Goal: Information Seeking & Learning: Learn about a topic

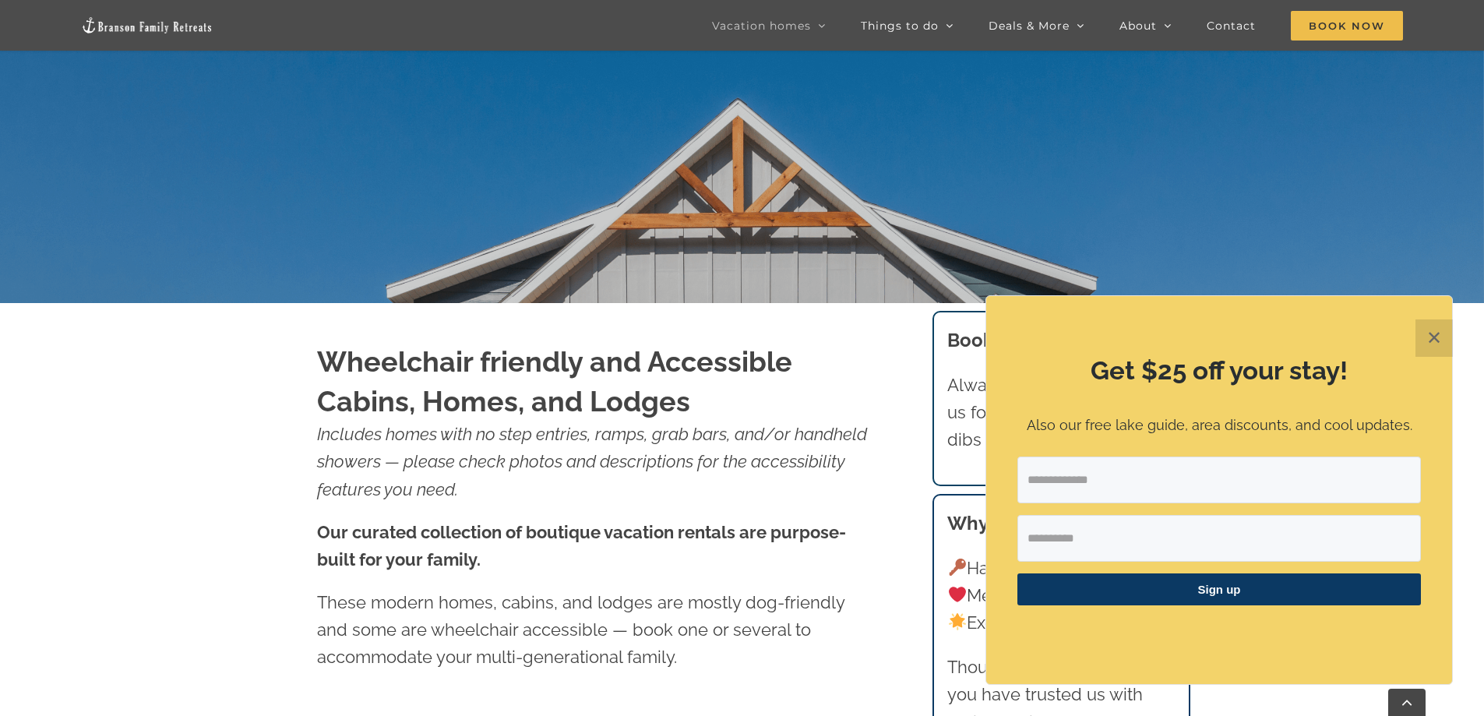
scroll to position [545, 0]
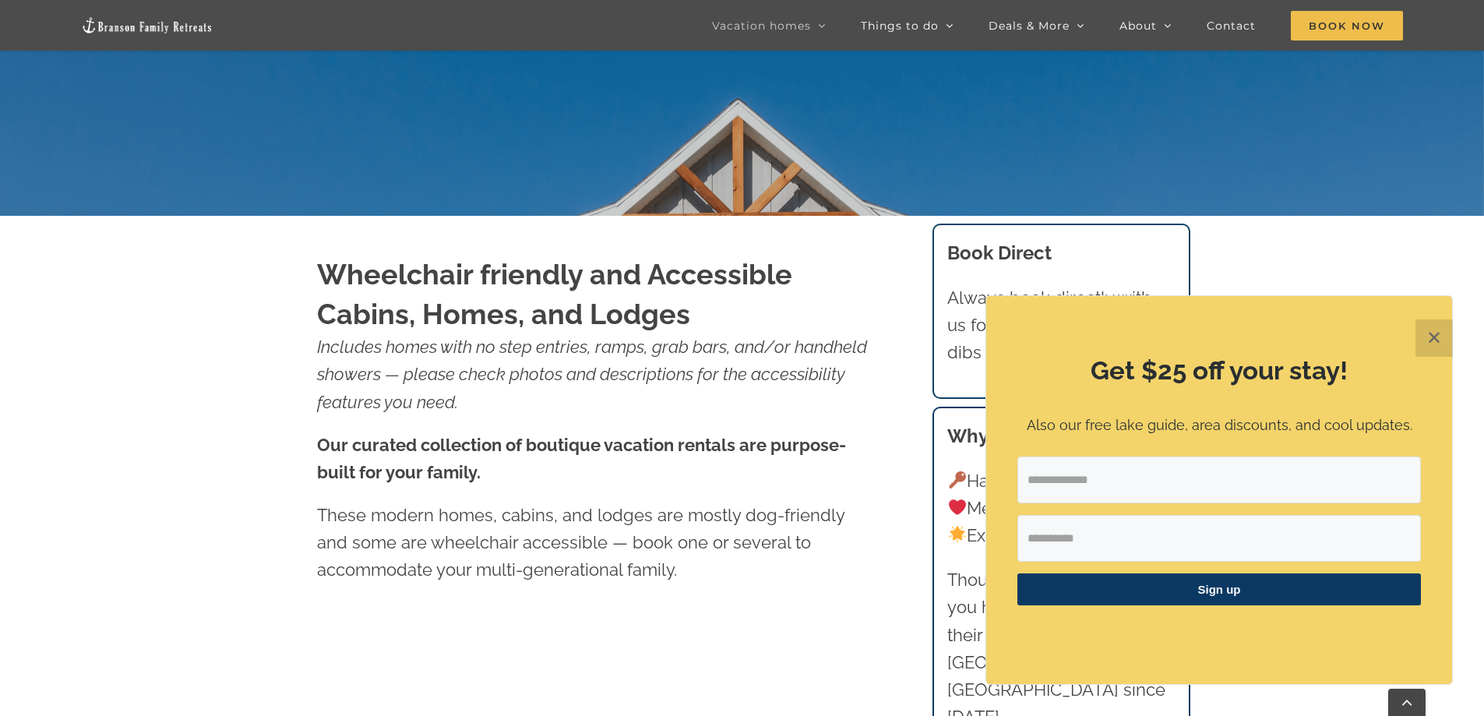
click at [1432, 333] on button "✕" at bounding box center [1433, 337] width 37 height 37
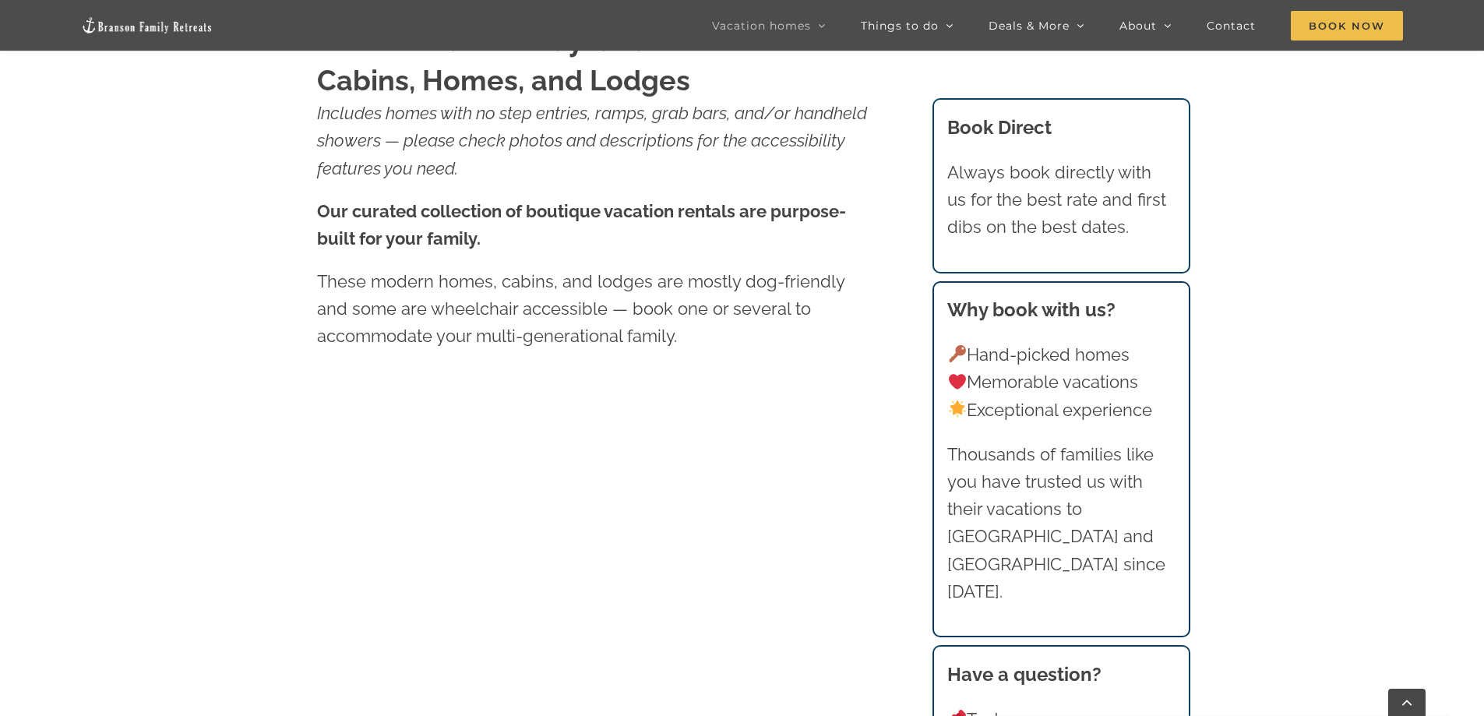
scroll to position [1044, 0]
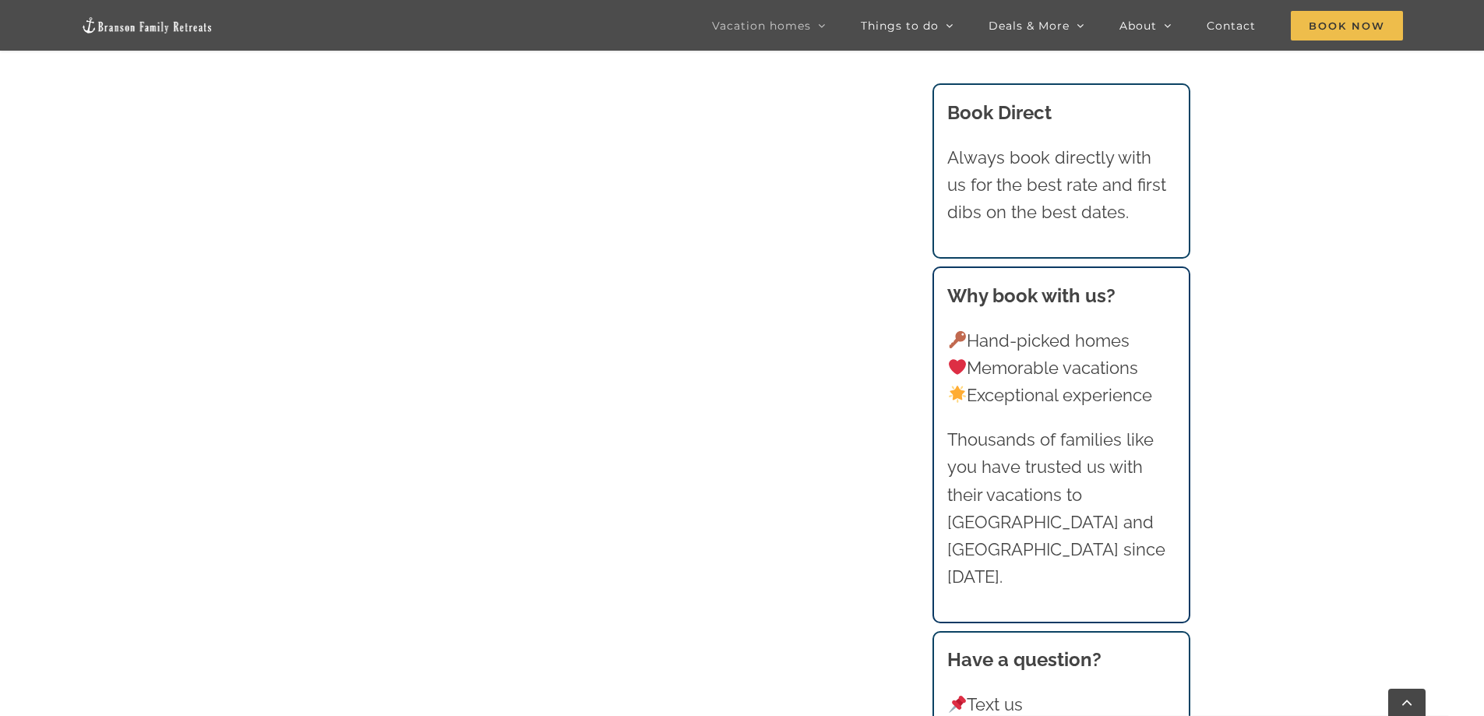
scroll to position [1667, 0]
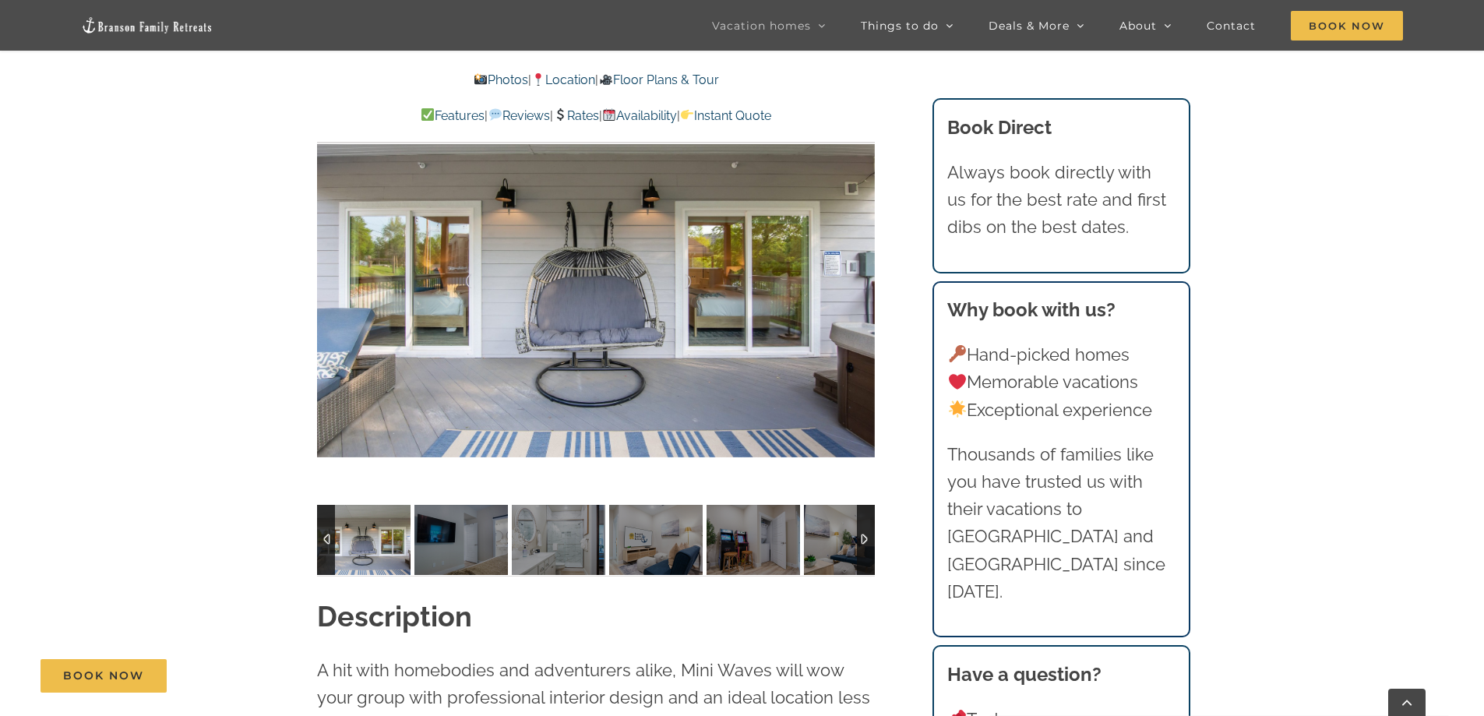
scroll to position [1246, 0]
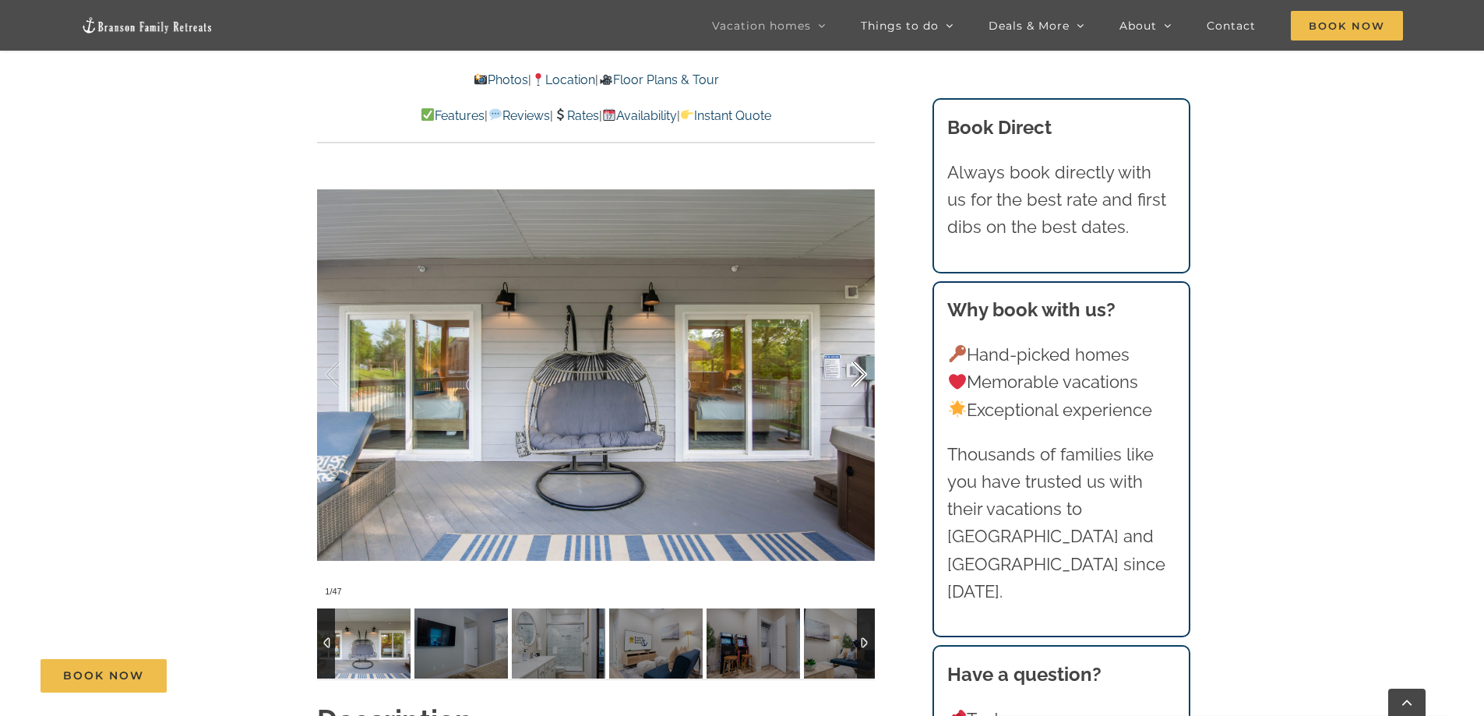
click at [857, 371] on div at bounding box center [842, 374] width 48 height 97
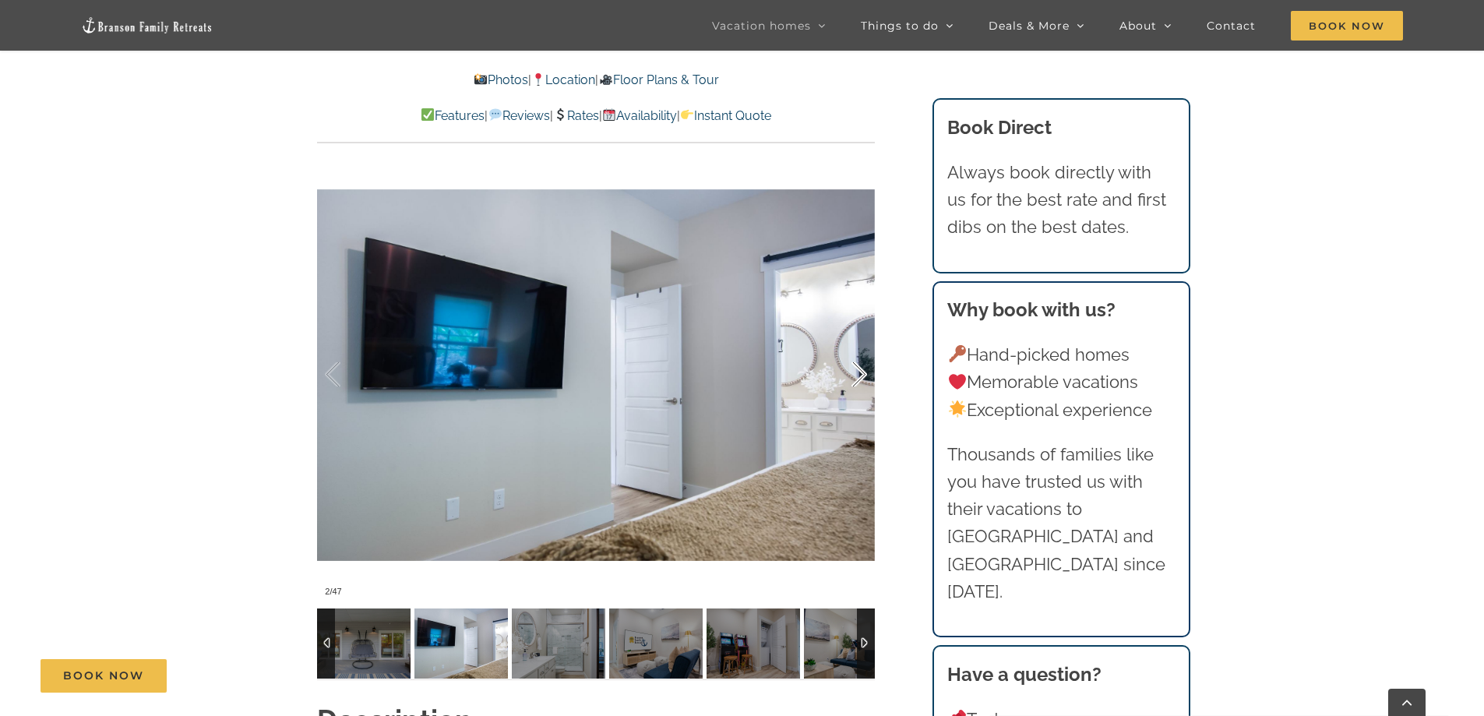
click at [860, 374] on div at bounding box center [842, 374] width 48 height 97
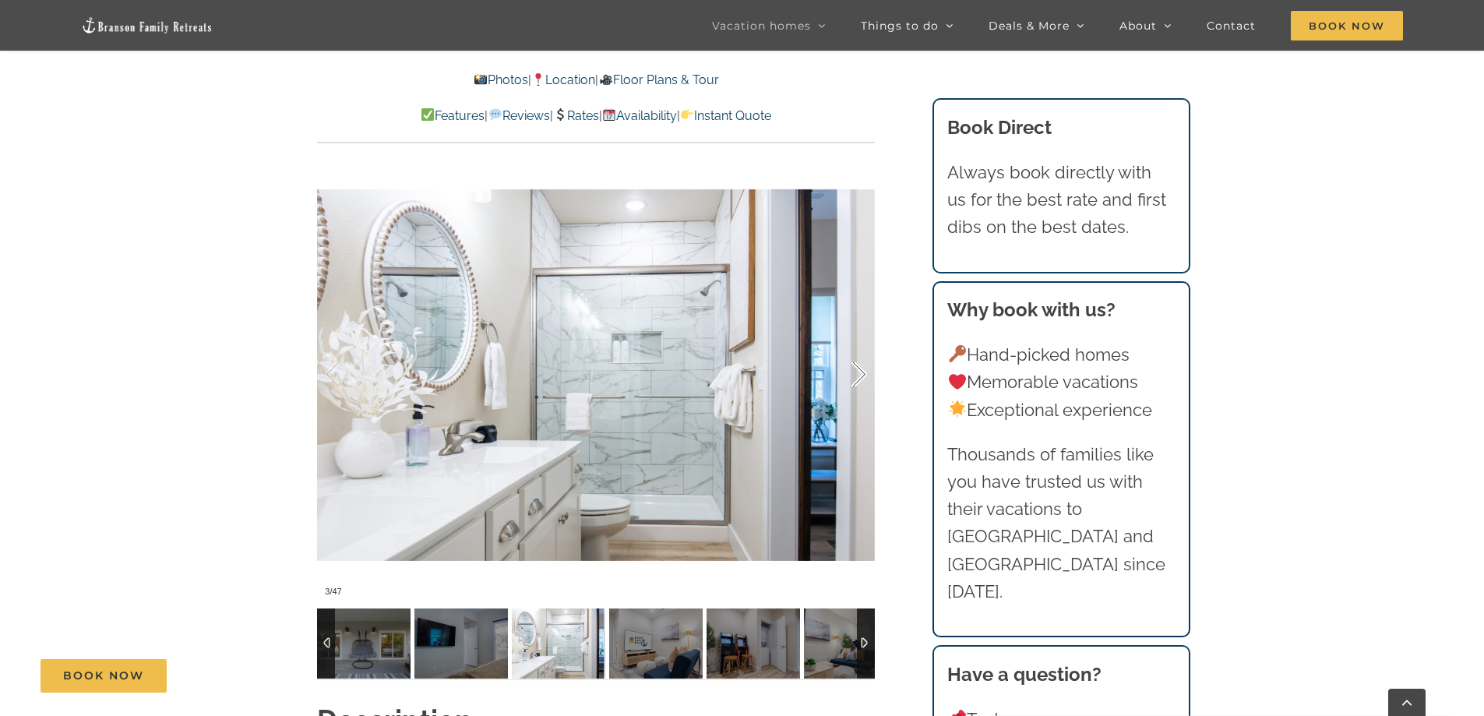
click at [860, 374] on div at bounding box center [842, 374] width 48 height 97
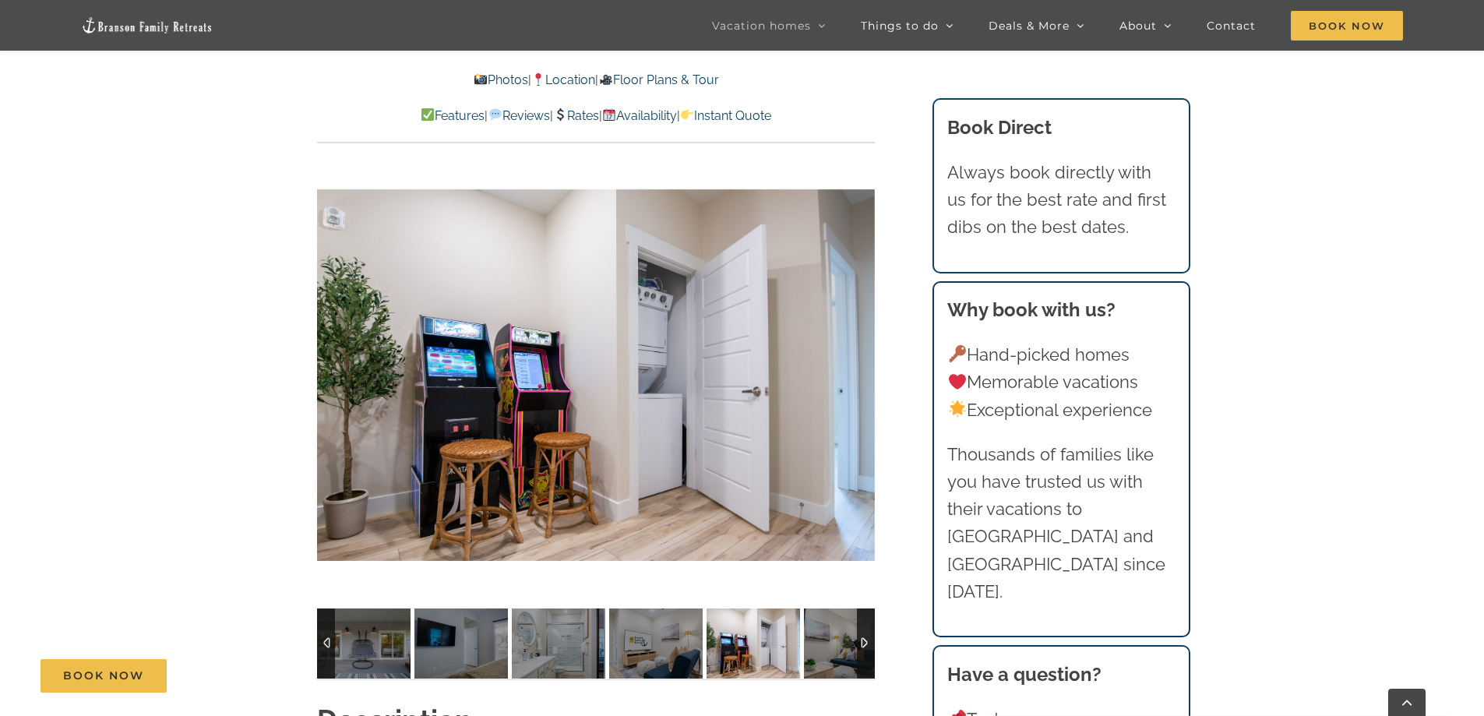
click at [860, 374] on div at bounding box center [596, 375] width 558 height 458
click at [857, 368] on div at bounding box center [842, 374] width 48 height 97
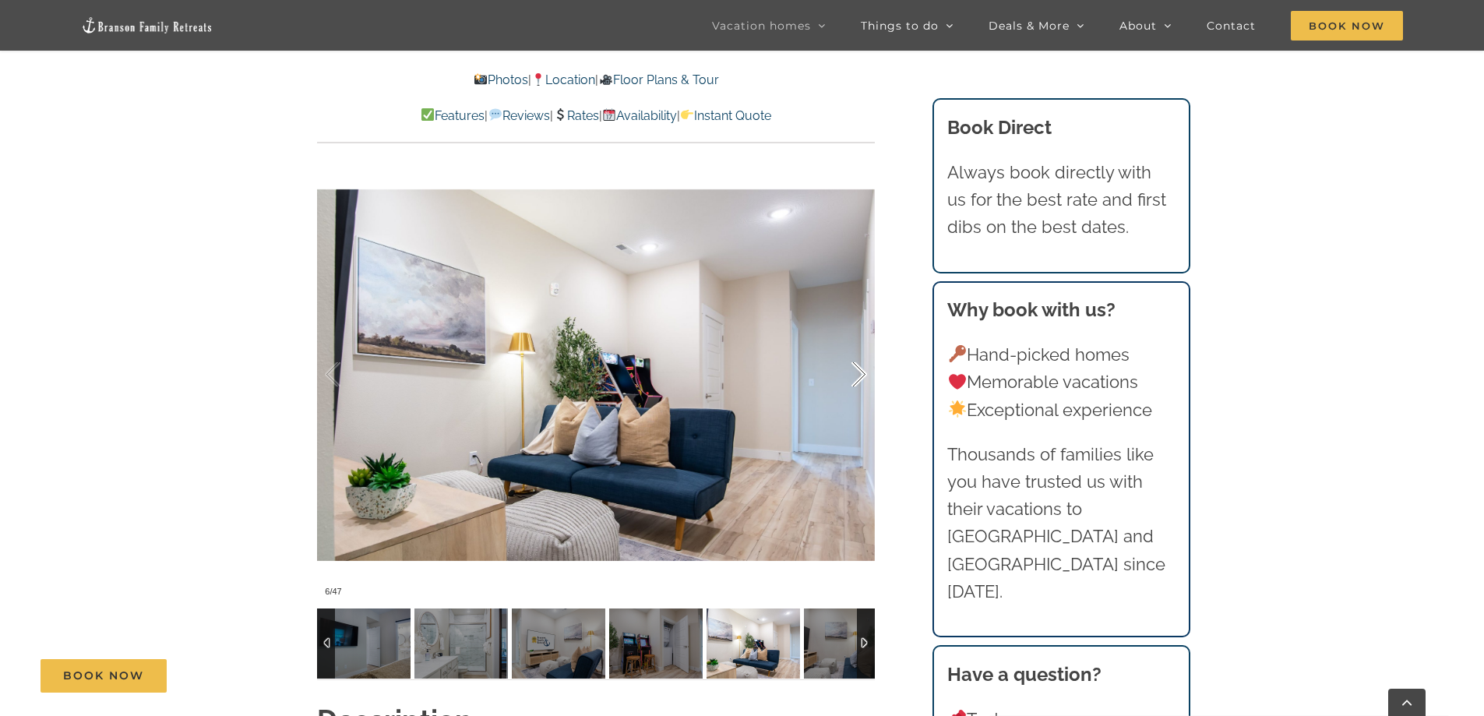
click at [857, 368] on div at bounding box center [842, 374] width 48 height 97
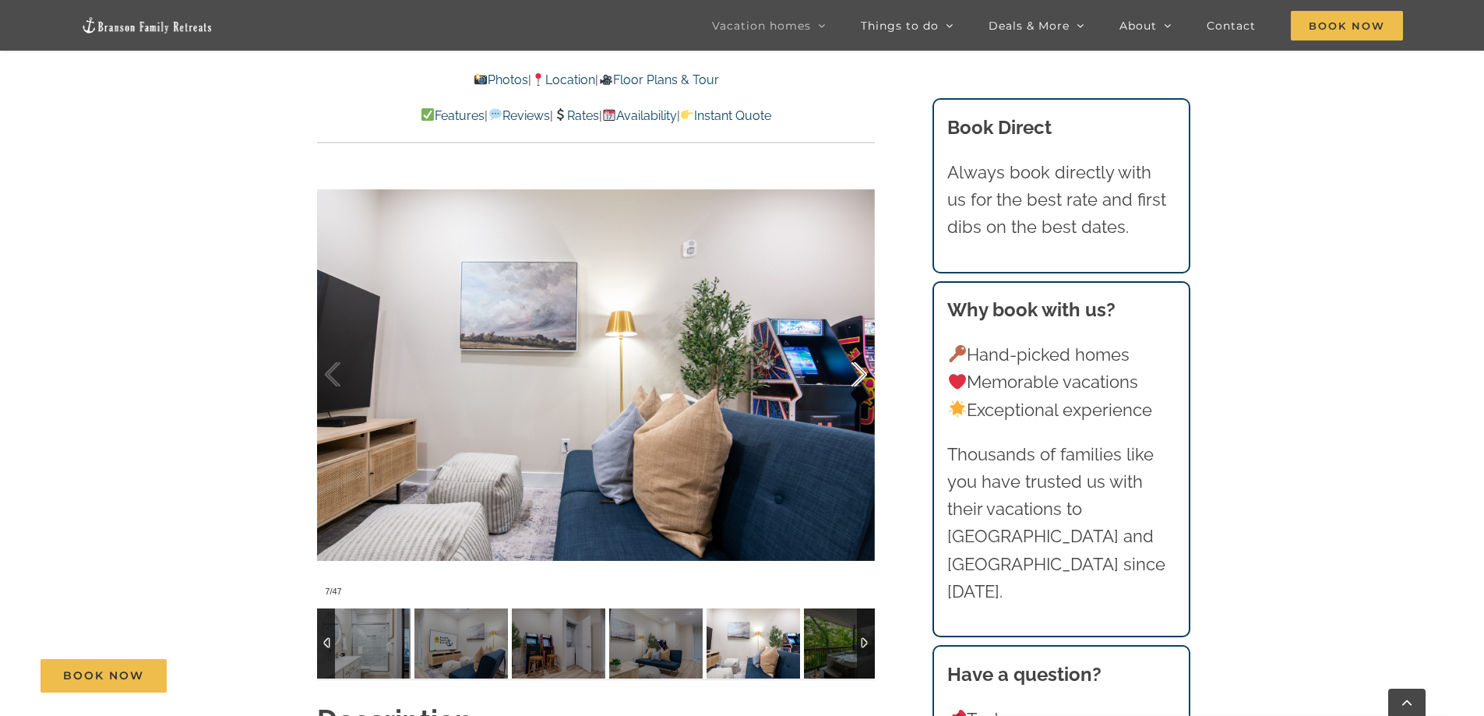
click at [857, 368] on div at bounding box center [842, 374] width 48 height 97
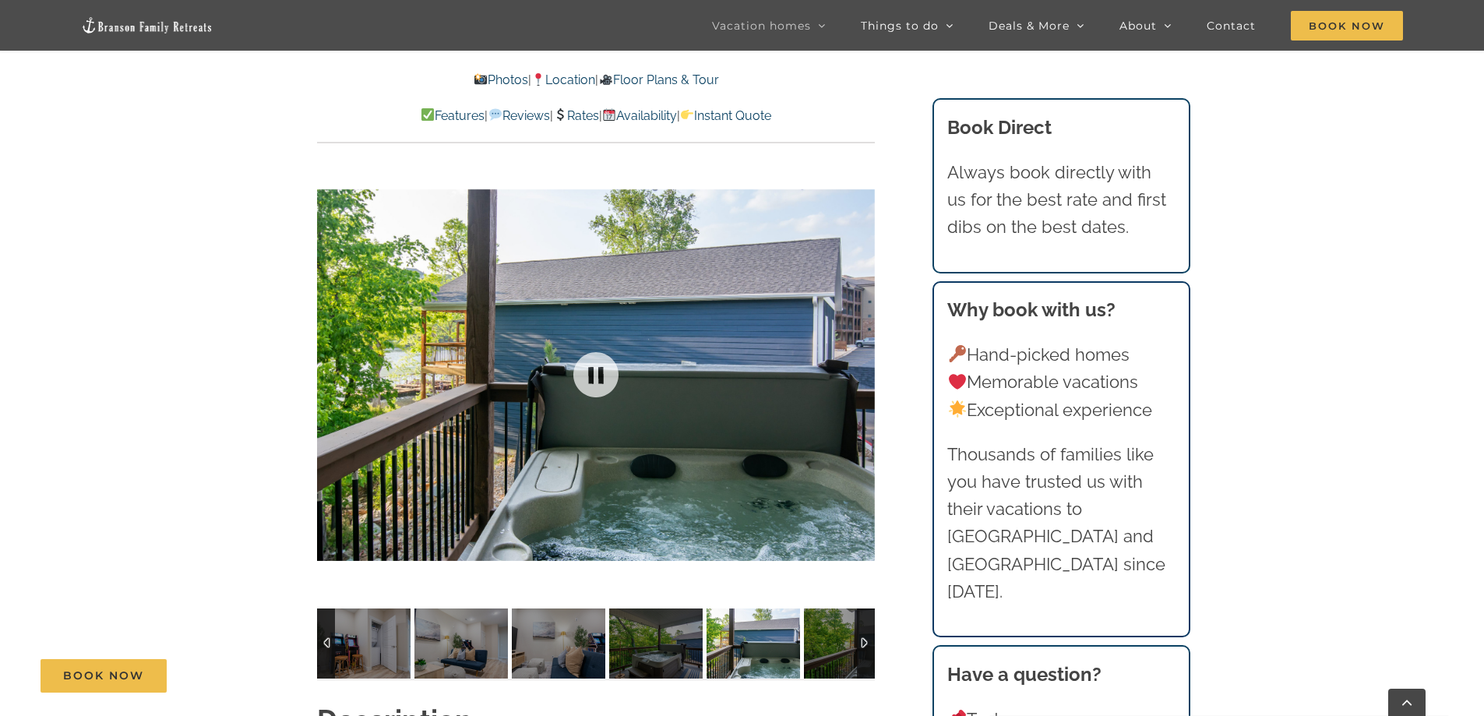
click at [857, 368] on div at bounding box center [596, 375] width 558 height 458
click at [860, 374] on div at bounding box center [842, 374] width 48 height 97
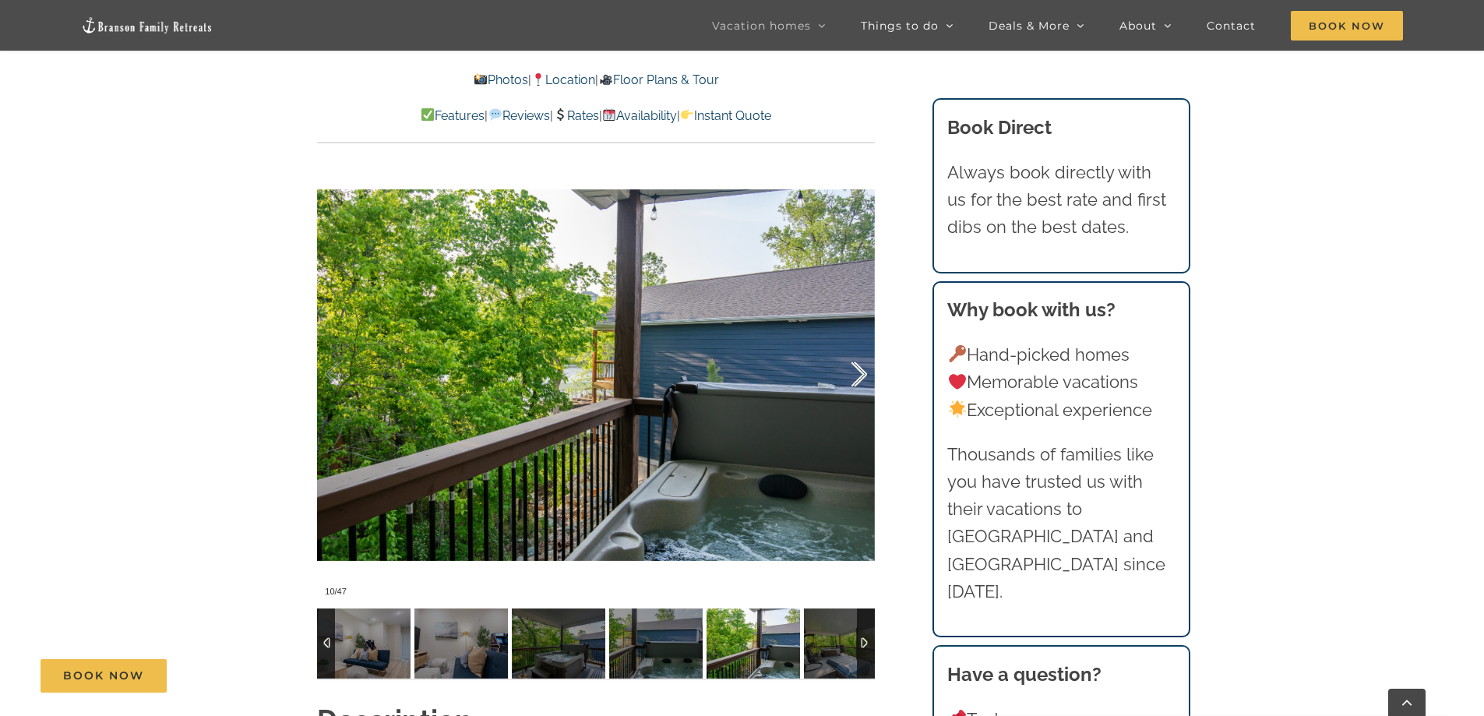
click at [860, 374] on div at bounding box center [842, 374] width 48 height 97
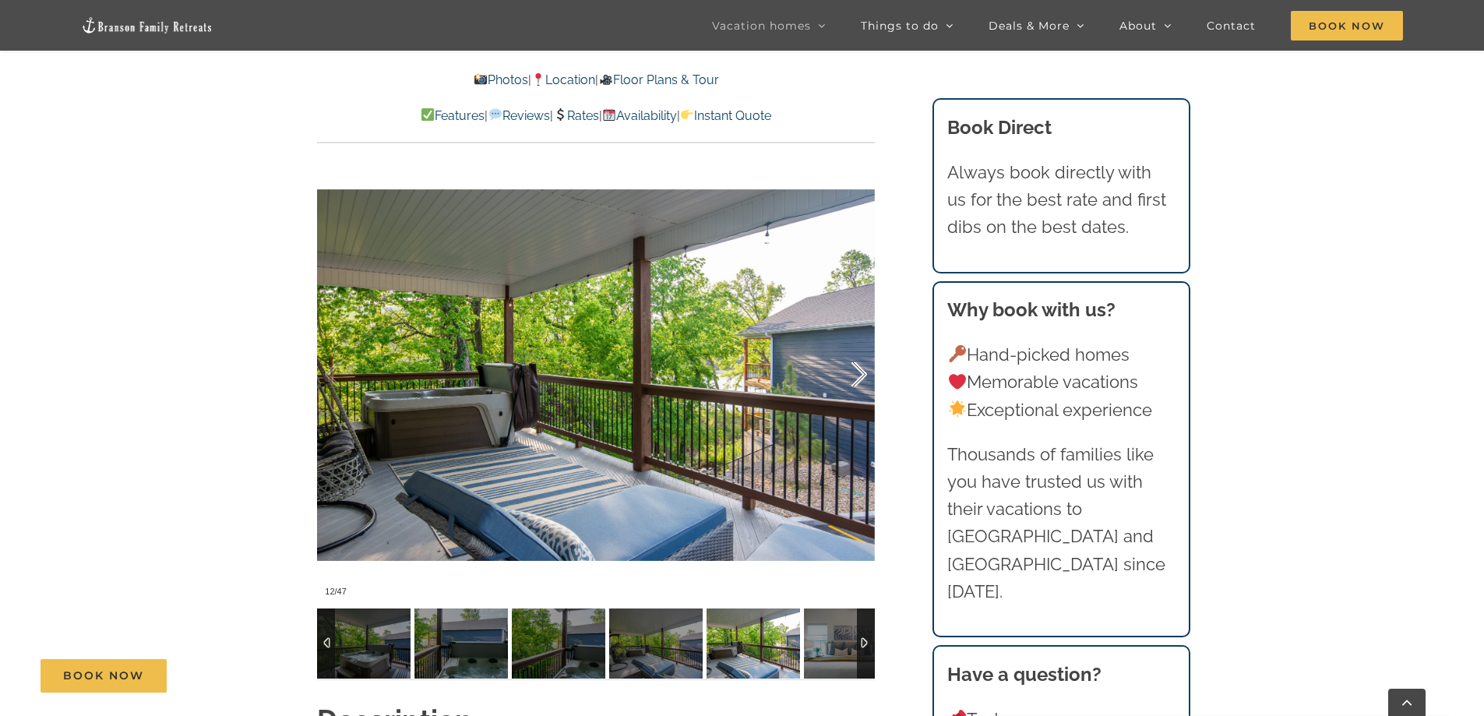
click at [860, 374] on div at bounding box center [842, 374] width 48 height 97
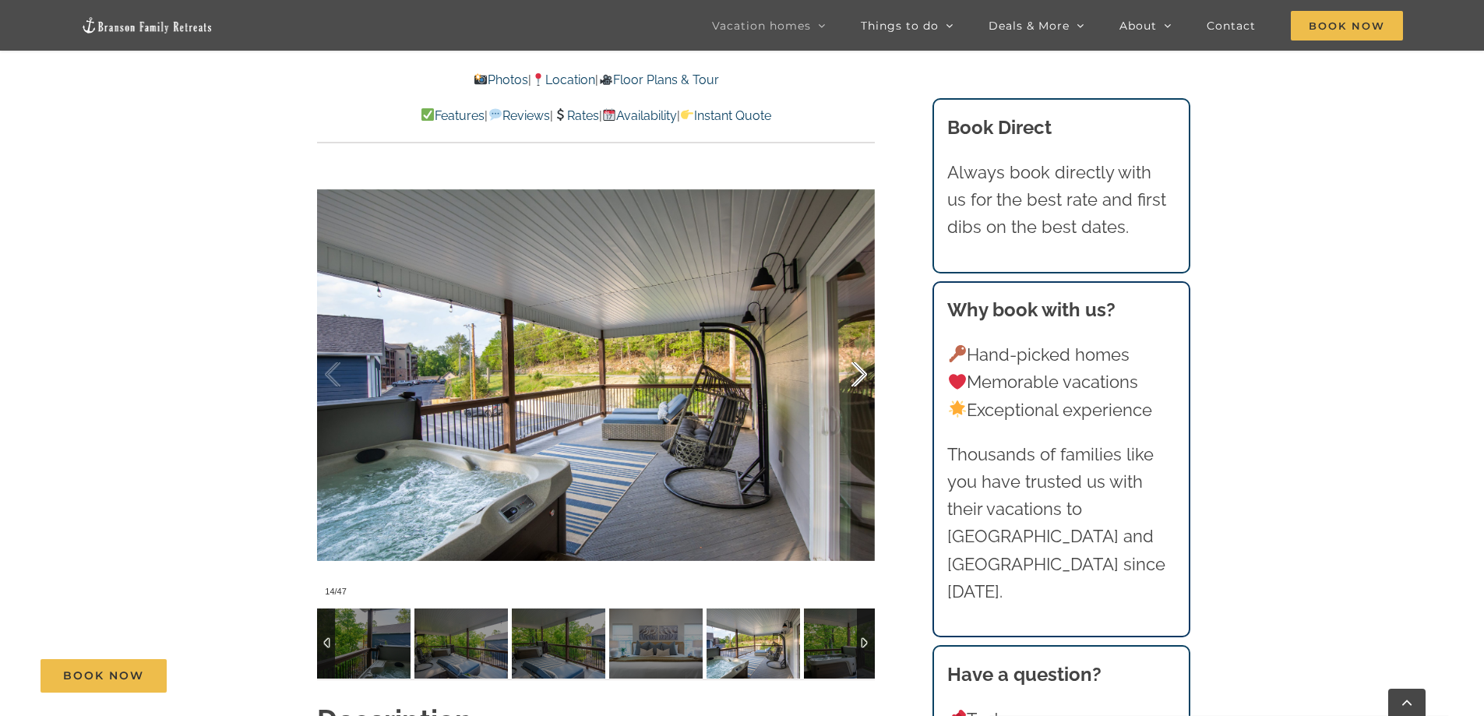
click at [860, 374] on div at bounding box center [842, 374] width 48 height 97
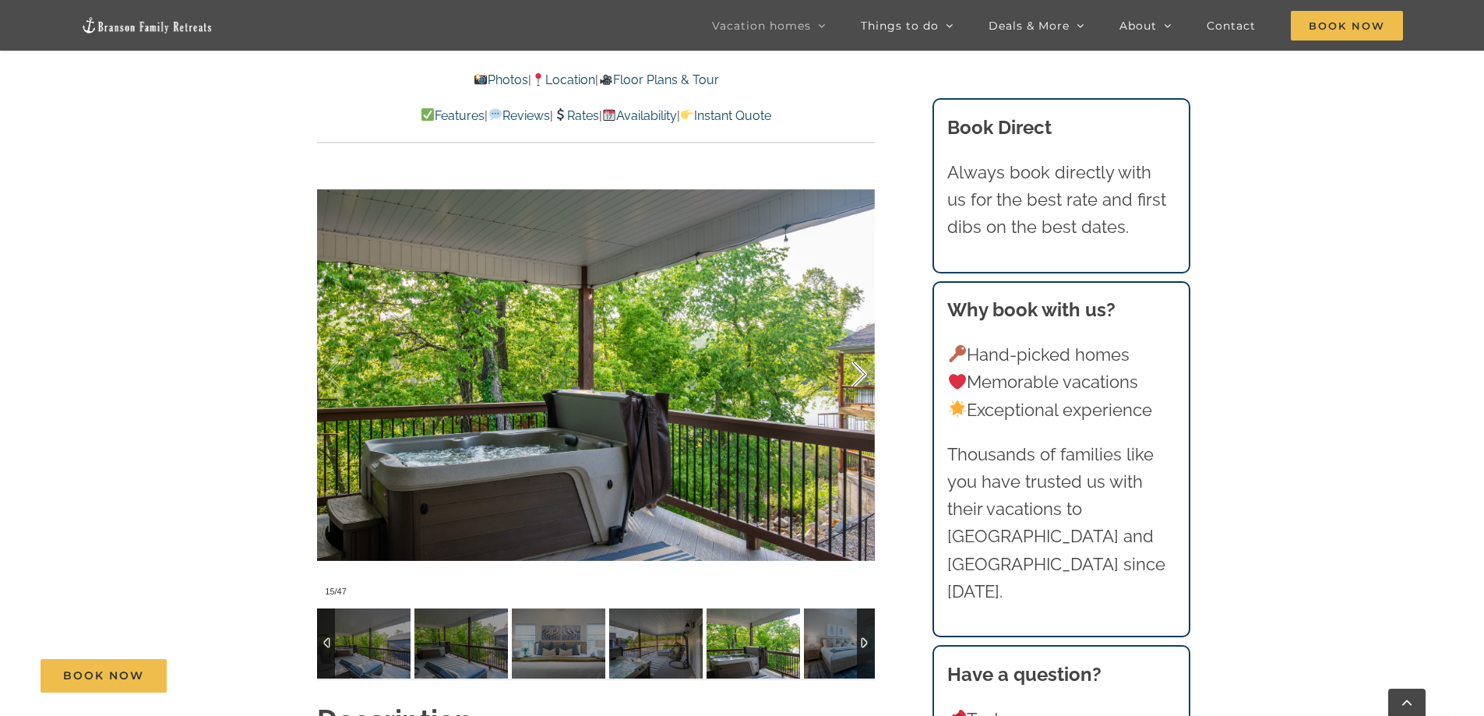
click at [860, 374] on div at bounding box center [842, 374] width 48 height 97
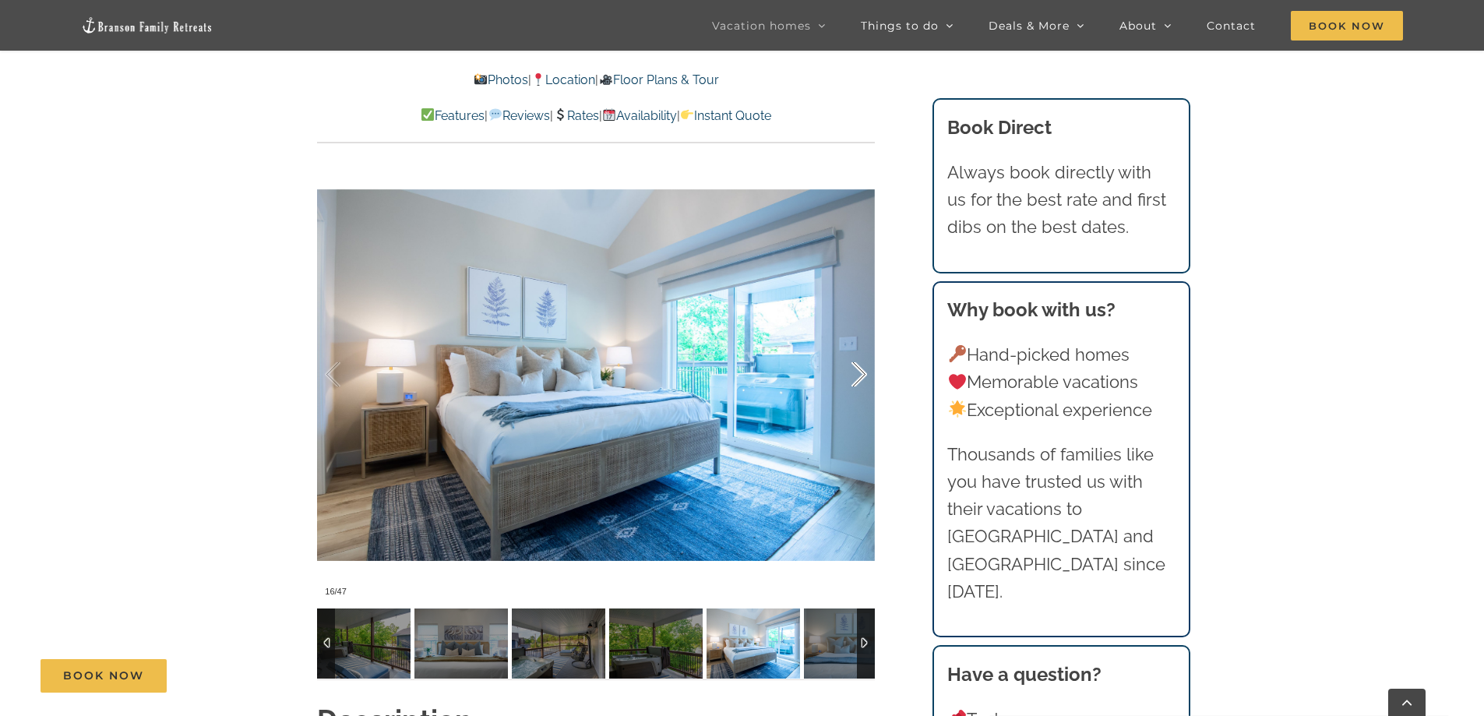
click at [860, 374] on div at bounding box center [842, 374] width 48 height 97
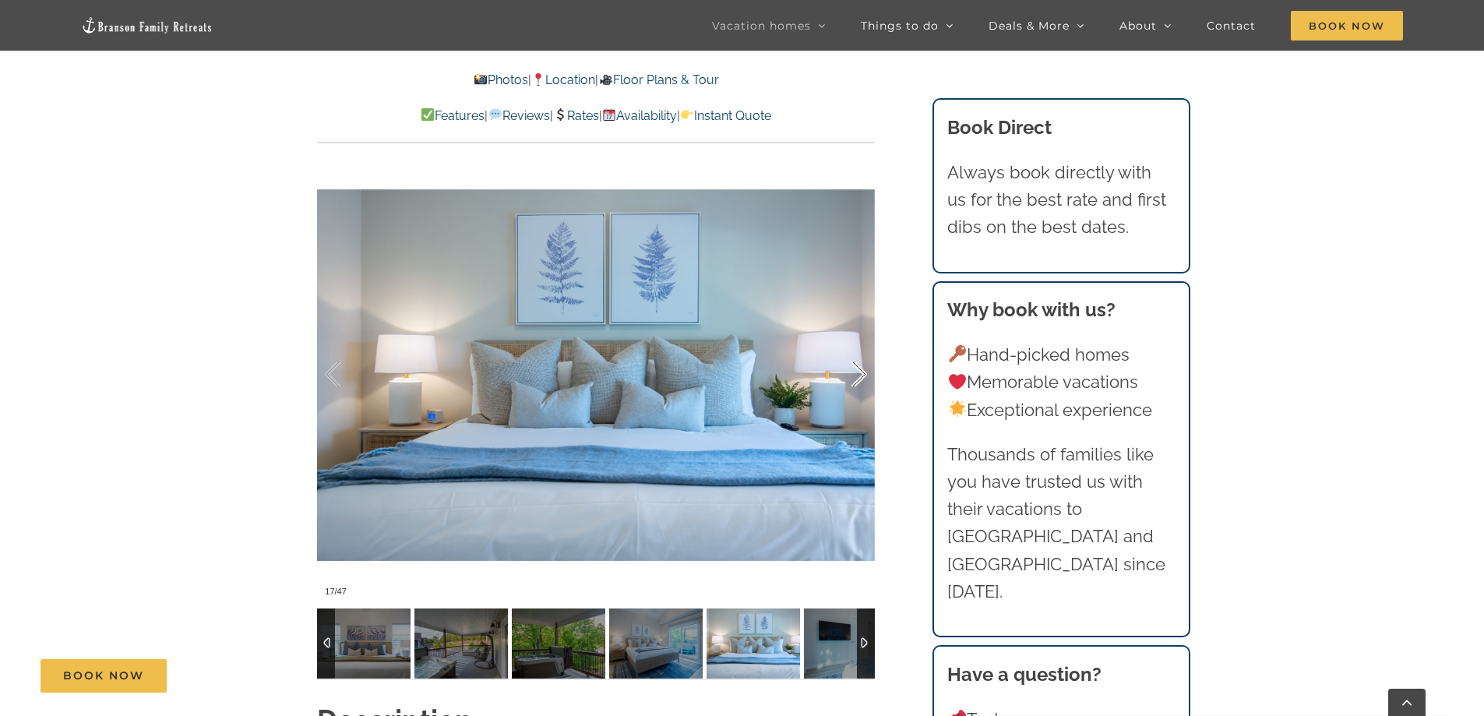
click at [860, 374] on div at bounding box center [842, 374] width 48 height 97
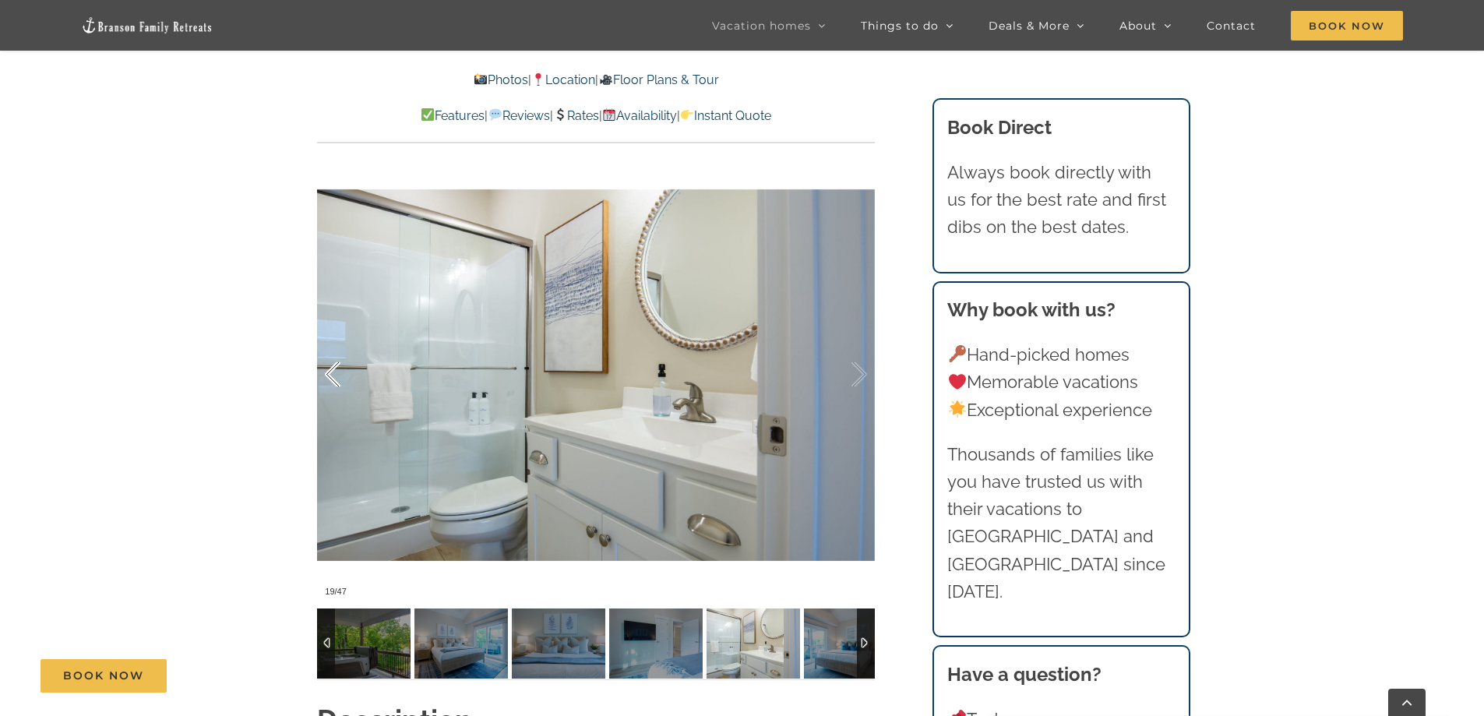
click at [325, 378] on div at bounding box center [349, 374] width 48 height 97
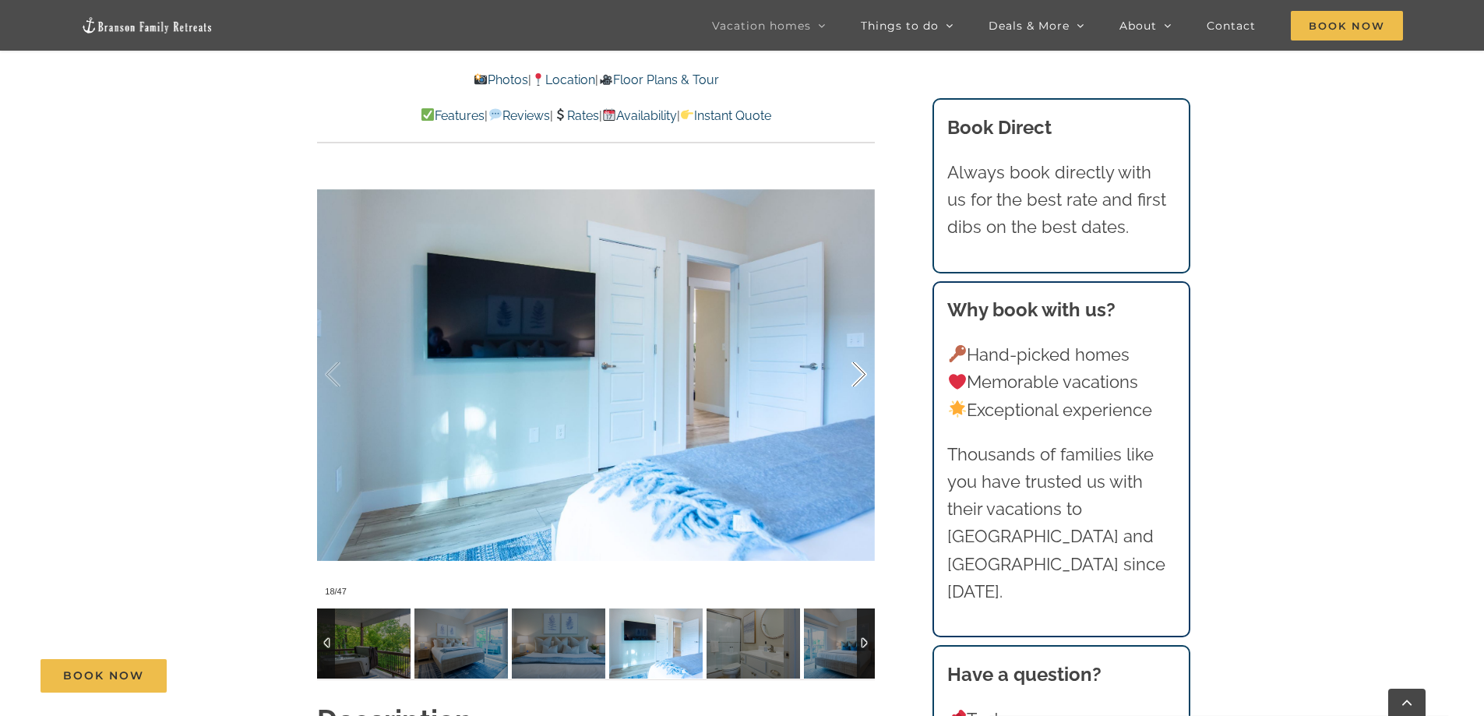
click at [861, 372] on div at bounding box center [842, 374] width 48 height 97
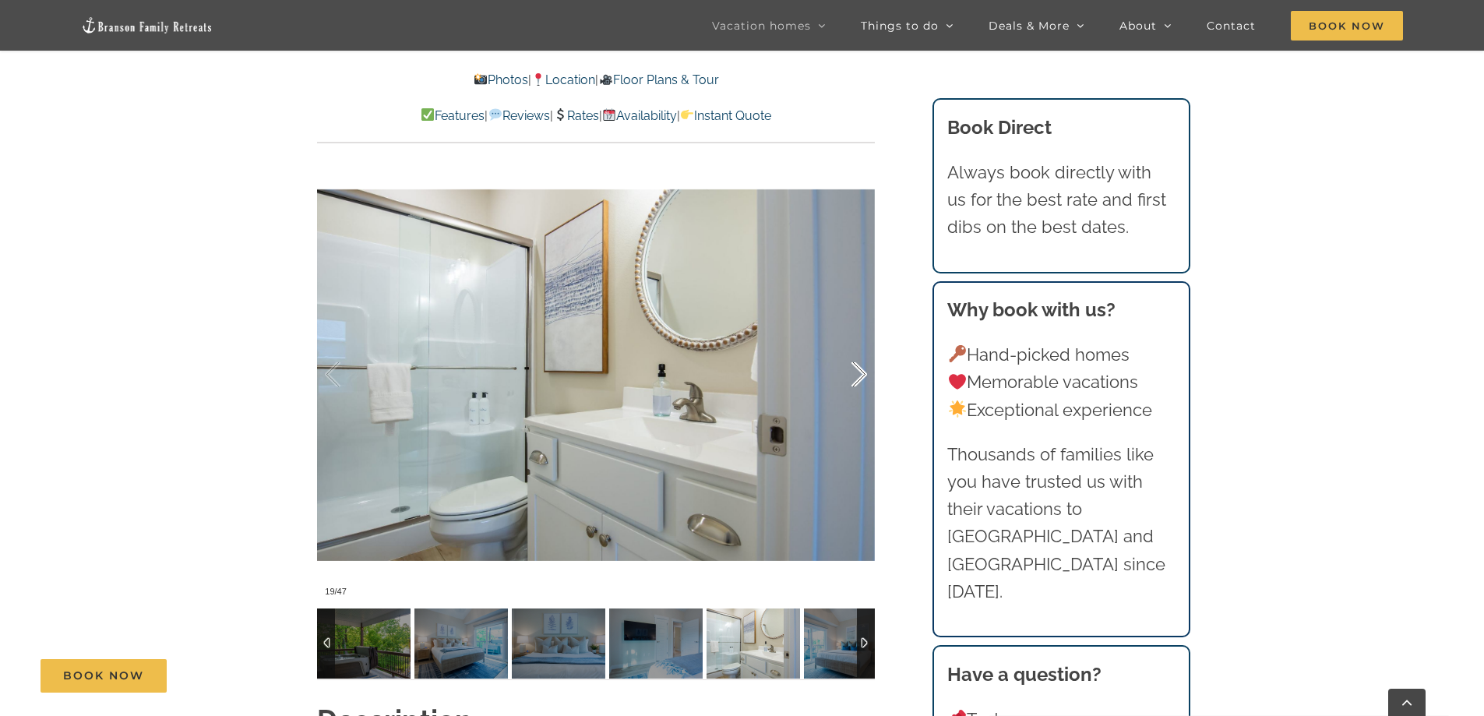
click at [860, 371] on div at bounding box center [842, 374] width 48 height 97
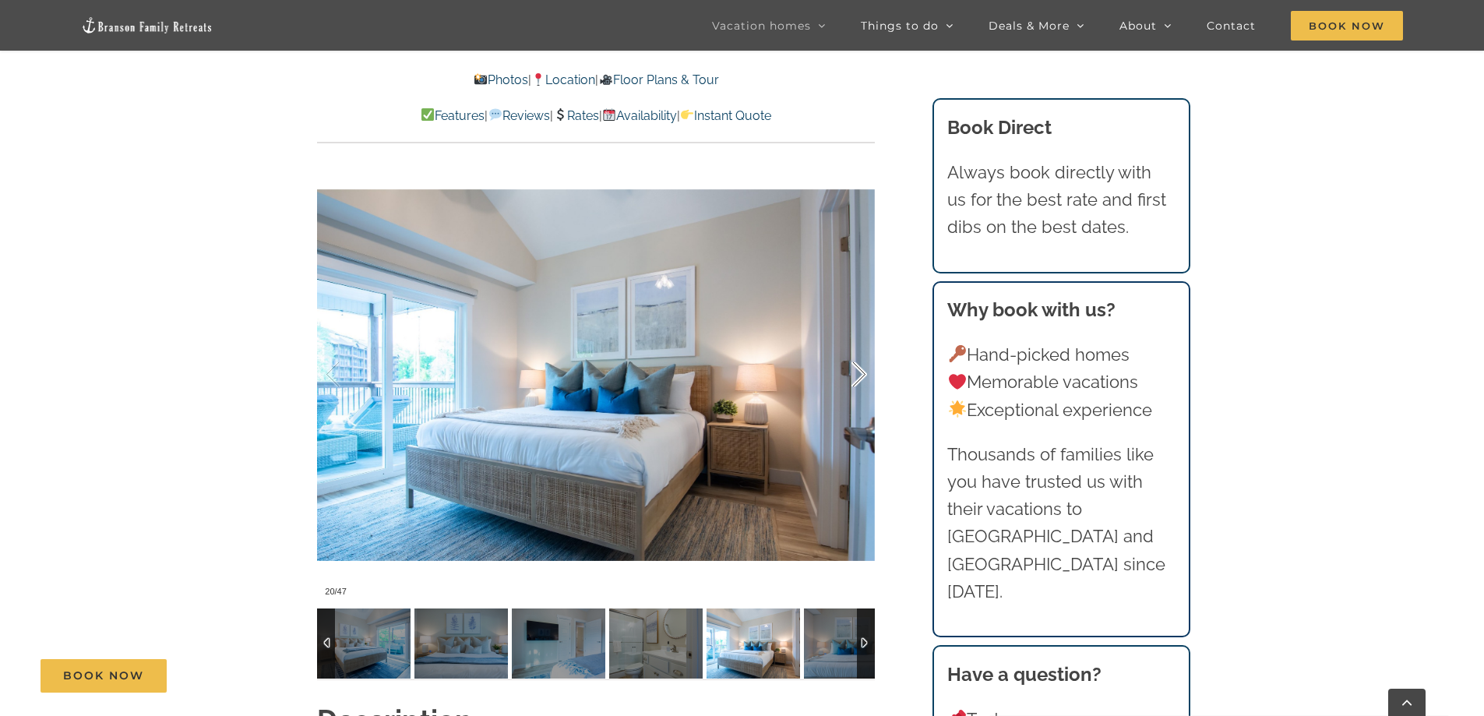
click at [859, 371] on div at bounding box center [842, 374] width 48 height 97
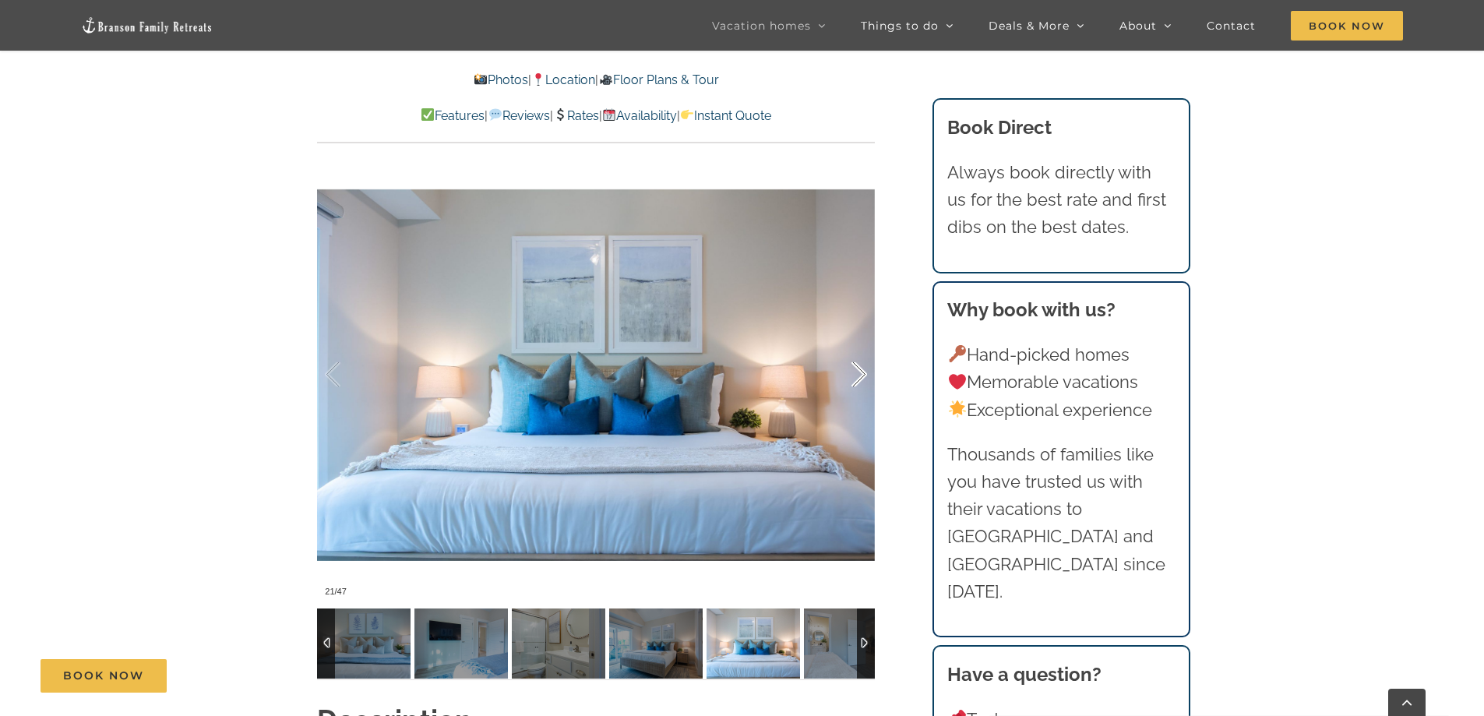
click at [856, 370] on div at bounding box center [842, 374] width 48 height 97
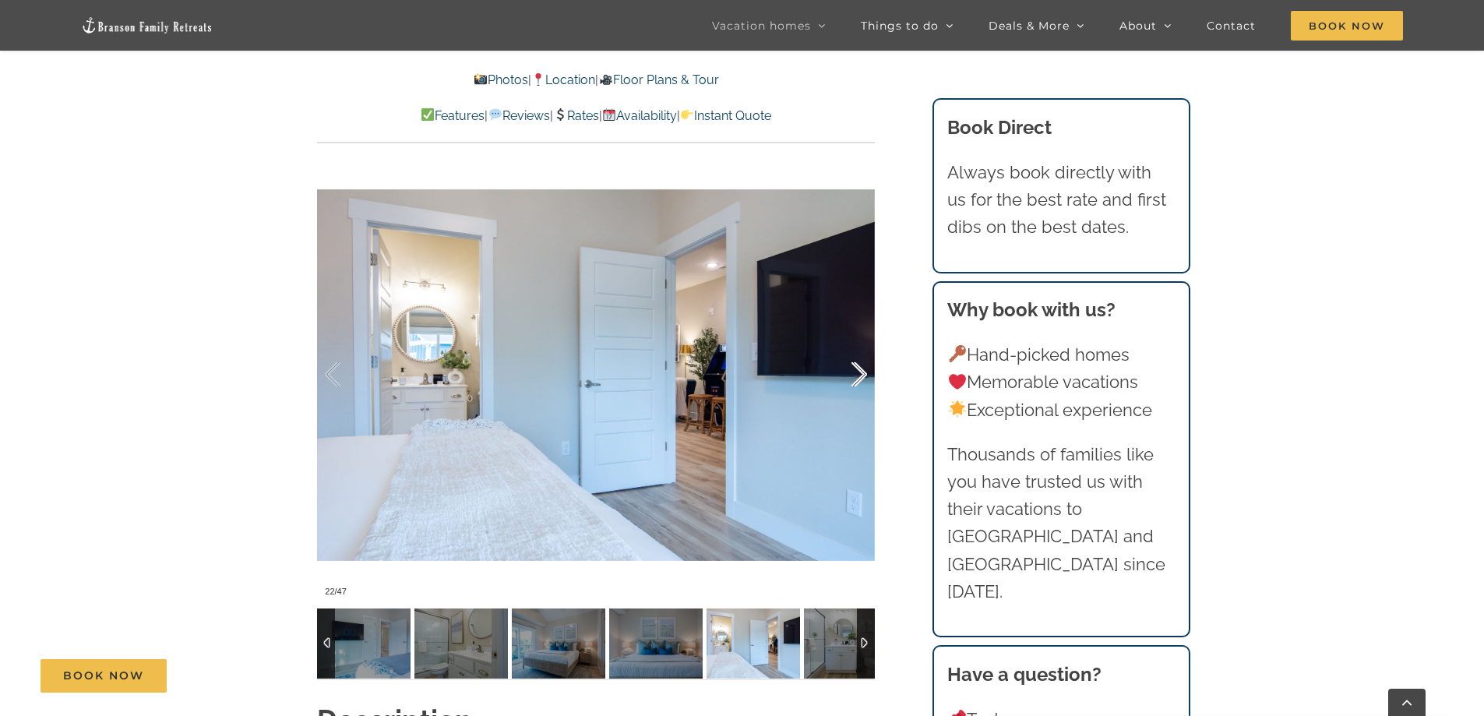
click at [858, 370] on div at bounding box center [842, 374] width 48 height 97
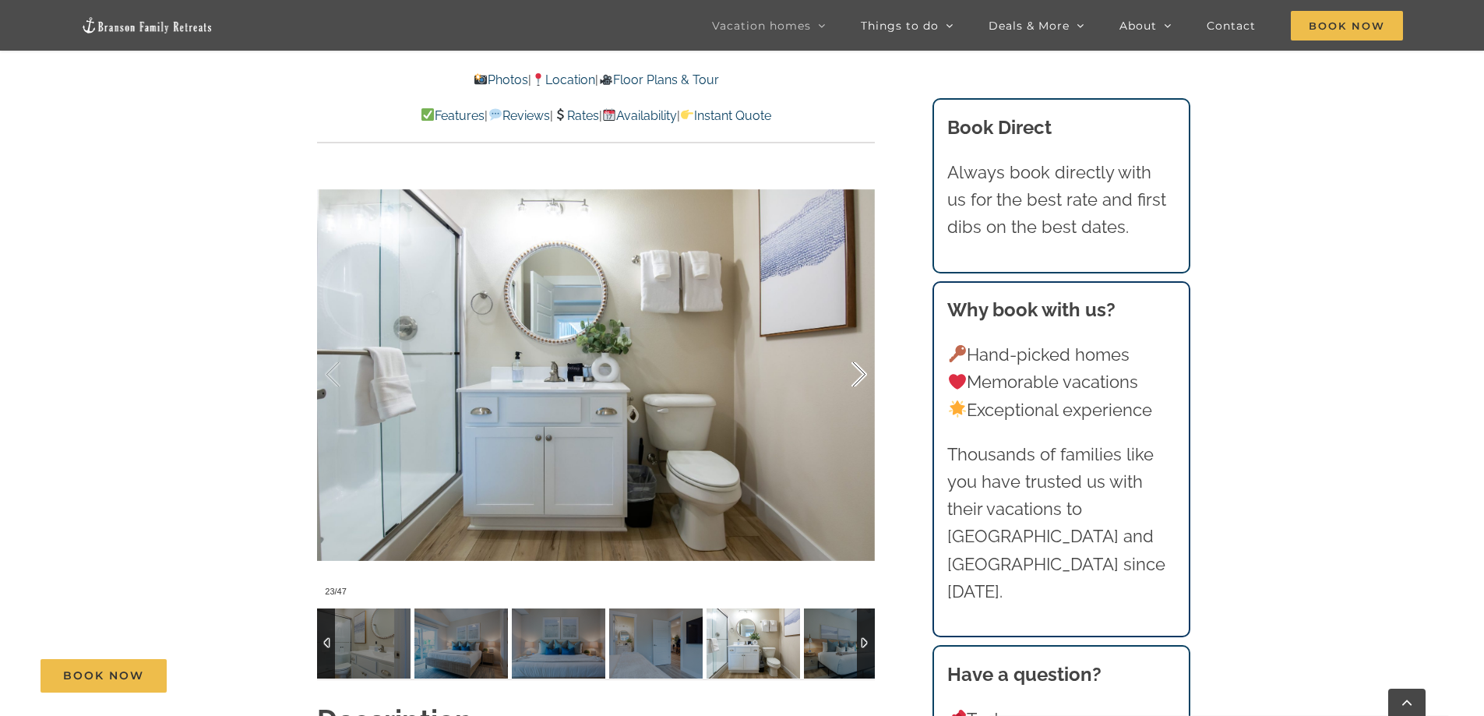
click at [858, 370] on div at bounding box center [842, 374] width 48 height 97
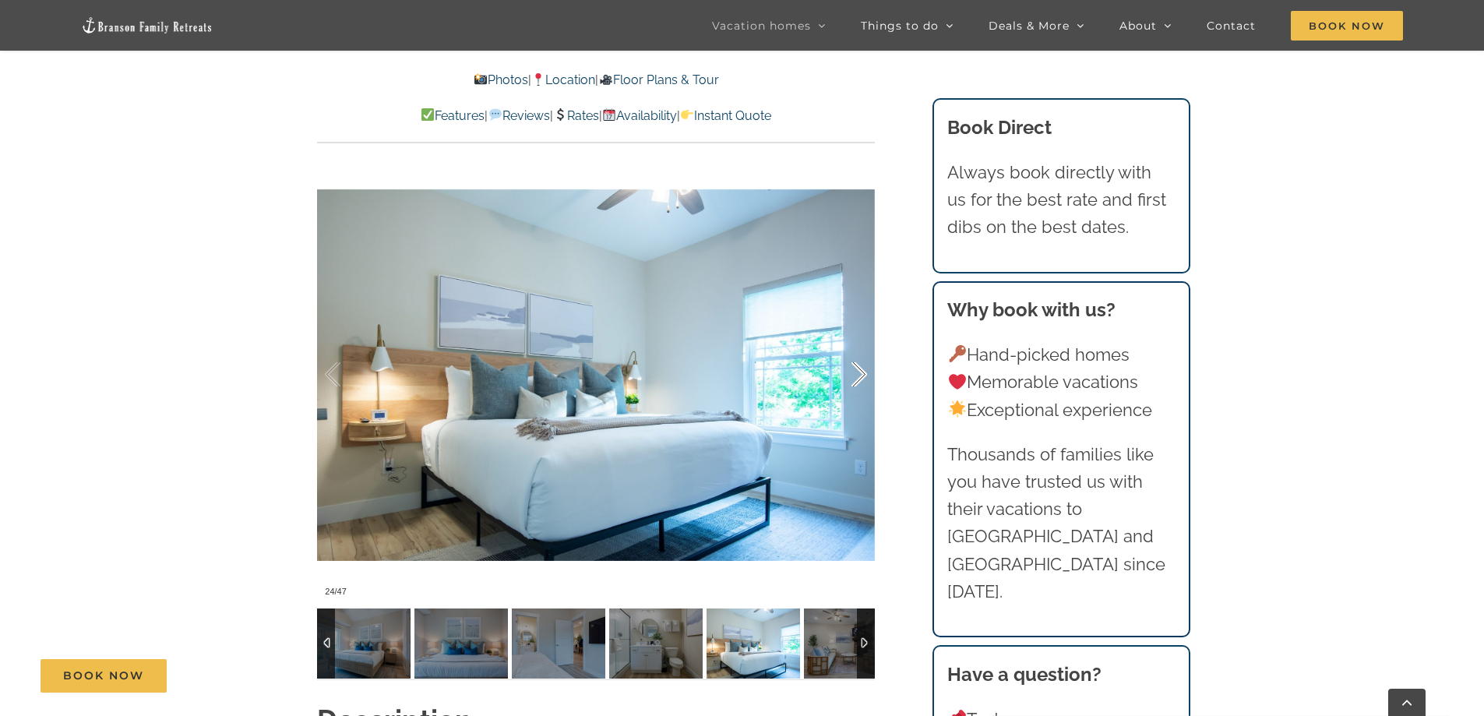
click at [860, 370] on div at bounding box center [842, 374] width 48 height 97
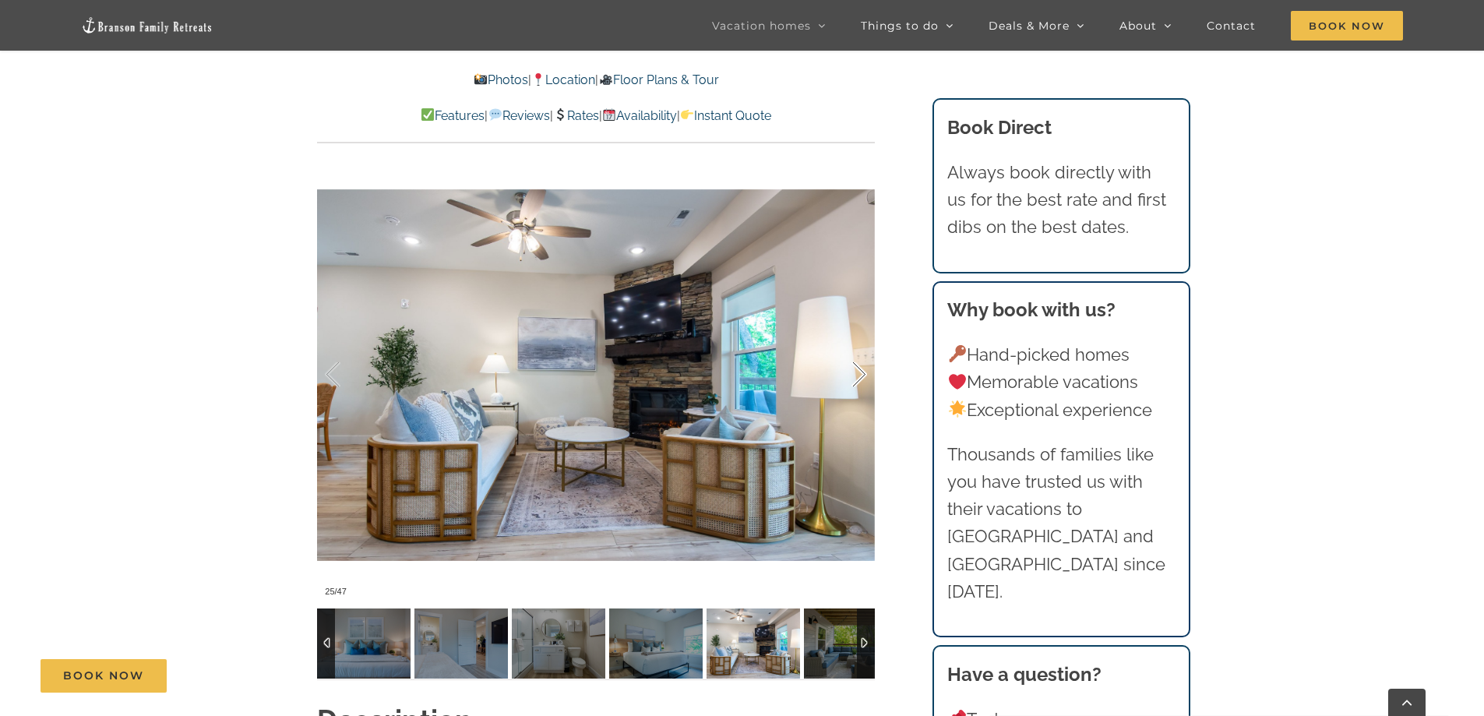
click at [860, 370] on div at bounding box center [842, 374] width 48 height 97
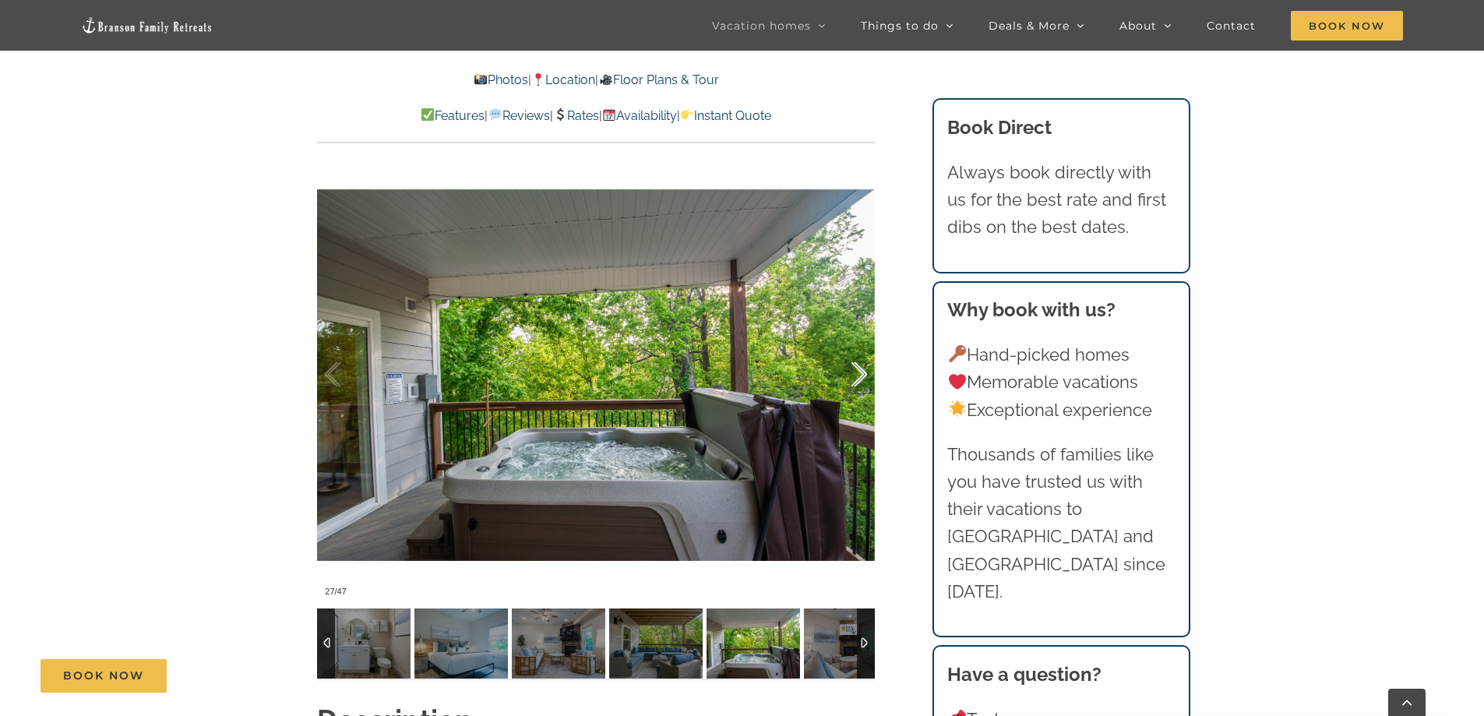
click at [860, 370] on div at bounding box center [842, 374] width 48 height 97
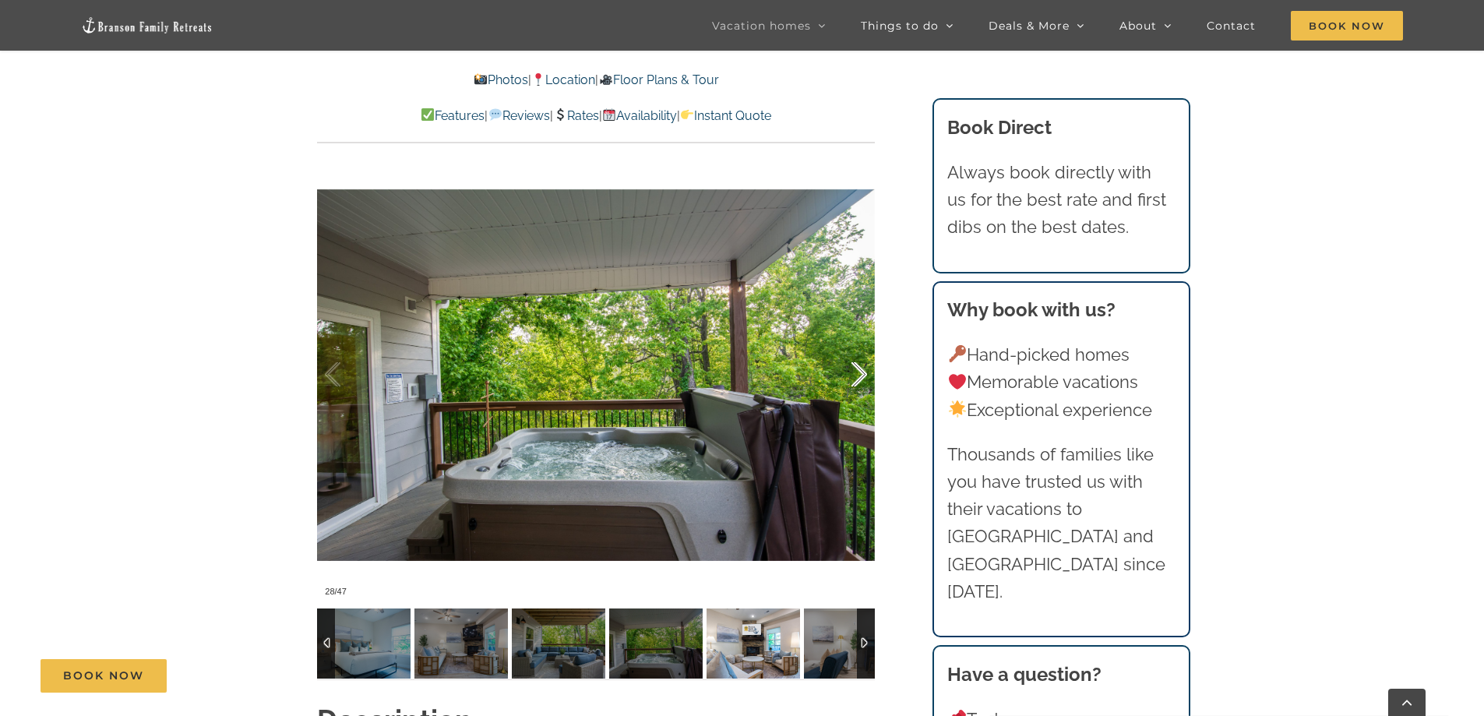
click at [860, 370] on div at bounding box center [842, 374] width 48 height 97
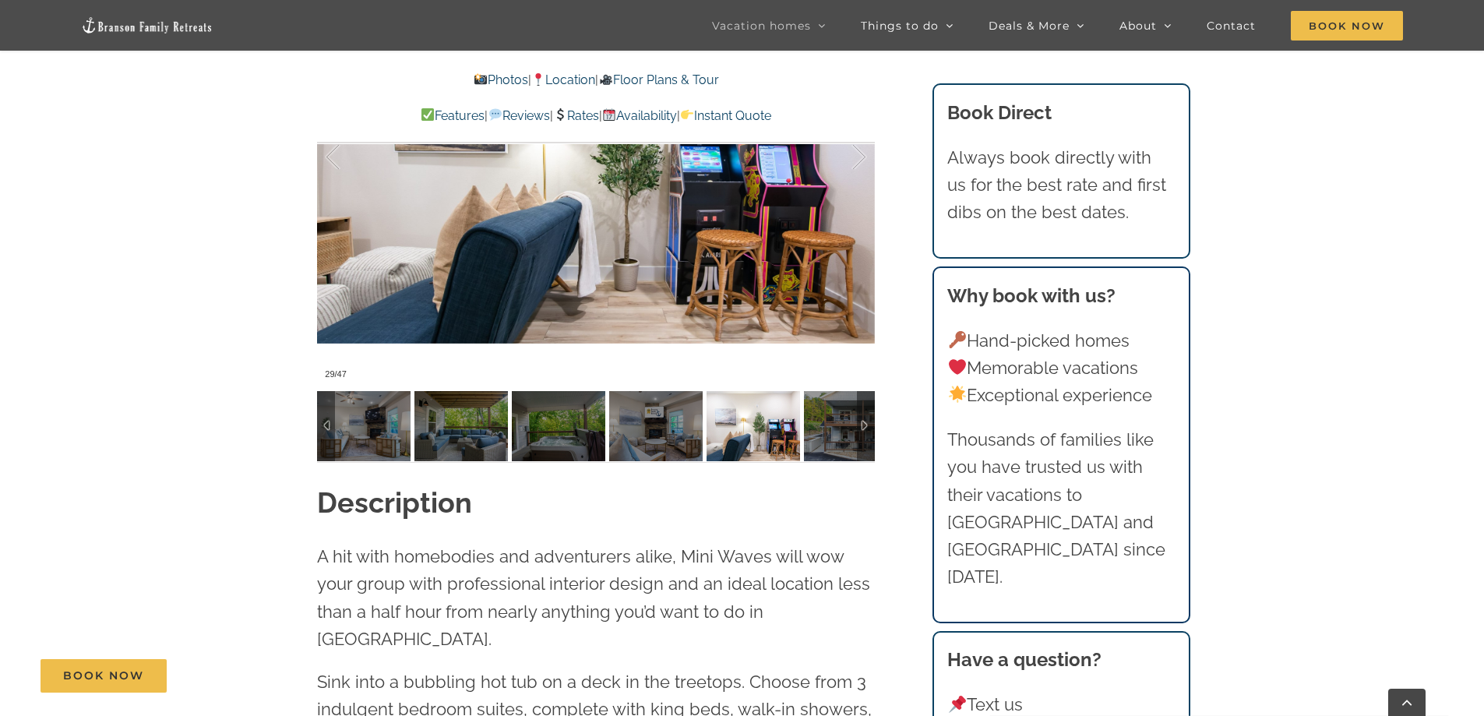
scroll to position [1480, 0]
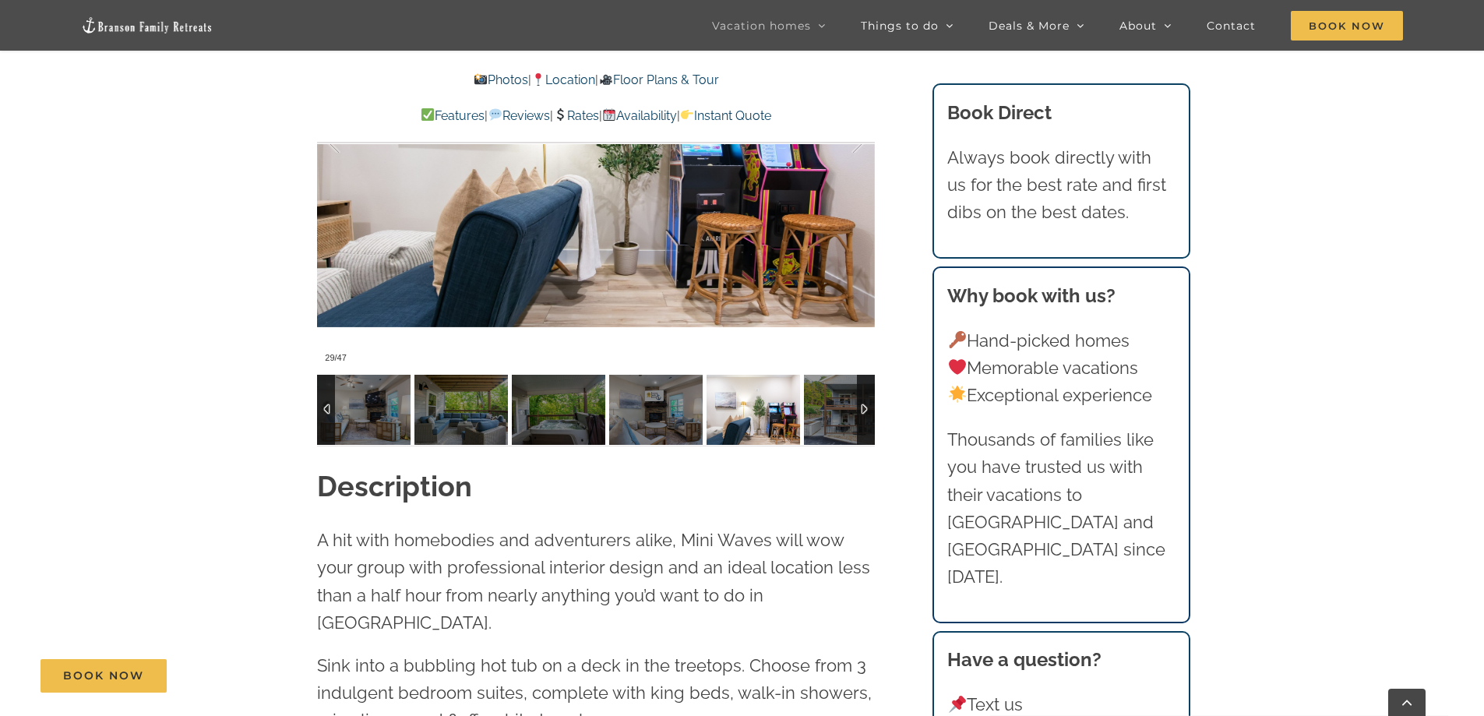
click at [862, 413] on div at bounding box center [866, 410] width 18 height 70
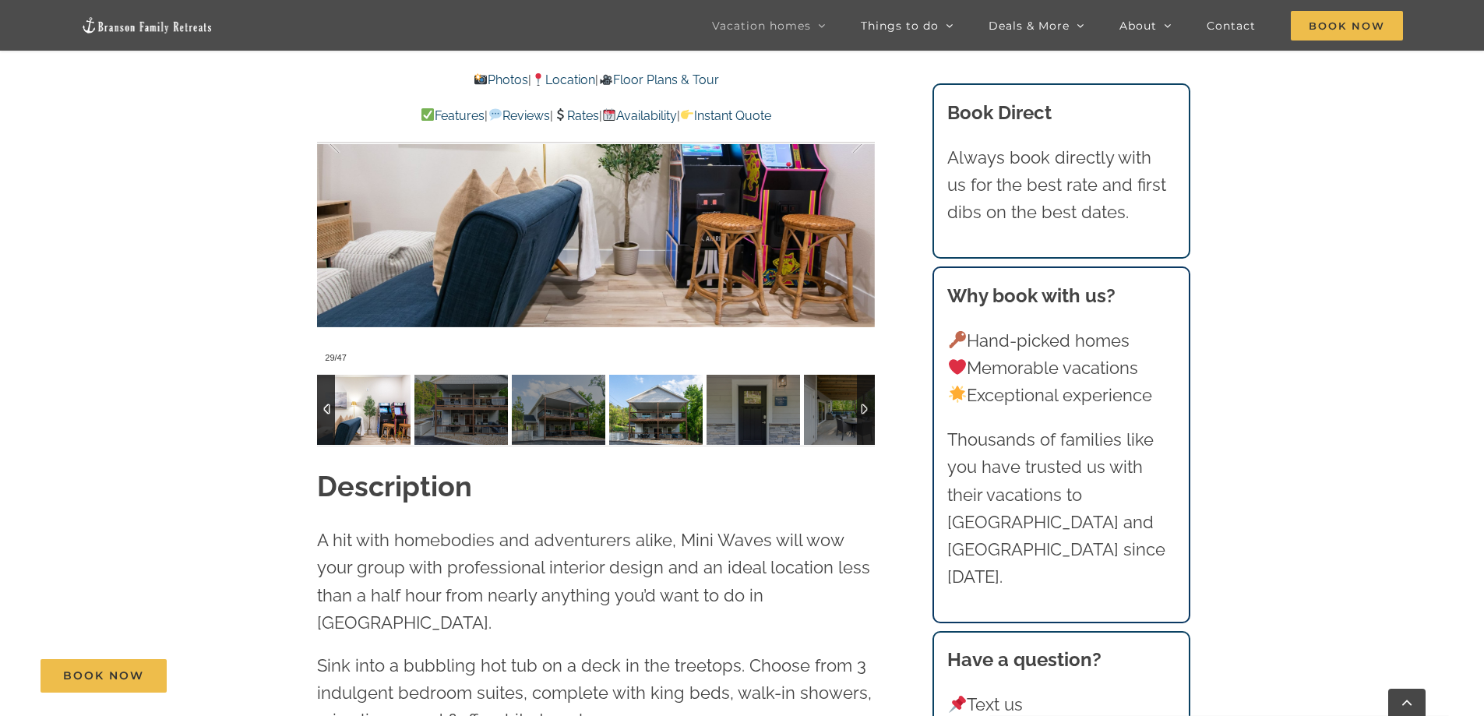
click at [648, 428] on img at bounding box center [655, 410] width 93 height 70
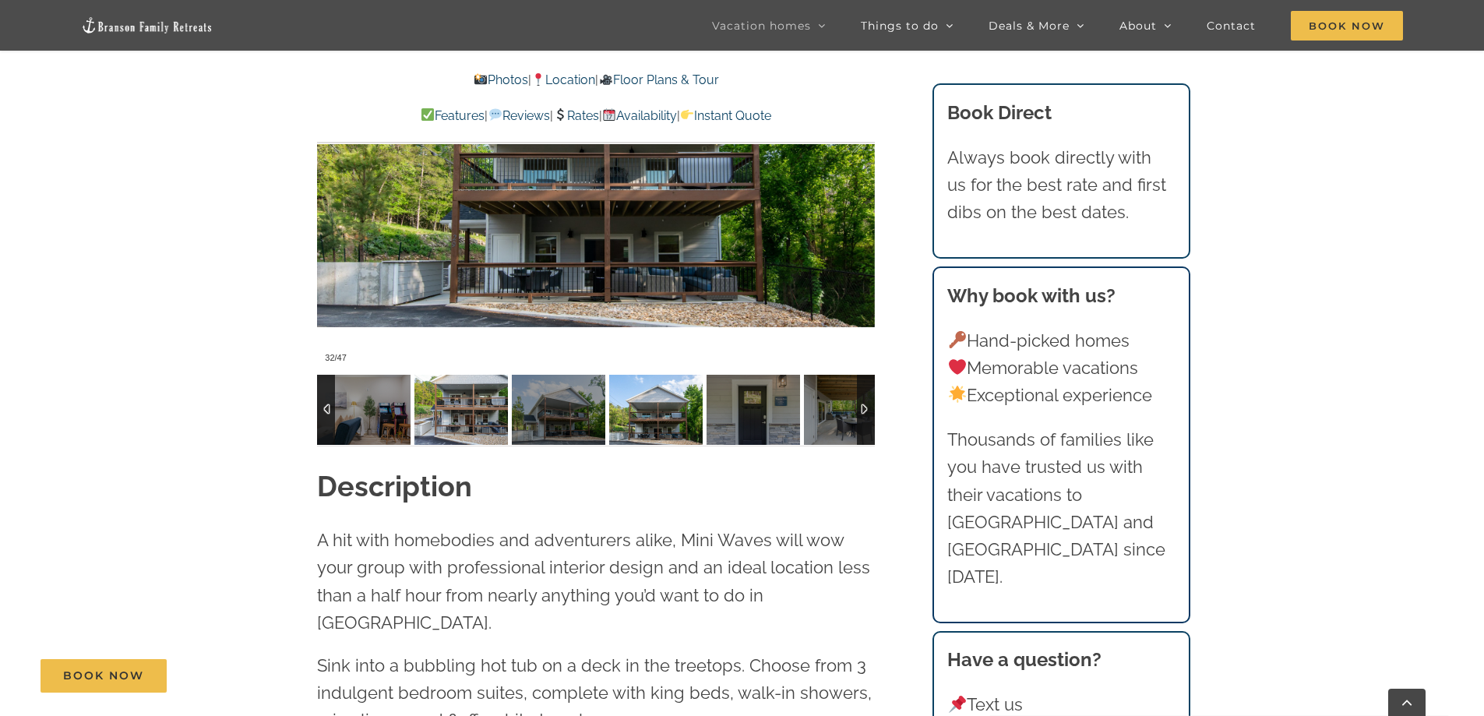
click at [461, 420] on img at bounding box center [460, 410] width 93 height 70
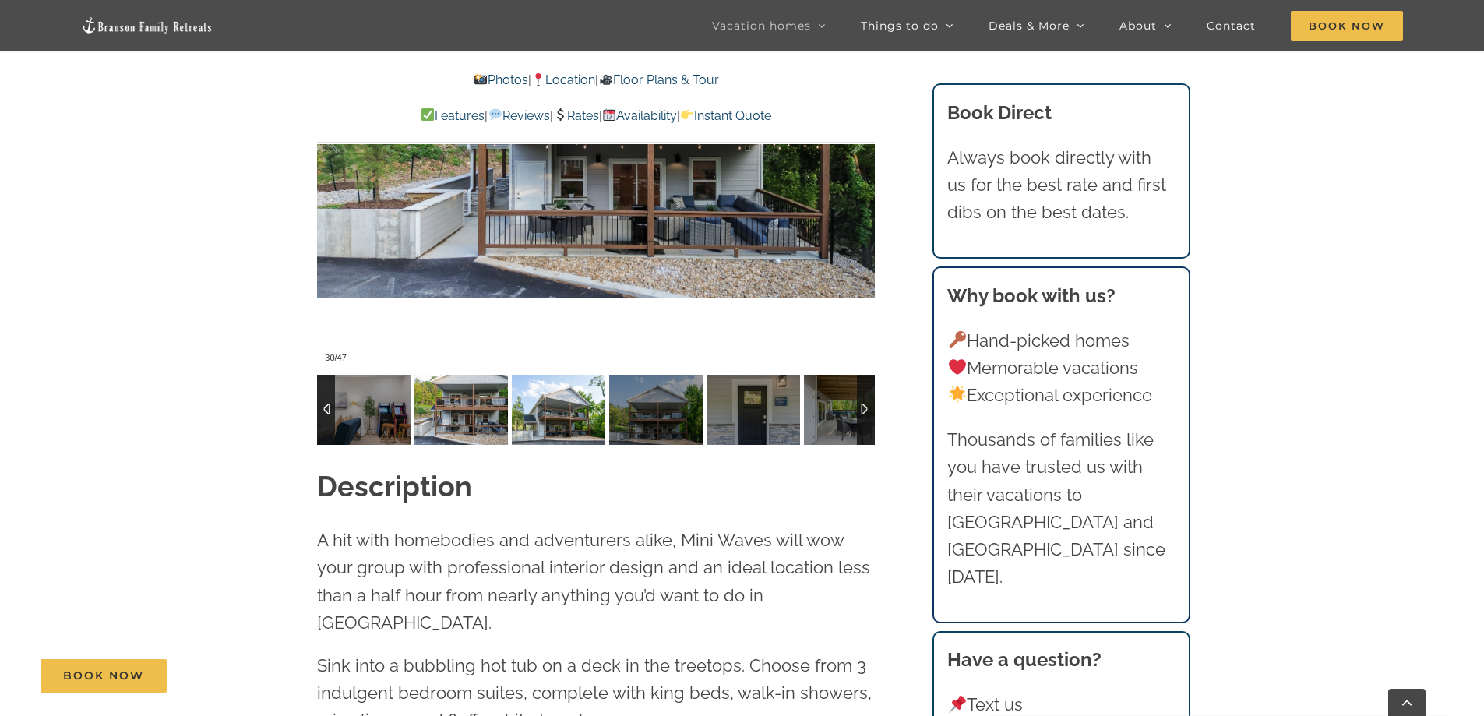
click at [542, 416] on img at bounding box center [558, 410] width 93 height 70
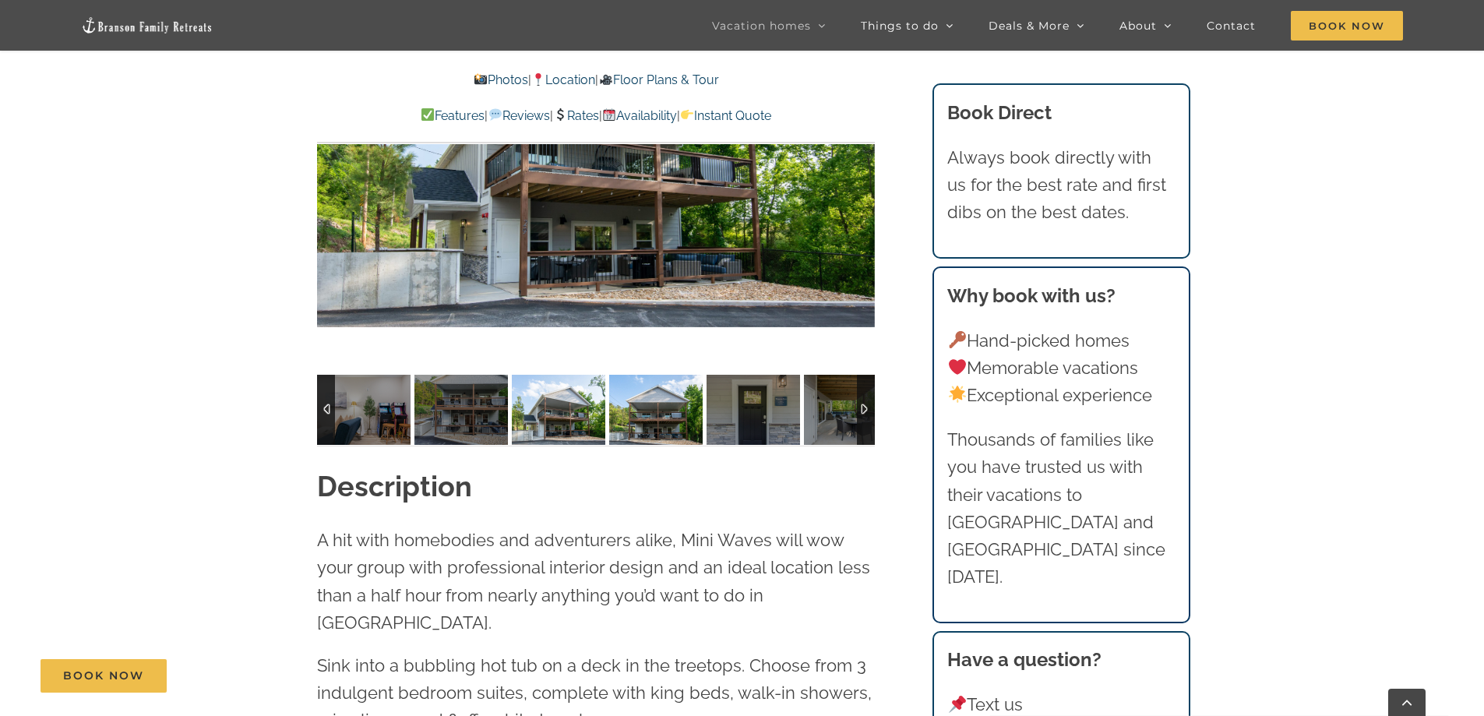
click at [644, 414] on img at bounding box center [655, 410] width 93 height 70
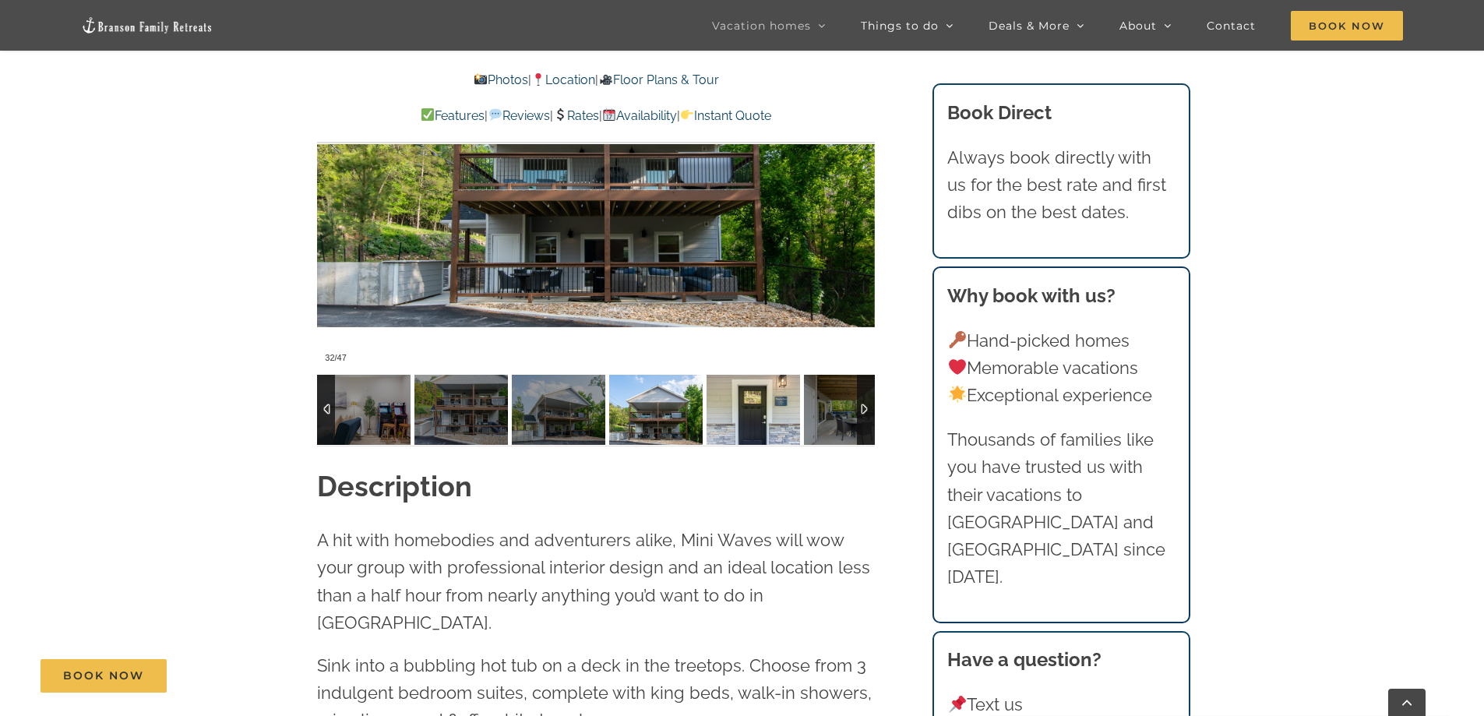
click at [734, 414] on img at bounding box center [752, 410] width 93 height 70
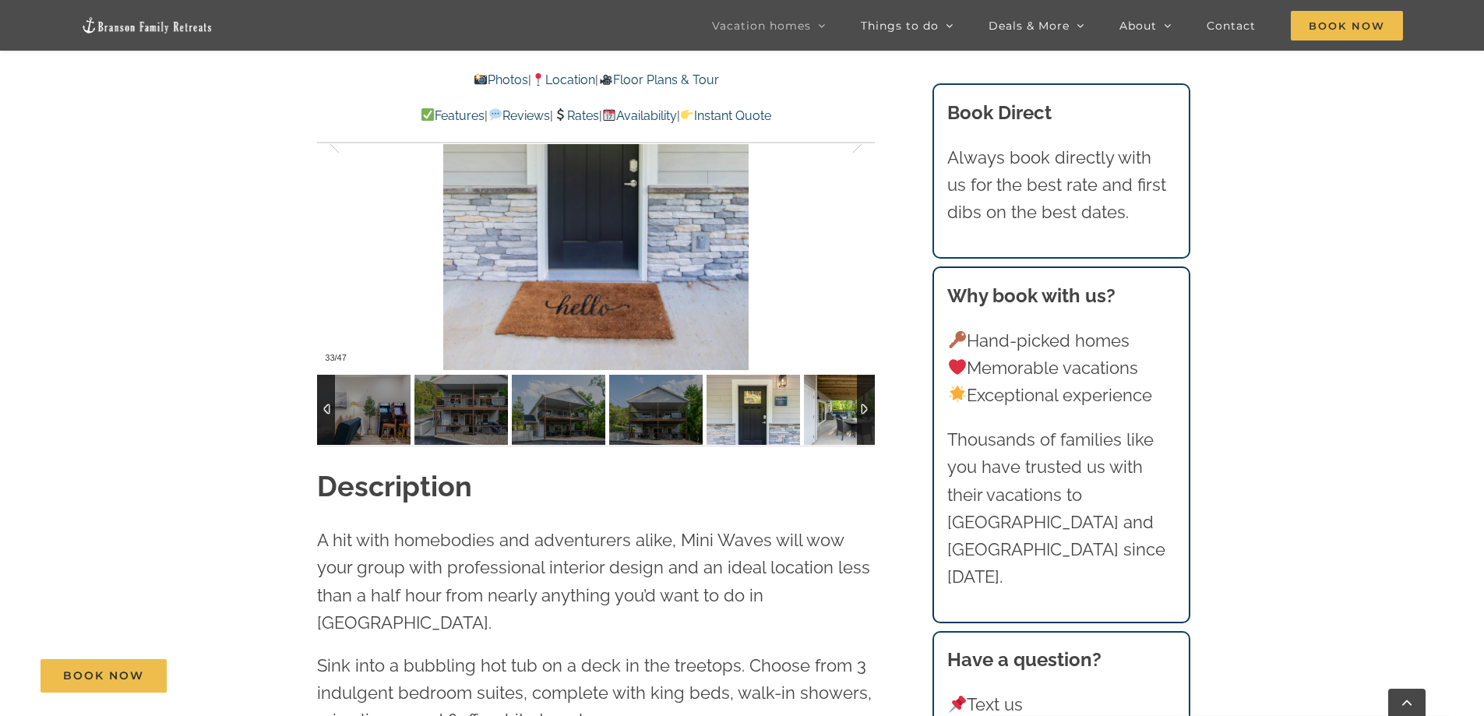
click at [837, 415] on img at bounding box center [850, 410] width 93 height 70
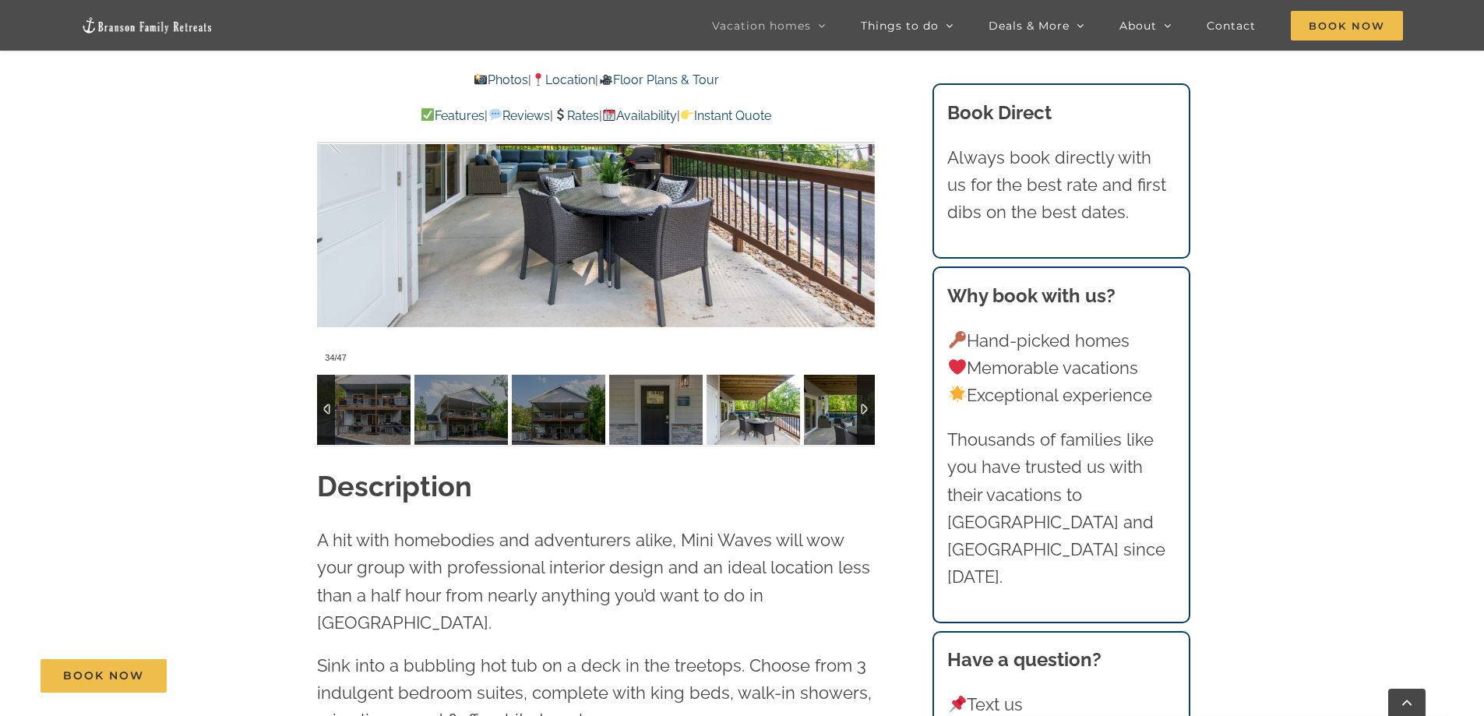
click at [837, 413] on img at bounding box center [850, 410] width 93 height 70
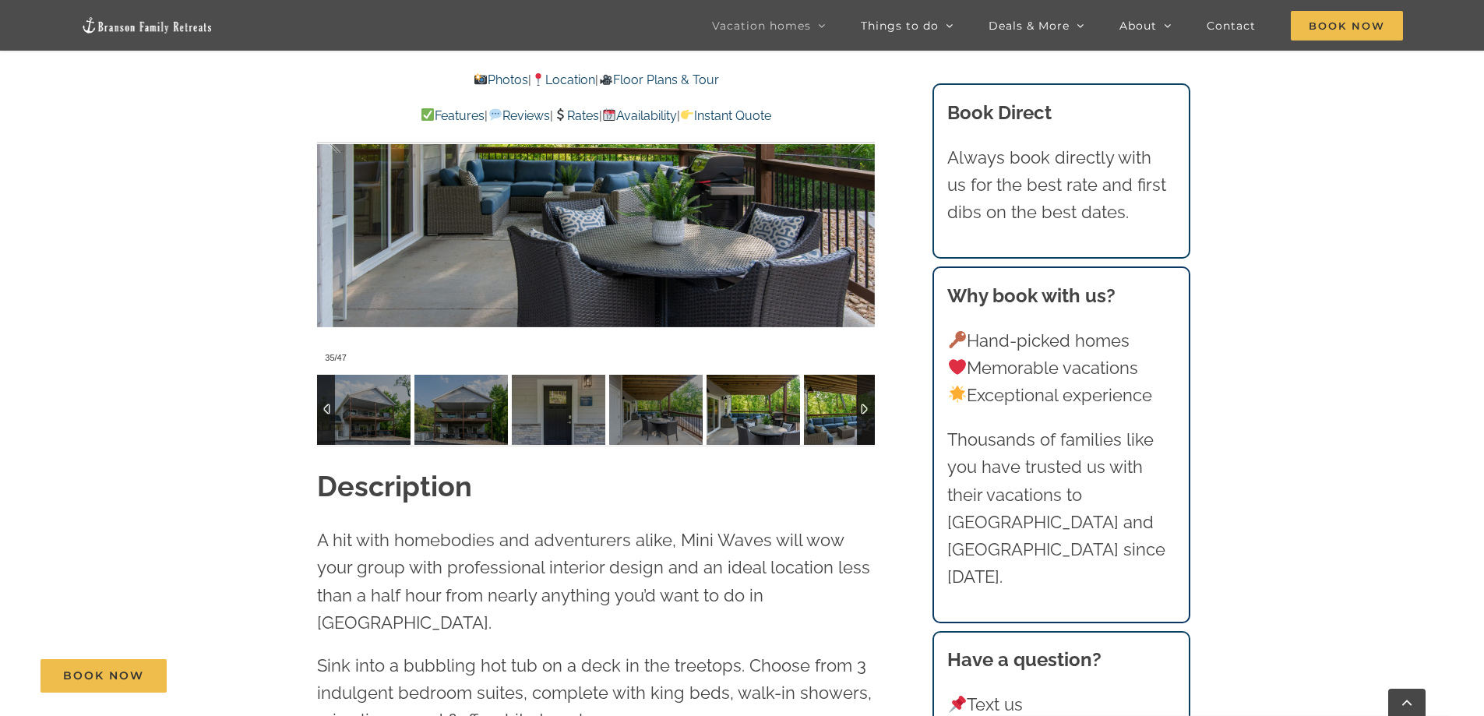
click at [837, 413] on img at bounding box center [850, 410] width 93 height 70
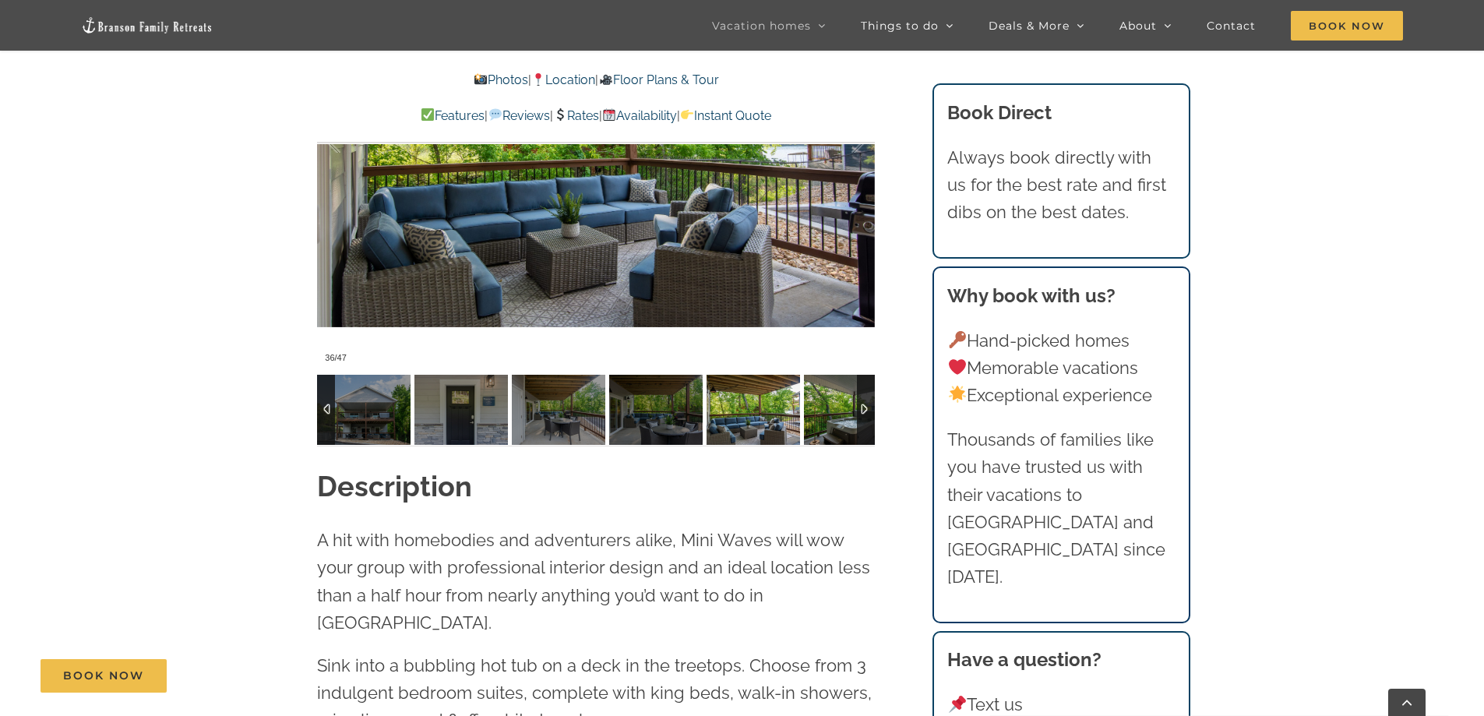
click at [836, 413] on img at bounding box center [850, 410] width 93 height 70
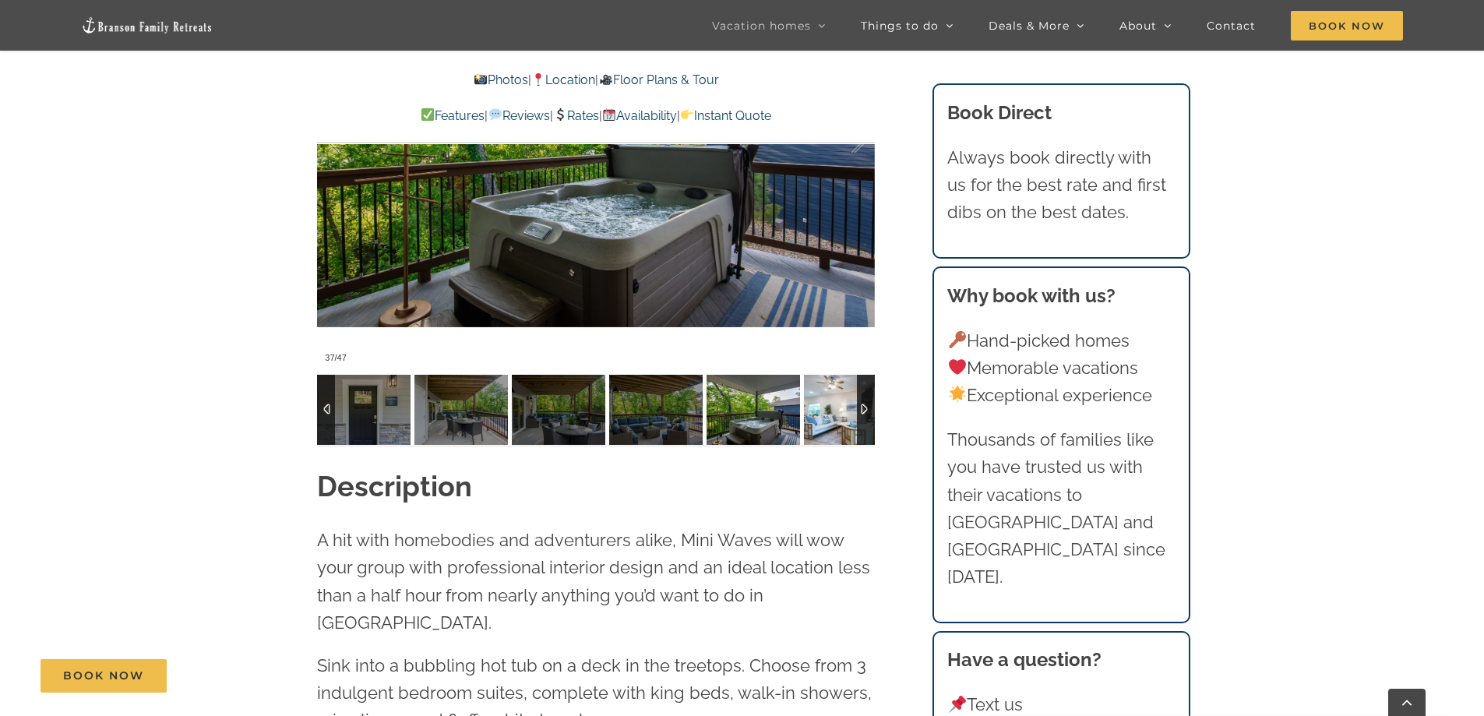
click at [836, 413] on img at bounding box center [850, 410] width 93 height 70
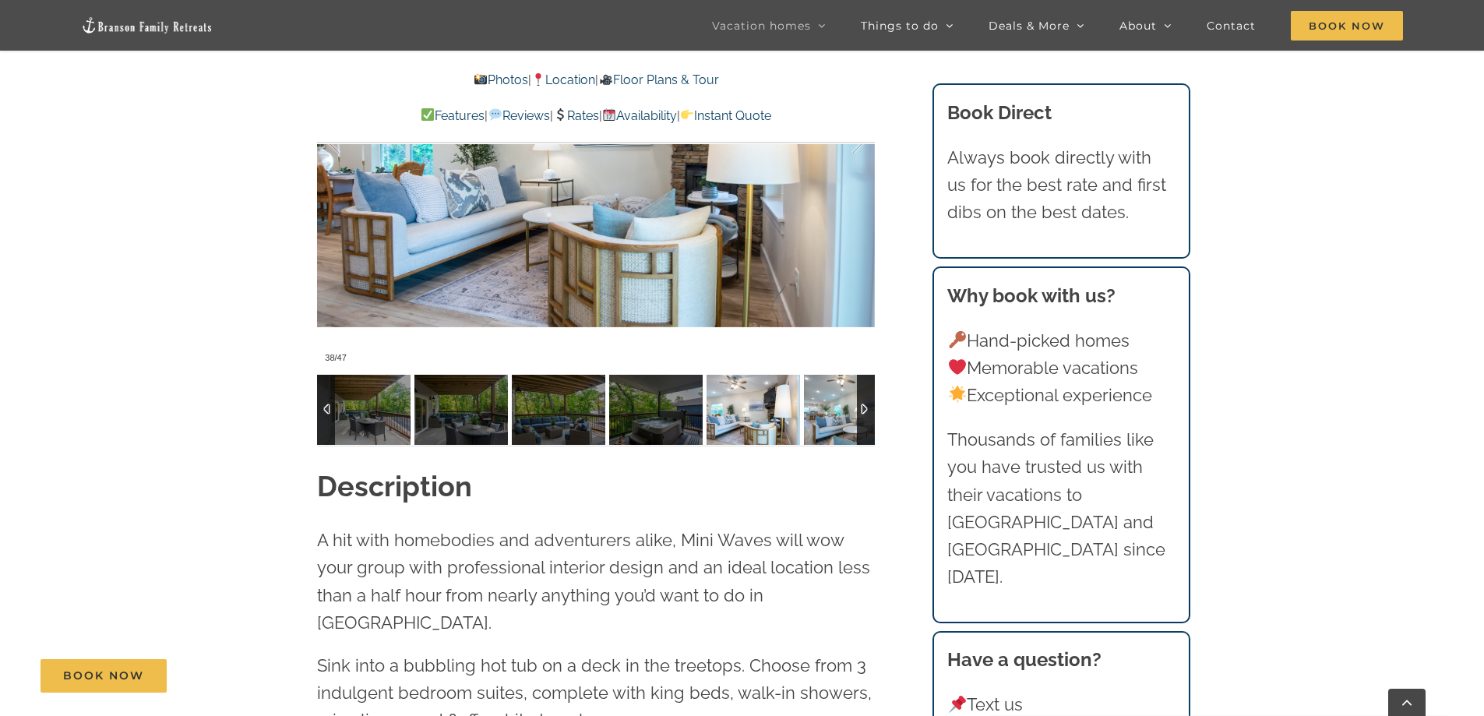
click at [836, 413] on img at bounding box center [850, 410] width 93 height 70
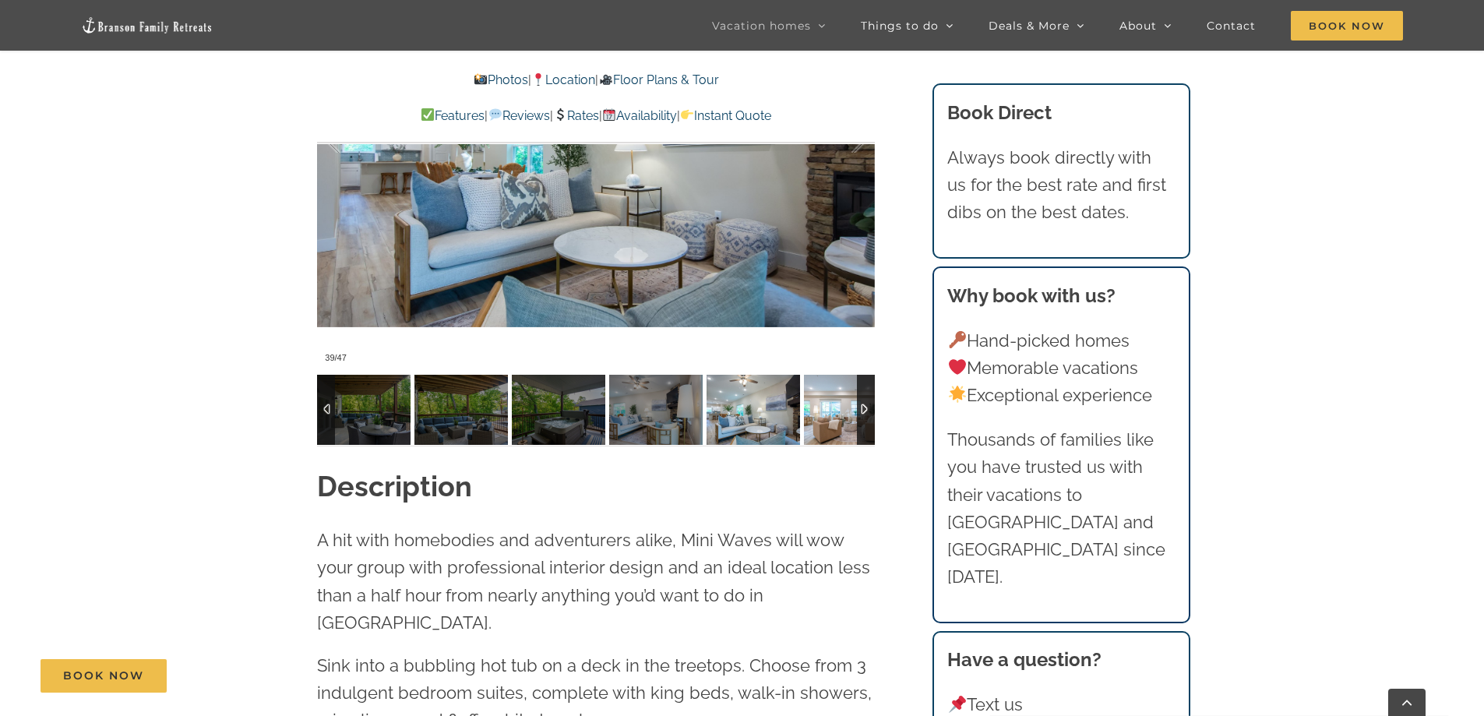
click at [835, 413] on img at bounding box center [850, 410] width 93 height 70
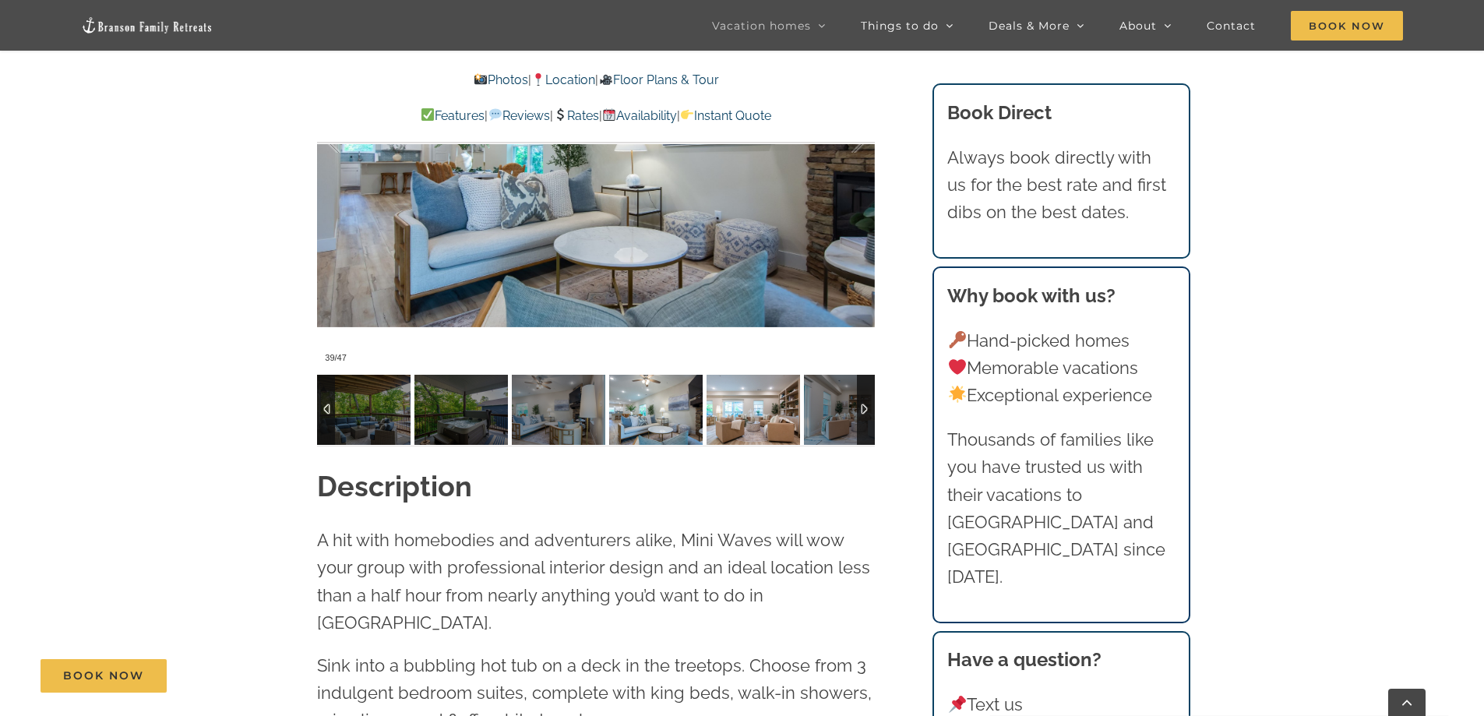
click at [800, 413] on img at bounding box center [752, 410] width 93 height 70
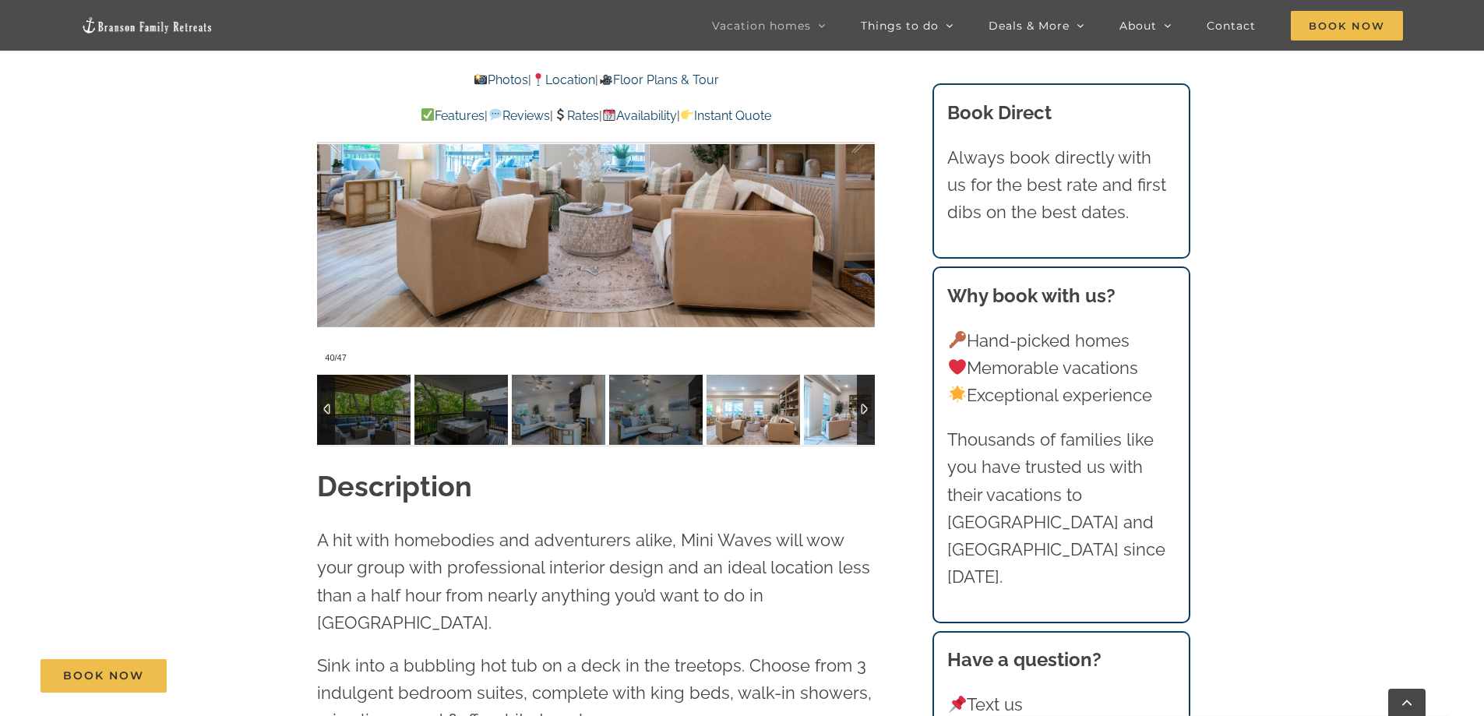
click at [835, 413] on img at bounding box center [850, 410] width 93 height 70
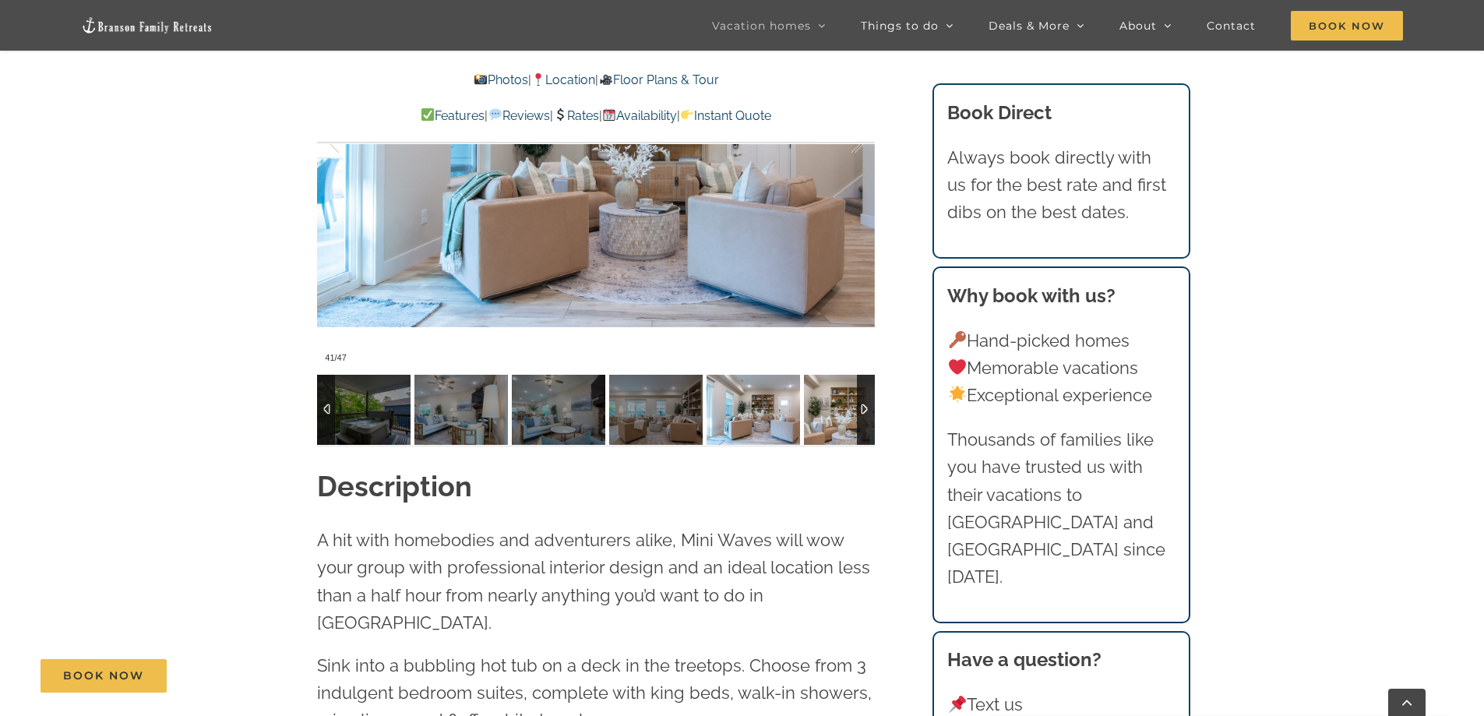
click at [835, 413] on img at bounding box center [850, 410] width 93 height 70
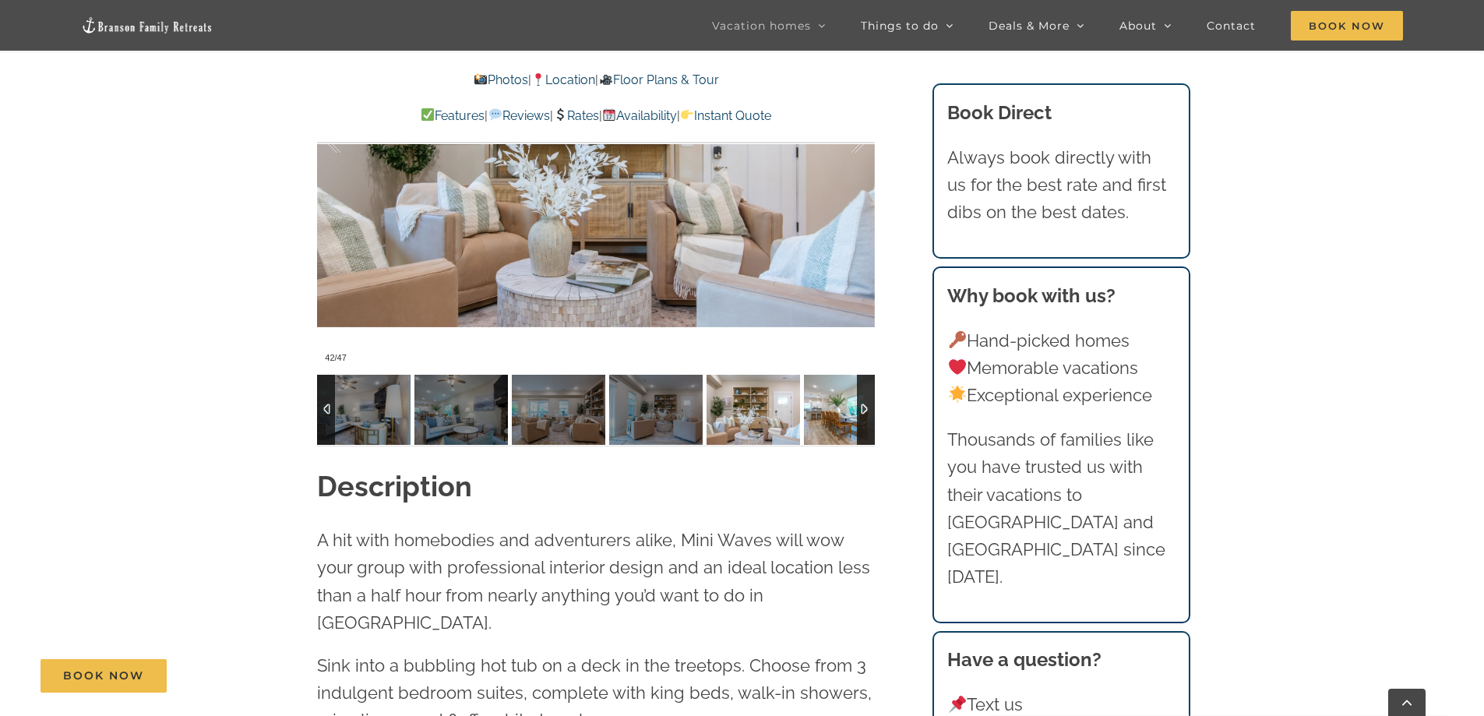
click at [835, 413] on img at bounding box center [850, 410] width 93 height 70
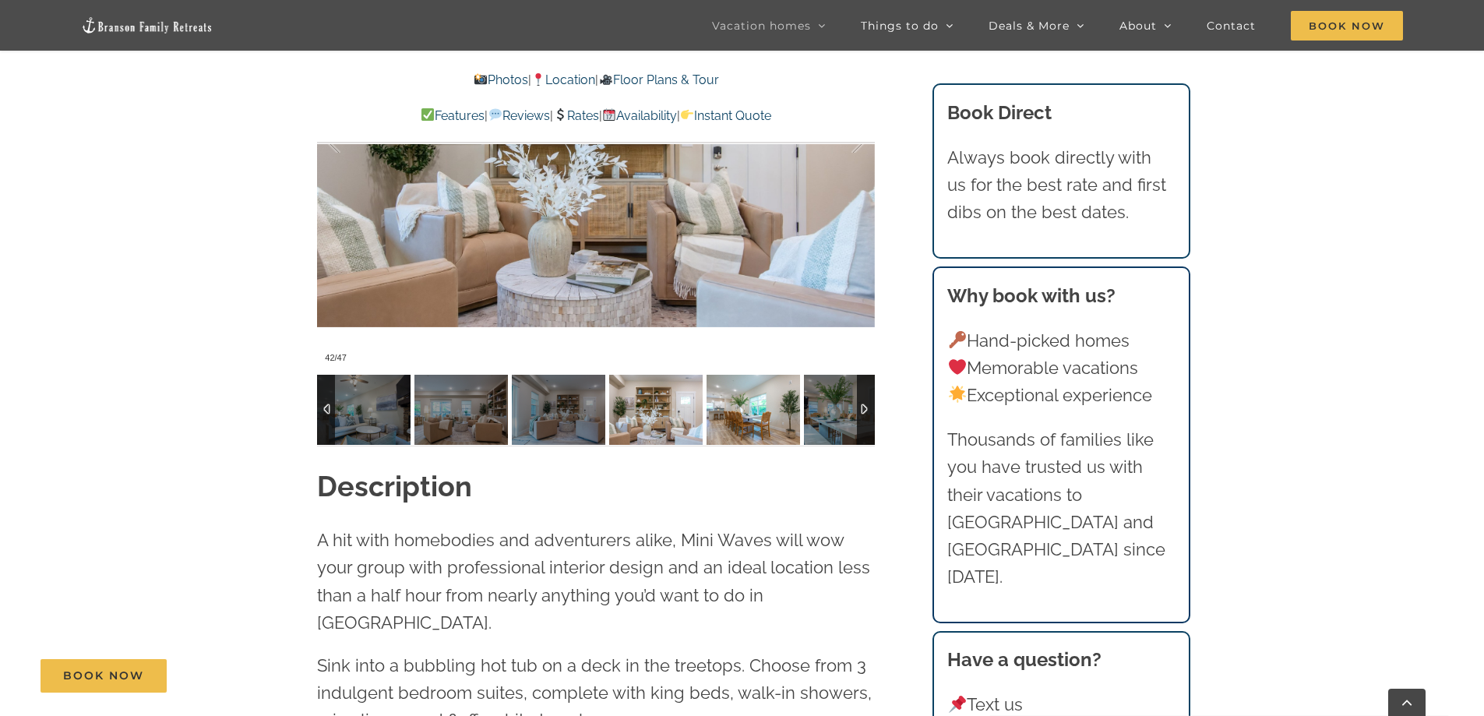
click at [800, 413] on img at bounding box center [752, 410] width 93 height 70
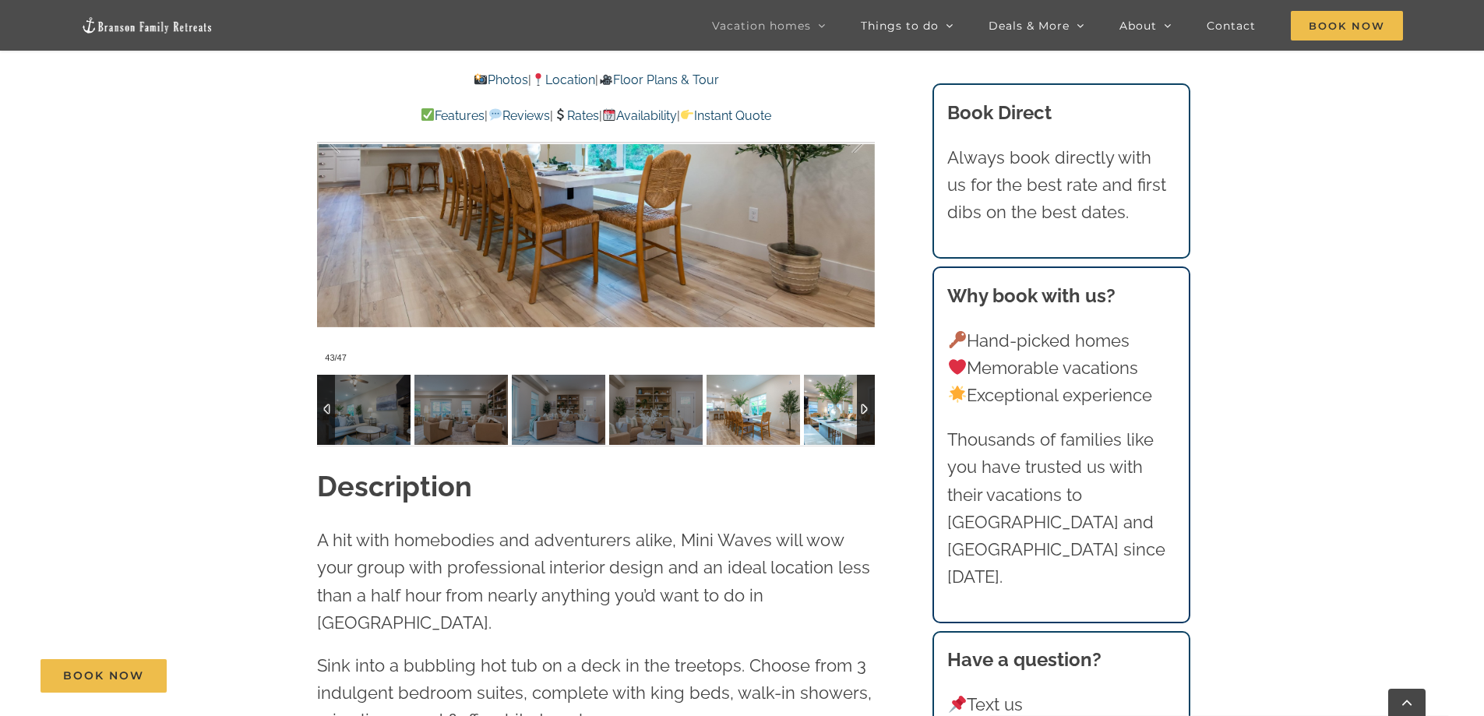
click at [834, 413] on img at bounding box center [850, 410] width 93 height 70
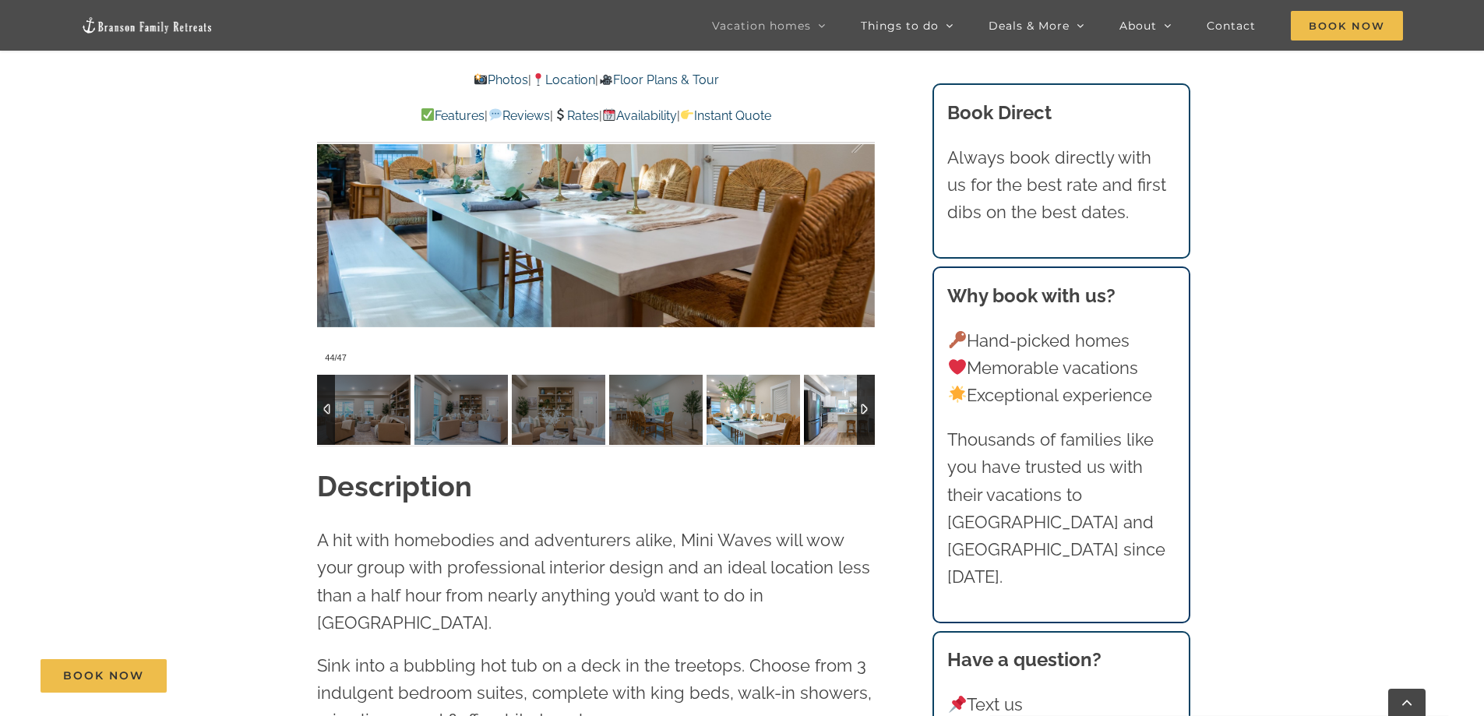
click at [834, 413] on img at bounding box center [850, 410] width 93 height 70
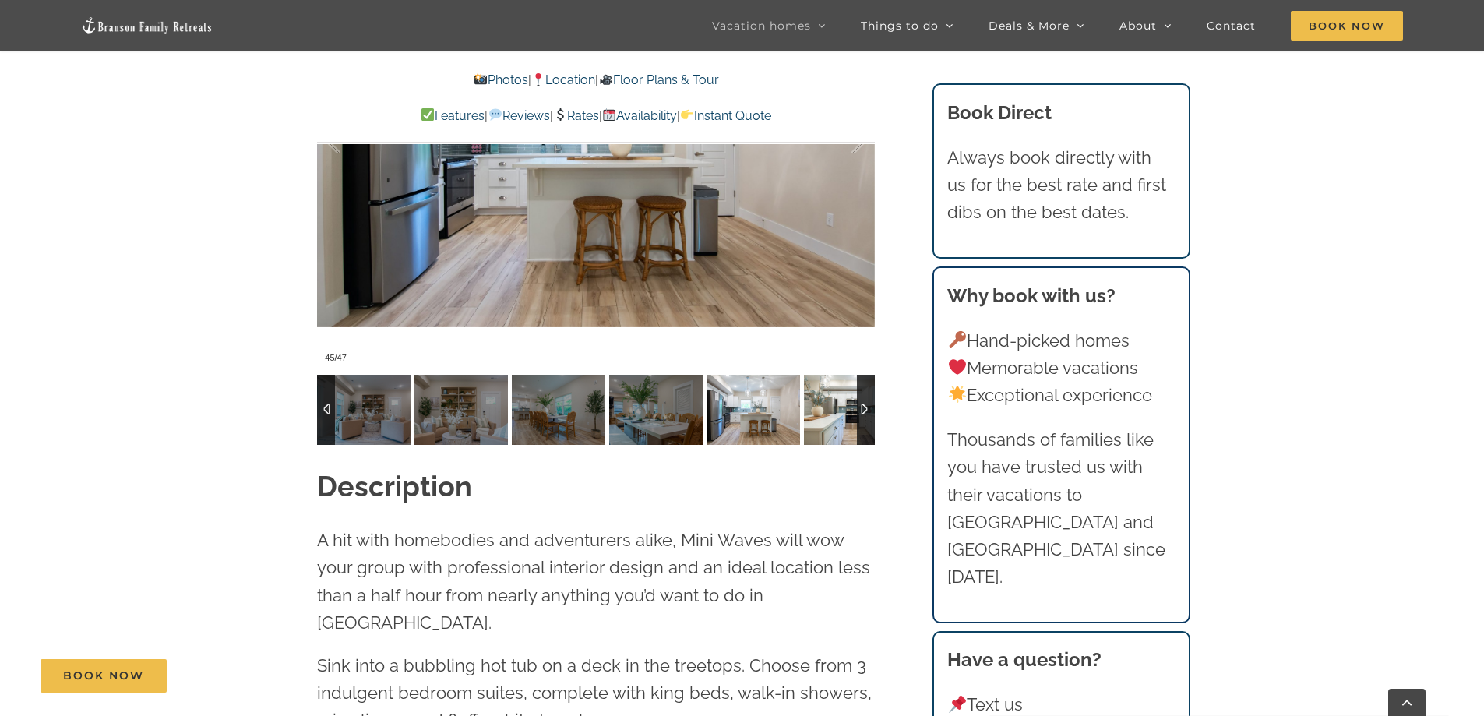
click at [834, 413] on img at bounding box center [850, 410] width 93 height 70
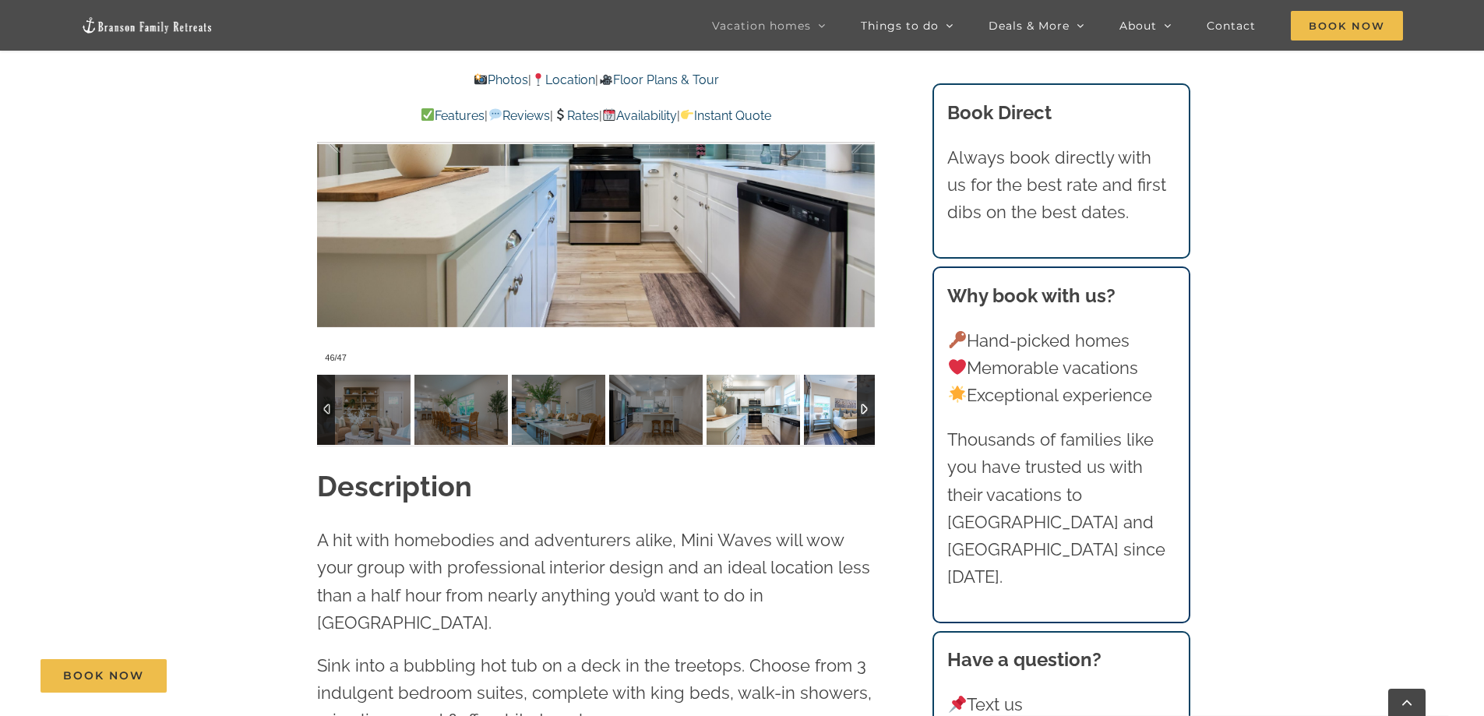
click at [834, 413] on img at bounding box center [850, 410] width 93 height 70
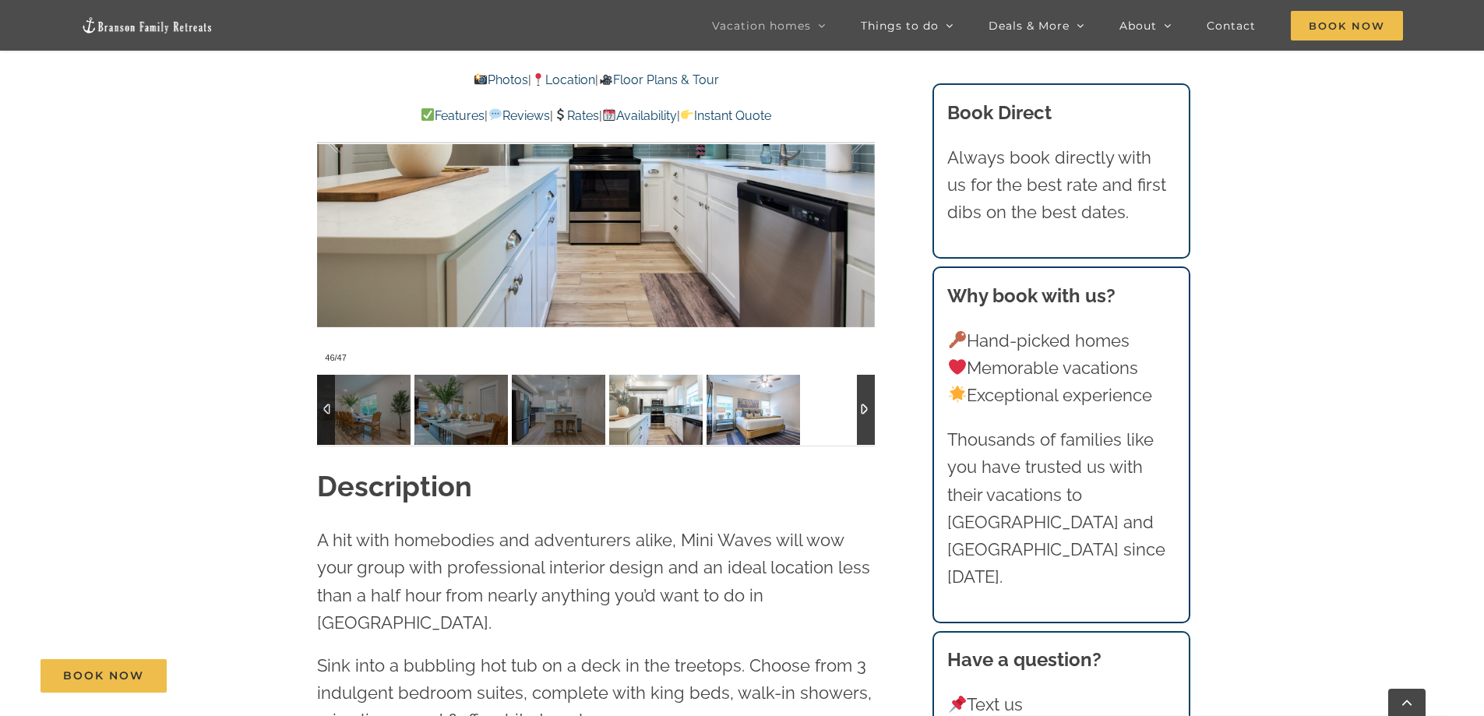
click at [800, 413] on img at bounding box center [752, 410] width 93 height 70
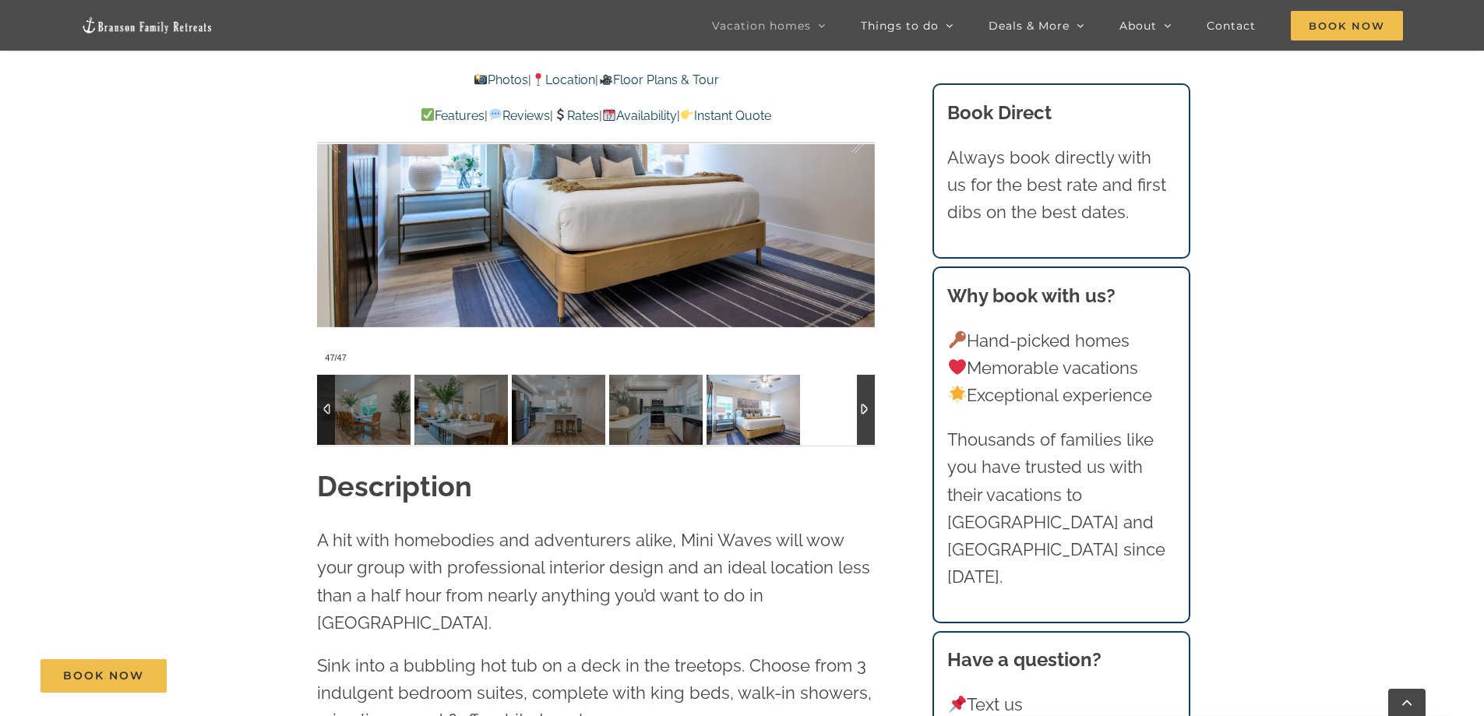
click at [827, 413] on div at bounding box center [596, 410] width 558 height 70
click at [865, 408] on div at bounding box center [866, 410] width 18 height 70
click at [335, 412] on div at bounding box center [326, 410] width 18 height 70
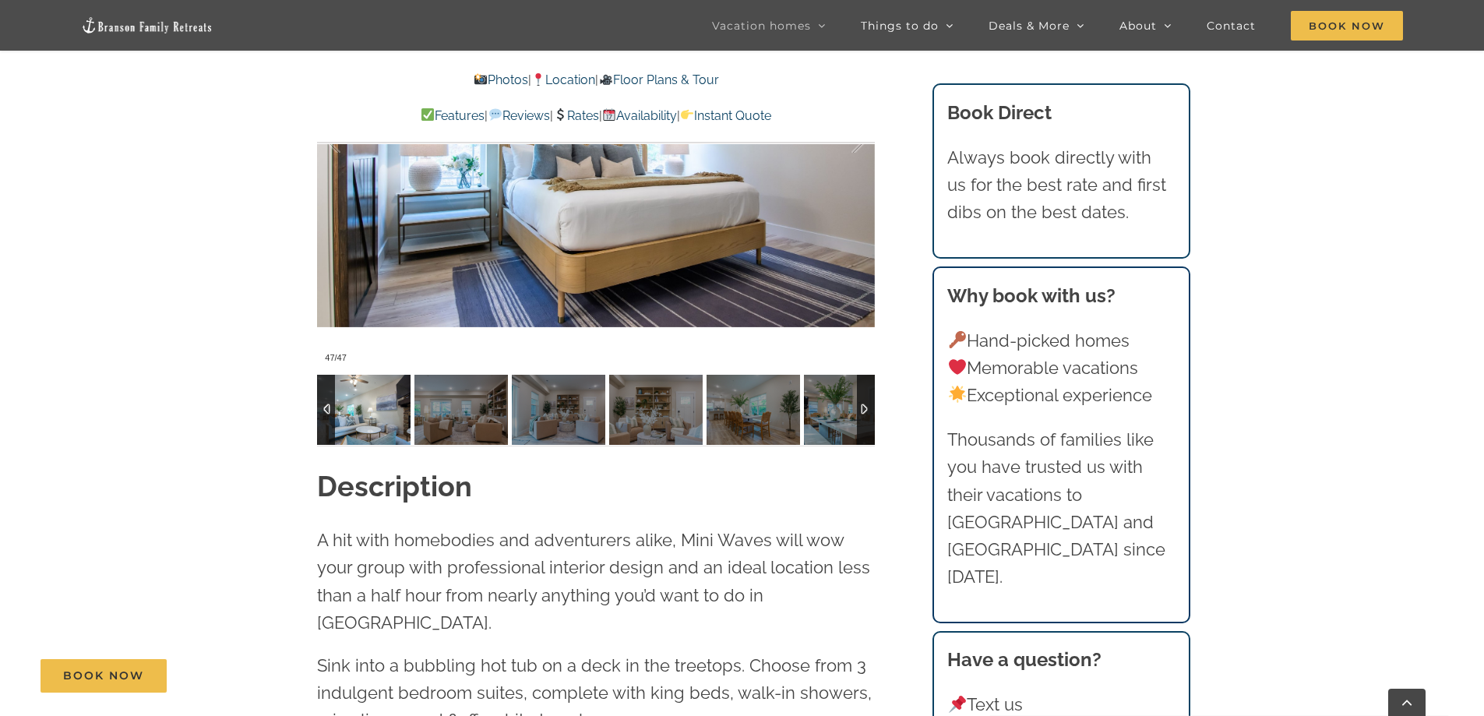
click at [368, 421] on img at bounding box center [363, 410] width 93 height 70
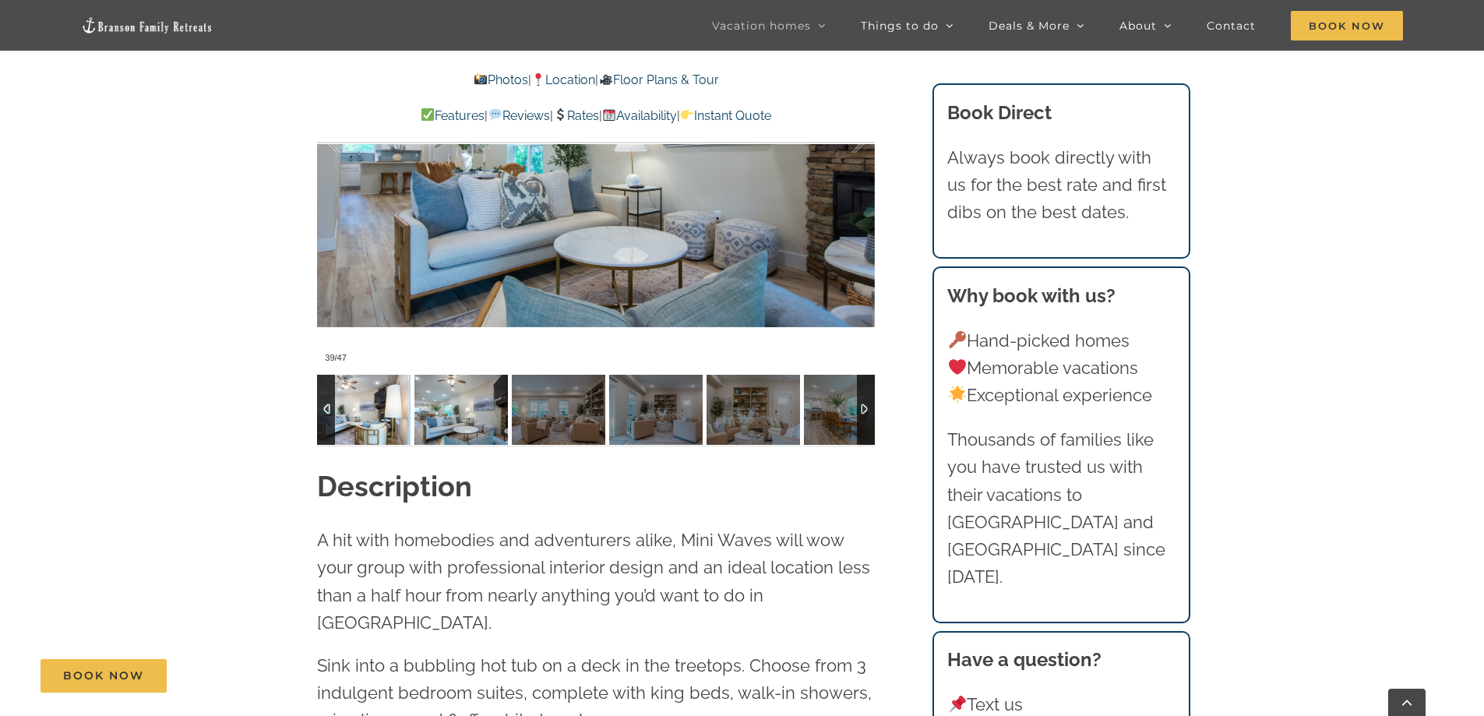
click at [367, 421] on img at bounding box center [363, 410] width 93 height 70
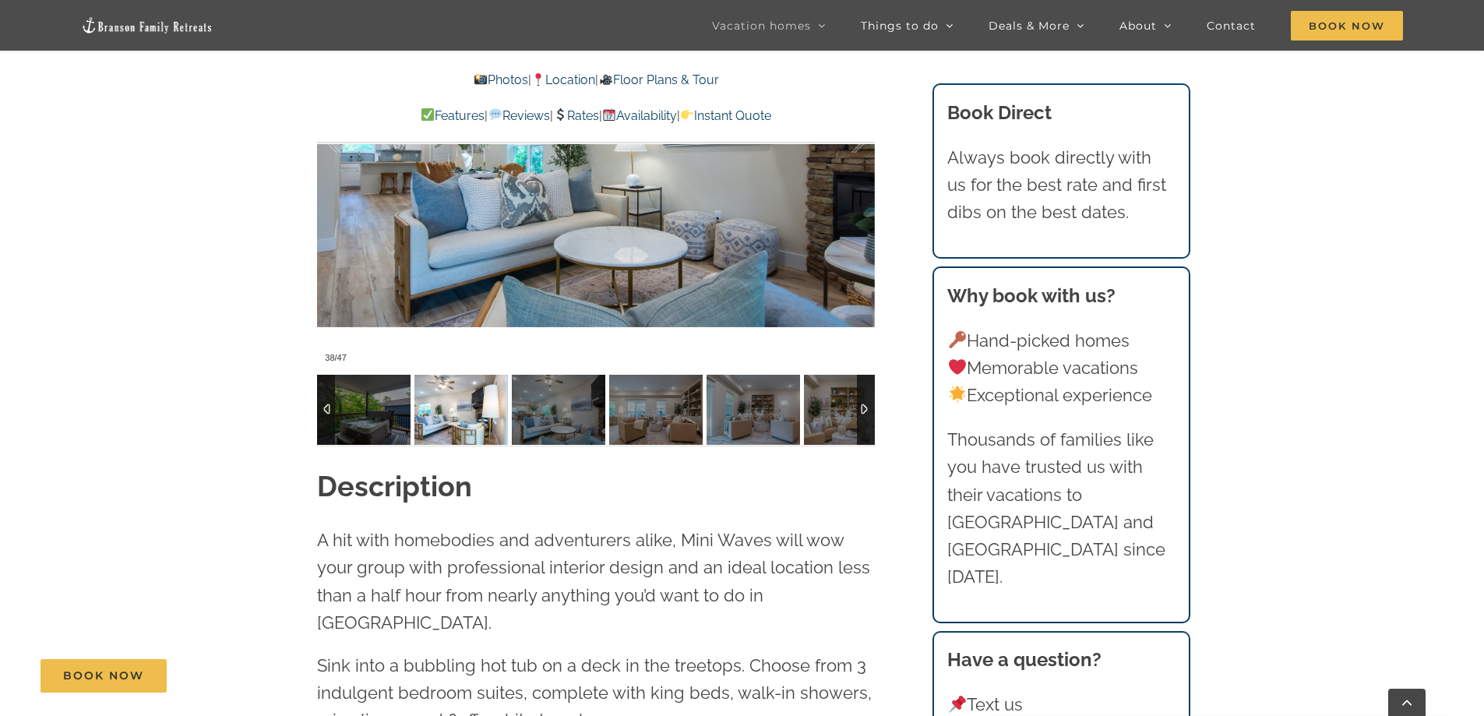
click at [414, 421] on img at bounding box center [460, 410] width 93 height 70
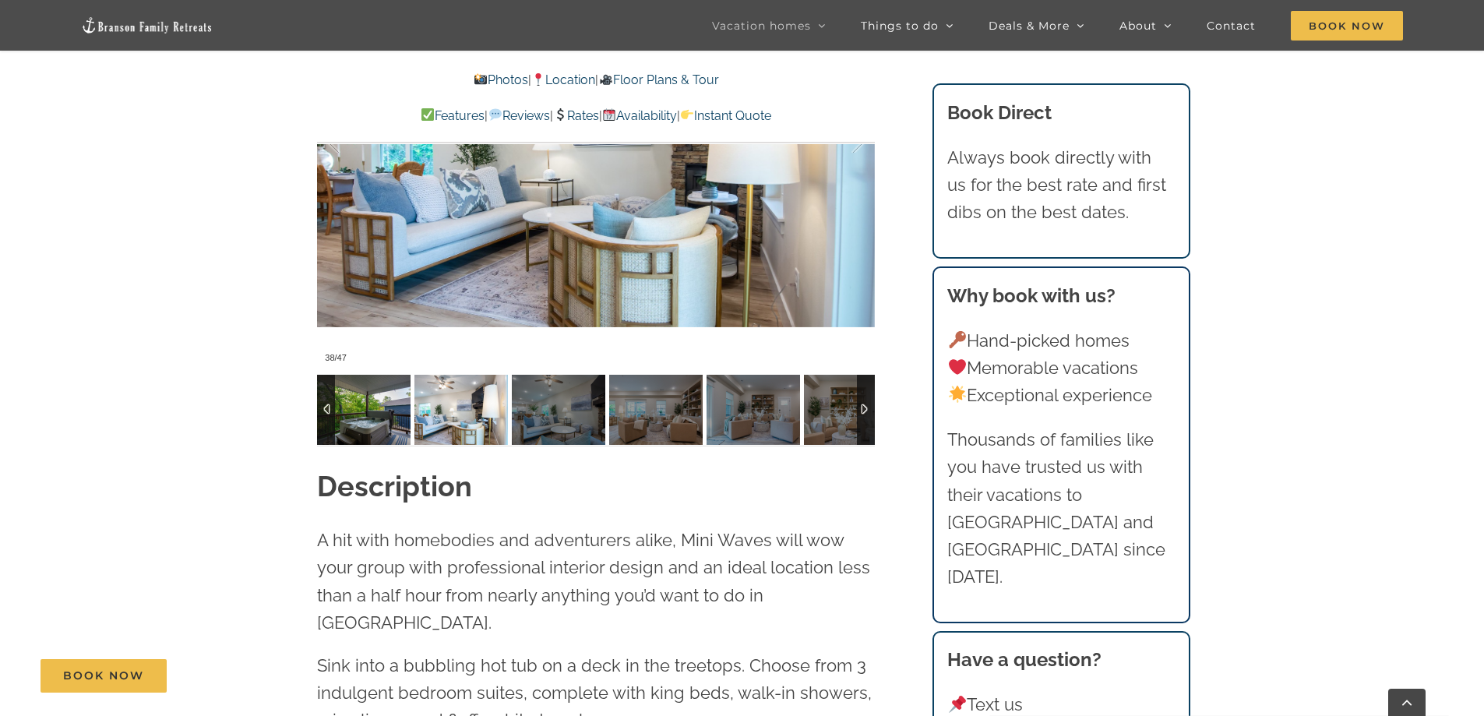
click at [364, 419] on img at bounding box center [363, 410] width 93 height 70
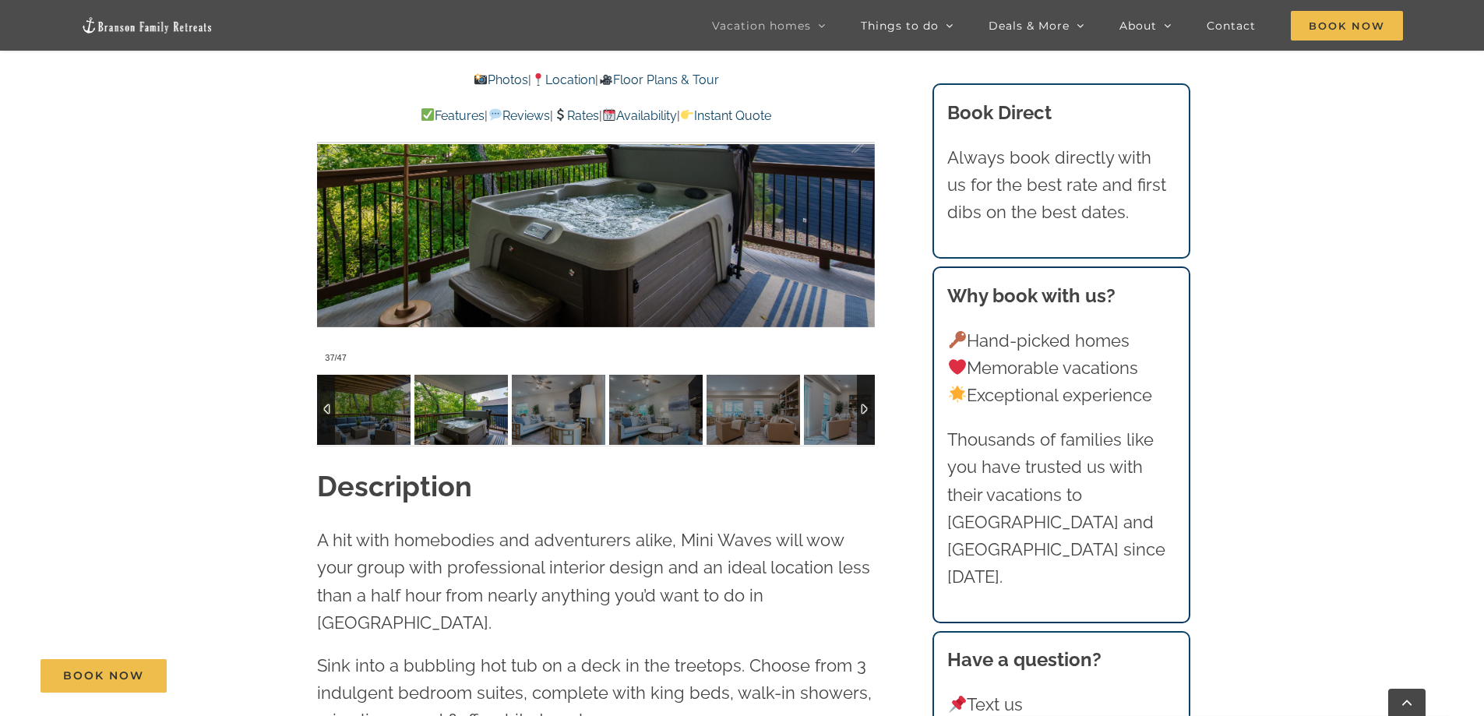
click at [322, 400] on div at bounding box center [326, 410] width 18 height 70
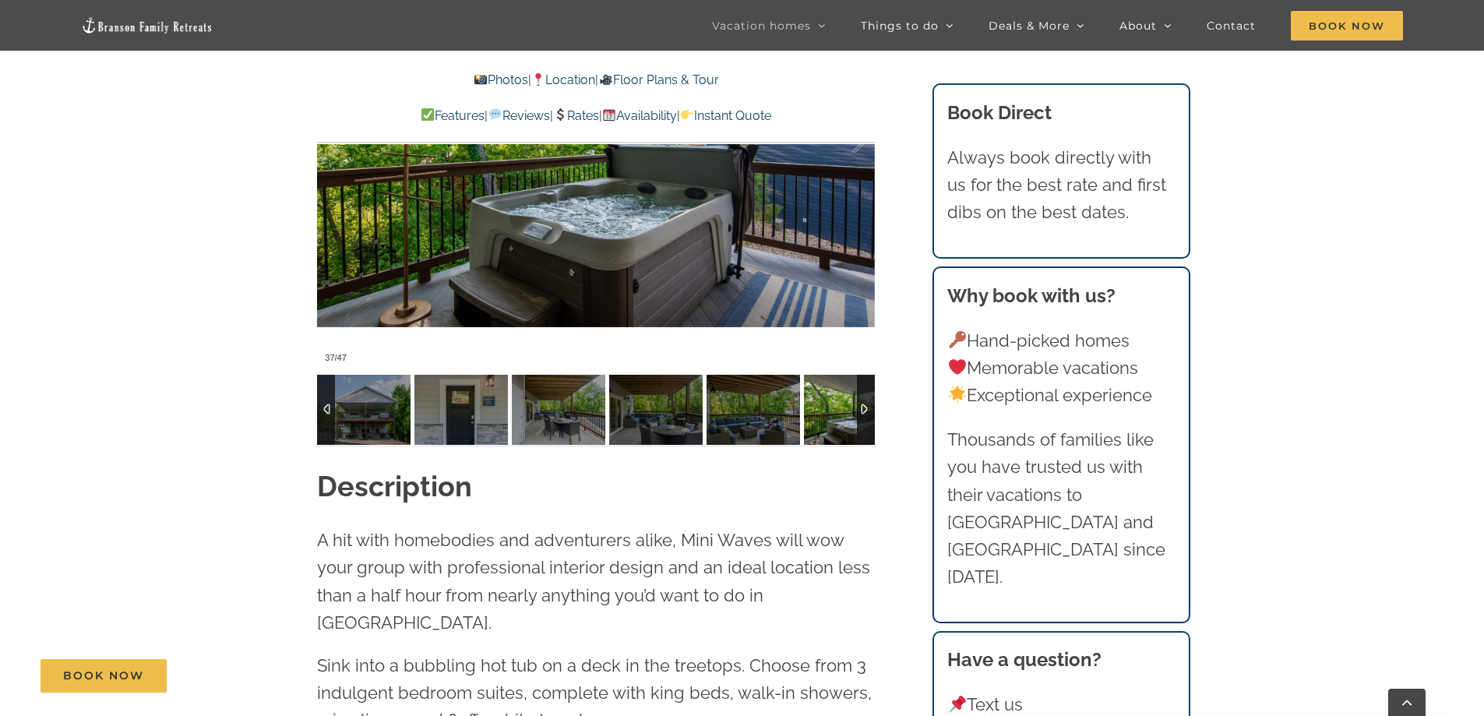
click at [322, 400] on div at bounding box center [326, 410] width 18 height 70
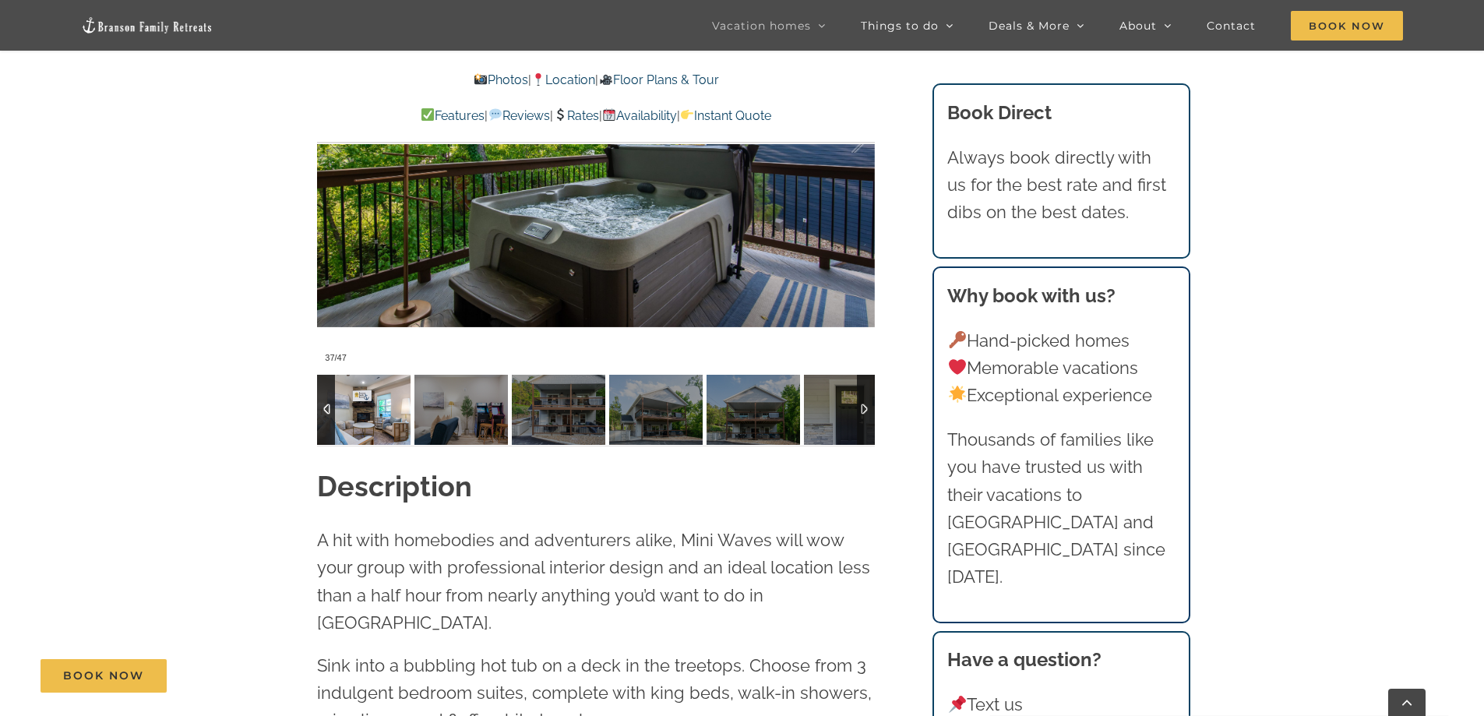
click at [377, 415] on img at bounding box center [363, 410] width 93 height 70
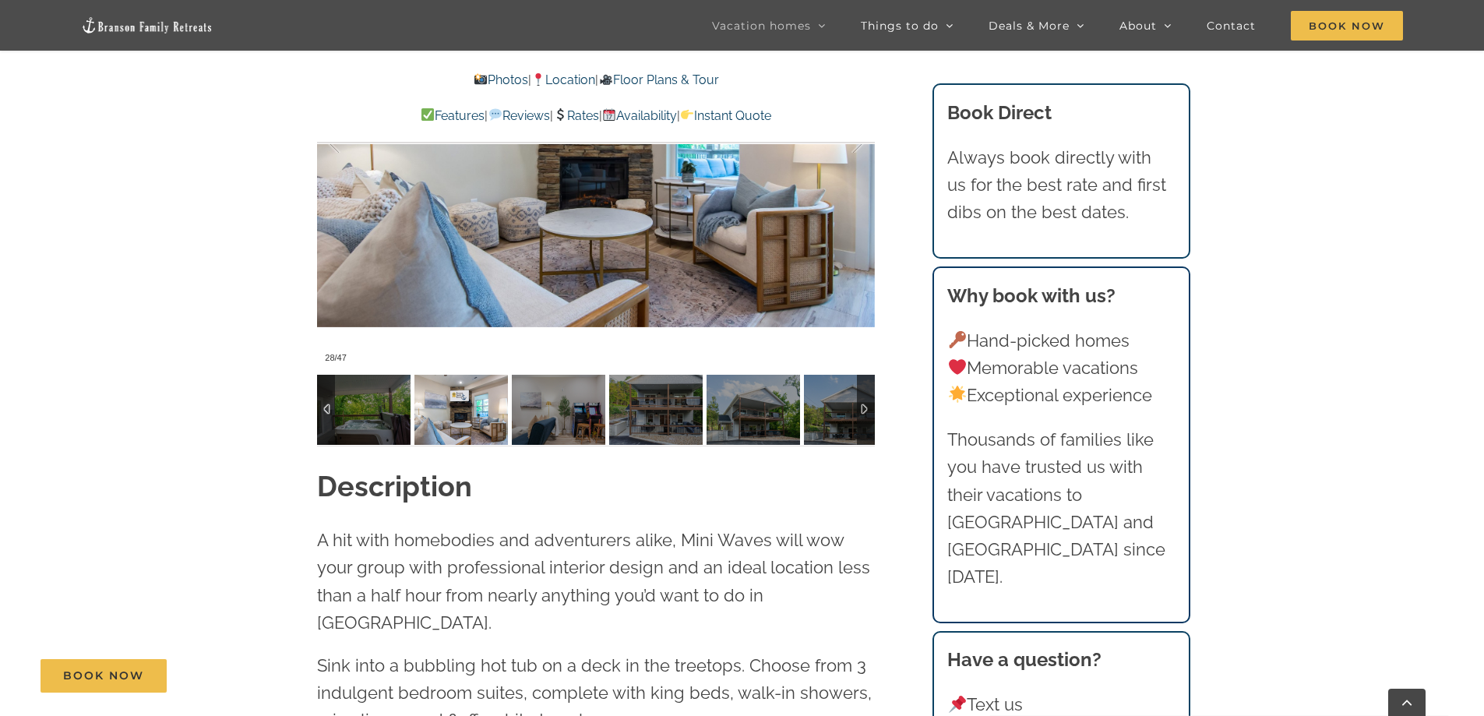
click at [322, 407] on div at bounding box center [326, 410] width 18 height 70
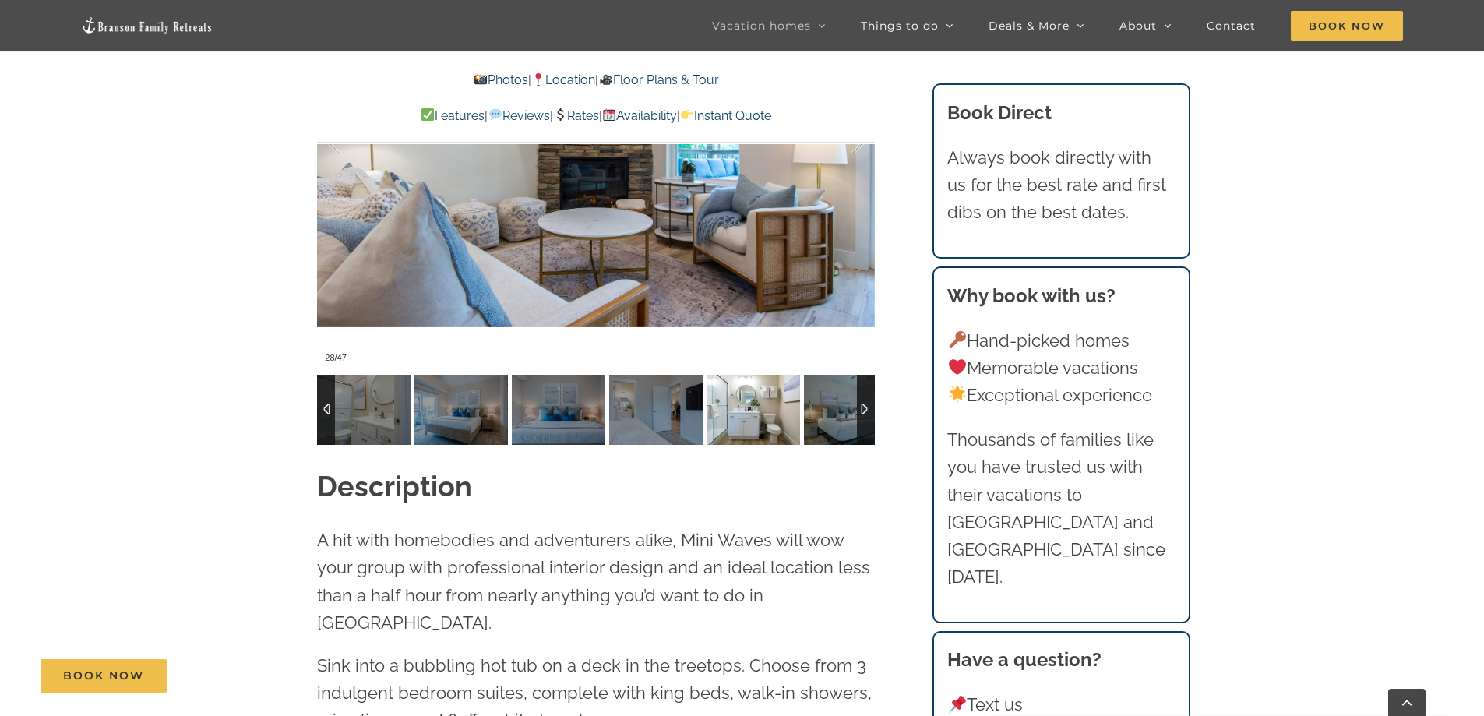
click at [753, 420] on img at bounding box center [752, 410] width 93 height 70
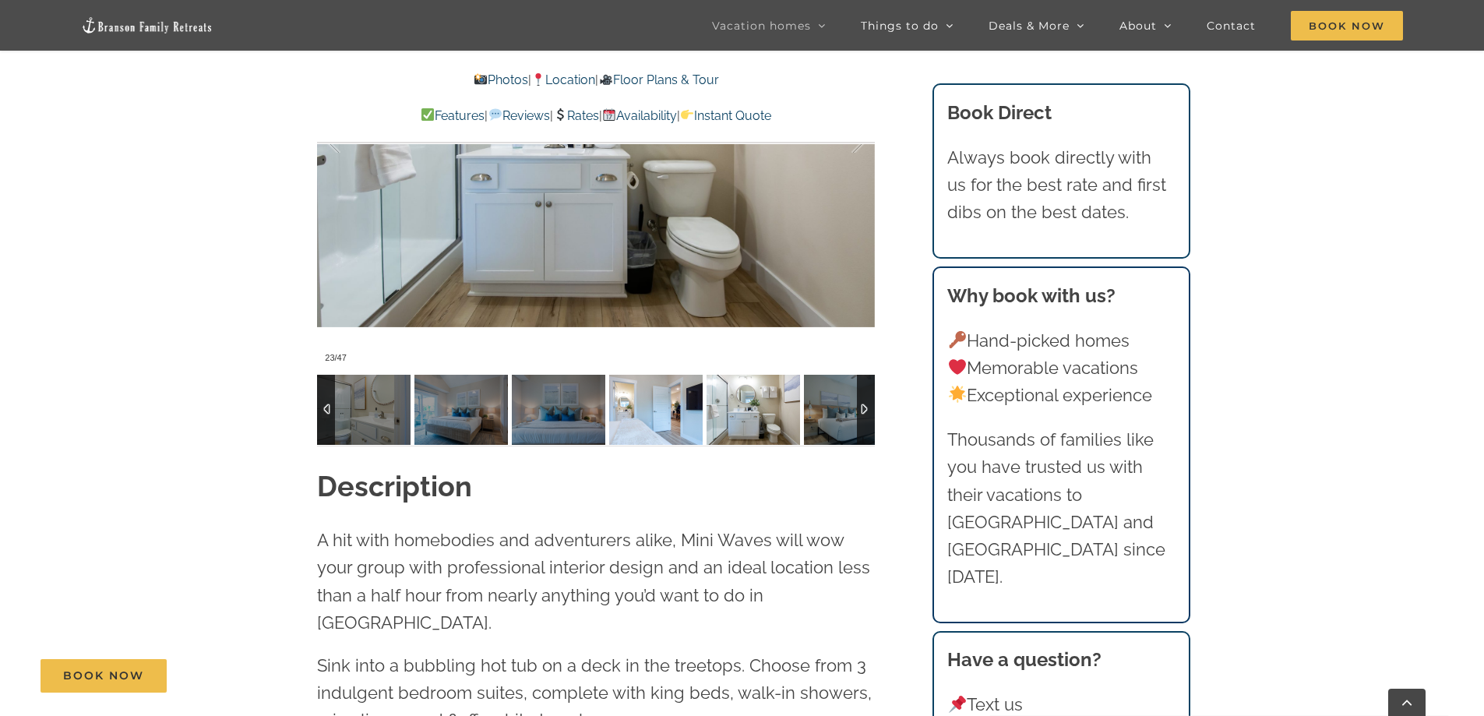
click at [677, 417] on img at bounding box center [655, 410] width 93 height 70
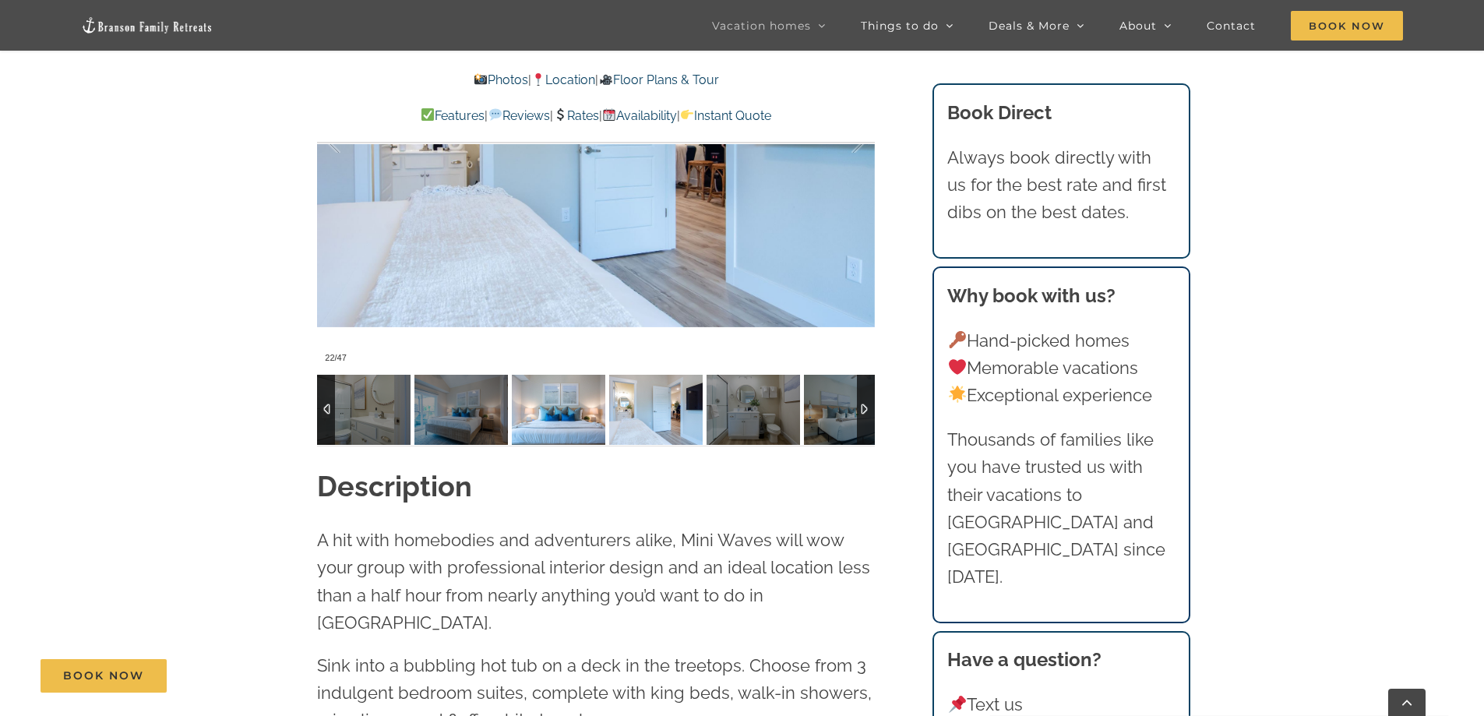
click at [537, 415] on img at bounding box center [558, 410] width 93 height 70
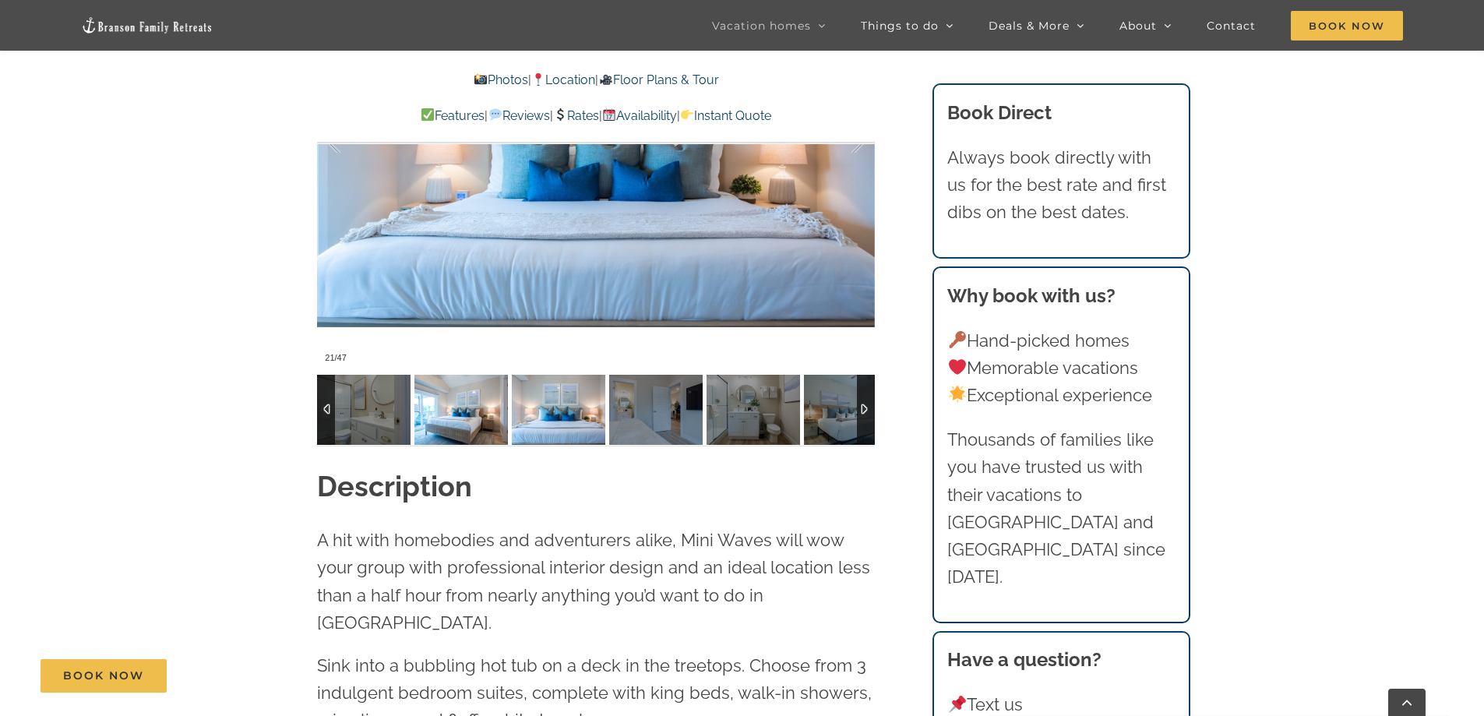
click at [504, 415] on img at bounding box center [460, 410] width 93 height 70
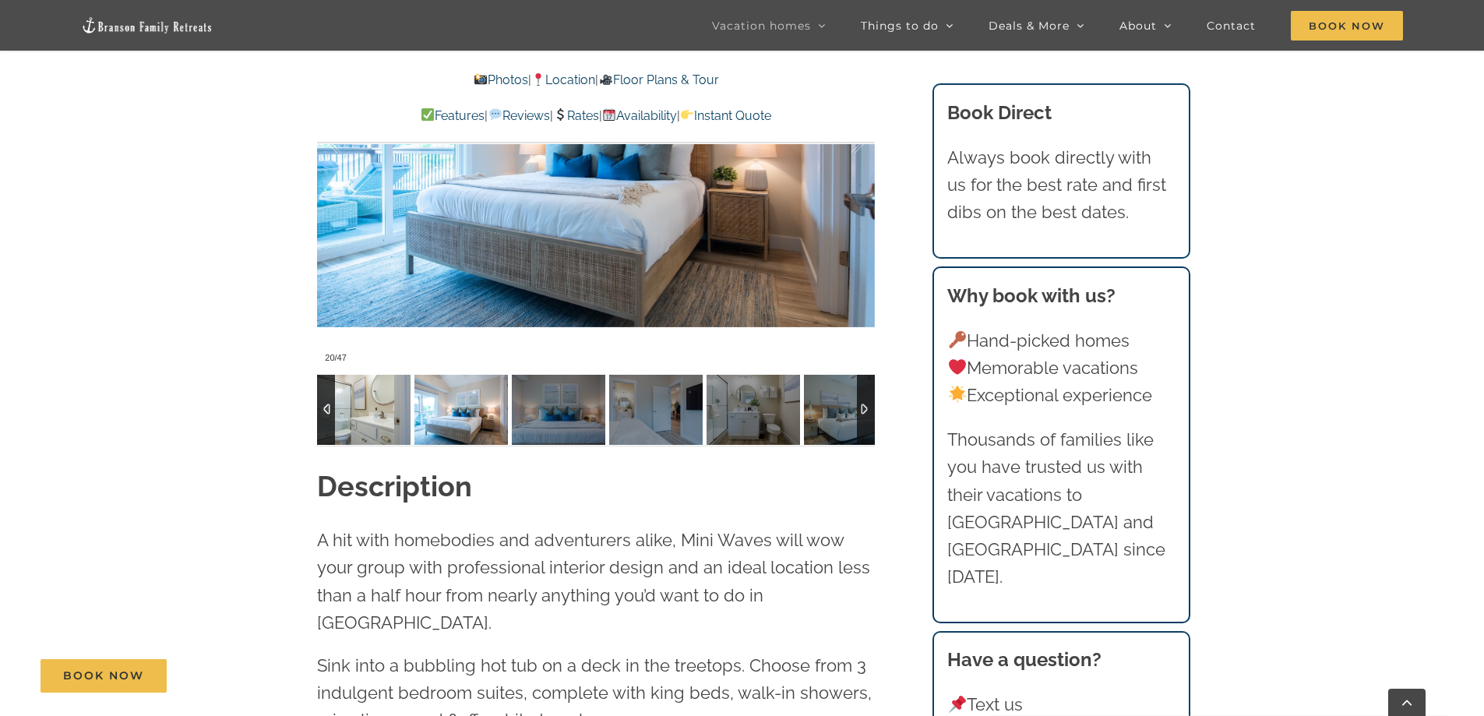
click at [377, 417] on img at bounding box center [363, 410] width 93 height 70
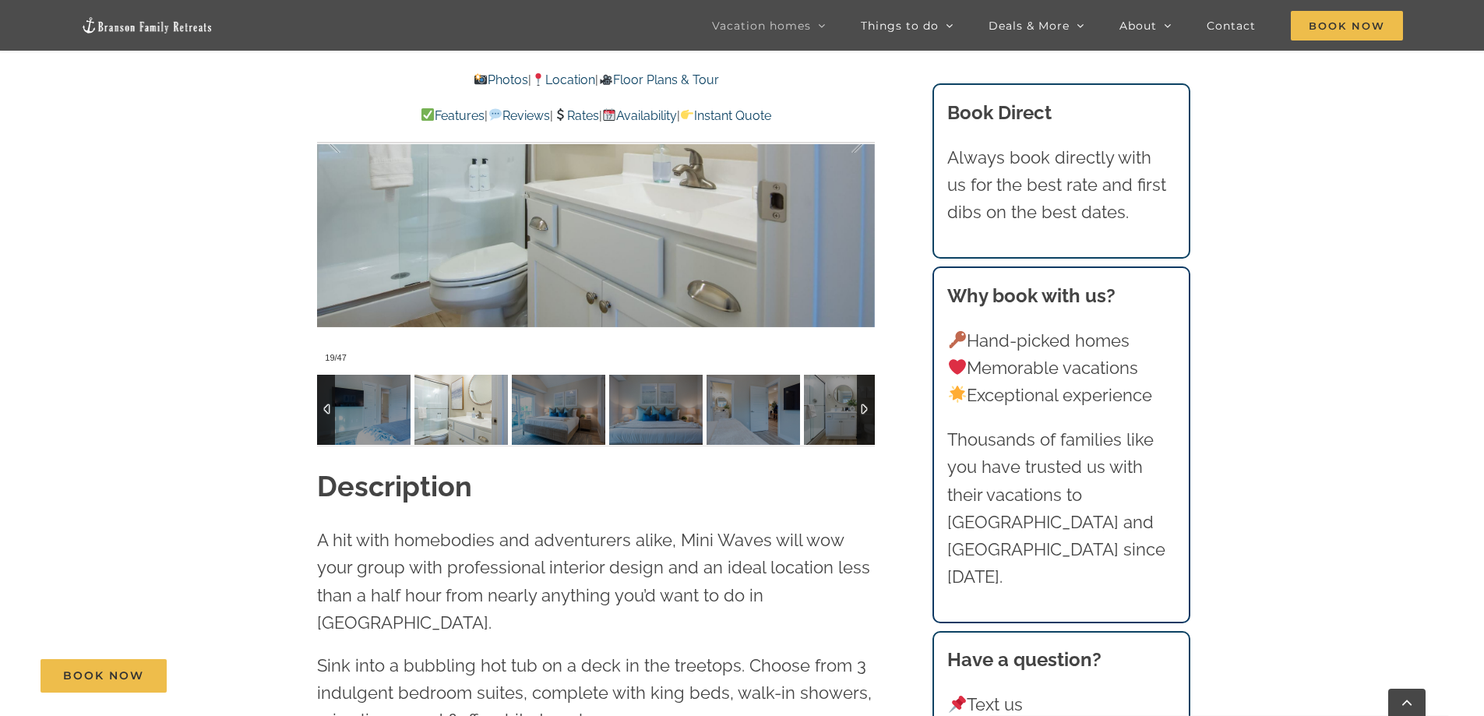
click at [325, 404] on div at bounding box center [326, 410] width 18 height 70
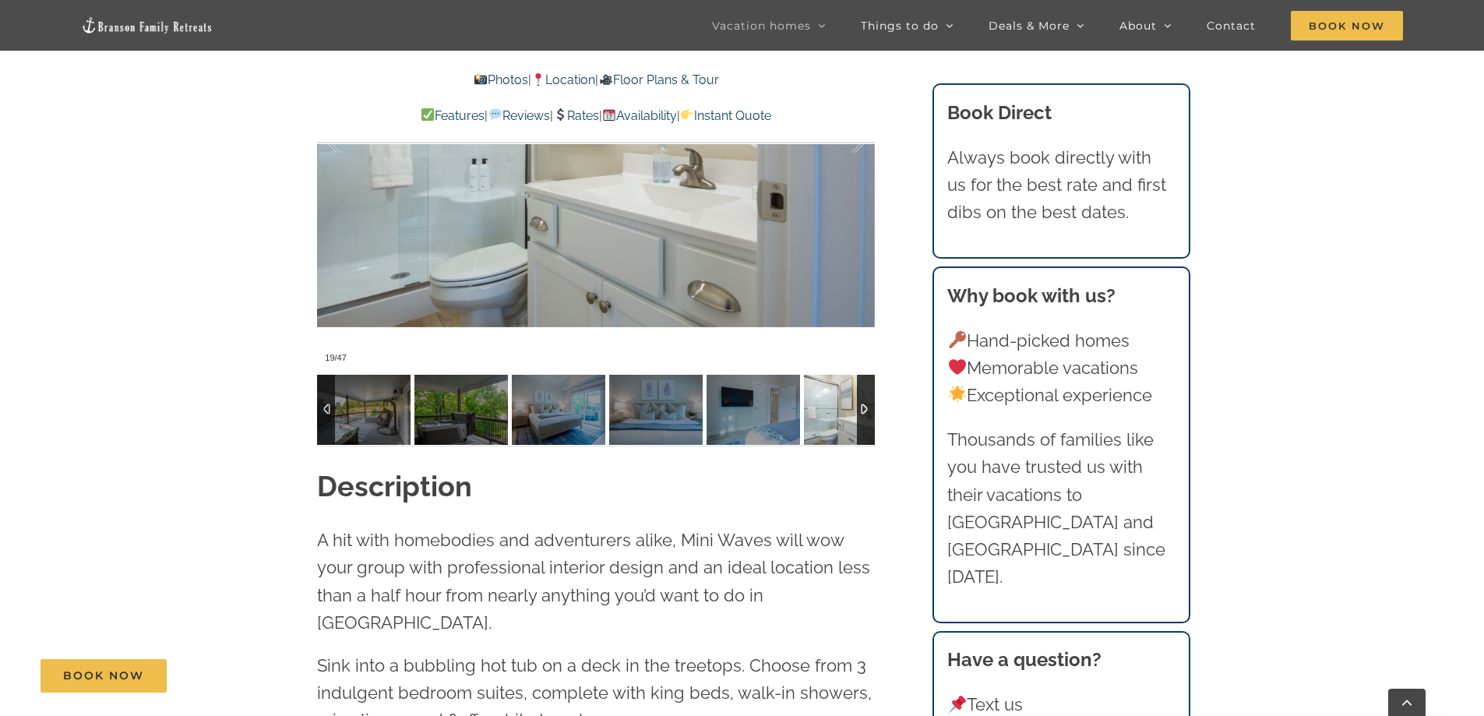
click at [325, 404] on div at bounding box center [326, 410] width 18 height 70
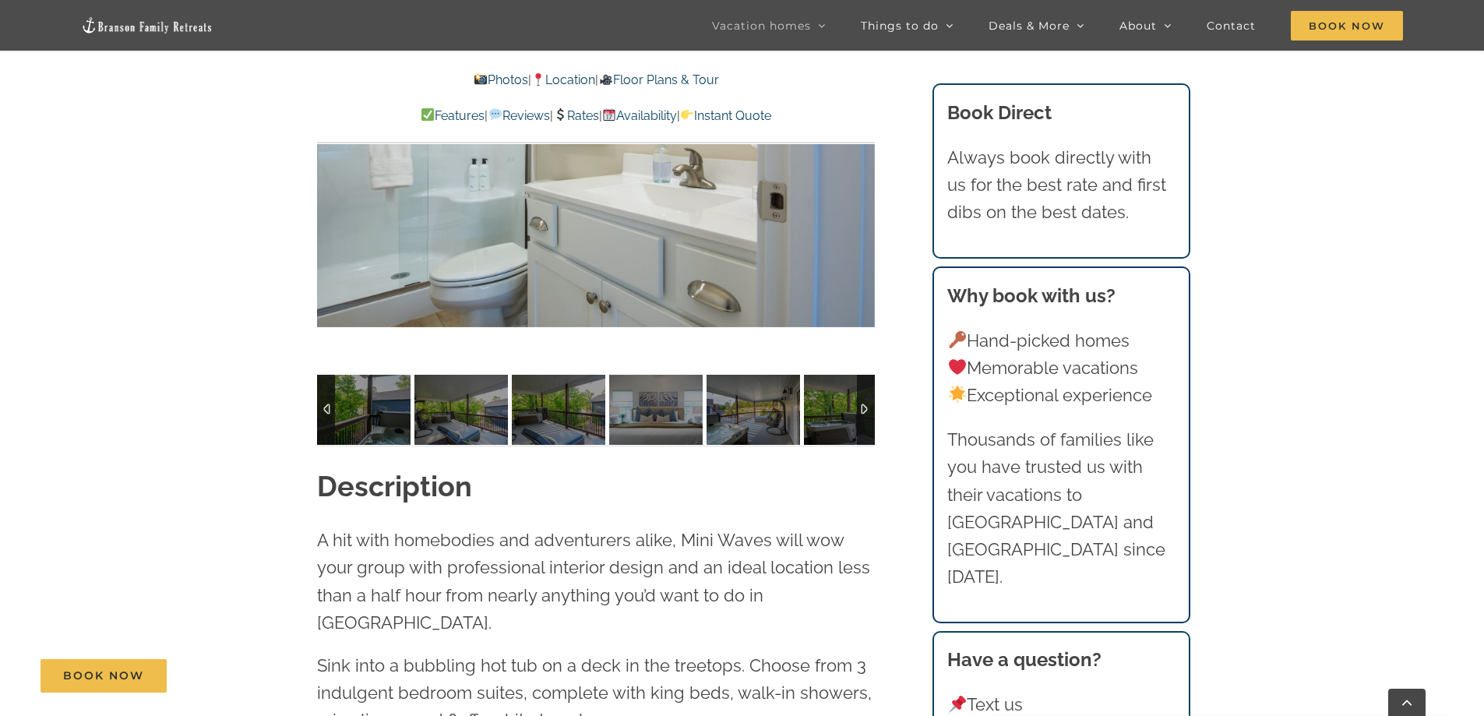
click at [325, 404] on div at bounding box center [326, 410] width 18 height 70
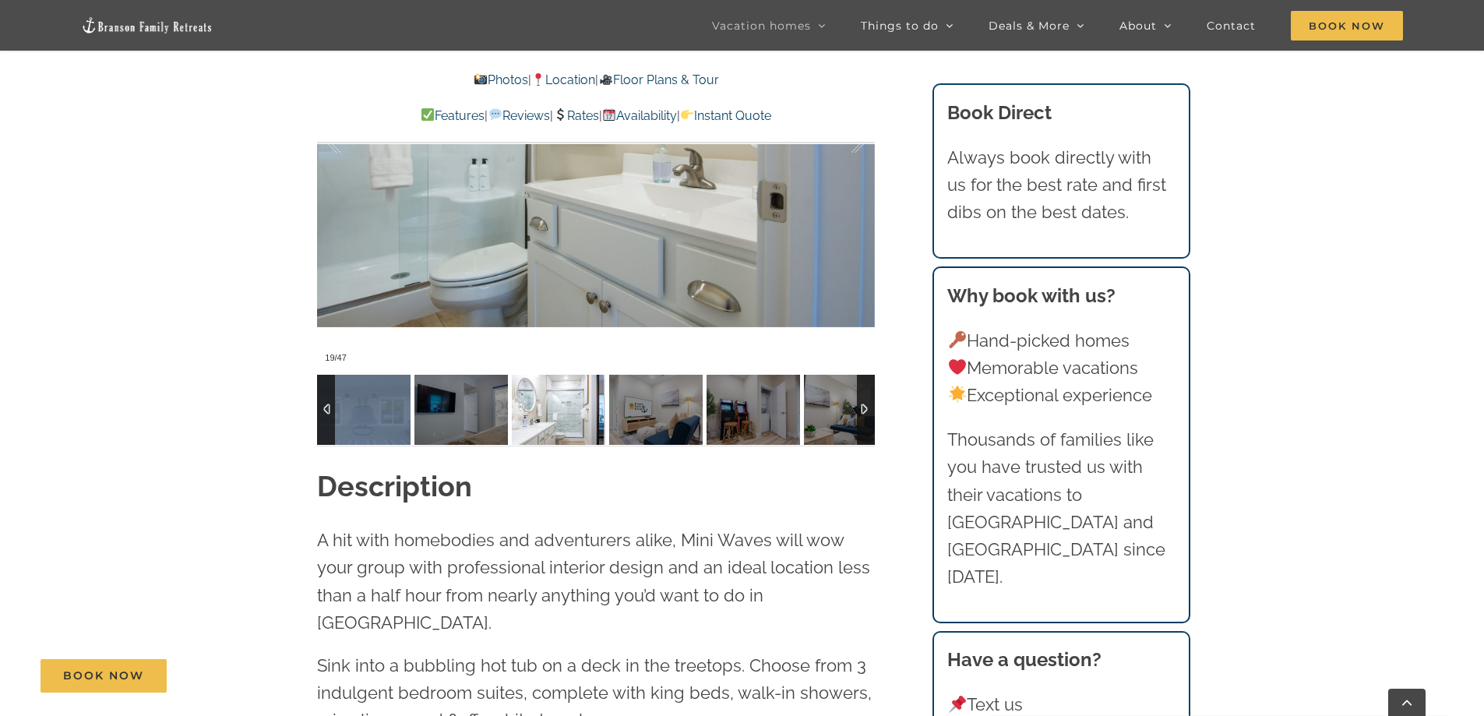
click at [558, 417] on img at bounding box center [558, 410] width 93 height 70
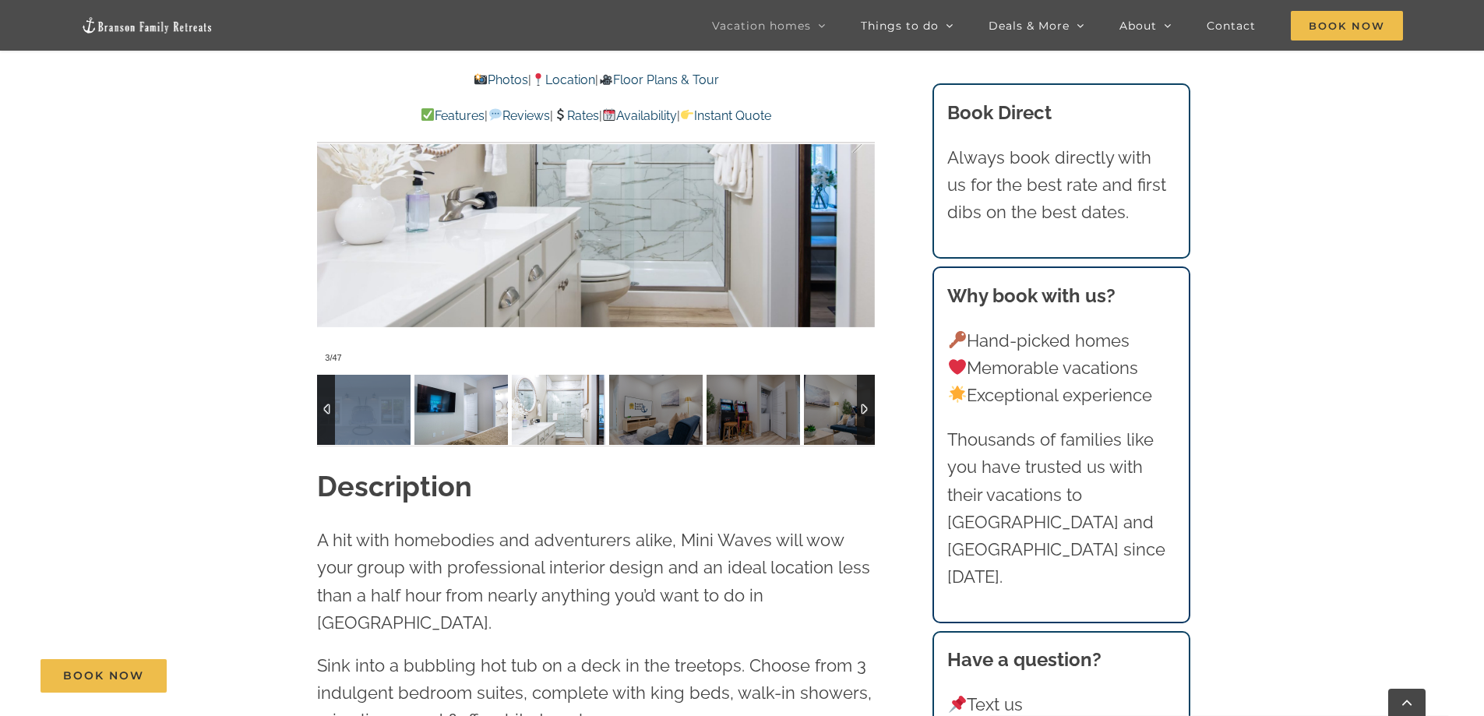
click at [455, 416] on img at bounding box center [460, 410] width 93 height 70
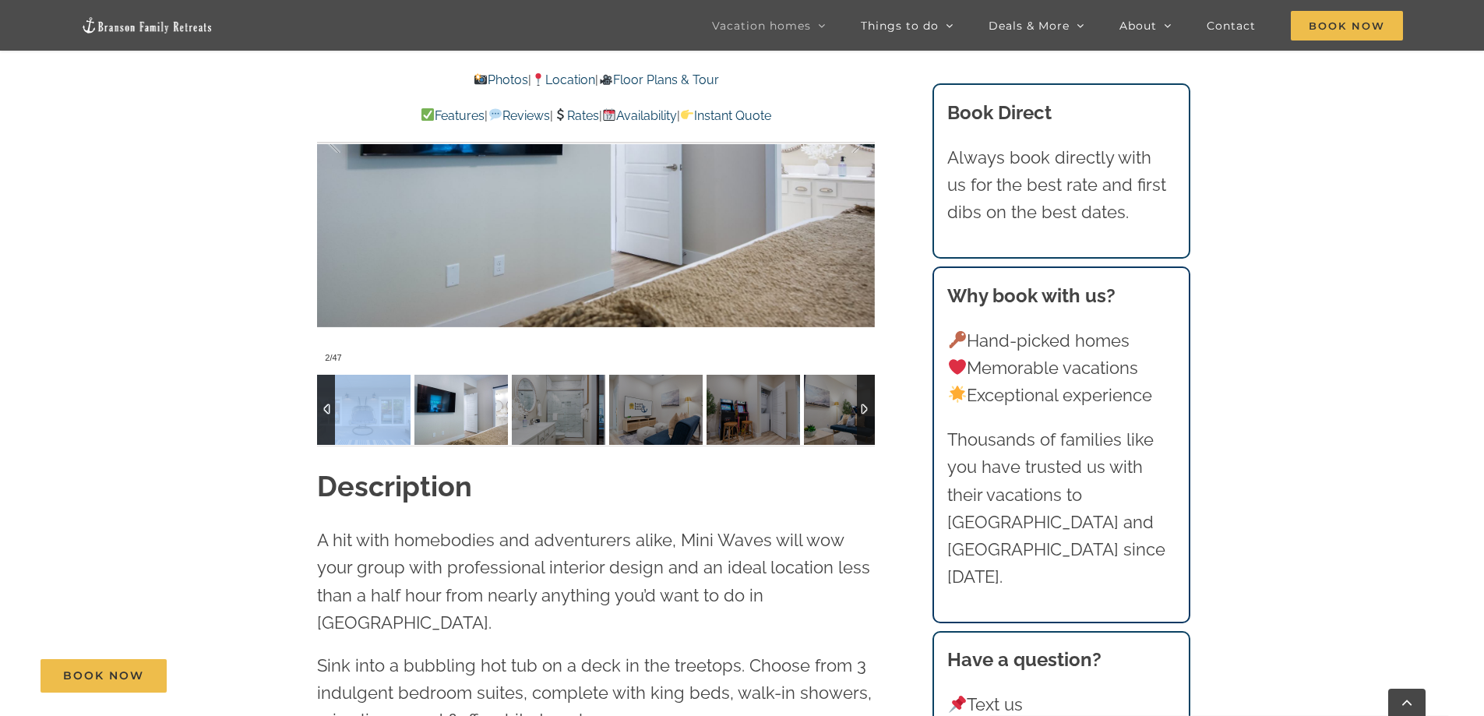
click at [383, 416] on img at bounding box center [363, 410] width 93 height 70
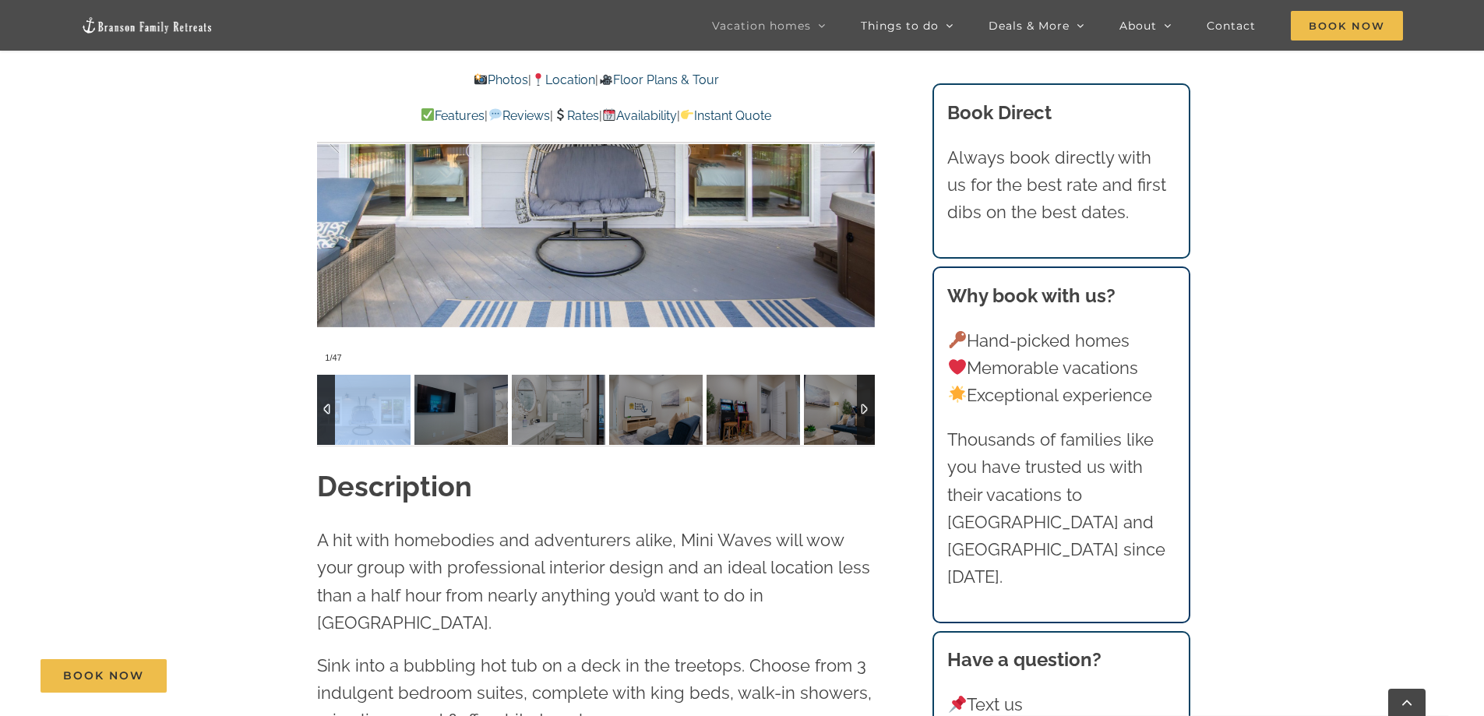
click at [326, 416] on div at bounding box center [326, 410] width 18 height 70
click at [329, 398] on div at bounding box center [326, 410] width 18 height 70
click at [322, 408] on div at bounding box center [326, 410] width 18 height 70
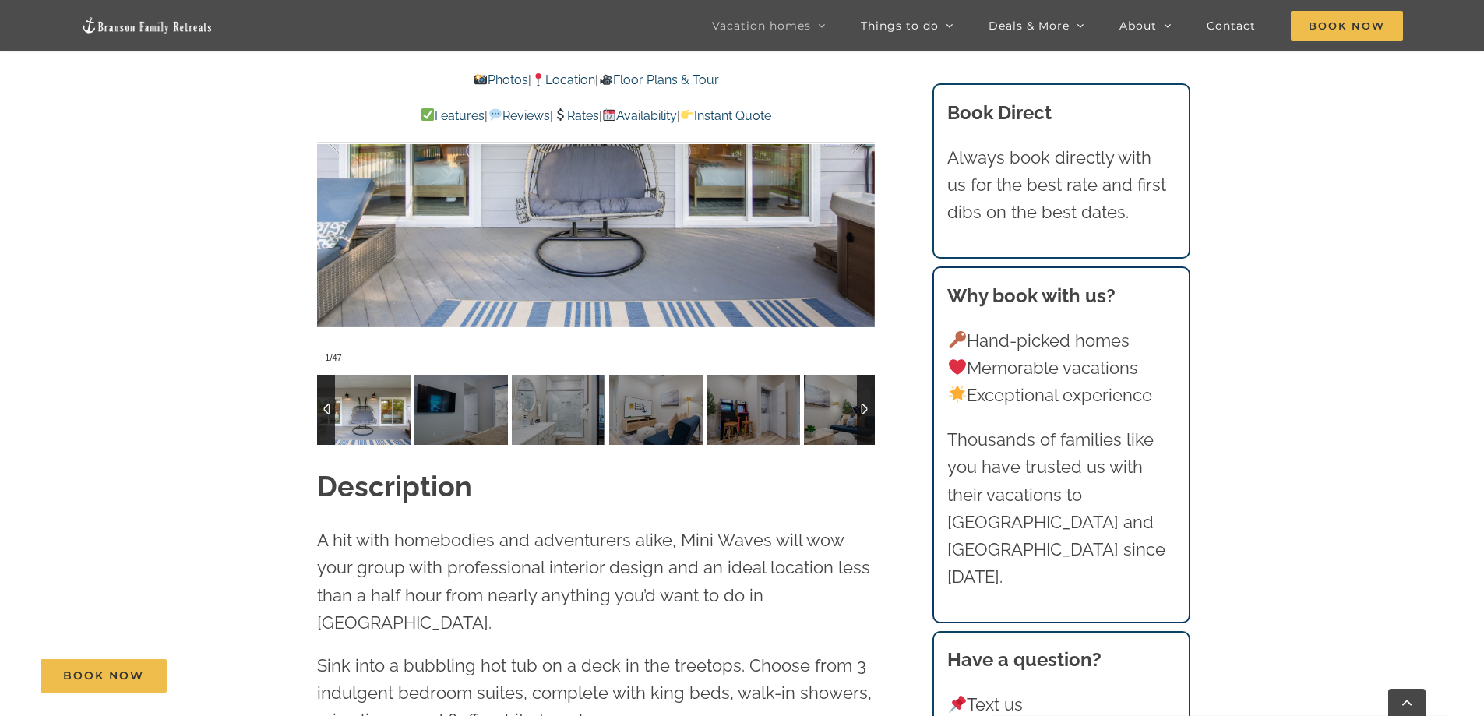
click at [343, 408] on img at bounding box center [363, 410] width 93 height 70
click at [358, 413] on img at bounding box center [363, 410] width 93 height 70
click at [359, 413] on img at bounding box center [363, 410] width 93 height 70
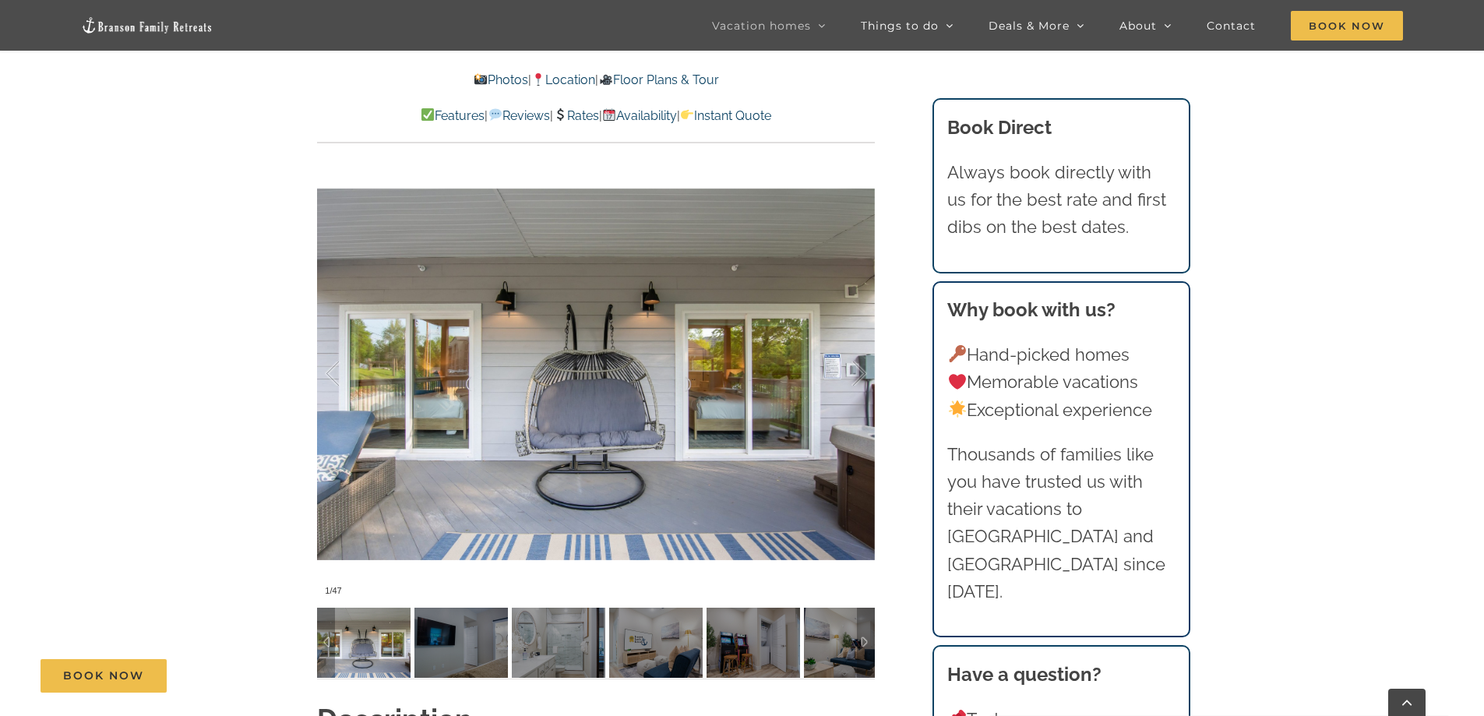
scroll to position [1246, 0]
click at [658, 78] on link "Floor Plans & Tour" at bounding box center [658, 79] width 120 height 15
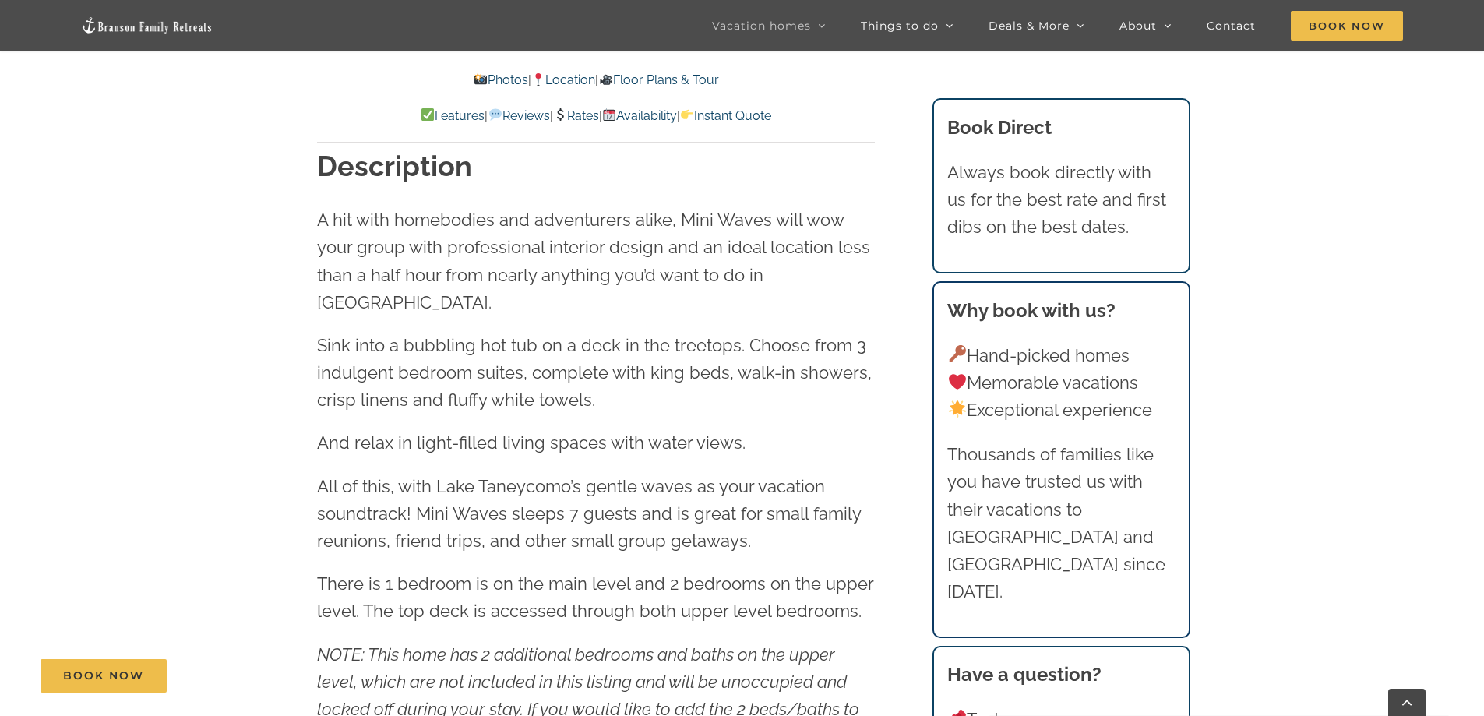
scroll to position [1142, 0]
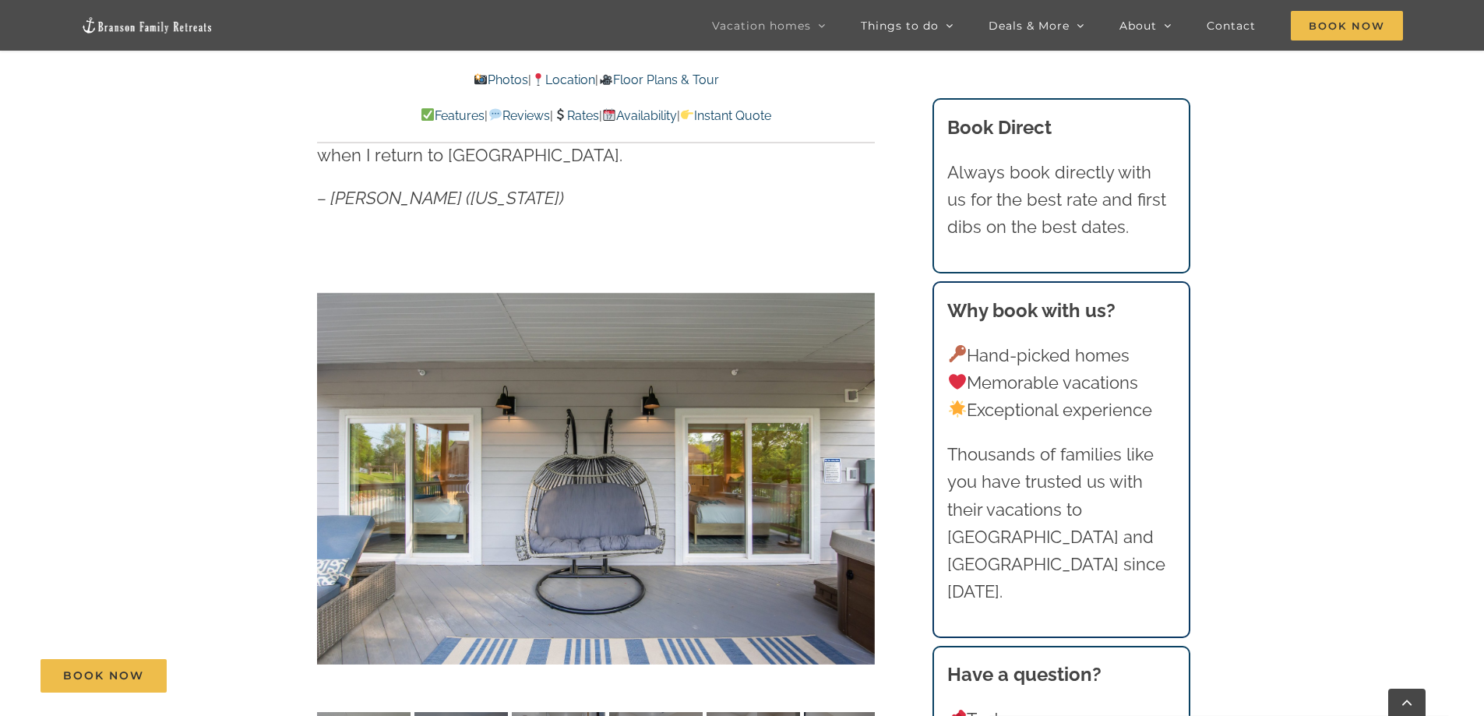
click at [586, 114] on link "Rates" at bounding box center [576, 115] width 46 height 15
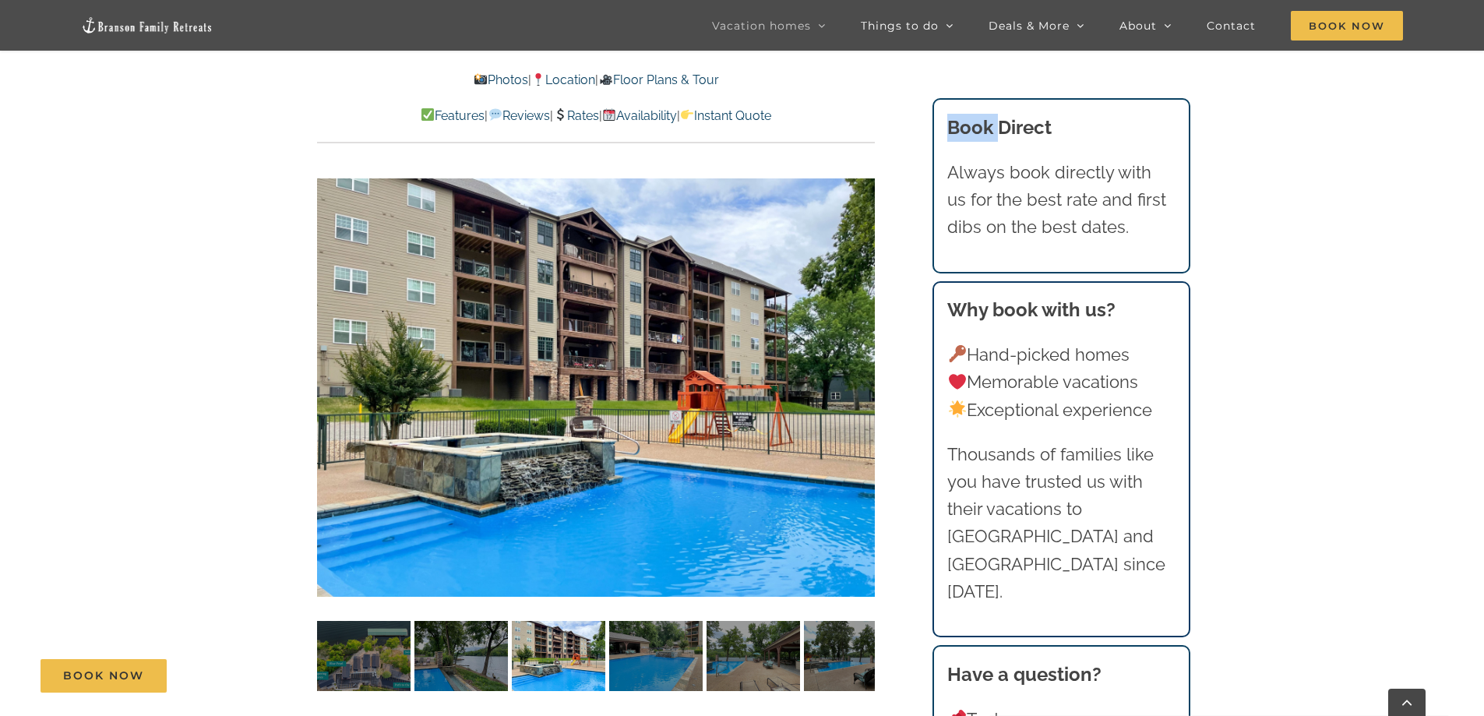
scroll to position [3349, 0]
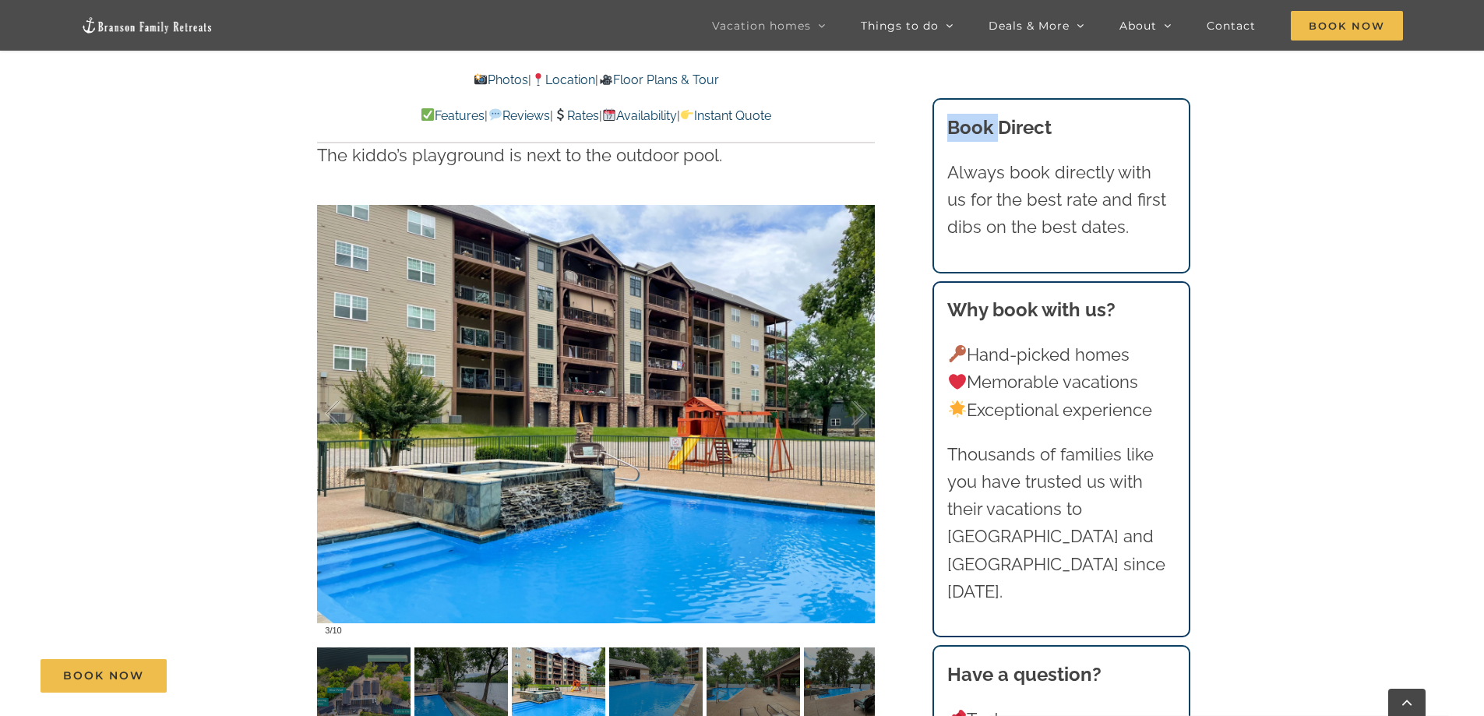
scroll to position [1246, 0]
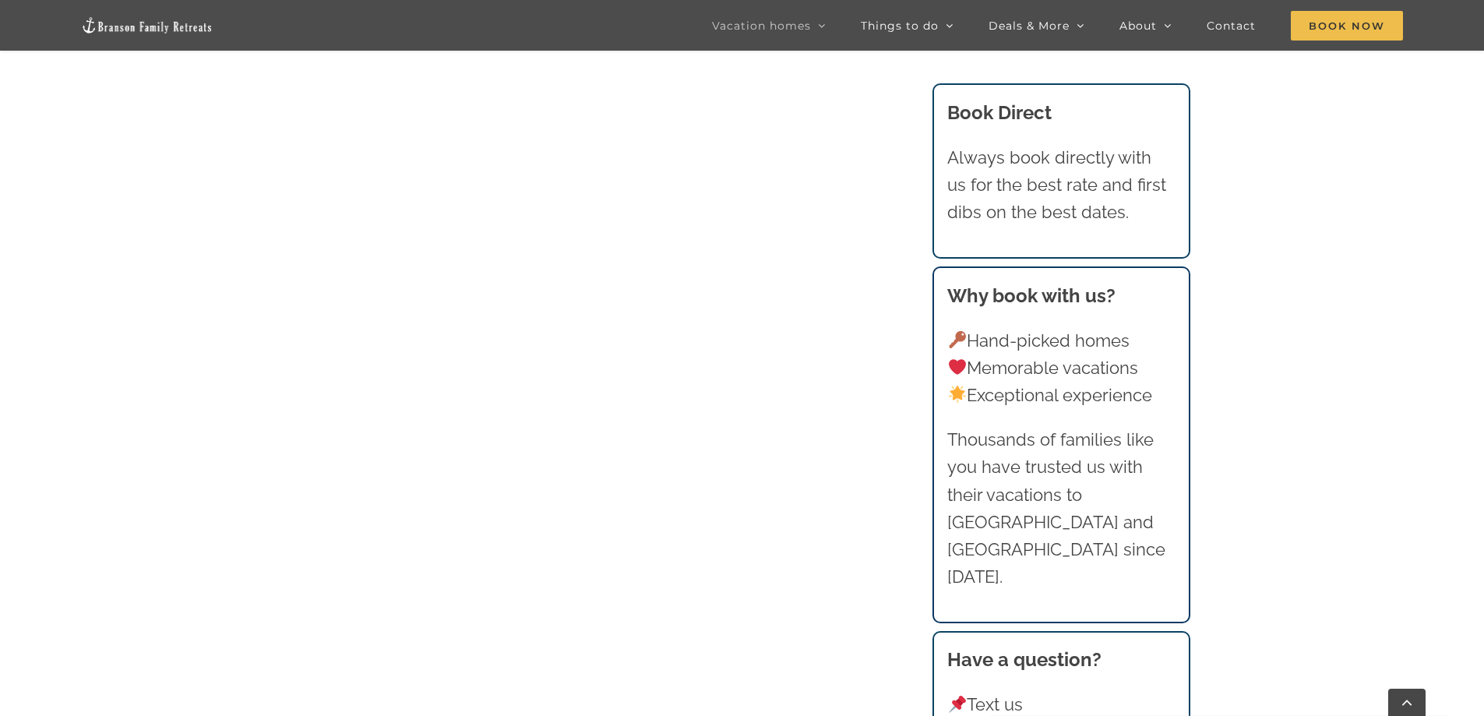
scroll to position [2258, 0]
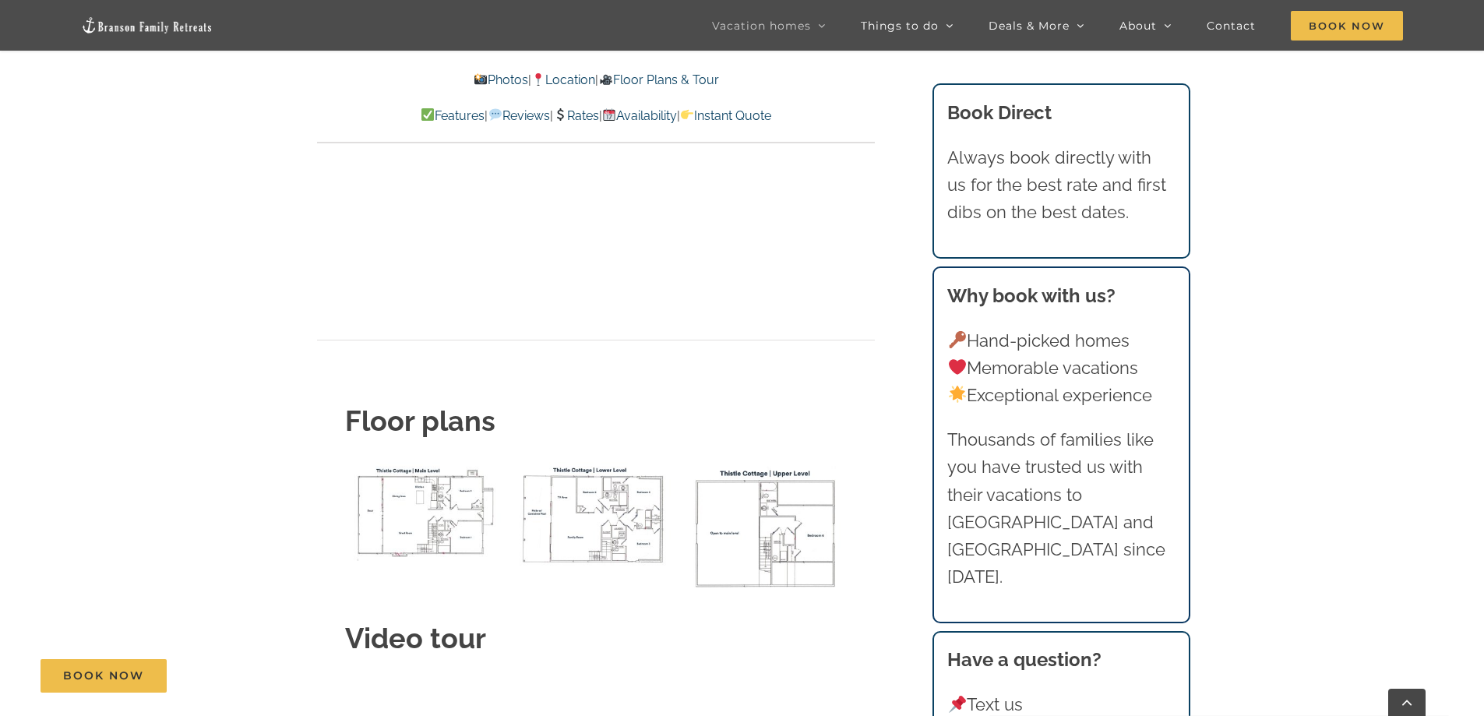
scroll to position [6152, 0]
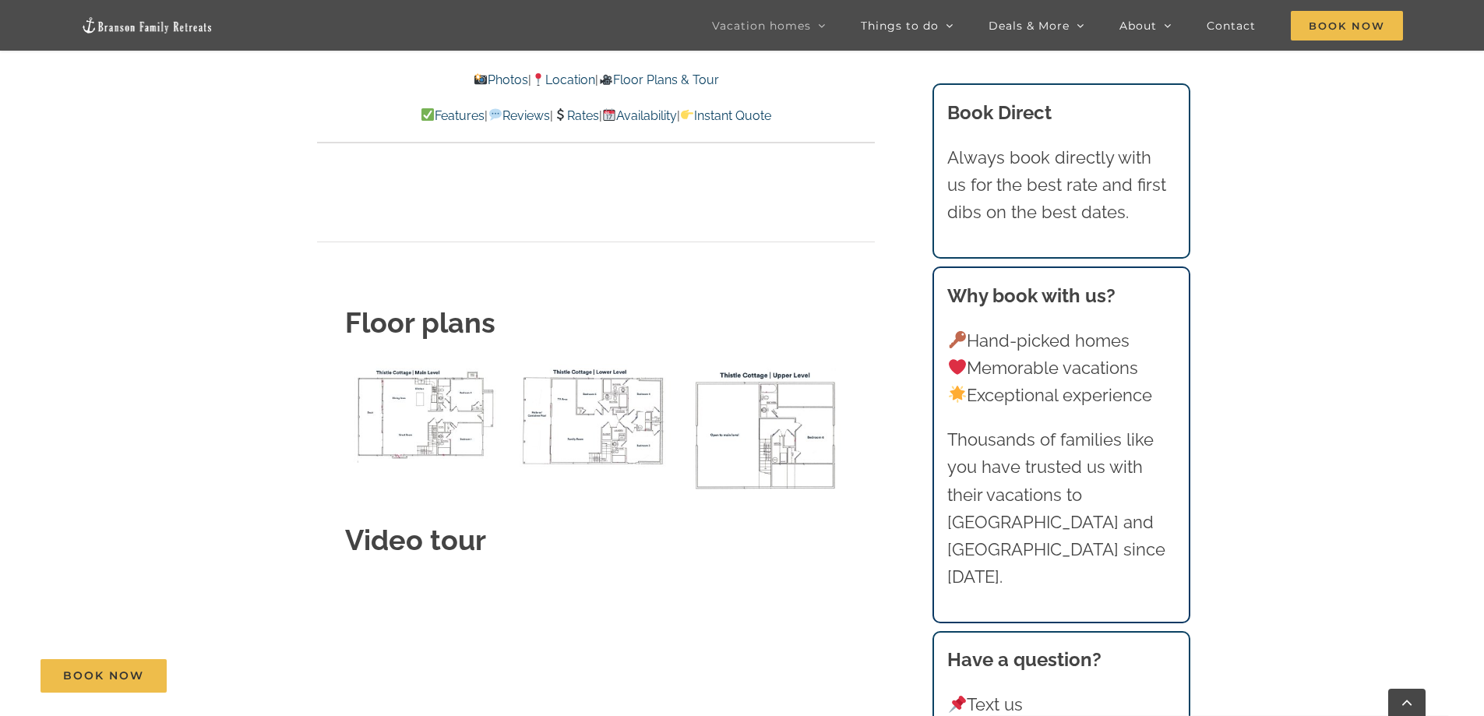
click at [429, 364] on img "Thistle Cottage main level floor plan" at bounding box center [426, 413] width 162 height 99
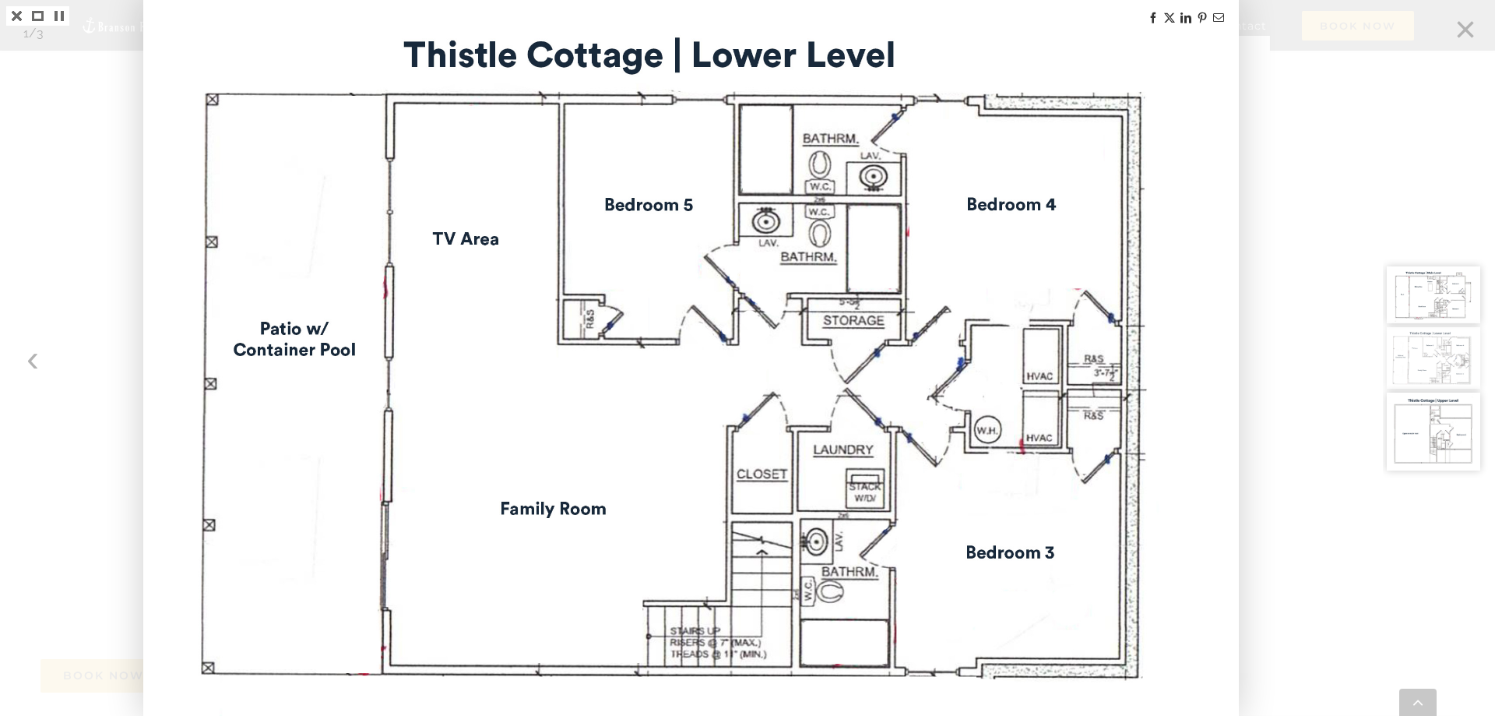
click at [515, 417] on body "Epic Spring Break giveaway [ENTER NOW] Best booking & cancellation policy at th…" at bounding box center [747, 211] width 1495 height 12726
click at [515, 417] on img at bounding box center [691, 358] width 1091 height 716
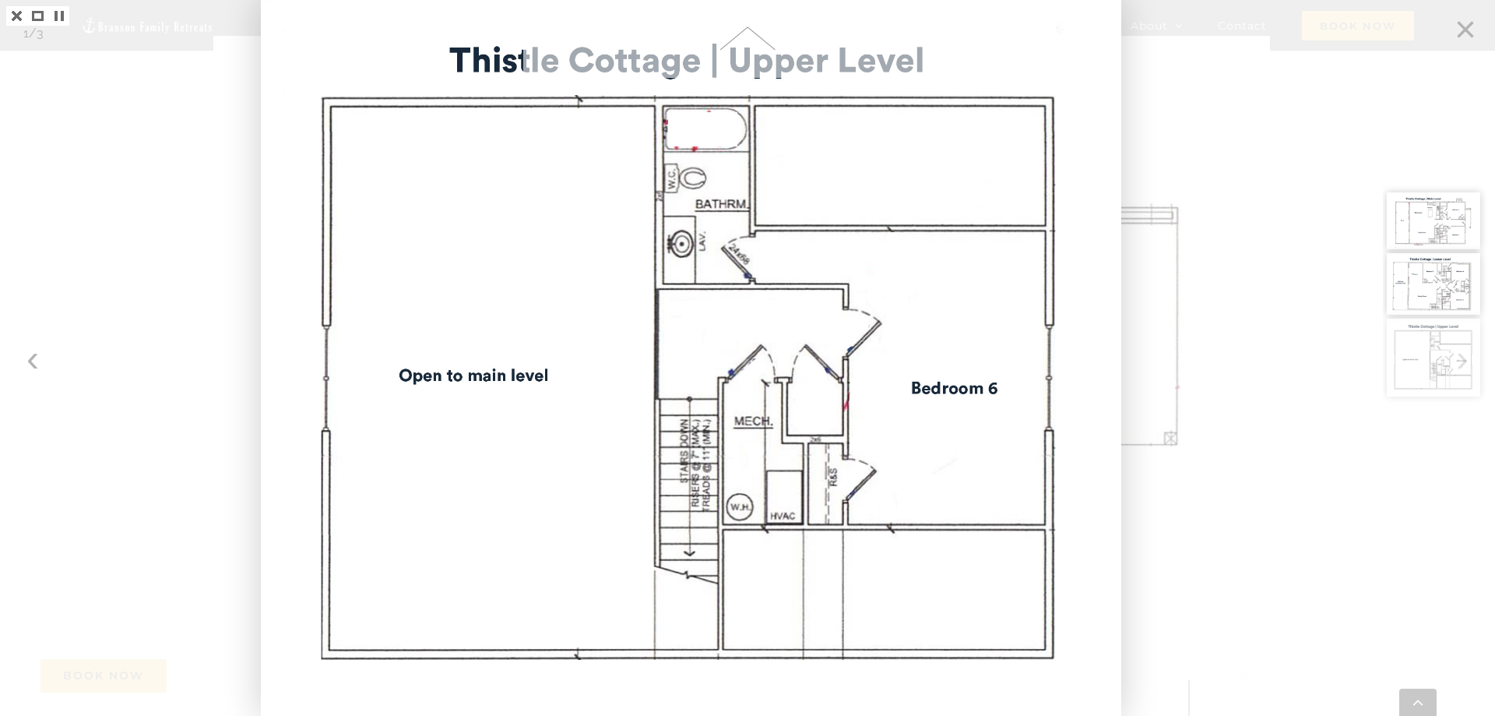
click at [35, 363] on div at bounding box center [747, 358] width 1495 height 716
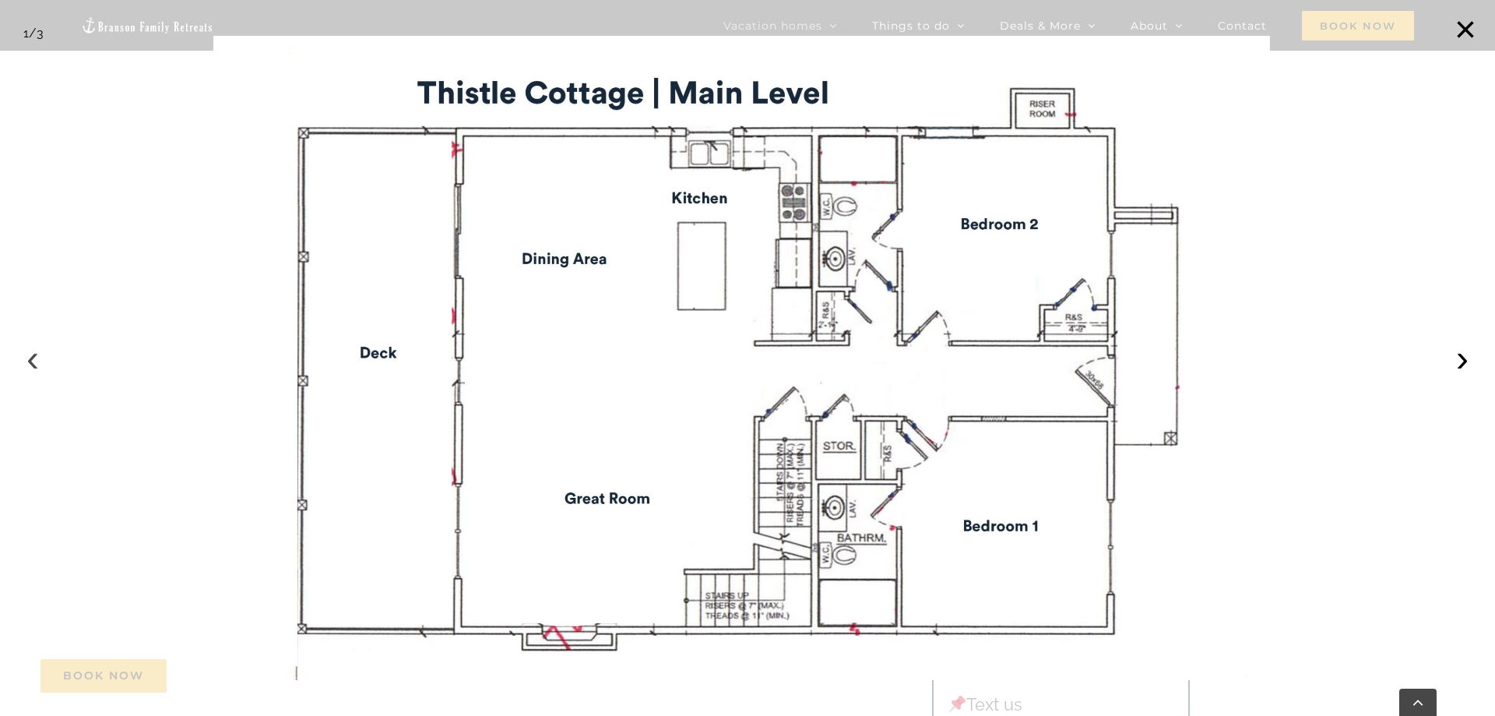
click at [17, 356] on button "‹" at bounding box center [33, 358] width 34 height 34
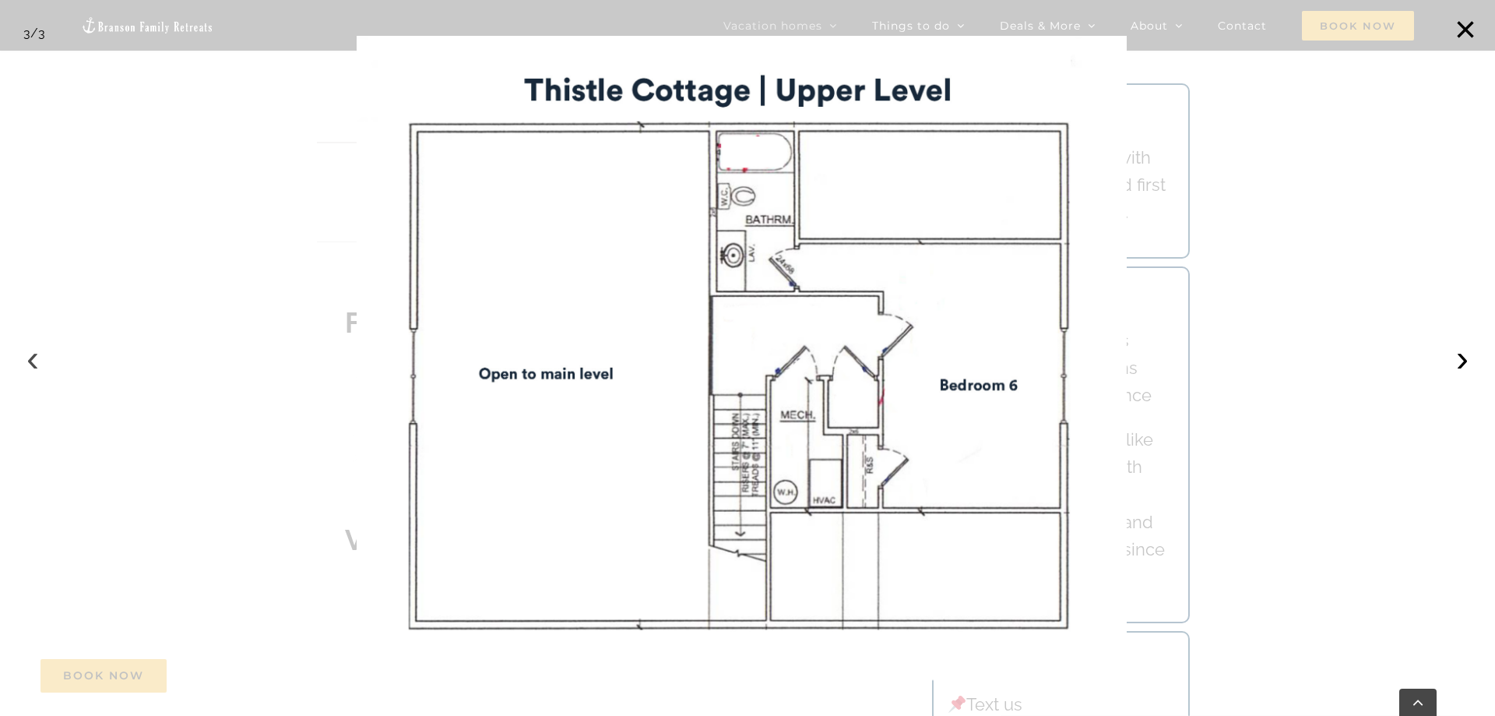
click at [17, 356] on button "‹" at bounding box center [33, 358] width 34 height 34
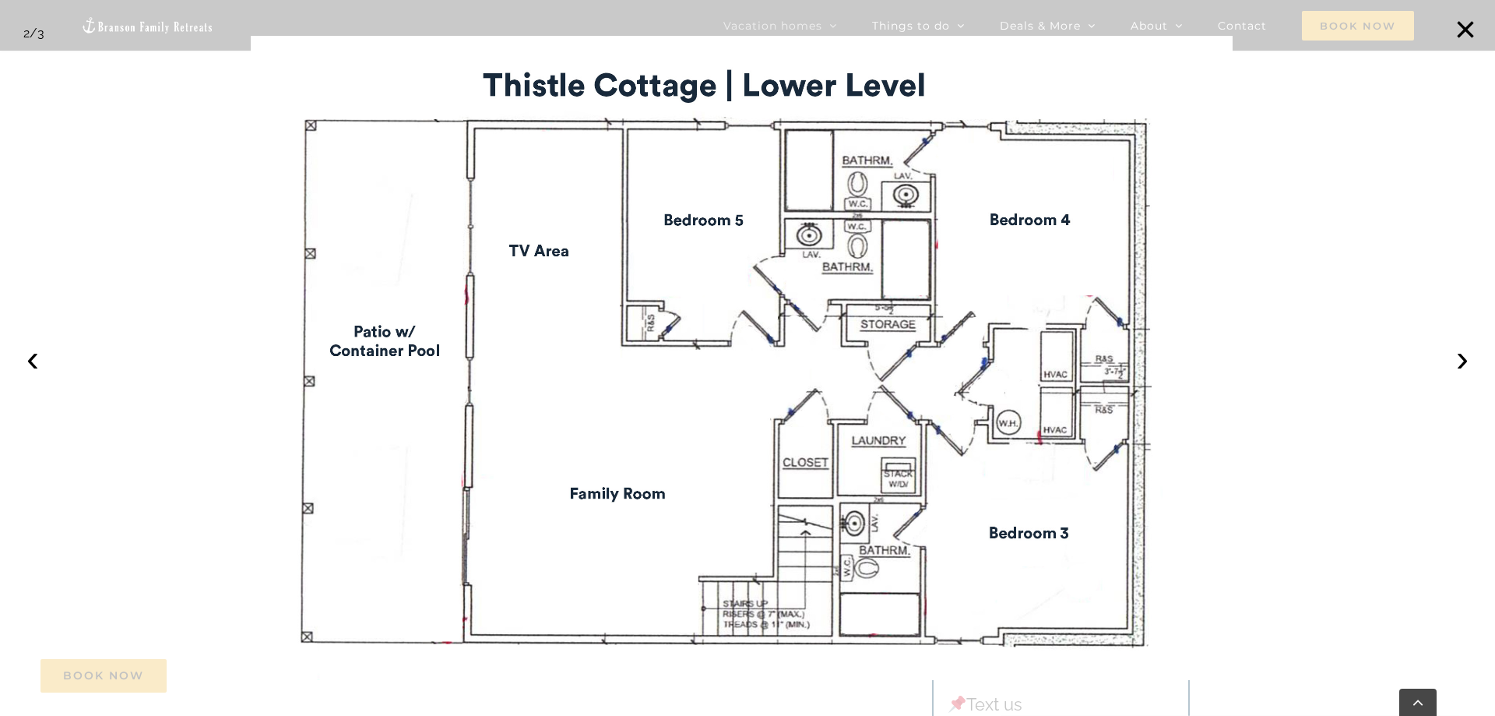
click at [4, 330] on div at bounding box center [747, 358] width 1495 height 716
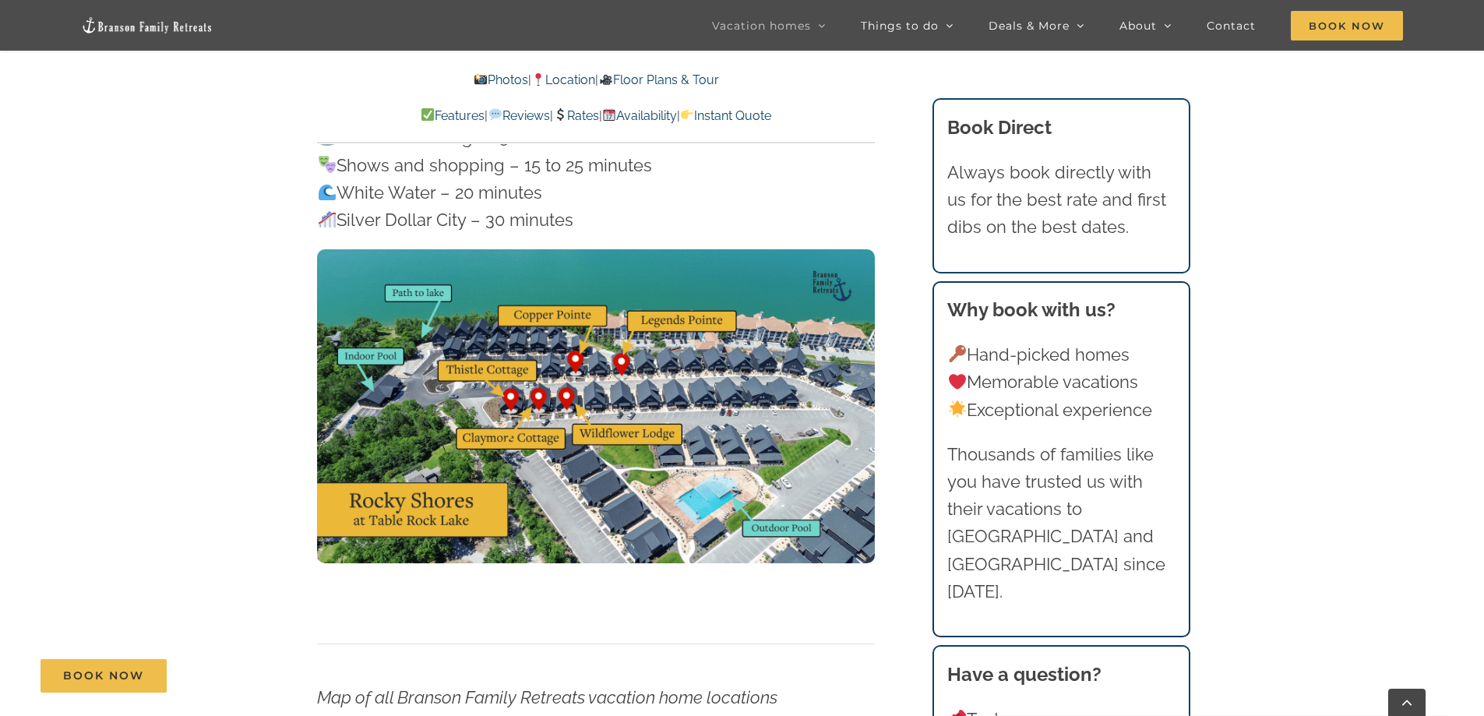
scroll to position [5296, 0]
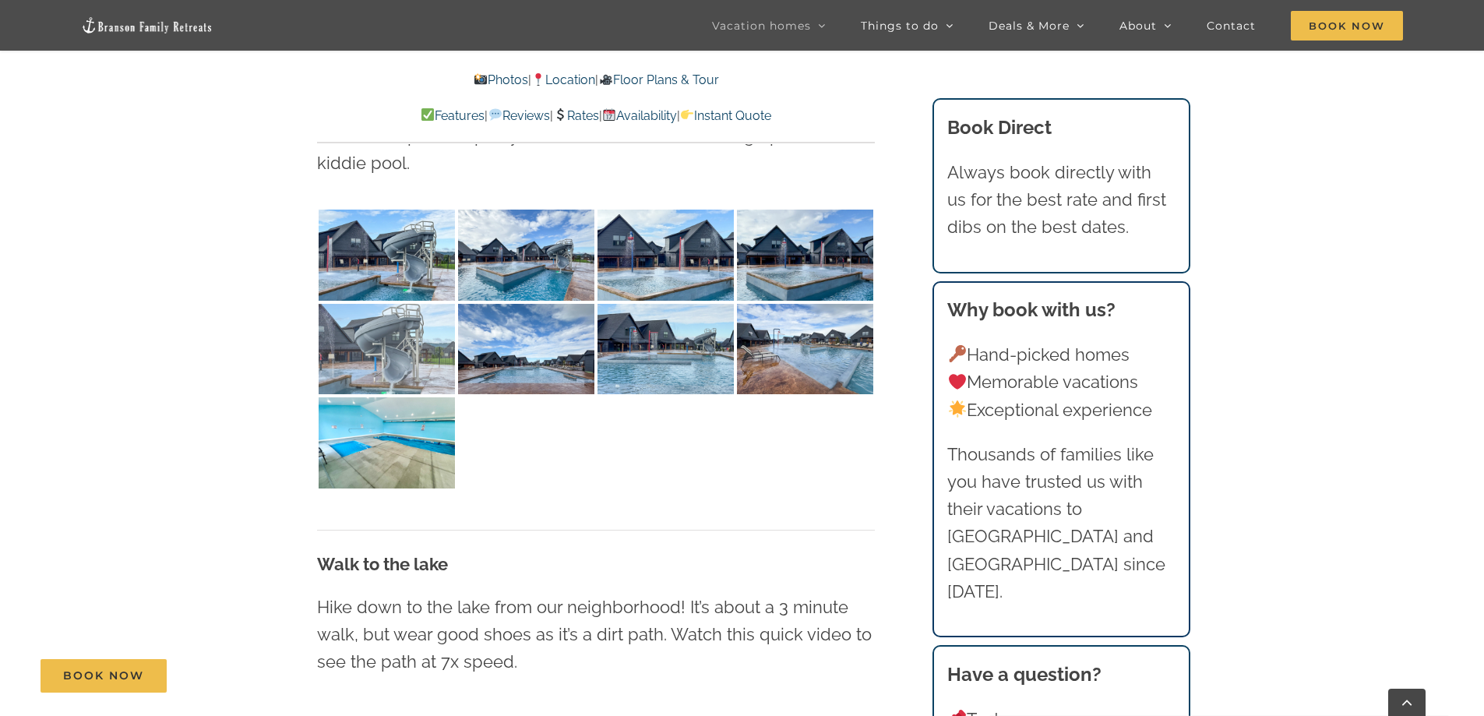
scroll to position [3972, 0]
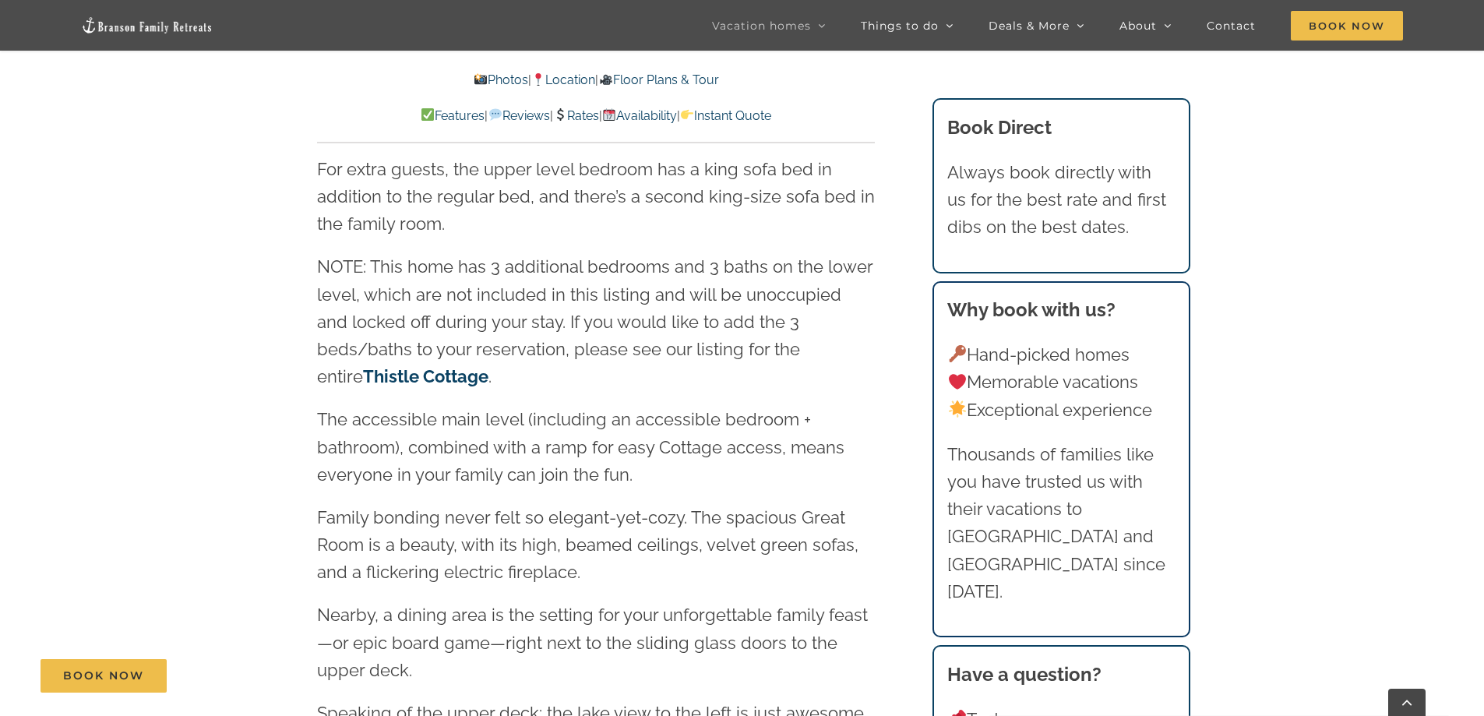
scroll to position [1869, 0]
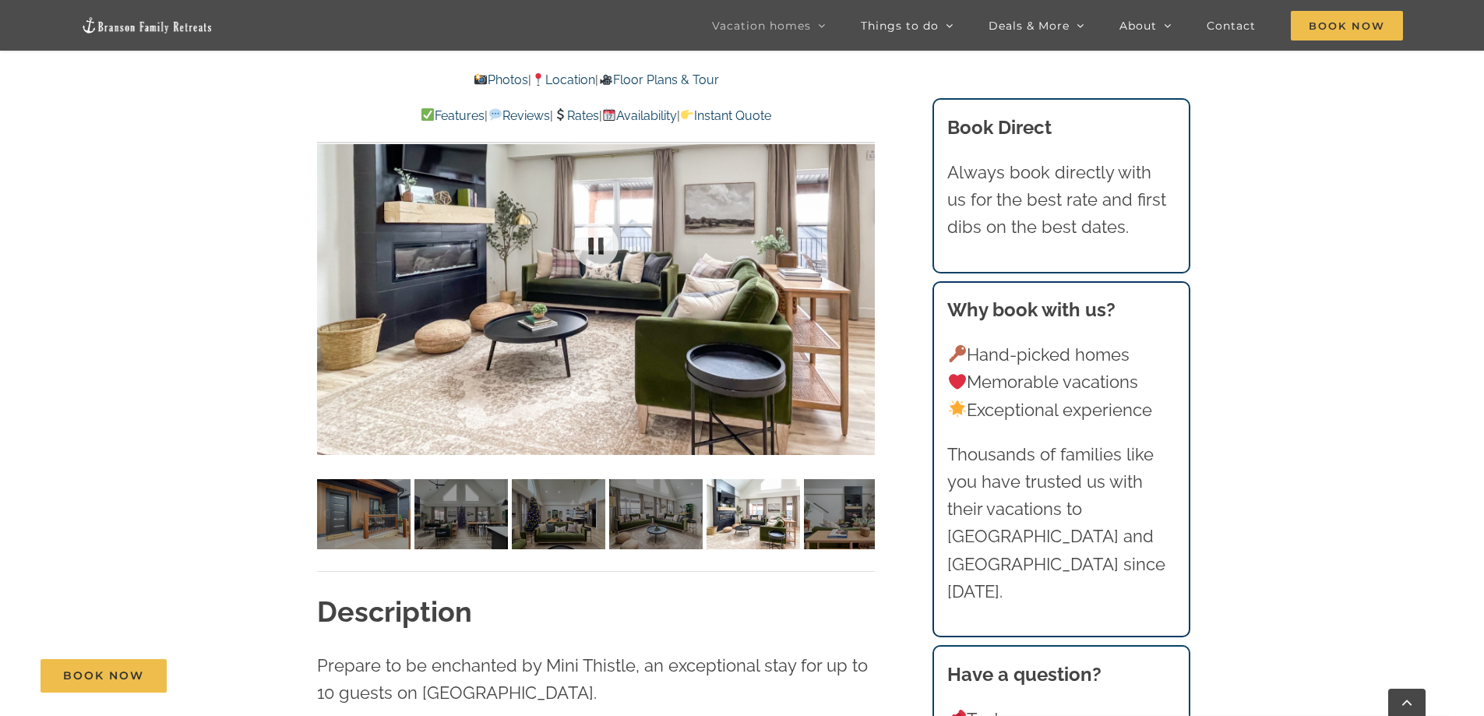
scroll to position [1324, 0]
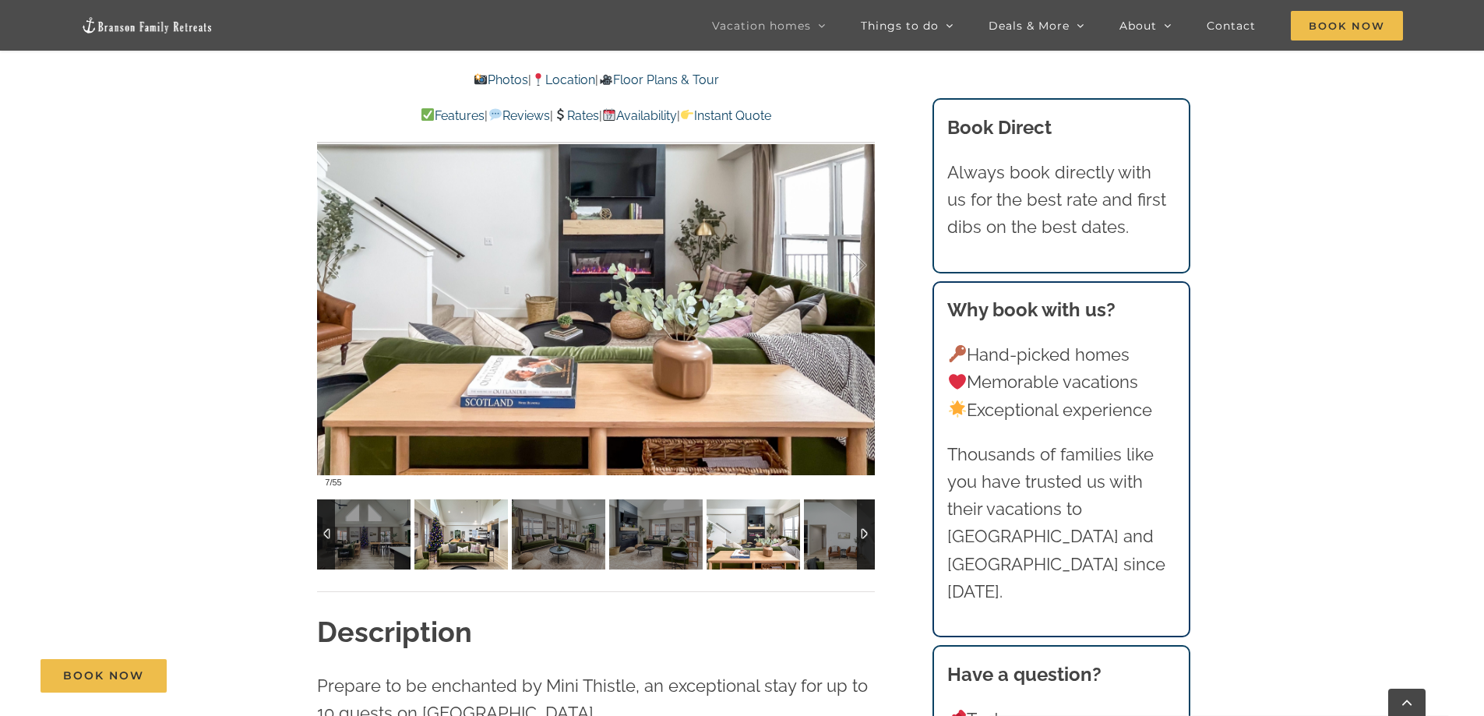
click at [460, 544] on img at bounding box center [460, 534] width 93 height 70
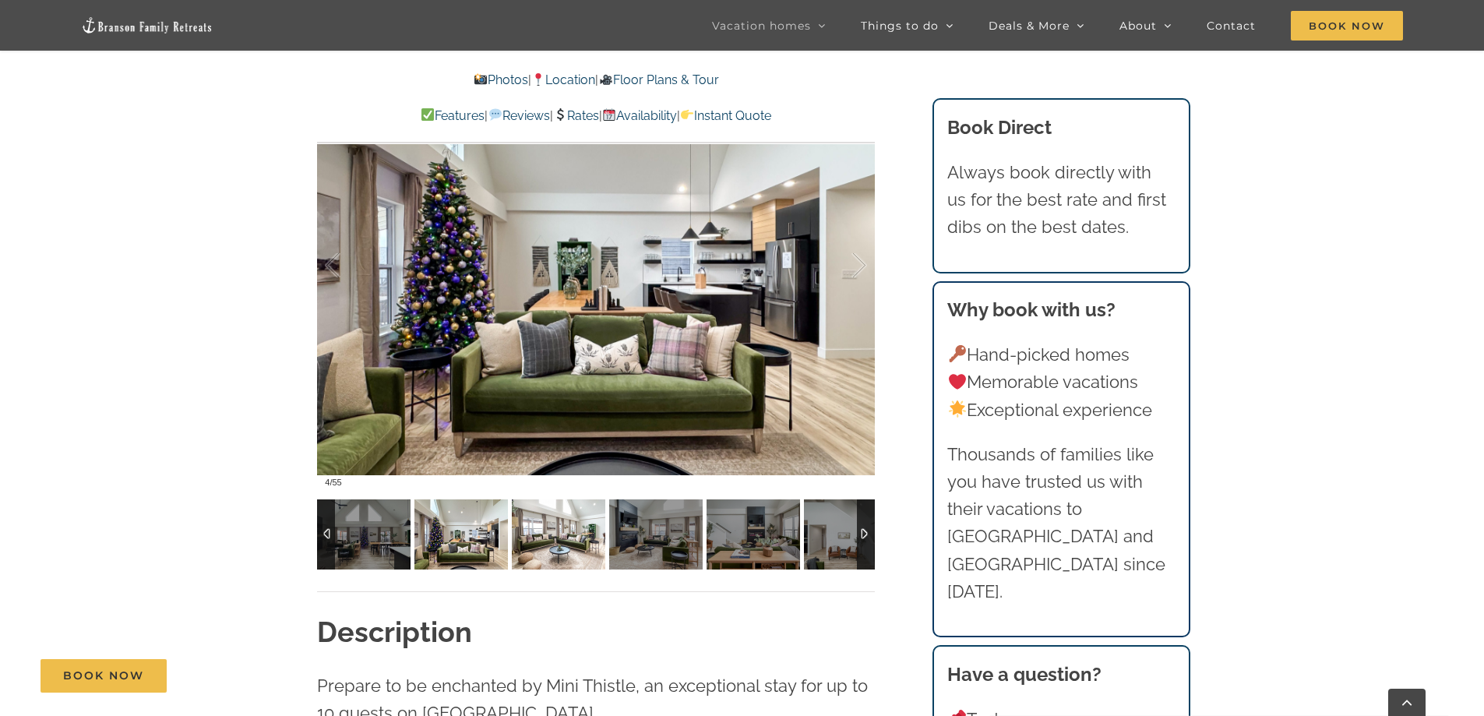
click at [550, 537] on img at bounding box center [558, 534] width 93 height 70
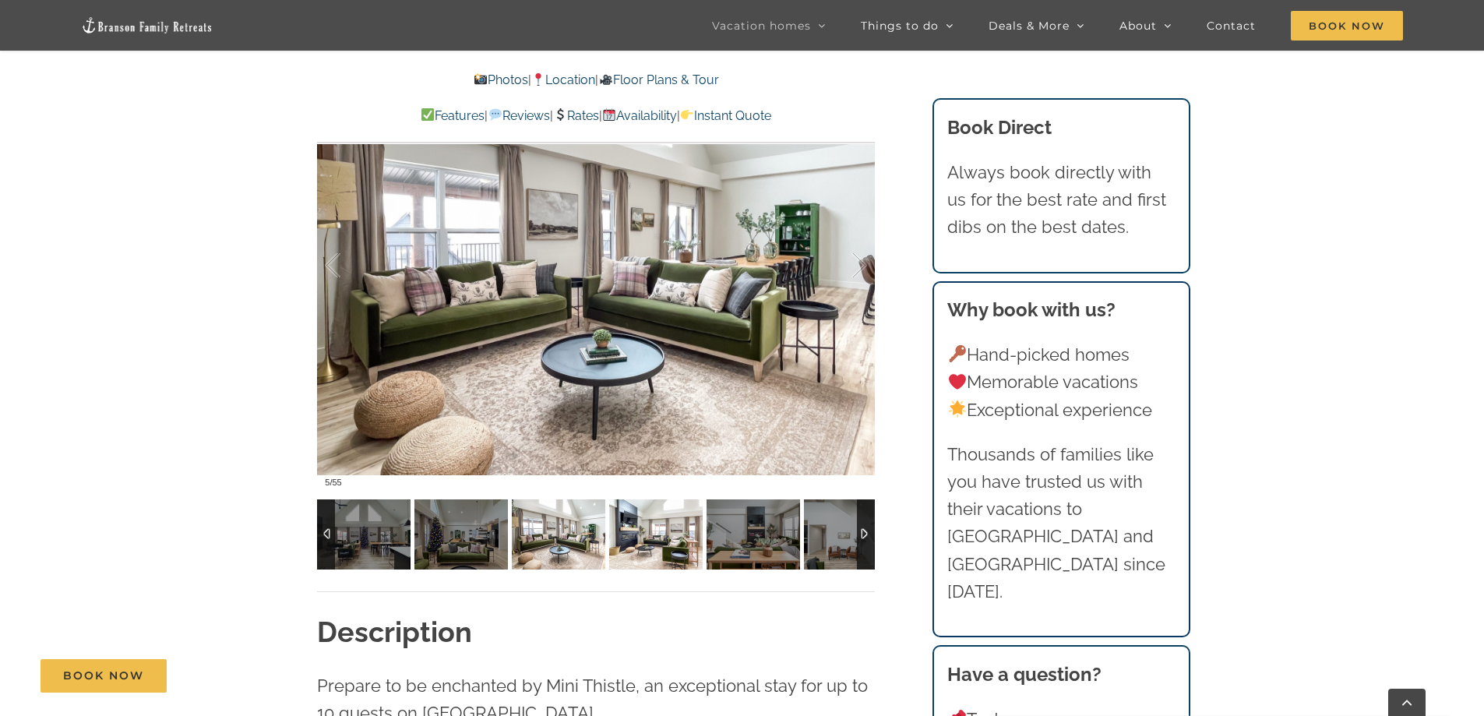
click at [635, 536] on img at bounding box center [655, 534] width 93 height 70
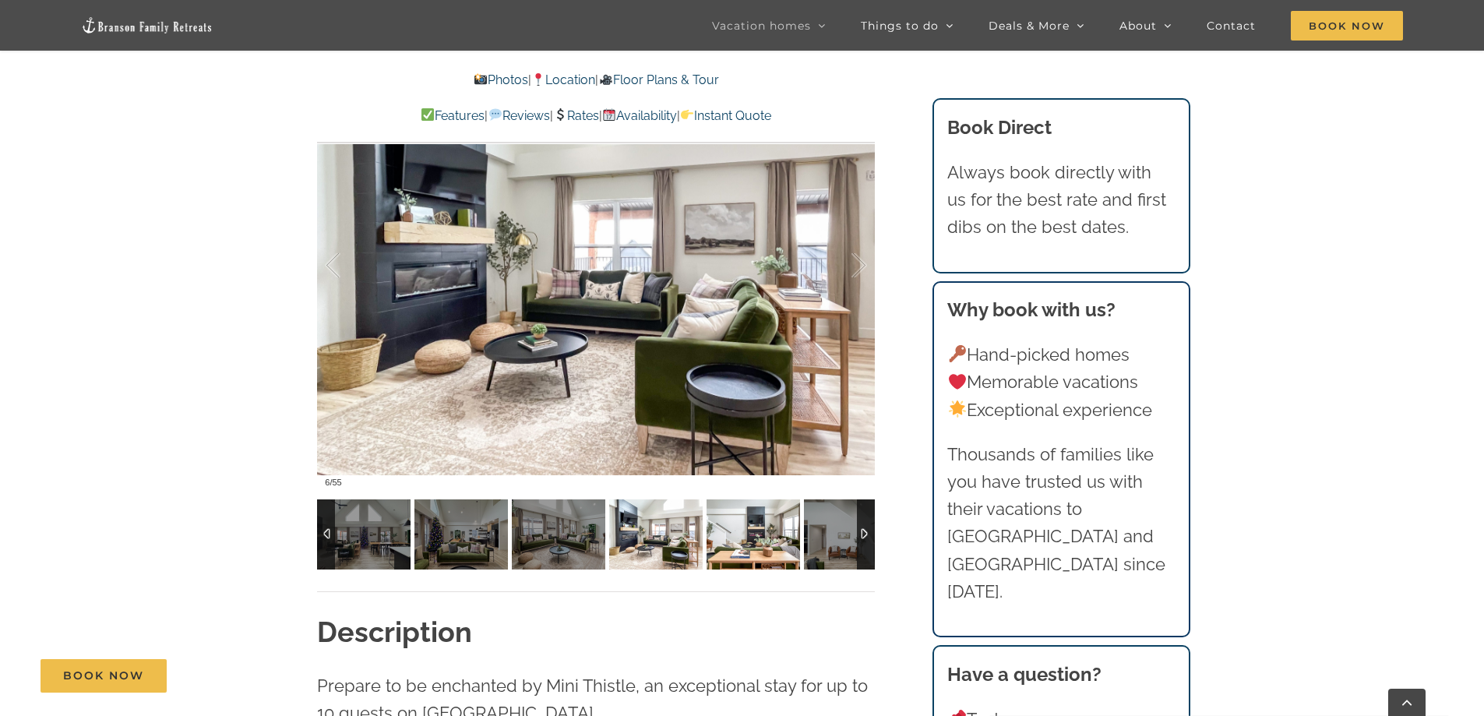
click at [723, 534] on img at bounding box center [752, 534] width 93 height 70
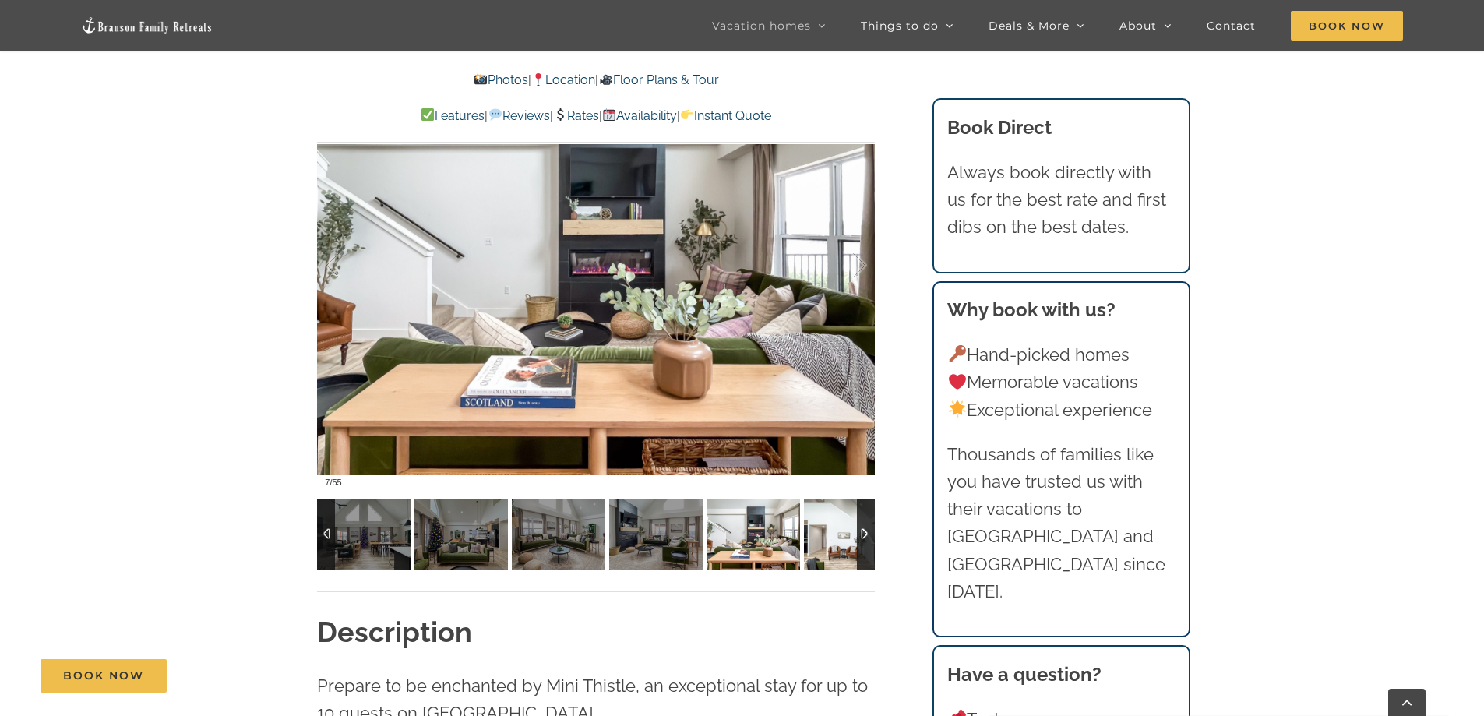
click at [840, 534] on img at bounding box center [850, 534] width 93 height 70
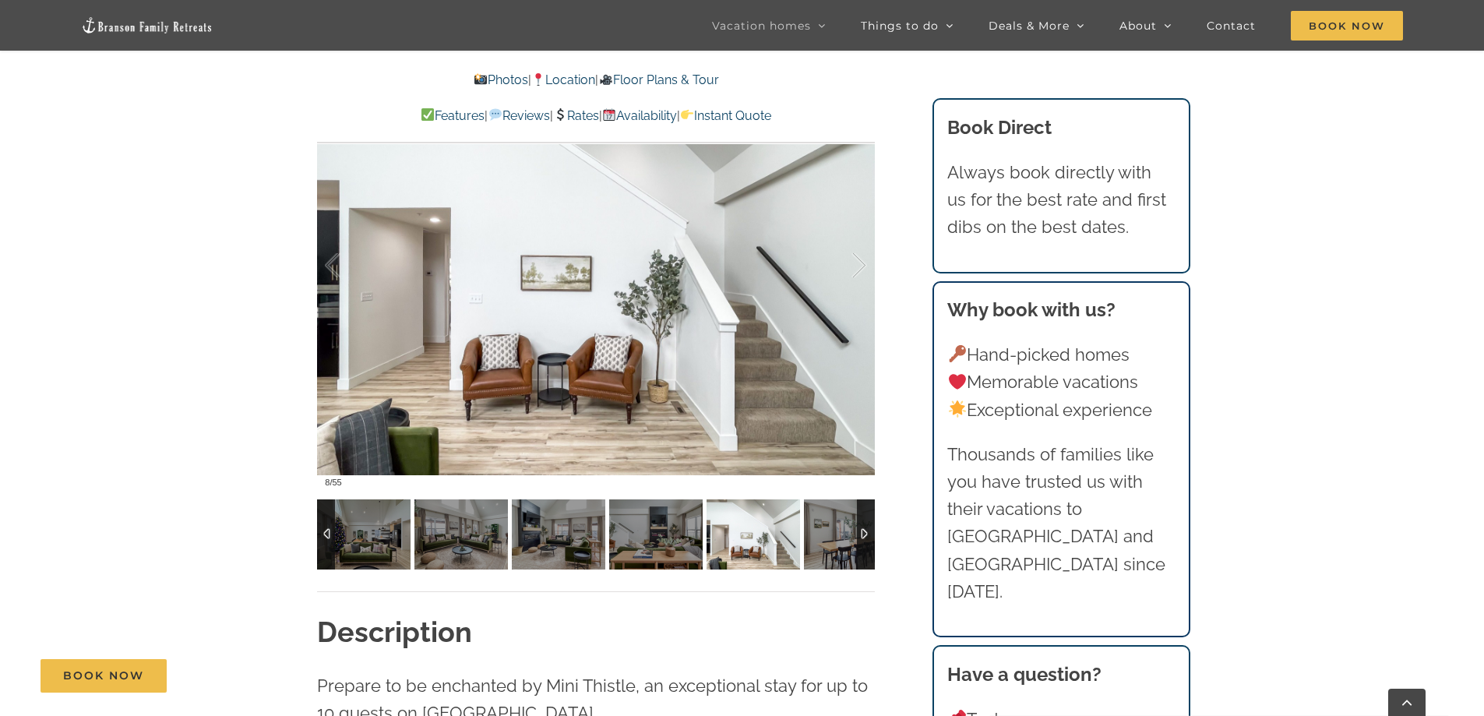
click at [863, 536] on div at bounding box center [866, 534] width 18 height 70
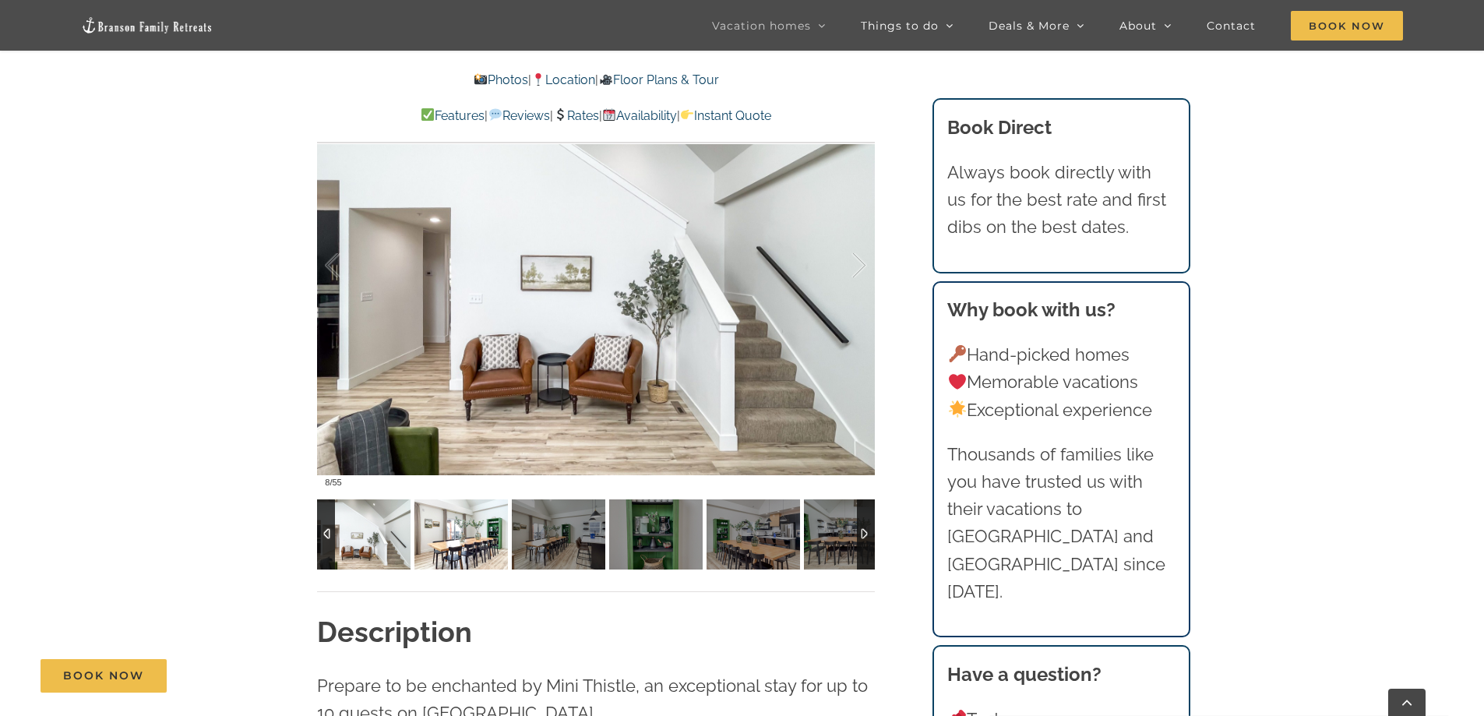
click at [466, 541] on img at bounding box center [460, 534] width 93 height 70
click at [467, 541] on img at bounding box center [460, 534] width 93 height 70
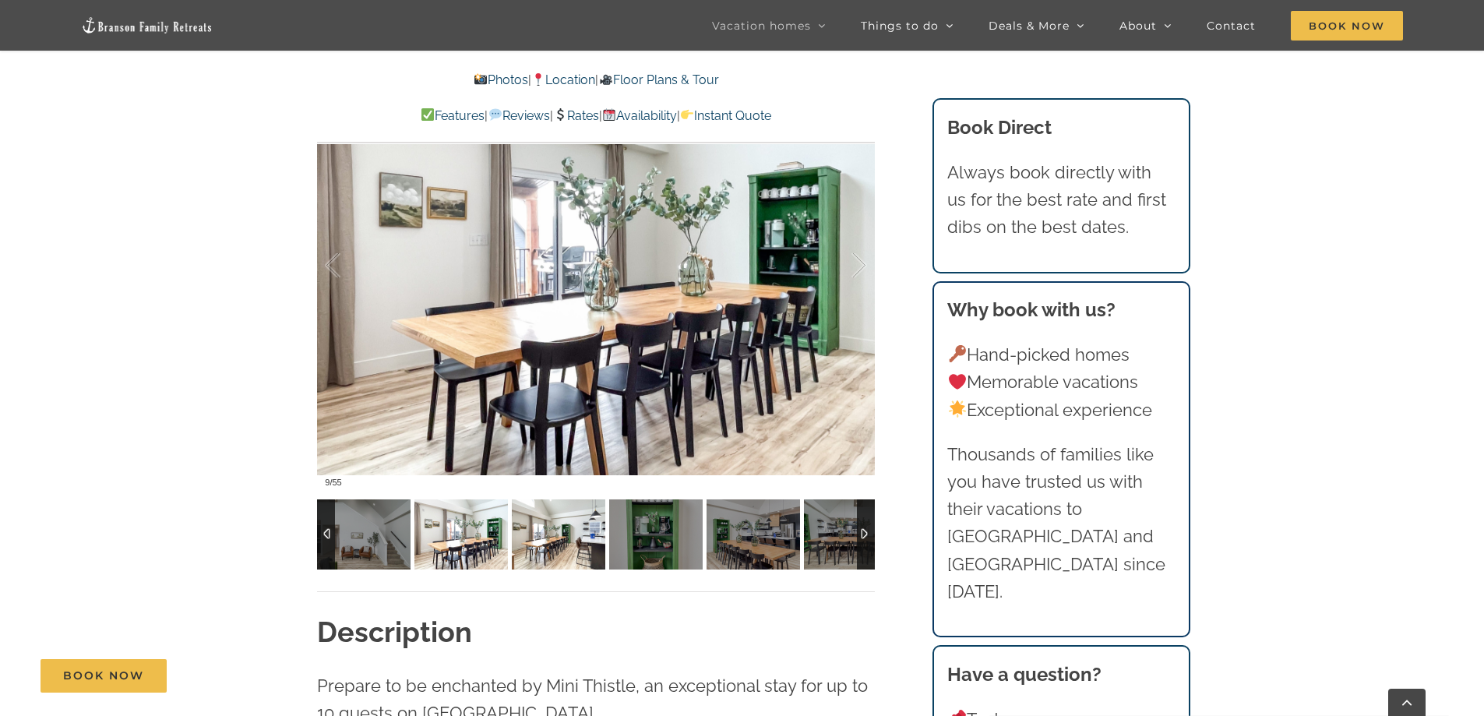
click at [572, 537] on img at bounding box center [558, 534] width 93 height 70
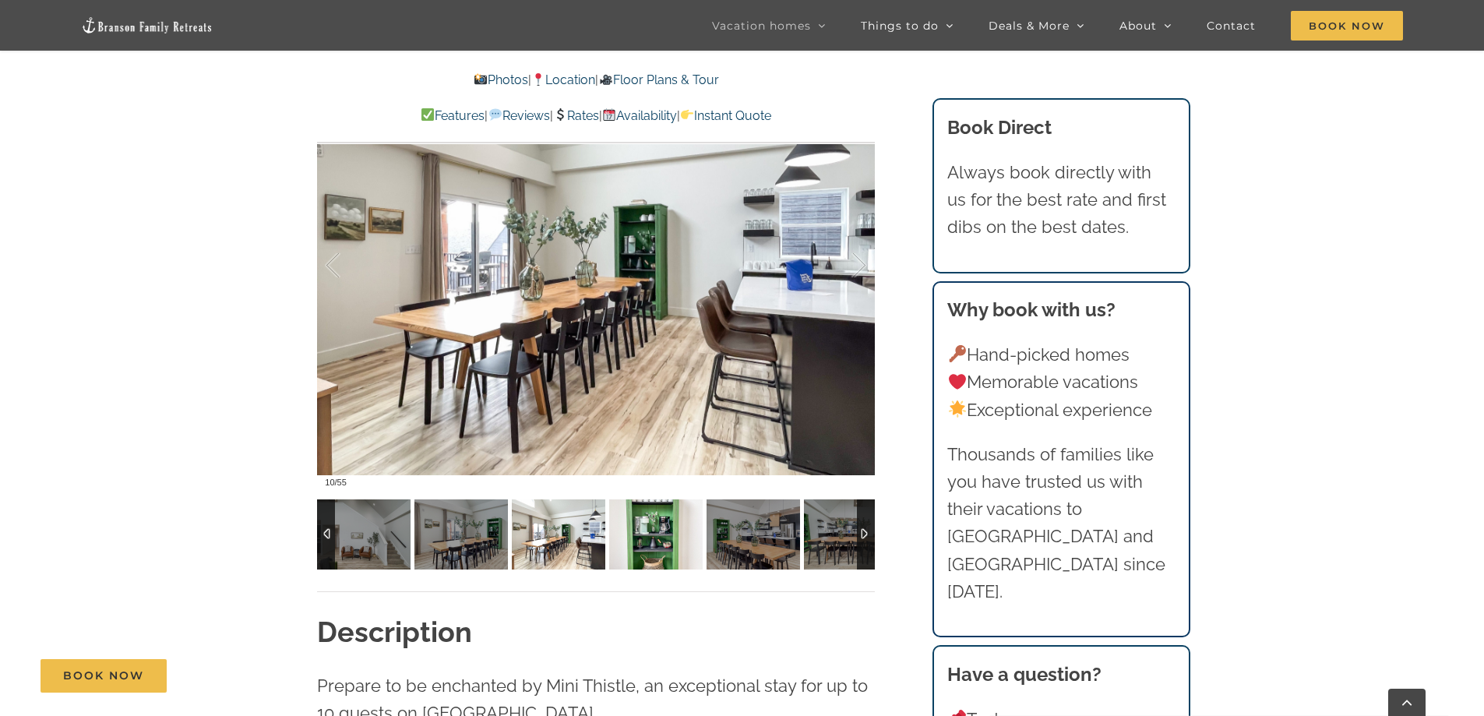
click at [646, 534] on img at bounding box center [655, 534] width 93 height 70
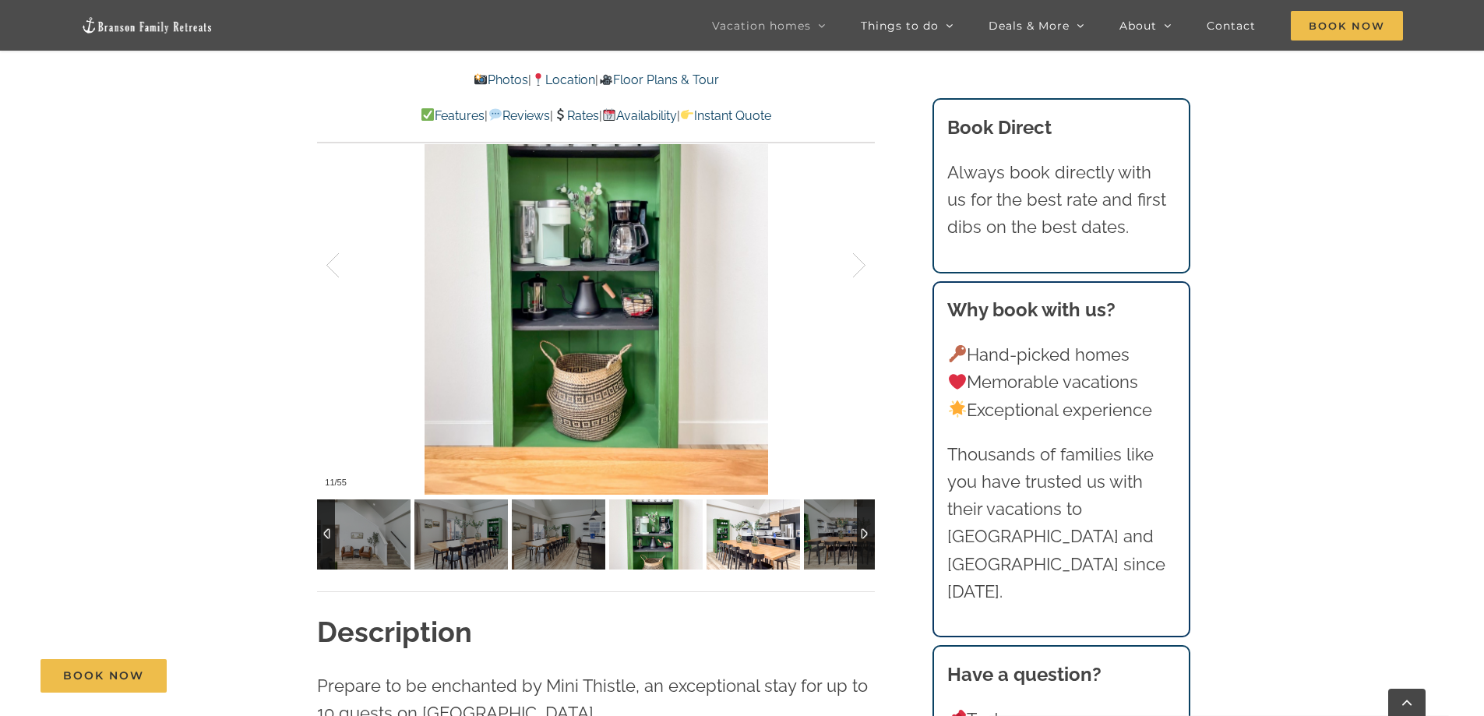
click at [758, 530] on img at bounding box center [752, 534] width 93 height 70
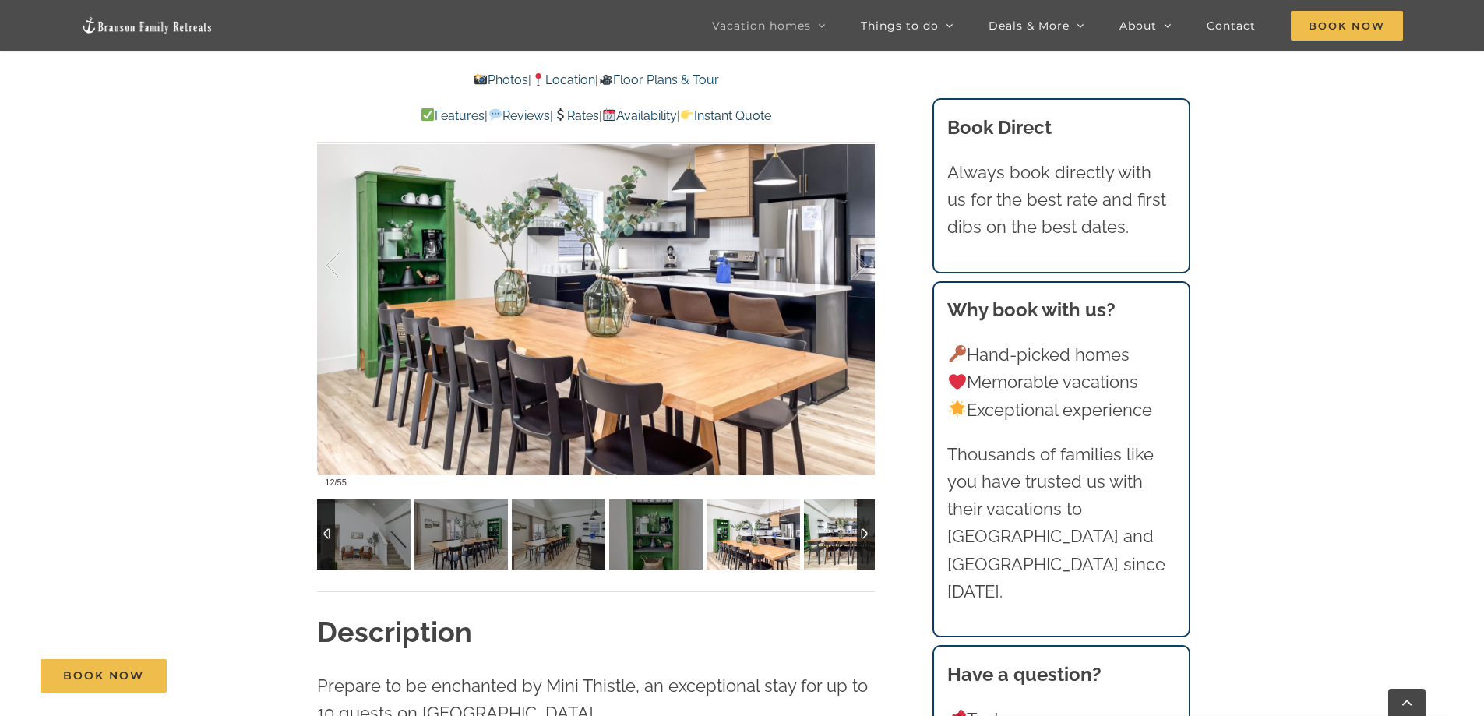
click at [829, 538] on img at bounding box center [850, 534] width 93 height 70
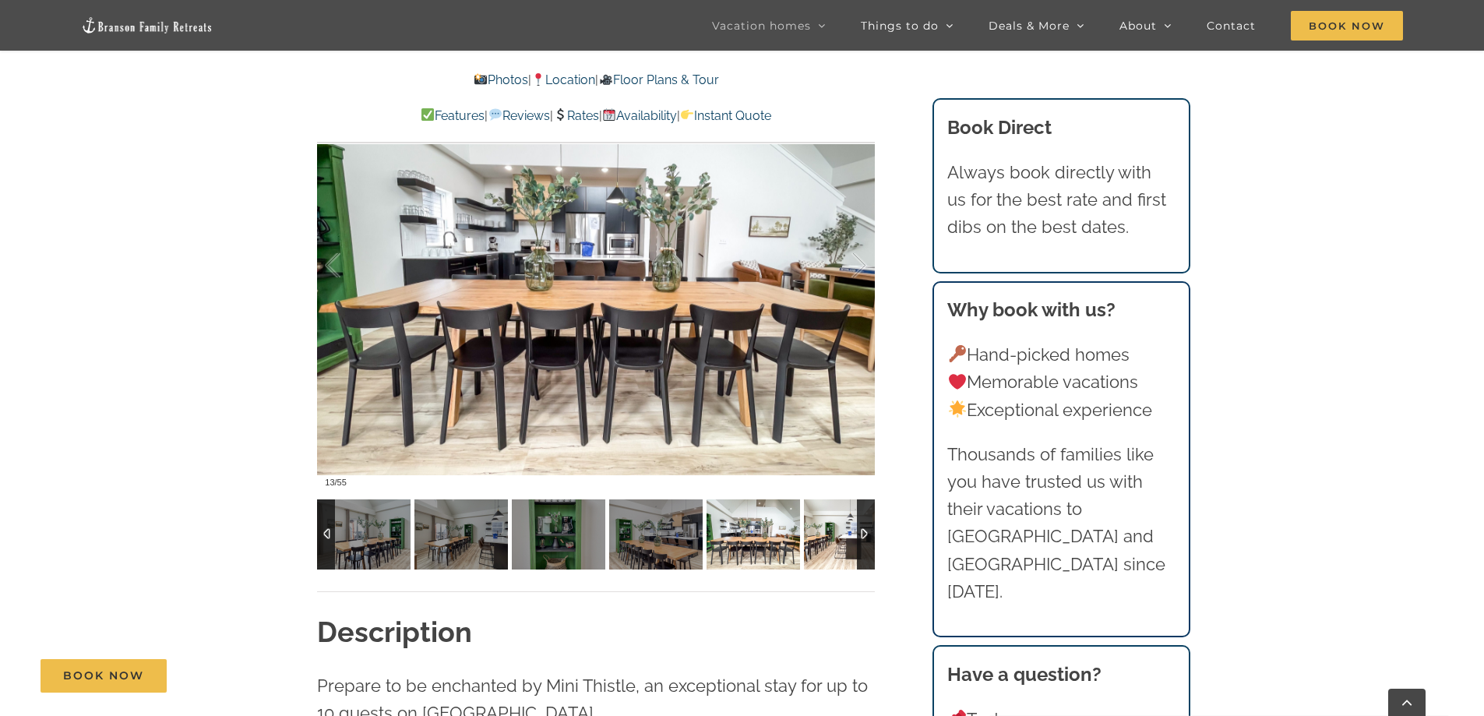
click at [829, 538] on img at bounding box center [850, 534] width 93 height 70
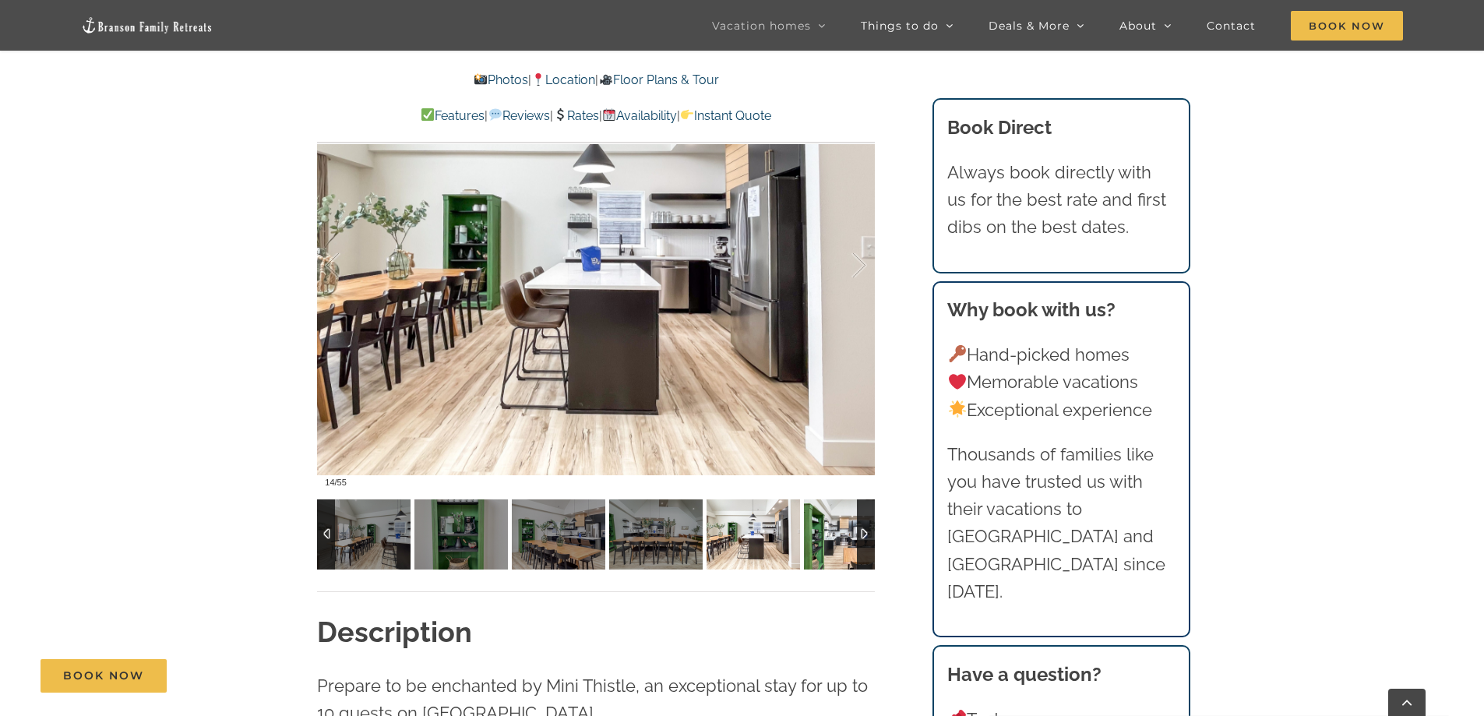
click at [829, 538] on img at bounding box center [850, 534] width 93 height 70
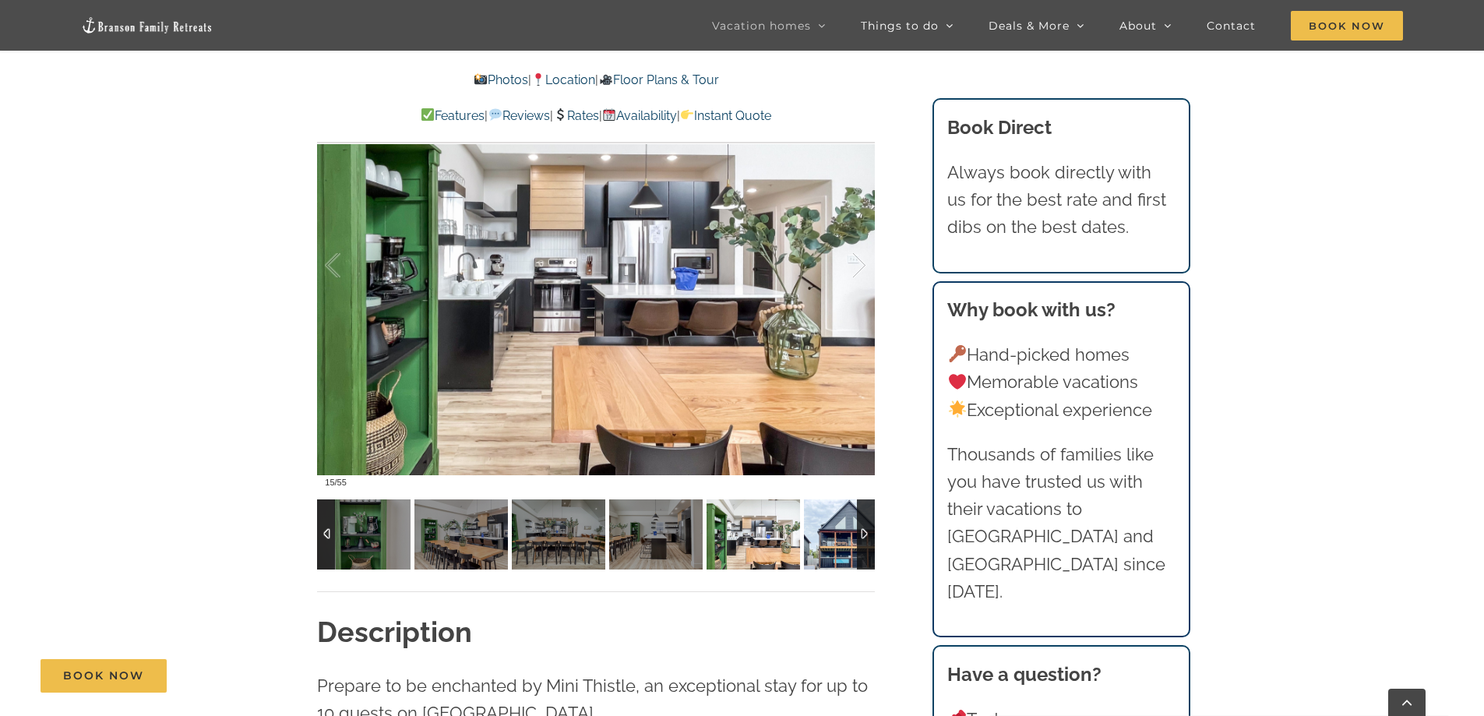
click at [829, 539] on img at bounding box center [850, 534] width 93 height 70
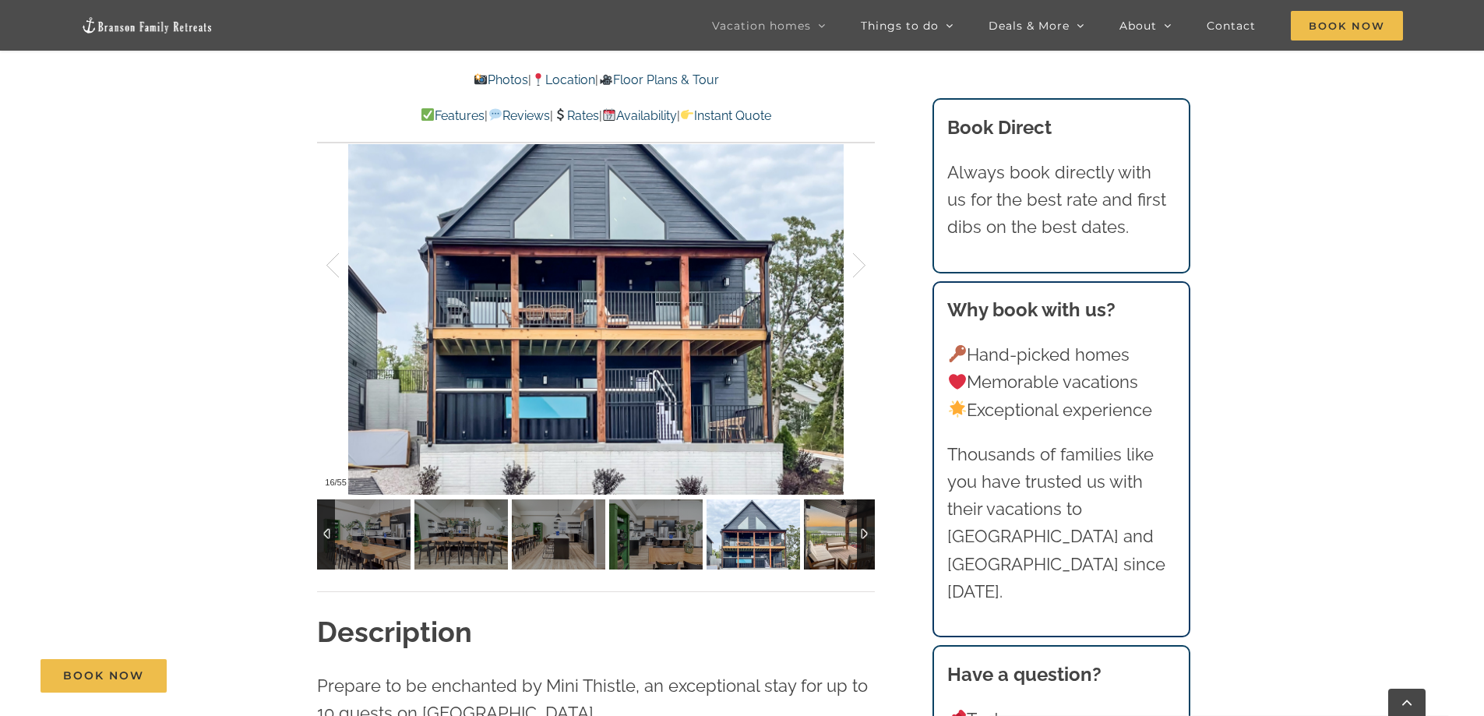
click at [825, 540] on img at bounding box center [850, 534] width 93 height 70
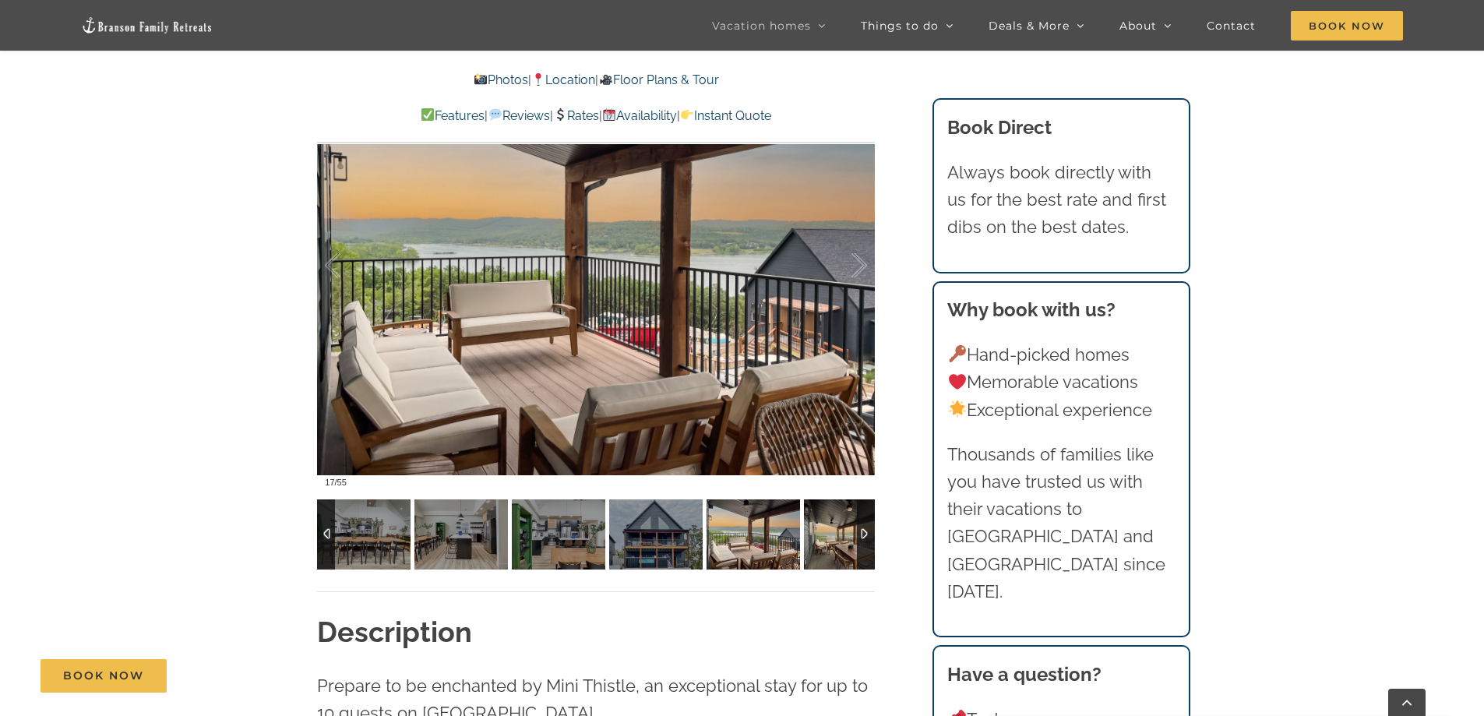
click at [822, 540] on img at bounding box center [850, 534] width 93 height 70
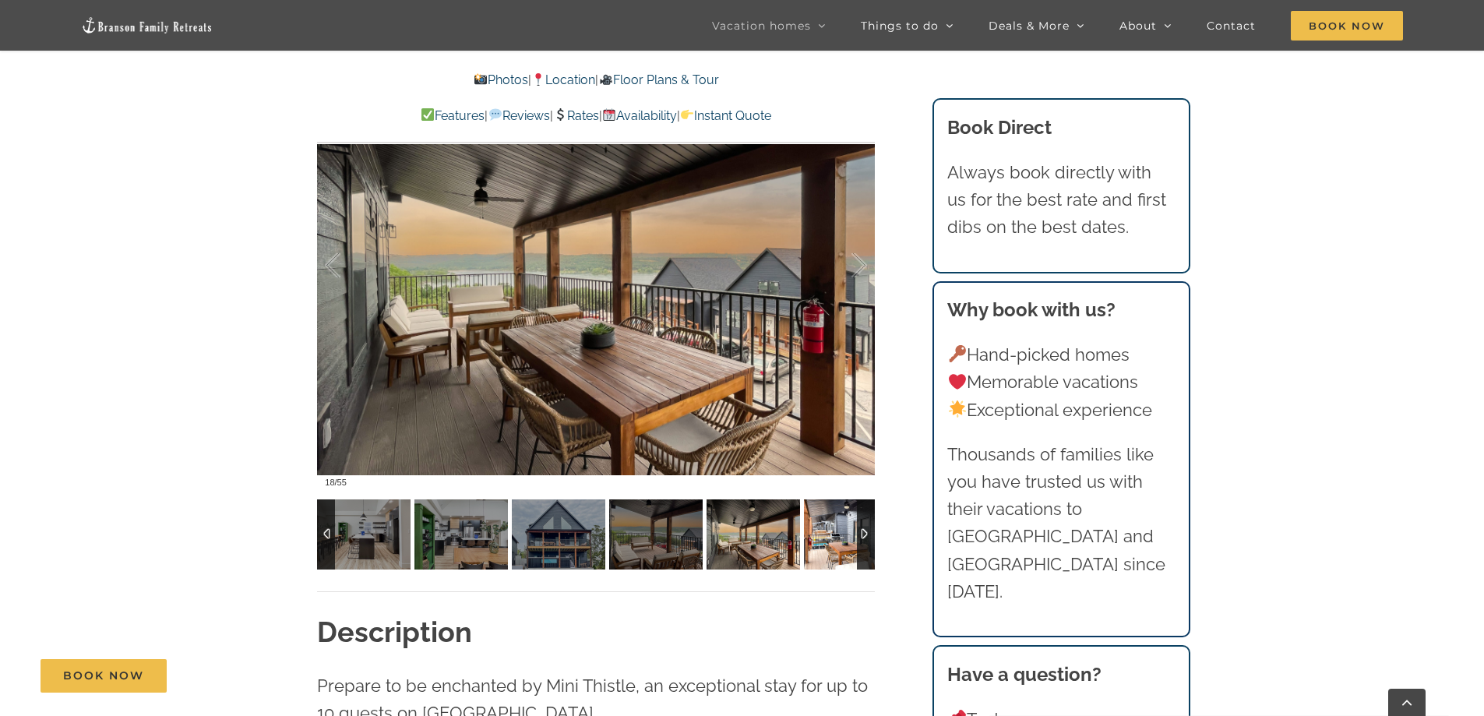
click at [822, 540] on img at bounding box center [850, 534] width 93 height 70
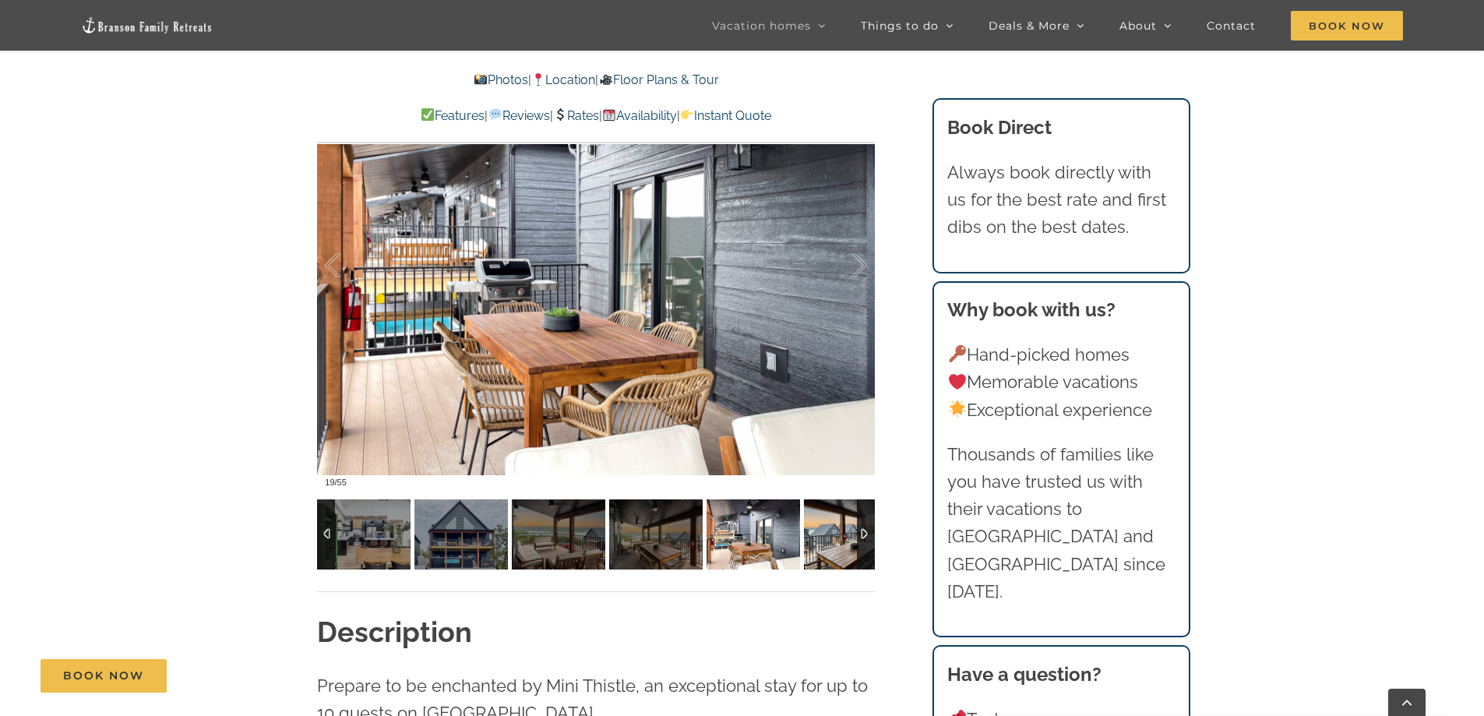
click at [820, 541] on img at bounding box center [850, 534] width 93 height 70
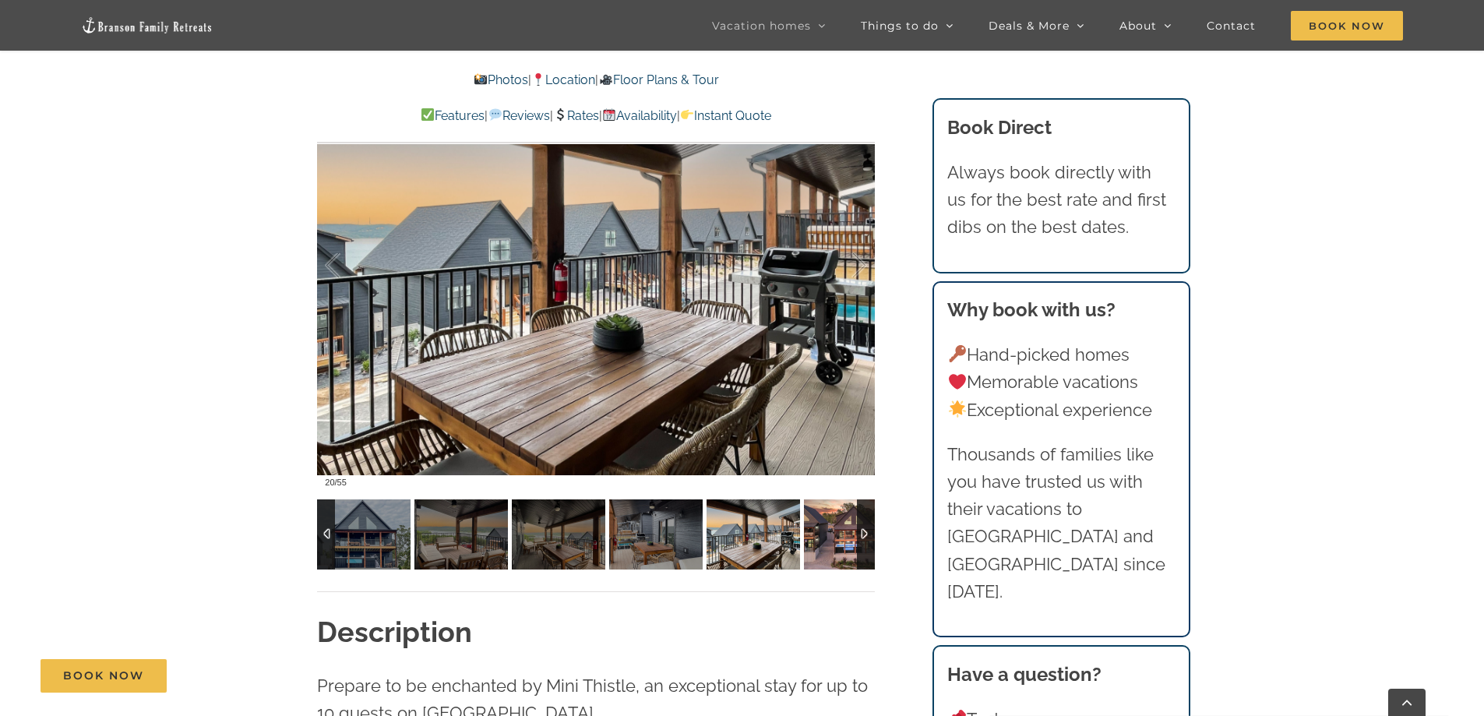
click at [820, 541] on img at bounding box center [850, 534] width 93 height 70
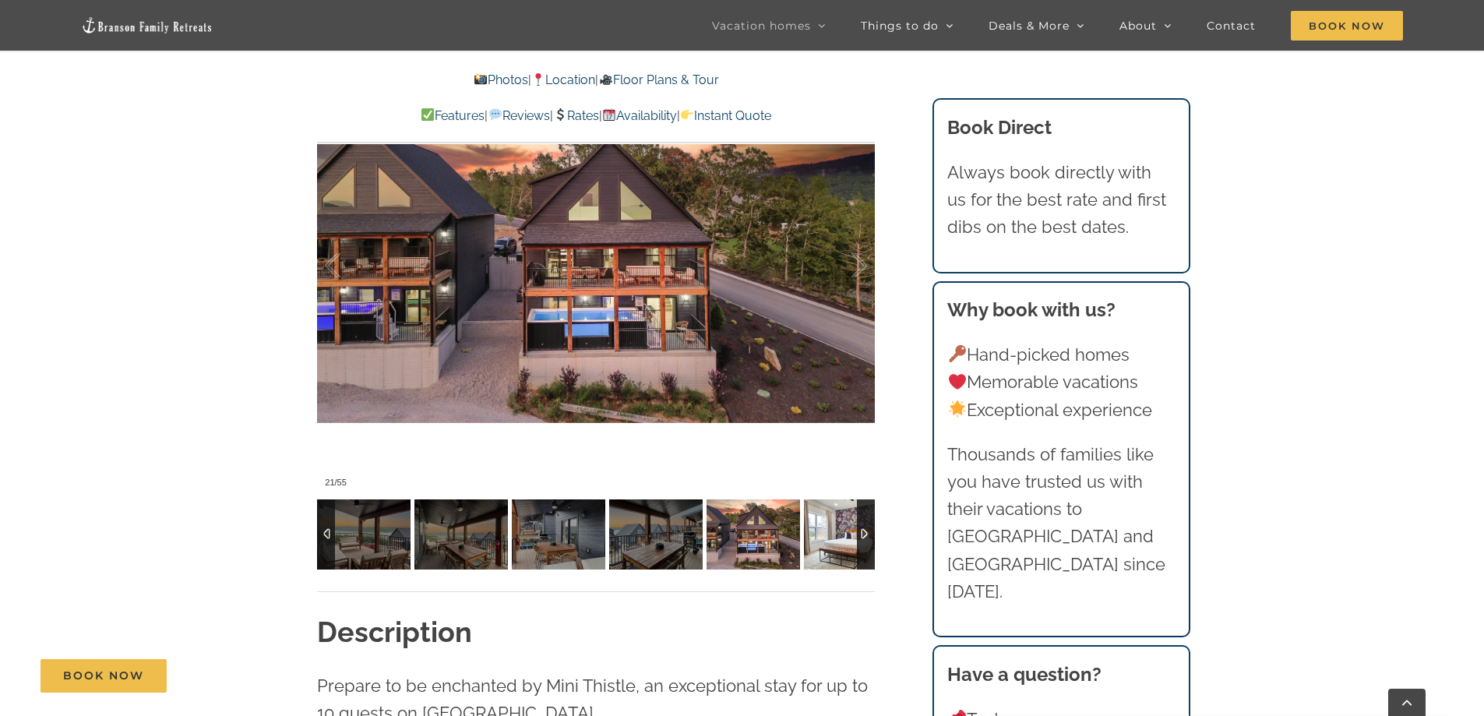
click at [820, 541] on img at bounding box center [850, 534] width 93 height 70
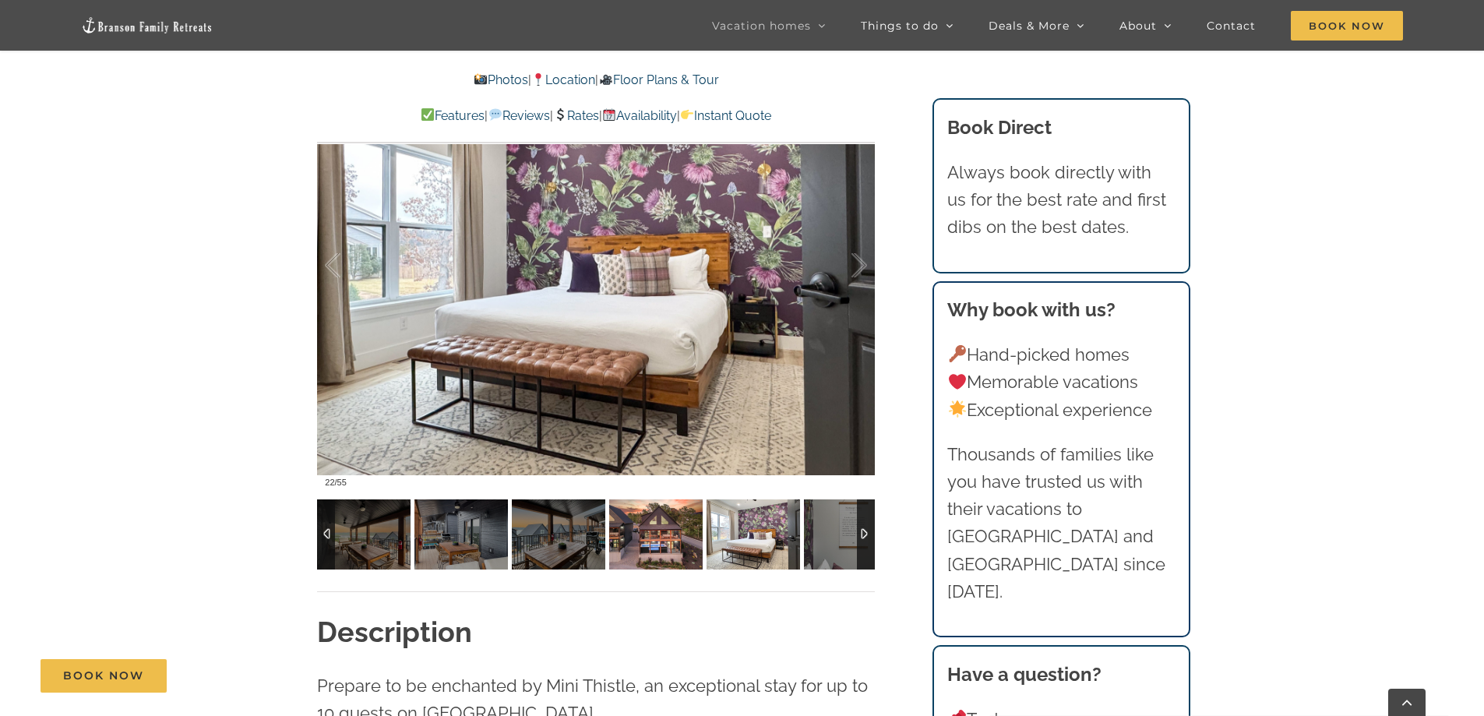
click at [649, 541] on img at bounding box center [655, 534] width 93 height 70
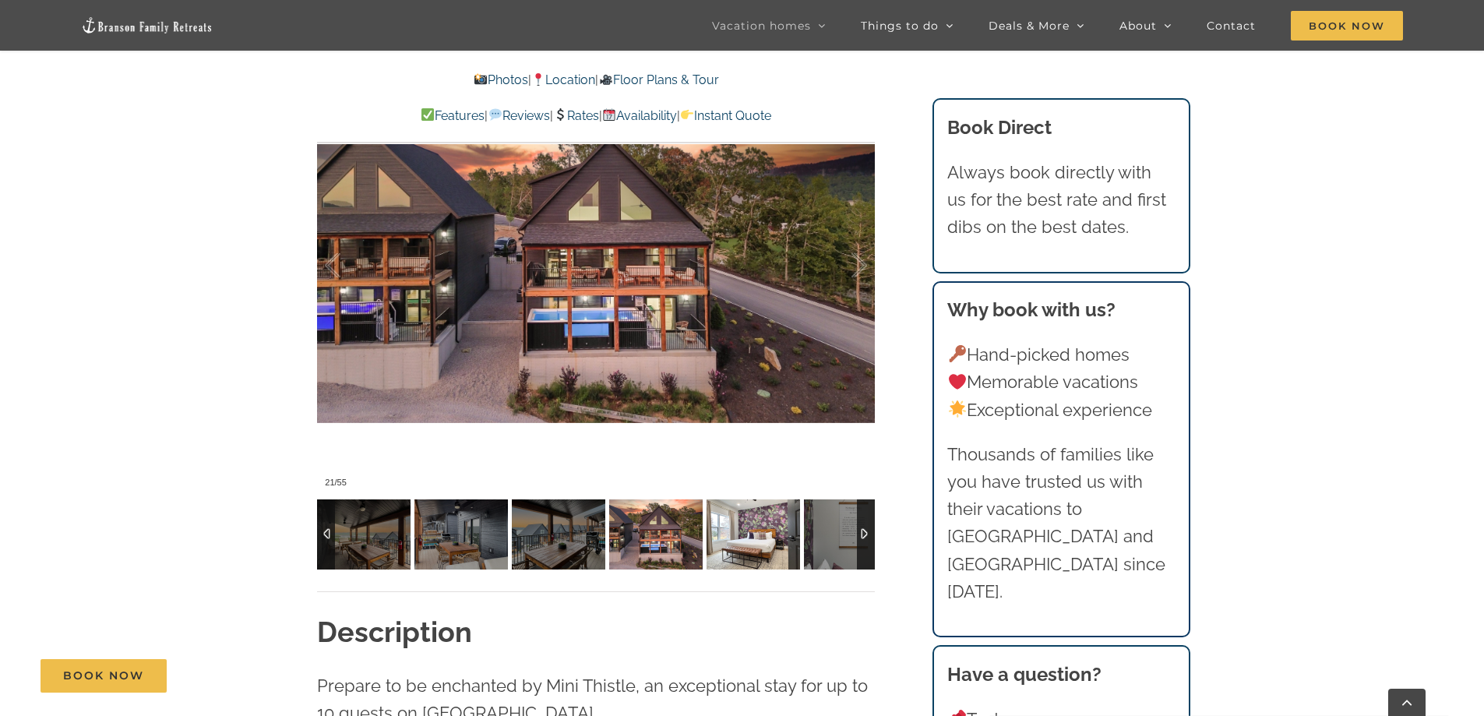
click at [741, 540] on img at bounding box center [752, 534] width 93 height 70
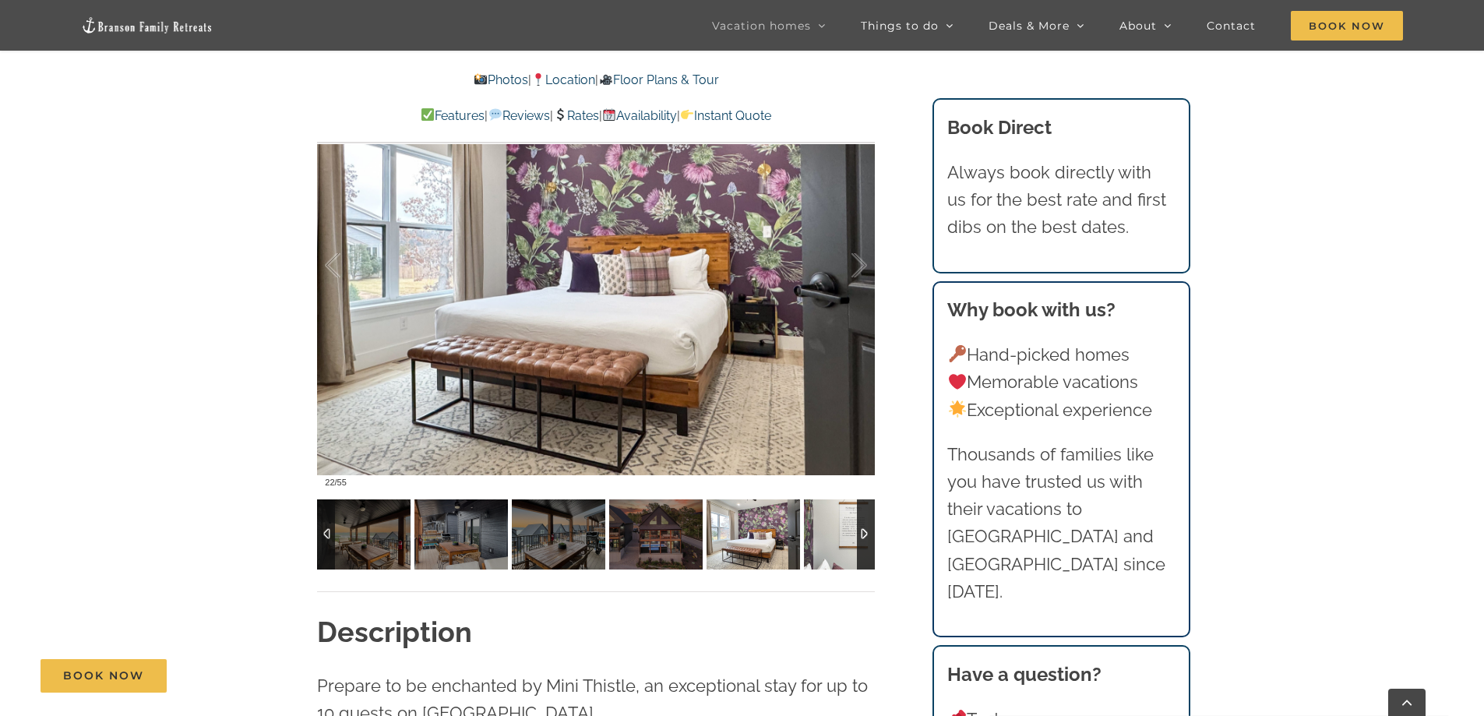
click at [827, 536] on img at bounding box center [850, 534] width 93 height 70
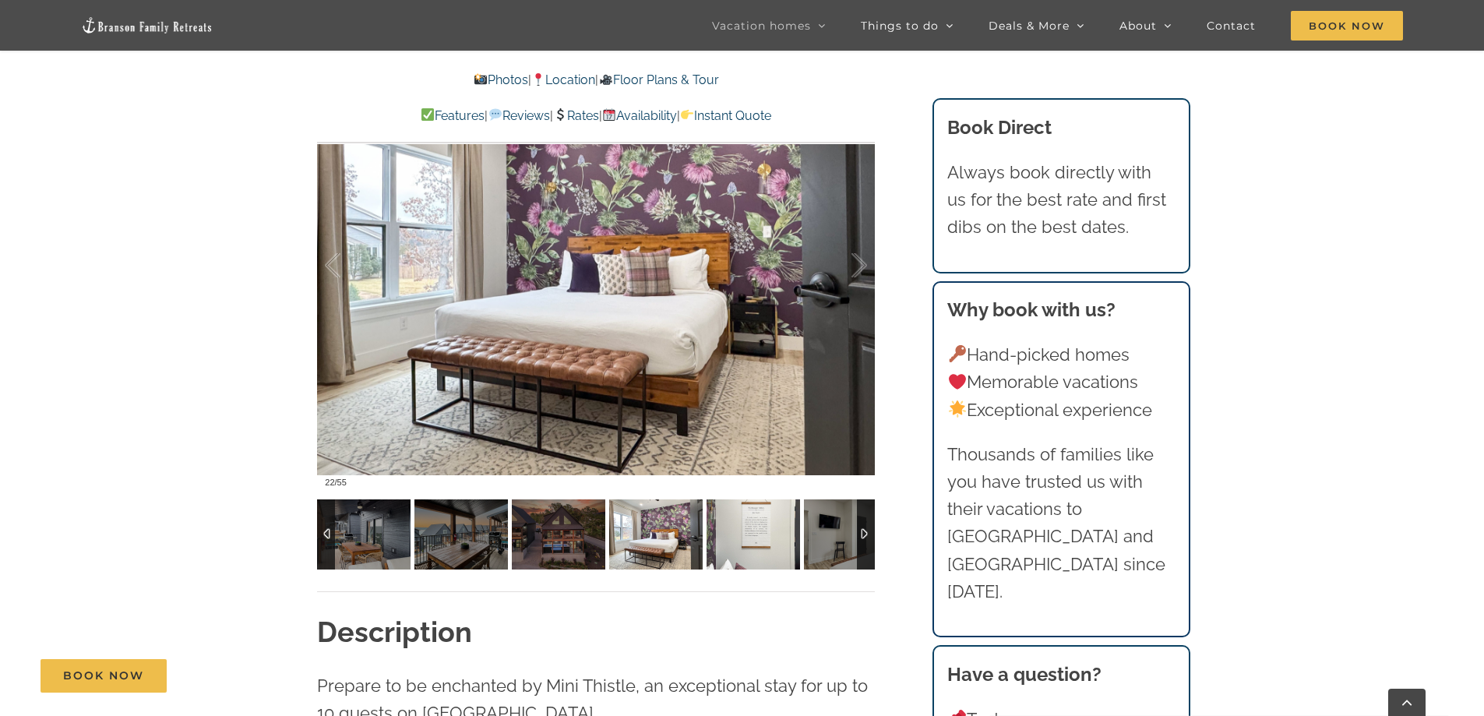
click at [800, 536] on img at bounding box center [752, 534] width 93 height 70
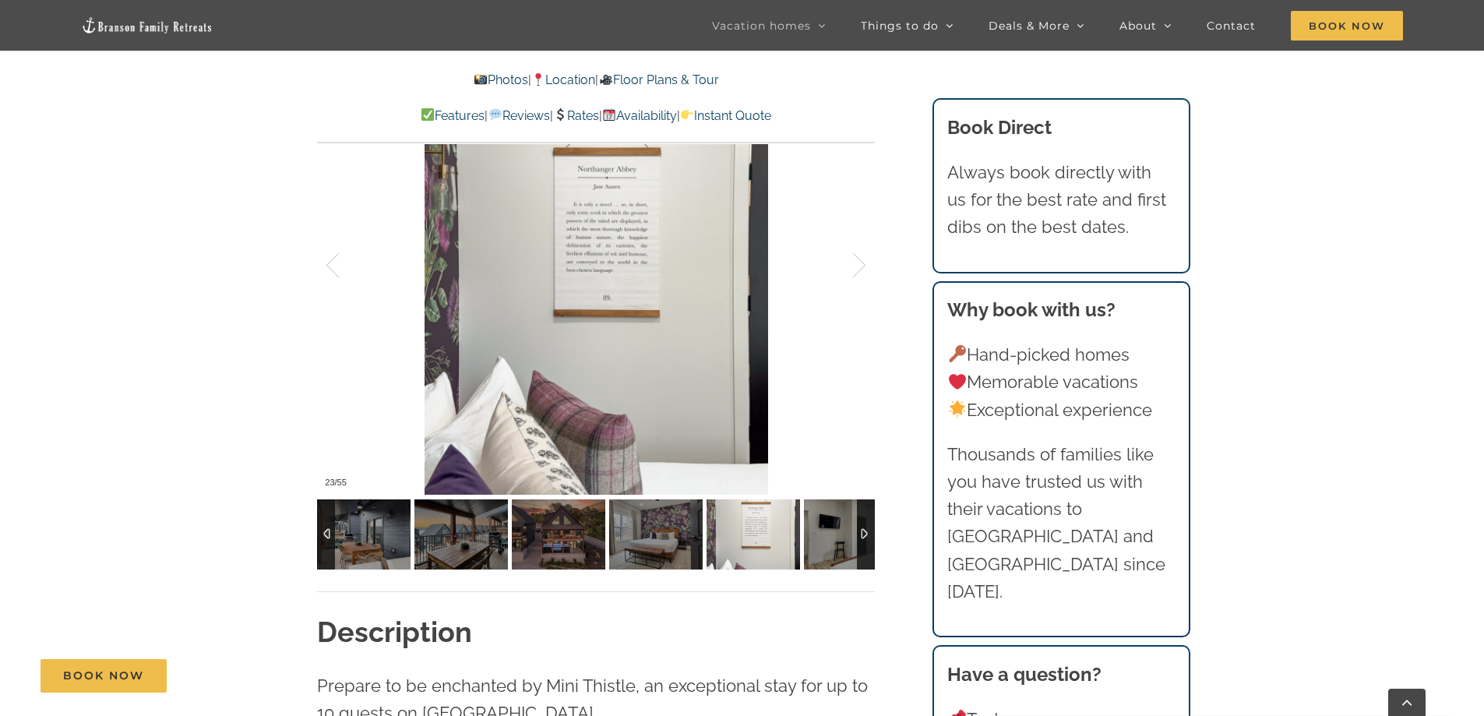
click at [864, 537] on div at bounding box center [866, 534] width 18 height 70
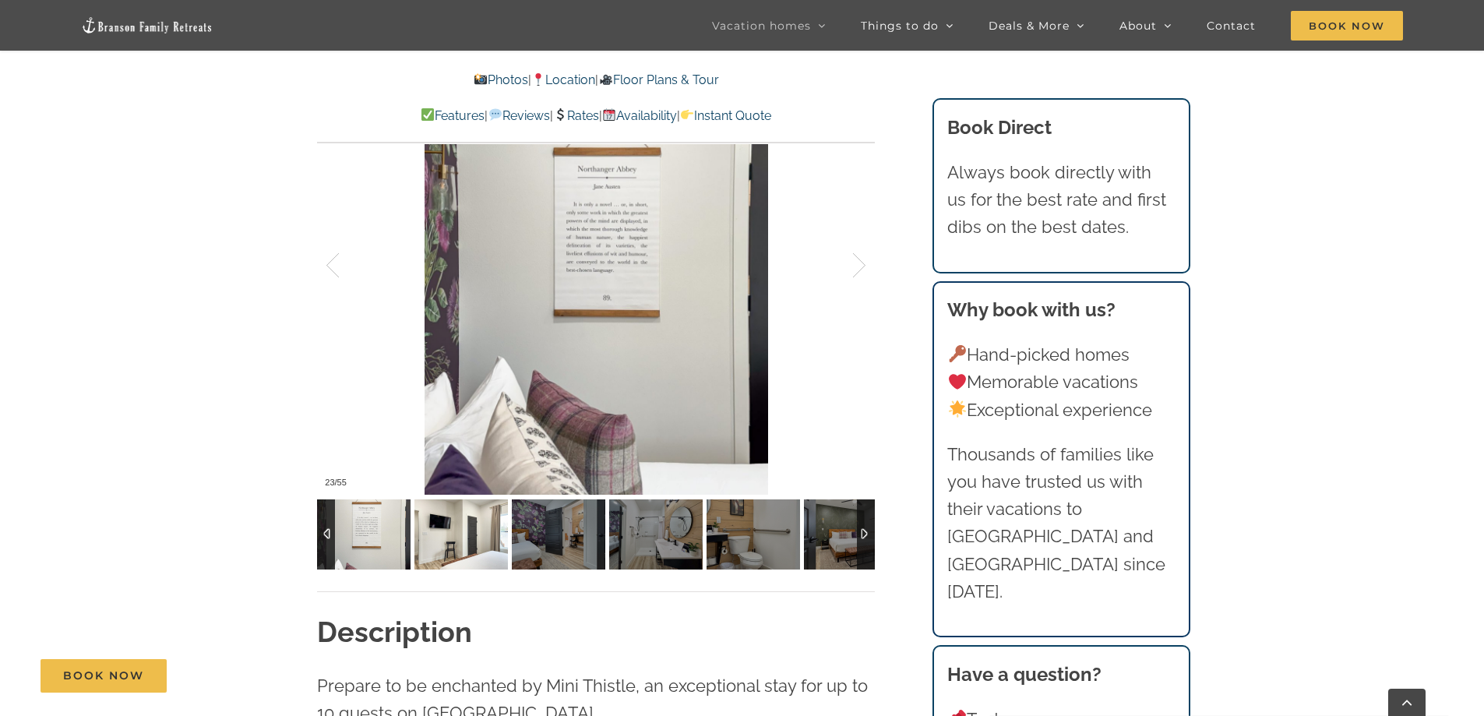
click at [466, 533] on img at bounding box center [460, 534] width 93 height 70
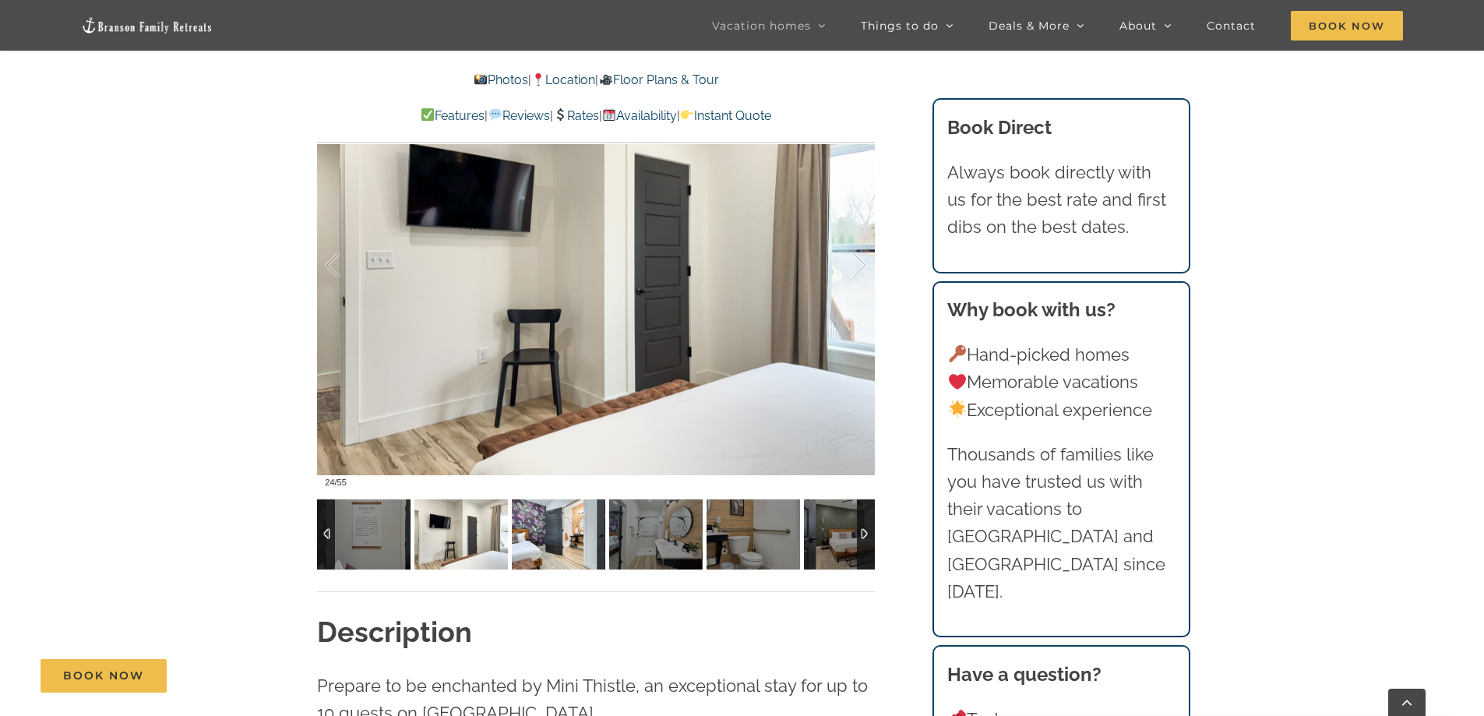
click at [564, 537] on img at bounding box center [558, 534] width 93 height 70
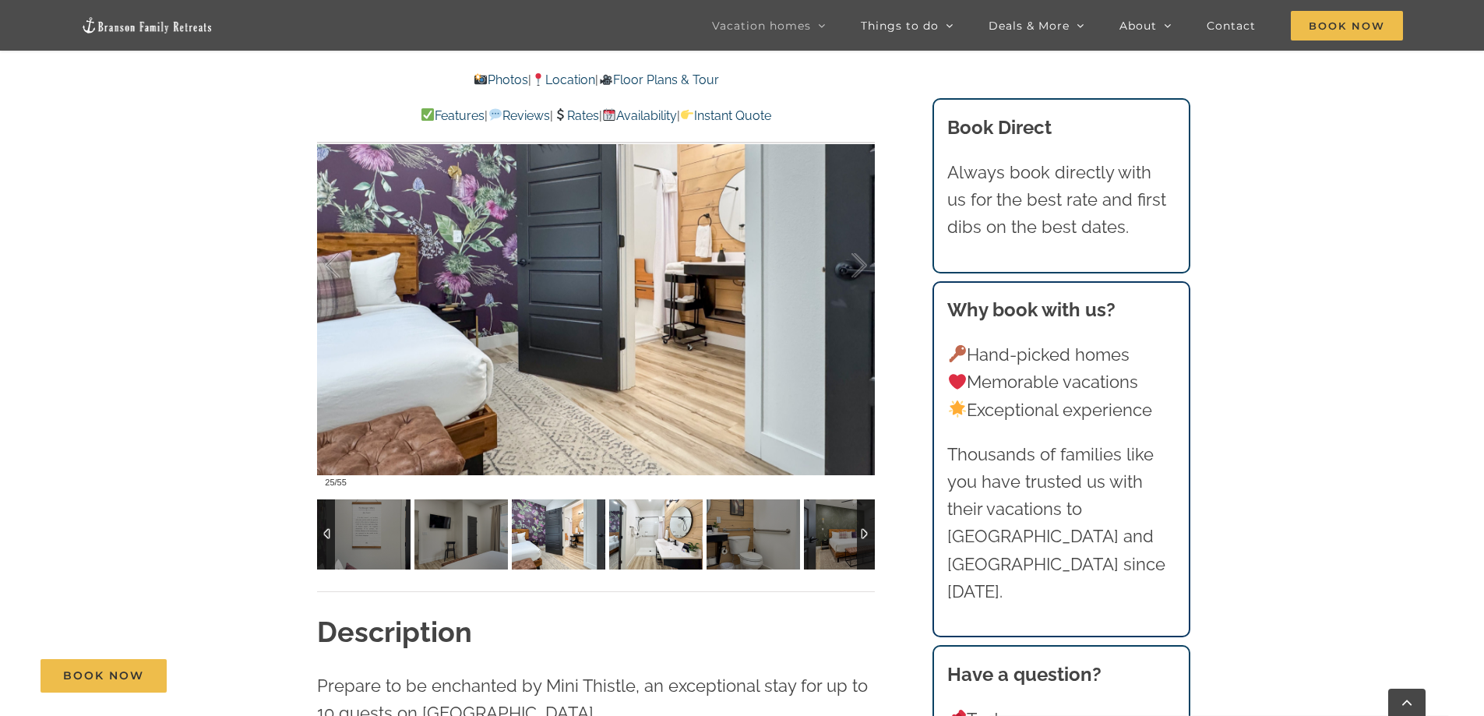
click at [651, 533] on img at bounding box center [655, 534] width 93 height 70
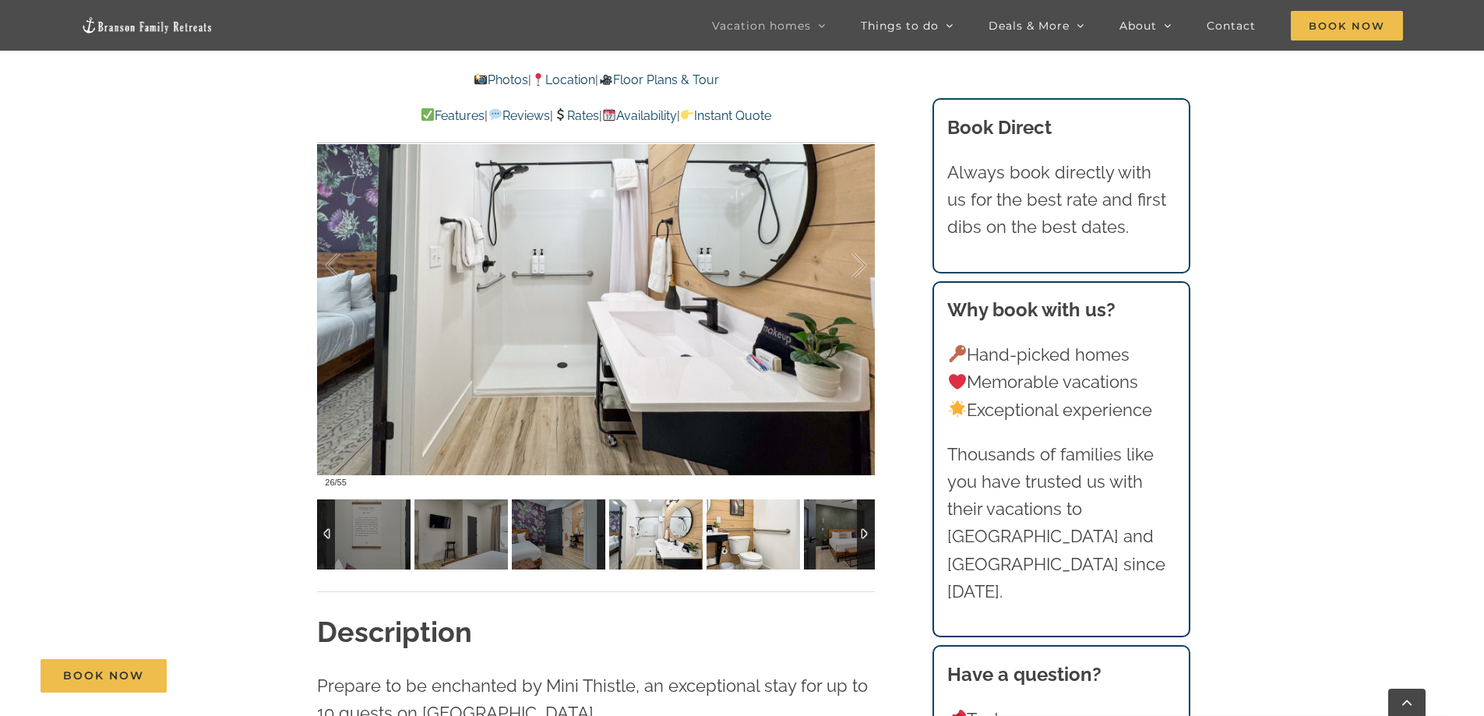
click at [747, 537] on img at bounding box center [752, 534] width 93 height 70
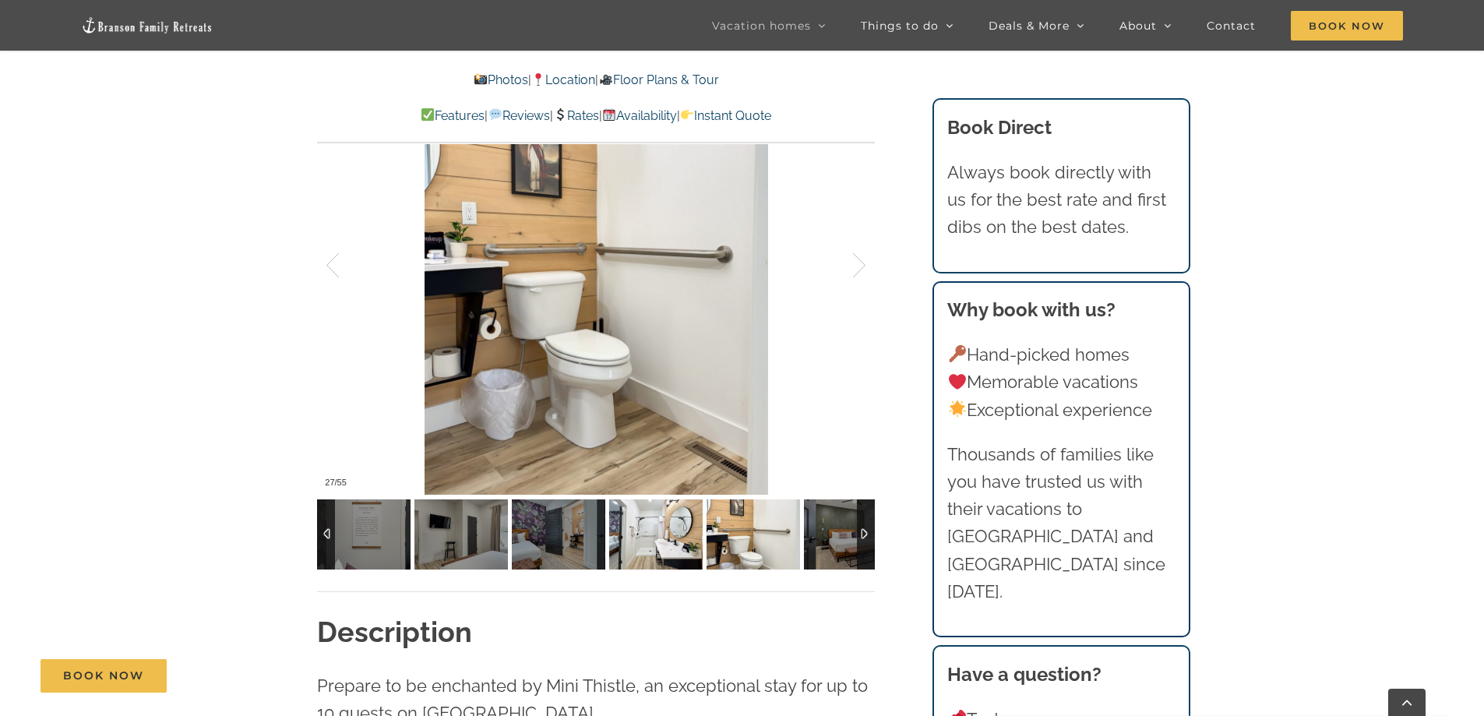
click at [662, 540] on img at bounding box center [655, 534] width 93 height 70
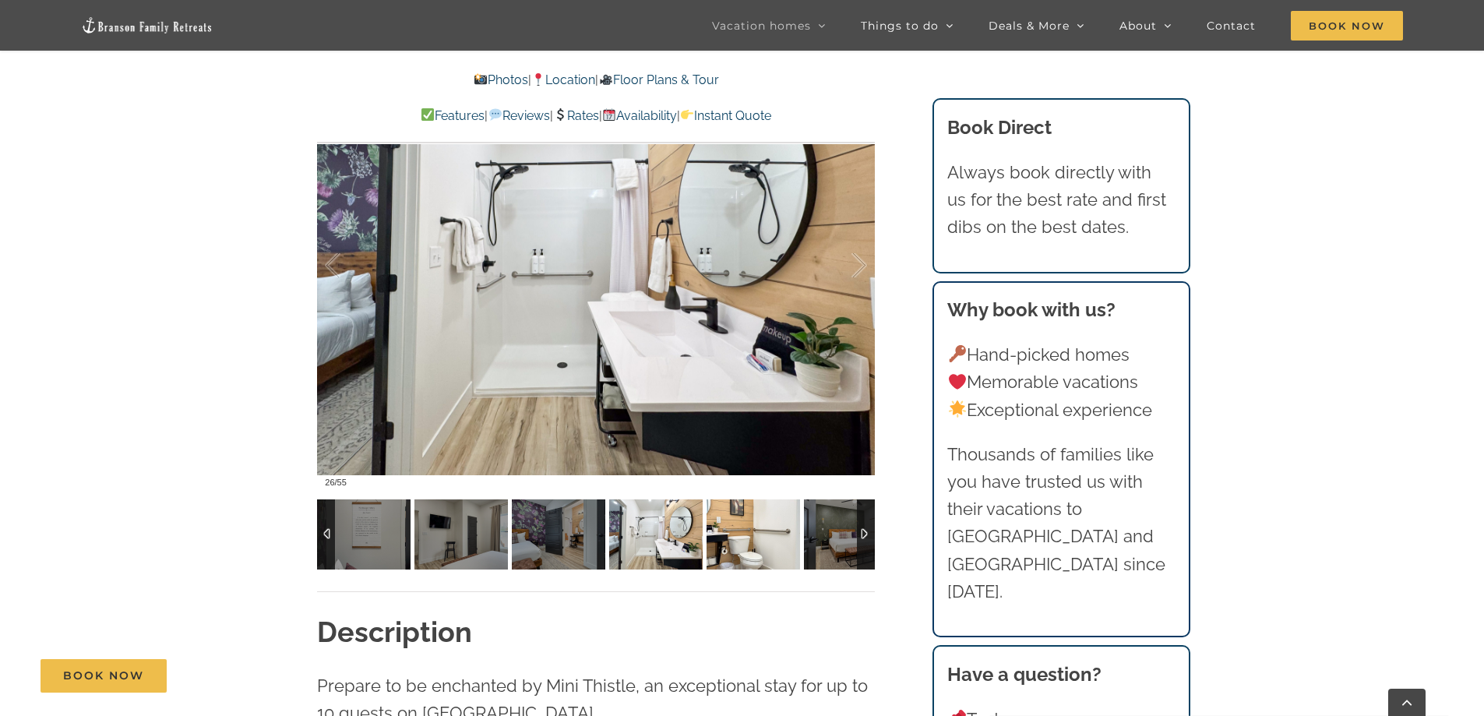
click at [747, 543] on img at bounding box center [752, 534] width 93 height 70
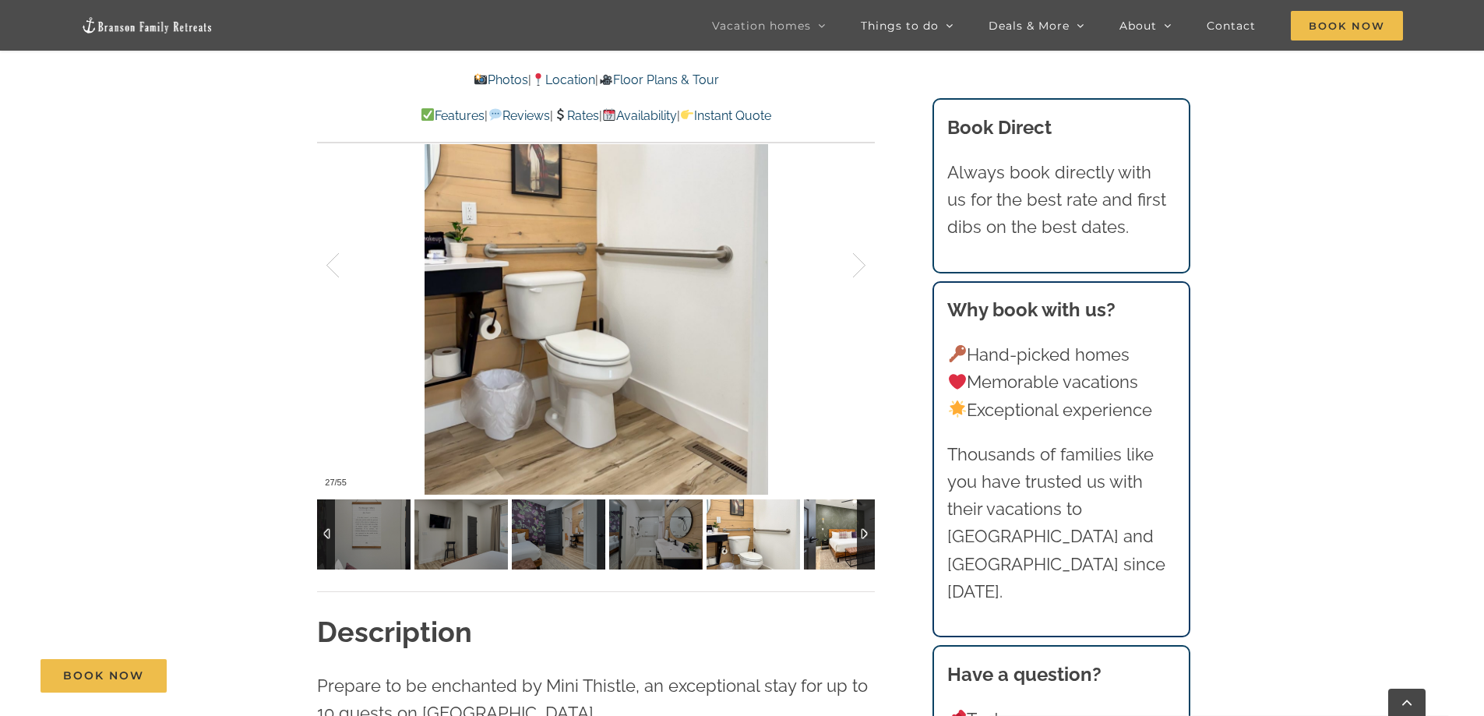
click at [824, 544] on img at bounding box center [850, 534] width 93 height 70
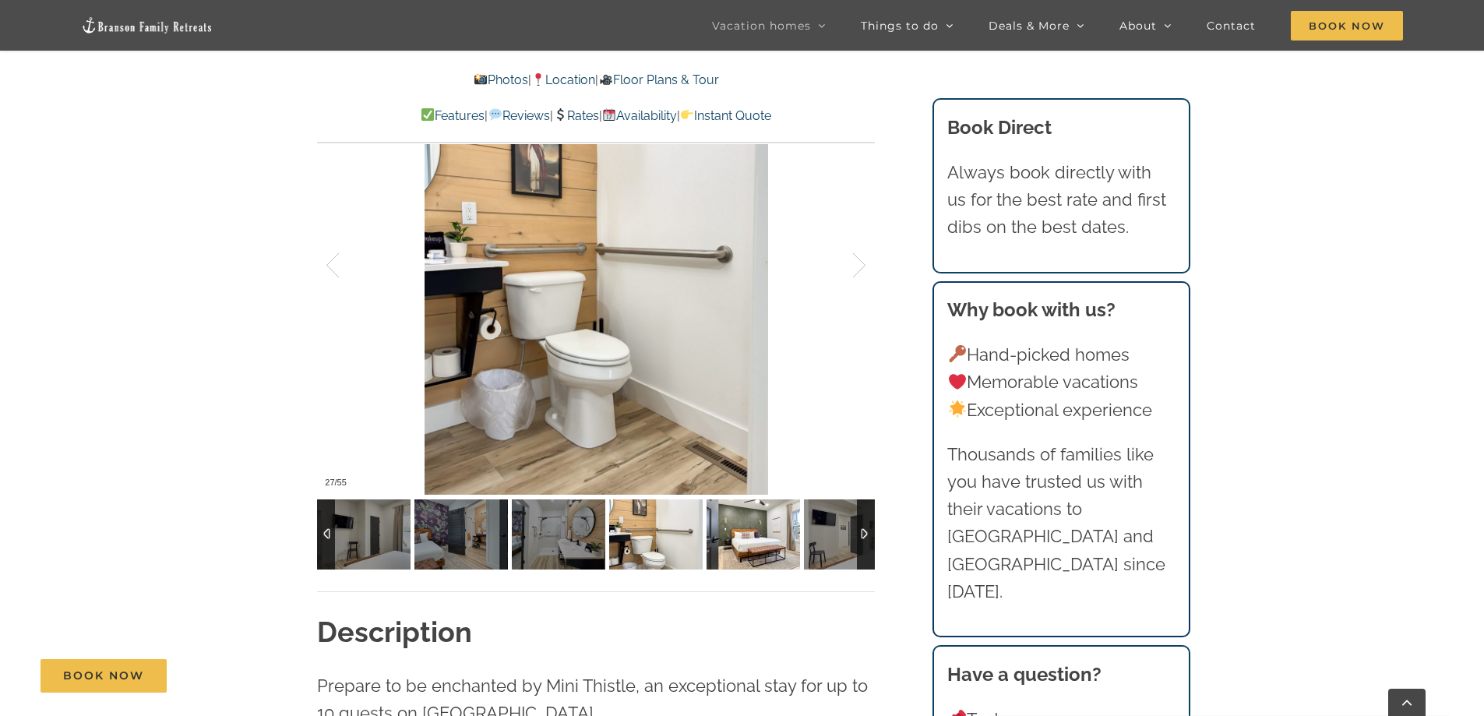
click at [800, 544] on img at bounding box center [752, 534] width 93 height 70
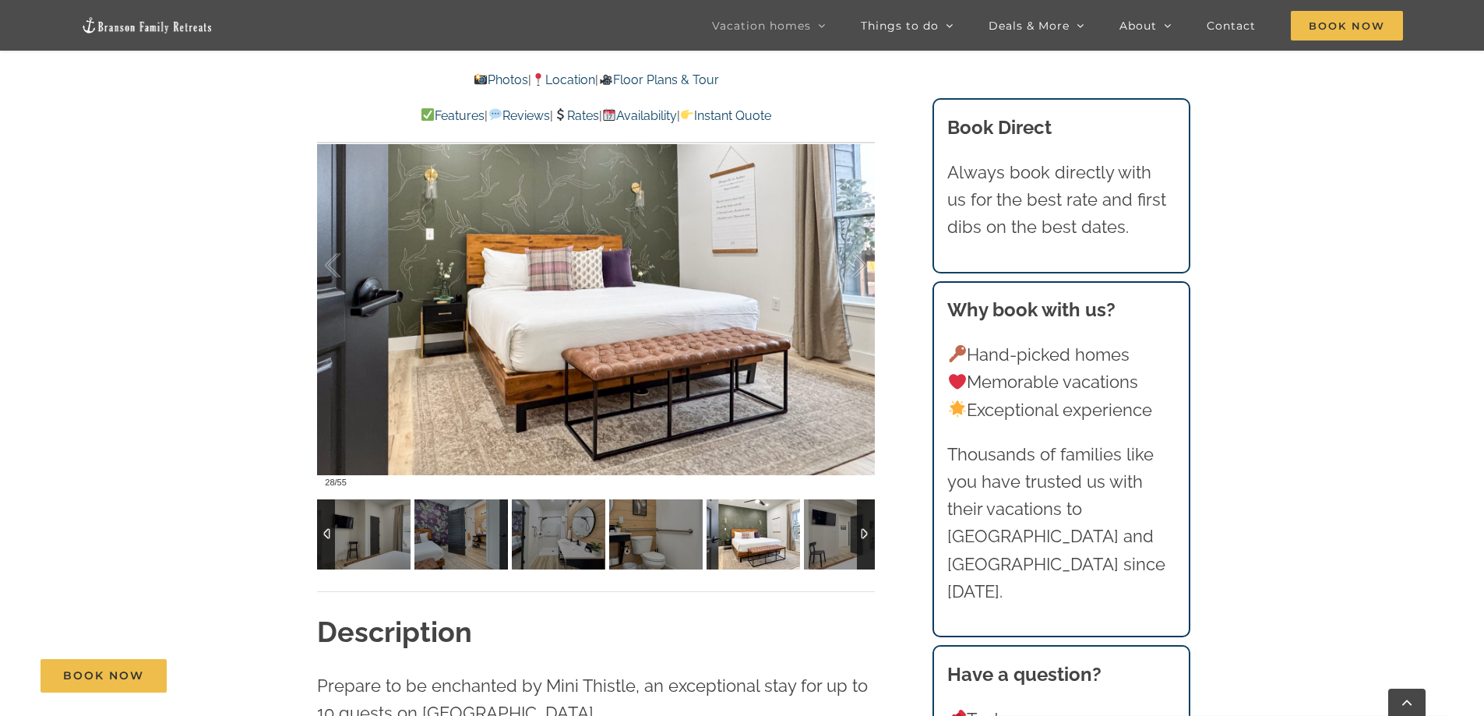
click at [860, 533] on div at bounding box center [866, 534] width 18 height 70
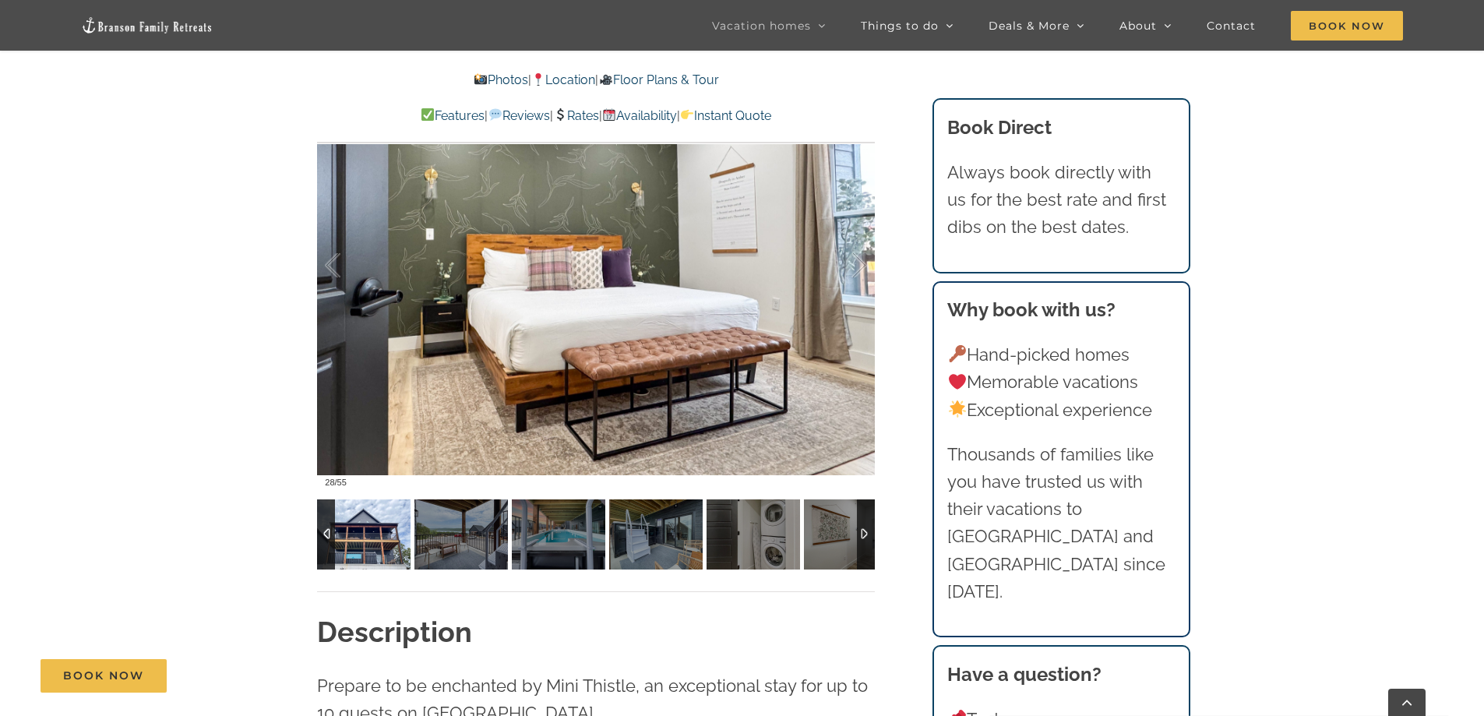
click at [375, 541] on img at bounding box center [363, 534] width 93 height 70
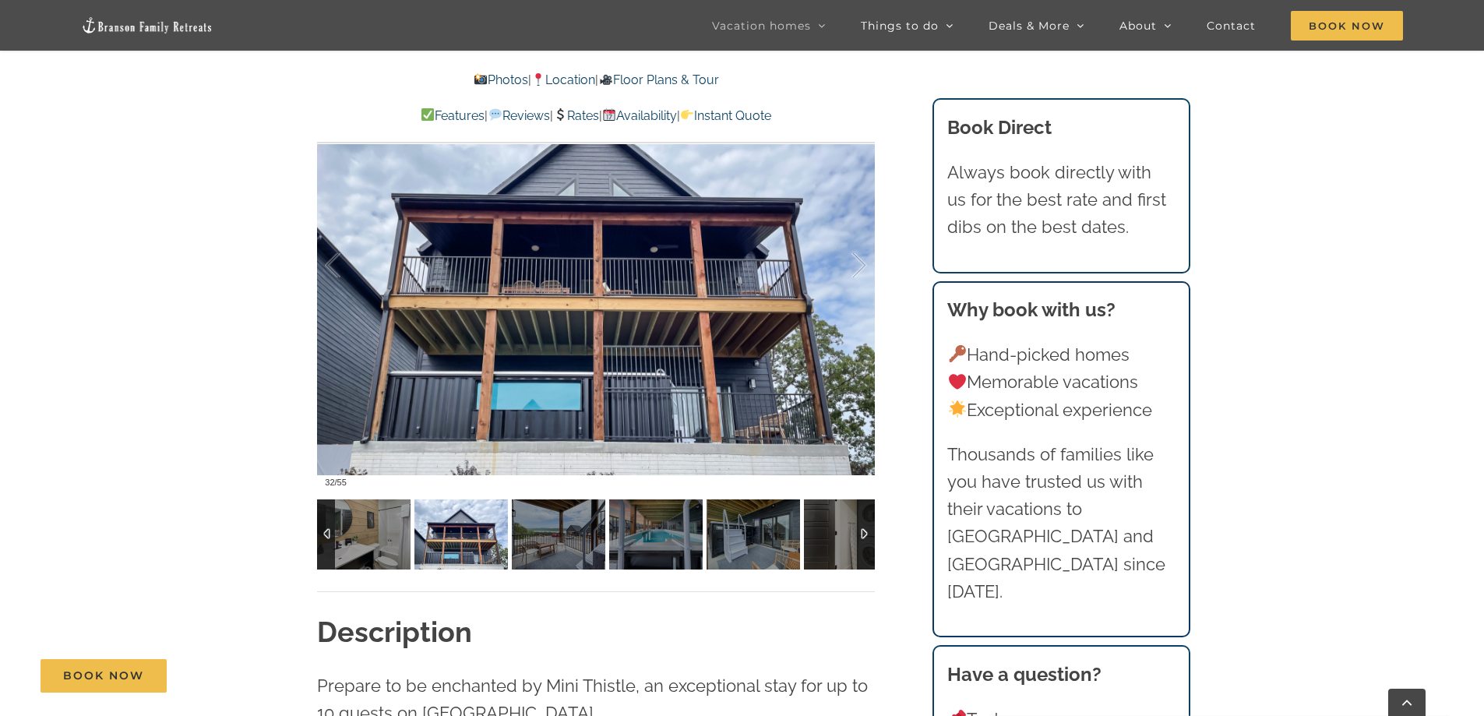
click at [448, 543] on img at bounding box center [460, 534] width 93 height 70
click at [570, 542] on img at bounding box center [558, 534] width 93 height 70
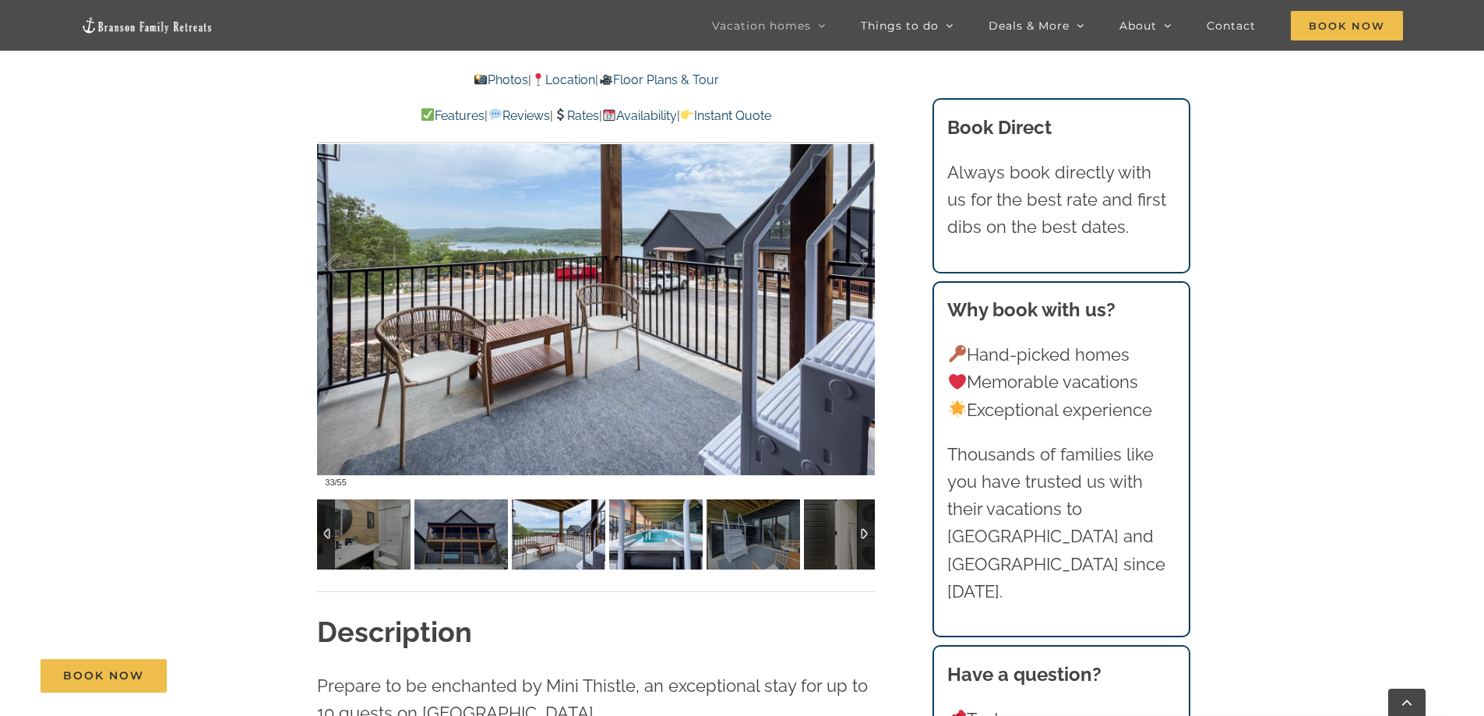
click at [642, 538] on img at bounding box center [655, 534] width 93 height 70
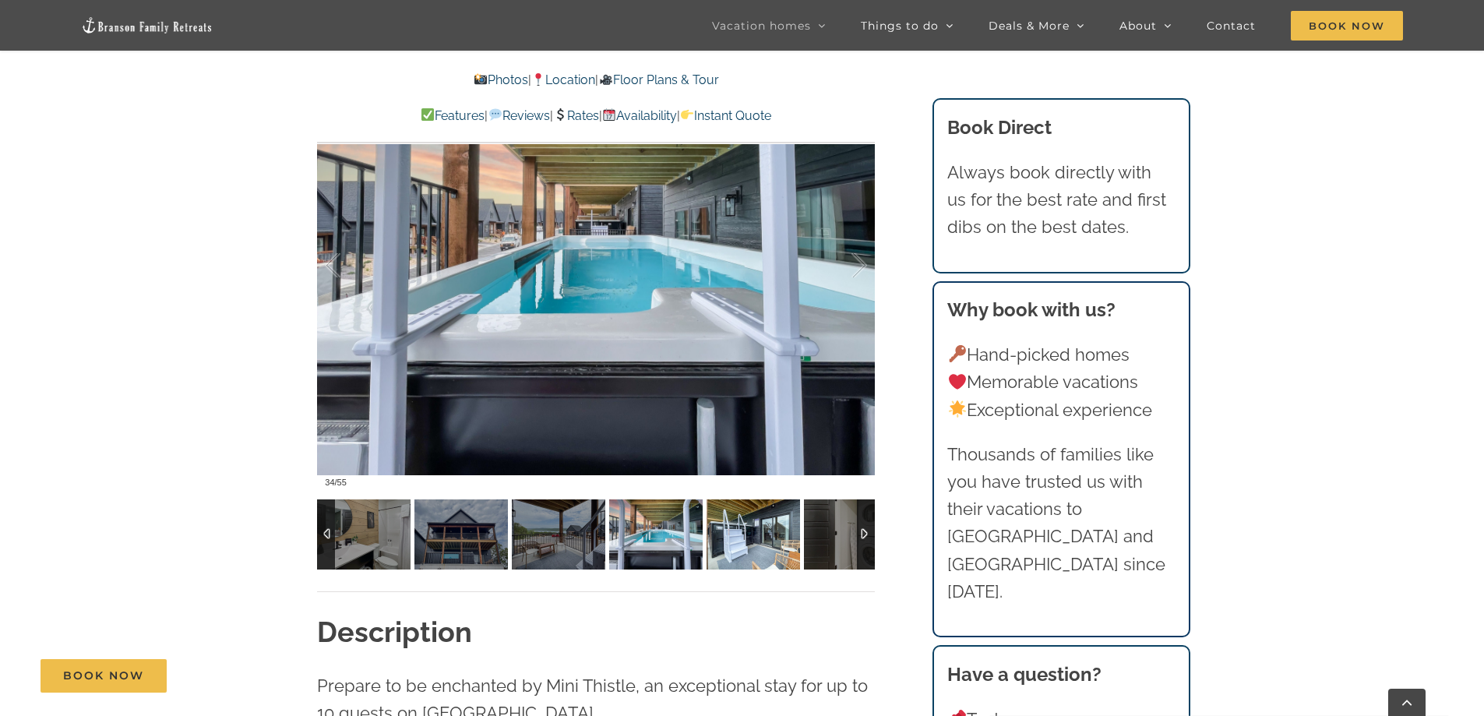
click at [736, 527] on img at bounding box center [752, 534] width 93 height 70
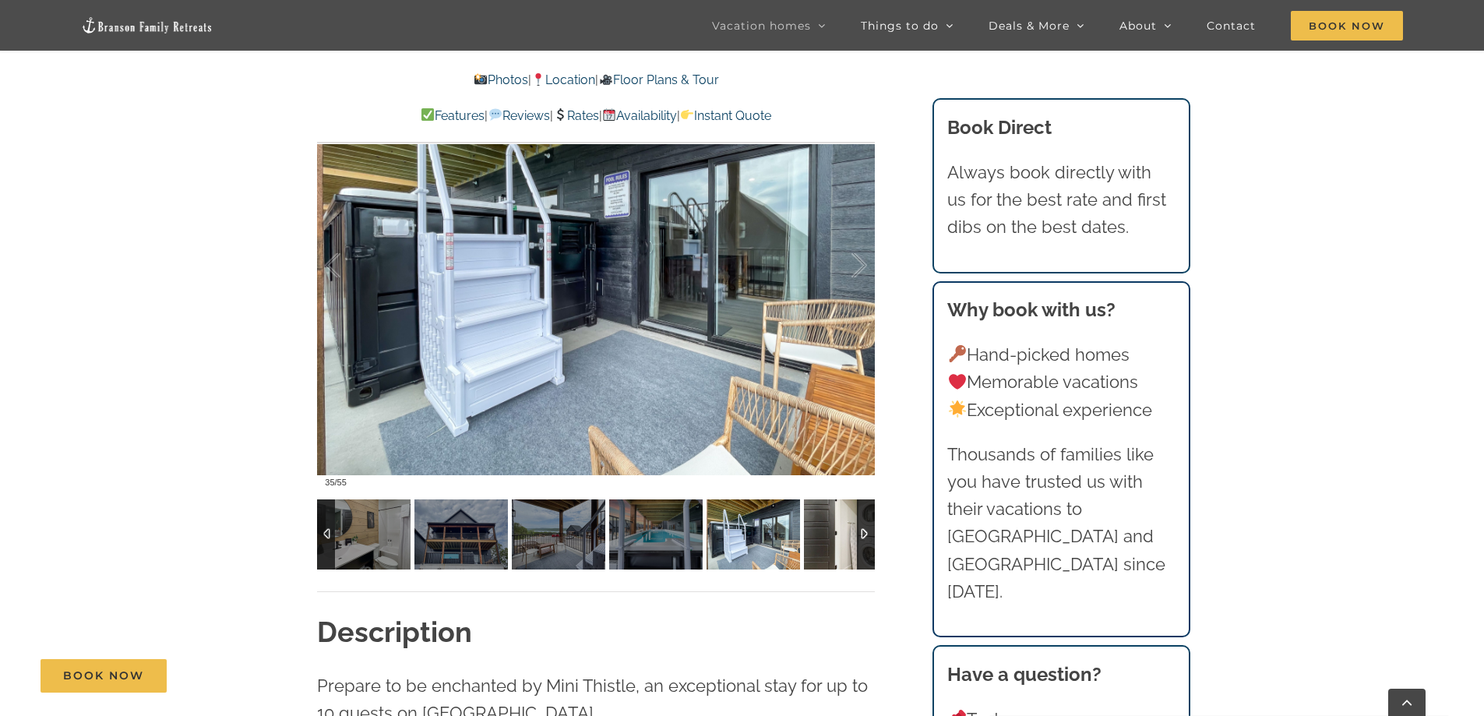
click at [815, 536] on img at bounding box center [850, 534] width 93 height 70
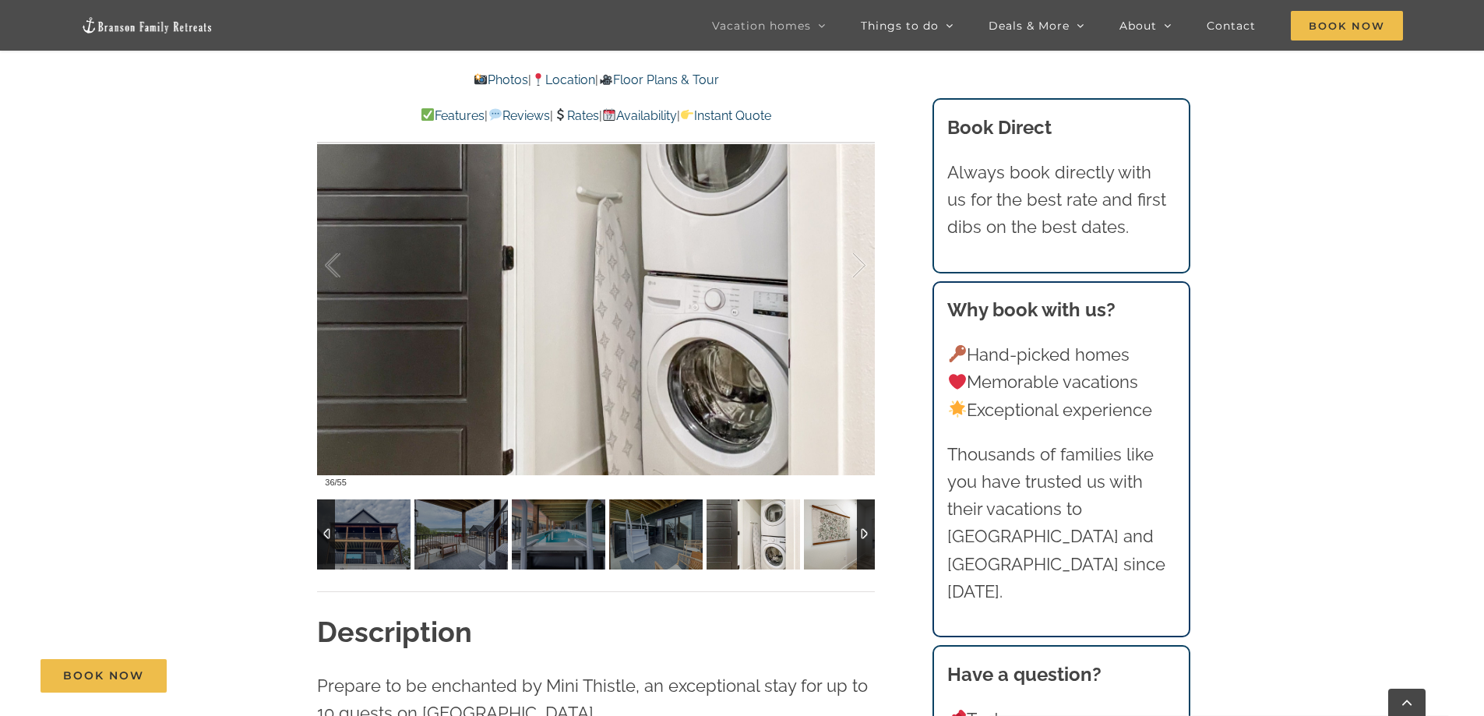
click at [818, 534] on img at bounding box center [850, 534] width 93 height 70
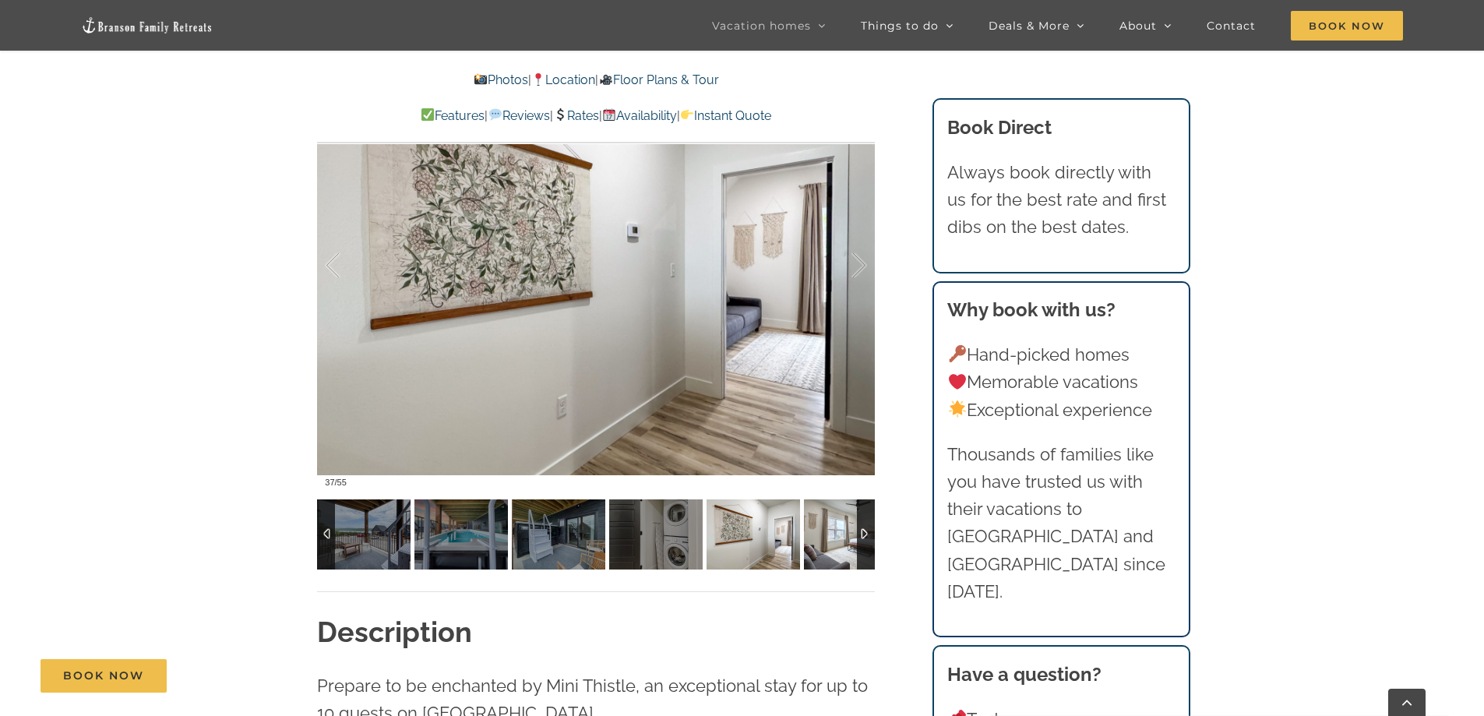
click at [830, 534] on img at bounding box center [850, 534] width 93 height 70
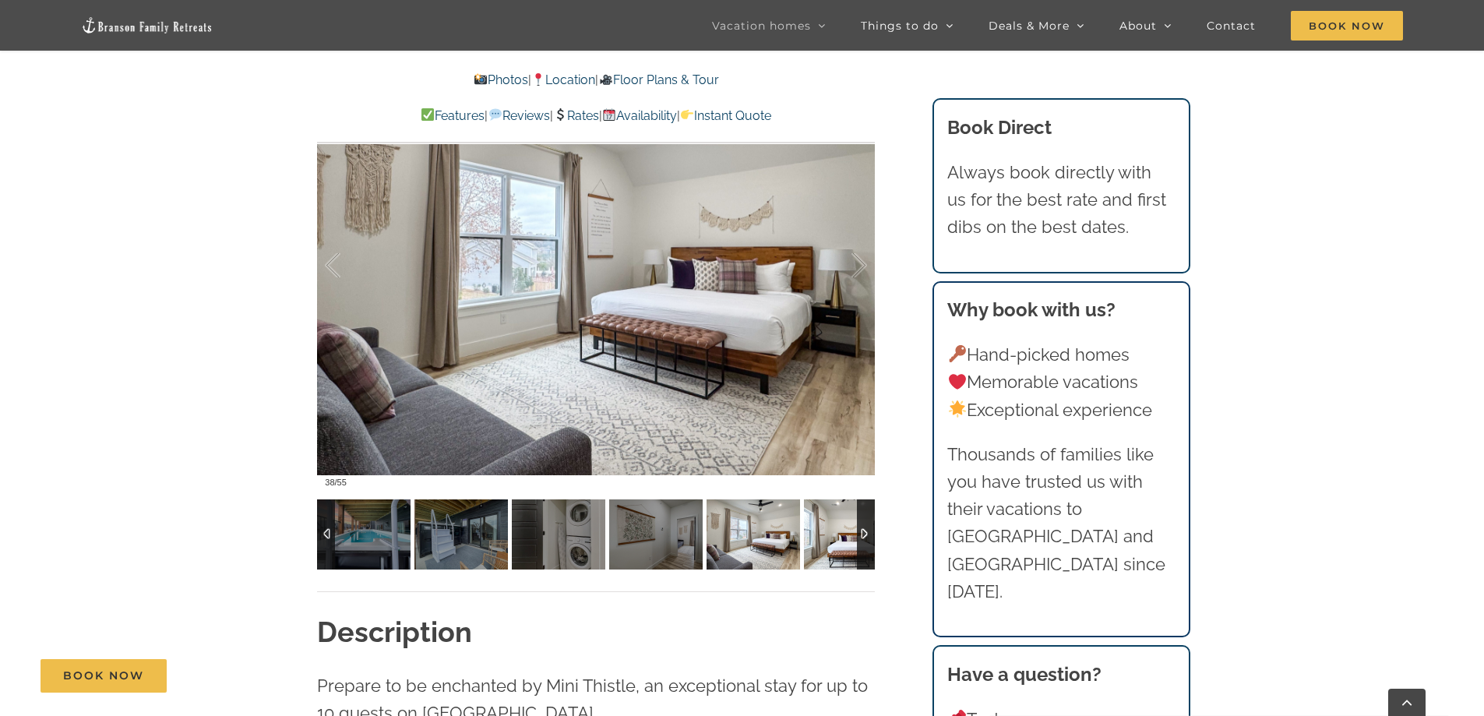
click at [830, 534] on img at bounding box center [850, 534] width 93 height 70
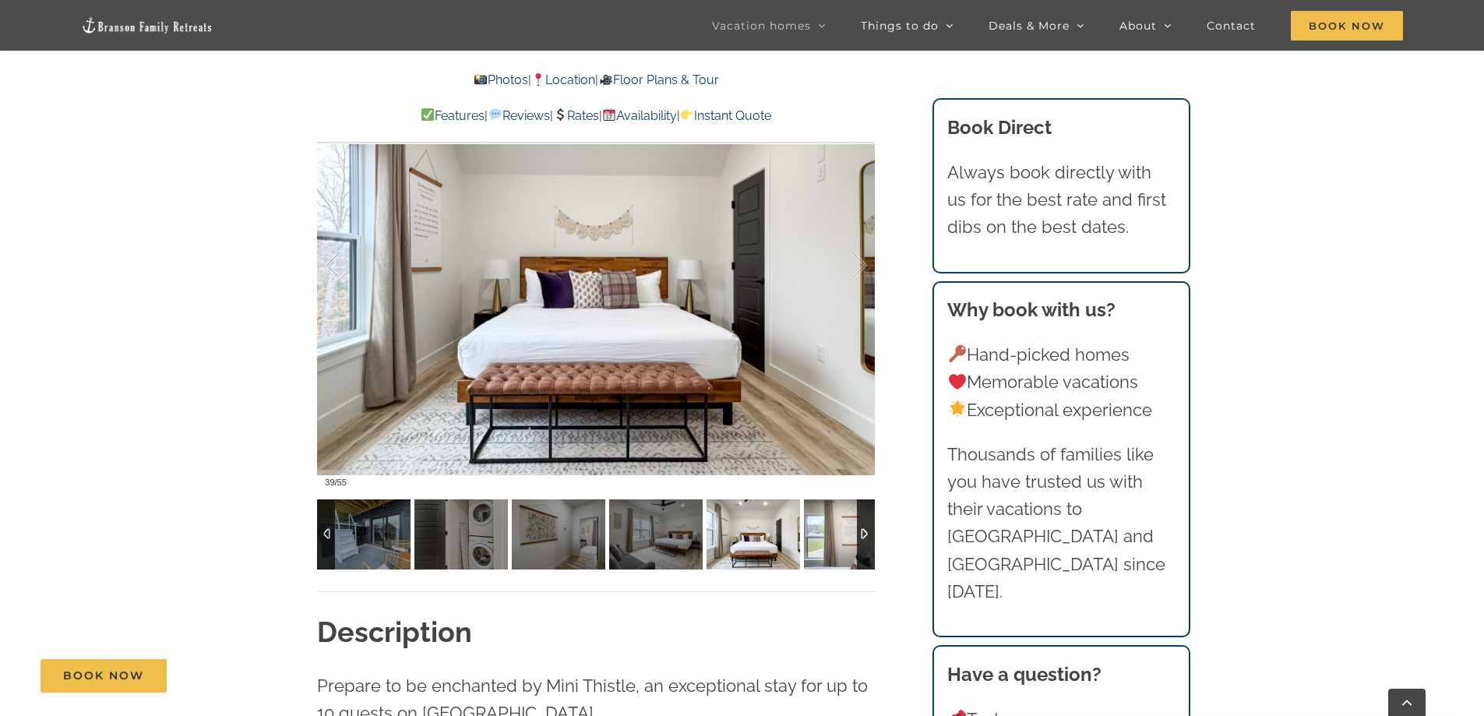
click at [830, 534] on img at bounding box center [850, 534] width 93 height 70
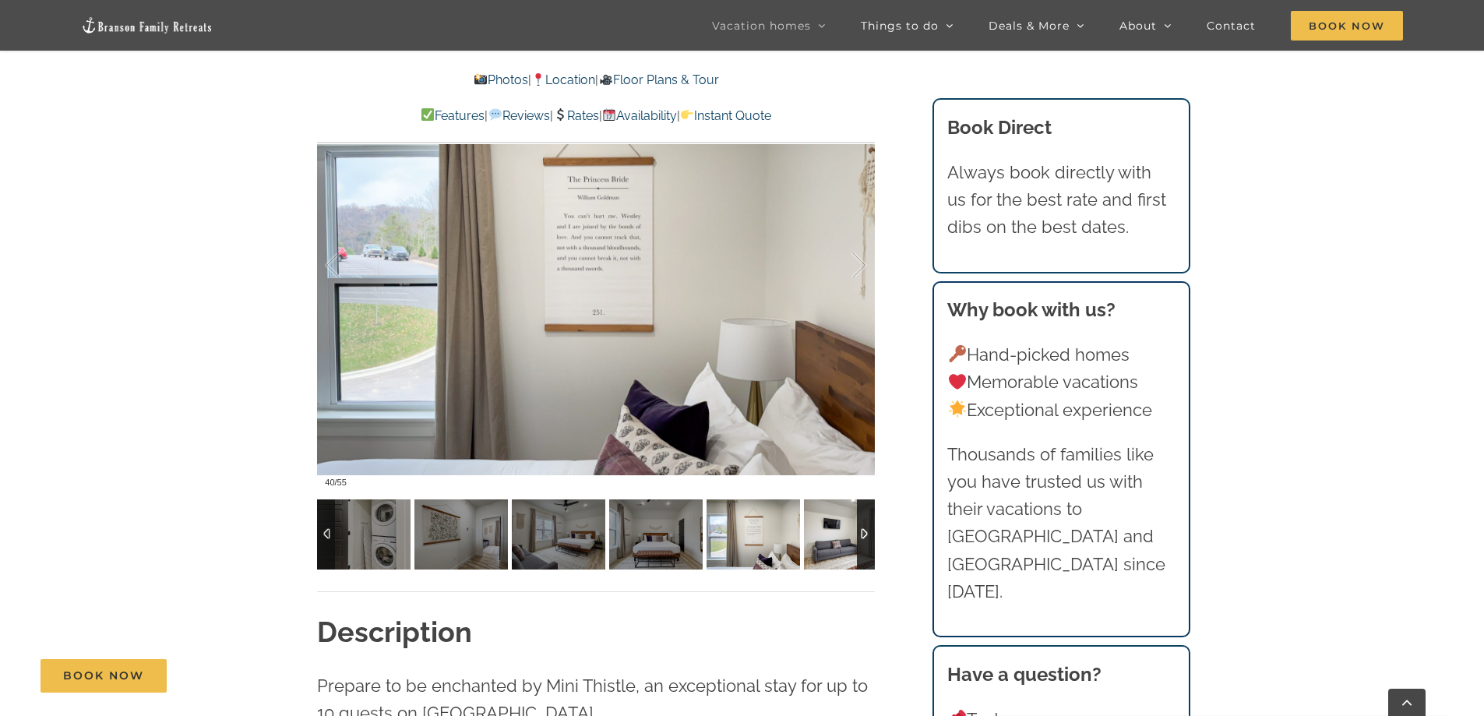
click at [830, 534] on img at bounding box center [850, 534] width 93 height 70
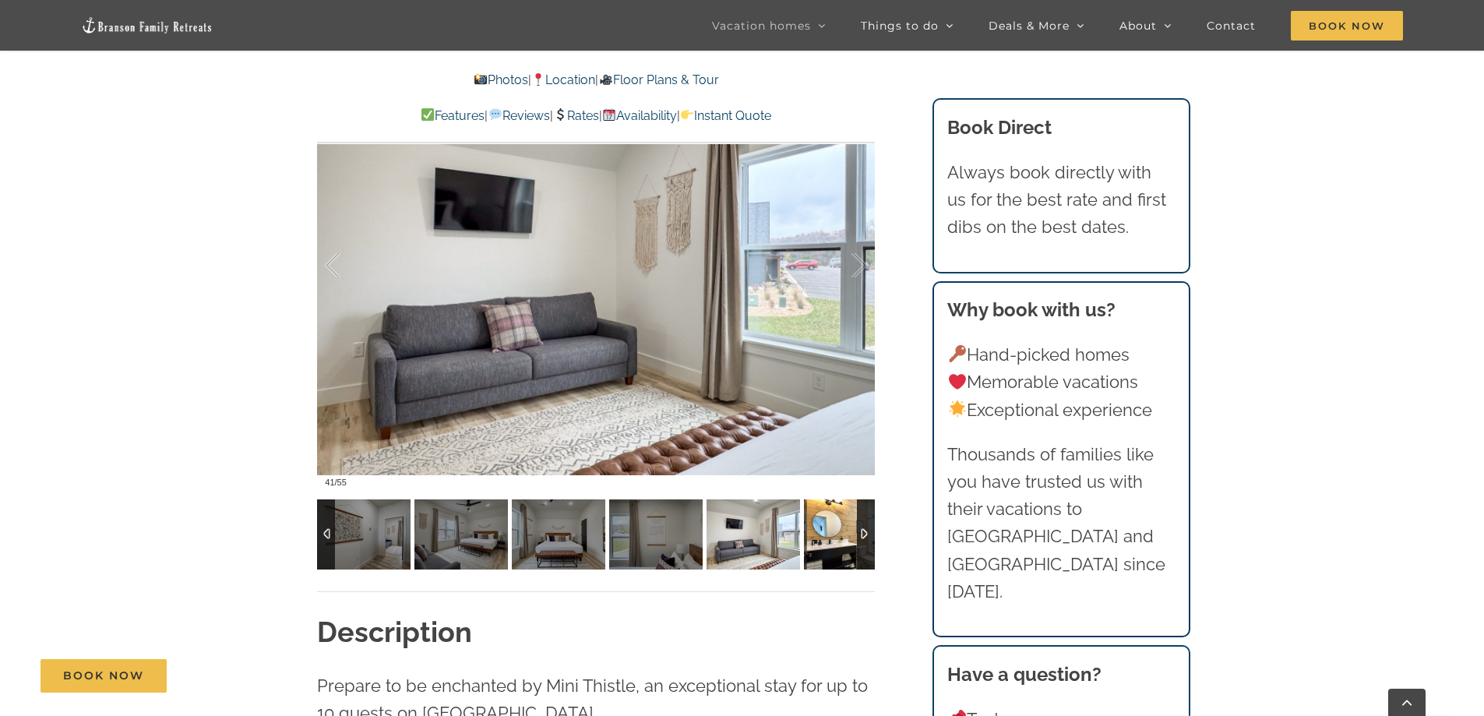
click at [830, 534] on img at bounding box center [850, 534] width 93 height 70
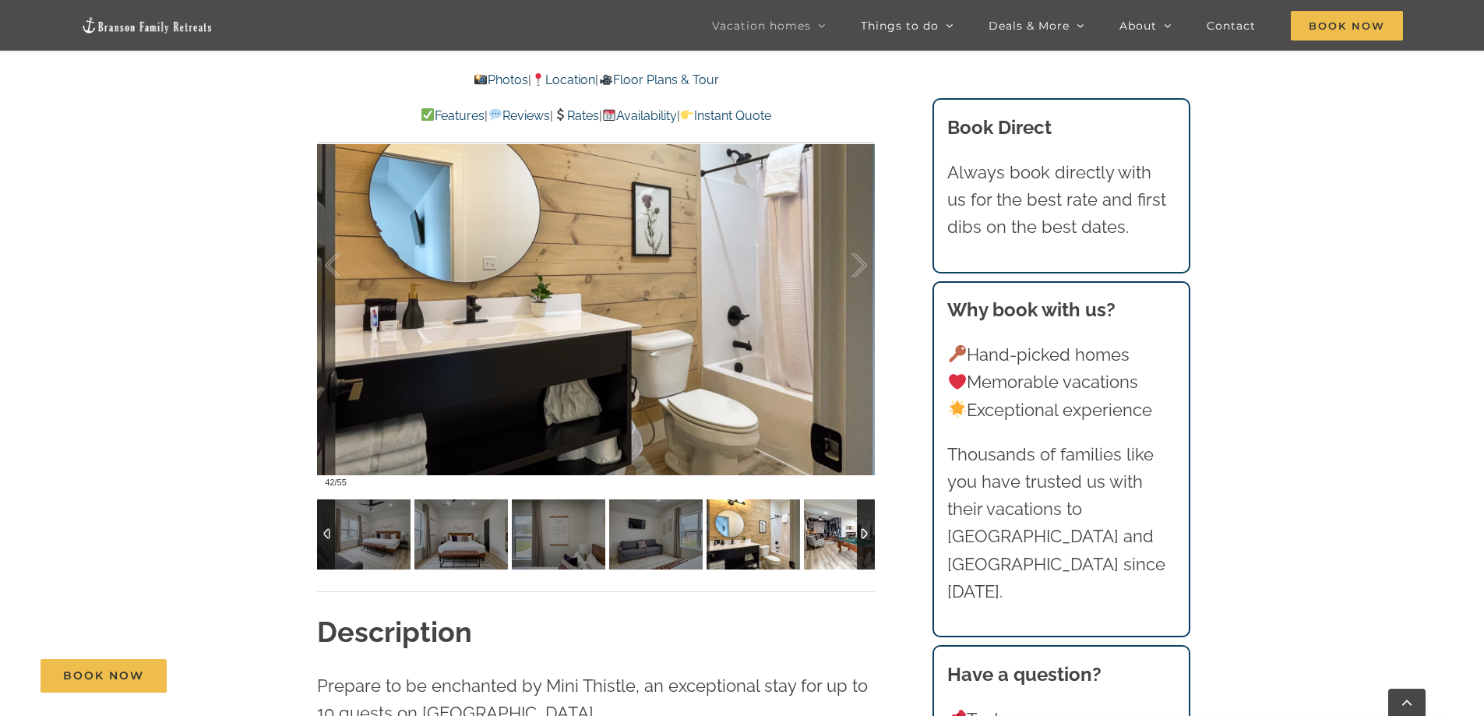
click at [829, 534] on img at bounding box center [850, 534] width 93 height 70
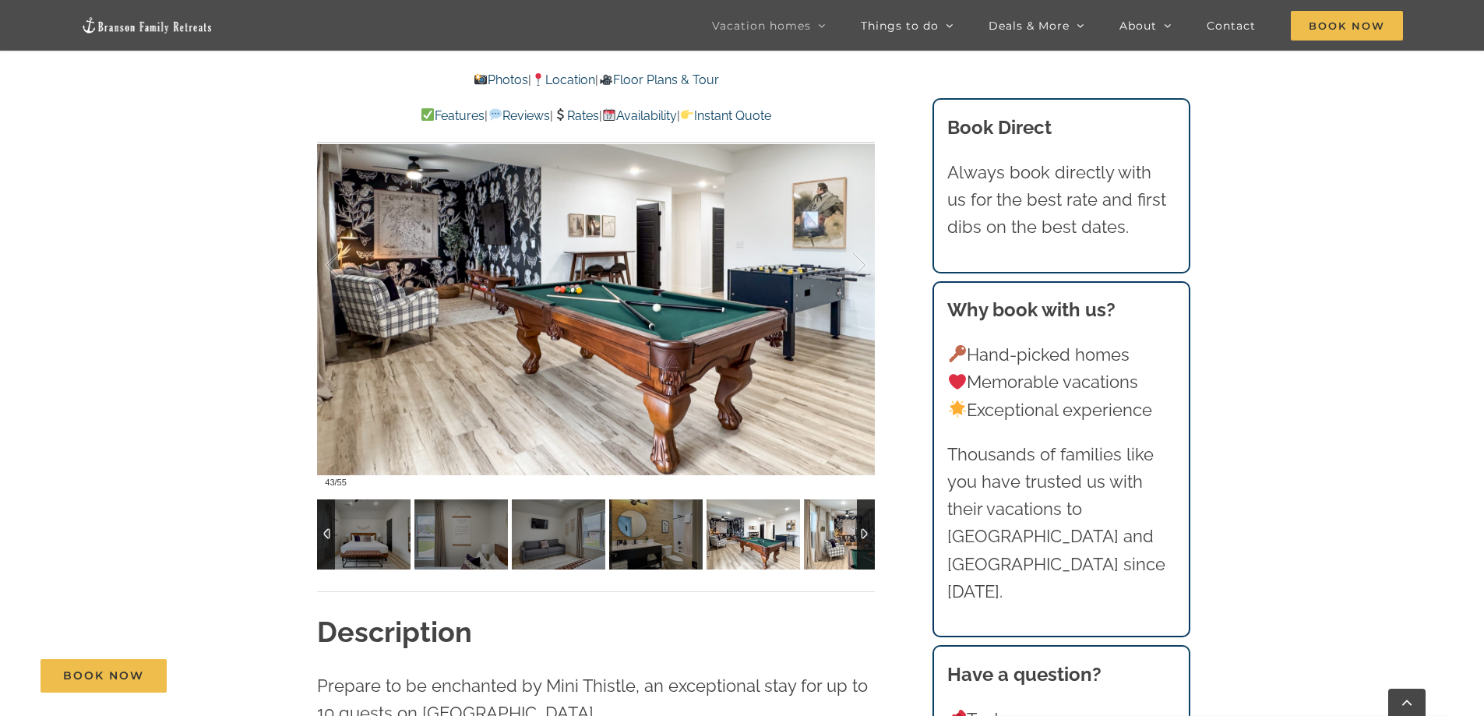
click at [828, 534] on img at bounding box center [850, 534] width 93 height 70
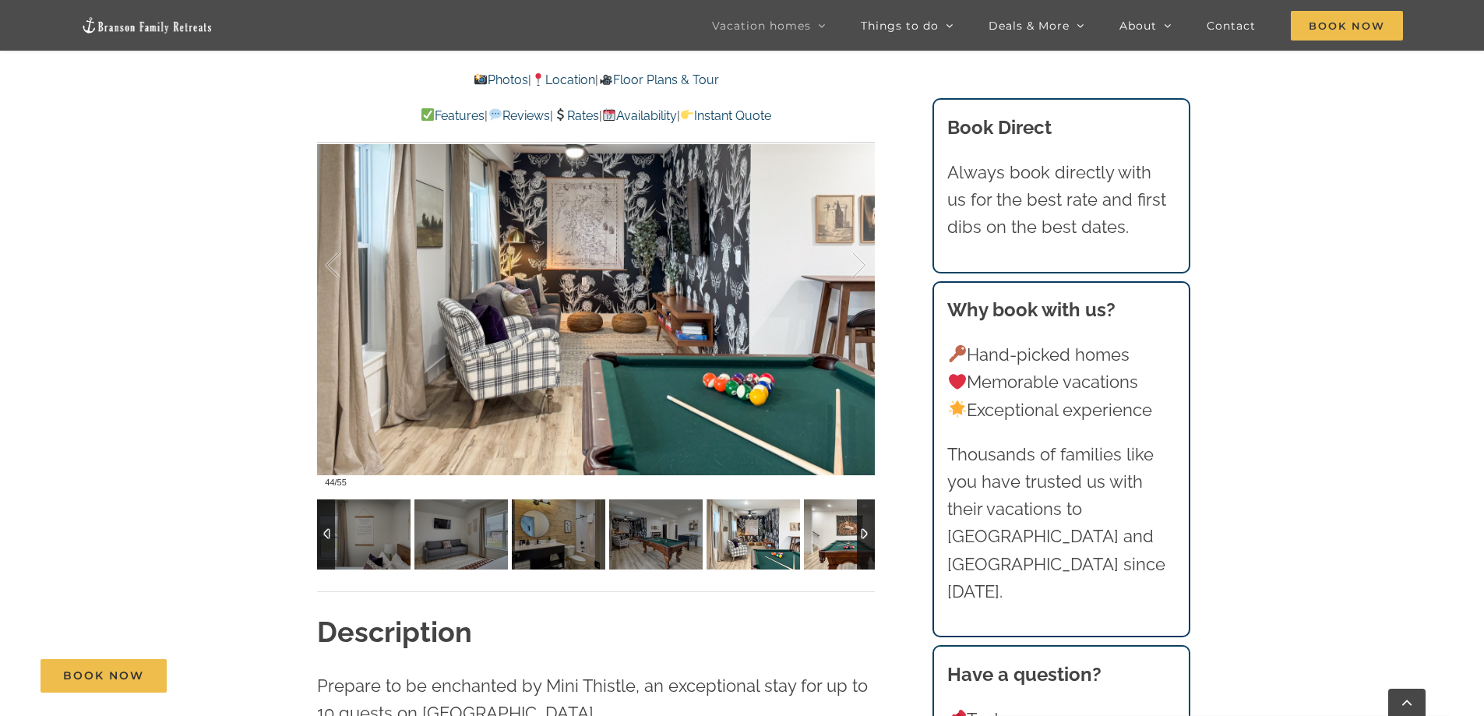
click at [828, 534] on img at bounding box center [850, 534] width 93 height 70
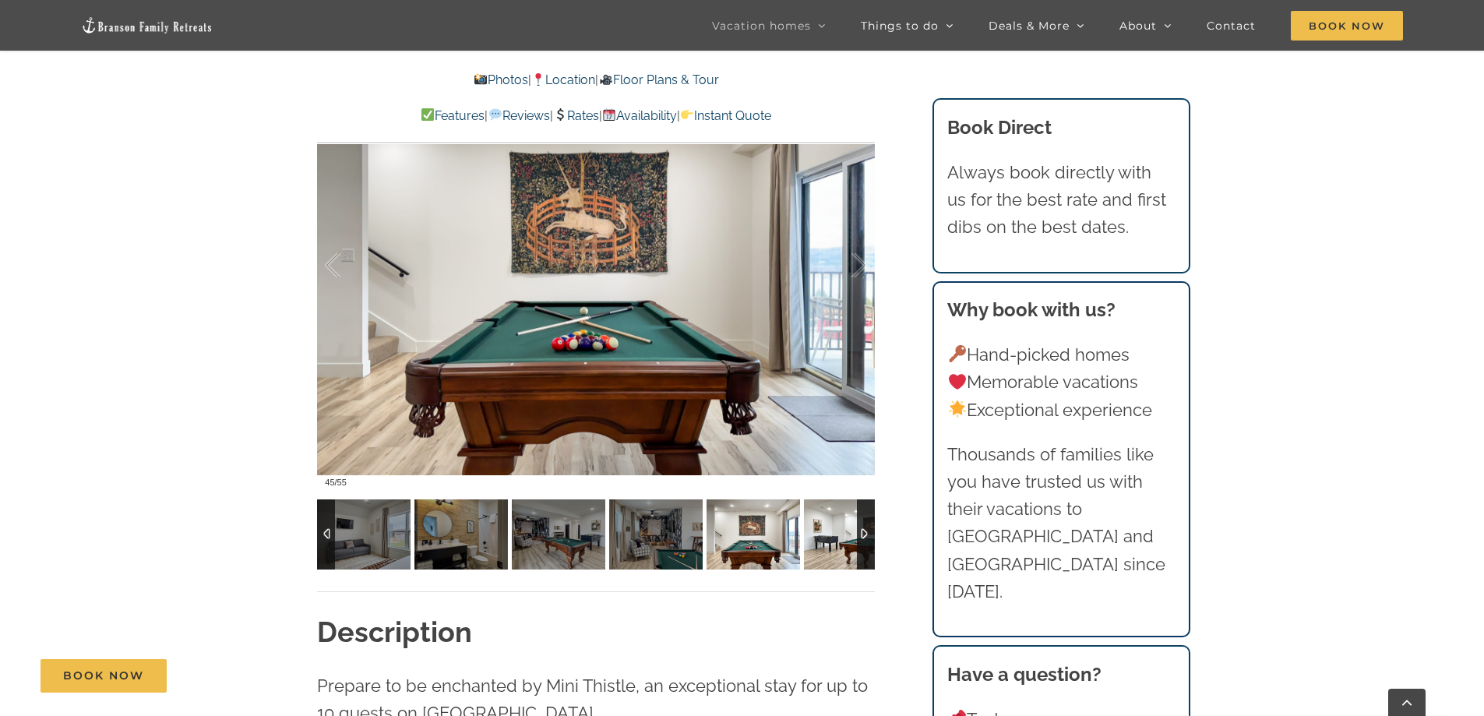
click at [827, 532] on img at bounding box center [850, 534] width 93 height 70
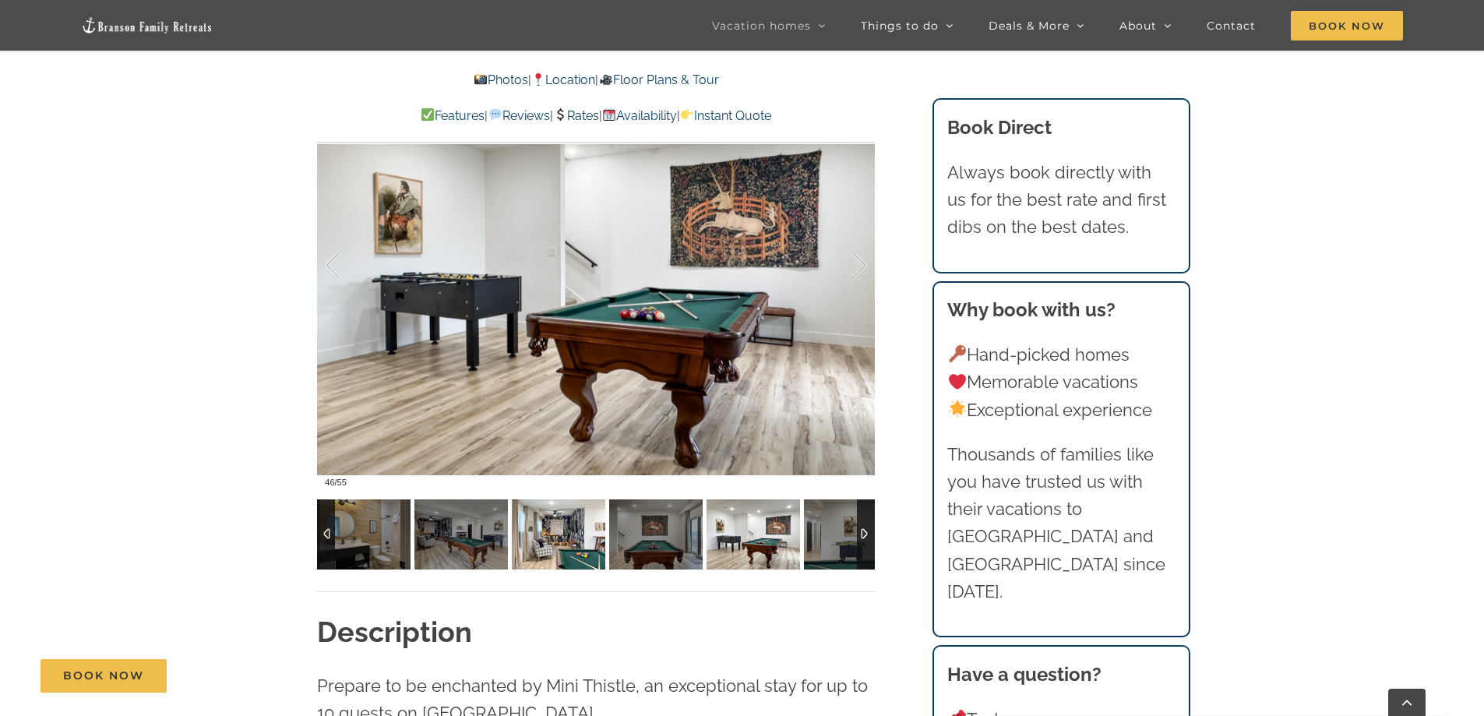
click at [557, 534] on img at bounding box center [558, 534] width 93 height 70
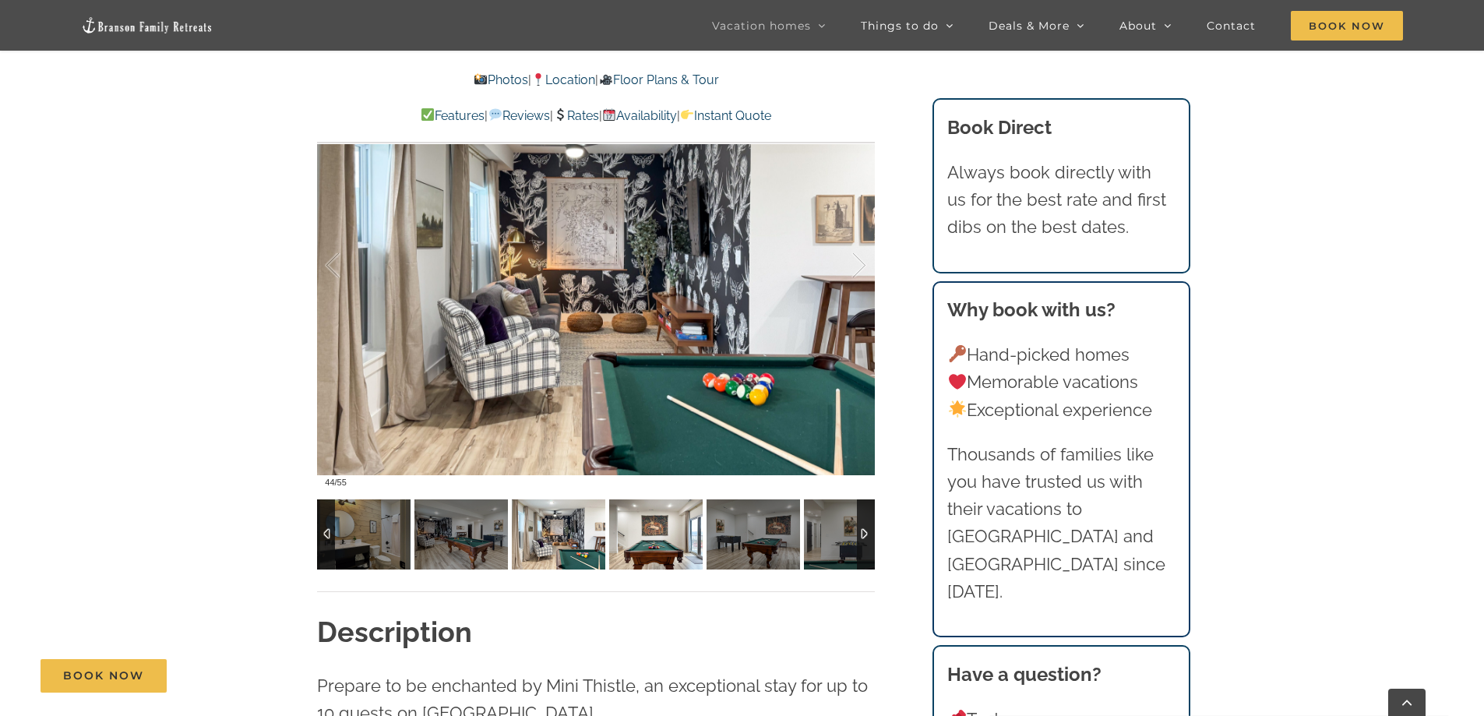
click at [671, 541] on img at bounding box center [655, 534] width 93 height 70
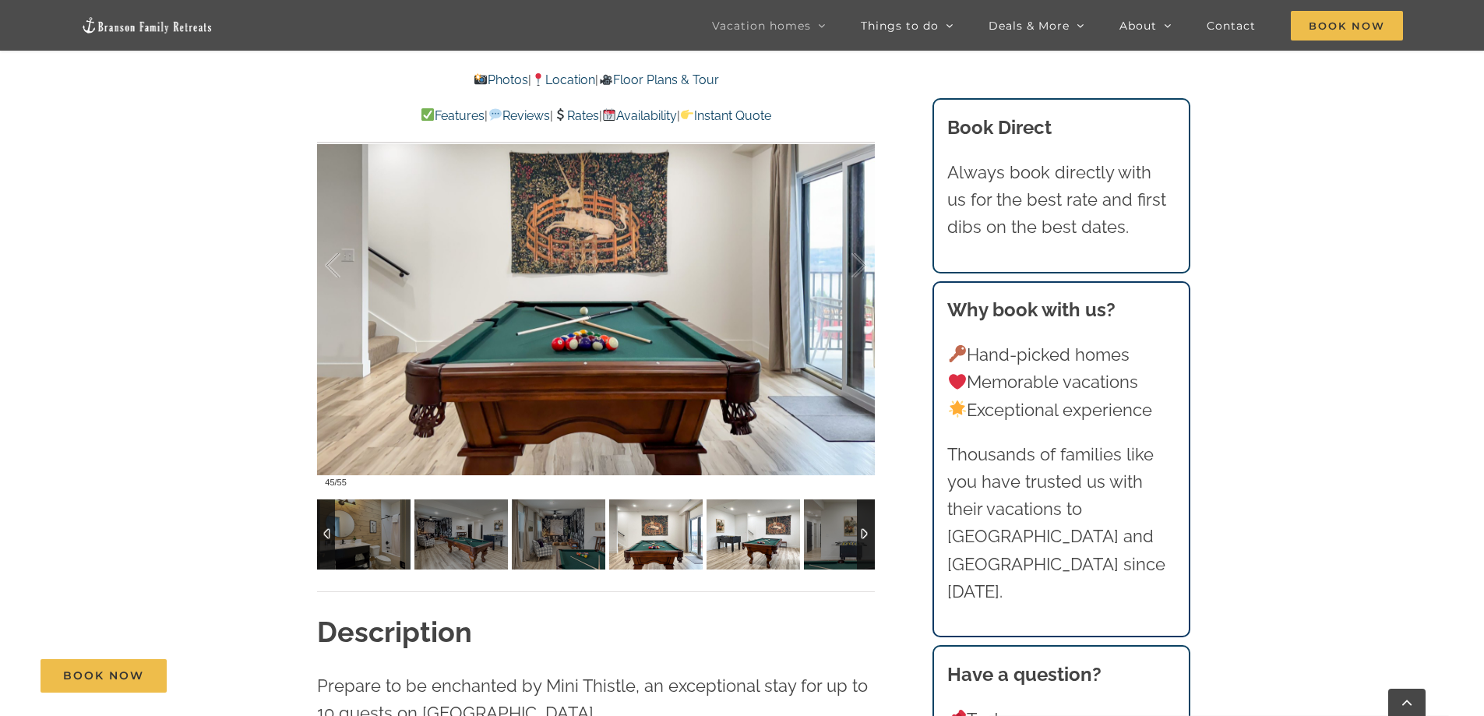
click at [754, 547] on img at bounding box center [752, 534] width 93 height 70
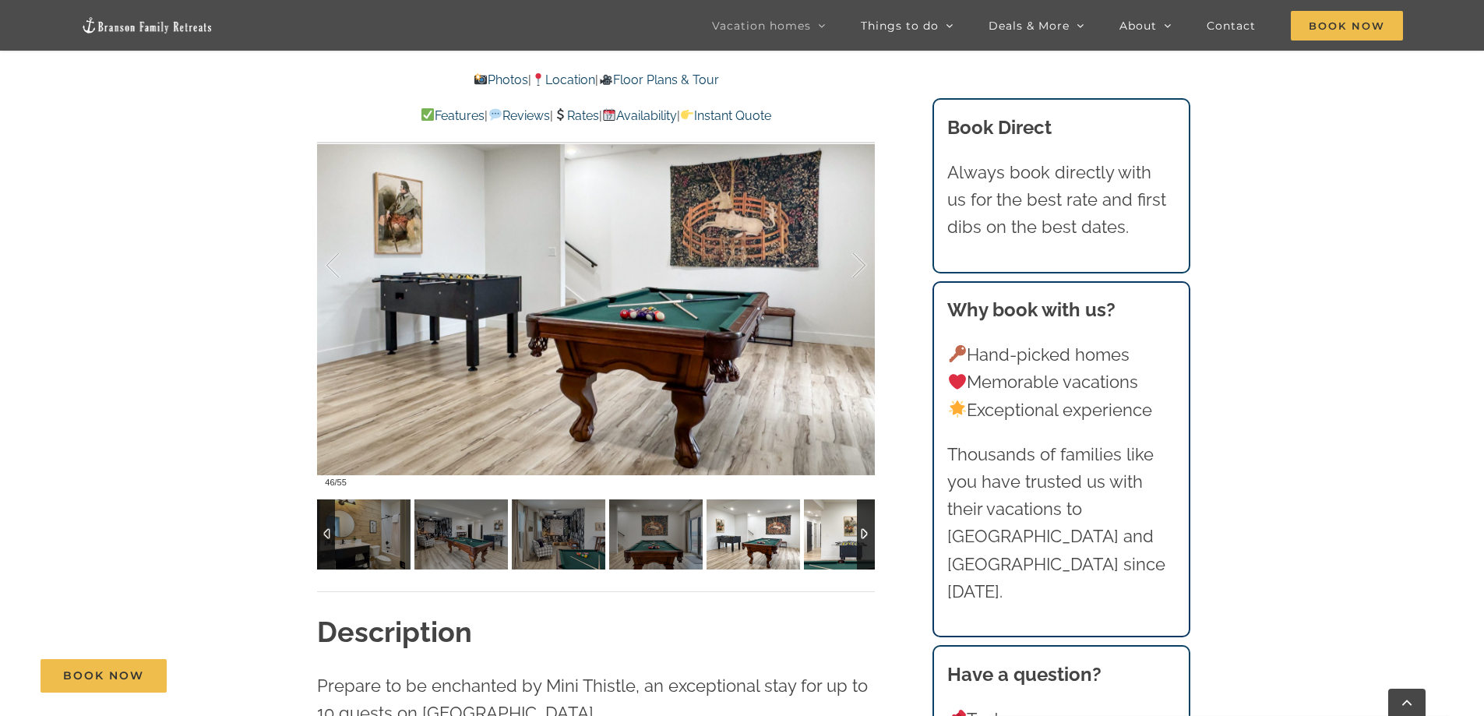
click at [825, 537] on img at bounding box center [850, 534] width 93 height 70
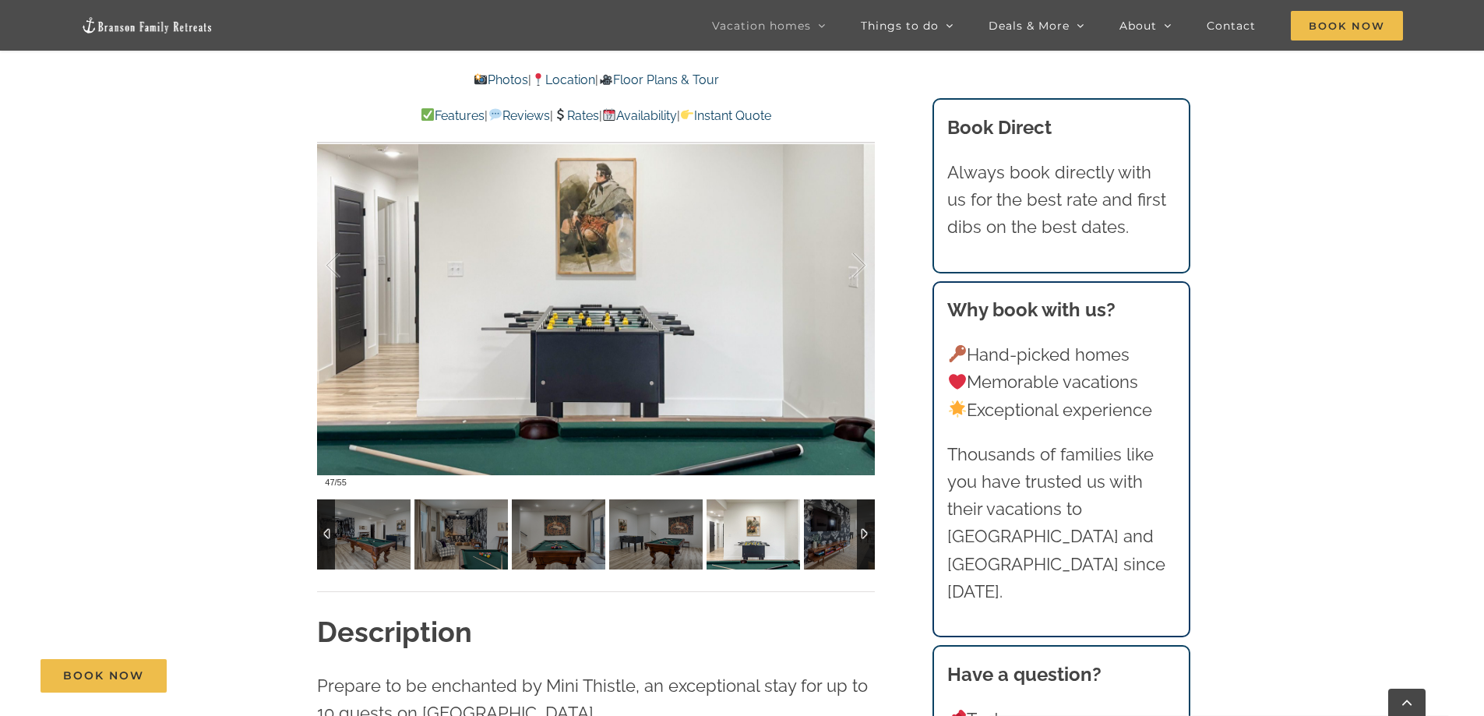
click at [867, 536] on div at bounding box center [866, 534] width 18 height 70
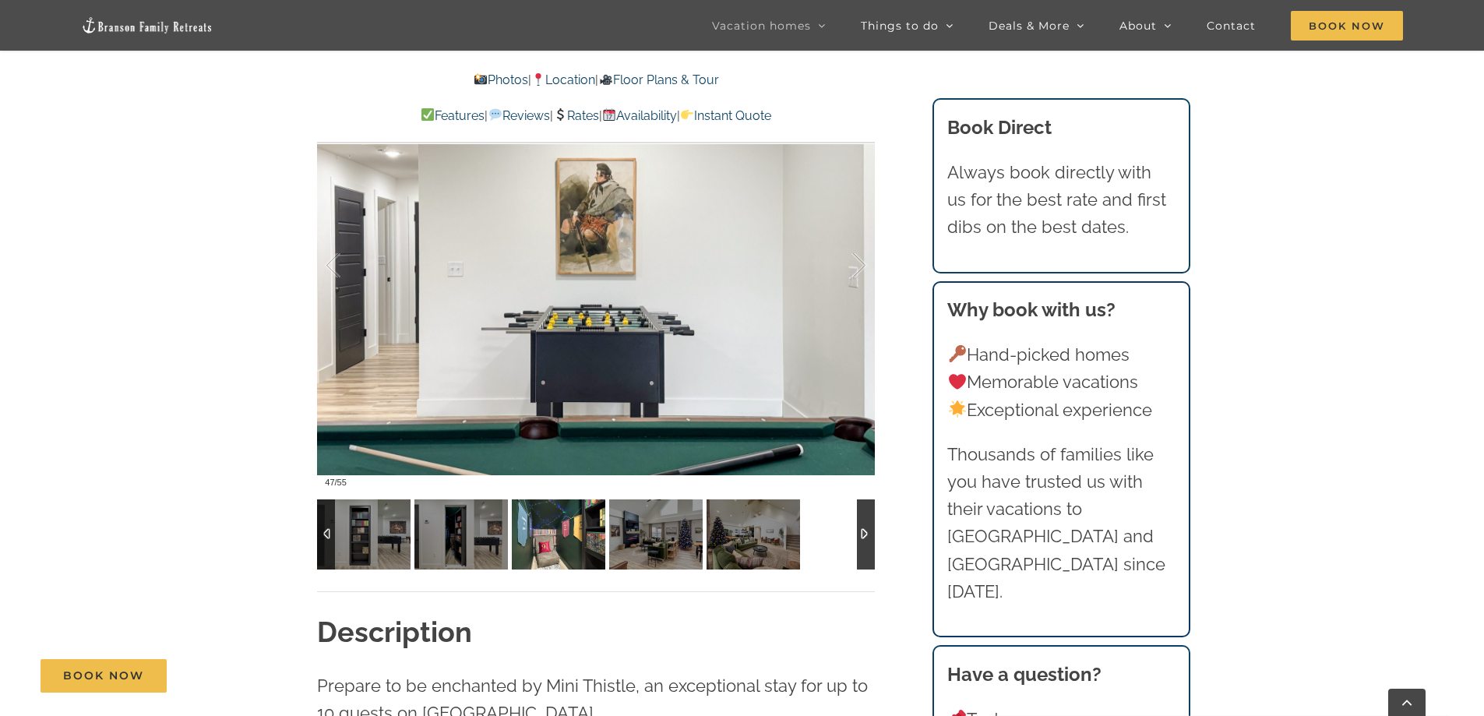
click at [563, 544] on img at bounding box center [558, 534] width 93 height 70
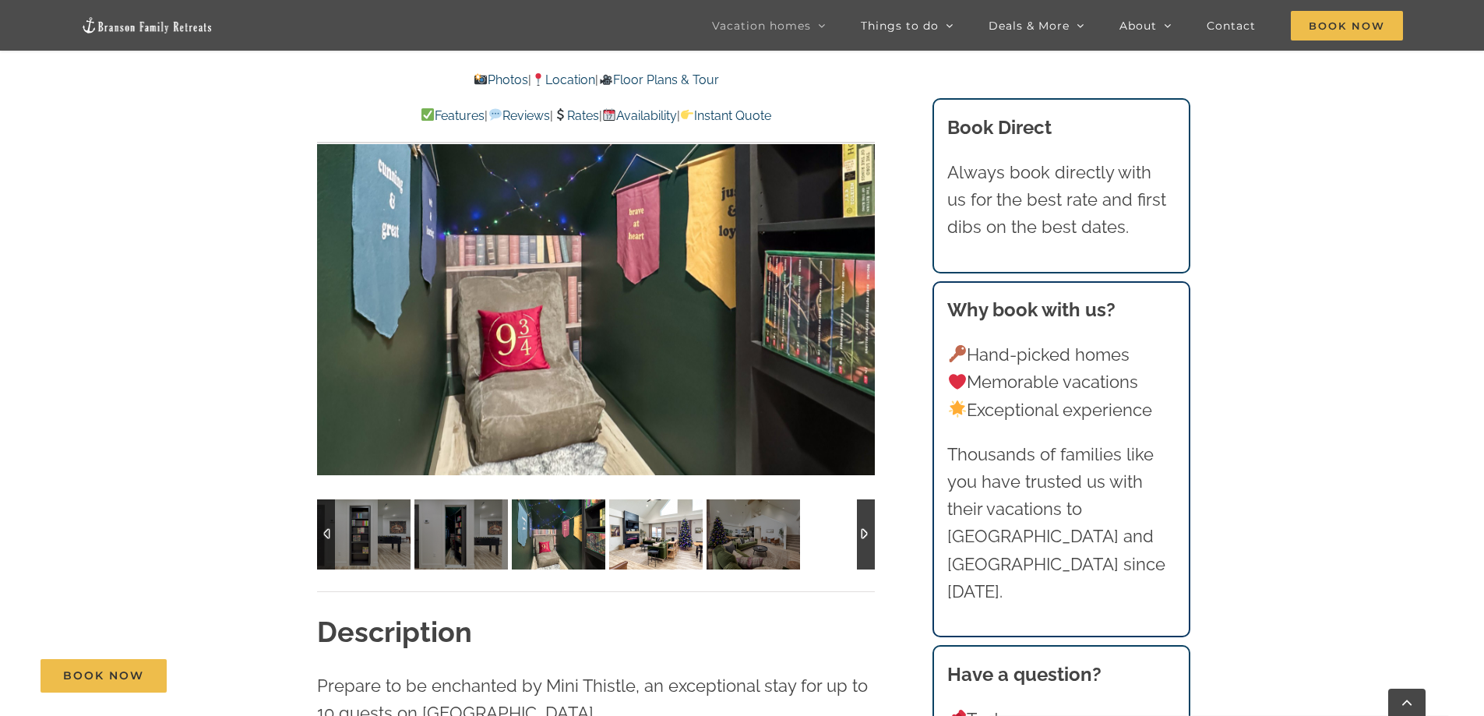
click at [635, 540] on img at bounding box center [655, 534] width 93 height 70
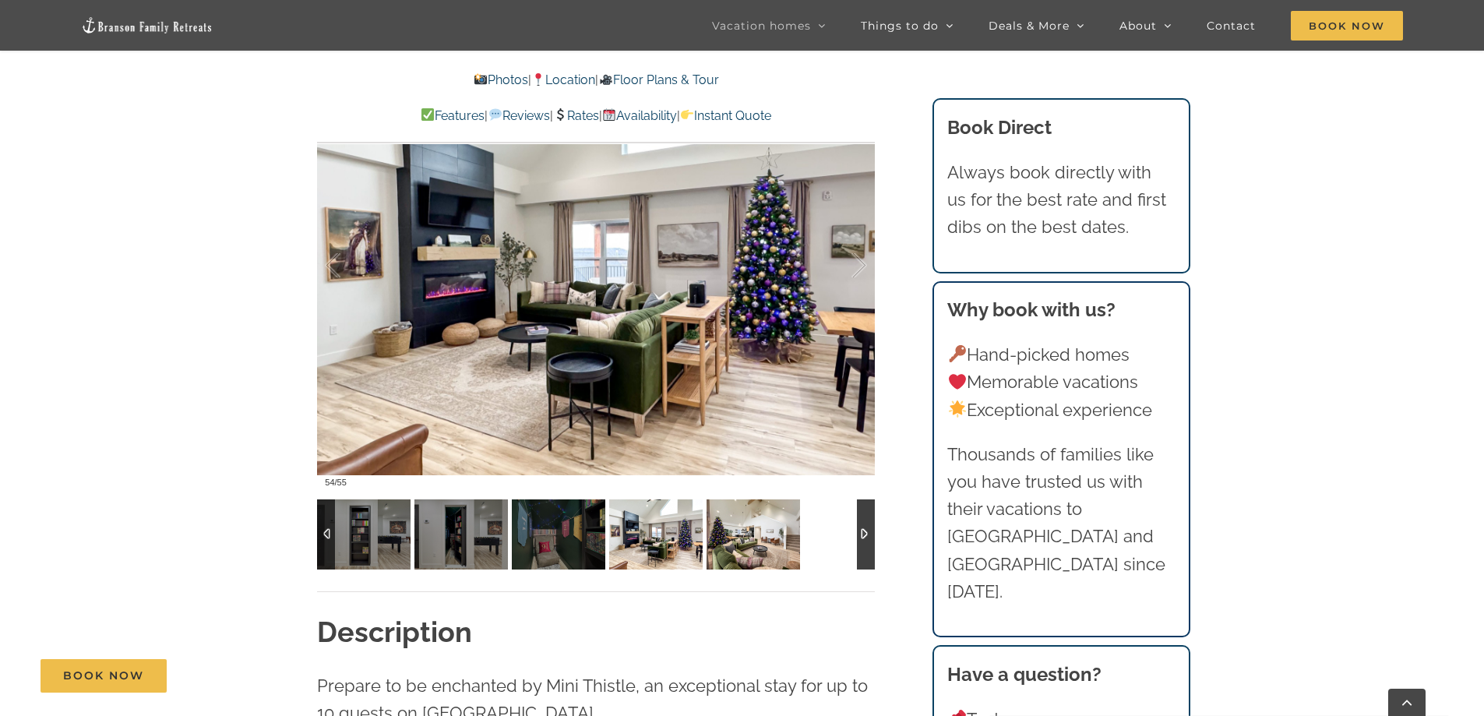
click at [747, 540] on img at bounding box center [752, 534] width 93 height 70
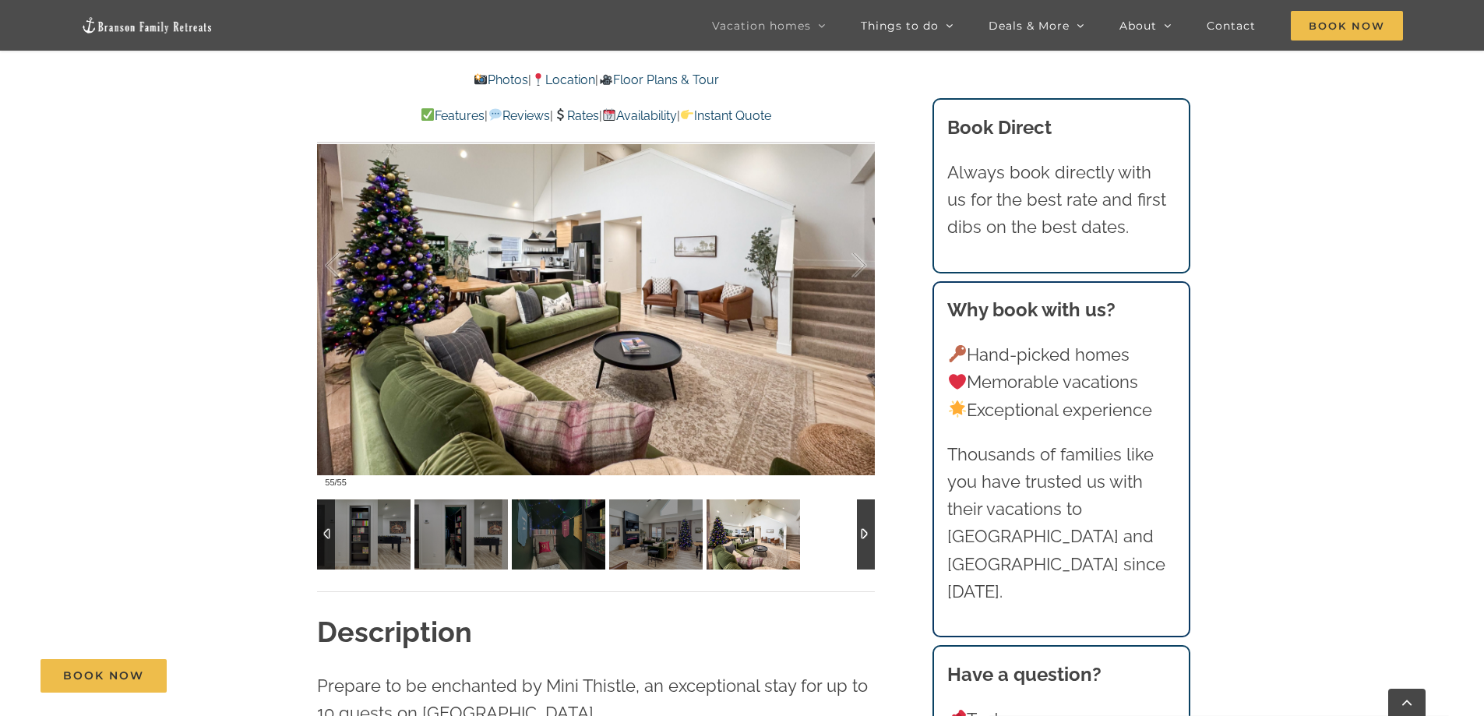
click at [864, 532] on div at bounding box center [866, 534] width 18 height 70
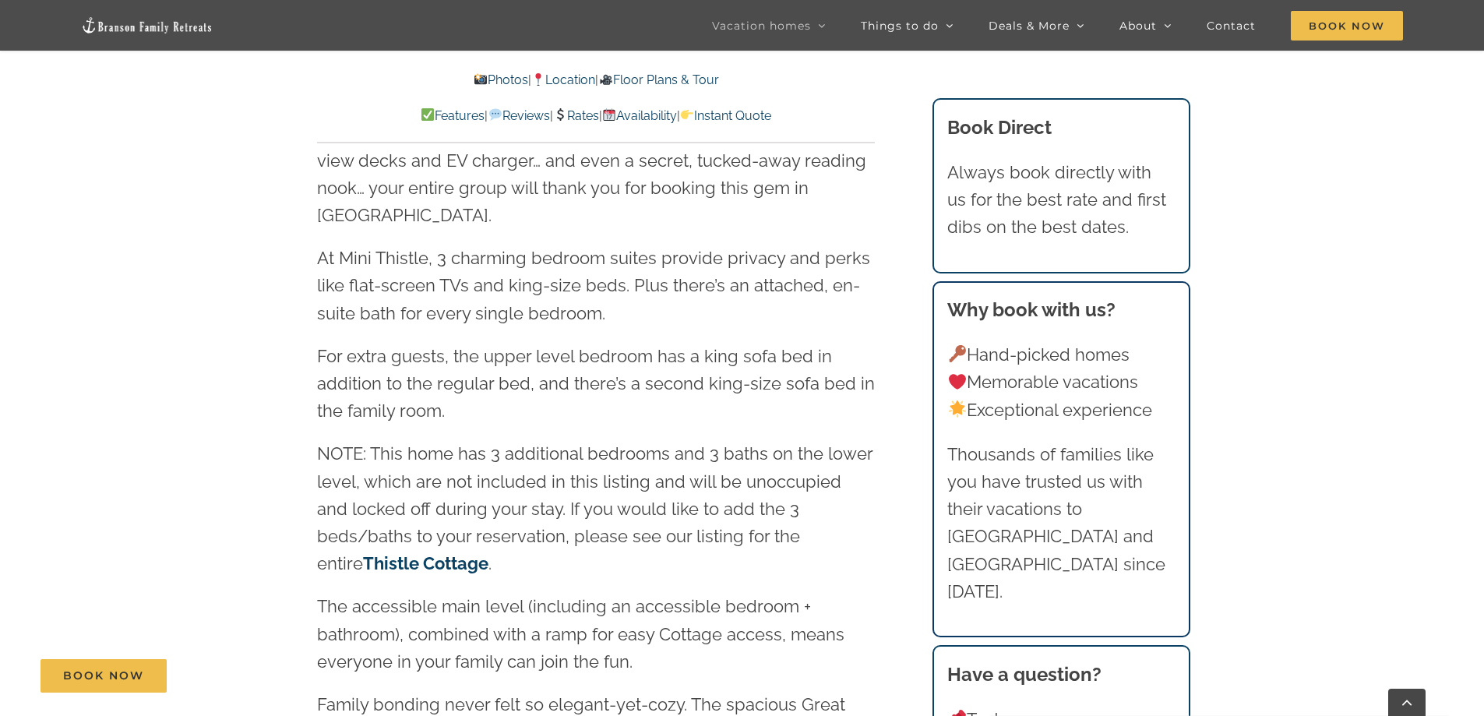
scroll to position [1869, 0]
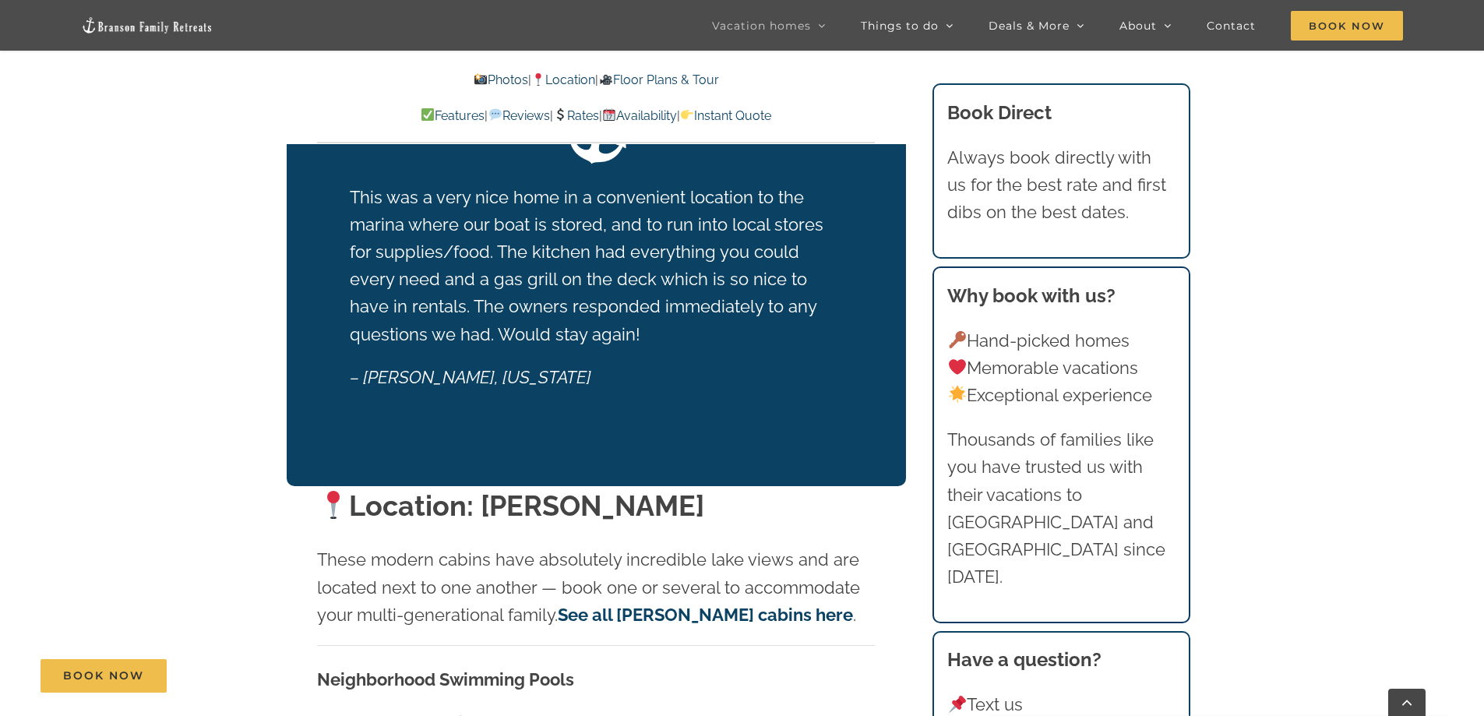
scroll to position [3660, 0]
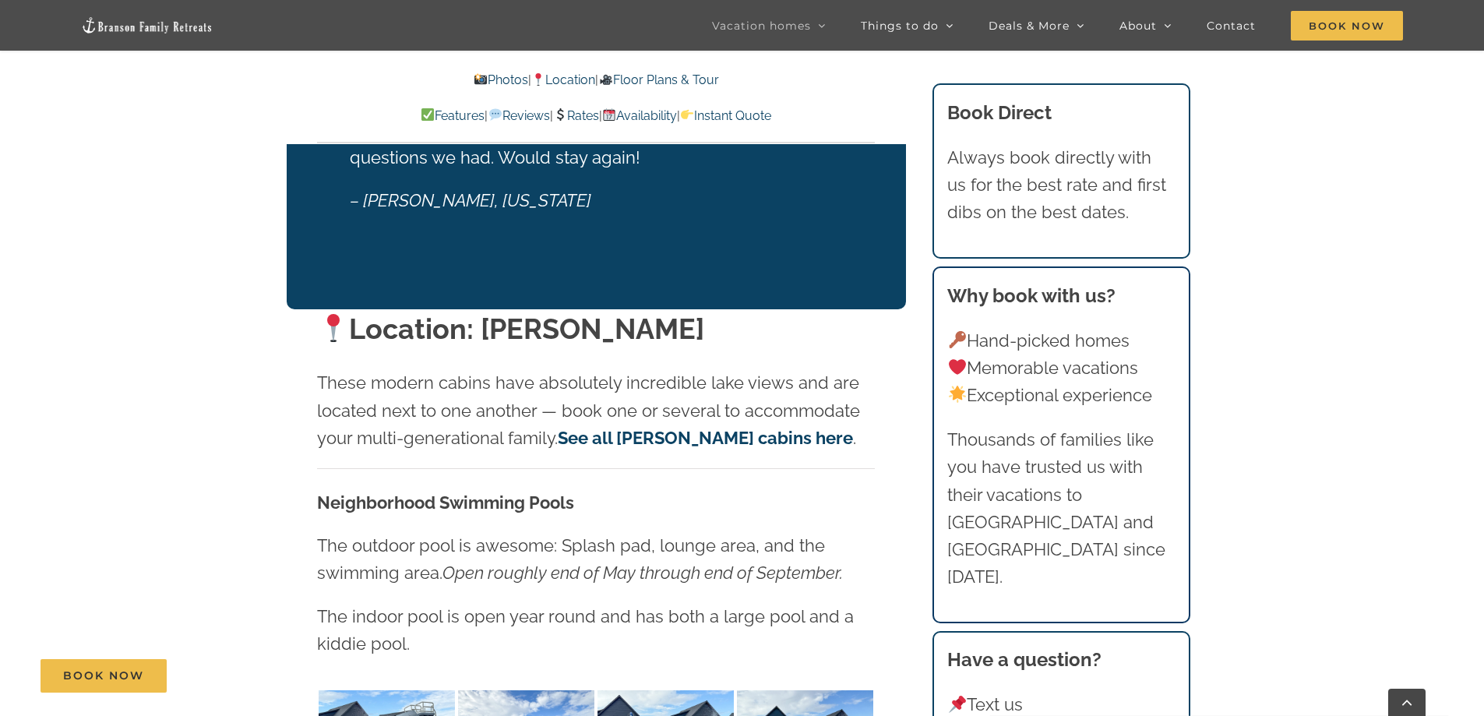
click at [700, 428] on link "See all [PERSON_NAME] cabins here" at bounding box center [705, 438] width 295 height 20
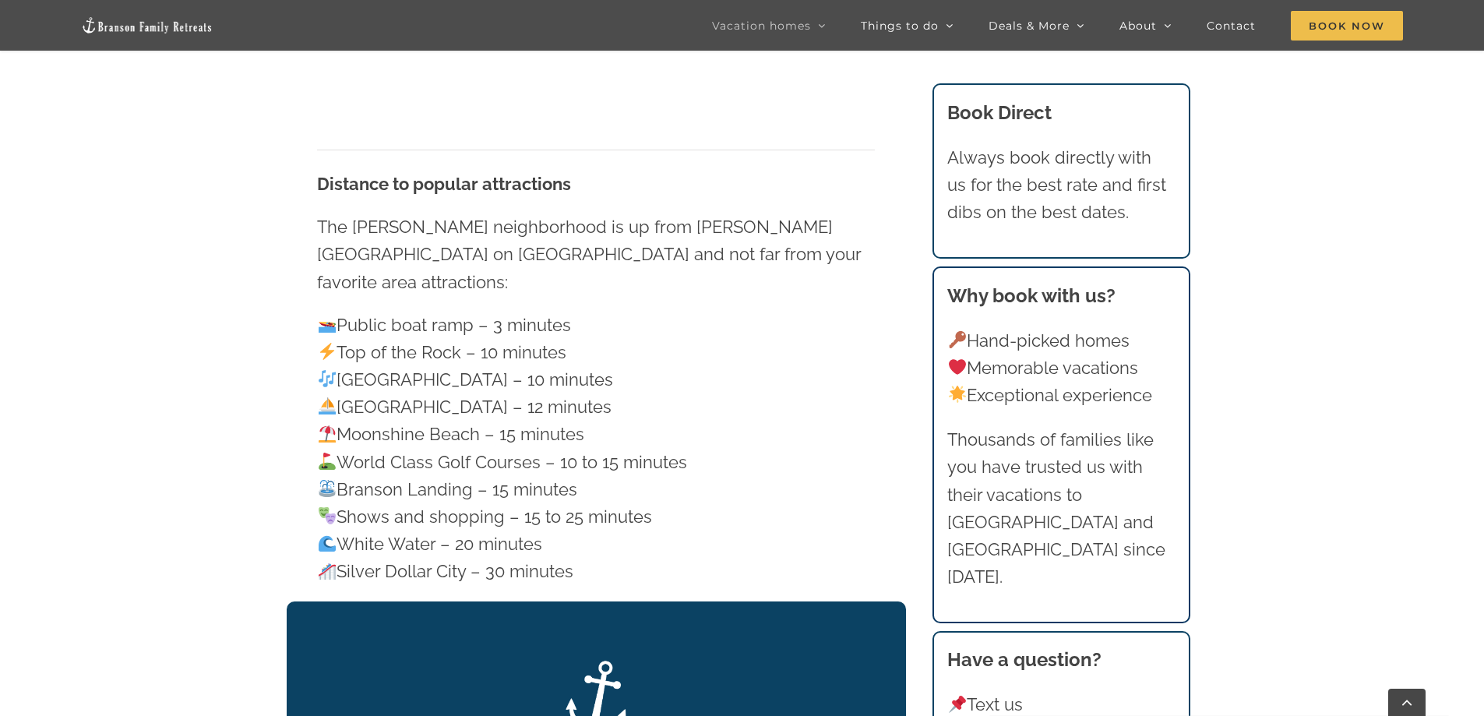
scroll to position [2258, 0]
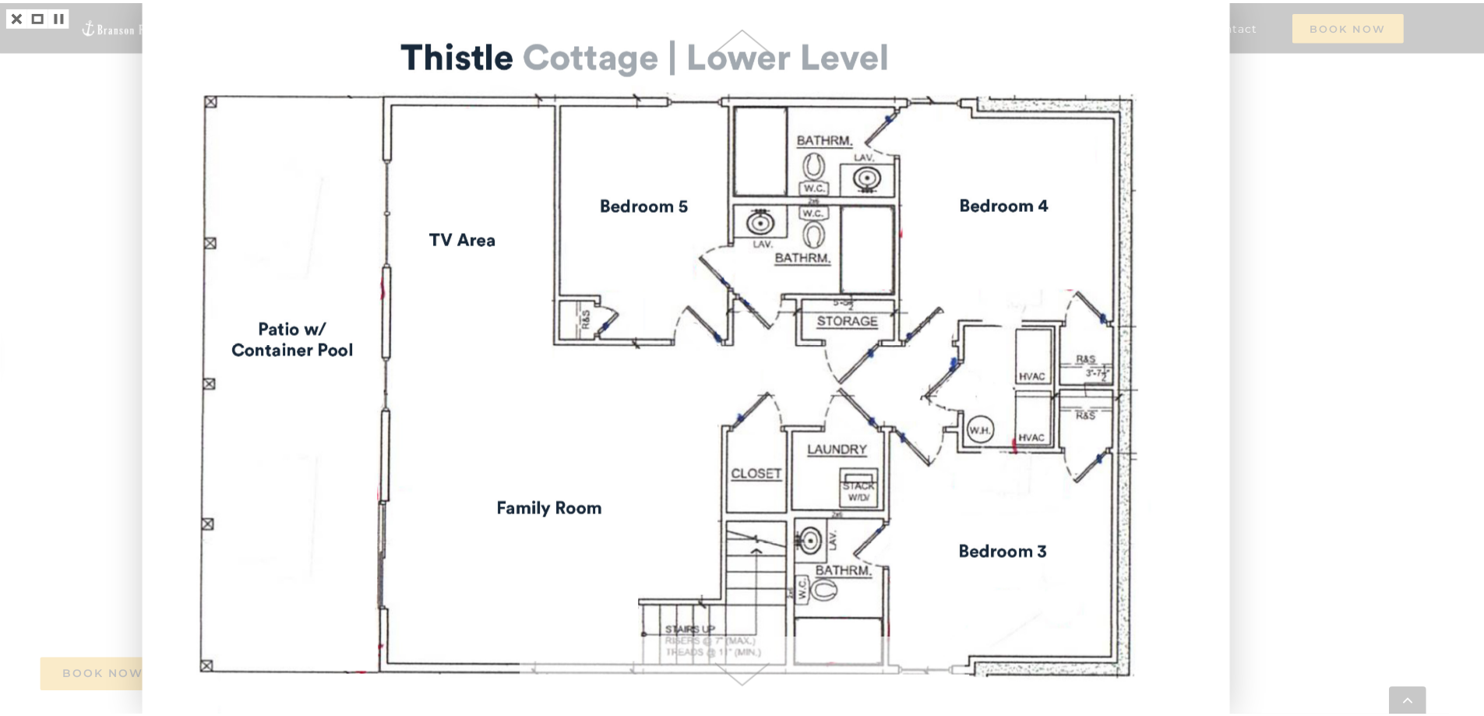
scroll to position [3660, 0]
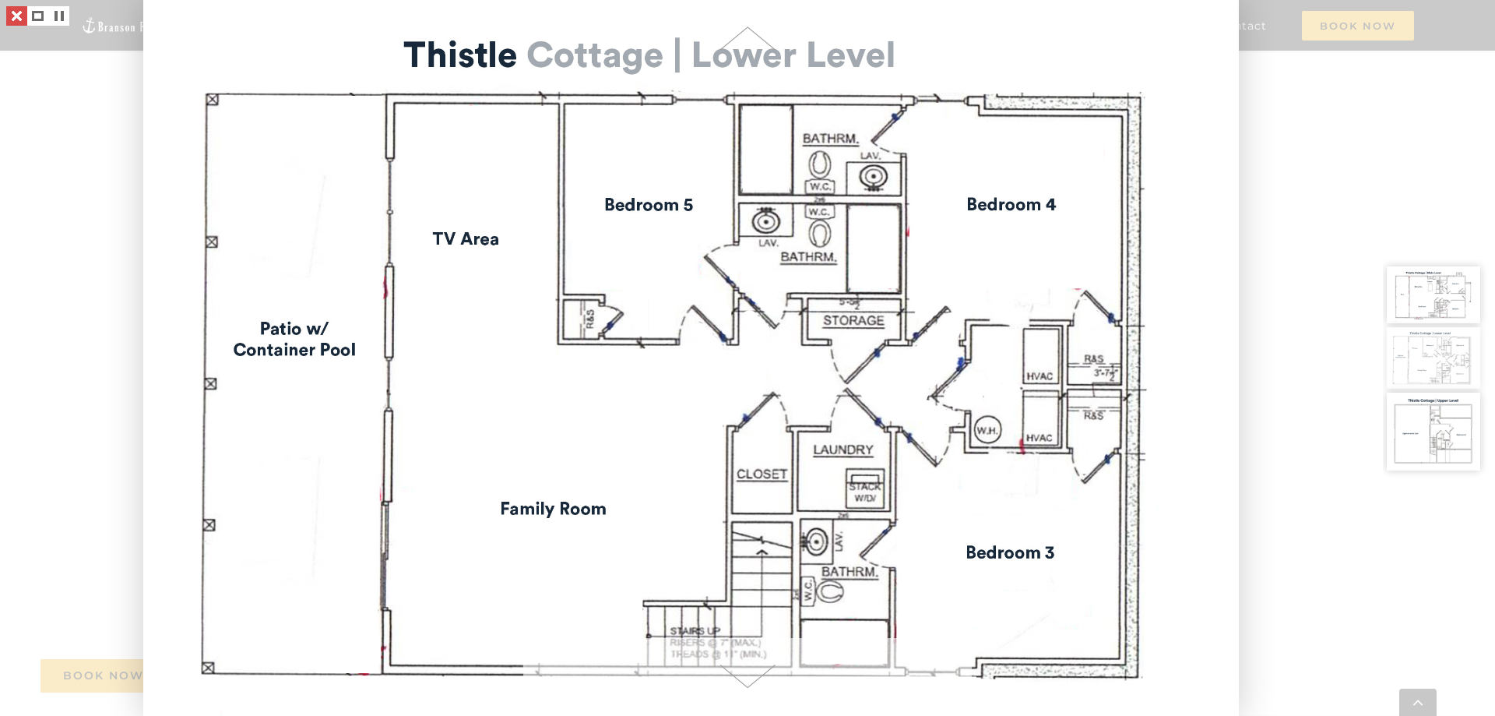
click at [19, 12] on link at bounding box center [16, 15] width 21 height 19
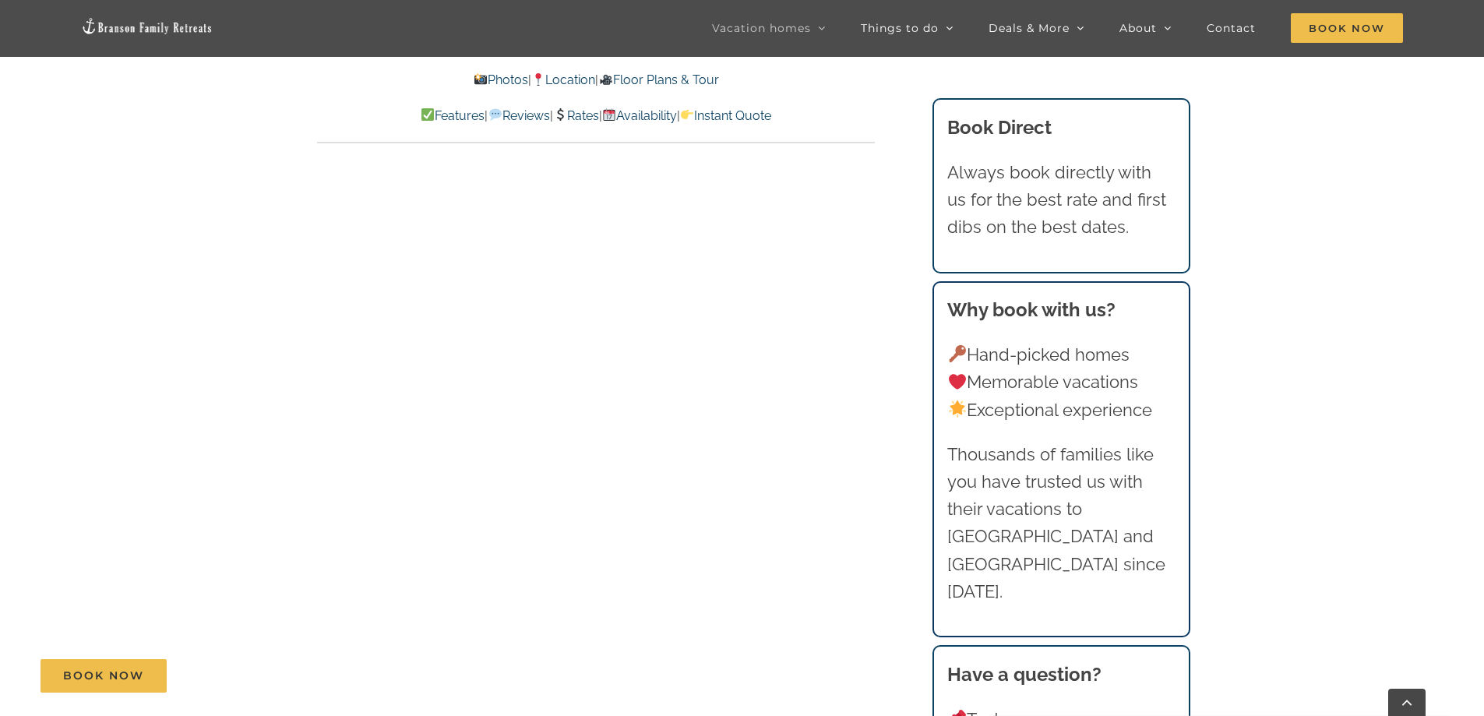
scroll to position [3660, 0]
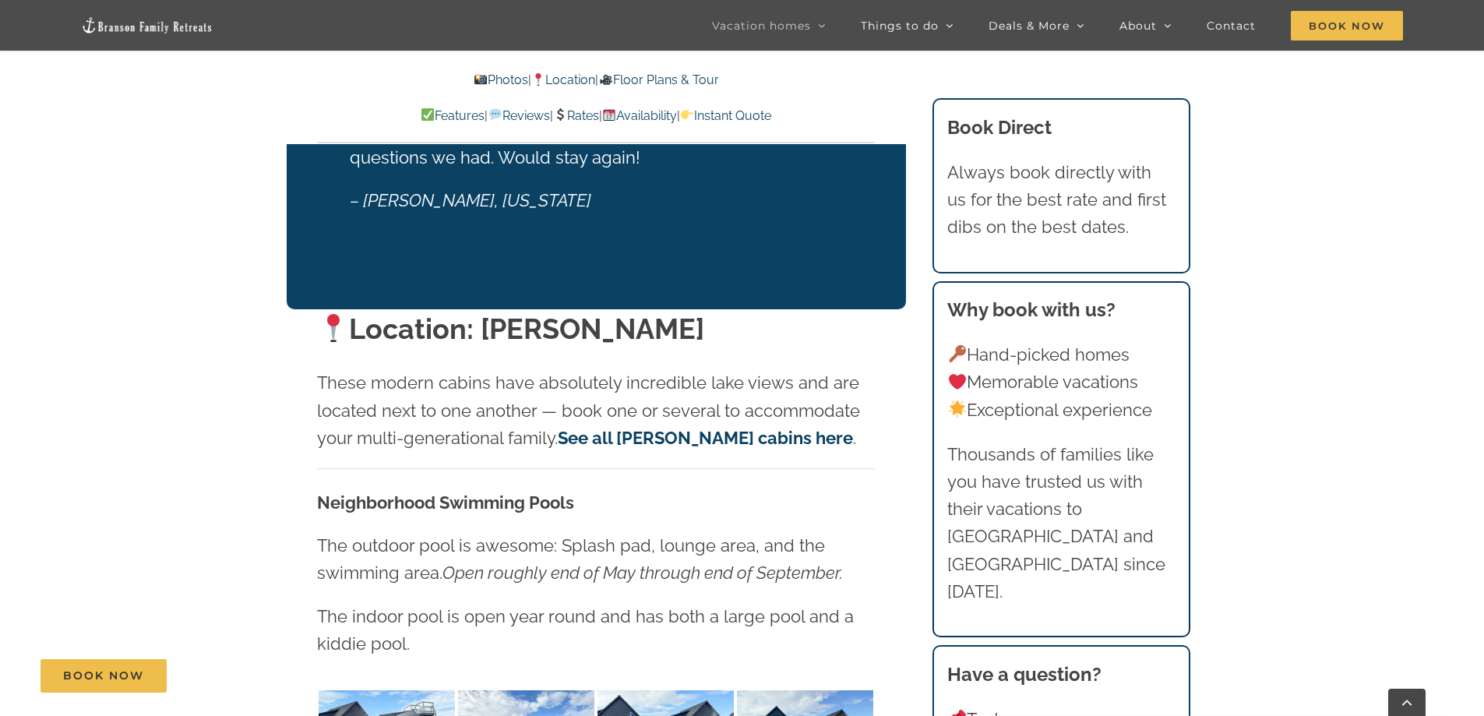
scroll to position [1869, 0]
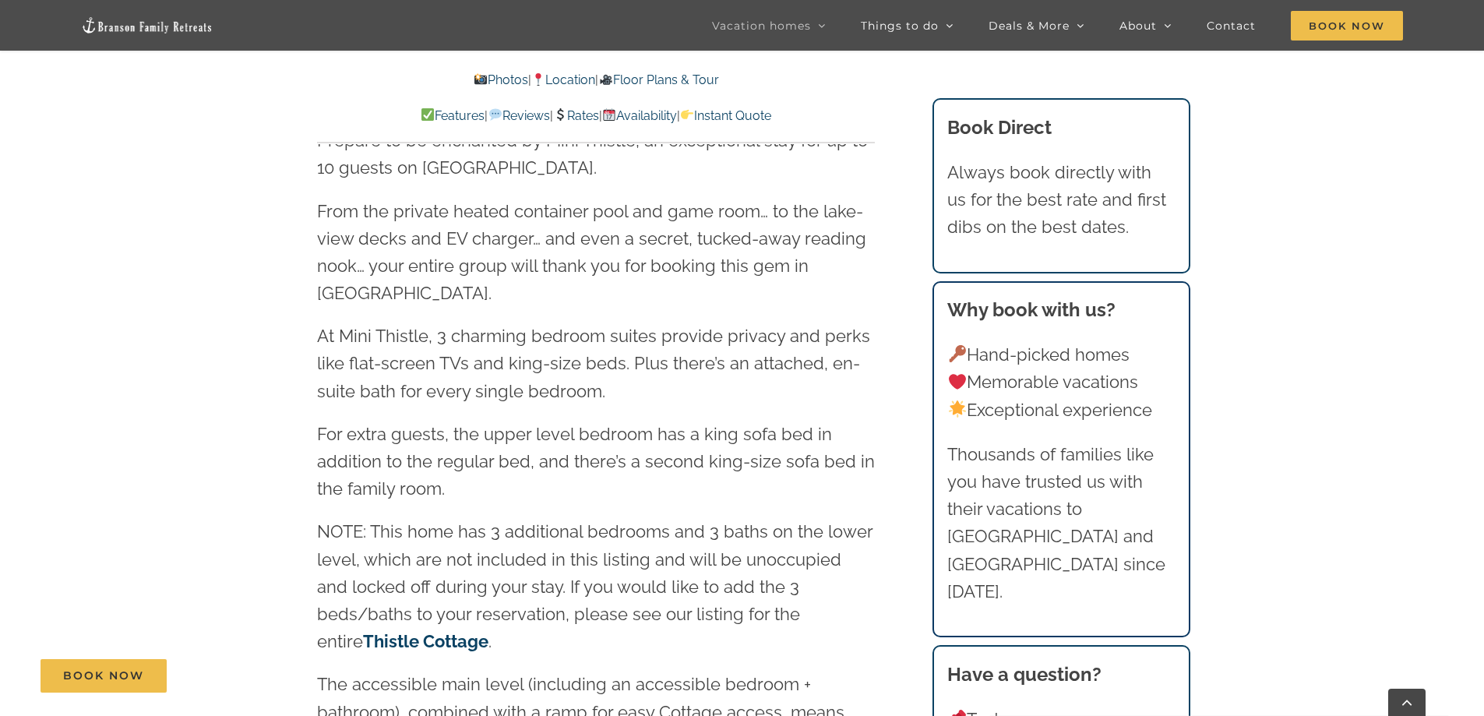
scroll to position [1324, 0]
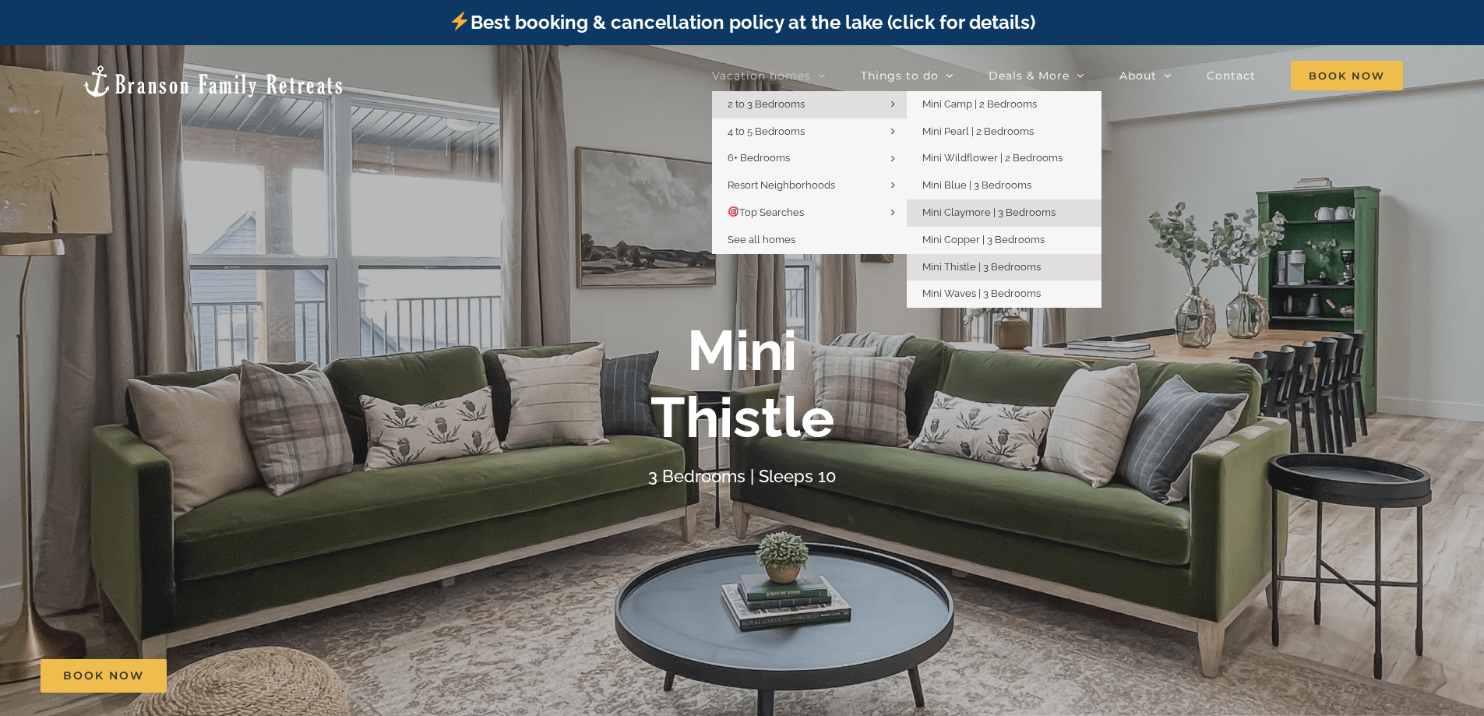
click at [952, 213] on span "Mini Claymore | 3 Bedrooms" at bounding box center [988, 212] width 133 height 12
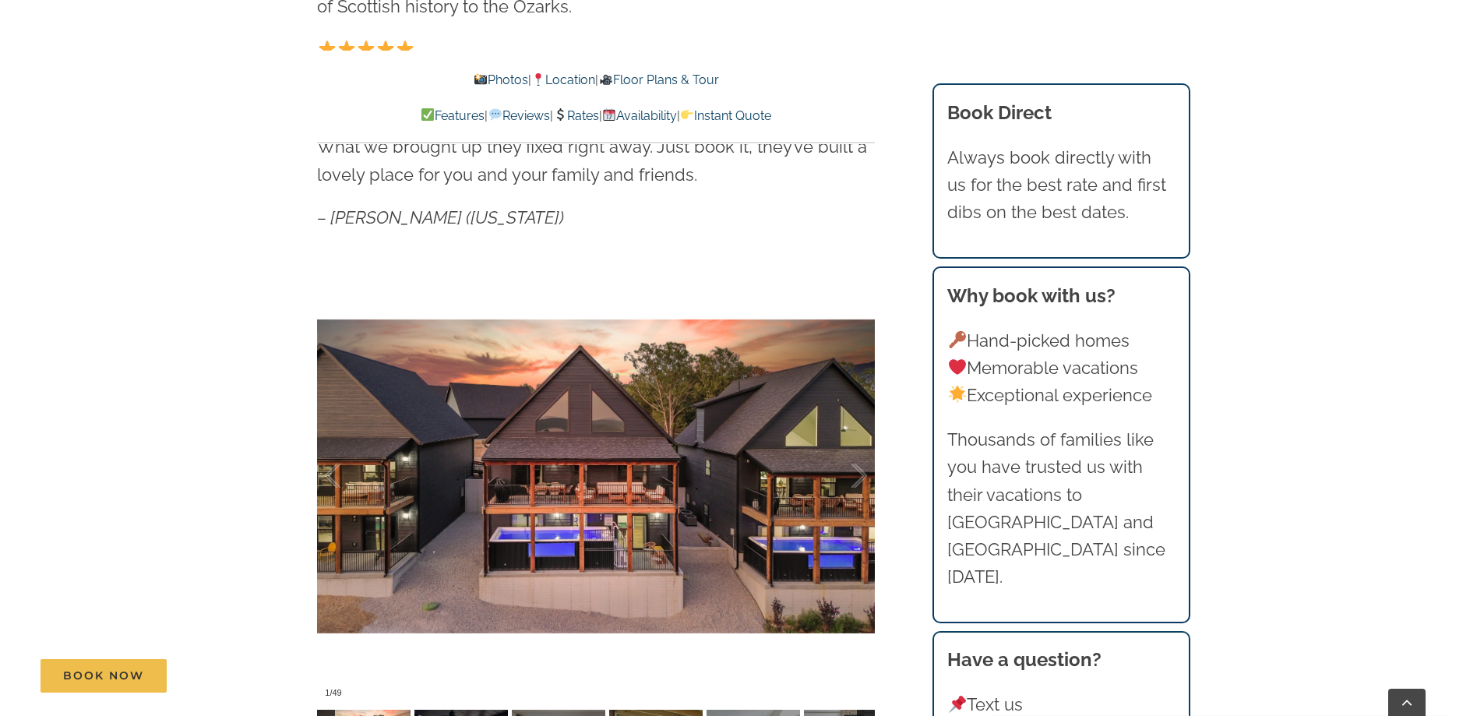
scroll to position [1012, 0]
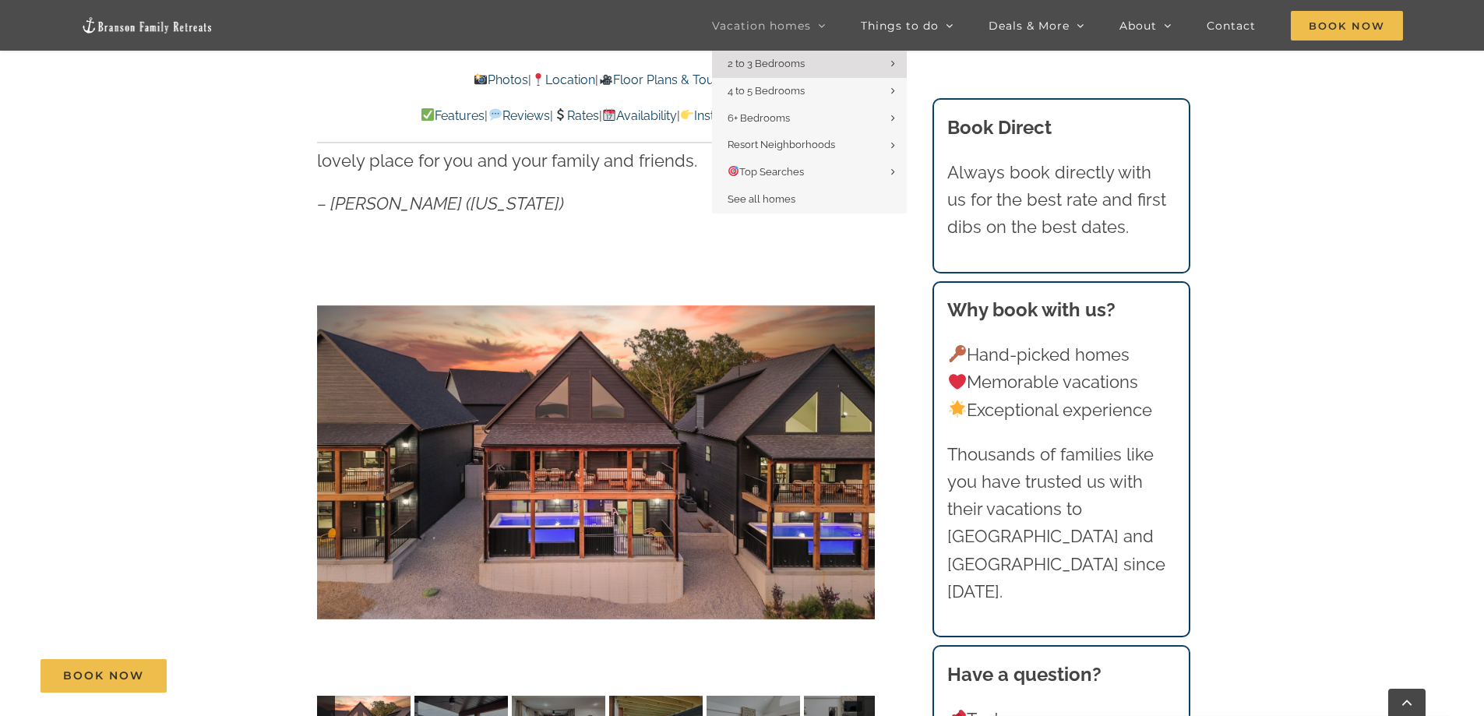
click at [797, 23] on span "Vacation homes" at bounding box center [761, 25] width 99 height 11
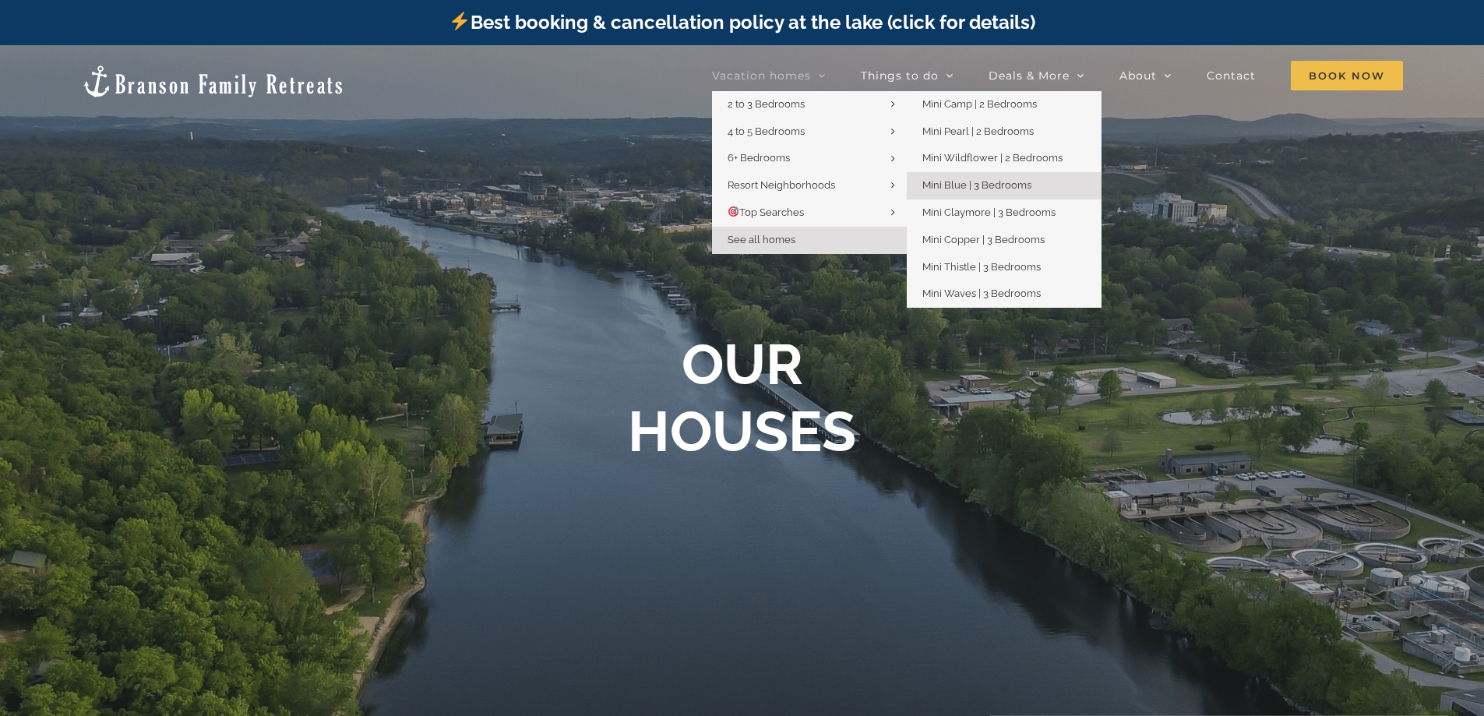
click at [956, 179] on span "Mini Blue | 3 Bedrooms" at bounding box center [976, 185] width 109 height 12
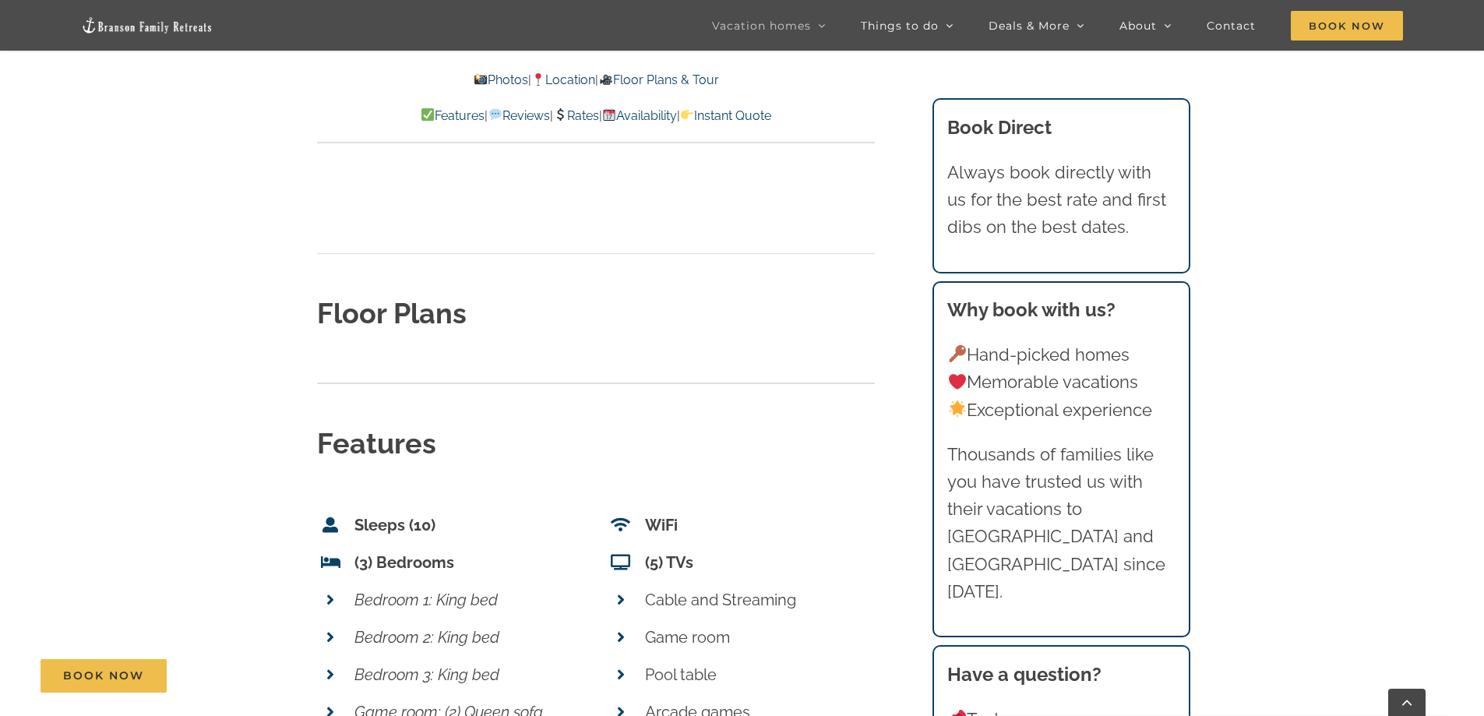
scroll to position [5374, 0]
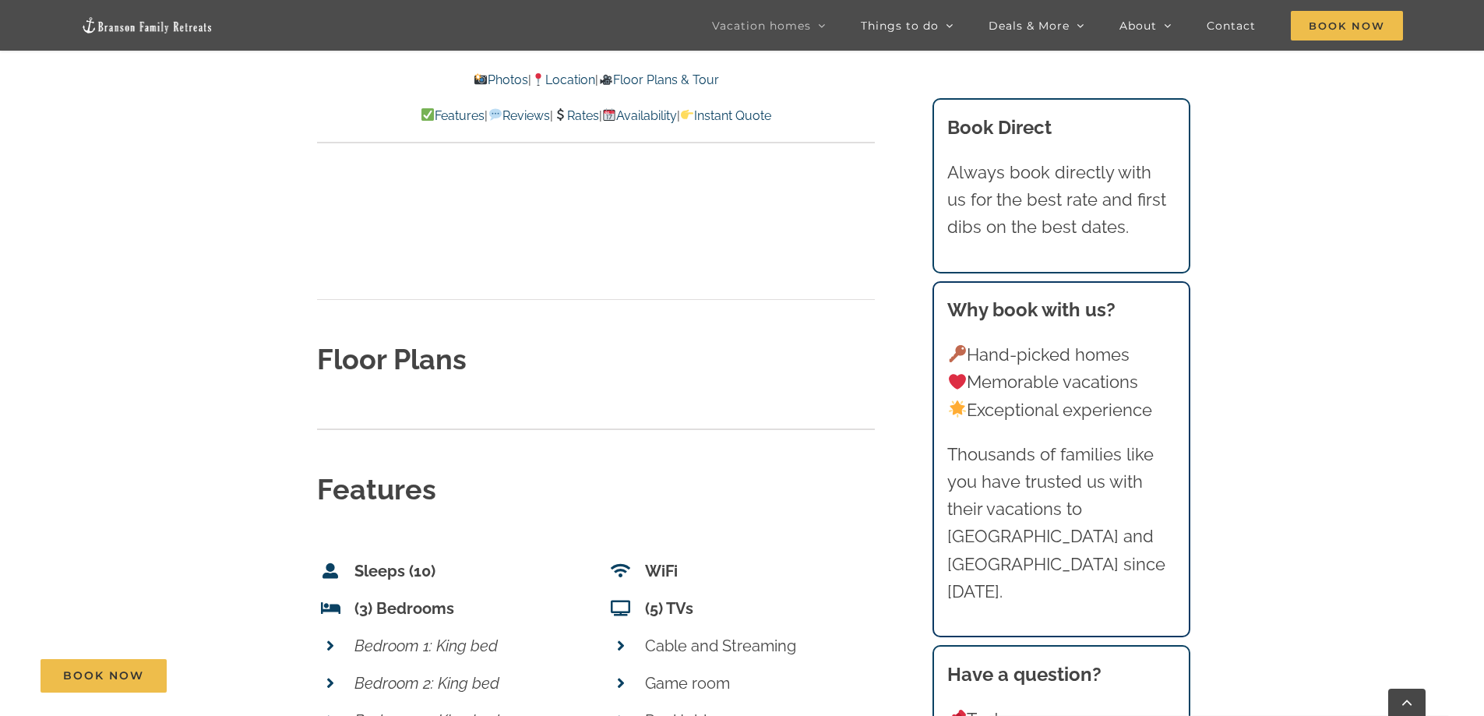
click at [372, 343] on strong "Floor Plans" at bounding box center [392, 359] width 150 height 33
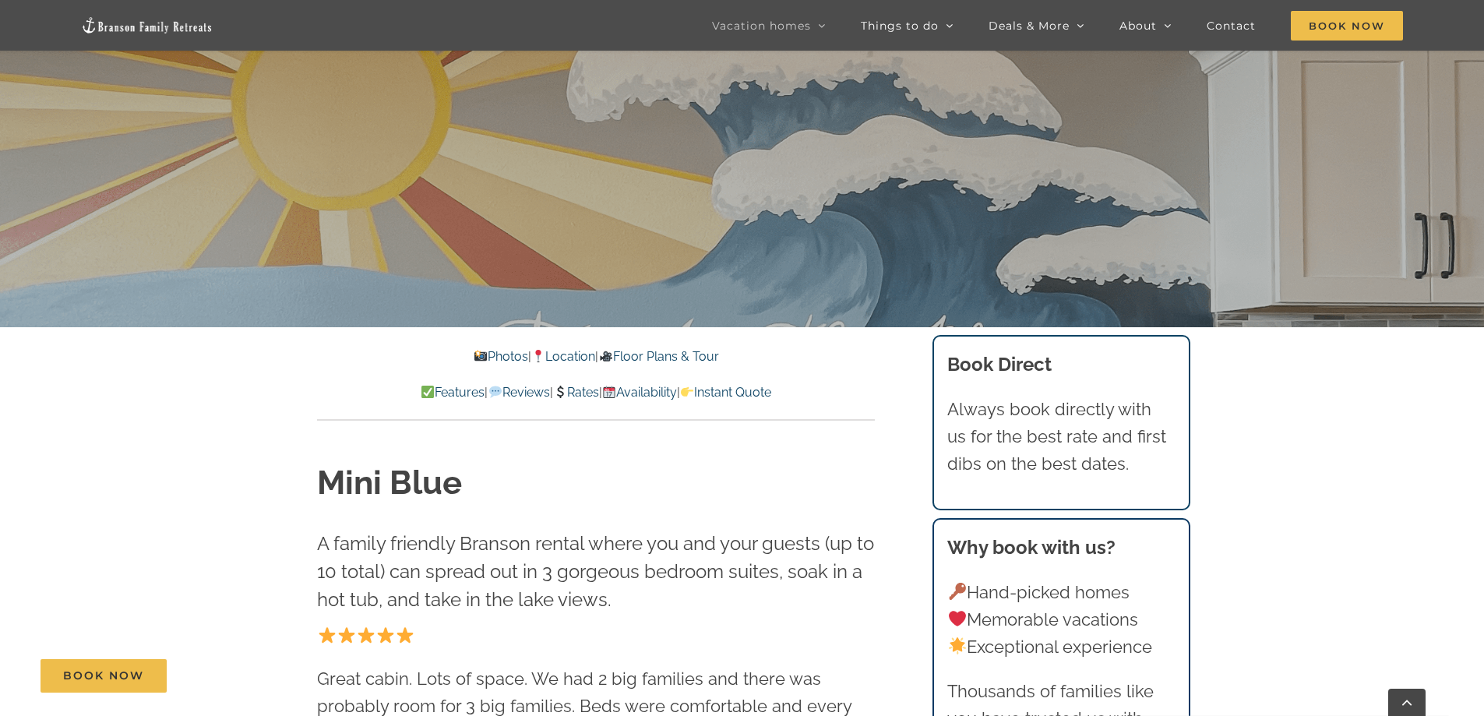
scroll to position [227, 0]
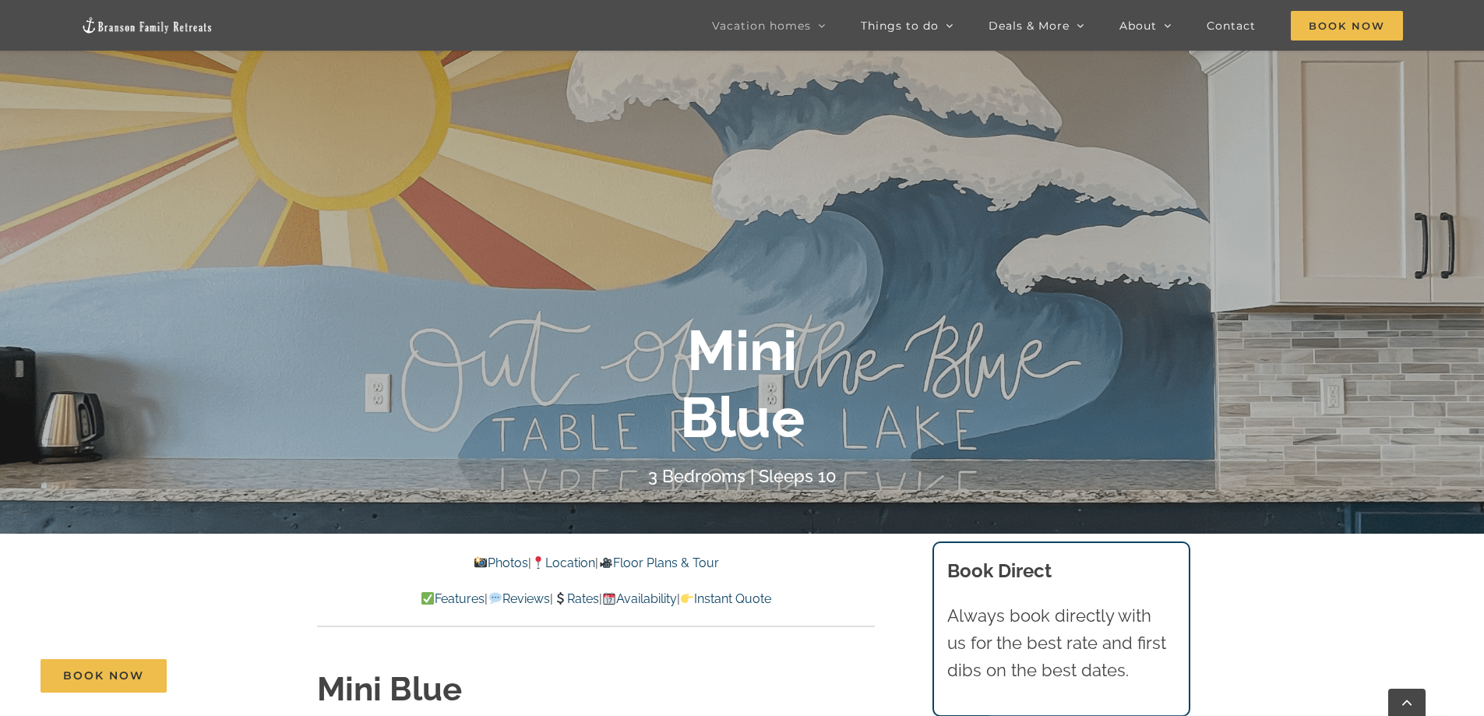
click at [474, 561] on link "Photos" at bounding box center [500, 562] width 55 height 15
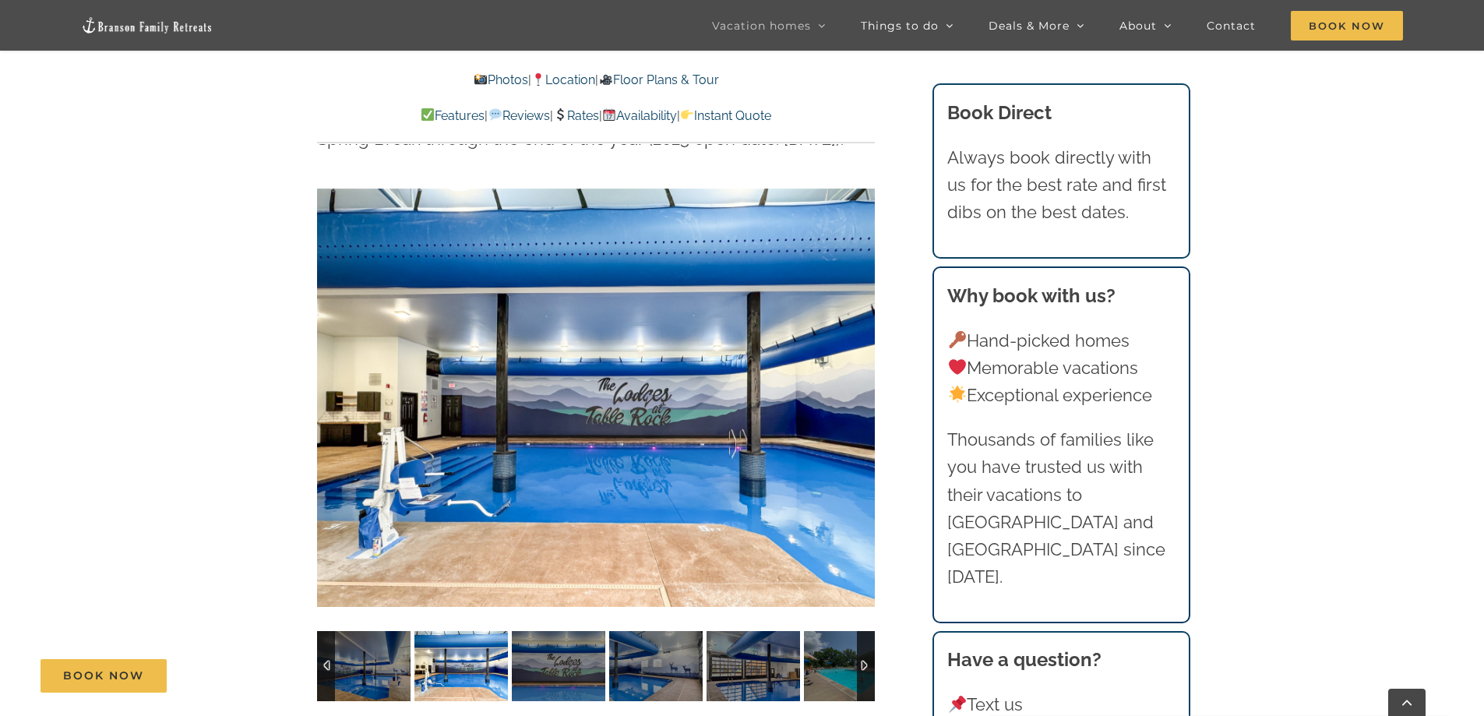
scroll to position [4015, 0]
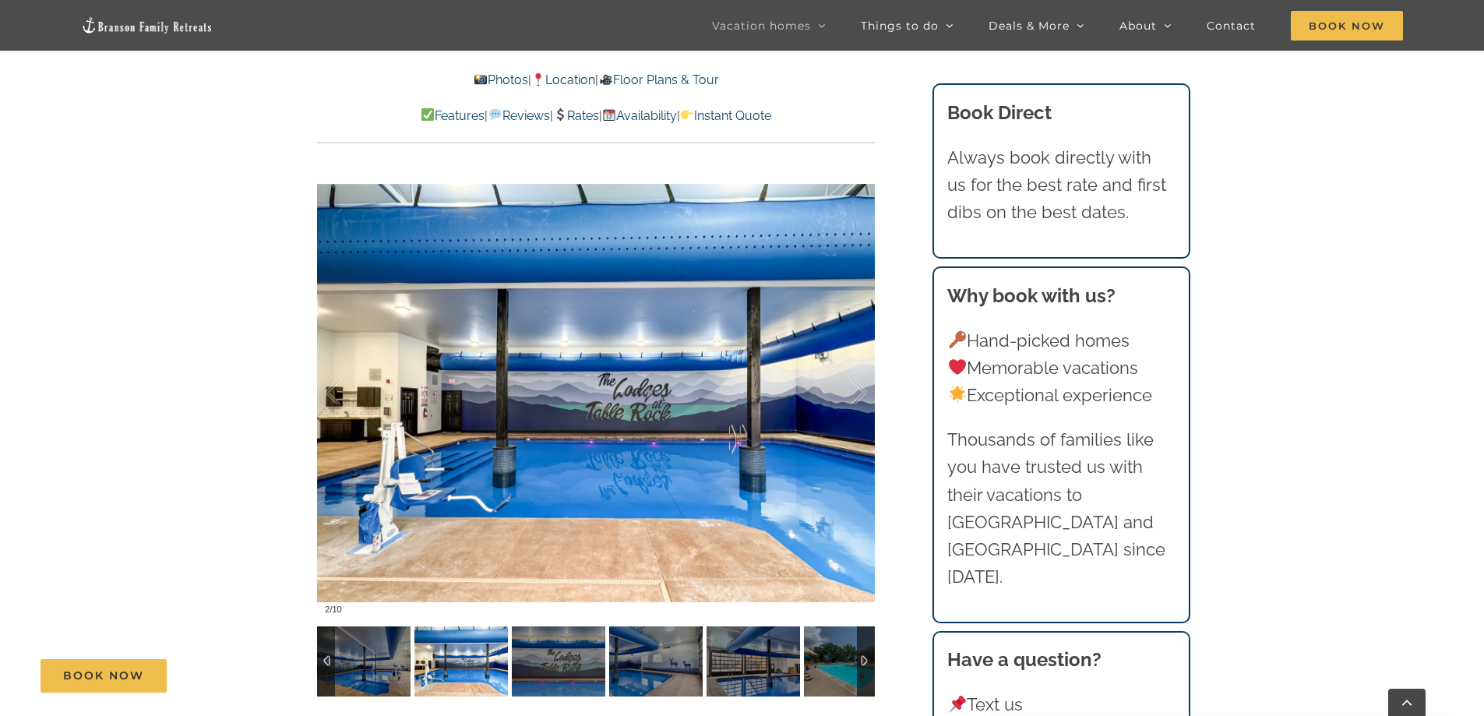
click at [473, 626] on img at bounding box center [460, 661] width 93 height 70
click at [543, 626] on img at bounding box center [558, 661] width 93 height 70
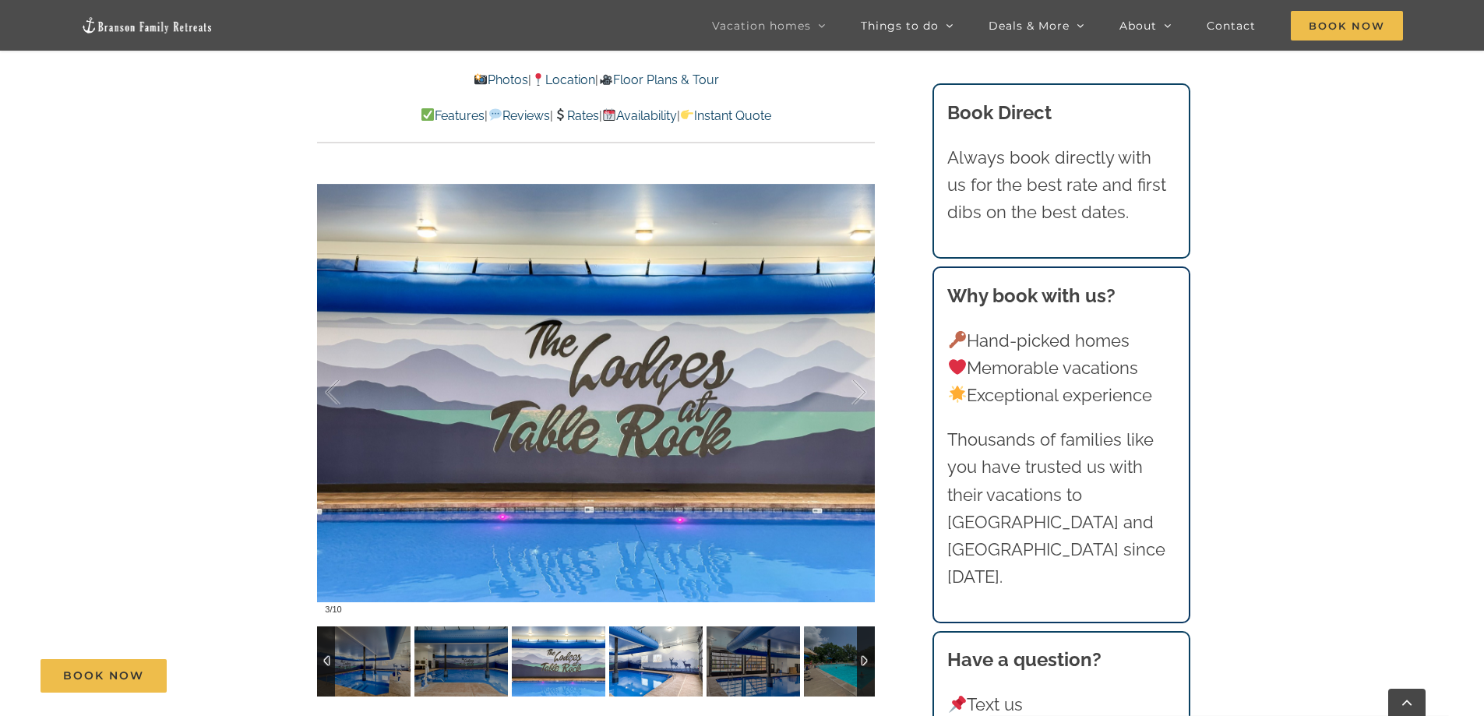
click at [668, 635] on img at bounding box center [655, 661] width 93 height 70
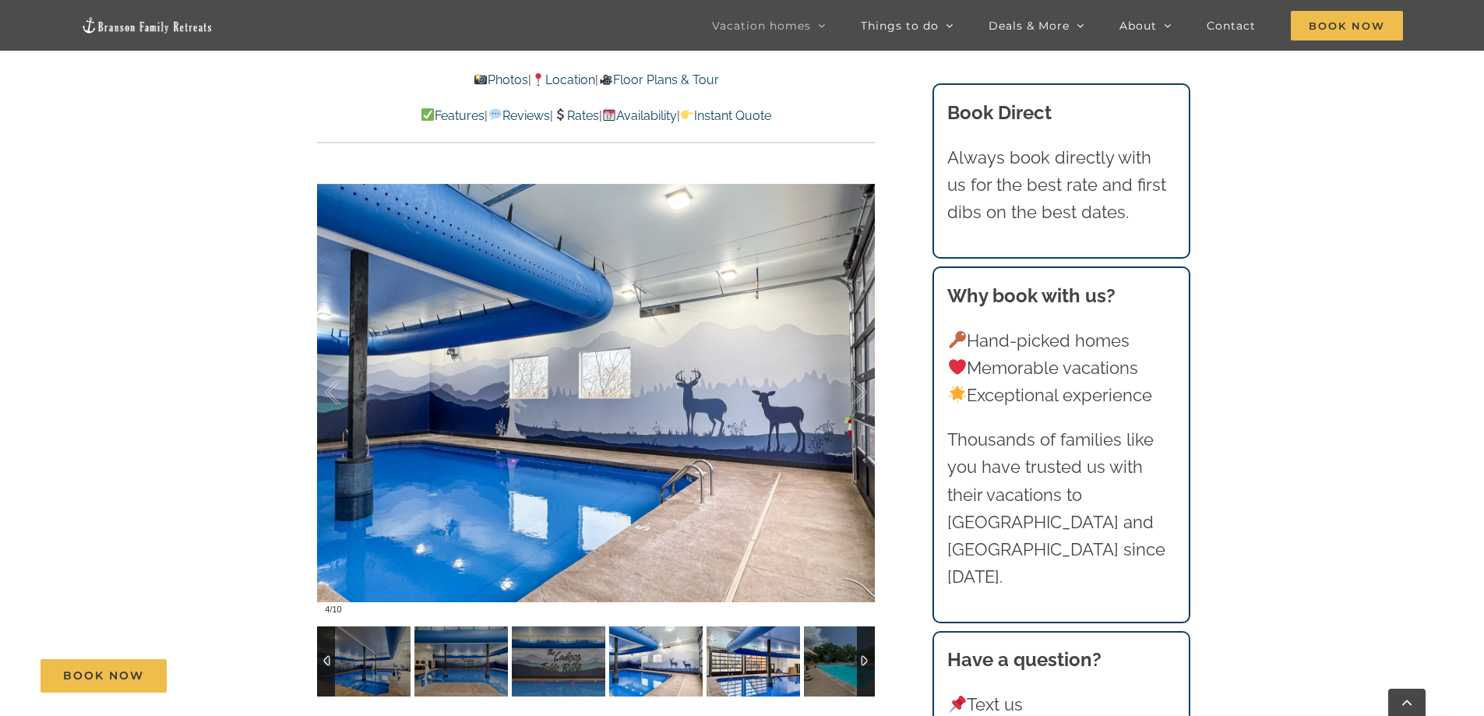
click at [764, 626] on img at bounding box center [752, 661] width 93 height 70
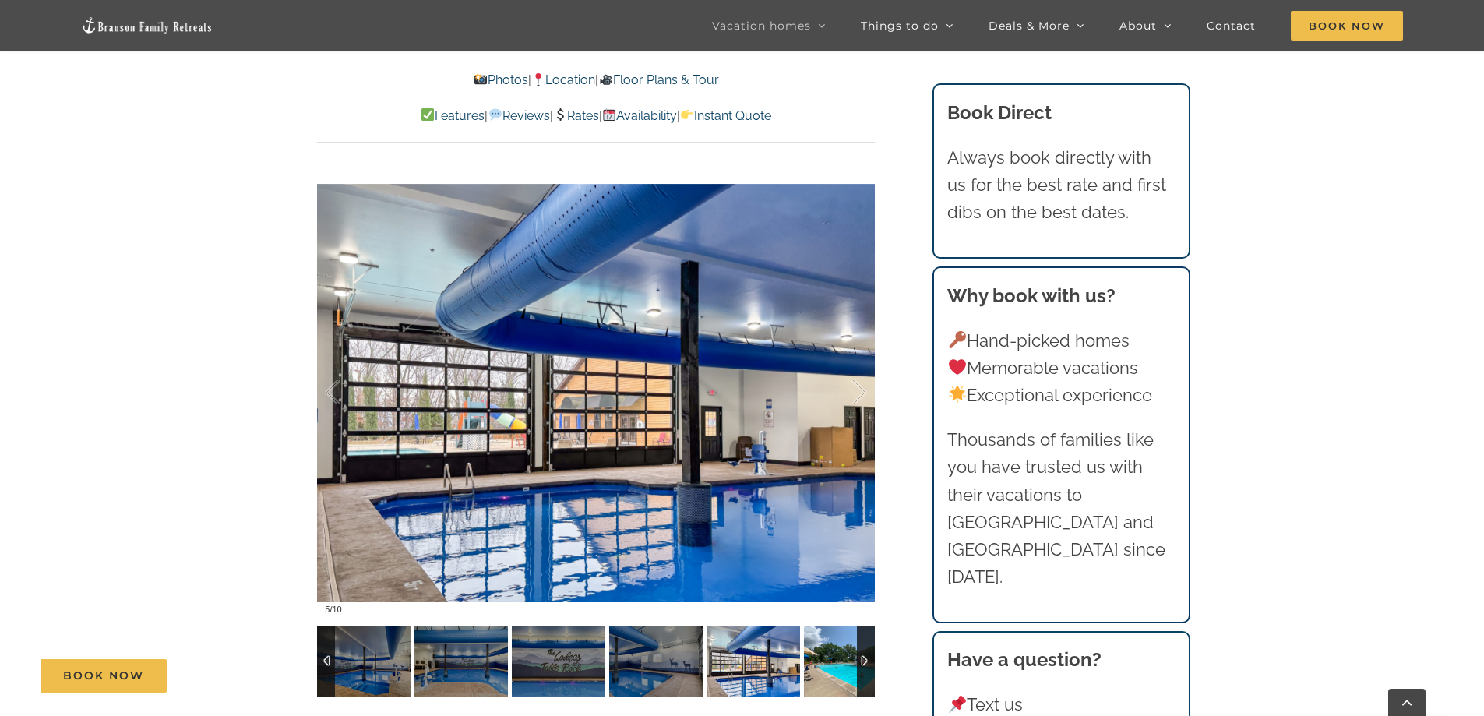
click at [826, 626] on img at bounding box center [850, 661] width 93 height 70
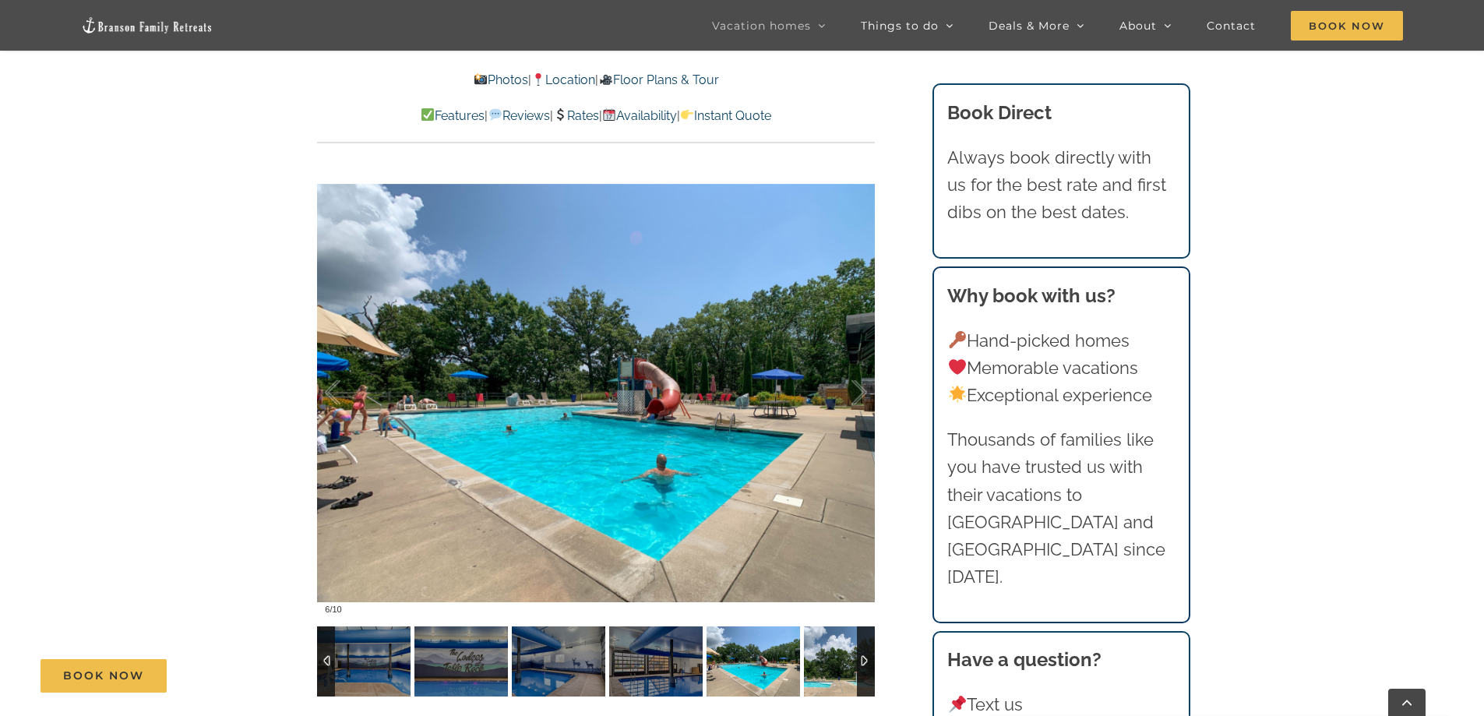
click at [847, 626] on img at bounding box center [850, 661] width 93 height 70
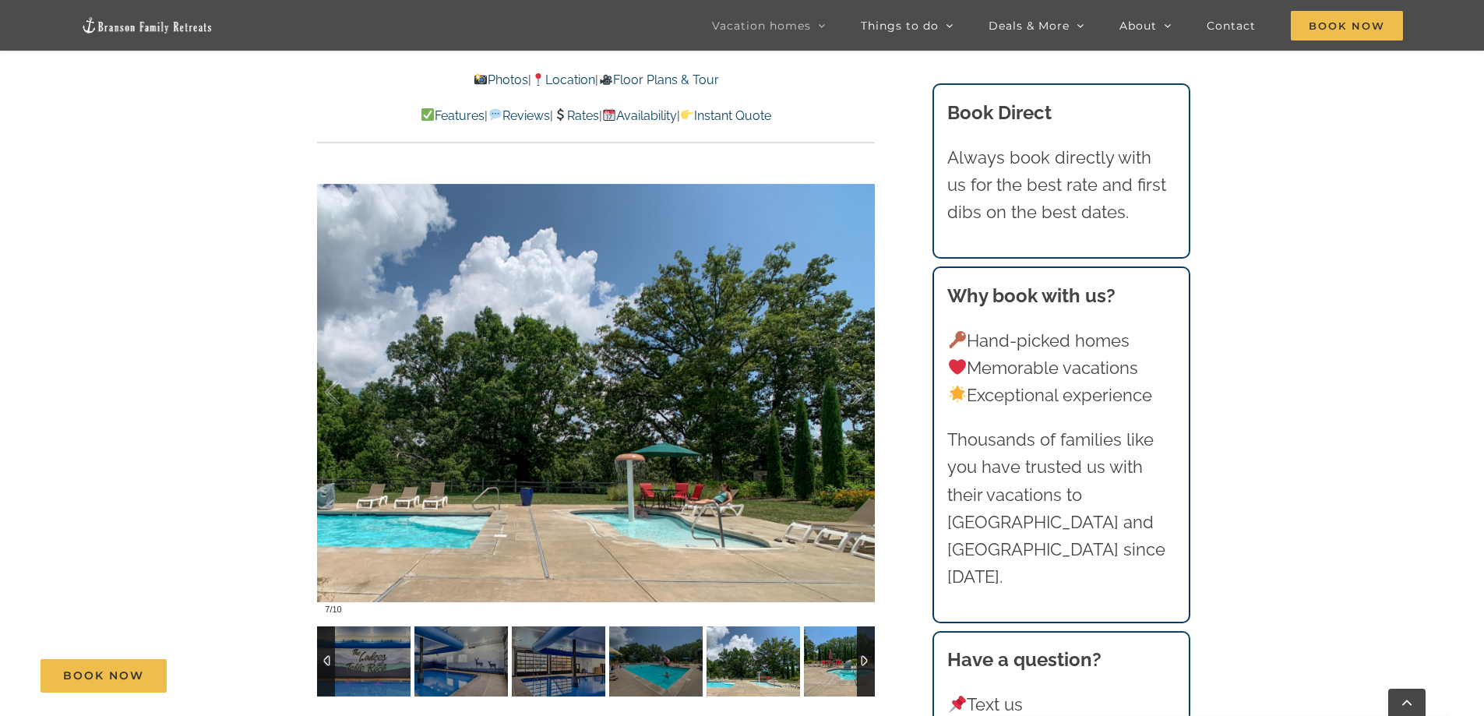
click at [847, 626] on img at bounding box center [850, 661] width 93 height 70
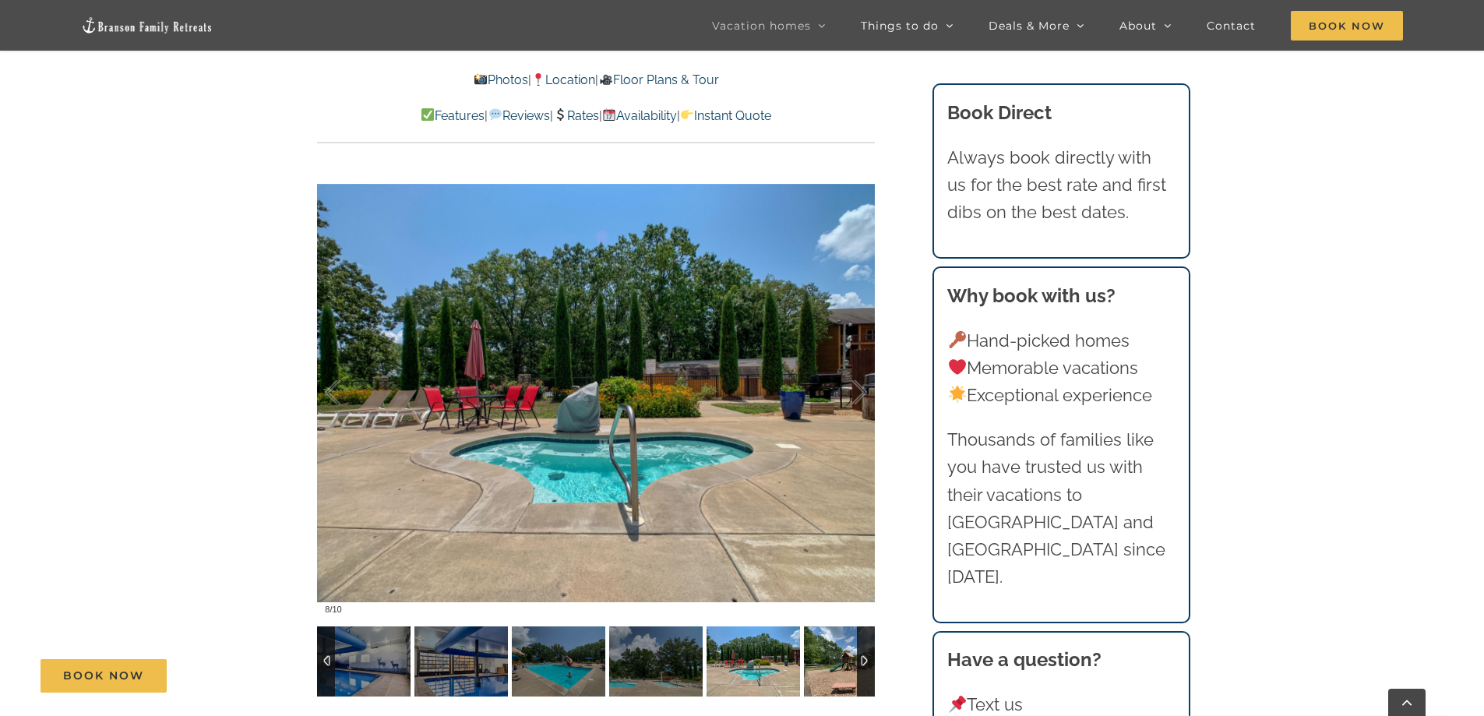
click at [850, 626] on img at bounding box center [850, 661] width 93 height 70
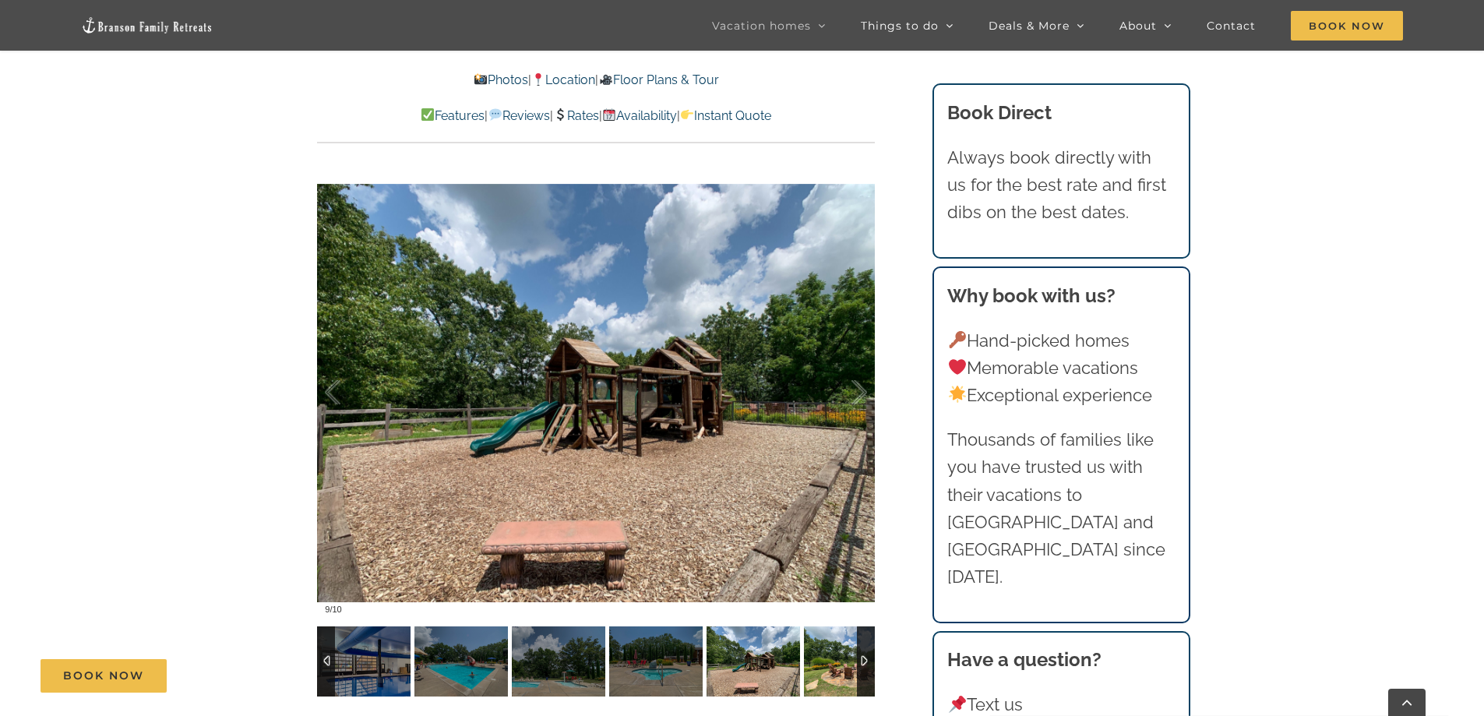
click at [845, 626] on img at bounding box center [850, 661] width 93 height 70
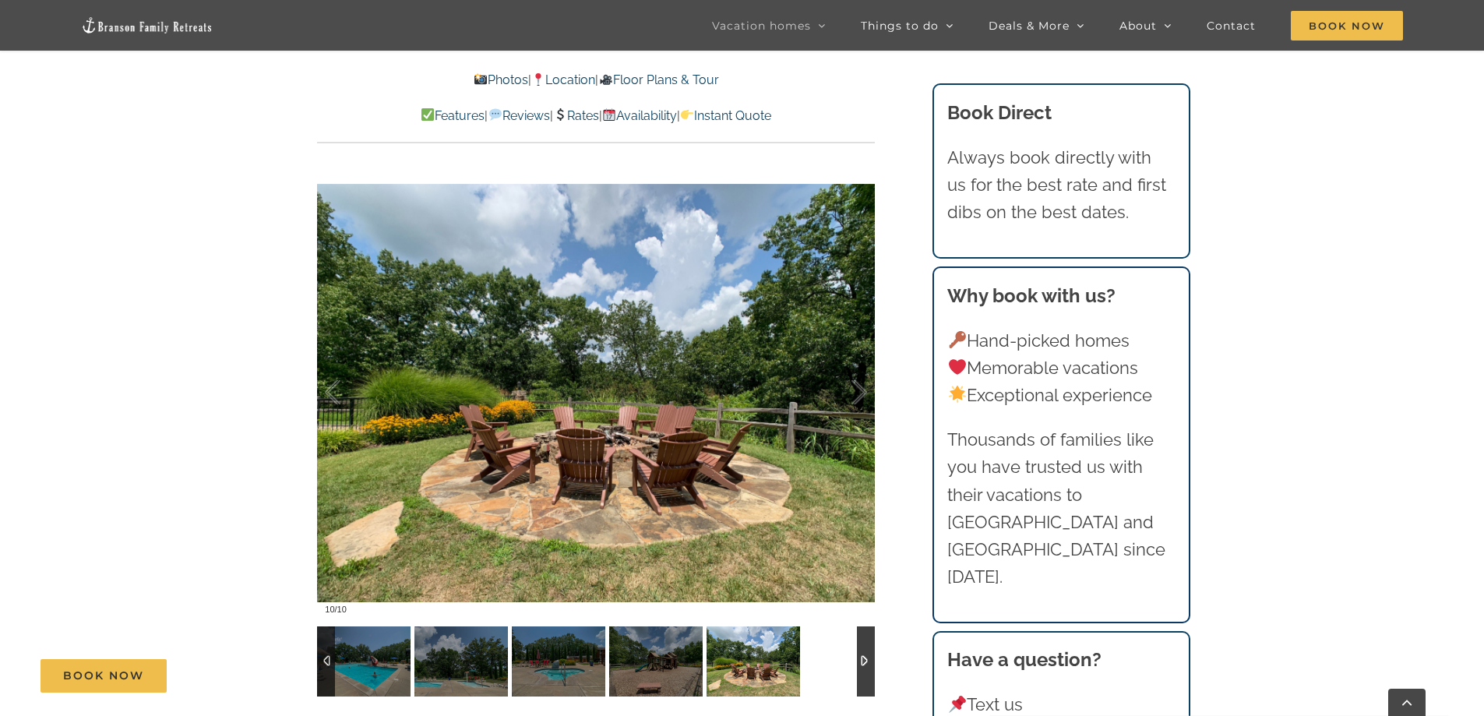
click at [838, 626] on div at bounding box center [596, 661] width 558 height 70
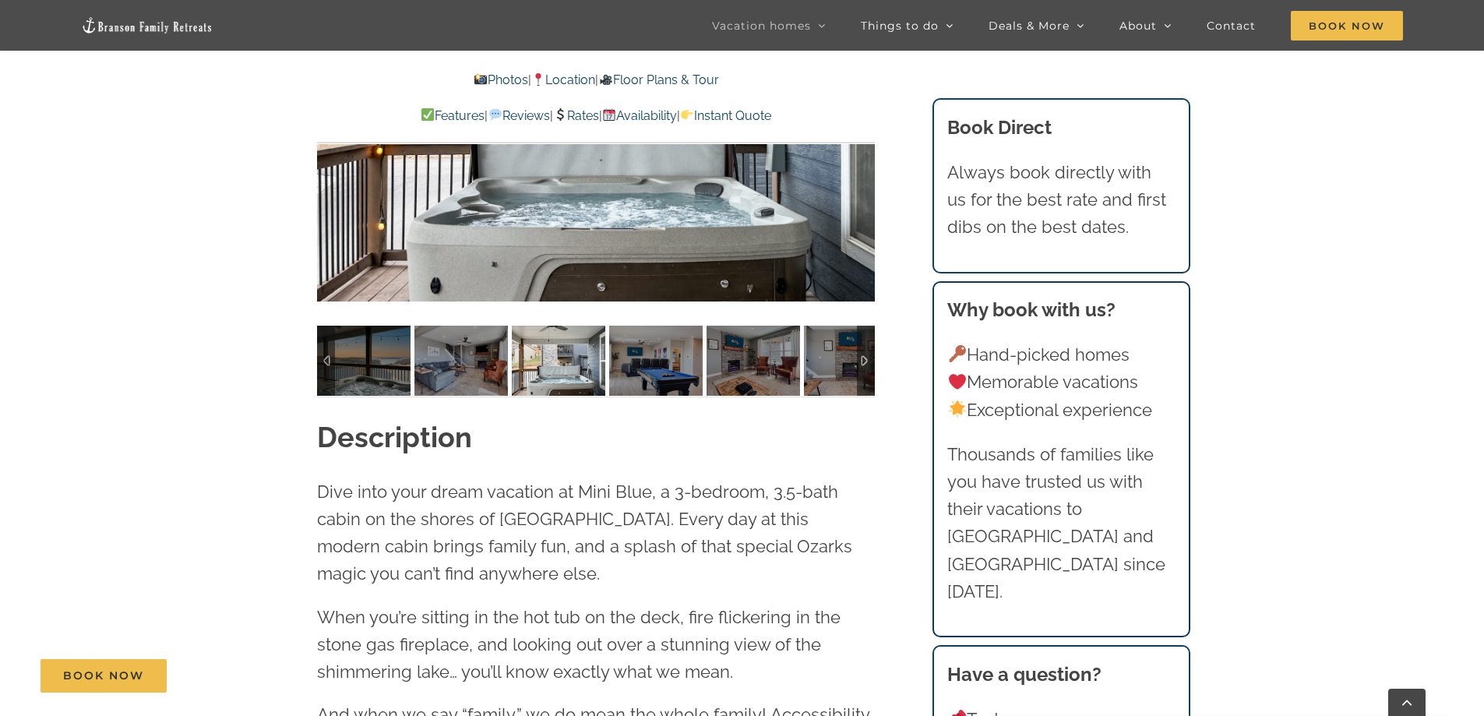
scroll to position [1211, 0]
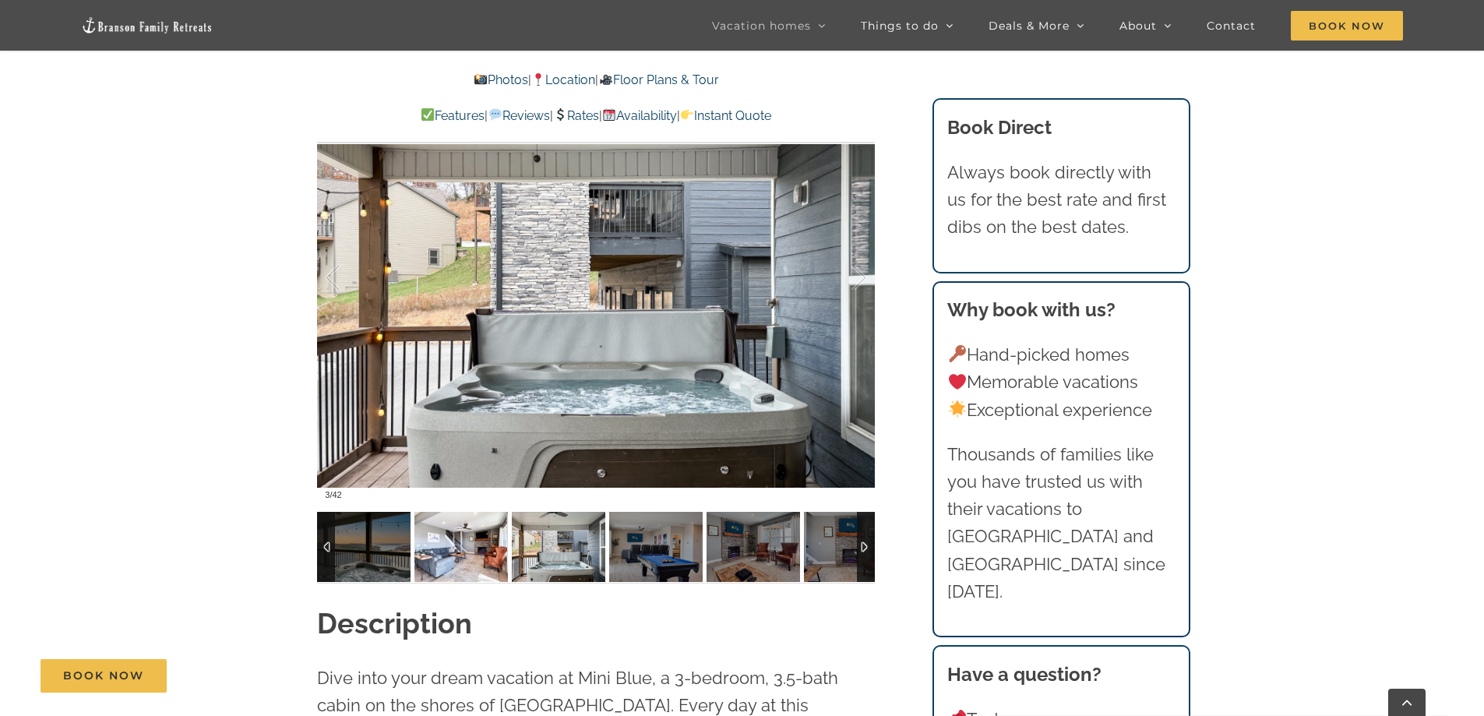
click at [450, 552] on img at bounding box center [460, 547] width 93 height 70
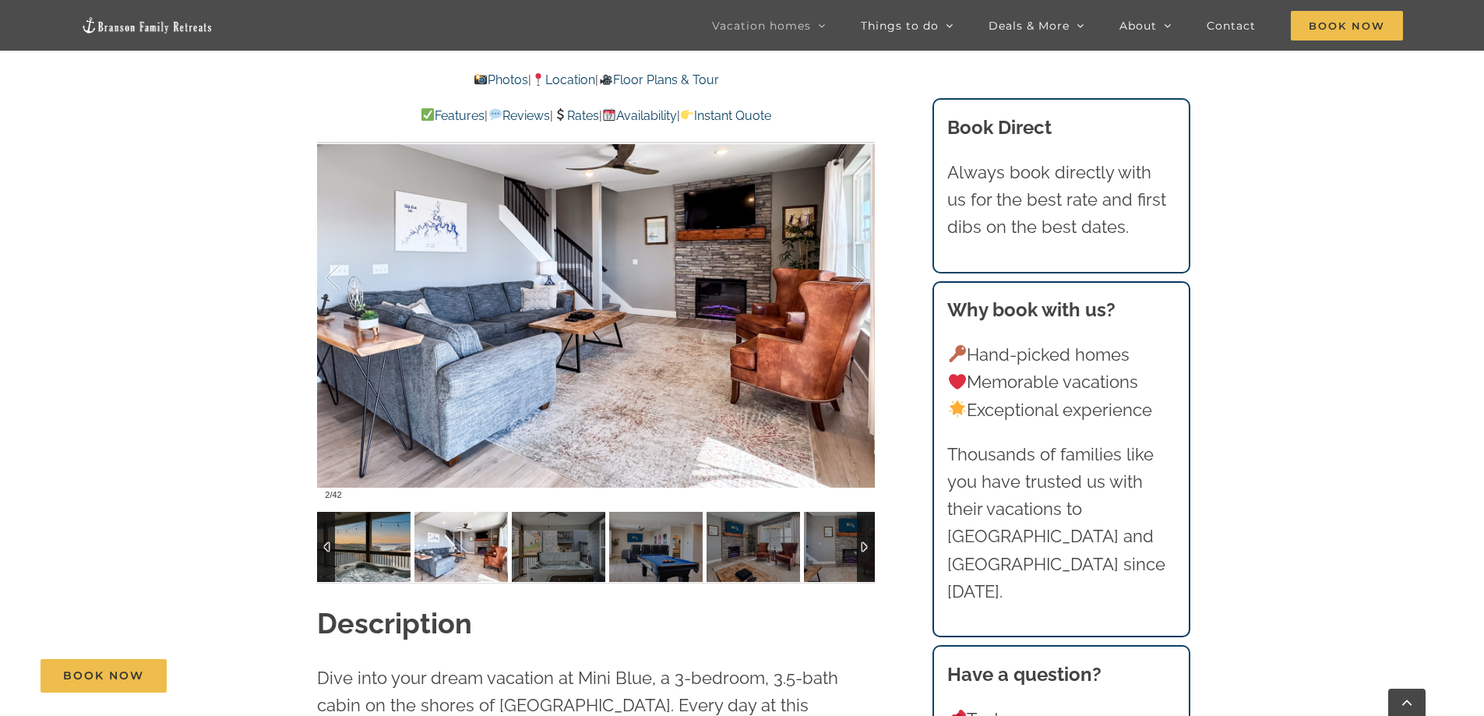
click at [366, 552] on img at bounding box center [363, 547] width 93 height 70
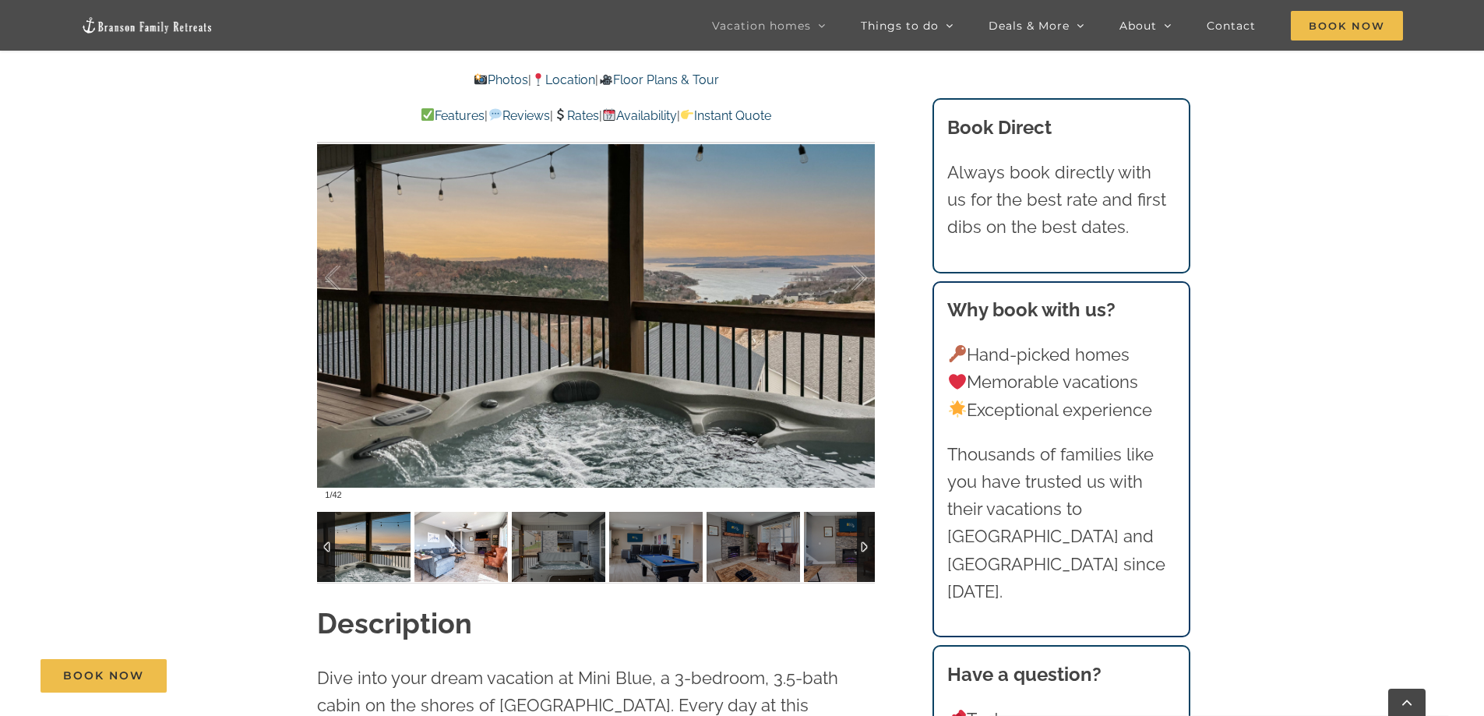
click at [447, 548] on img at bounding box center [460, 547] width 93 height 70
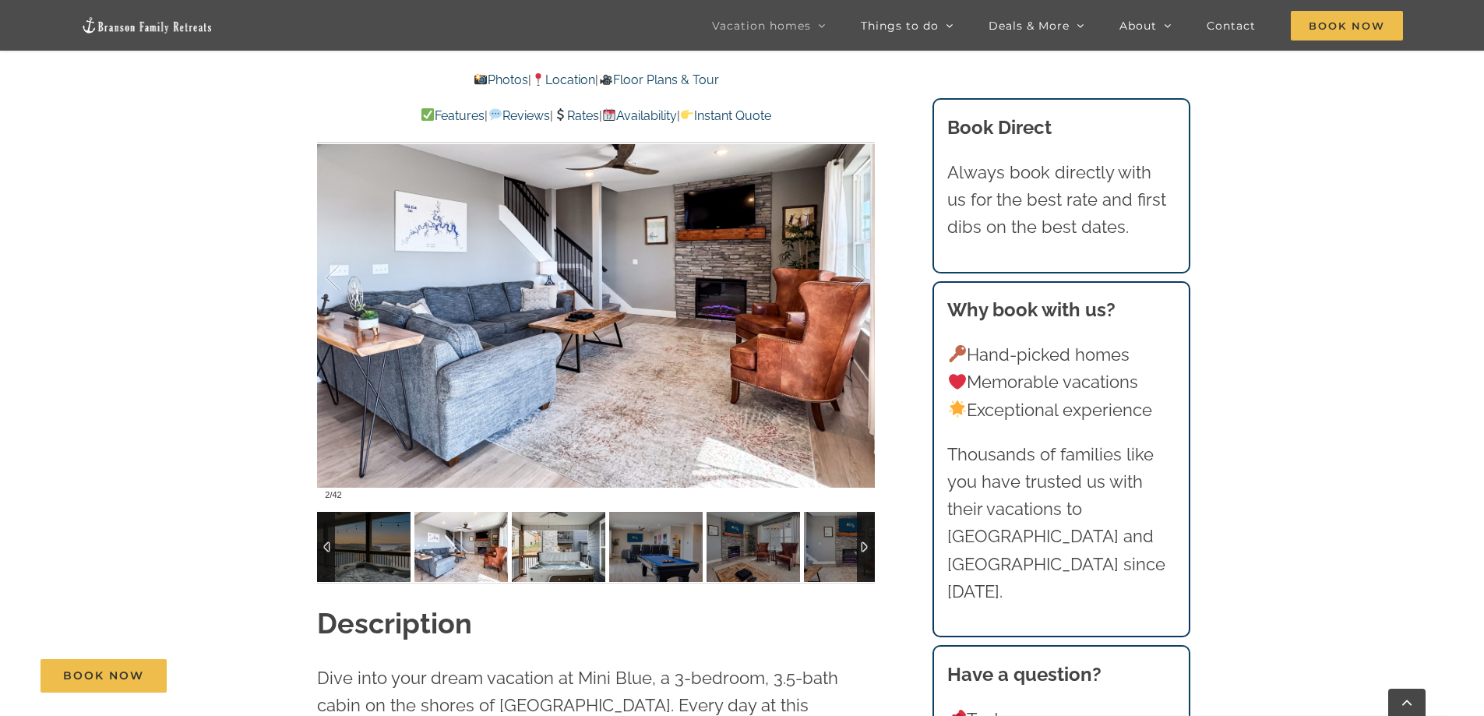
click at [559, 545] on img at bounding box center [558, 547] width 93 height 70
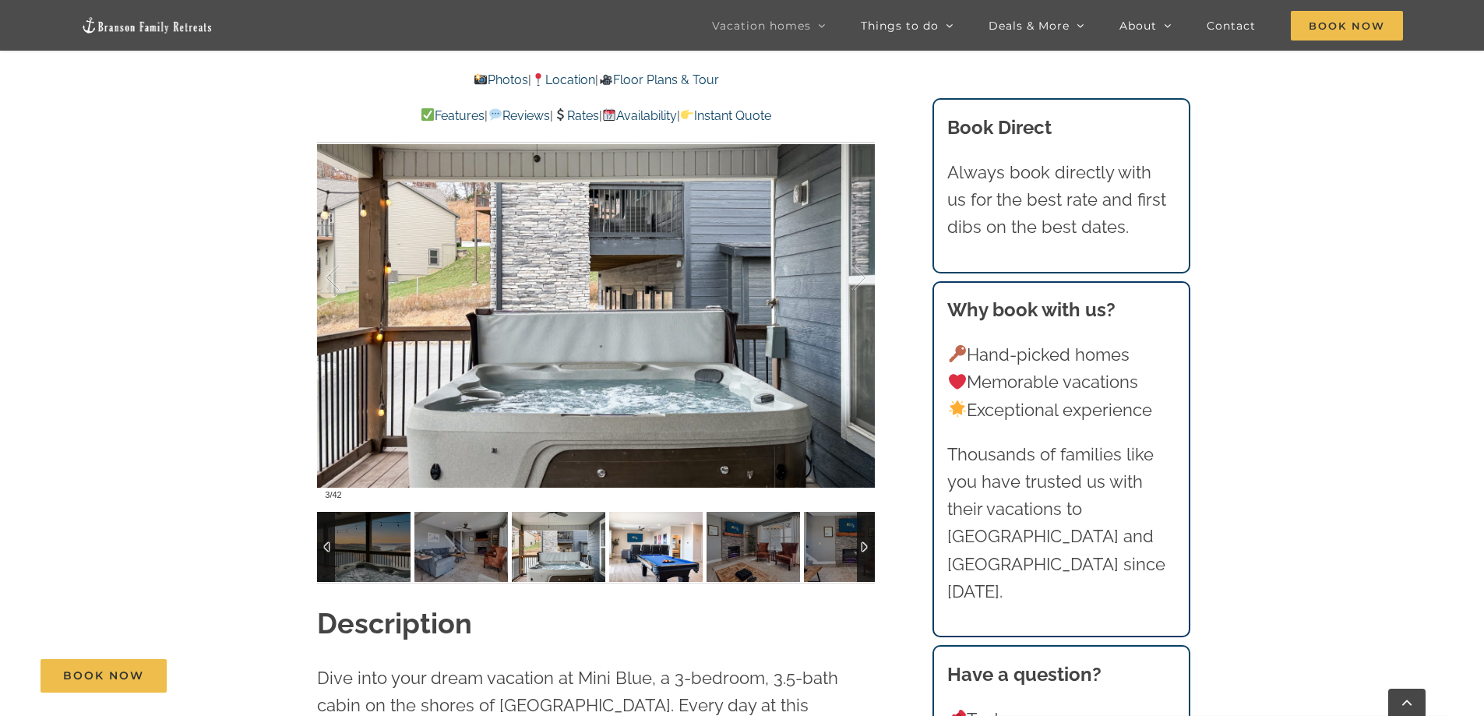
click at [654, 546] on img at bounding box center [655, 547] width 93 height 70
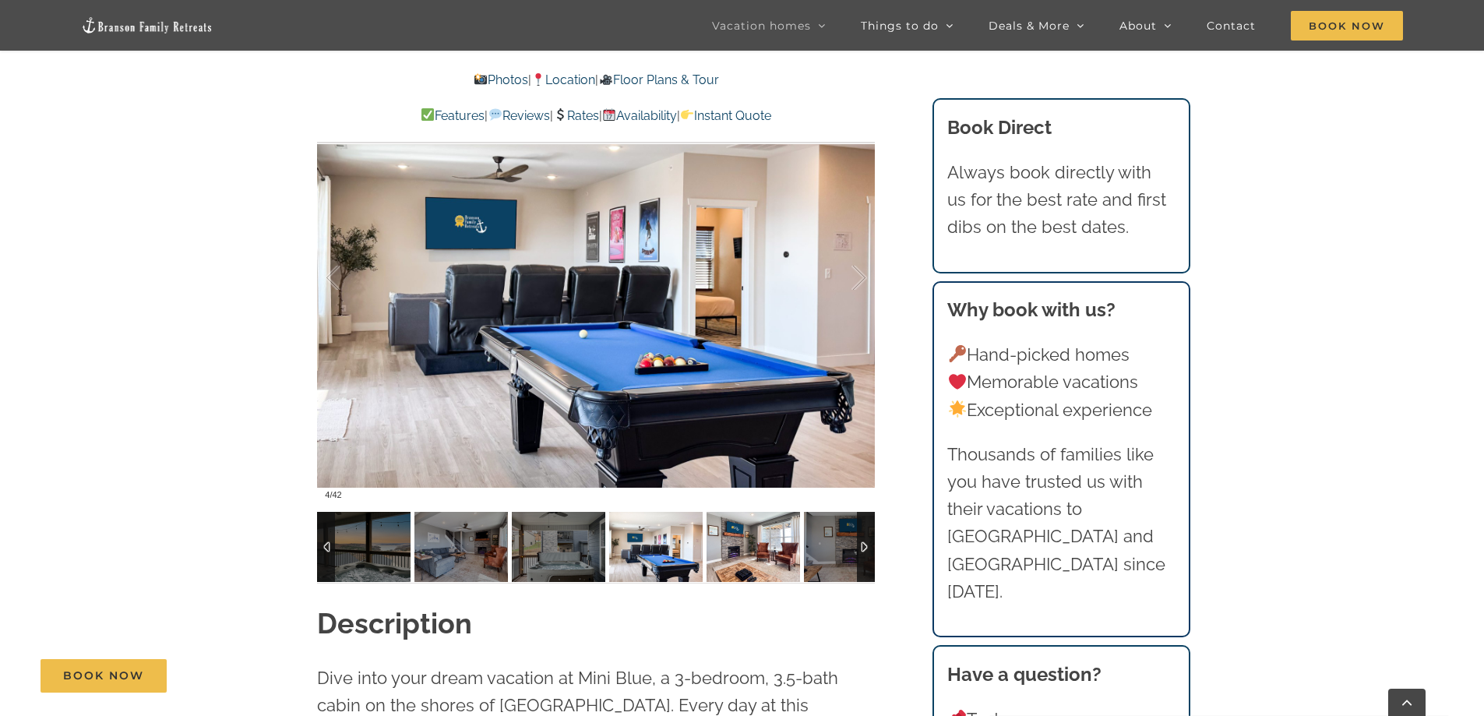
click at [753, 540] on img at bounding box center [752, 547] width 93 height 70
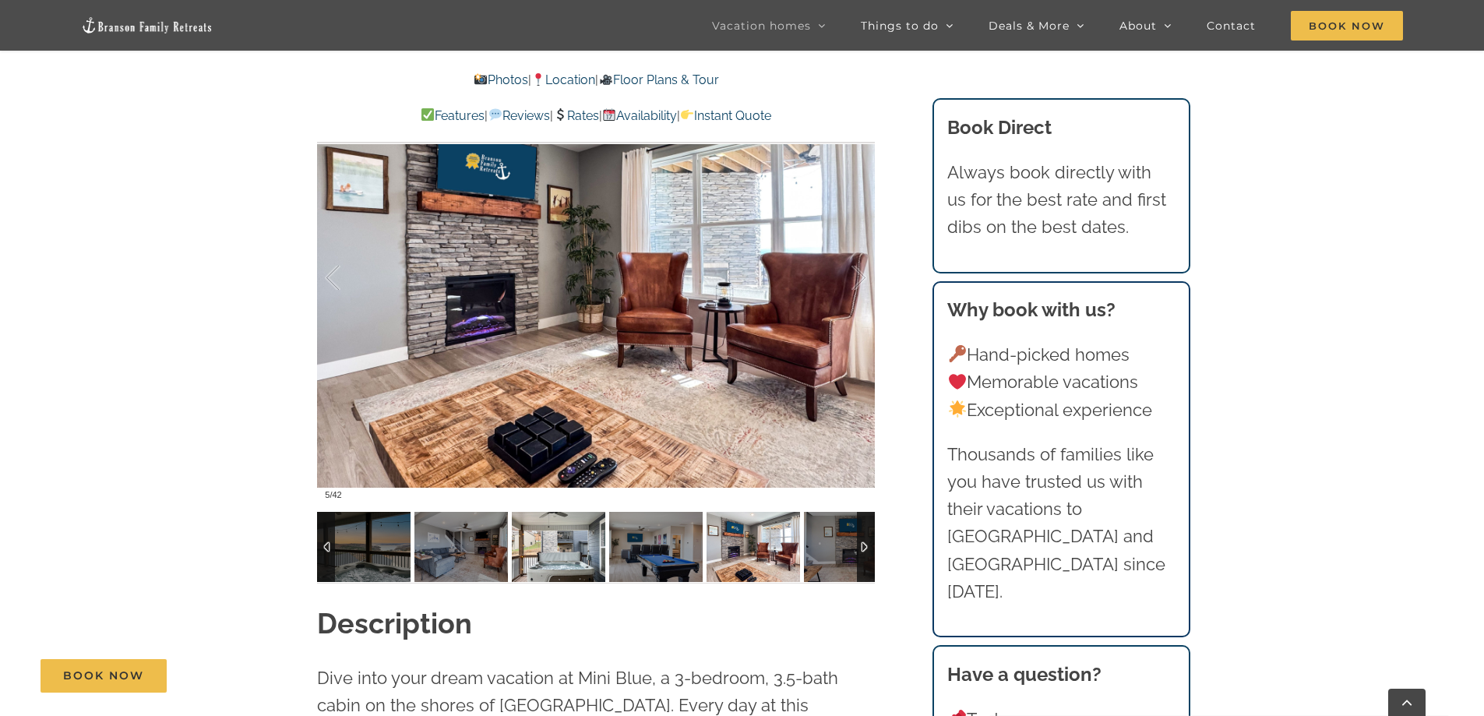
click at [565, 552] on img at bounding box center [558, 547] width 93 height 70
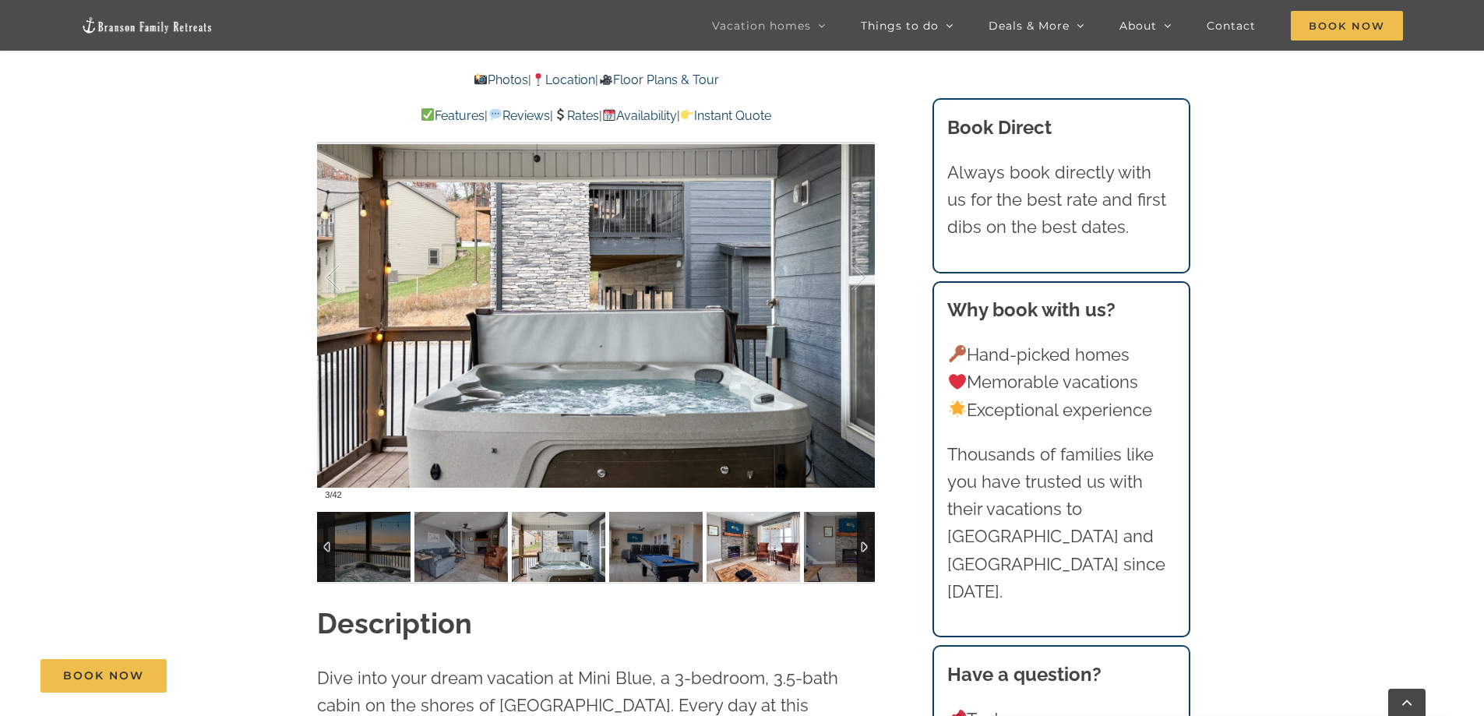
click at [743, 554] on img at bounding box center [752, 547] width 93 height 70
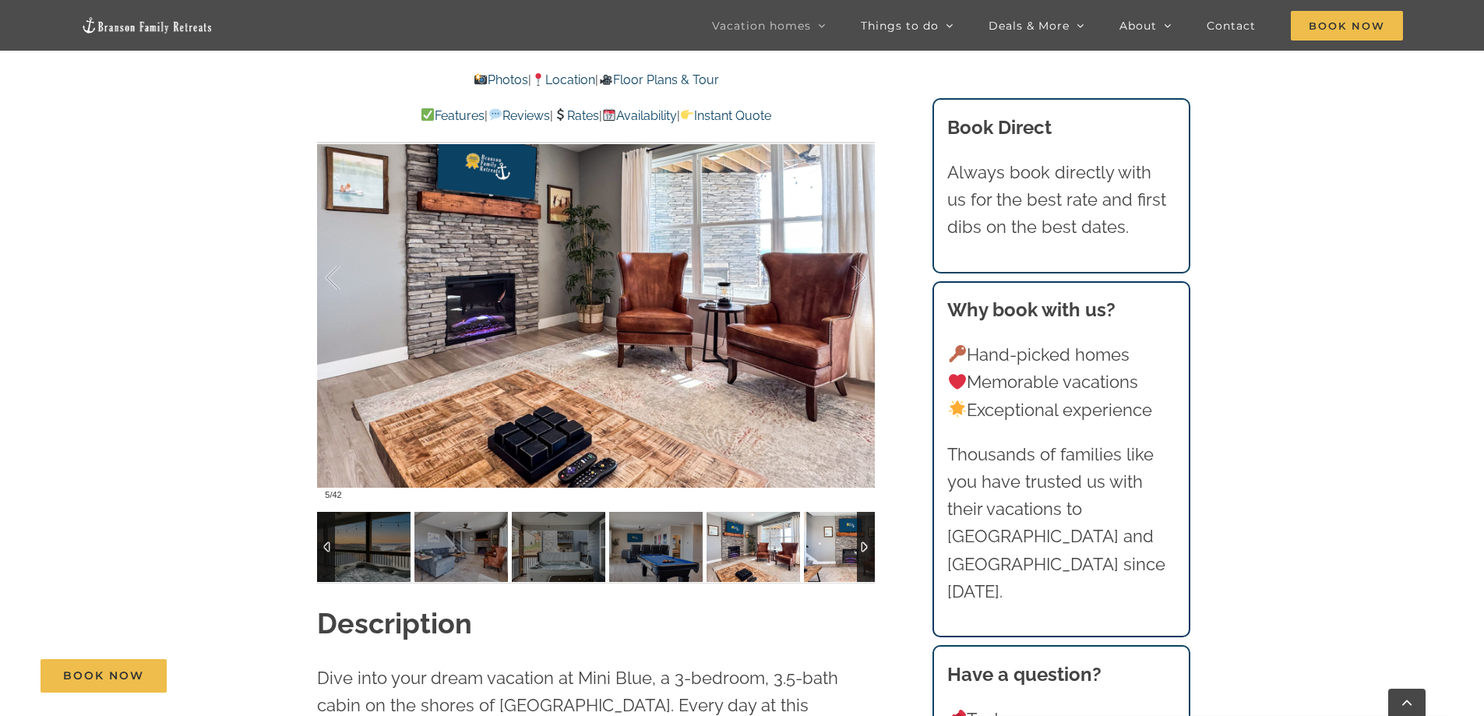
click at [819, 553] on img at bounding box center [850, 547] width 93 height 70
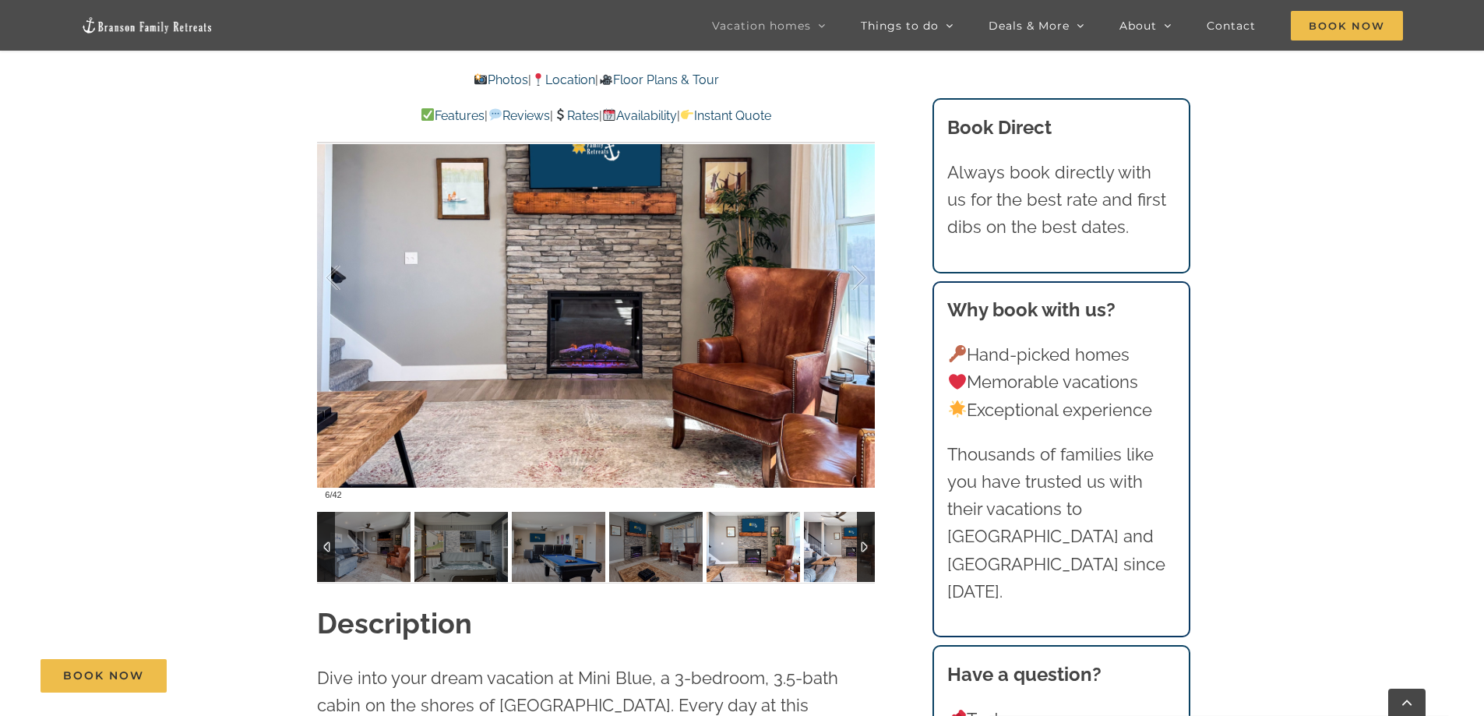
click at [822, 551] on img at bounding box center [850, 547] width 93 height 70
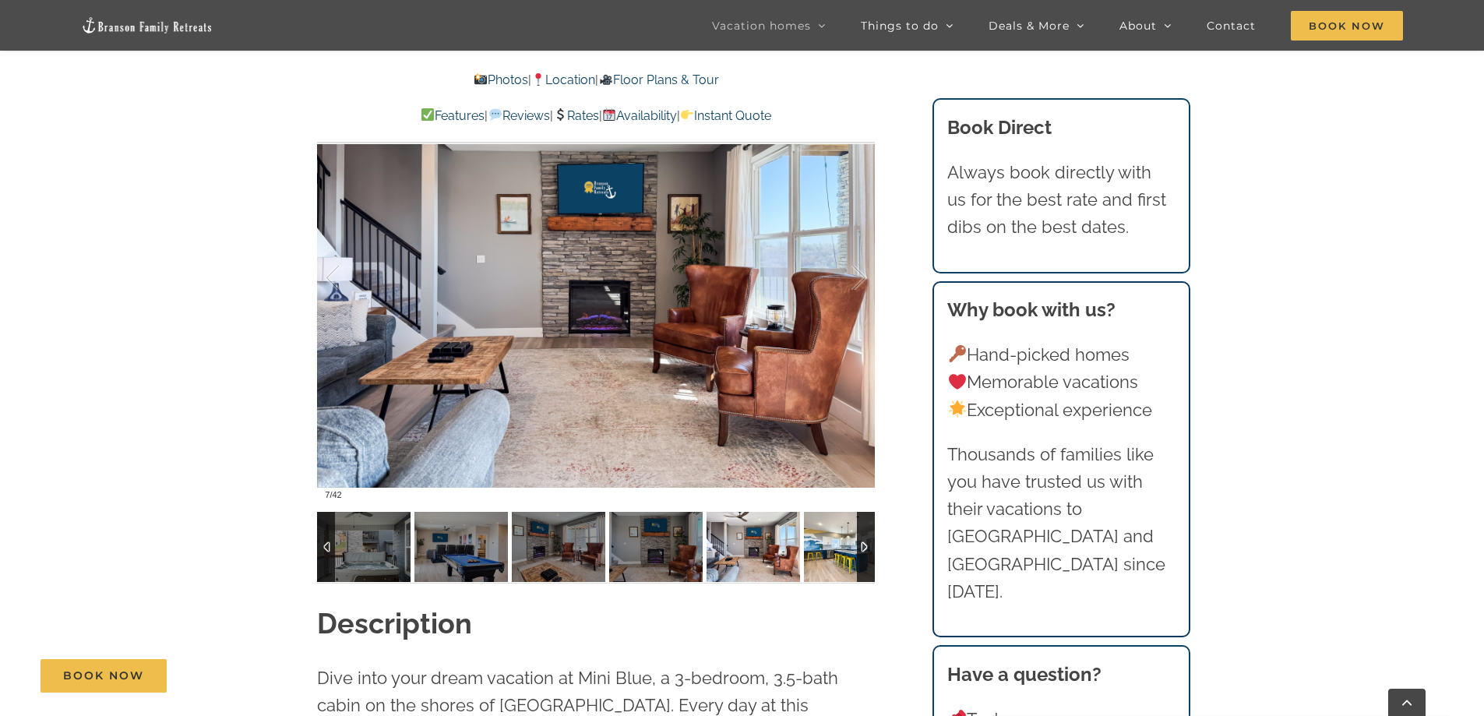
click at [820, 550] on img at bounding box center [850, 547] width 93 height 70
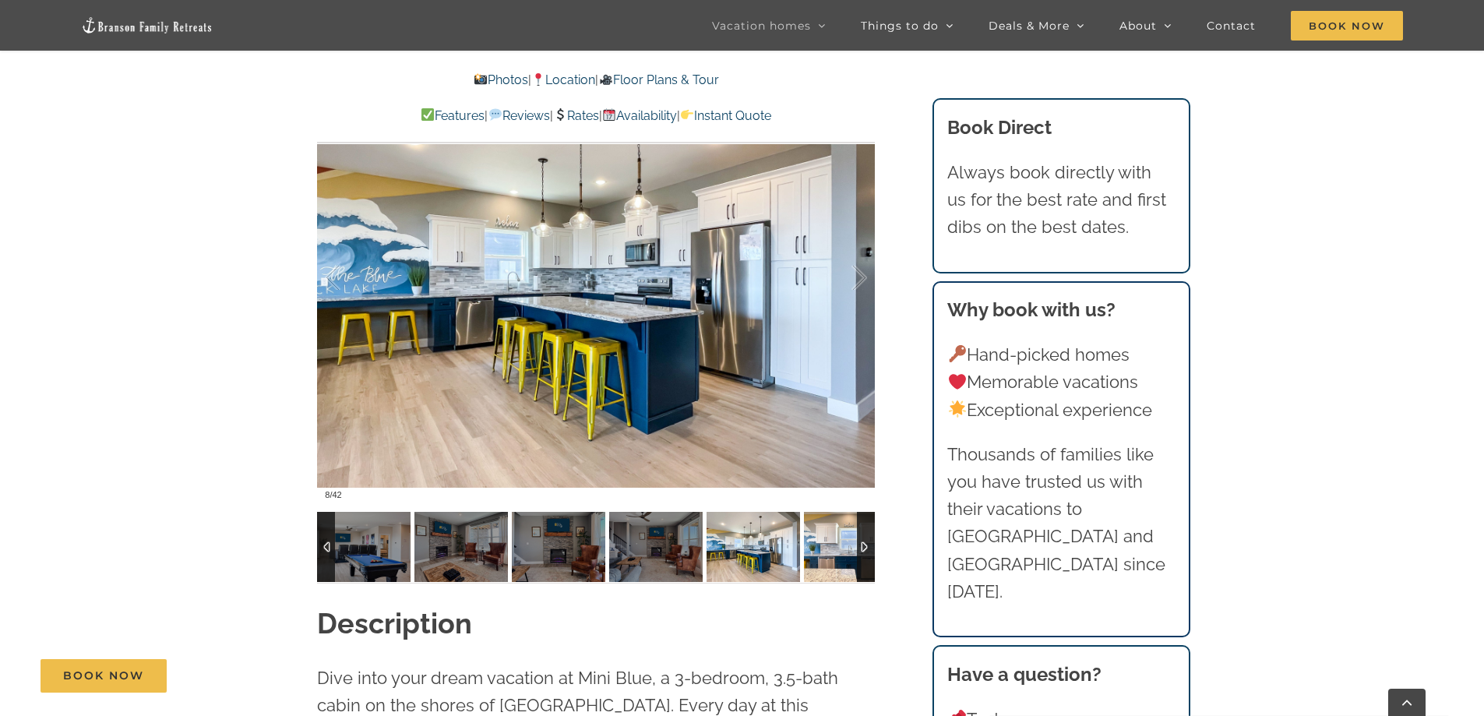
click at [817, 549] on img at bounding box center [850, 547] width 93 height 70
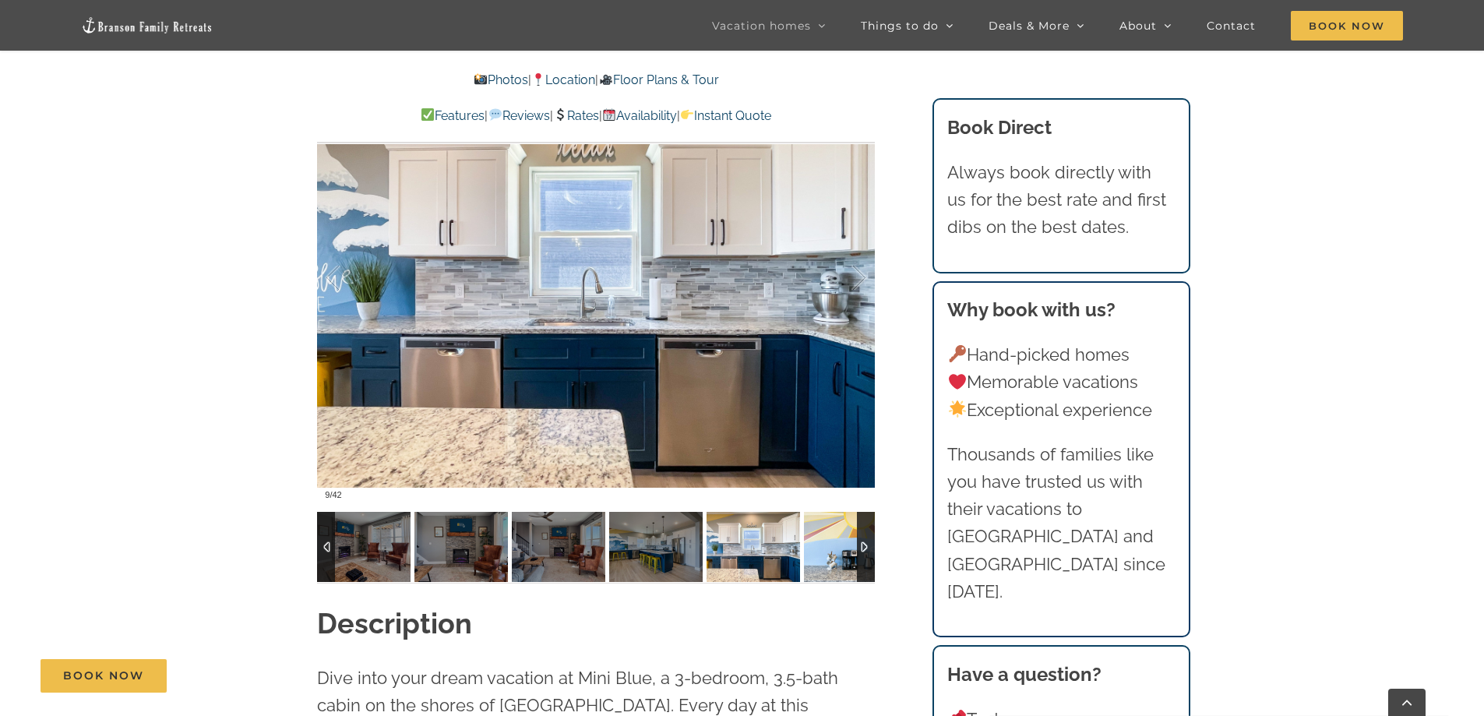
click at [817, 549] on img at bounding box center [850, 547] width 93 height 70
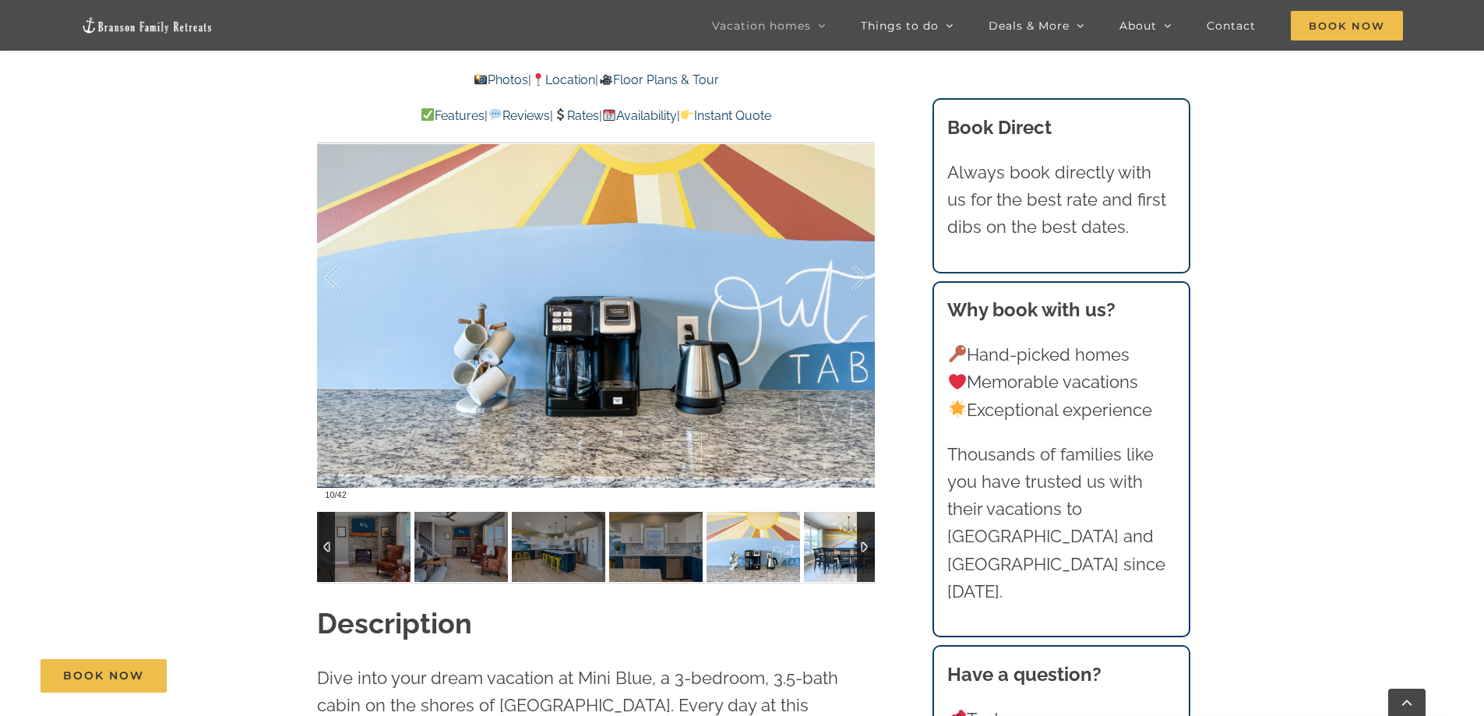
click at [817, 549] on img at bounding box center [850, 547] width 93 height 70
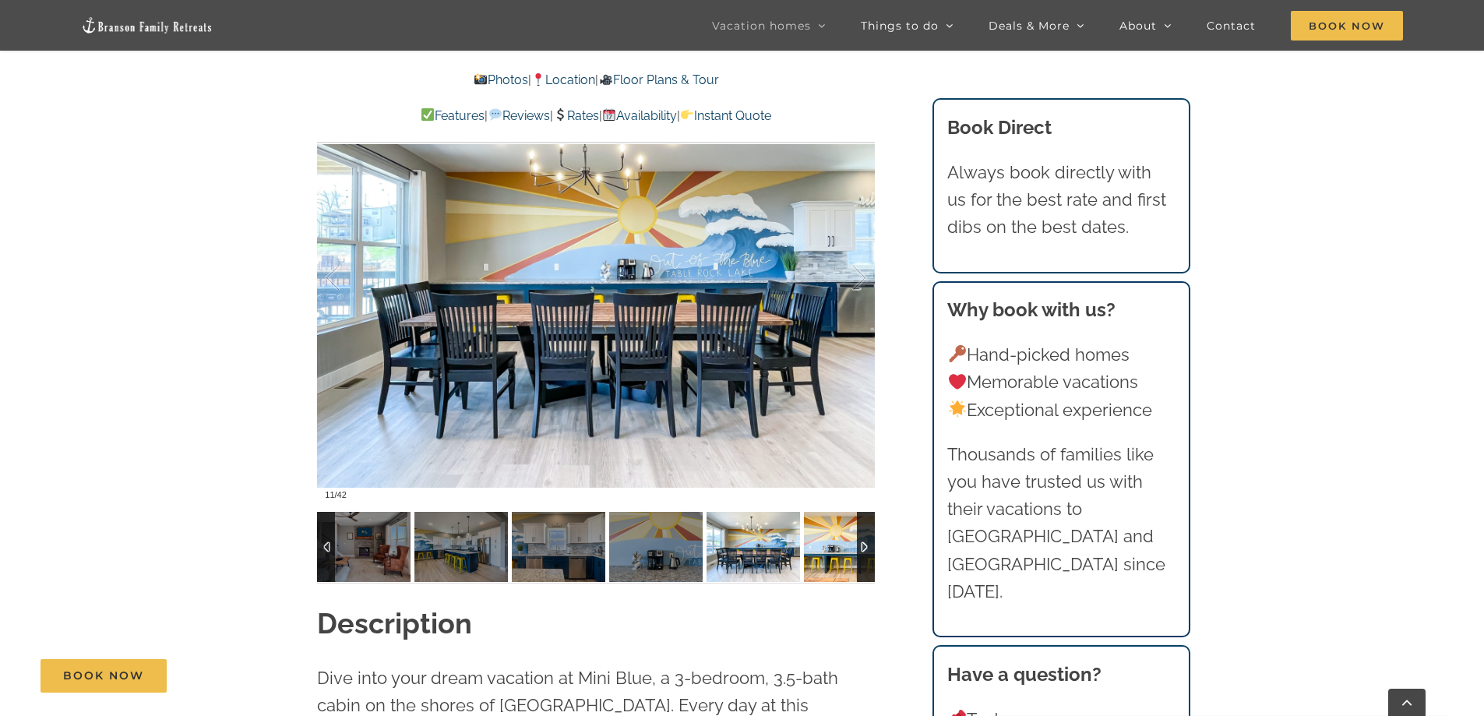
click at [815, 547] on img at bounding box center [850, 547] width 93 height 70
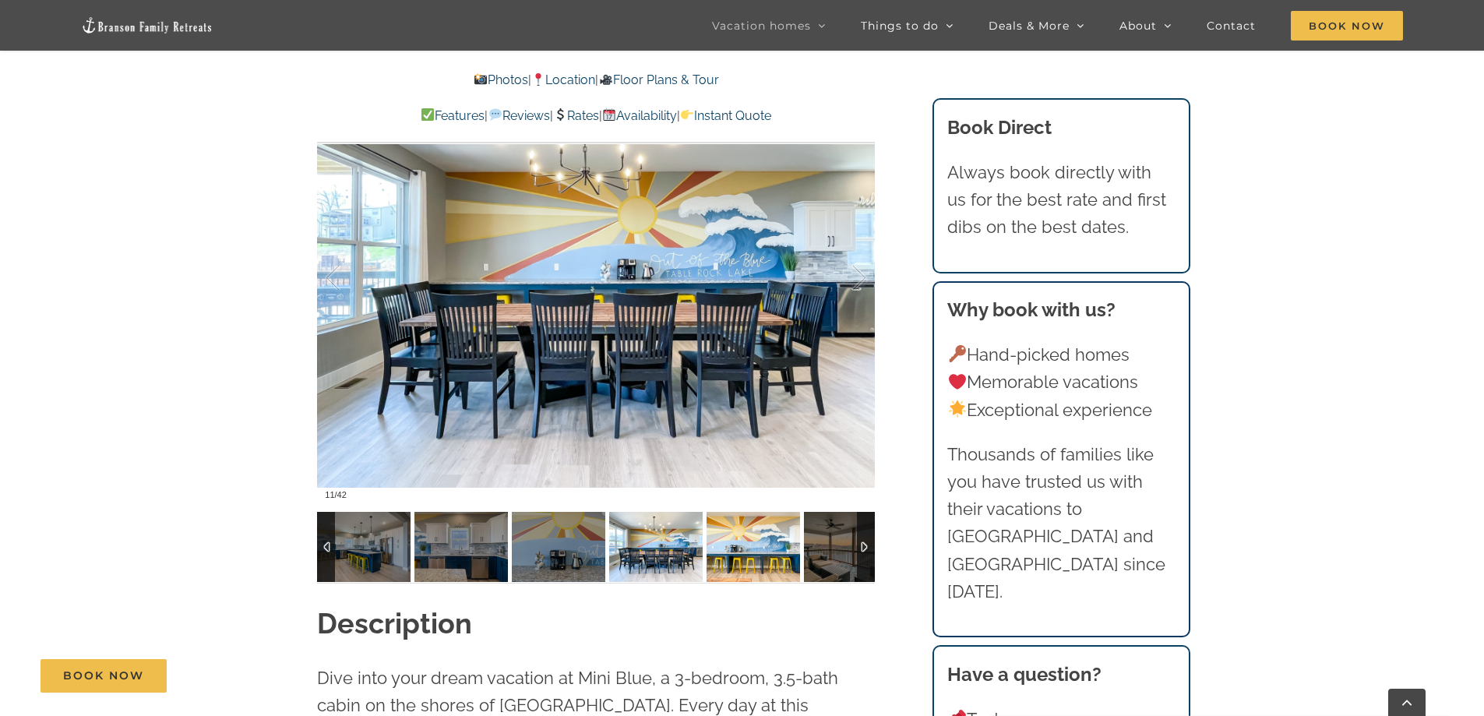
click at [800, 547] on img at bounding box center [752, 547] width 93 height 70
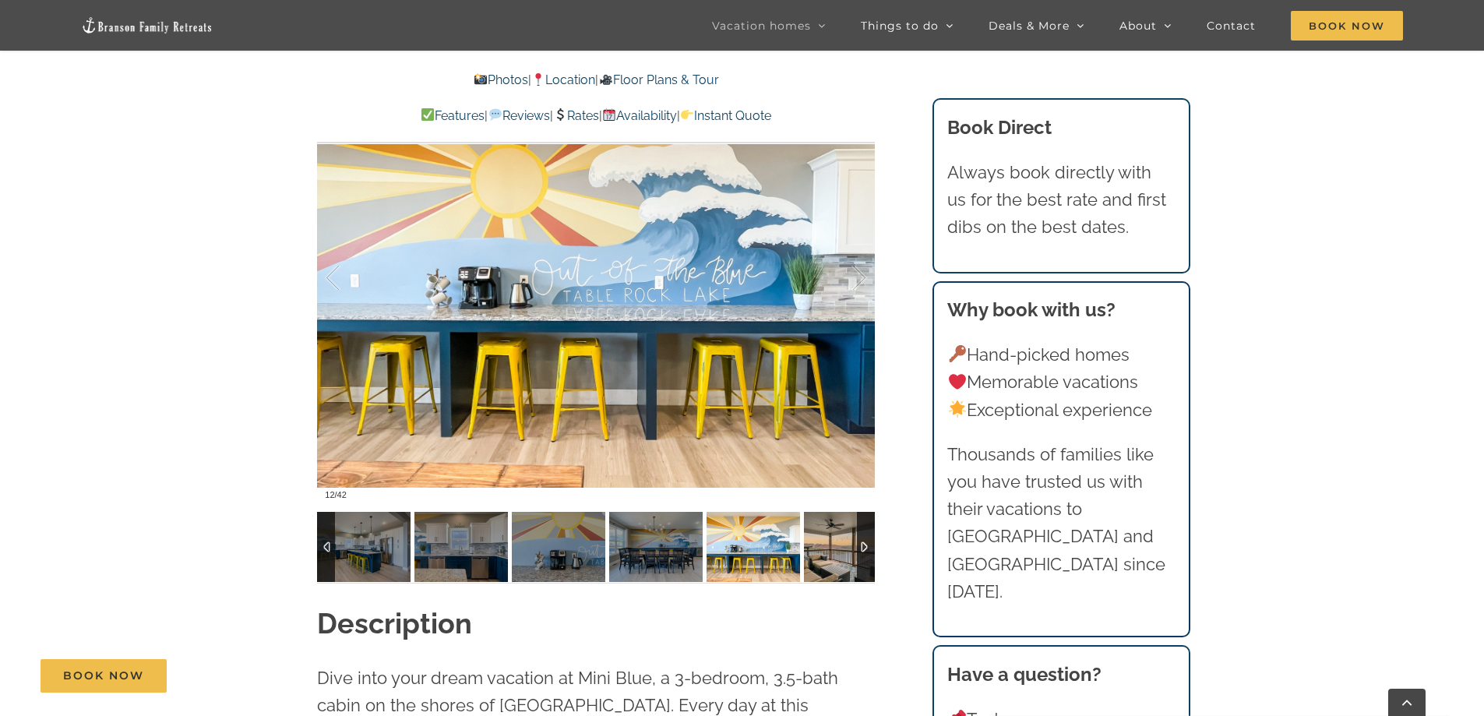
click at [815, 547] on img at bounding box center [850, 547] width 93 height 70
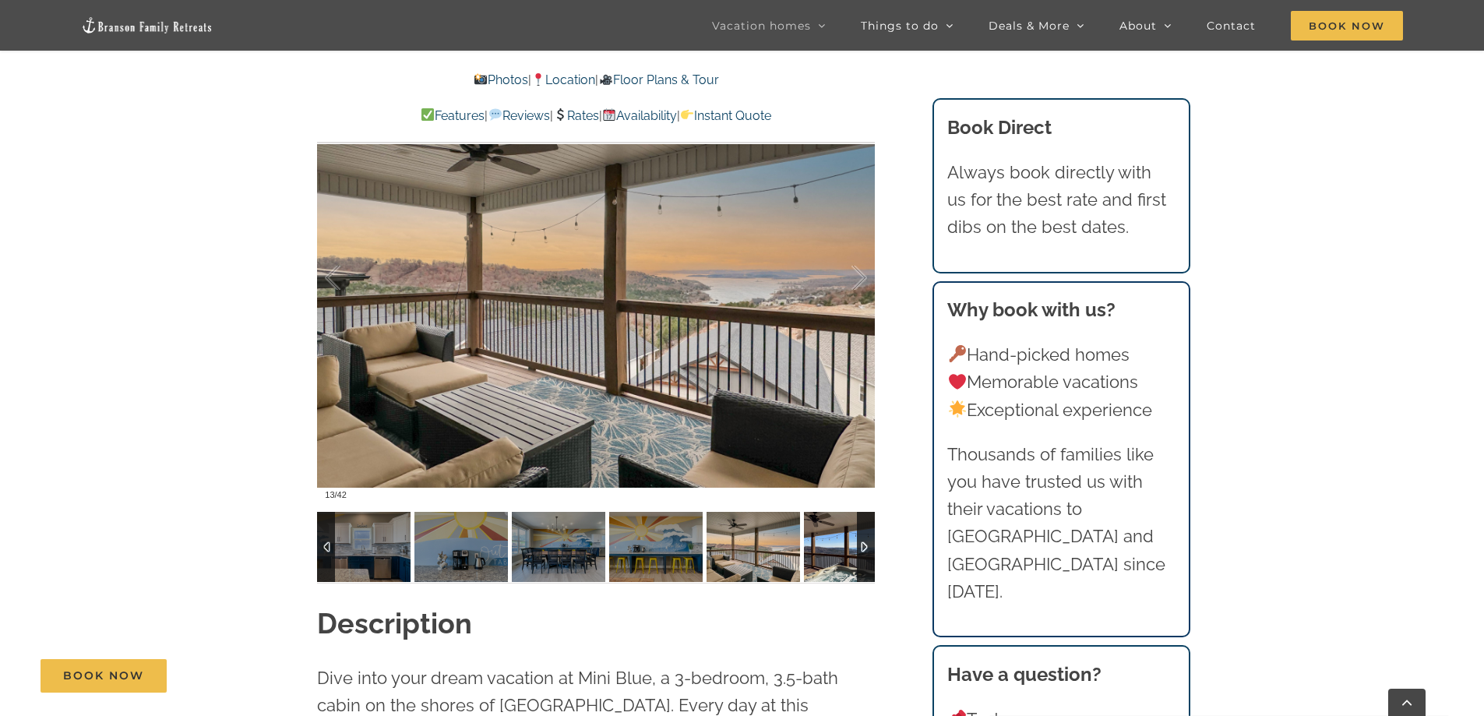
click at [815, 544] on img at bounding box center [850, 547] width 93 height 70
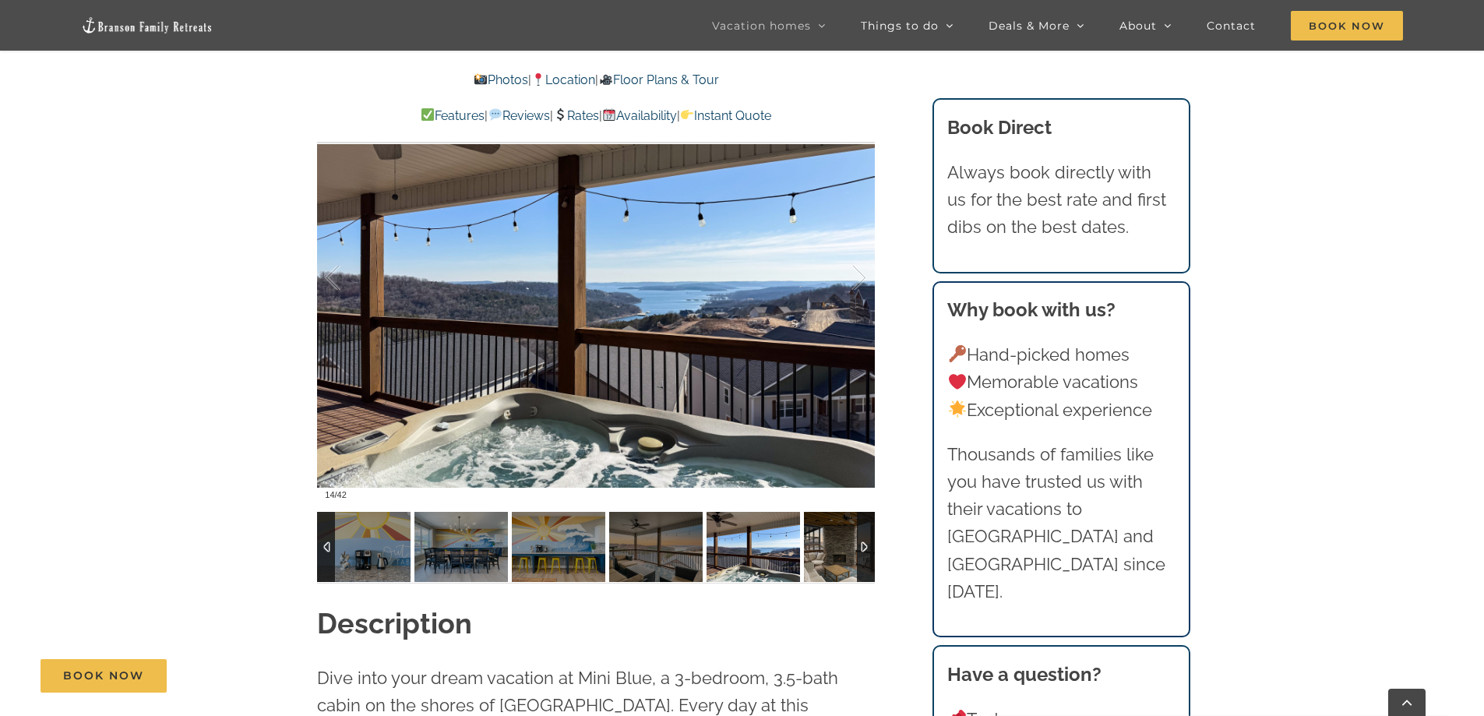
click at [822, 544] on img at bounding box center [850, 547] width 93 height 70
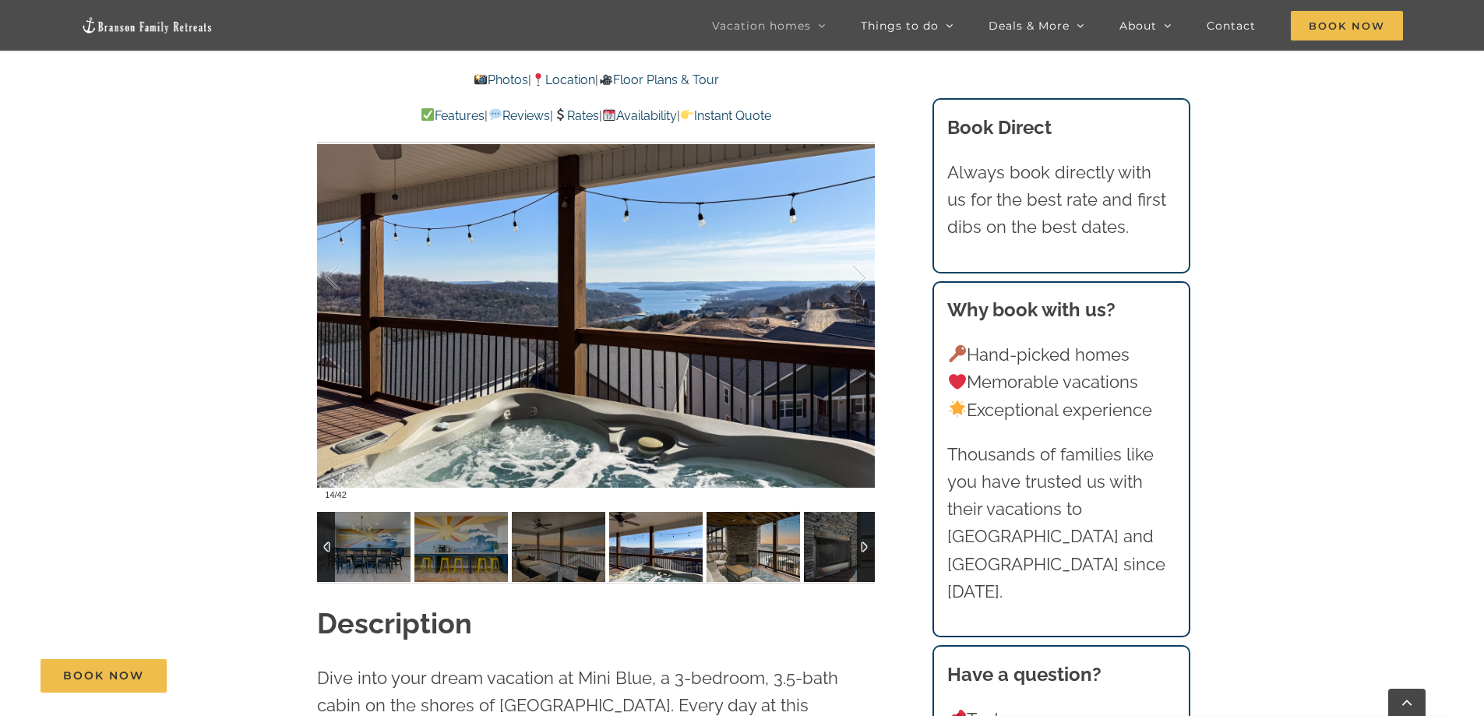
click at [800, 544] on img at bounding box center [752, 547] width 93 height 70
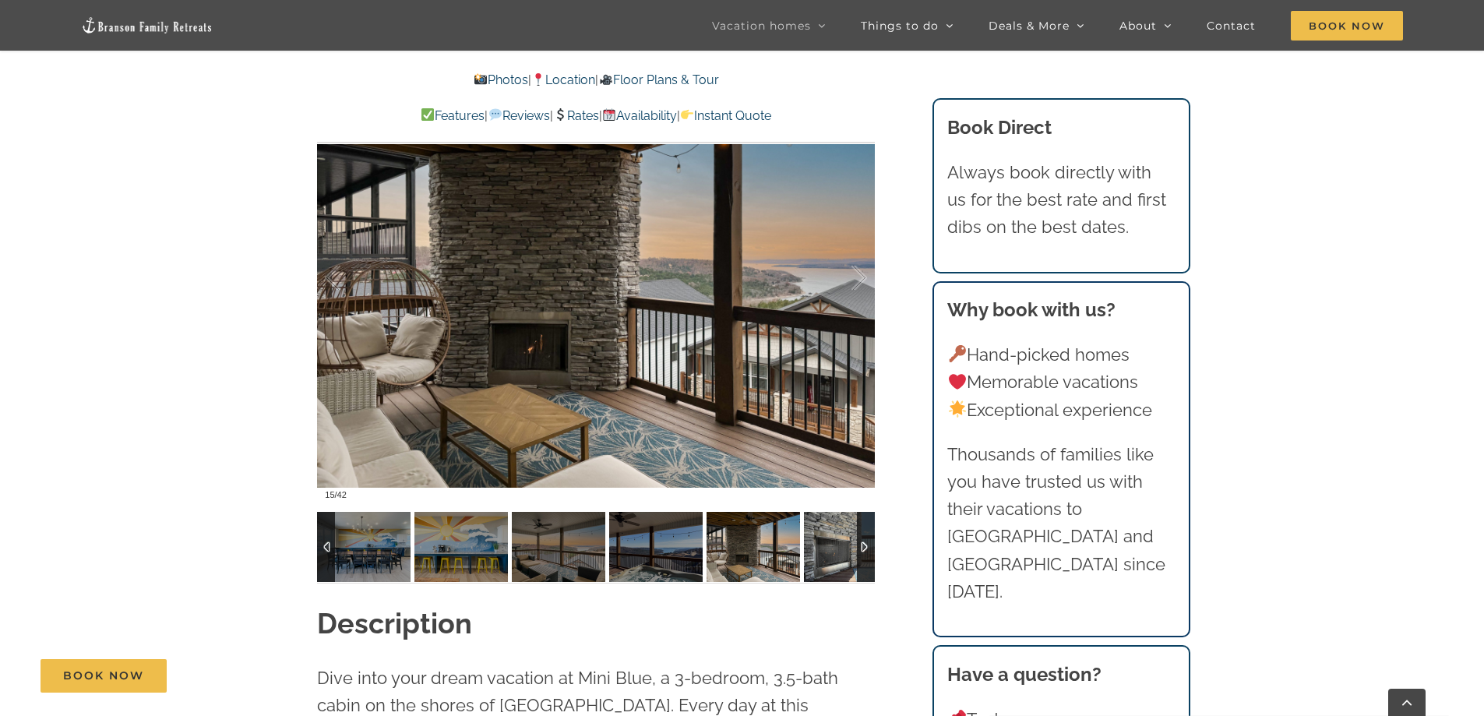
click at [827, 548] on img at bounding box center [850, 547] width 93 height 70
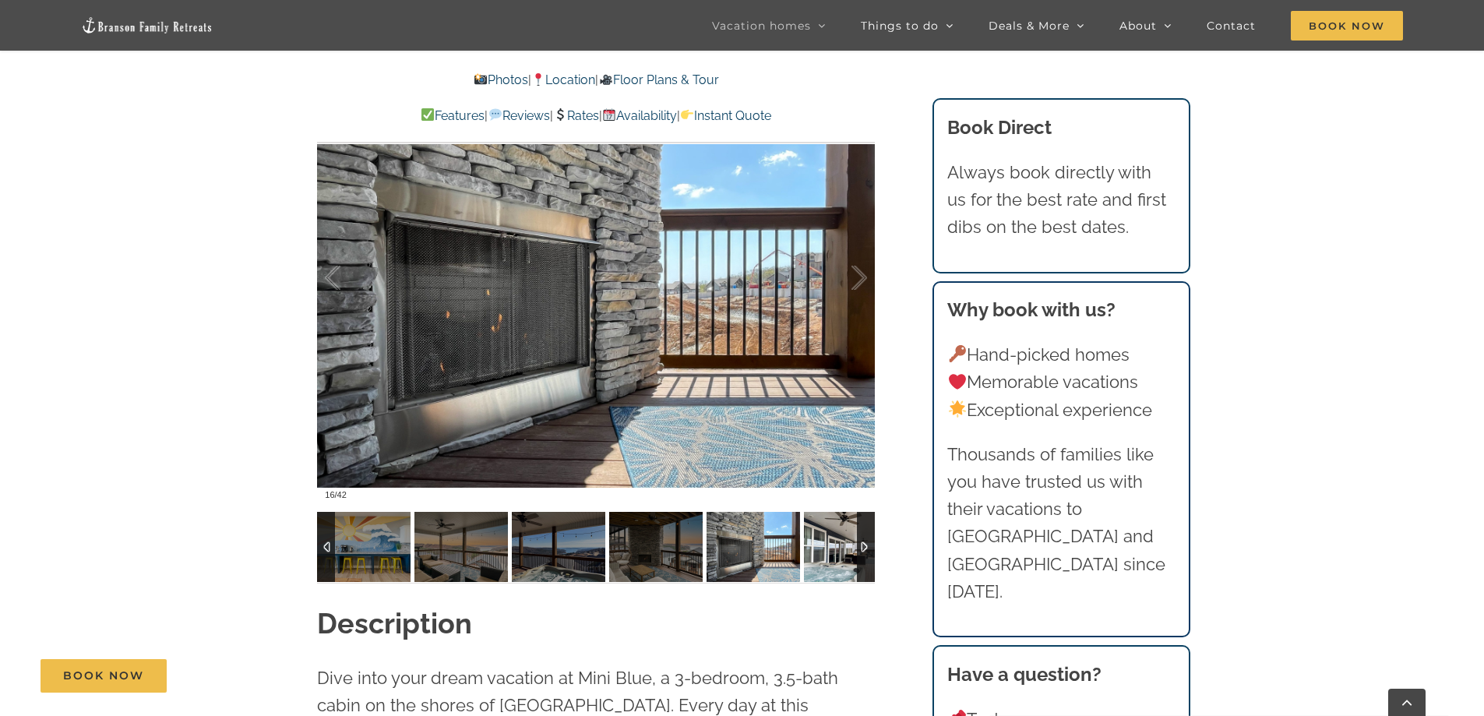
click at [826, 548] on img at bounding box center [850, 547] width 93 height 70
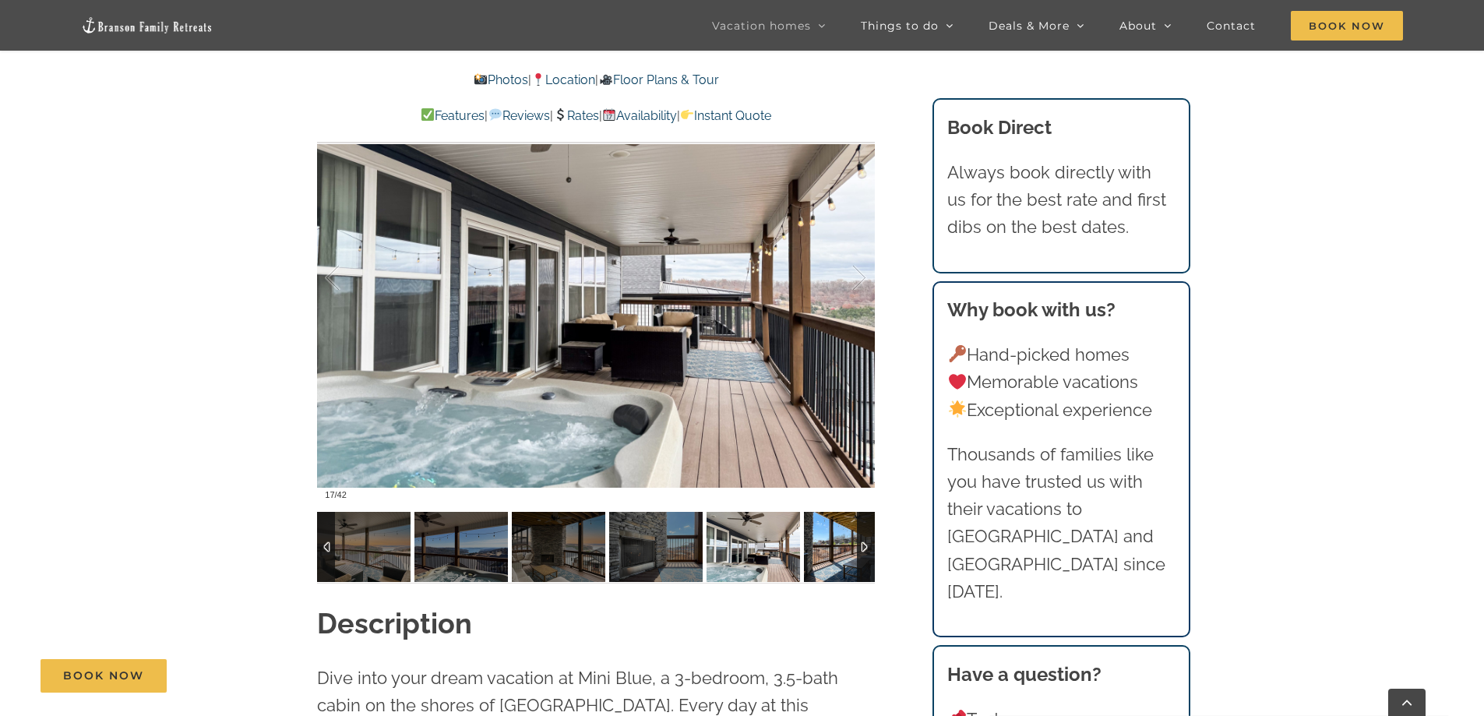
click at [825, 549] on img at bounding box center [850, 547] width 93 height 70
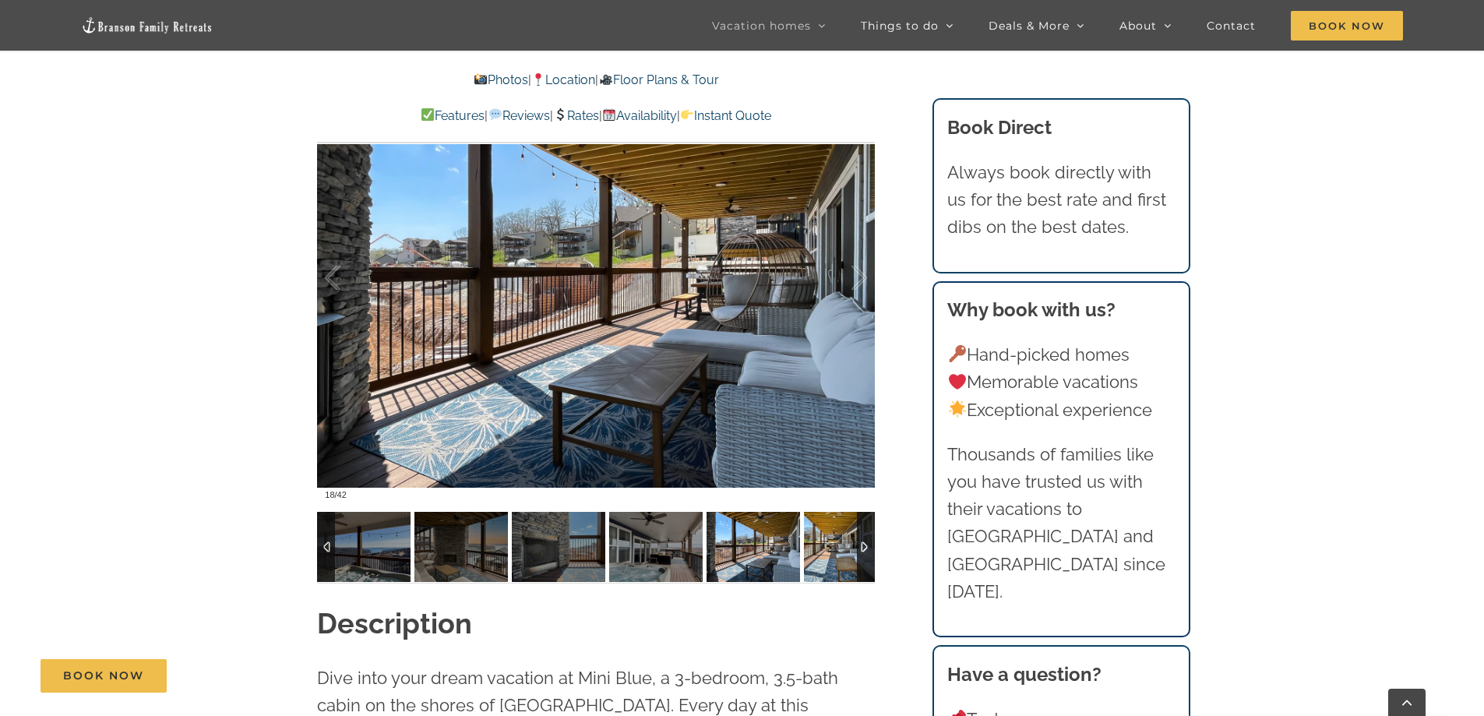
click at [824, 549] on img at bounding box center [850, 547] width 93 height 70
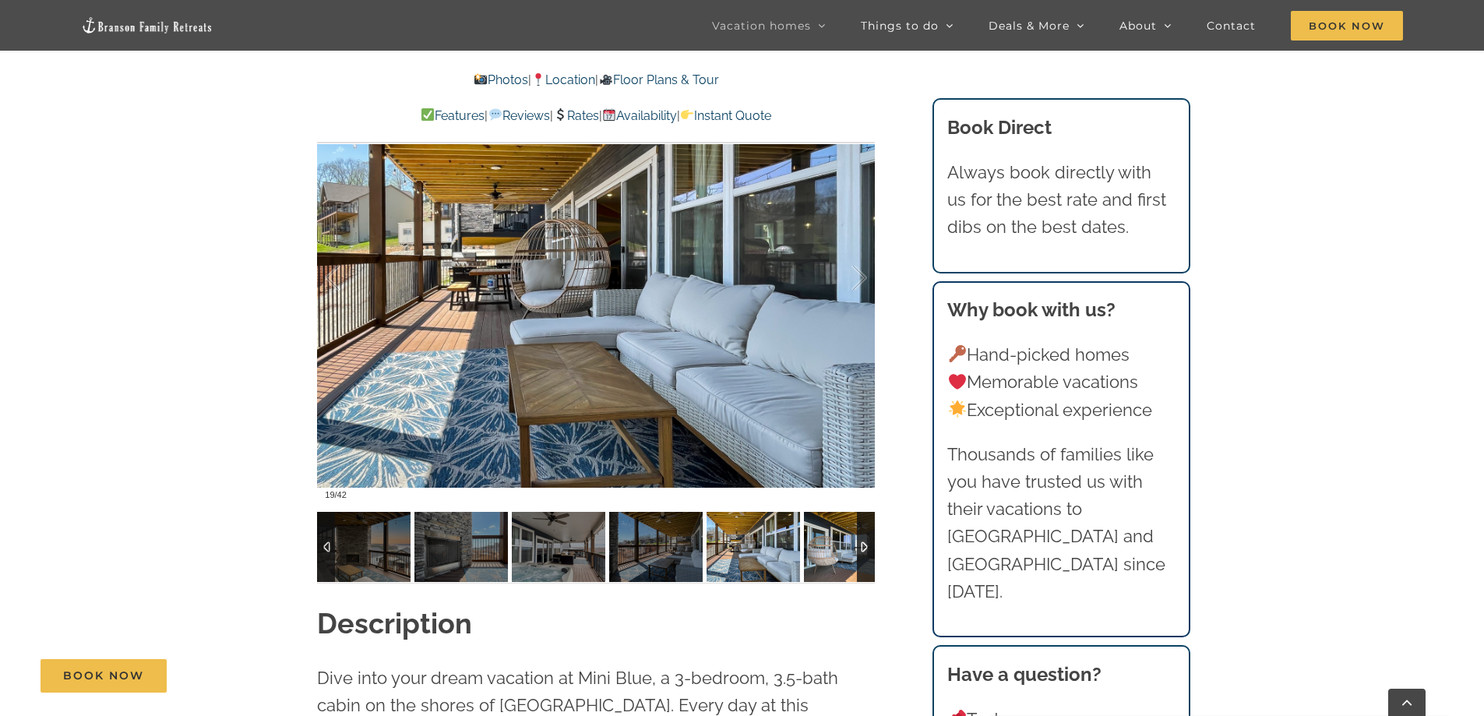
click at [822, 549] on img at bounding box center [850, 547] width 93 height 70
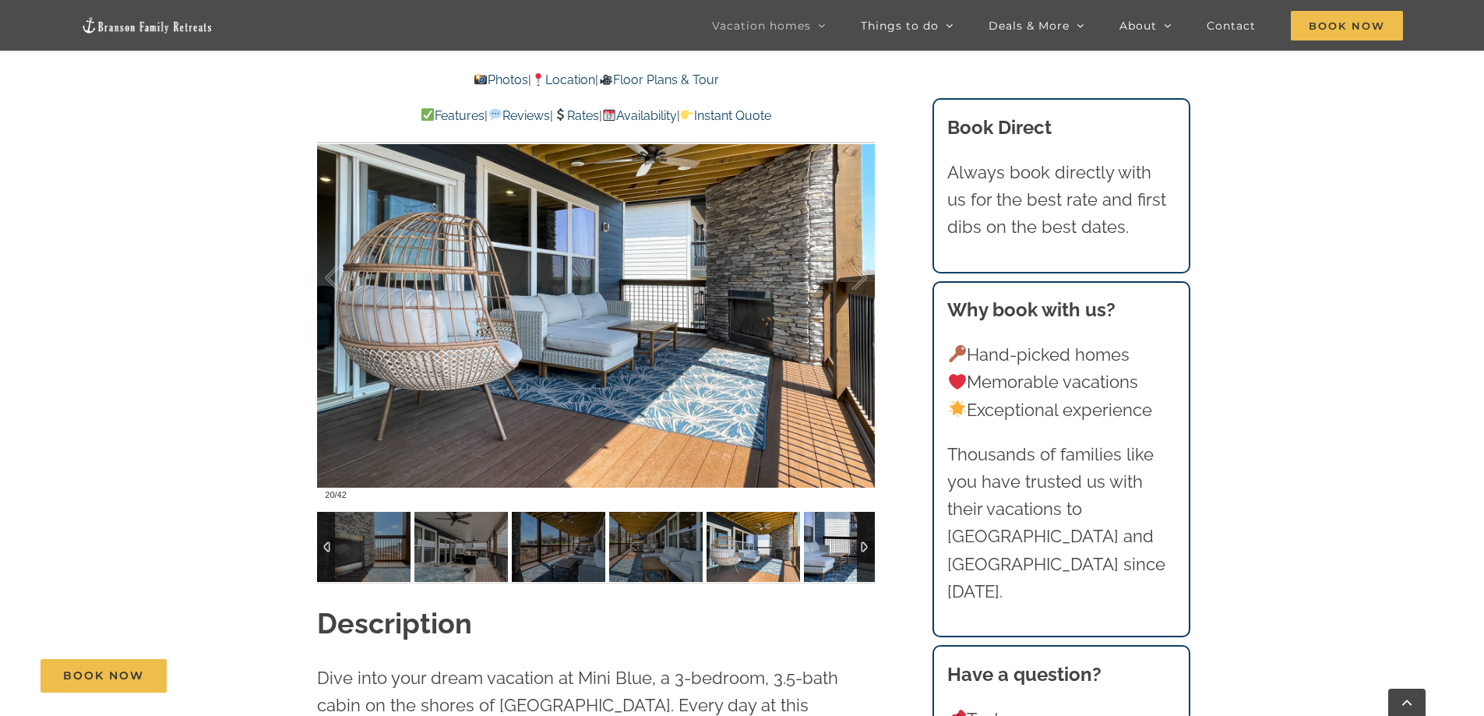
click at [821, 549] on img at bounding box center [850, 547] width 93 height 70
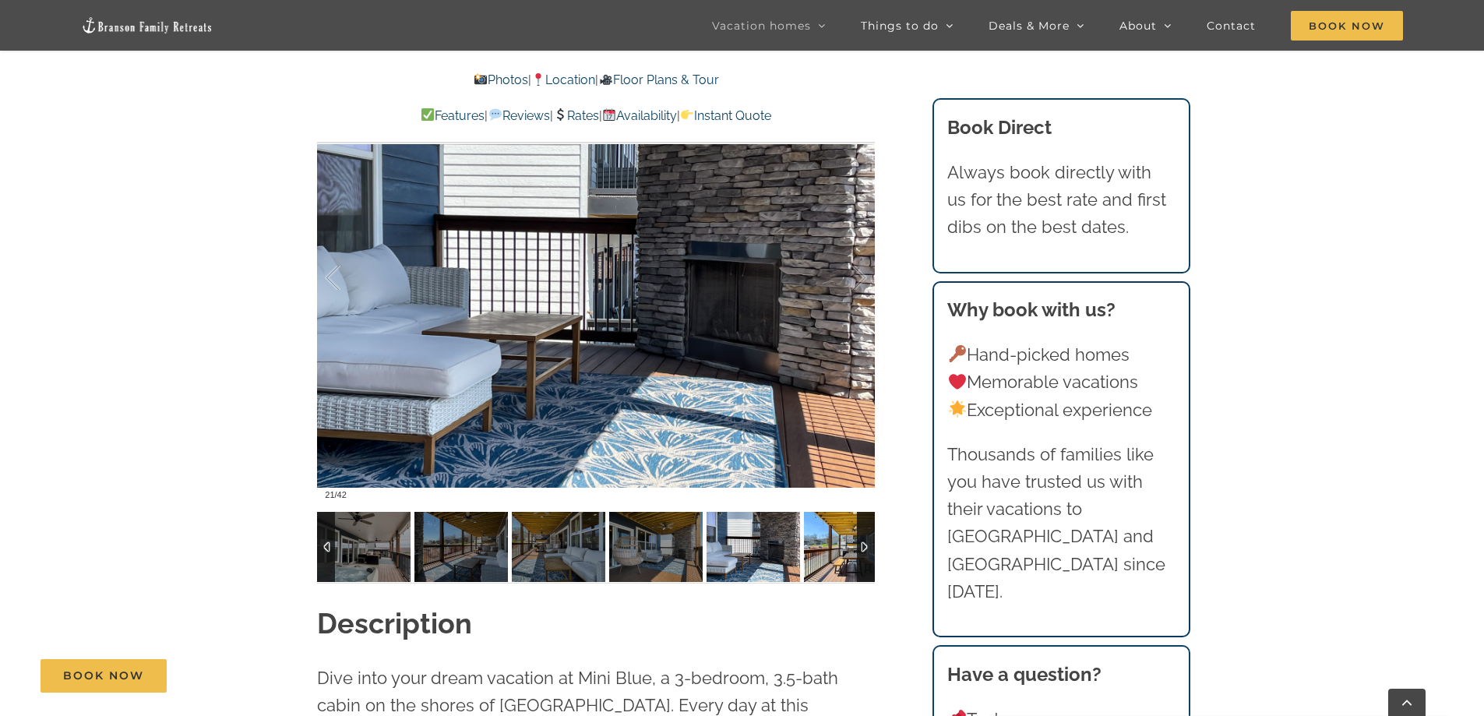
click at [820, 549] on img at bounding box center [850, 547] width 93 height 70
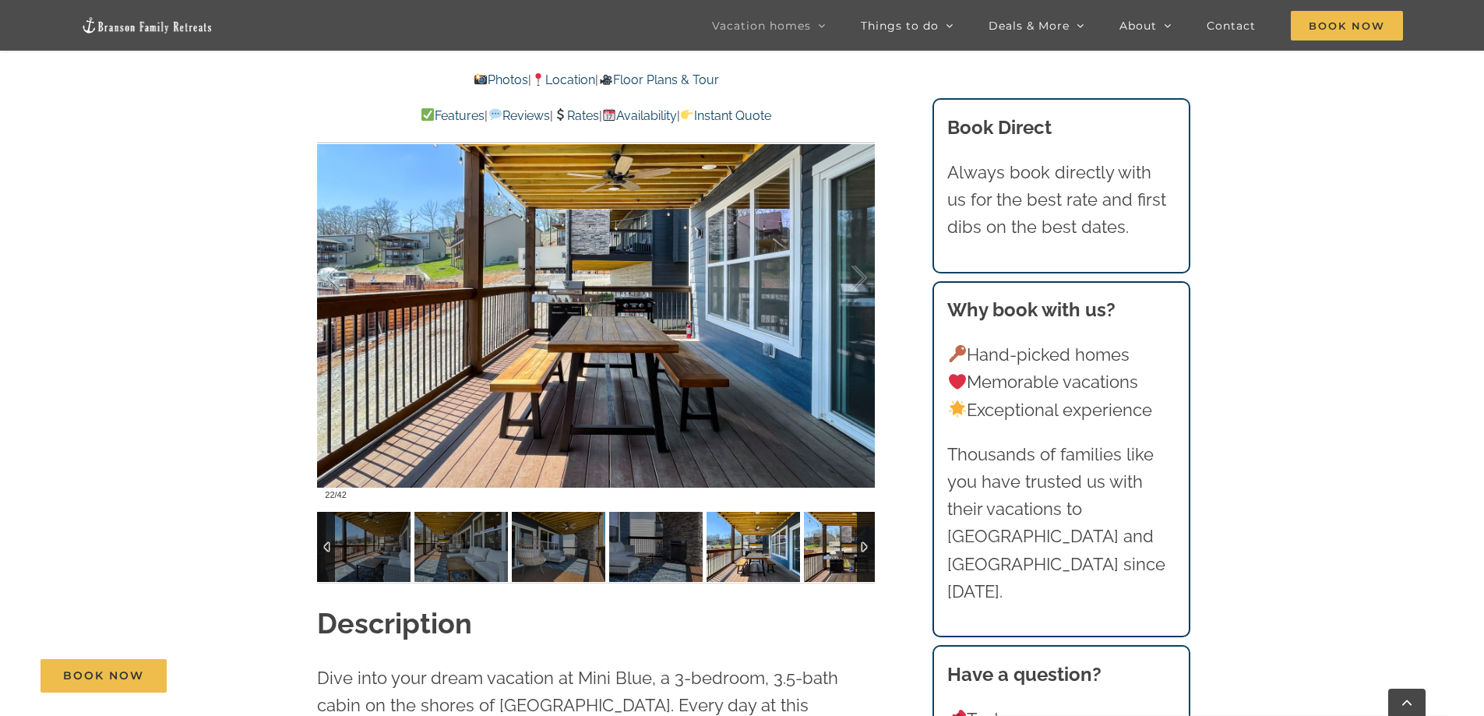
click at [819, 549] on img at bounding box center [850, 547] width 93 height 70
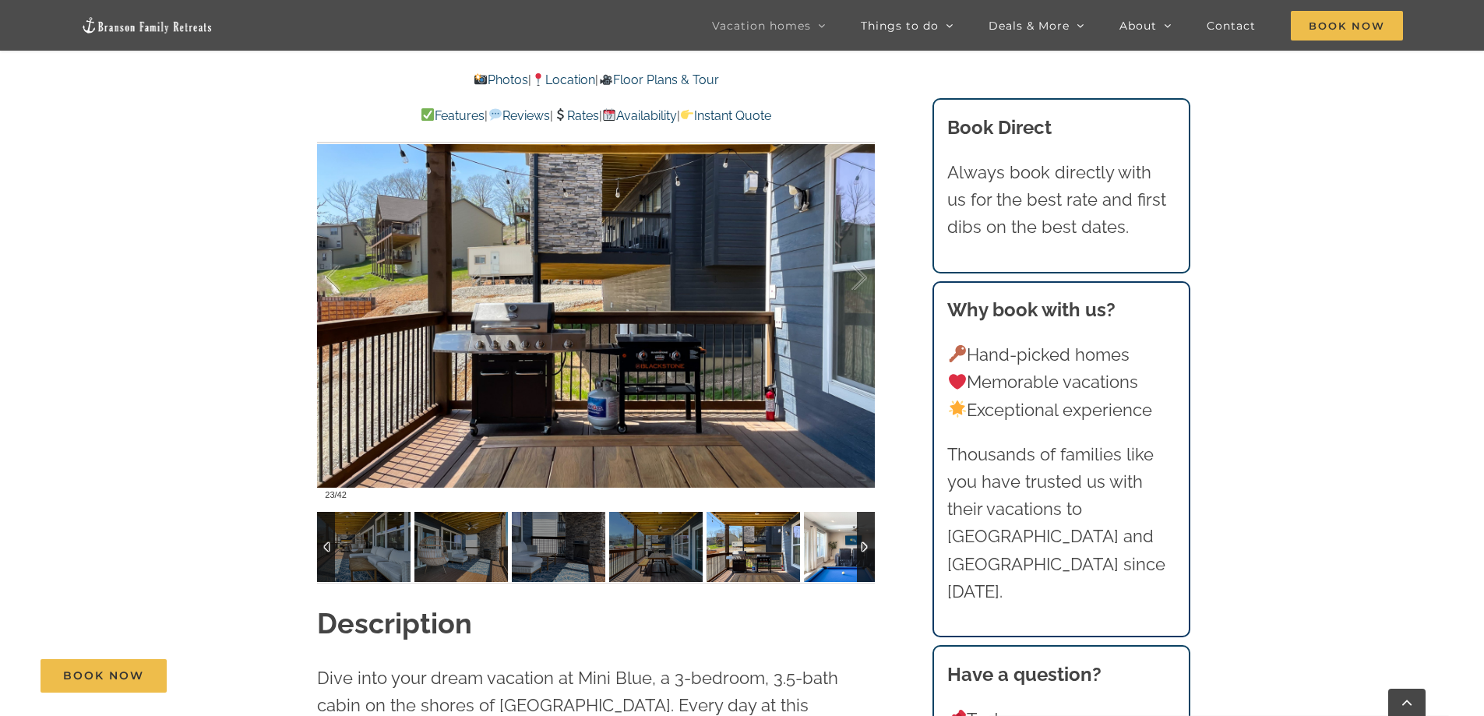
click at [819, 549] on img at bounding box center [850, 547] width 93 height 70
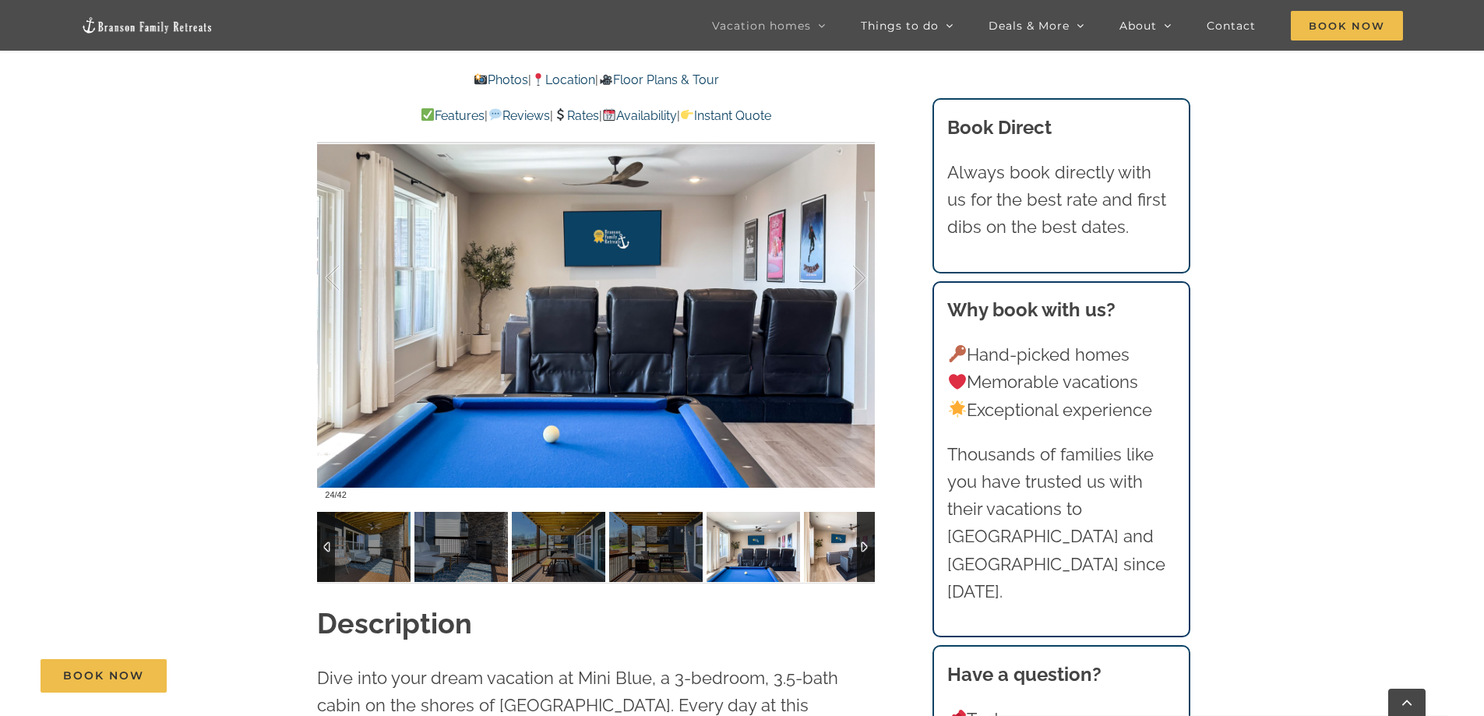
click at [819, 549] on img at bounding box center [850, 547] width 93 height 70
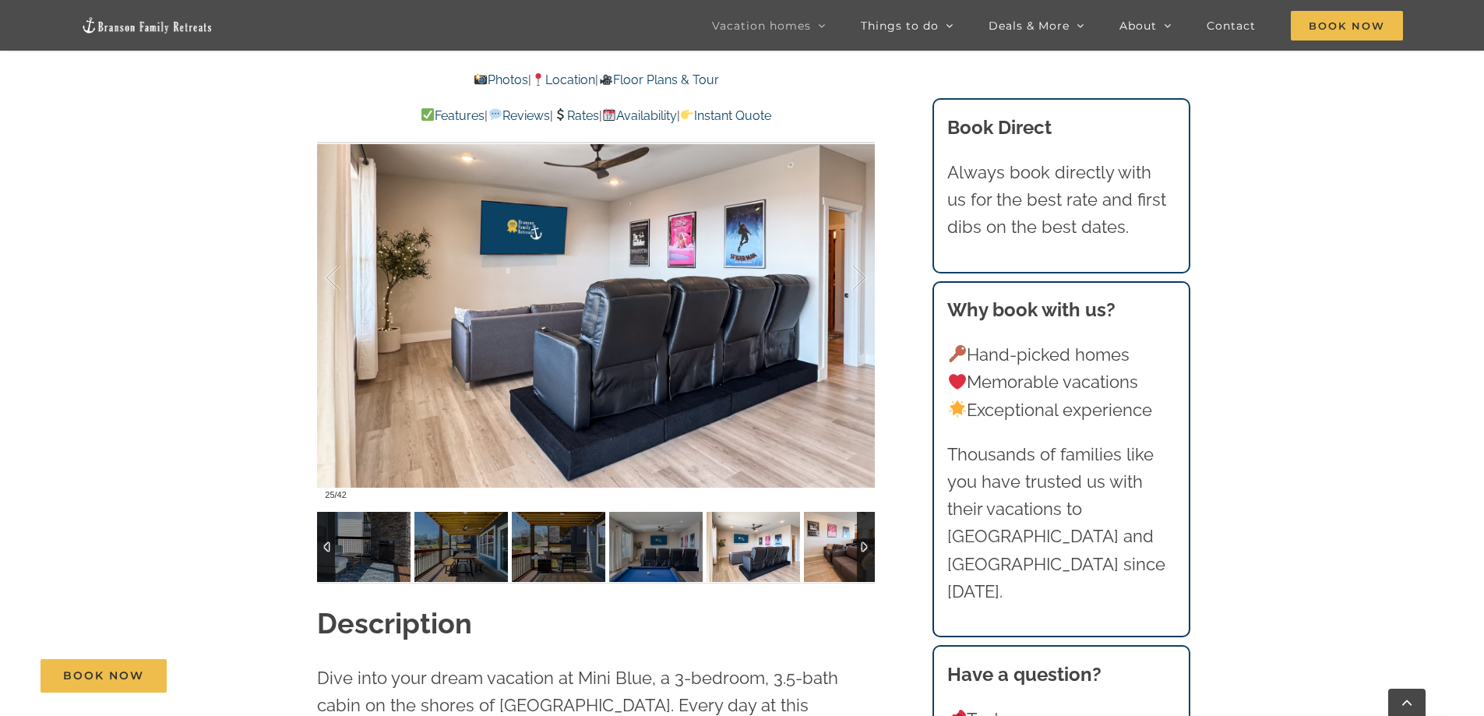
click at [819, 549] on img at bounding box center [850, 547] width 93 height 70
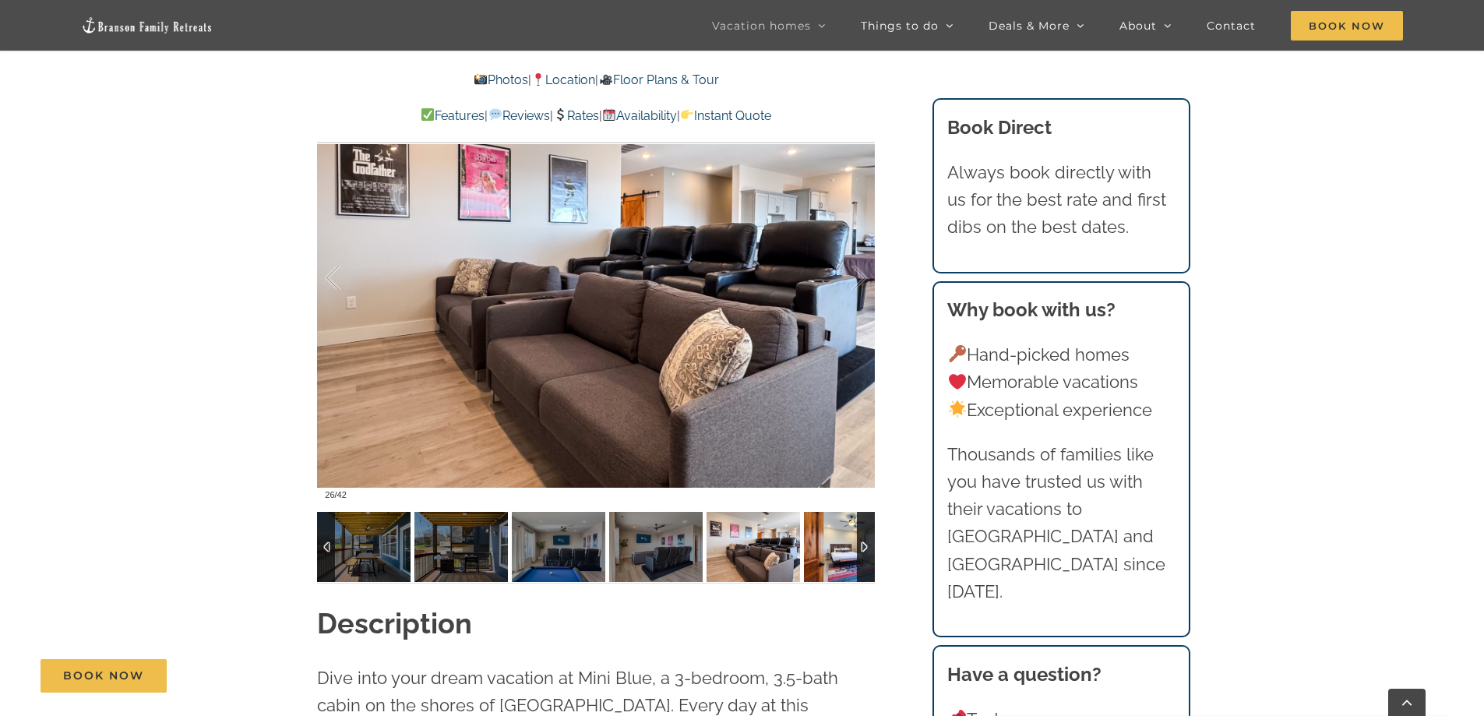
click at [819, 549] on img at bounding box center [850, 547] width 93 height 70
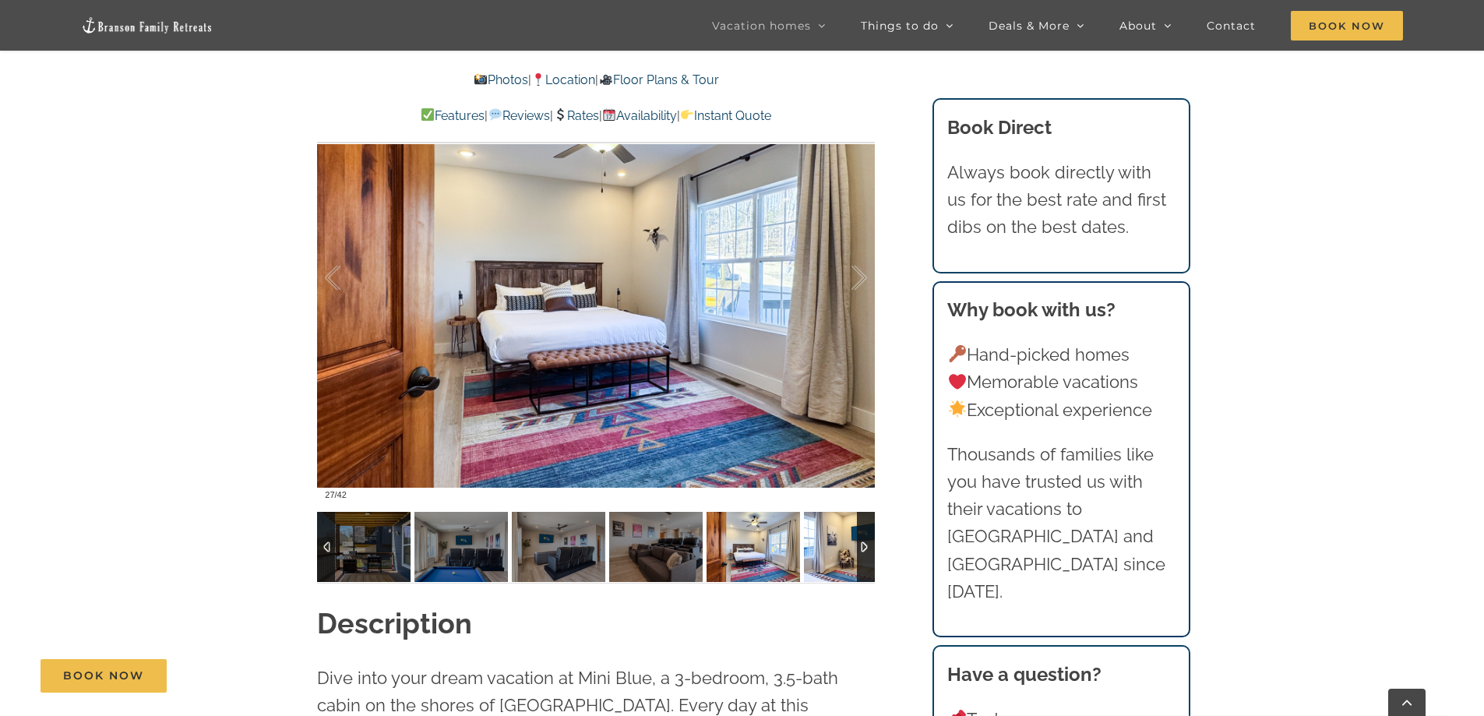
click at [818, 550] on img at bounding box center [850, 547] width 93 height 70
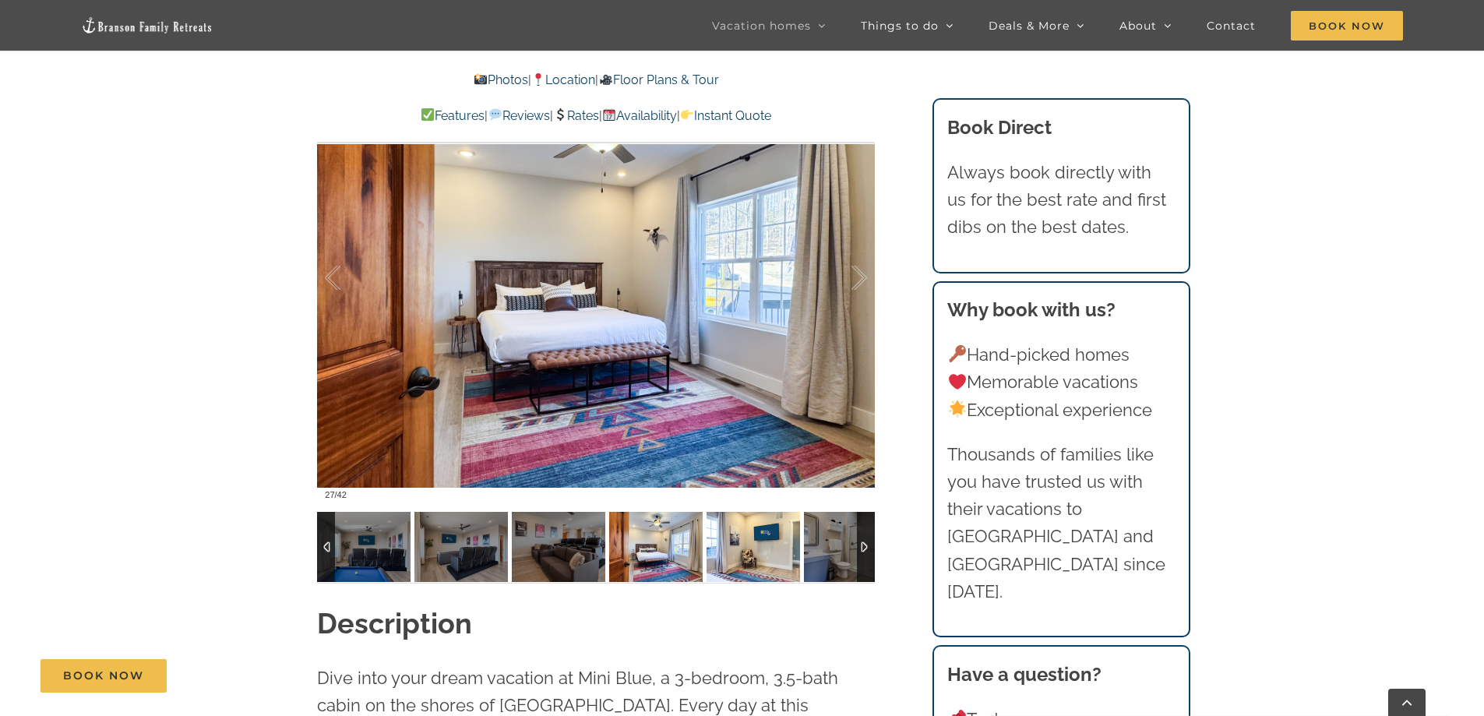
click at [800, 550] on img at bounding box center [752, 547] width 93 height 70
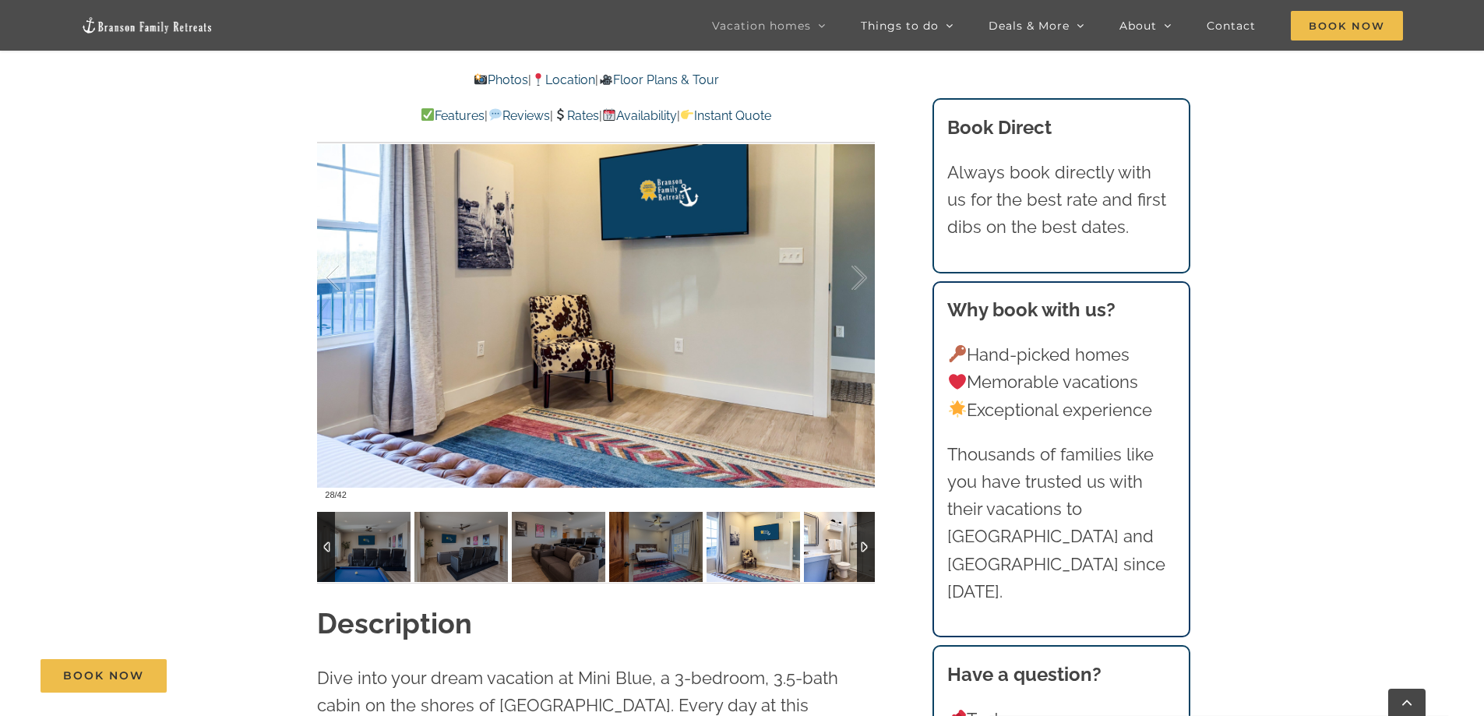
click at [817, 550] on img at bounding box center [850, 547] width 93 height 70
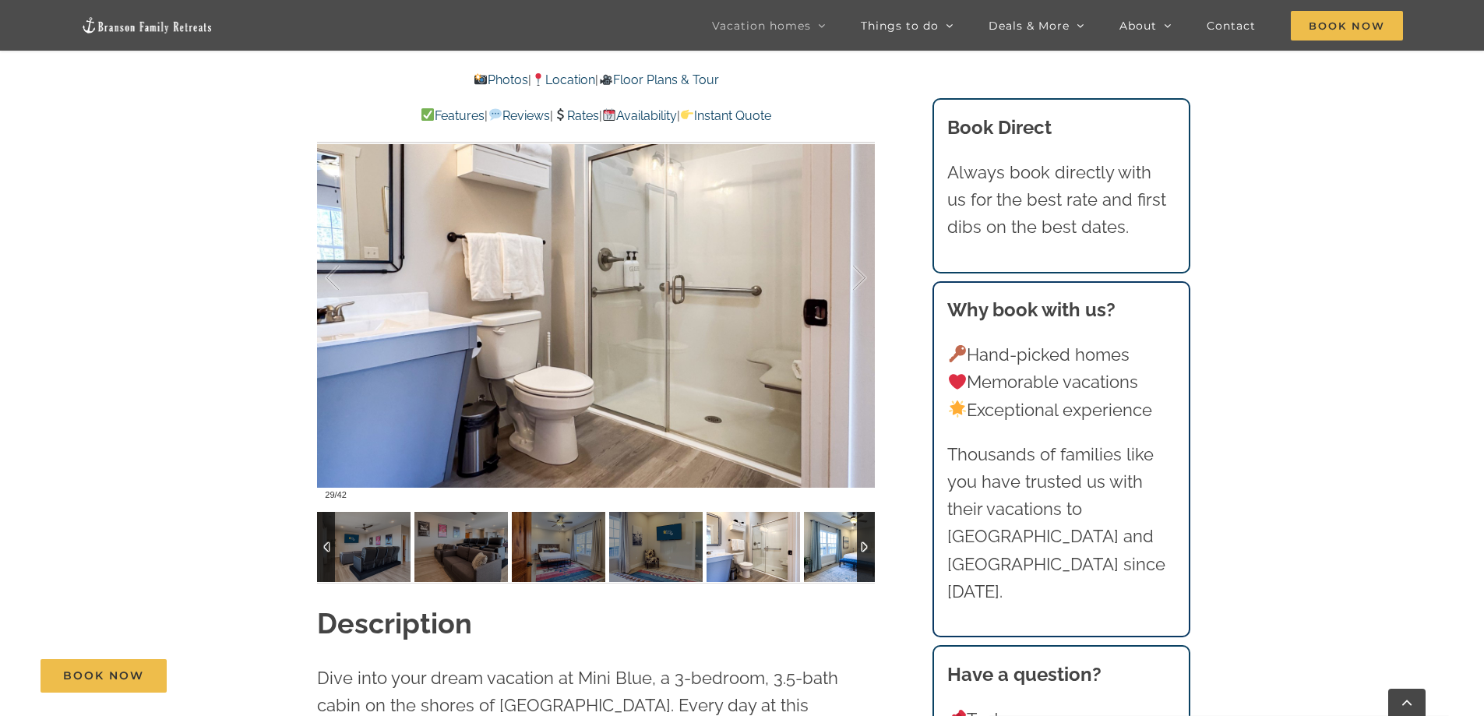
click at [831, 542] on img at bounding box center [850, 547] width 93 height 70
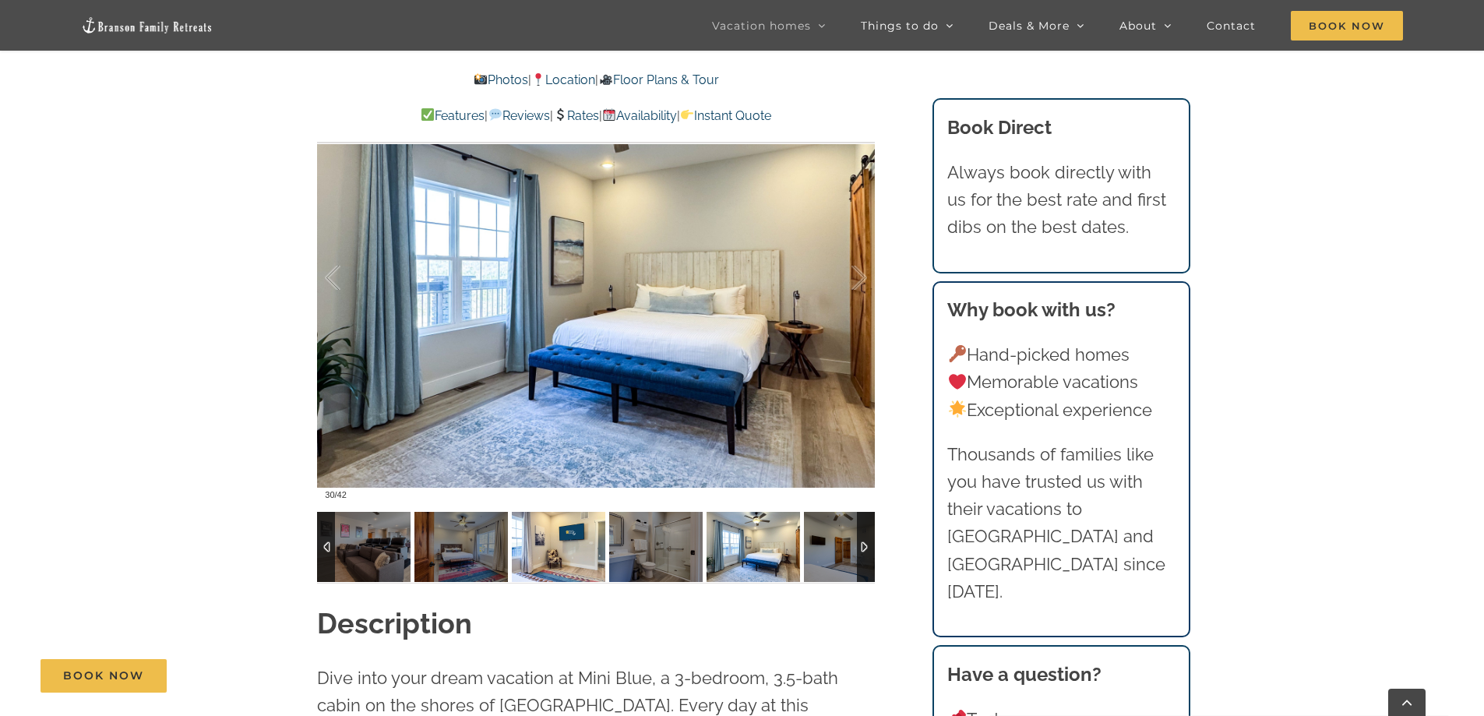
click at [579, 545] on img at bounding box center [558, 547] width 93 height 70
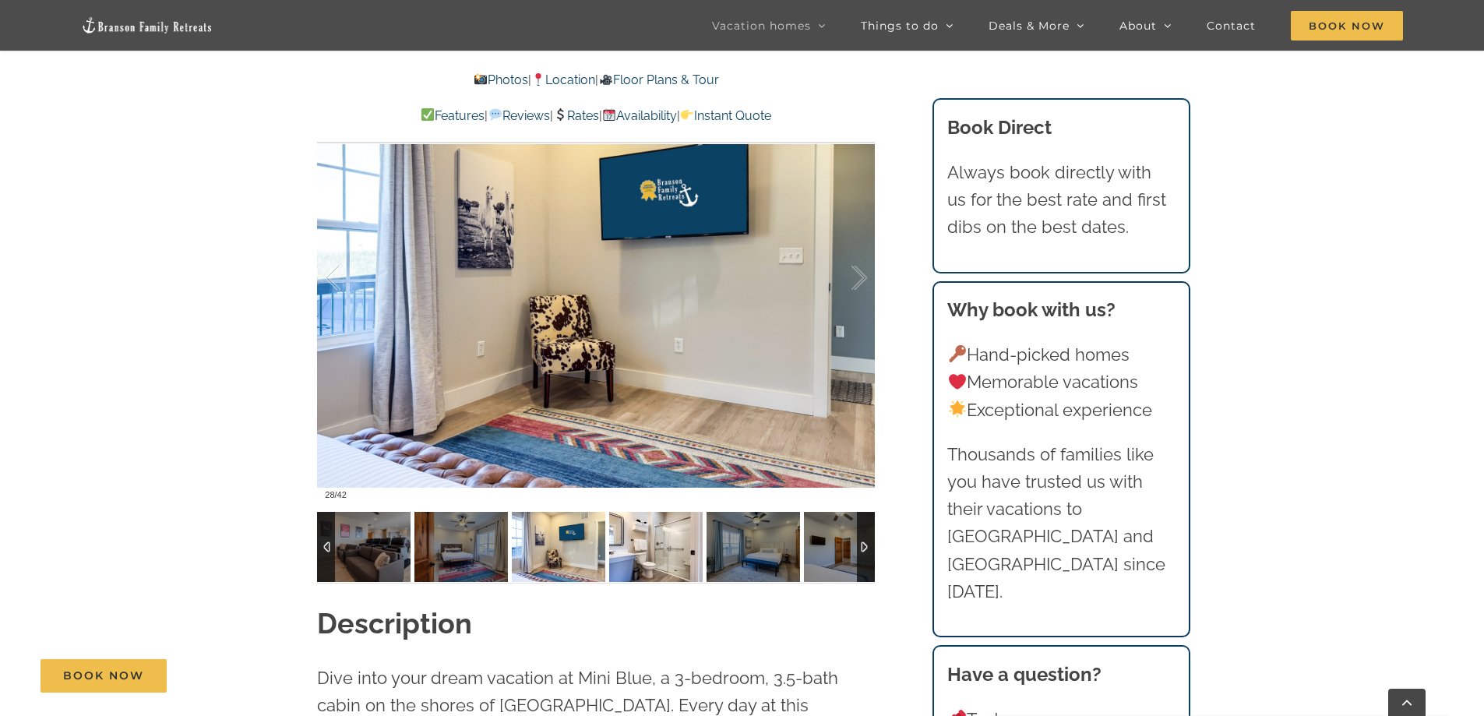
click at [649, 550] on img at bounding box center [655, 547] width 93 height 70
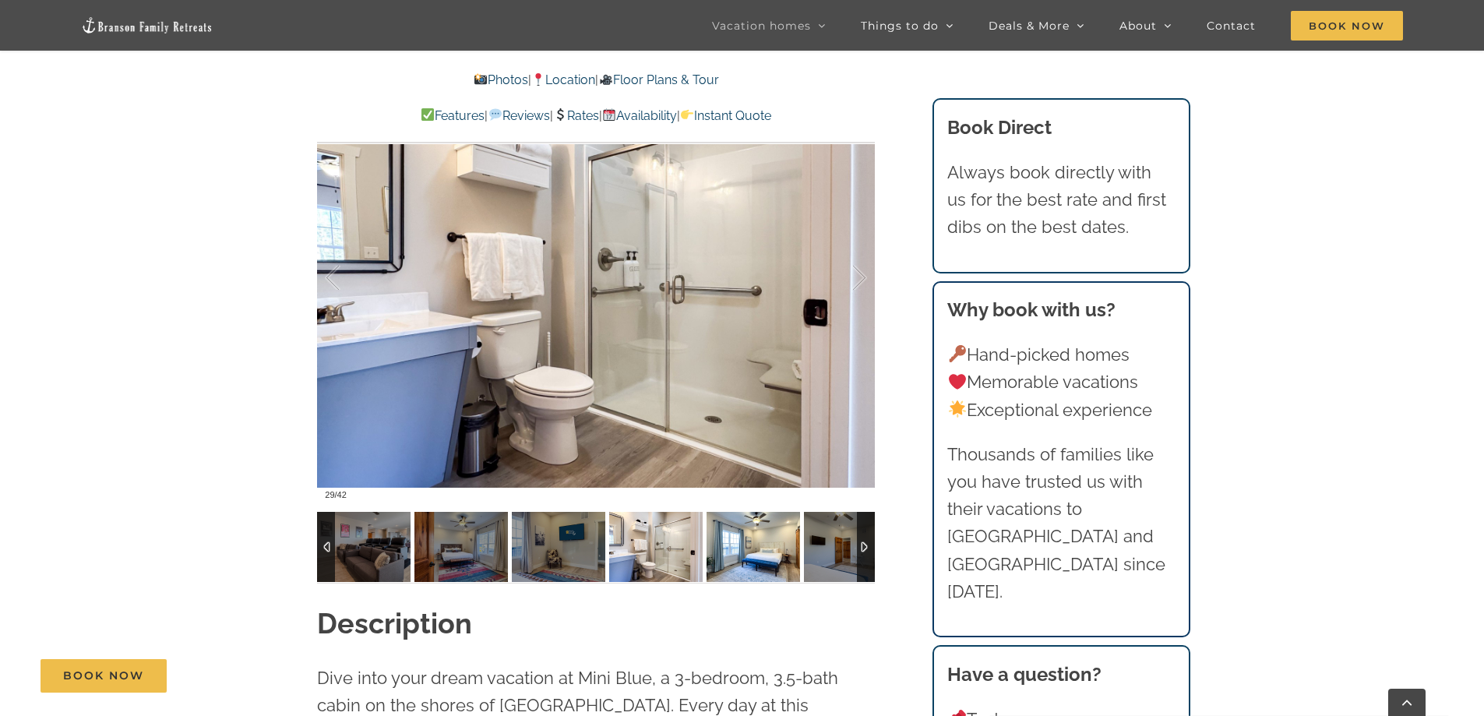
click at [748, 551] on img at bounding box center [752, 547] width 93 height 70
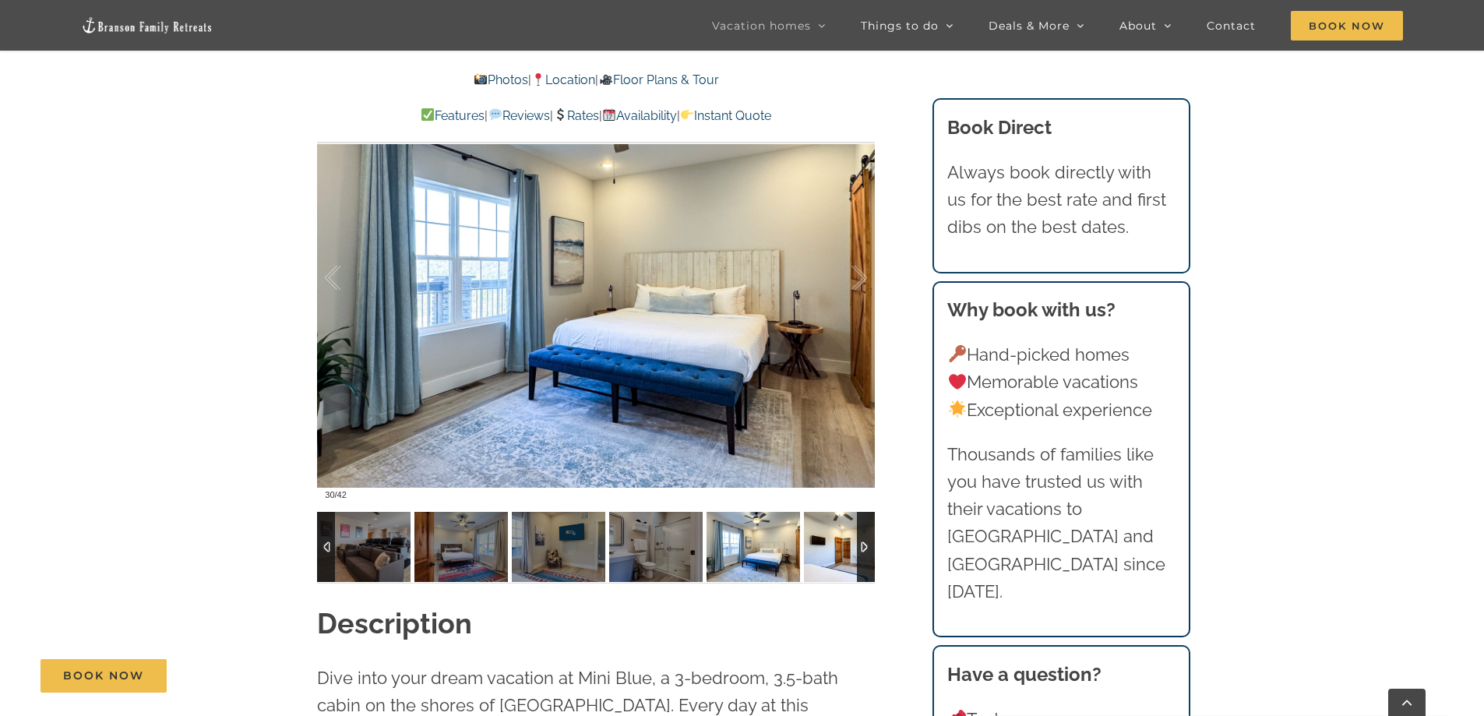
click at [831, 549] on img at bounding box center [850, 547] width 93 height 70
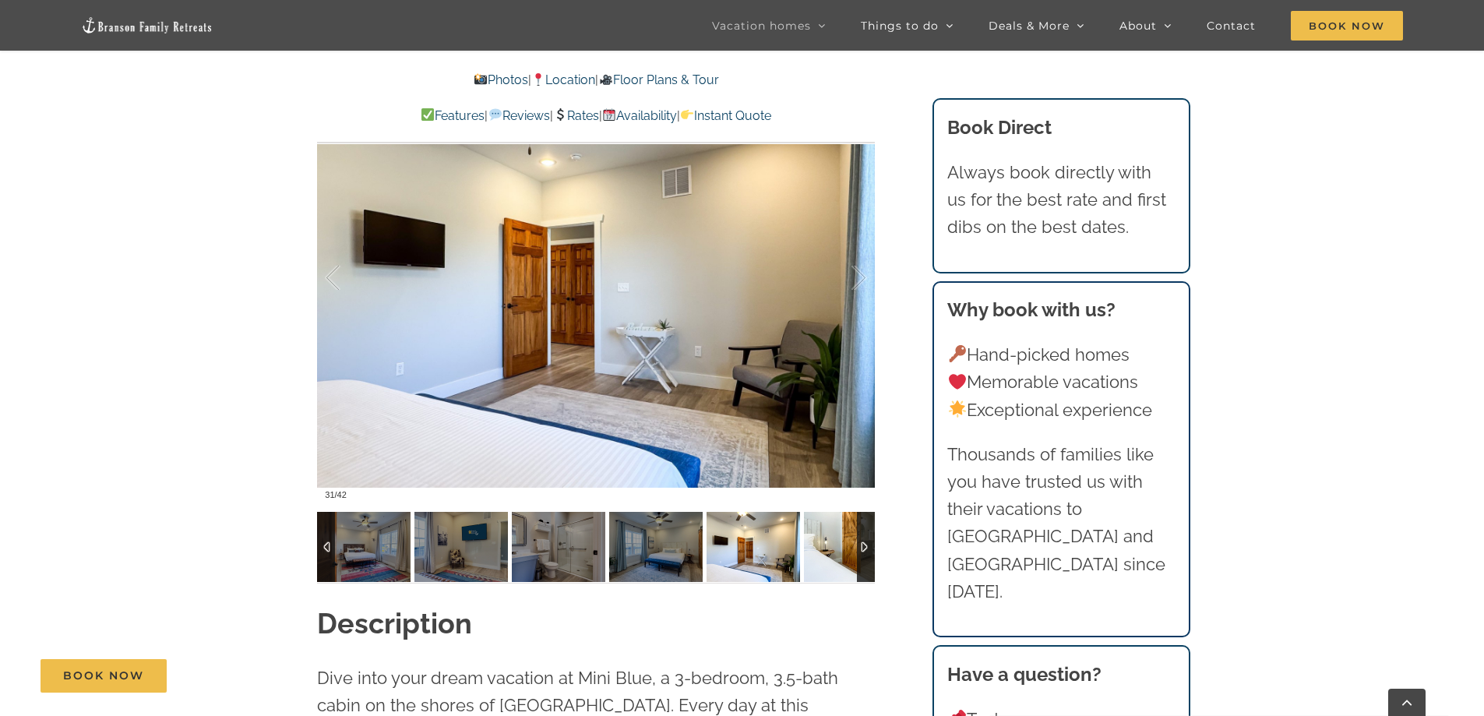
click at [826, 547] on img at bounding box center [850, 547] width 93 height 70
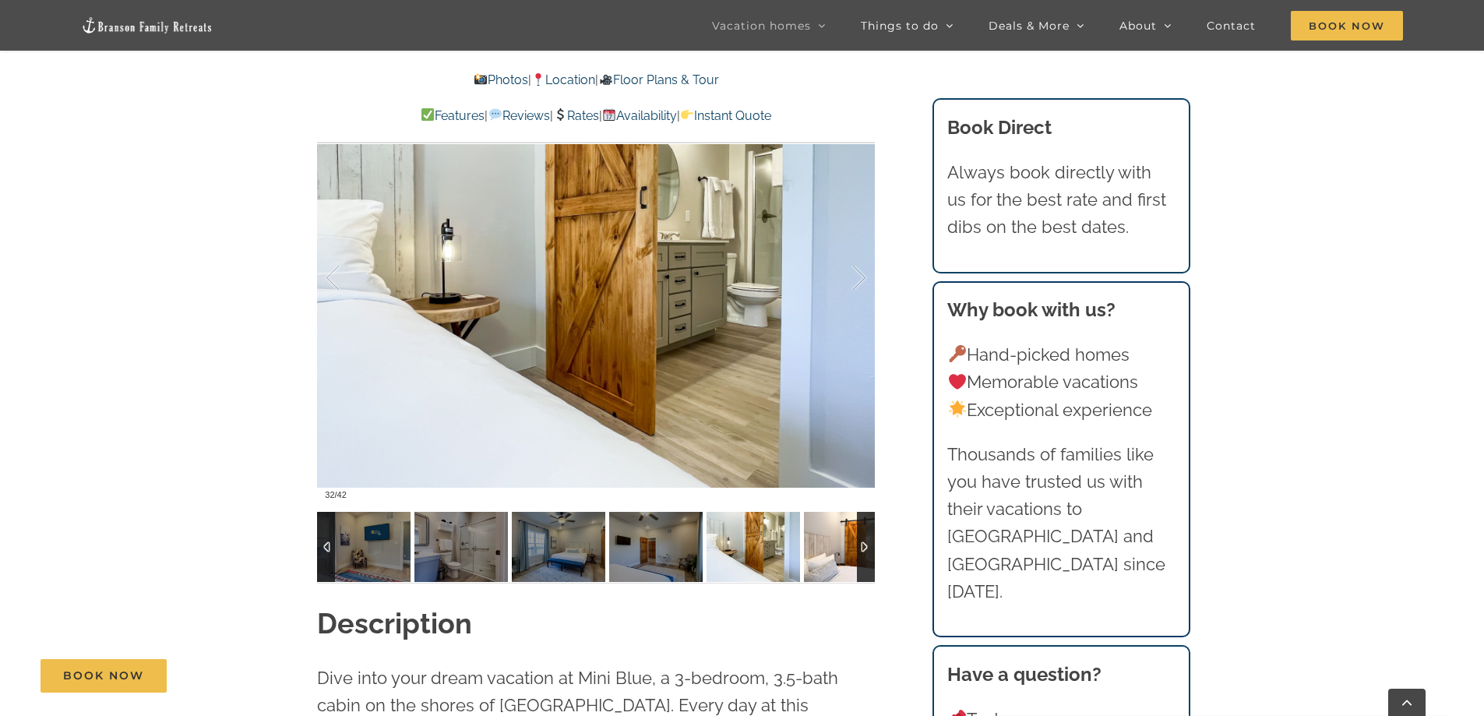
click at [825, 546] on img at bounding box center [850, 547] width 93 height 70
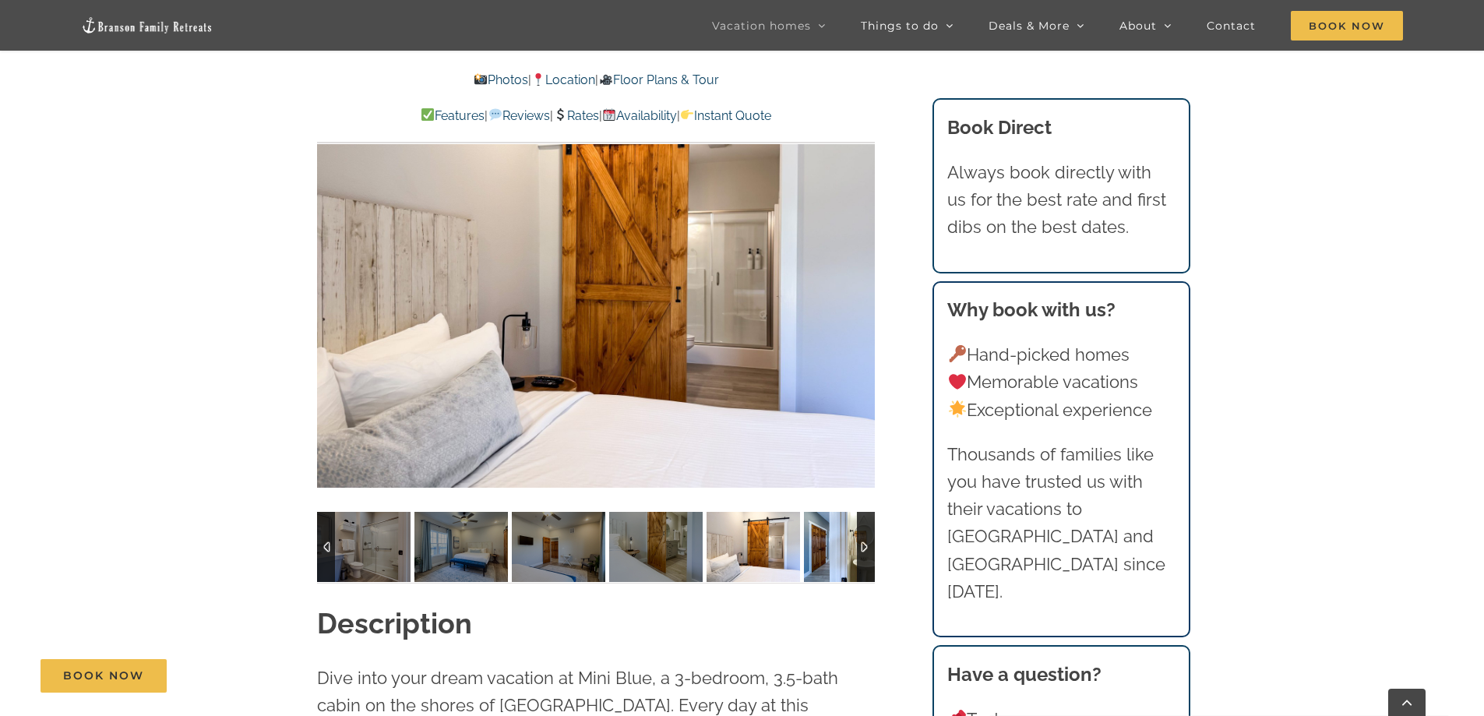
click at [825, 546] on img at bounding box center [850, 547] width 93 height 70
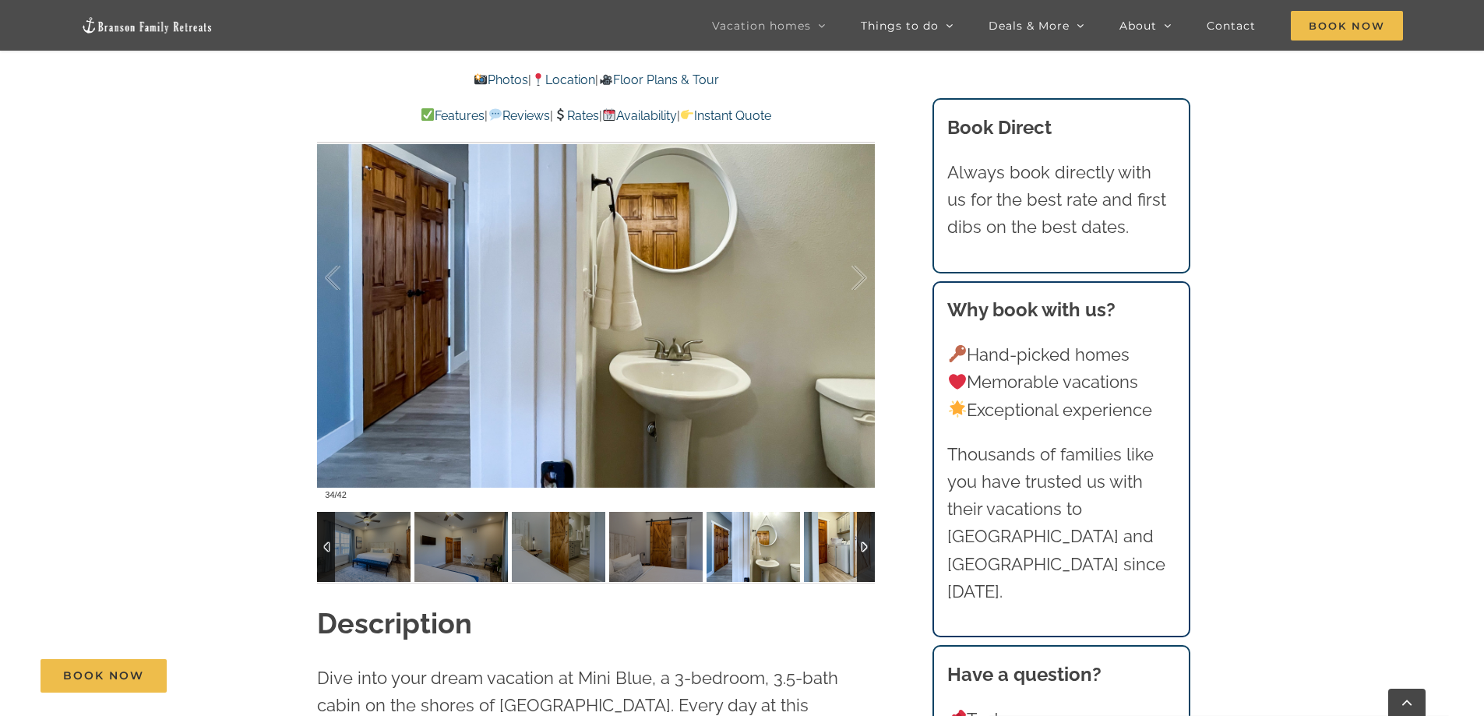
click at [825, 546] on img at bounding box center [850, 547] width 93 height 70
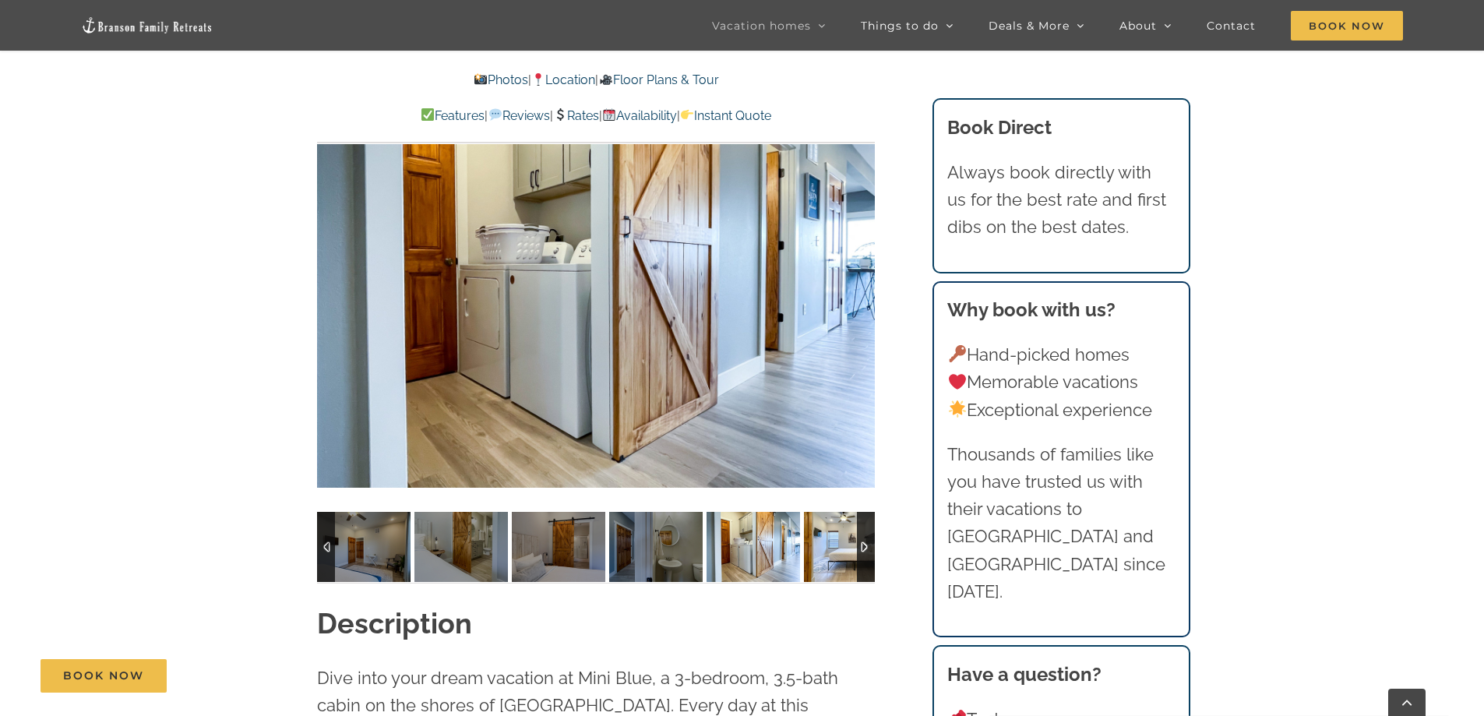
click at [825, 546] on img at bounding box center [850, 547] width 93 height 70
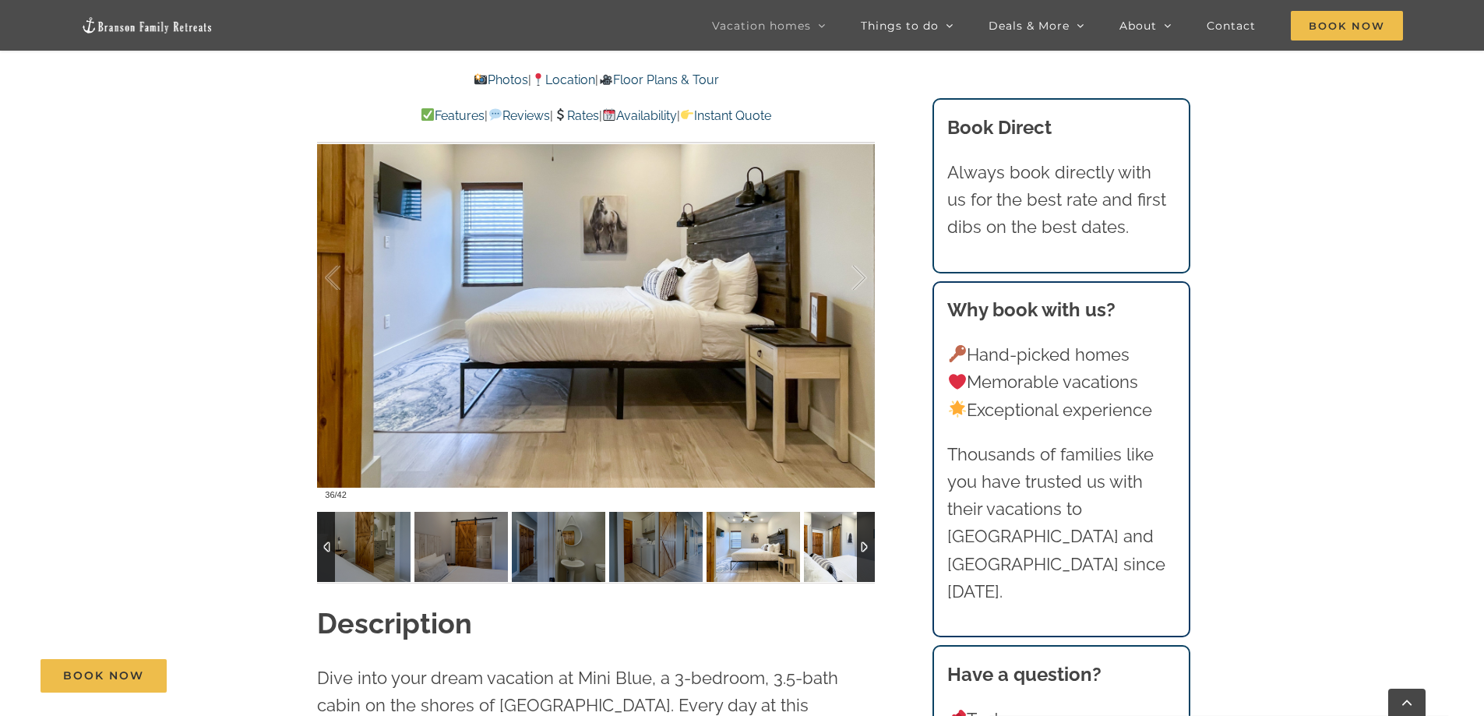
click at [825, 546] on img at bounding box center [850, 547] width 93 height 70
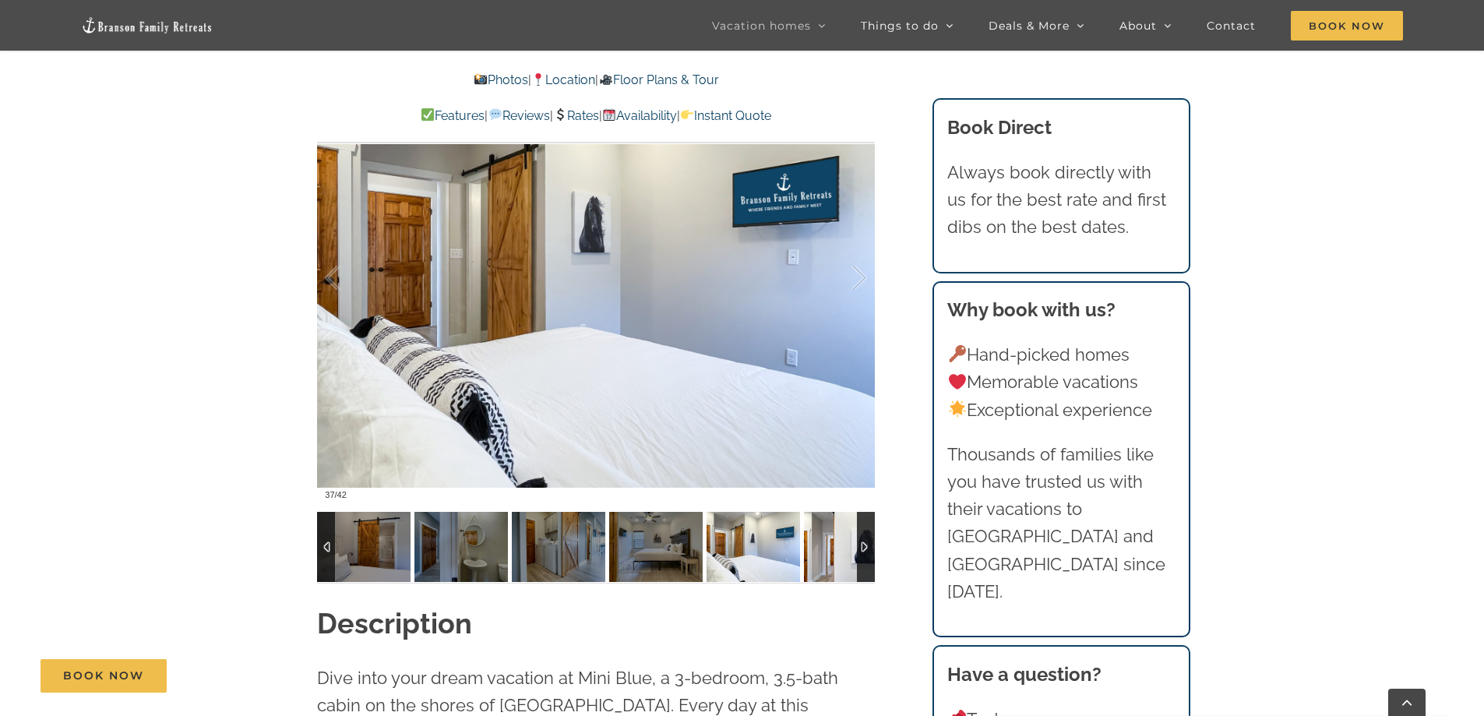
click at [825, 546] on img at bounding box center [850, 547] width 93 height 70
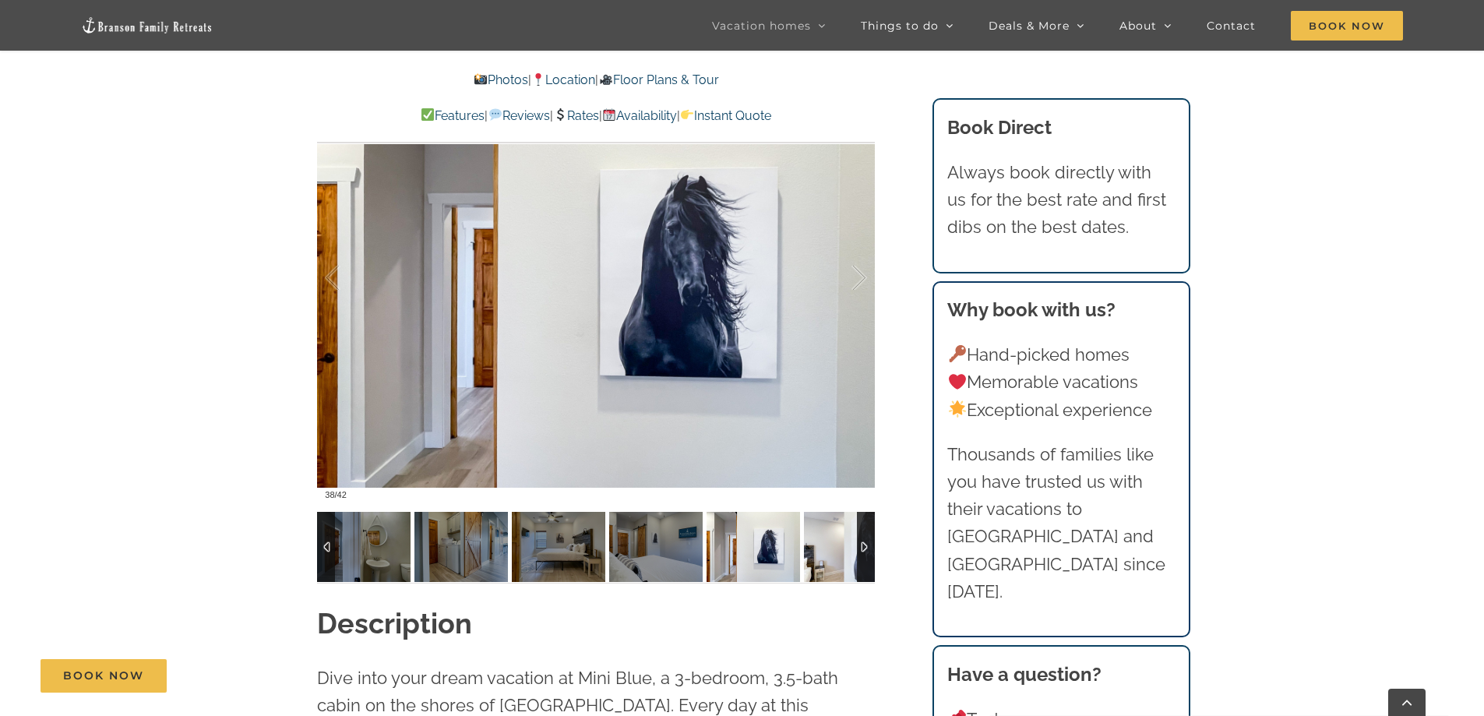
click at [825, 546] on img at bounding box center [850, 547] width 93 height 70
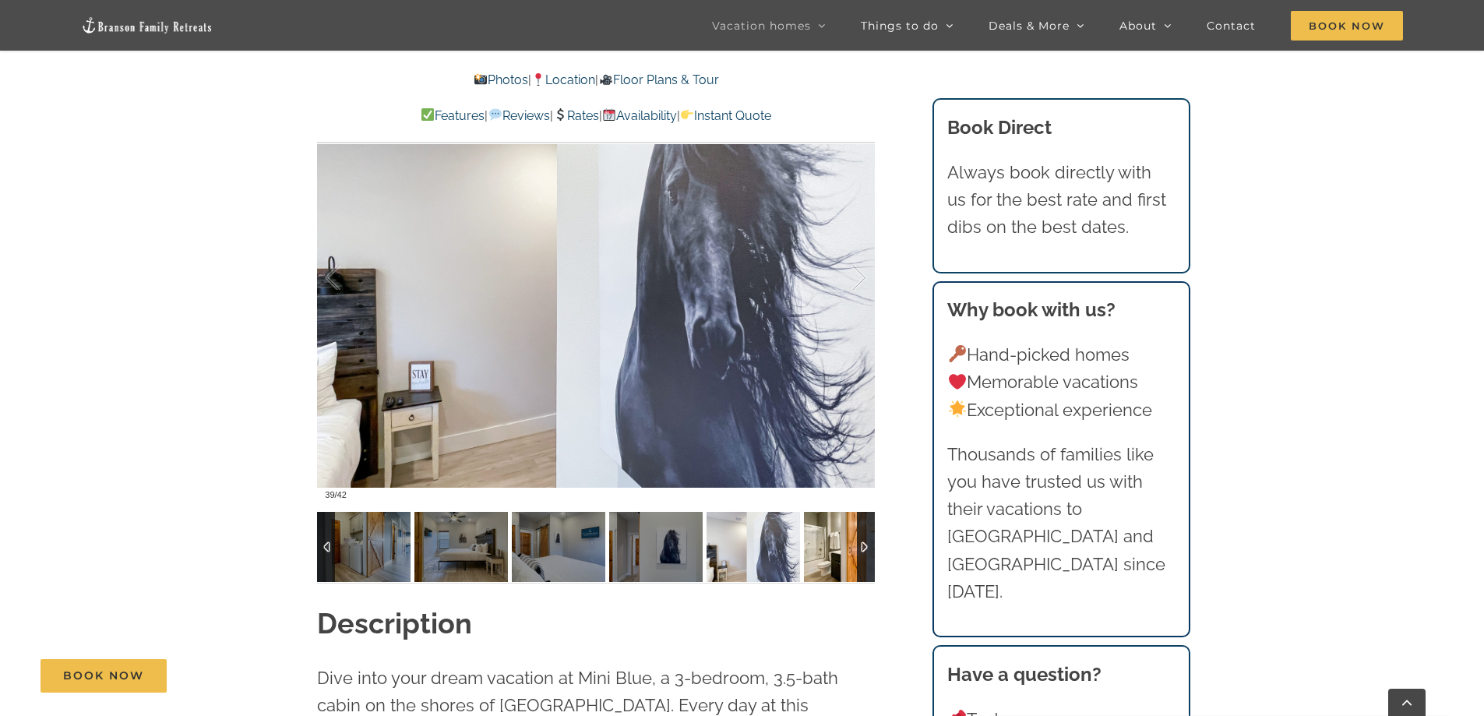
click at [818, 544] on img at bounding box center [850, 547] width 93 height 70
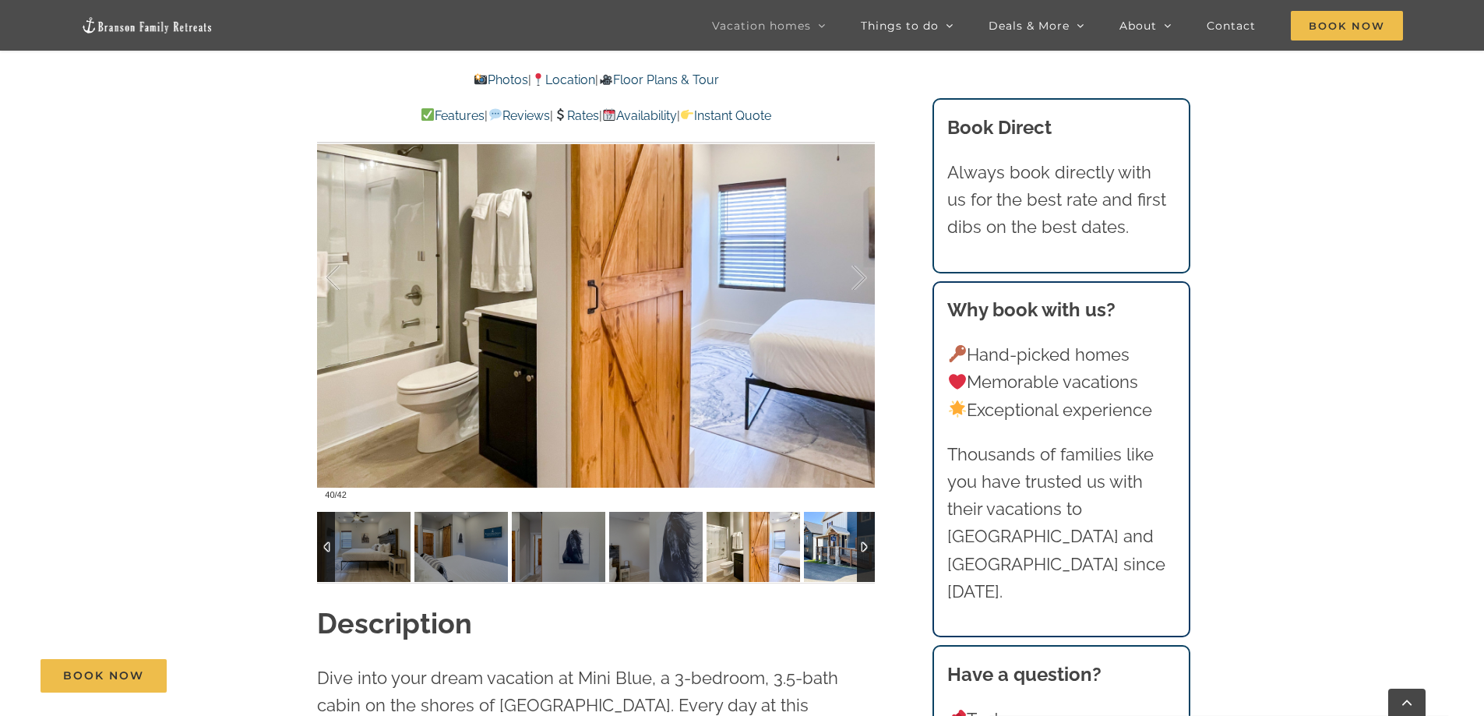
click at [817, 544] on img at bounding box center [850, 547] width 93 height 70
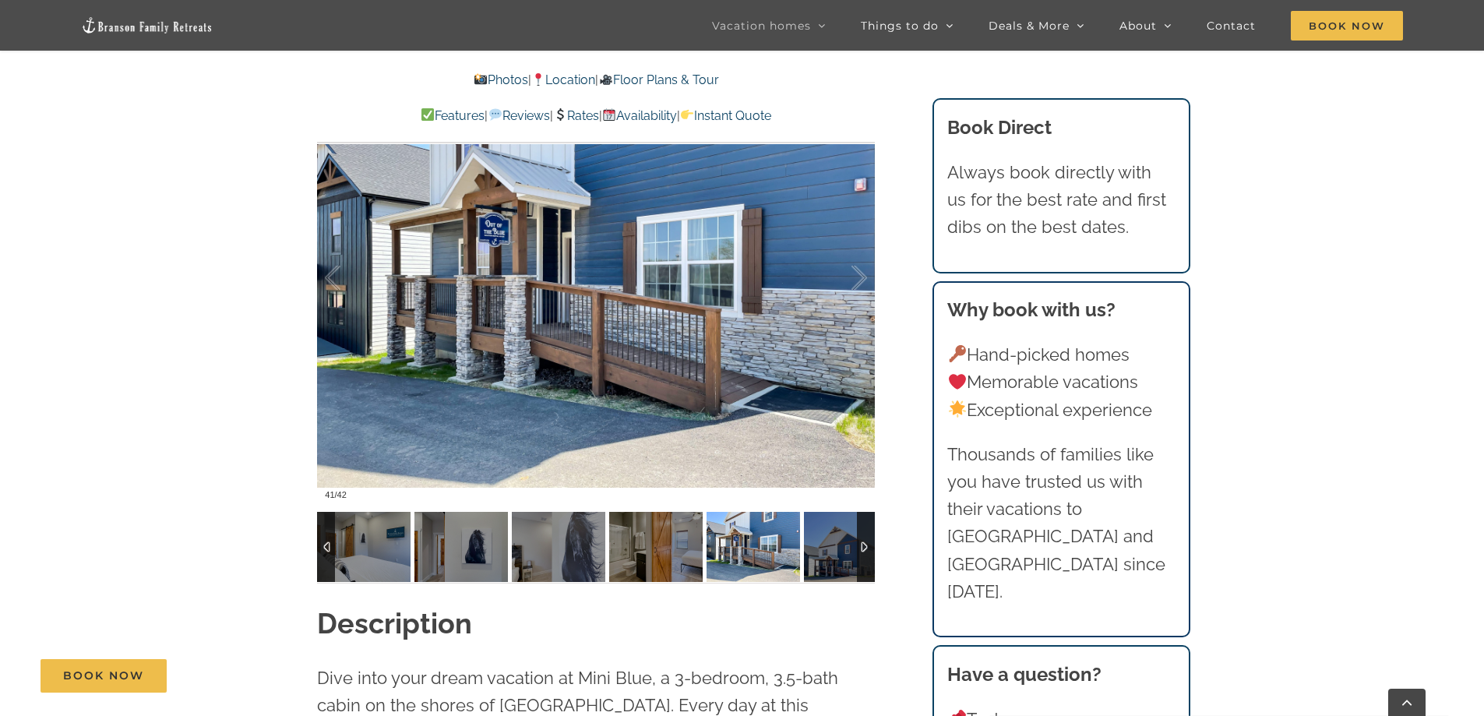
click at [750, 537] on img at bounding box center [752, 547] width 93 height 70
click at [830, 546] on img at bounding box center [850, 547] width 93 height 70
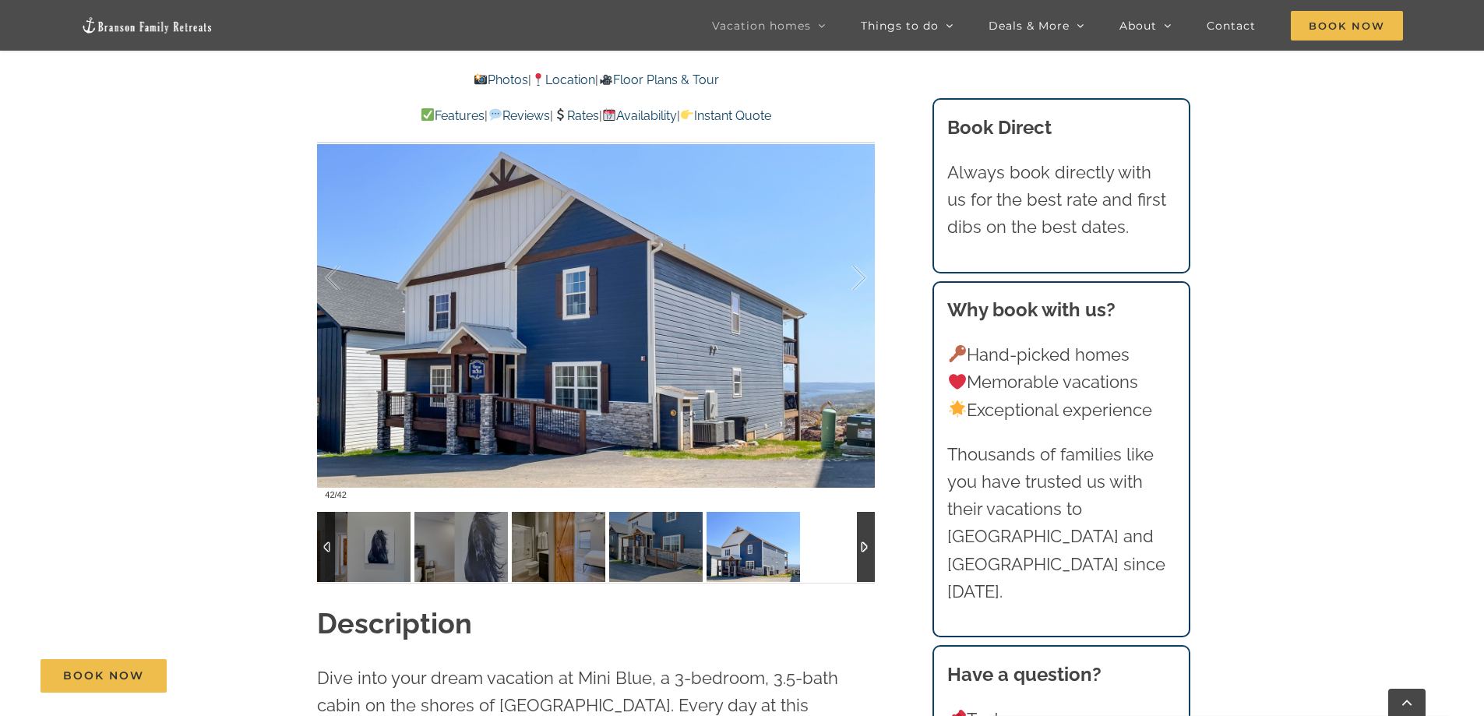
click at [827, 545] on div at bounding box center [596, 547] width 558 height 70
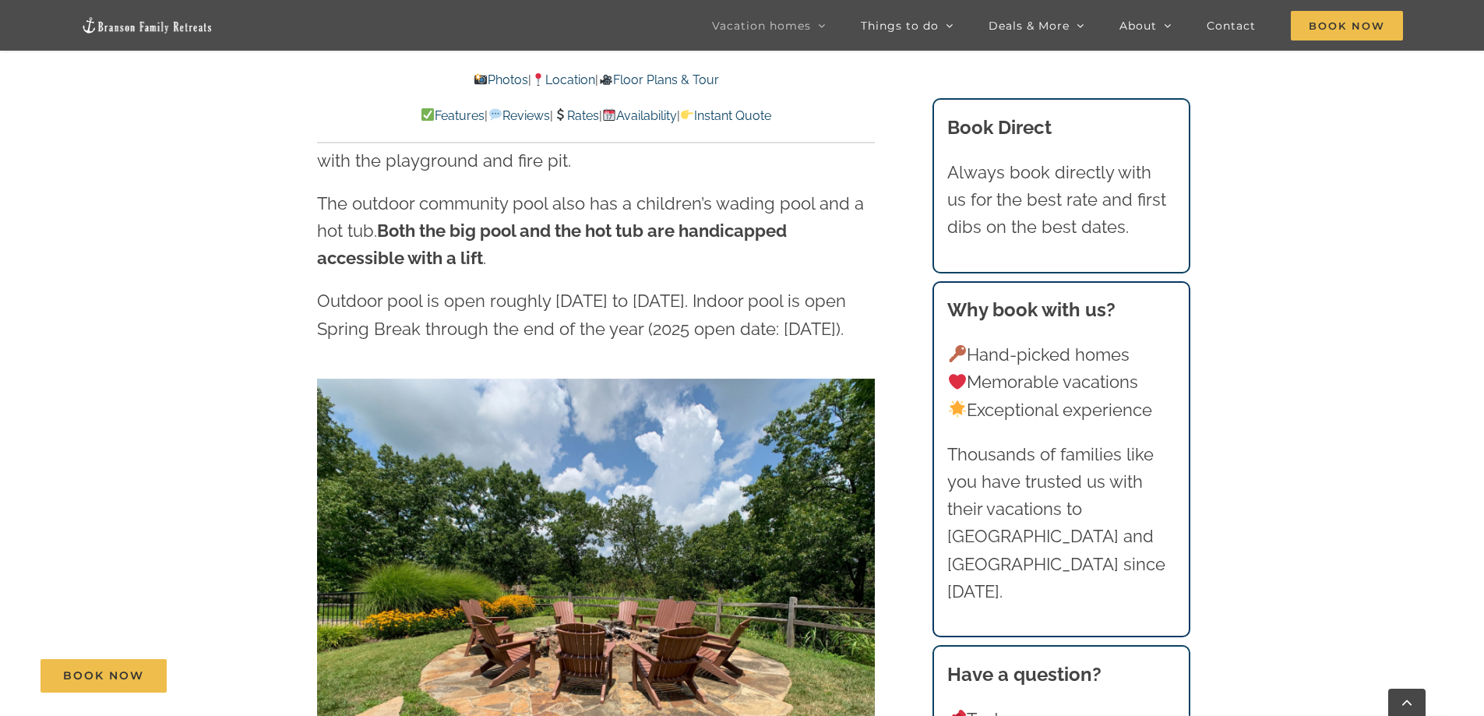
scroll to position [3703, 0]
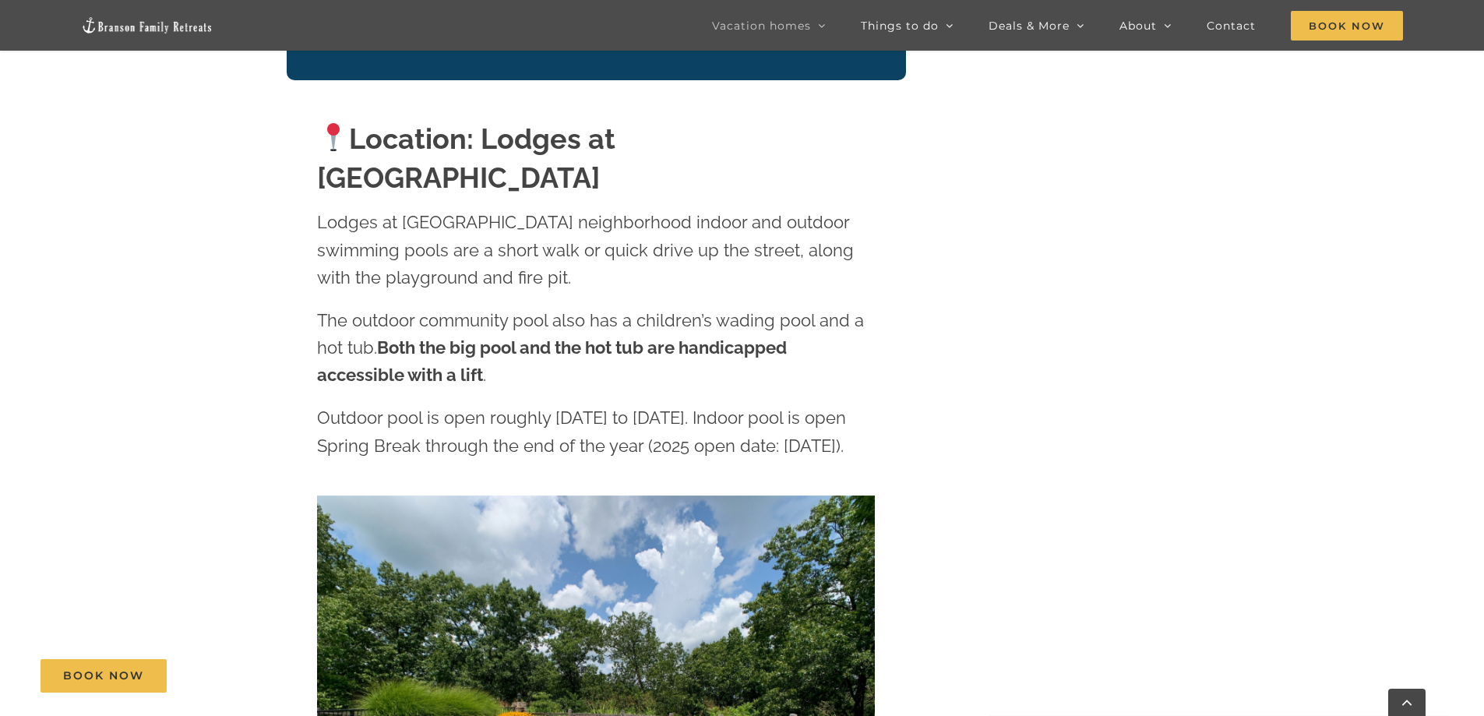
scroll to position [227, 0]
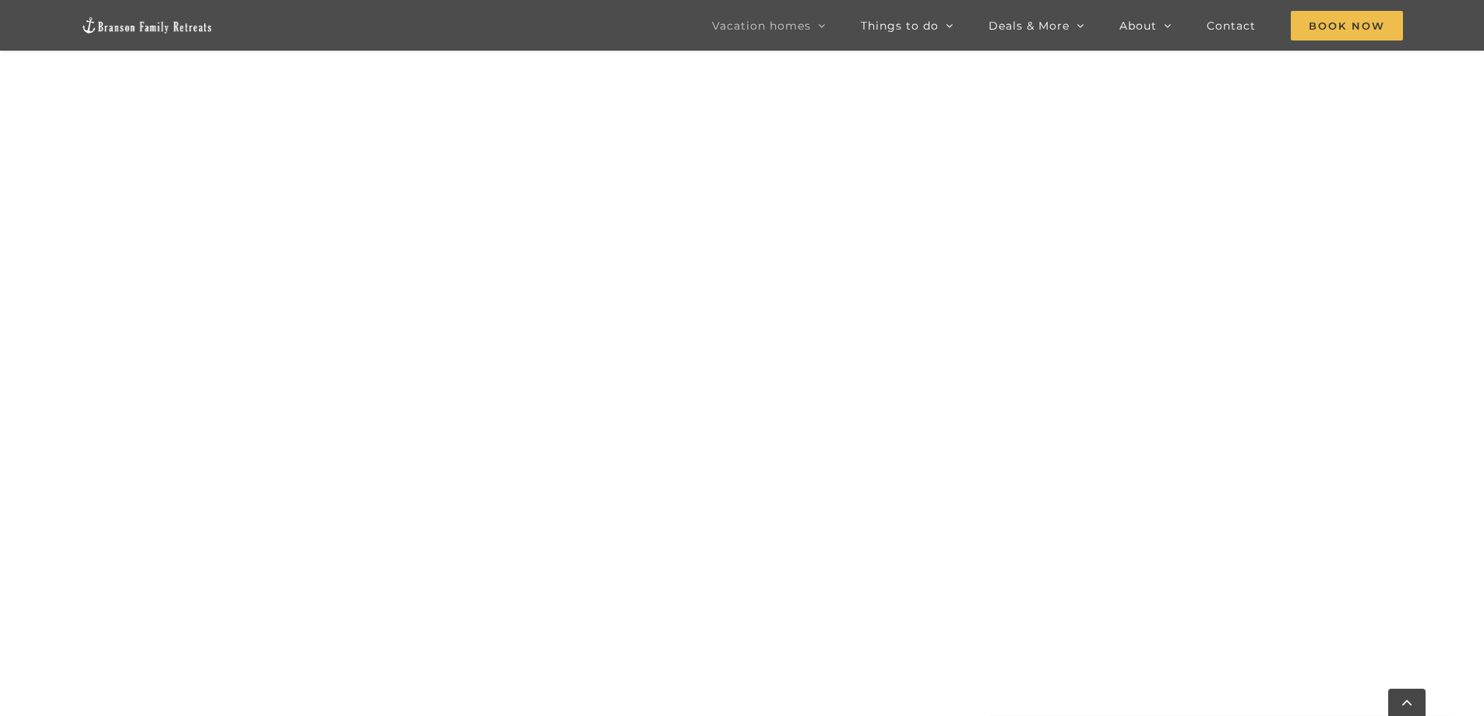
scroll to position [1324, 0]
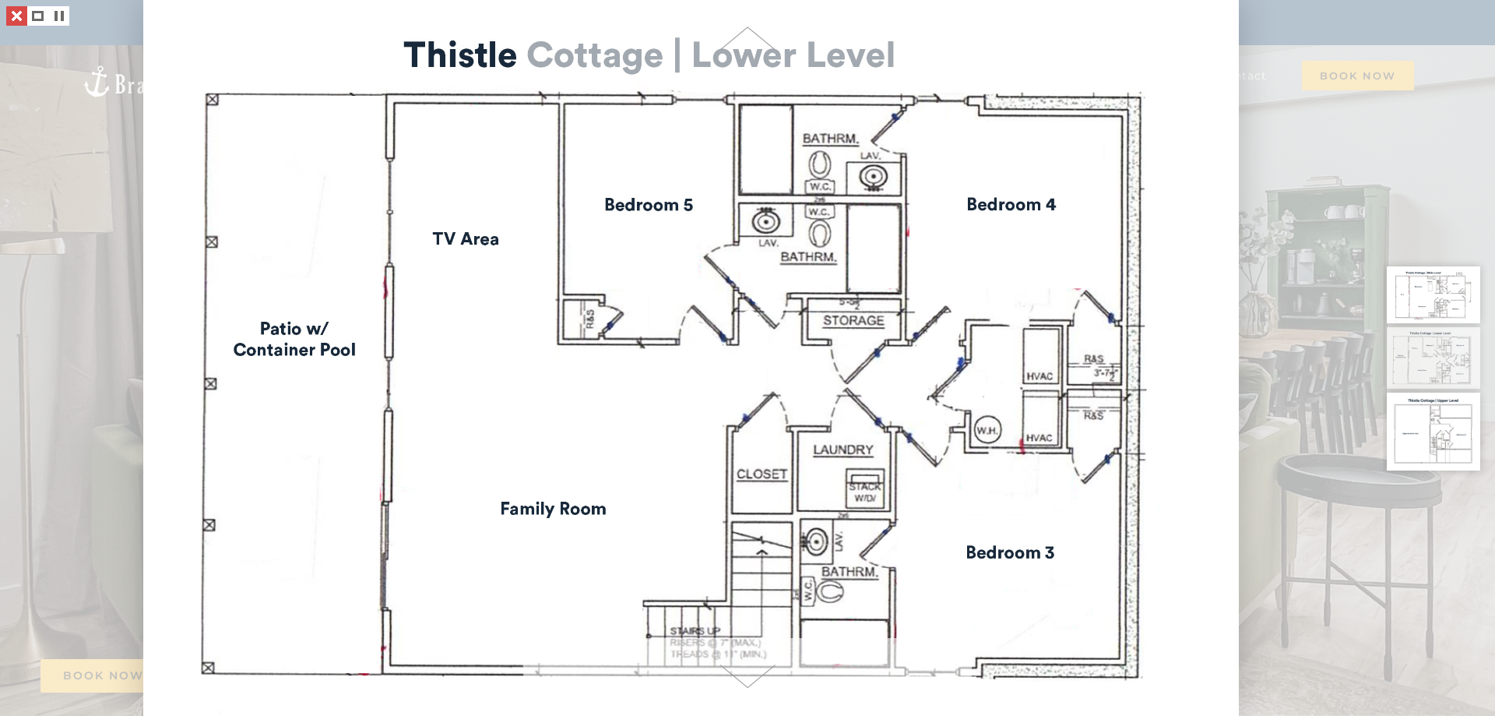
click at [19, 17] on link at bounding box center [16, 15] width 21 height 19
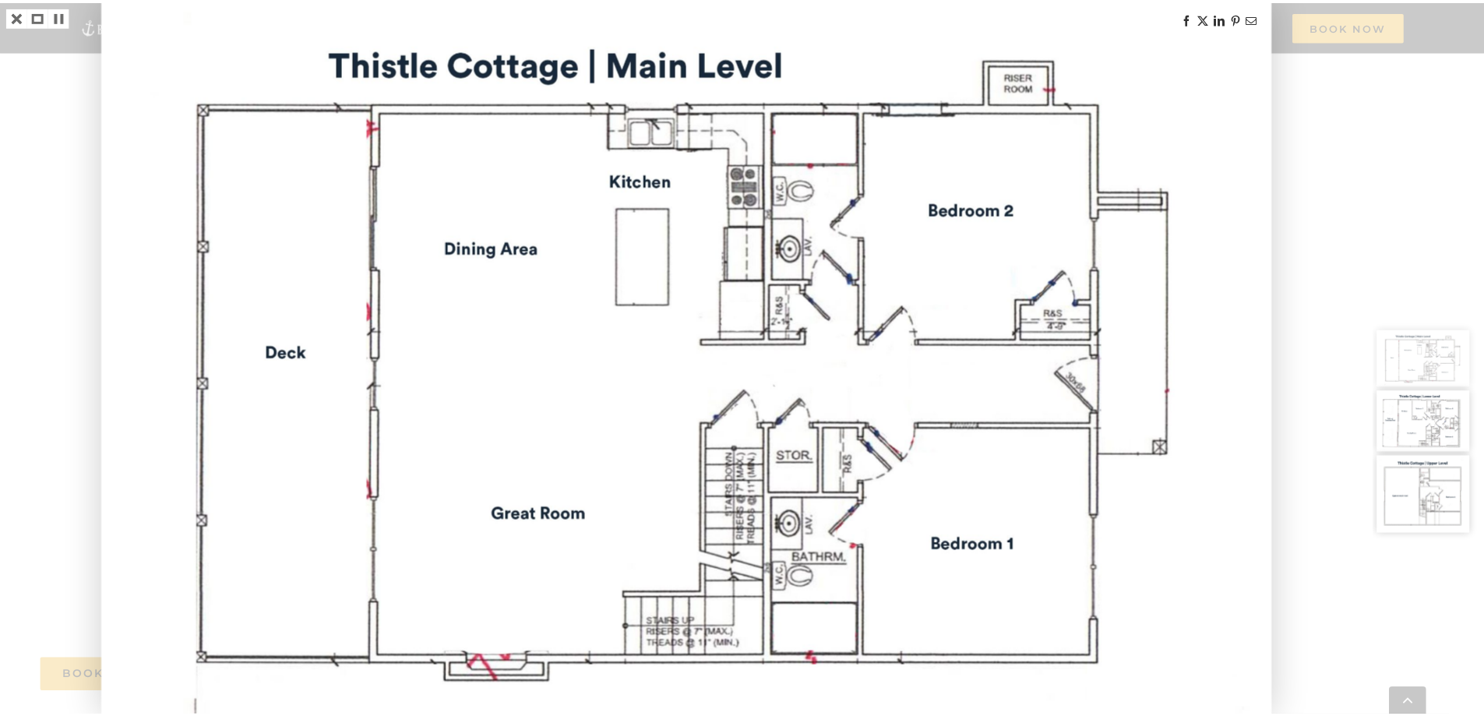
scroll to position [1324, 0]
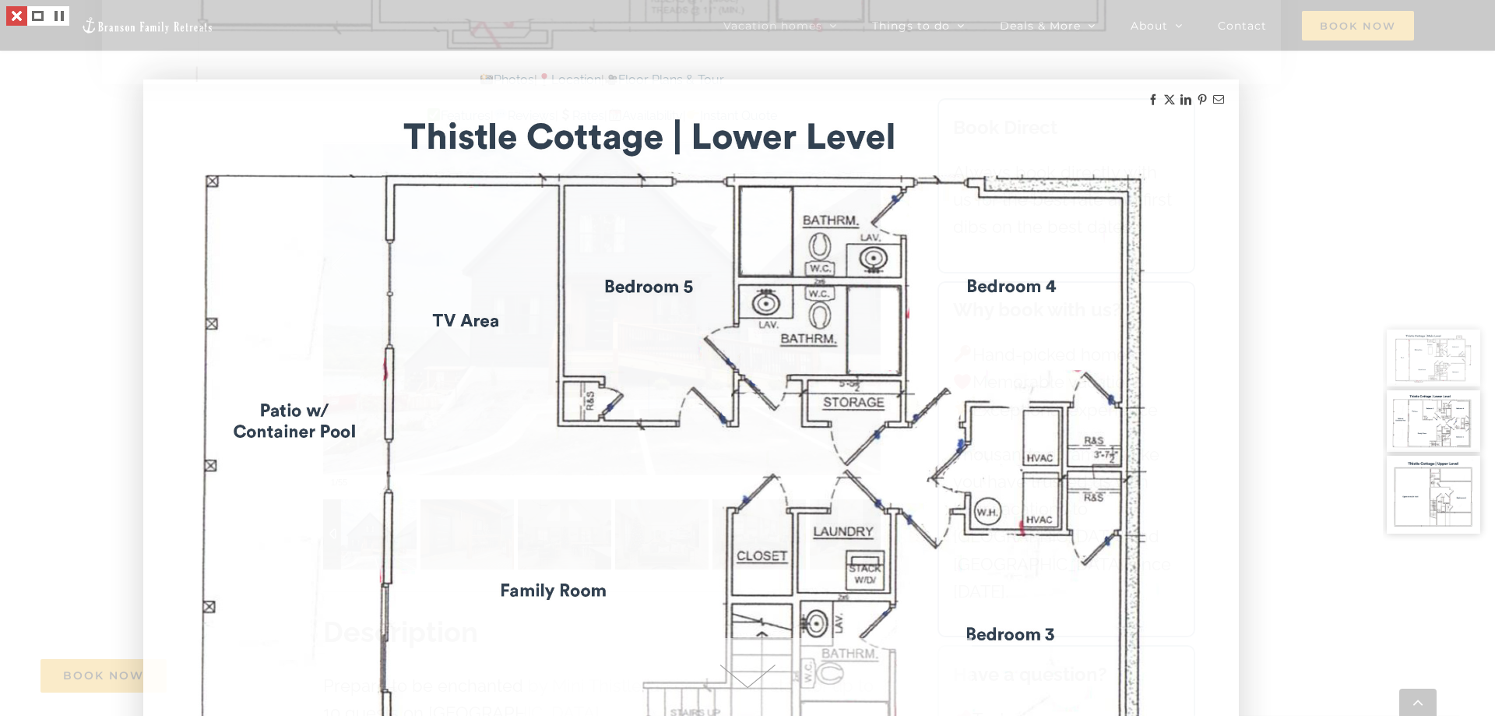
click at [17, 17] on link at bounding box center [16, 15] width 21 height 19
click at [17, 17] on div at bounding box center [747, 358] width 1495 height 716
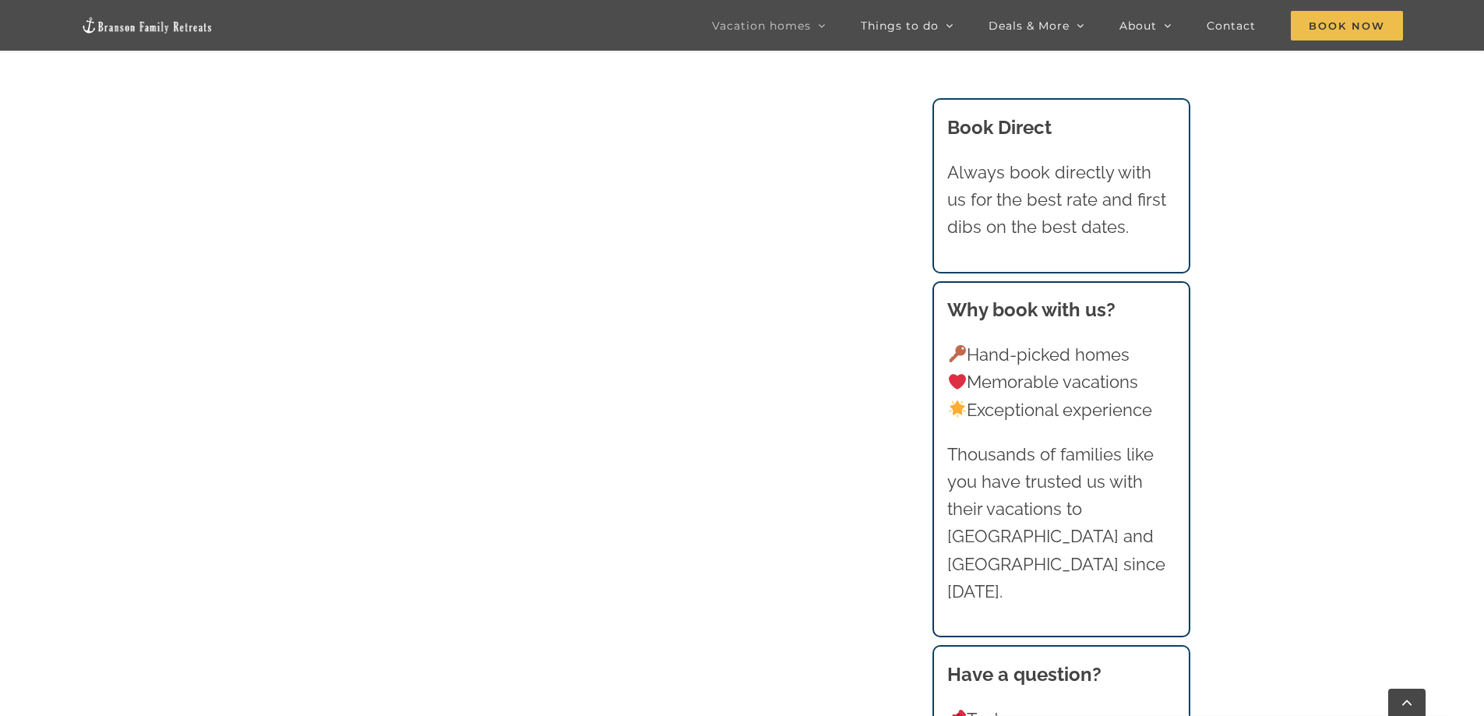
scroll to position [1511, 0]
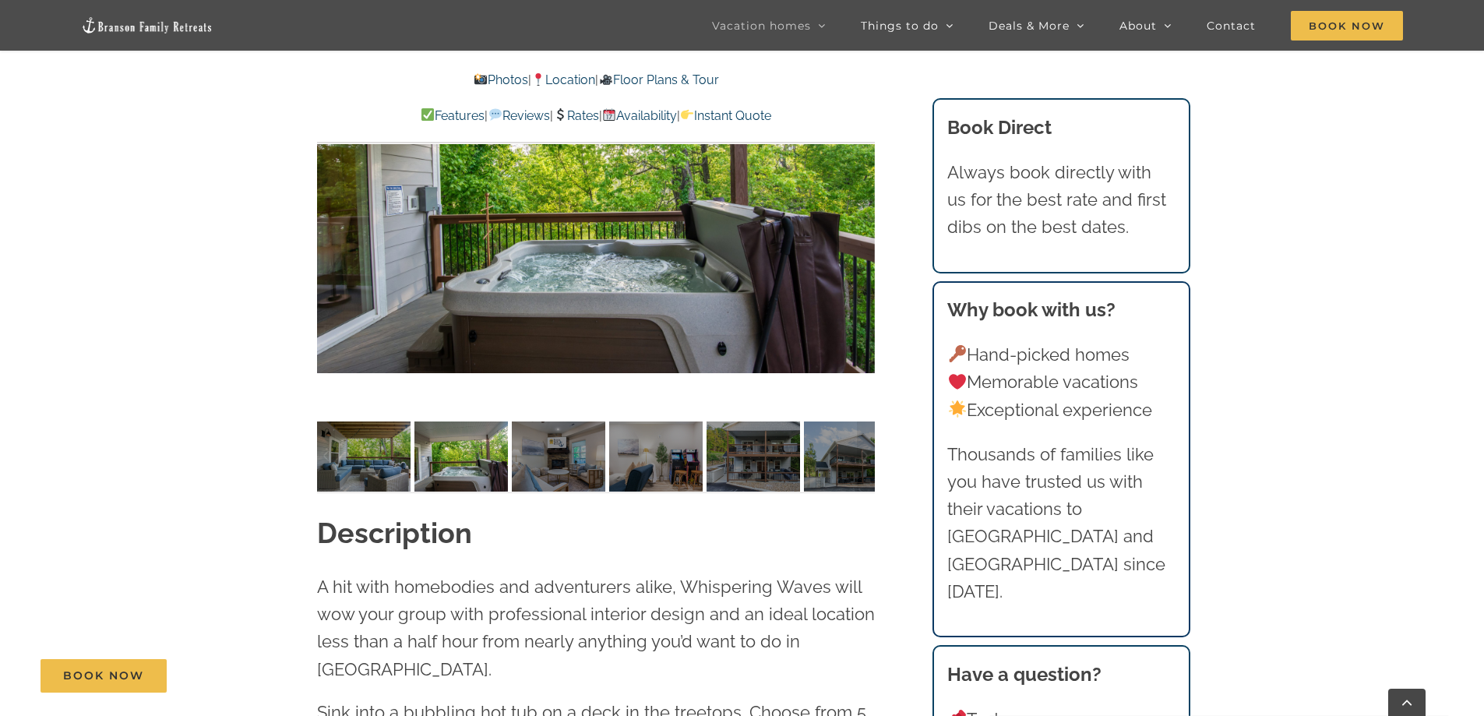
scroll to position [1402, 0]
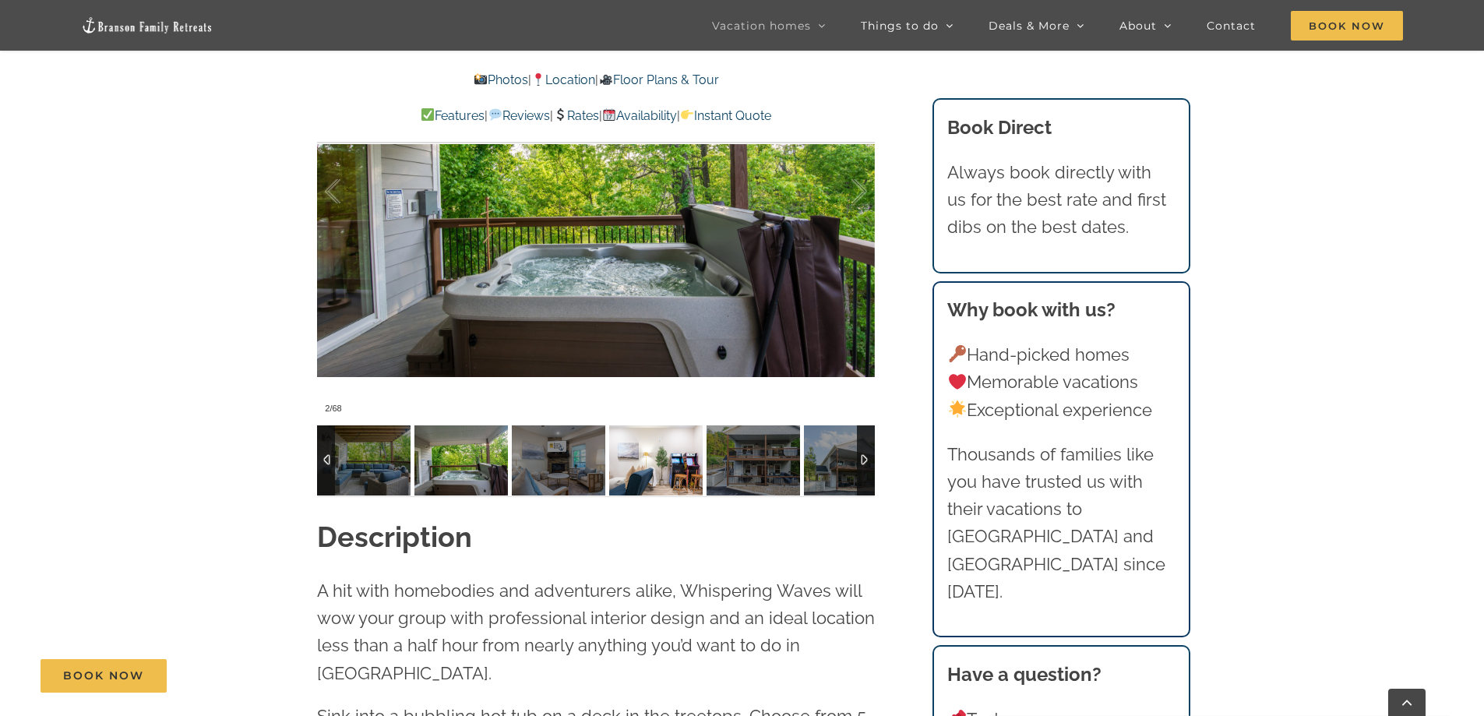
click at [649, 459] on img at bounding box center [655, 460] width 93 height 70
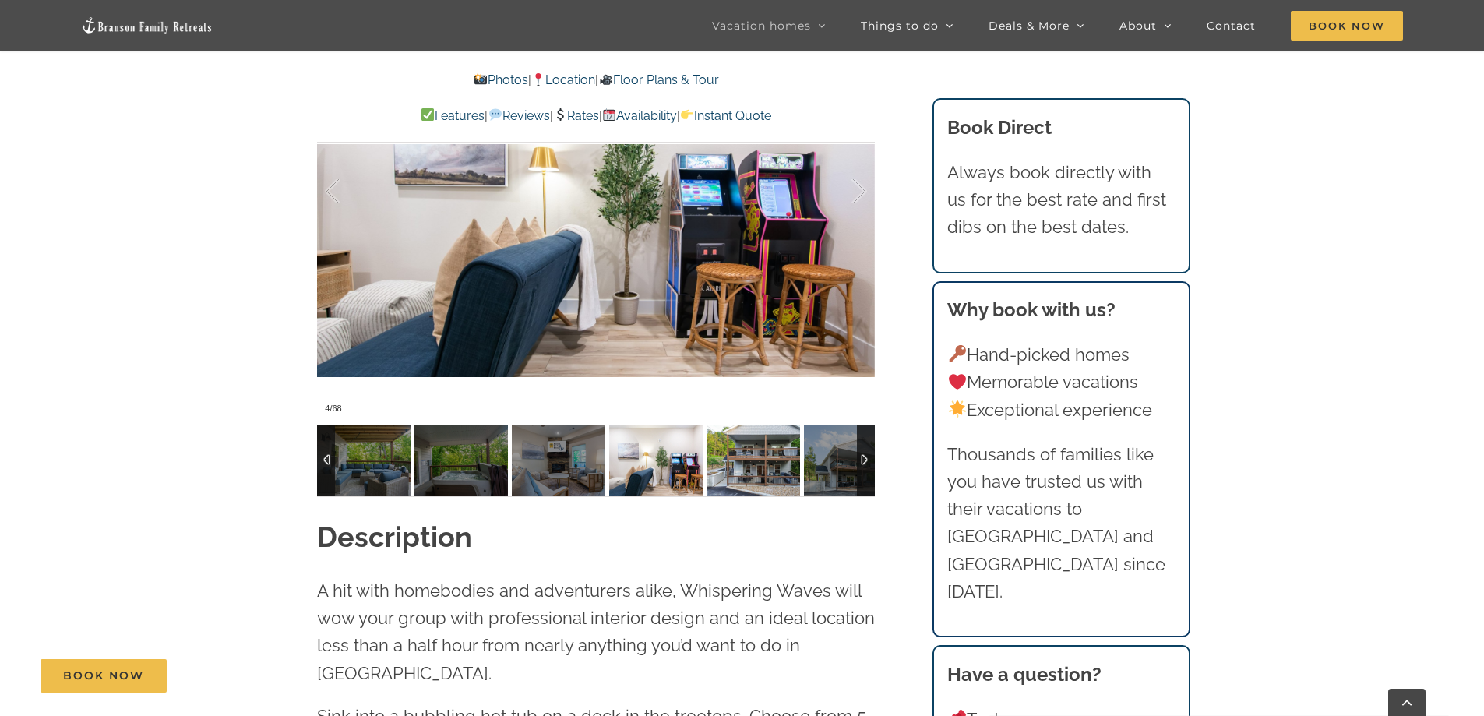
click at [773, 459] on img at bounding box center [752, 460] width 93 height 70
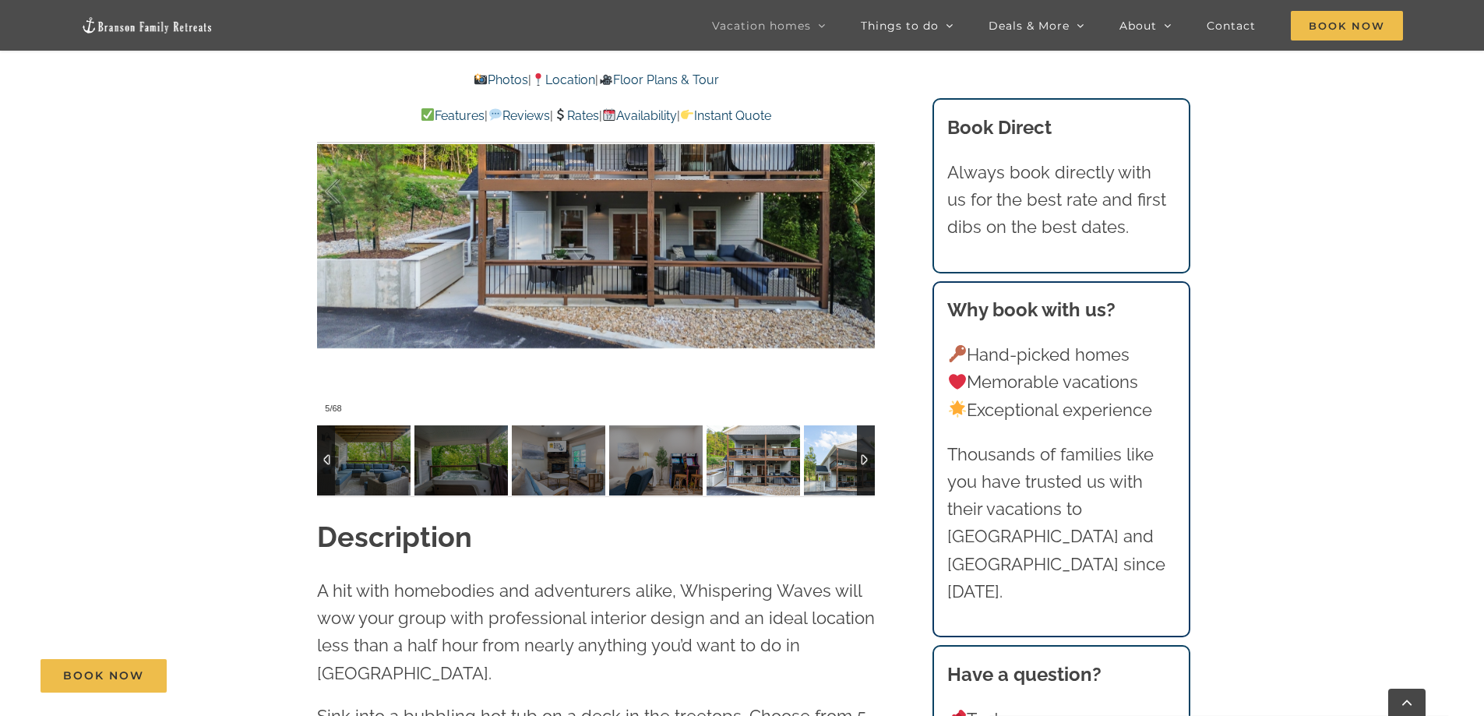
click at [828, 459] on img at bounding box center [850, 460] width 93 height 70
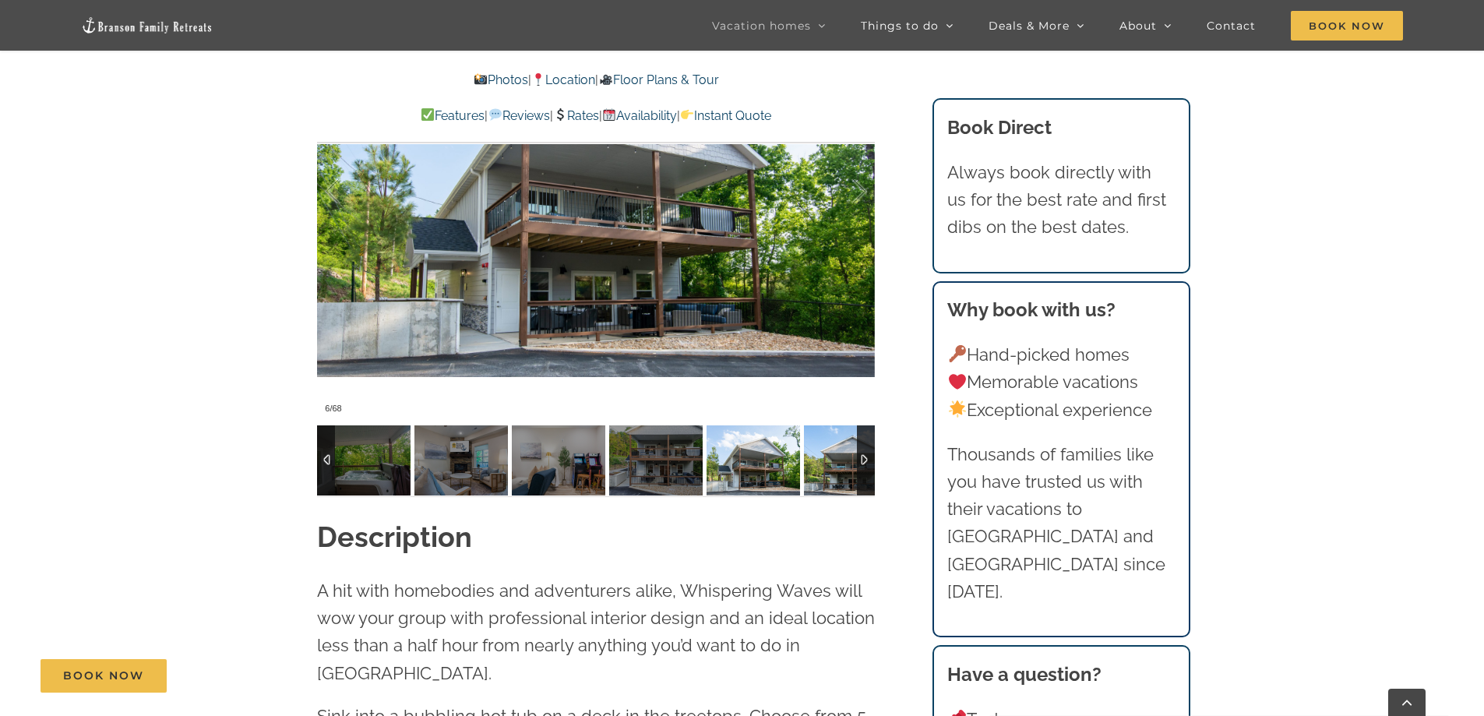
click at [828, 459] on img at bounding box center [850, 460] width 93 height 70
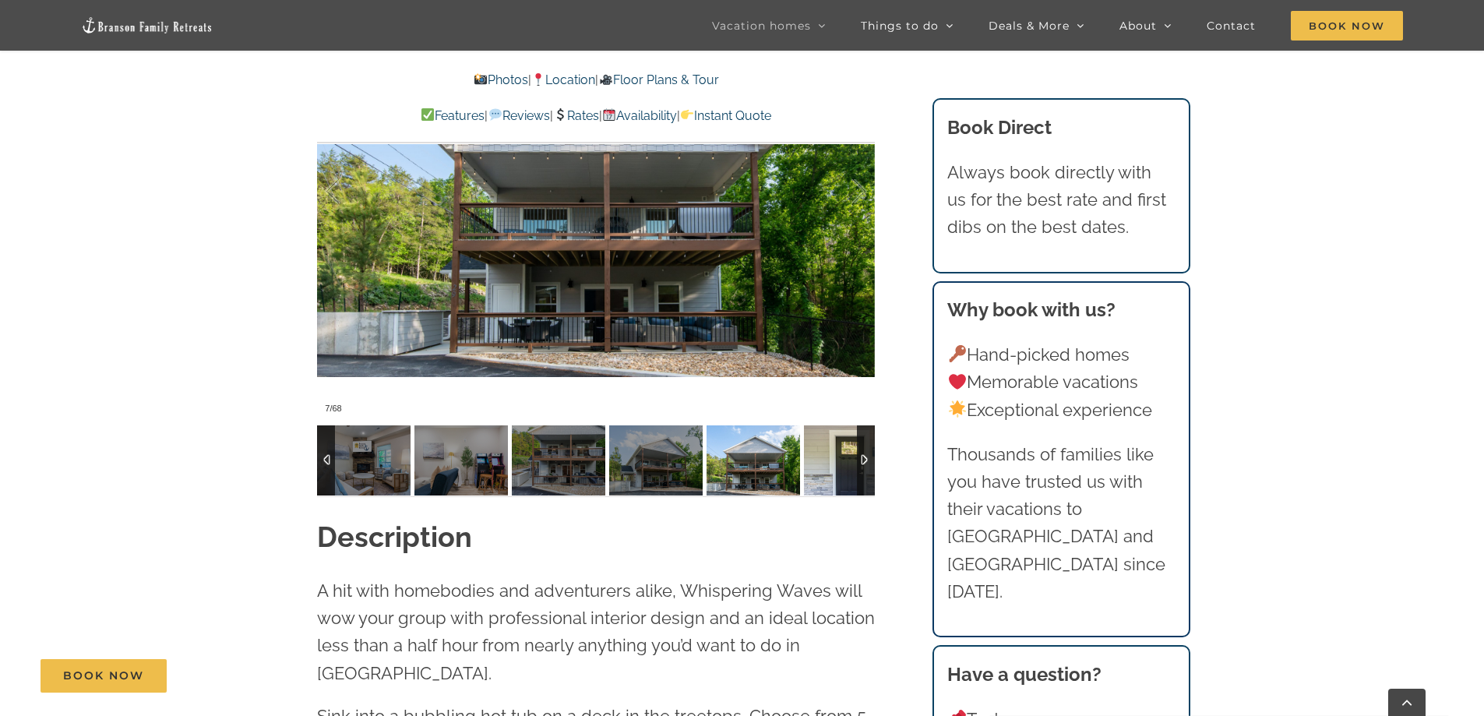
click at [828, 460] on img at bounding box center [850, 460] width 93 height 70
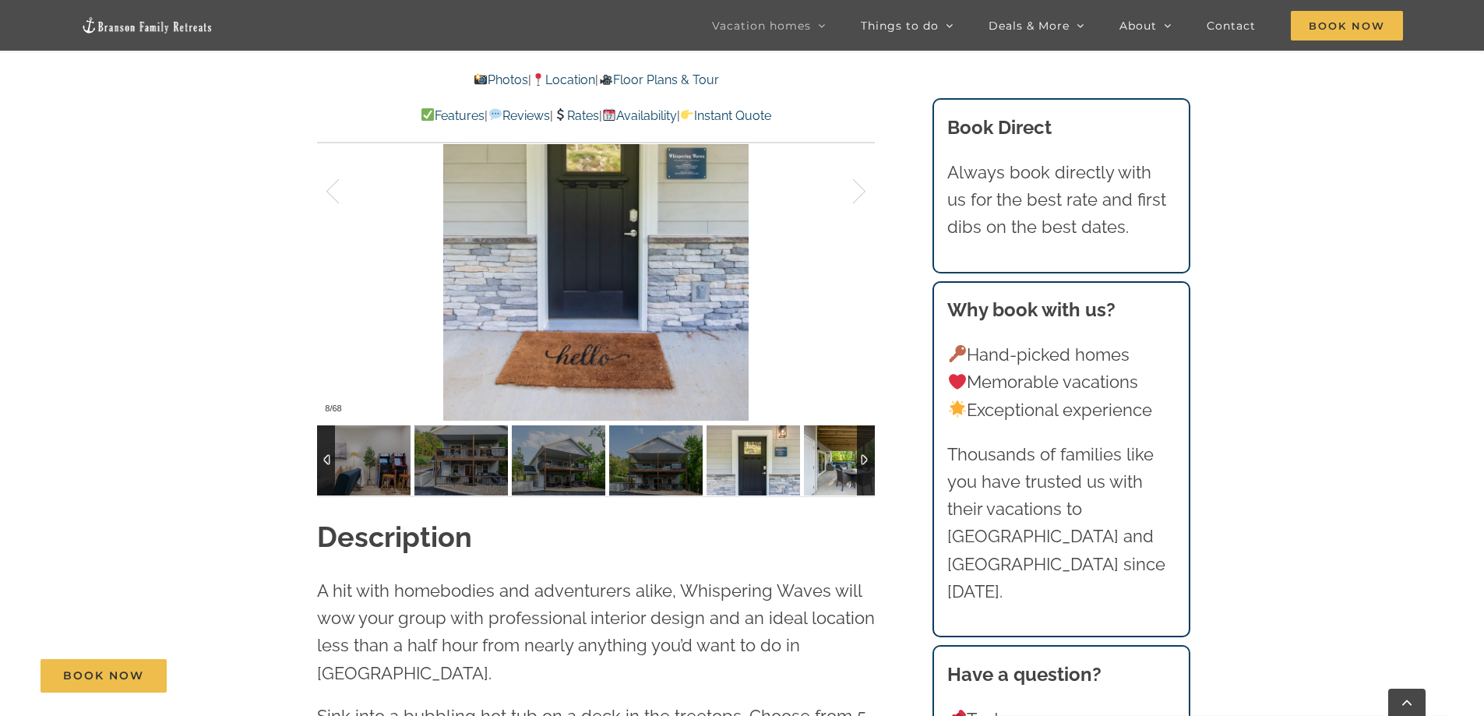
click at [828, 460] on img at bounding box center [850, 460] width 93 height 70
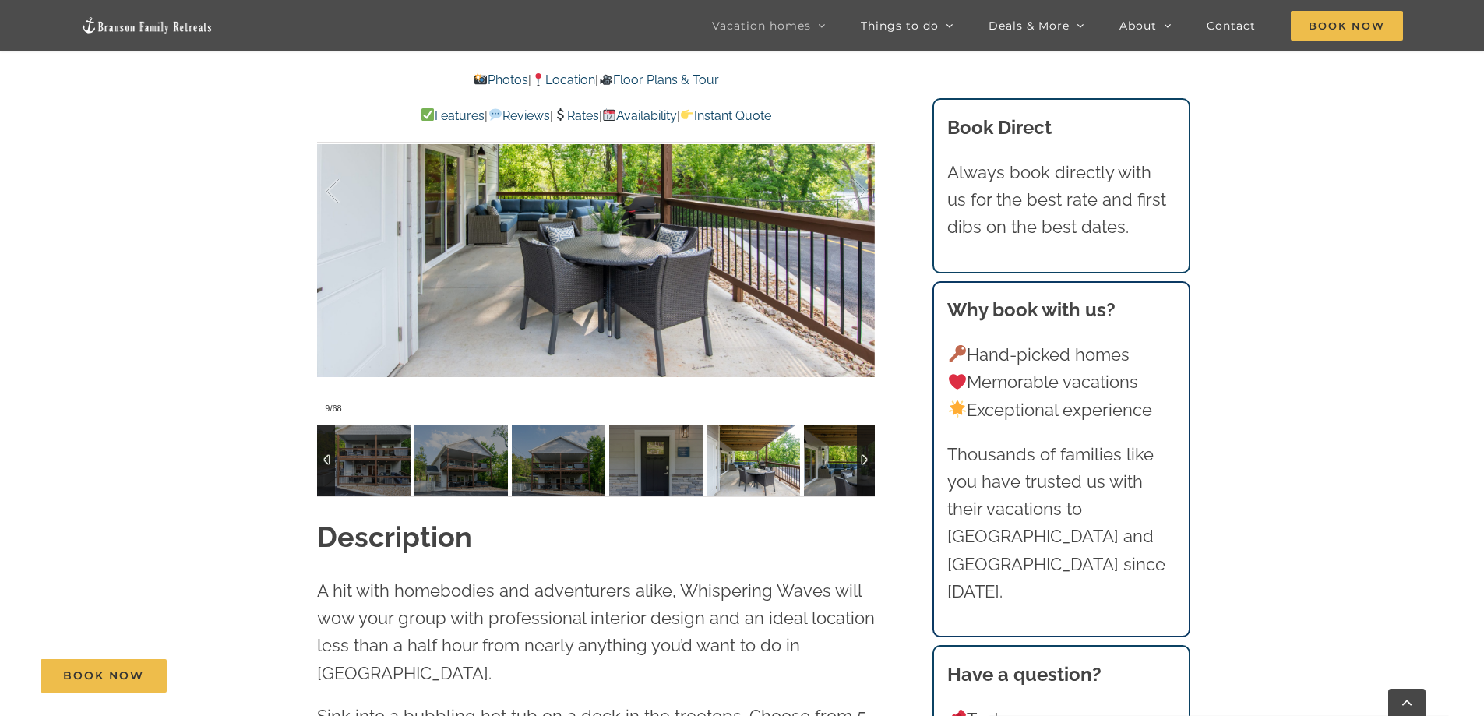
click at [828, 463] on img at bounding box center [850, 460] width 93 height 70
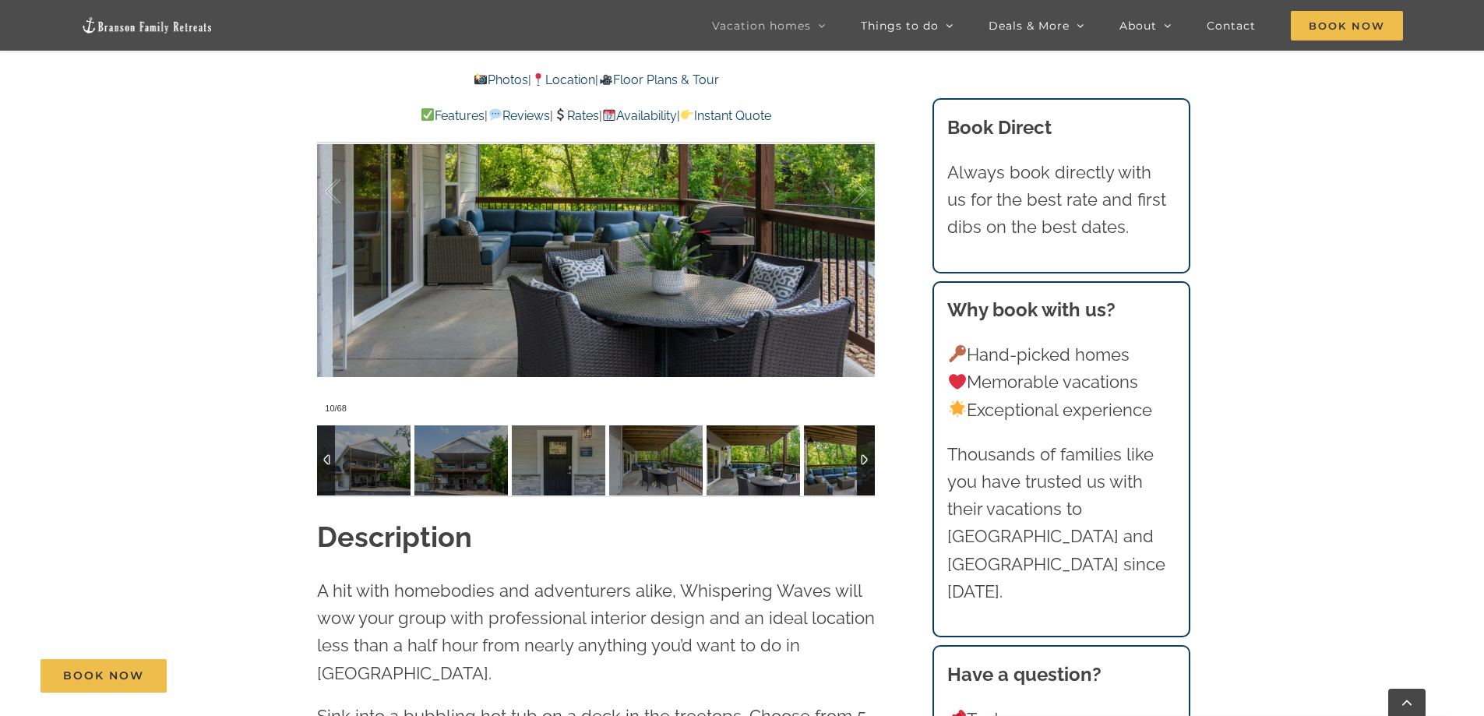
click at [828, 463] on img at bounding box center [850, 460] width 93 height 70
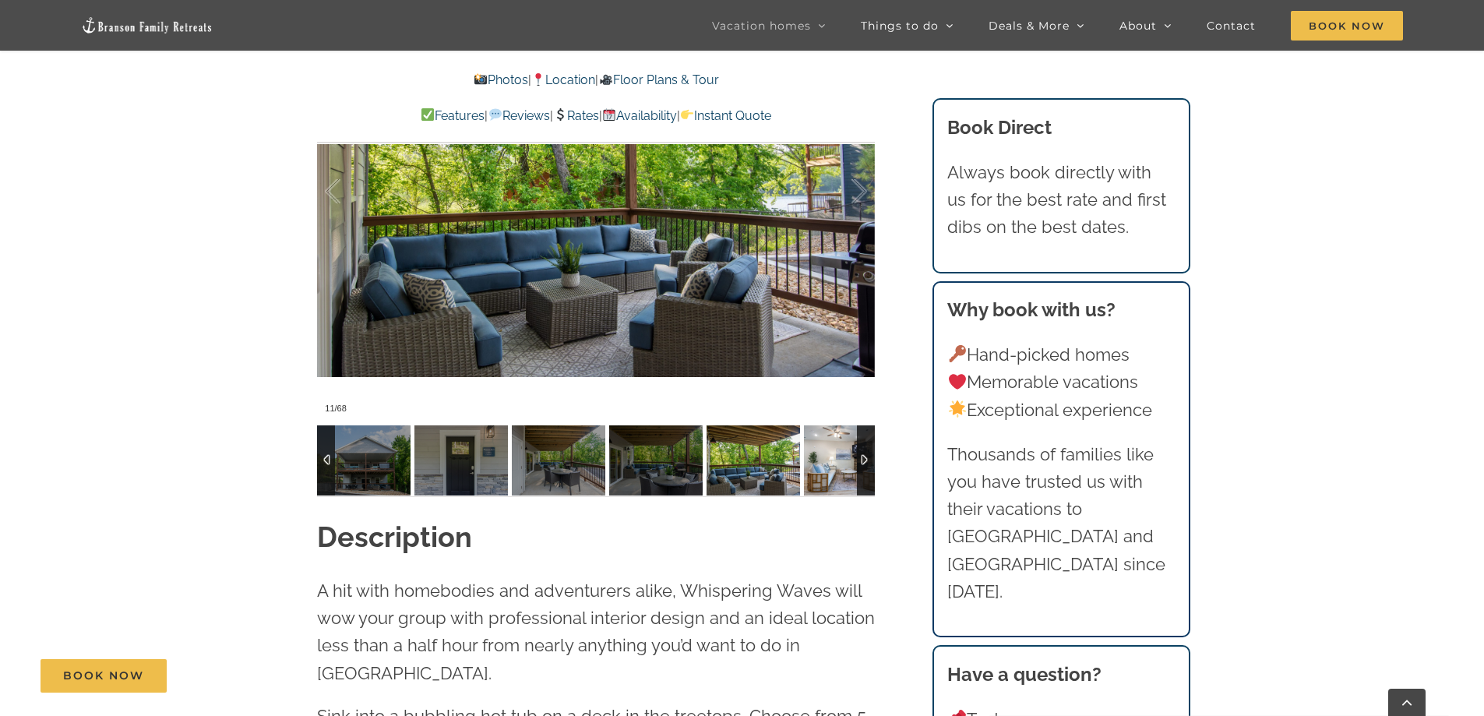
click at [828, 463] on img at bounding box center [850, 460] width 93 height 70
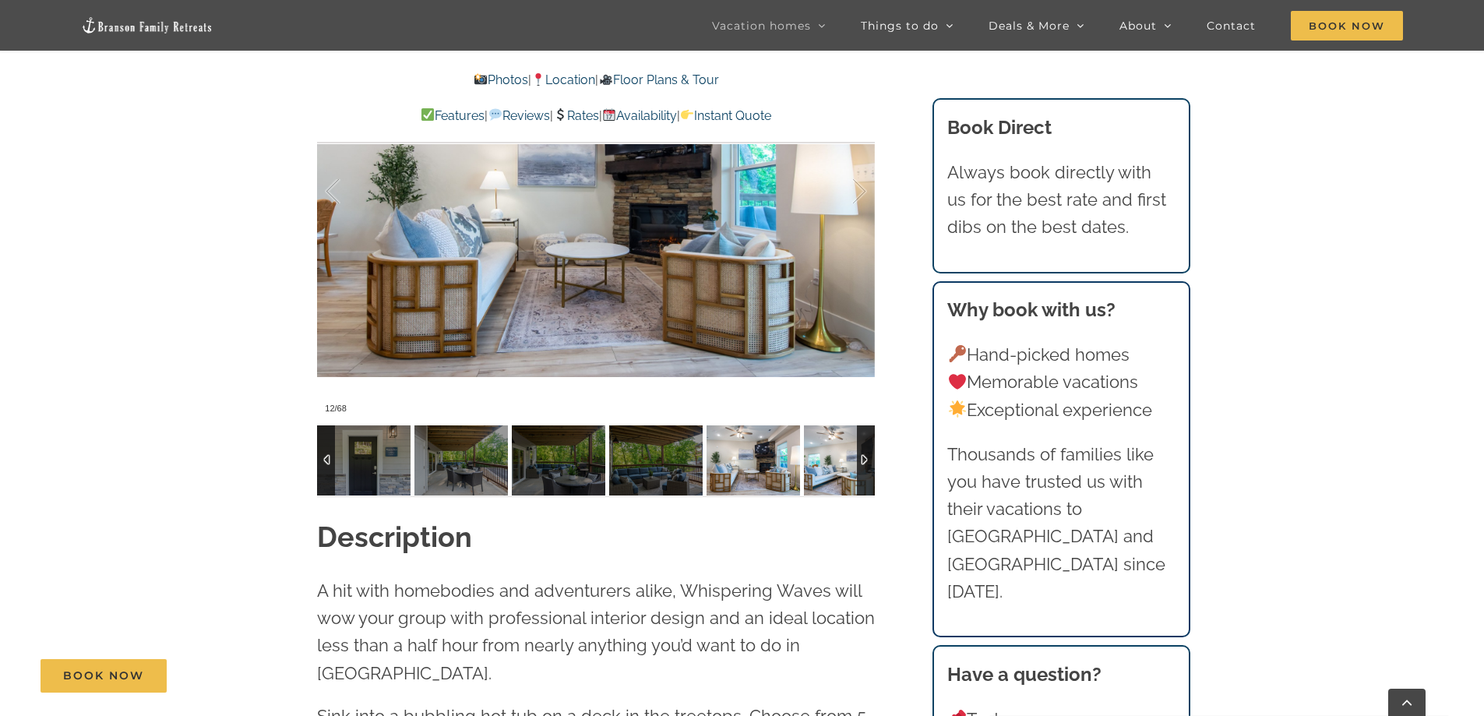
click at [828, 465] on img at bounding box center [850, 460] width 93 height 70
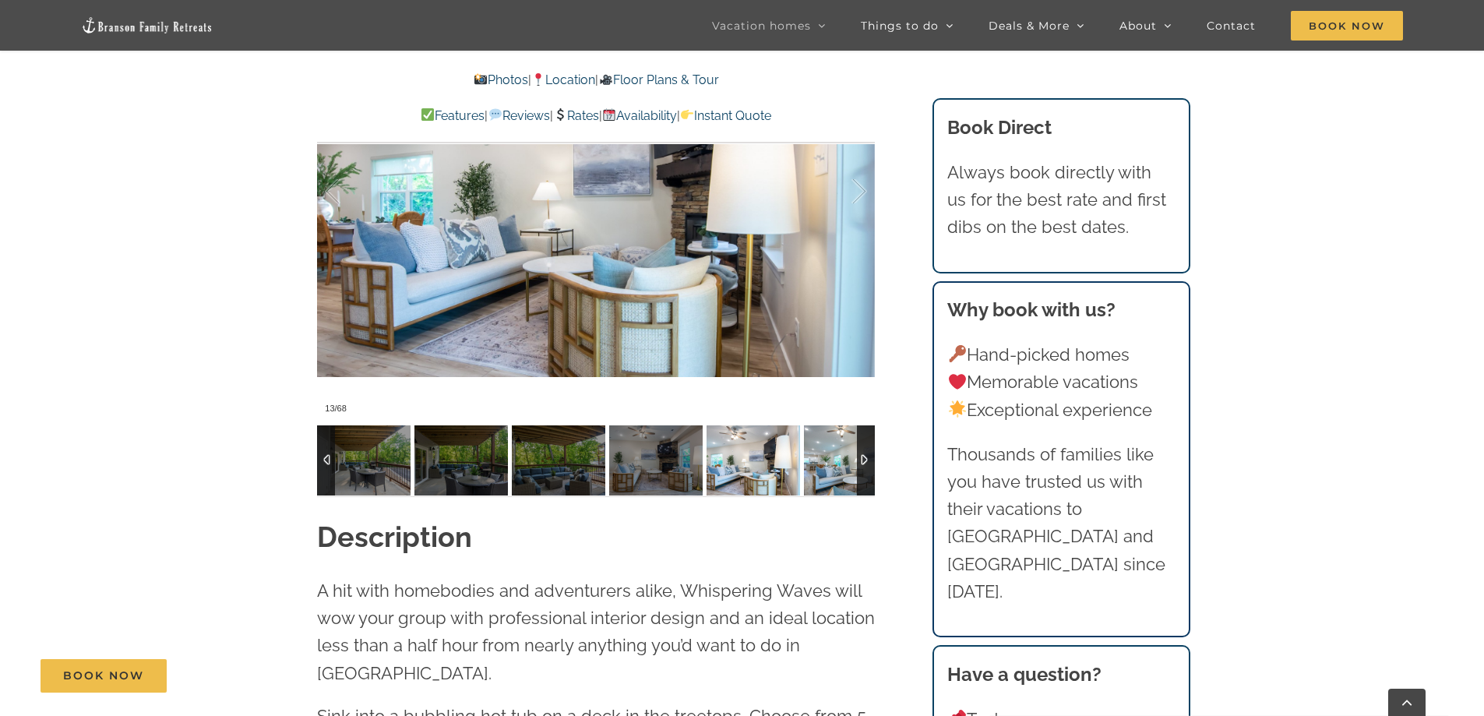
click at [828, 465] on img at bounding box center [850, 460] width 93 height 70
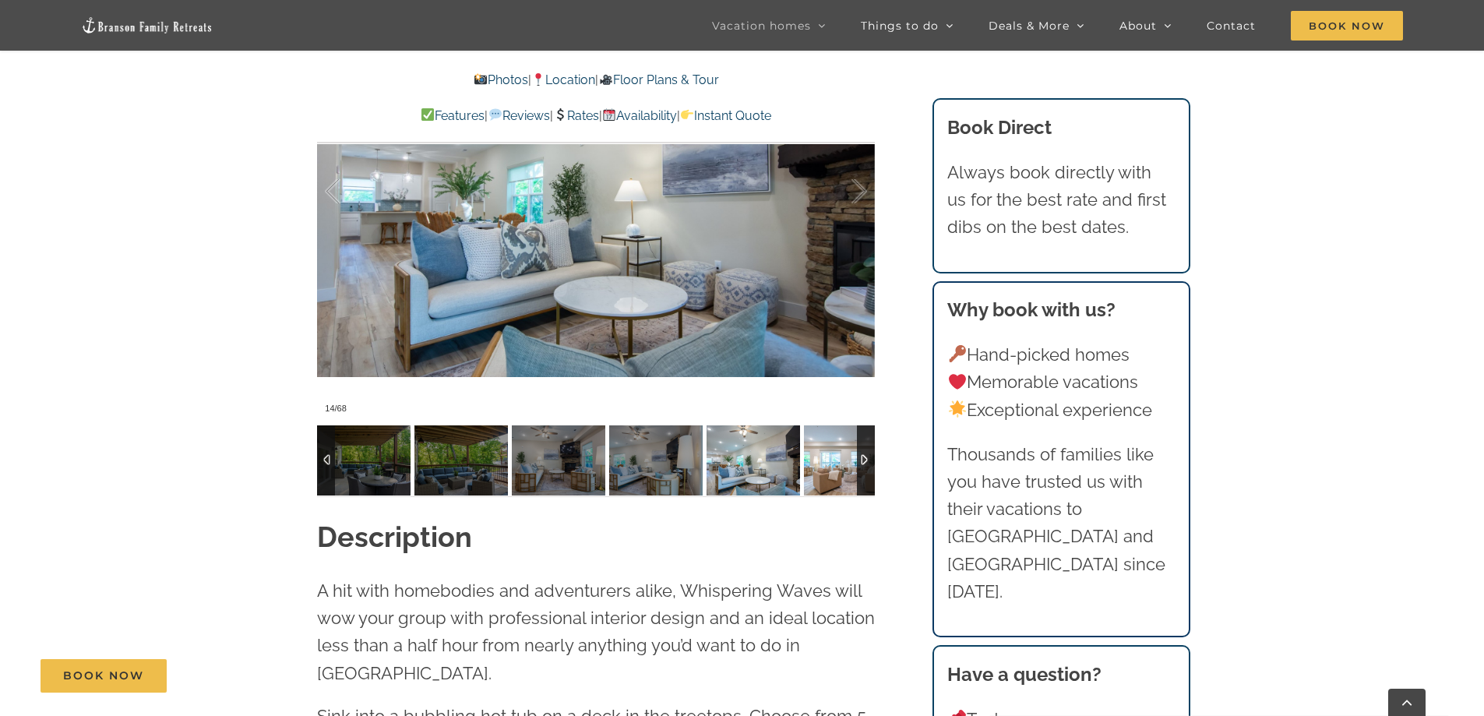
click at [828, 465] on img at bounding box center [850, 460] width 93 height 70
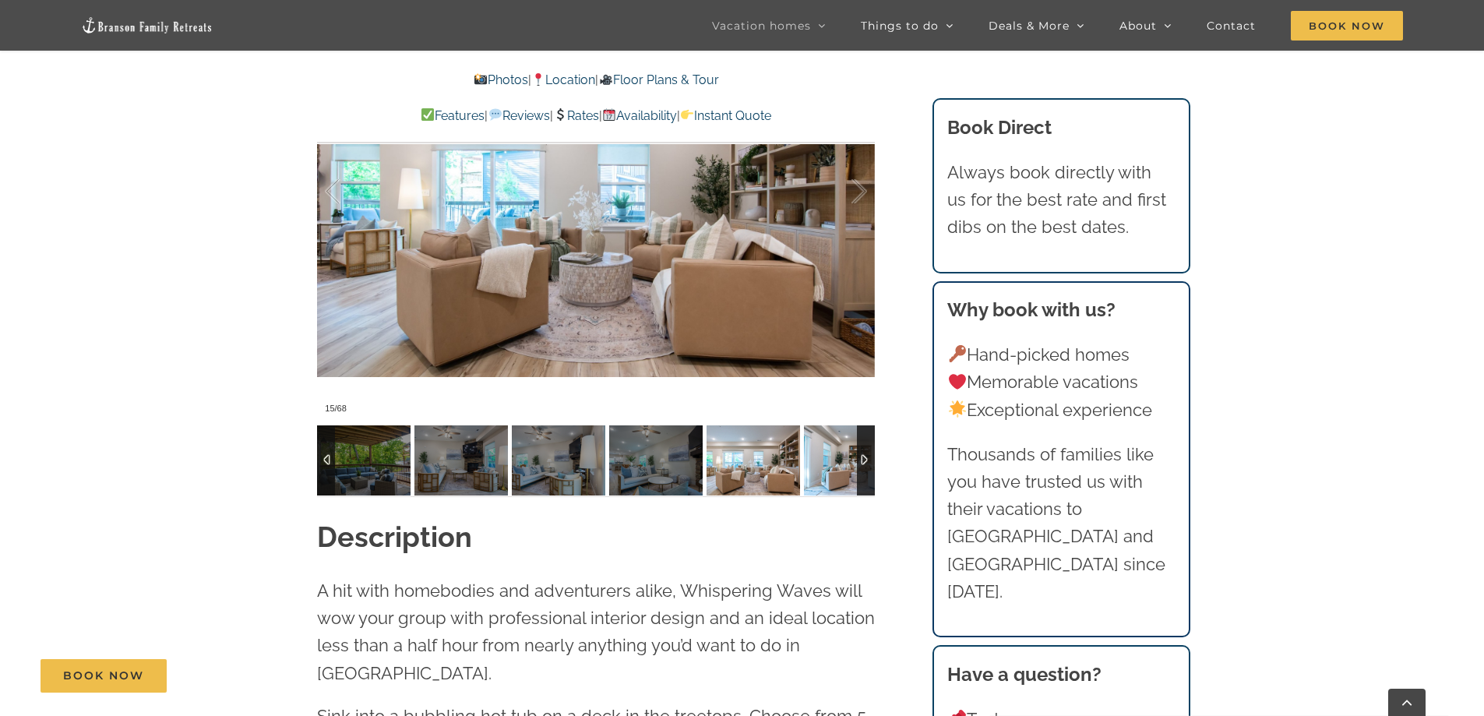
click at [828, 466] on img at bounding box center [850, 460] width 93 height 70
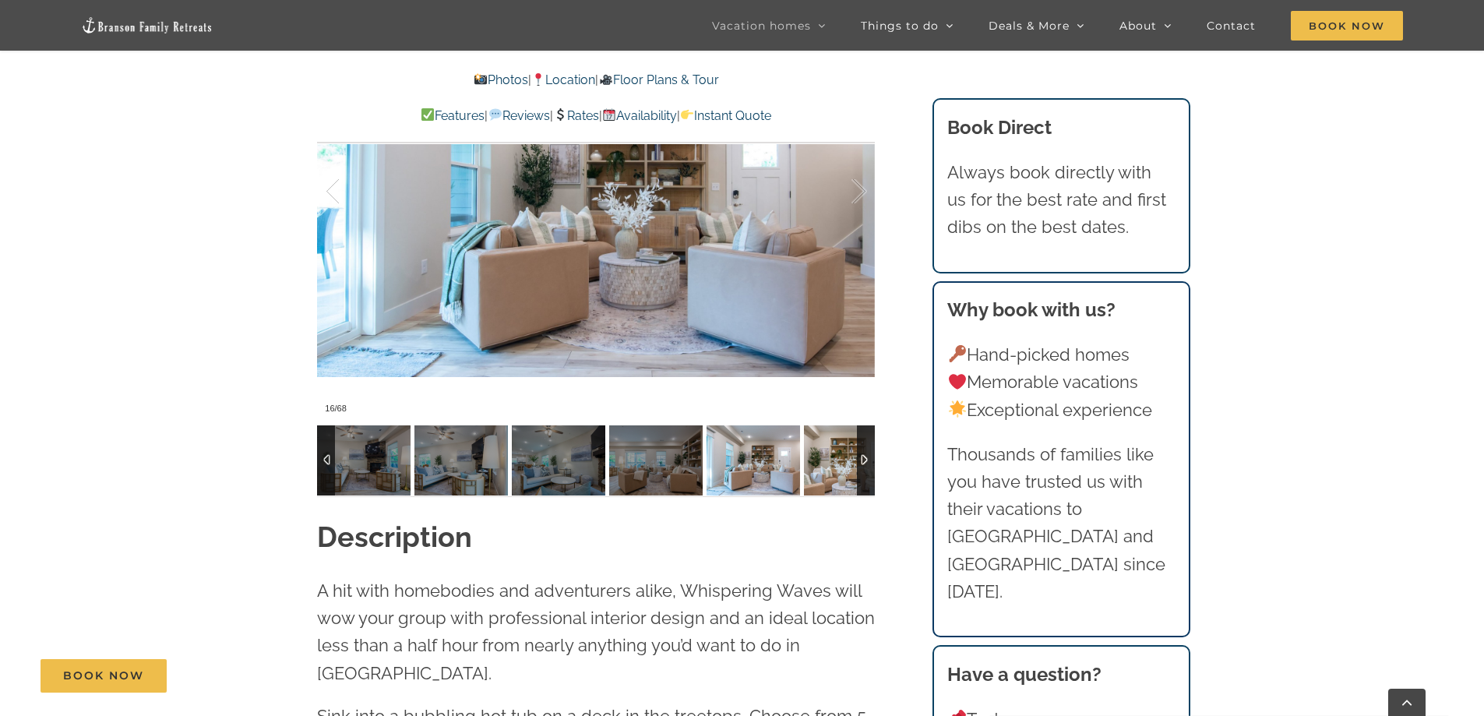
click at [828, 466] on img at bounding box center [850, 460] width 93 height 70
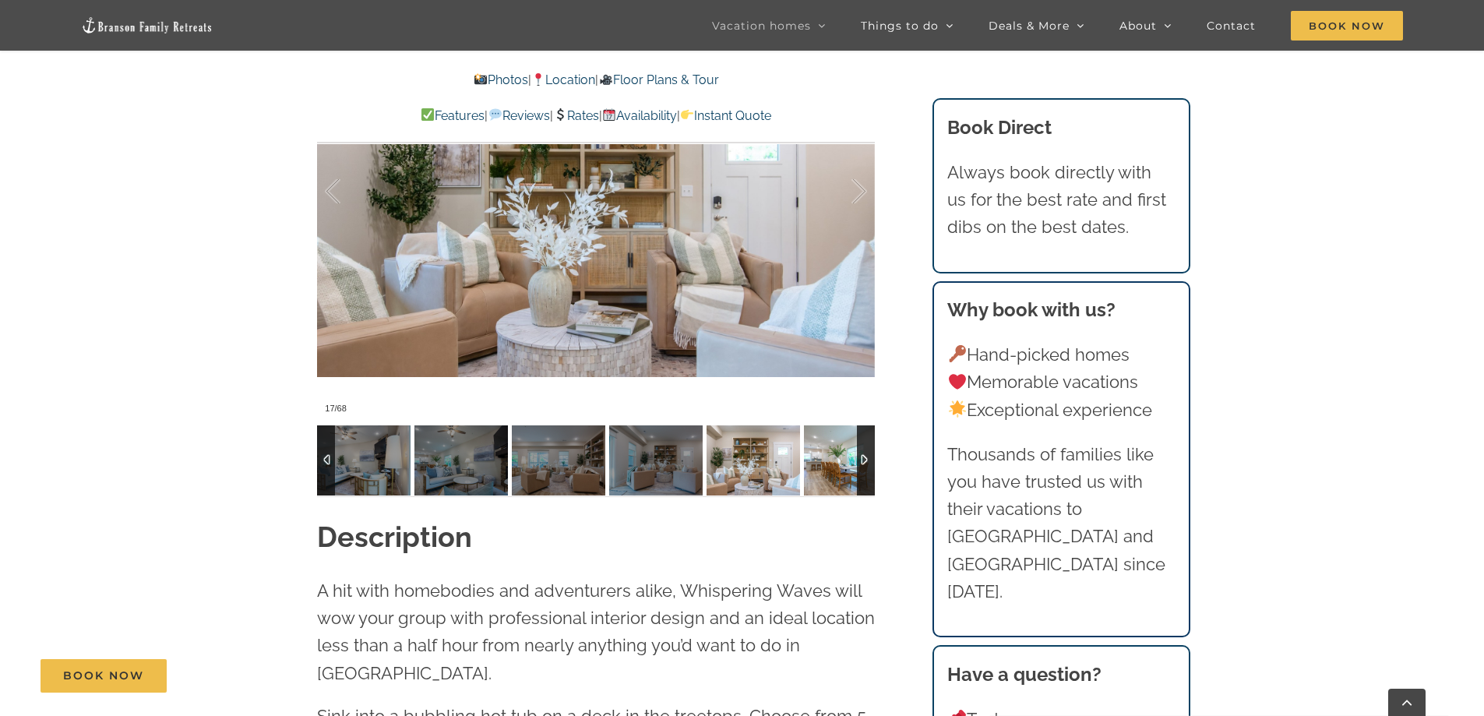
click at [828, 466] on img at bounding box center [850, 460] width 93 height 70
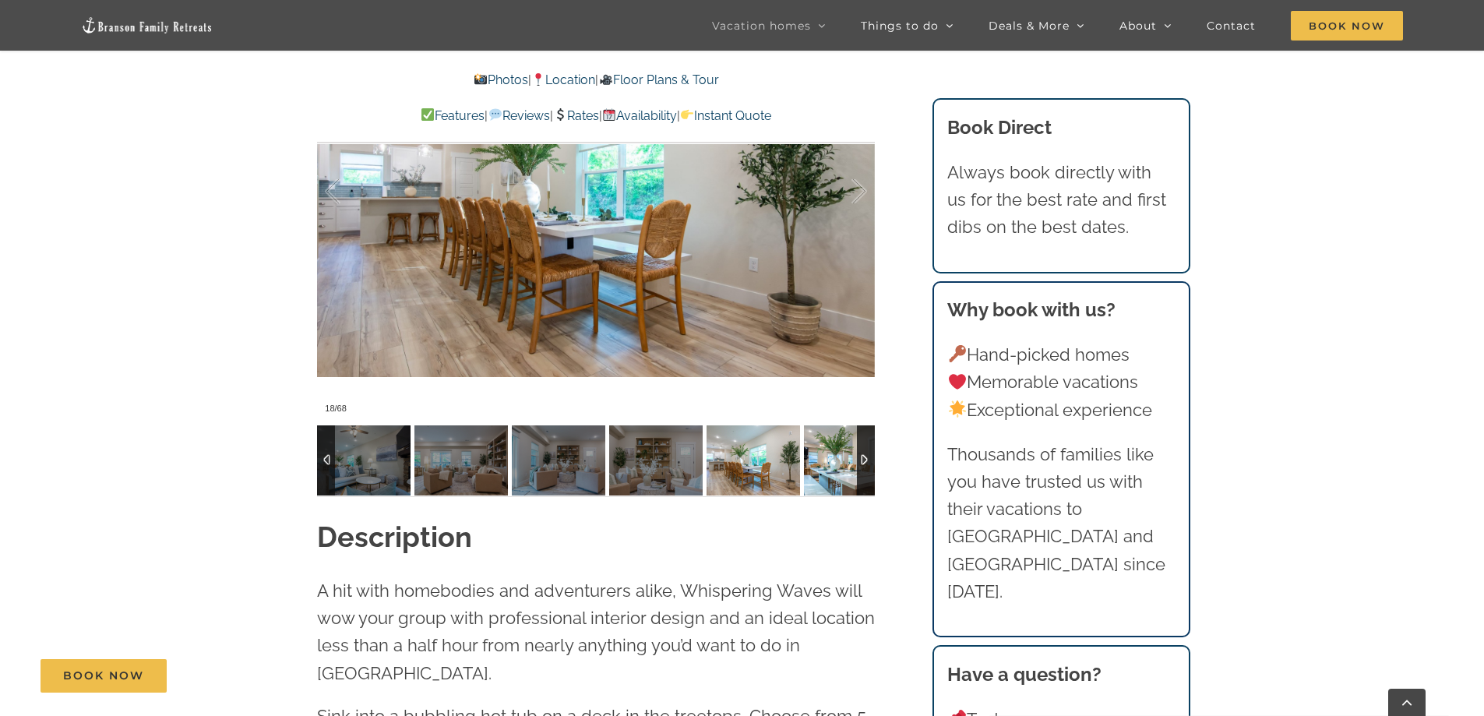
click at [828, 466] on img at bounding box center [850, 460] width 93 height 70
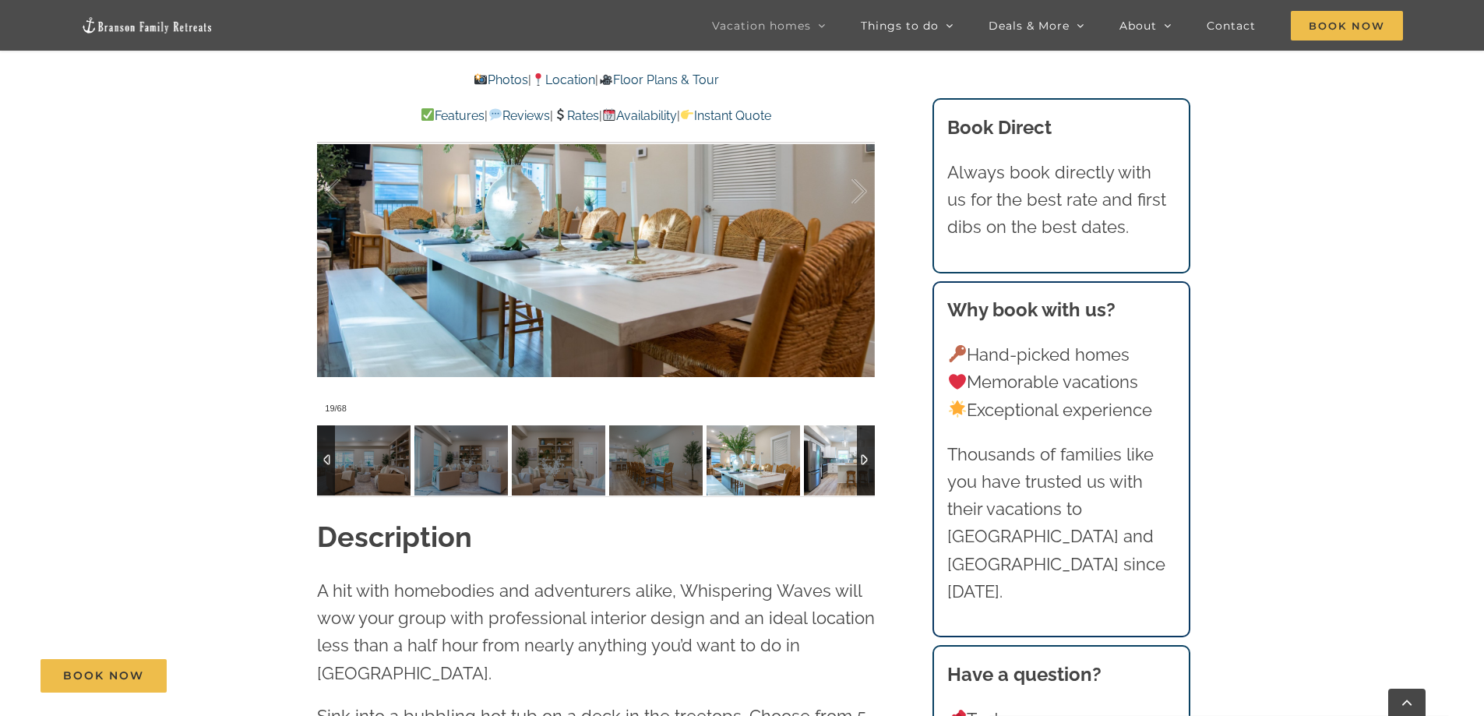
click at [829, 470] on img at bounding box center [850, 460] width 93 height 70
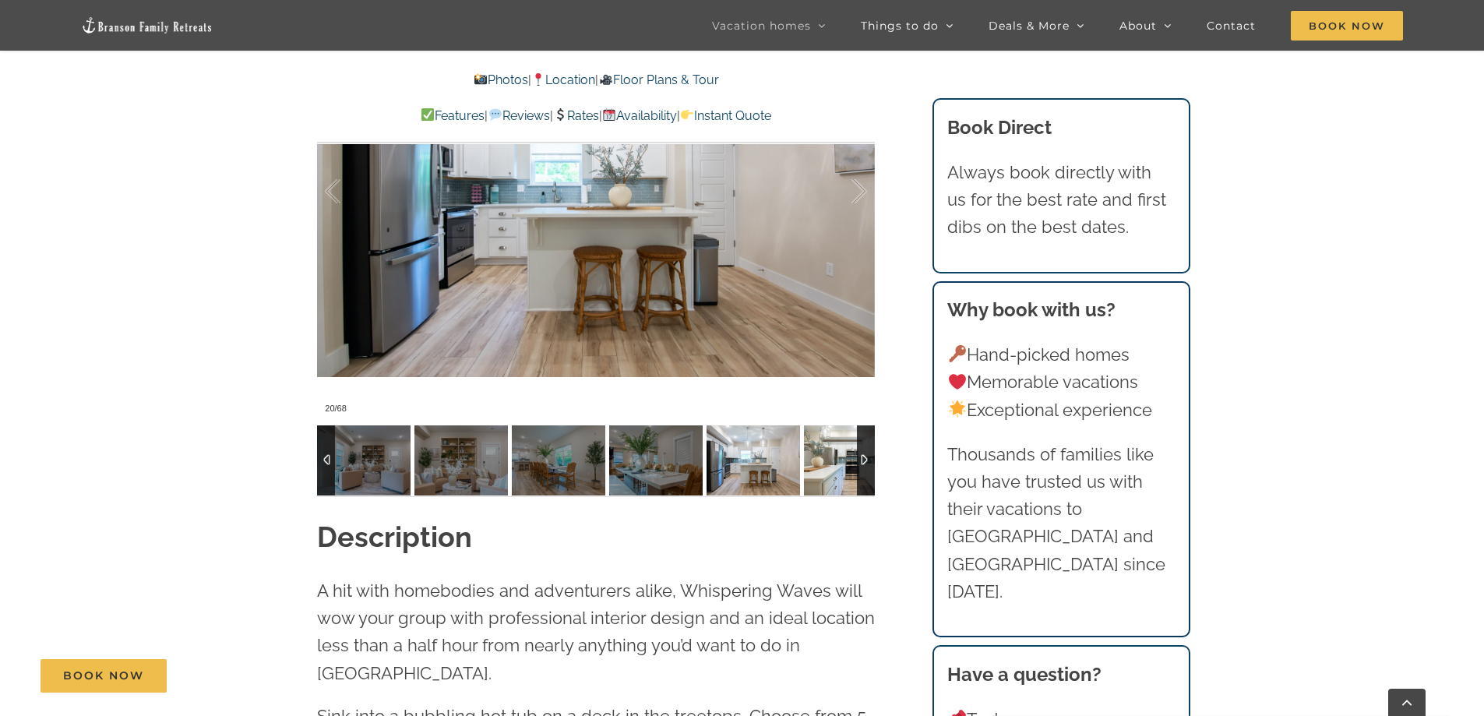
click at [829, 470] on img at bounding box center [850, 460] width 93 height 70
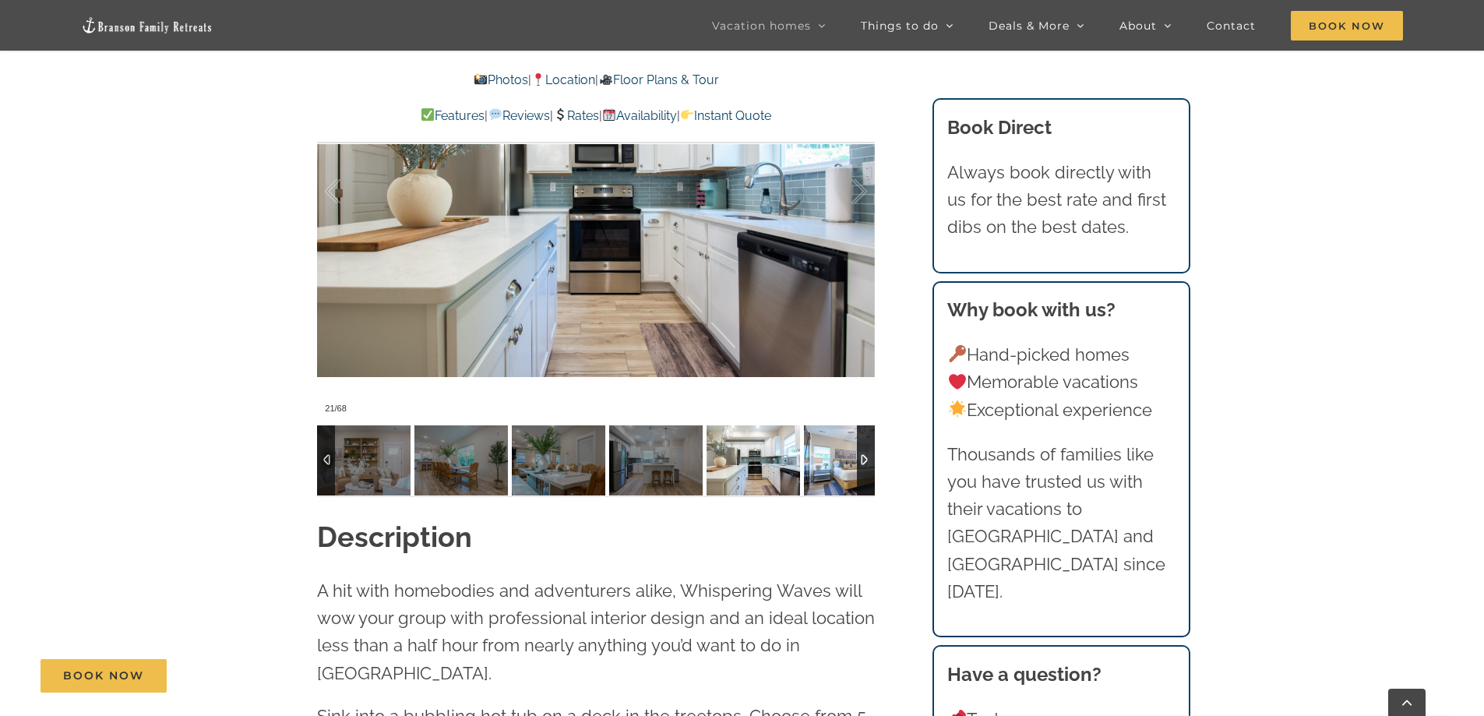
click at [829, 468] on img at bounding box center [850, 460] width 93 height 70
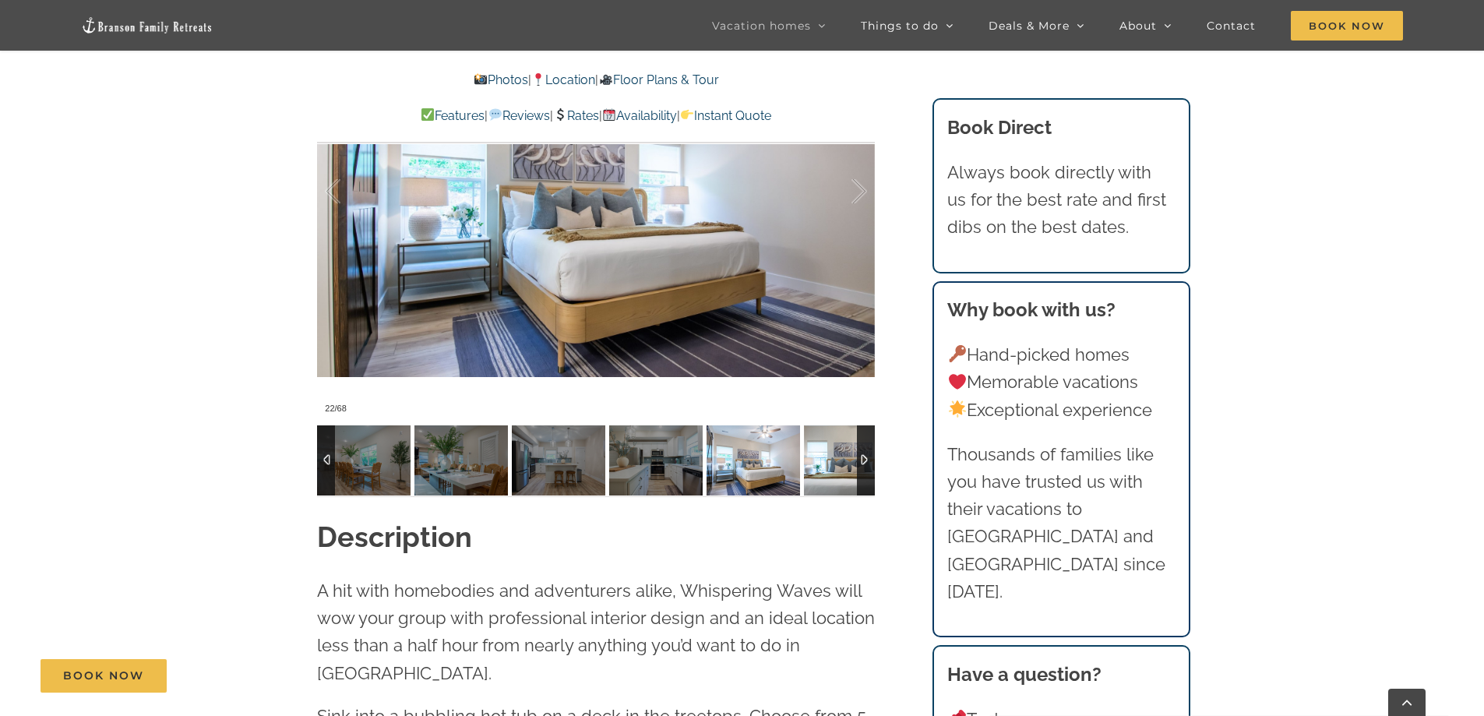
click at [840, 463] on img at bounding box center [850, 460] width 93 height 70
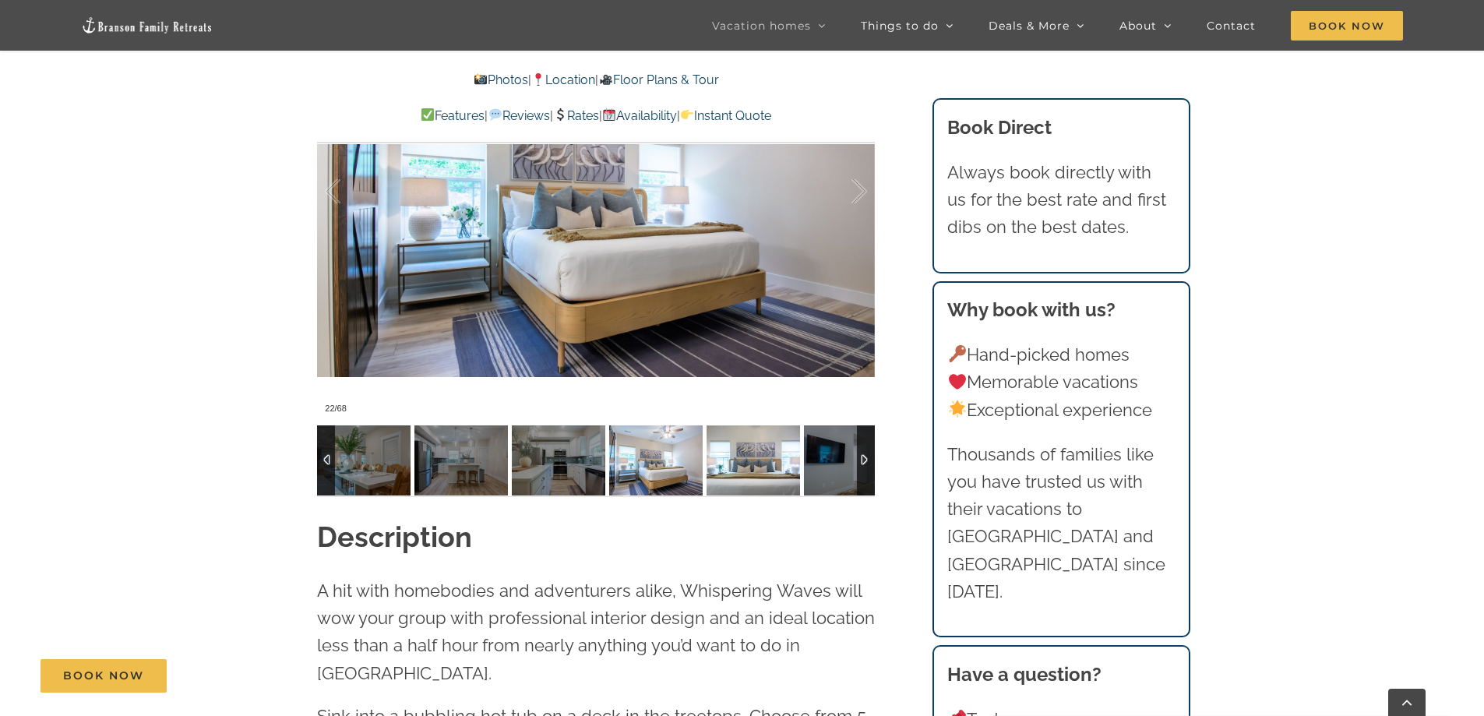
click at [800, 463] on img at bounding box center [752, 460] width 93 height 70
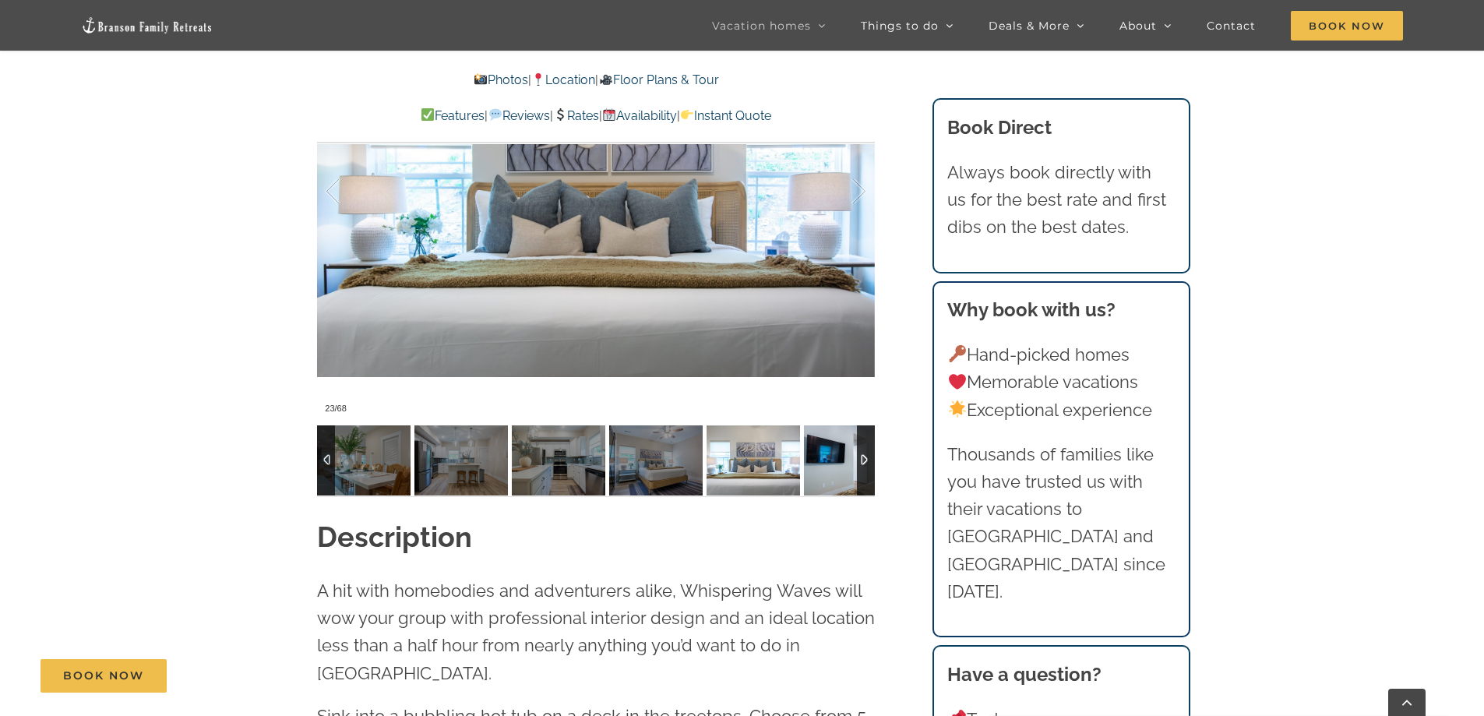
click at [837, 463] on img at bounding box center [850, 460] width 93 height 70
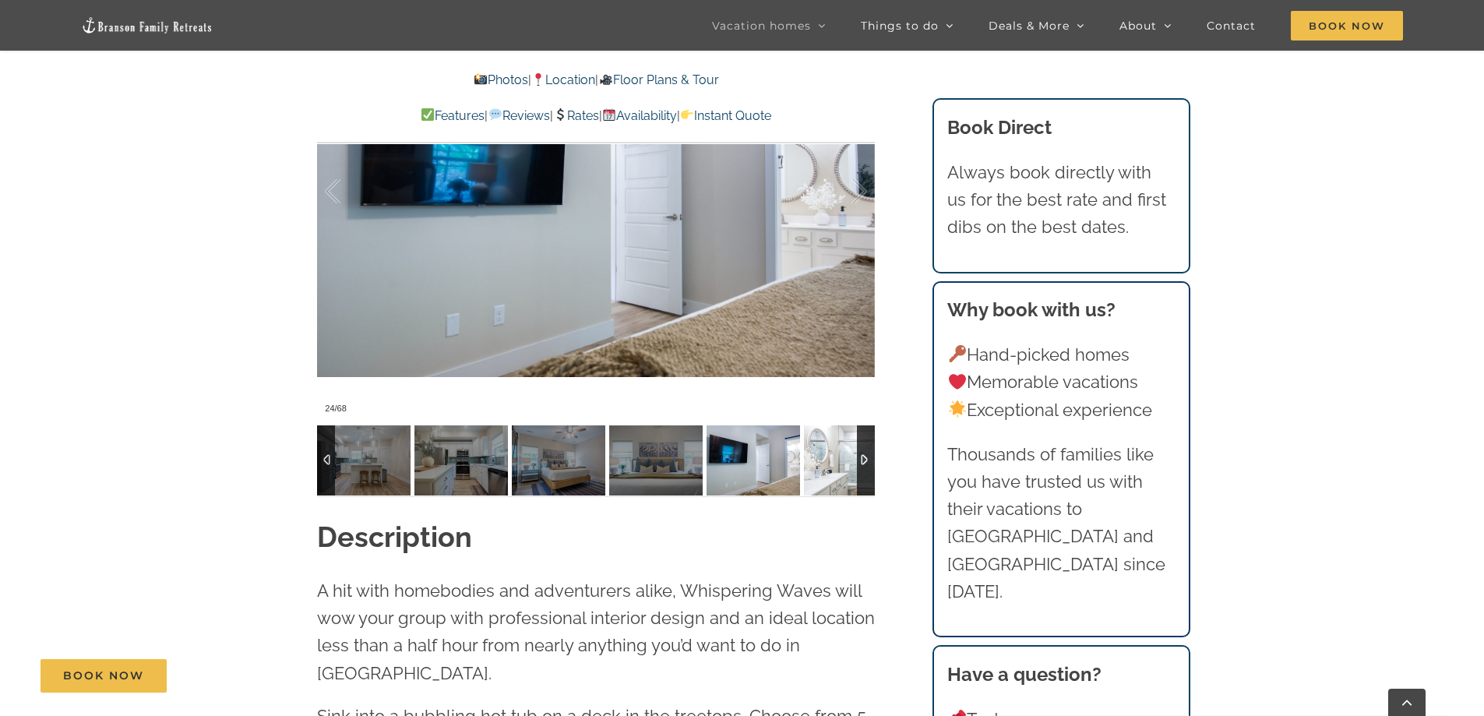
click at [832, 467] on img at bounding box center [850, 460] width 93 height 70
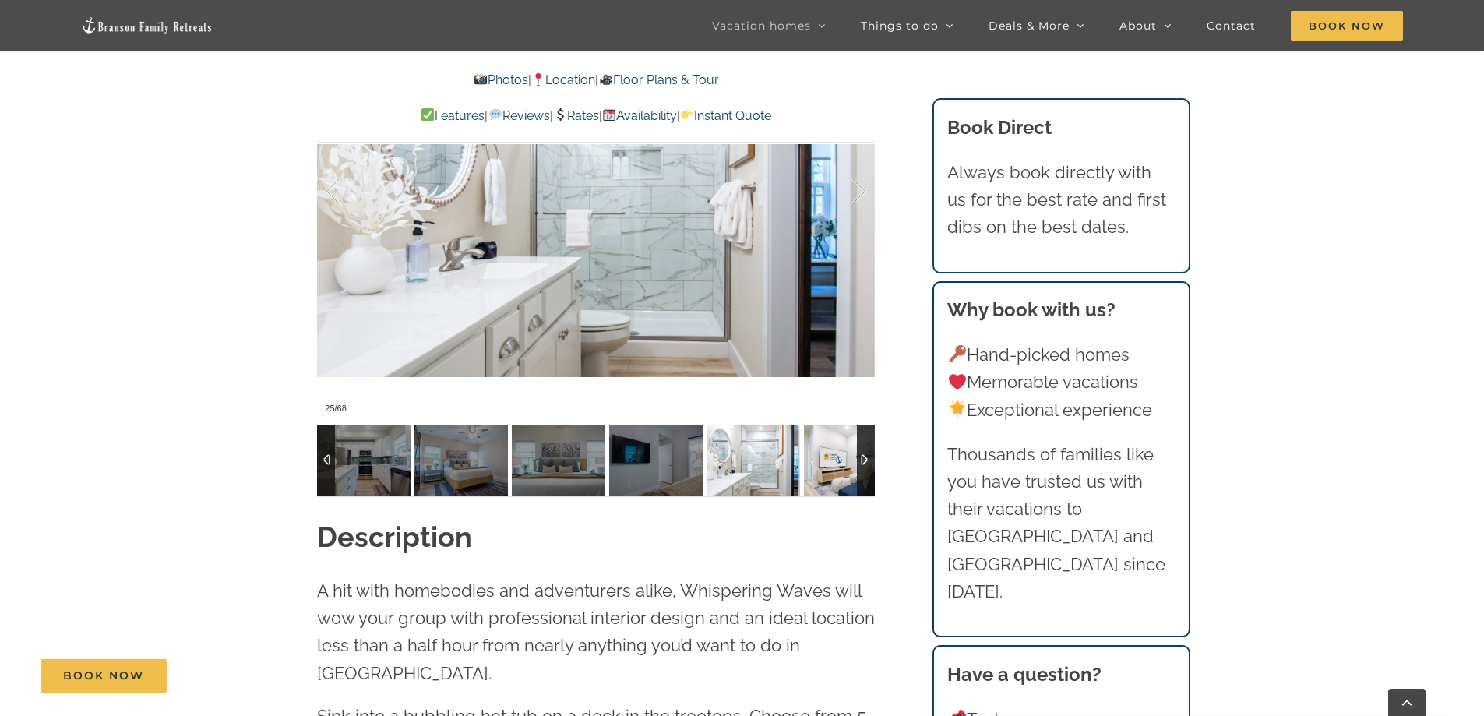
click at [831, 468] on img at bounding box center [850, 460] width 93 height 70
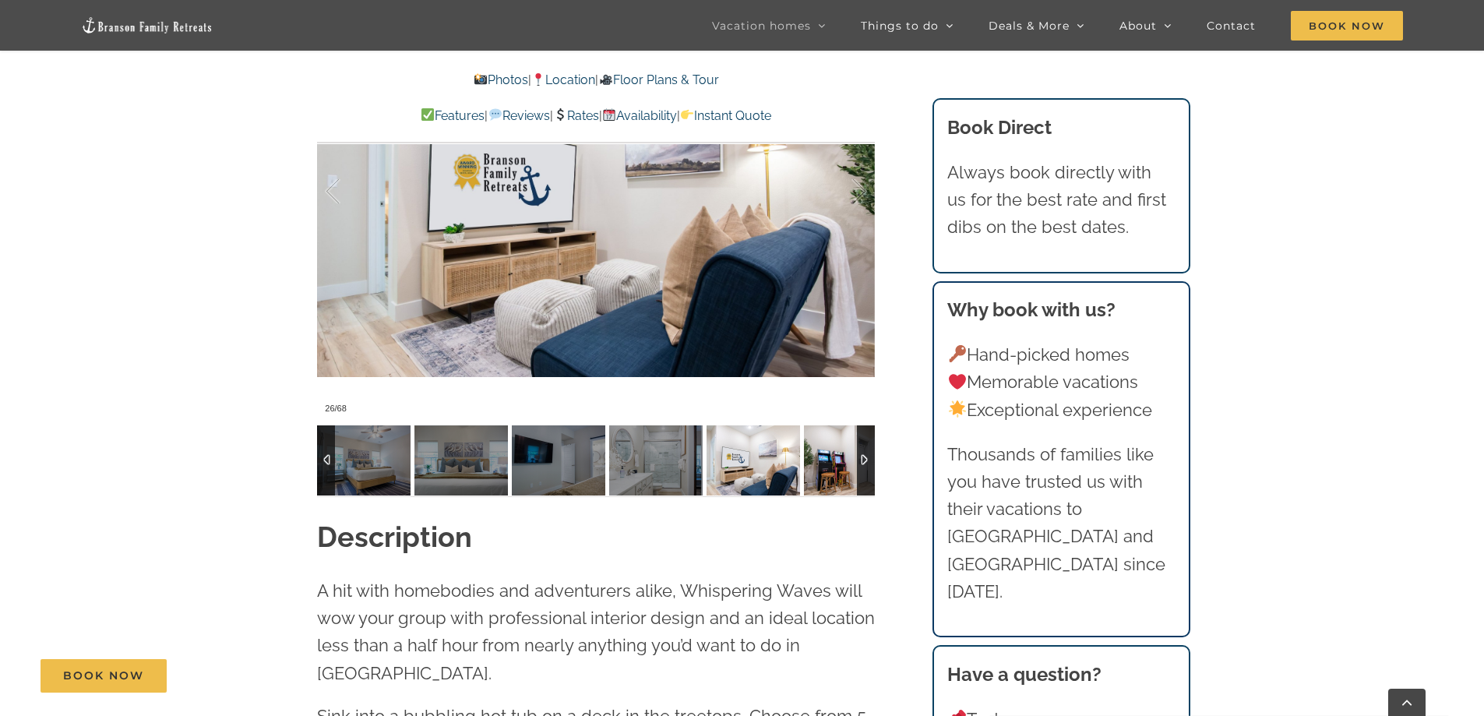
click at [831, 468] on img at bounding box center [850, 460] width 93 height 70
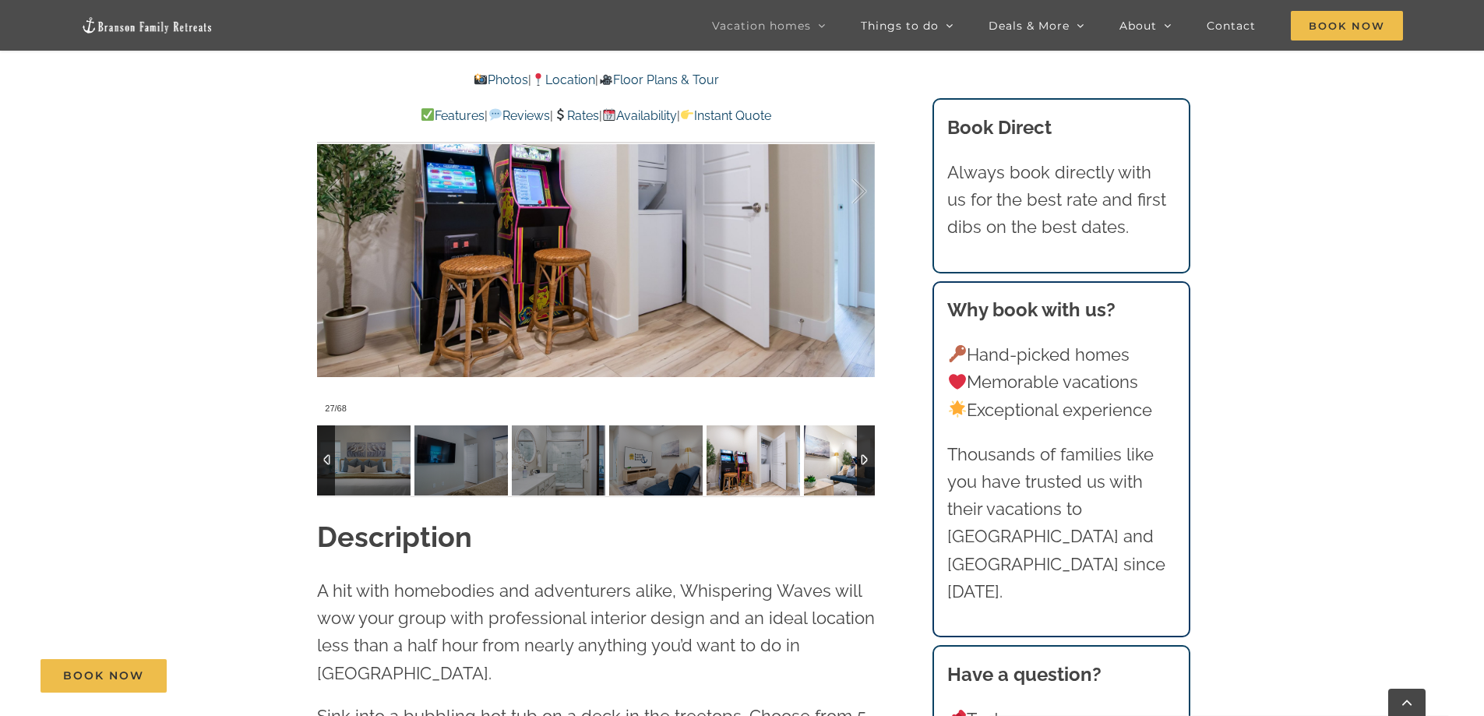
click at [831, 468] on img at bounding box center [850, 460] width 93 height 70
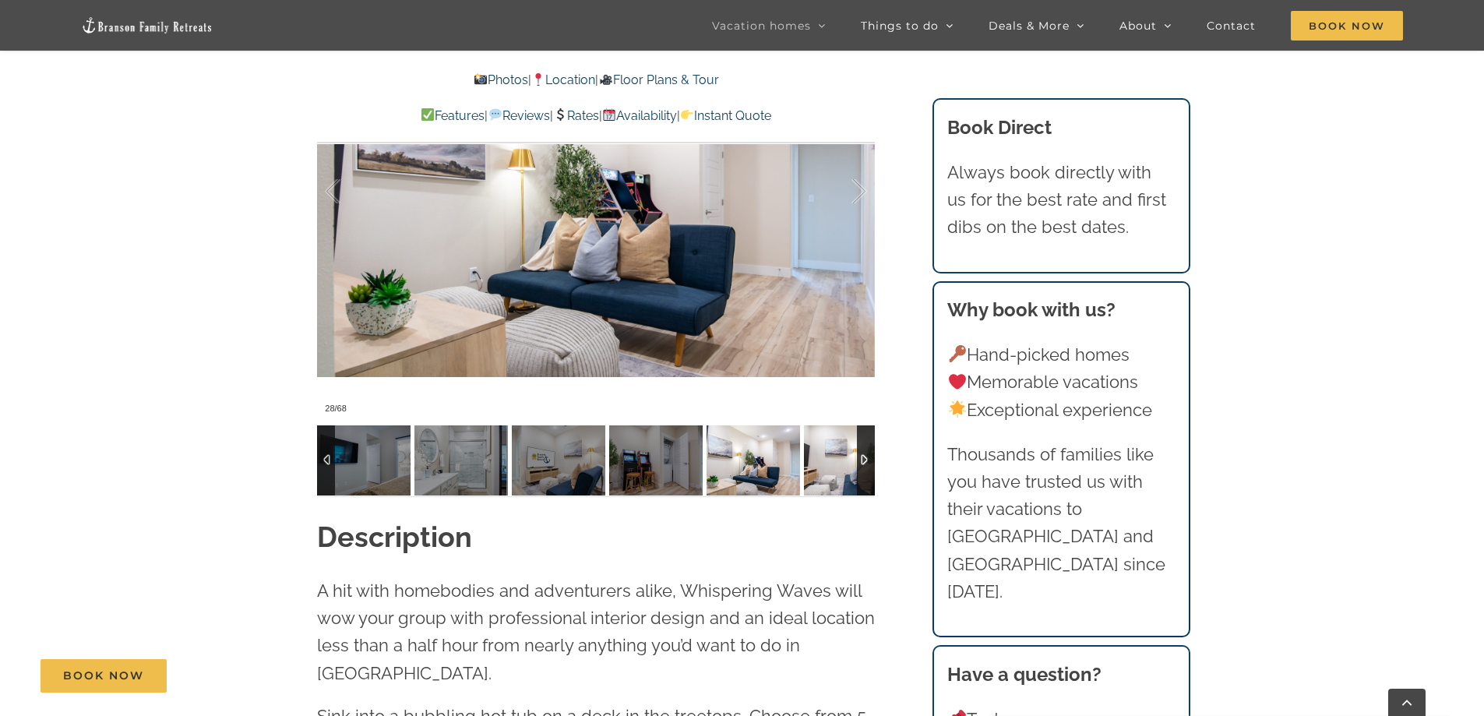
click at [831, 468] on img at bounding box center [850, 460] width 93 height 70
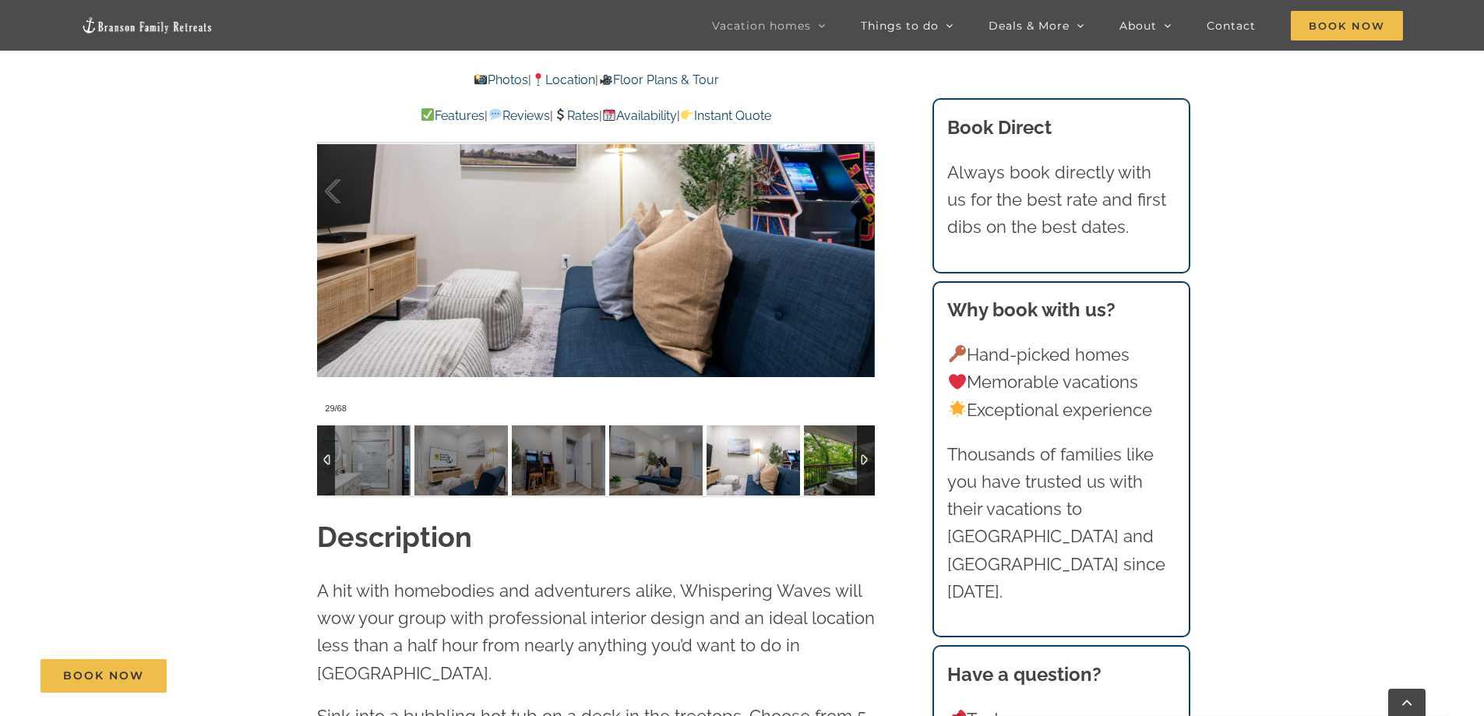
click at [831, 468] on img at bounding box center [850, 460] width 93 height 70
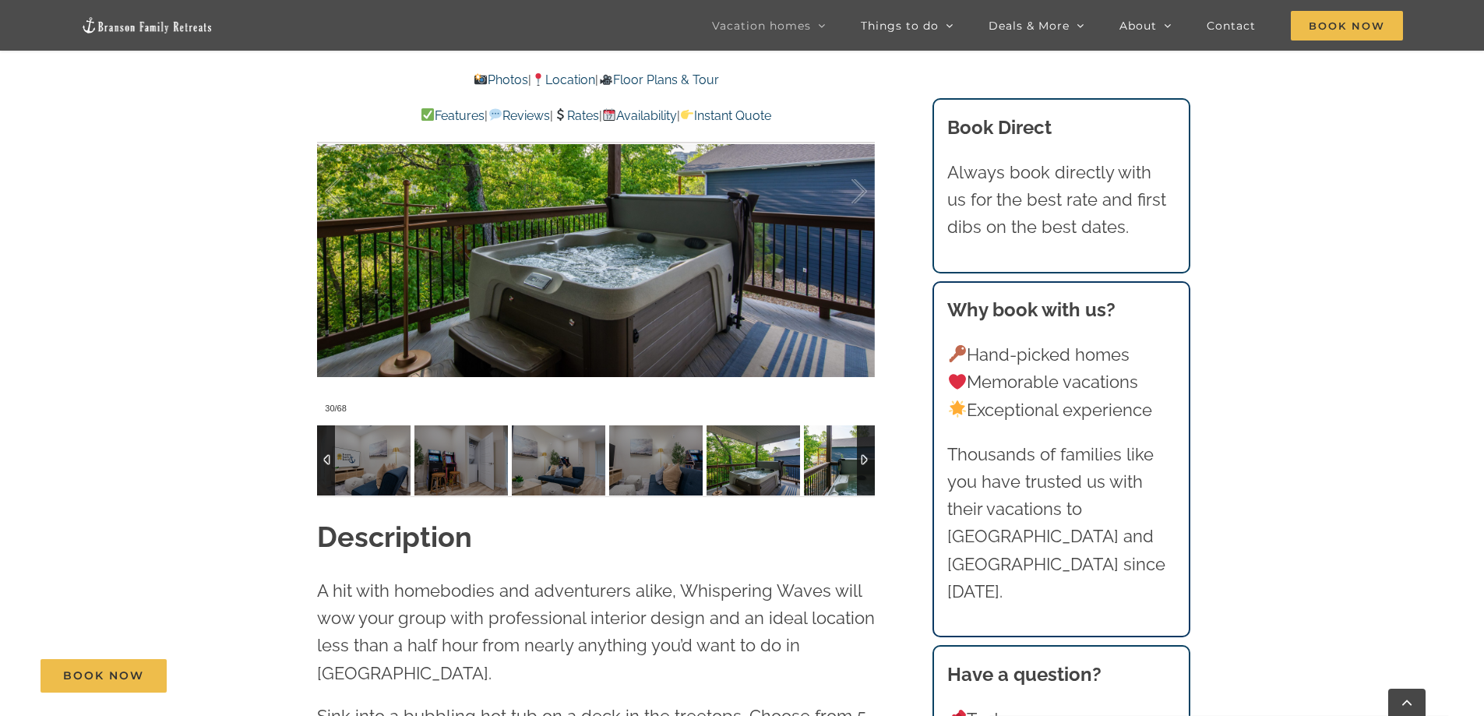
click at [831, 468] on img at bounding box center [850, 460] width 93 height 70
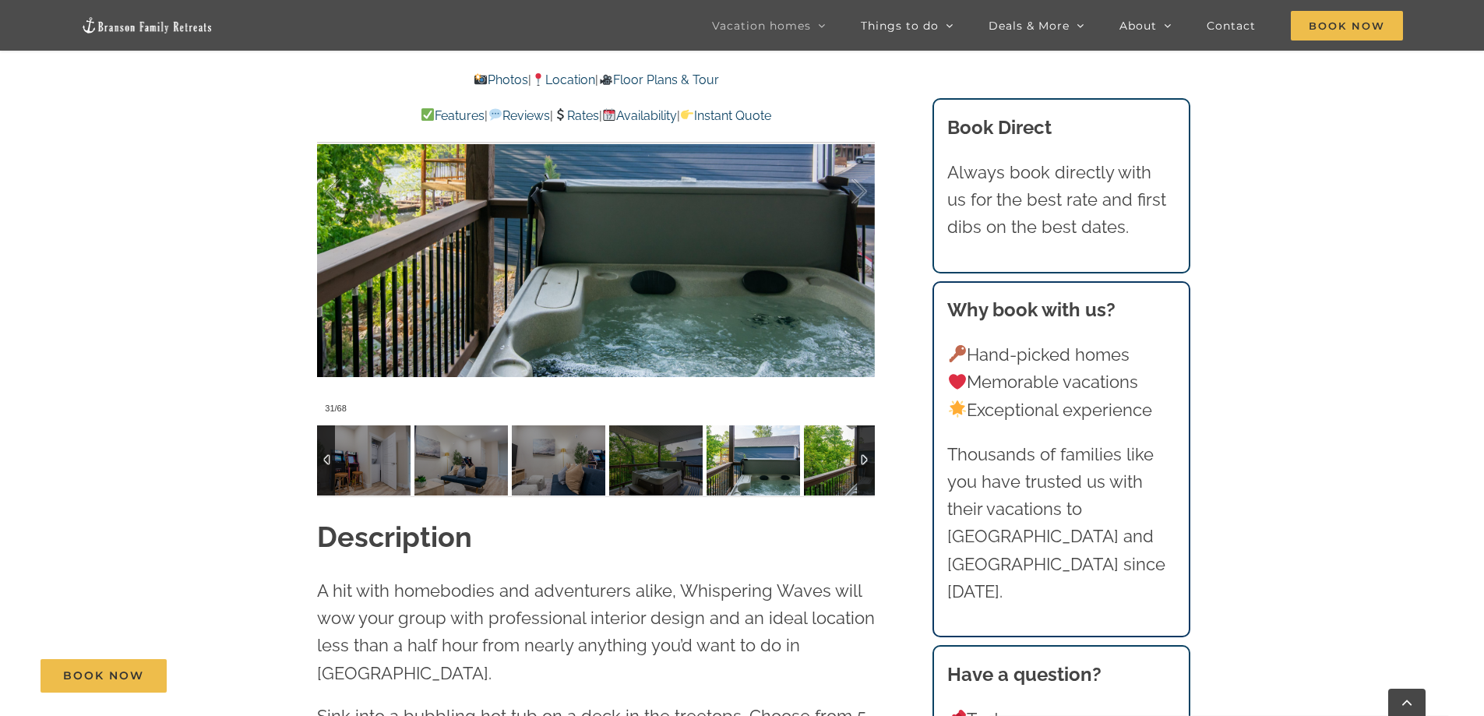
click at [831, 468] on img at bounding box center [850, 460] width 93 height 70
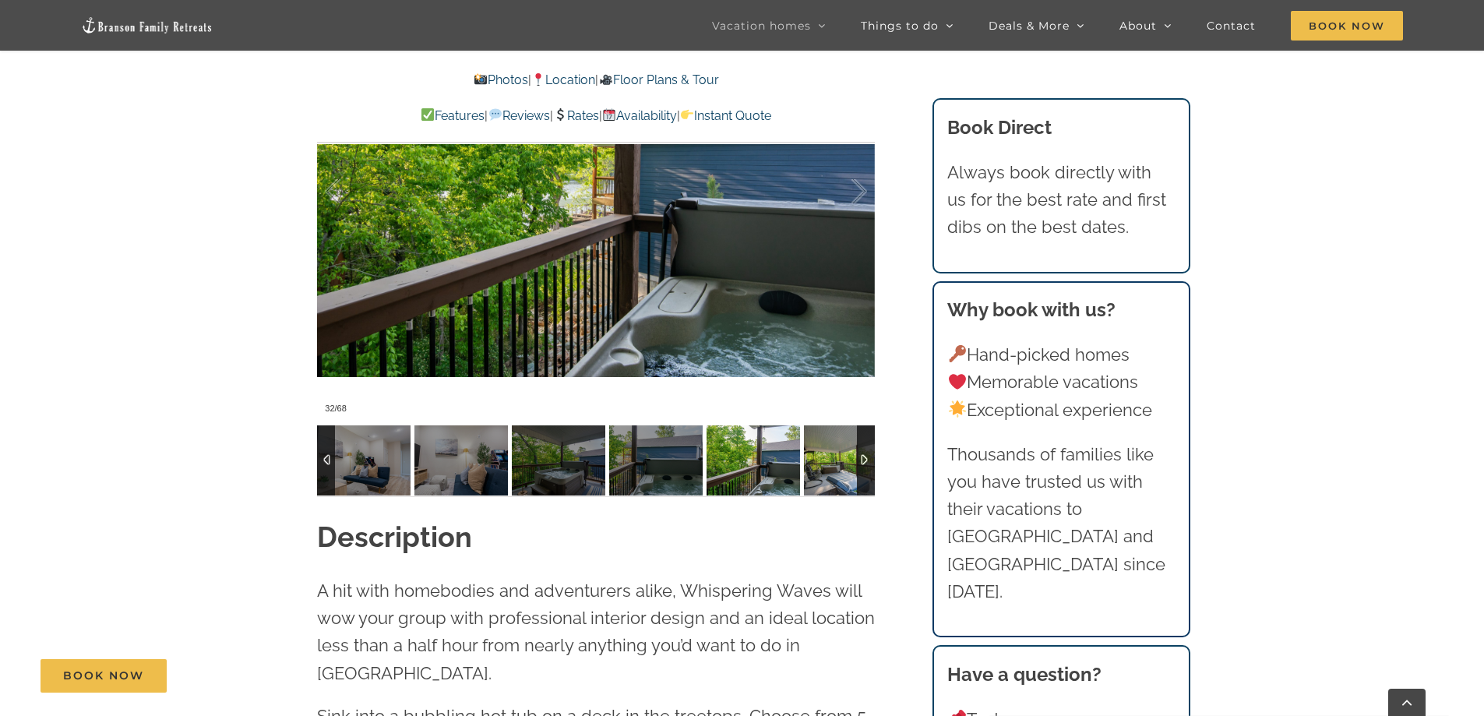
click at [831, 468] on img at bounding box center [850, 460] width 93 height 70
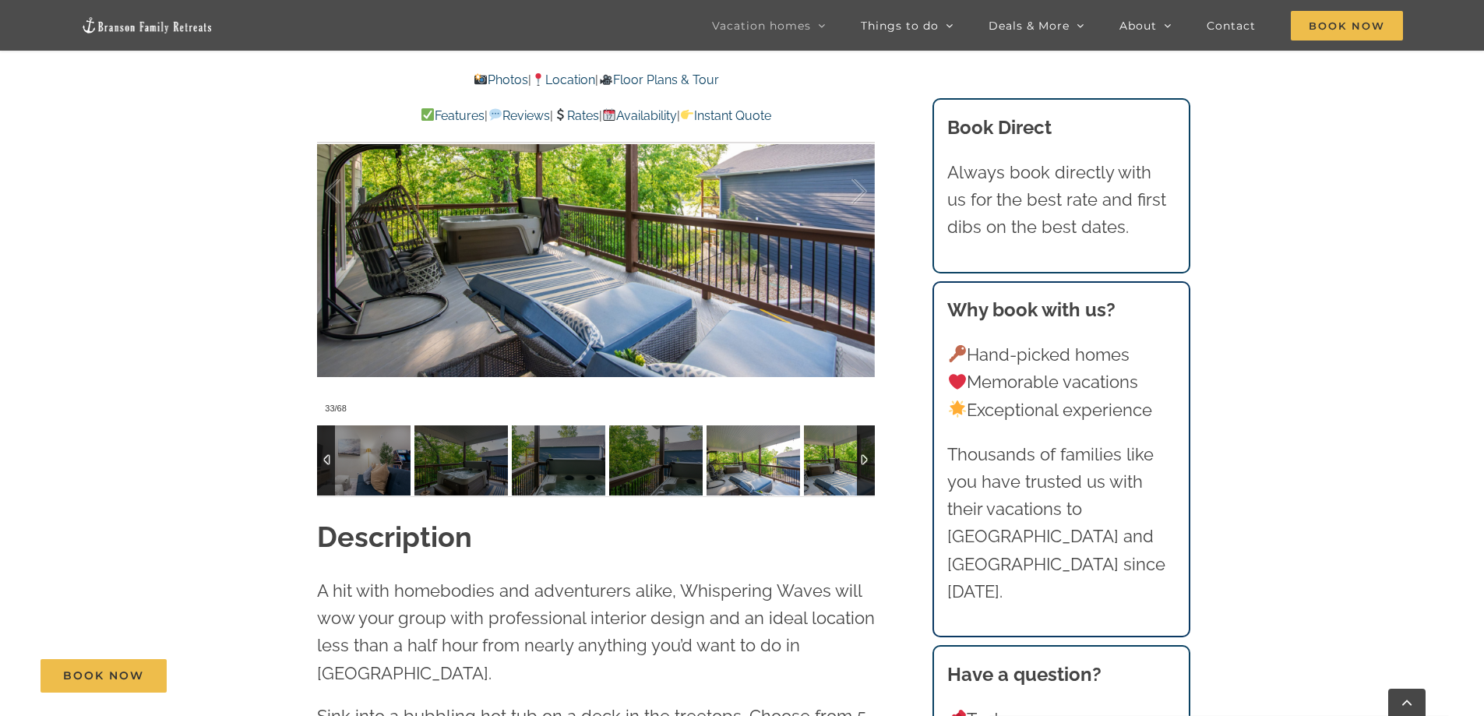
click at [831, 468] on img at bounding box center [850, 460] width 93 height 70
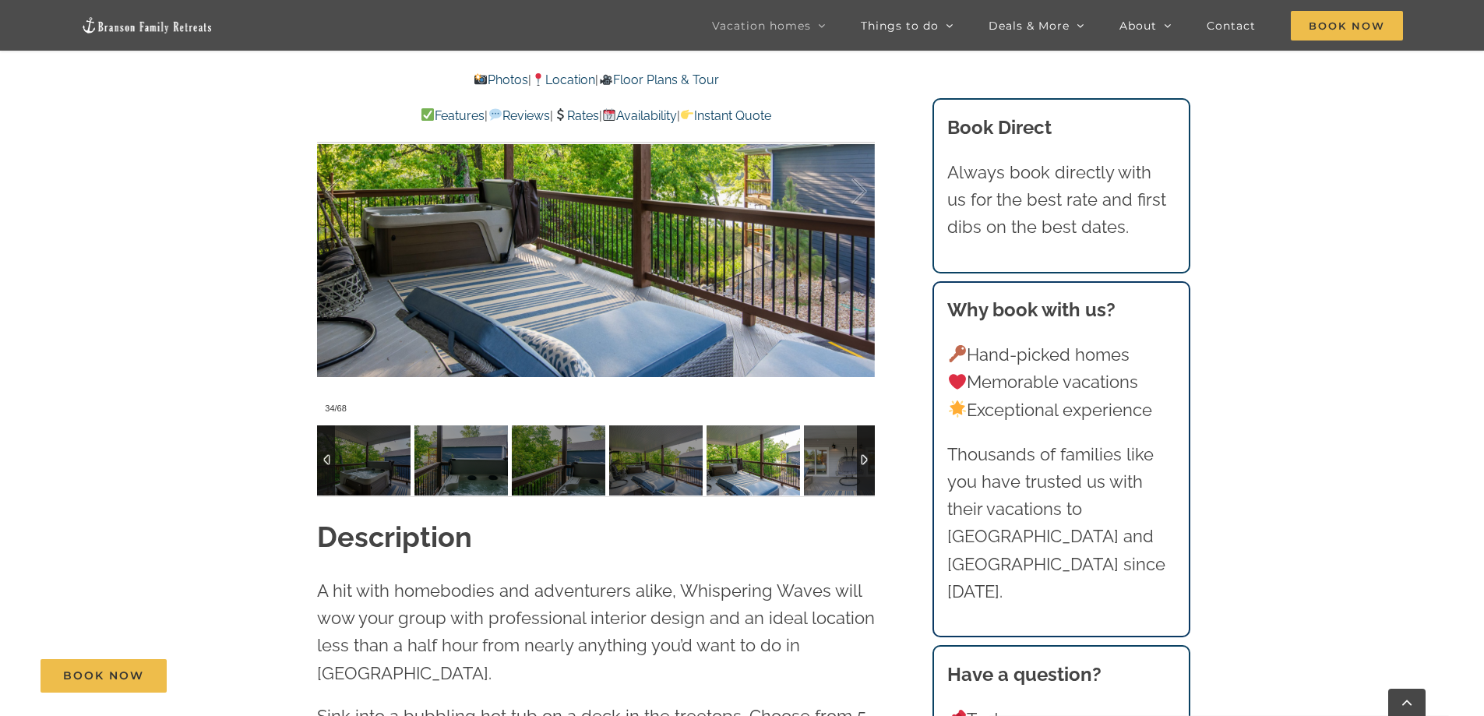
click at [800, 468] on img at bounding box center [752, 460] width 93 height 70
click at [831, 468] on img at bounding box center [850, 460] width 93 height 70
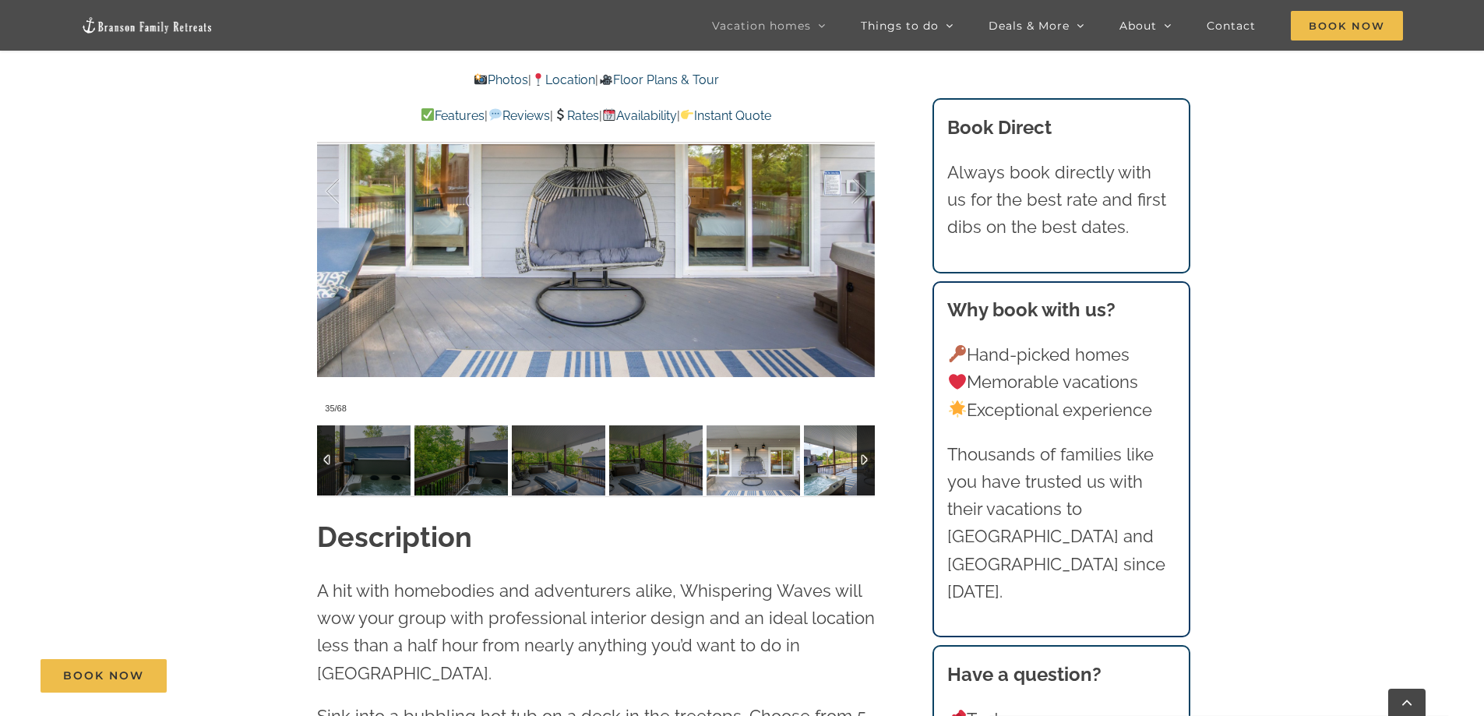
click at [831, 468] on img at bounding box center [850, 460] width 93 height 70
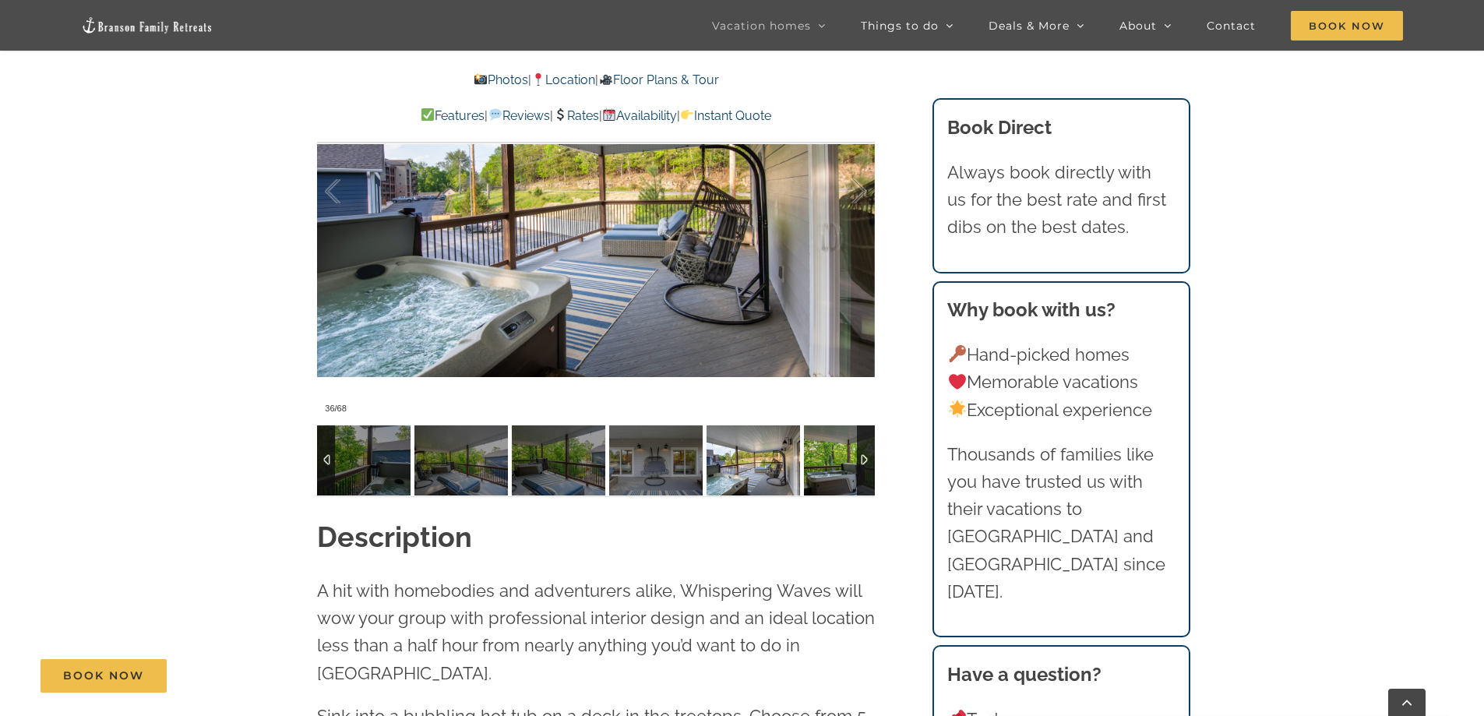
click at [811, 463] on img at bounding box center [850, 460] width 93 height 70
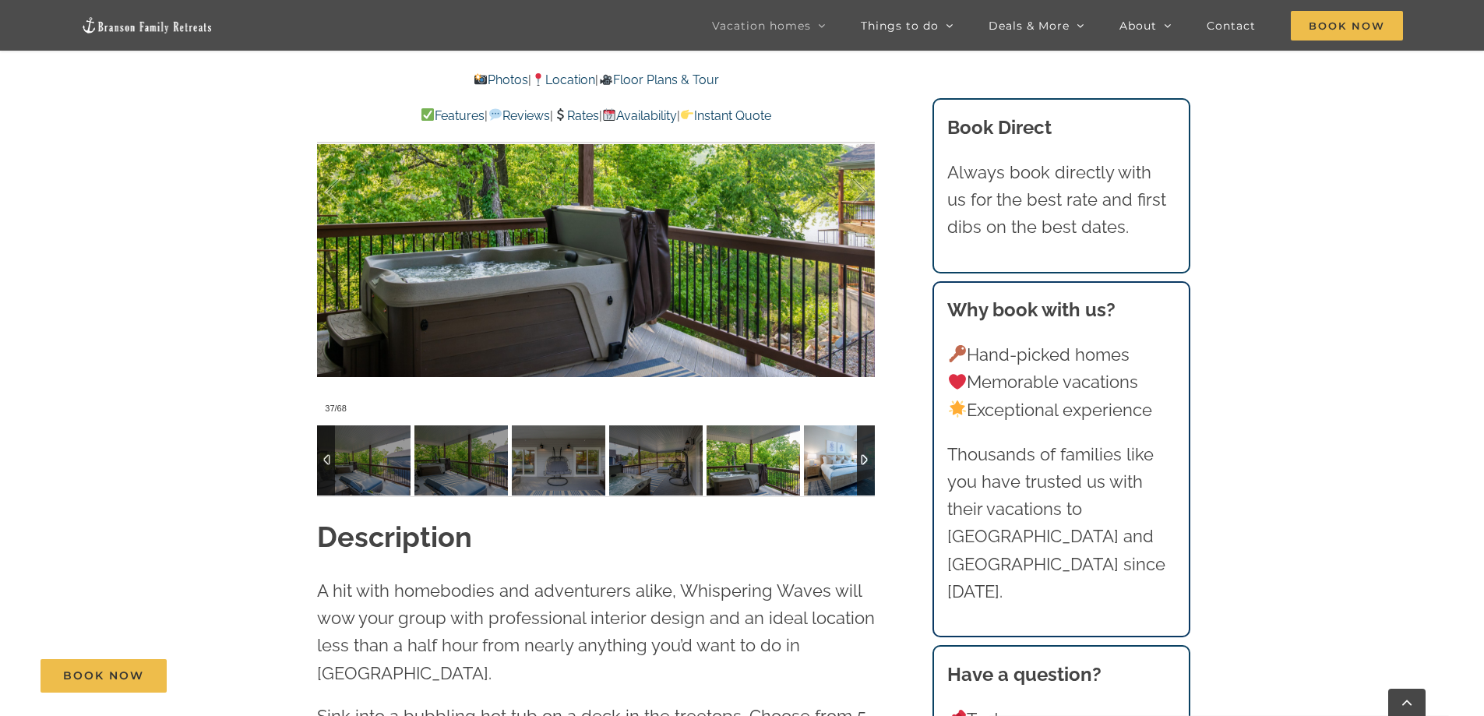
click at [814, 465] on img at bounding box center [850, 460] width 93 height 70
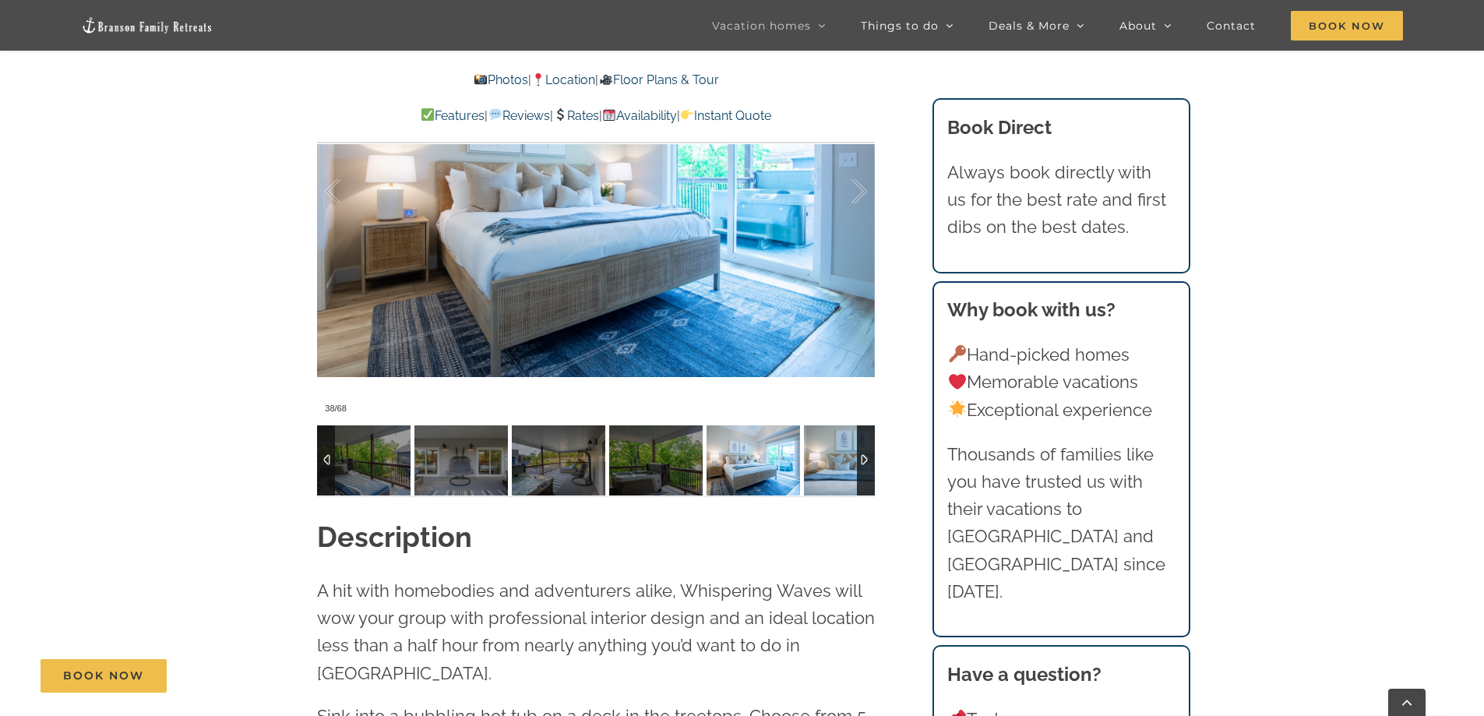
click at [814, 465] on img at bounding box center [850, 460] width 93 height 70
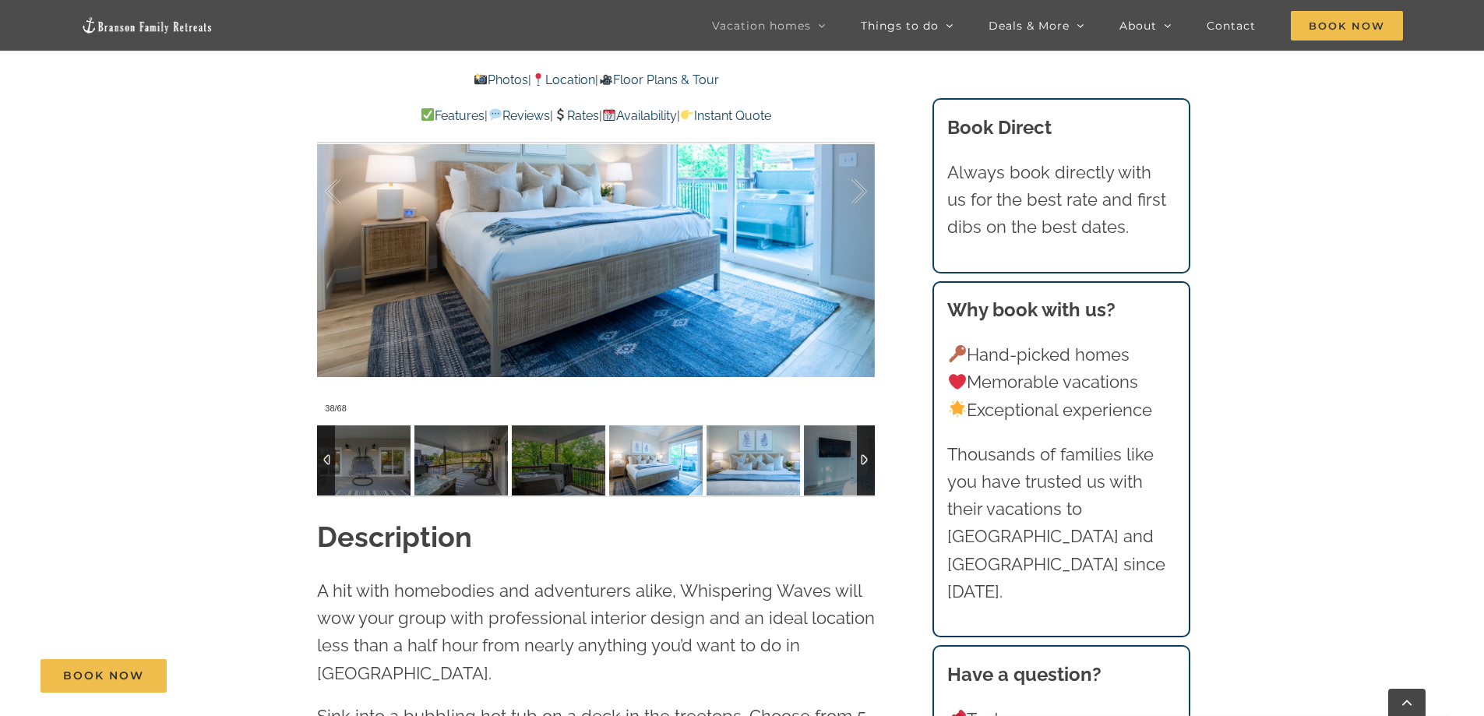
click at [800, 465] on img at bounding box center [752, 460] width 93 height 70
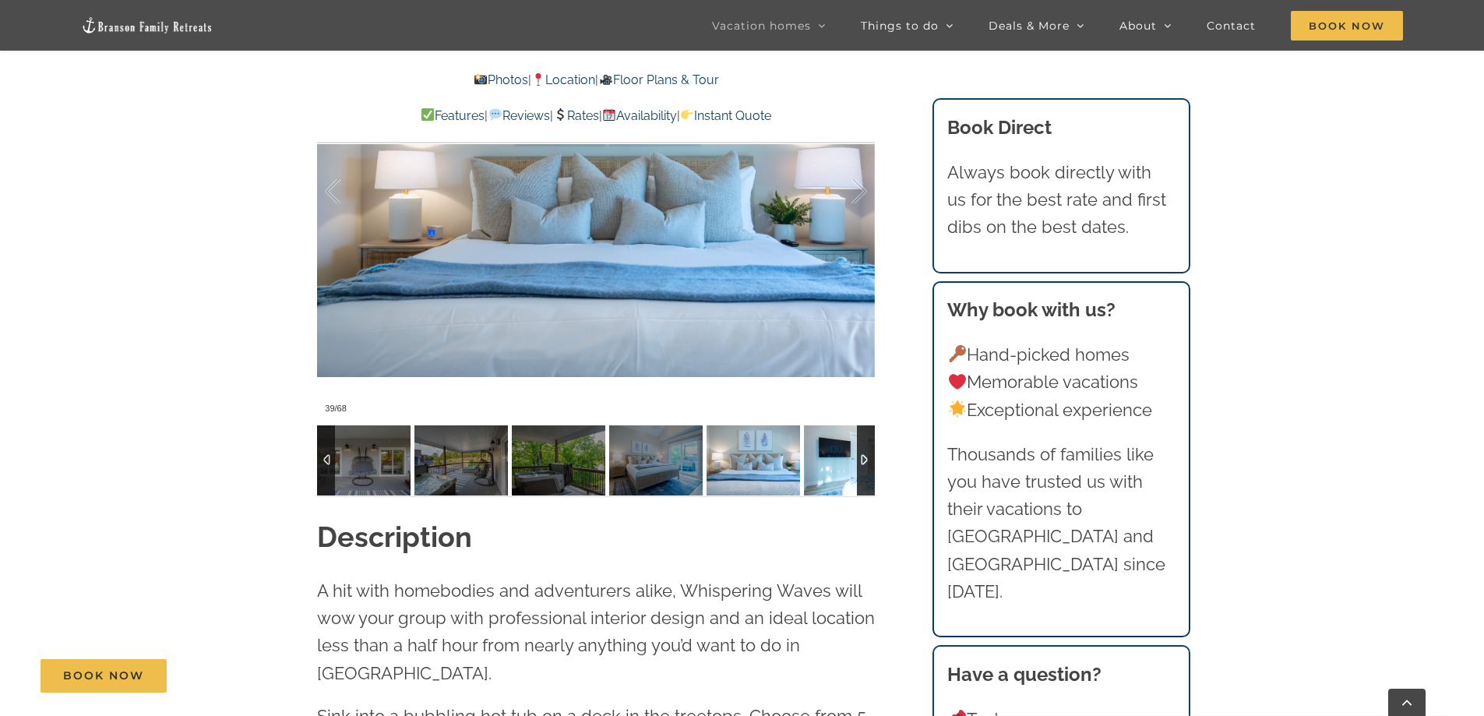
click at [814, 465] on img at bounding box center [850, 460] width 93 height 70
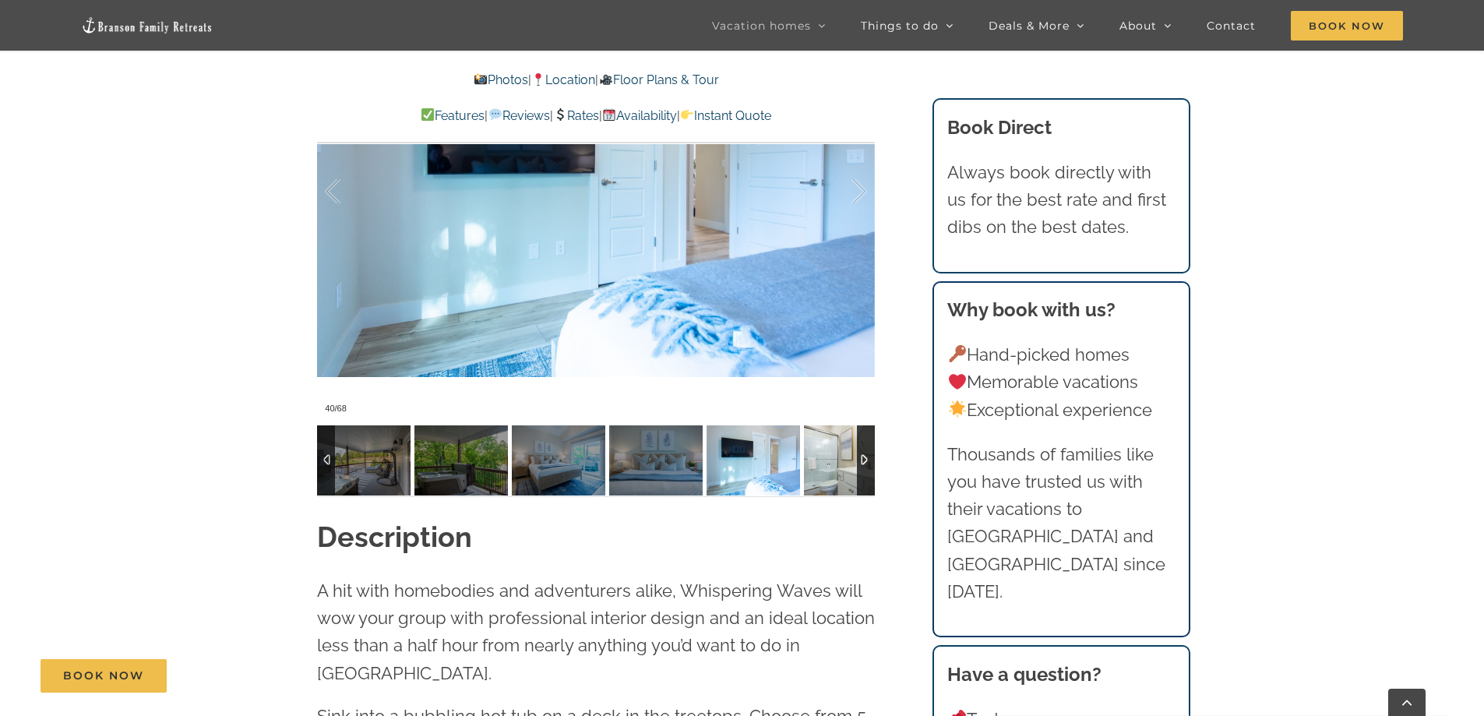
click at [816, 465] on img at bounding box center [850, 460] width 93 height 70
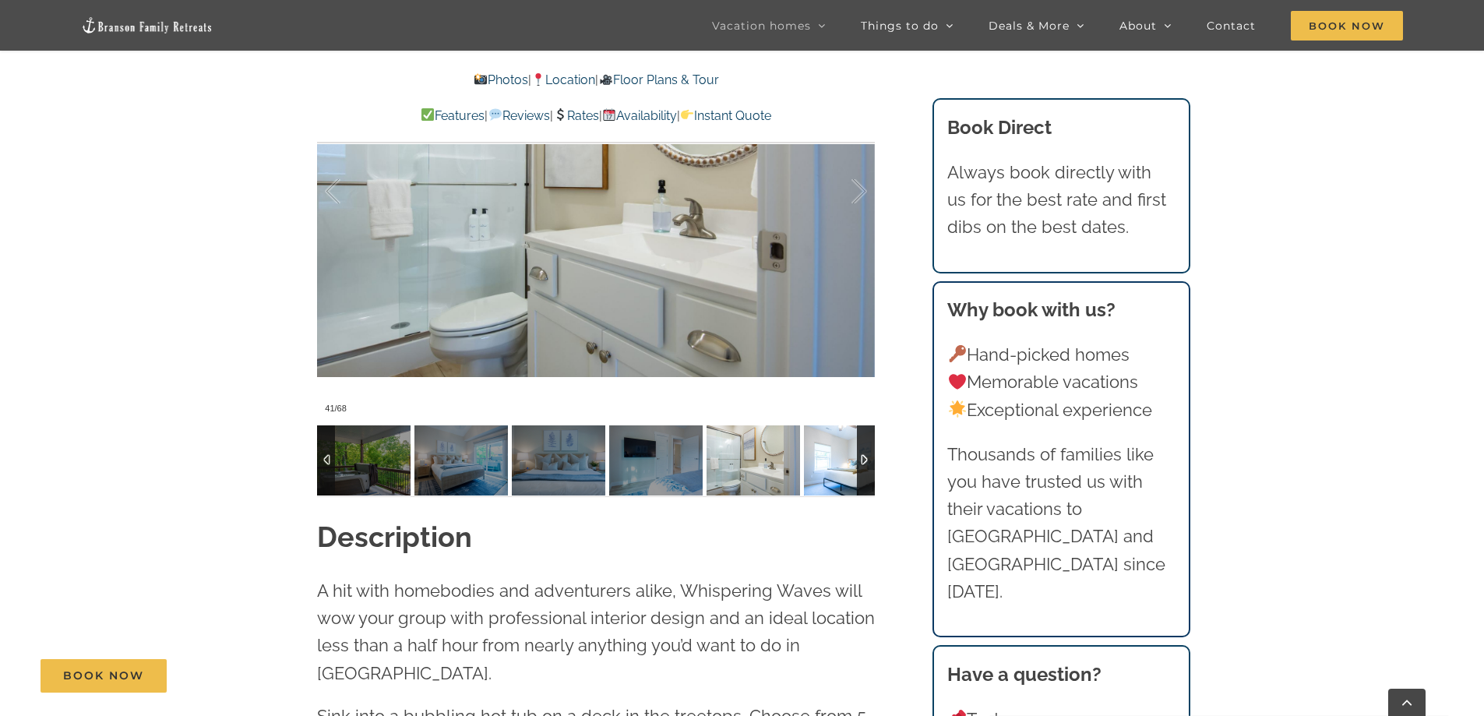
click at [816, 465] on img at bounding box center [850, 460] width 93 height 70
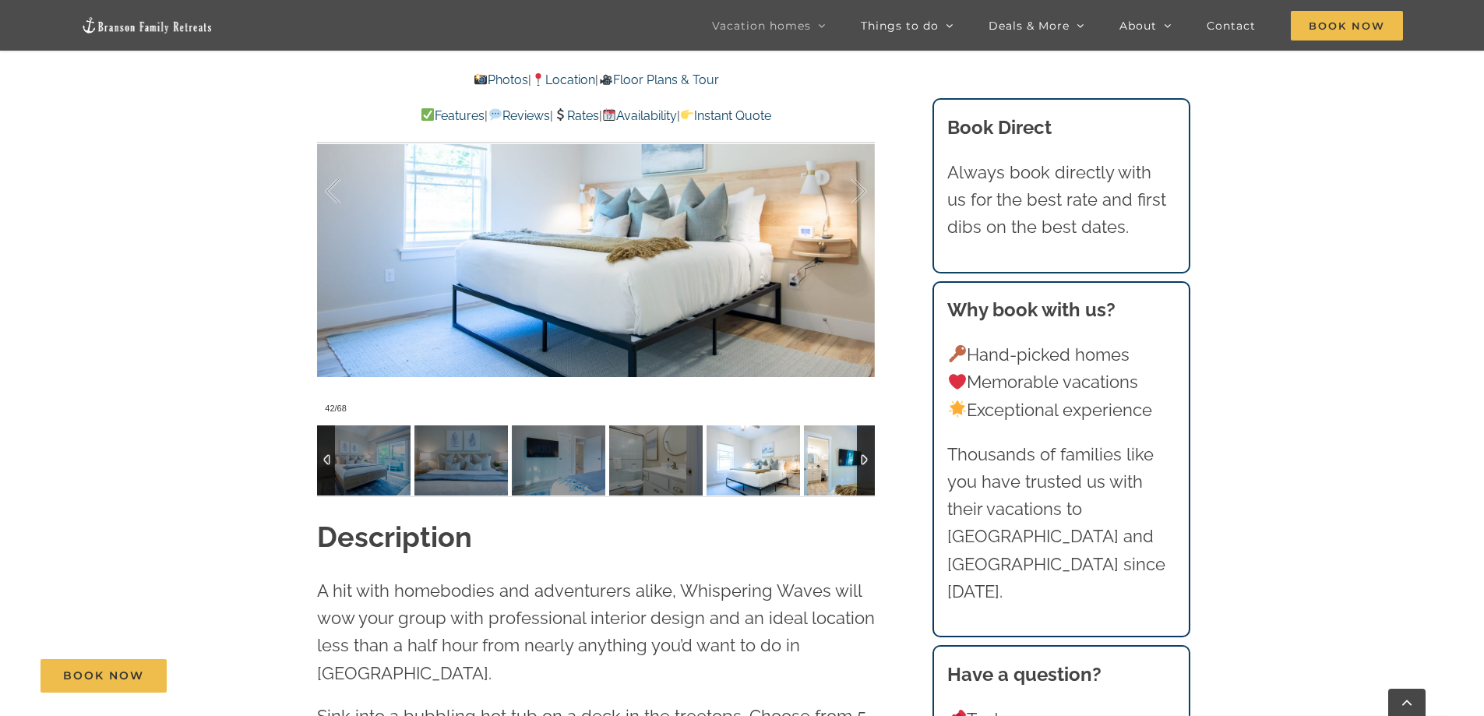
click at [816, 465] on img at bounding box center [850, 460] width 93 height 70
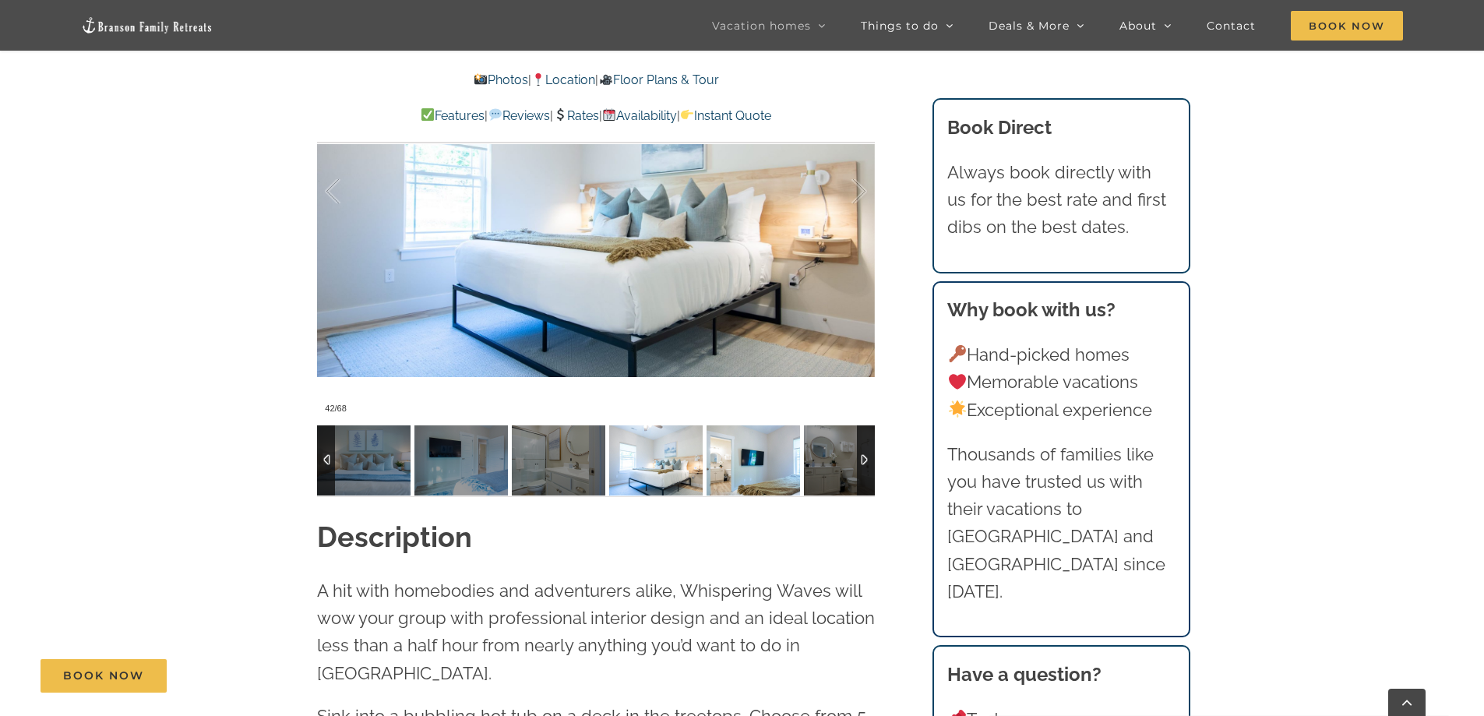
click at [800, 465] on img at bounding box center [752, 460] width 93 height 70
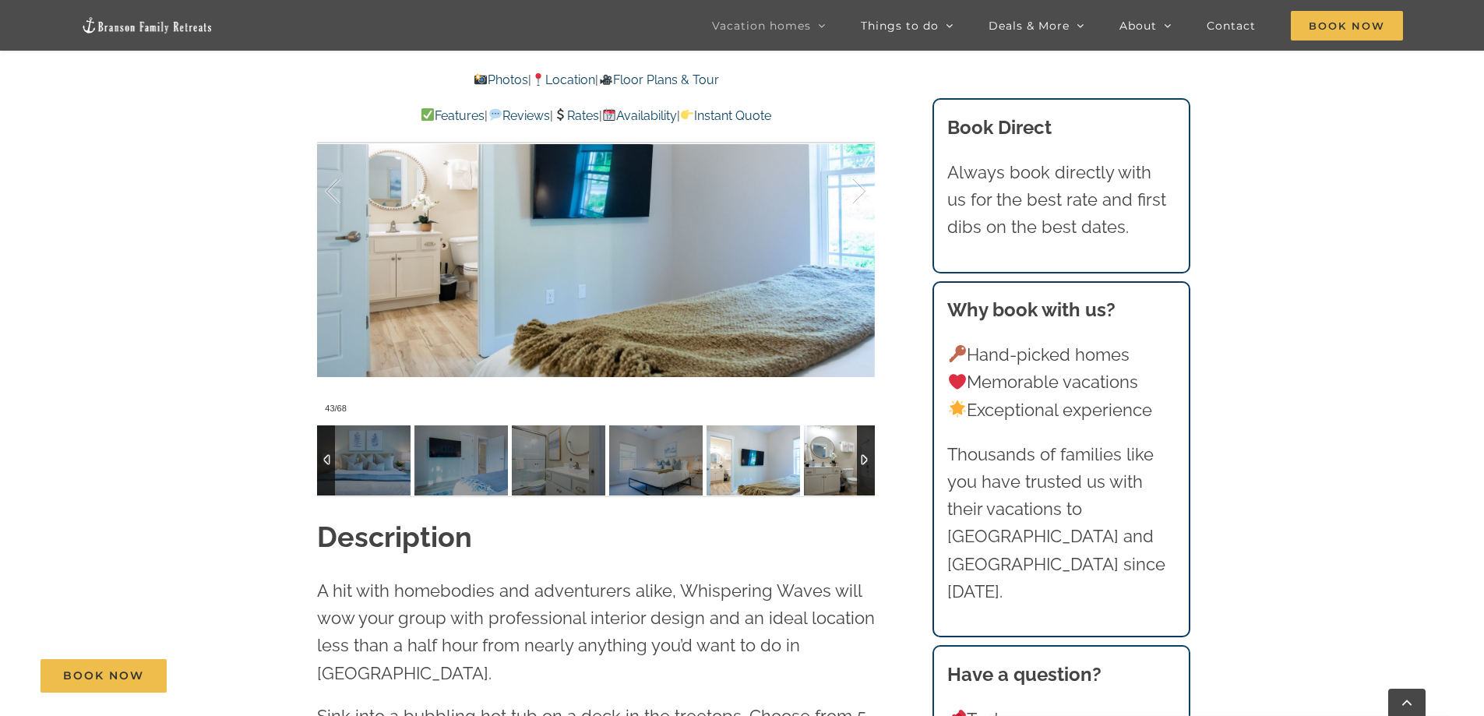
click at [815, 466] on img at bounding box center [850, 460] width 93 height 70
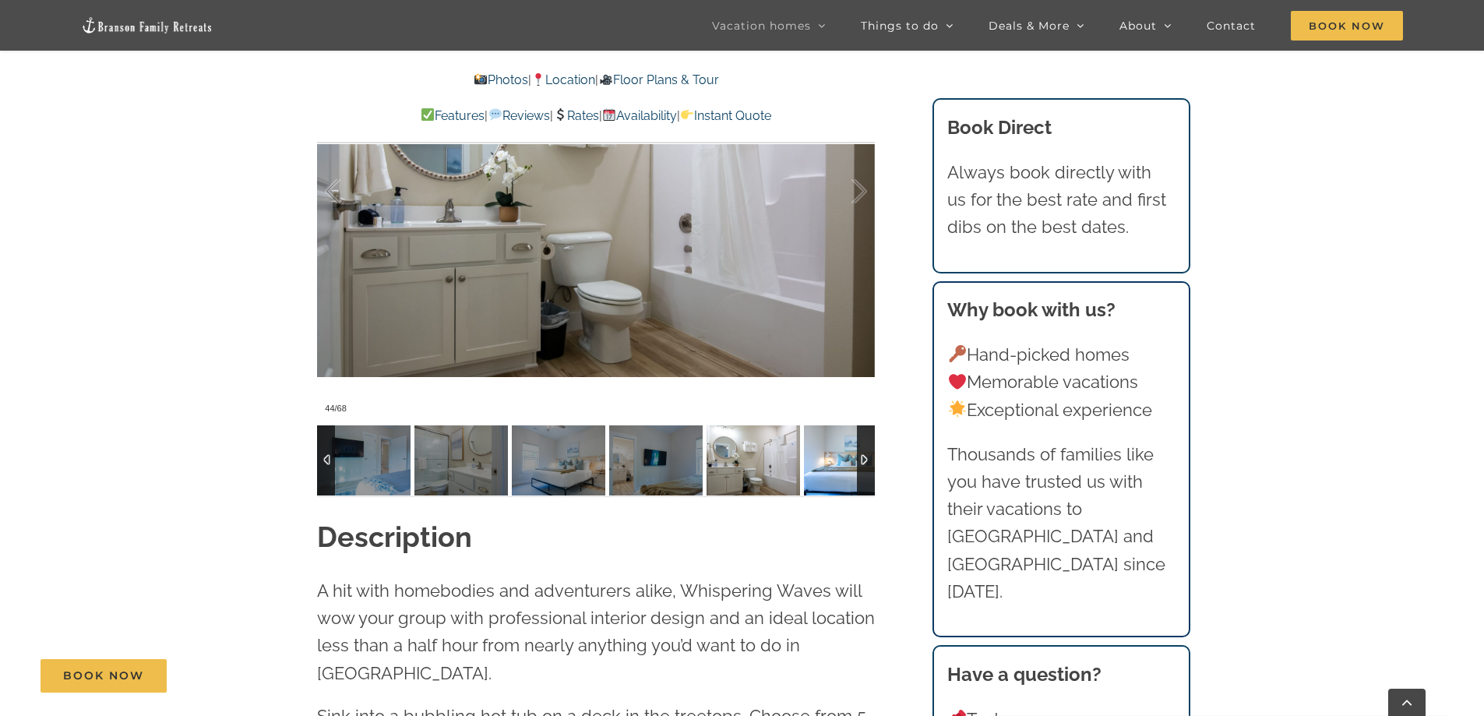
click at [833, 466] on img at bounding box center [850, 460] width 93 height 70
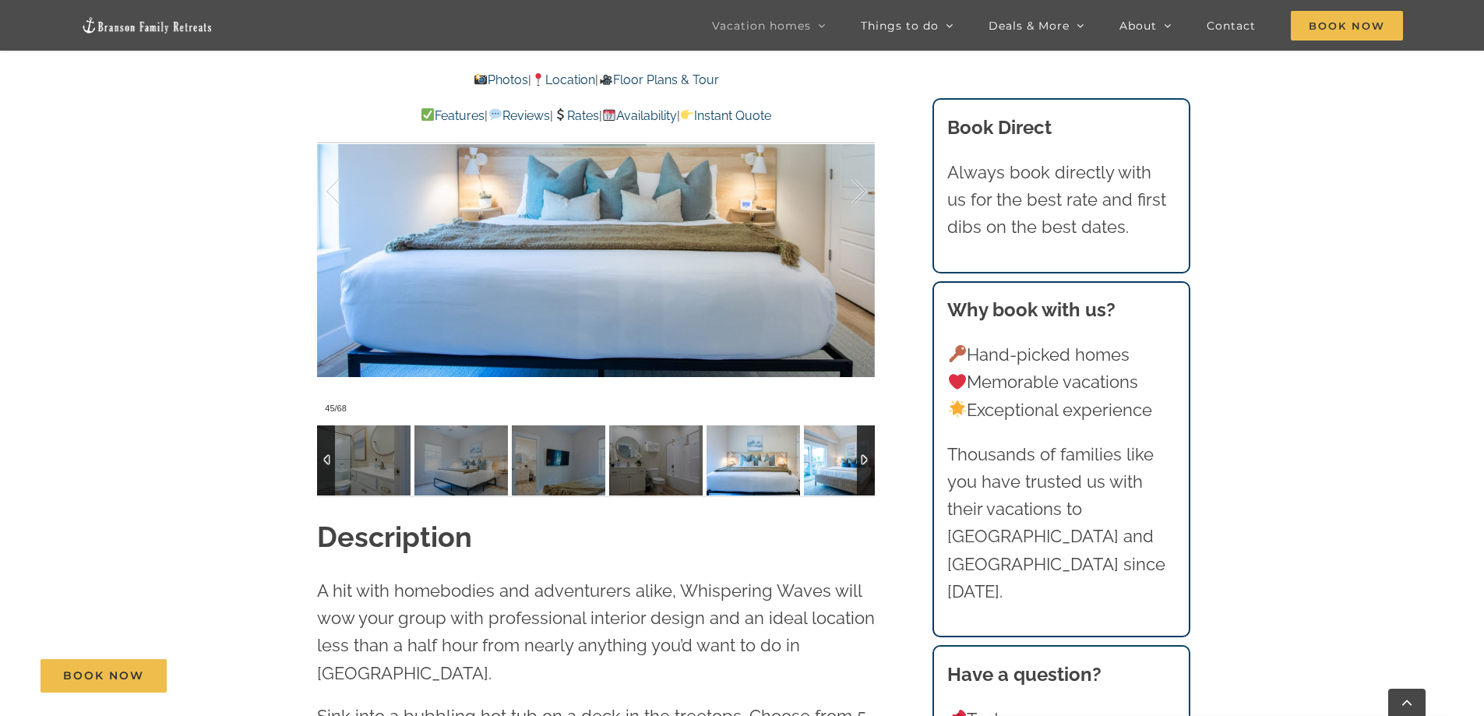
click at [833, 466] on img at bounding box center [850, 460] width 93 height 70
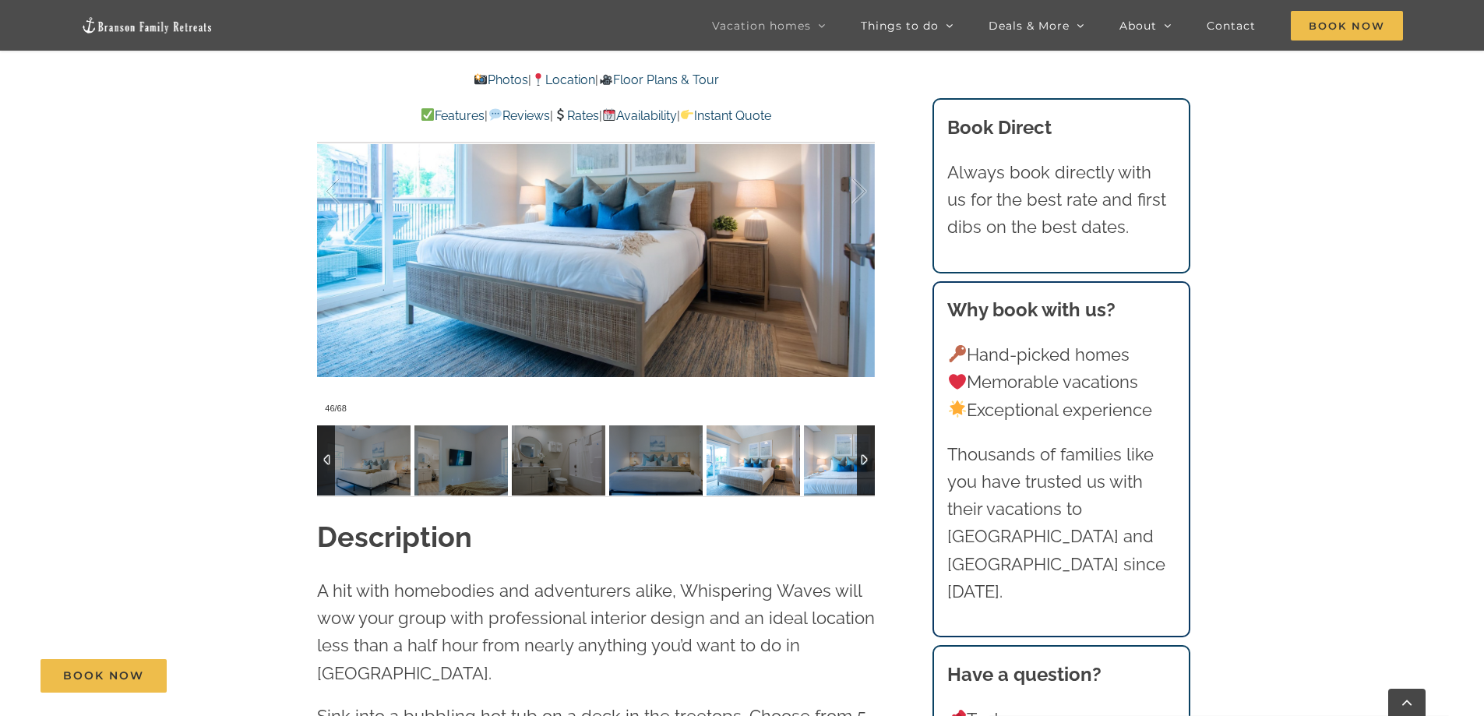
click at [833, 466] on img at bounding box center [850, 460] width 93 height 70
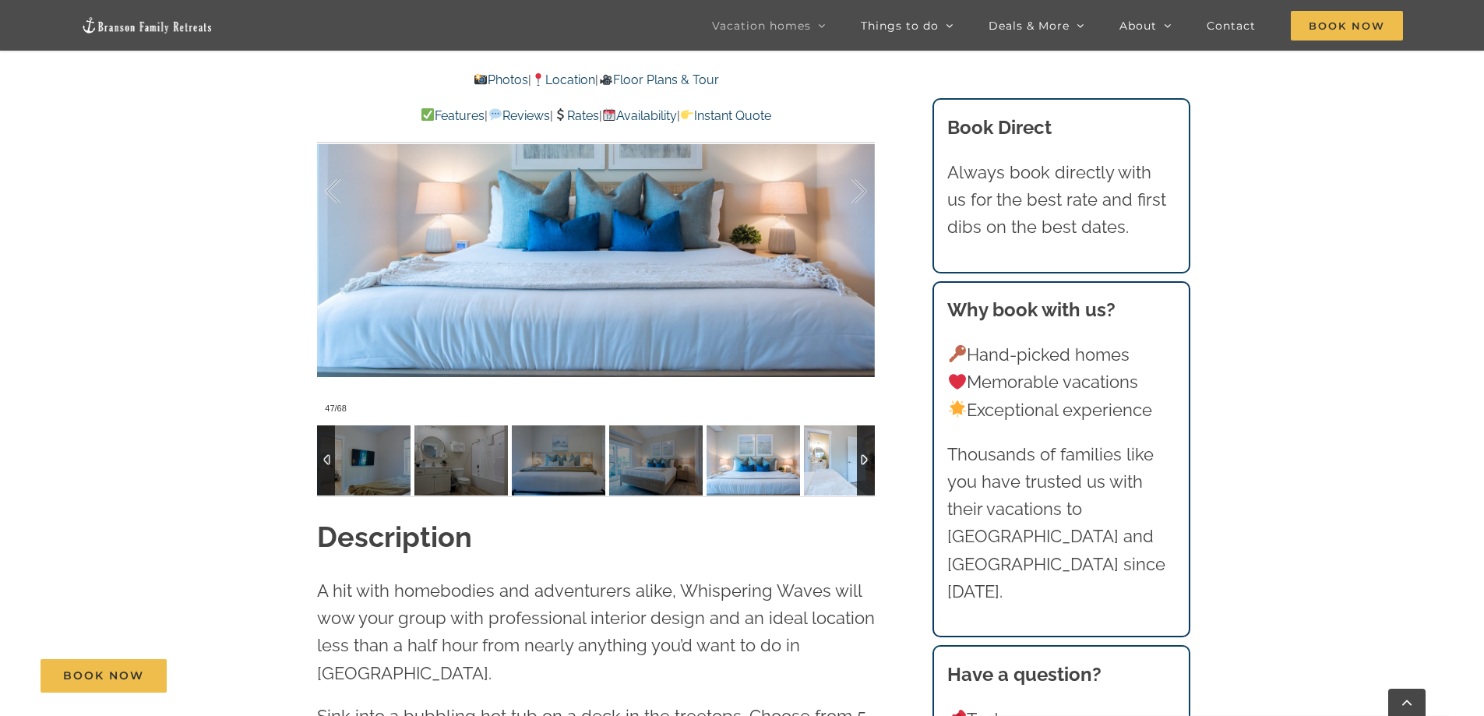
click at [833, 466] on img at bounding box center [850, 460] width 93 height 70
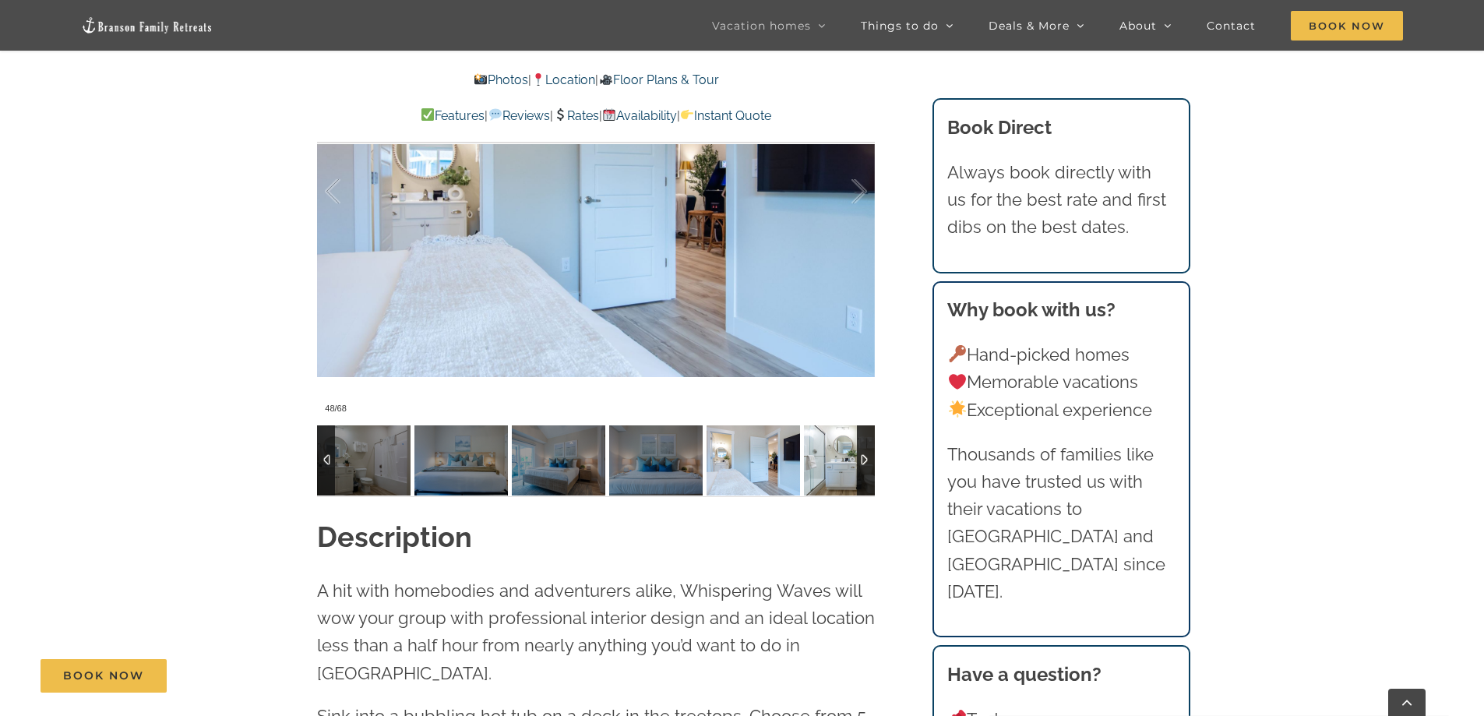
click at [833, 466] on img at bounding box center [850, 460] width 93 height 70
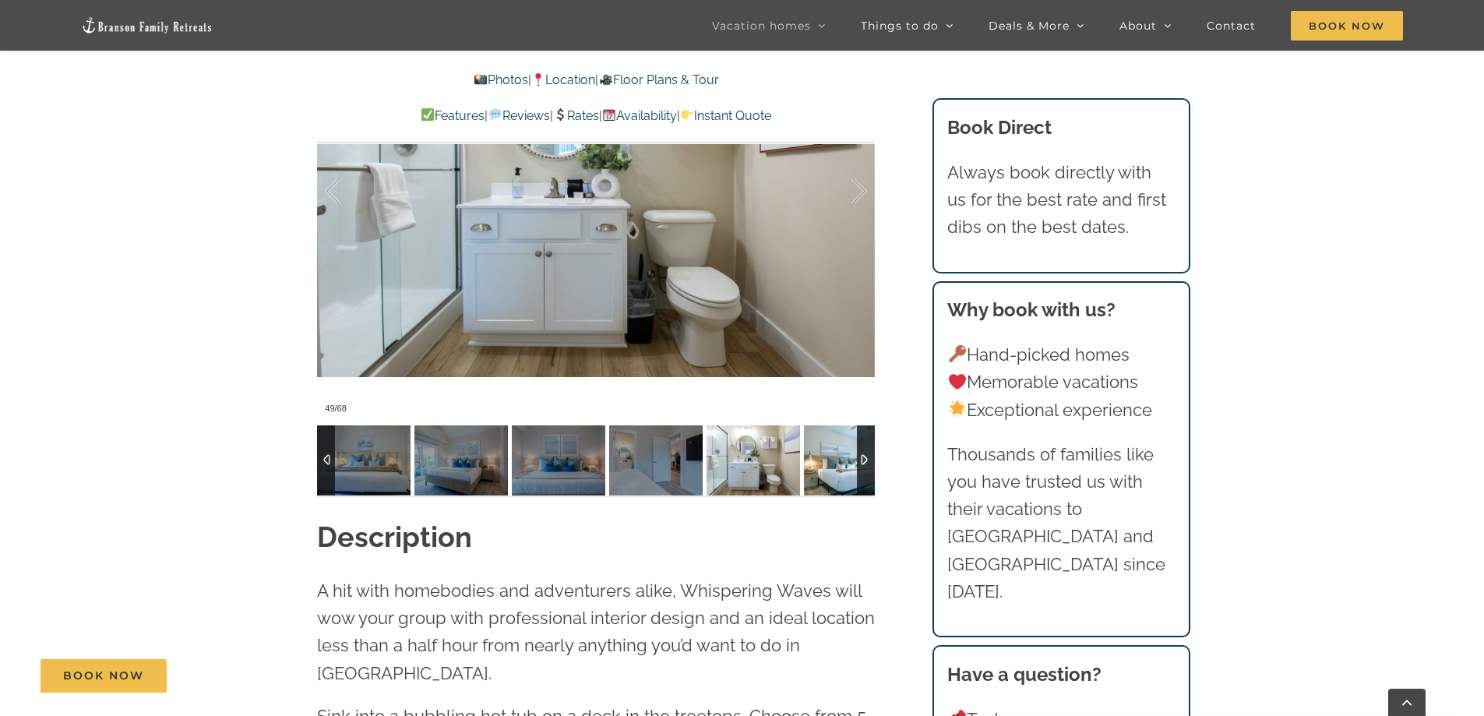
click at [833, 466] on img at bounding box center [850, 460] width 93 height 70
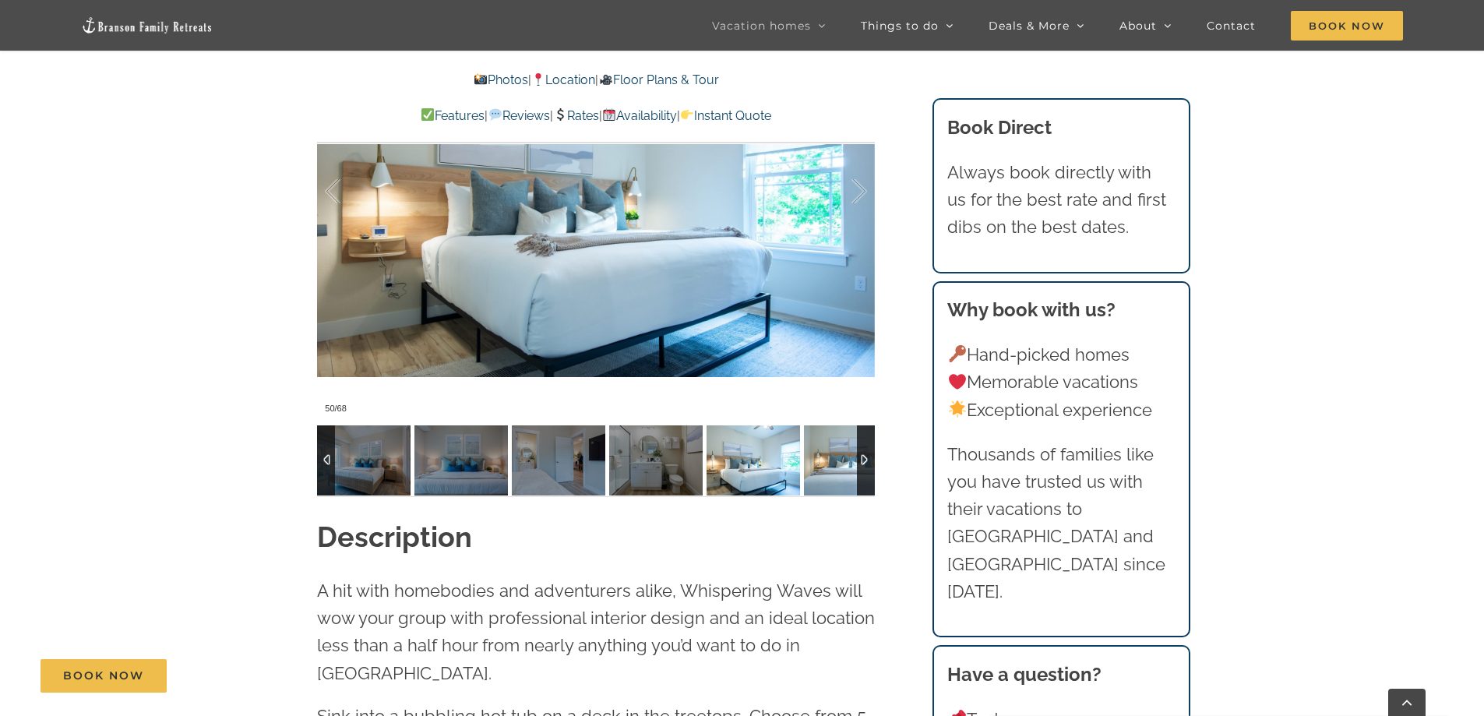
click at [833, 466] on img at bounding box center [850, 460] width 93 height 70
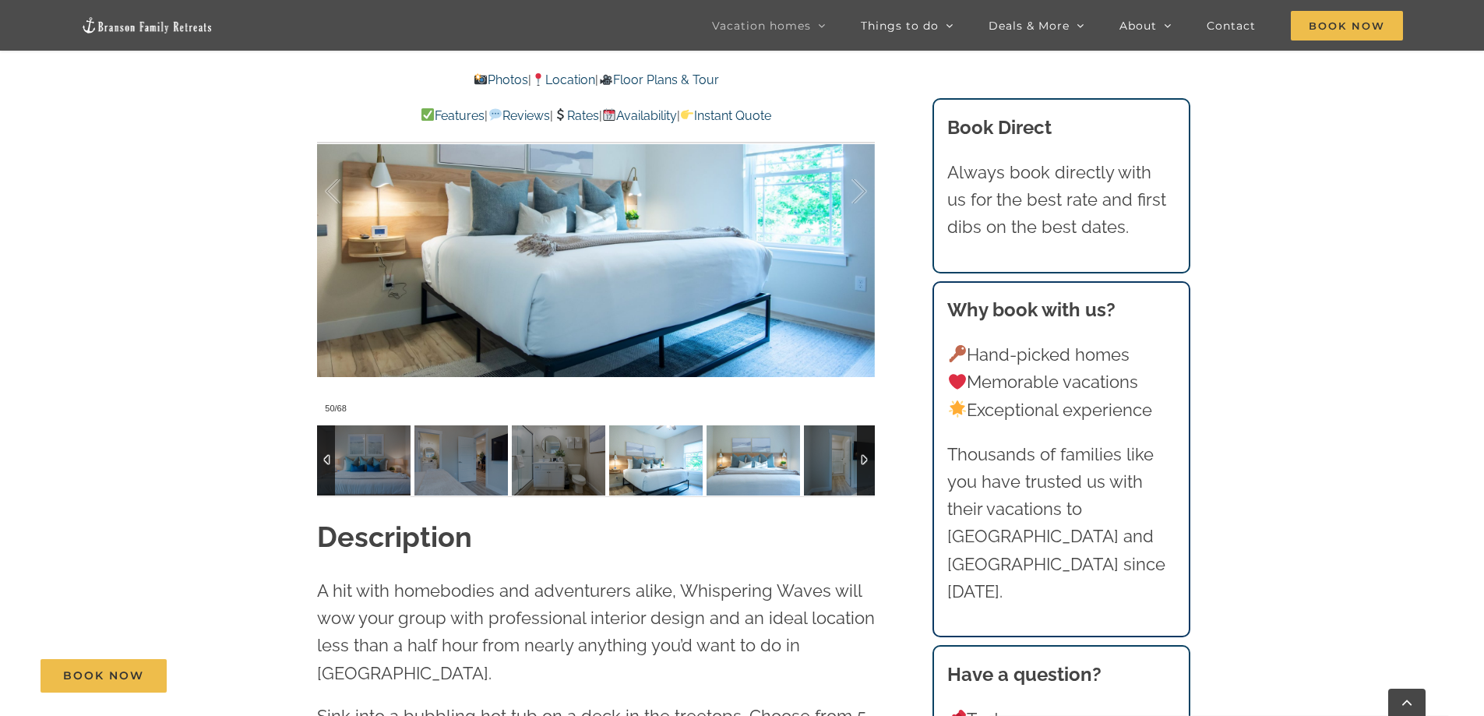
click at [800, 466] on img at bounding box center [752, 460] width 93 height 70
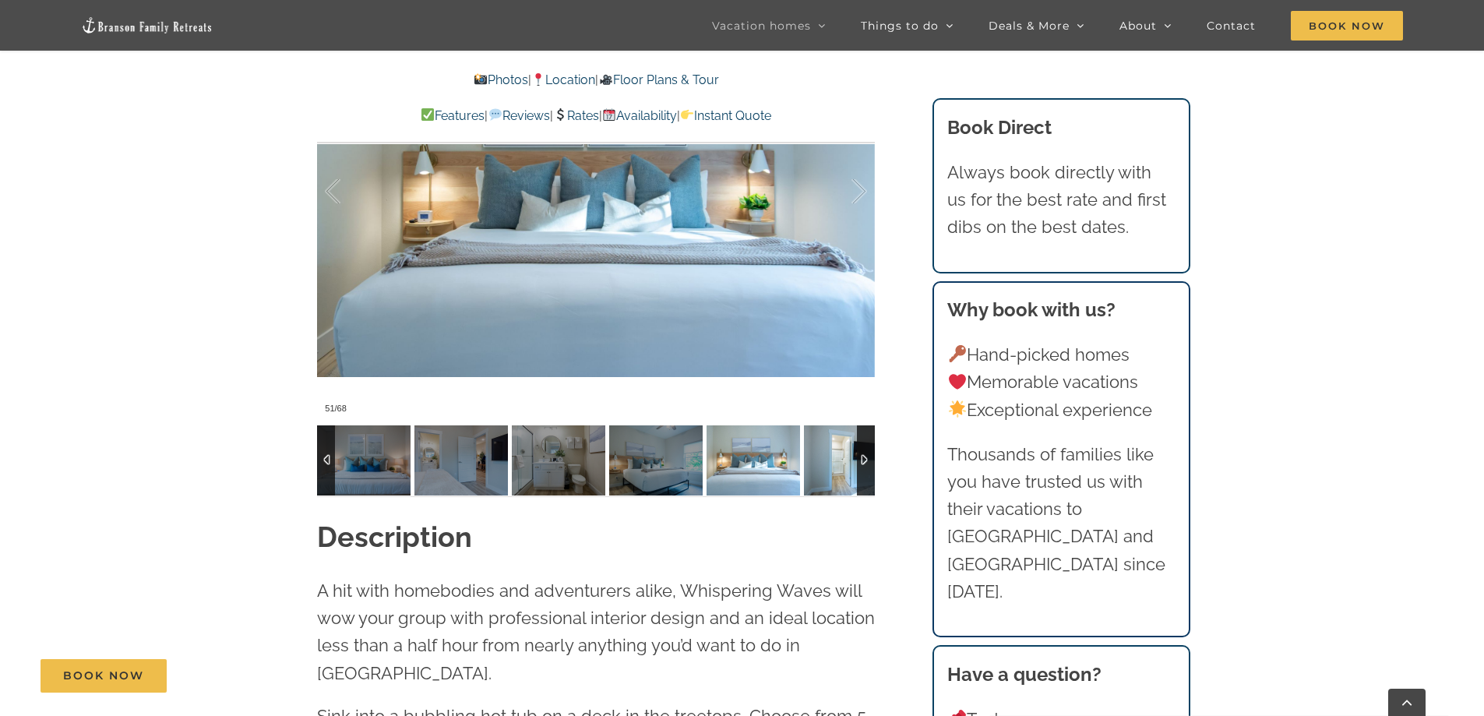
click at [833, 466] on img at bounding box center [850, 460] width 93 height 70
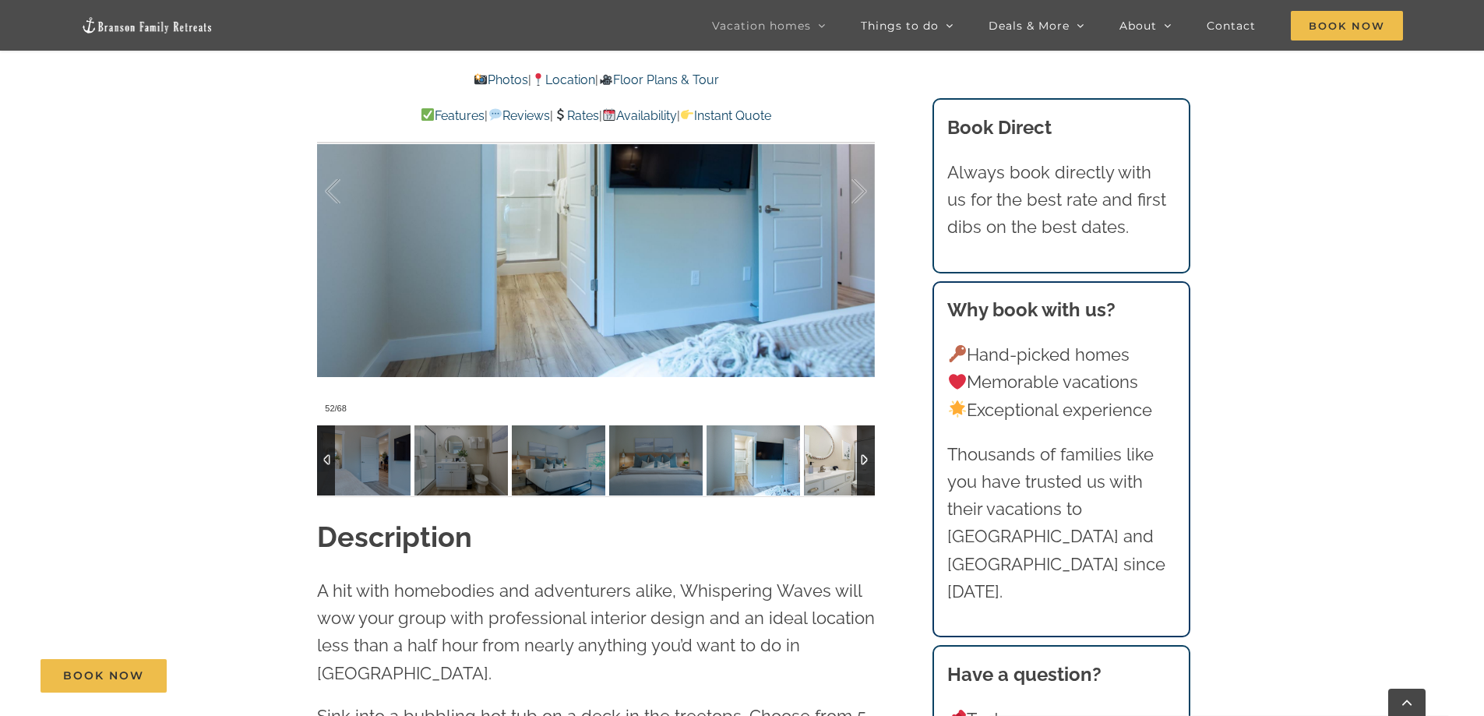
click at [833, 466] on img at bounding box center [850, 460] width 93 height 70
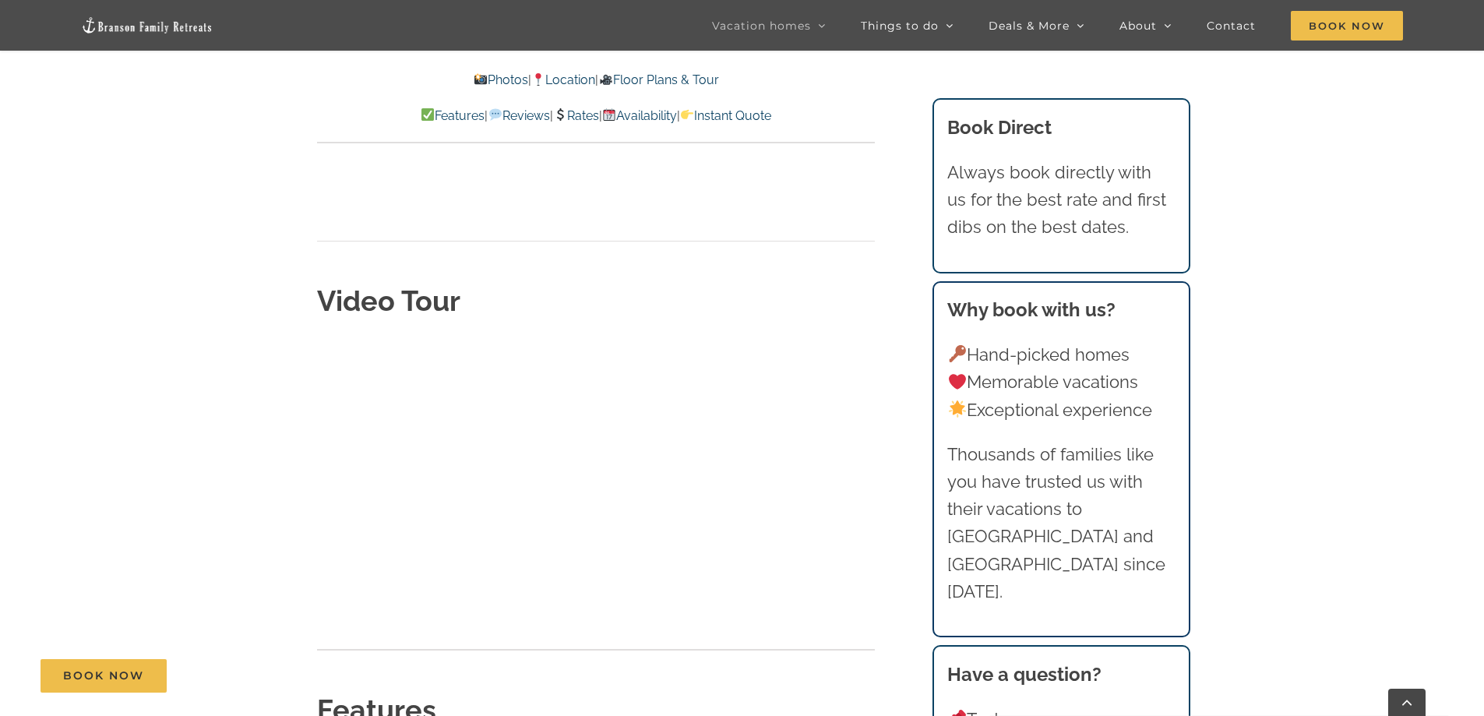
scroll to position [4937, 0]
click at [344, 660] on div "Book Now" at bounding box center [753, 675] width 1427 height 33
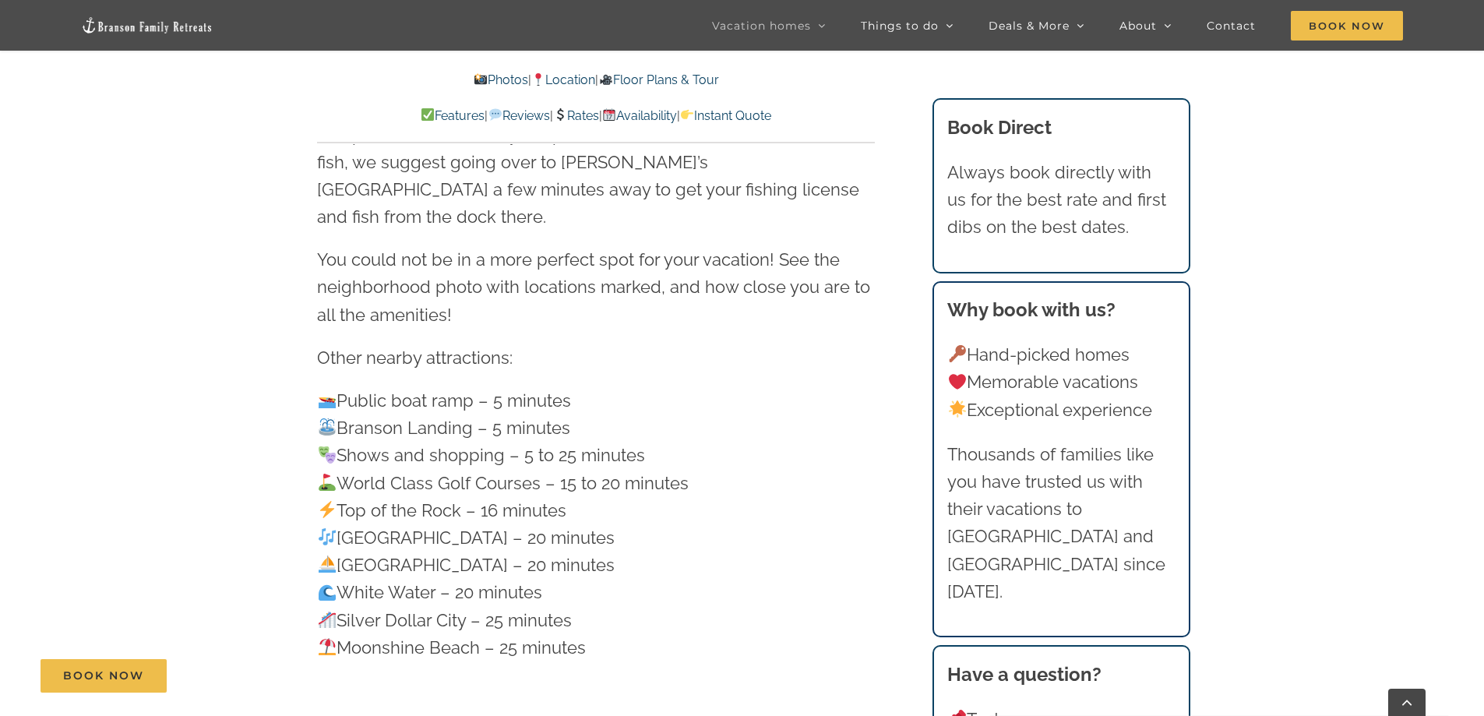
scroll to position [4158, 0]
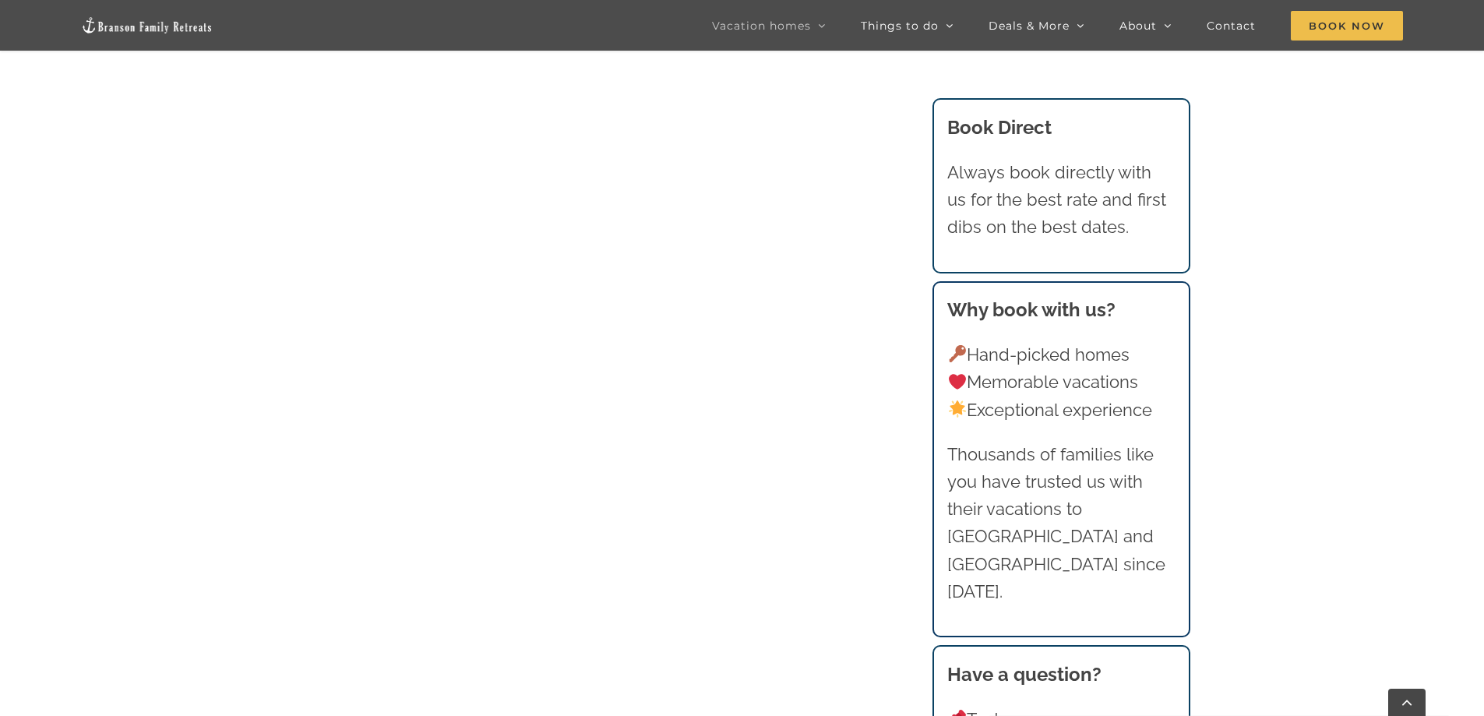
scroll to position [1121, 0]
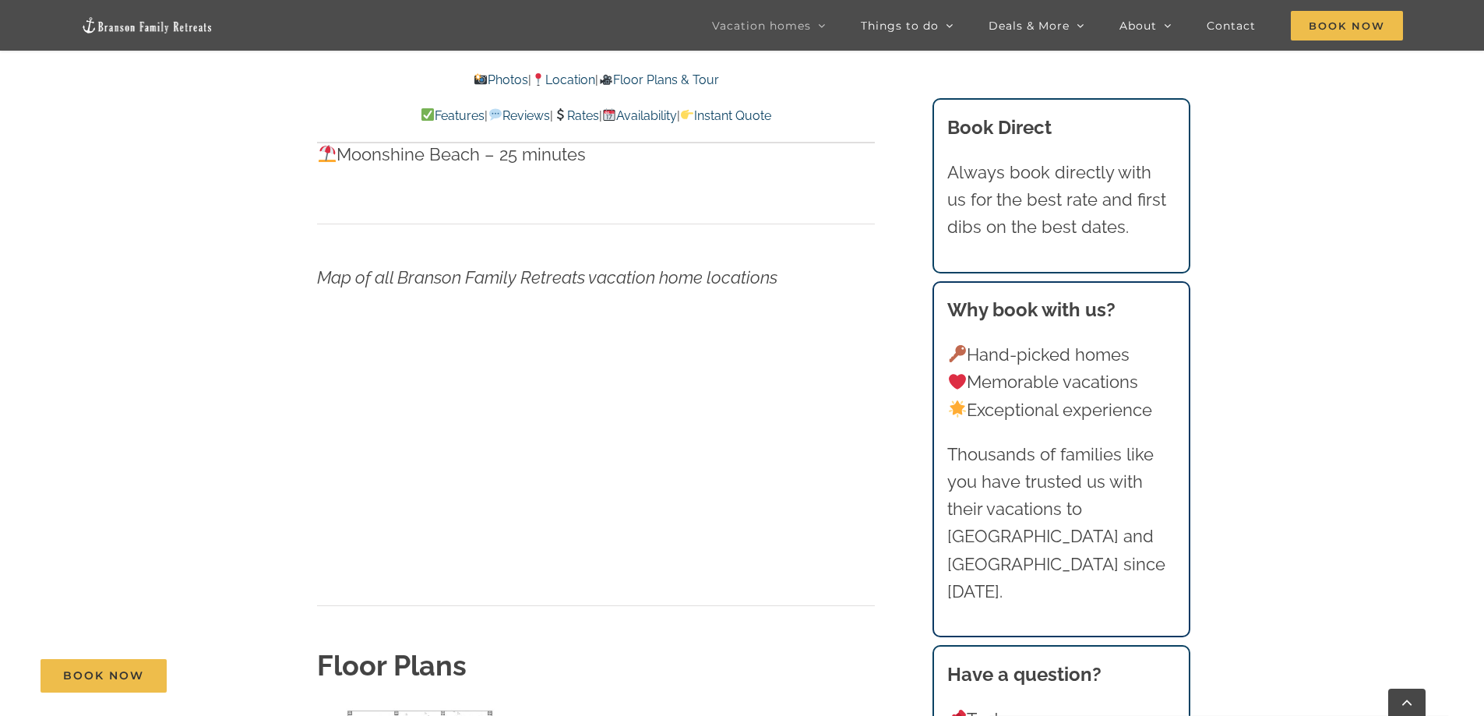
scroll to position [4781, 0]
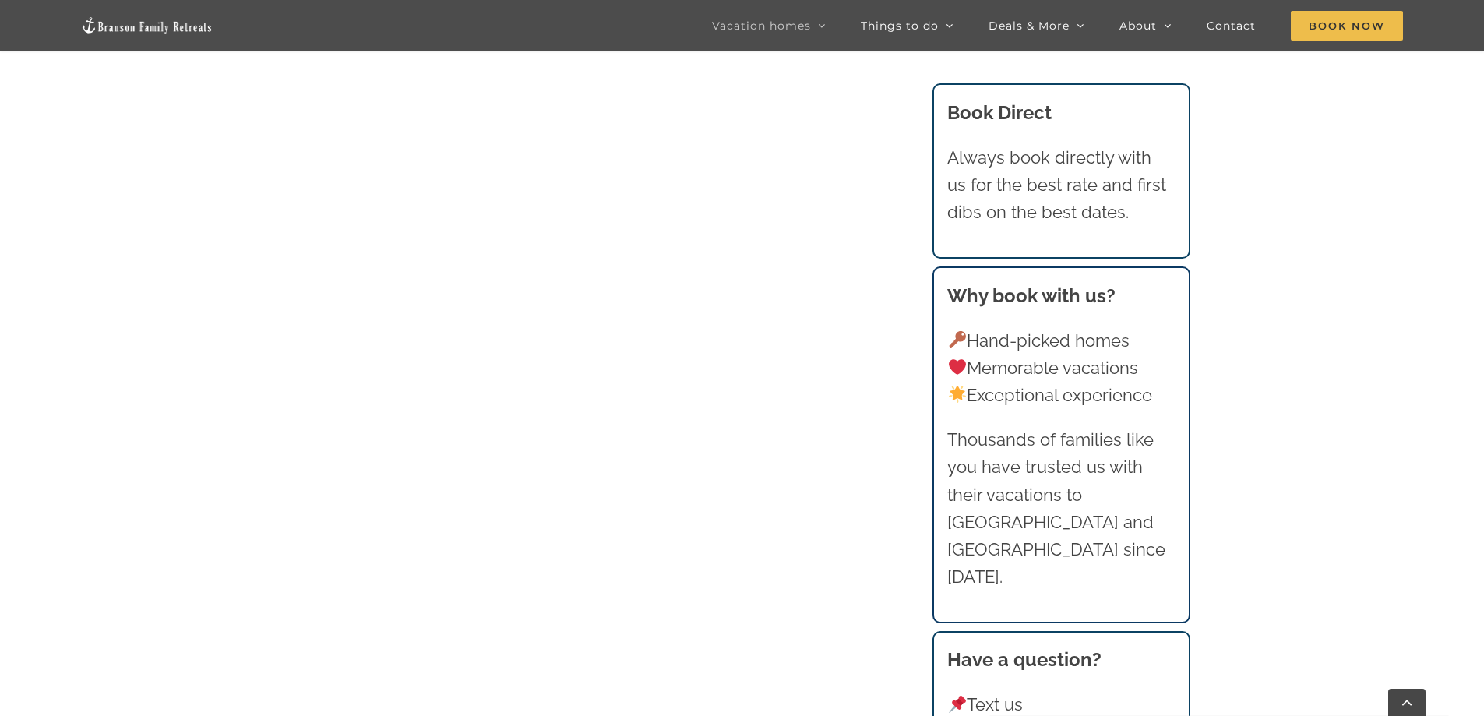
scroll to position [2134, 0]
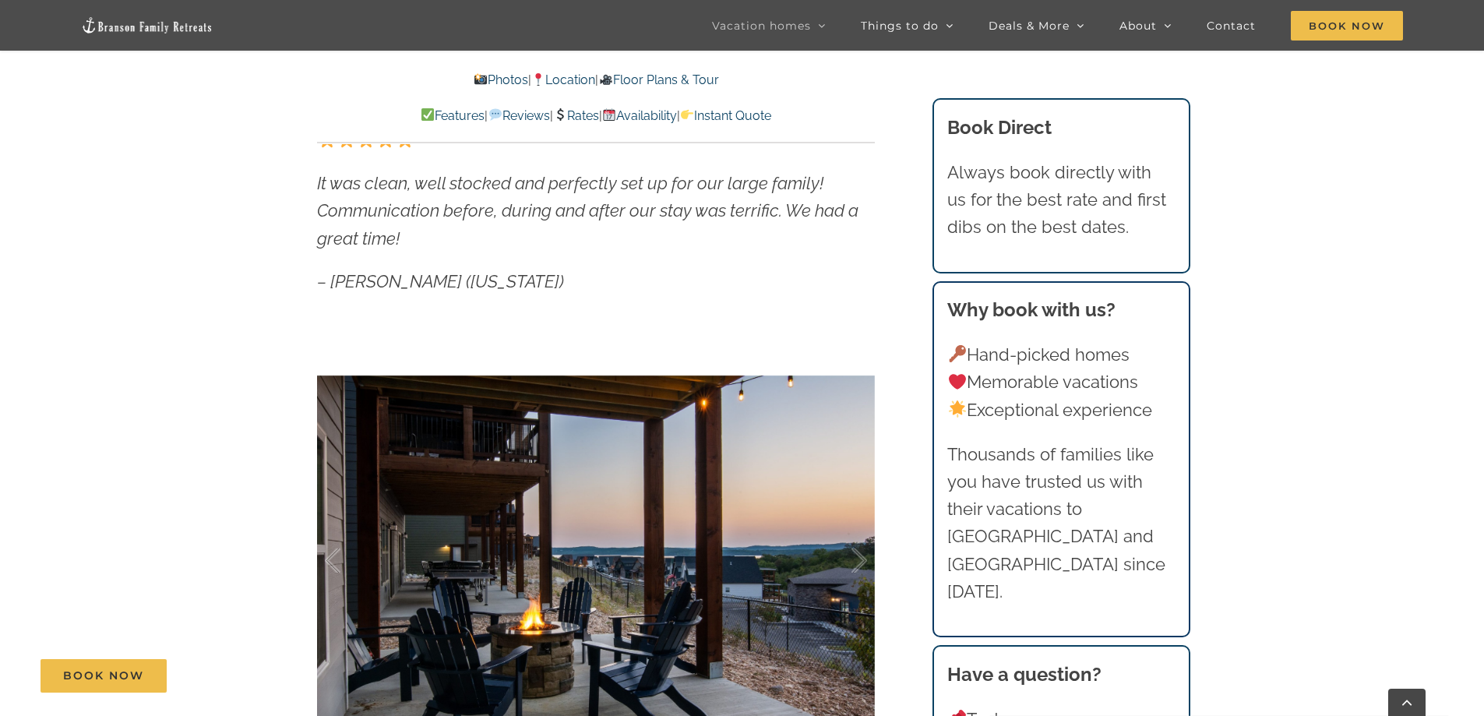
scroll to position [1168, 0]
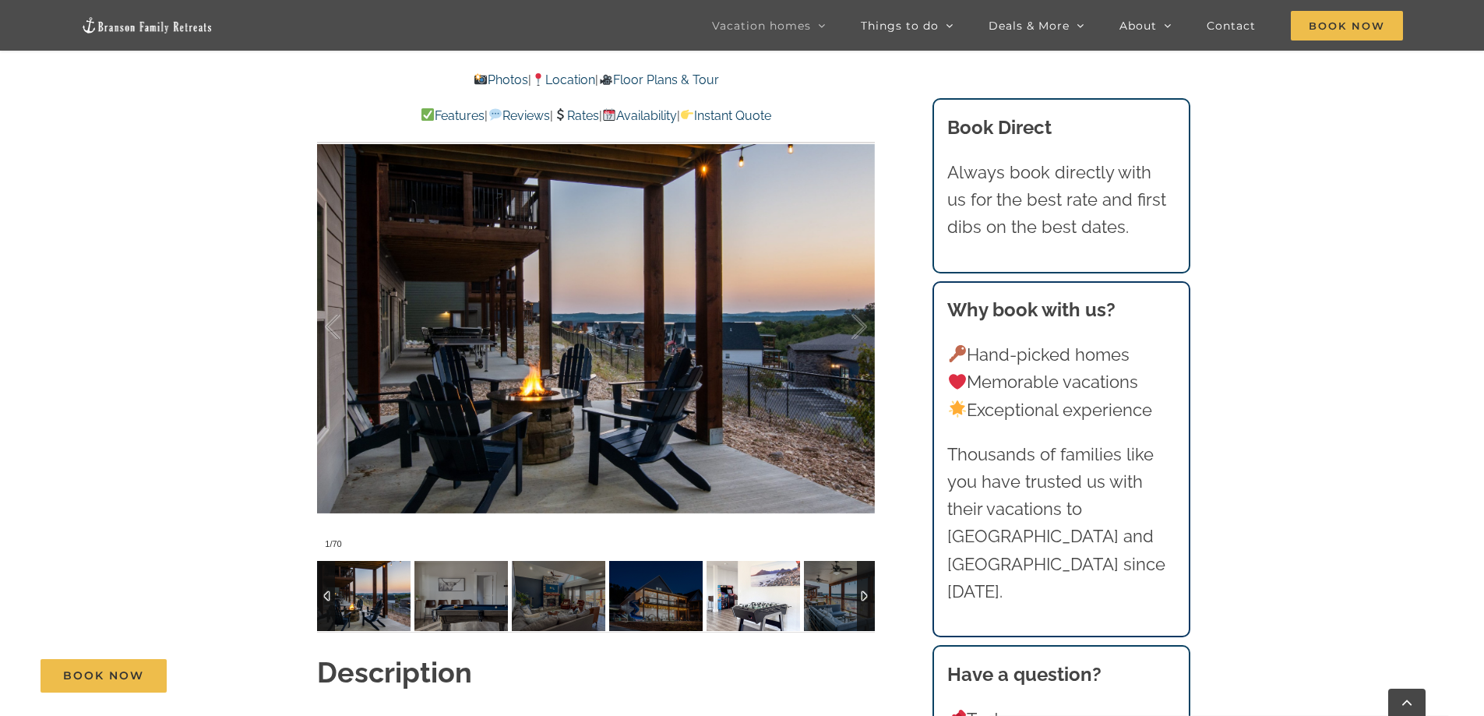
click at [771, 606] on img at bounding box center [752, 596] width 93 height 70
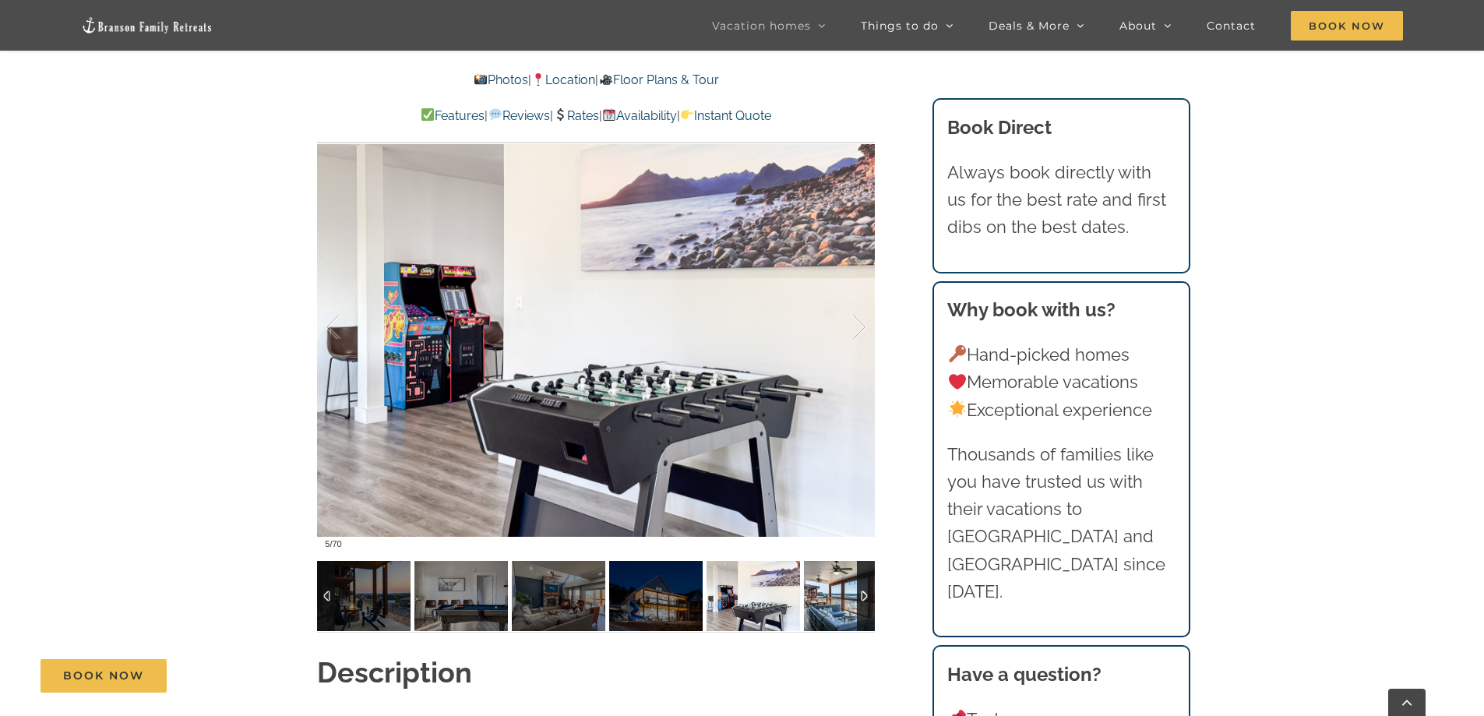
click at [819, 600] on img at bounding box center [850, 596] width 93 height 70
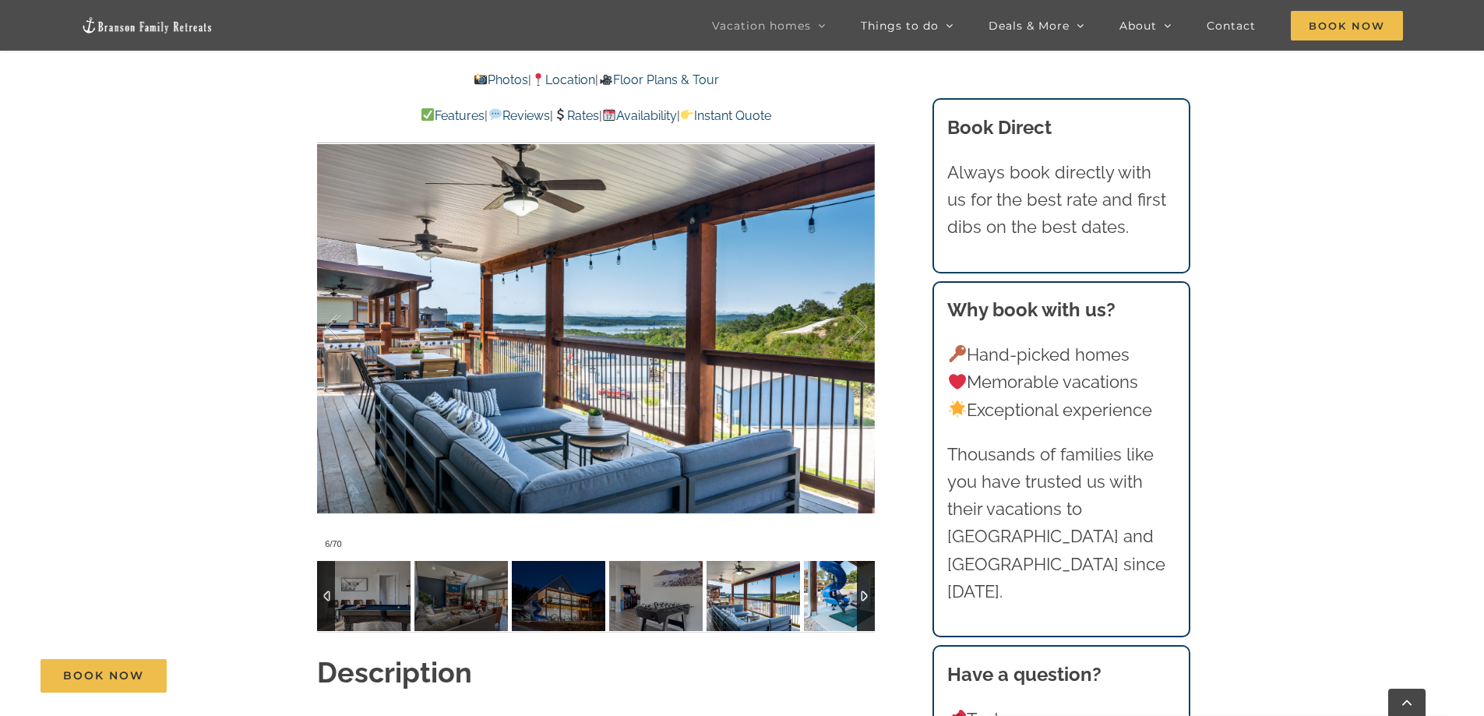
click at [827, 600] on img at bounding box center [850, 596] width 93 height 70
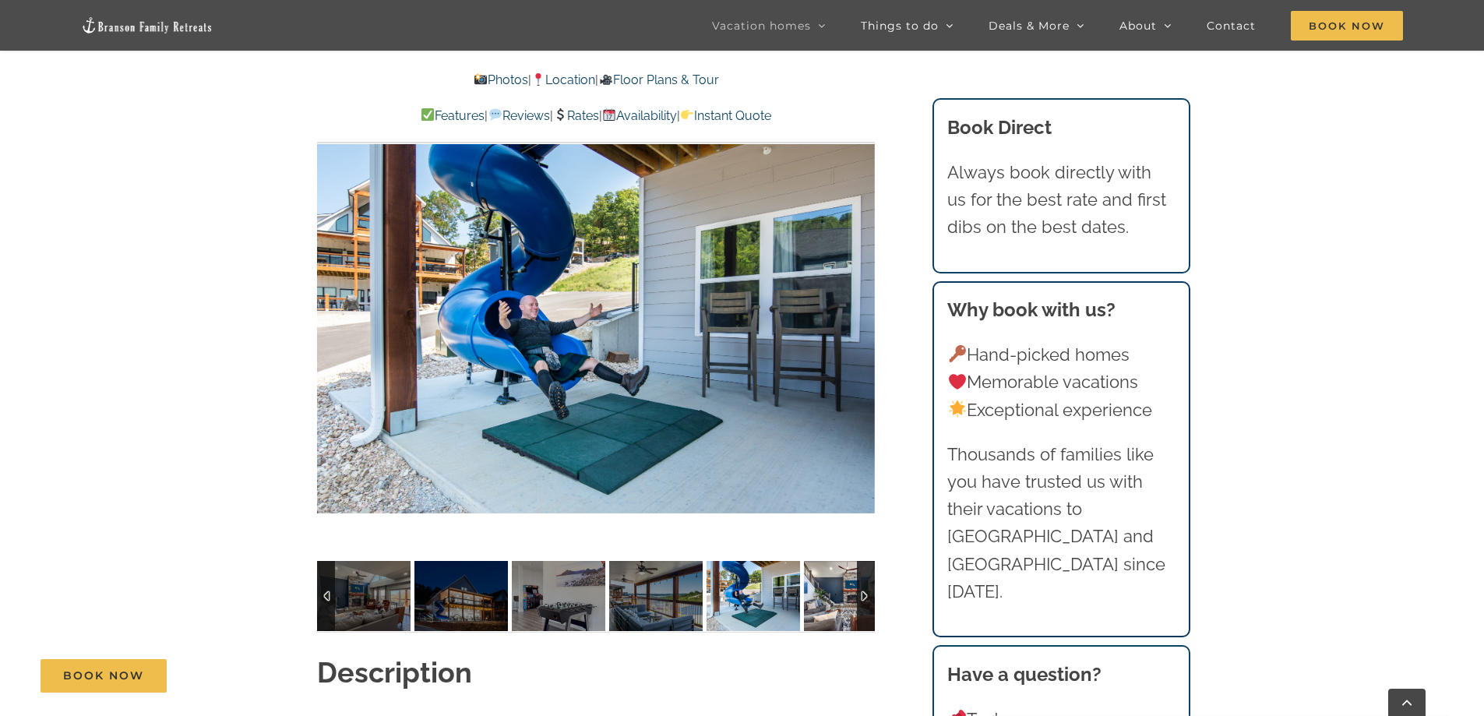
click at [827, 600] on img at bounding box center [850, 596] width 93 height 70
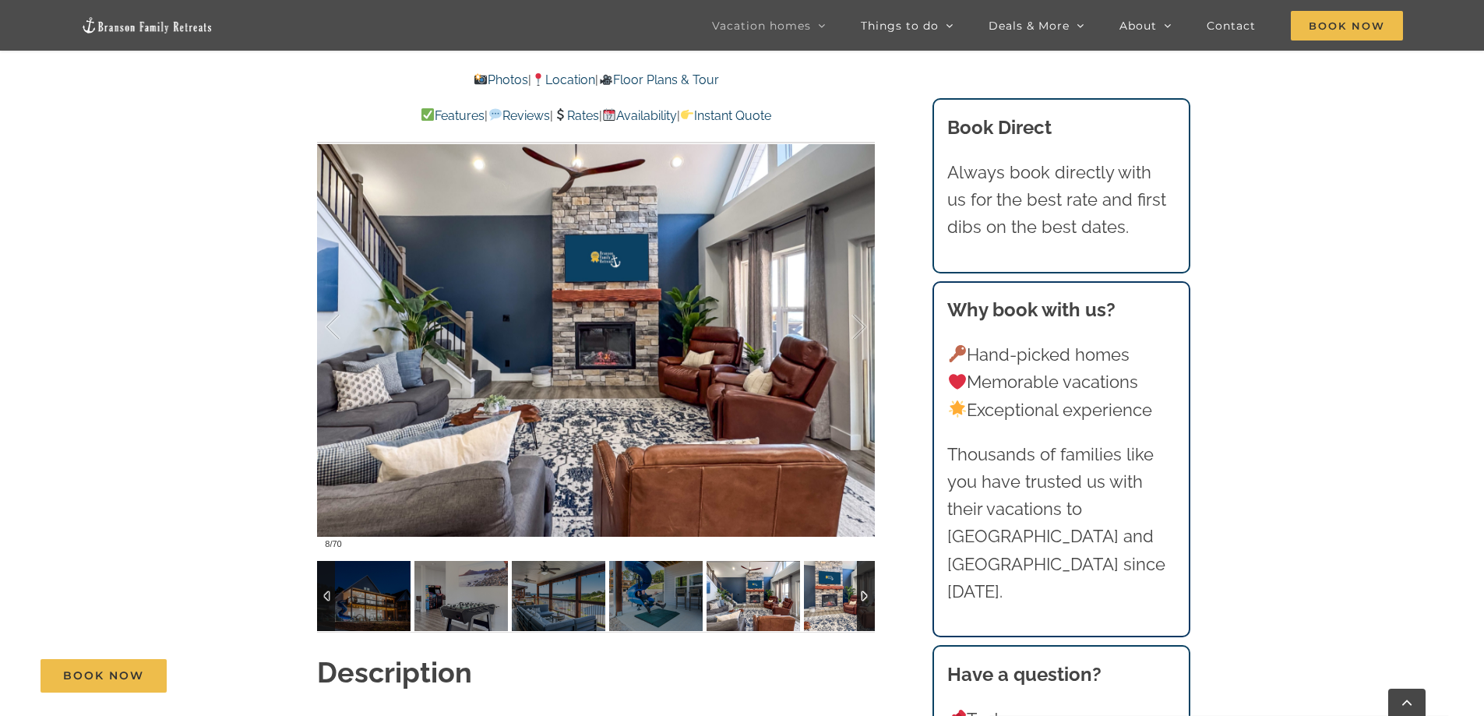
click at [826, 600] on img at bounding box center [850, 596] width 93 height 70
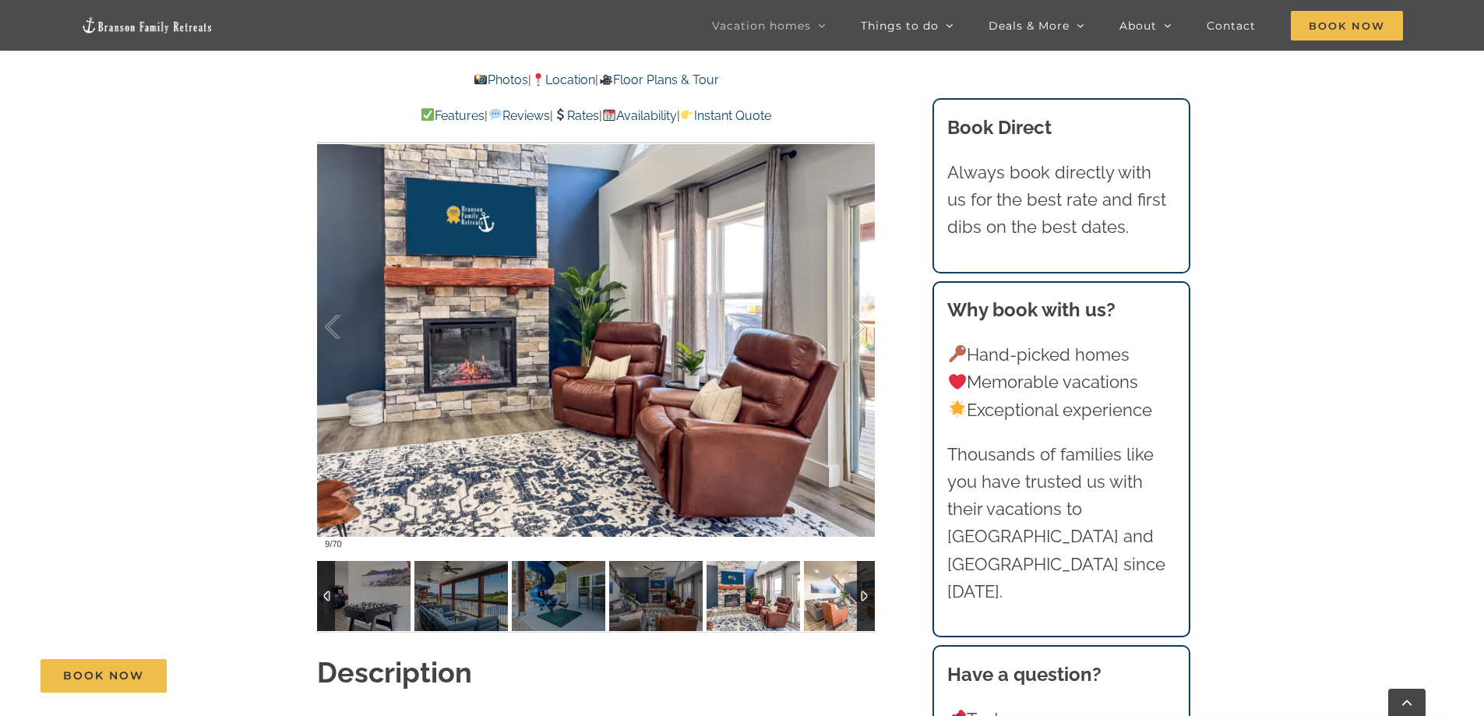
click at [827, 598] on img at bounding box center [850, 596] width 93 height 70
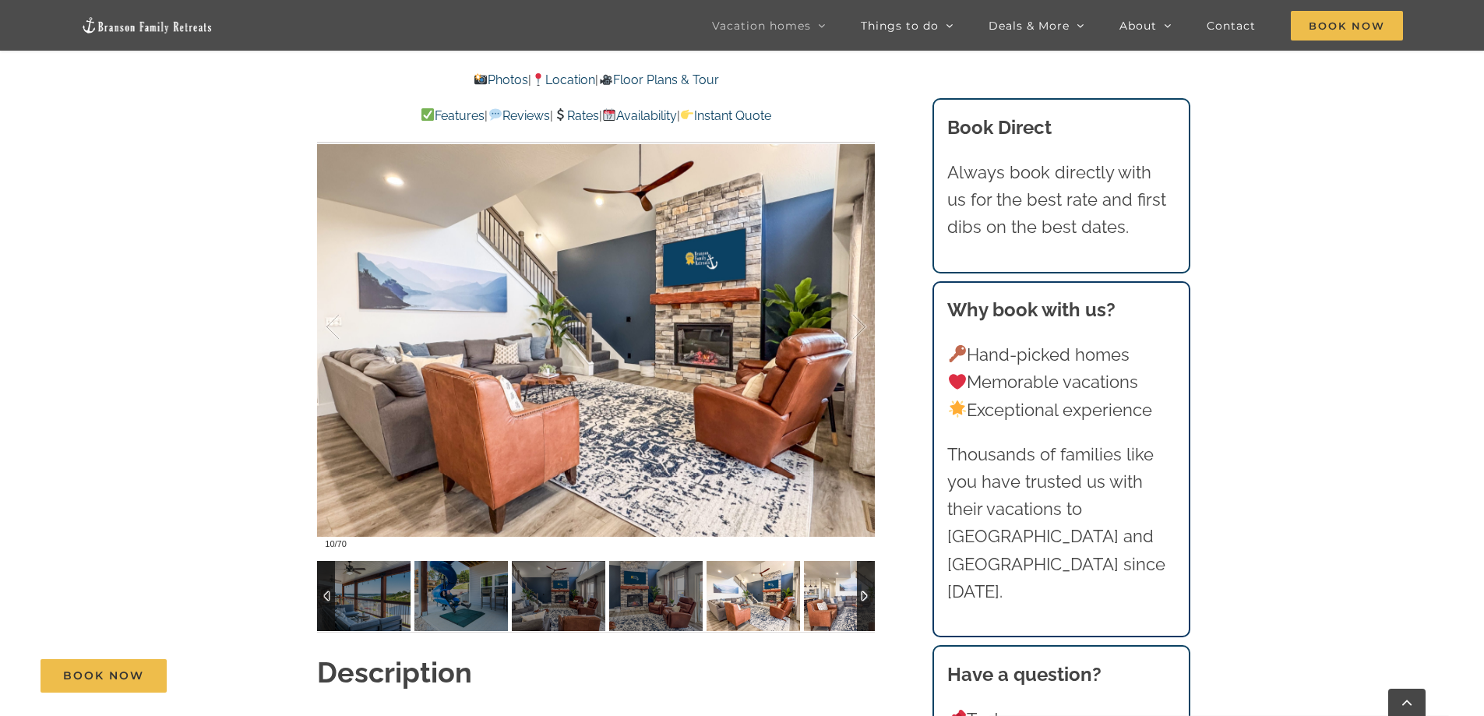
click at [827, 598] on img at bounding box center [850, 596] width 93 height 70
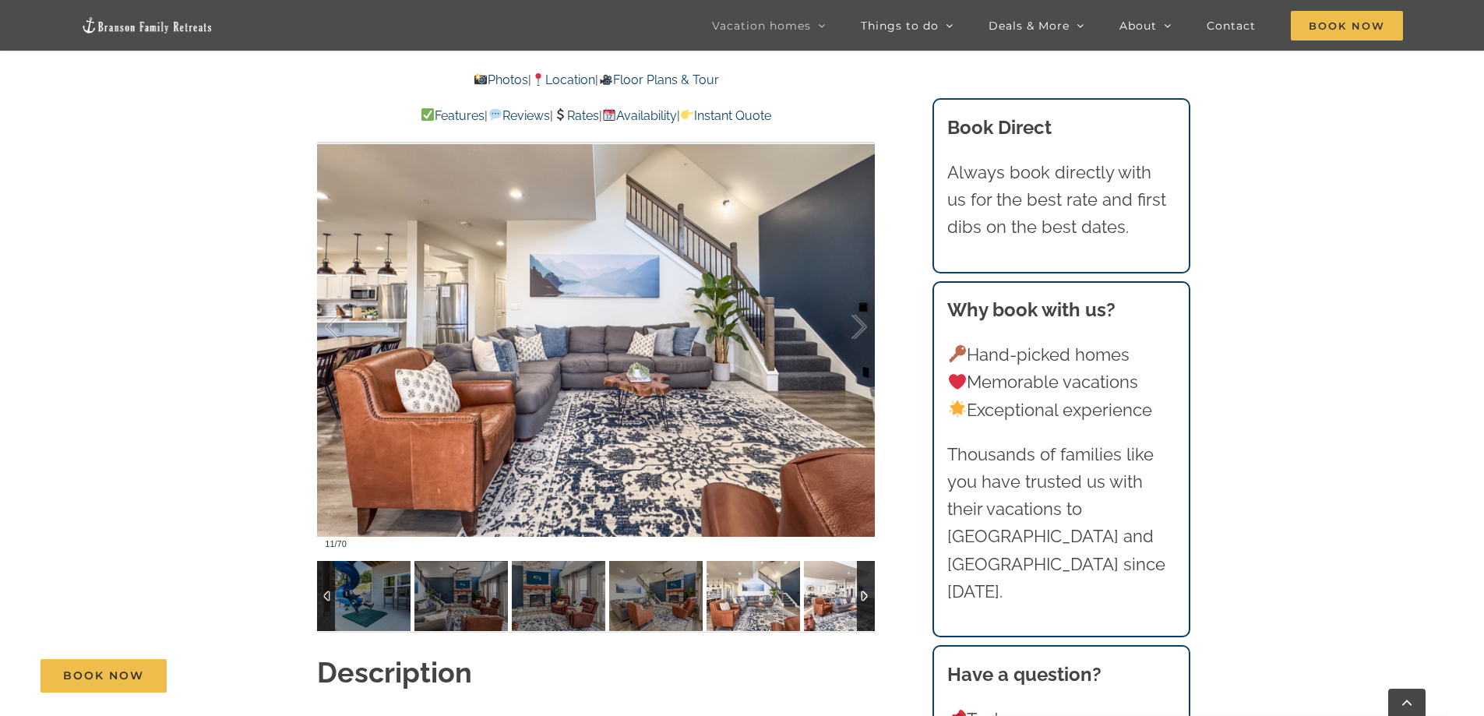
click at [827, 598] on img at bounding box center [850, 596] width 93 height 70
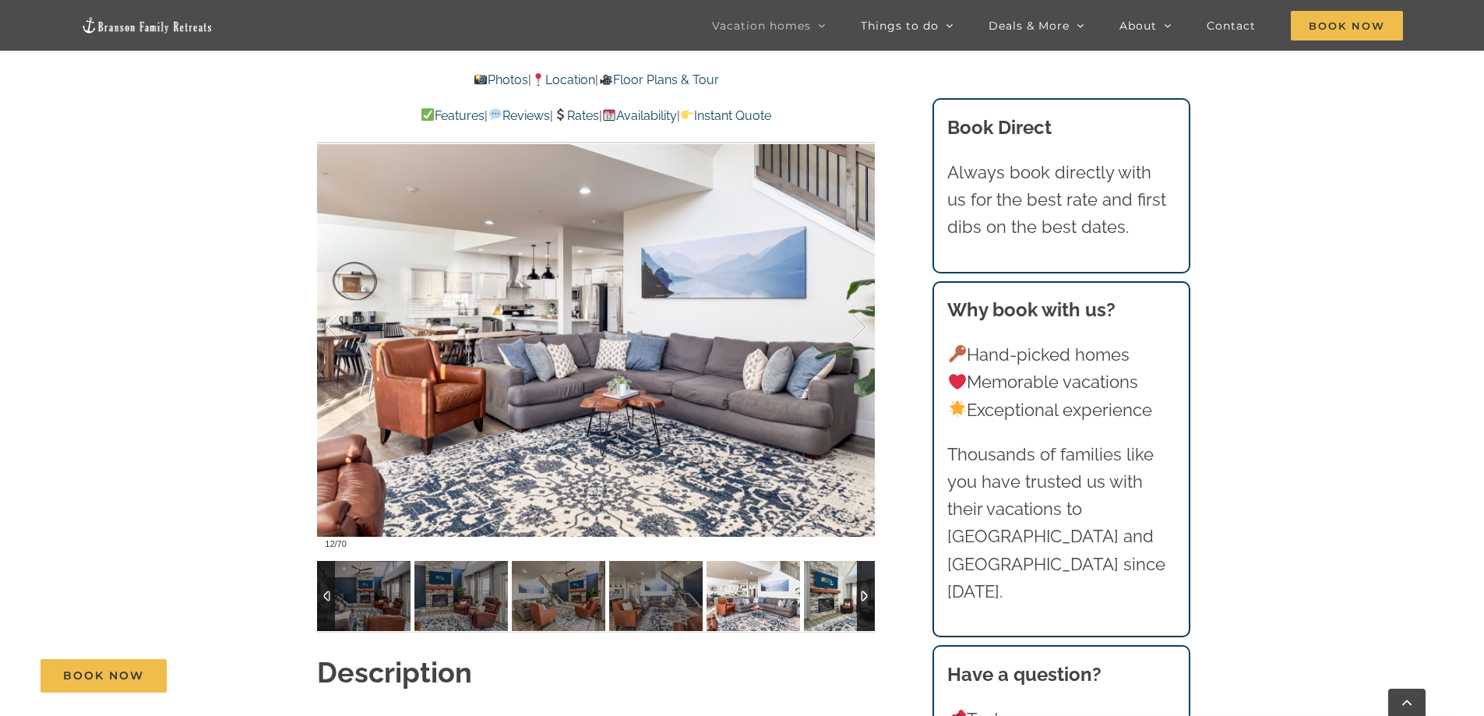
click at [827, 598] on img at bounding box center [850, 596] width 93 height 70
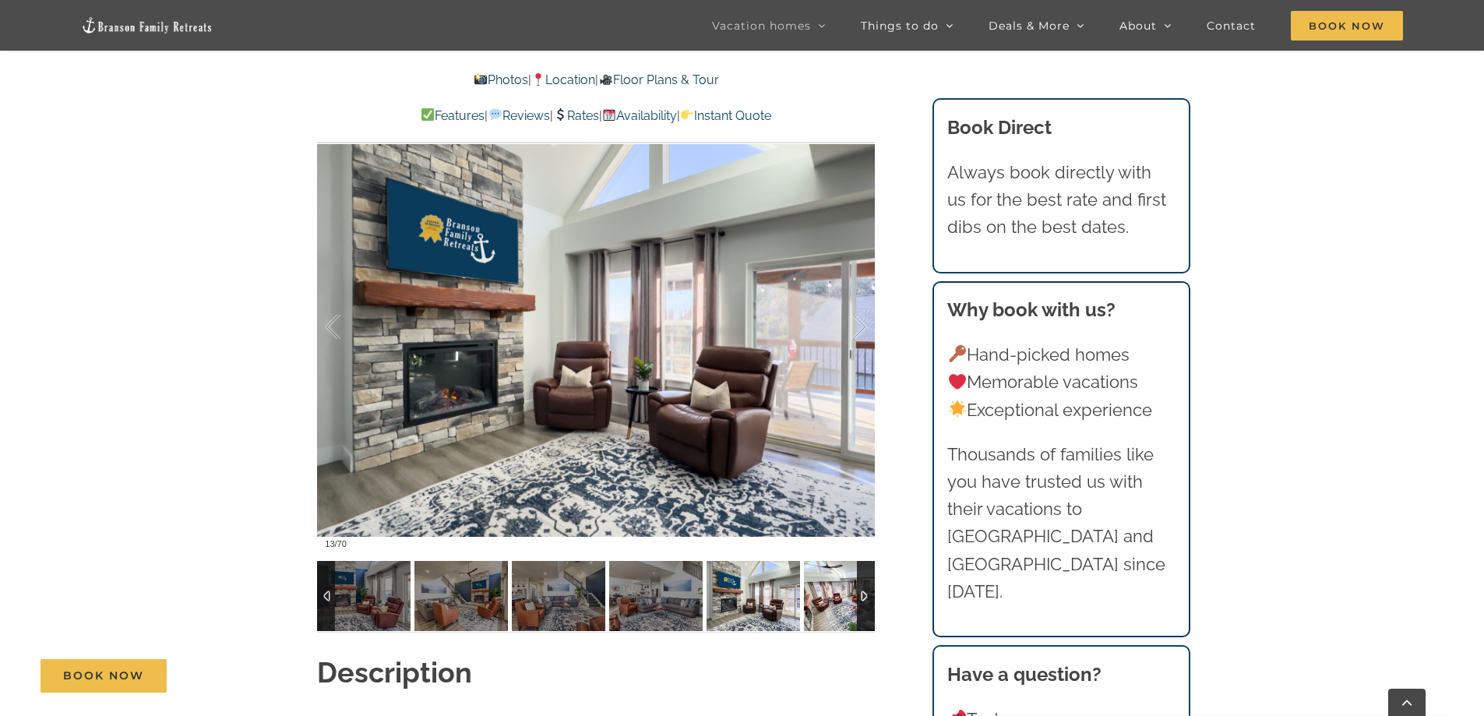
click at [827, 598] on img at bounding box center [850, 596] width 93 height 70
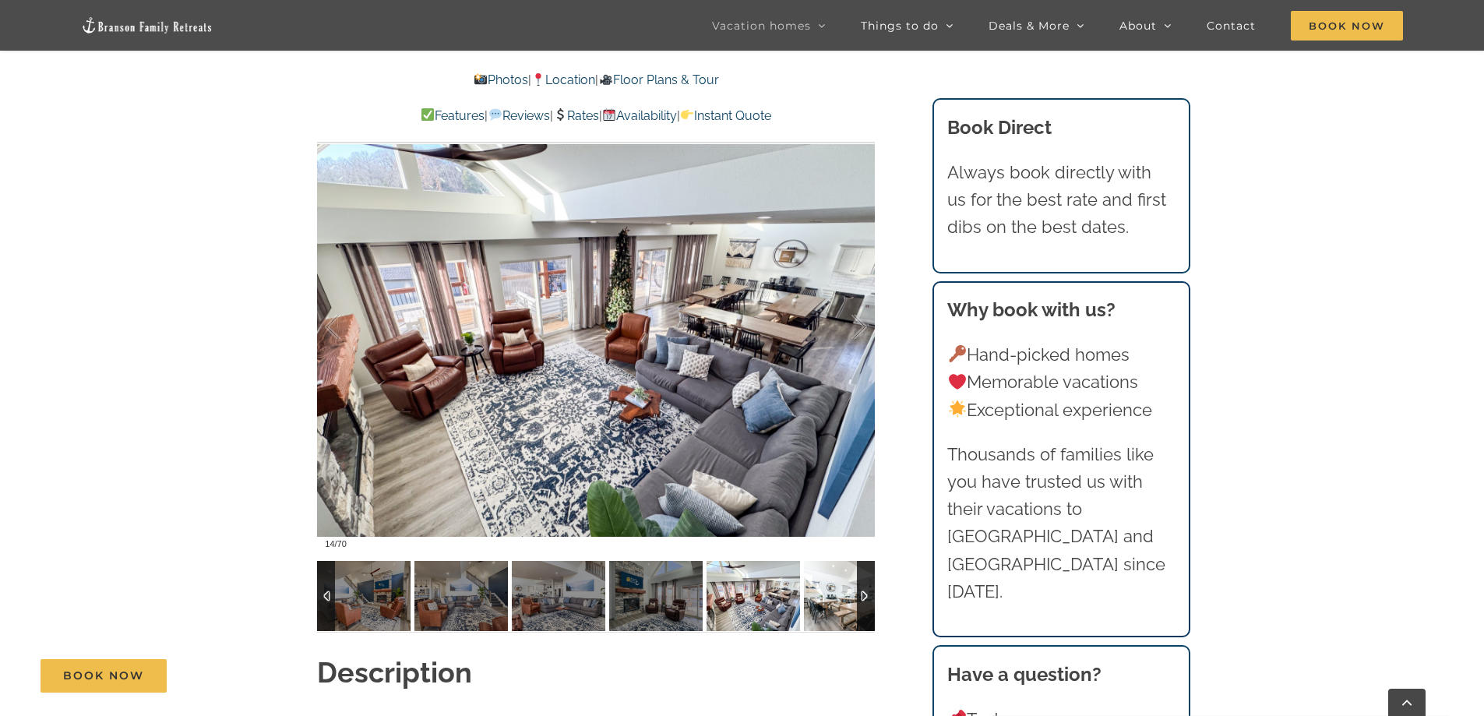
click at [827, 598] on img at bounding box center [850, 596] width 93 height 70
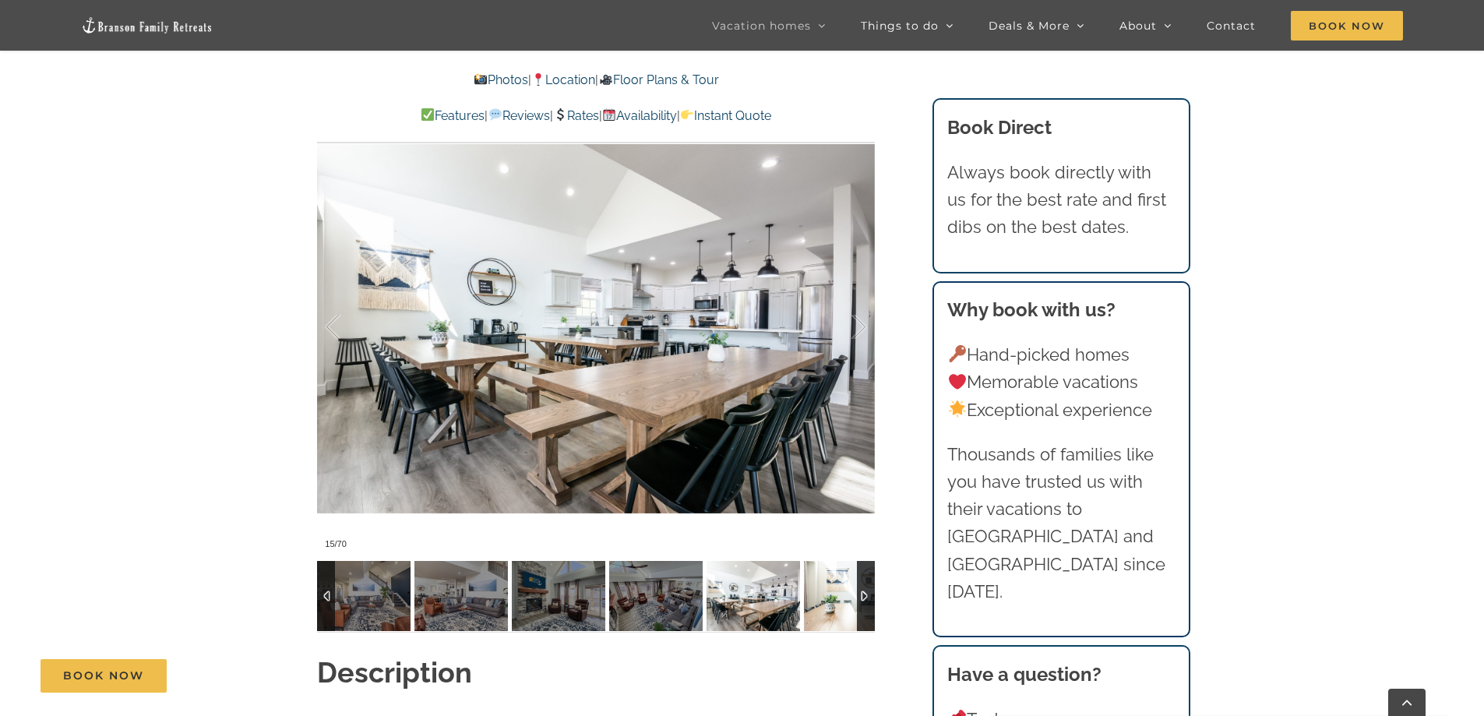
click at [827, 598] on img at bounding box center [850, 596] width 93 height 70
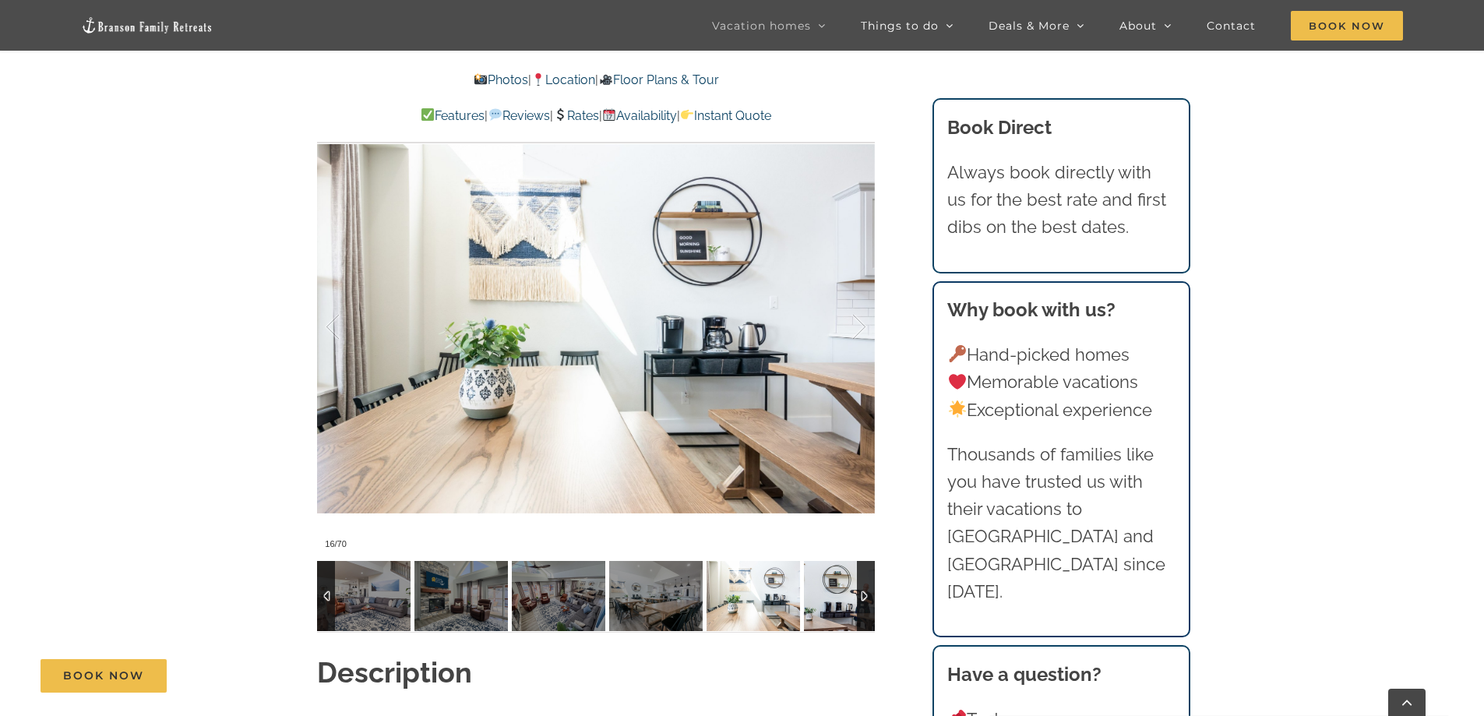
click at [827, 598] on img at bounding box center [850, 596] width 93 height 70
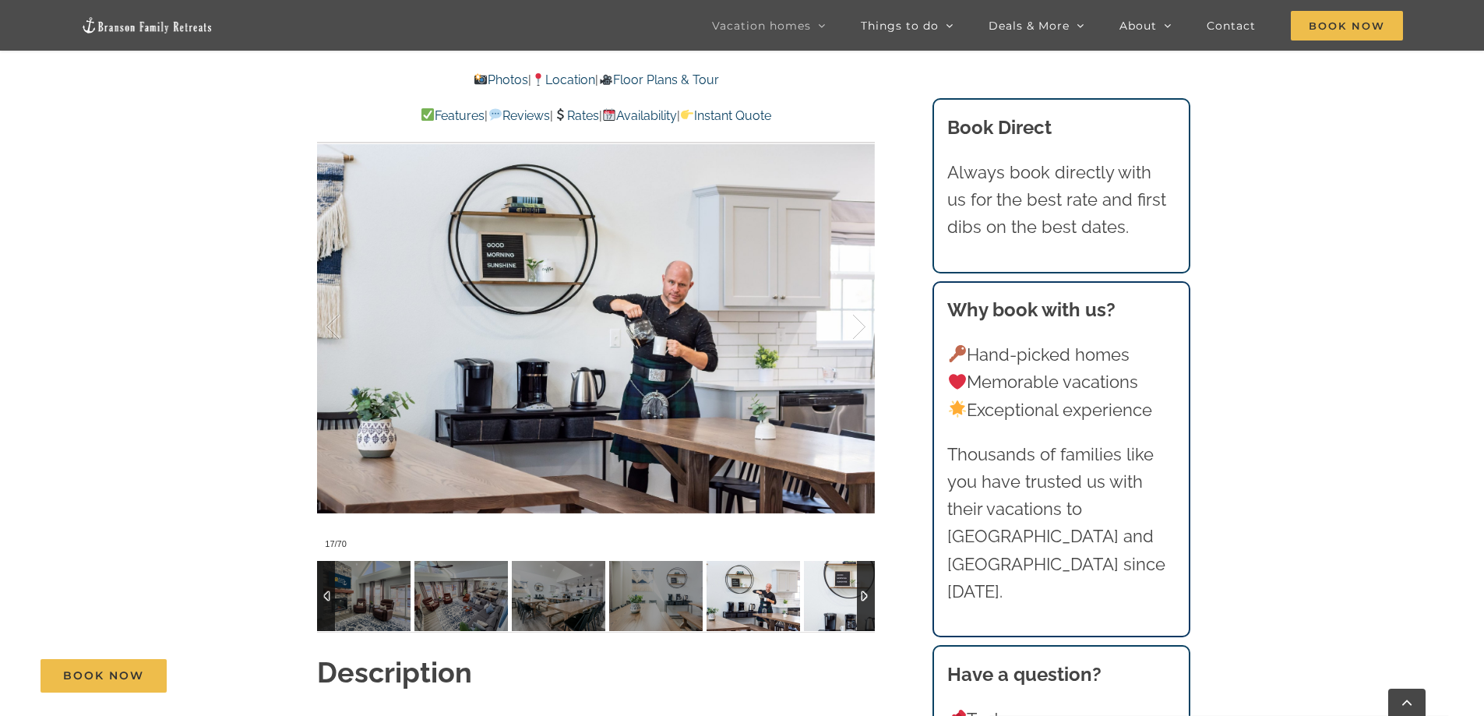
click at [827, 598] on img at bounding box center [850, 596] width 93 height 70
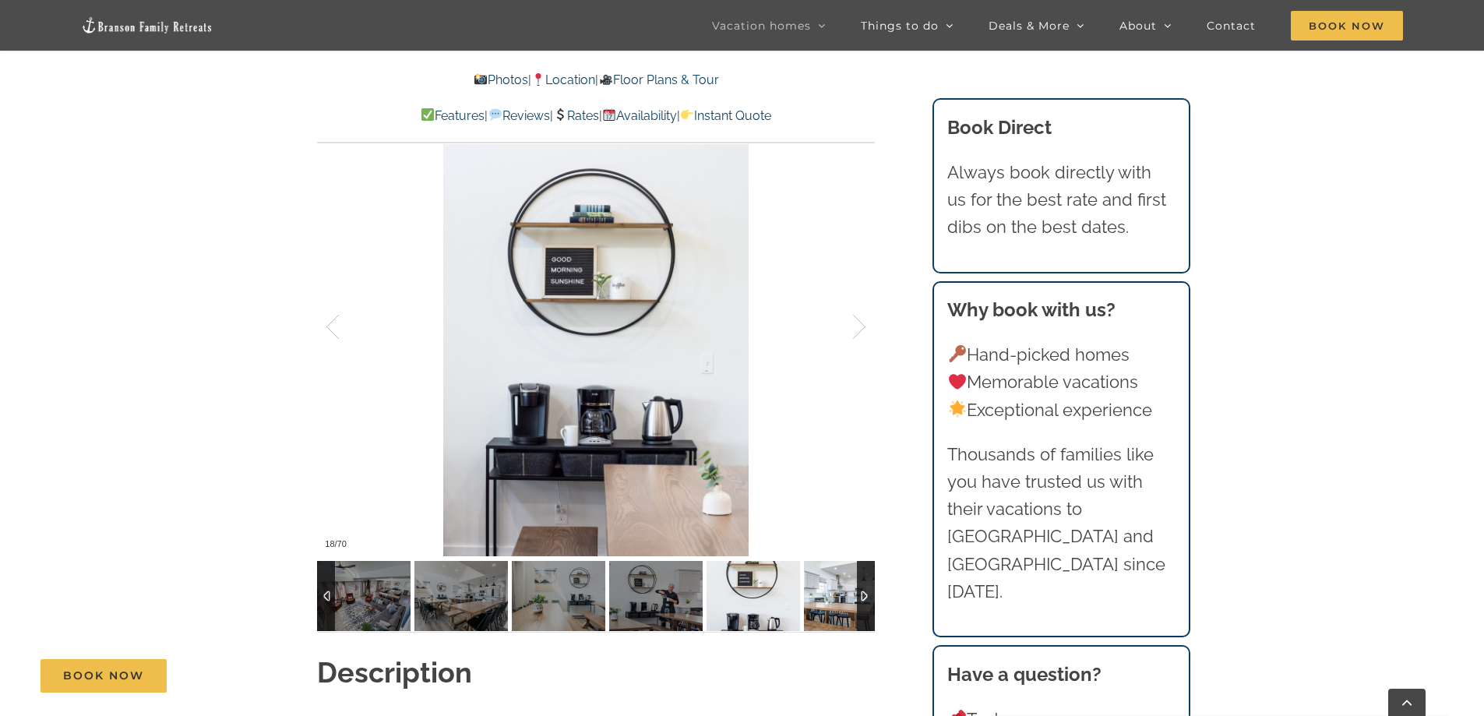
click at [826, 597] on img at bounding box center [850, 596] width 93 height 70
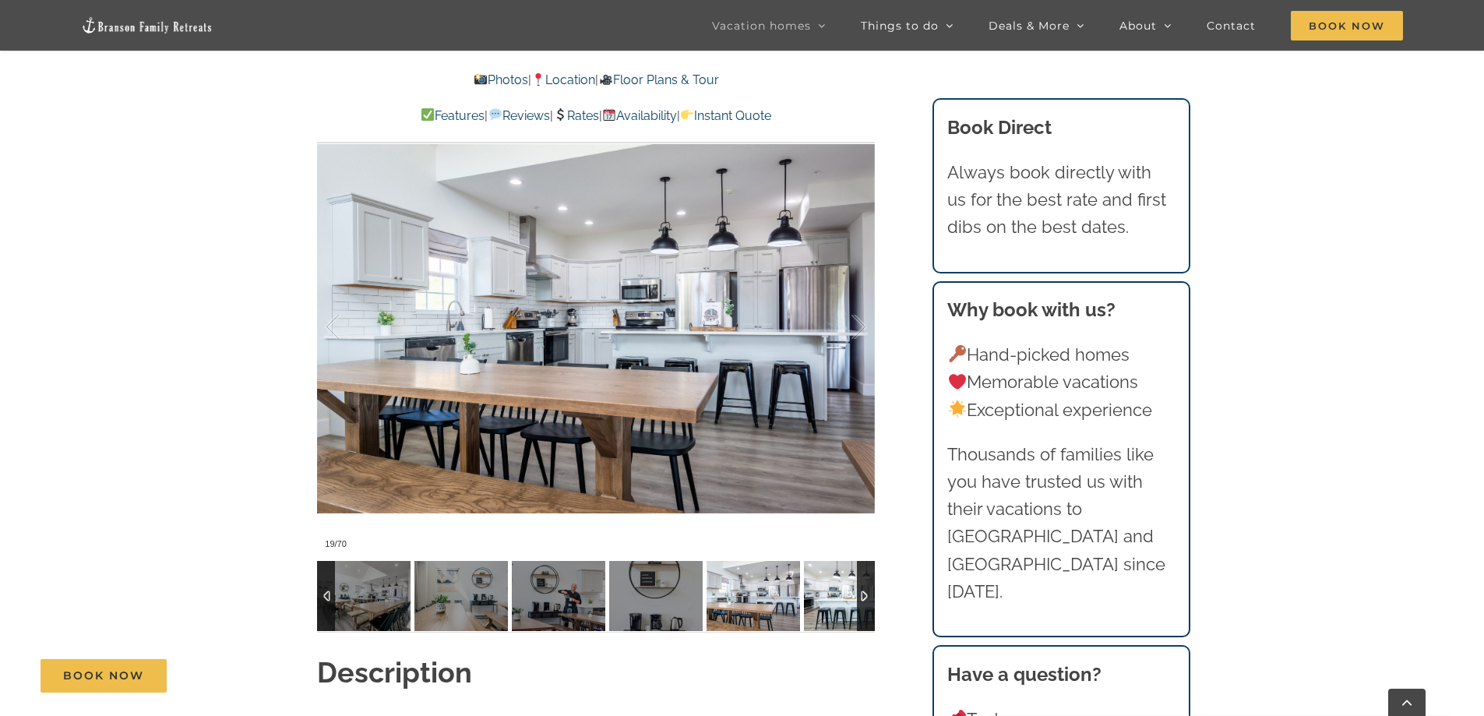
click at [826, 597] on img at bounding box center [850, 596] width 93 height 70
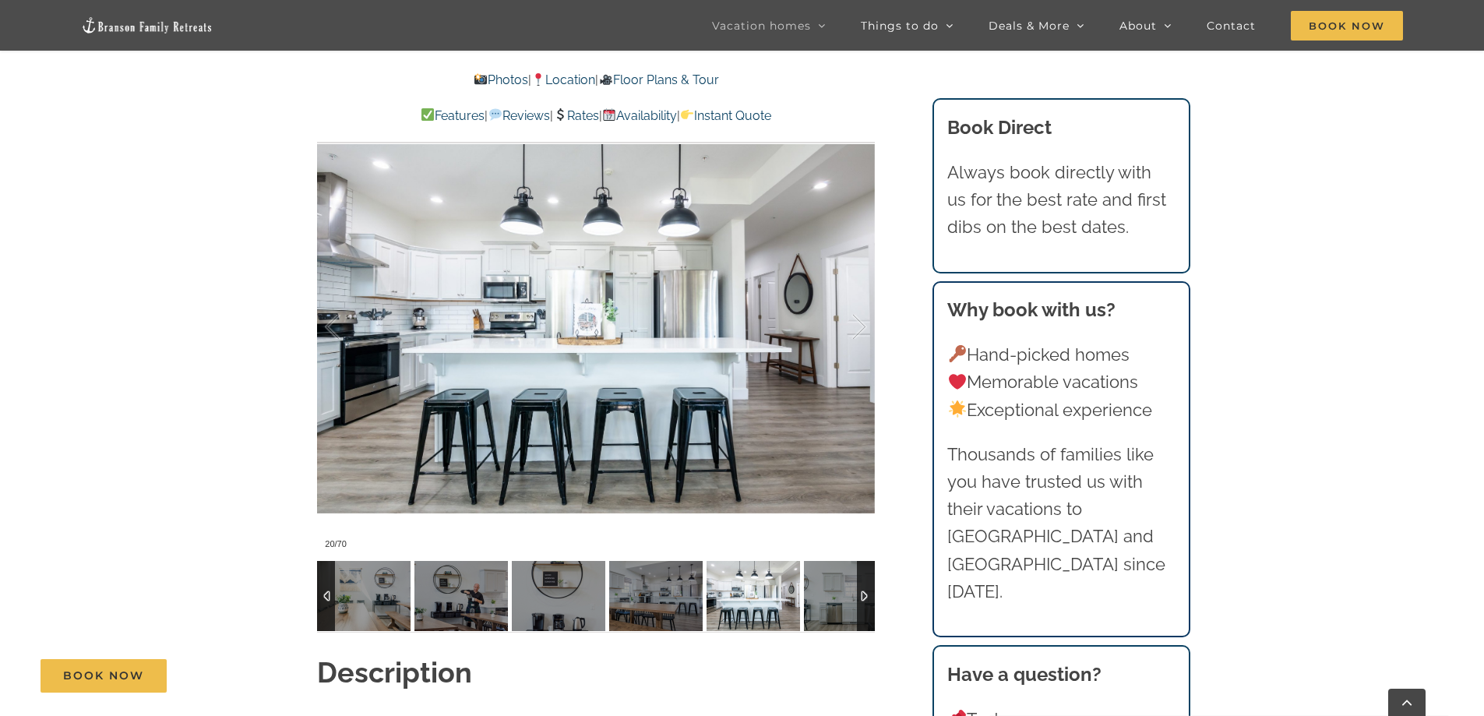
click at [826, 597] on img at bounding box center [850, 596] width 93 height 70
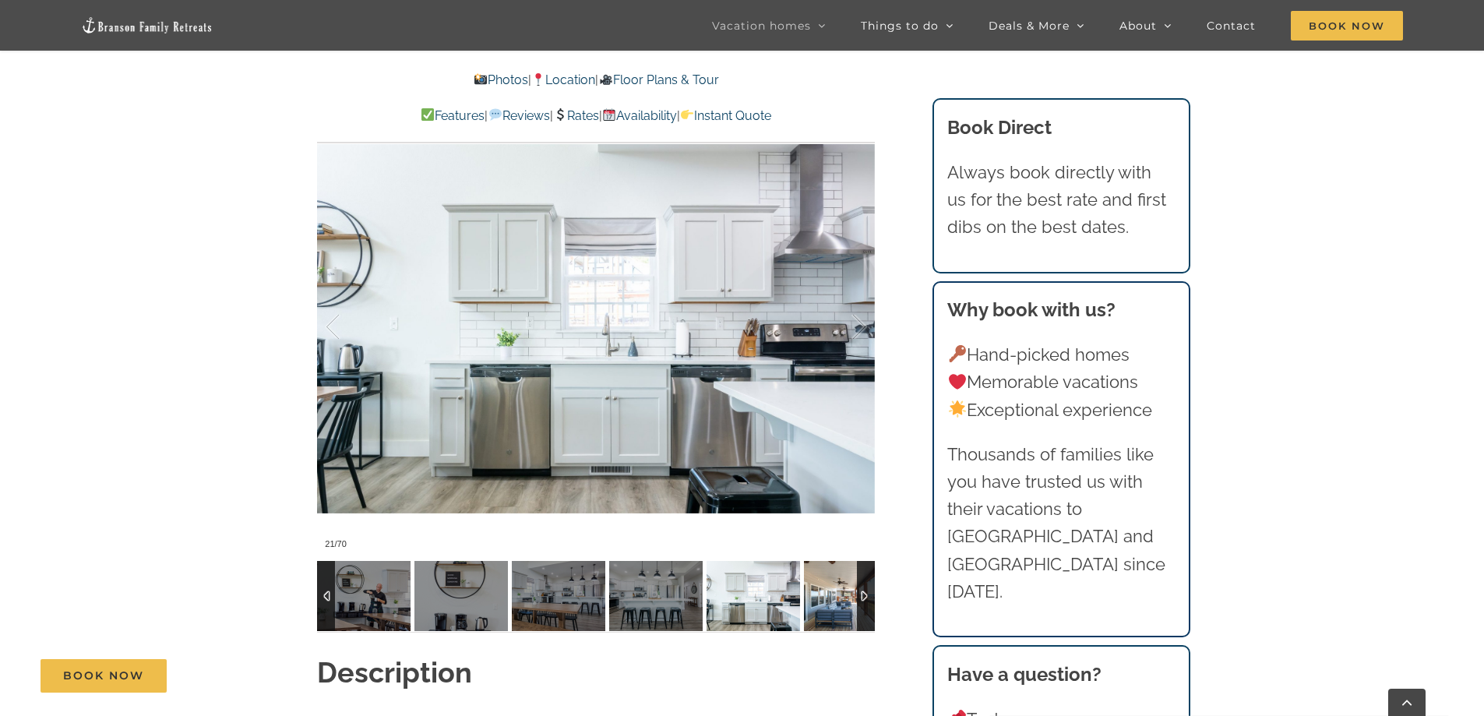
click at [825, 597] on img at bounding box center [850, 596] width 93 height 70
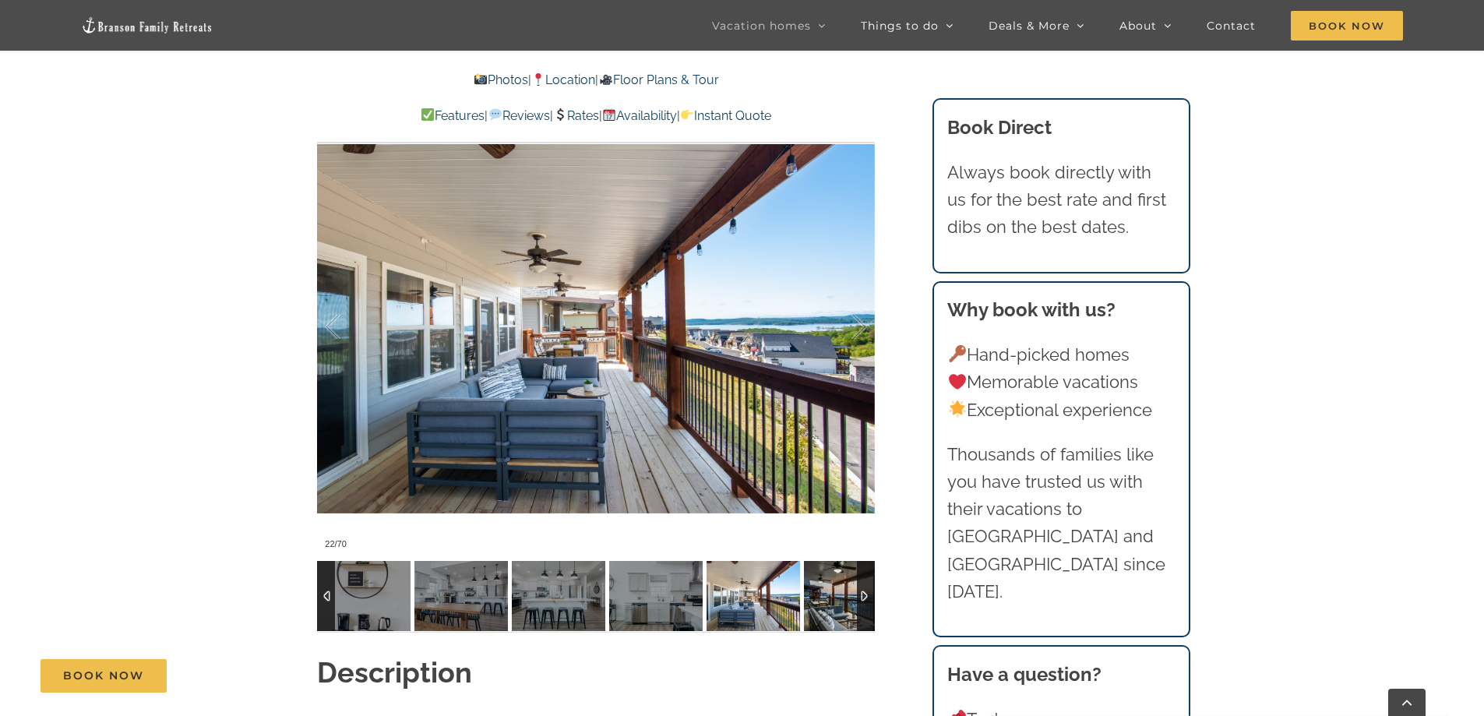
click at [825, 597] on img at bounding box center [850, 596] width 93 height 70
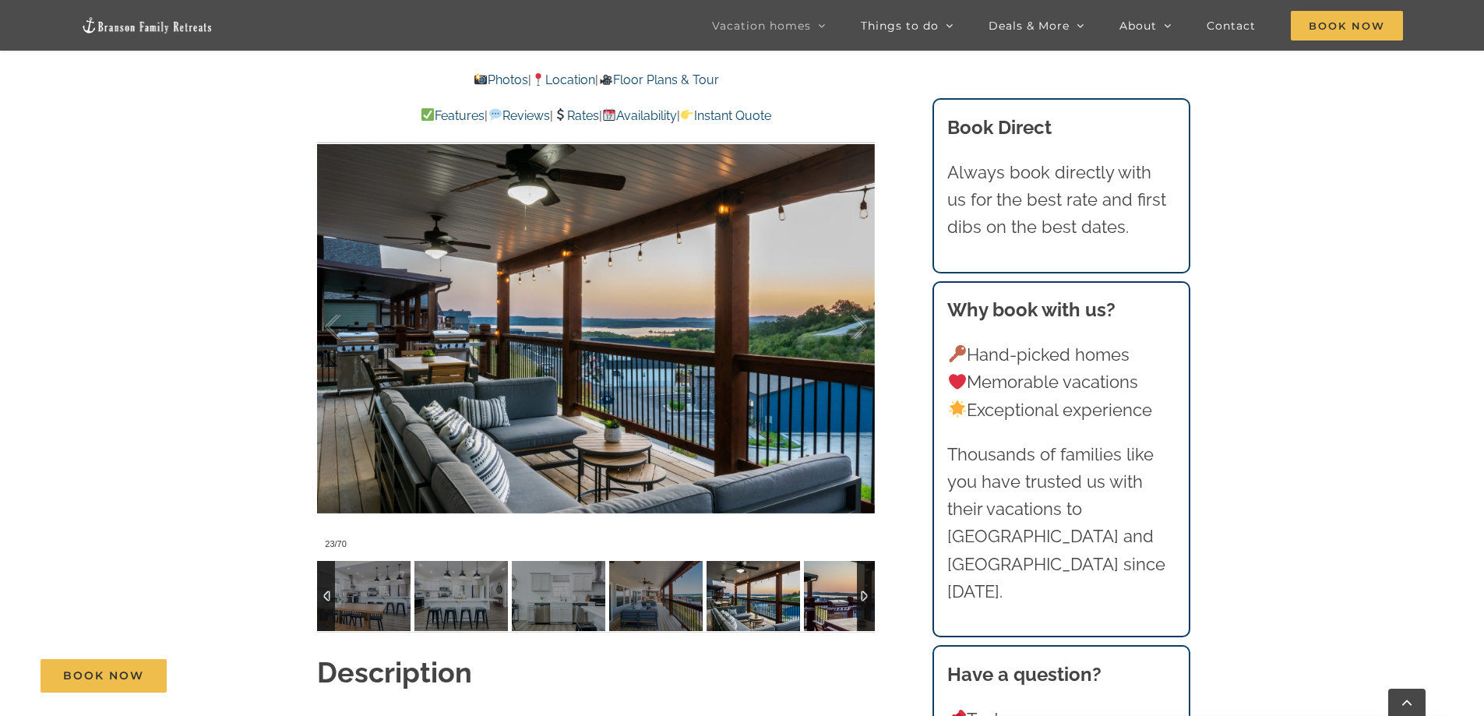
click at [825, 597] on img at bounding box center [850, 596] width 93 height 70
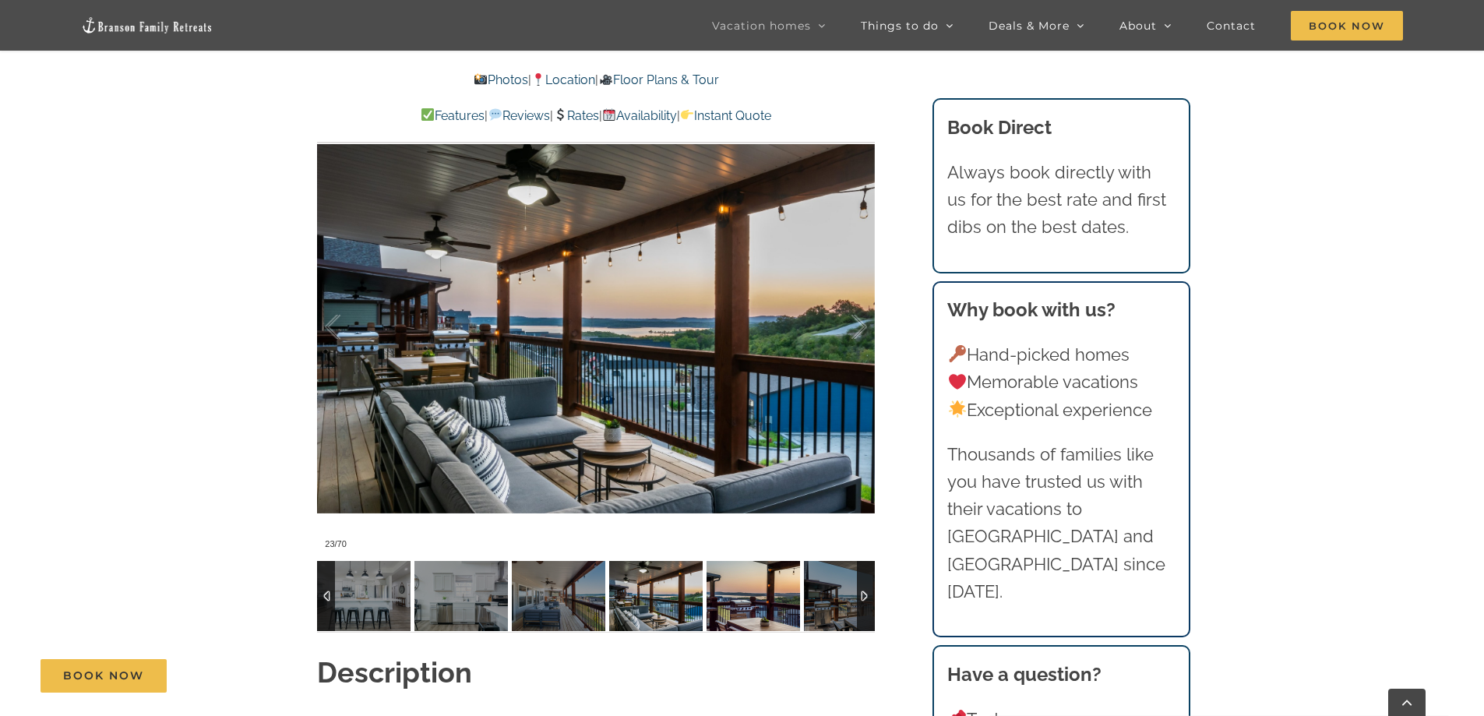
click at [800, 597] on img at bounding box center [752, 596] width 93 height 70
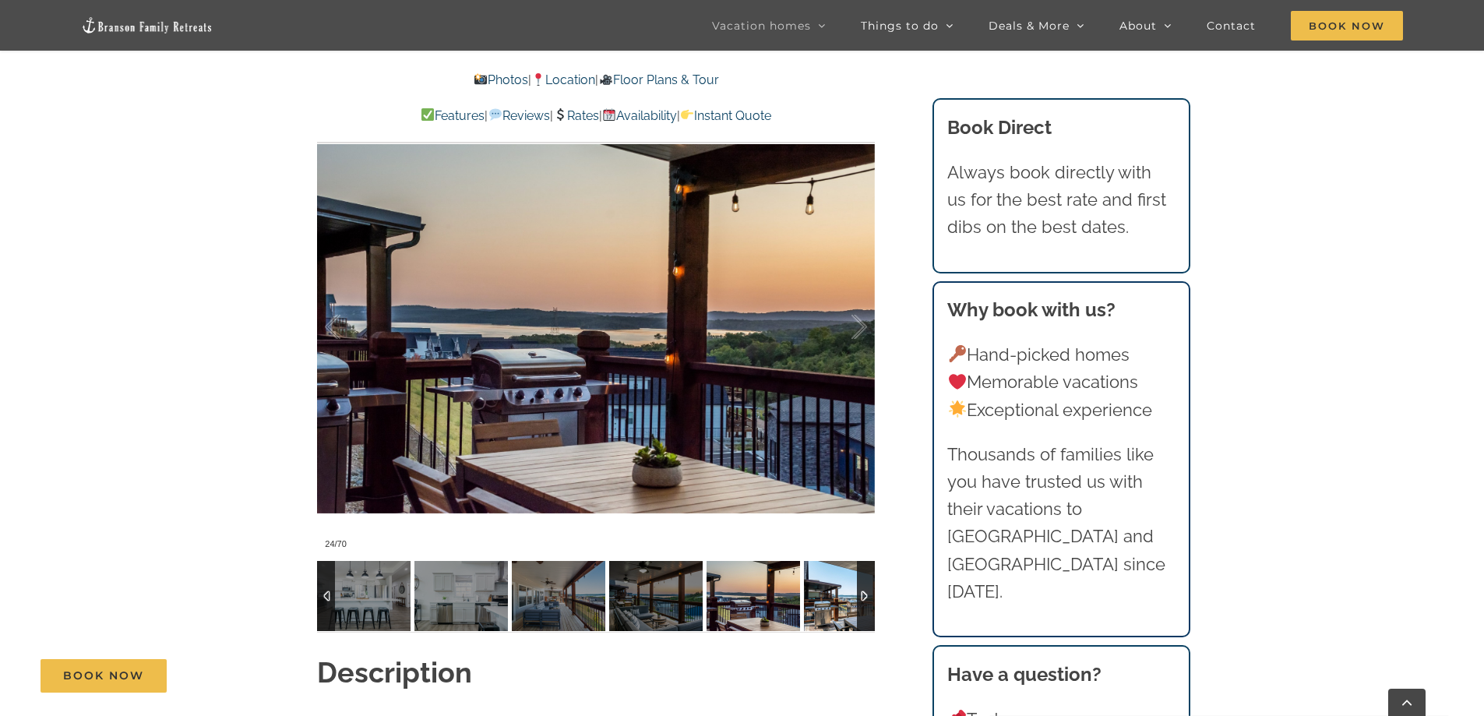
click at [823, 597] on img at bounding box center [850, 596] width 93 height 70
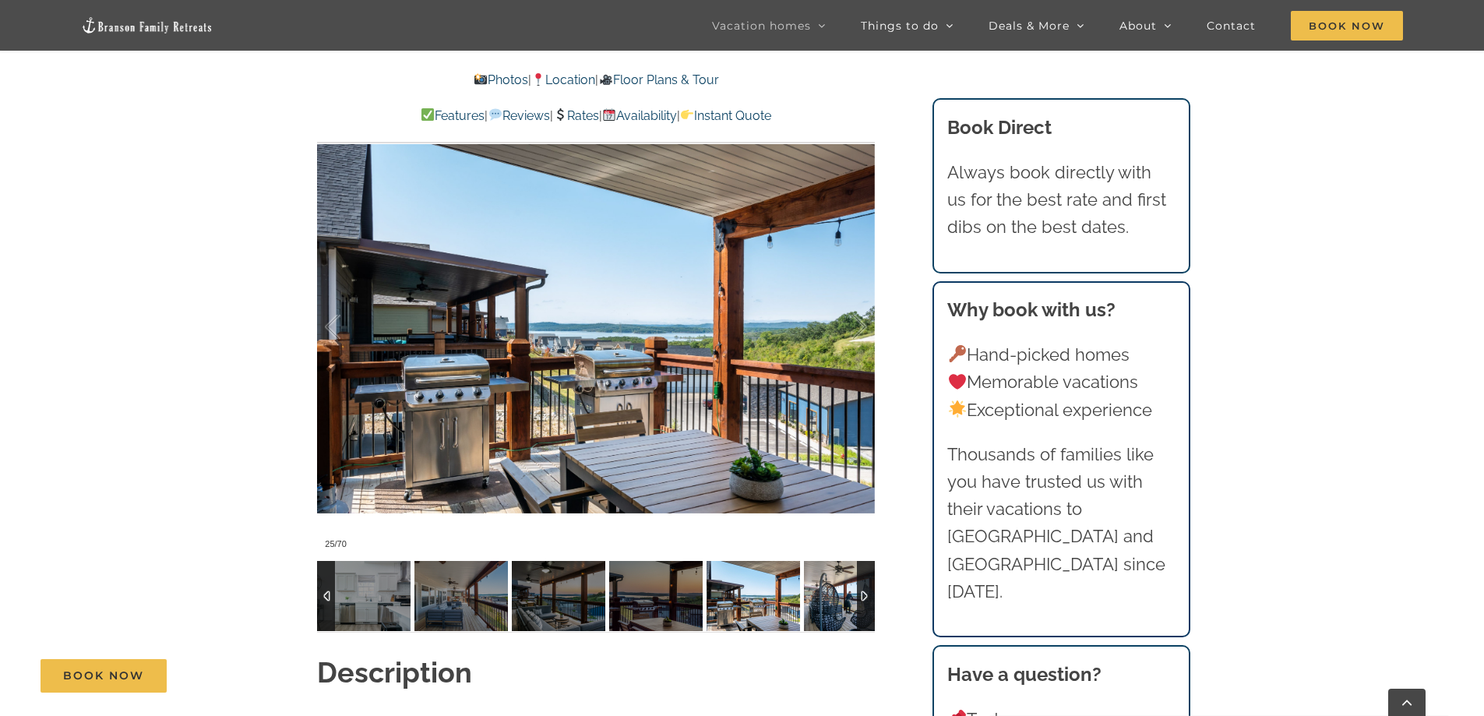
click at [823, 597] on img at bounding box center [850, 596] width 93 height 70
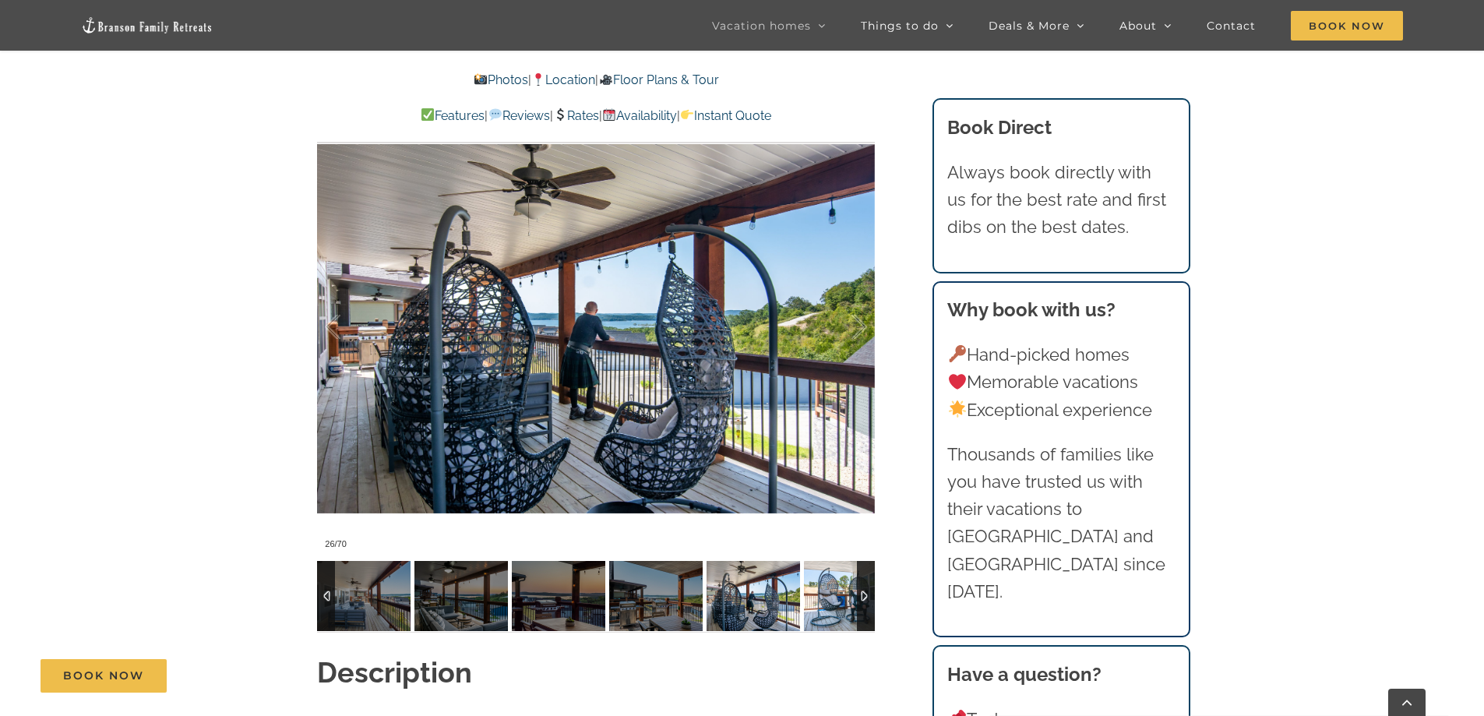
click at [823, 597] on img at bounding box center [850, 596] width 93 height 70
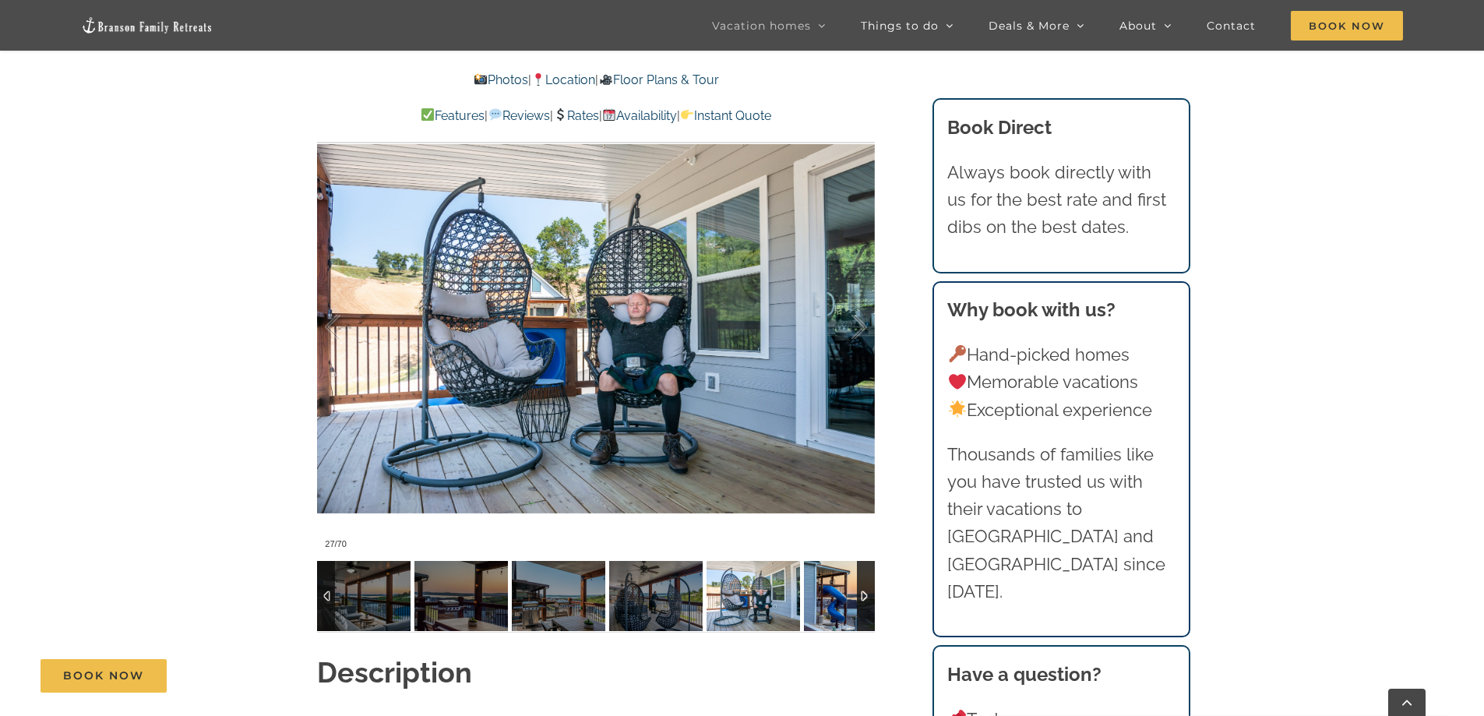
click at [823, 597] on img at bounding box center [850, 596] width 93 height 70
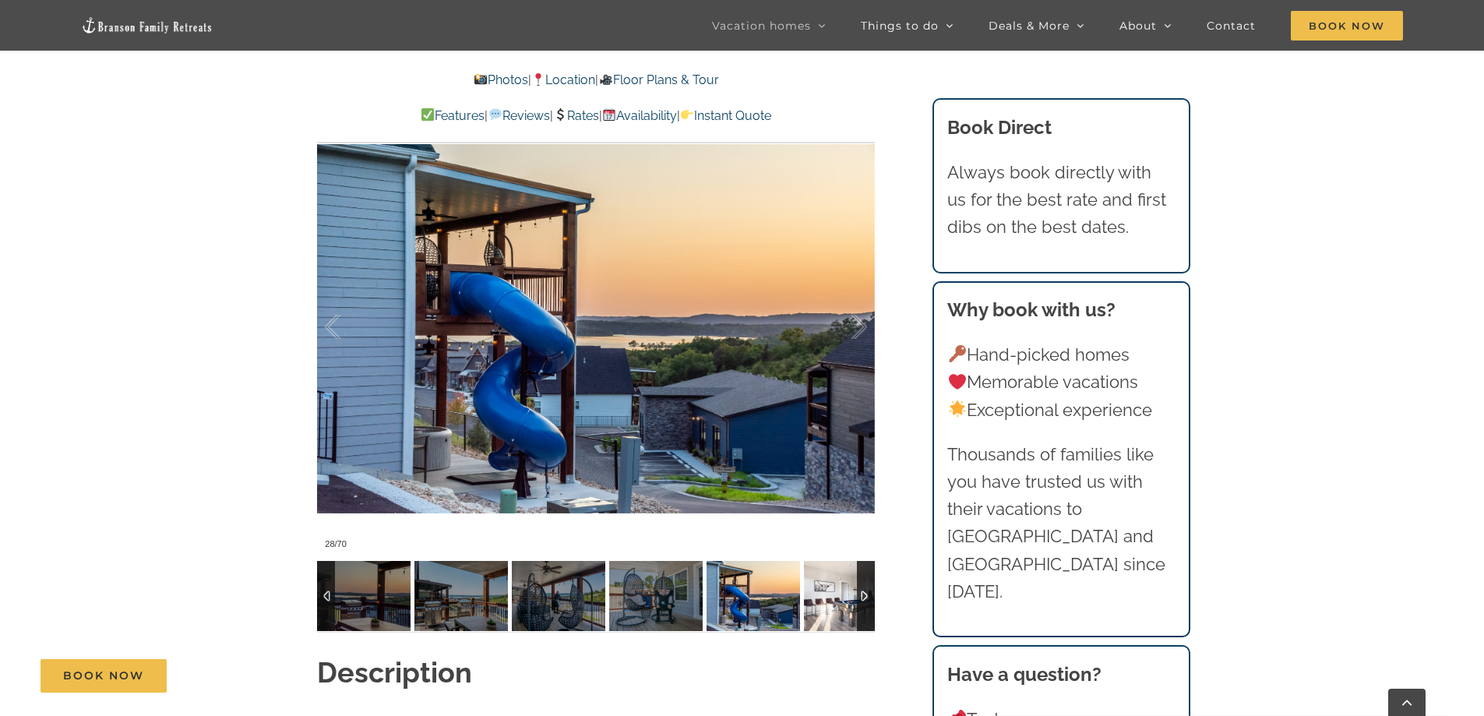
click at [825, 596] on img at bounding box center [850, 596] width 93 height 70
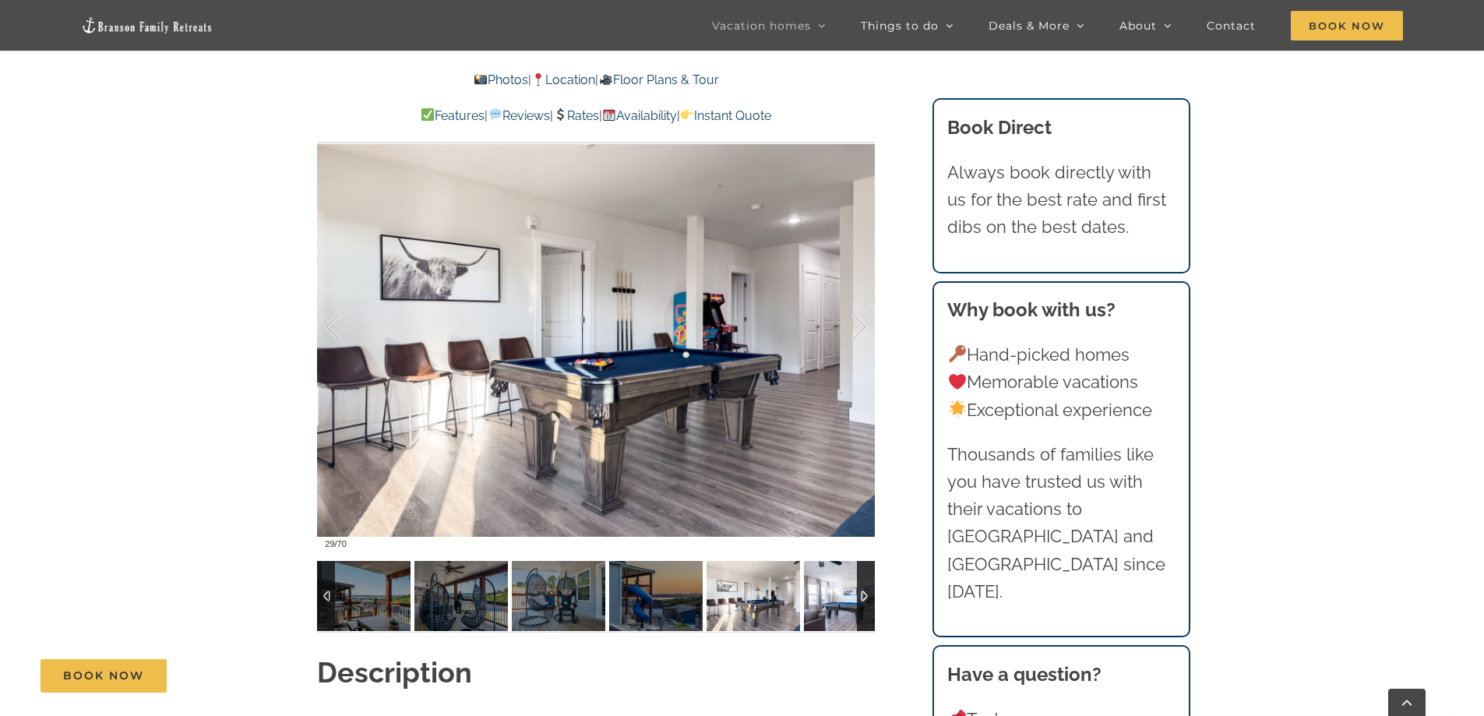
click at [833, 597] on img at bounding box center [850, 596] width 93 height 70
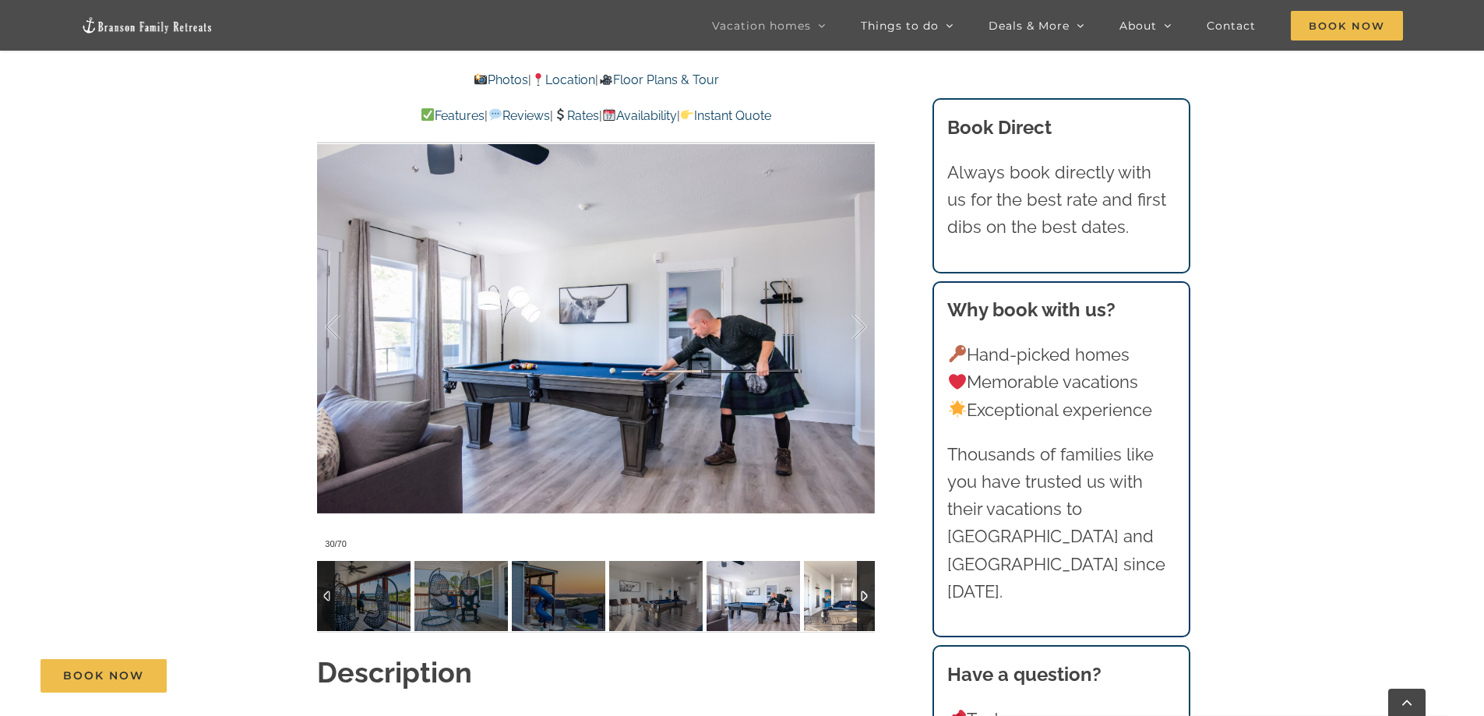
click at [833, 597] on img at bounding box center [850, 596] width 93 height 70
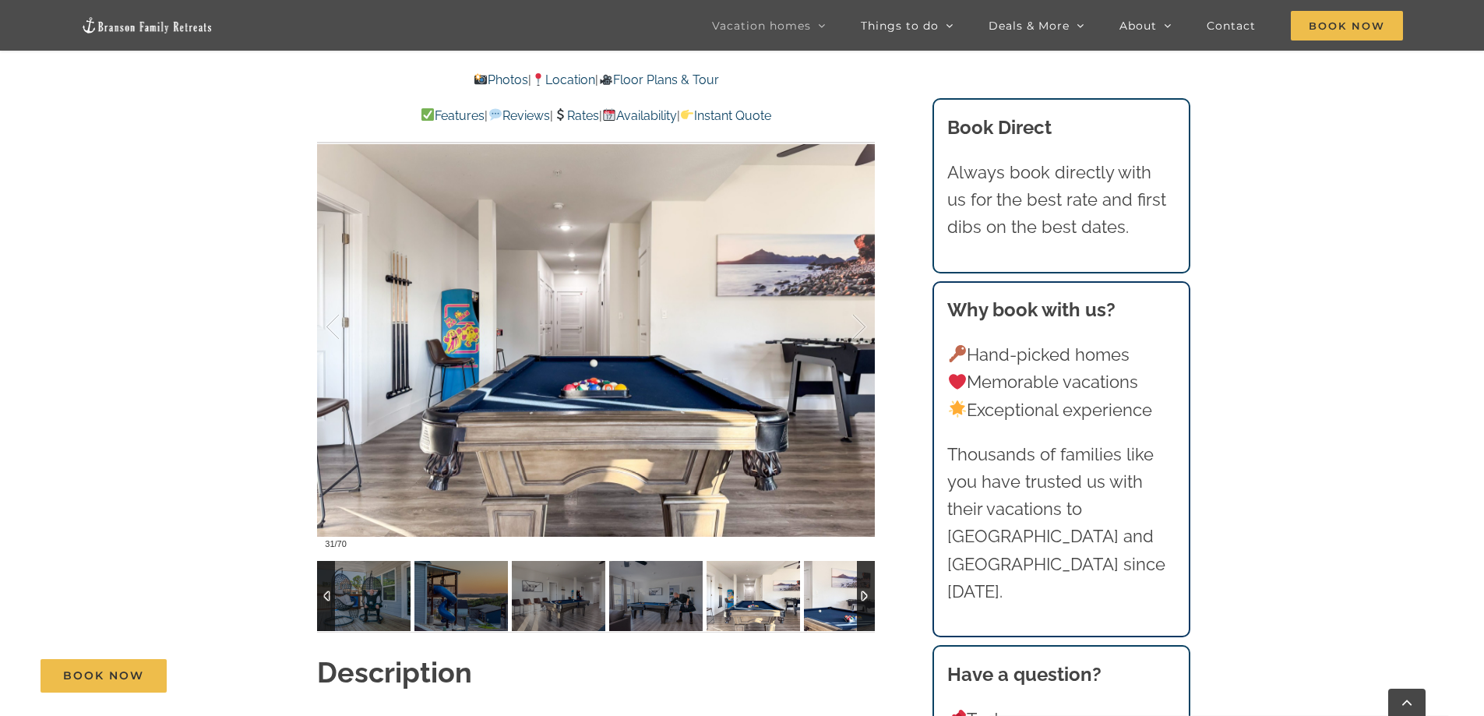
click at [833, 597] on img at bounding box center [850, 596] width 93 height 70
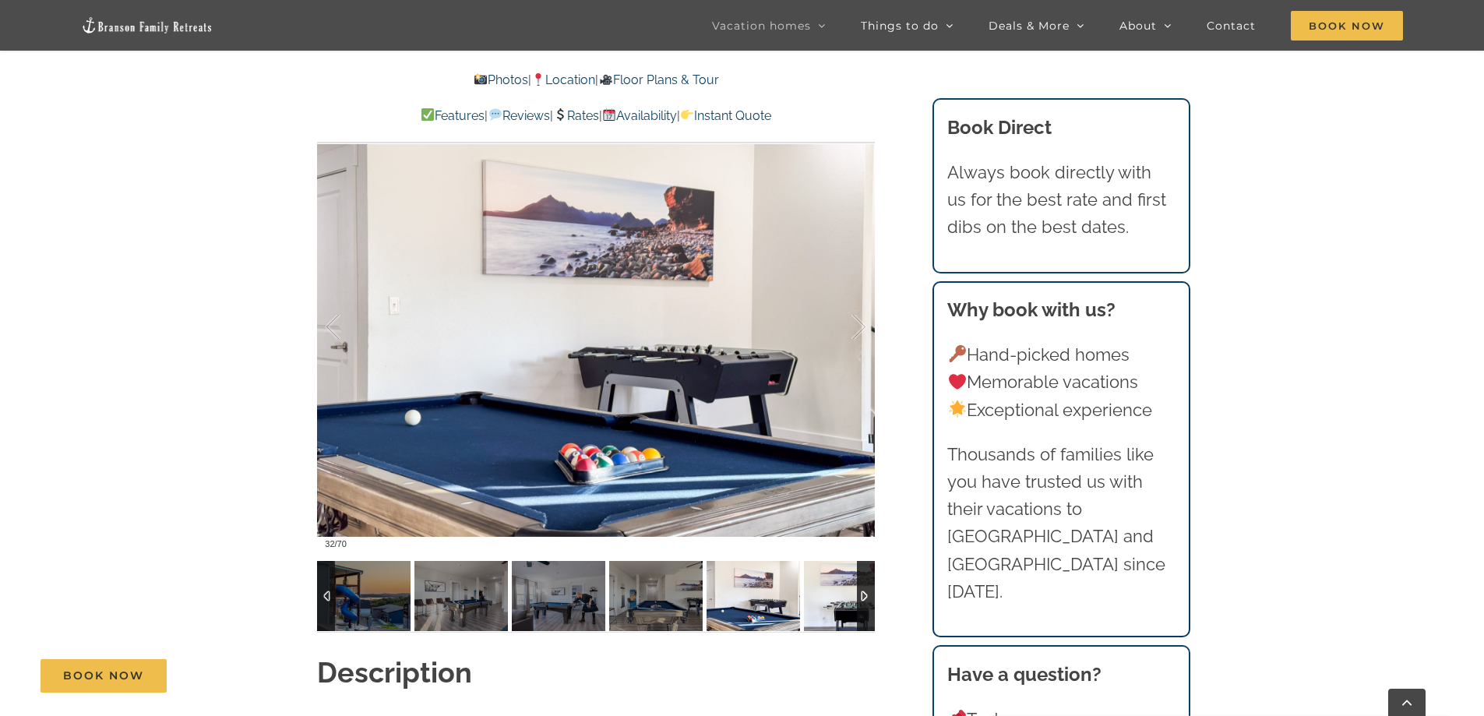
click at [833, 597] on img at bounding box center [850, 596] width 93 height 70
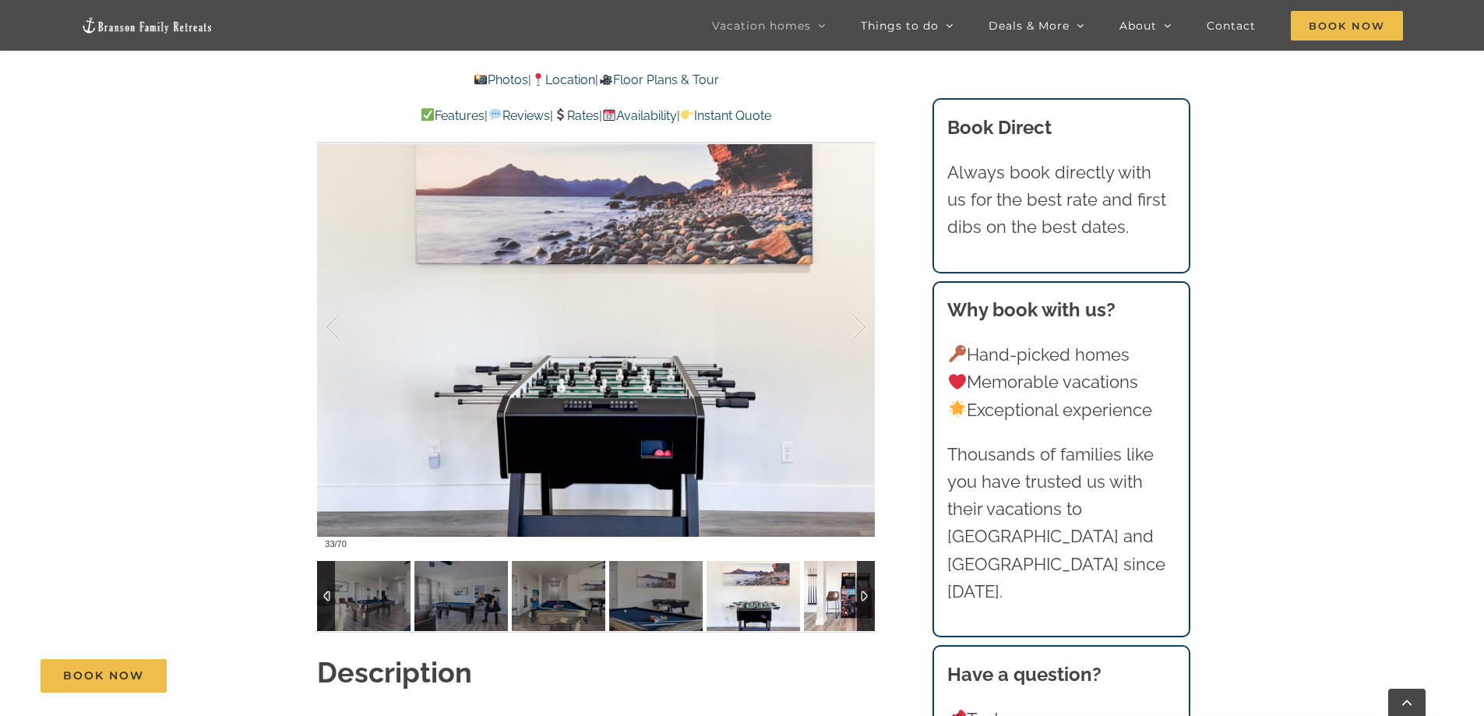
click at [833, 597] on img at bounding box center [850, 596] width 93 height 70
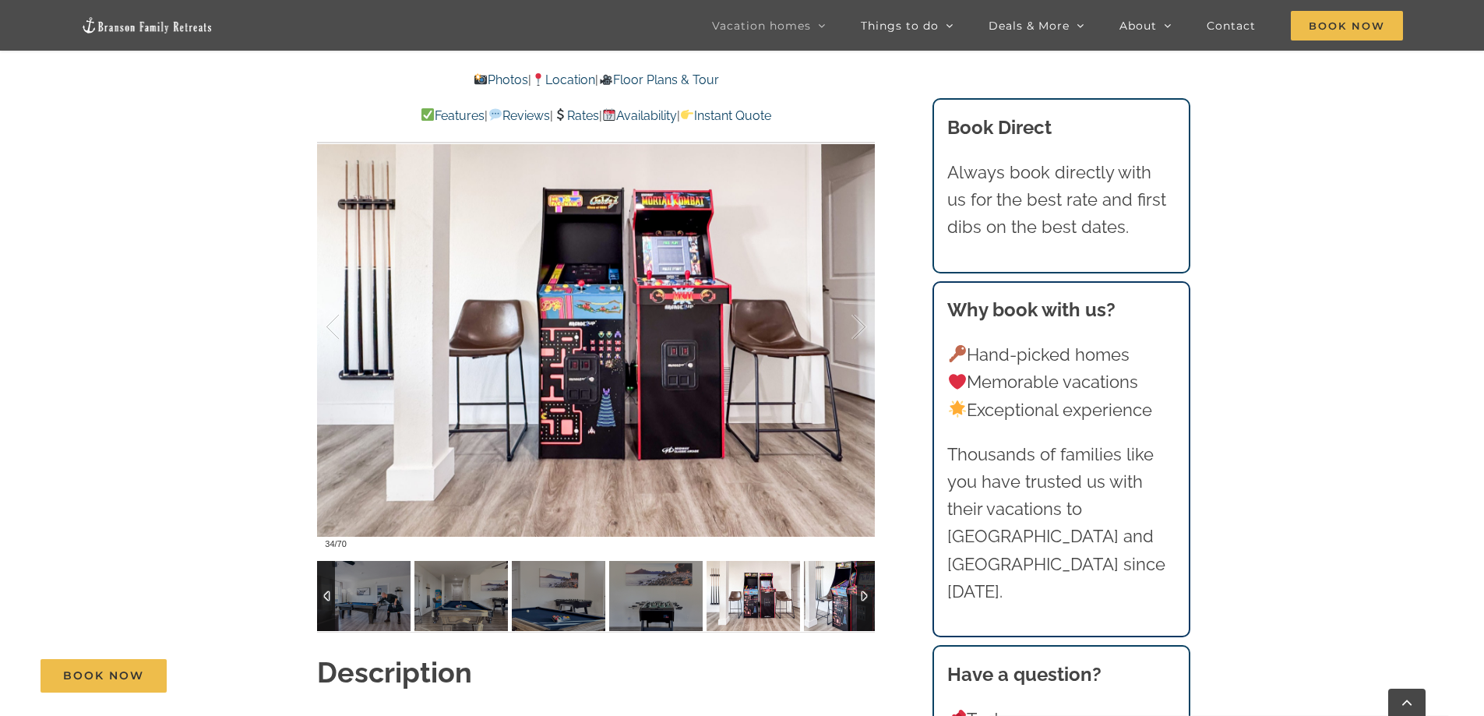
click at [833, 597] on img at bounding box center [850, 596] width 93 height 70
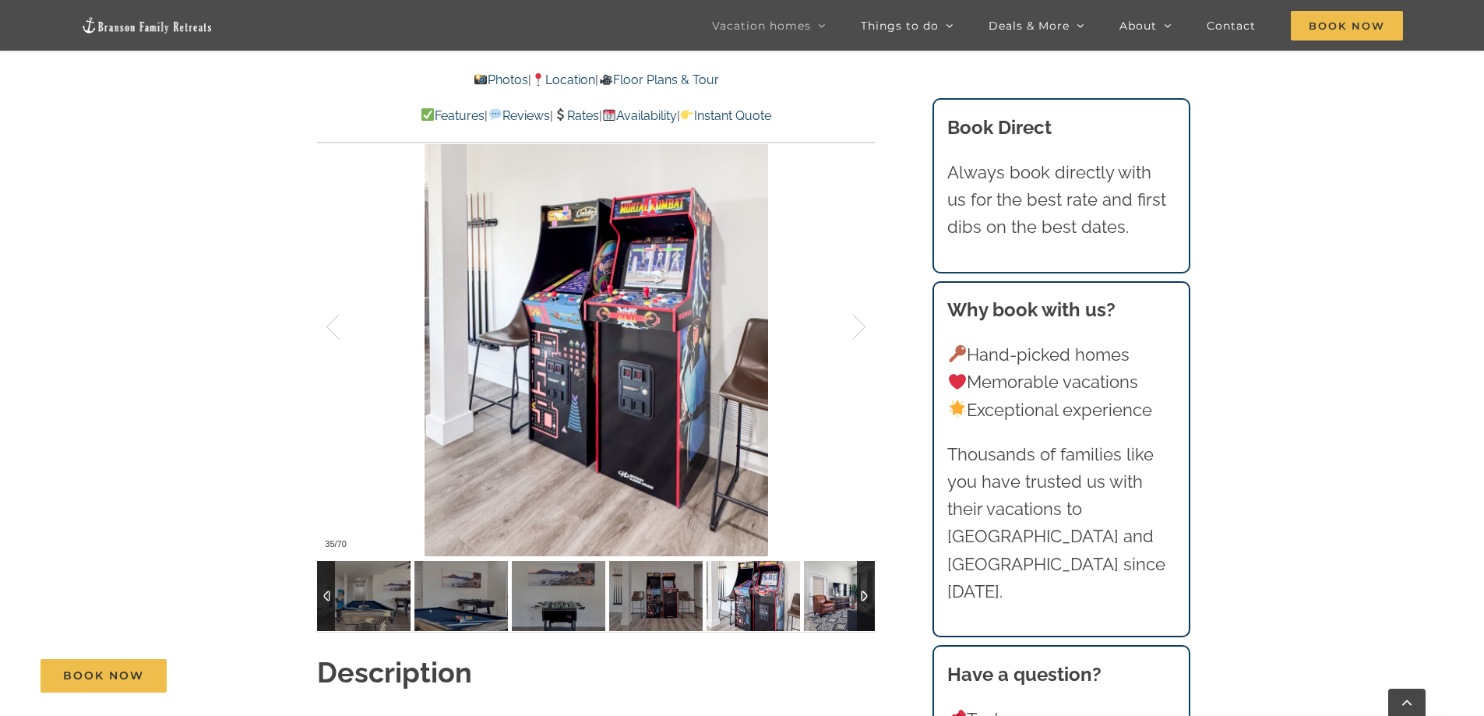
click at [833, 597] on img at bounding box center [850, 596] width 93 height 70
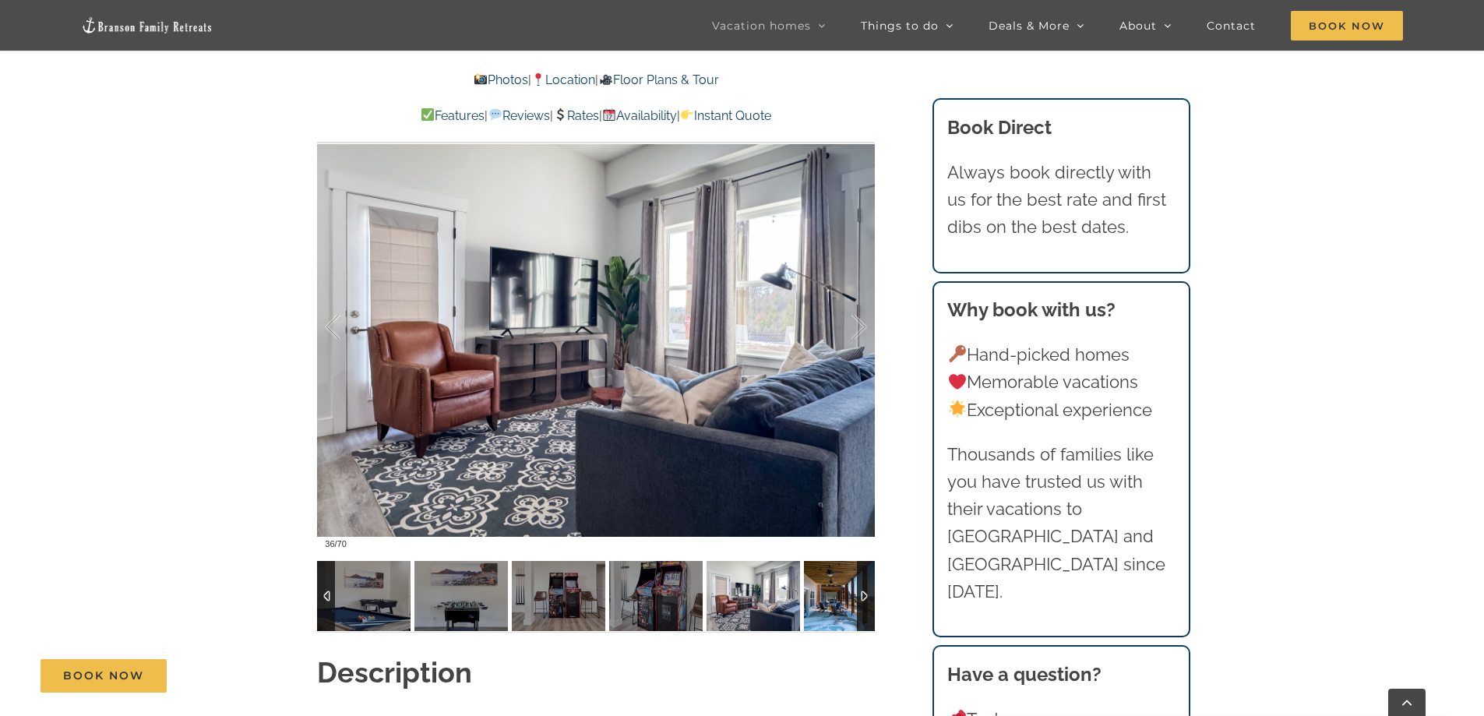
click at [833, 597] on img at bounding box center [850, 596] width 93 height 70
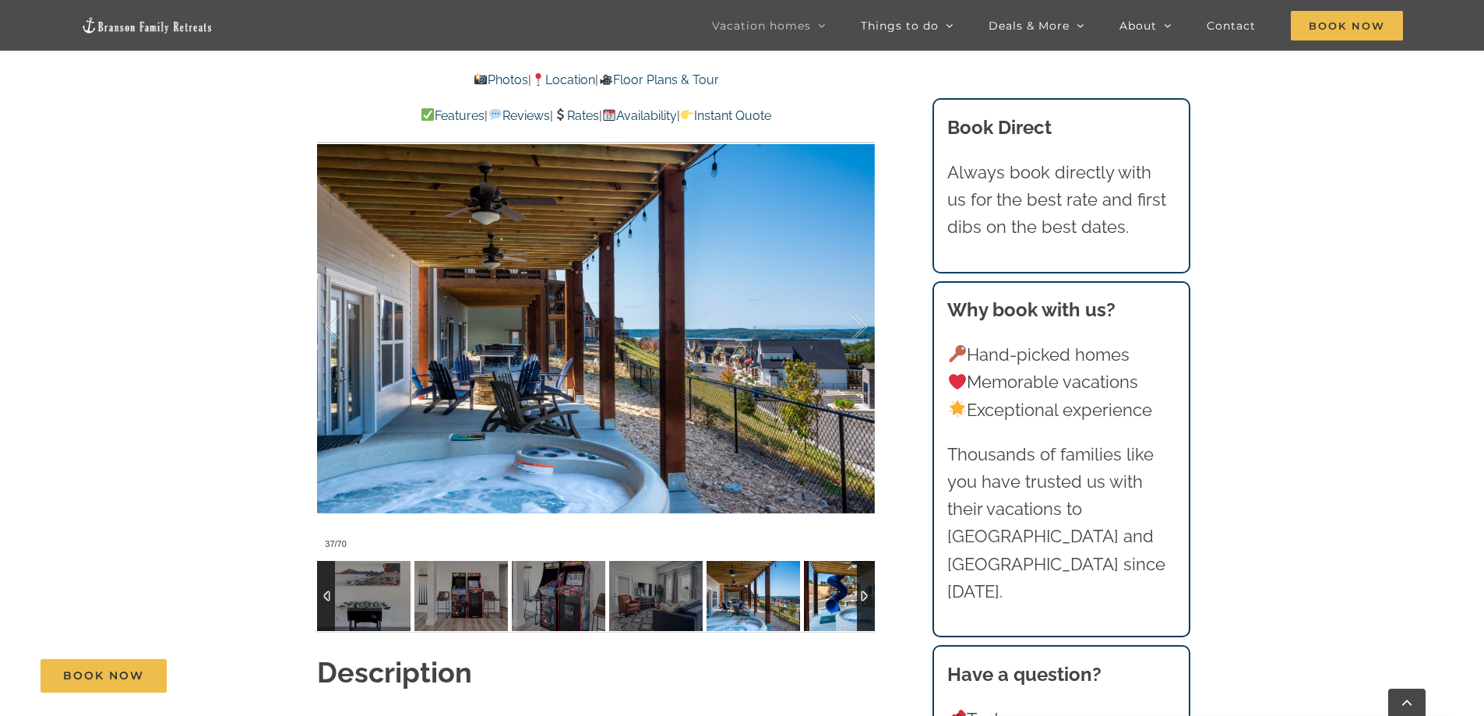
click at [835, 597] on img at bounding box center [850, 596] width 93 height 70
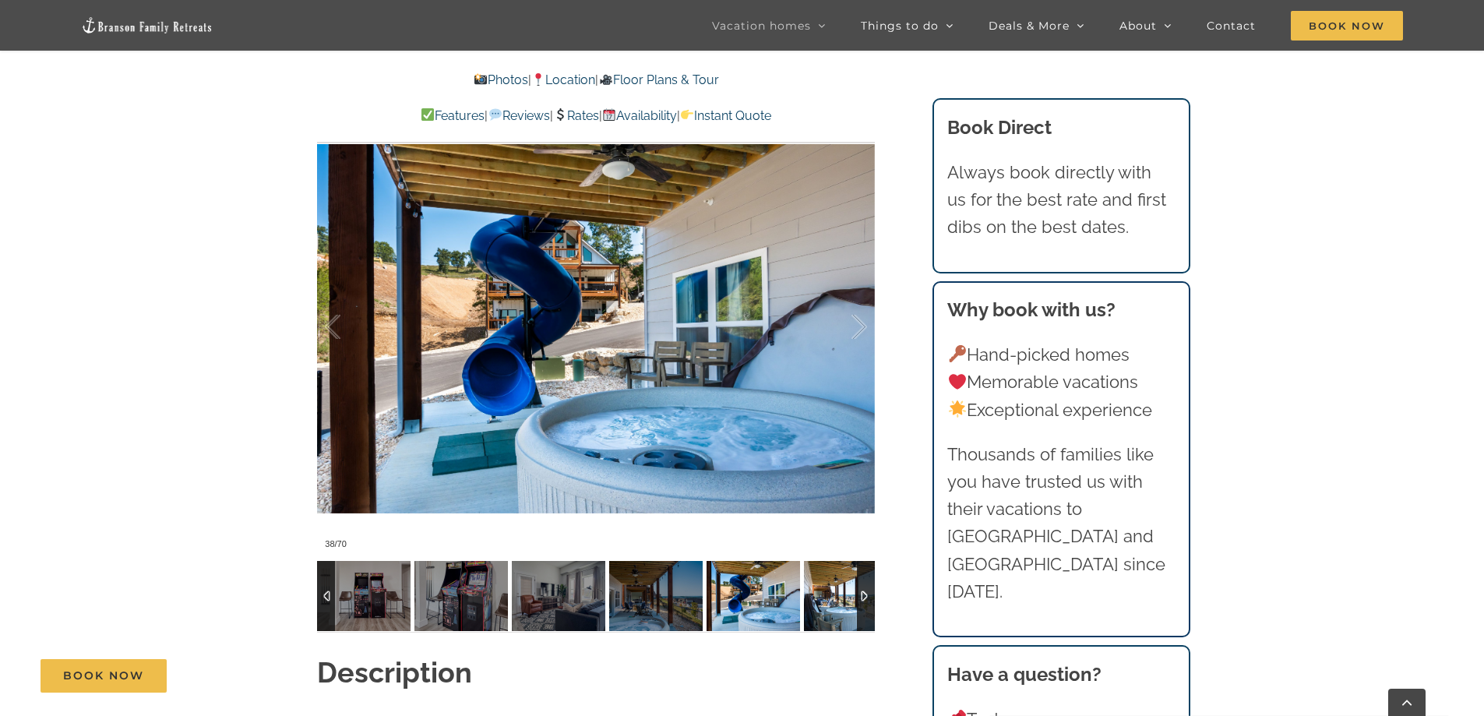
click at [835, 597] on img at bounding box center [850, 596] width 93 height 70
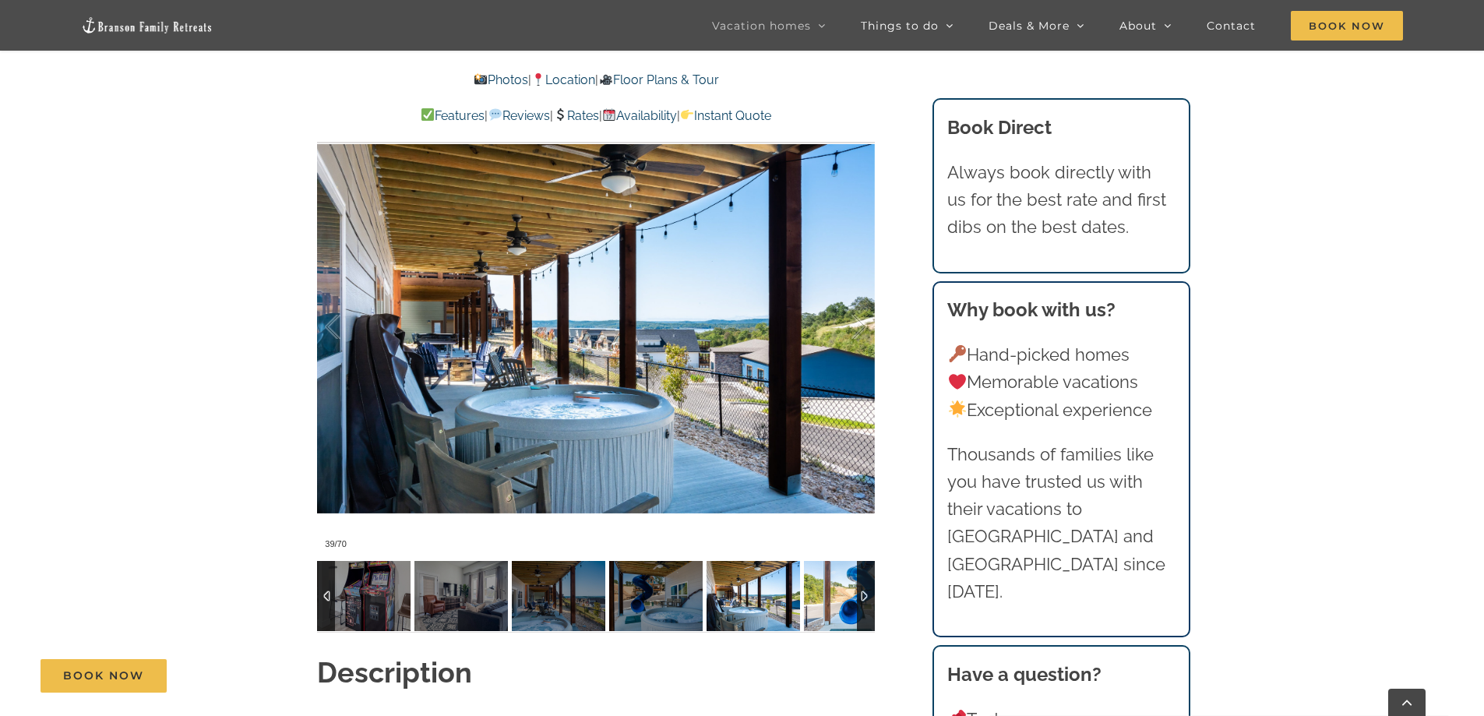
click at [850, 600] on img at bounding box center [850, 596] width 93 height 70
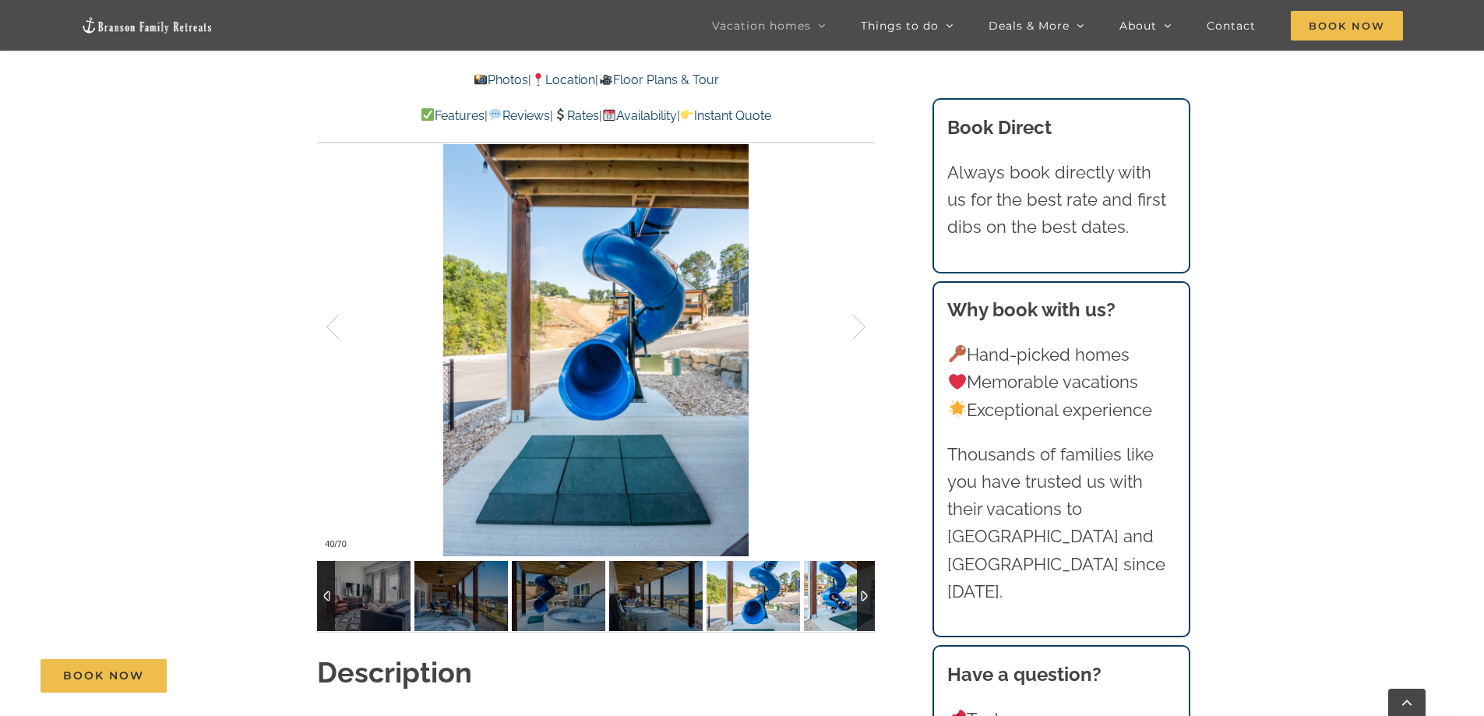
click at [850, 600] on img at bounding box center [850, 596] width 93 height 70
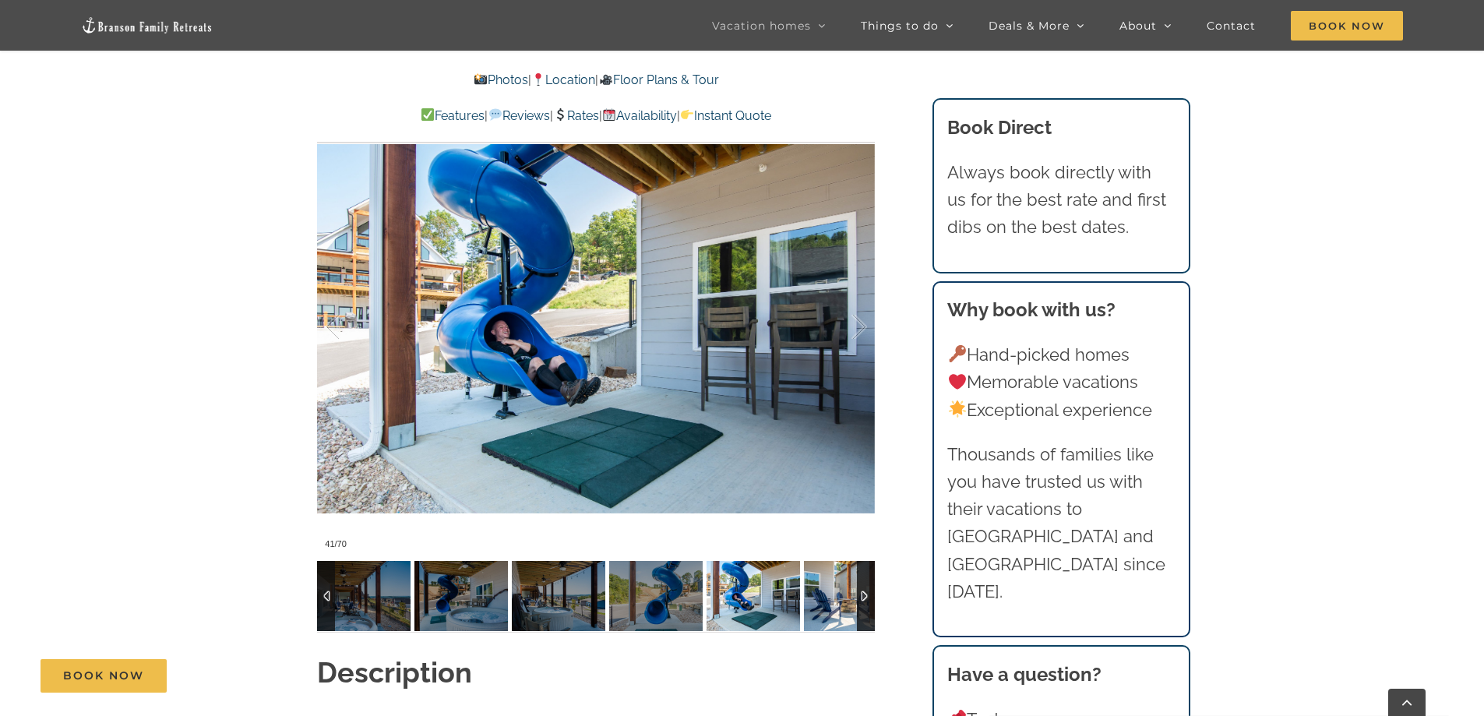
click at [850, 600] on img at bounding box center [850, 596] width 93 height 70
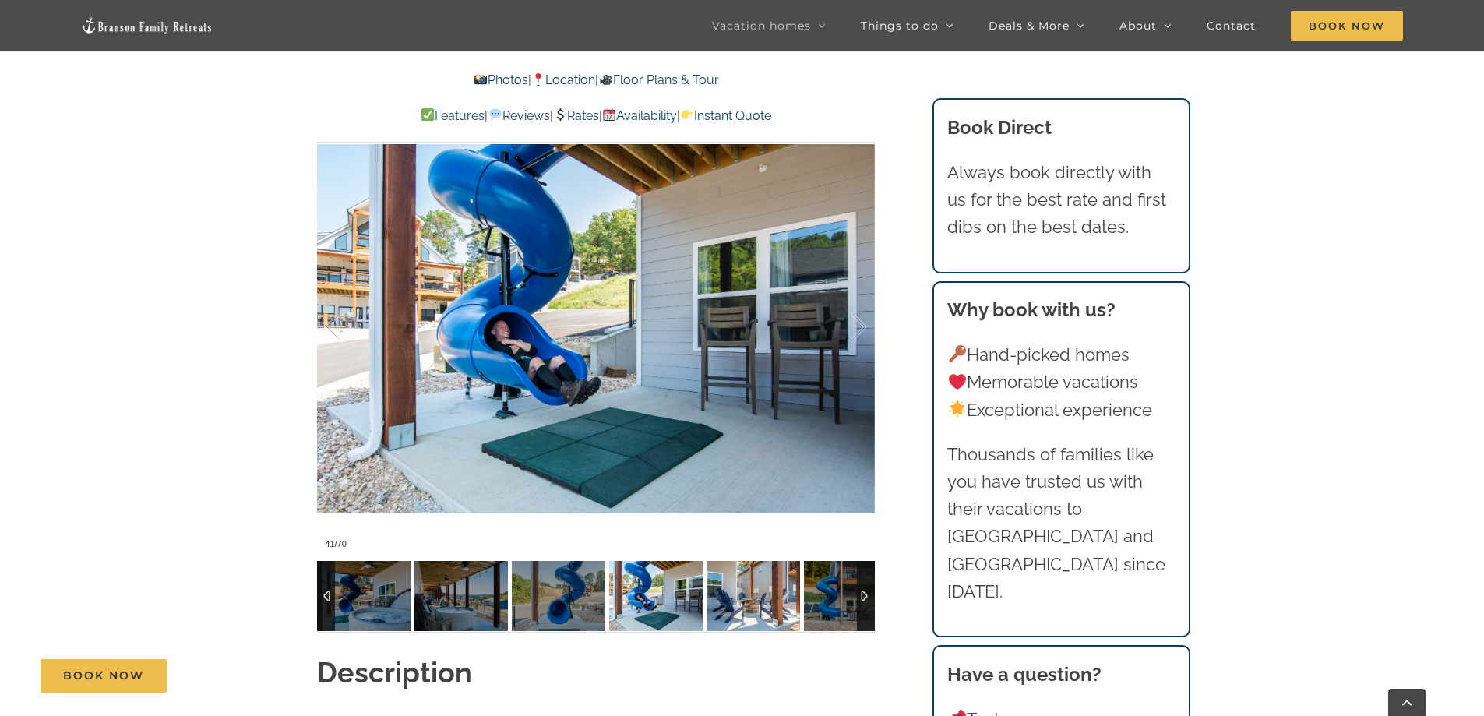
click at [800, 600] on img at bounding box center [752, 596] width 93 height 70
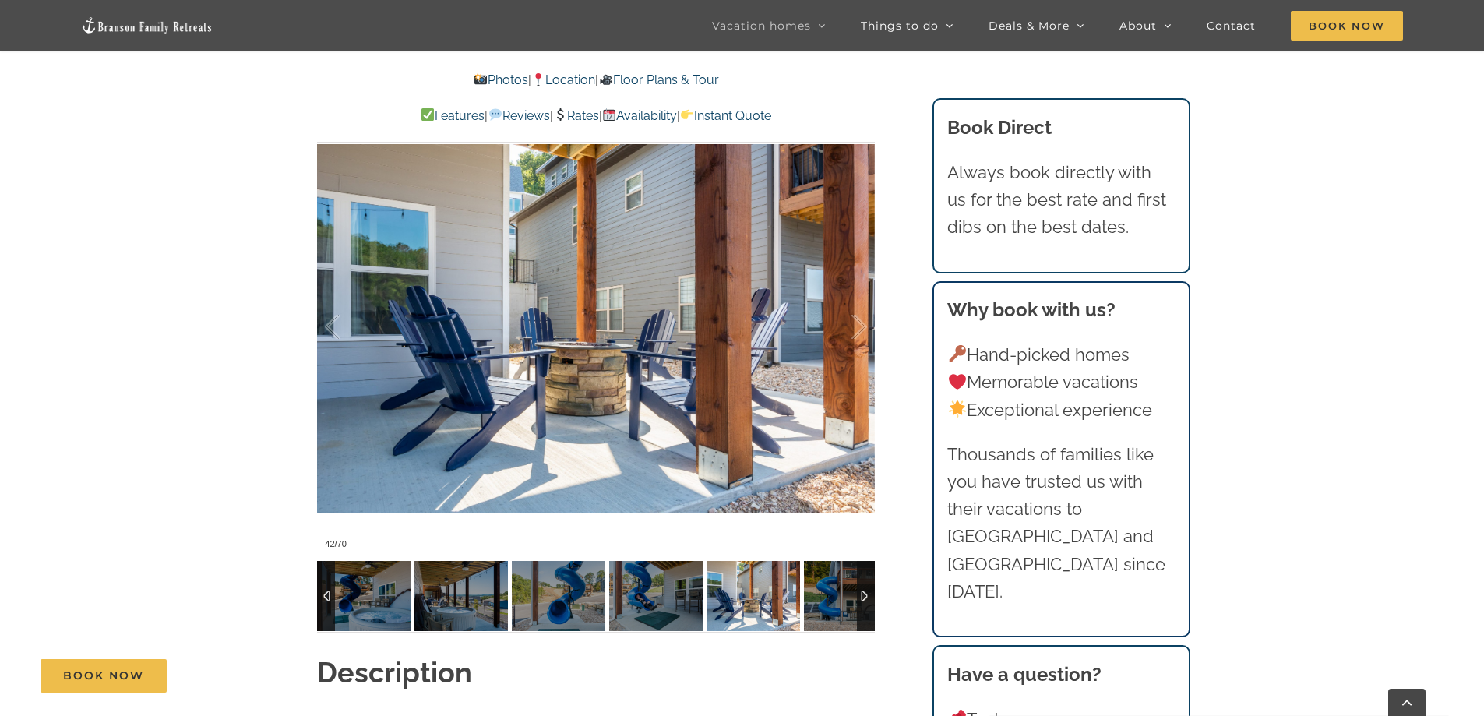
click at [860, 599] on div at bounding box center [866, 596] width 18 height 70
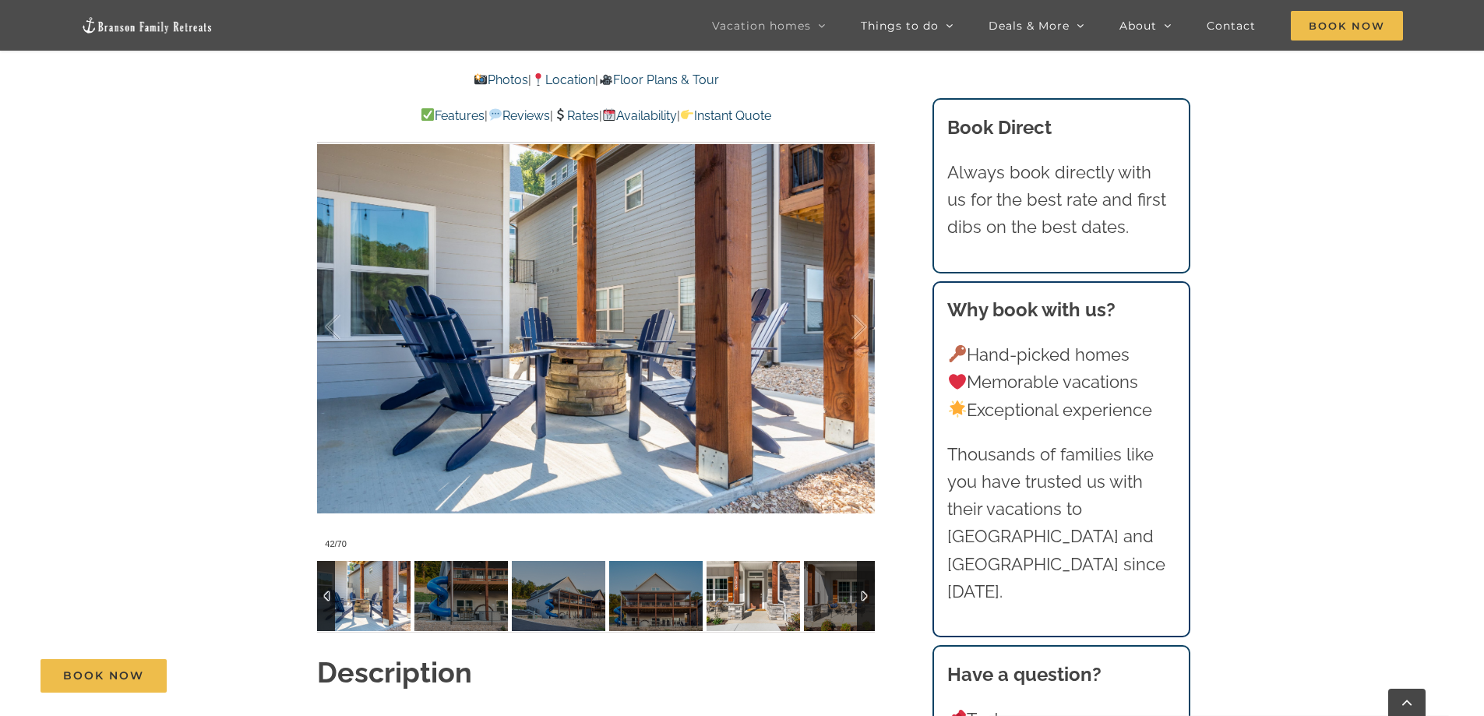
click at [748, 597] on img at bounding box center [752, 596] width 93 height 70
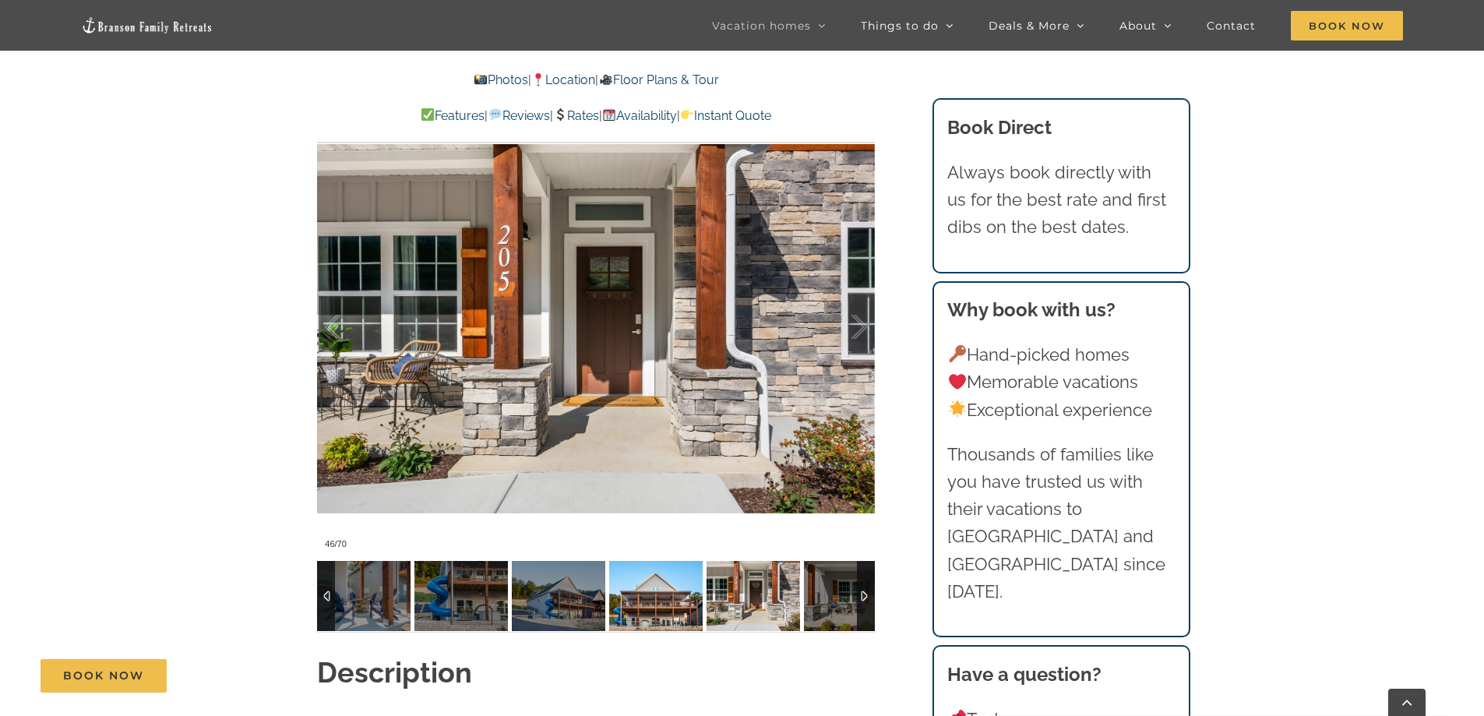
click at [642, 605] on img at bounding box center [655, 596] width 93 height 70
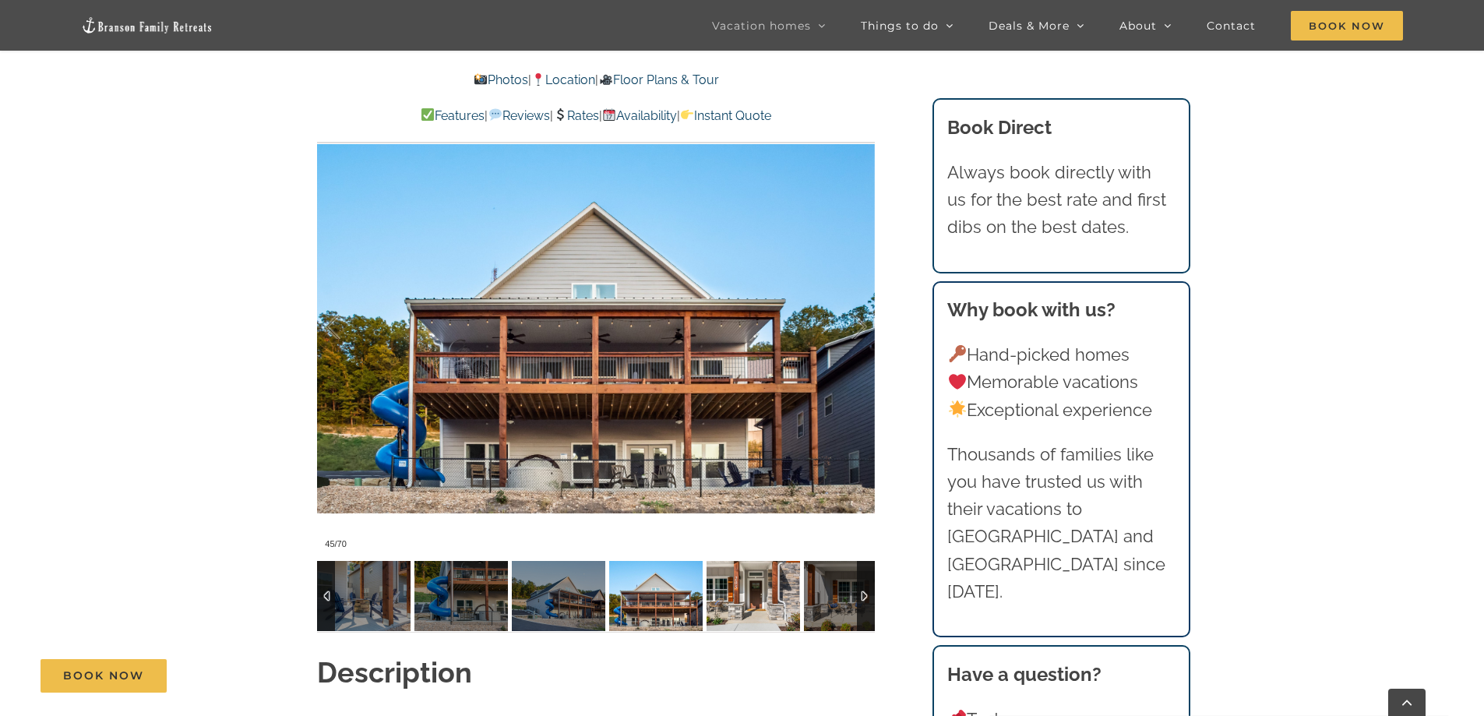
click at [764, 604] on img at bounding box center [752, 596] width 93 height 70
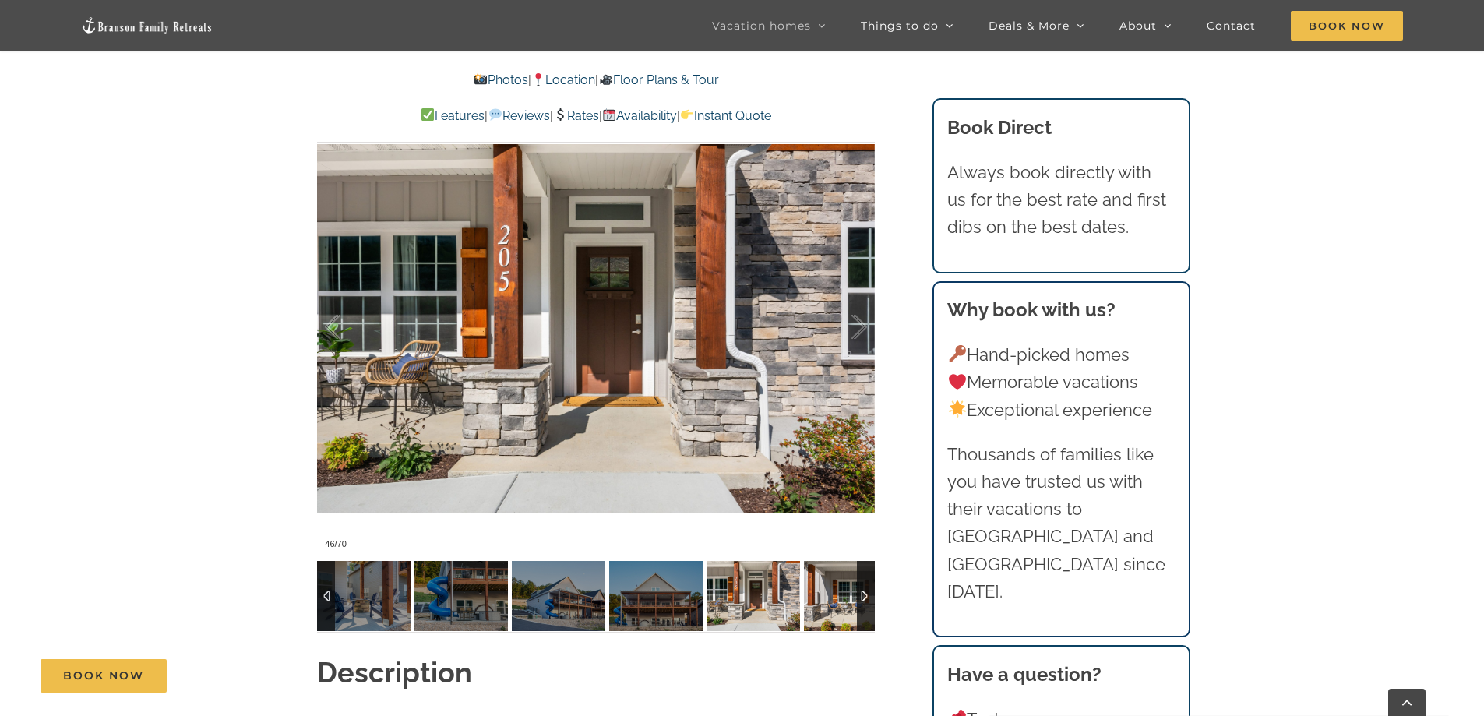
click at [824, 603] on img at bounding box center [850, 596] width 93 height 70
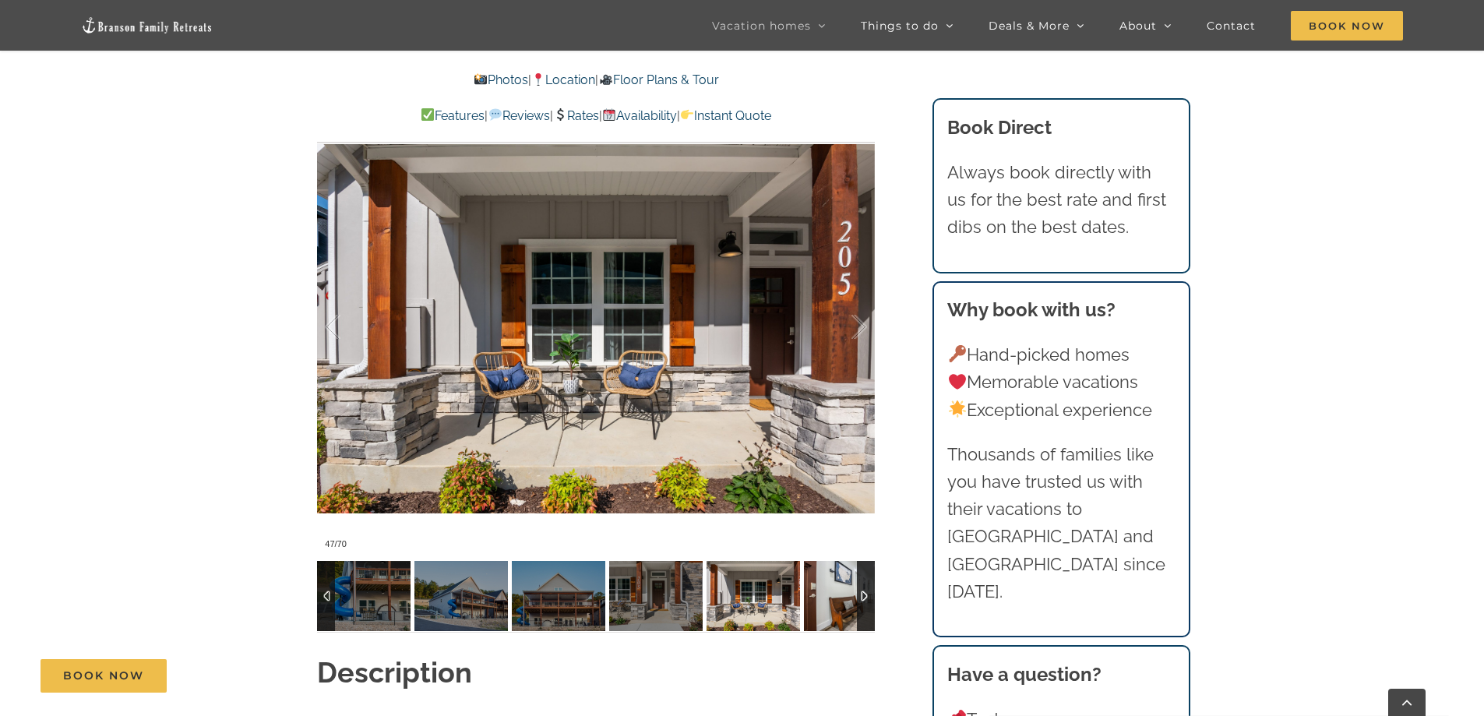
click at [826, 603] on img at bounding box center [850, 596] width 93 height 70
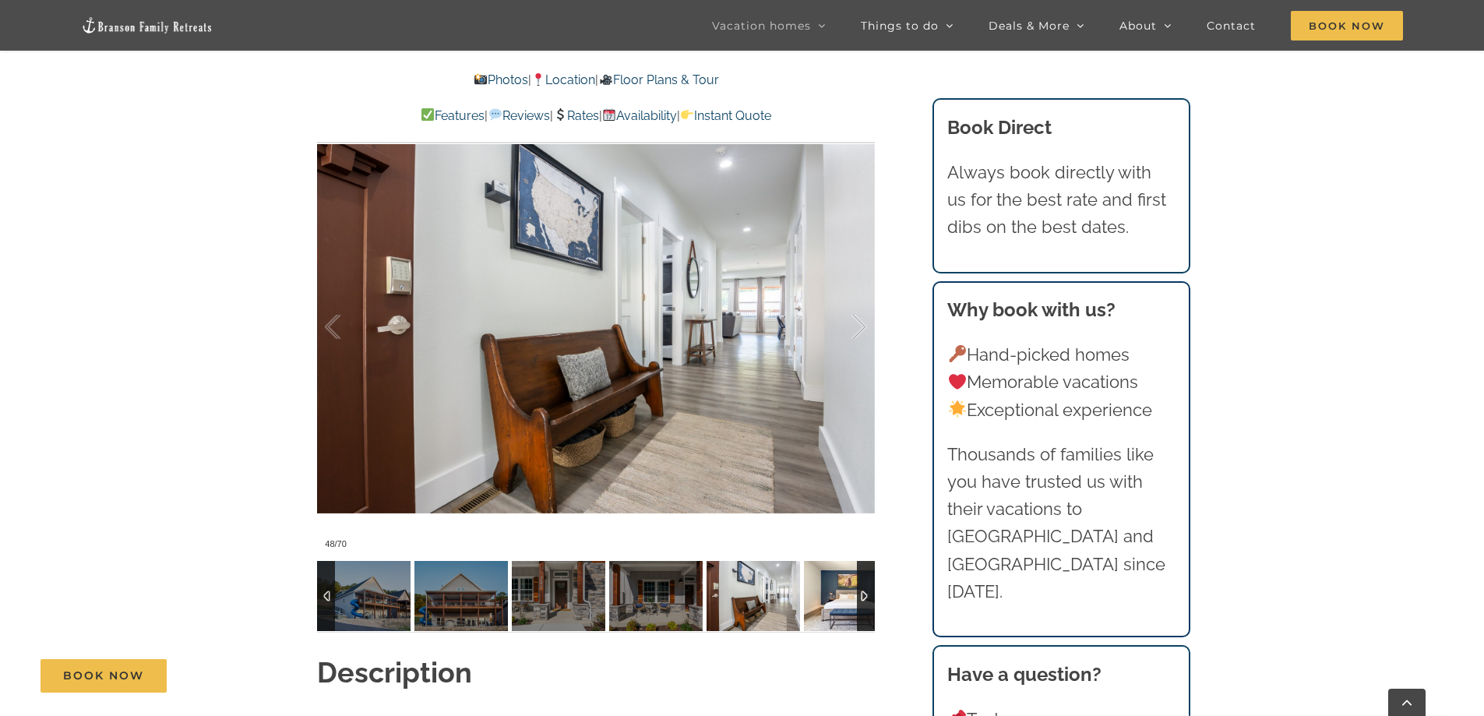
click at [831, 603] on img at bounding box center [850, 596] width 93 height 70
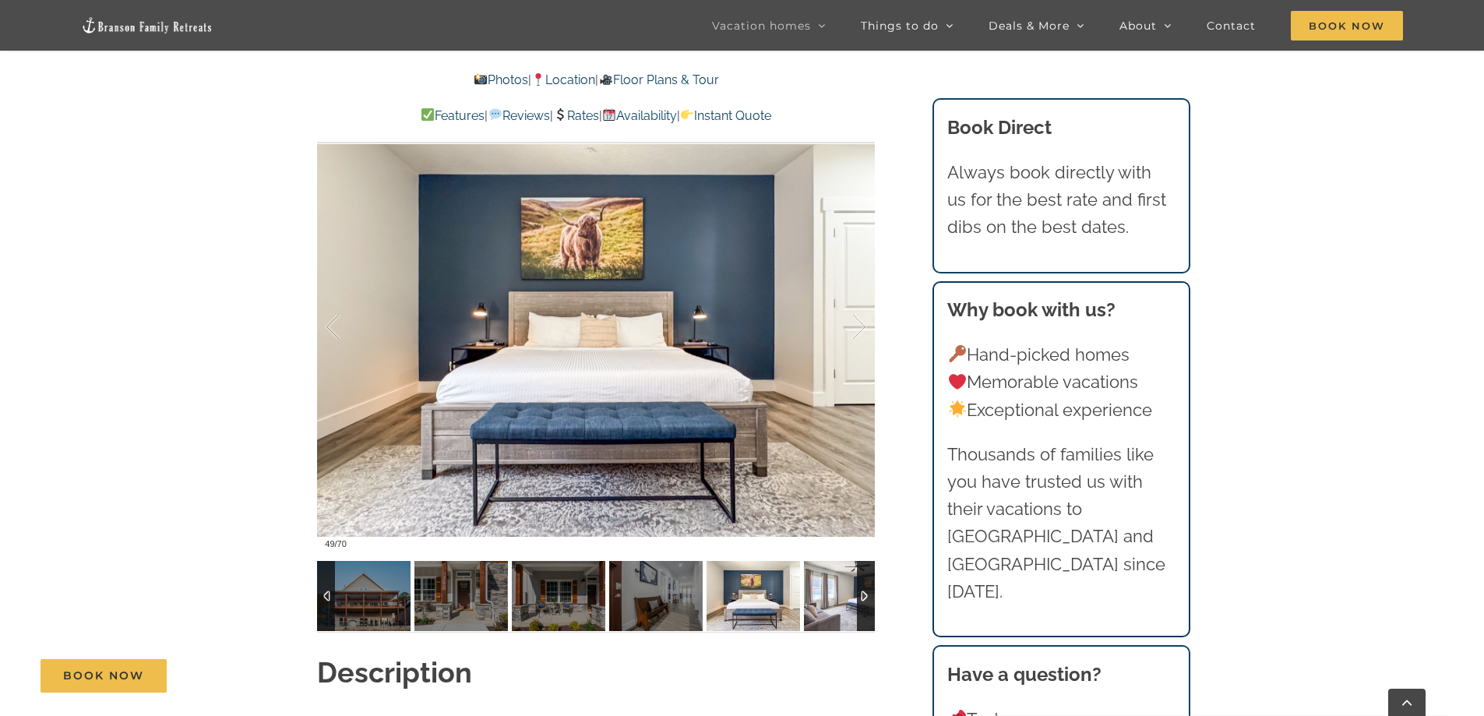
click at [831, 603] on img at bounding box center [850, 596] width 93 height 70
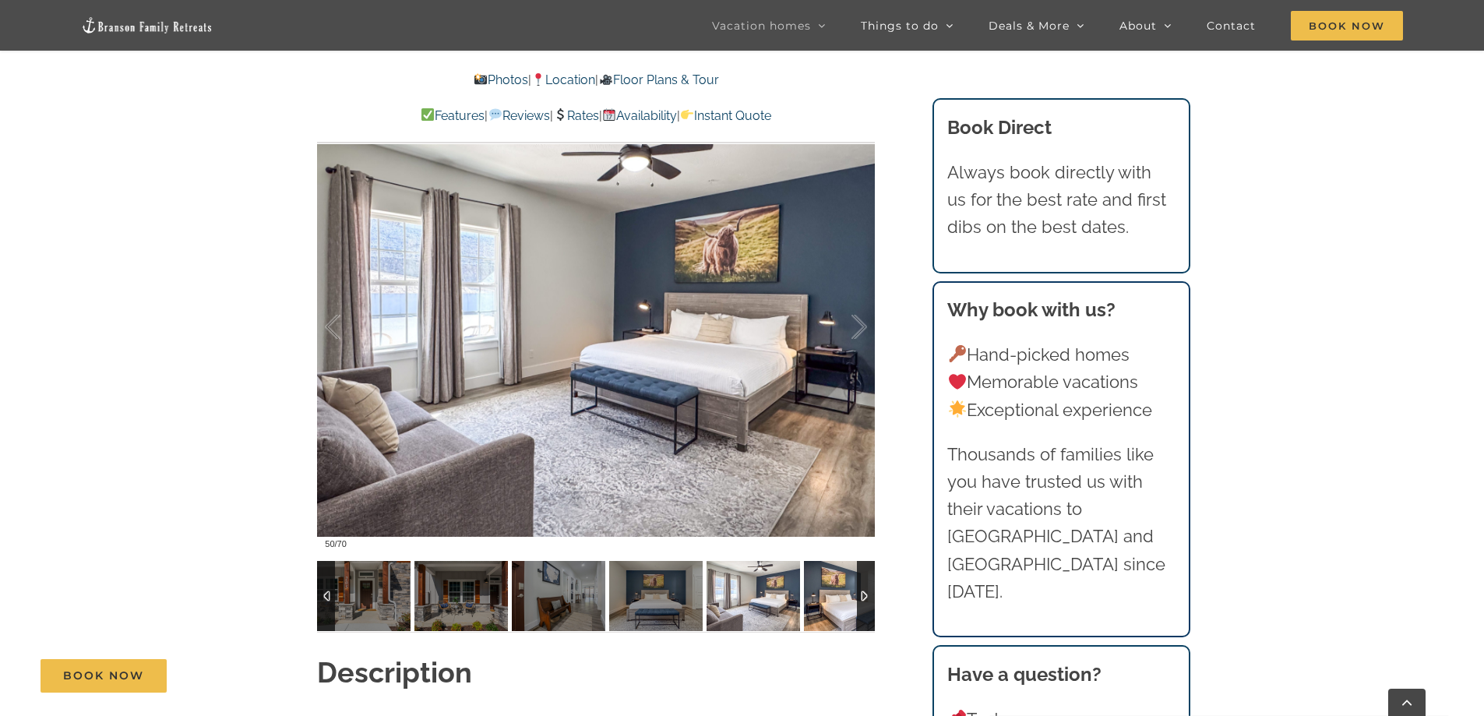
click at [831, 603] on img at bounding box center [850, 596] width 93 height 70
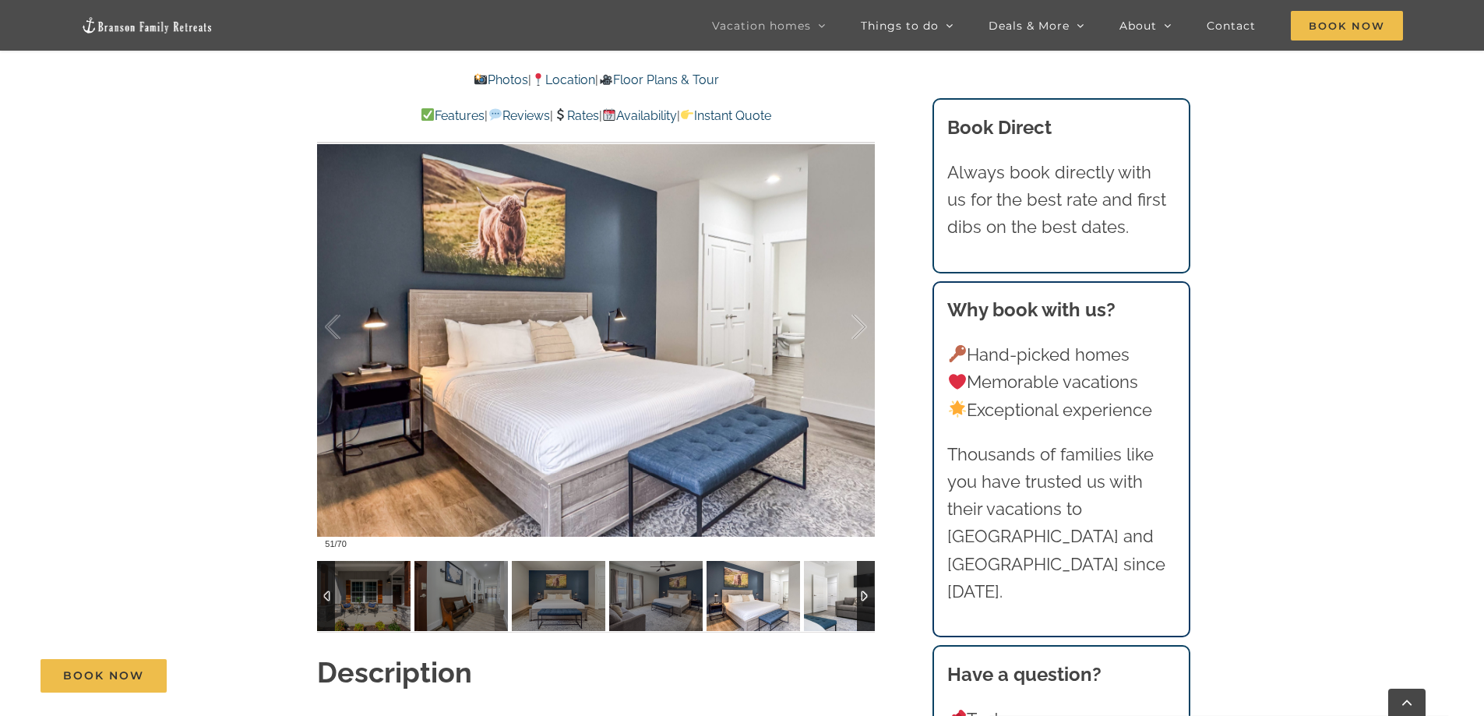
click at [831, 603] on img at bounding box center [850, 596] width 93 height 70
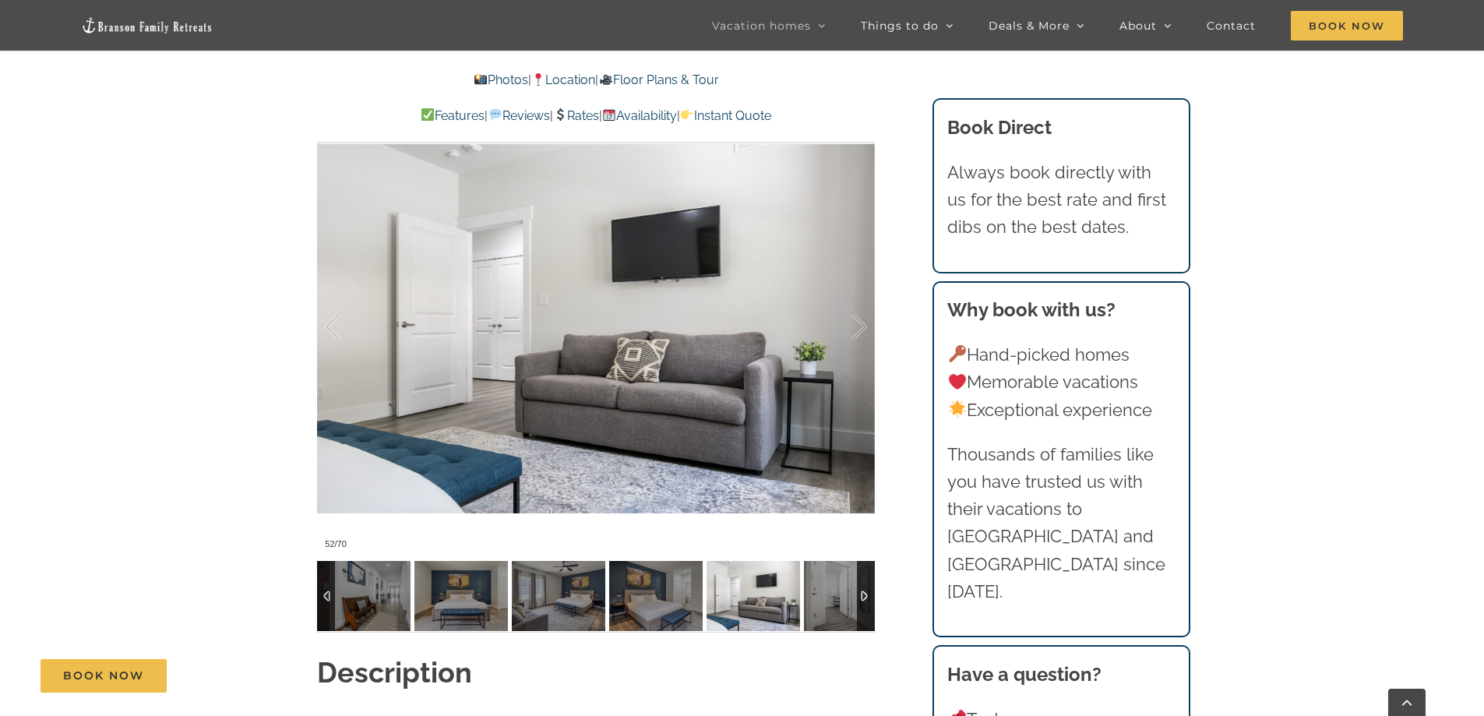
click at [745, 603] on img at bounding box center [752, 596] width 93 height 70
click at [362, 596] on img at bounding box center [363, 596] width 93 height 70
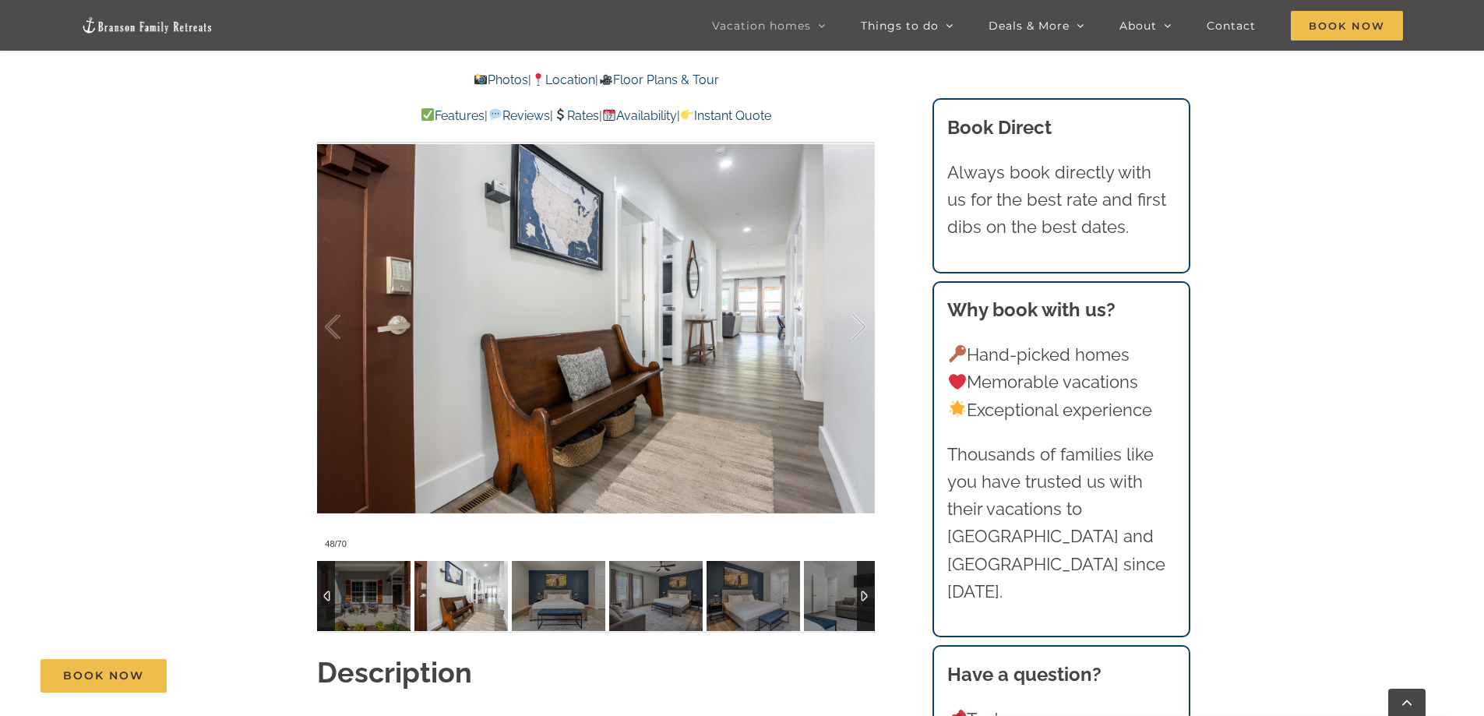
click at [486, 608] on img at bounding box center [460, 596] width 93 height 70
click at [464, 599] on img at bounding box center [460, 596] width 93 height 70
click at [541, 599] on img at bounding box center [558, 596] width 93 height 70
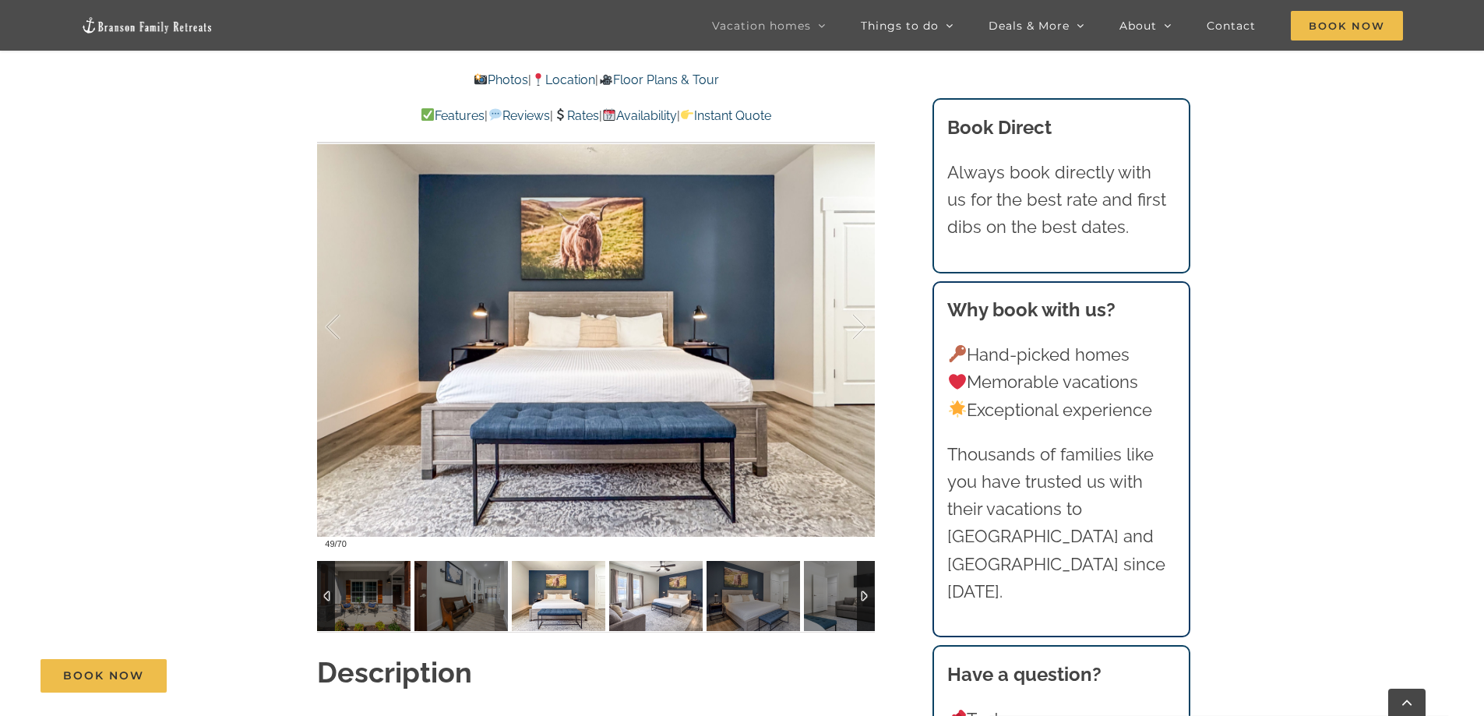
click at [666, 597] on img at bounding box center [655, 596] width 93 height 70
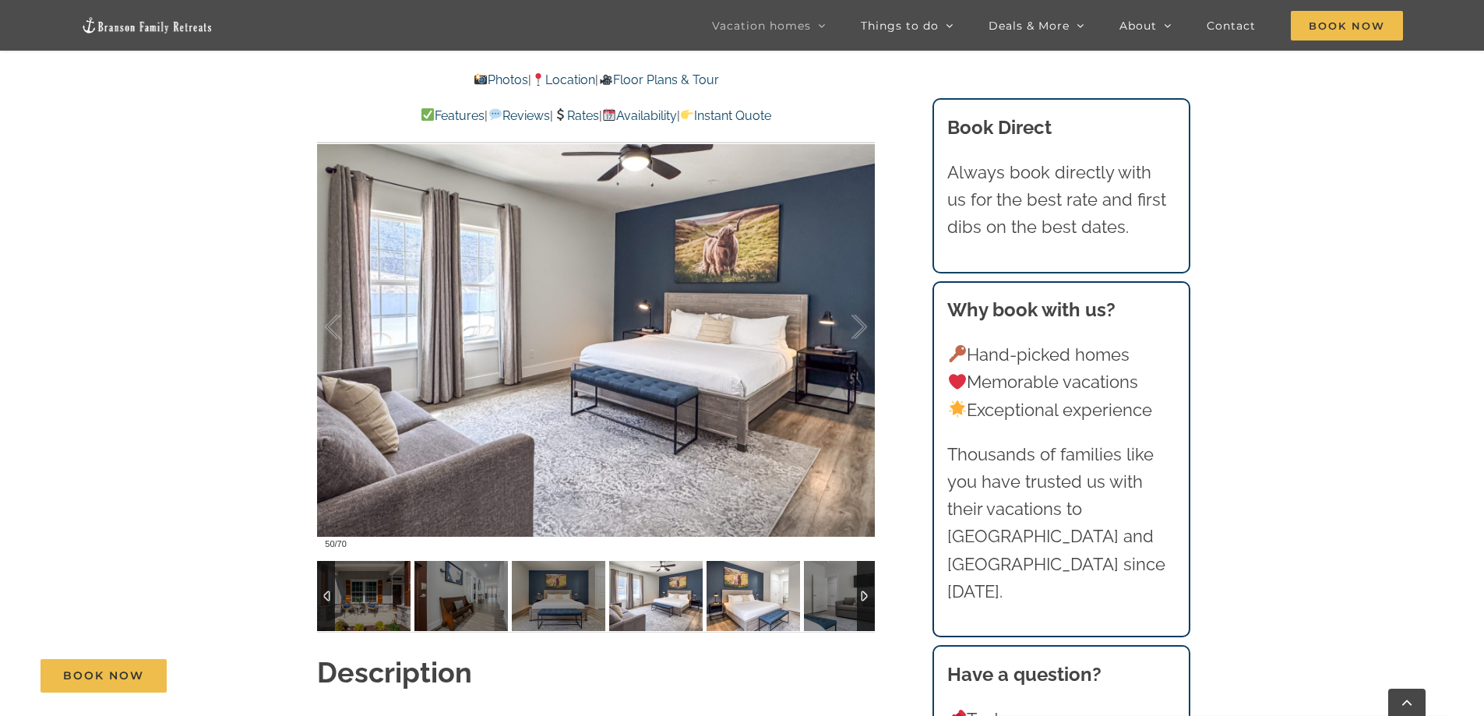
click at [741, 598] on img at bounding box center [752, 596] width 93 height 70
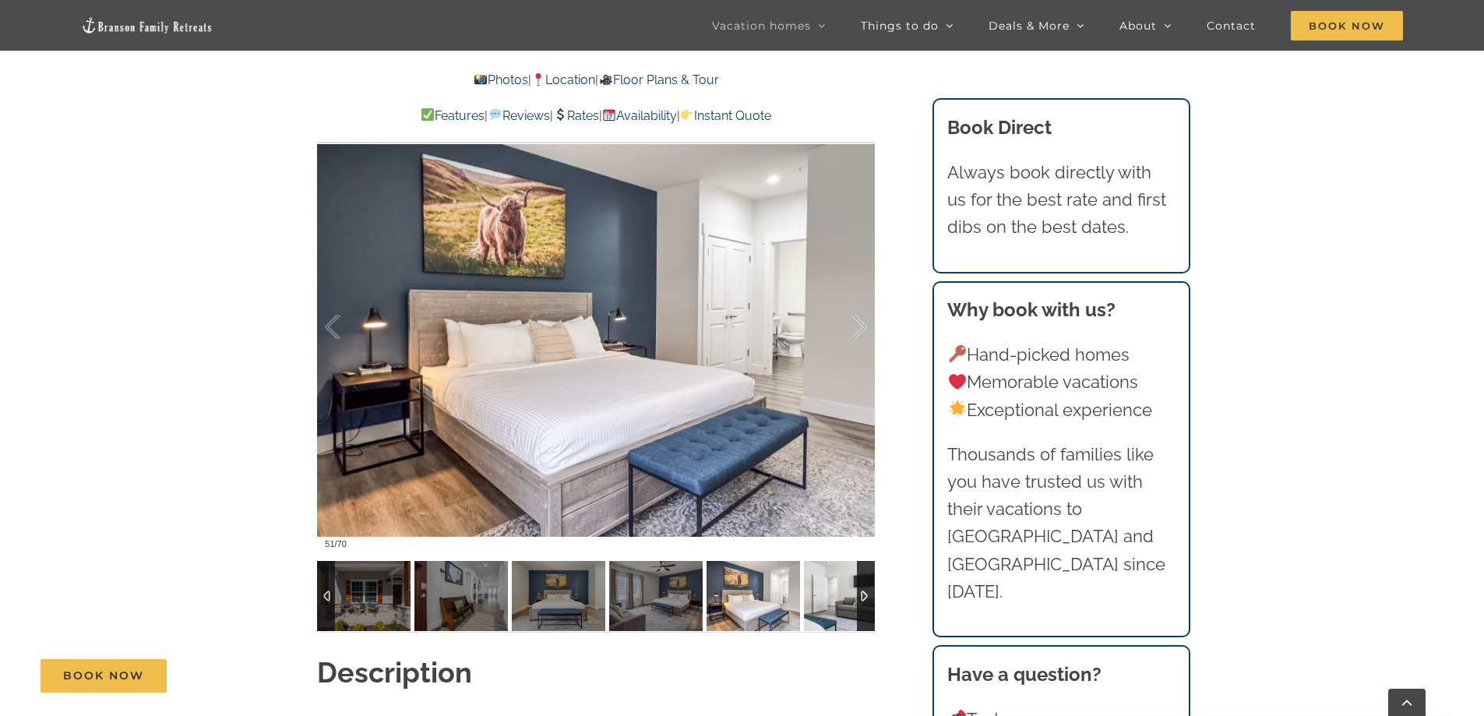
click at [824, 596] on img at bounding box center [850, 596] width 93 height 70
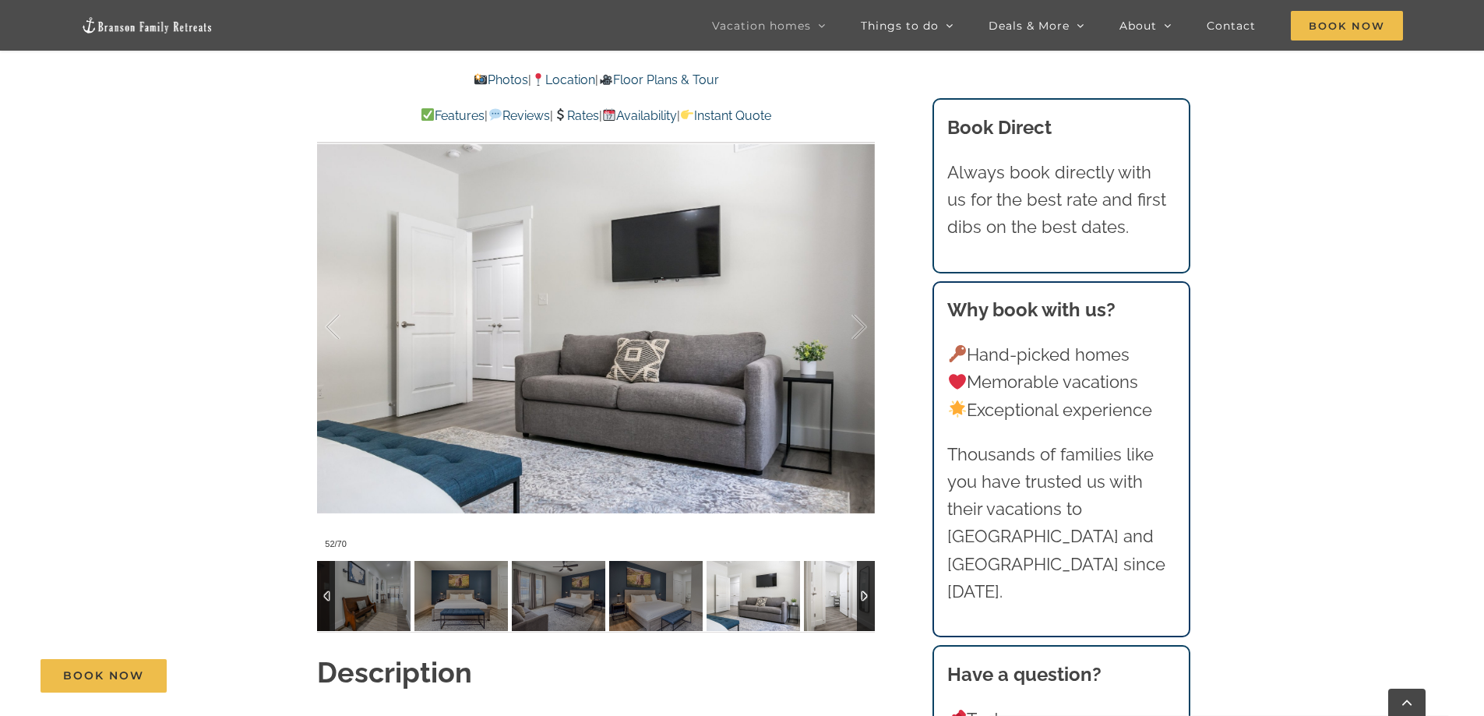
click at [824, 597] on img at bounding box center [850, 596] width 93 height 70
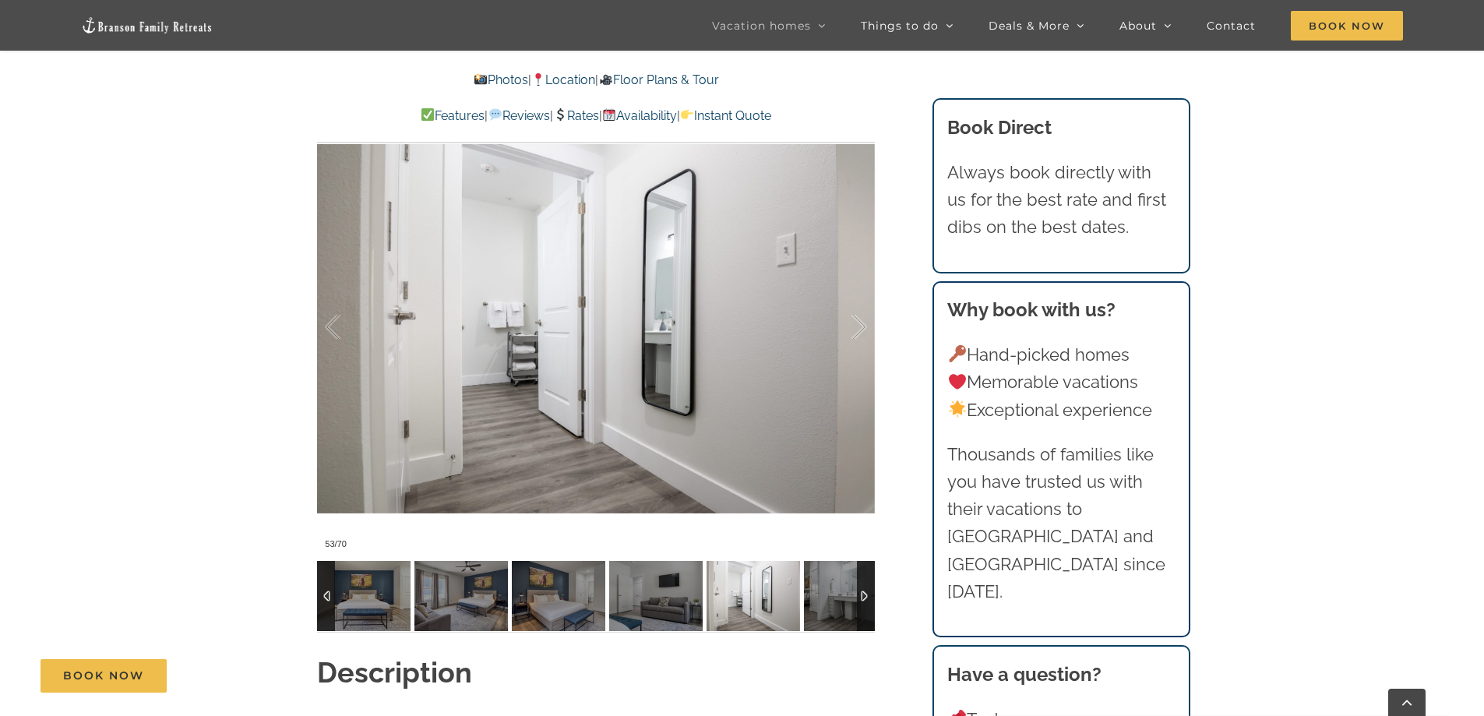
click at [752, 599] on img at bounding box center [752, 596] width 93 height 70
click at [824, 604] on img at bounding box center [850, 596] width 93 height 70
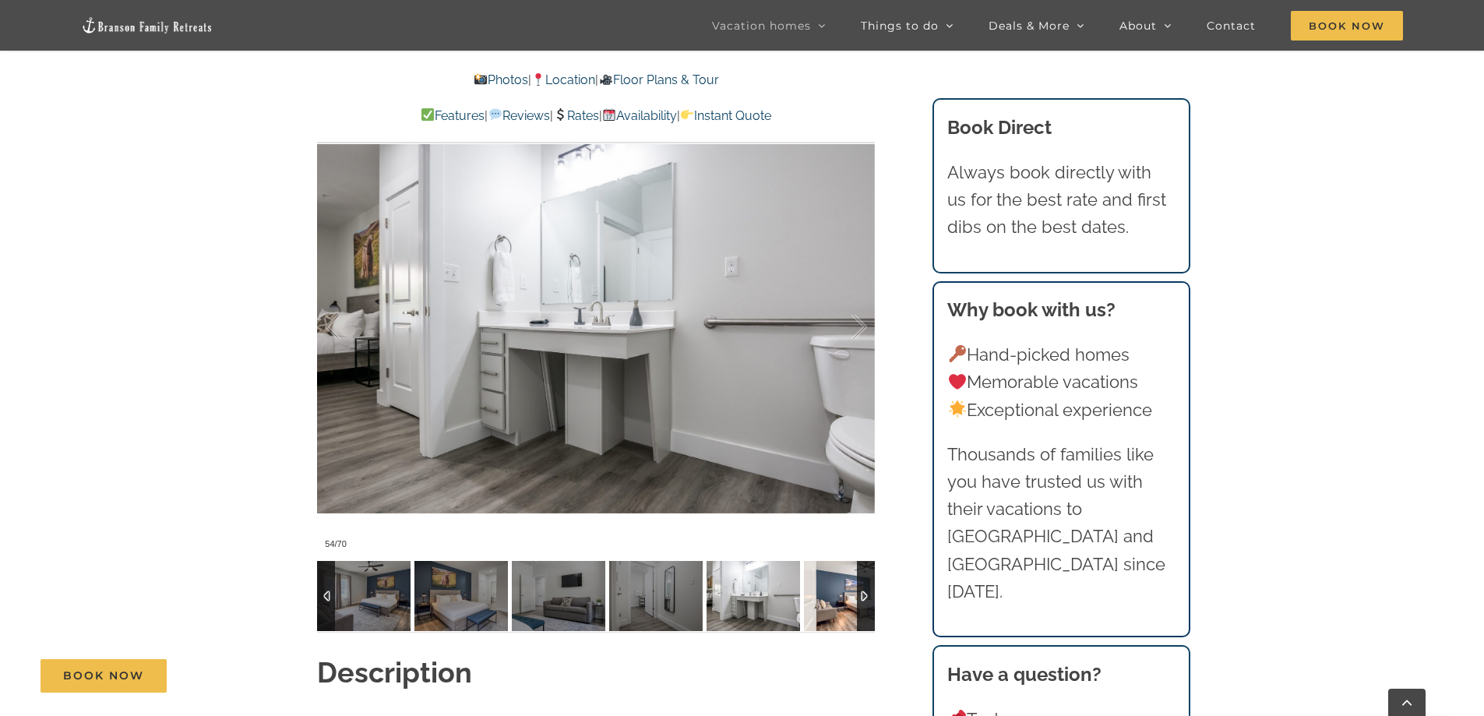
click at [831, 600] on img at bounding box center [850, 596] width 93 height 70
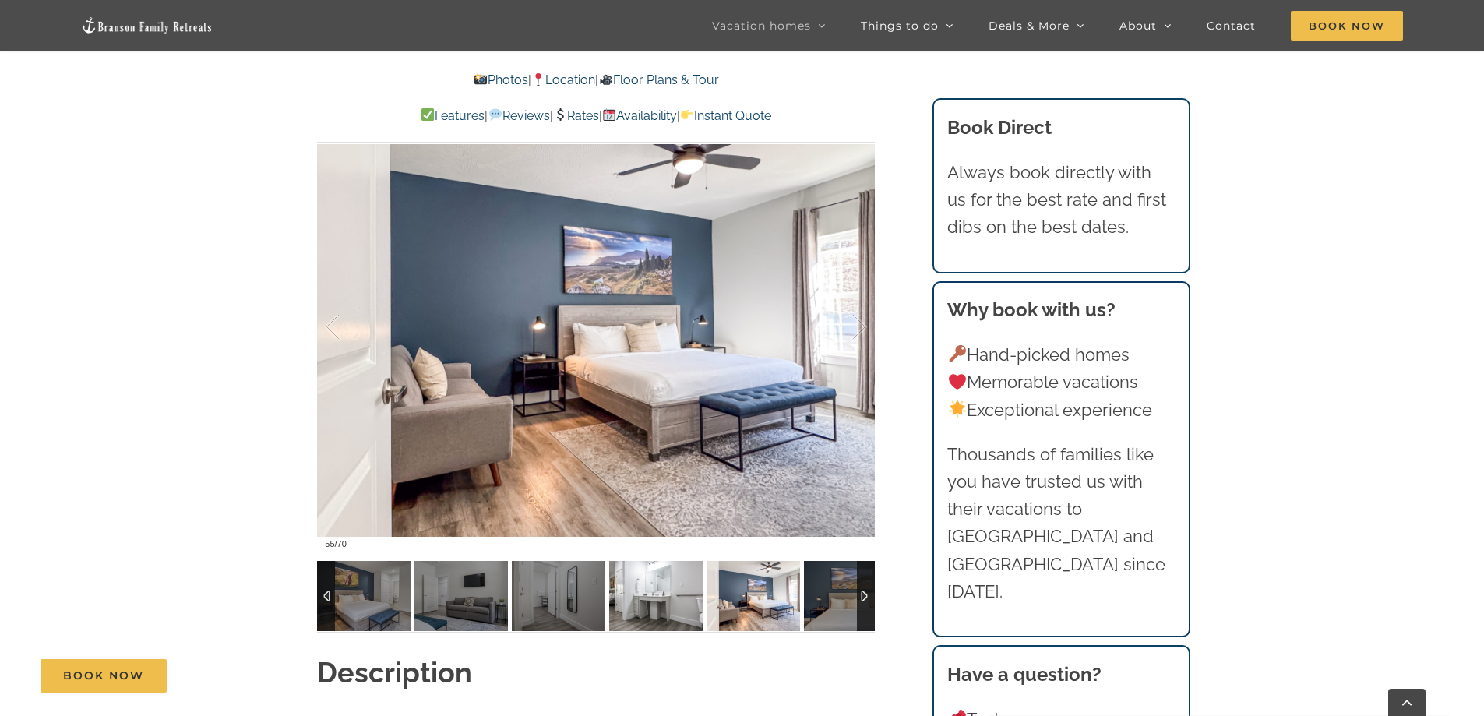
click at [646, 600] on img at bounding box center [655, 596] width 93 height 70
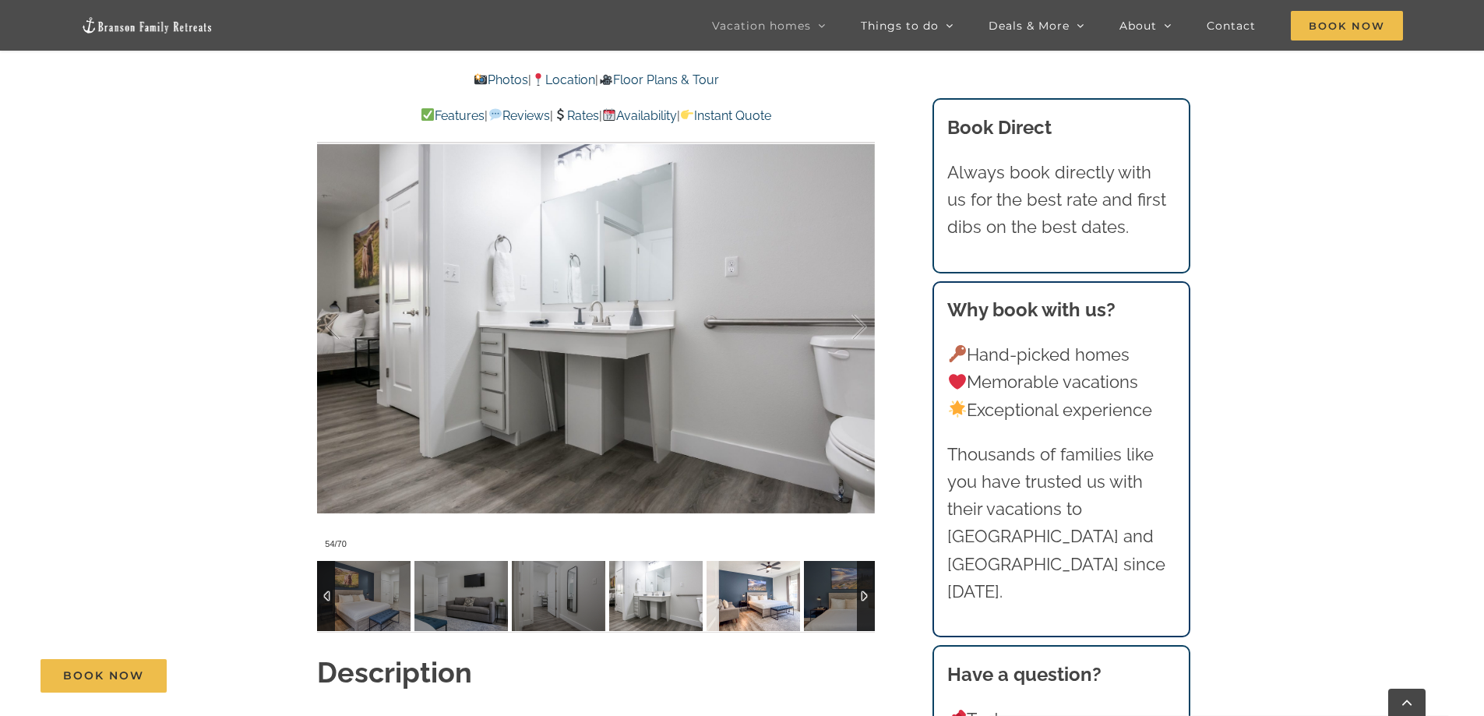
click at [755, 597] on img at bounding box center [752, 596] width 93 height 70
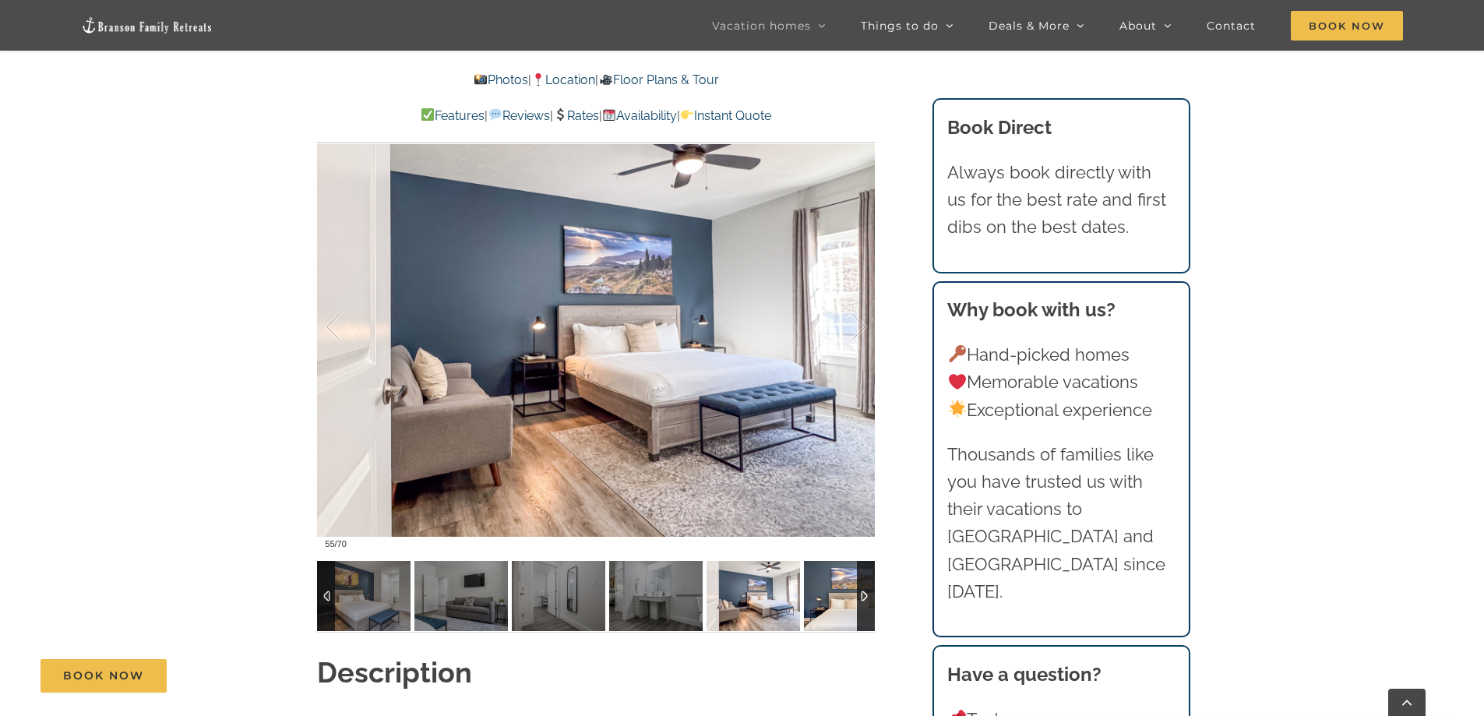
click at [824, 597] on img at bounding box center [850, 596] width 93 height 70
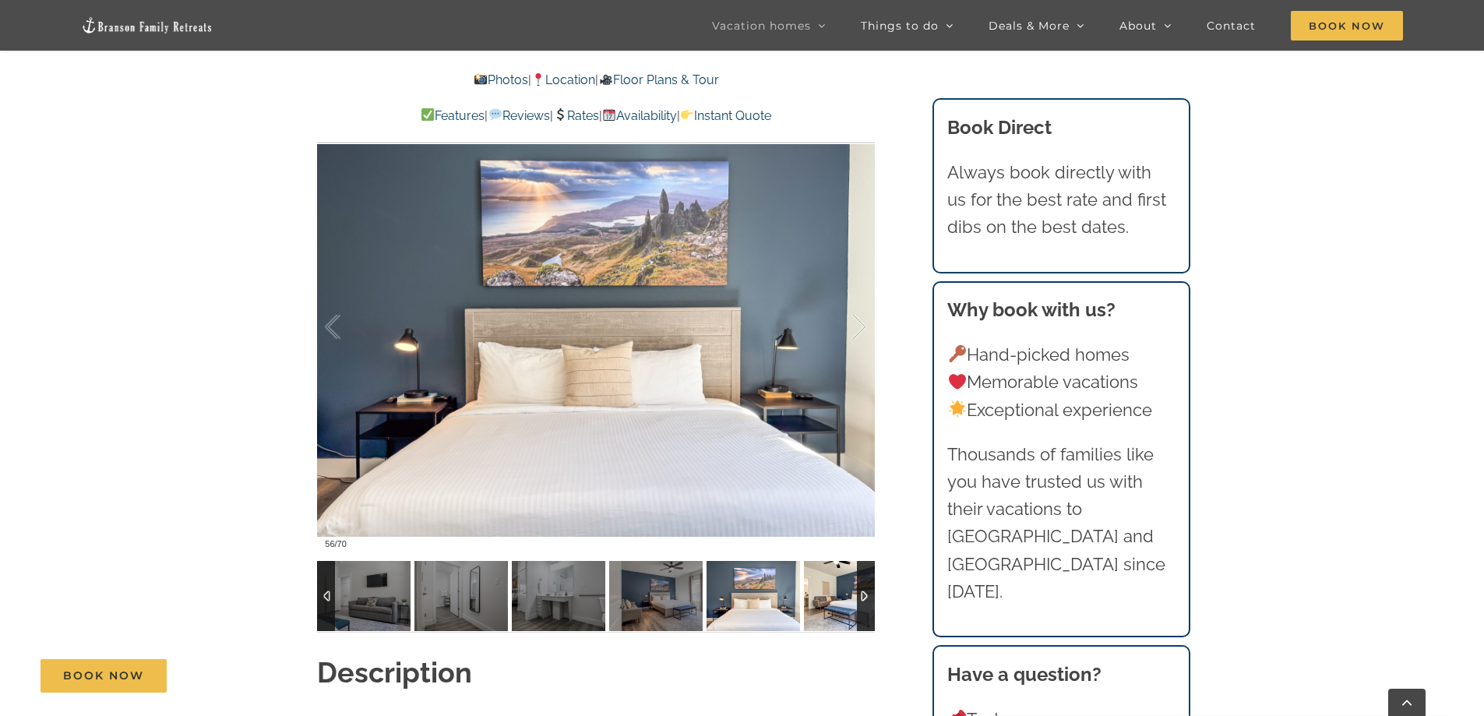
click at [821, 597] on img at bounding box center [850, 596] width 93 height 70
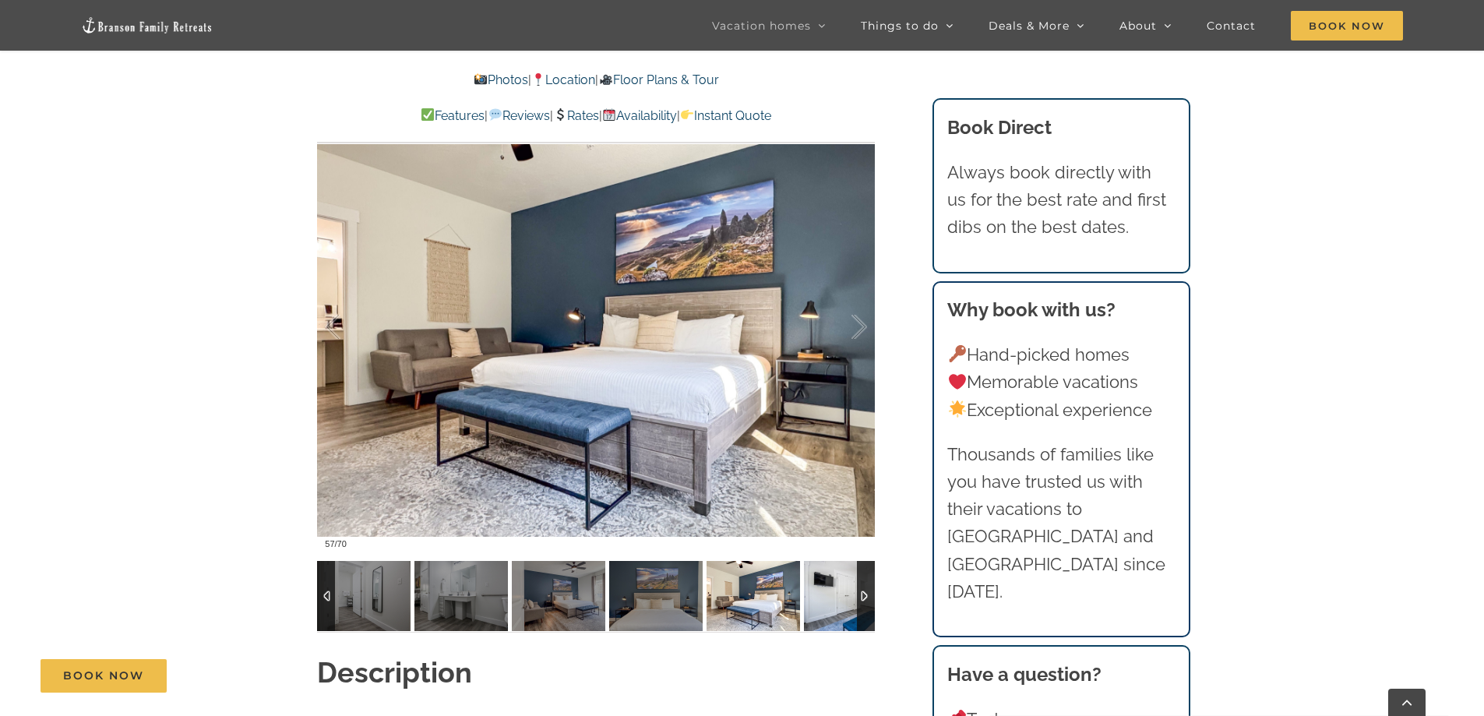
click at [818, 598] on img at bounding box center [850, 596] width 93 height 70
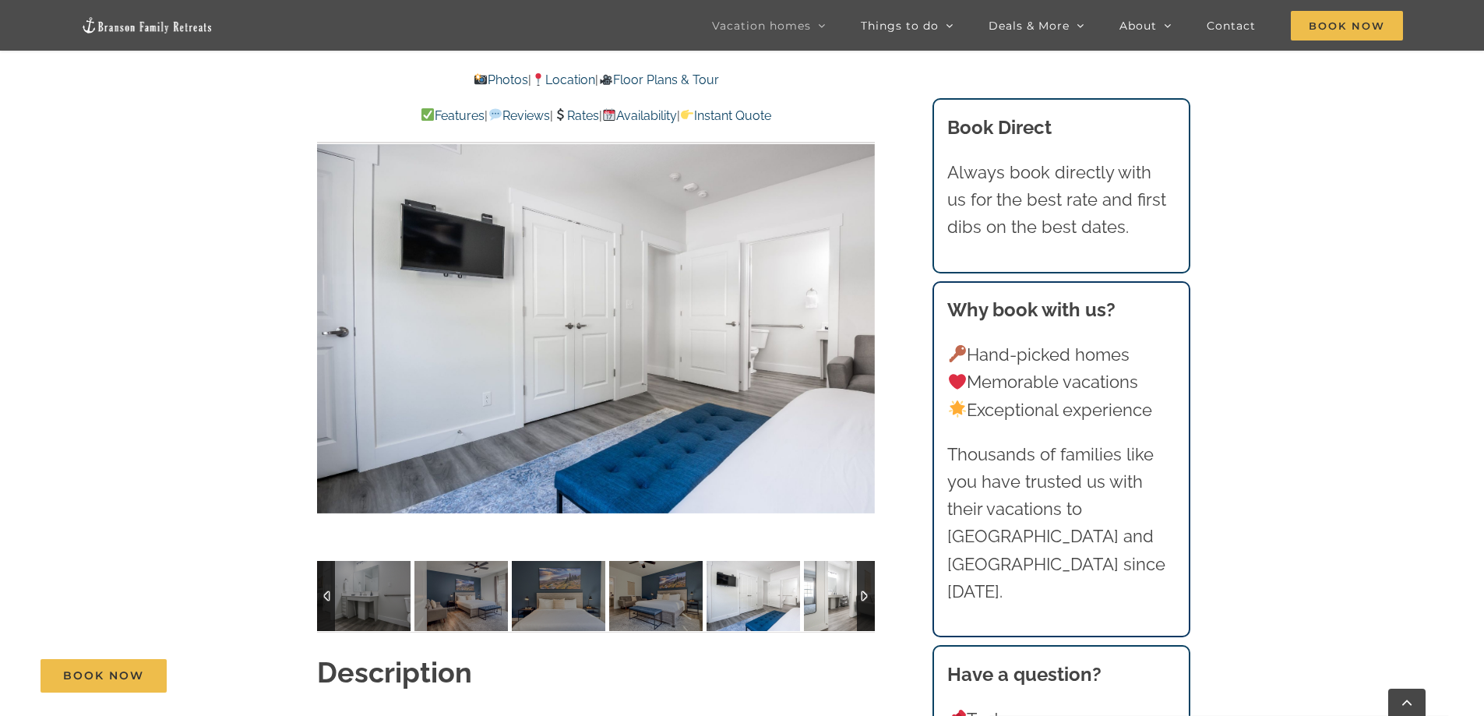
click at [818, 599] on img at bounding box center [850, 596] width 93 height 70
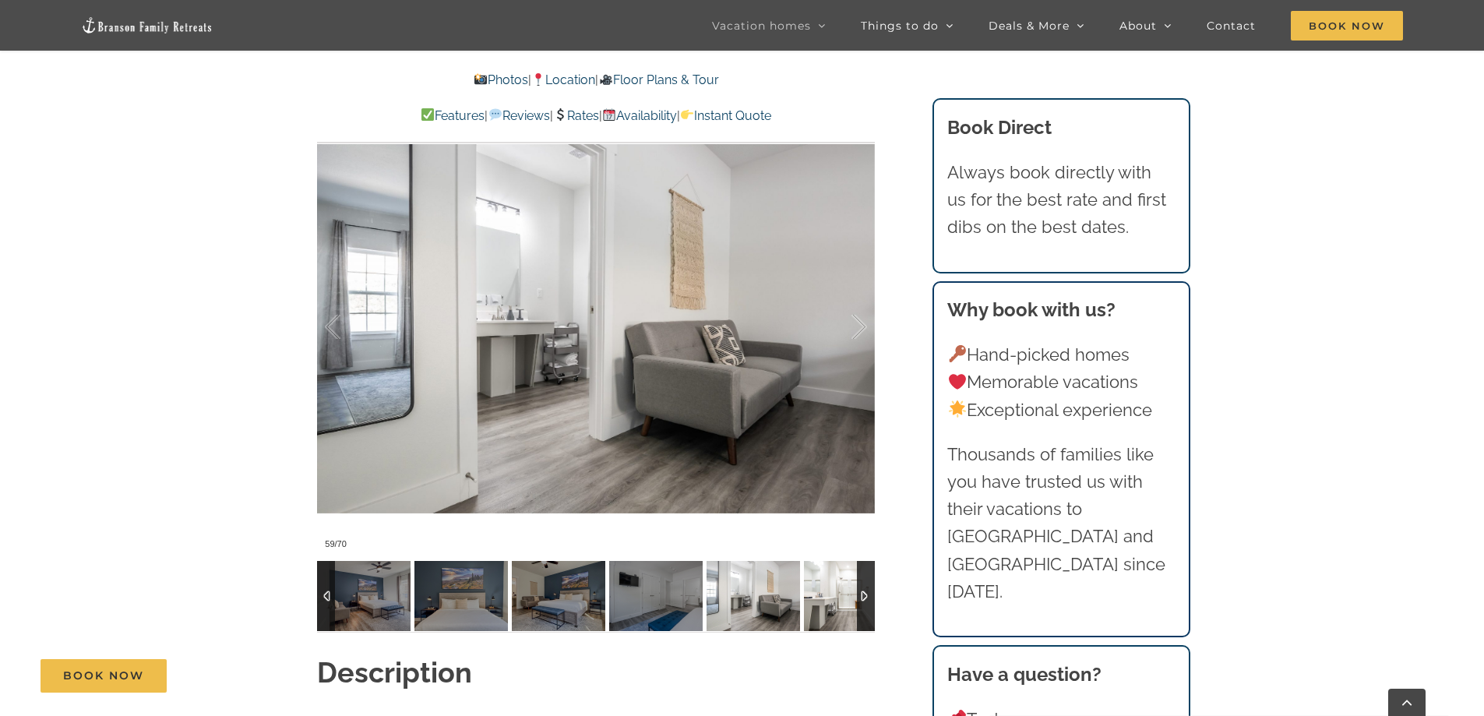
click at [820, 600] on img at bounding box center [850, 596] width 93 height 70
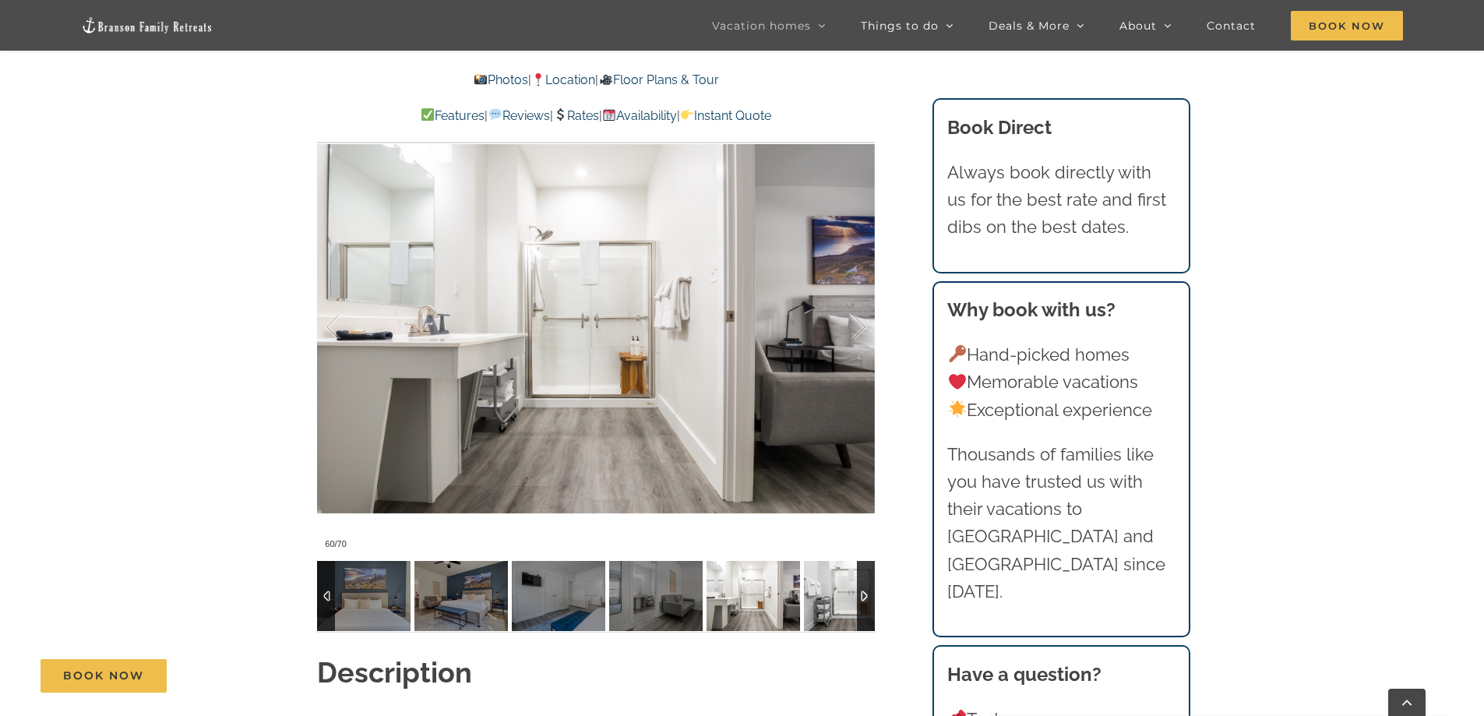
click at [839, 601] on img at bounding box center [850, 596] width 93 height 70
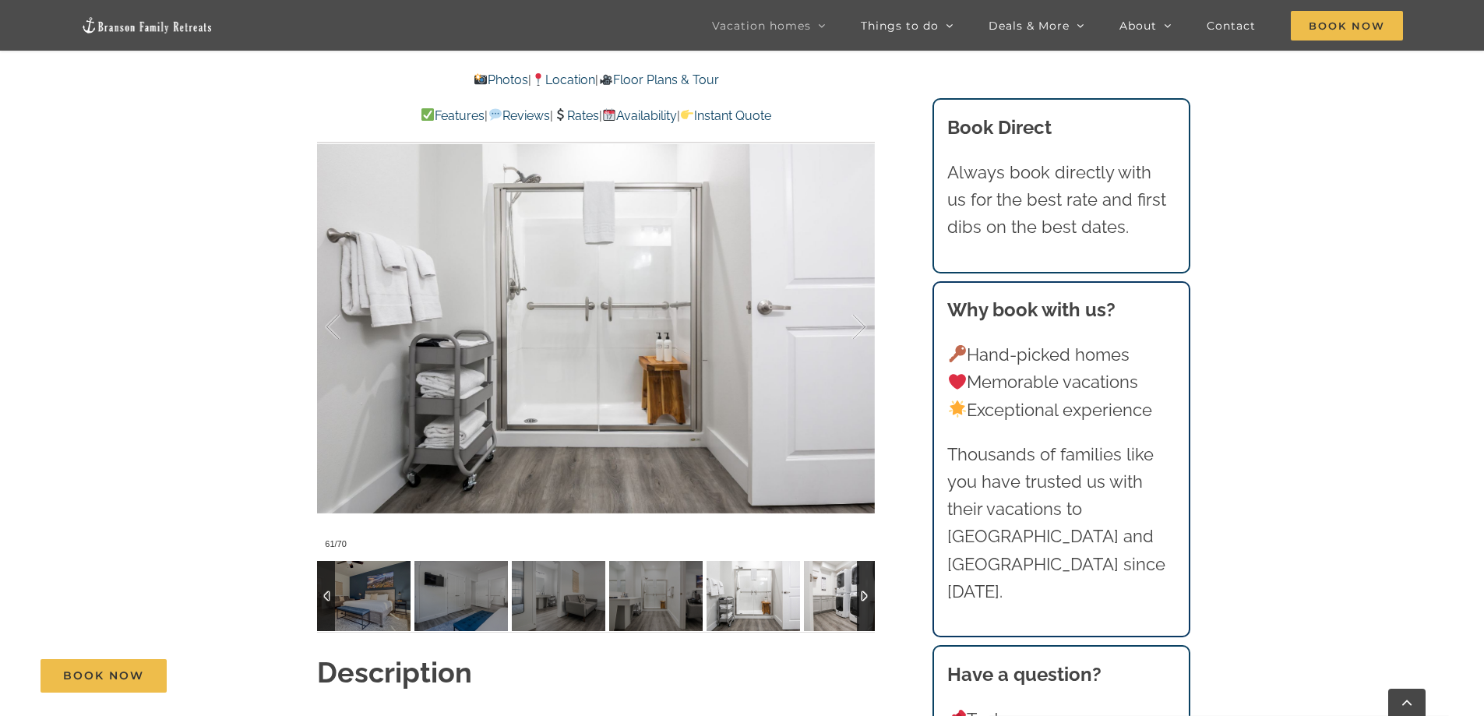
click at [820, 600] on img at bounding box center [850, 596] width 93 height 70
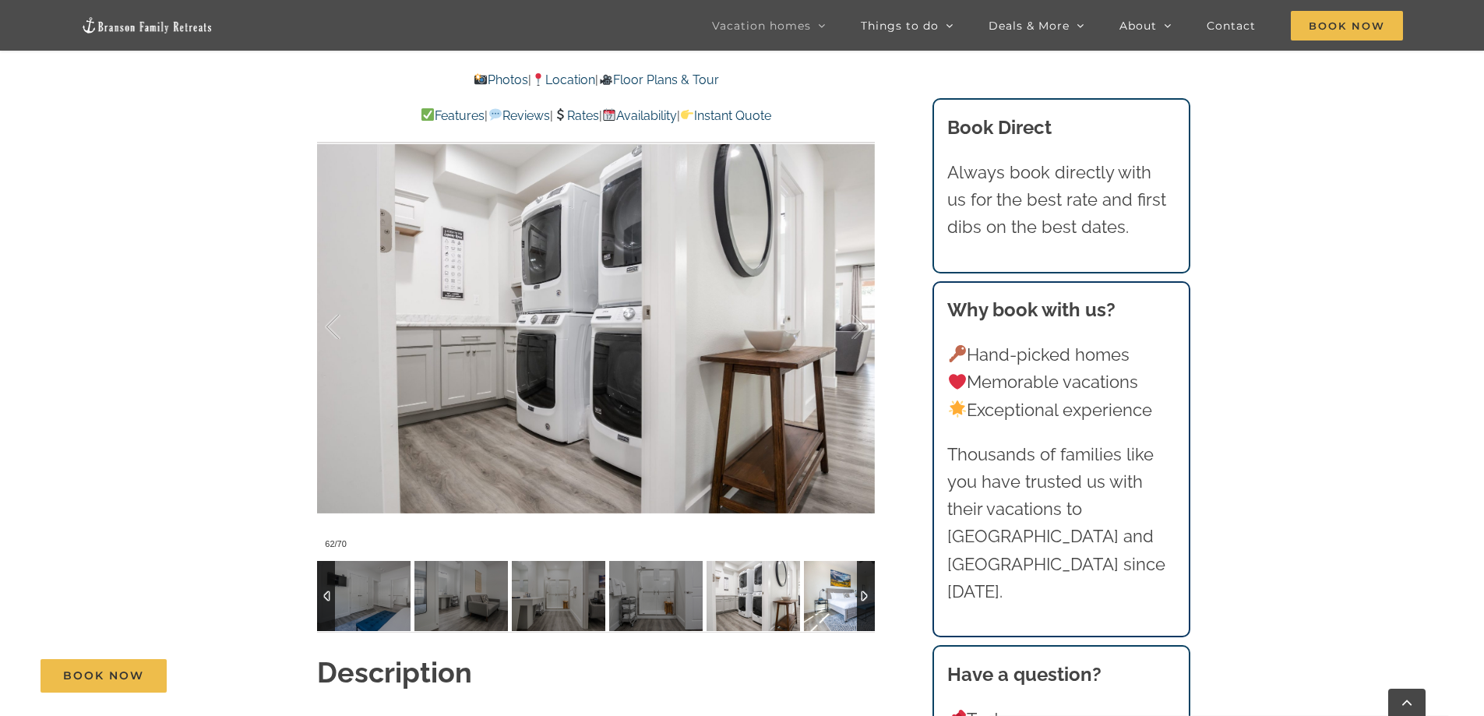
click at [820, 599] on img at bounding box center [850, 596] width 93 height 70
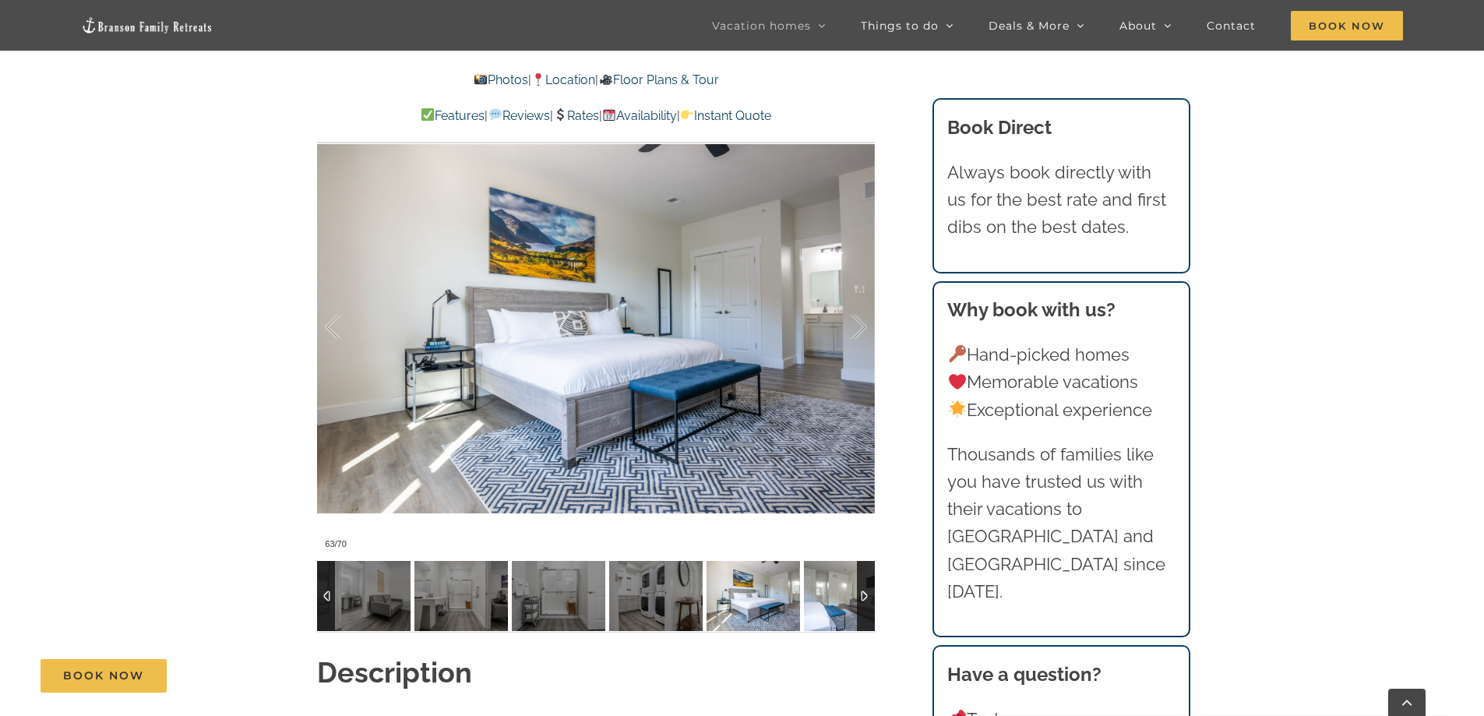
click at [820, 599] on img at bounding box center [850, 596] width 93 height 70
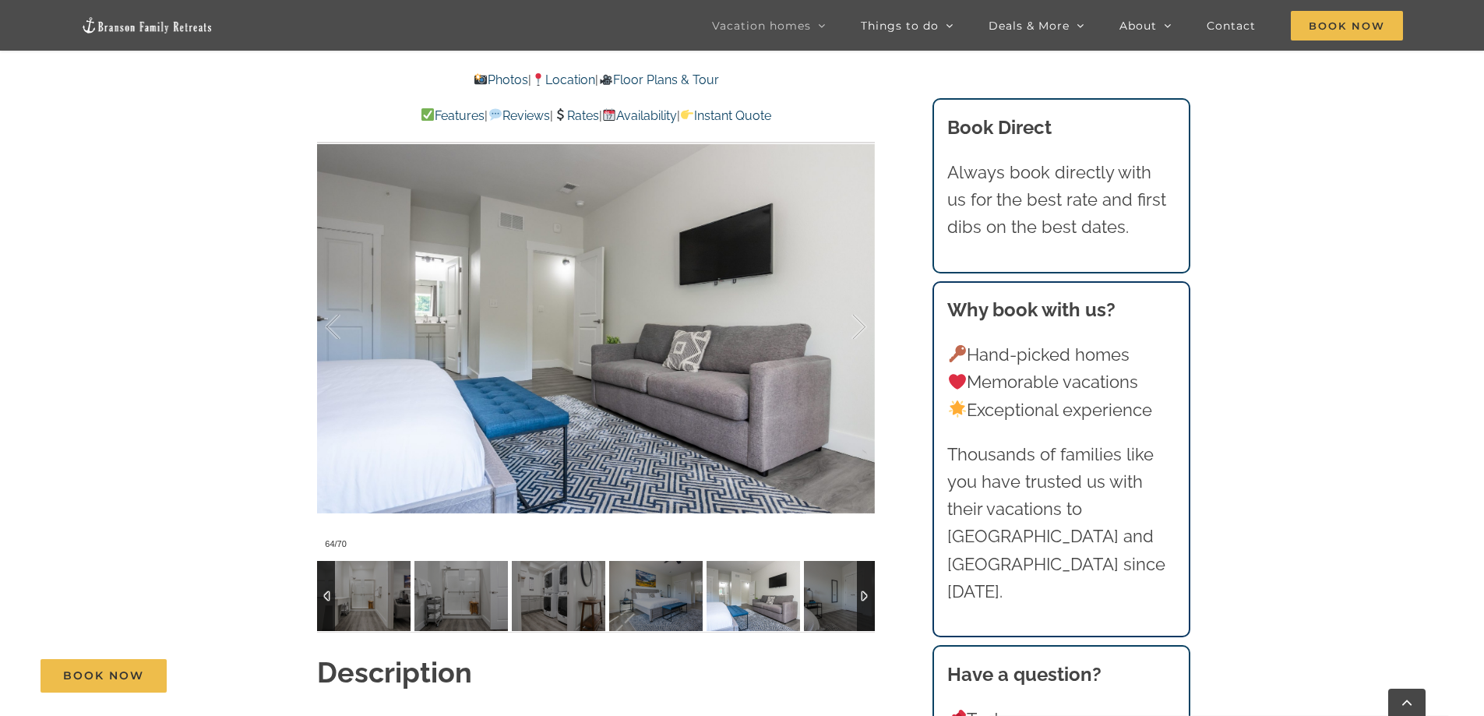
click at [800, 599] on img at bounding box center [752, 596] width 93 height 70
click at [820, 599] on img at bounding box center [850, 596] width 93 height 70
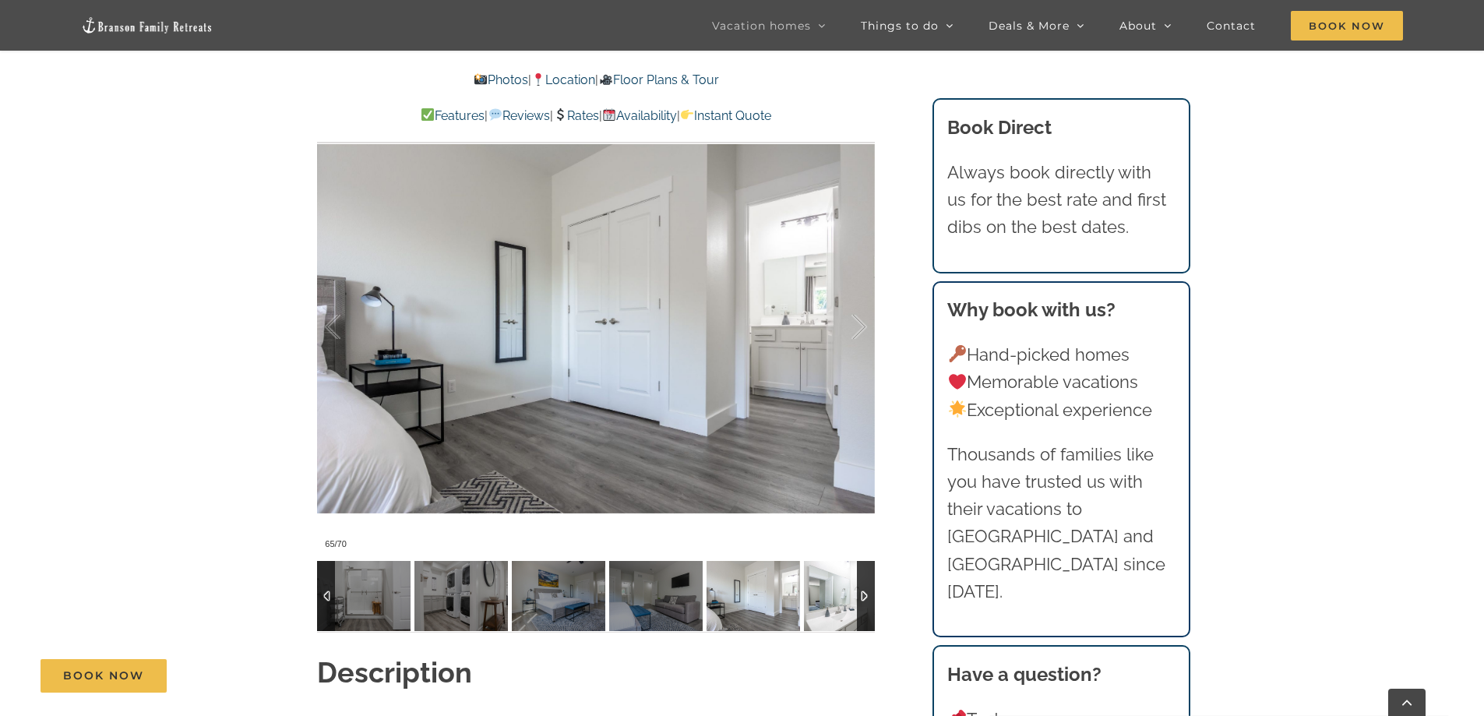
click at [820, 599] on img at bounding box center [850, 596] width 93 height 70
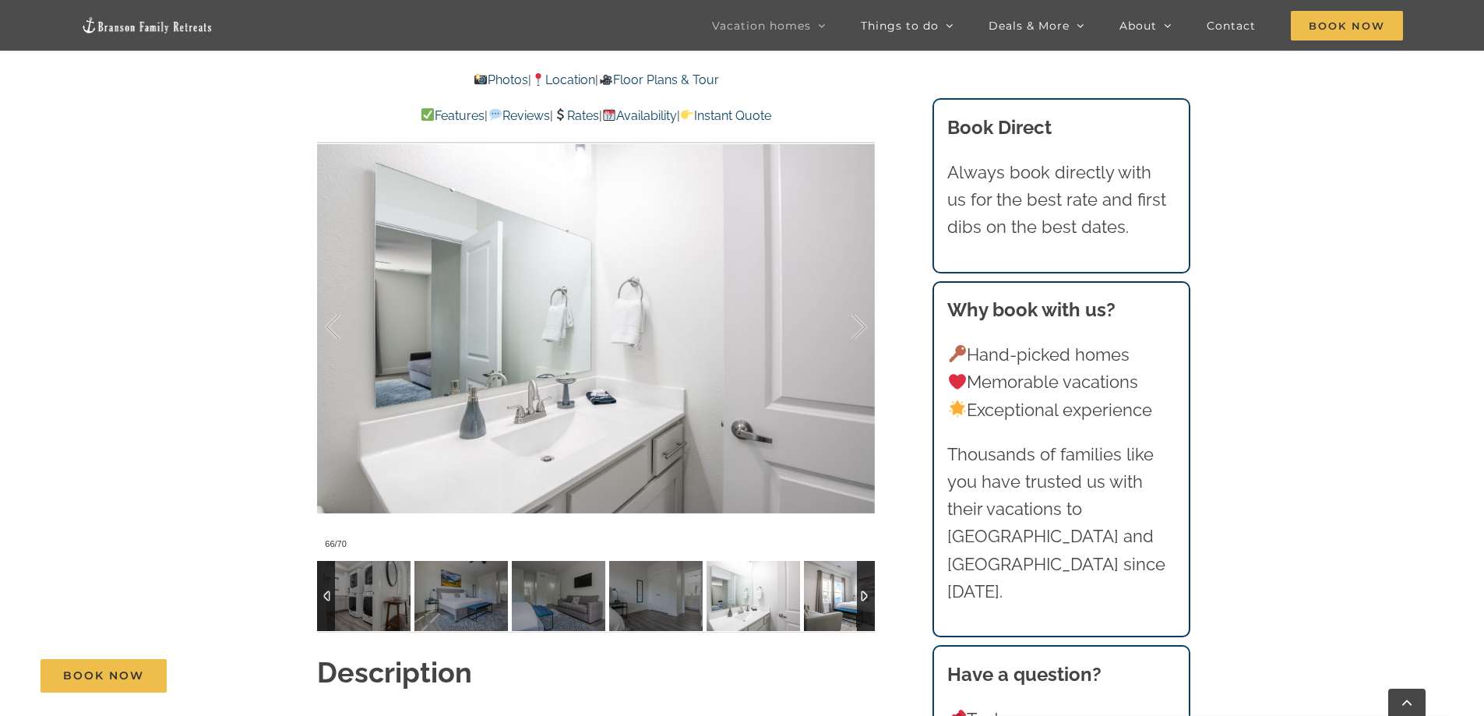
click at [820, 599] on img at bounding box center [850, 596] width 93 height 70
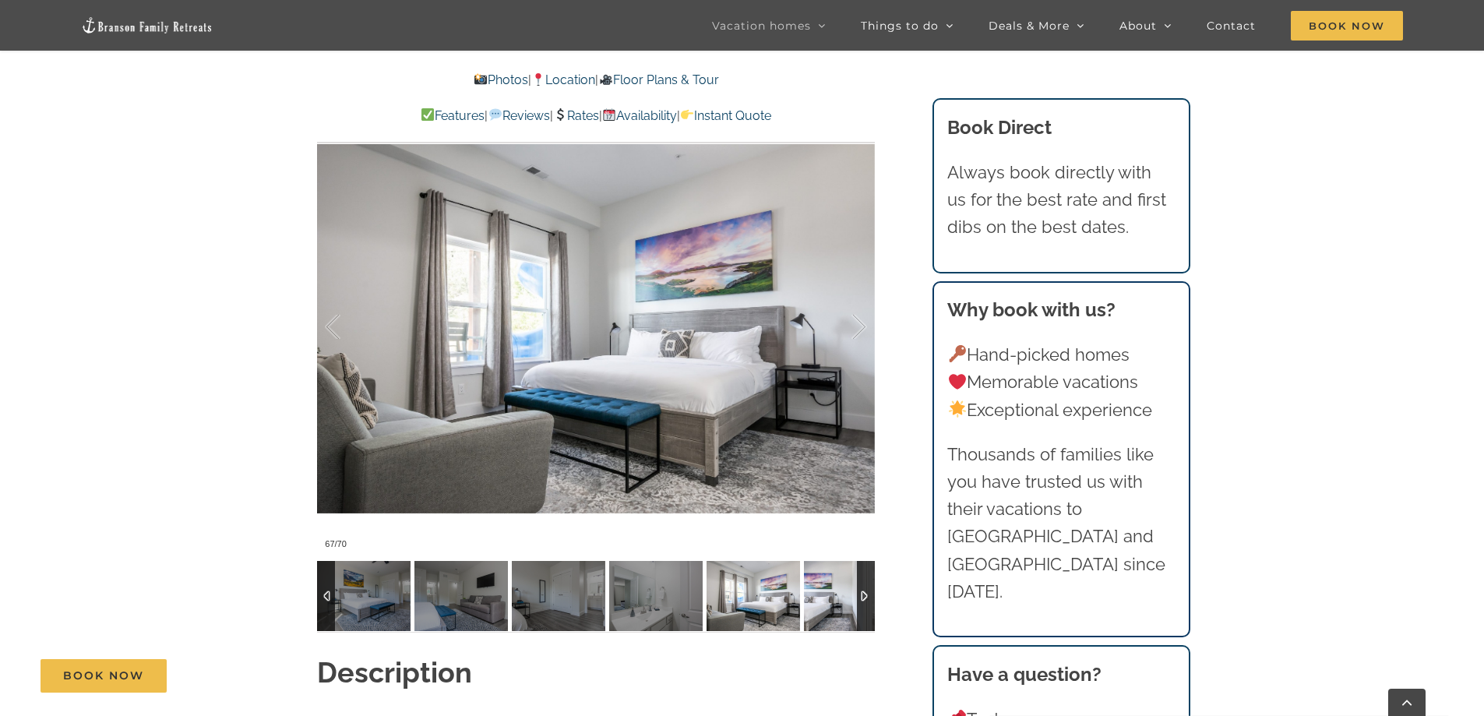
click at [820, 599] on img at bounding box center [850, 596] width 93 height 70
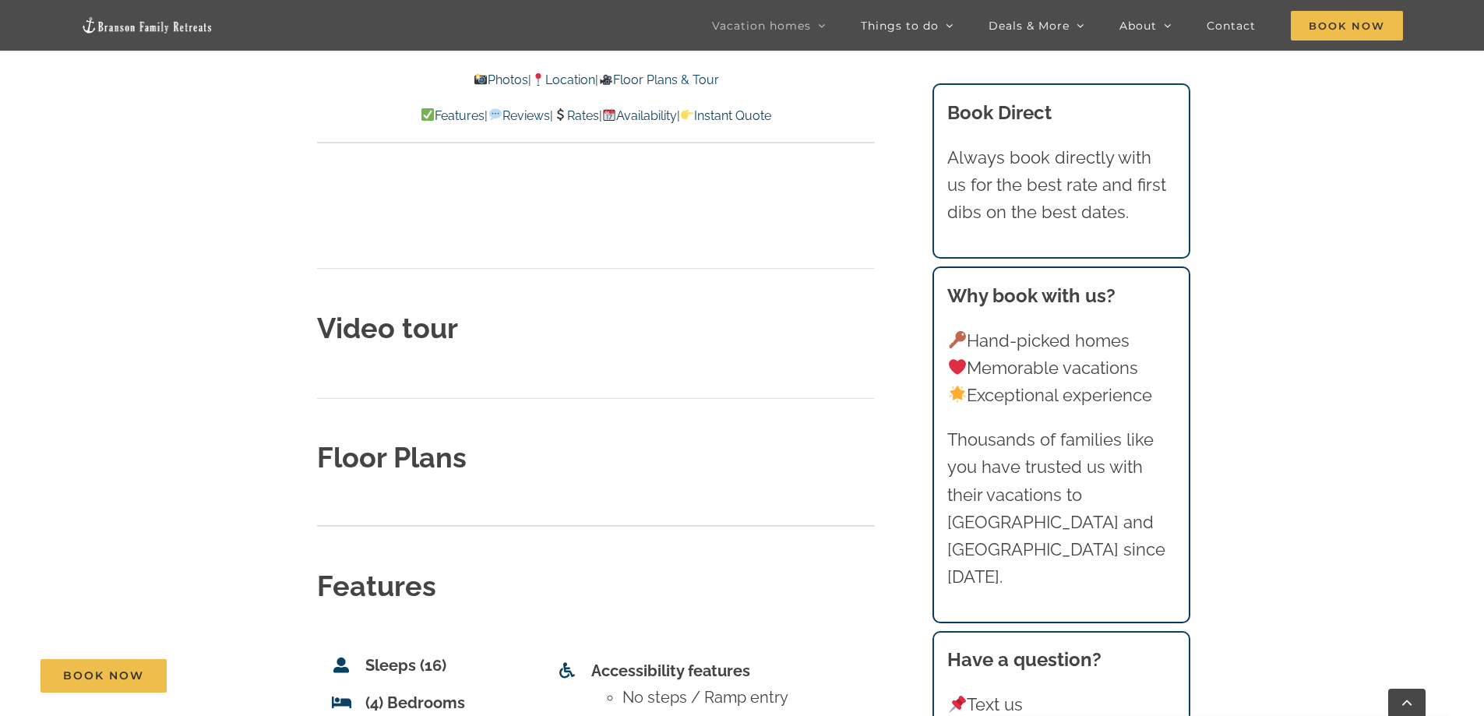
scroll to position [5296, 0]
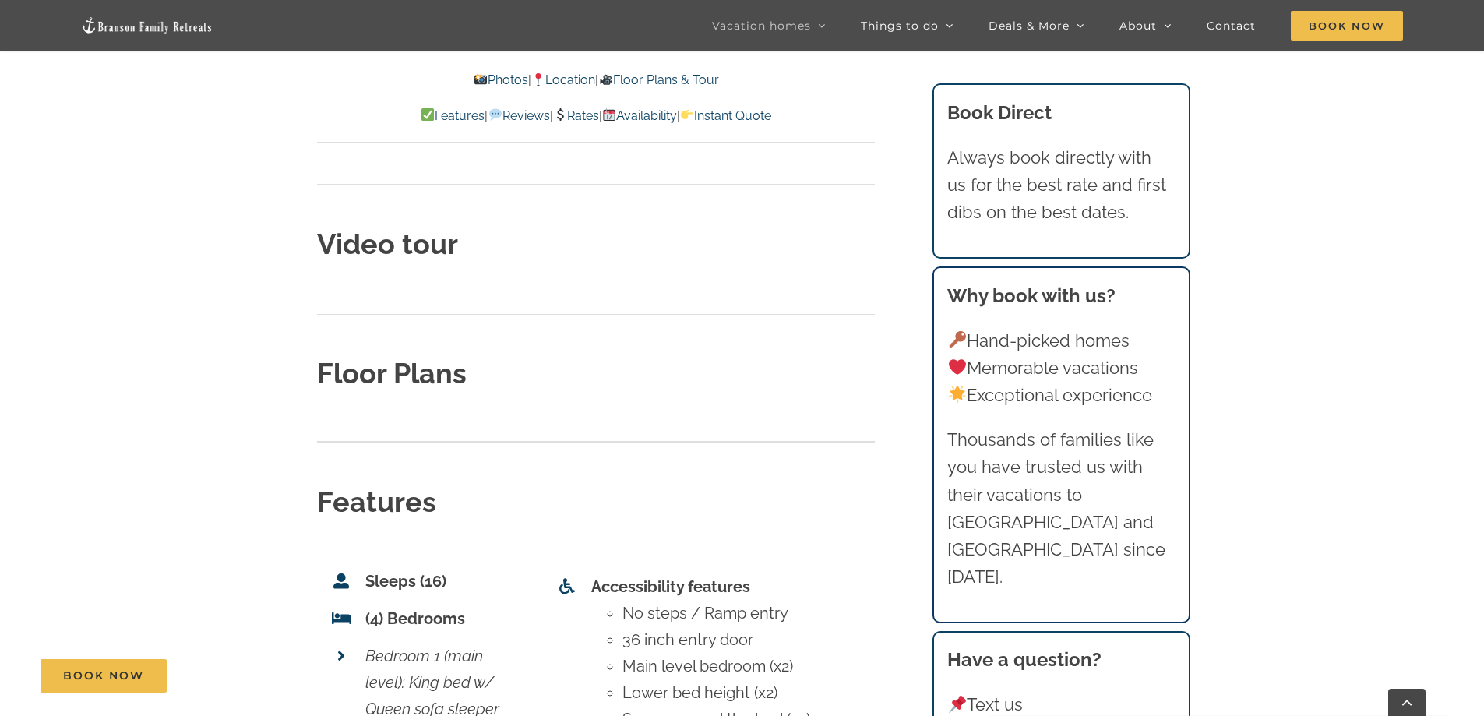
click at [388, 357] on strong "Floor Plans" at bounding box center [392, 373] width 150 height 33
click at [382, 227] on strong "Video tour" at bounding box center [387, 243] width 141 height 33
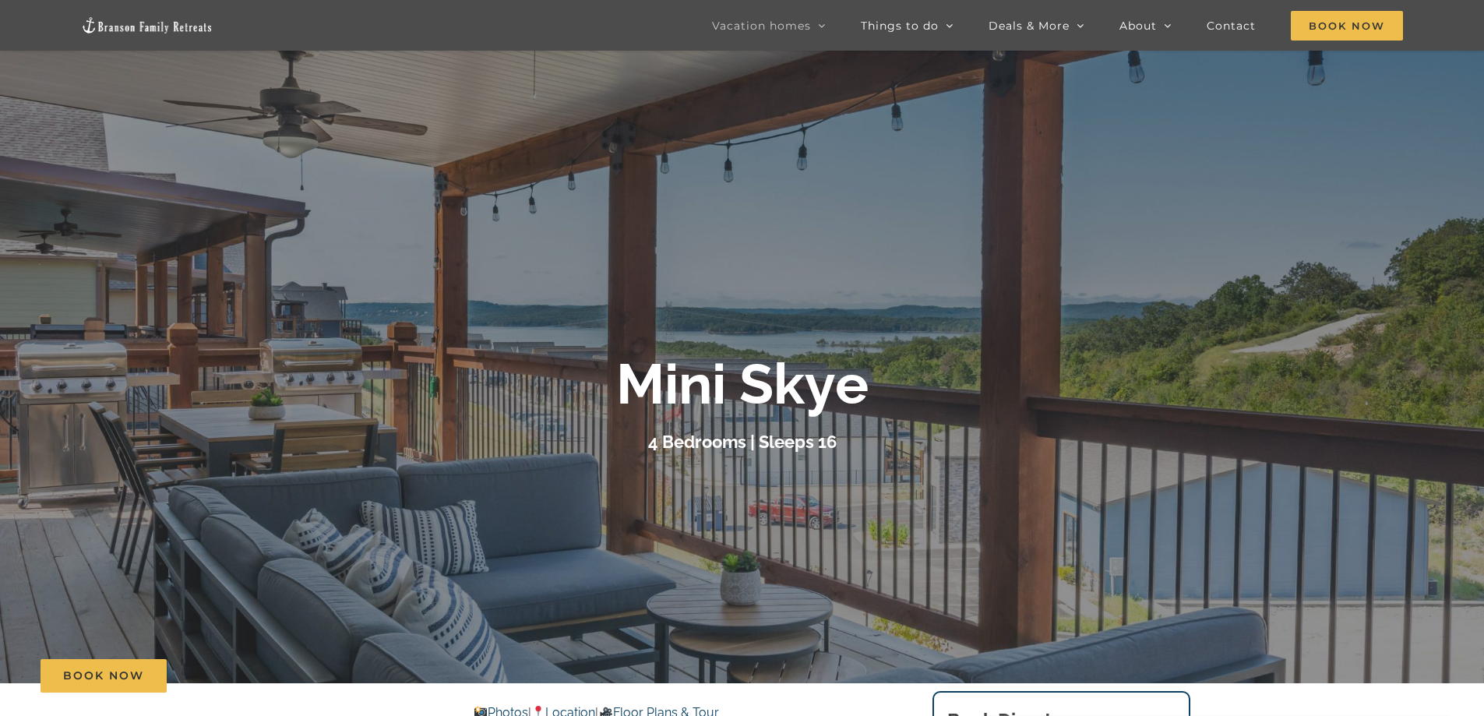
scroll to position [0, 0]
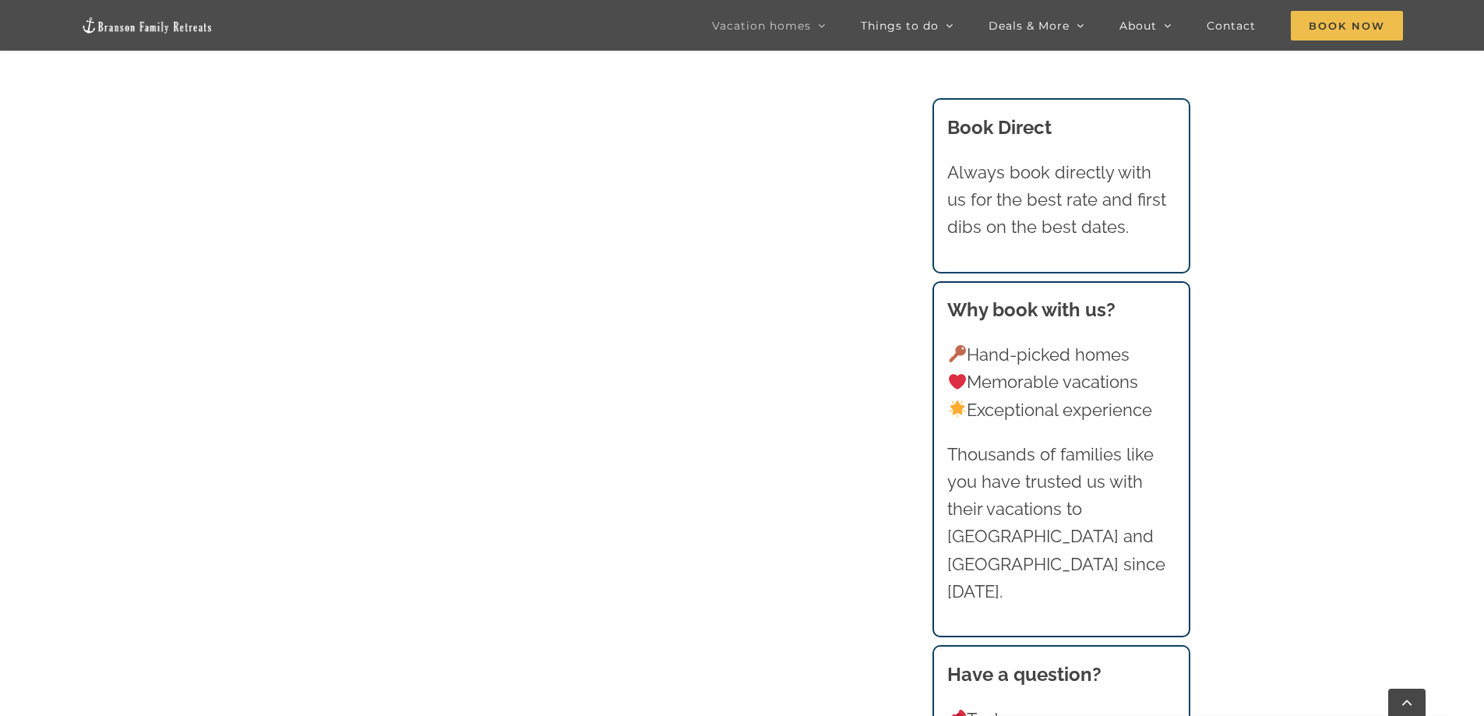
scroll to position [1978, 0]
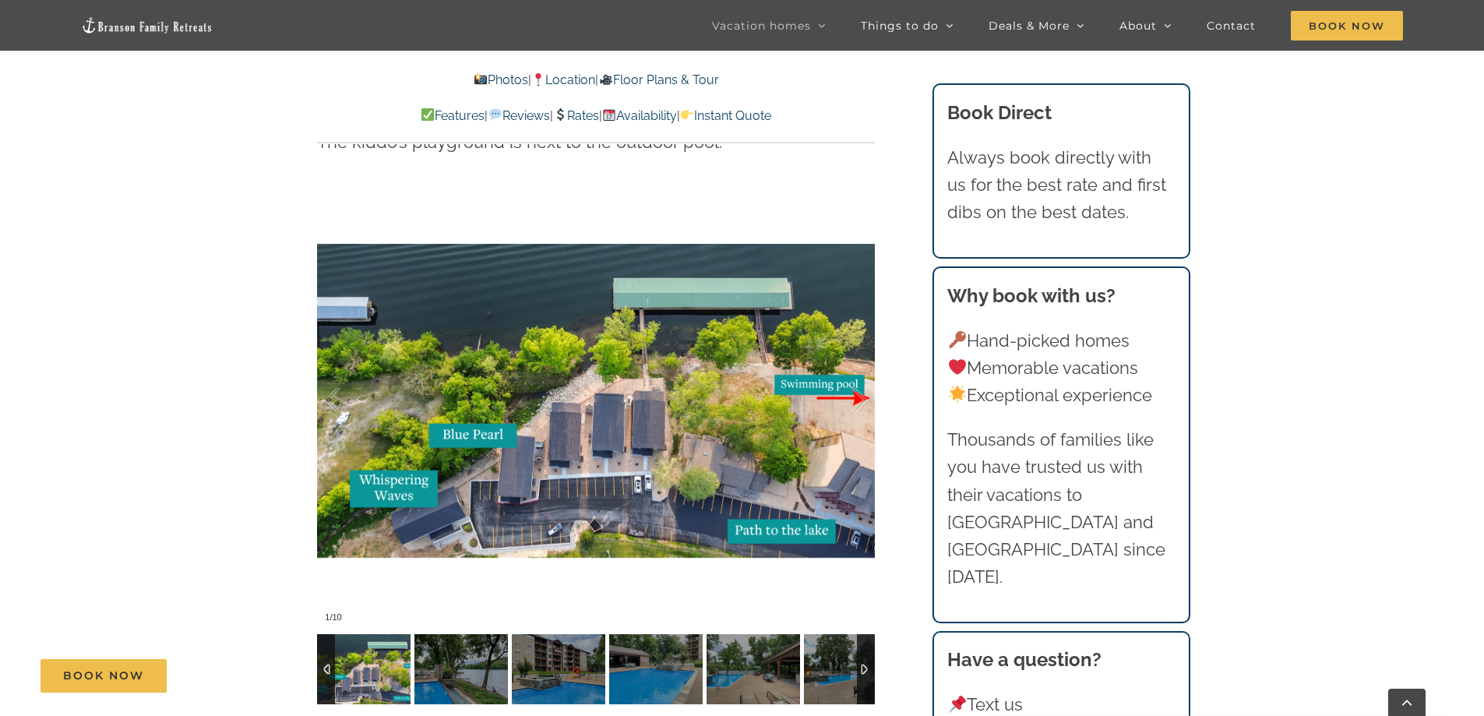
scroll to position [3427, 0]
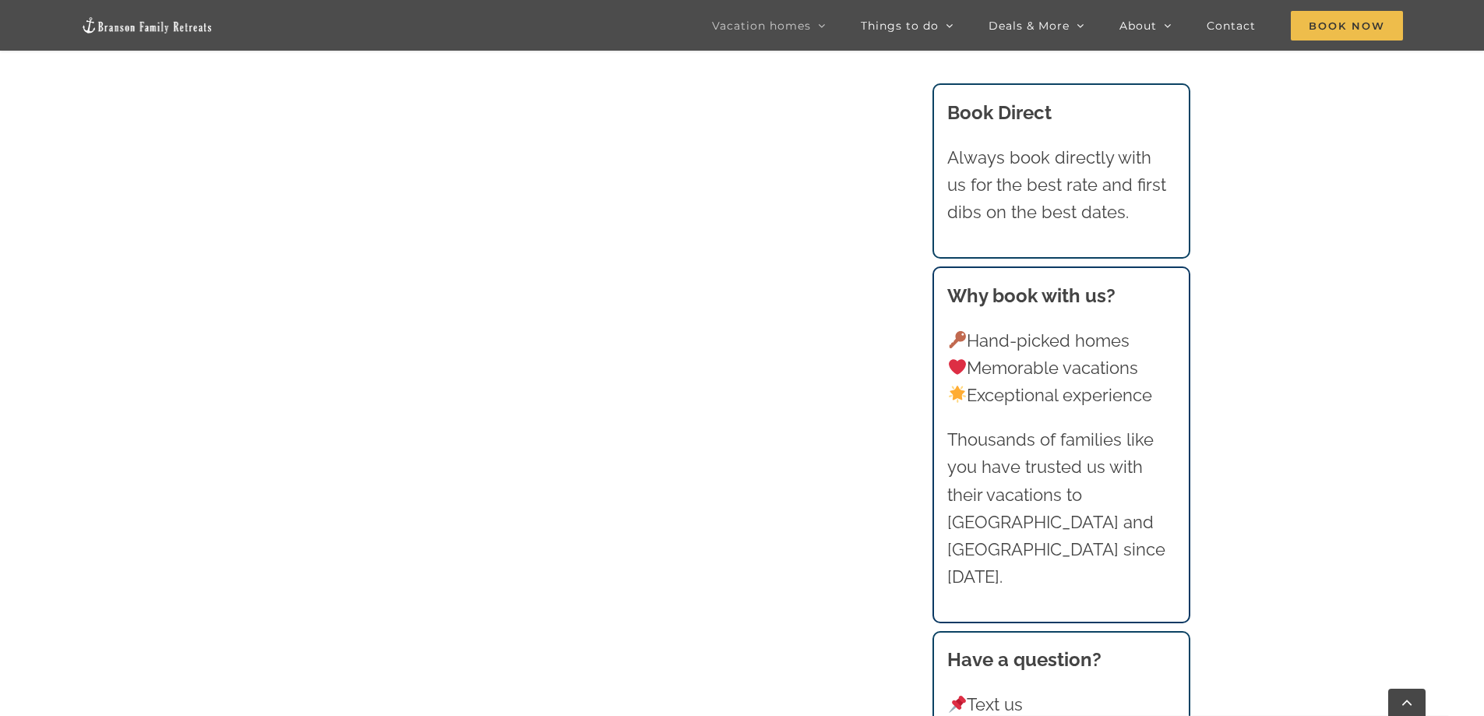
scroll to position [1199, 0]
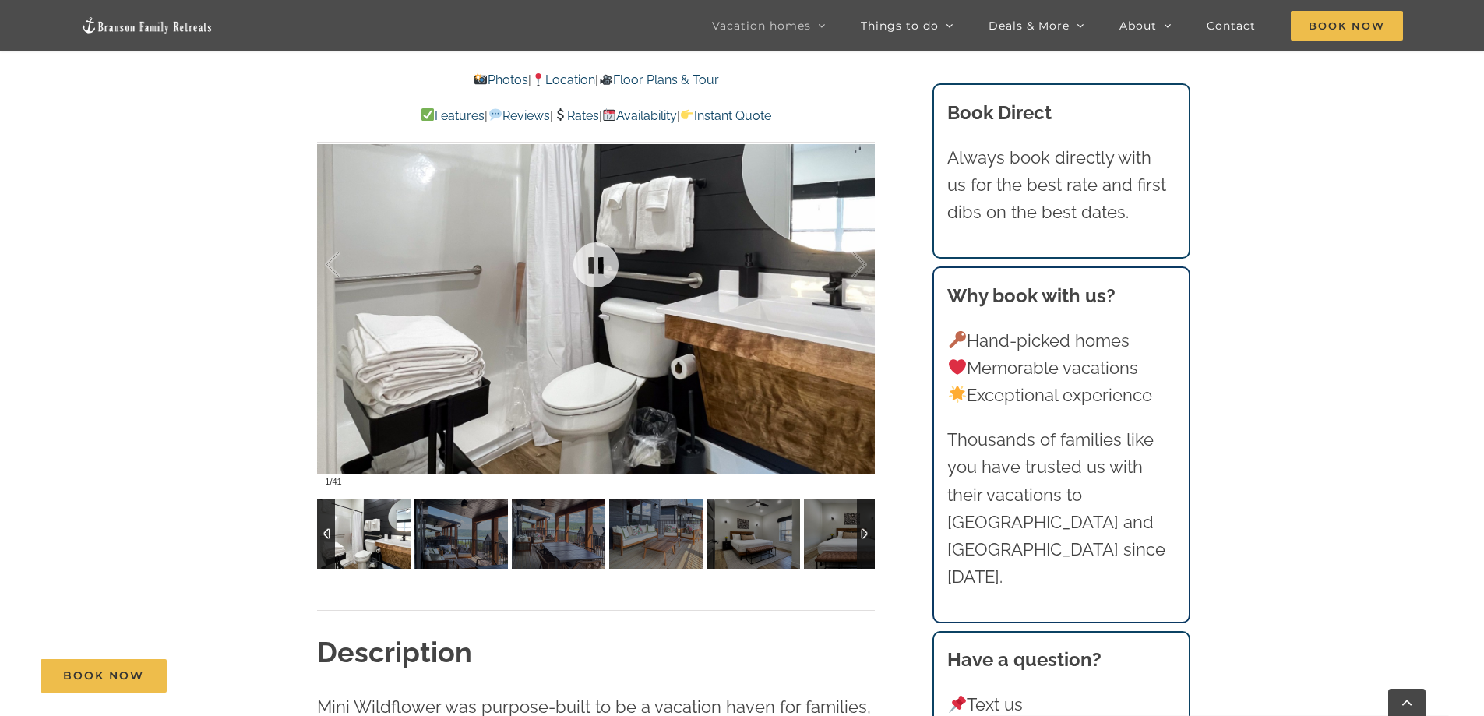
scroll to position [1246, 0]
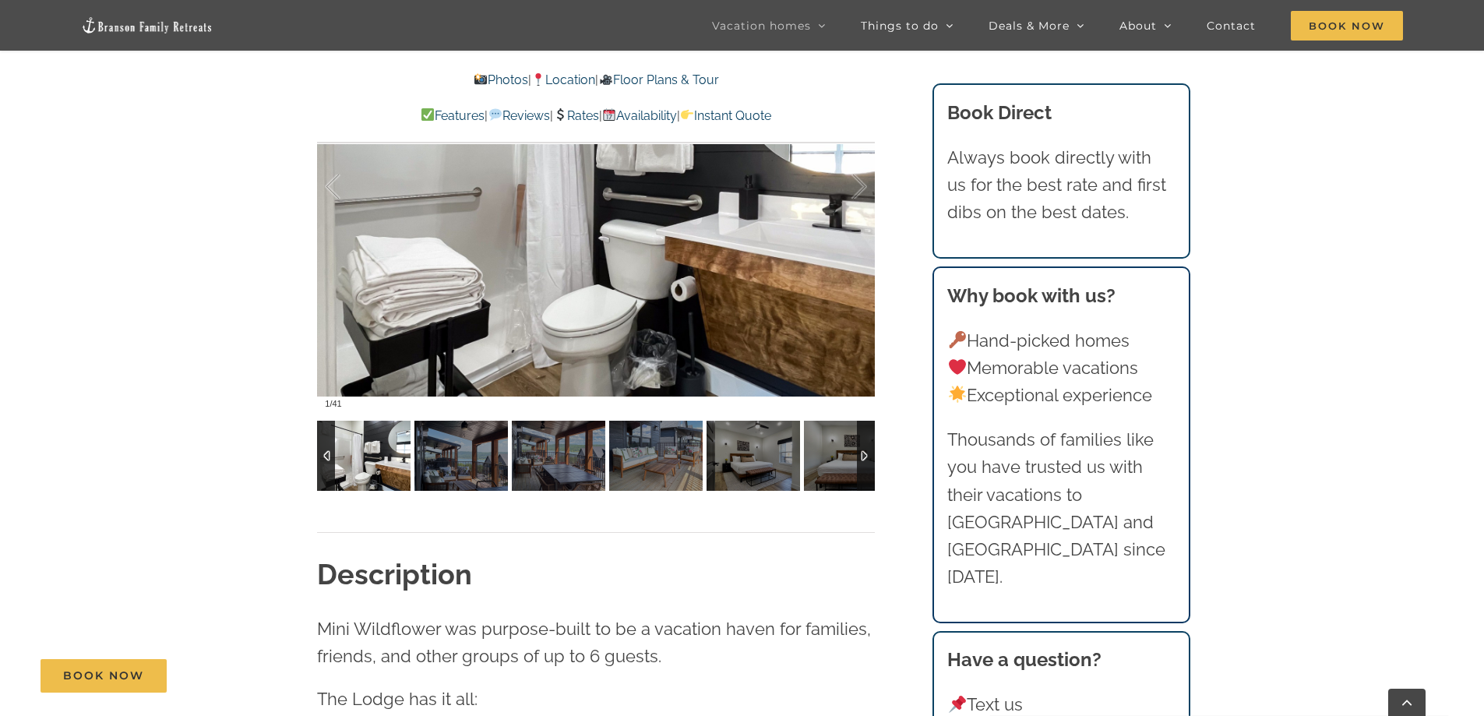
click at [368, 462] on img at bounding box center [363, 456] width 93 height 70
click at [484, 452] on img at bounding box center [460, 456] width 93 height 70
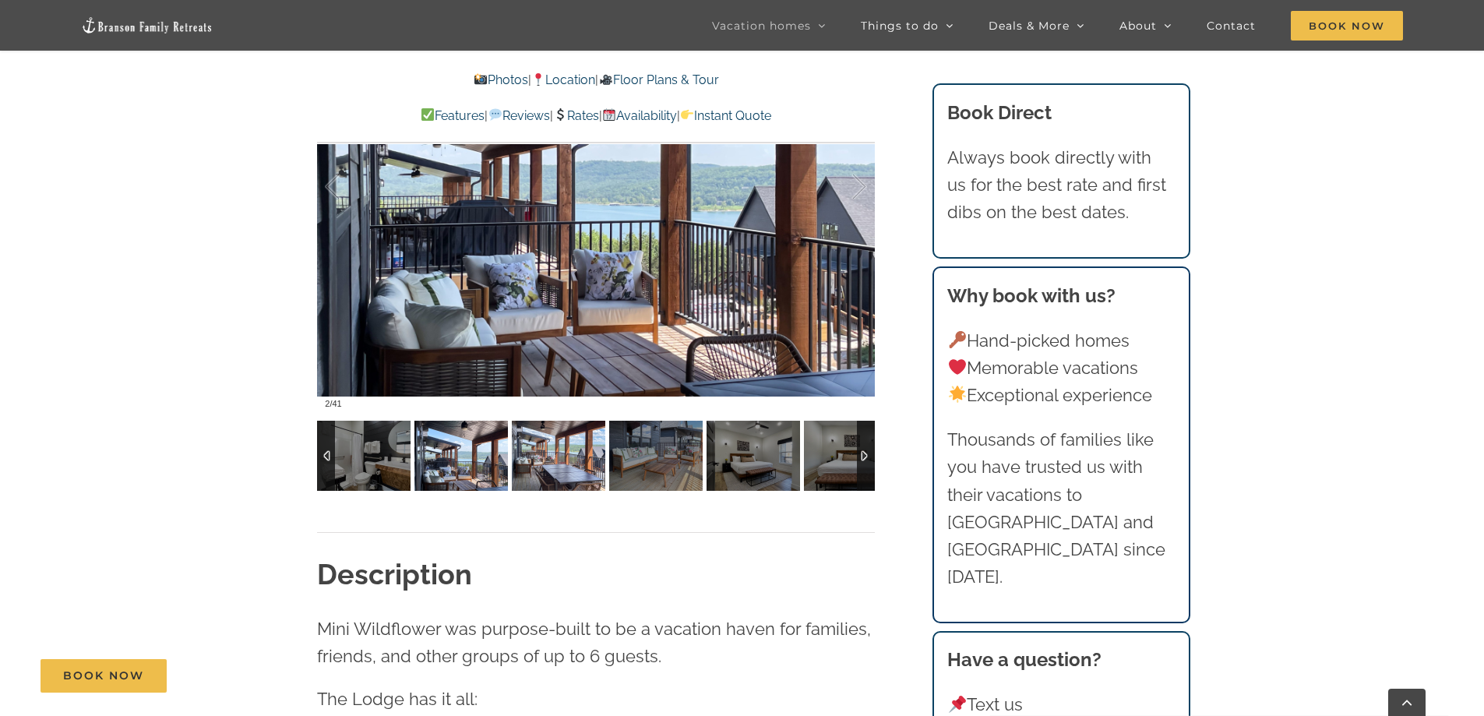
click at [558, 458] on img at bounding box center [558, 456] width 93 height 70
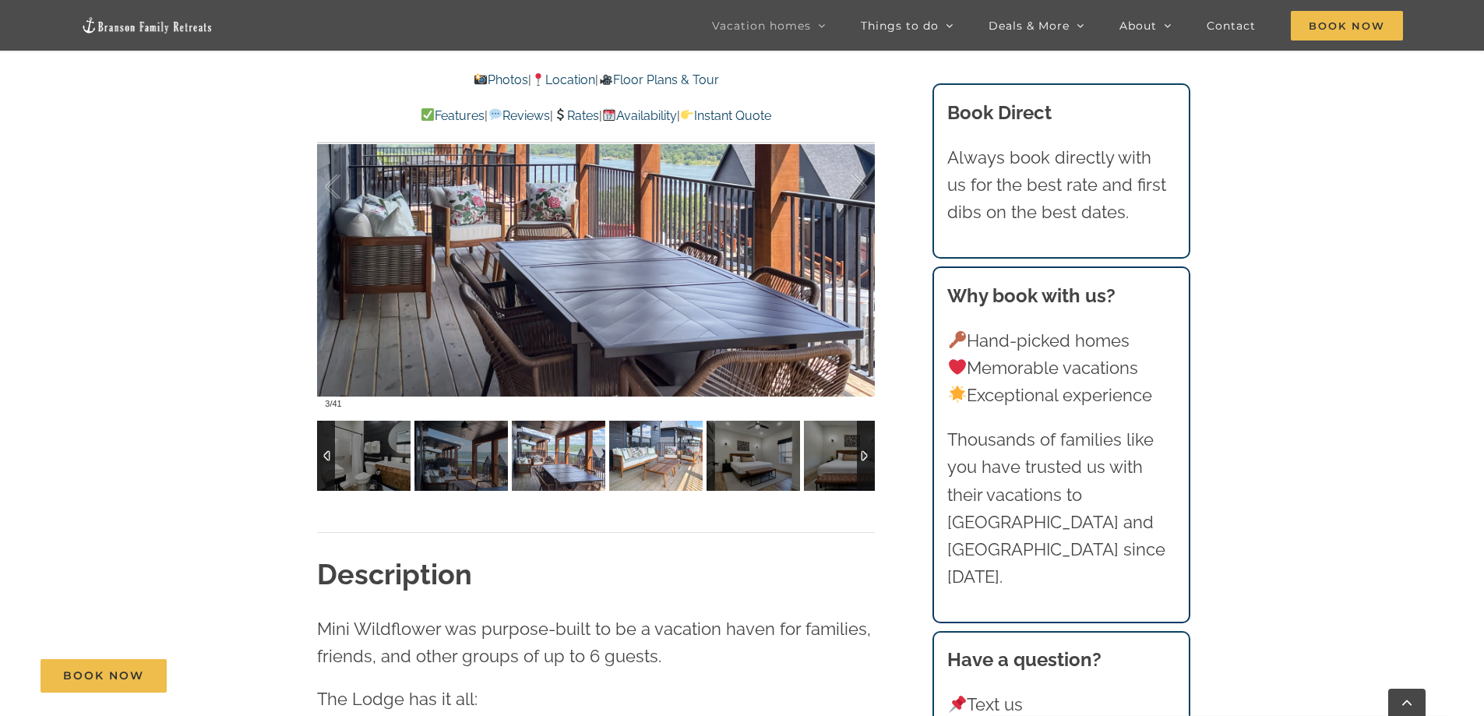
click at [609, 453] on img at bounding box center [655, 456] width 93 height 70
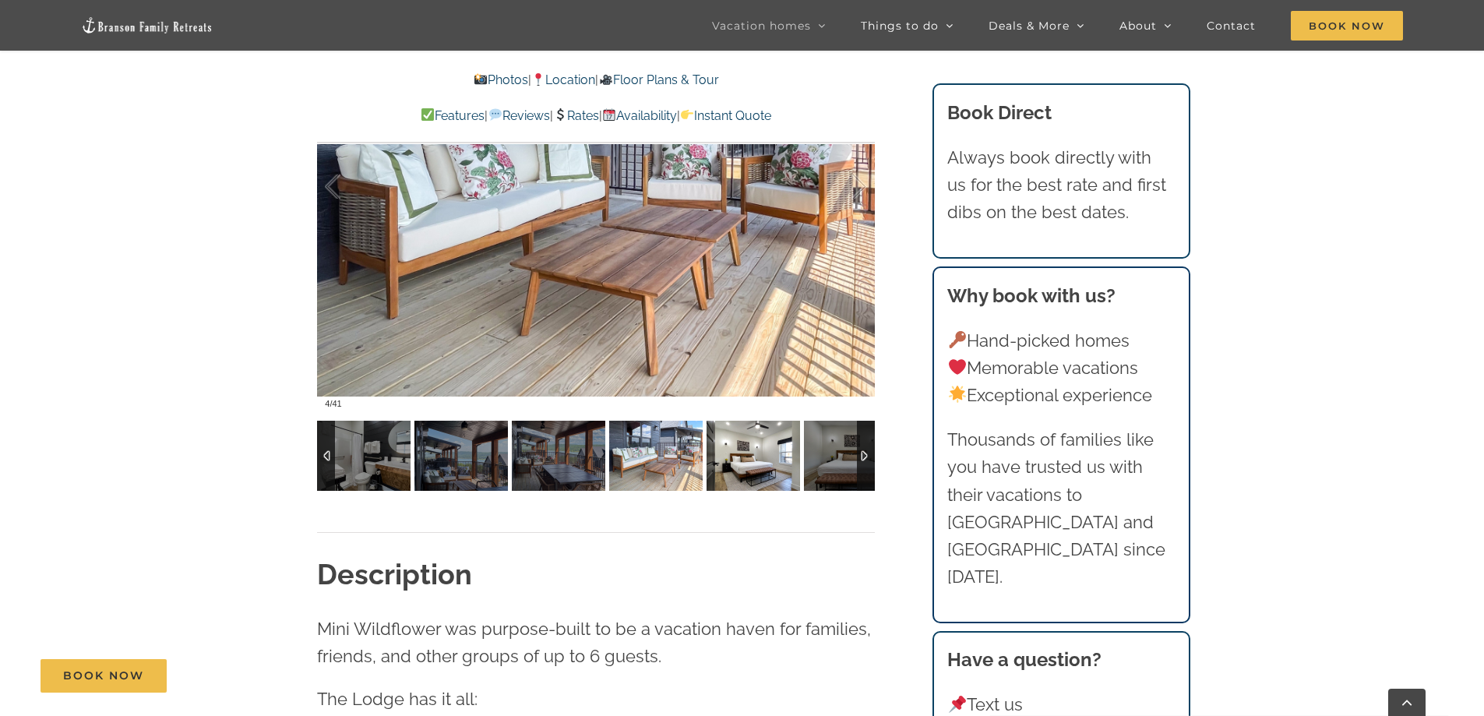
click at [766, 450] on img at bounding box center [752, 456] width 93 height 70
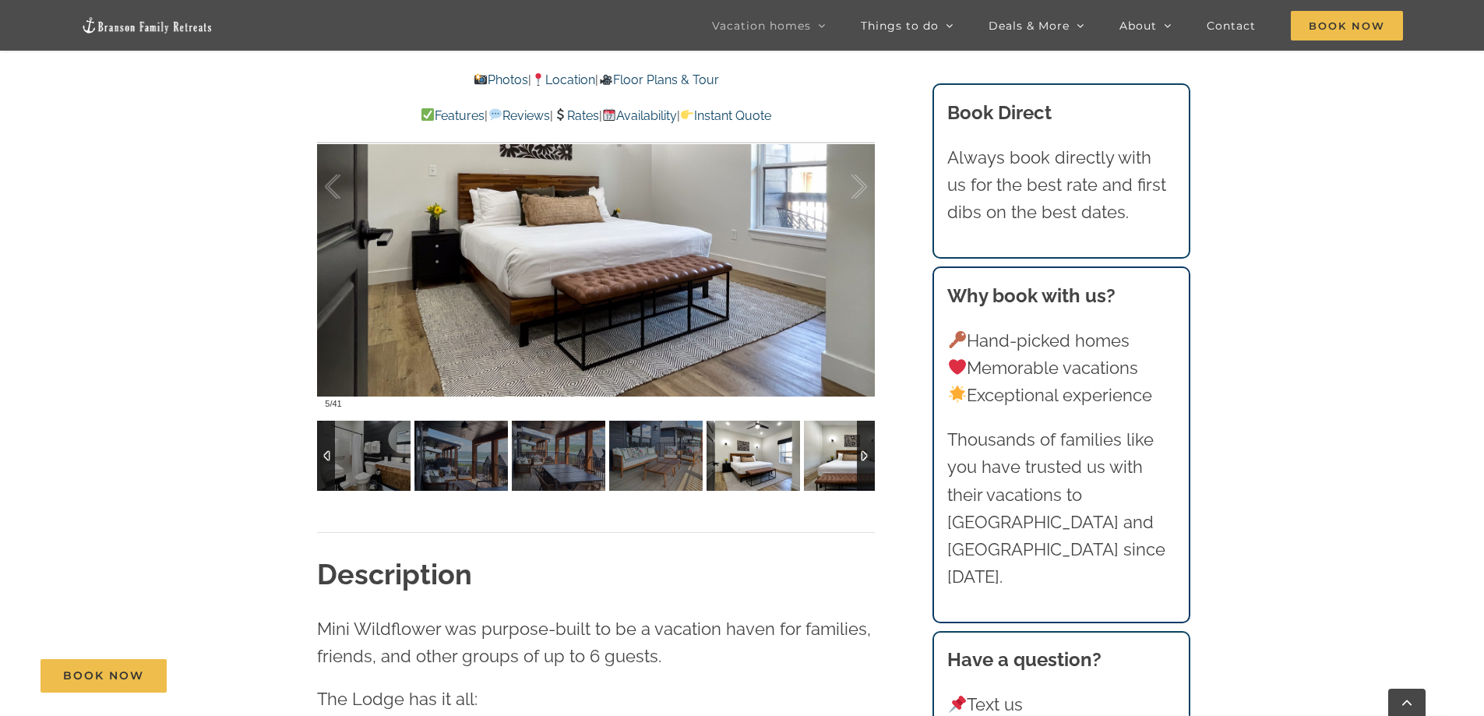
click at [830, 452] on img at bounding box center [850, 456] width 93 height 70
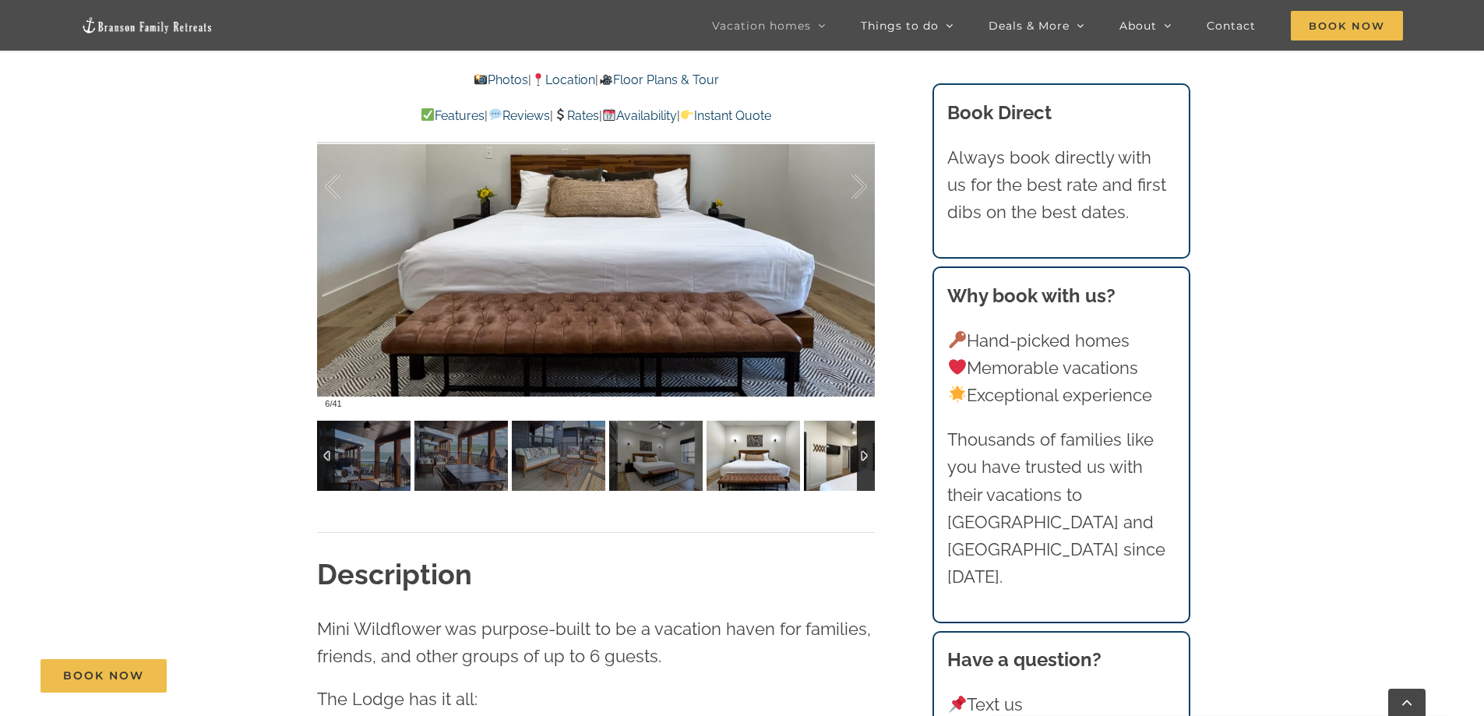
click at [838, 452] on img at bounding box center [850, 456] width 93 height 70
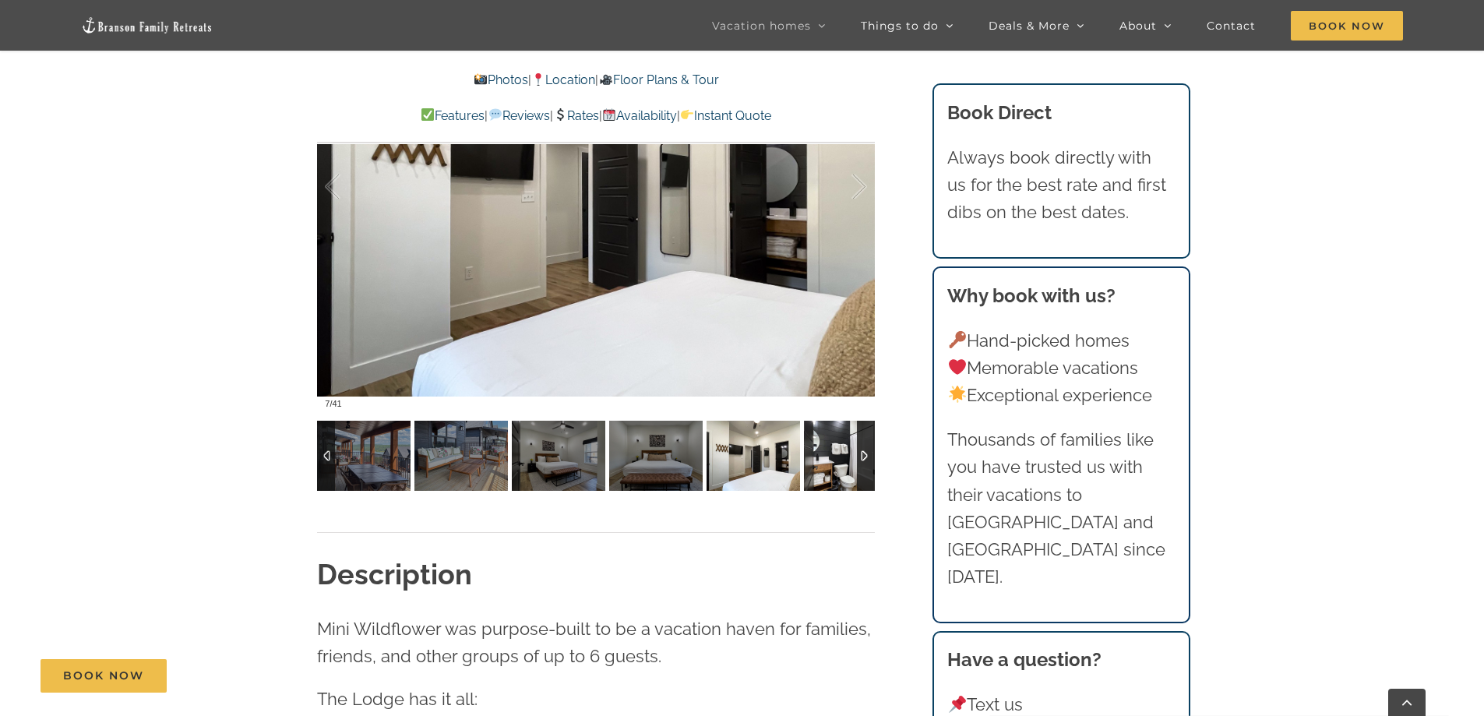
click at [838, 452] on img at bounding box center [850, 456] width 93 height 70
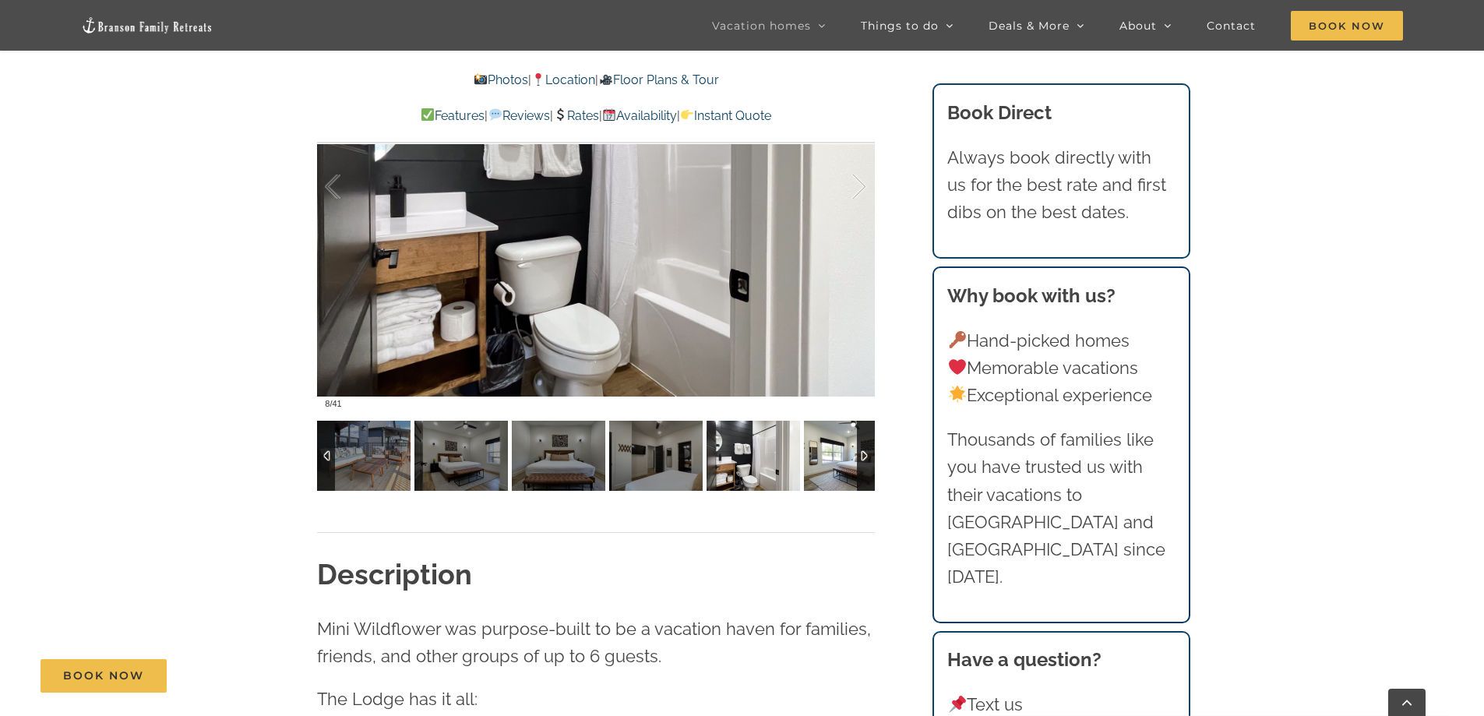
click at [838, 452] on img at bounding box center [850, 456] width 93 height 70
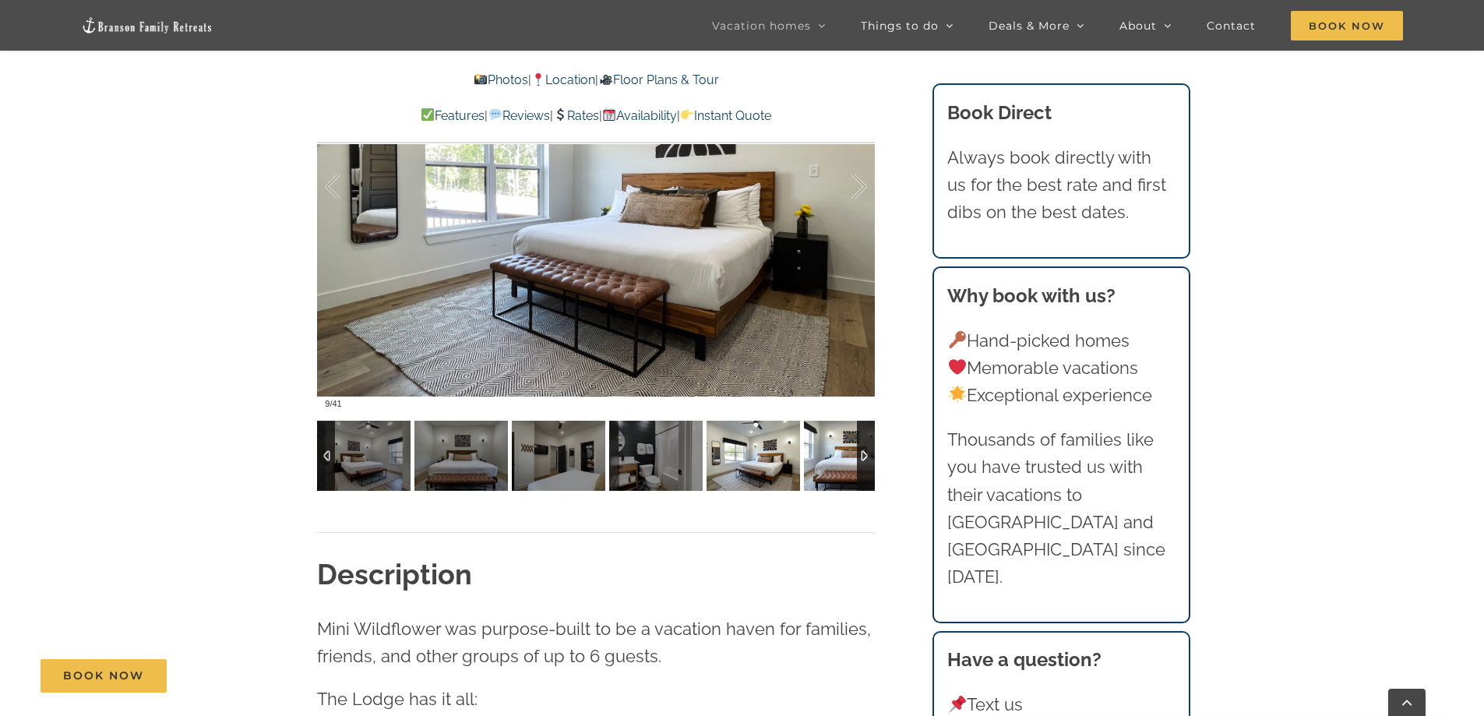
click at [838, 452] on img at bounding box center [850, 456] width 93 height 70
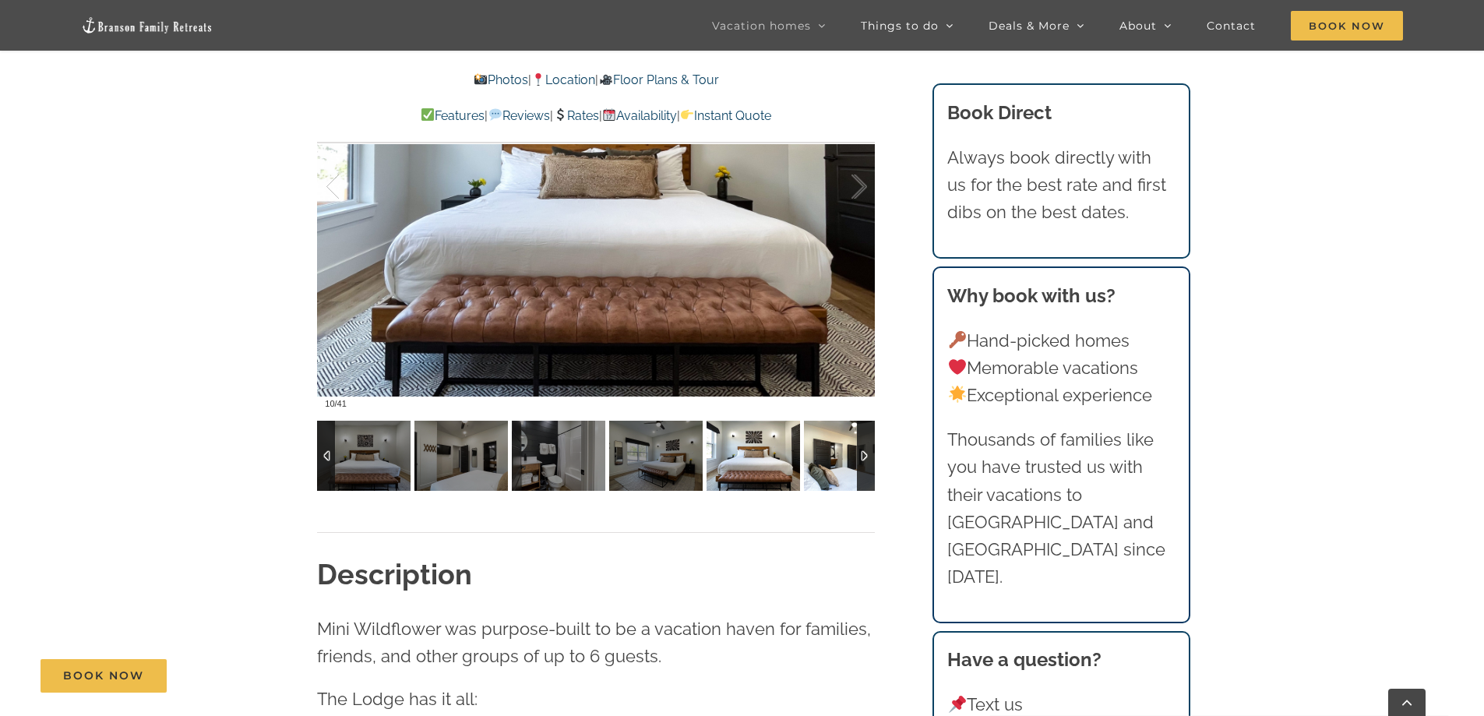
click at [838, 452] on img at bounding box center [850, 456] width 93 height 70
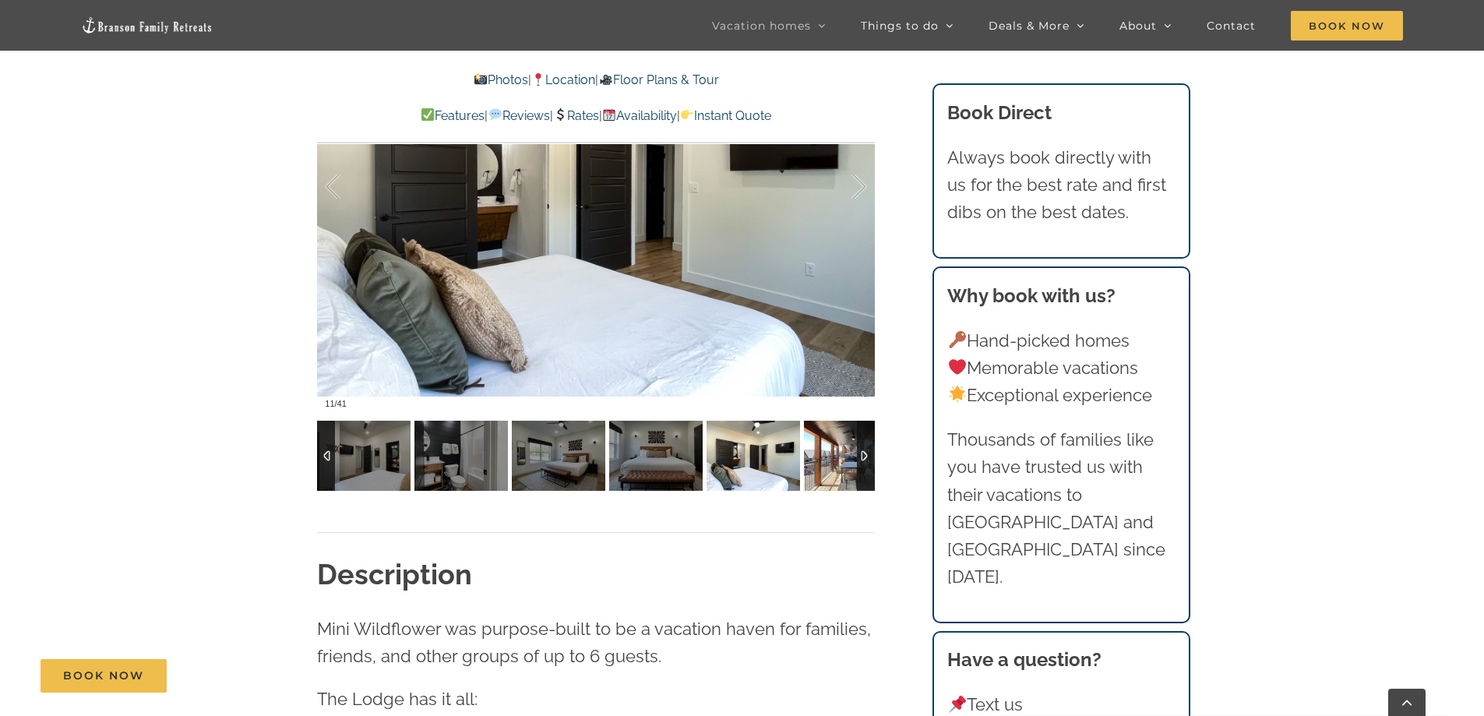
click at [838, 452] on img at bounding box center [850, 456] width 93 height 70
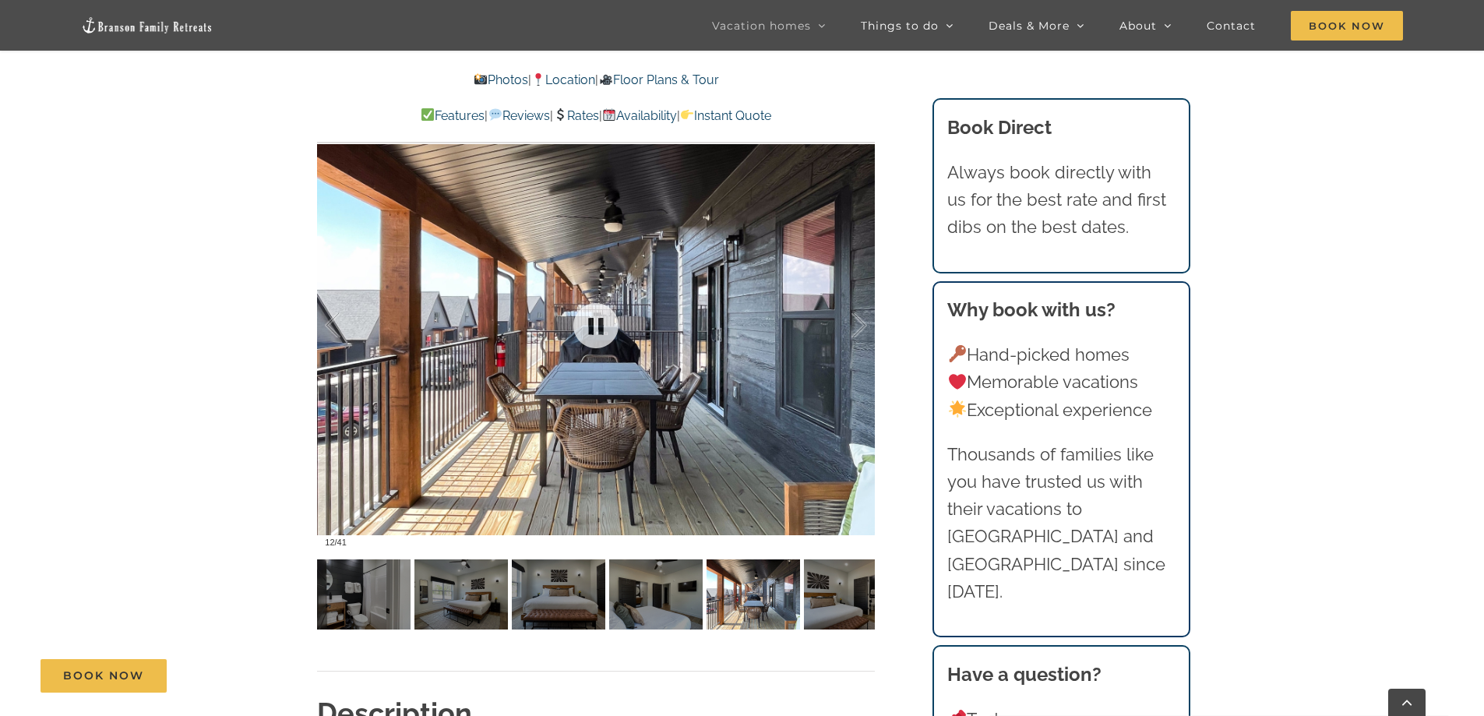
scroll to position [1090, 0]
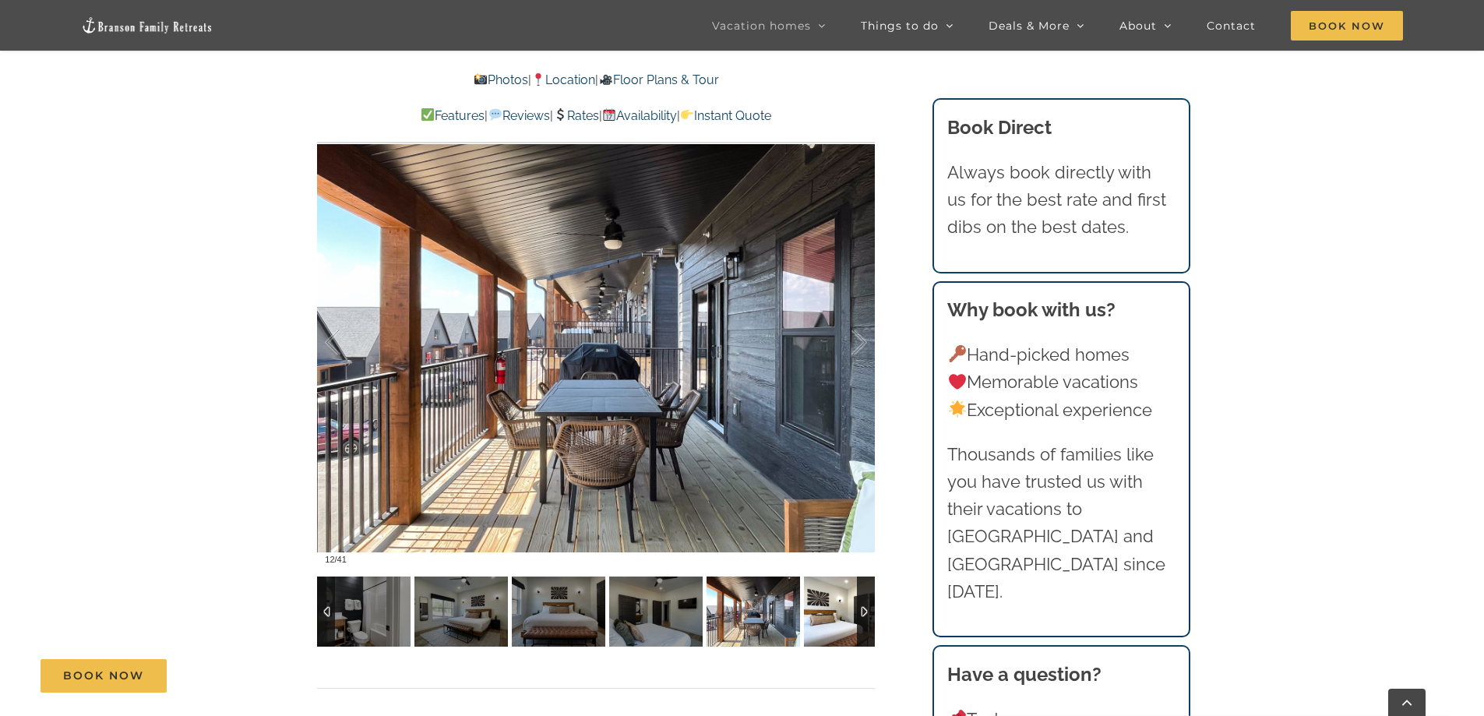
click at [842, 621] on img at bounding box center [850, 611] width 93 height 70
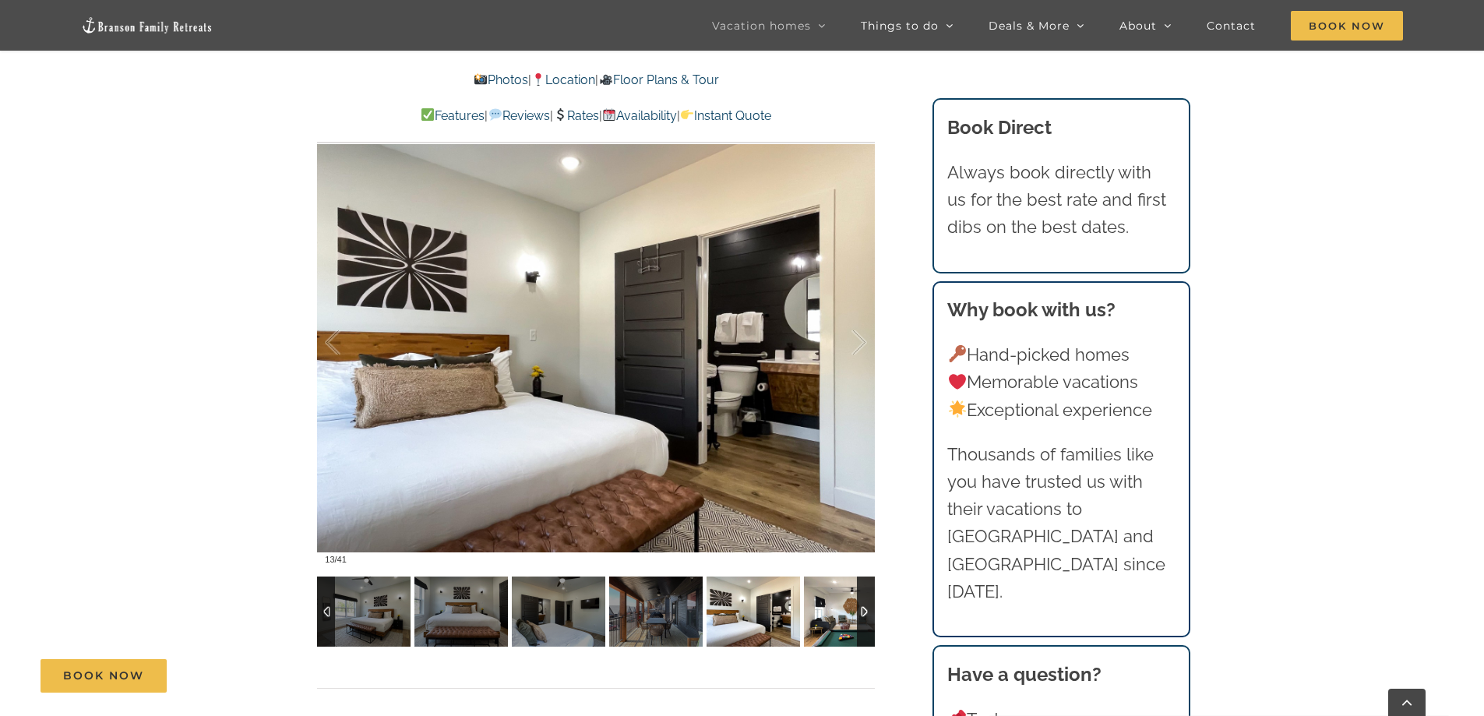
click at [827, 617] on img at bounding box center [850, 611] width 93 height 70
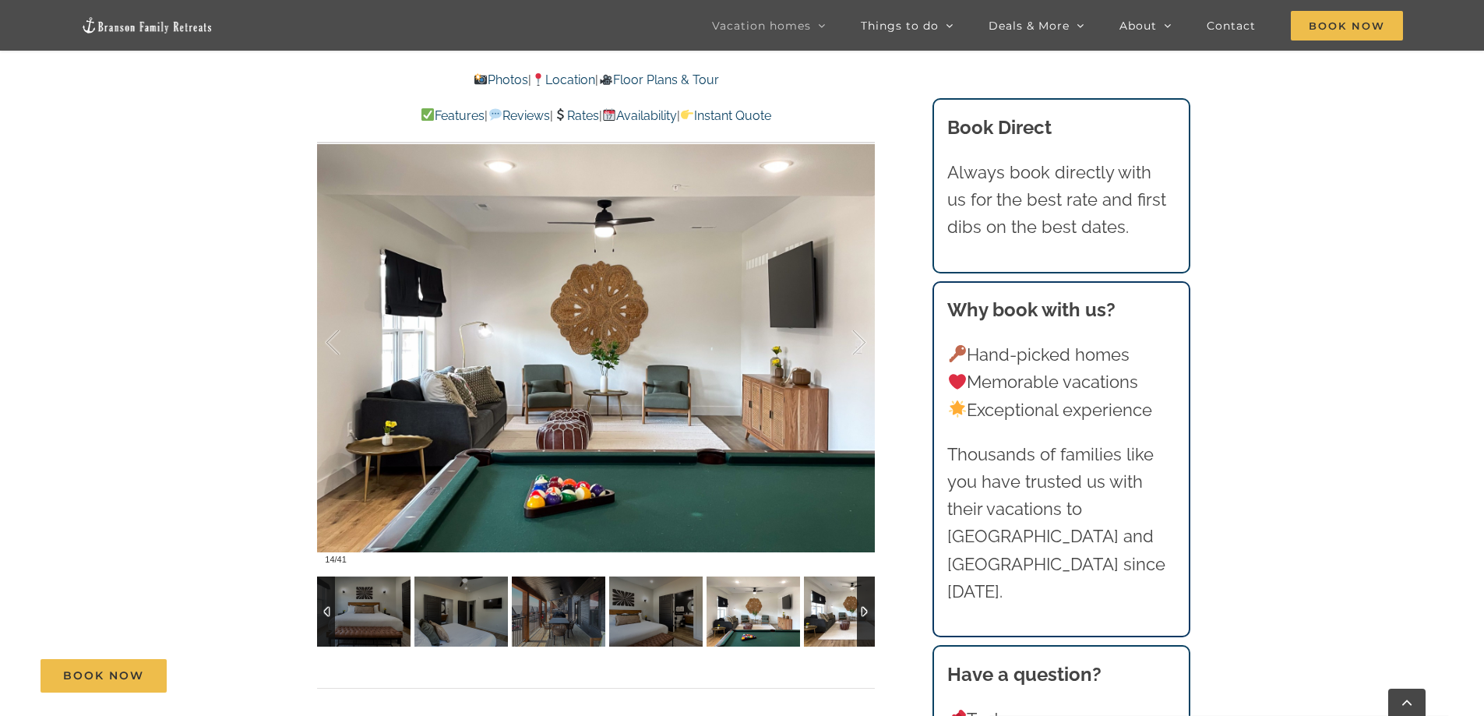
click at [827, 617] on img at bounding box center [850, 611] width 93 height 70
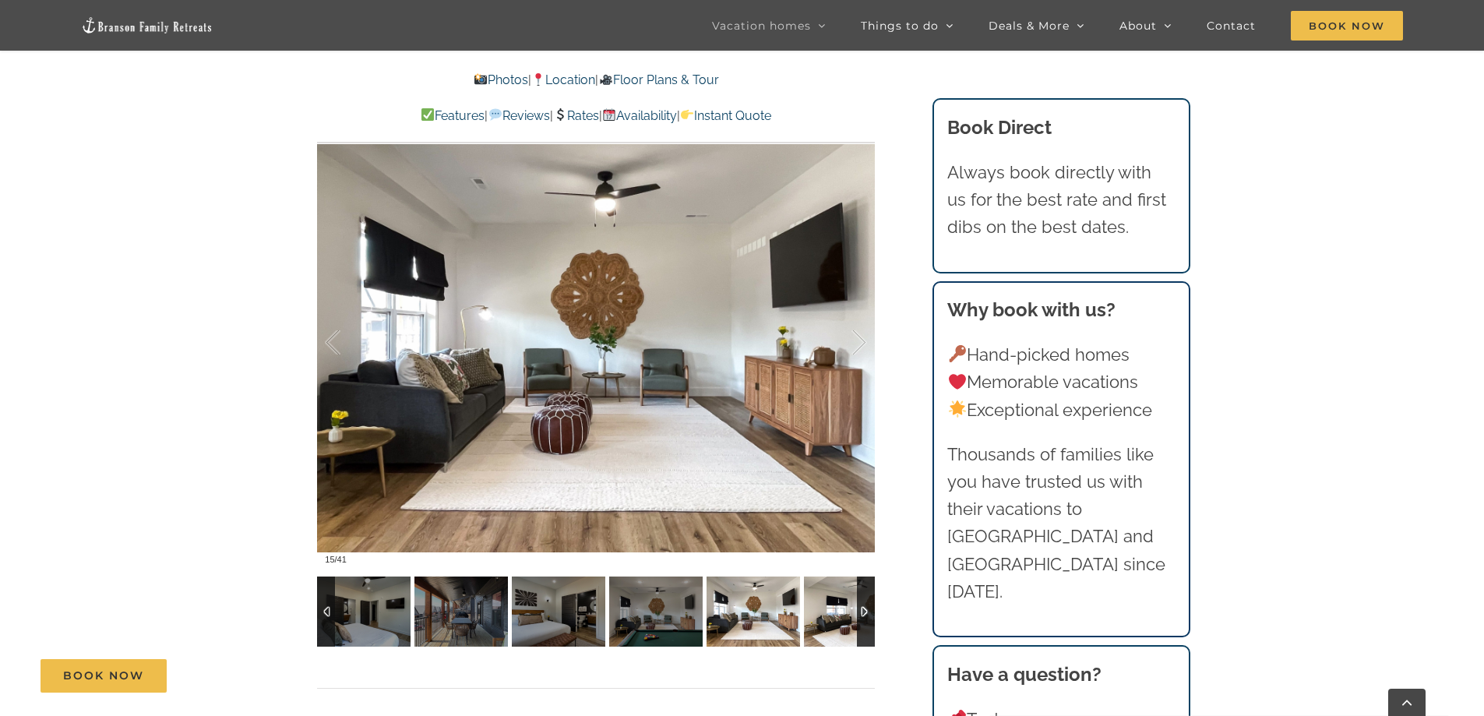
click at [827, 617] on img at bounding box center [850, 611] width 93 height 70
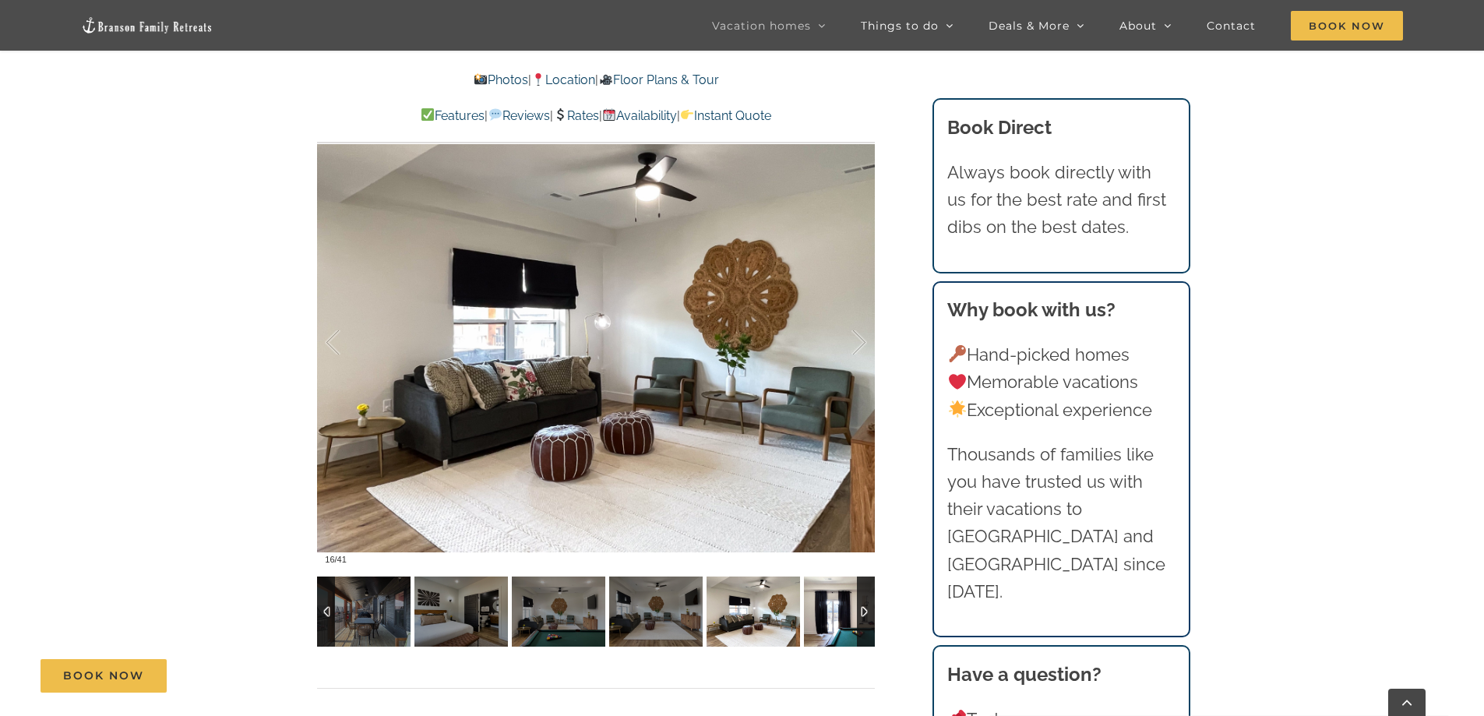
click at [827, 617] on img at bounding box center [850, 611] width 93 height 70
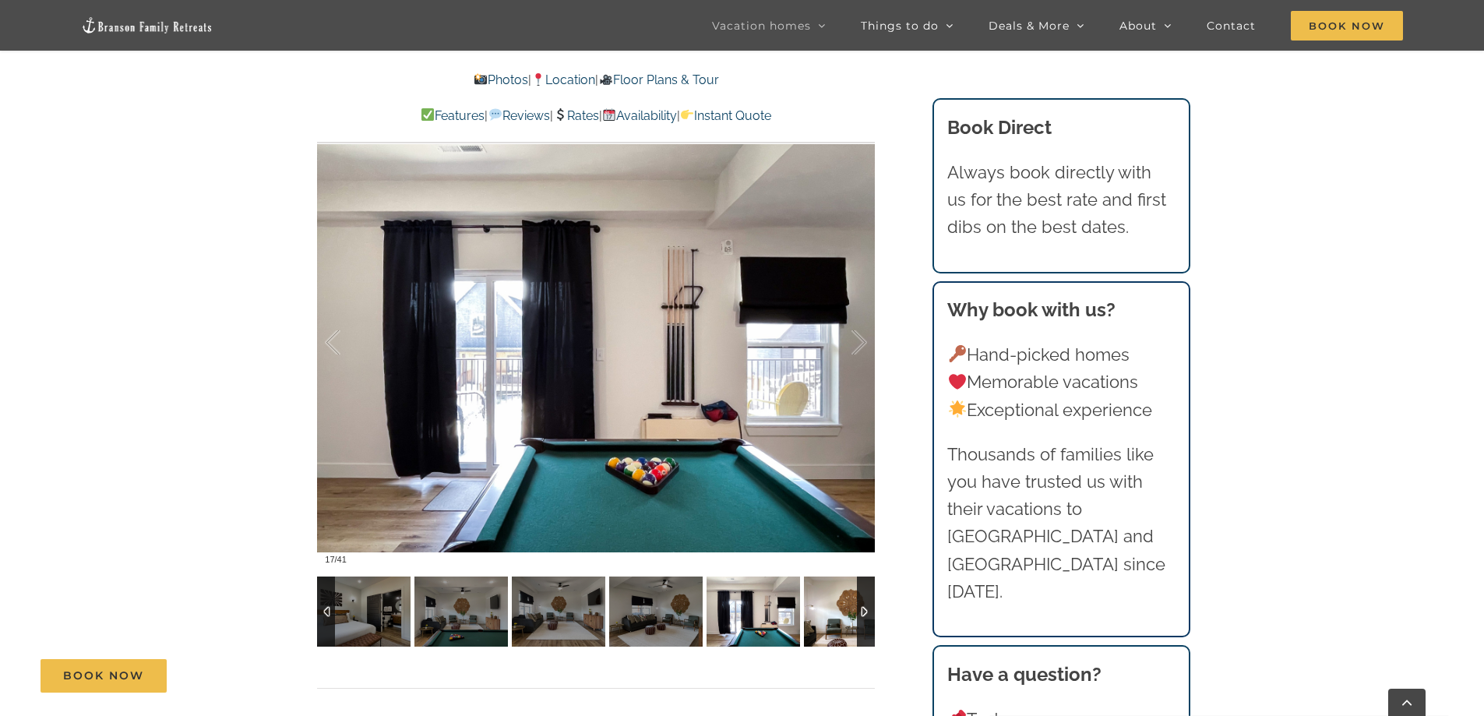
click at [827, 617] on img at bounding box center [850, 611] width 93 height 70
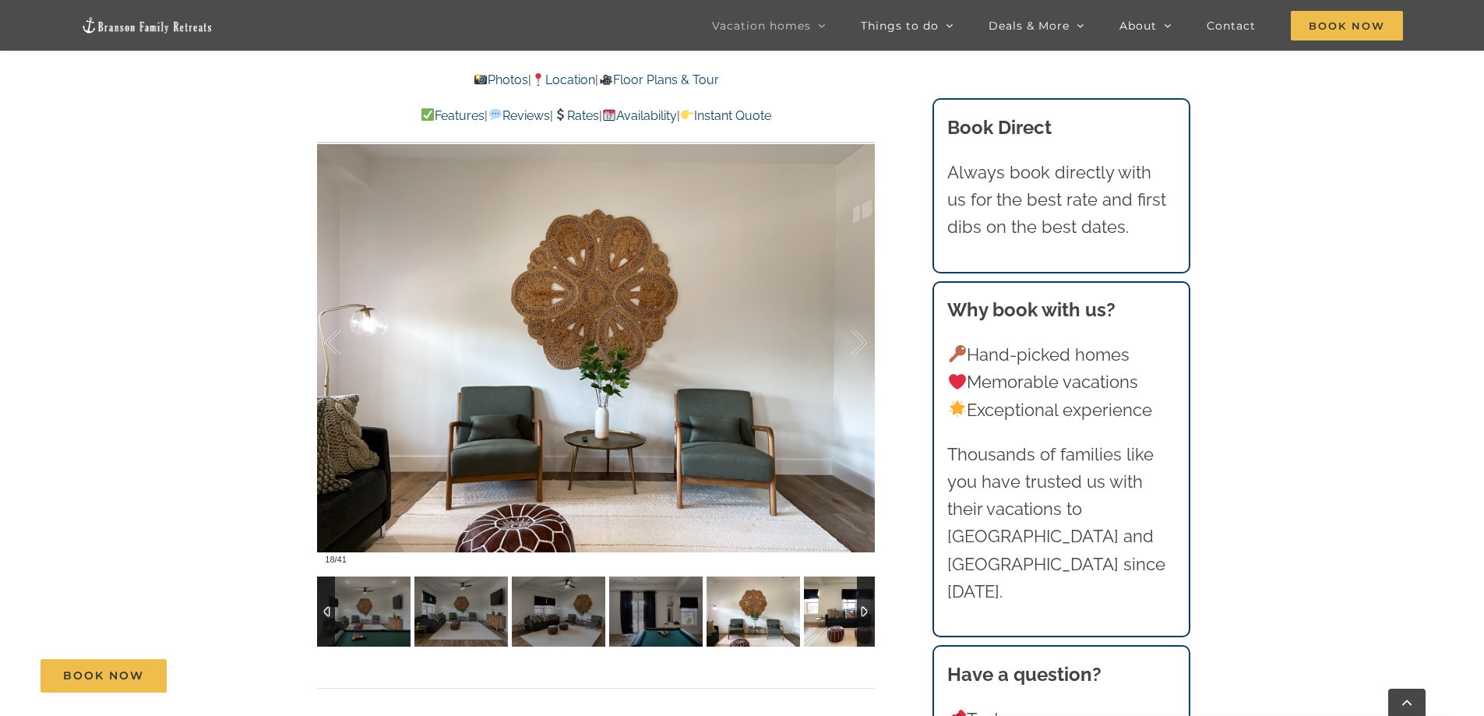
click at [827, 617] on img at bounding box center [850, 611] width 93 height 70
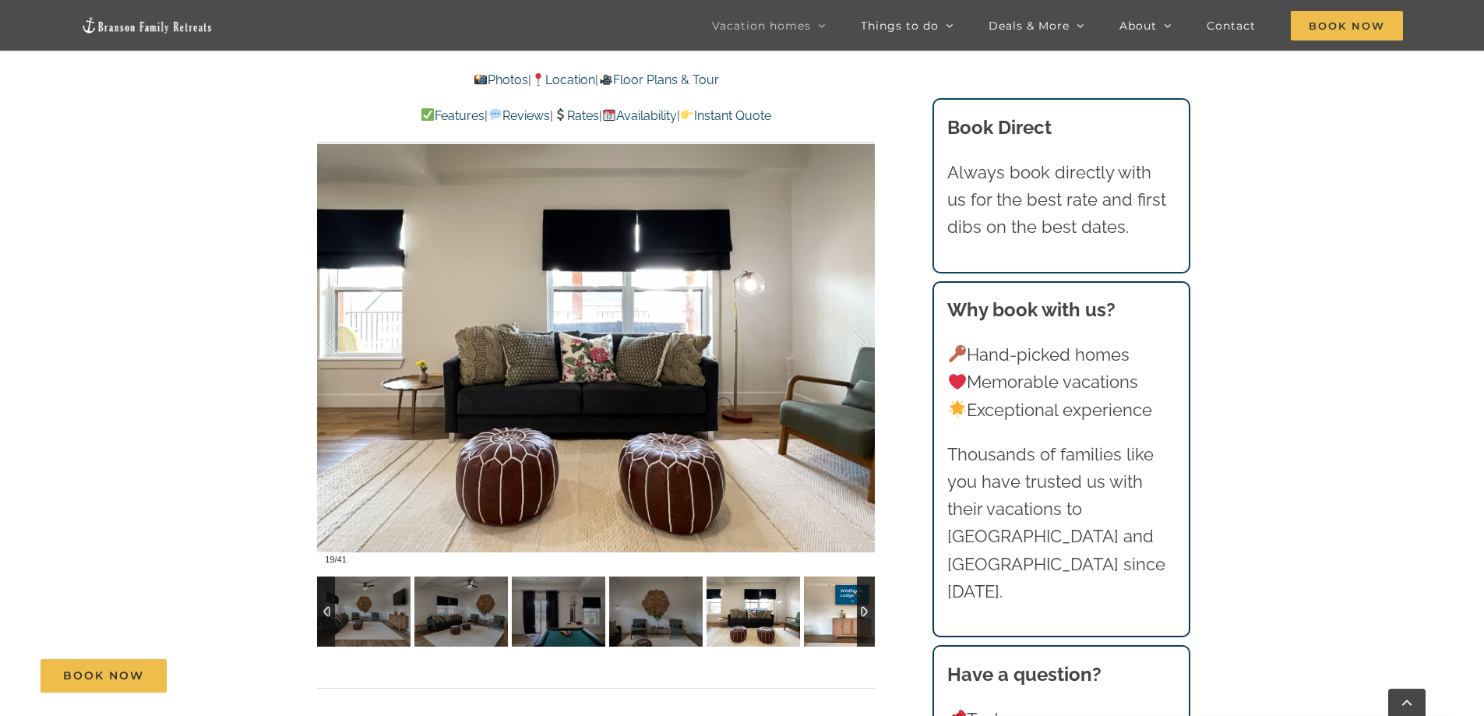
click at [827, 617] on img at bounding box center [850, 611] width 93 height 70
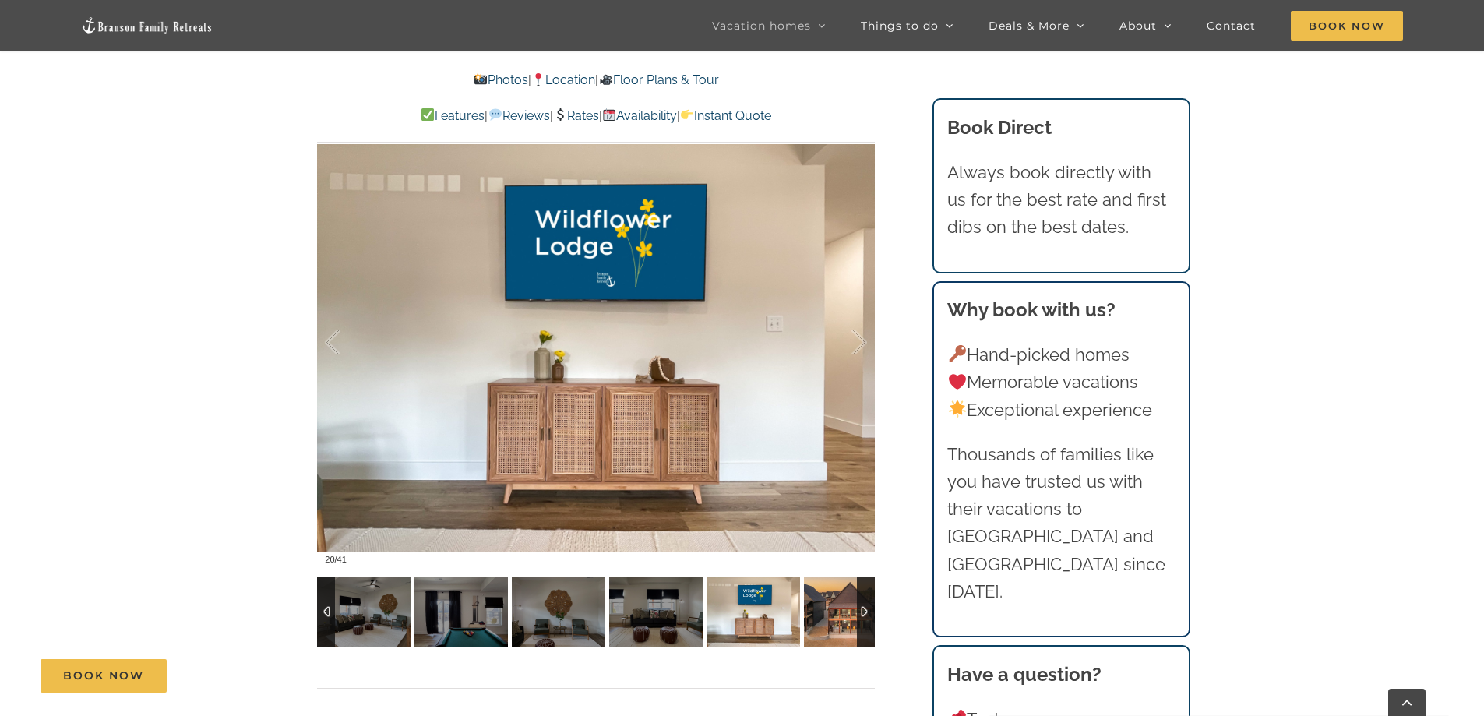
click at [825, 617] on img at bounding box center [850, 611] width 93 height 70
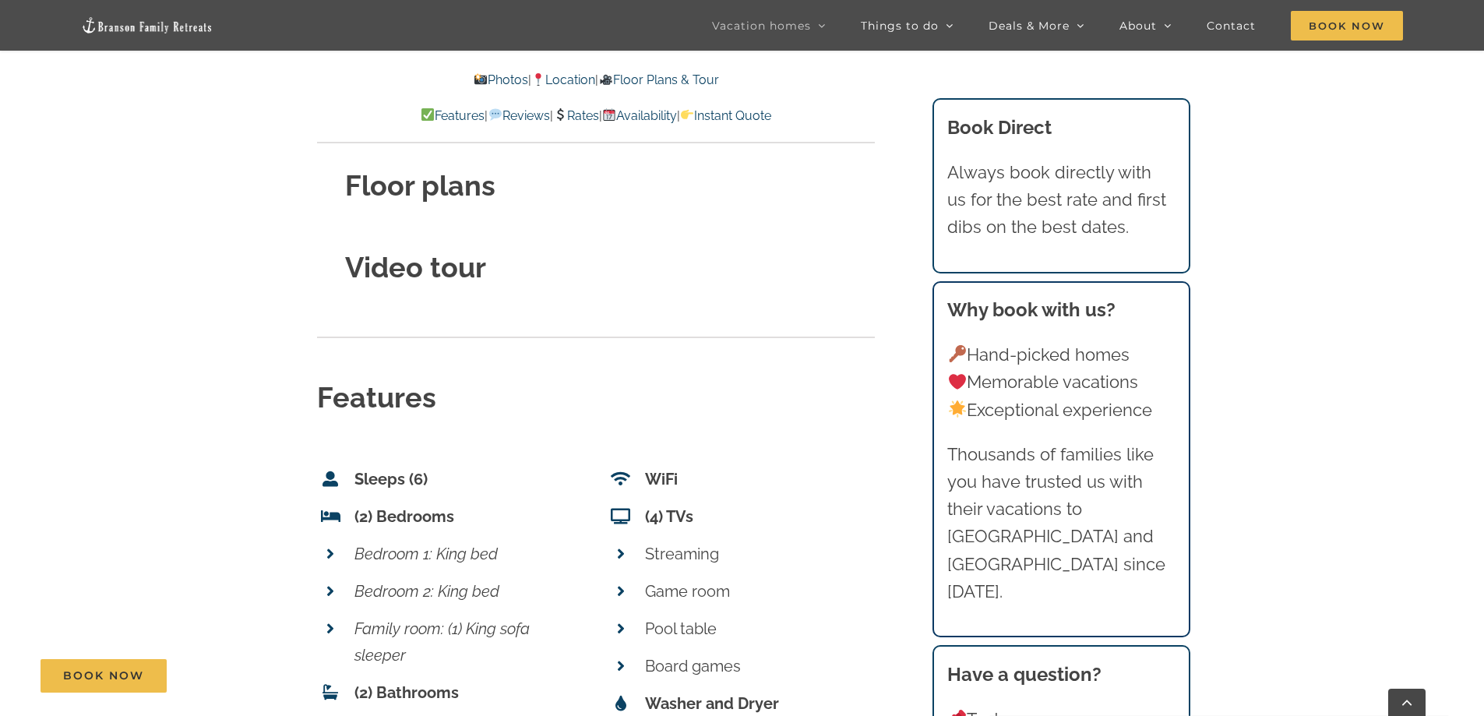
scroll to position [5715, 0]
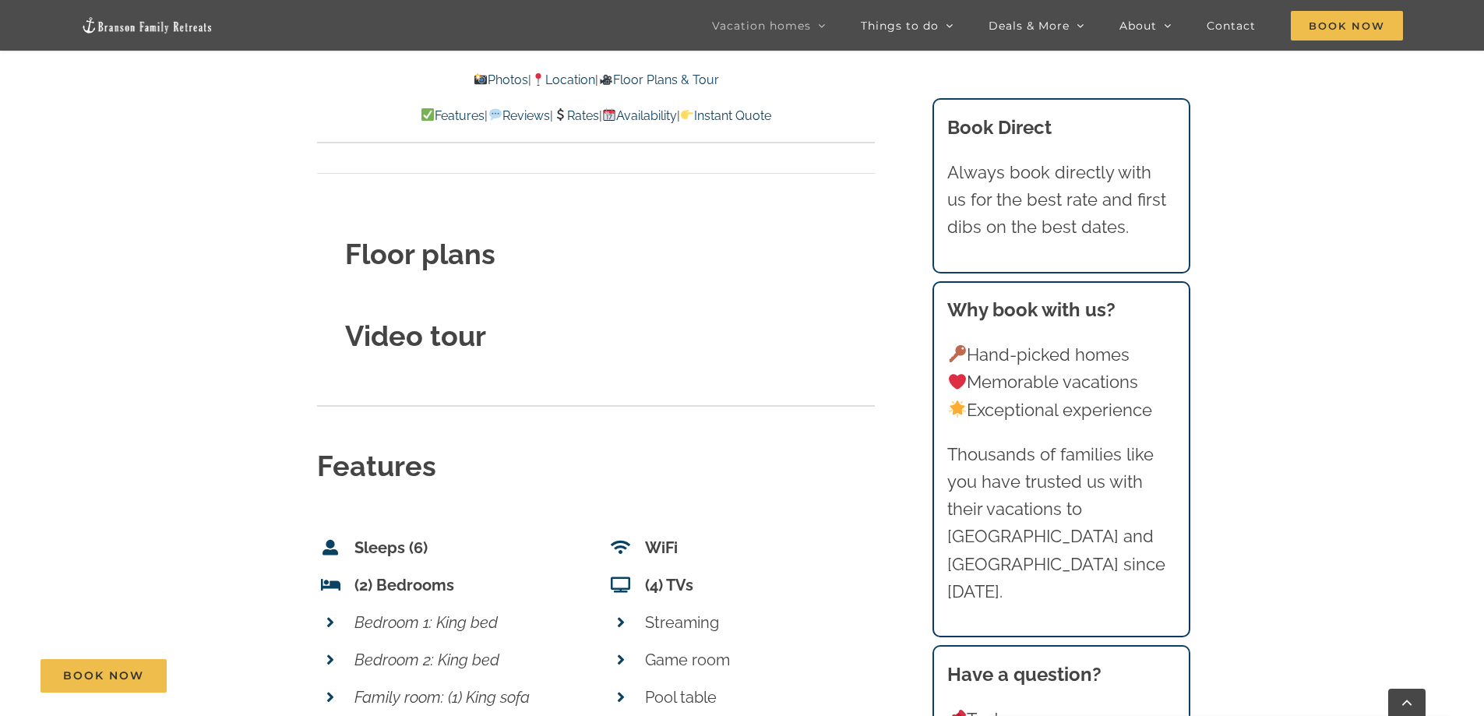
click at [431, 309] on div "Video tour" at bounding box center [596, 335] width 502 height 81
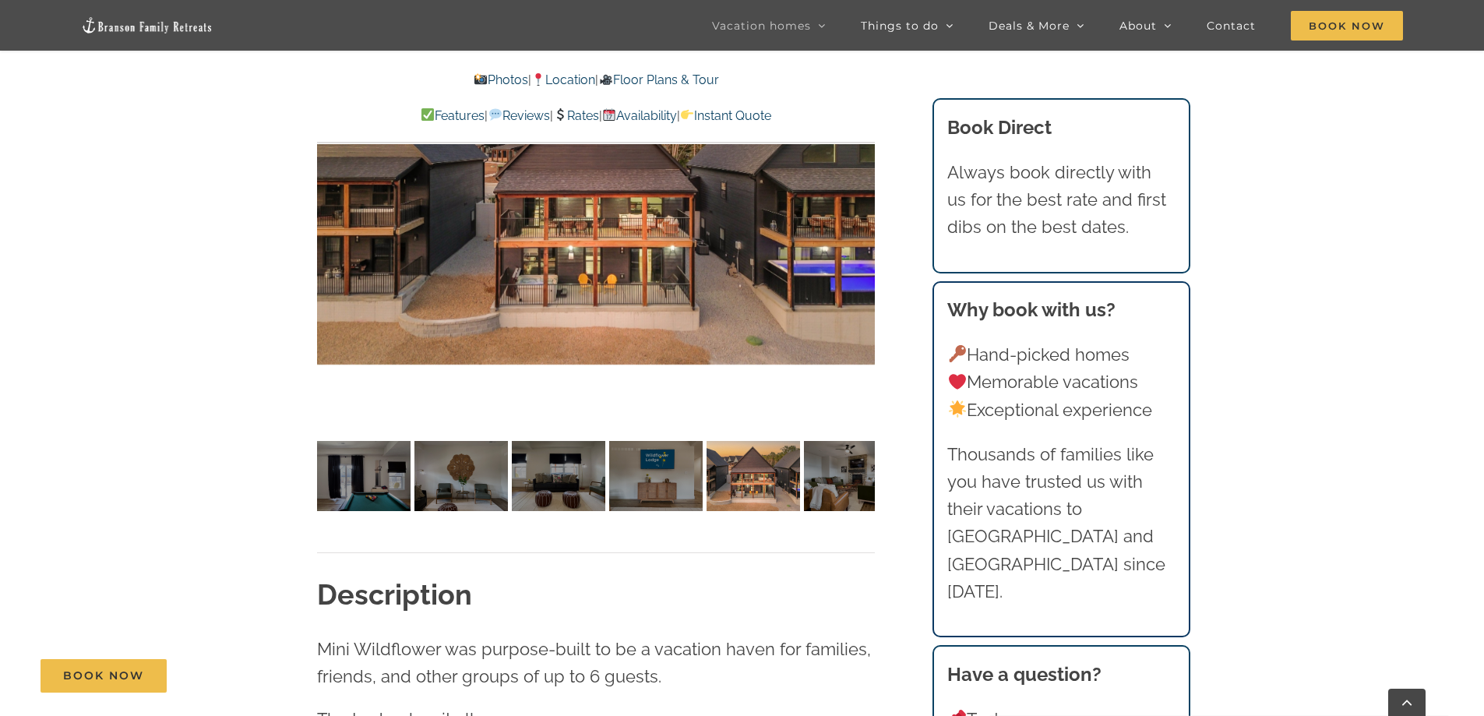
scroll to position [1199, 0]
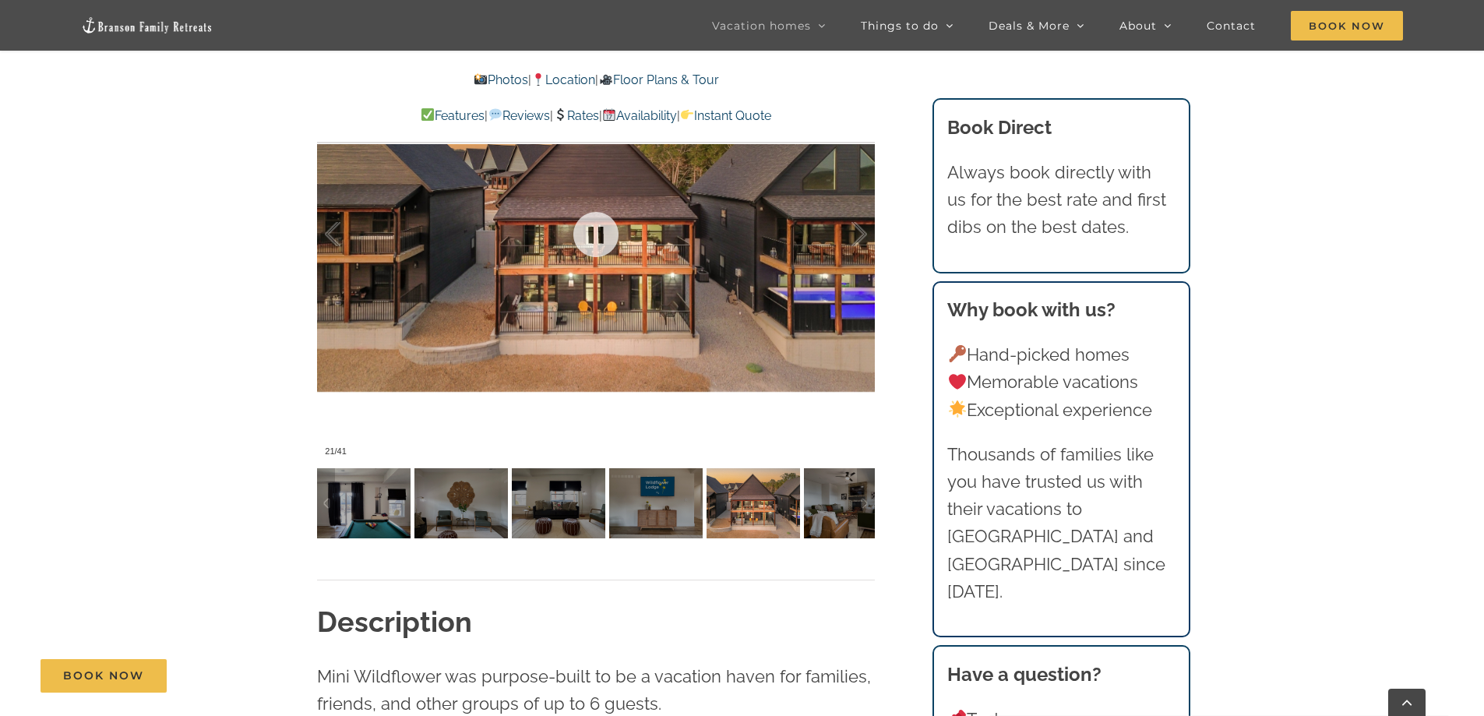
click at [456, 245] on div at bounding box center [596, 234] width 558 height 458
click at [604, 229] on link at bounding box center [596, 234] width 62 height 62
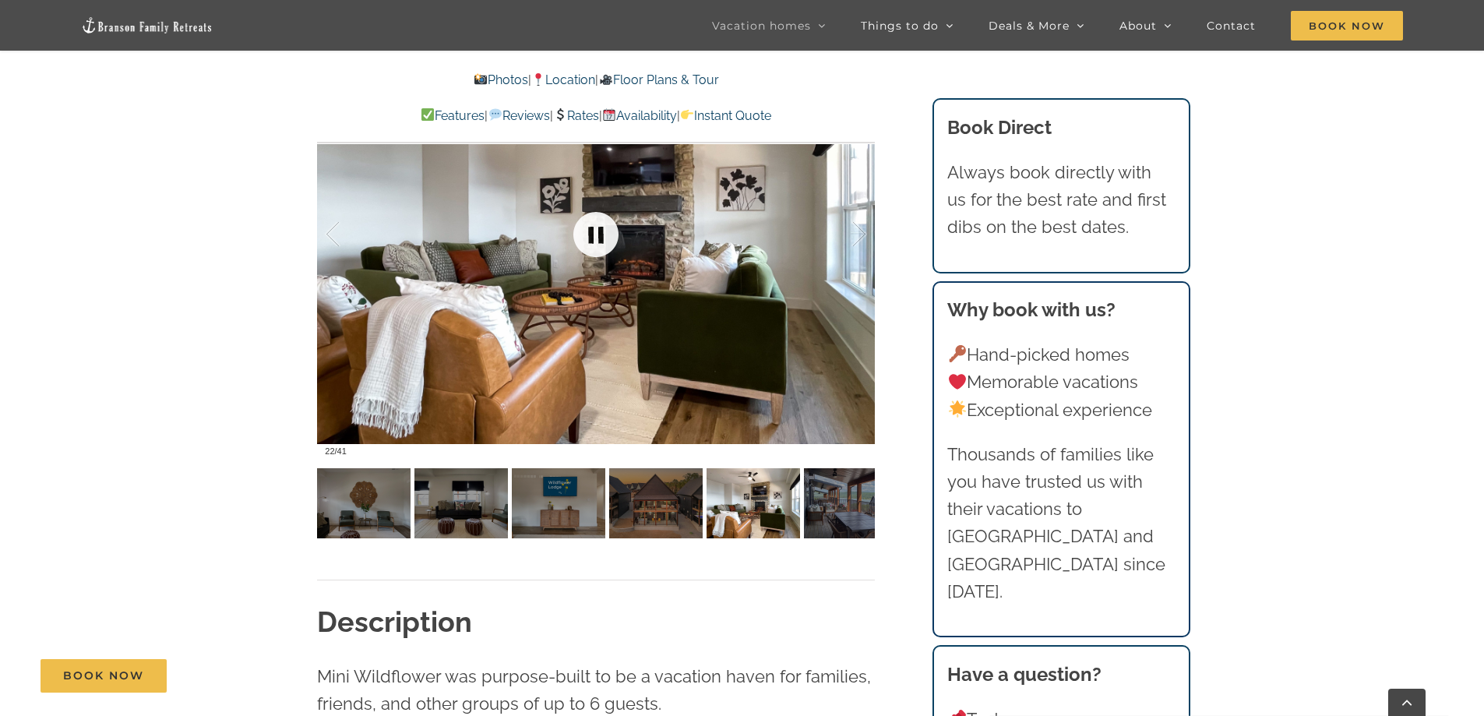
click at [604, 228] on link at bounding box center [596, 234] width 62 height 62
click at [596, 238] on link at bounding box center [596, 234] width 62 height 62
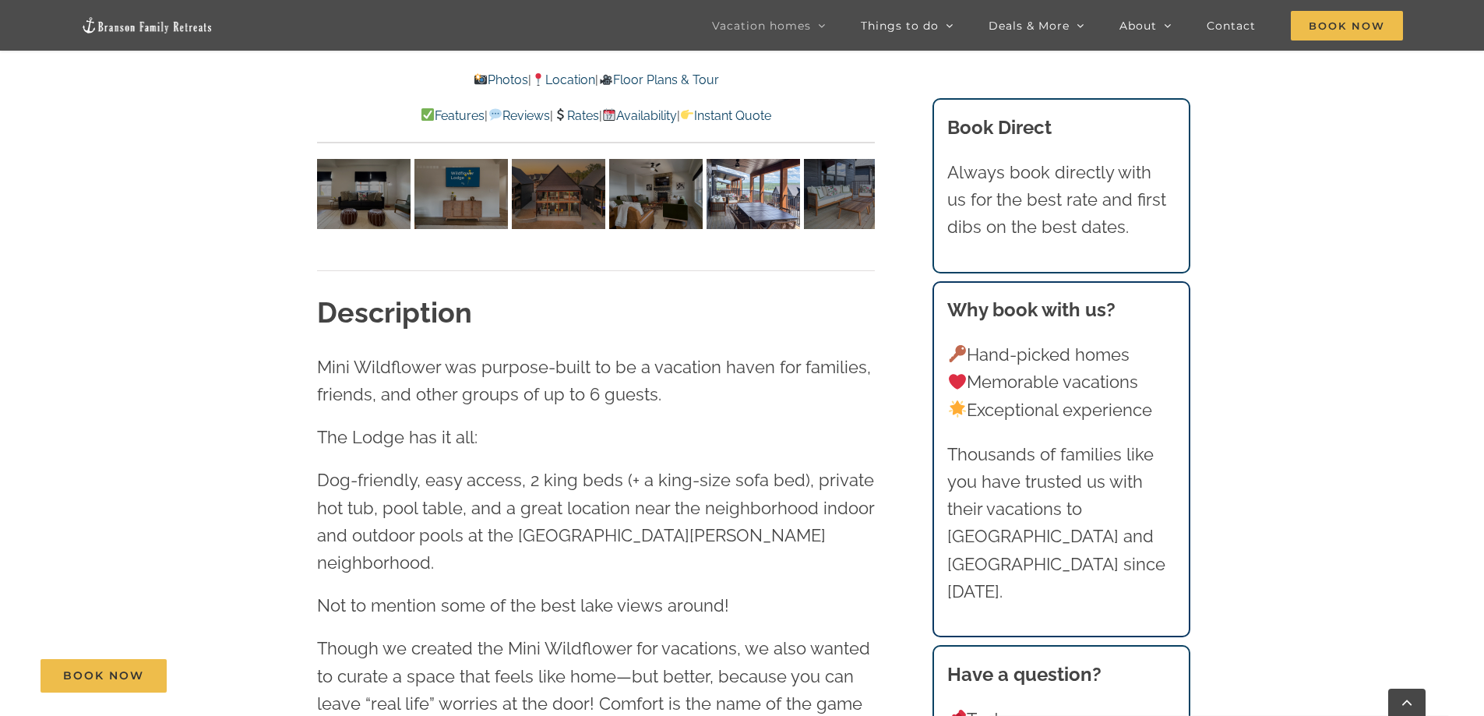
scroll to position [1121, 0]
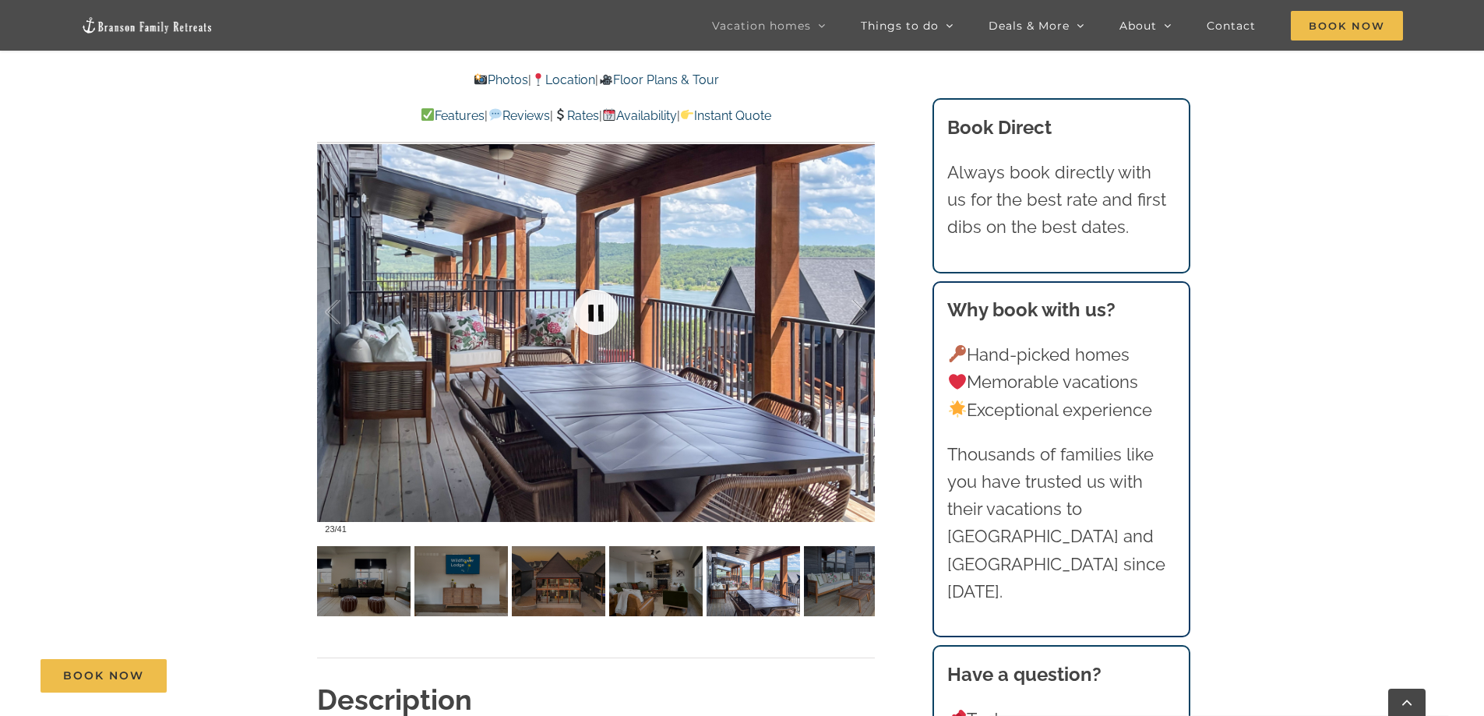
click at [593, 310] on link at bounding box center [596, 312] width 62 height 62
click at [586, 314] on link at bounding box center [596, 312] width 62 height 62
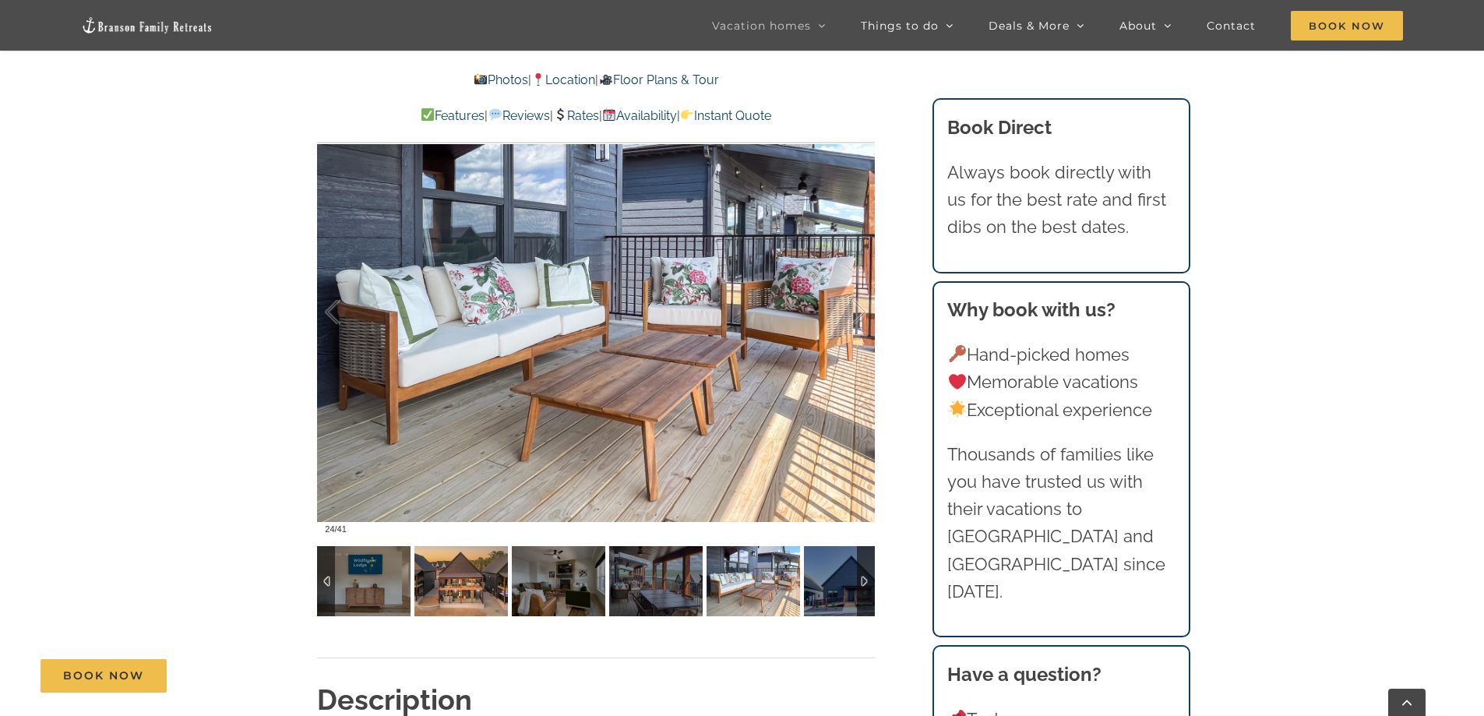
click at [466, 592] on img at bounding box center [460, 581] width 93 height 70
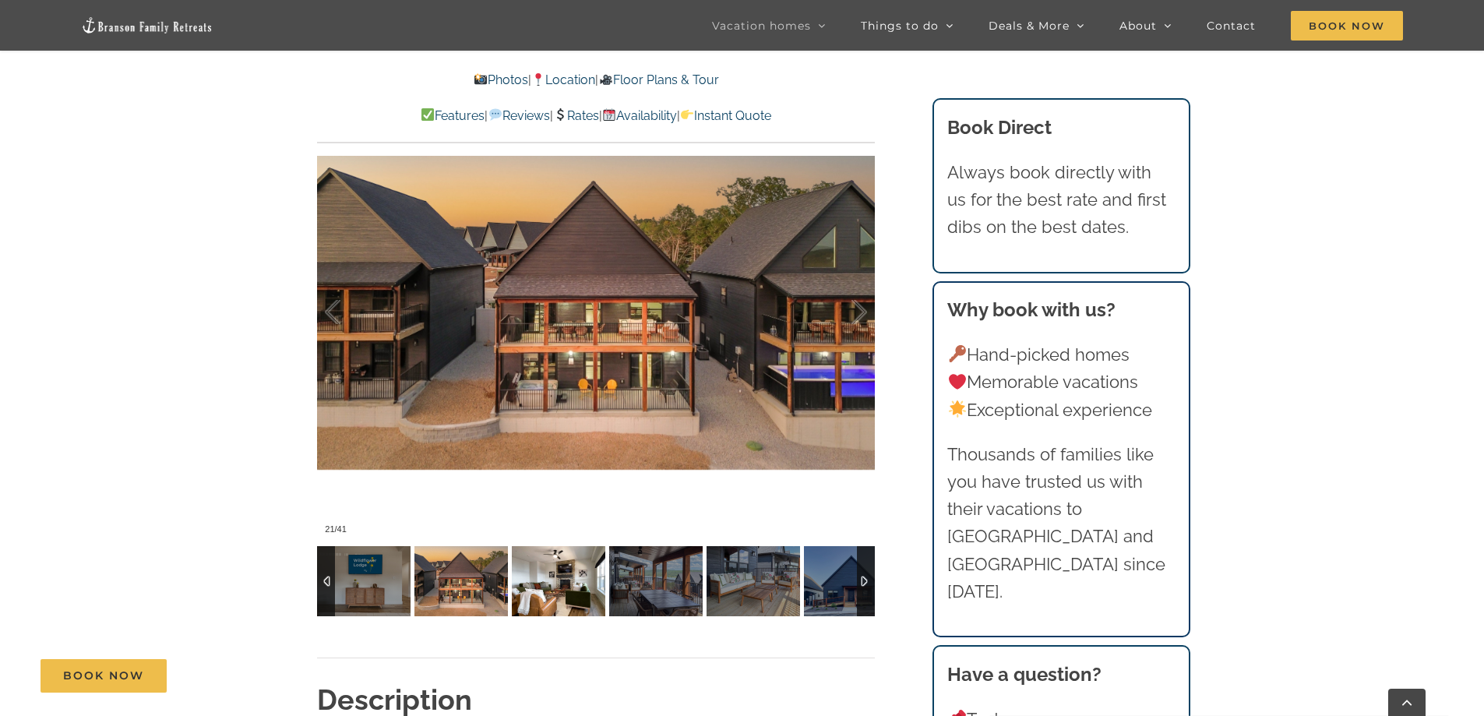
click at [570, 590] on img at bounding box center [558, 581] width 93 height 70
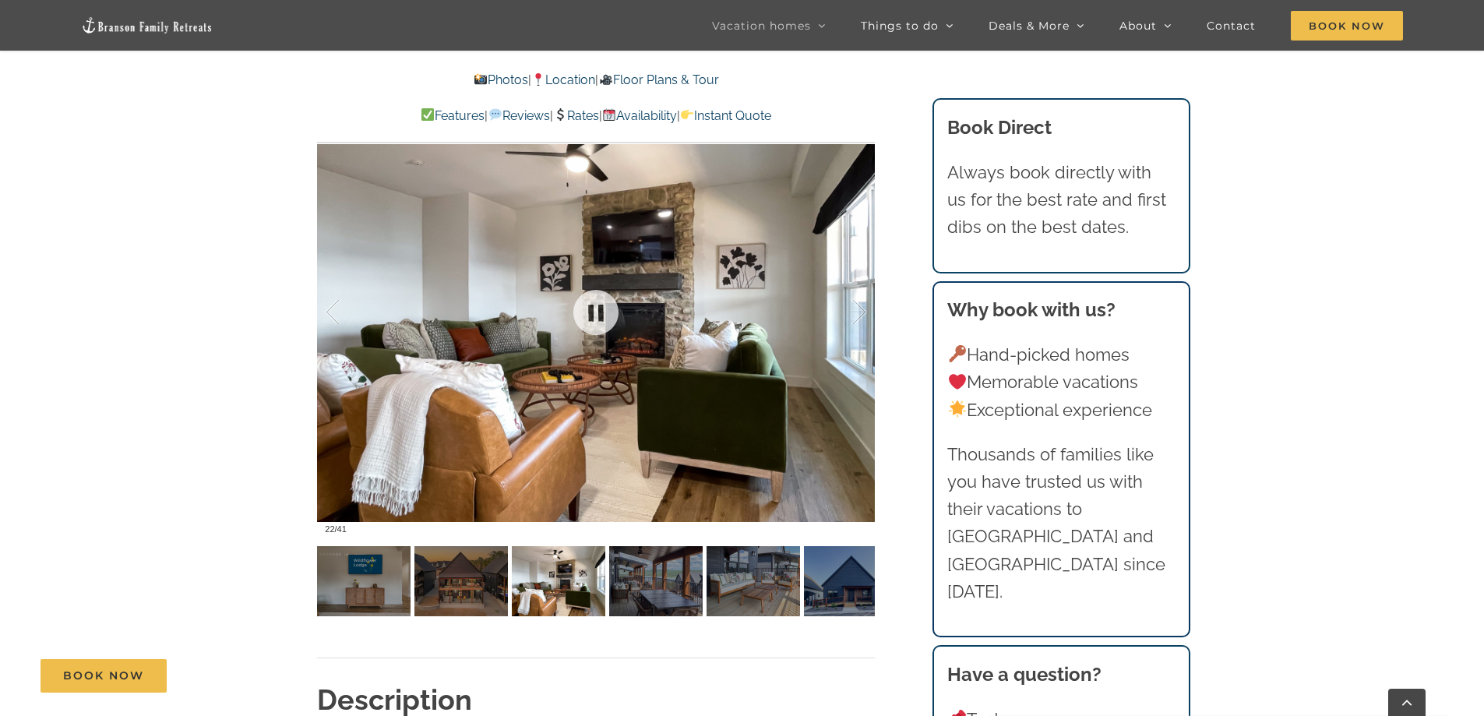
click at [809, 316] on div at bounding box center [596, 312] width 558 height 458
click at [854, 317] on div at bounding box center [842, 312] width 48 height 97
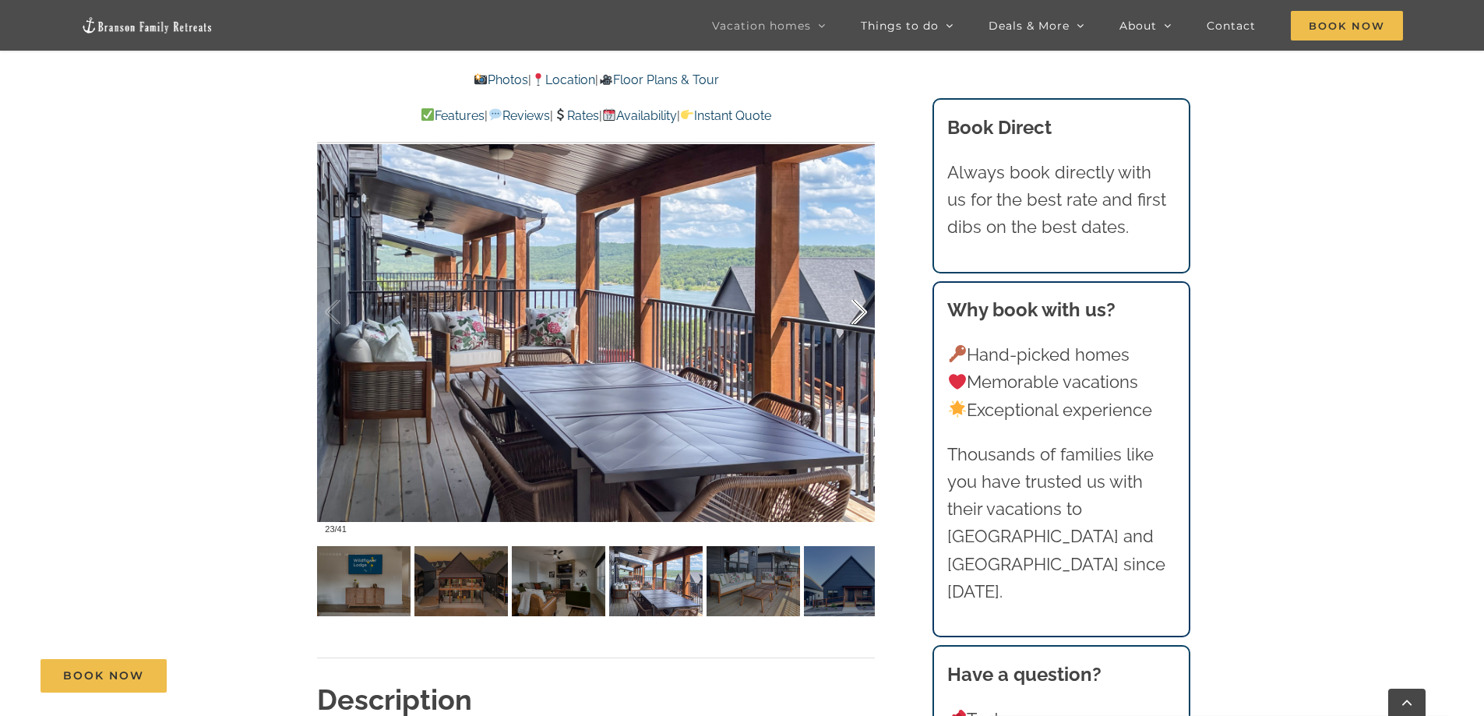
click at [860, 317] on div at bounding box center [842, 312] width 48 height 97
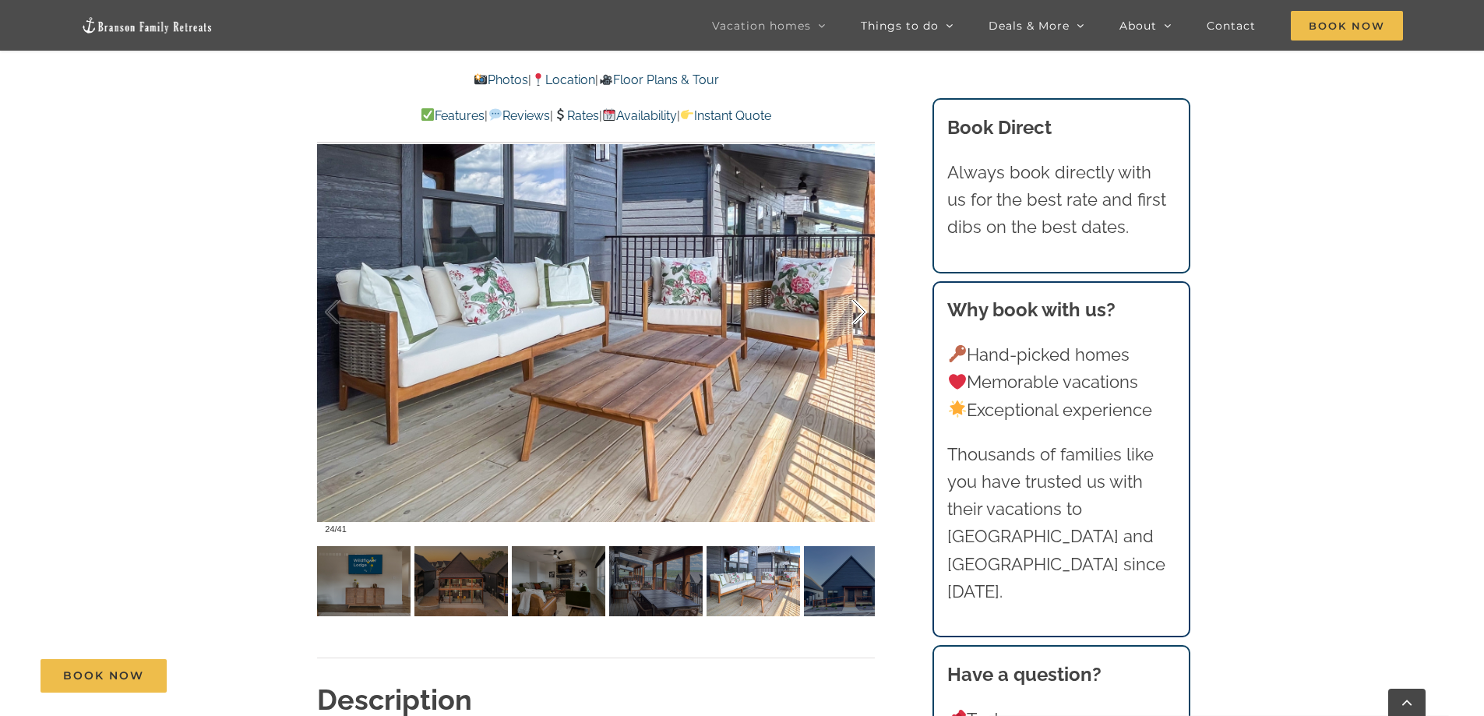
click at [861, 317] on div at bounding box center [842, 312] width 48 height 97
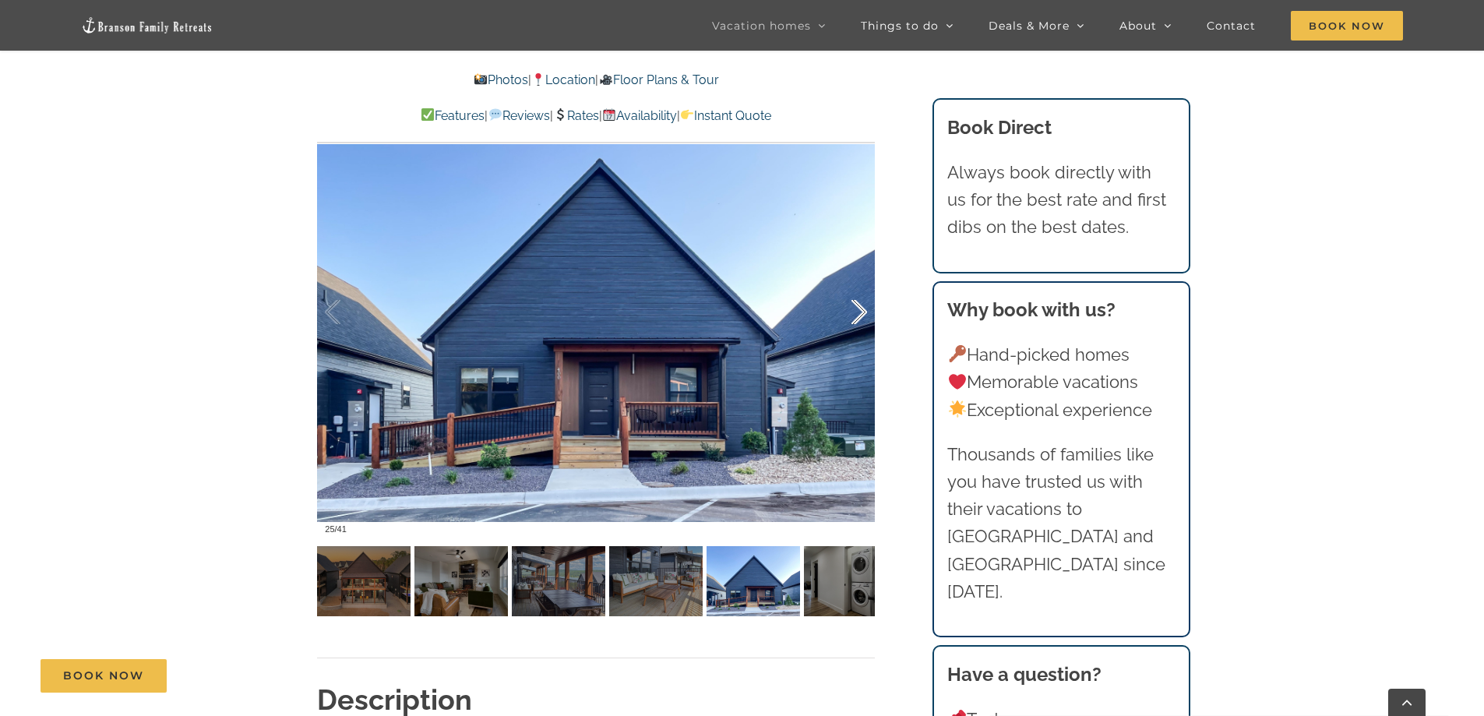
click at [861, 317] on div at bounding box center [842, 312] width 48 height 97
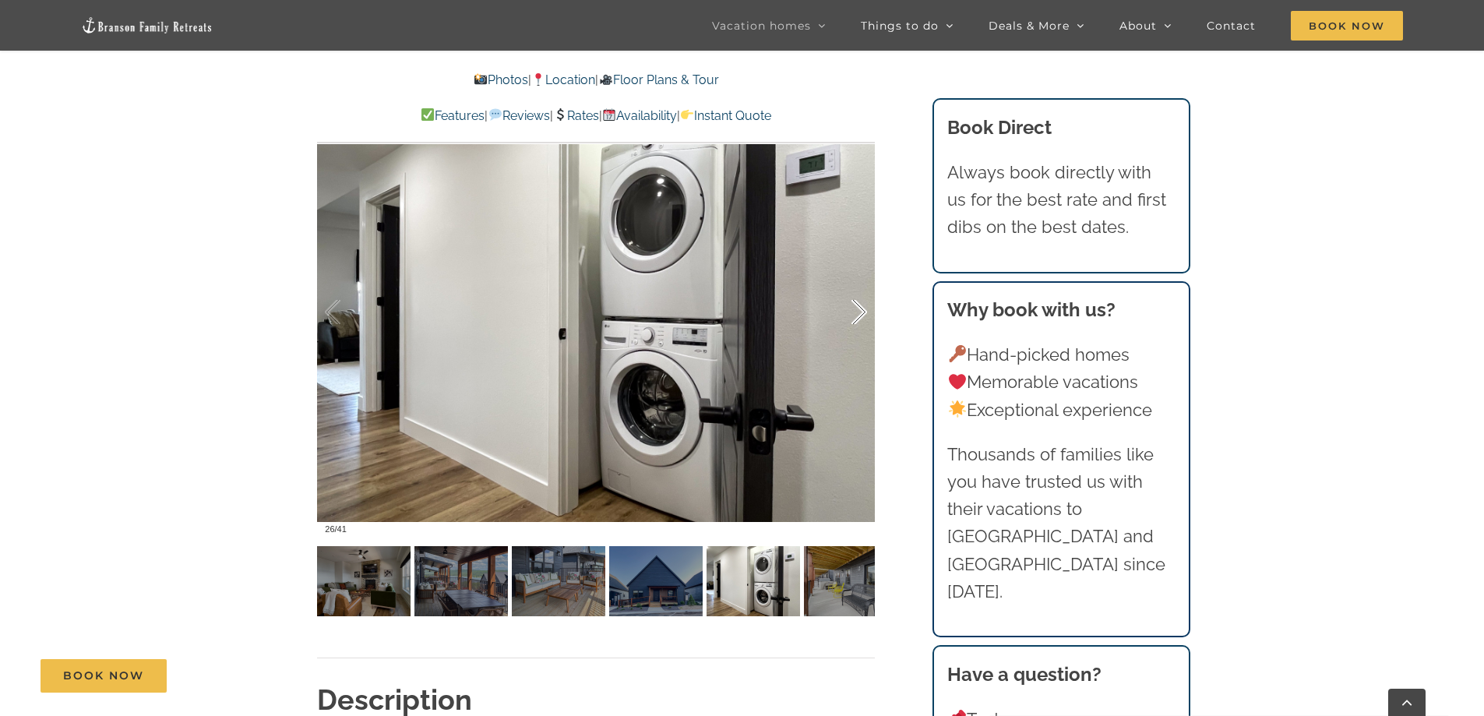
click at [861, 317] on div at bounding box center [842, 312] width 48 height 97
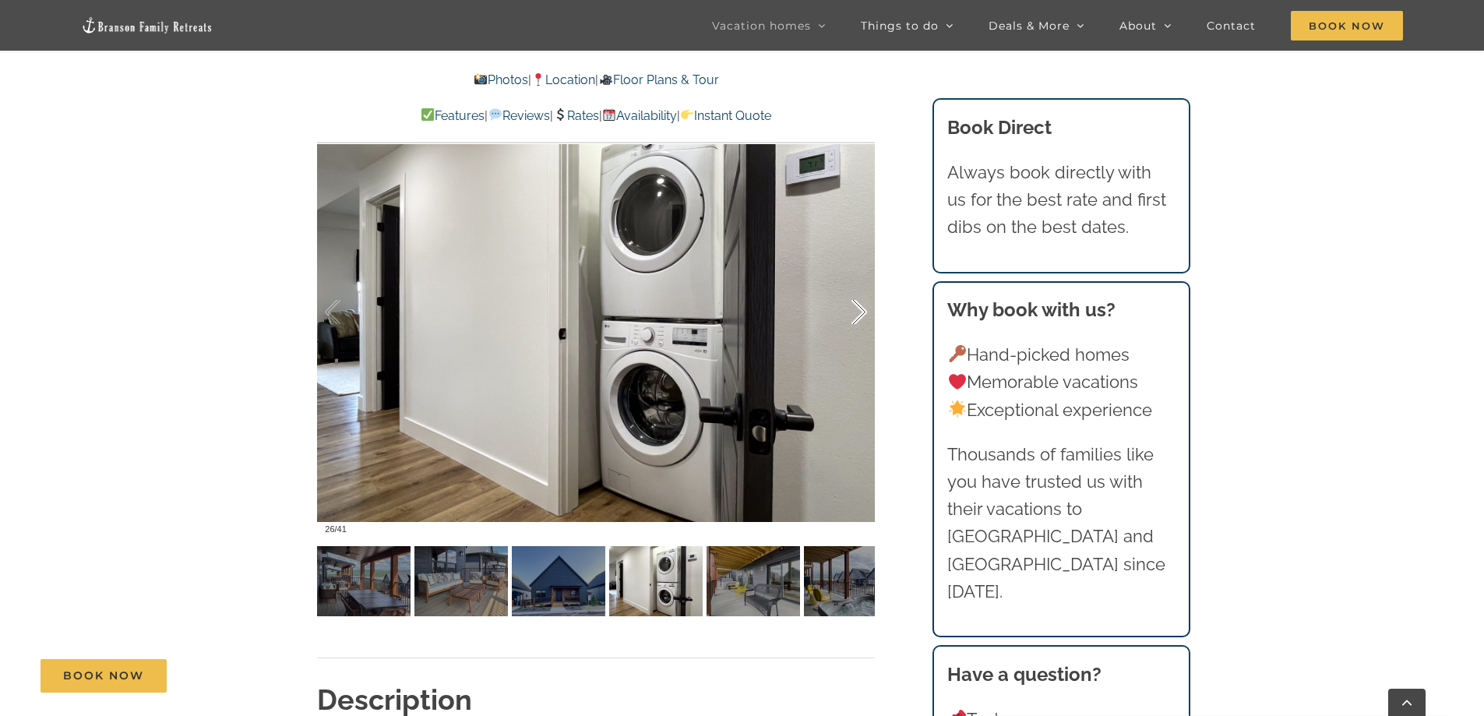
click at [861, 317] on div at bounding box center [842, 312] width 48 height 97
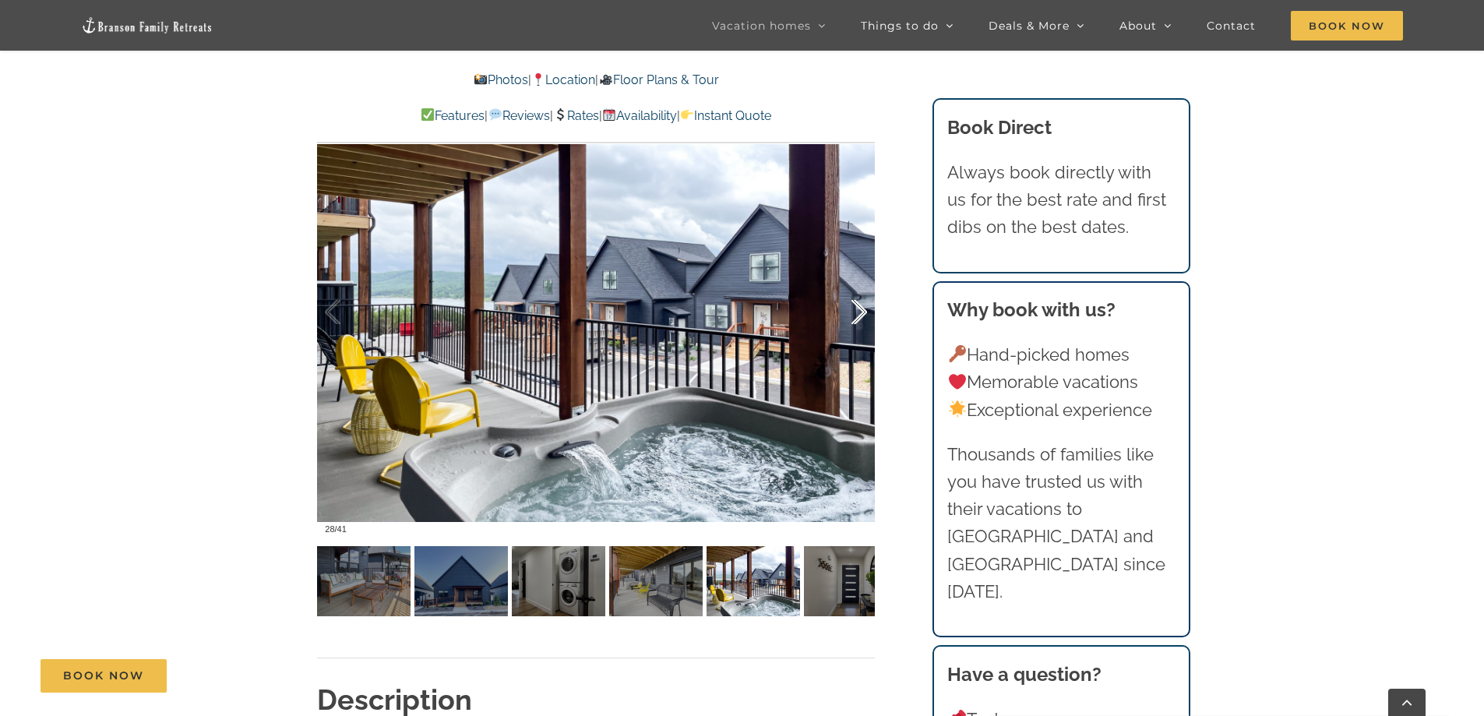
click at [861, 317] on div at bounding box center [842, 312] width 48 height 97
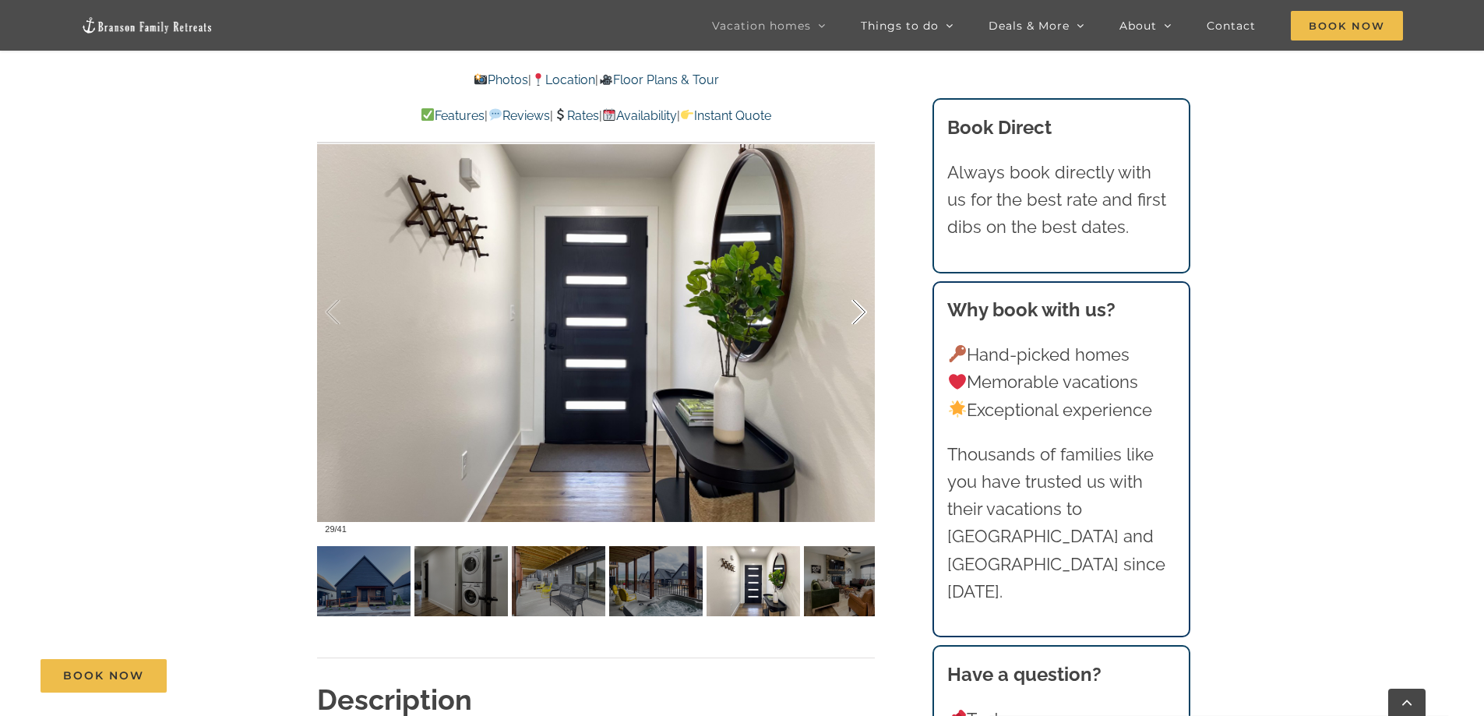
click at [861, 317] on div at bounding box center [842, 312] width 48 height 97
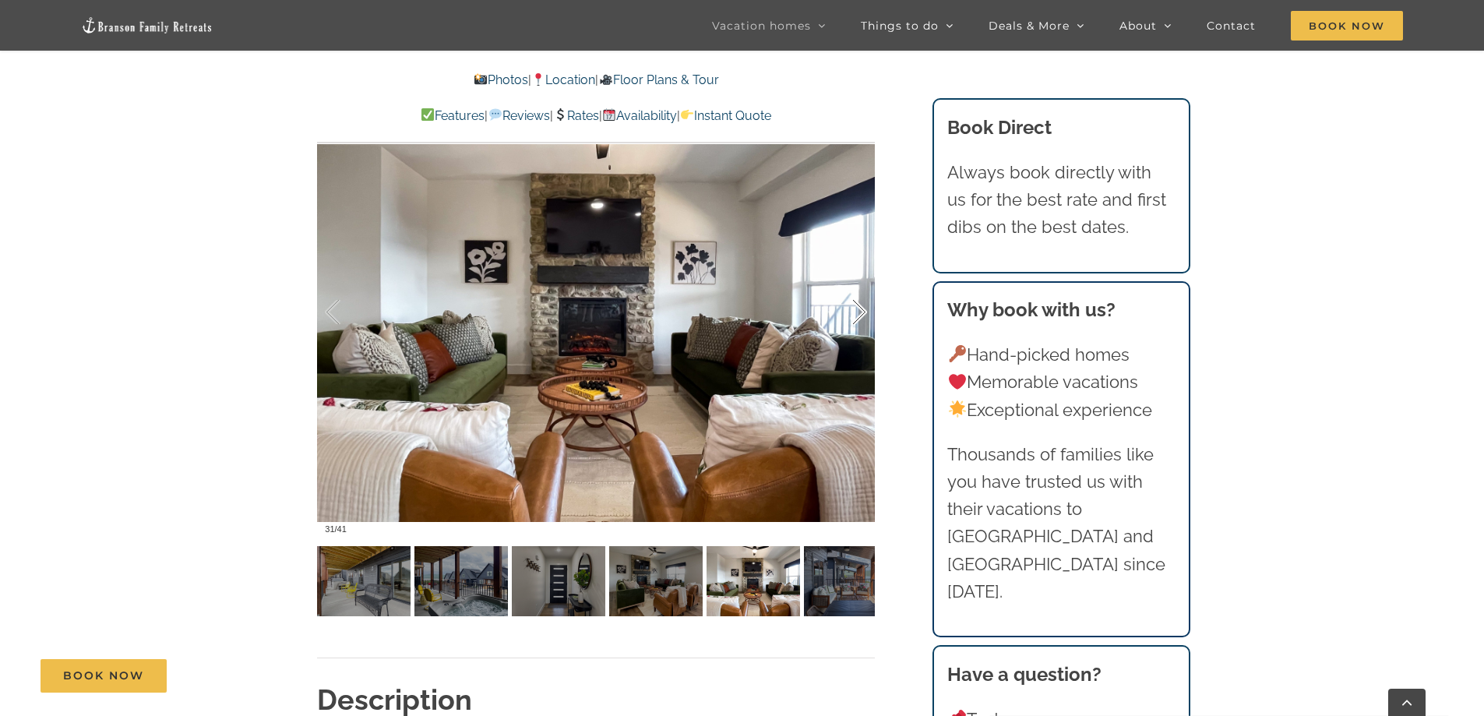
click at [861, 317] on div at bounding box center [842, 312] width 48 height 97
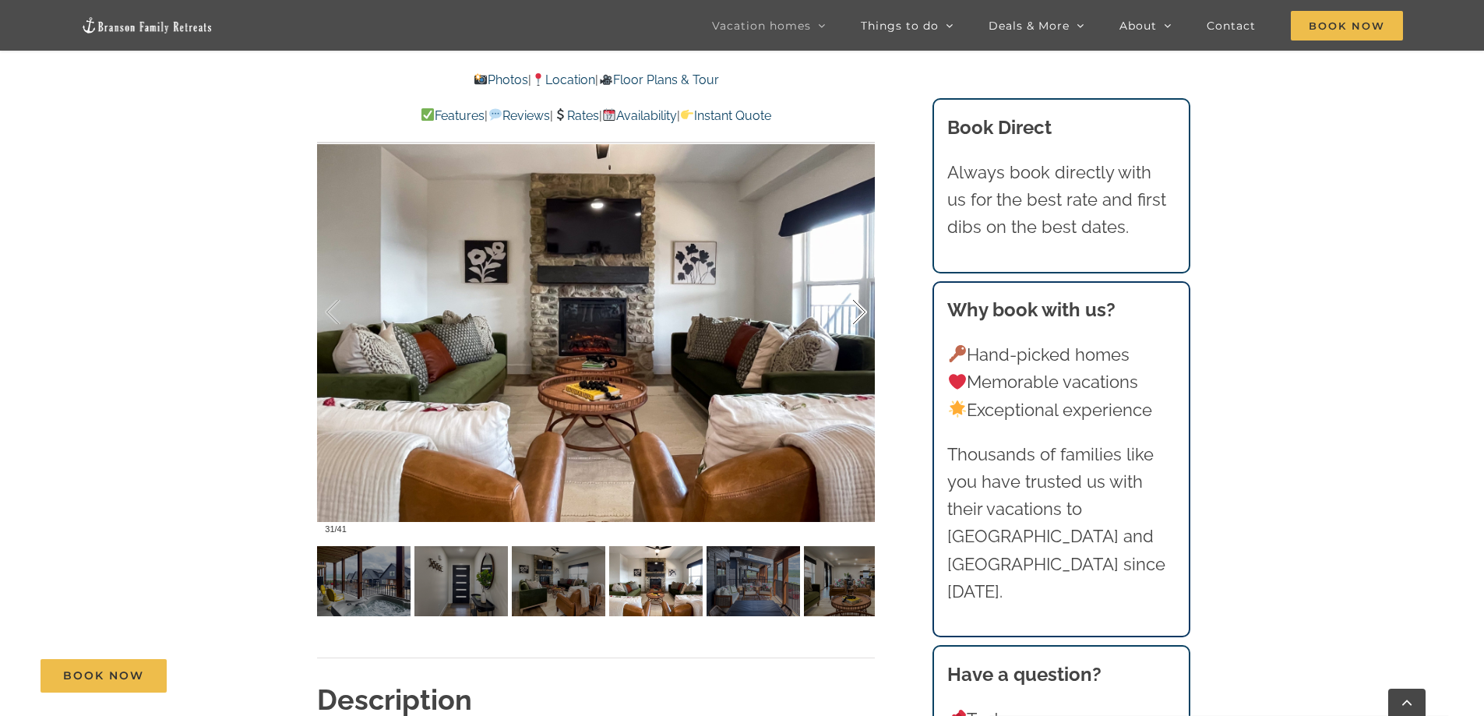
click at [861, 317] on div at bounding box center [842, 312] width 48 height 97
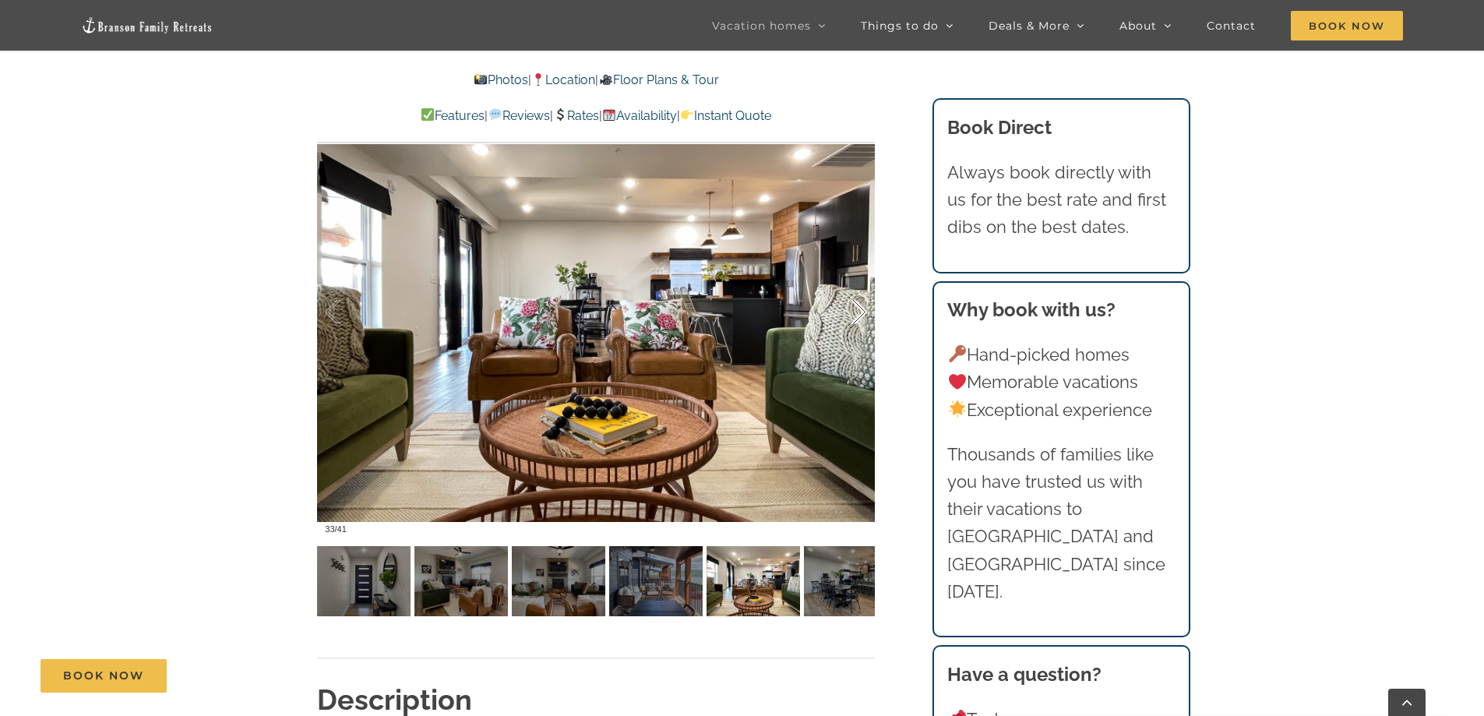
click at [861, 317] on div at bounding box center [842, 312] width 48 height 97
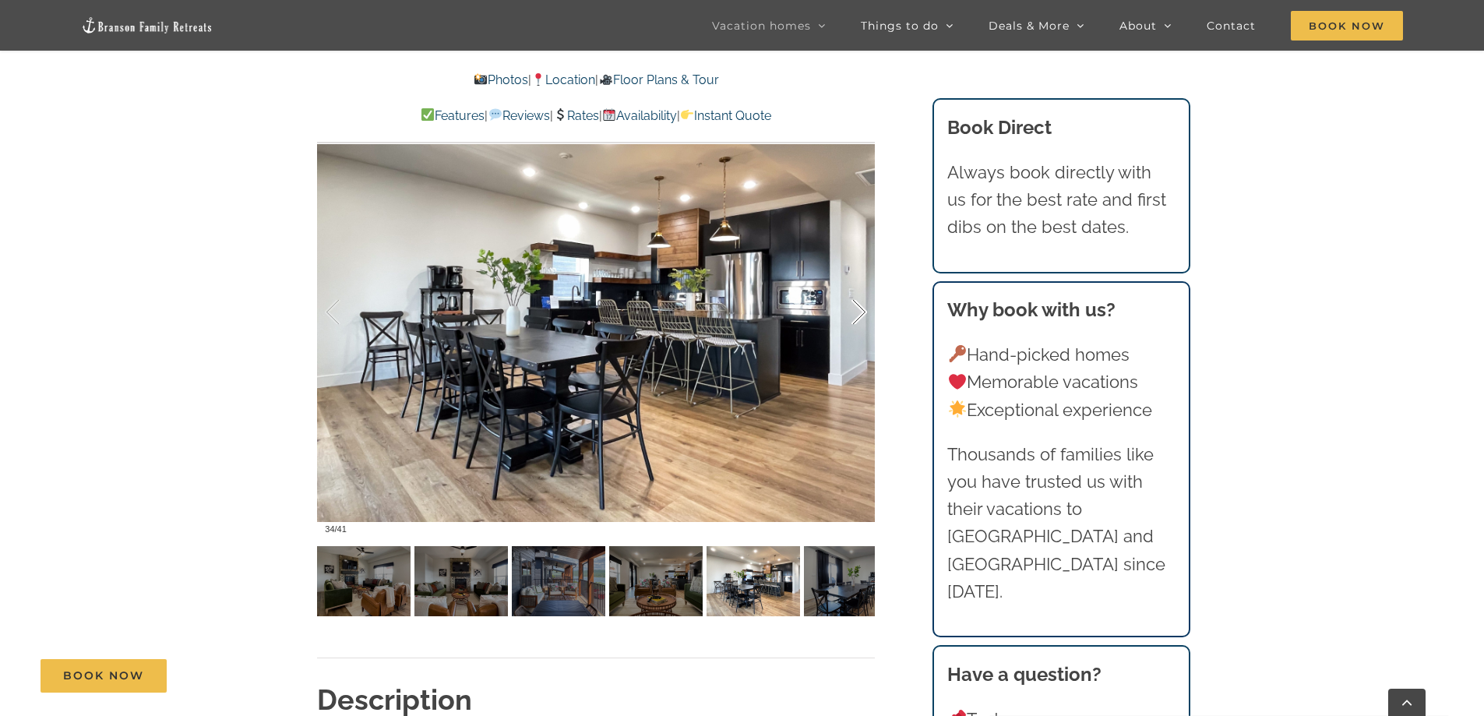
click at [861, 317] on div at bounding box center [842, 312] width 48 height 97
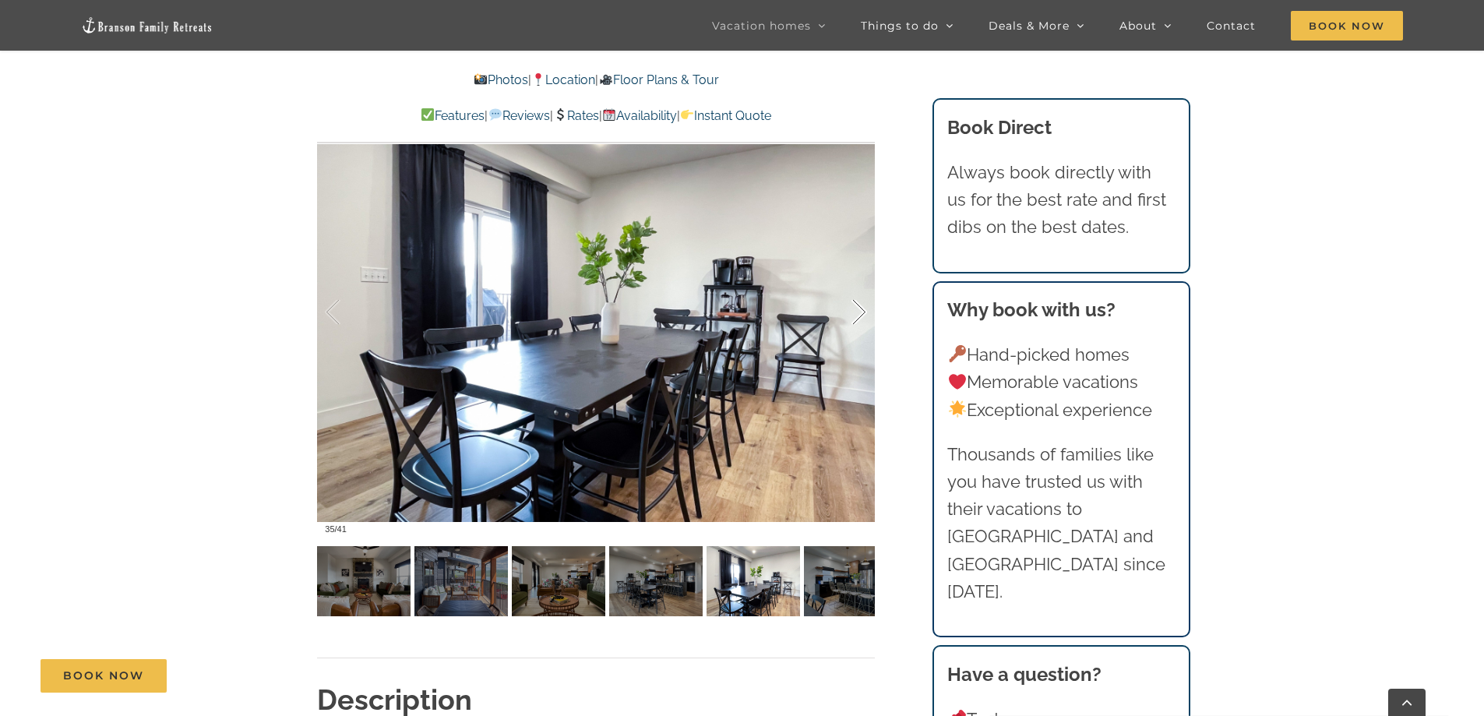
click at [861, 317] on div at bounding box center [842, 312] width 48 height 97
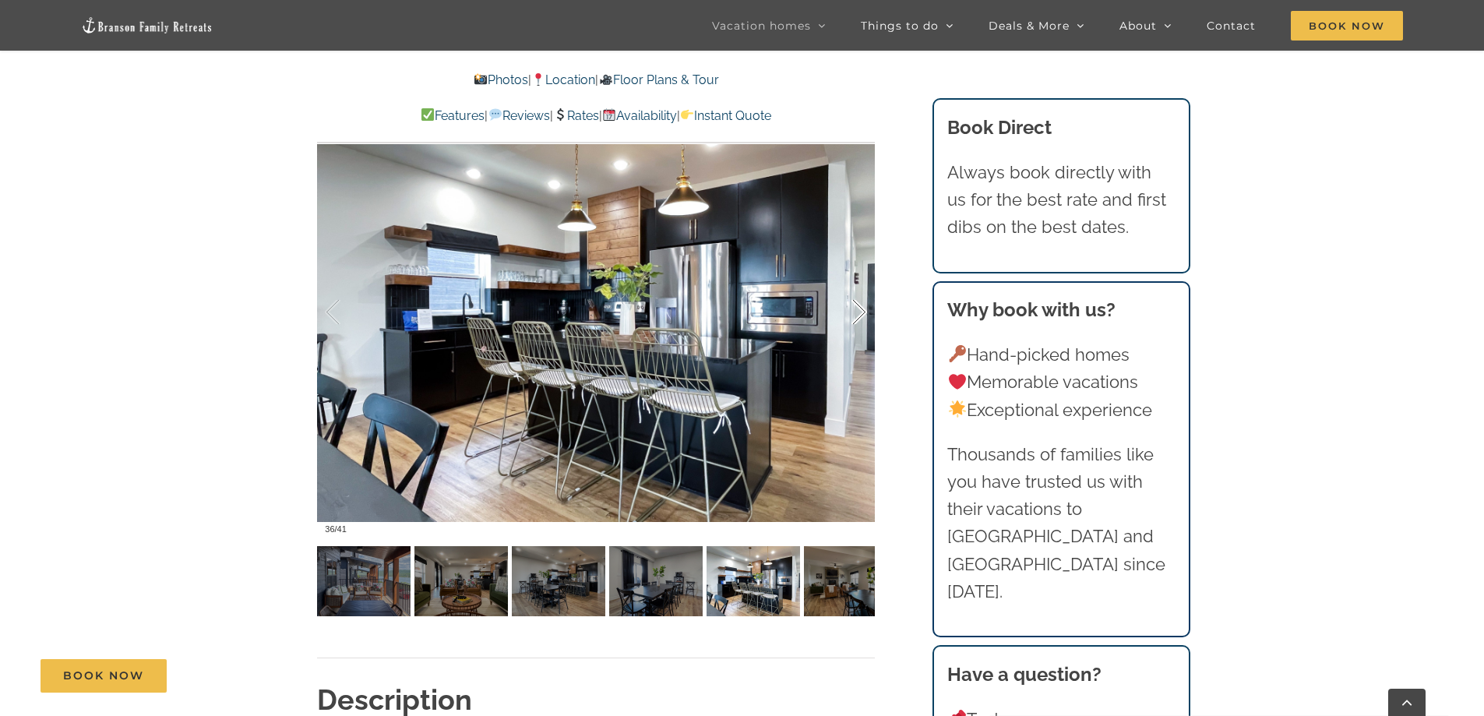
click at [861, 317] on div at bounding box center [842, 312] width 48 height 97
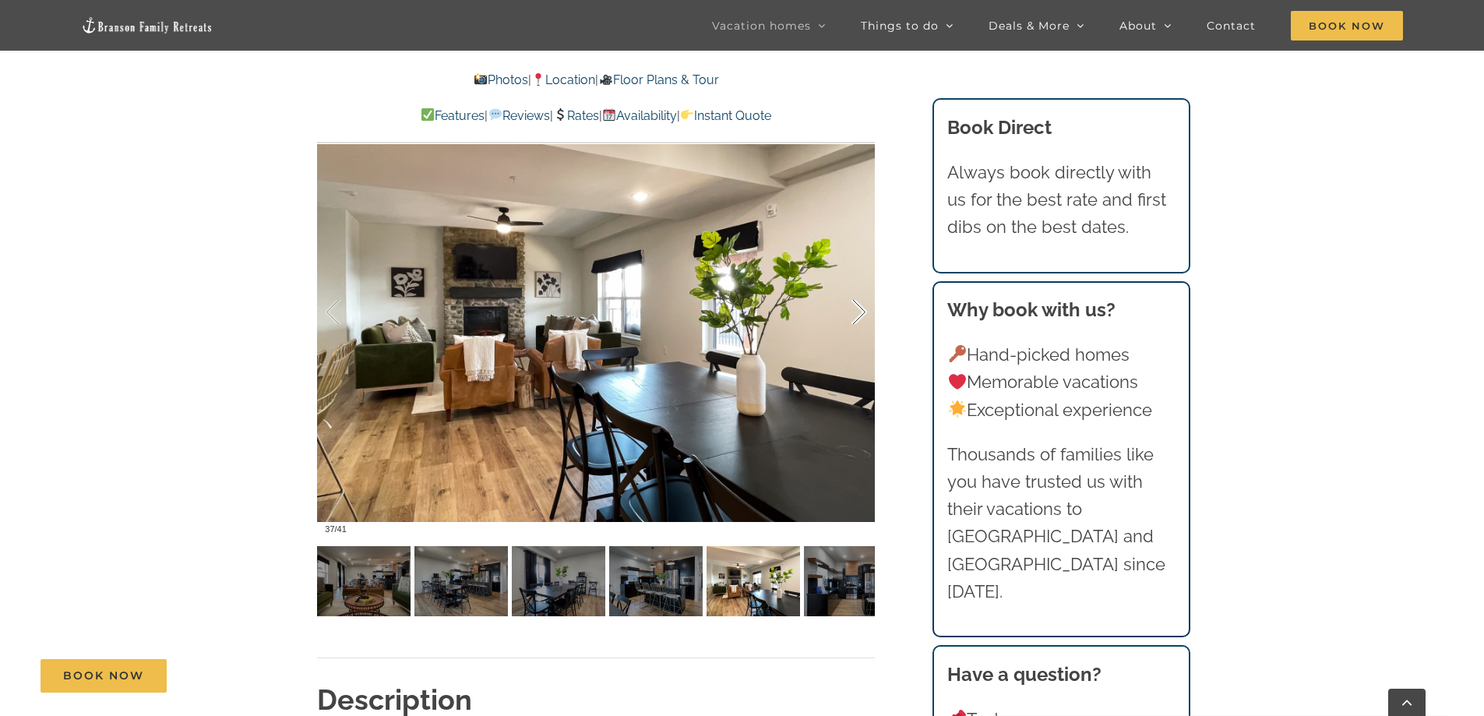
click at [861, 315] on div at bounding box center [842, 312] width 48 height 97
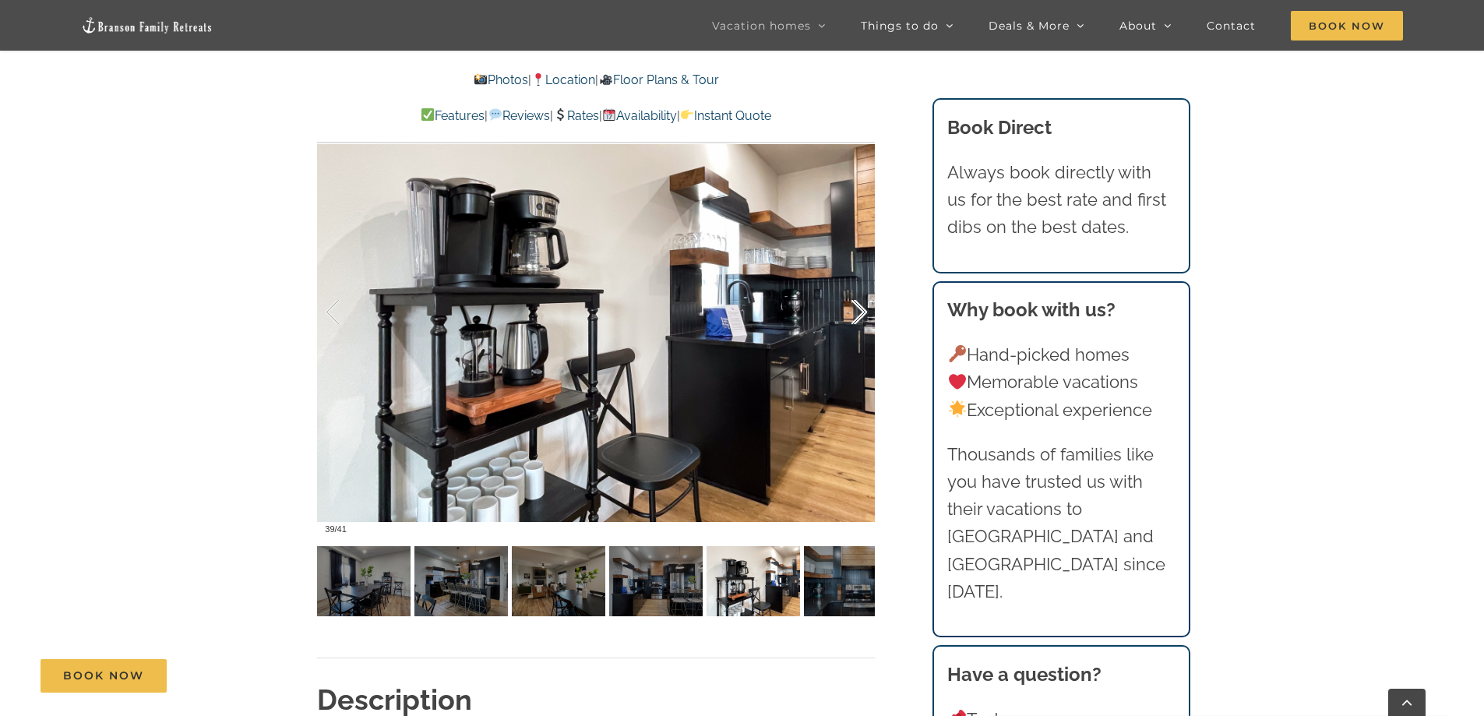
click at [861, 315] on div at bounding box center [842, 312] width 48 height 97
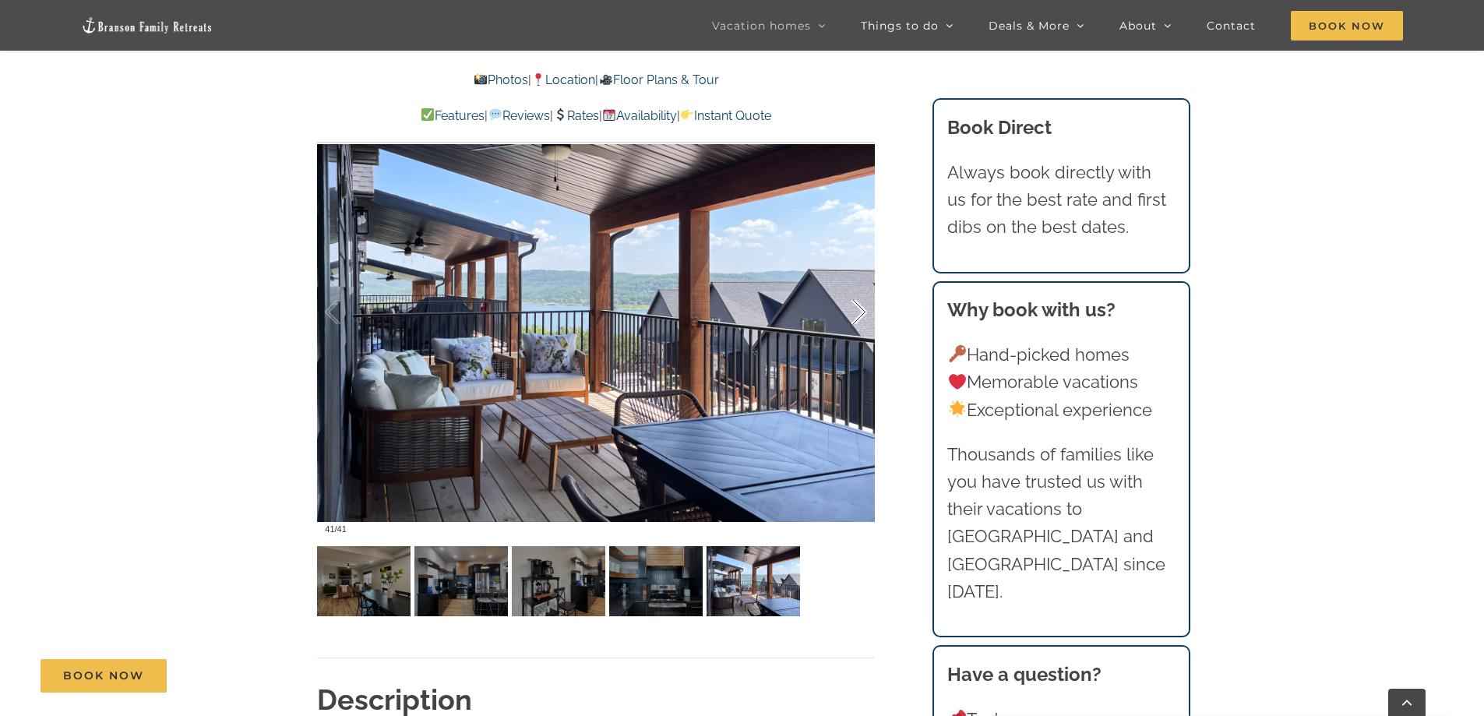
click at [861, 315] on div at bounding box center [842, 312] width 48 height 97
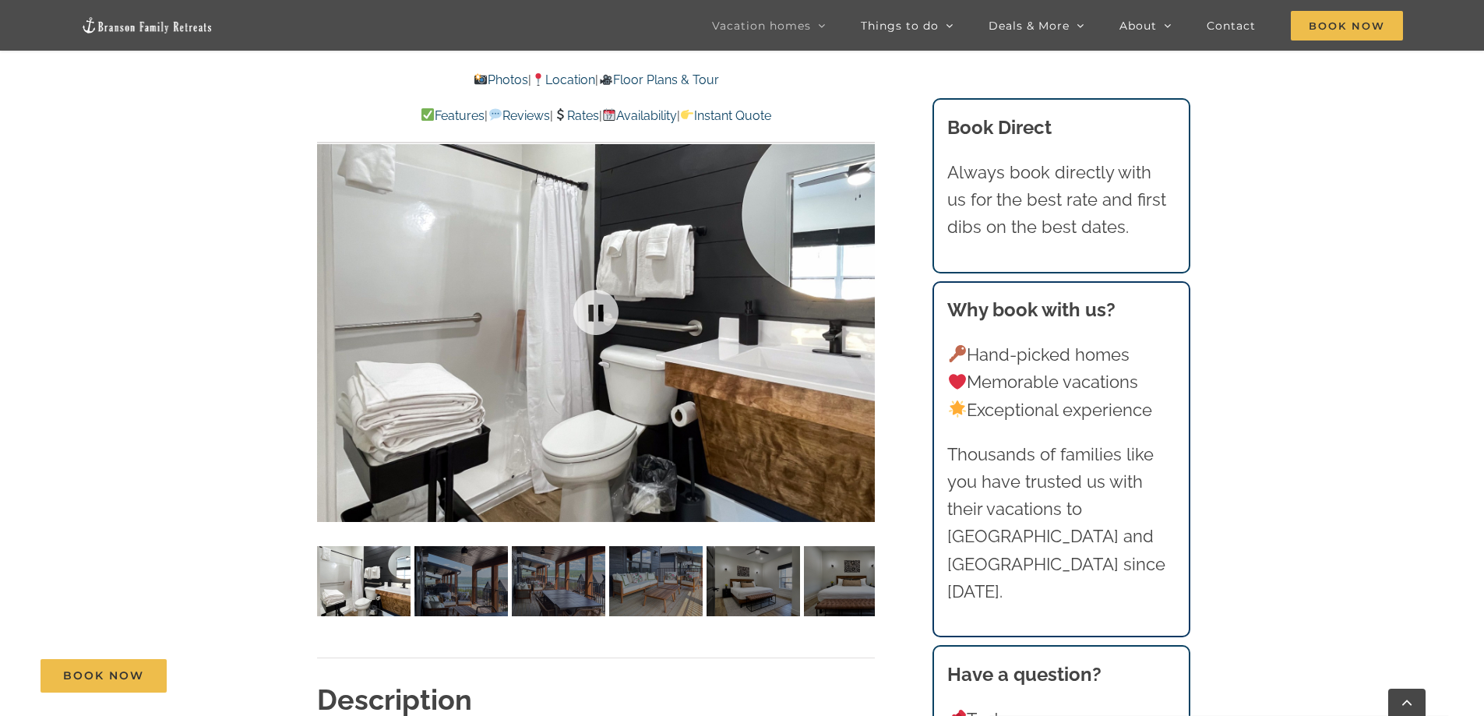
click at [861, 315] on div at bounding box center [596, 312] width 558 height 458
click at [848, 294] on div at bounding box center [842, 312] width 48 height 97
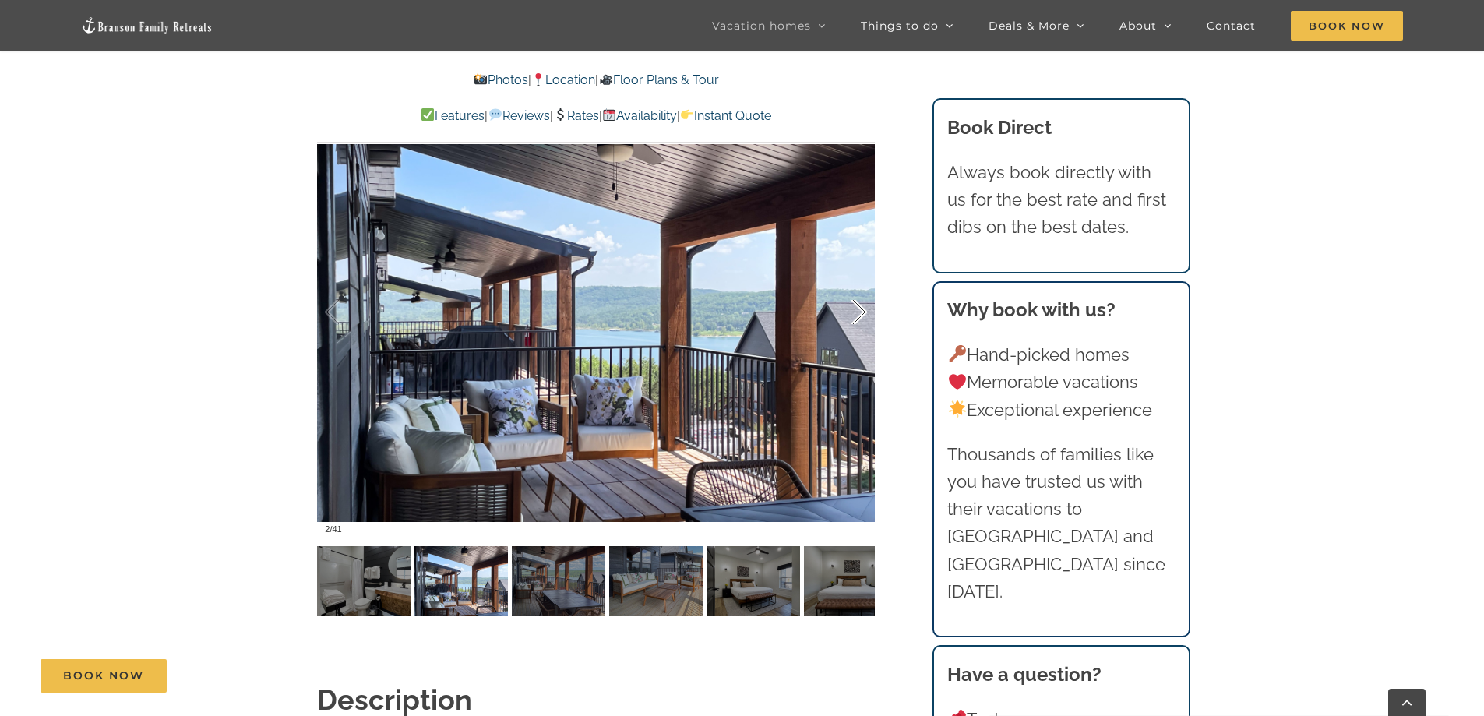
click at [848, 301] on div at bounding box center [842, 312] width 48 height 97
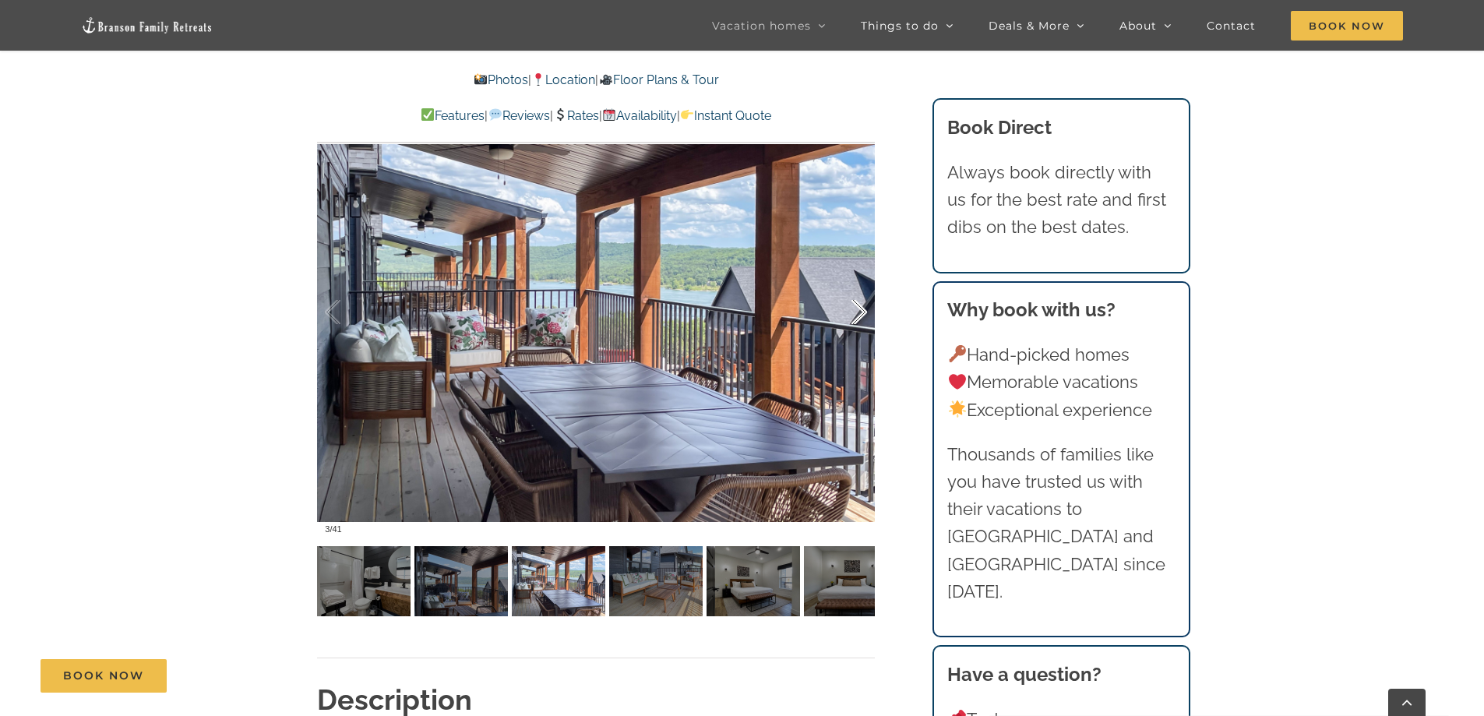
click at [848, 301] on div at bounding box center [842, 312] width 48 height 97
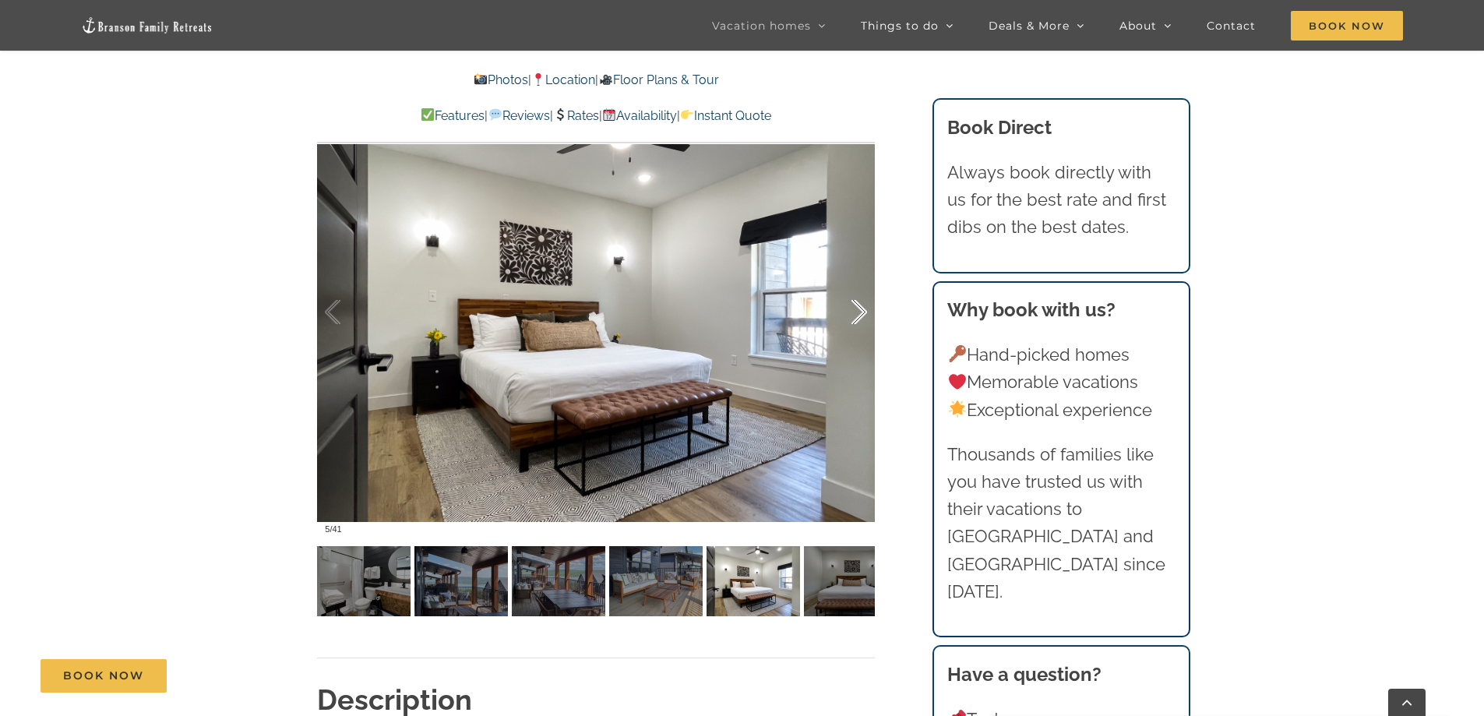
click at [848, 301] on div at bounding box center [842, 312] width 48 height 97
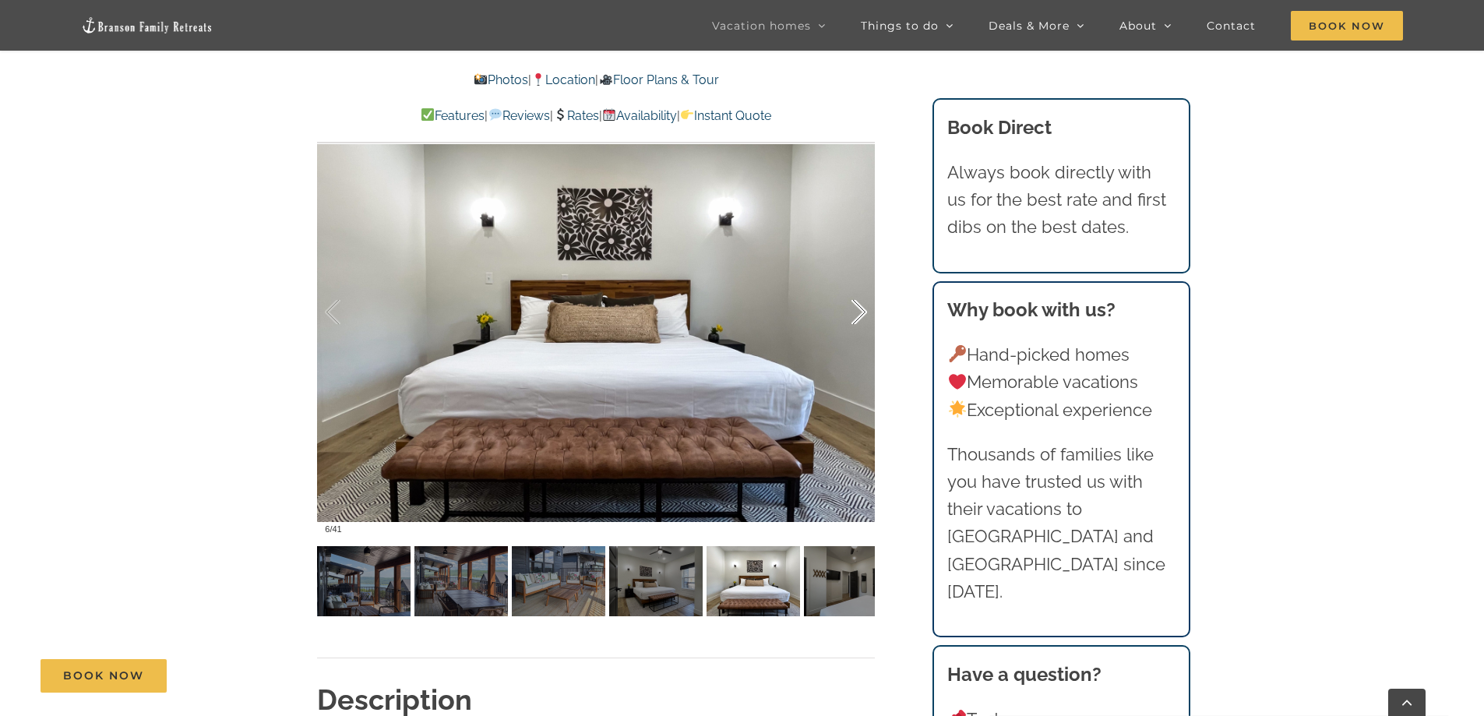
click at [848, 301] on div at bounding box center [842, 312] width 48 height 97
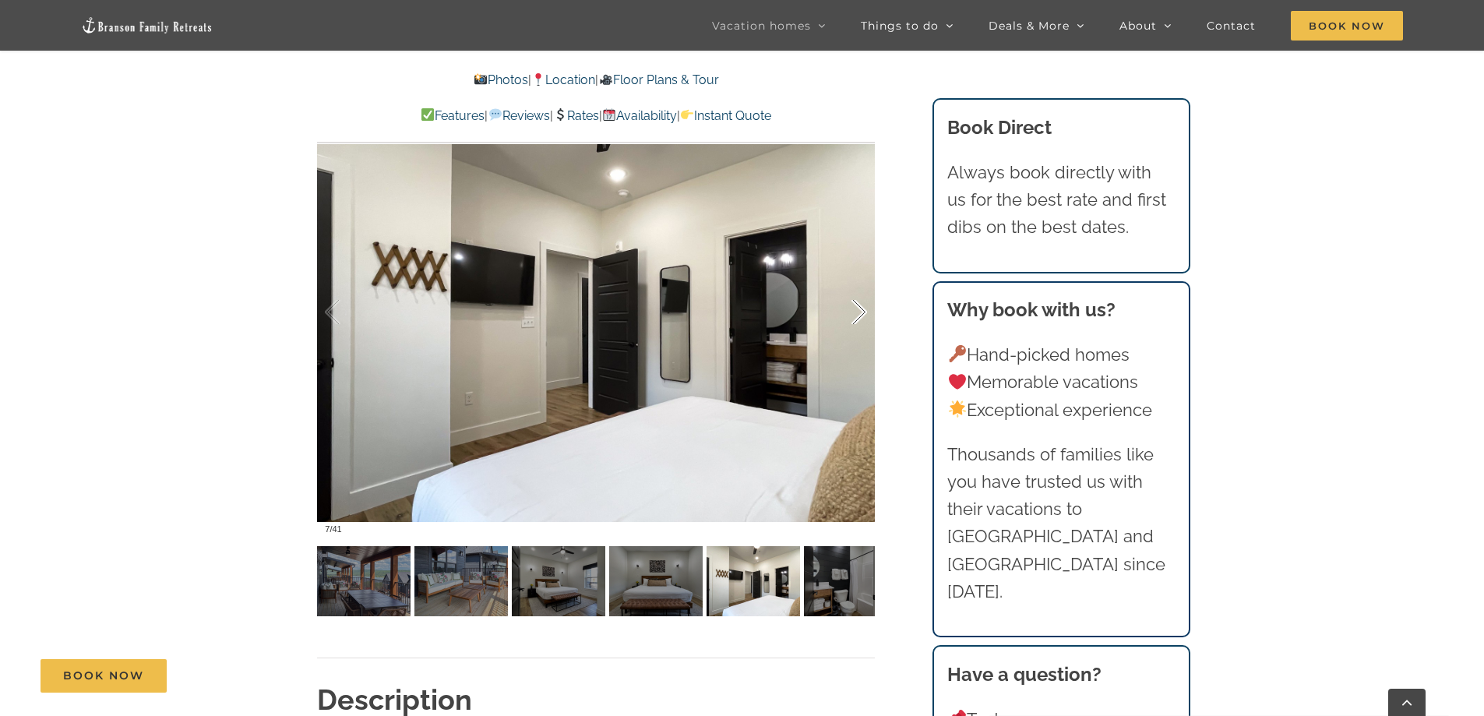
click at [848, 301] on div at bounding box center [842, 312] width 48 height 97
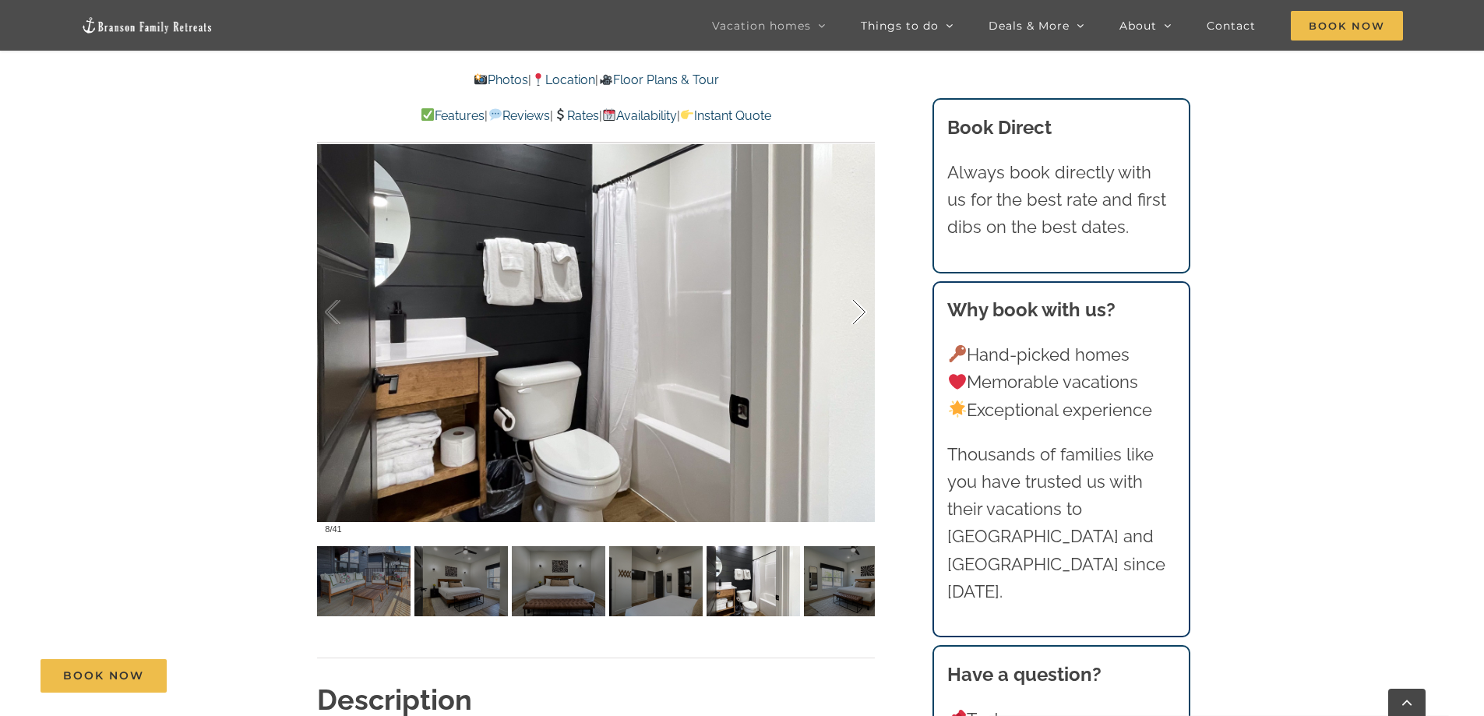
click at [849, 301] on div at bounding box center [842, 312] width 48 height 97
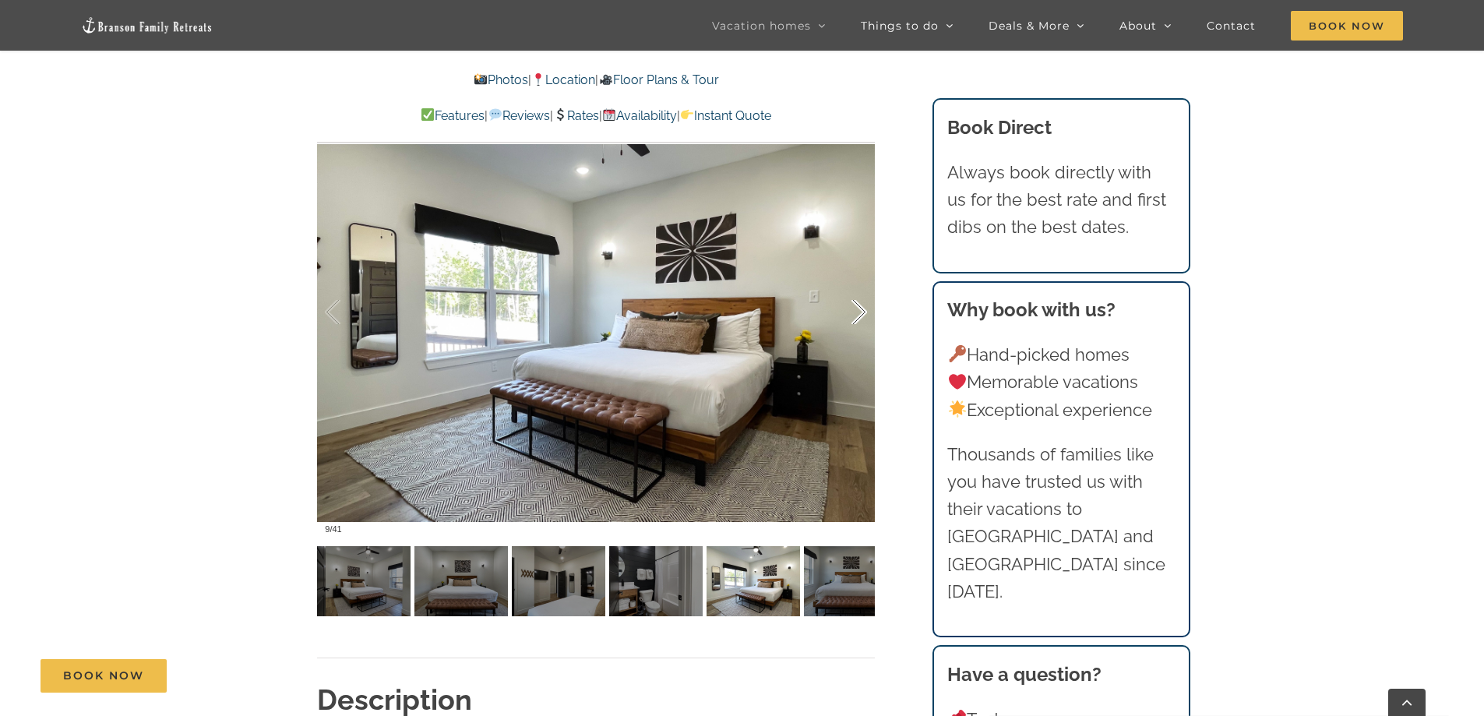
click at [849, 301] on div at bounding box center [842, 312] width 48 height 97
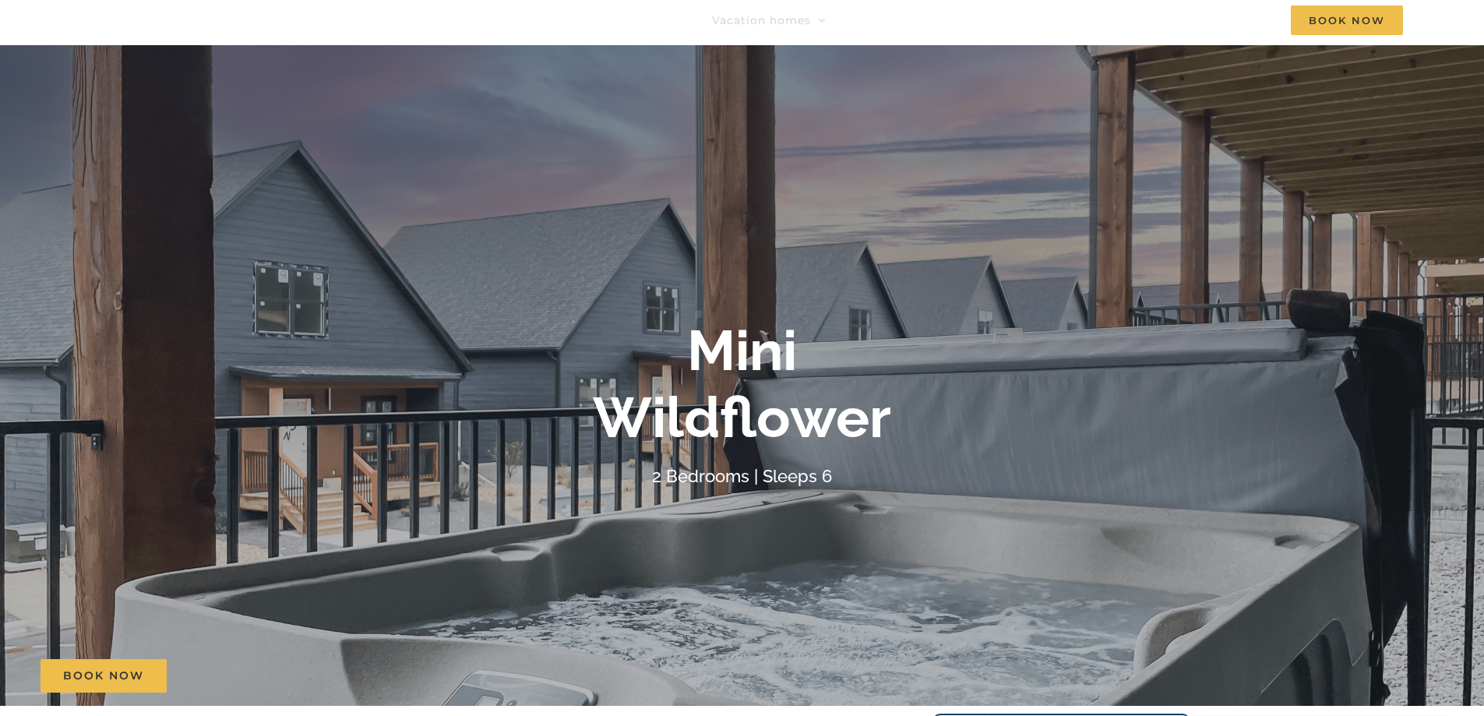
scroll to position [0, 0]
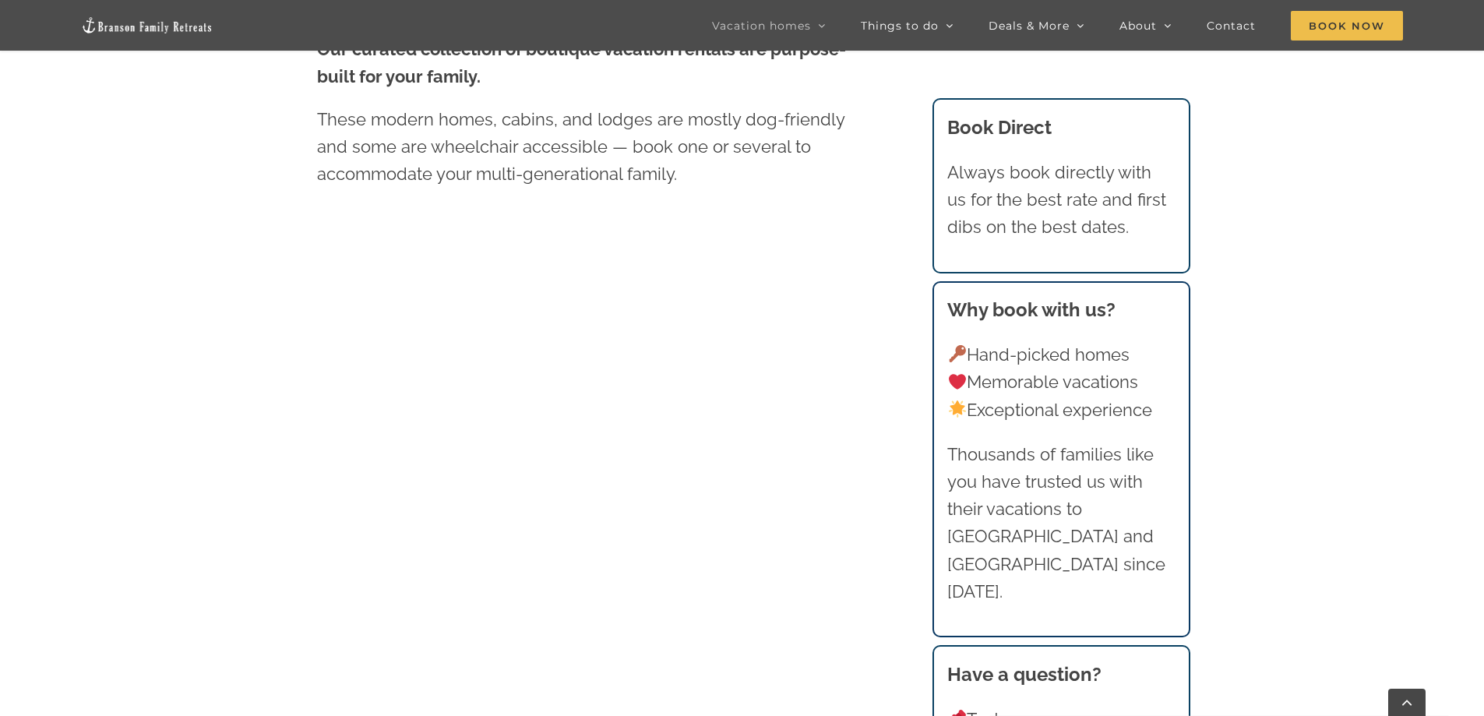
scroll to position [888, 0]
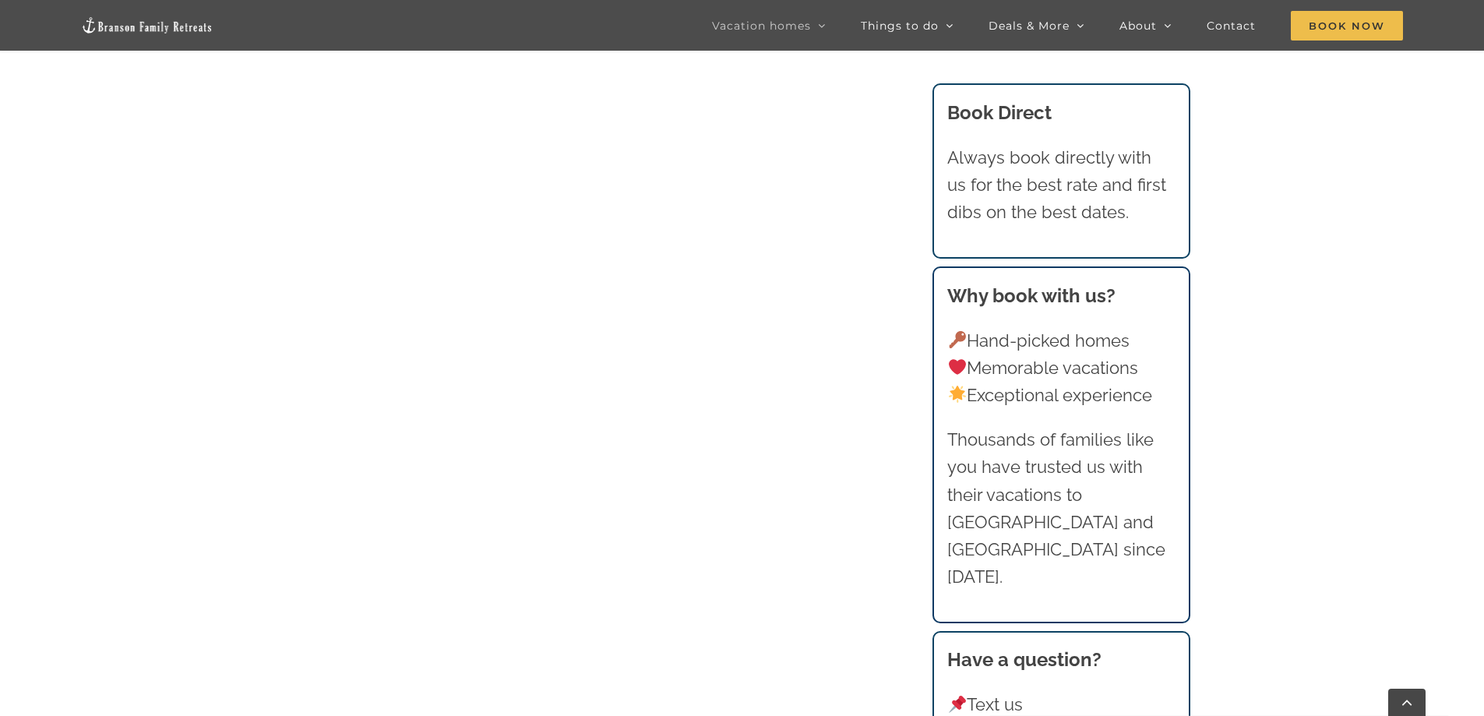
scroll to position [1199, 0]
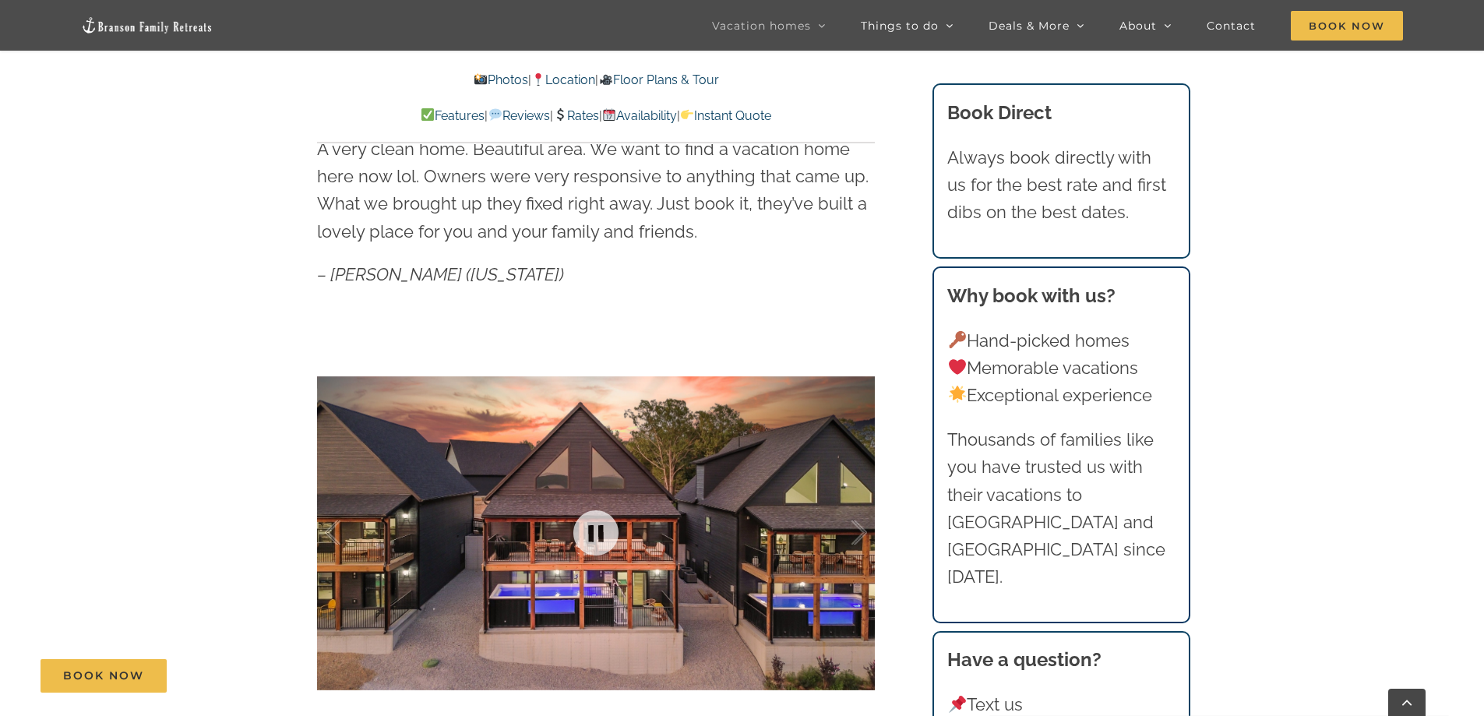
scroll to position [1168, 0]
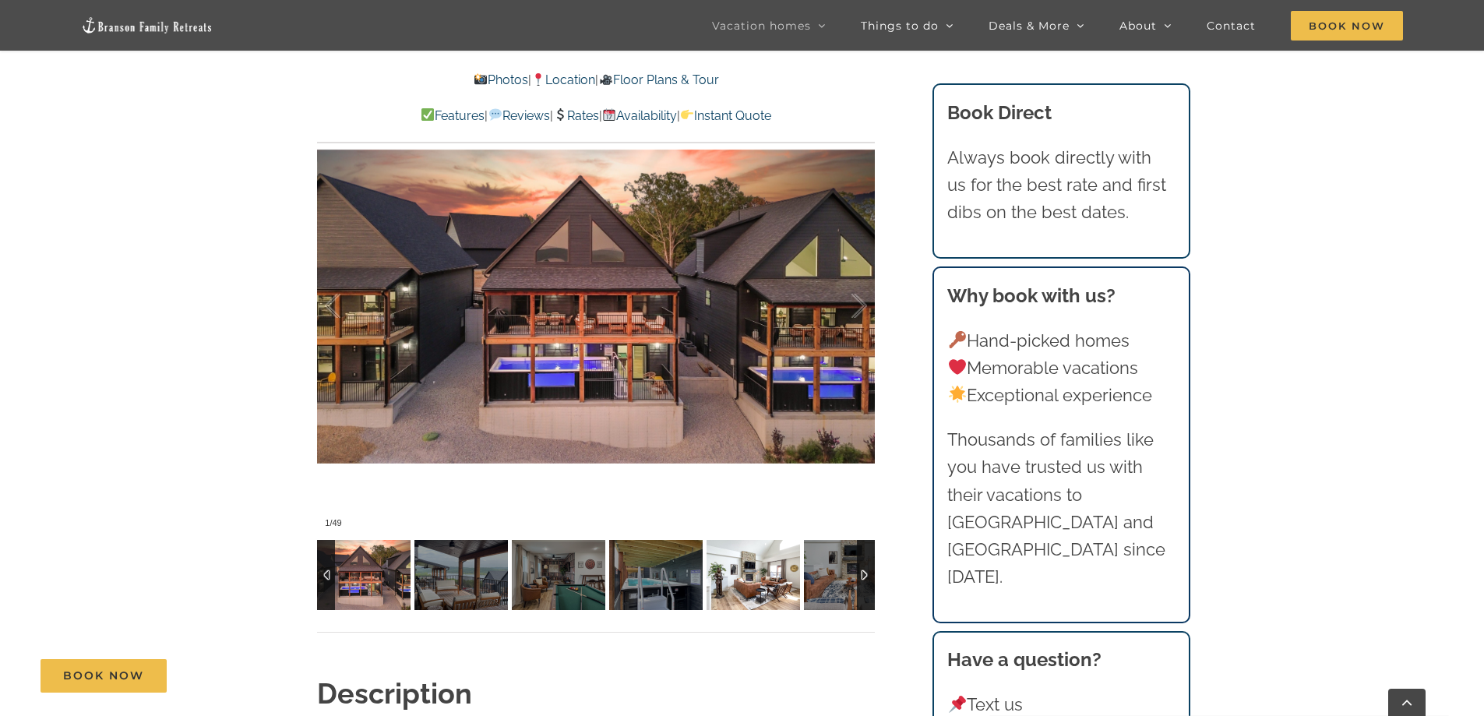
click at [757, 579] on img at bounding box center [752, 575] width 93 height 70
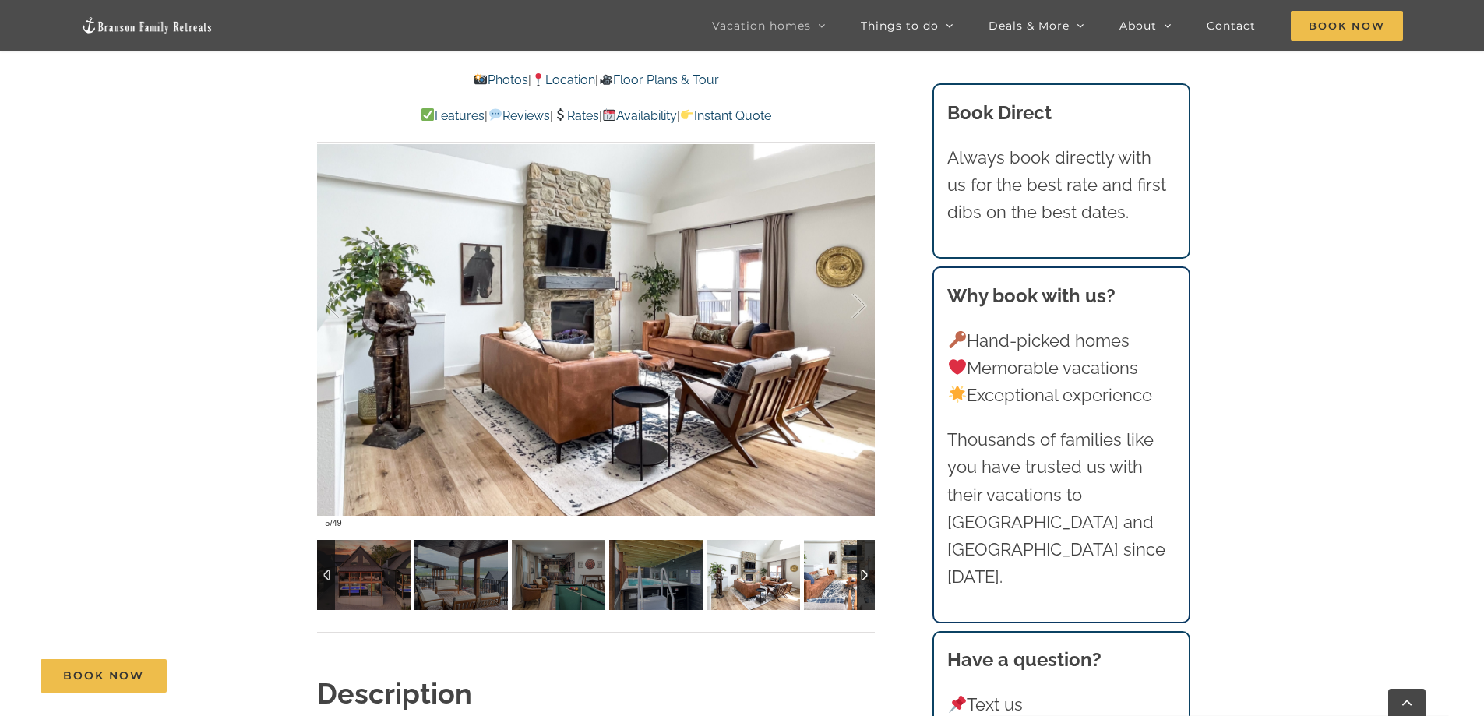
click at [825, 585] on img at bounding box center [850, 575] width 93 height 70
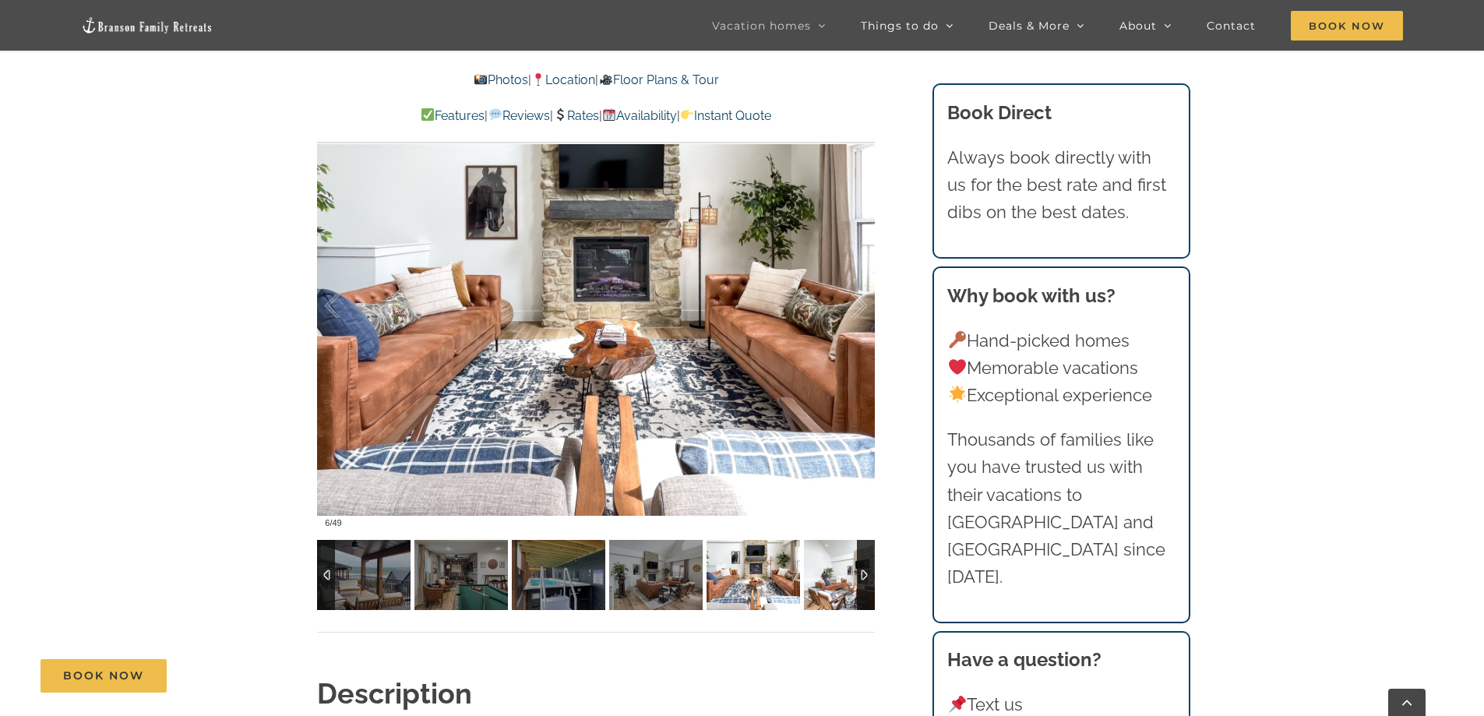
click at [822, 585] on img at bounding box center [850, 575] width 93 height 70
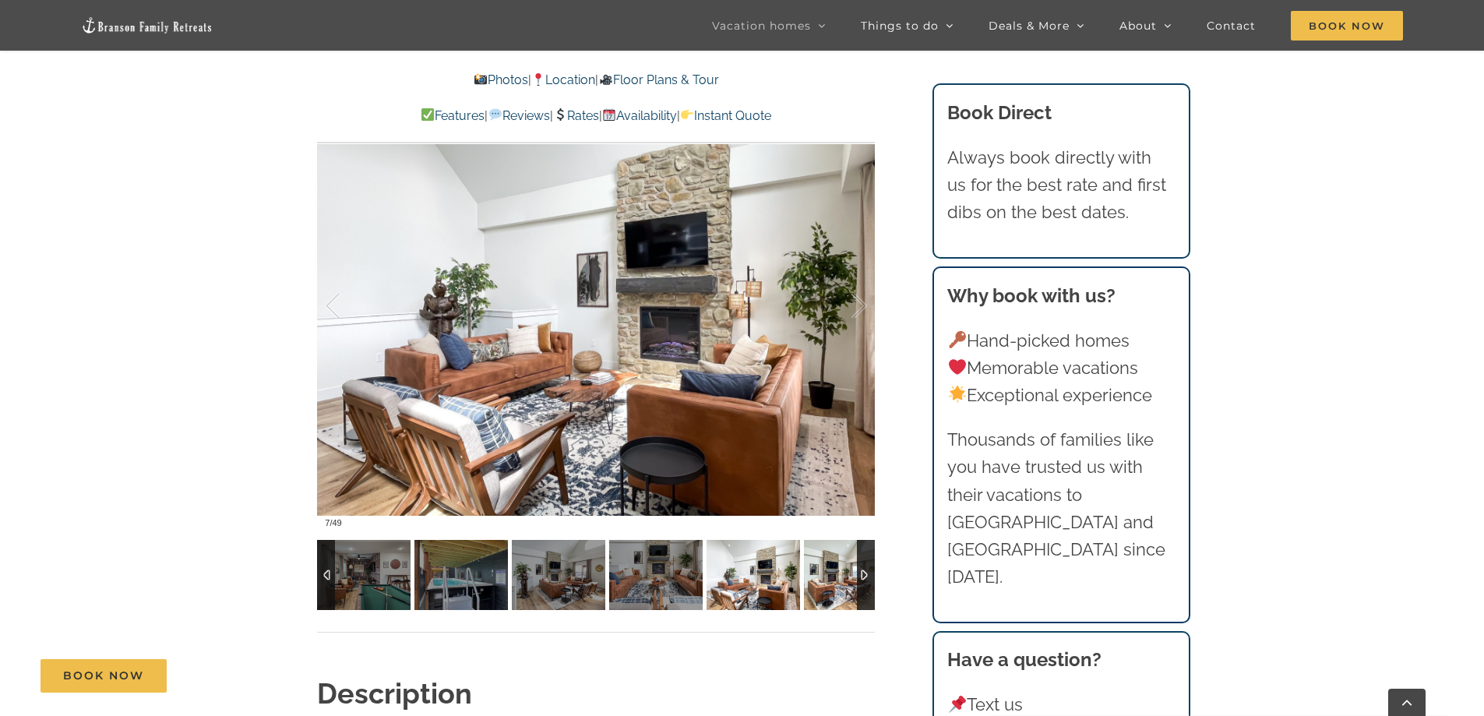
click at [821, 586] on img at bounding box center [850, 575] width 93 height 70
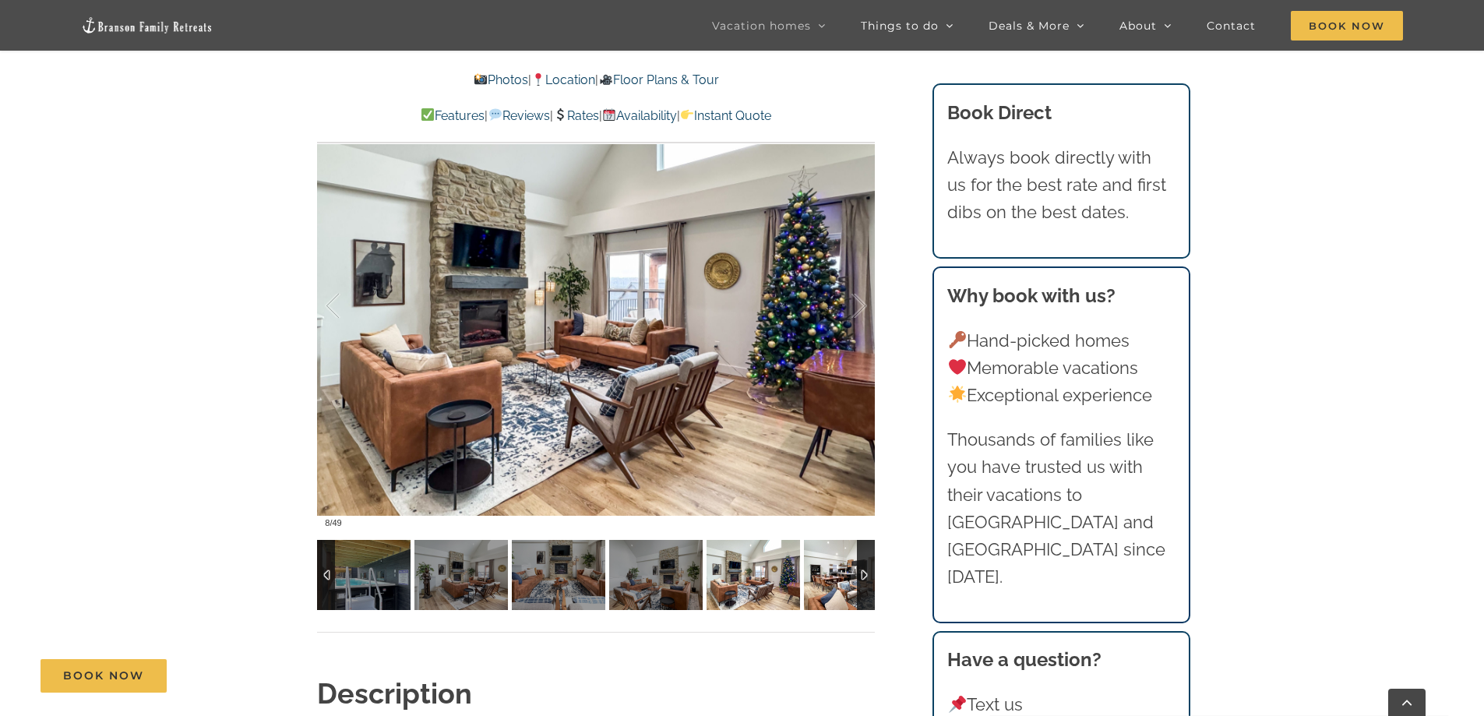
click at [820, 586] on img at bounding box center [850, 575] width 93 height 70
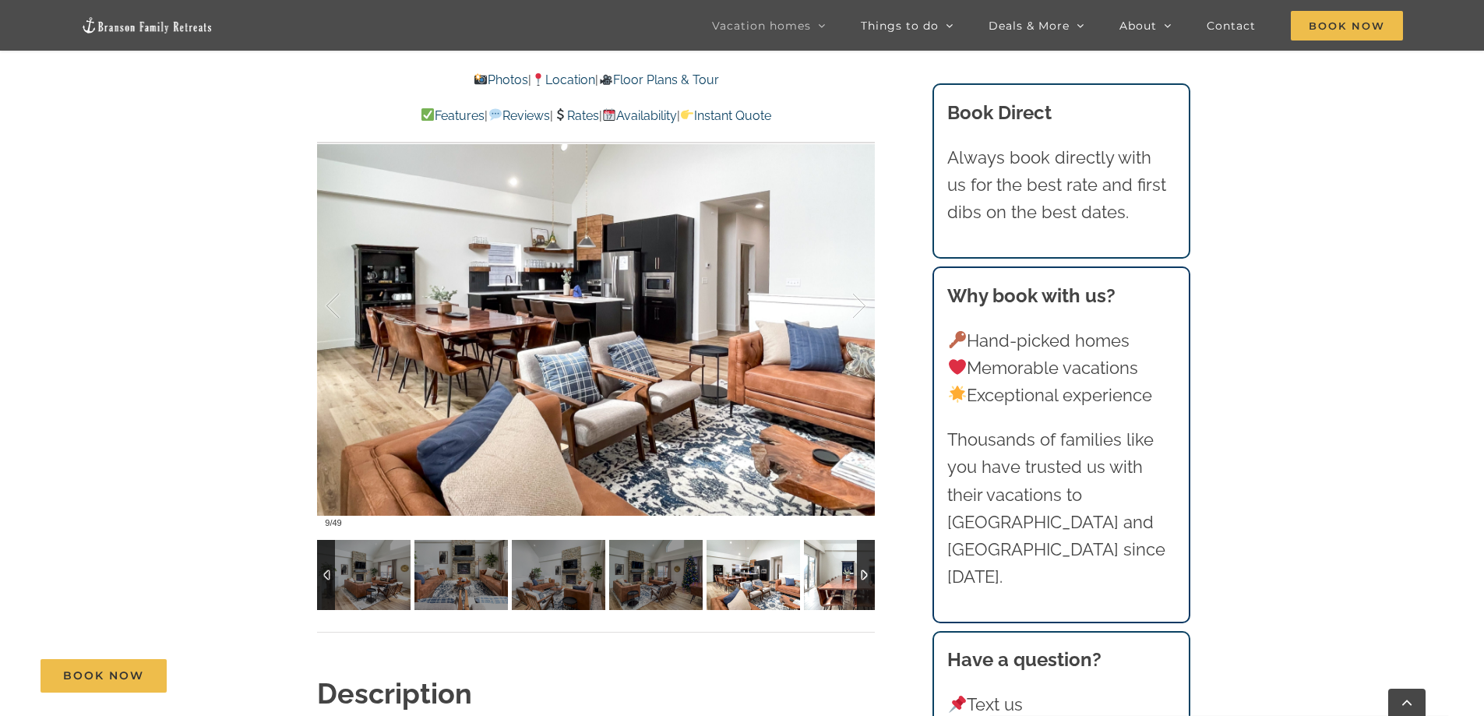
click at [820, 586] on img at bounding box center [850, 575] width 93 height 70
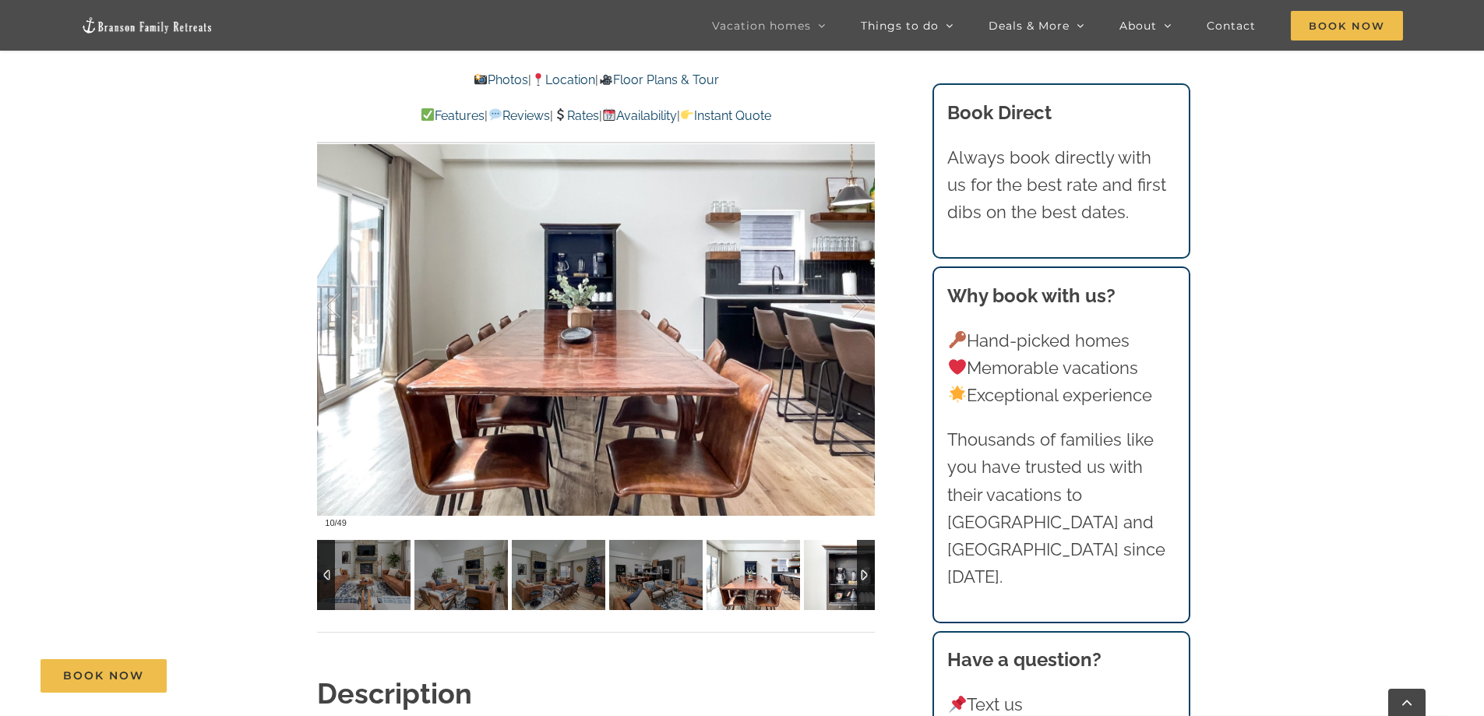
click at [820, 586] on img at bounding box center [850, 575] width 93 height 70
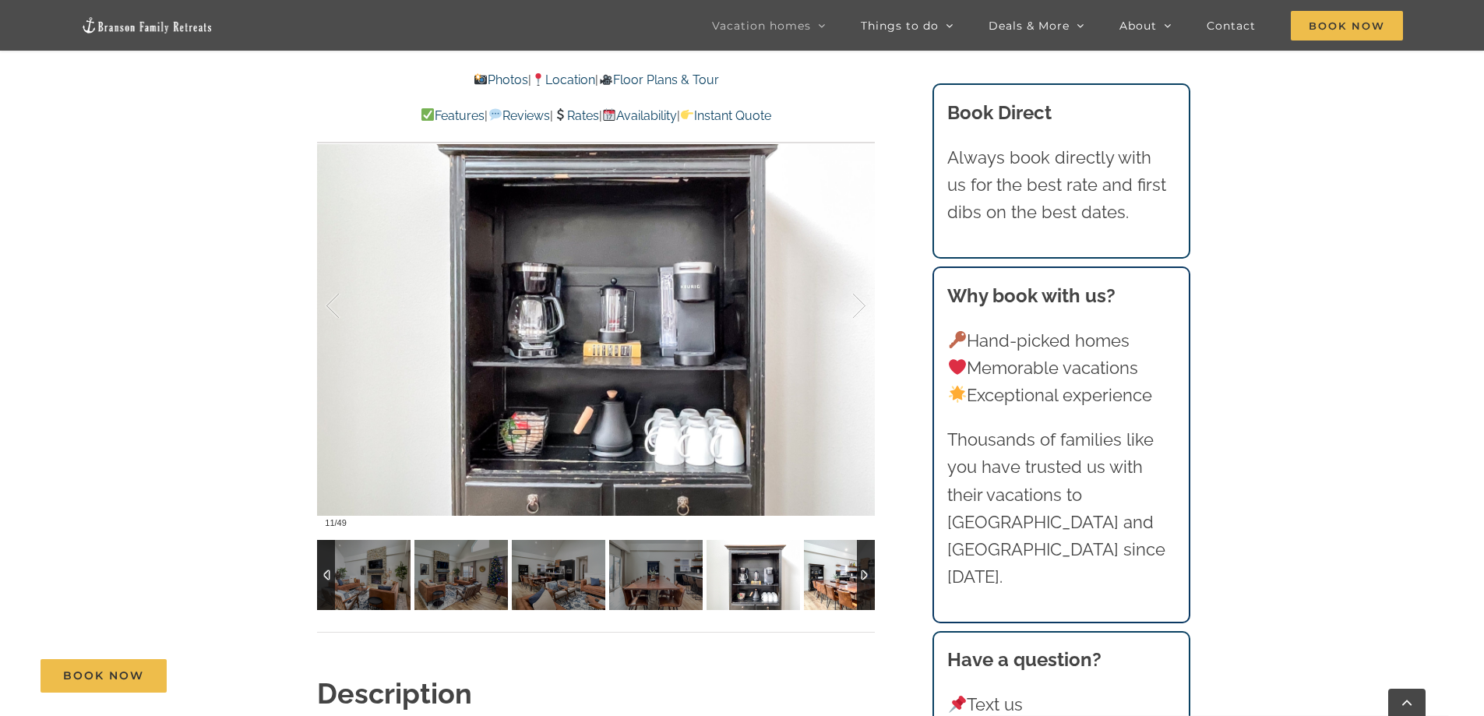
click at [820, 586] on img at bounding box center [850, 575] width 93 height 70
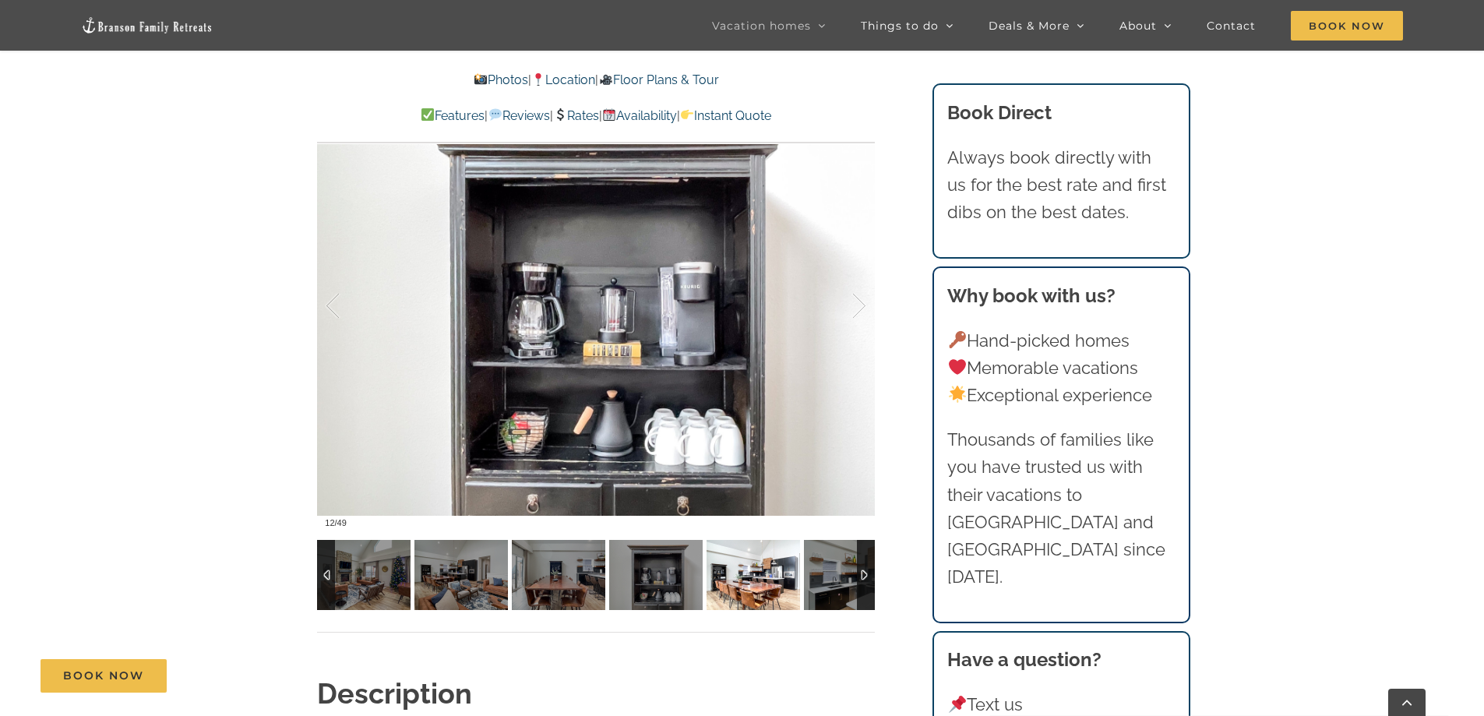
click at [800, 586] on img at bounding box center [752, 575] width 93 height 70
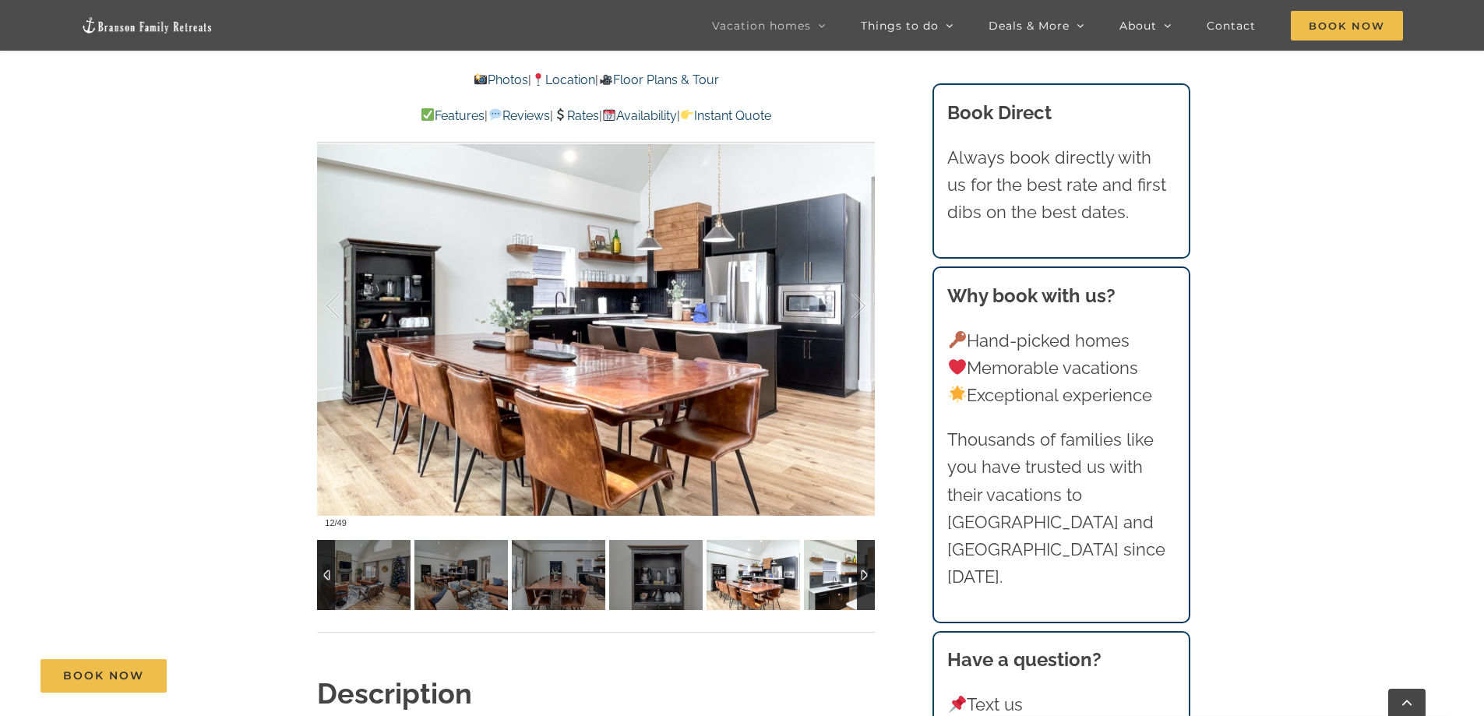
click at [820, 586] on img at bounding box center [850, 575] width 93 height 70
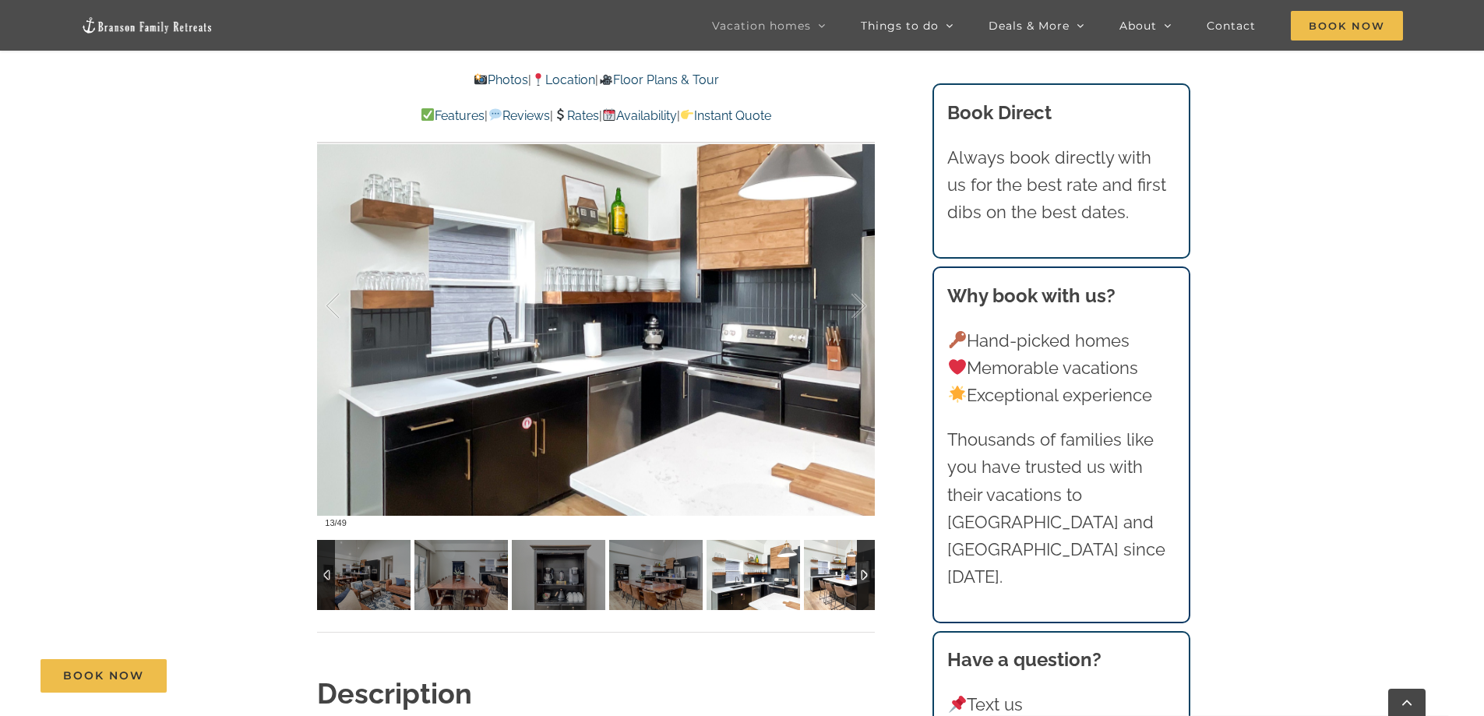
click at [819, 586] on img at bounding box center [850, 575] width 93 height 70
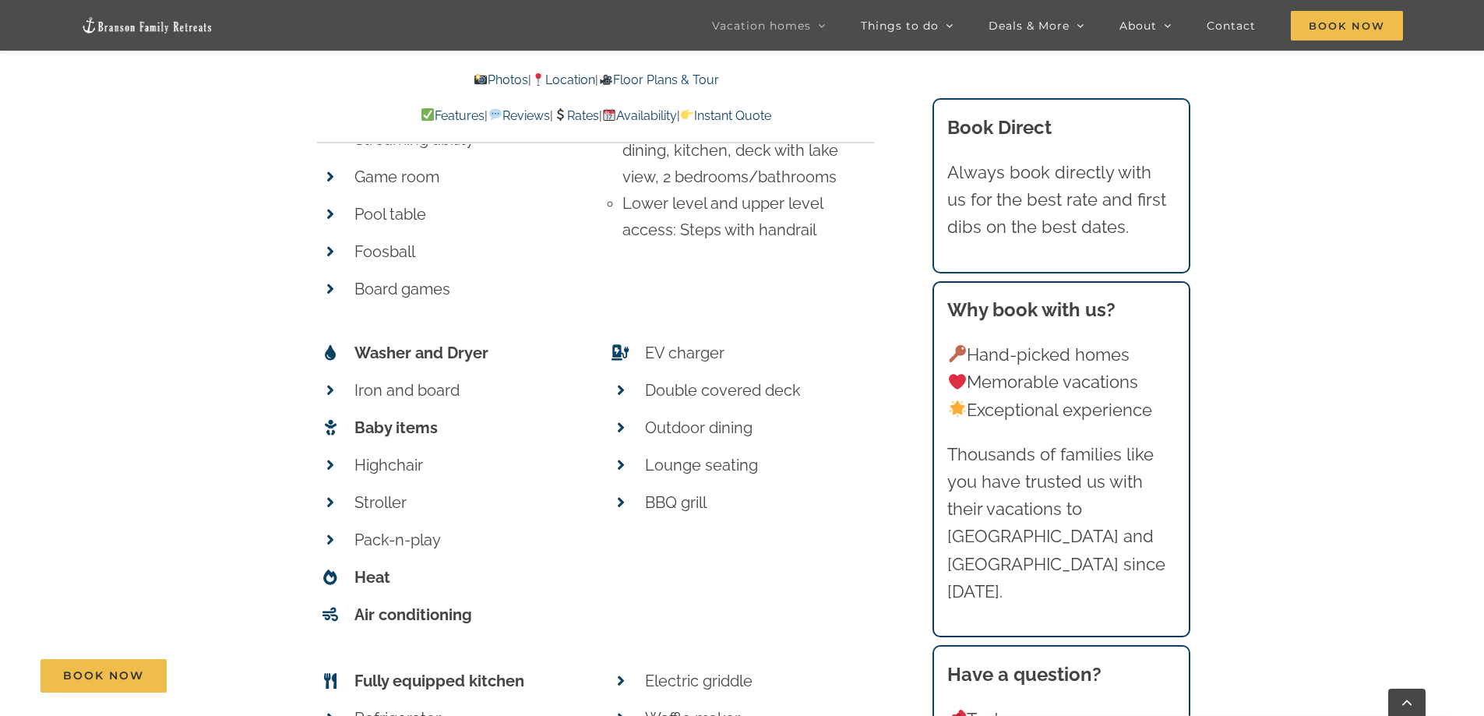
scroll to position [7165, 0]
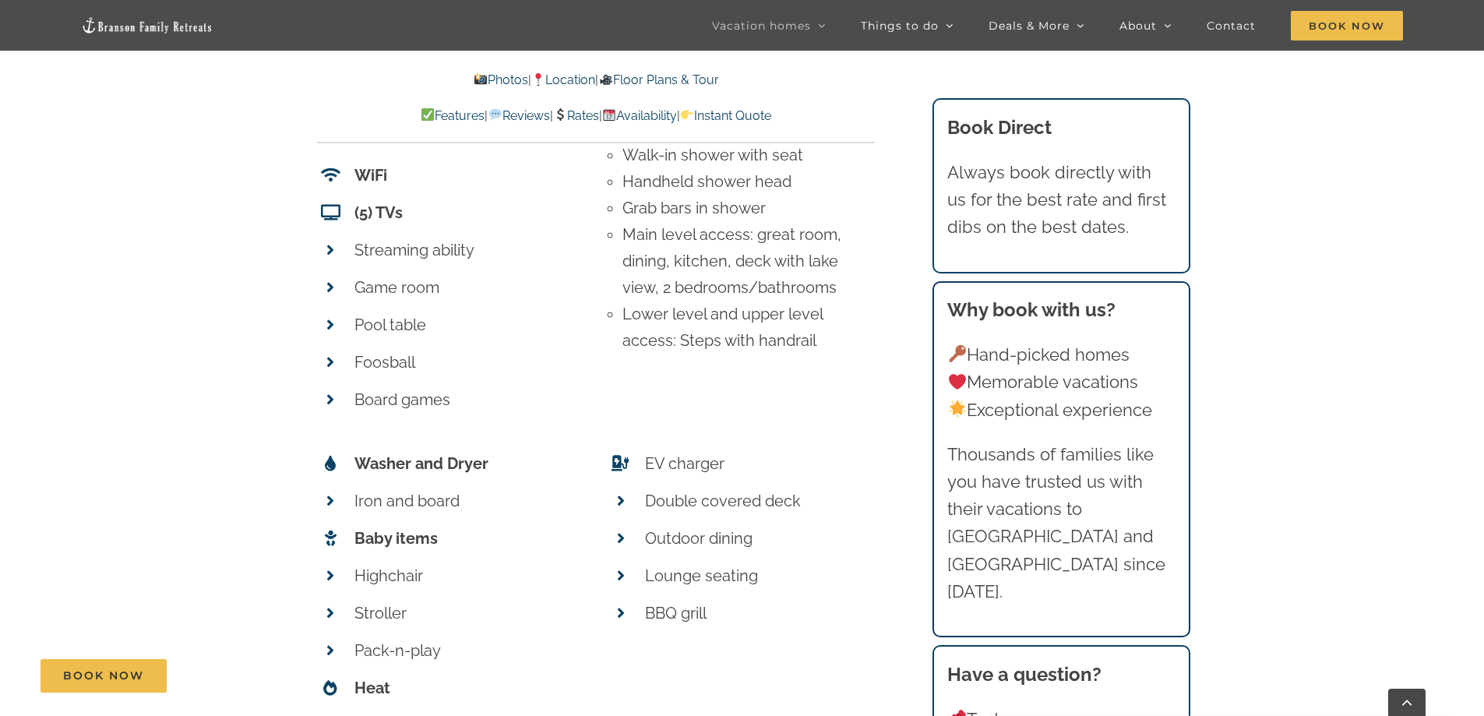
click at [482, 79] on link "Photos" at bounding box center [500, 79] width 55 height 15
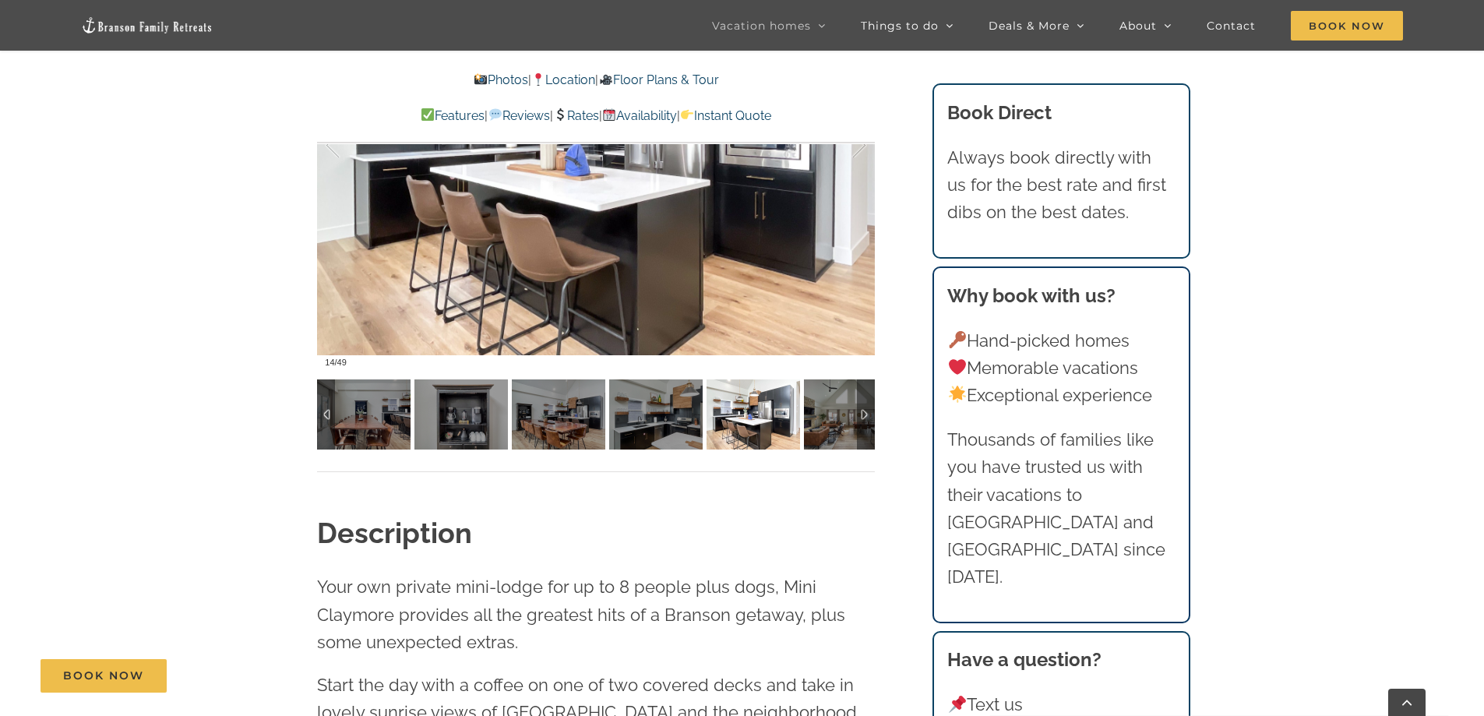
scroll to position [1346, 0]
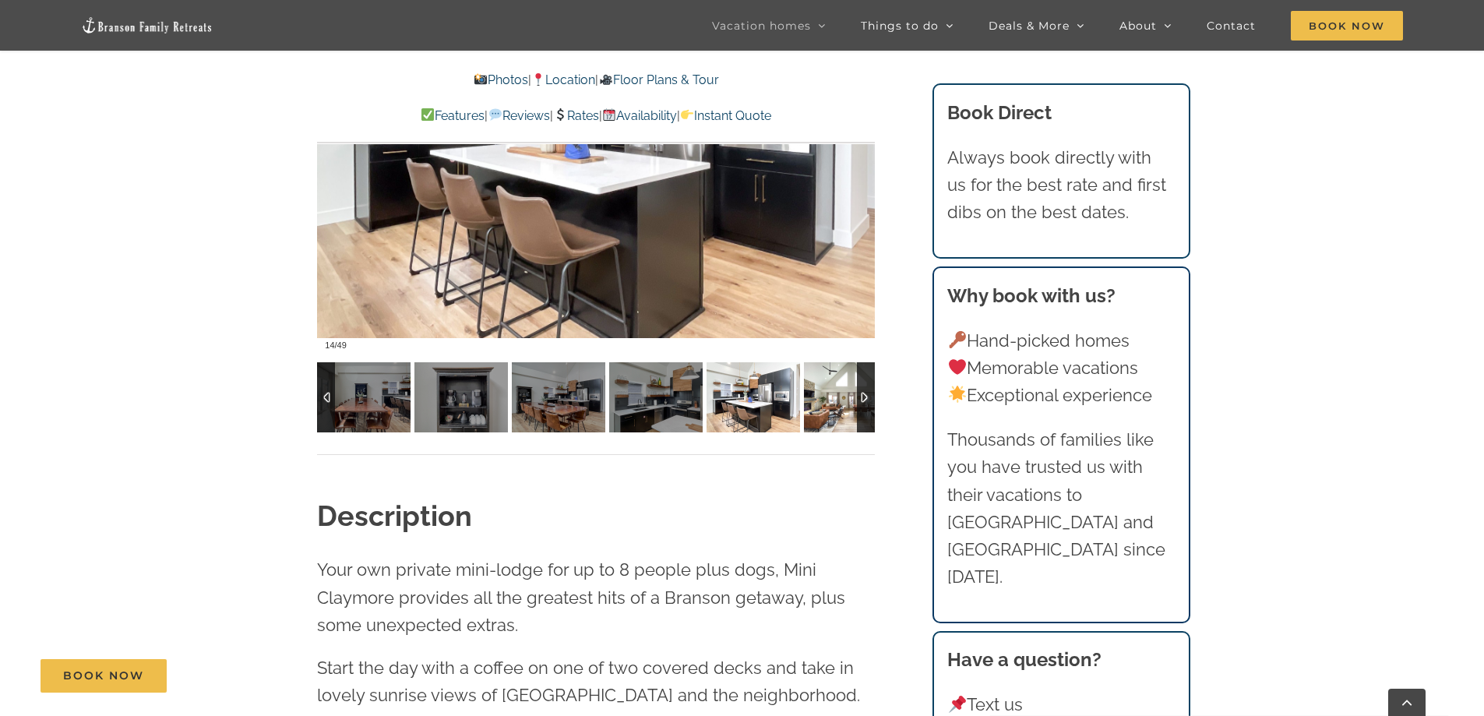
click at [844, 393] on img at bounding box center [850, 397] width 93 height 70
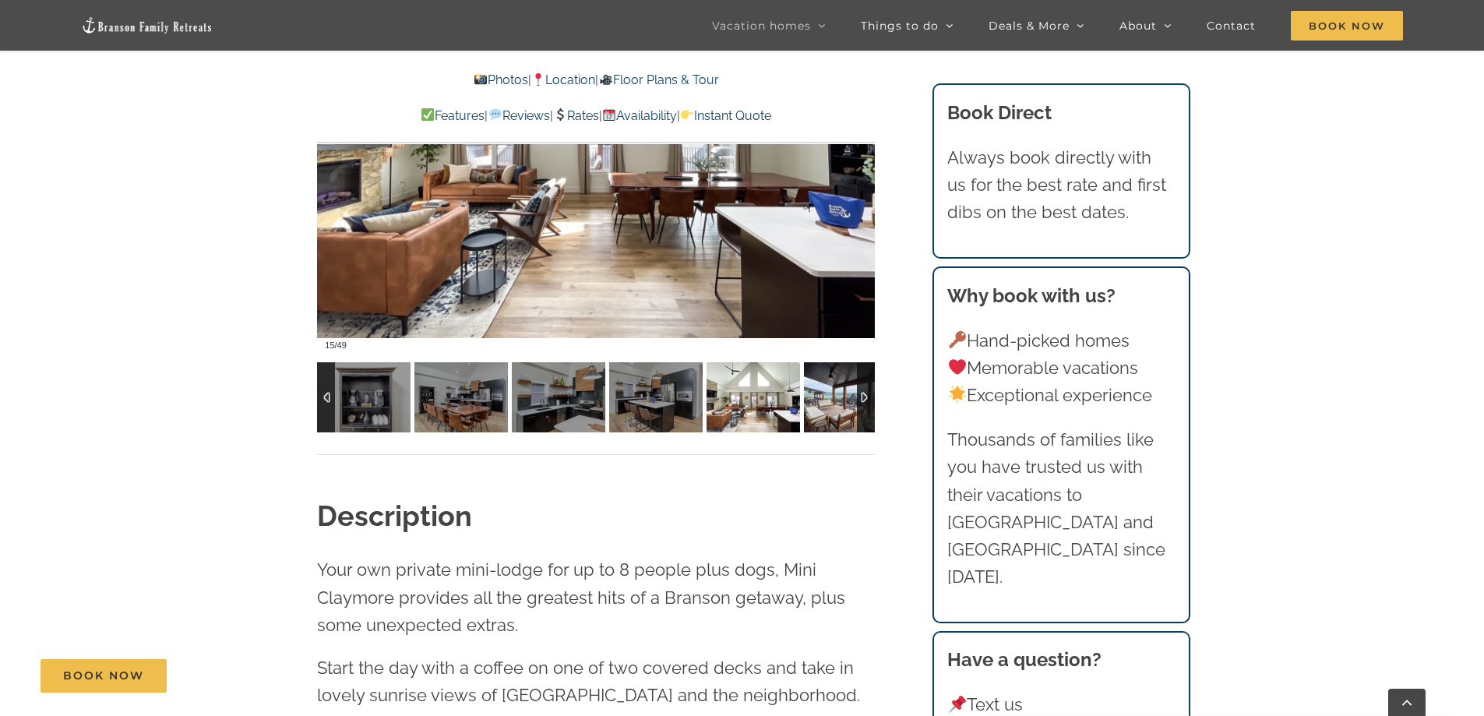
click at [834, 399] on img at bounding box center [850, 397] width 93 height 70
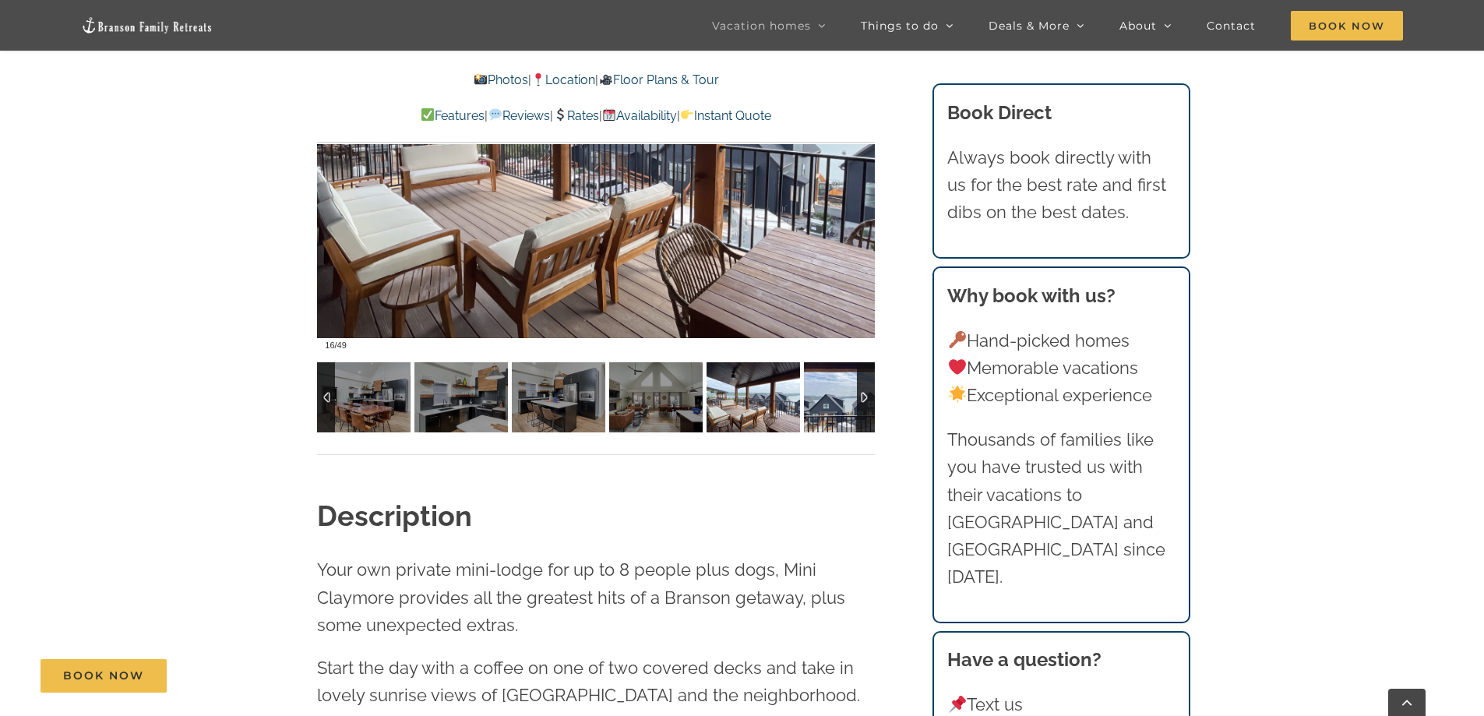
click at [834, 399] on img at bounding box center [850, 397] width 93 height 70
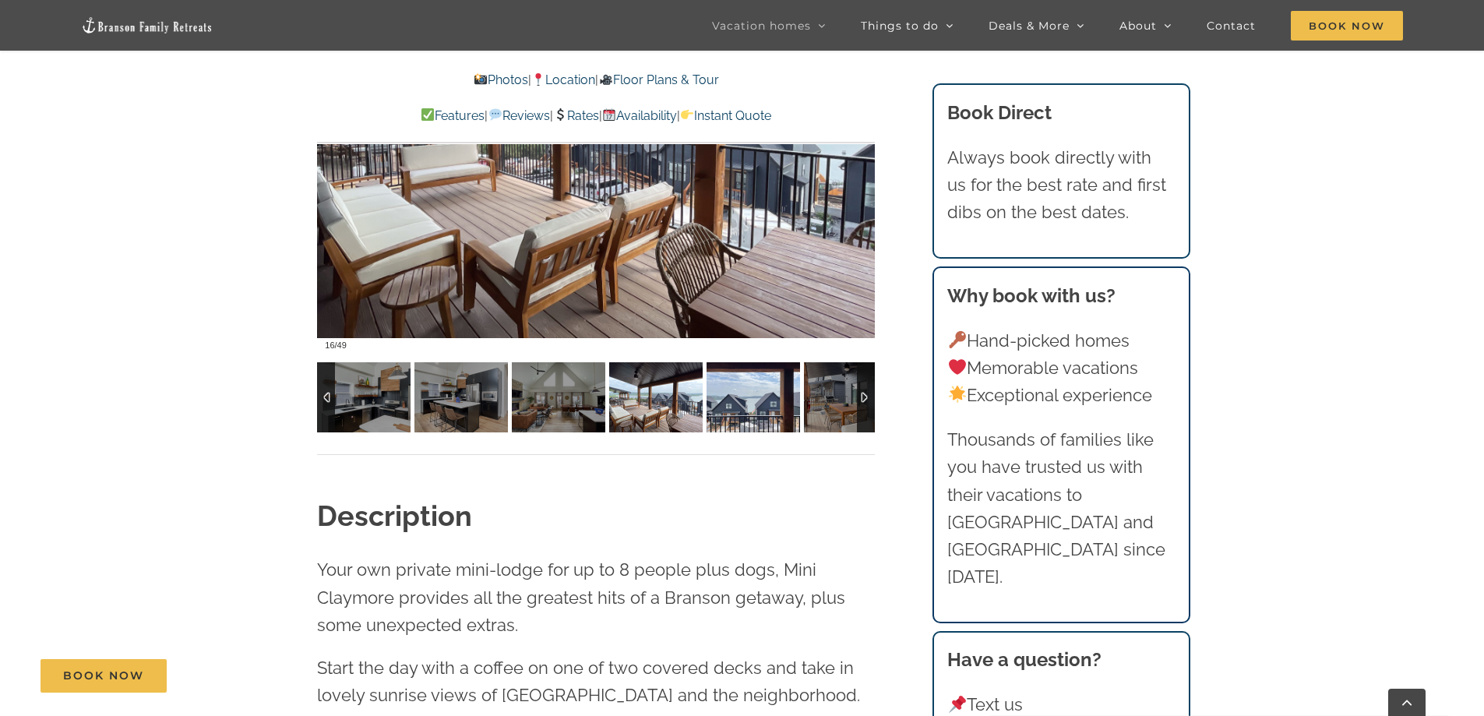
click at [800, 399] on img at bounding box center [752, 397] width 93 height 70
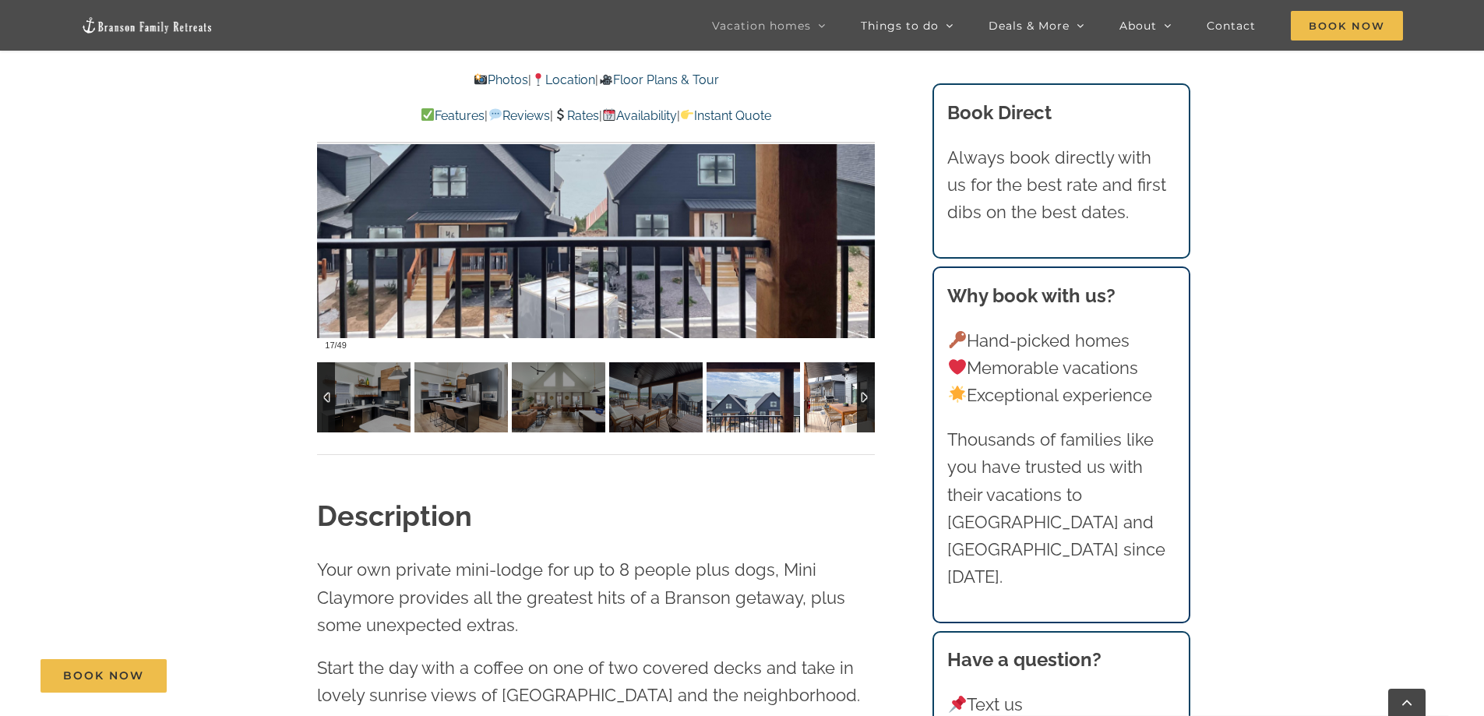
click at [834, 399] on img at bounding box center [850, 397] width 93 height 70
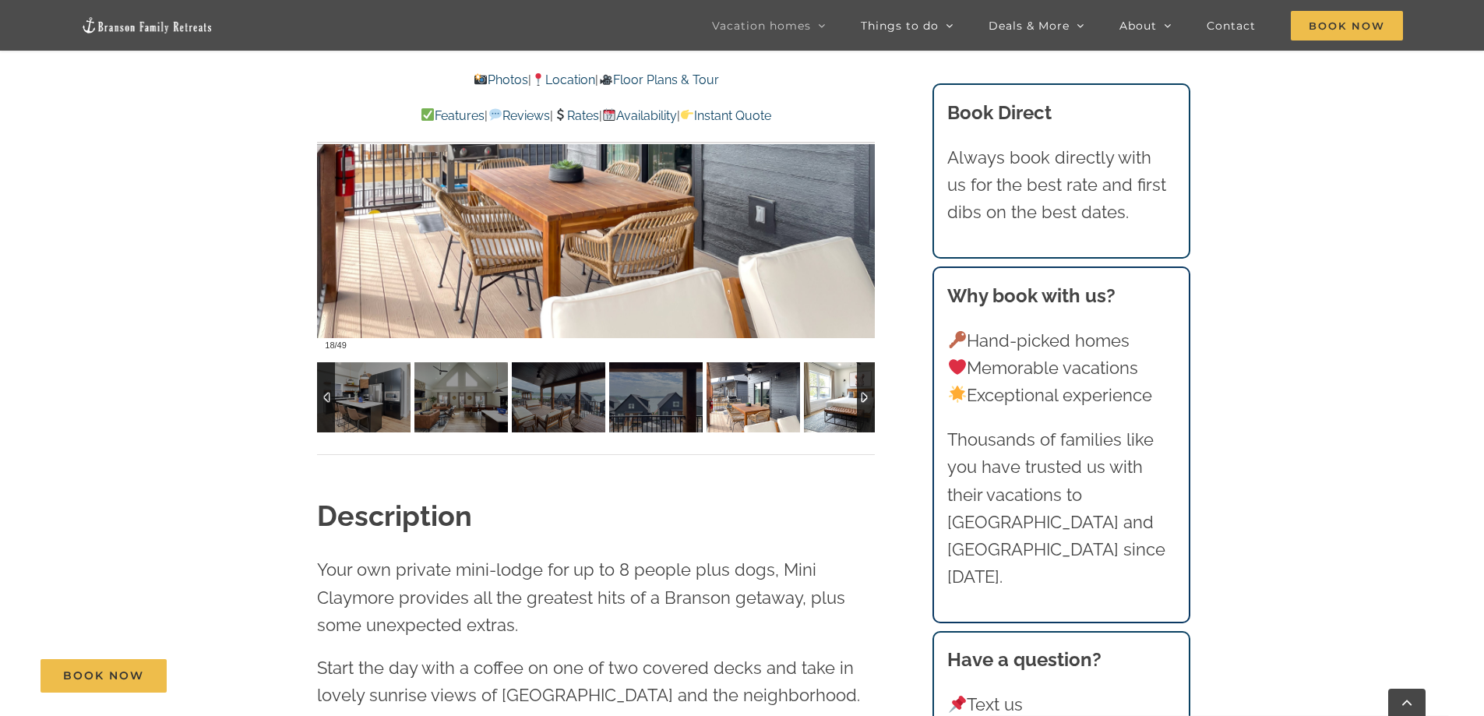
click at [834, 399] on img at bounding box center [850, 397] width 93 height 70
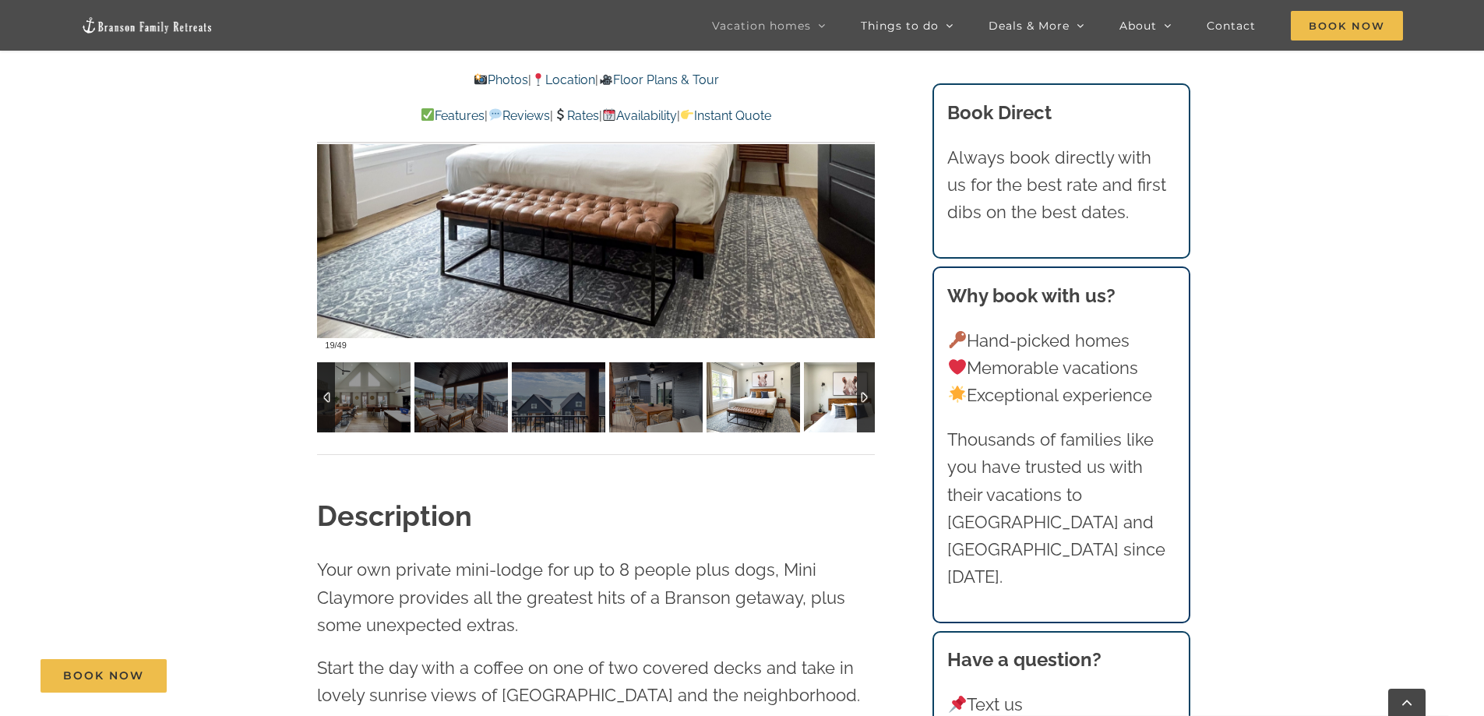
click at [834, 399] on img at bounding box center [850, 397] width 93 height 70
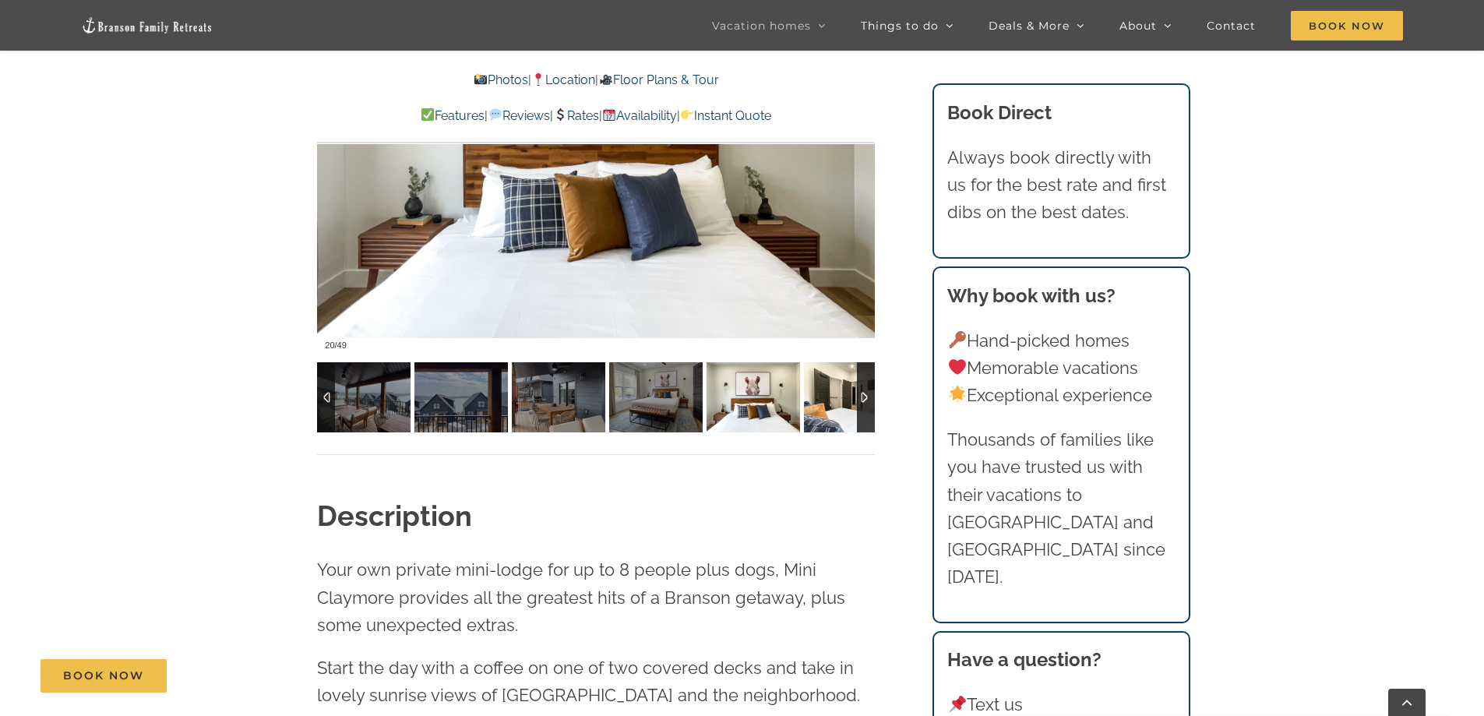
click at [833, 399] on img at bounding box center [850, 397] width 93 height 70
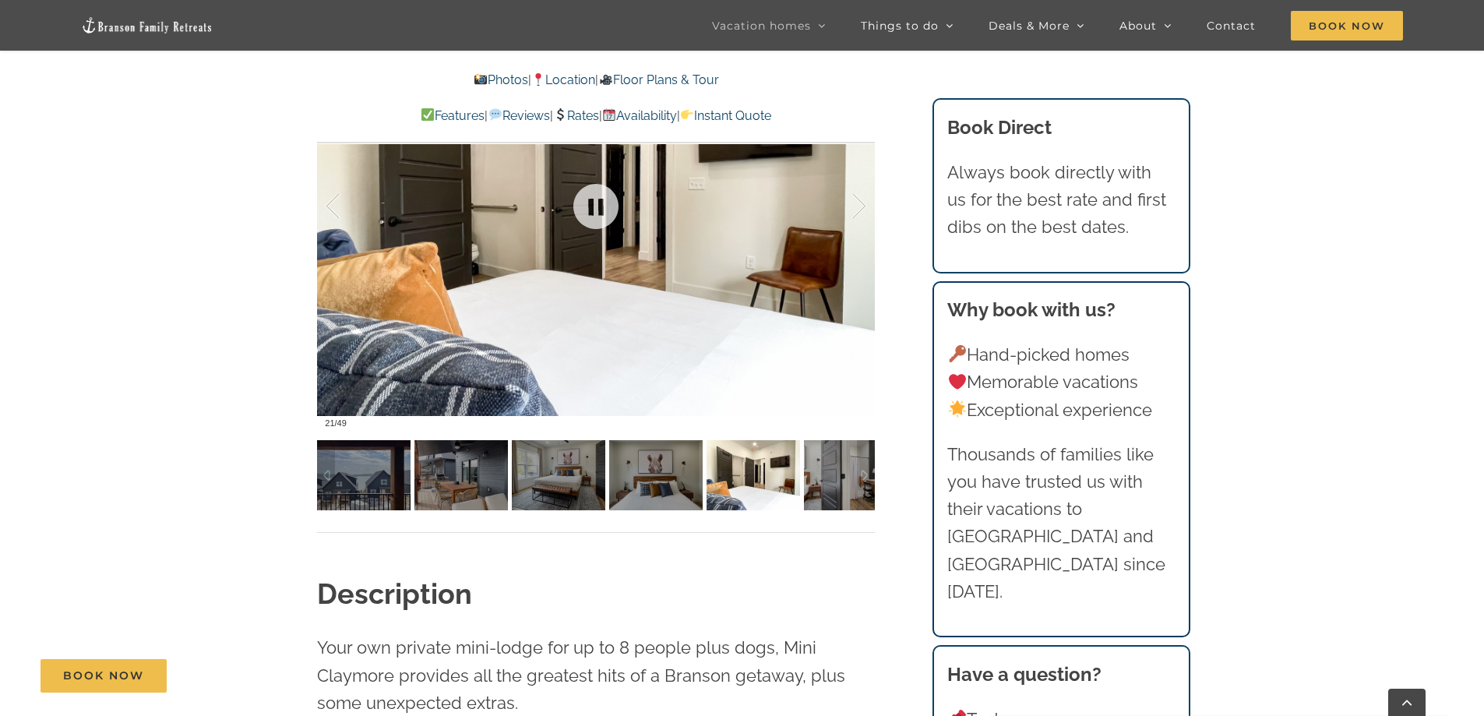
scroll to position [1190, 0]
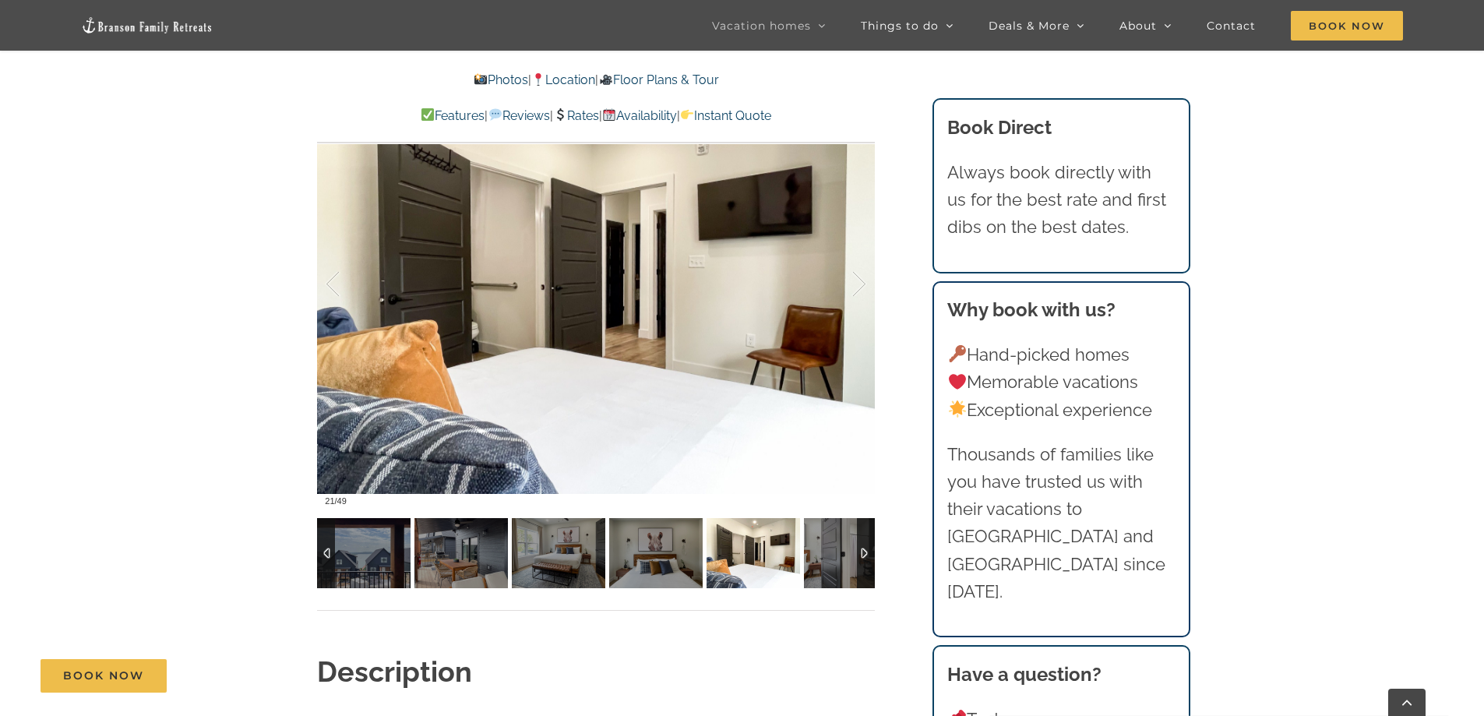
click at [758, 556] on img at bounding box center [752, 553] width 93 height 70
click at [819, 554] on img at bounding box center [850, 553] width 93 height 70
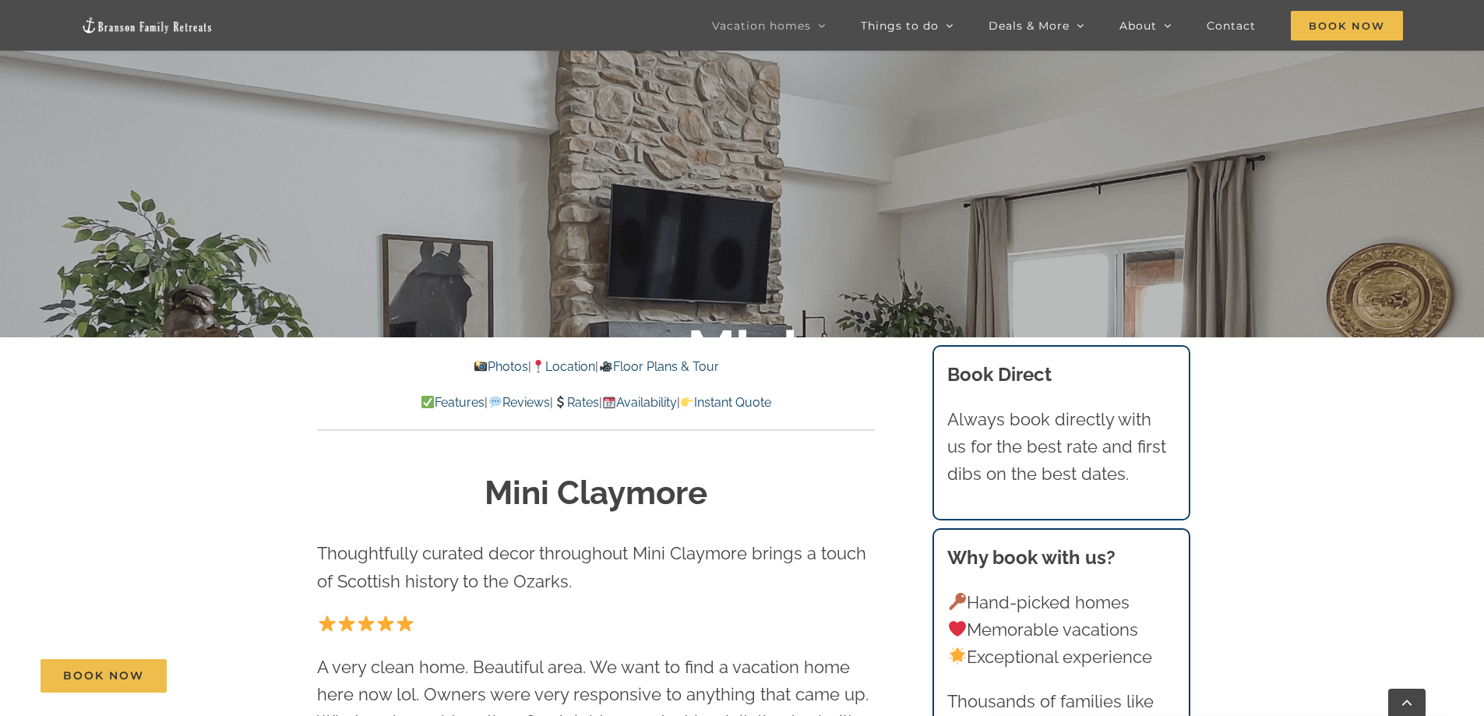
scroll to position [411, 0]
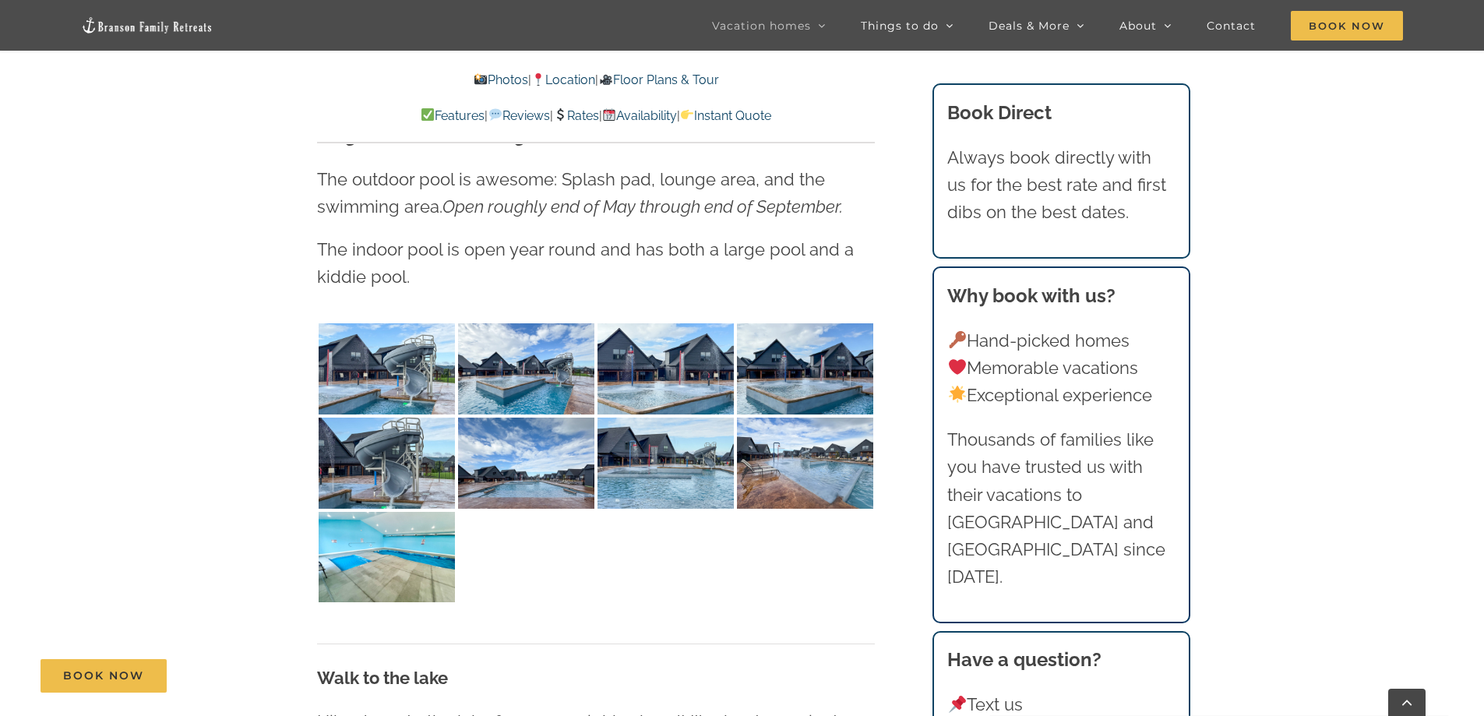
scroll to position [4127, 0]
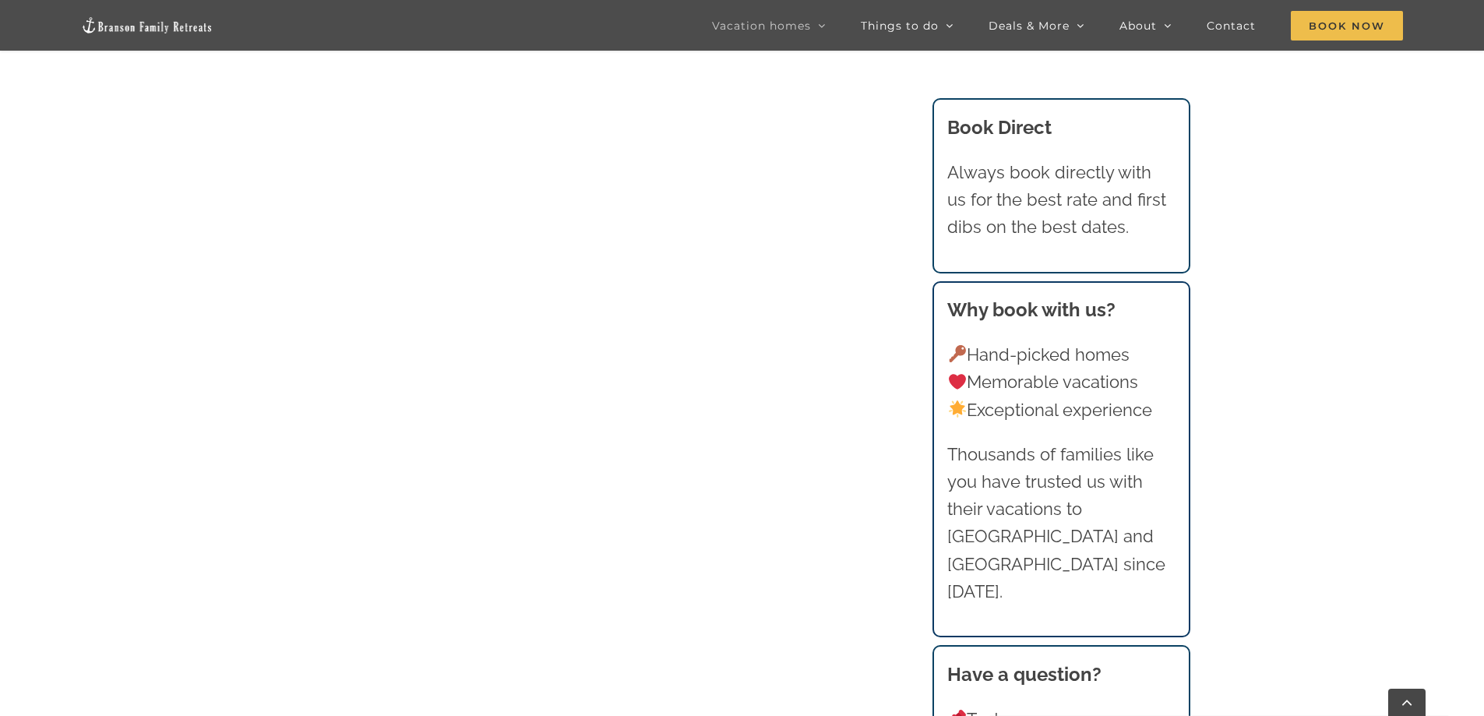
scroll to position [1355, 0]
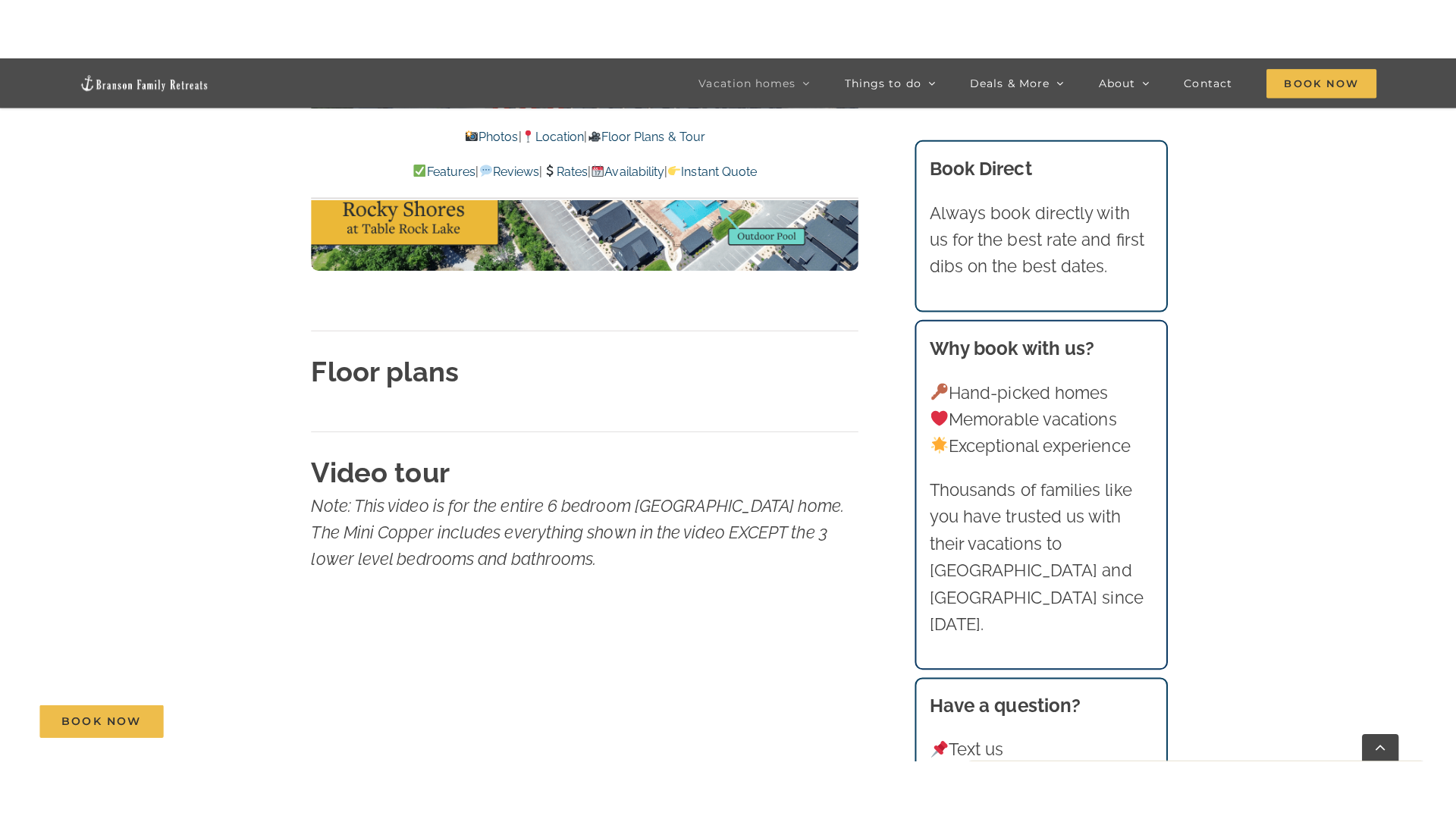
scroll to position [5384, 0]
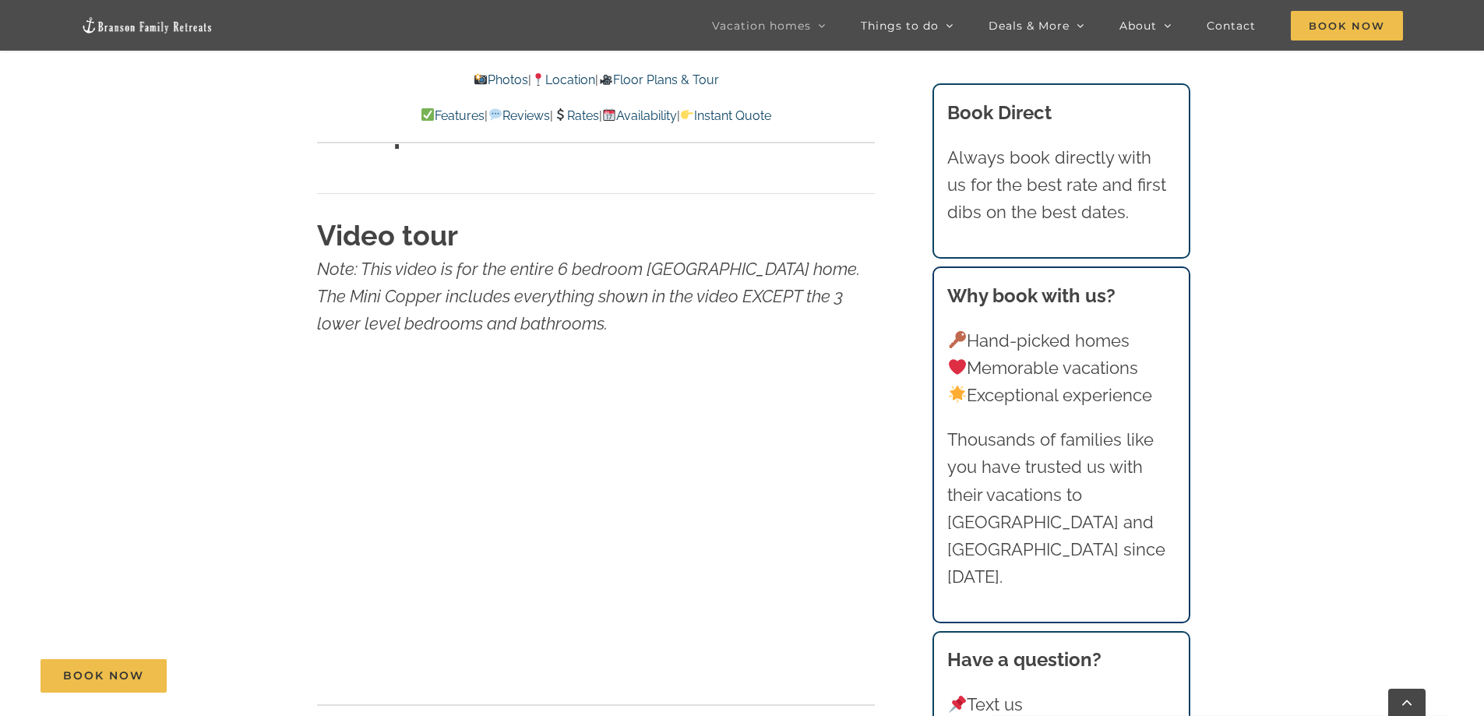
click at [757, 646] on iframe at bounding box center [550, 514] width 467 height 280
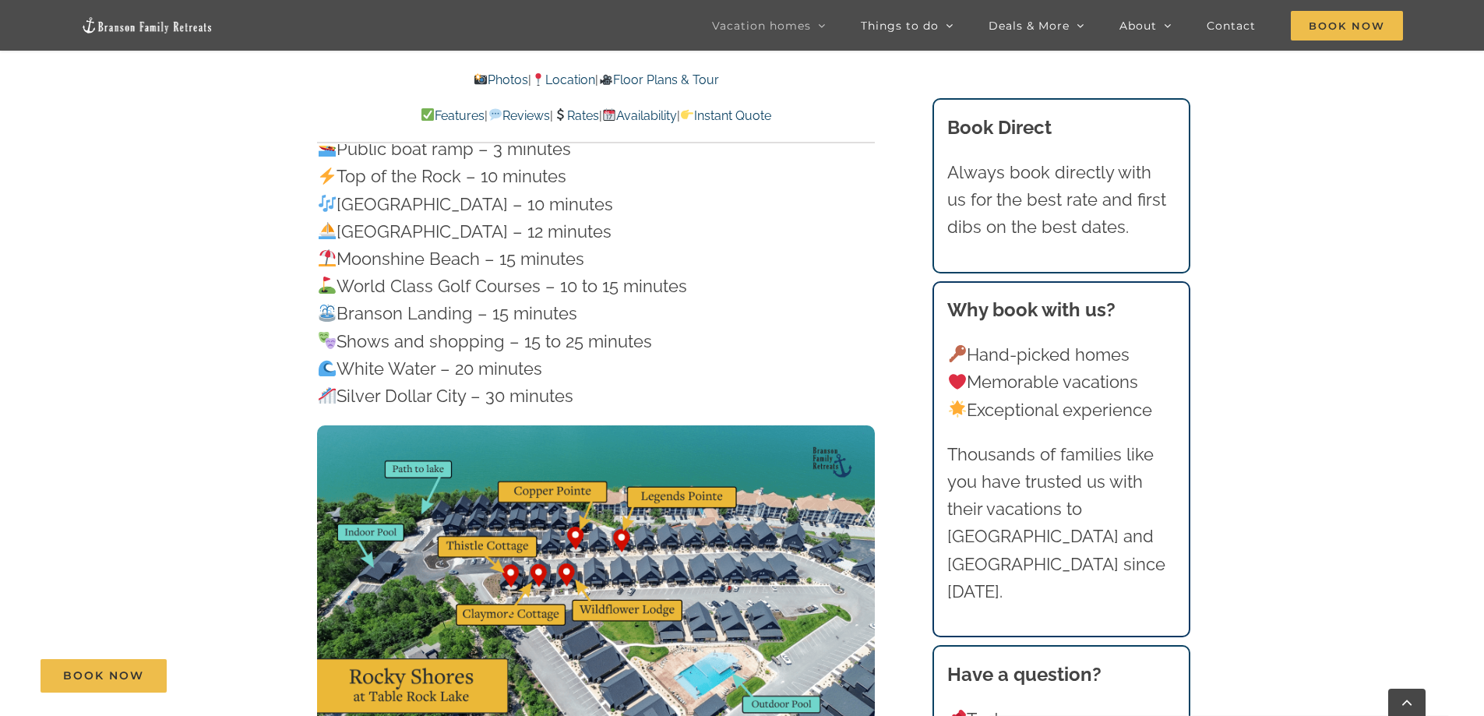
scroll to position [4469, 0]
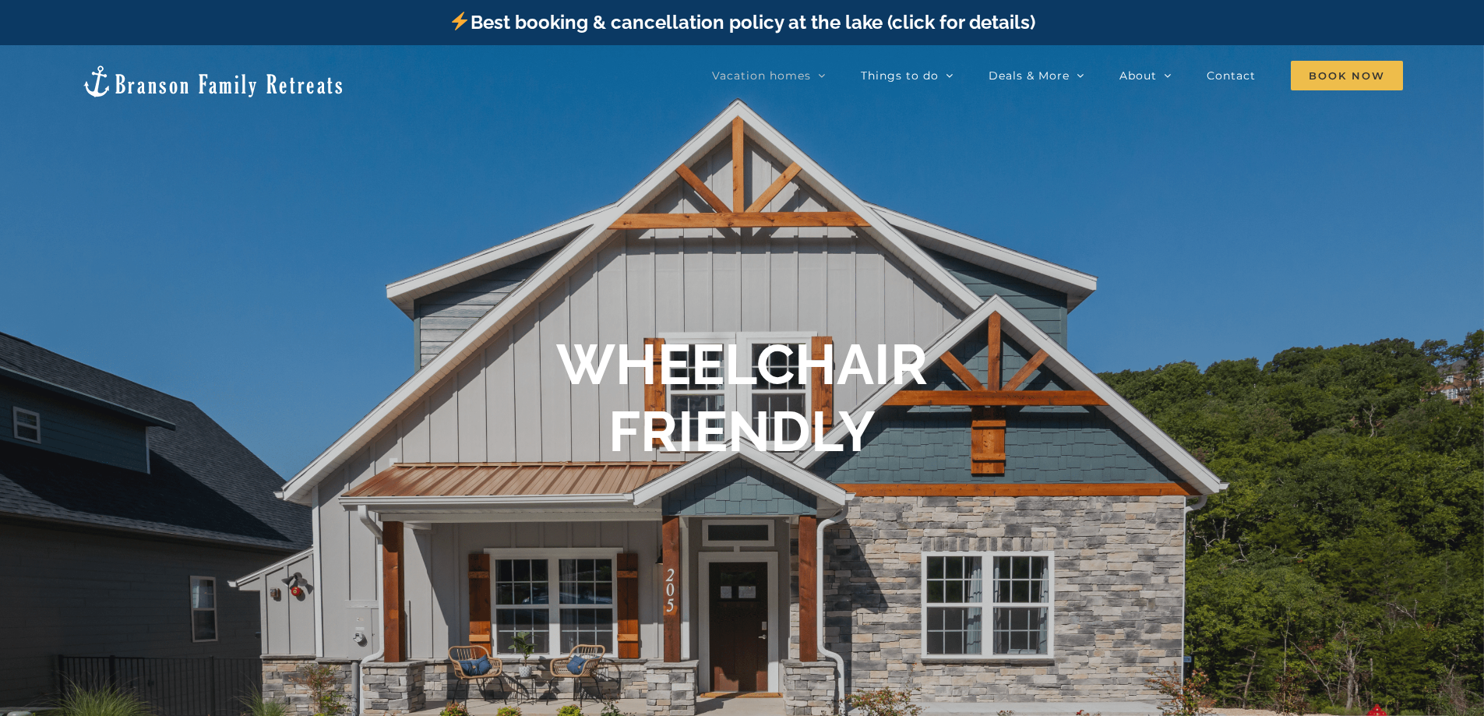
click at [151, 76] on img at bounding box center [213, 81] width 264 height 35
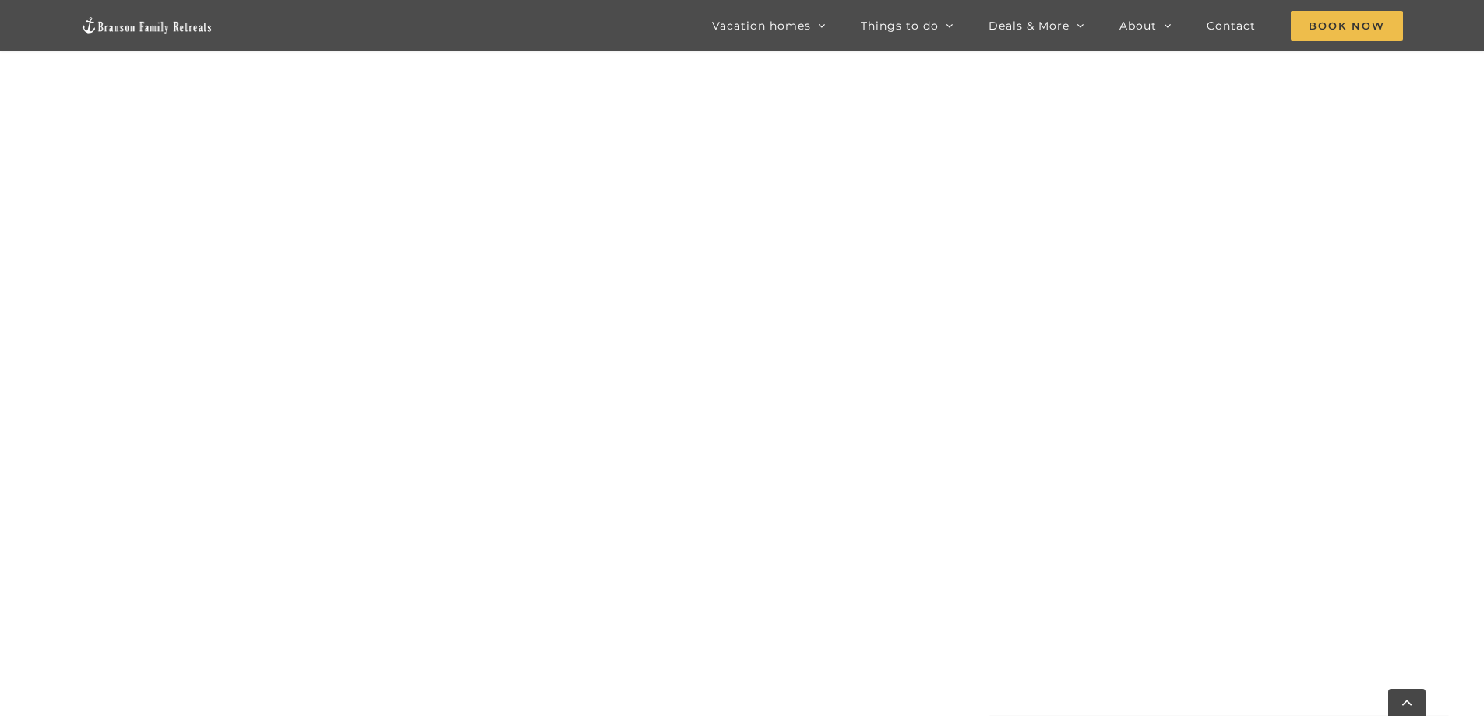
scroll to position [949, 0]
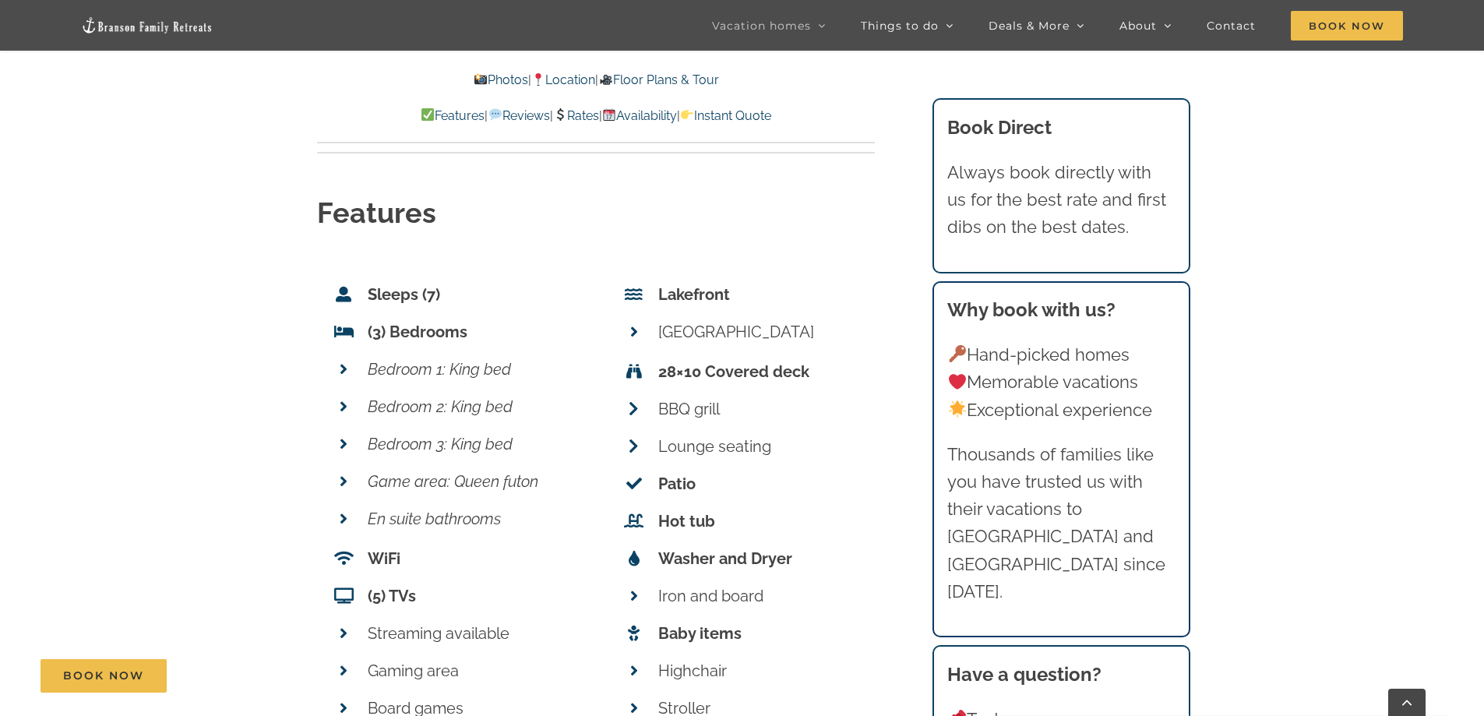
scroll to position [5218, 0]
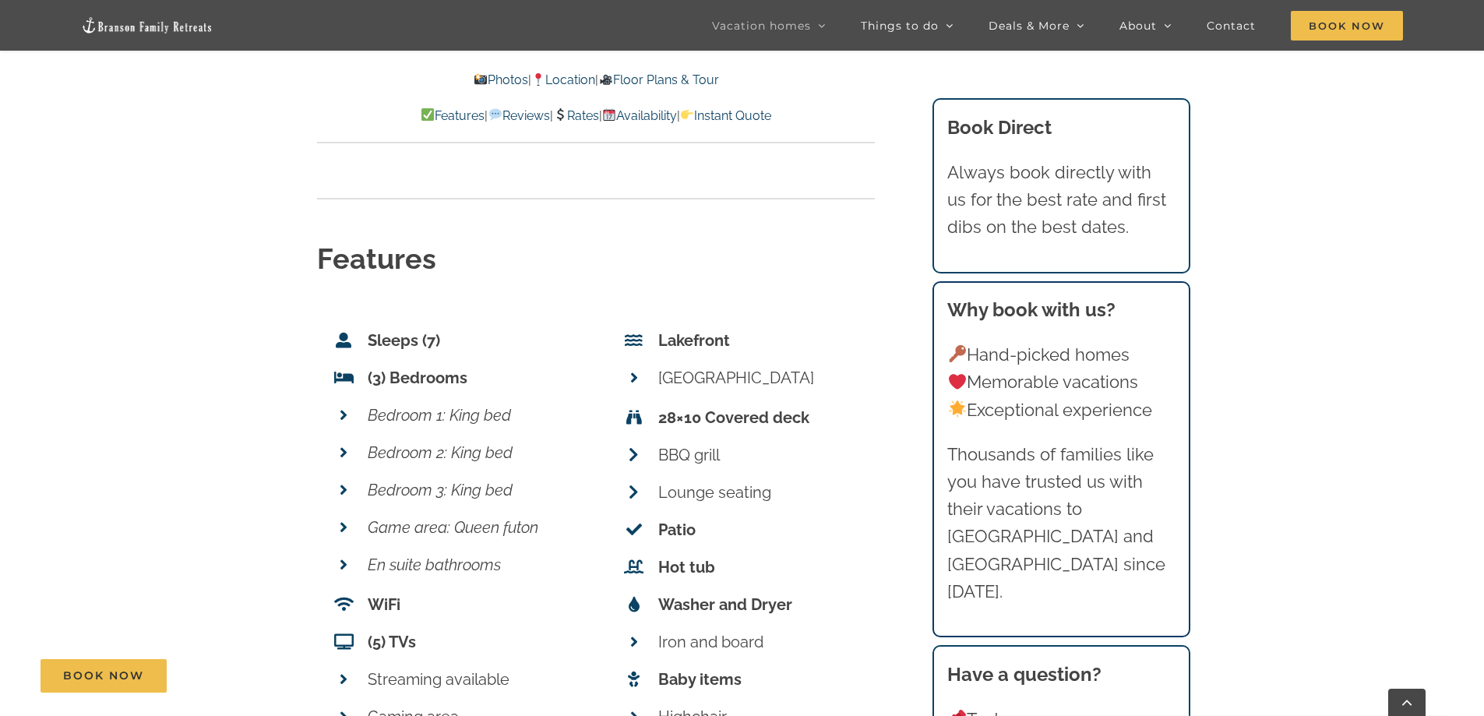
click at [493, 76] on link "Photos" at bounding box center [500, 79] width 55 height 15
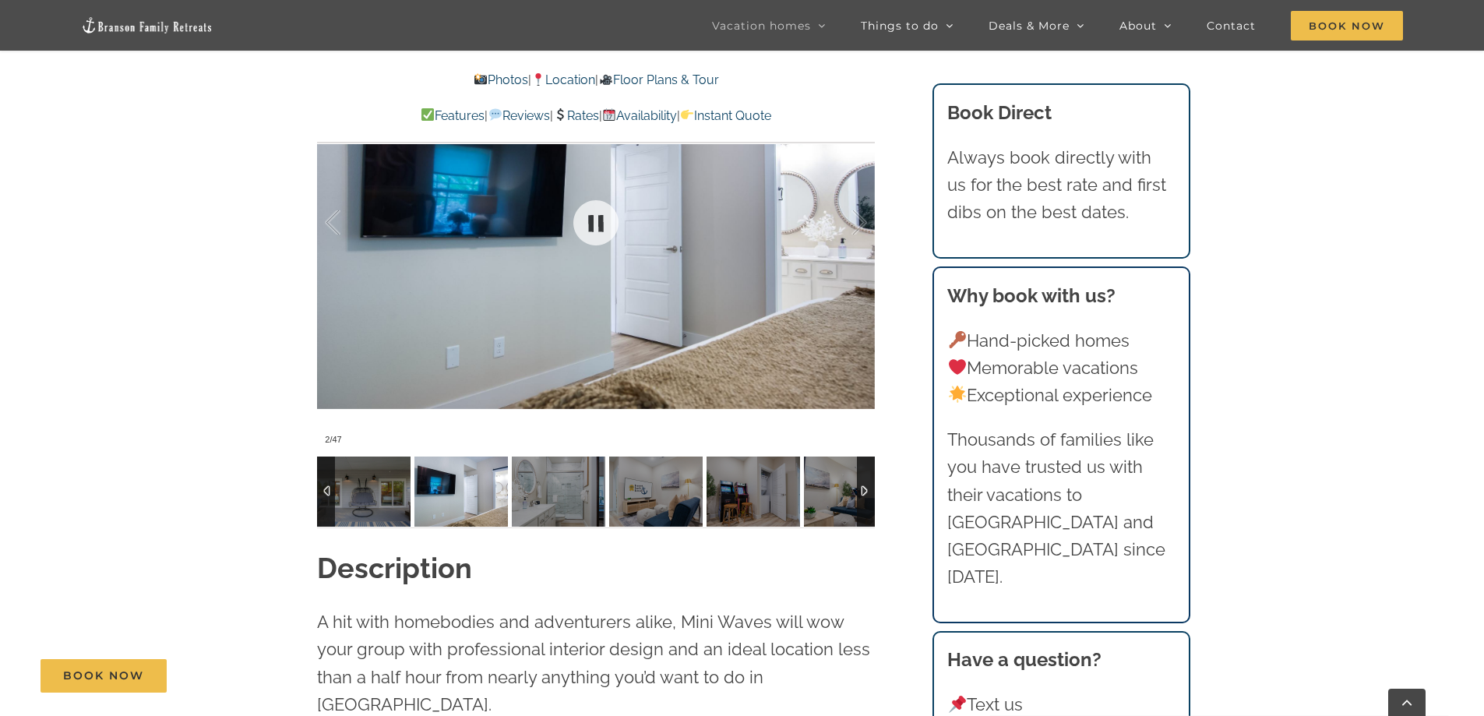
scroll to position [1400, 0]
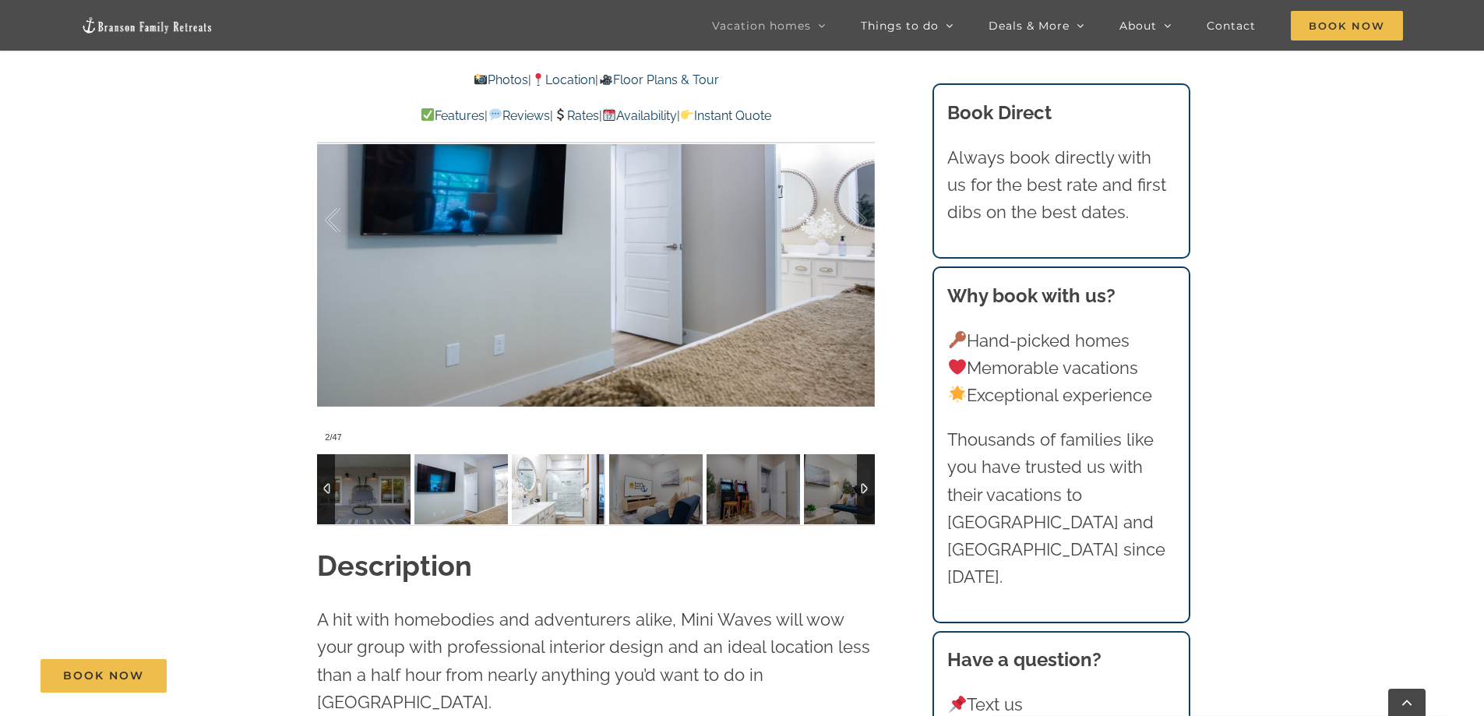
click at [548, 501] on img at bounding box center [558, 489] width 93 height 70
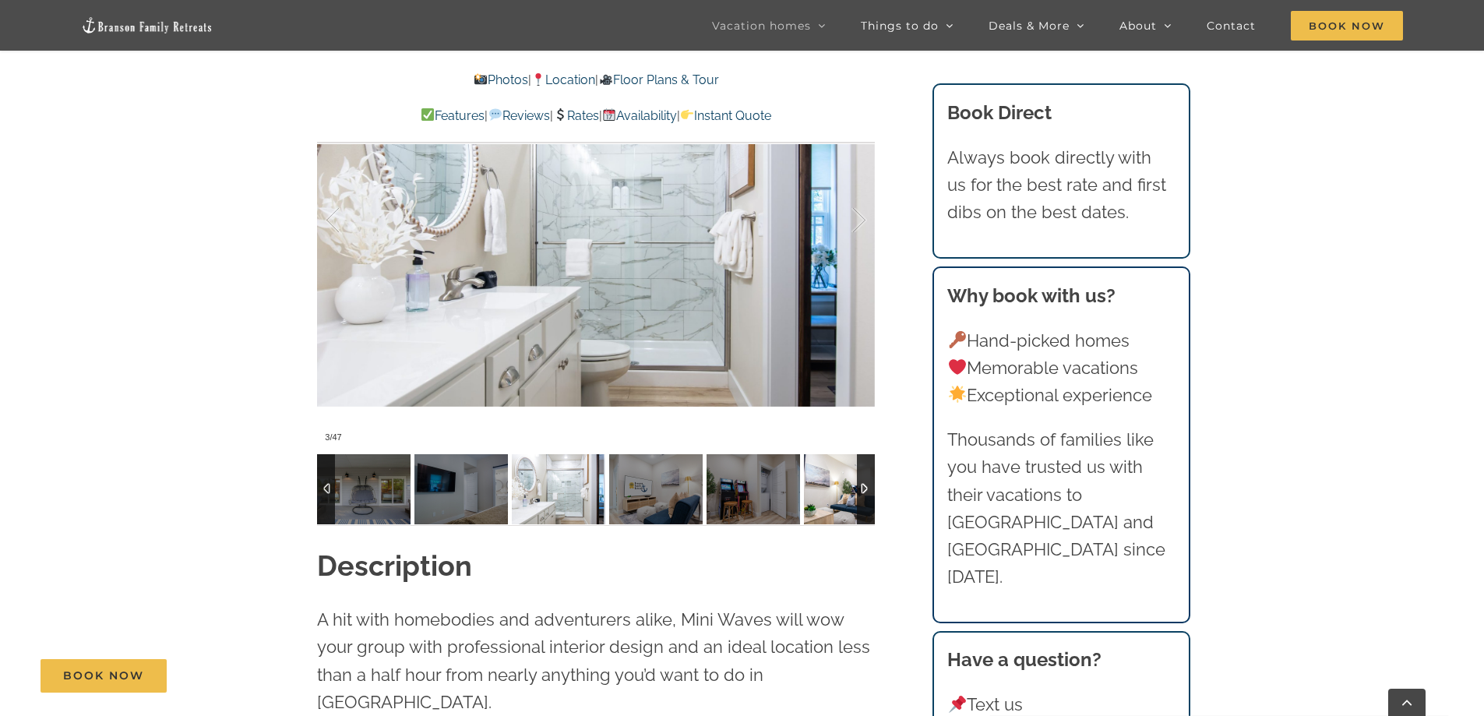
click at [818, 485] on img at bounding box center [850, 489] width 93 height 70
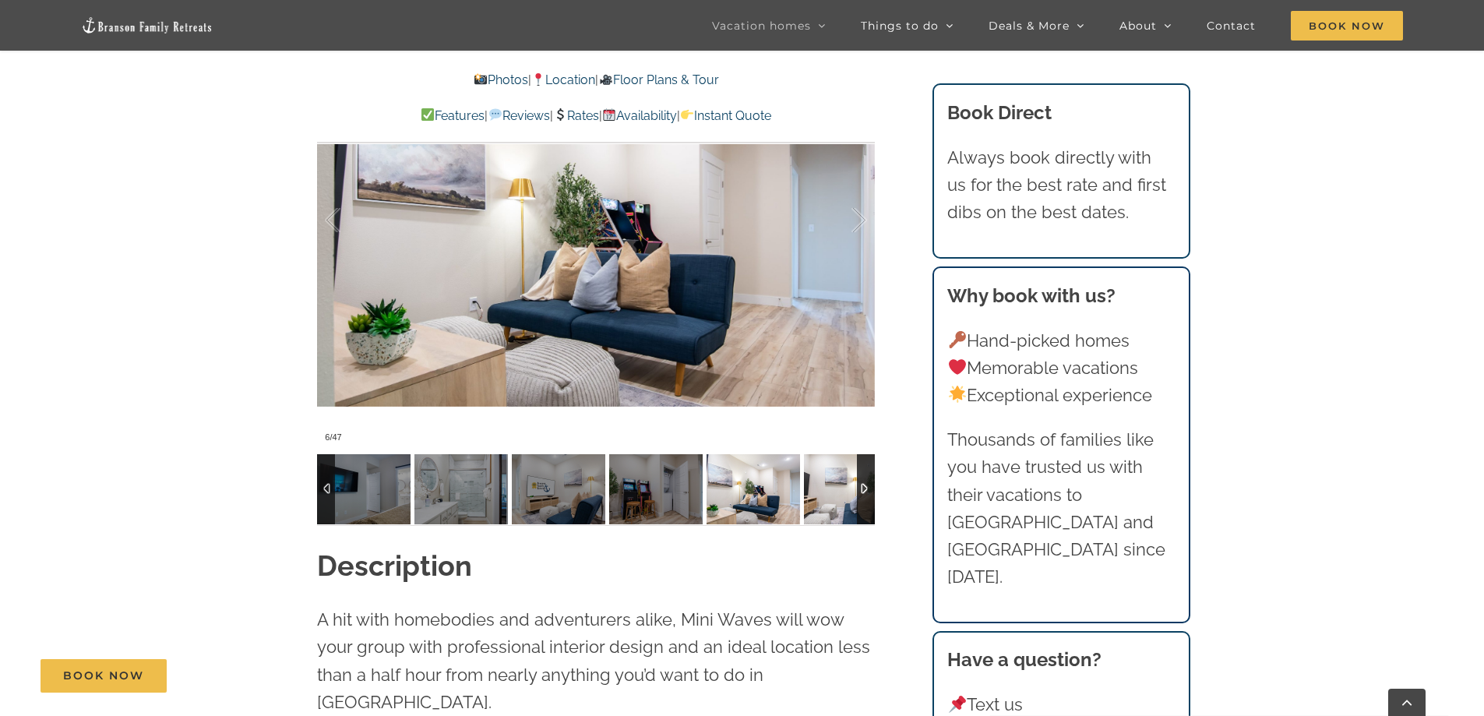
click at [822, 484] on img at bounding box center [850, 489] width 93 height 70
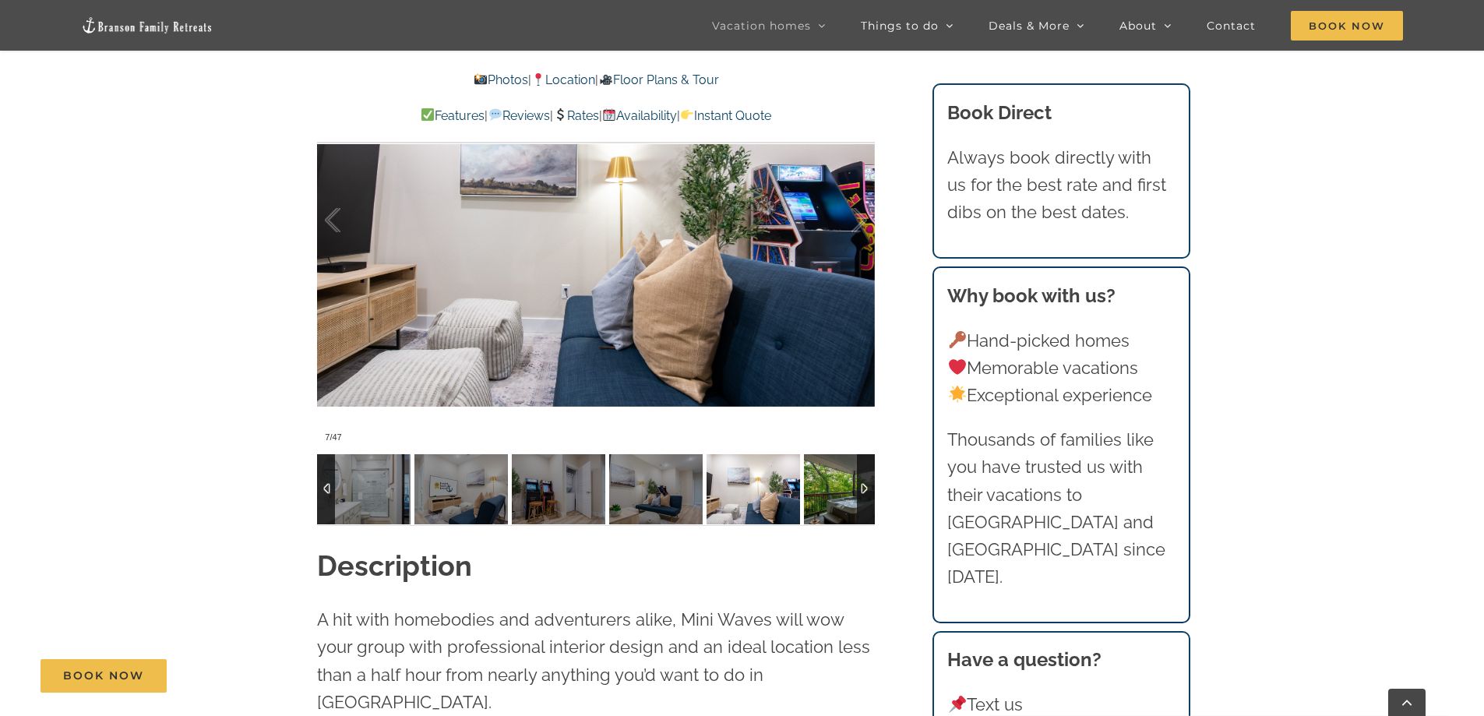
click at [836, 488] on img at bounding box center [850, 489] width 93 height 70
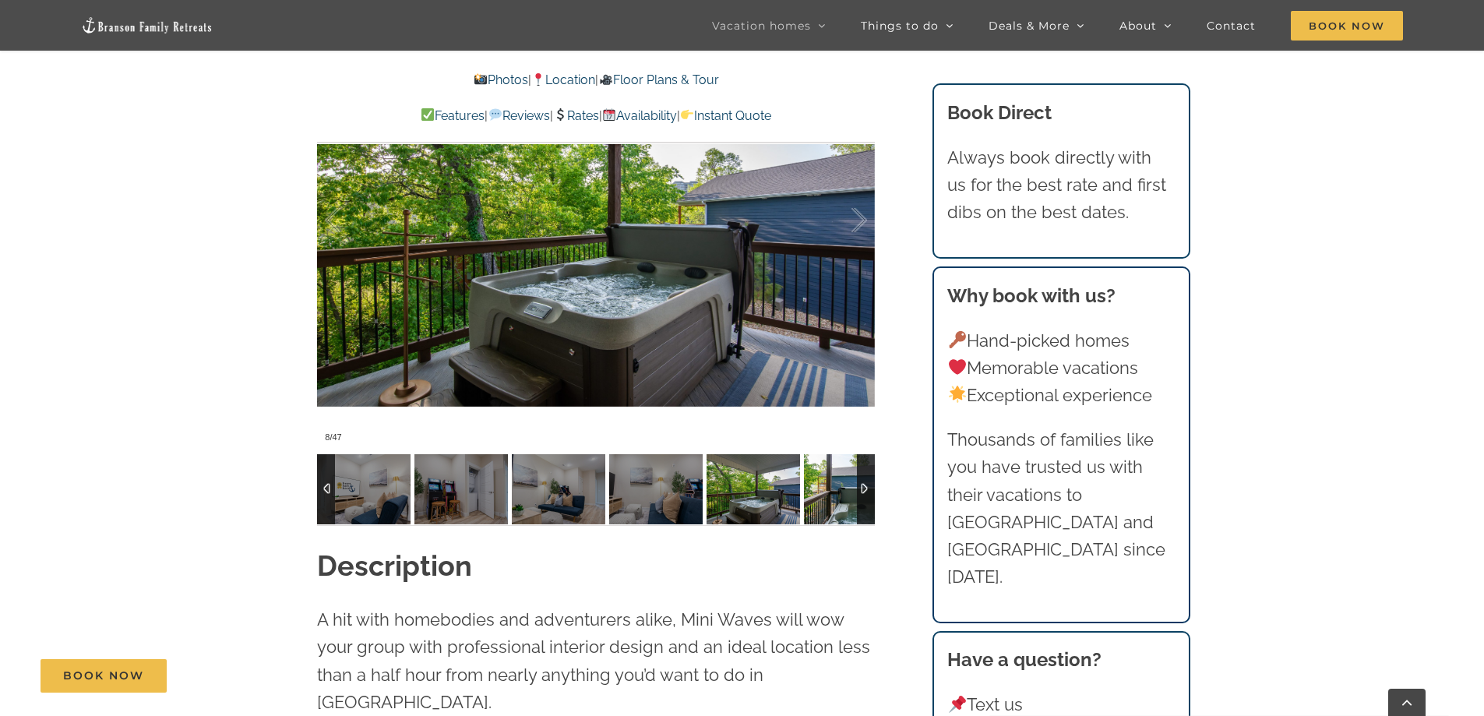
click at [836, 488] on img at bounding box center [850, 489] width 93 height 70
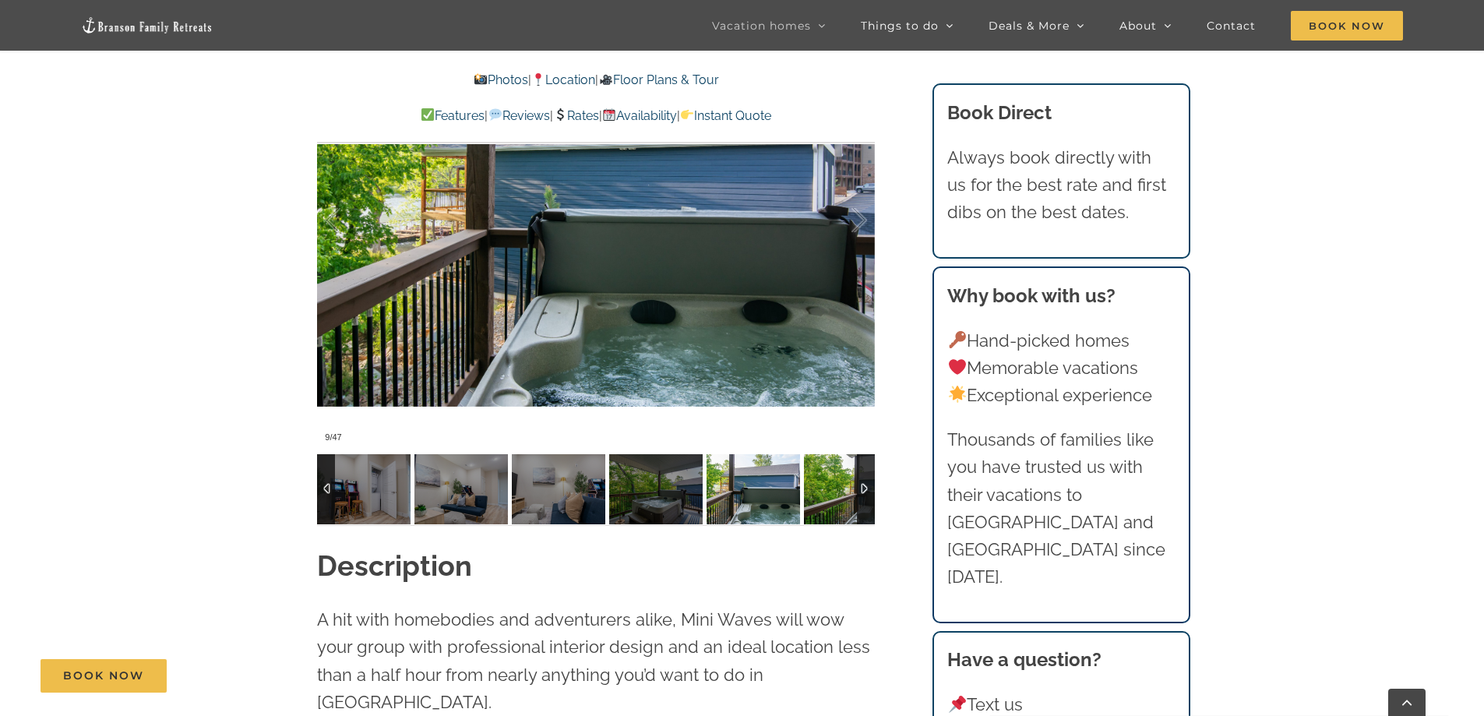
click at [836, 488] on img at bounding box center [850, 489] width 93 height 70
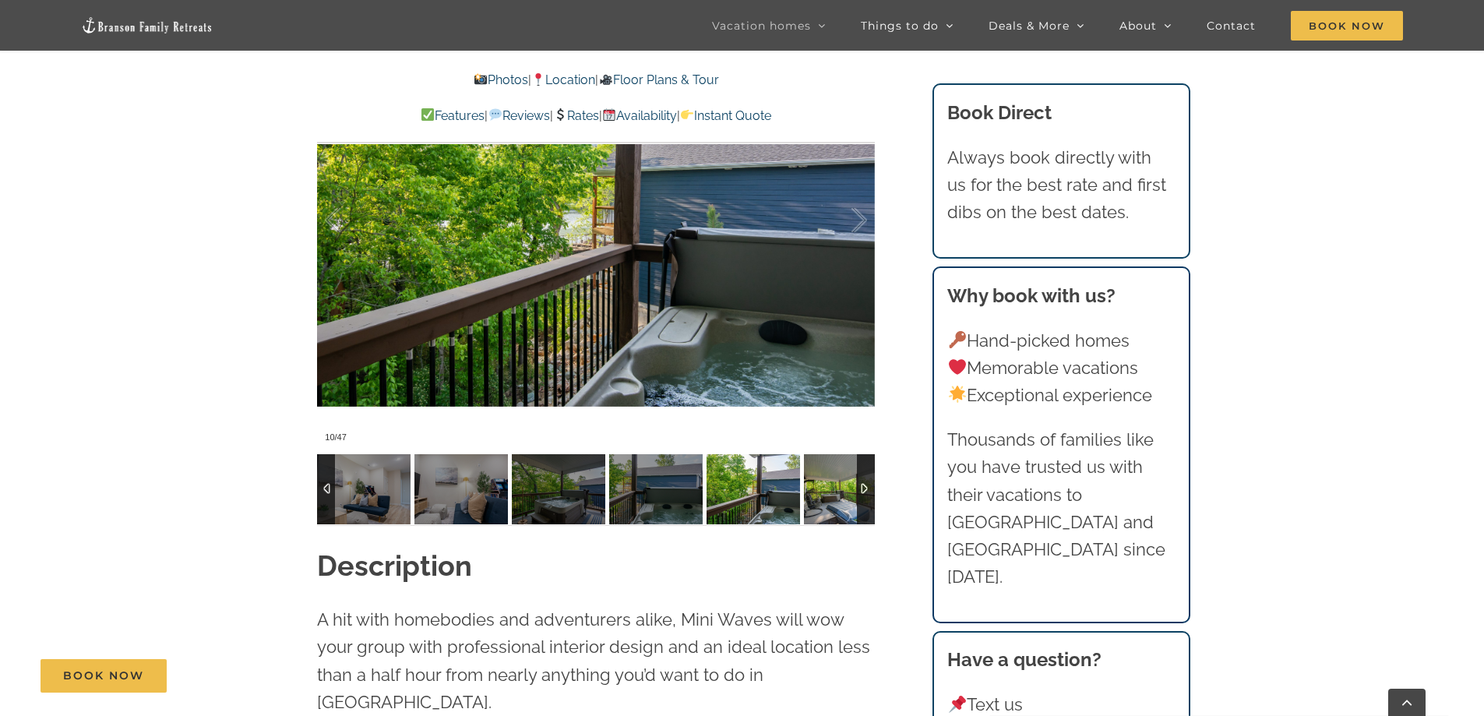
click at [836, 488] on img at bounding box center [850, 489] width 93 height 70
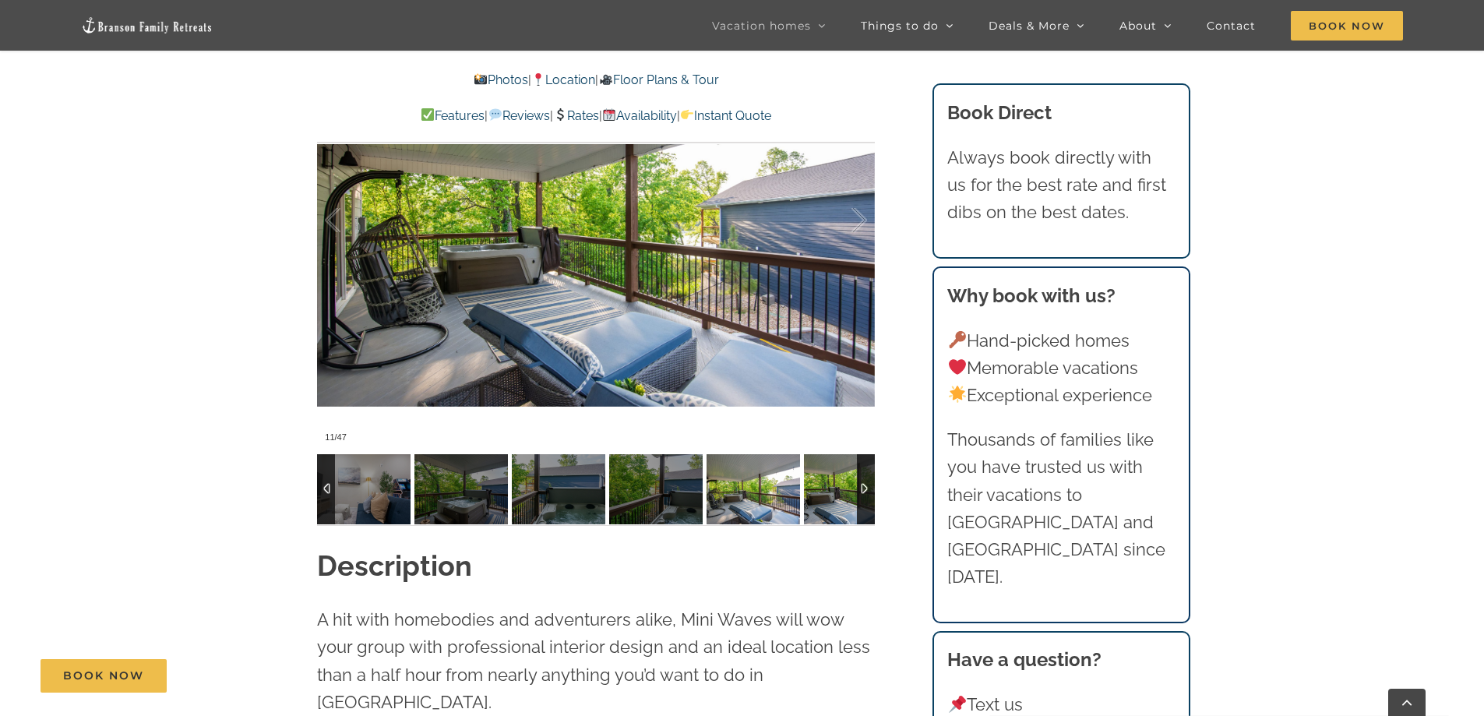
click at [836, 488] on img at bounding box center [850, 489] width 93 height 70
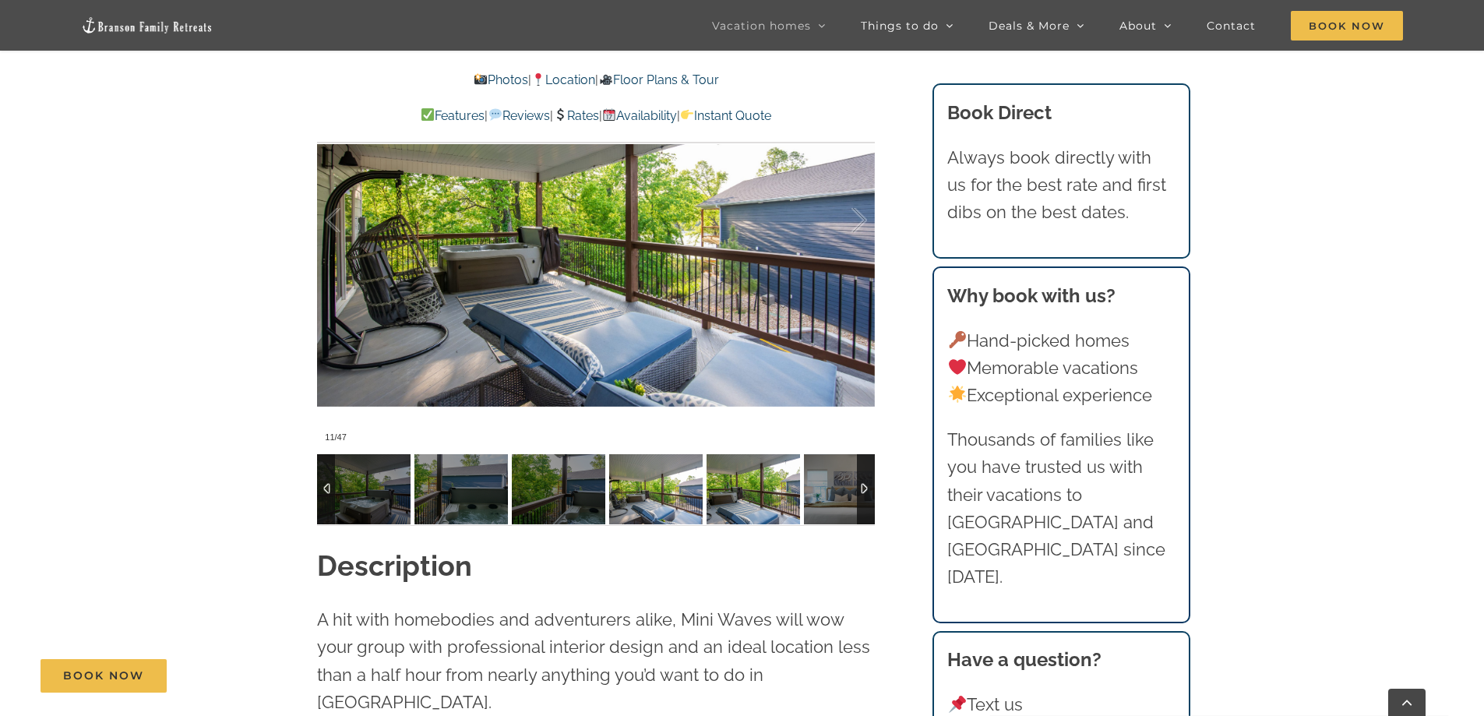
click at [800, 488] on img at bounding box center [752, 489] width 93 height 70
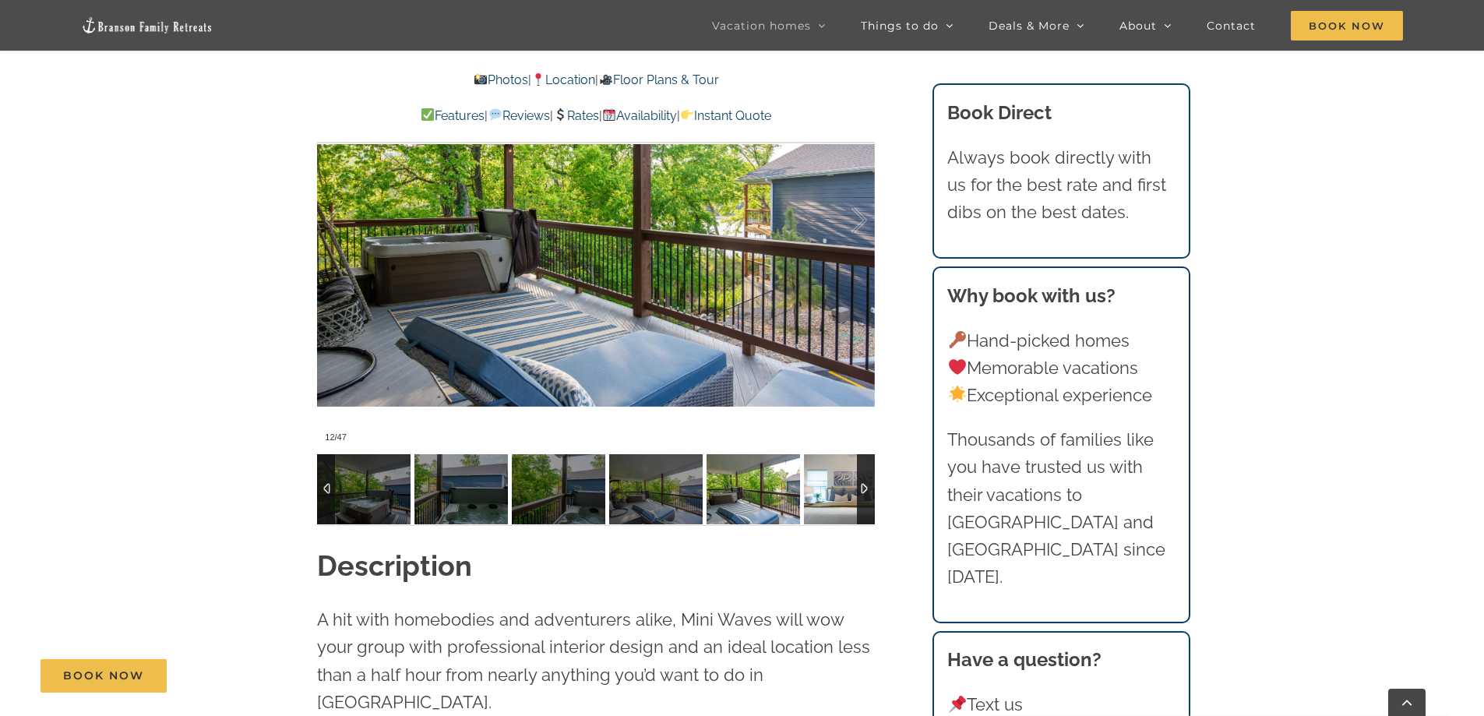
click at [836, 488] on img at bounding box center [850, 489] width 93 height 70
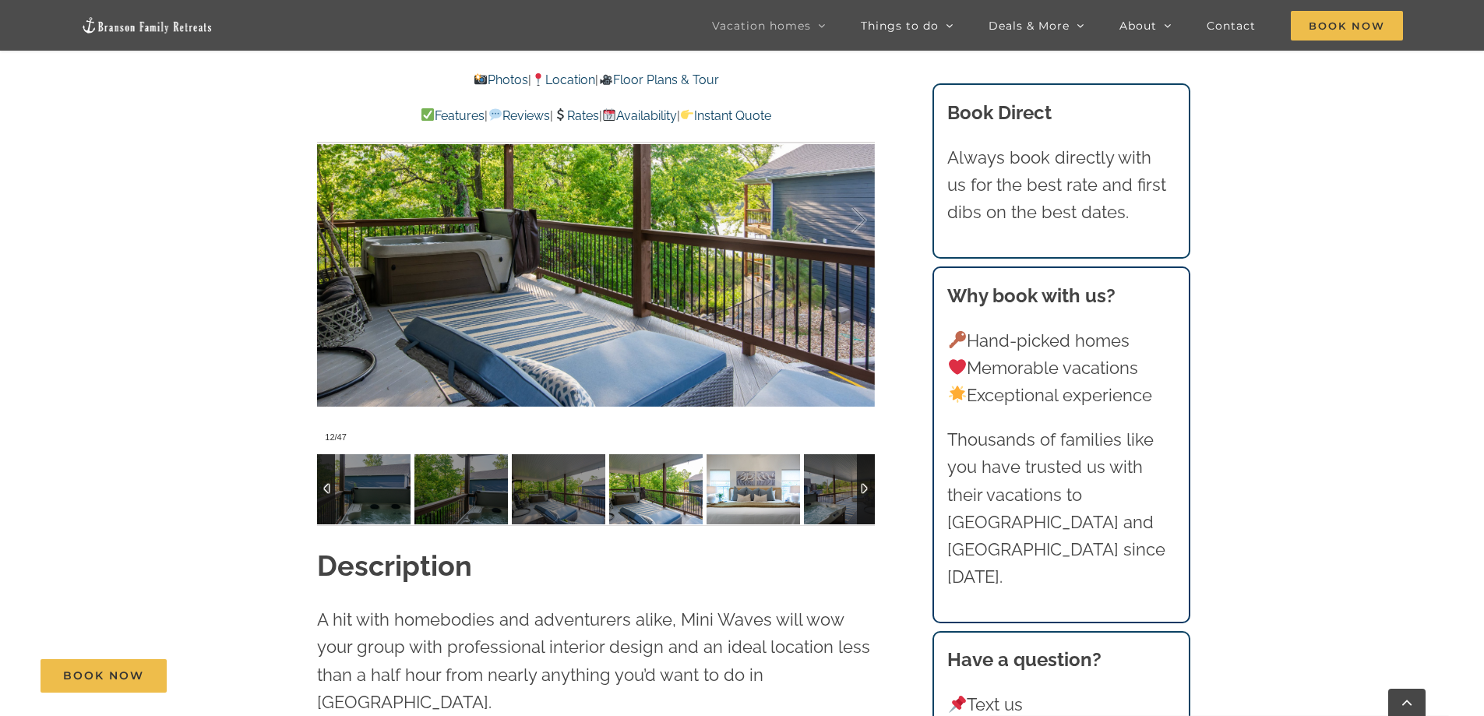
click at [800, 488] on img at bounding box center [752, 489] width 93 height 70
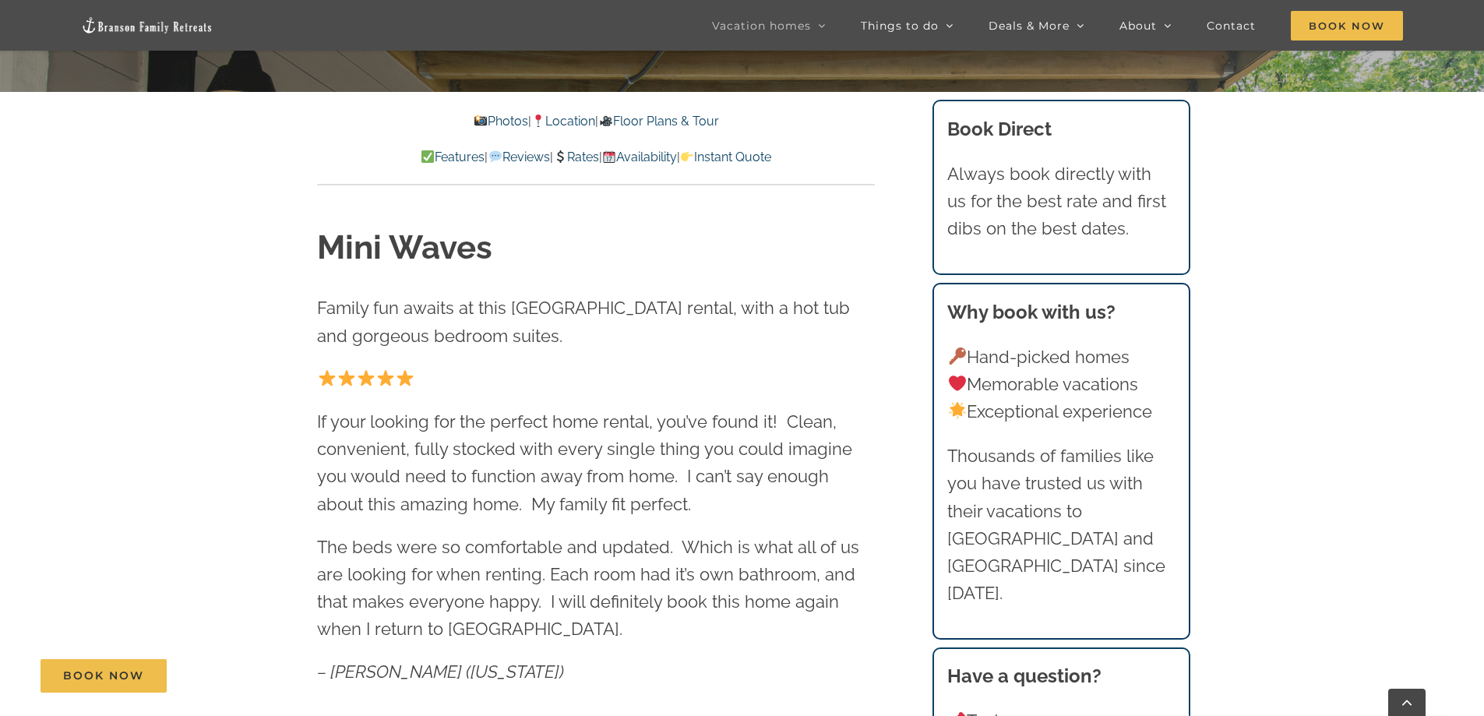
scroll to position [0, 0]
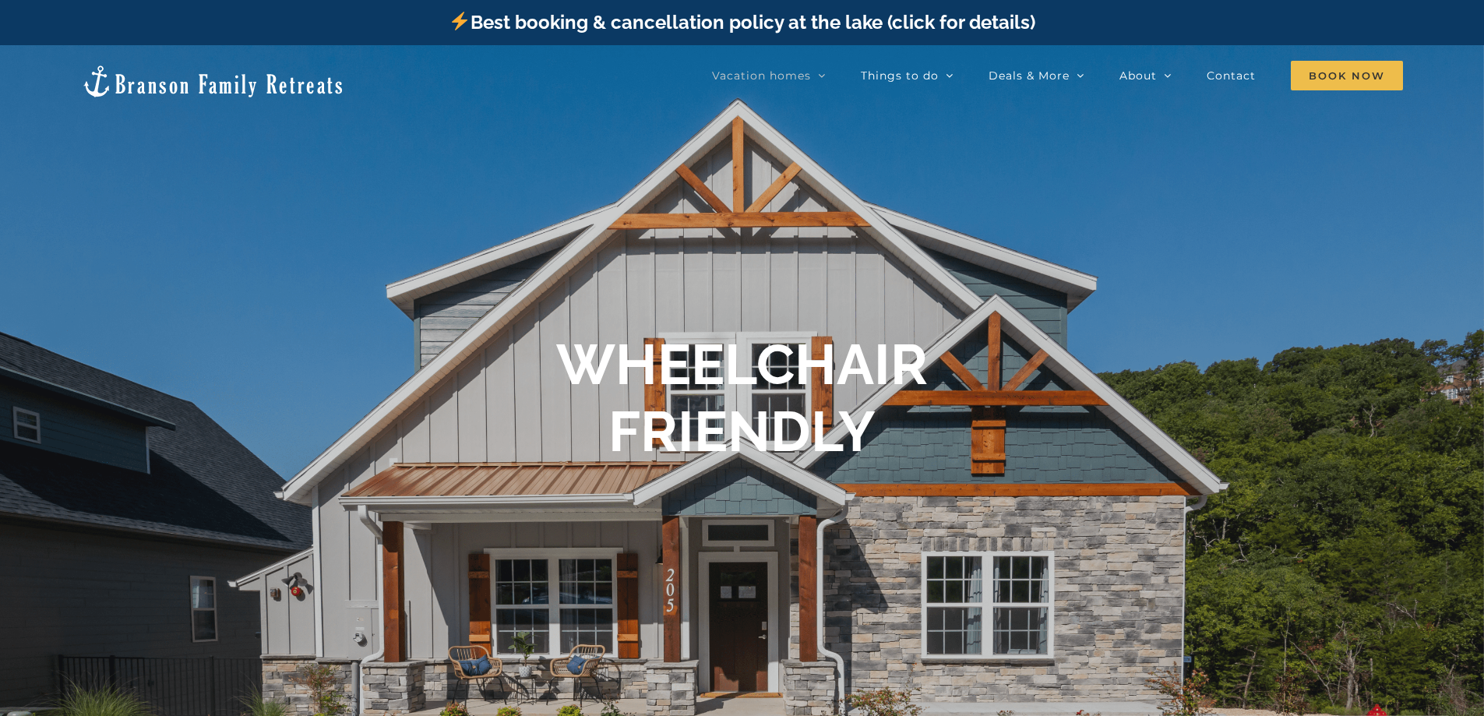
click at [0, 2] on div "Best booking & cancellation policy at the lake (click for details)" at bounding box center [742, 22] width 1484 height 45
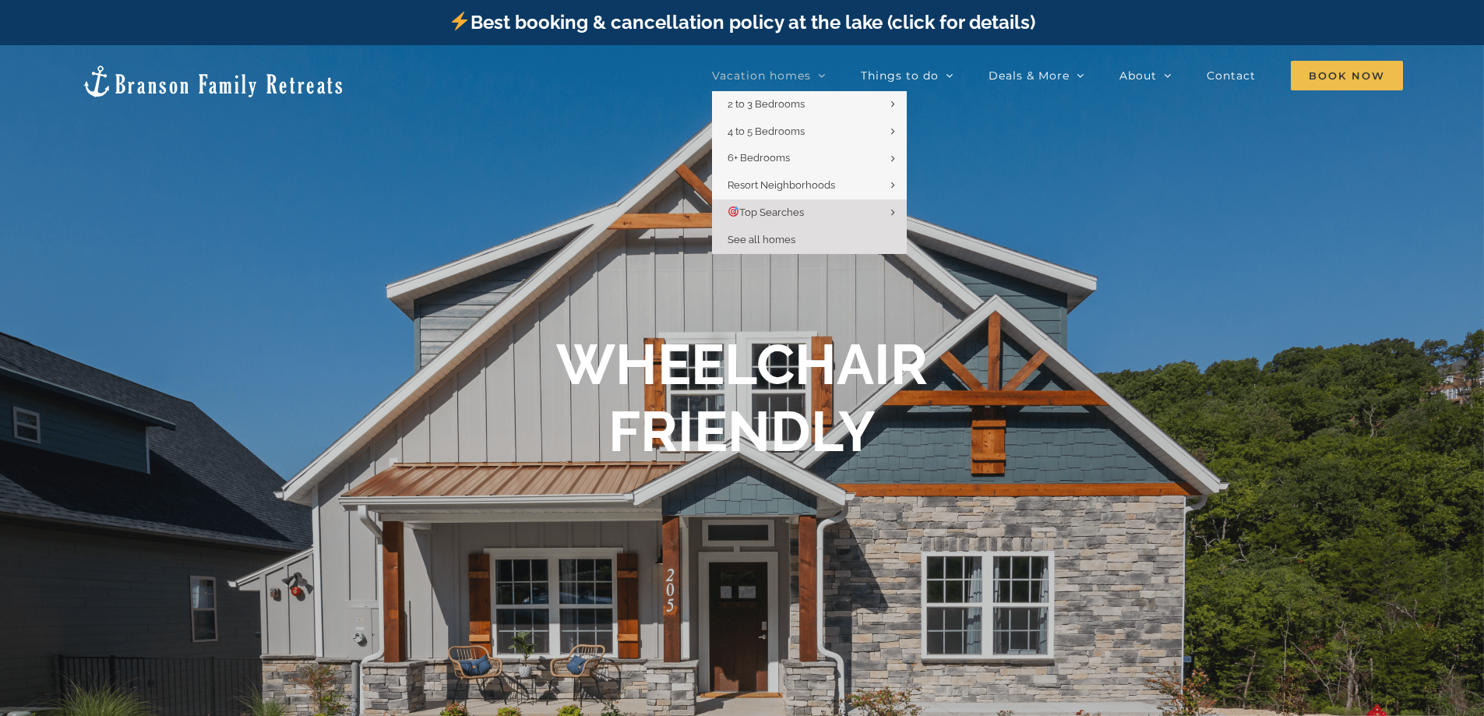
click at [756, 241] on span "See all homes" at bounding box center [761, 240] width 68 height 12
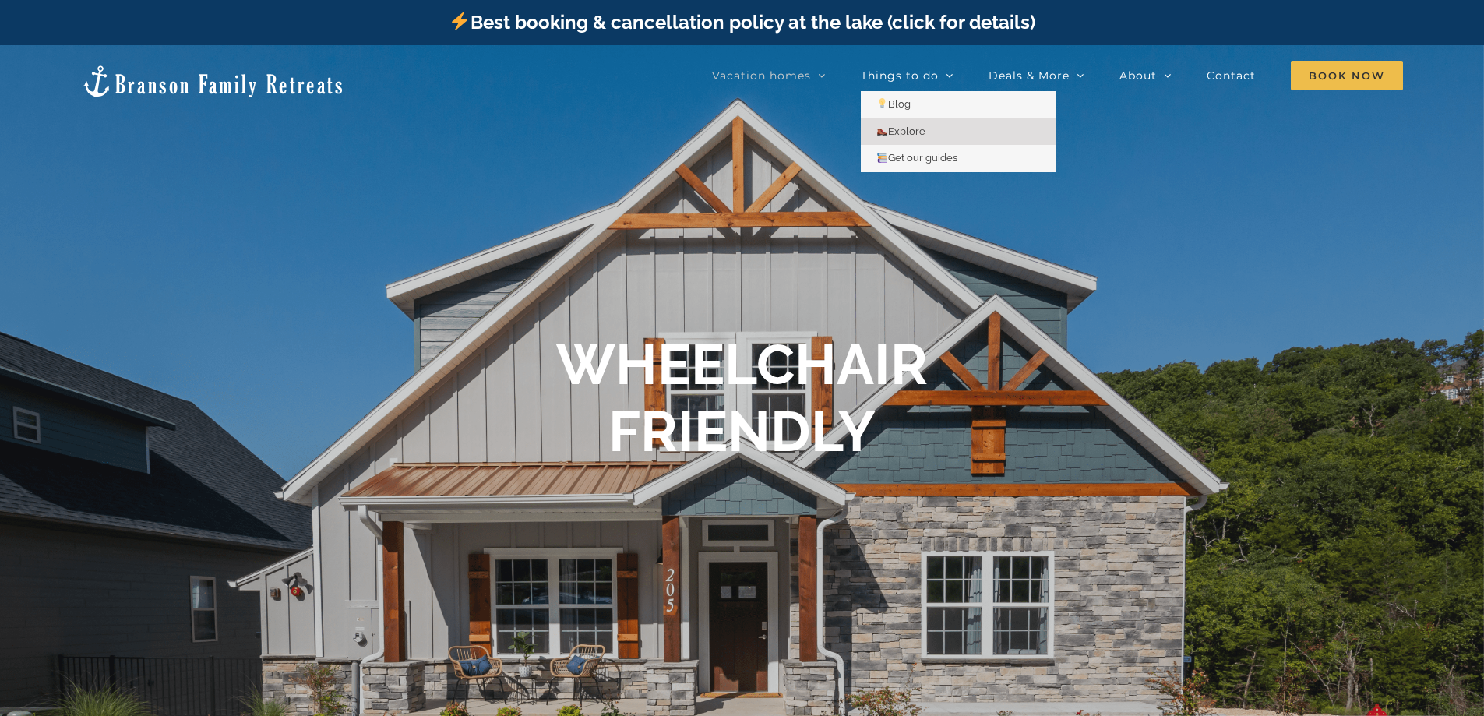
click at [901, 132] on span "Explore" at bounding box center [900, 131] width 49 height 12
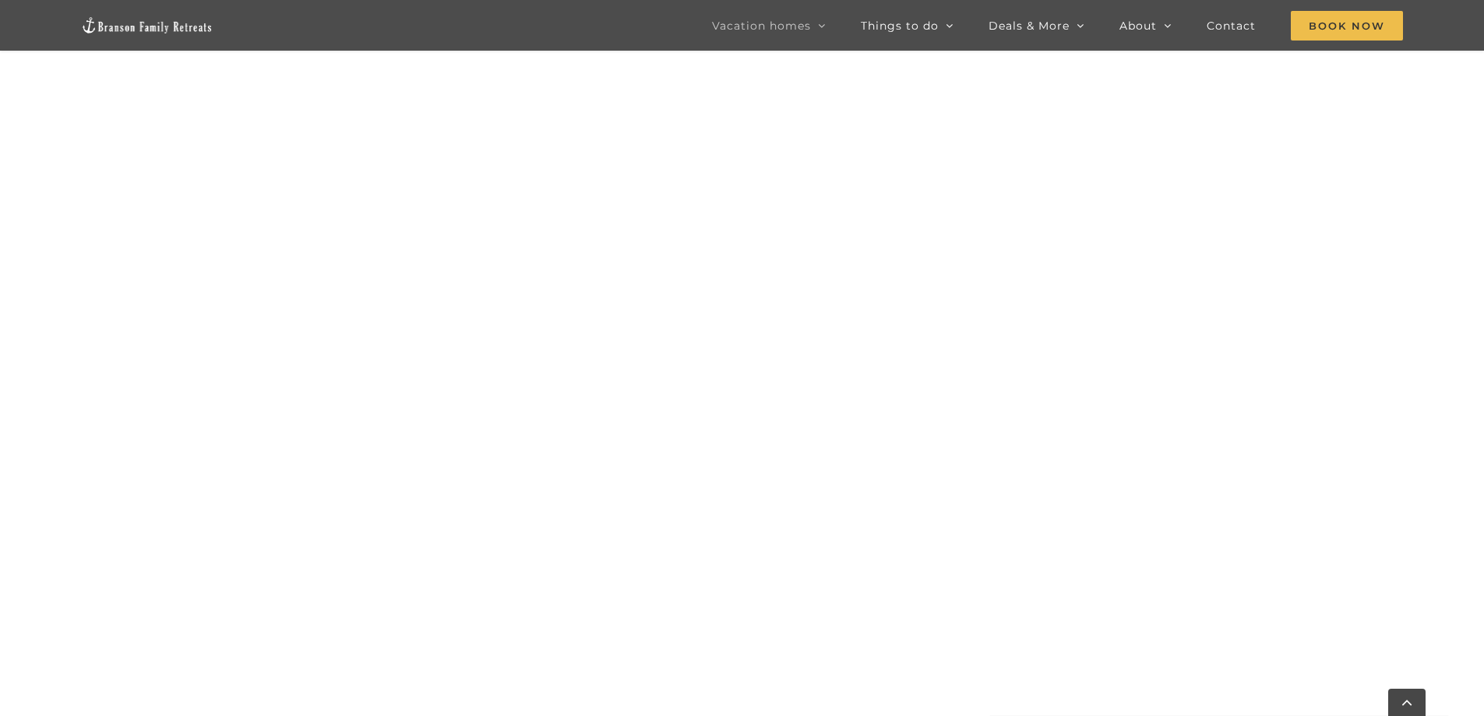
scroll to position [1402, 0]
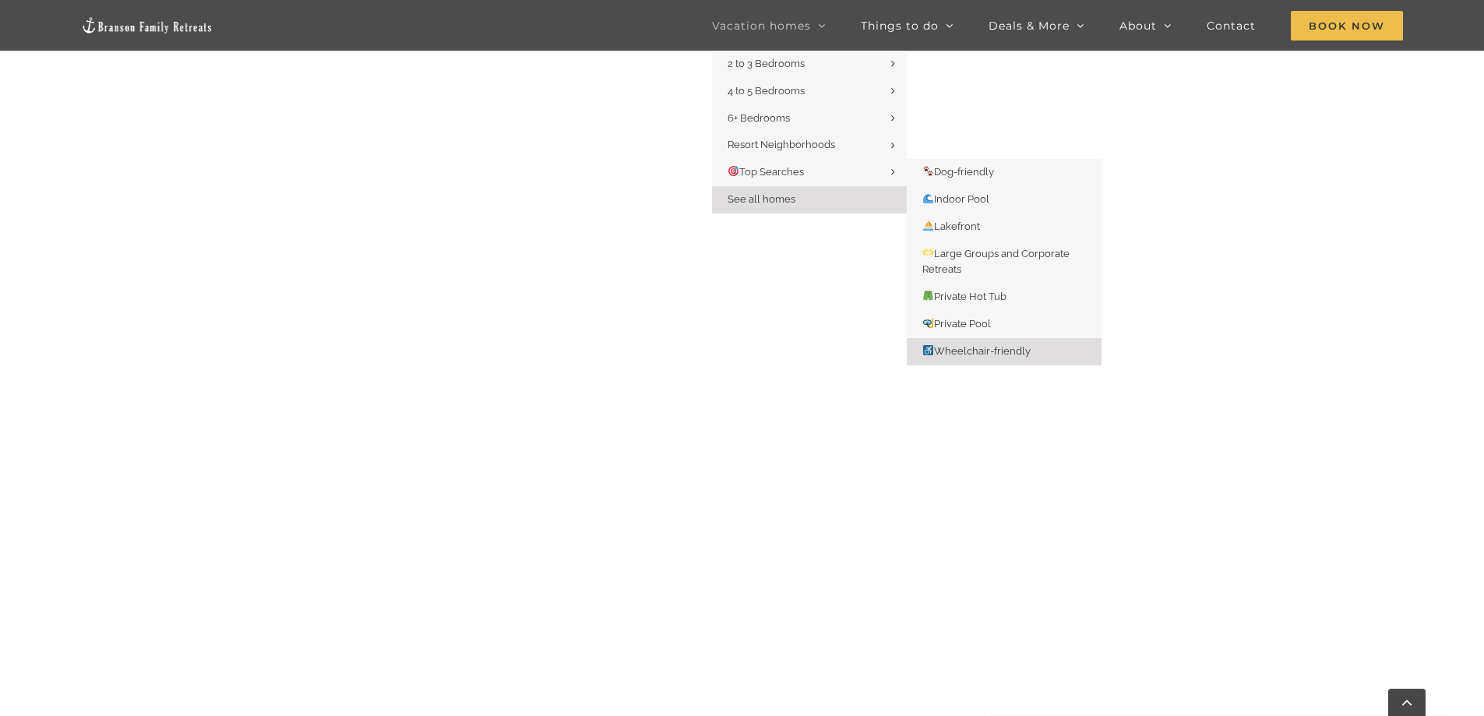
click at [960, 348] on span "Wheelchair-friendly" at bounding box center [976, 351] width 108 height 12
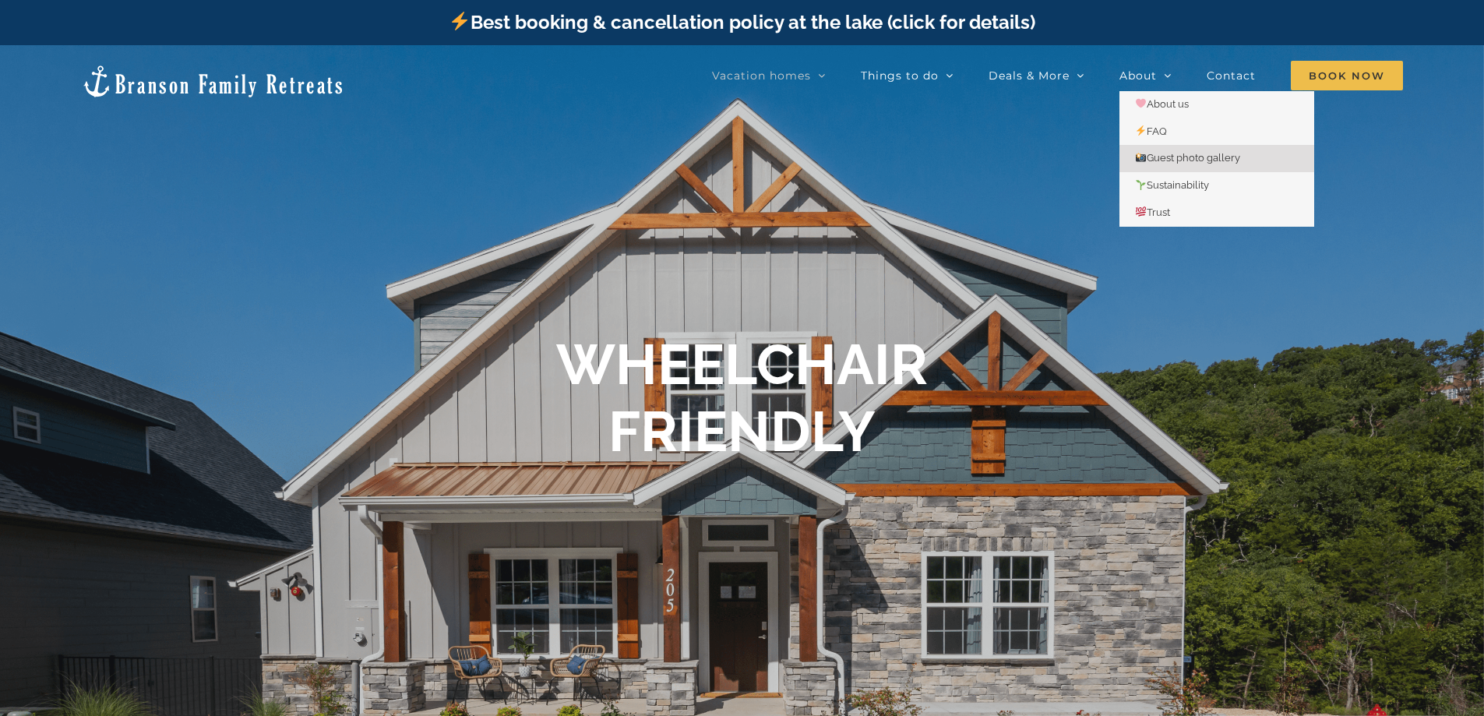
click at [1157, 157] on span "Guest photo gallery" at bounding box center [1187, 158] width 105 height 12
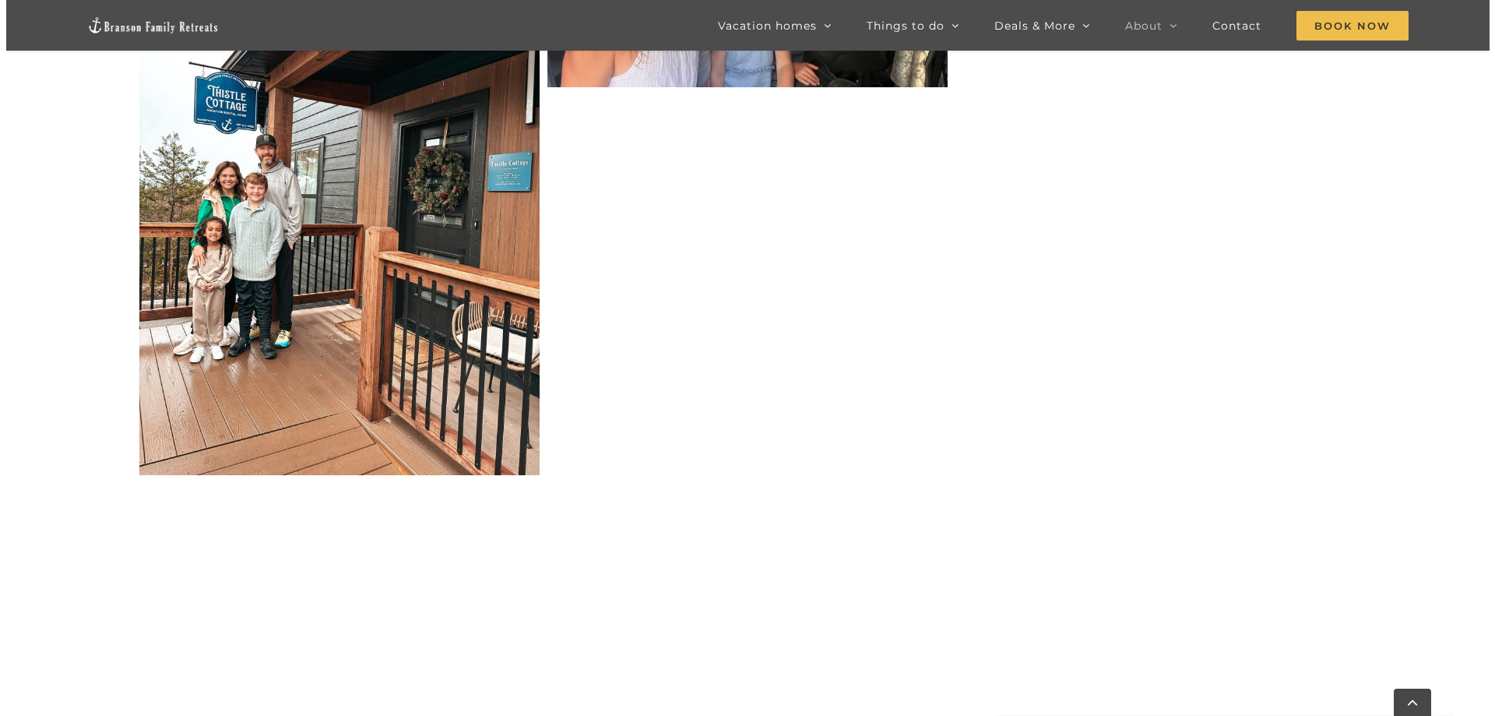
scroll to position [6308, 0]
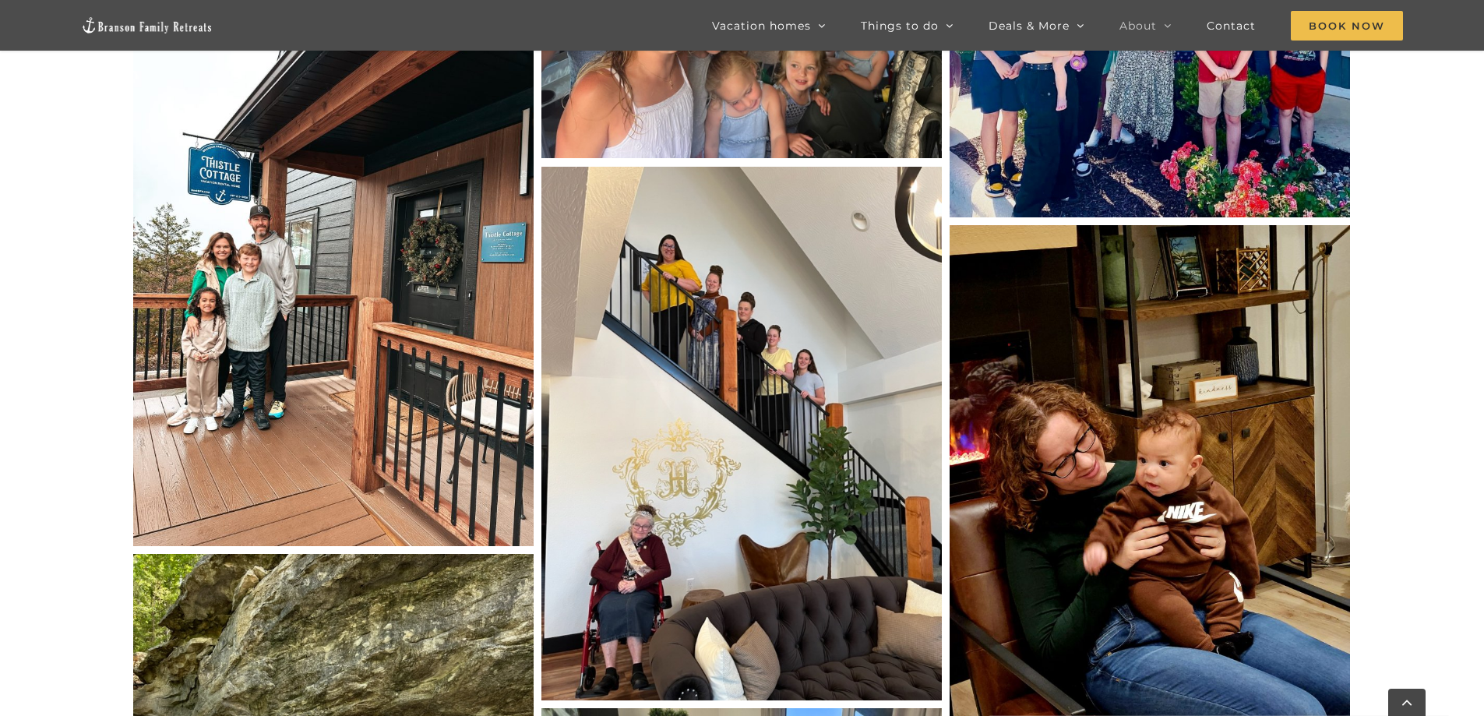
click at [310, 308] on img "IMG_0431 2" at bounding box center [333, 278] width 400 height 533
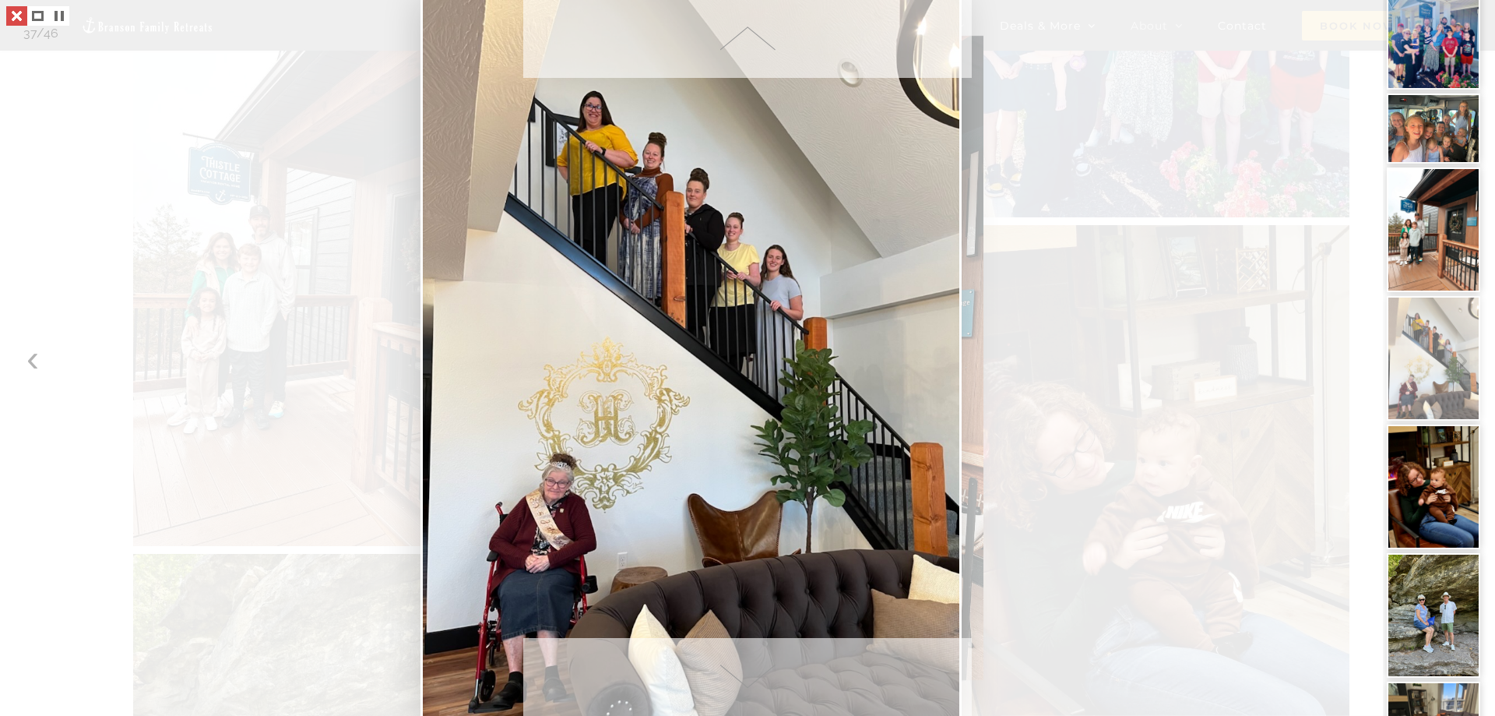
click at [23, 10] on link at bounding box center [16, 15] width 21 height 19
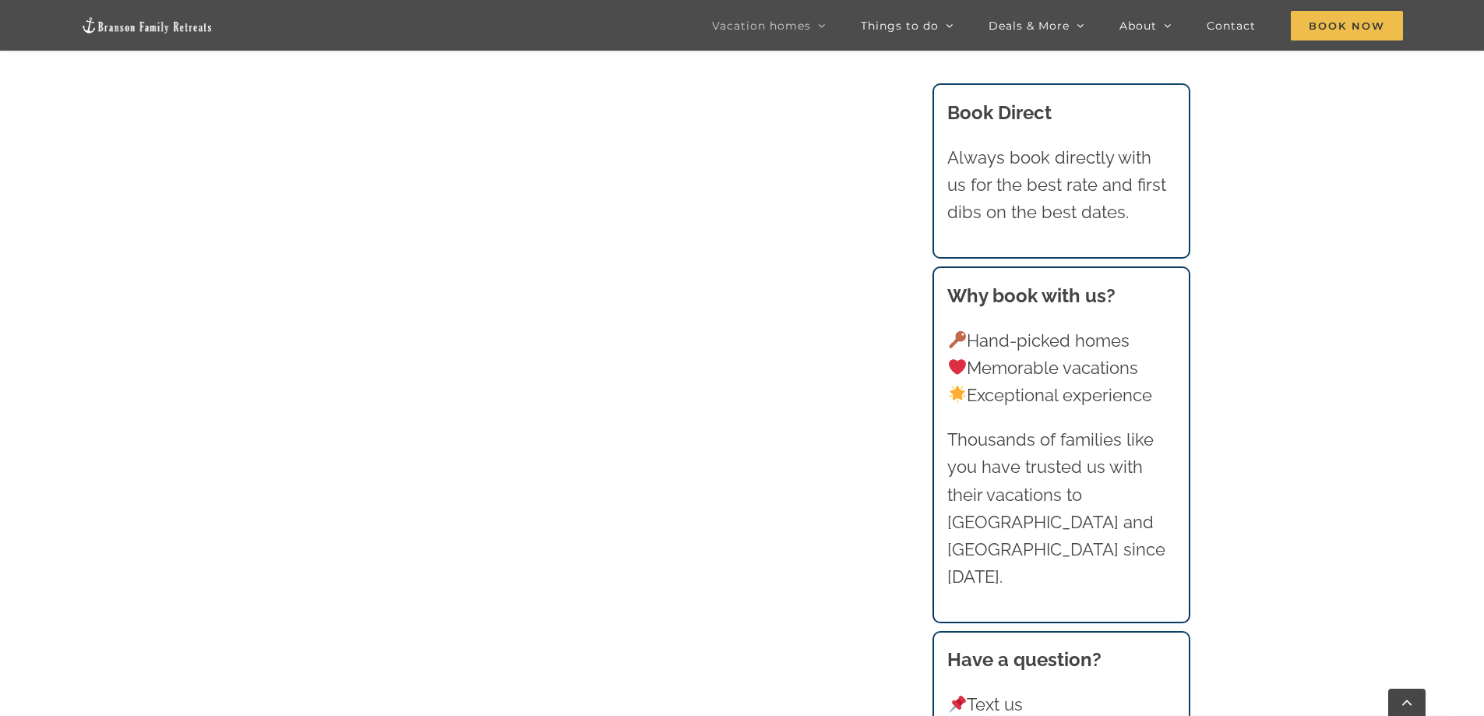
scroll to position [1277, 0]
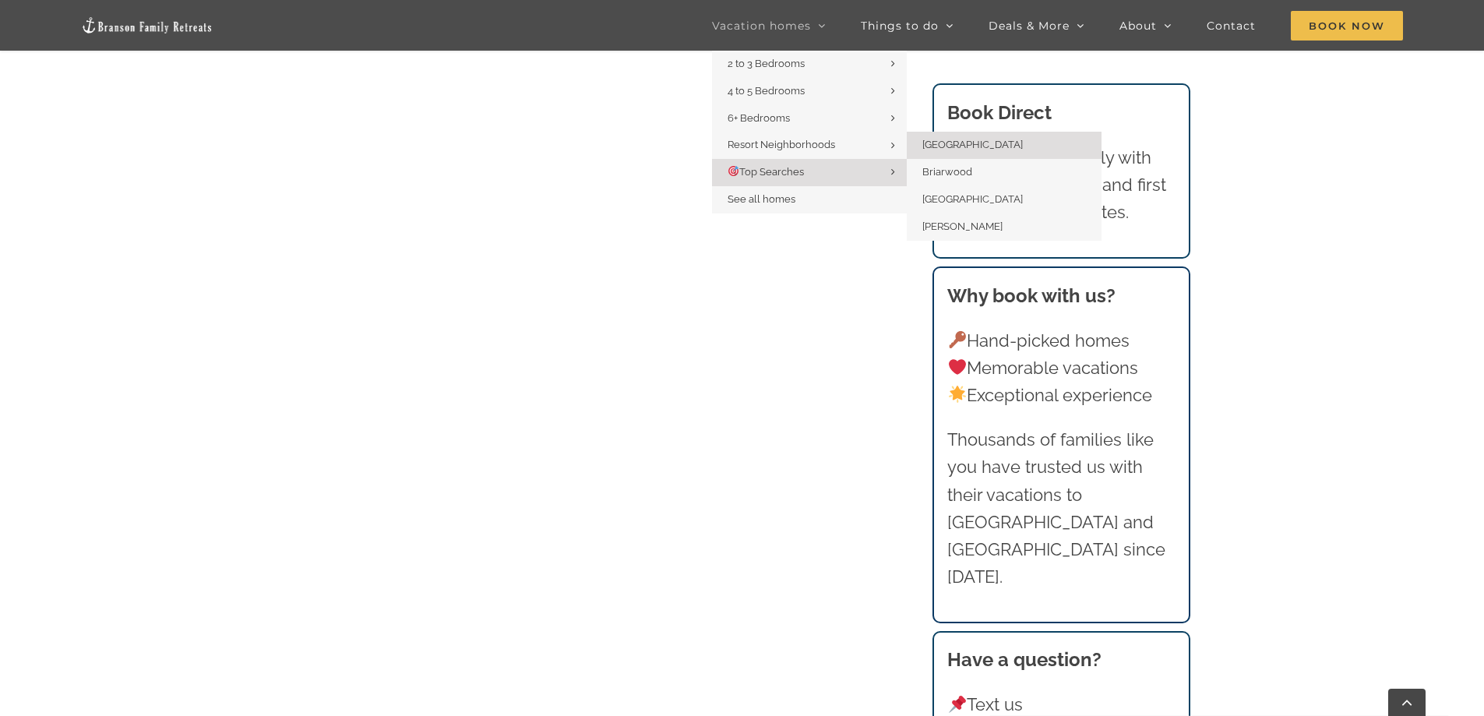
click at [985, 142] on span "[GEOGRAPHIC_DATA]" at bounding box center [972, 145] width 100 height 12
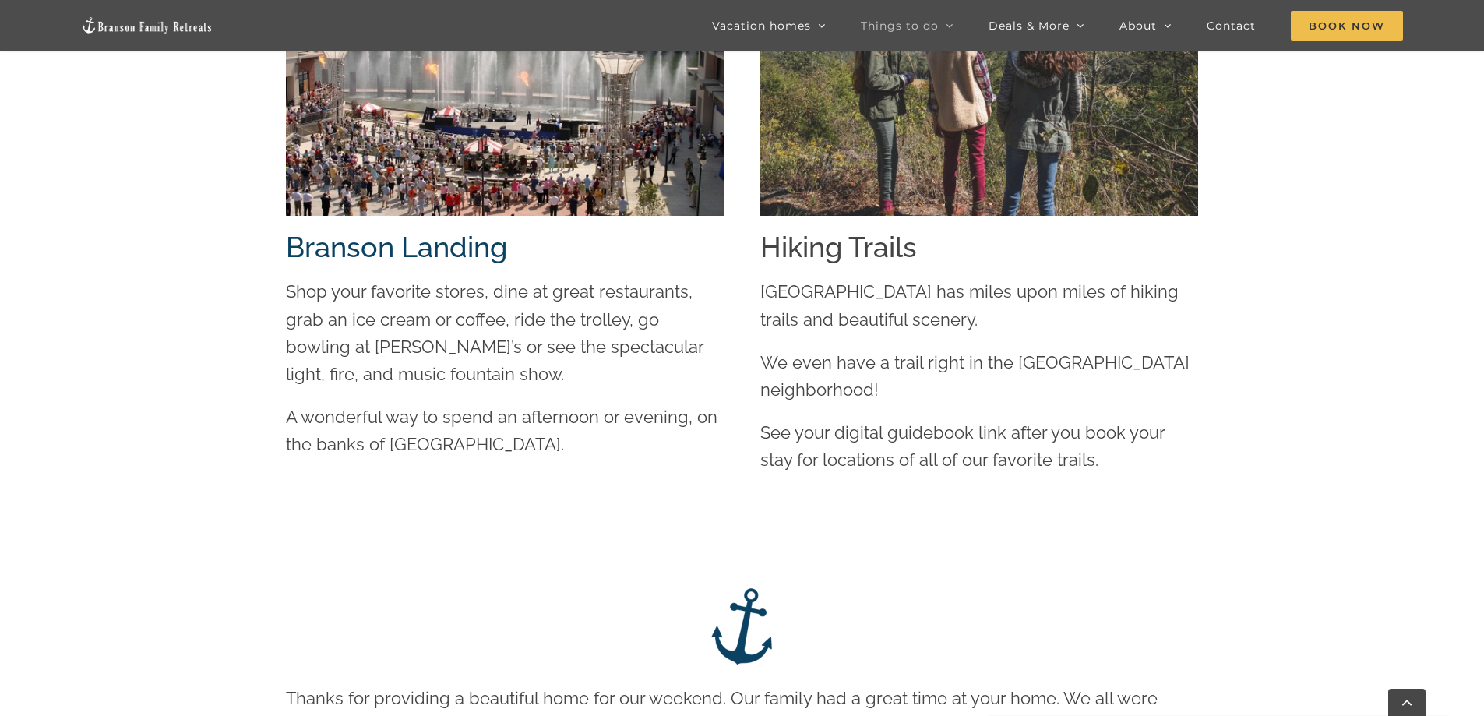
scroll to position [3582, 0]
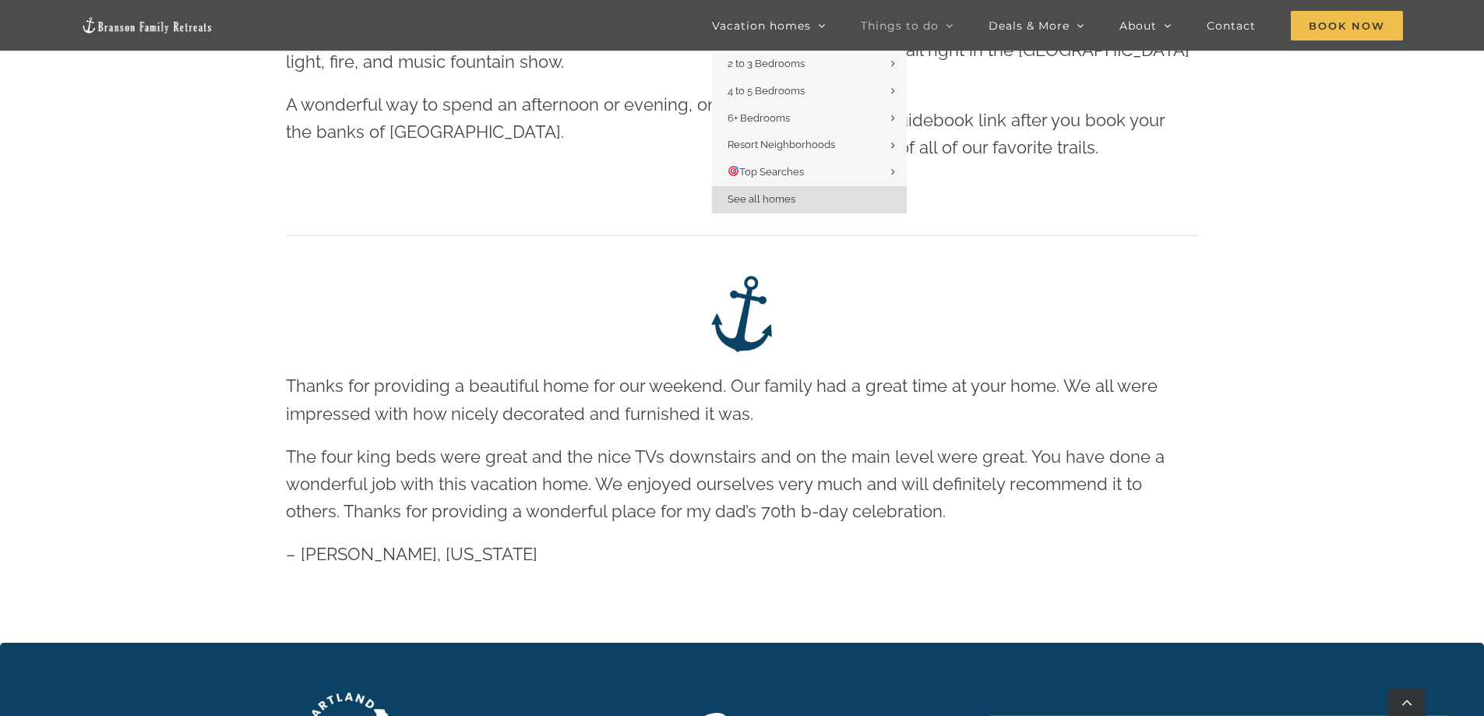
click at [753, 200] on span "See all homes" at bounding box center [761, 199] width 68 height 12
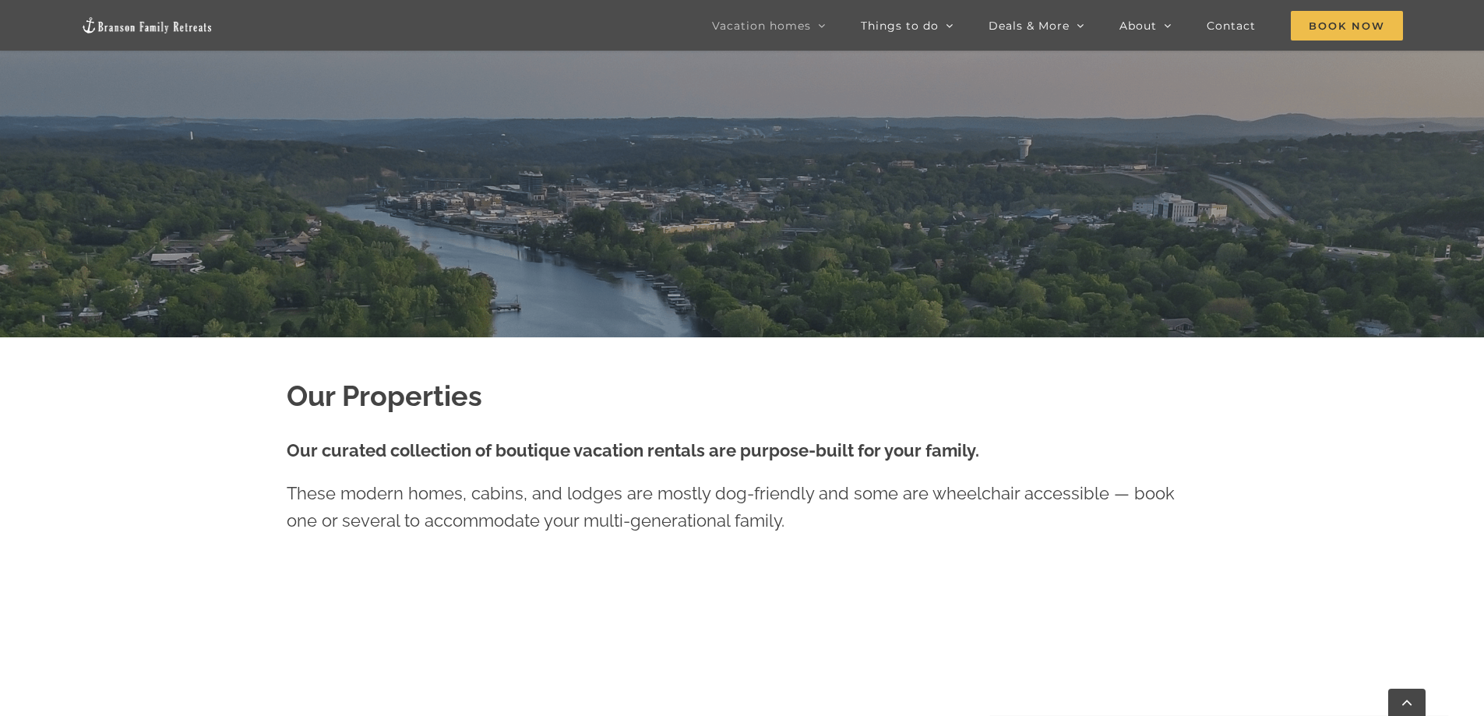
scroll to position [389, 0]
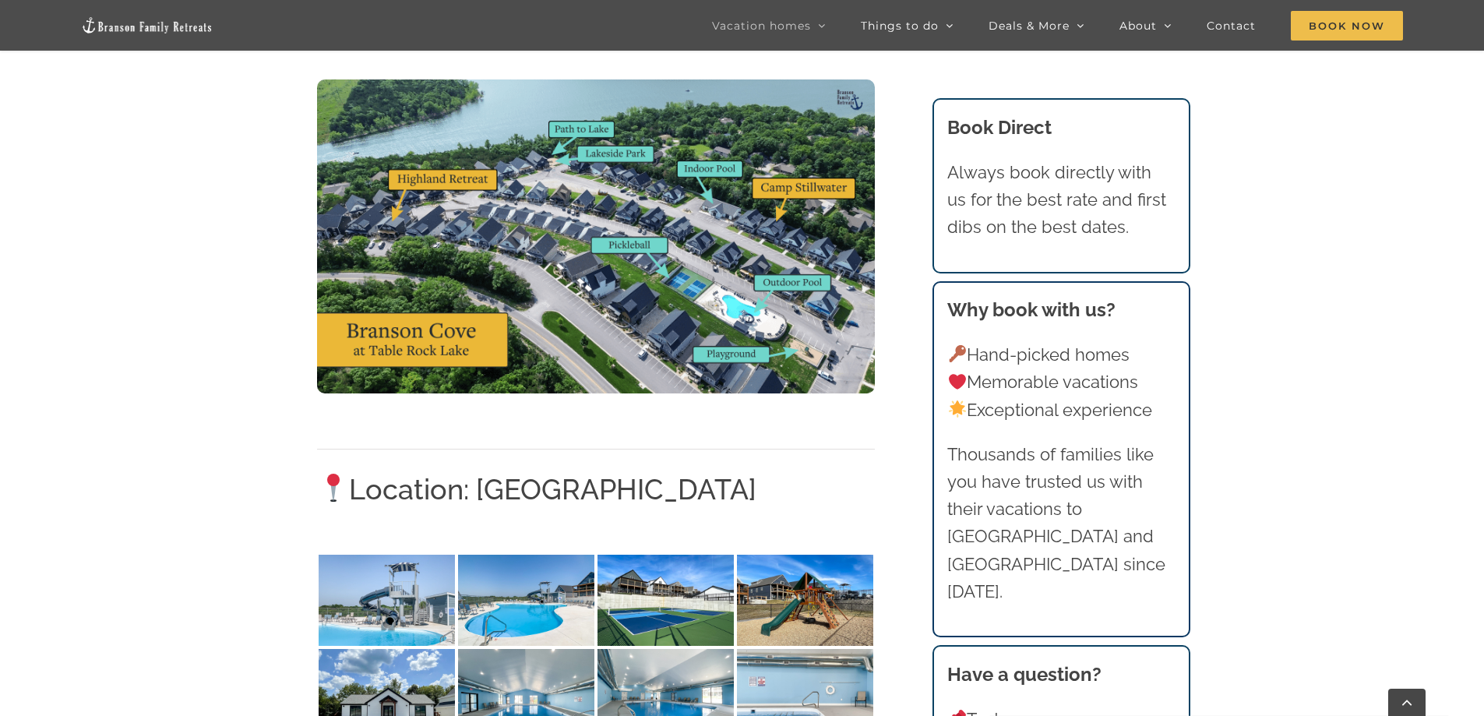
scroll to position [2025, 0]
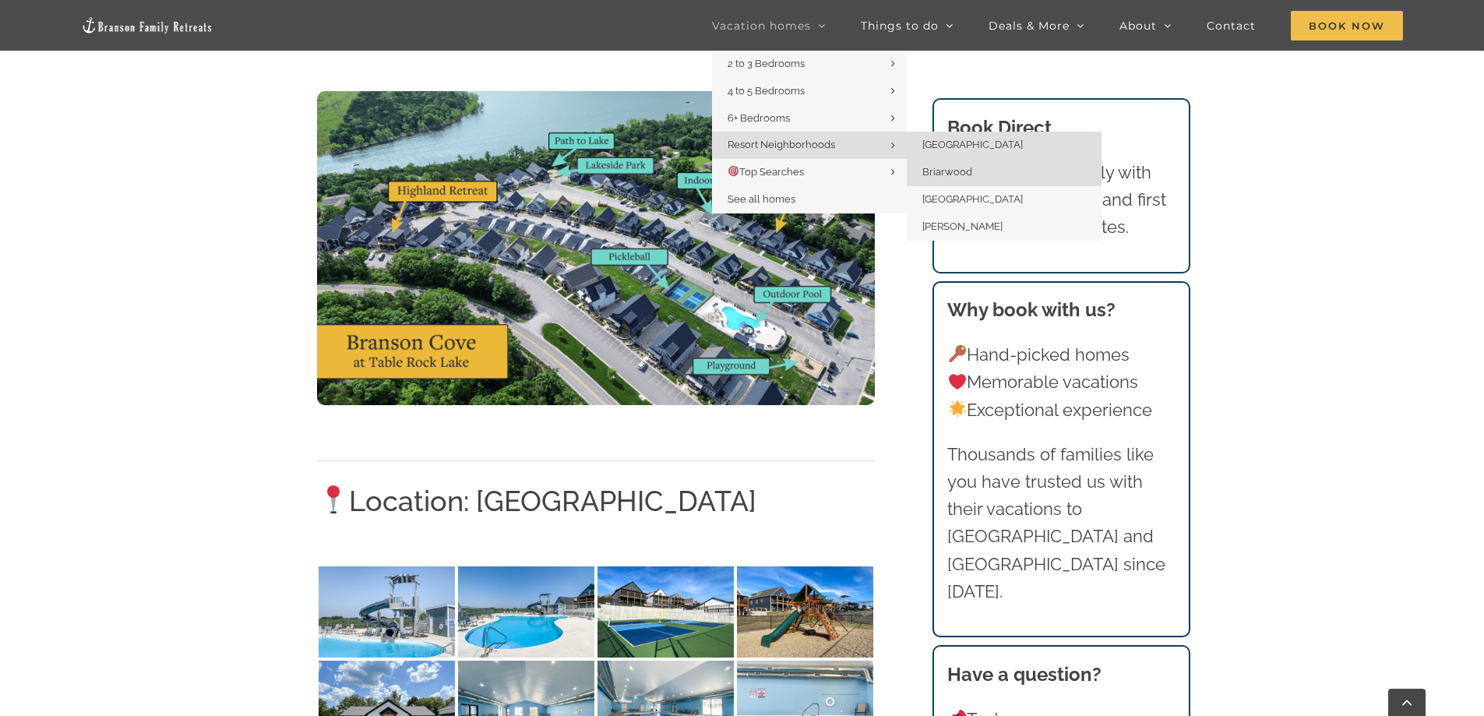
click at [953, 169] on span "Briarwood" at bounding box center [947, 172] width 50 height 12
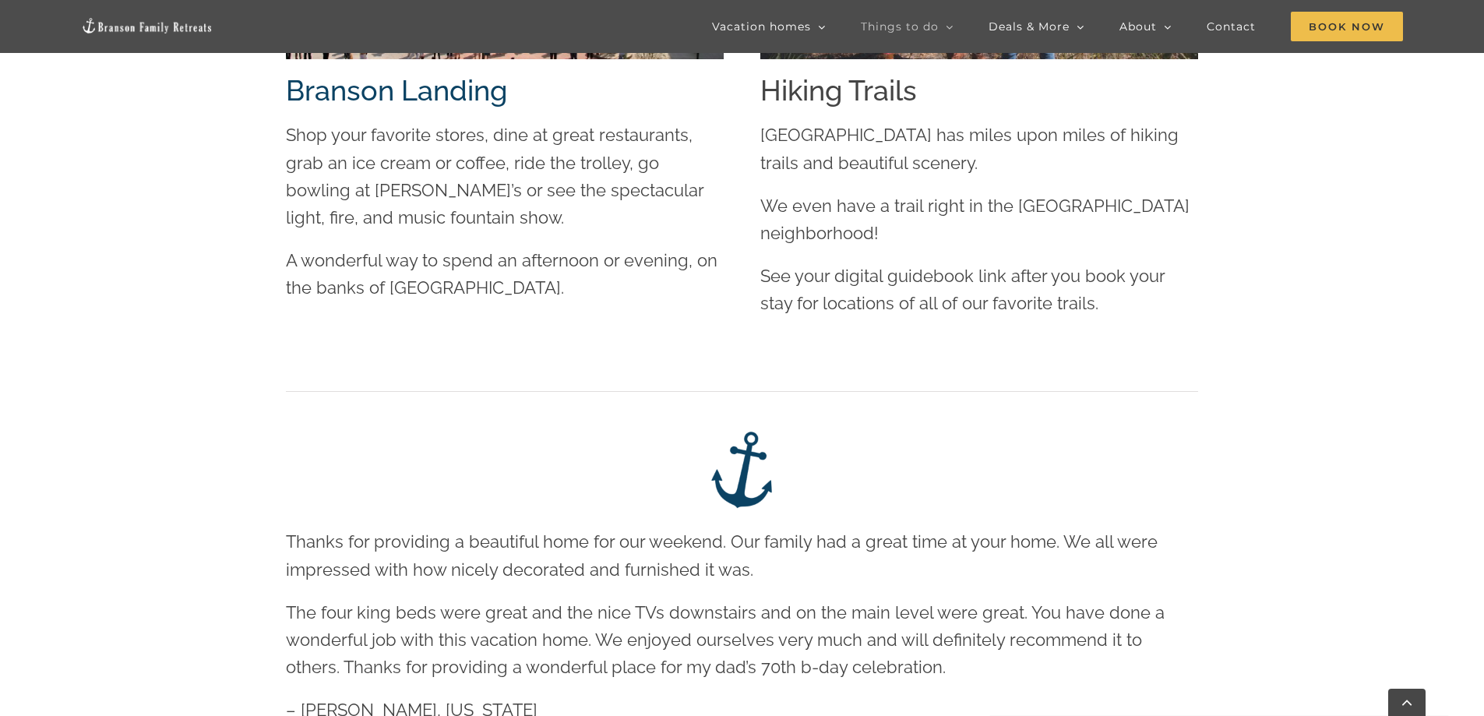
scroll to position [3582, 0]
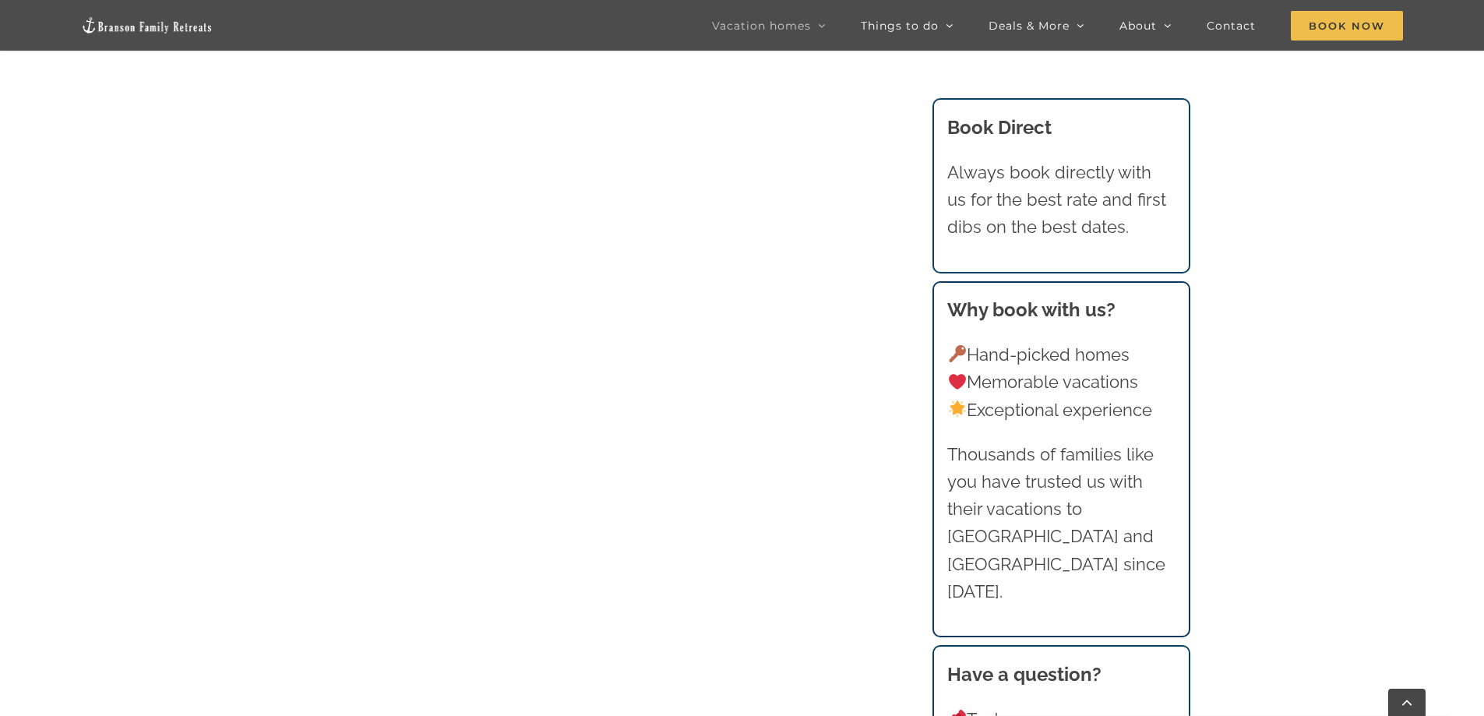
scroll to position [1081, 0]
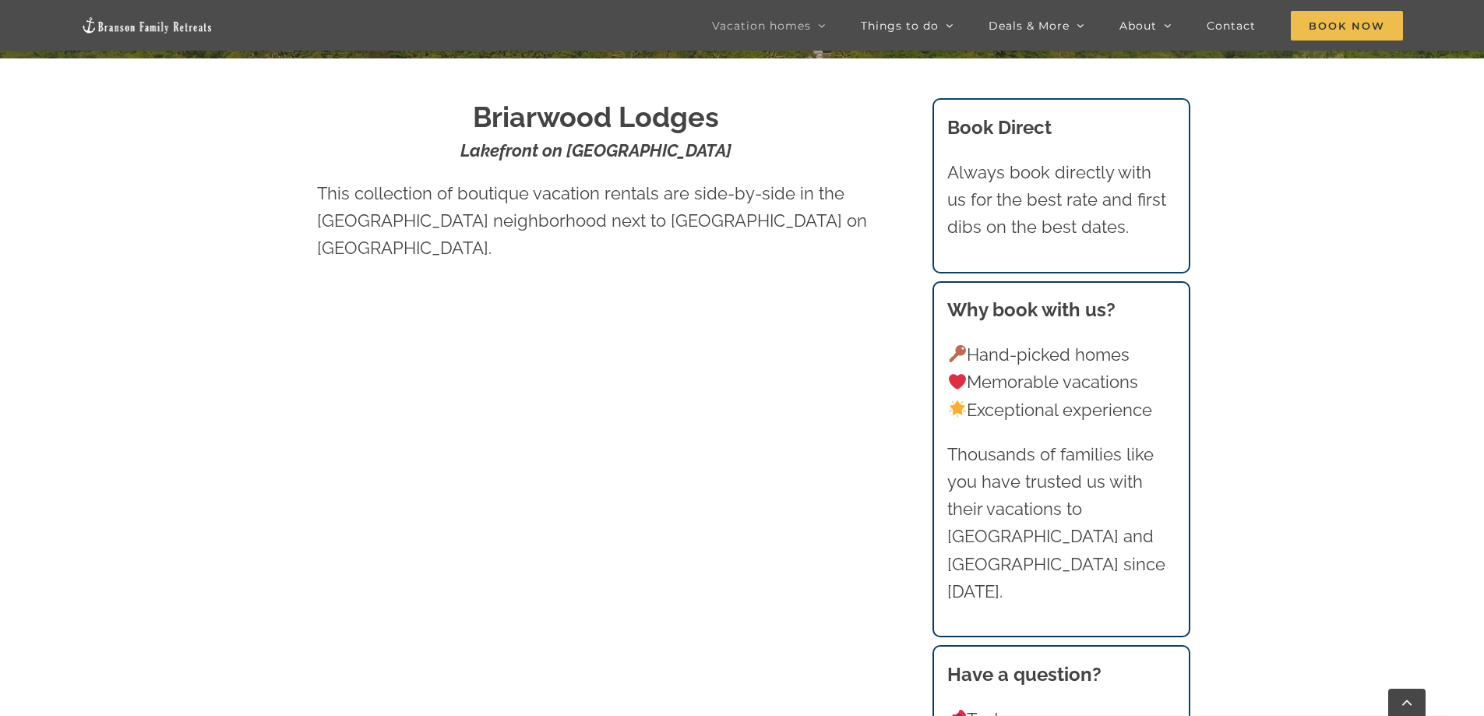
scroll to position [701, 0]
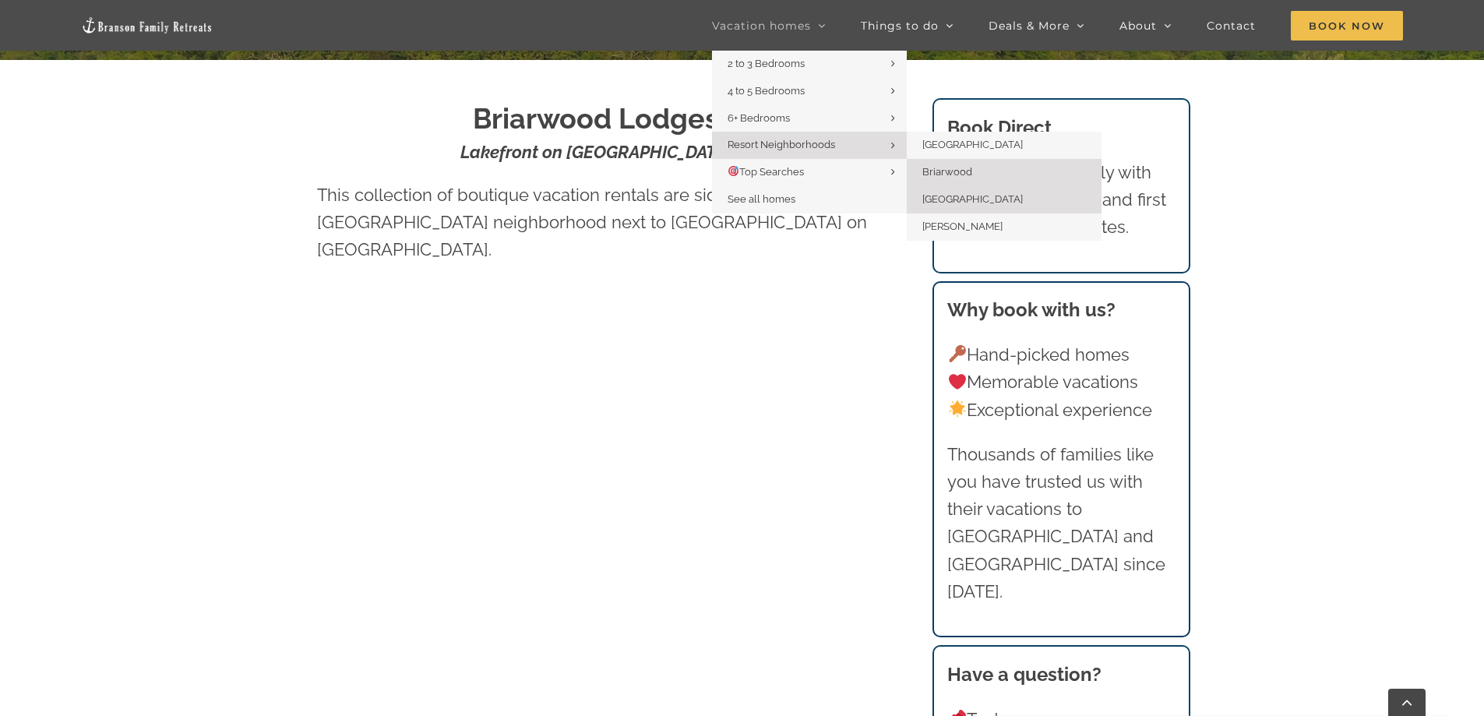
click at [934, 202] on span "[GEOGRAPHIC_DATA]" at bounding box center [972, 199] width 100 height 12
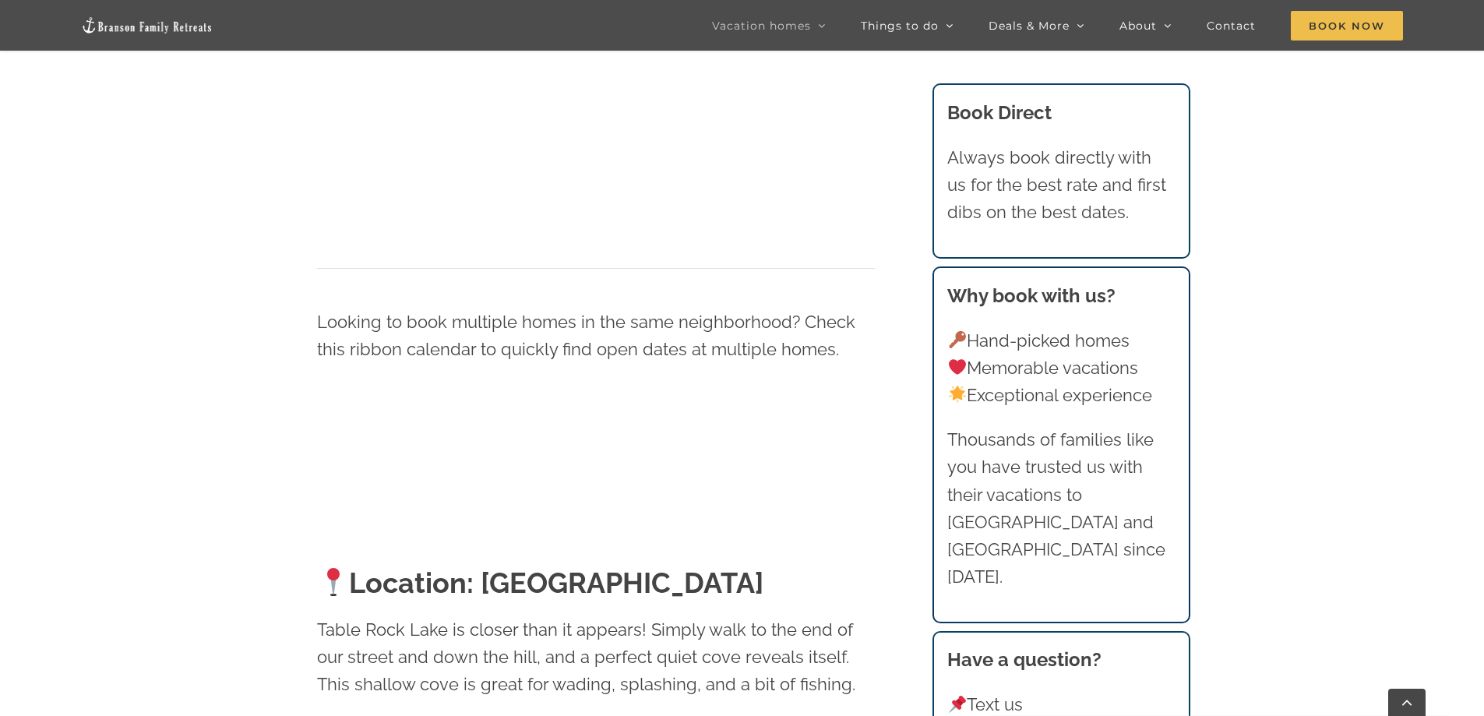
scroll to position [1246, 0]
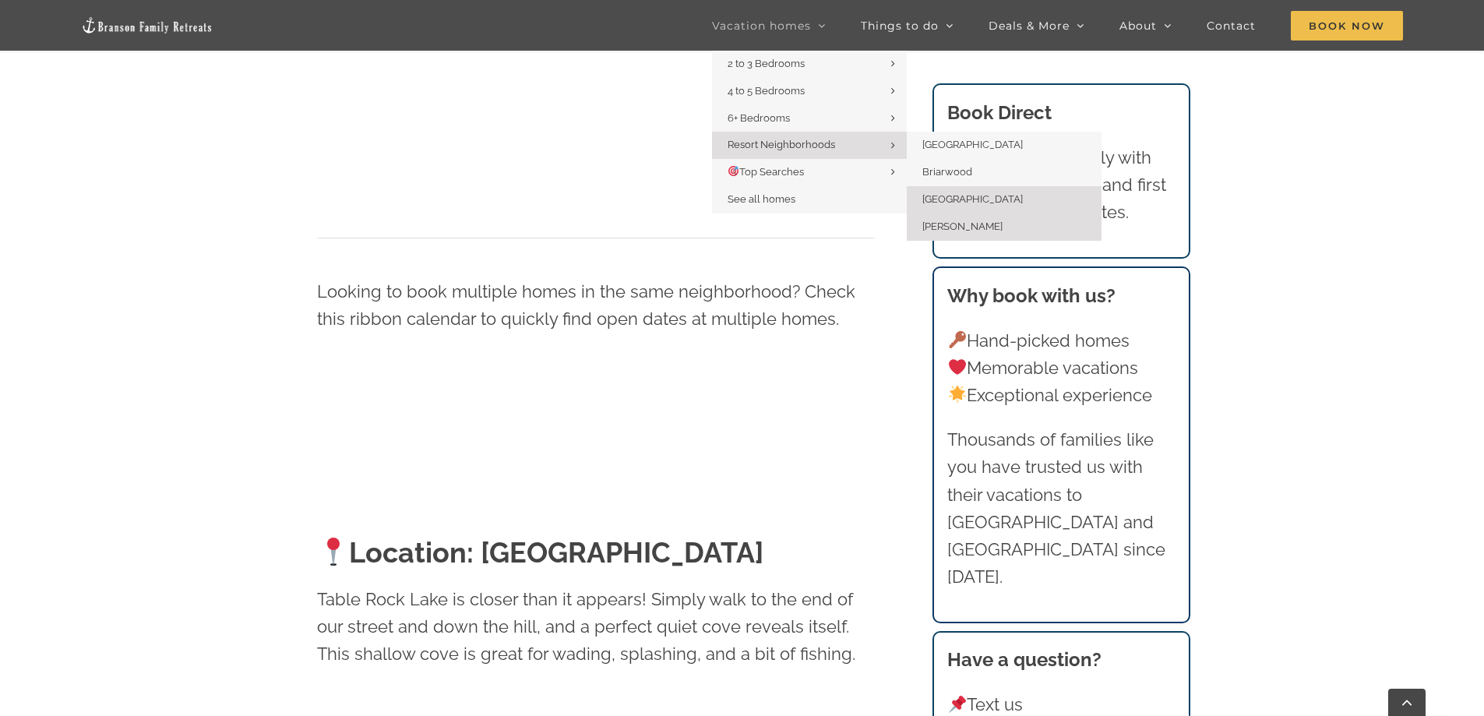
click at [945, 227] on span "[PERSON_NAME]" at bounding box center [962, 226] width 80 height 12
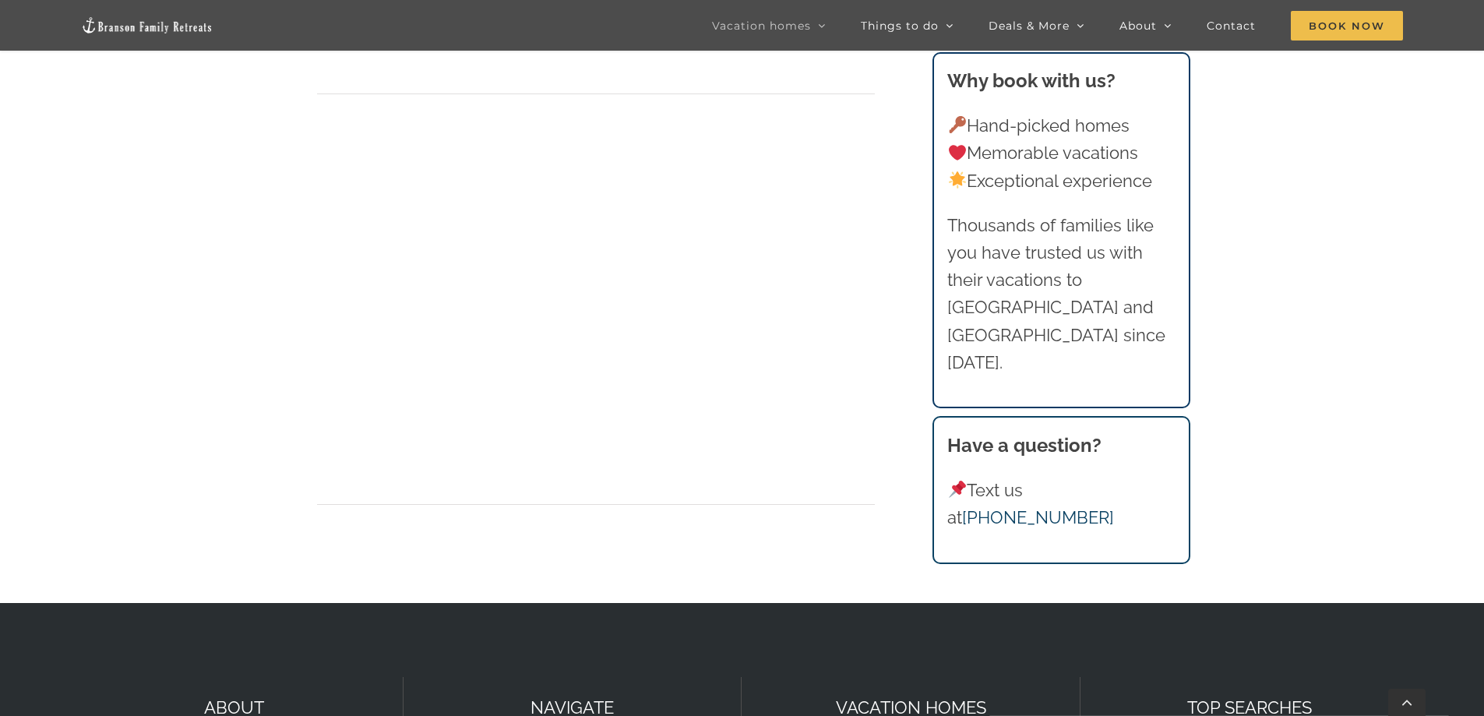
scroll to position [4906, 0]
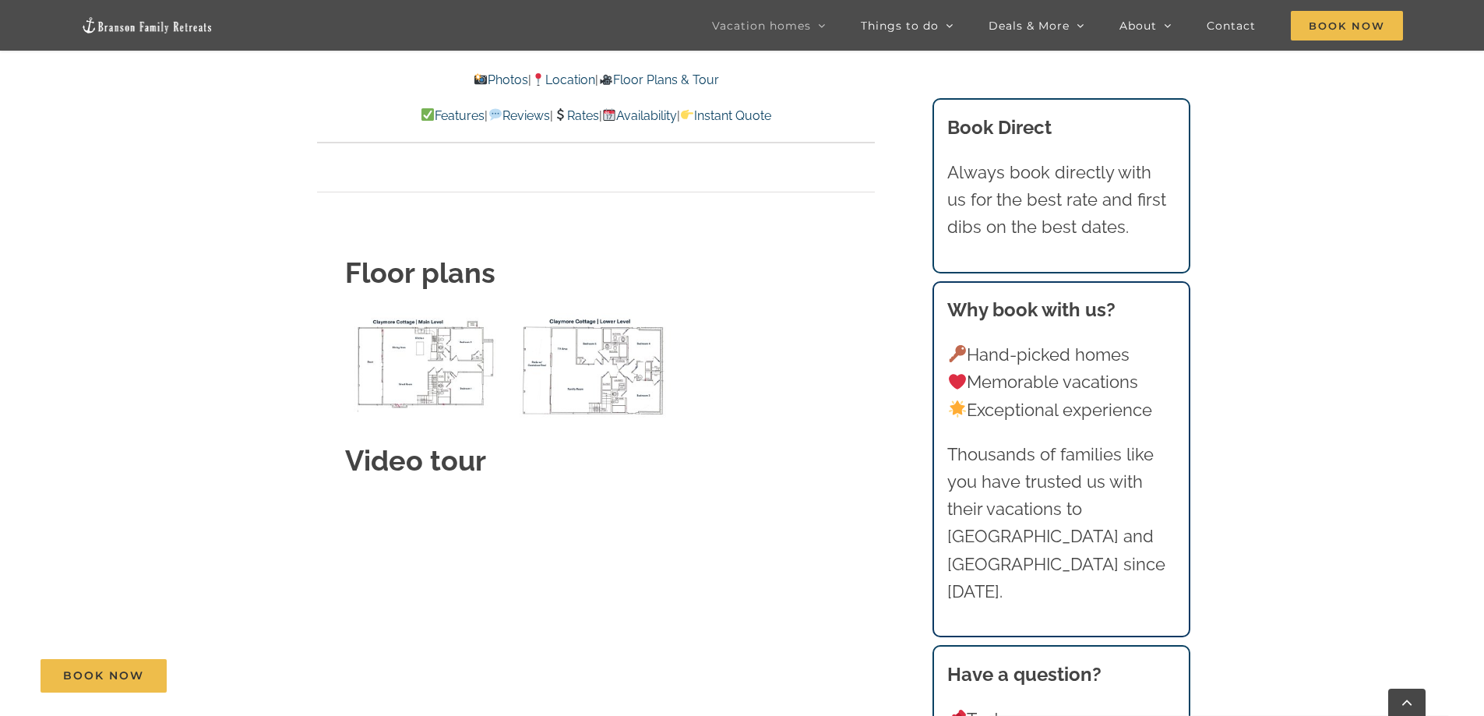
scroll to position [5763, 0]
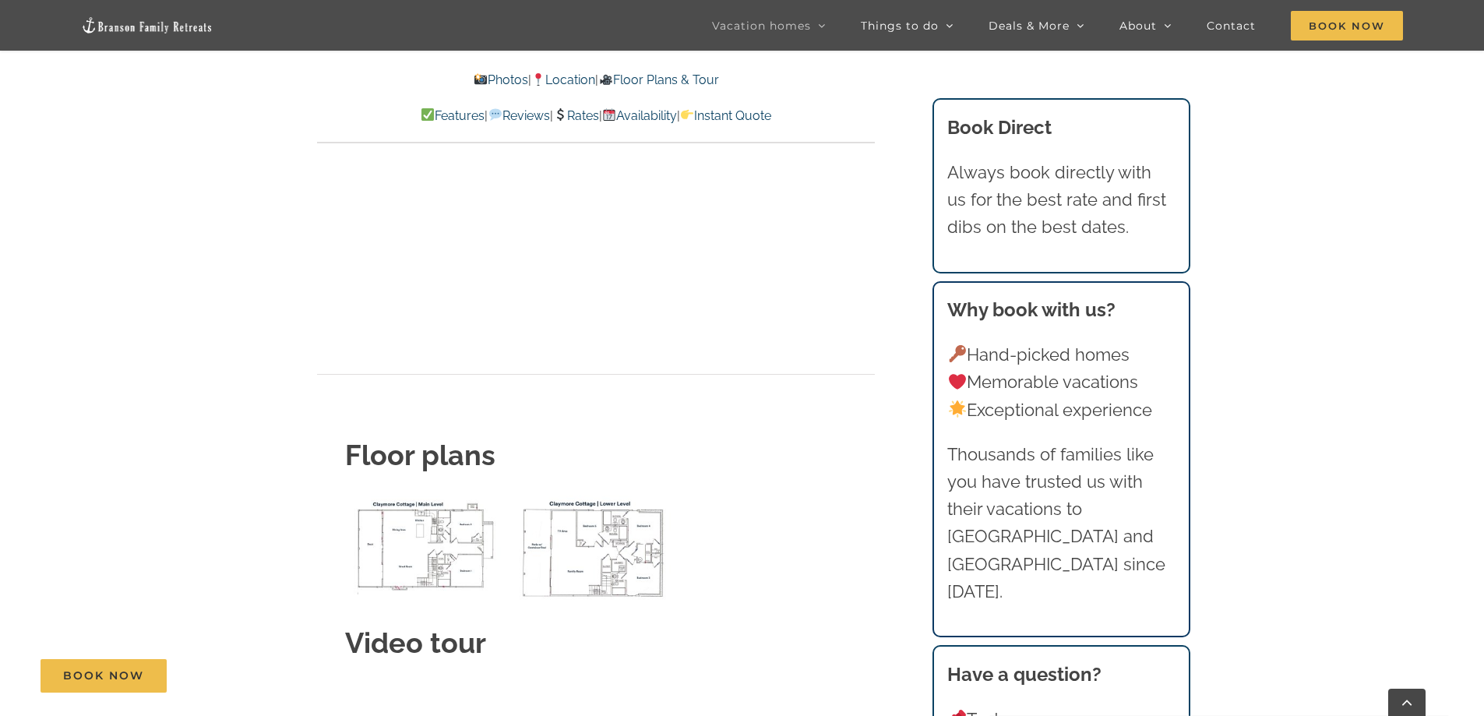
click at [430, 526] on img "Claymore Cottage main level floor plan" at bounding box center [426, 544] width 162 height 99
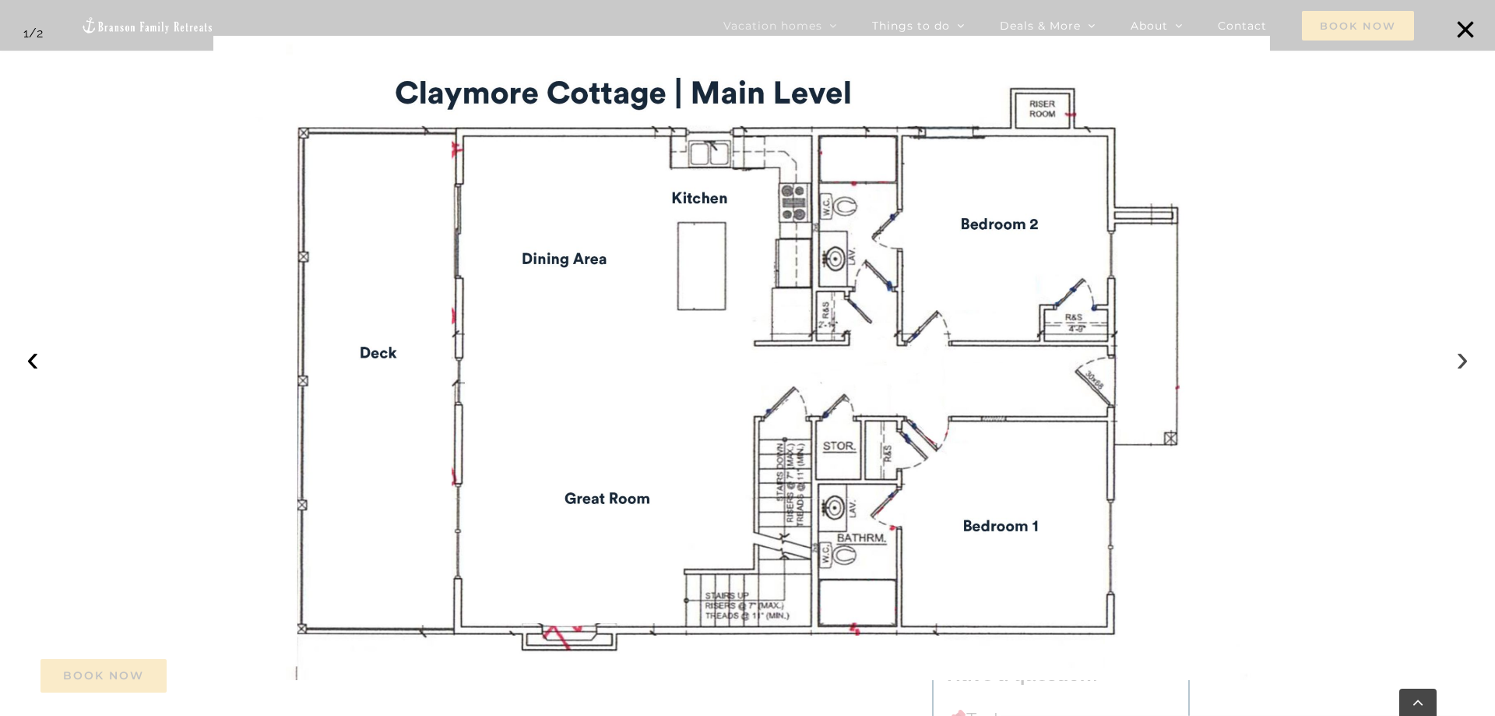
click at [1460, 358] on button "›" at bounding box center [1462, 358] width 34 height 34
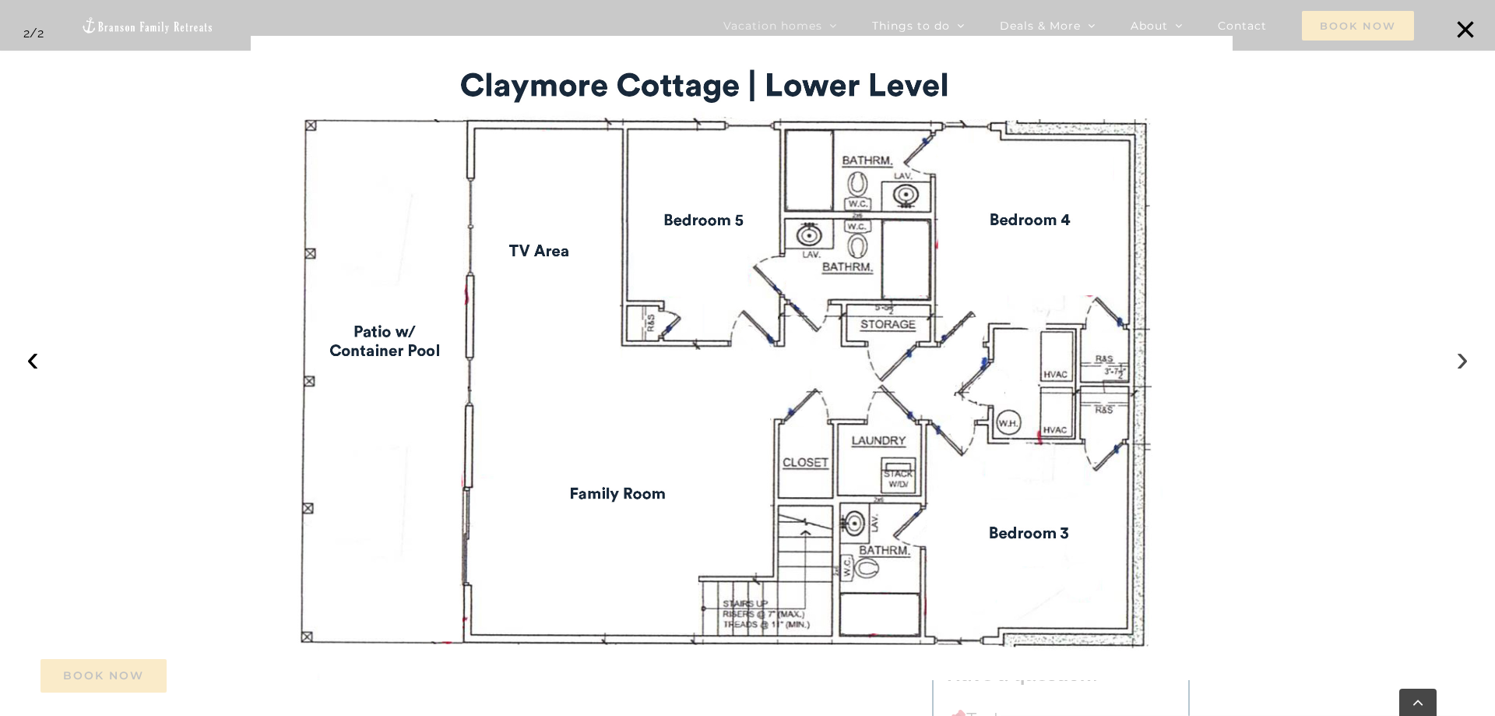
click at [1464, 360] on button "›" at bounding box center [1462, 358] width 34 height 34
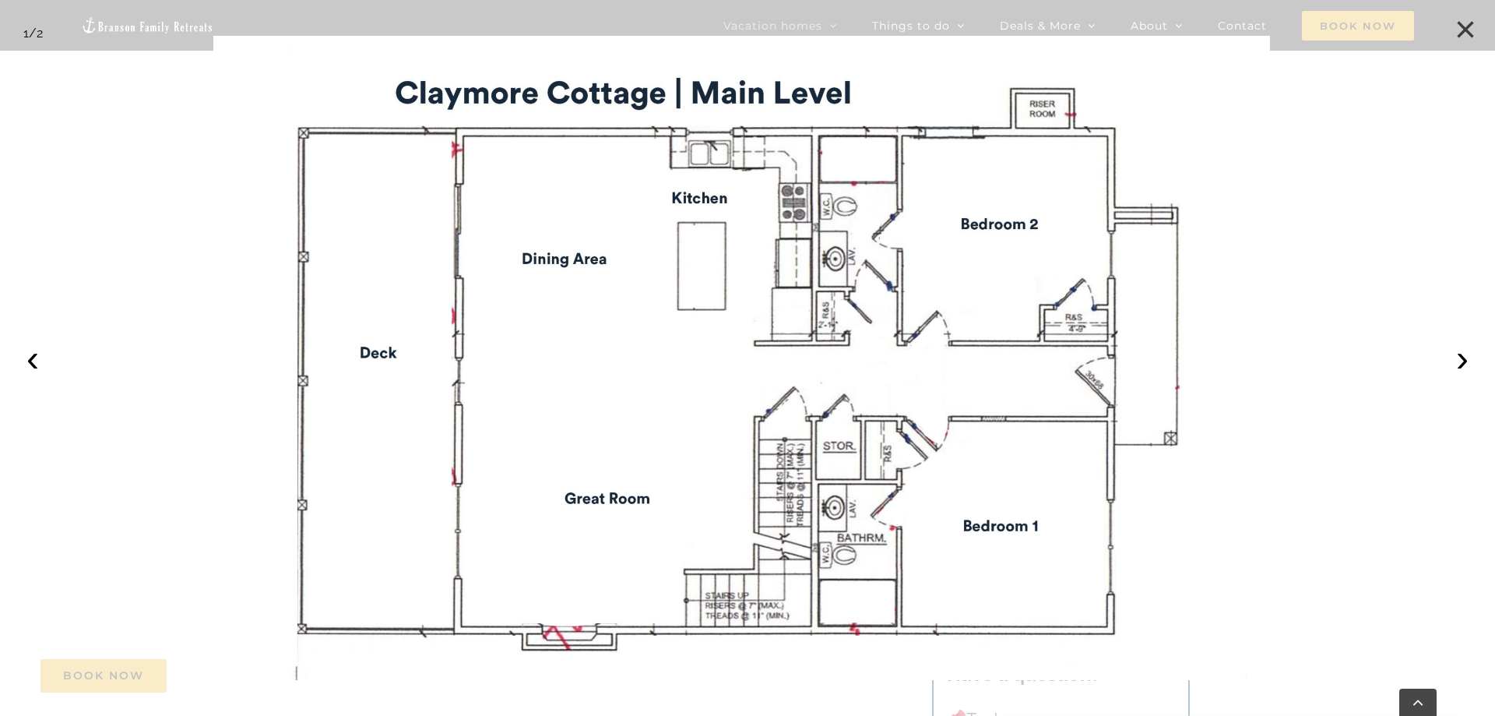
click at [1462, 33] on button "×" at bounding box center [1466, 29] width 34 height 34
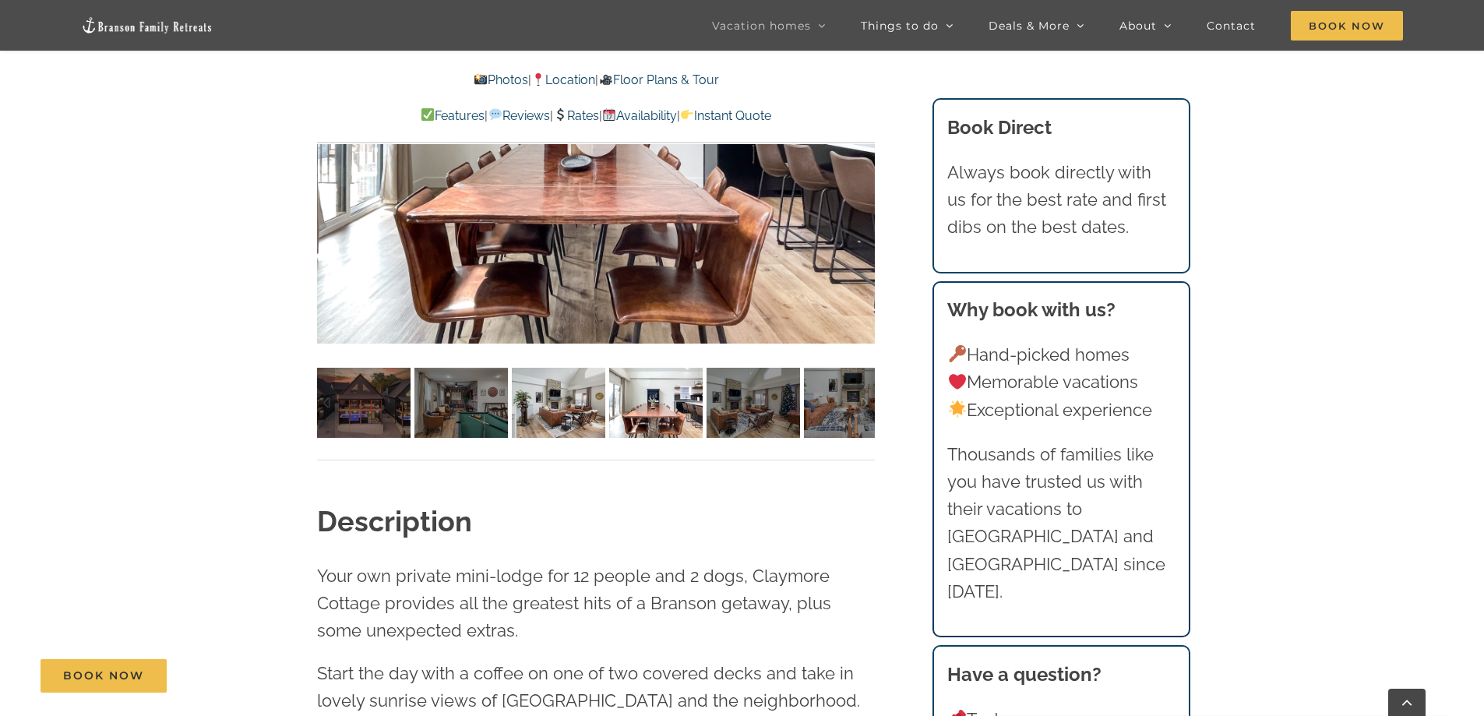
scroll to position [1324, 0]
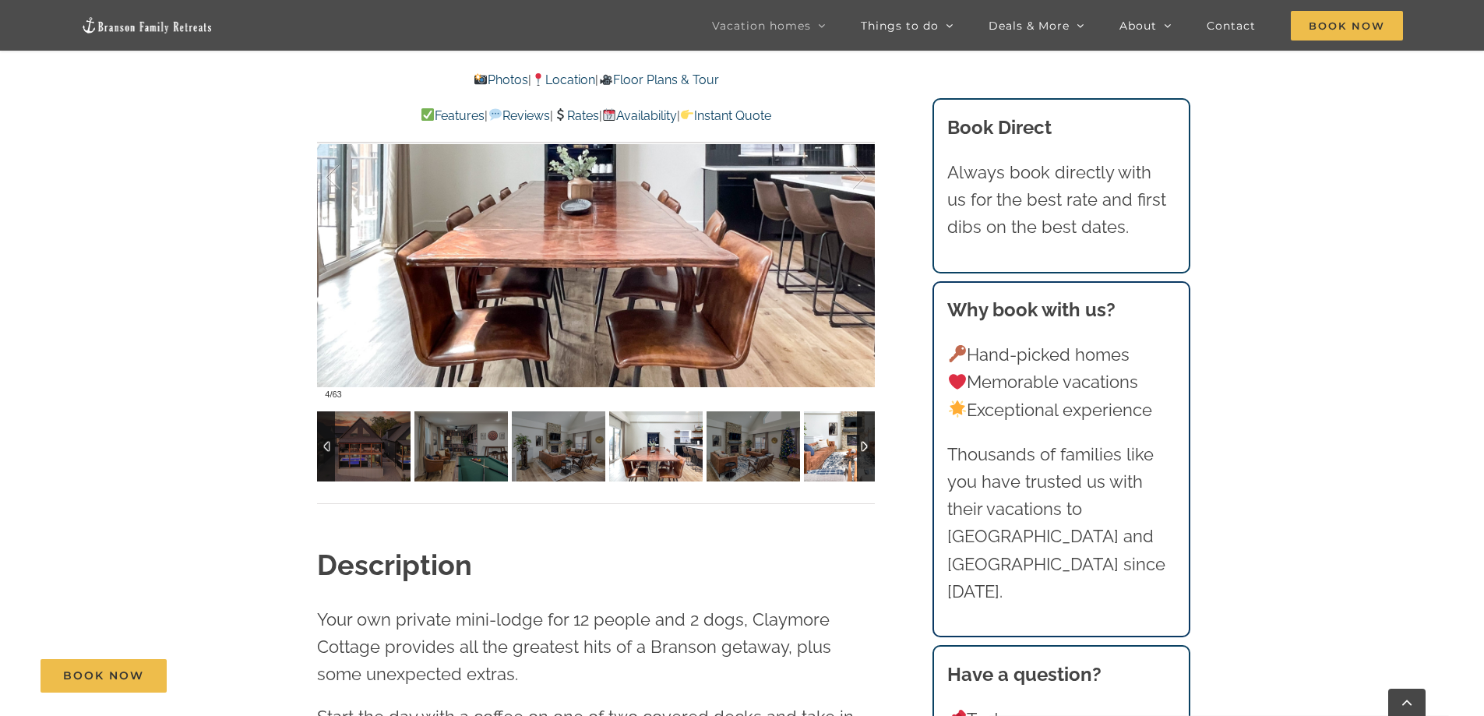
click at [852, 460] on img at bounding box center [850, 446] width 93 height 70
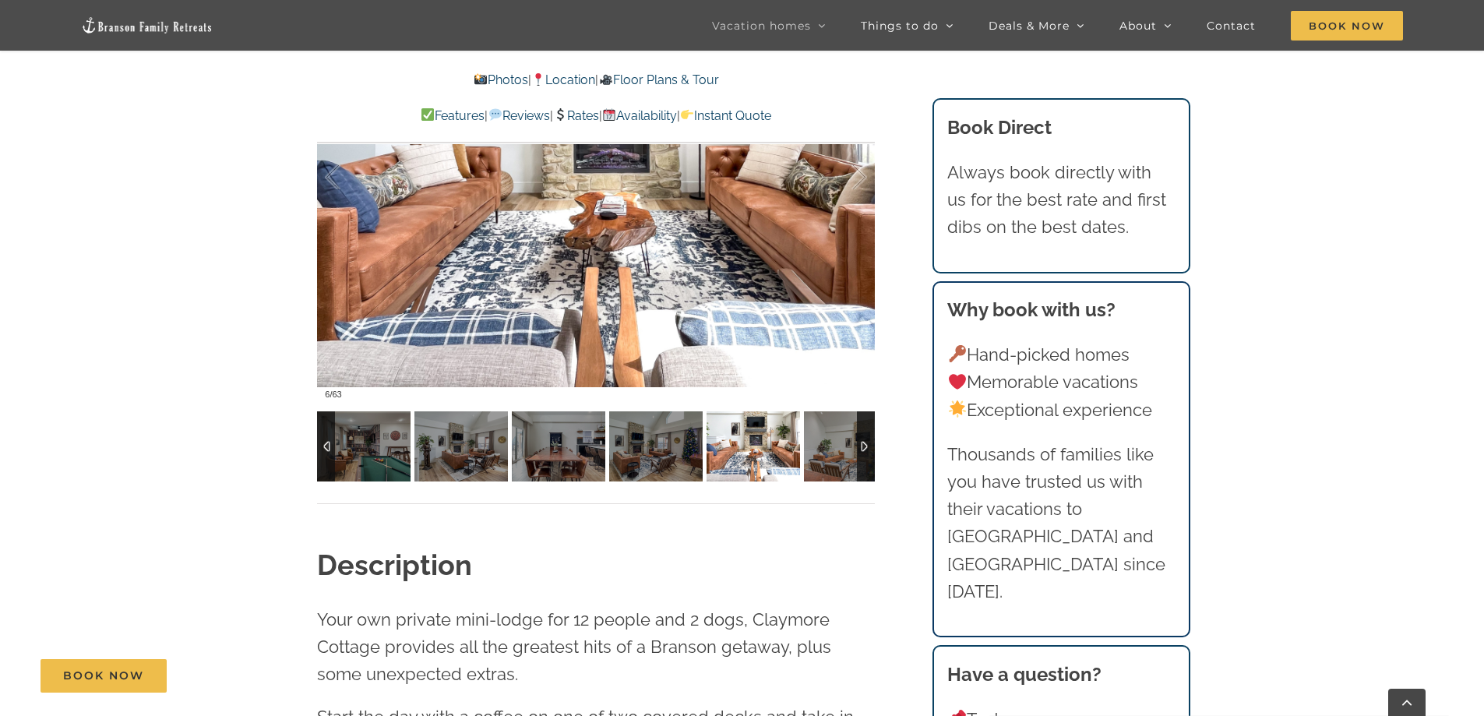
click at [868, 443] on div at bounding box center [866, 446] width 18 height 70
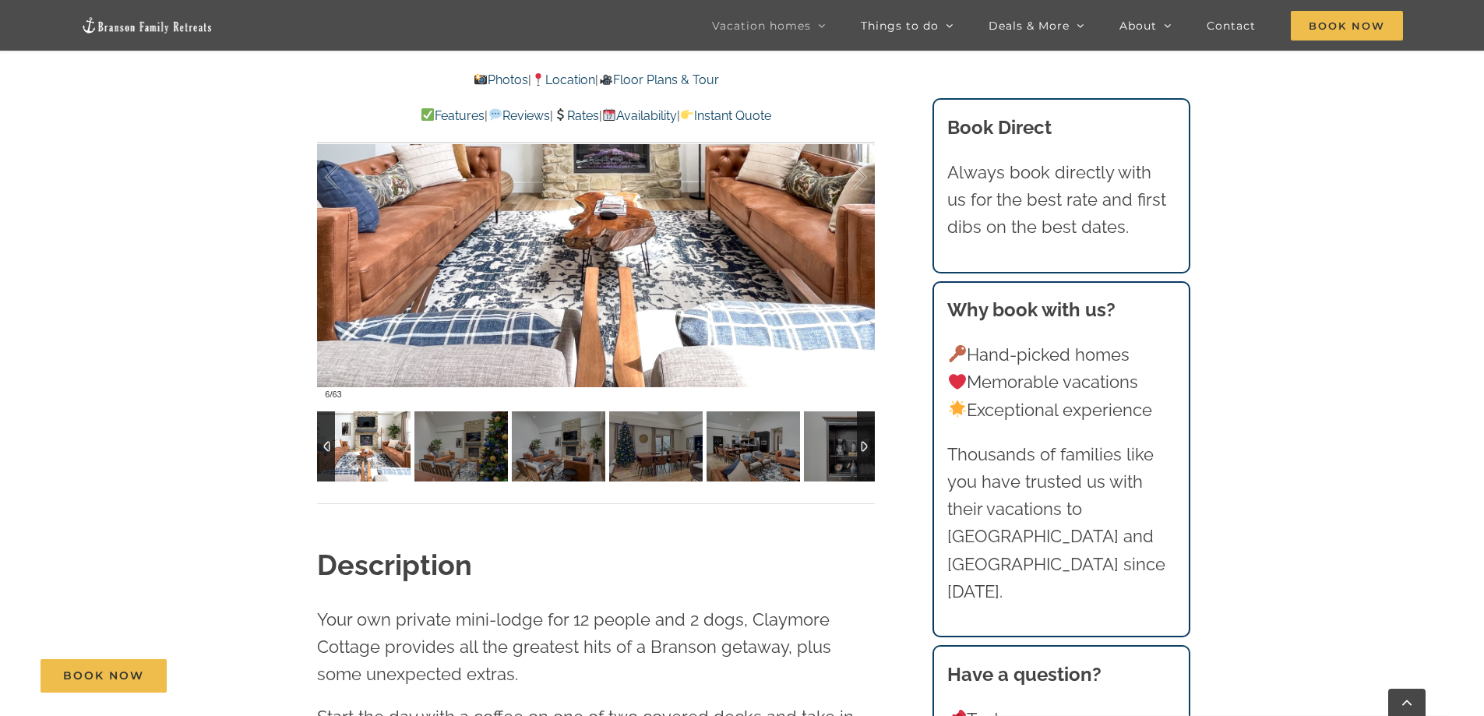
click at [868, 443] on div at bounding box center [866, 446] width 18 height 70
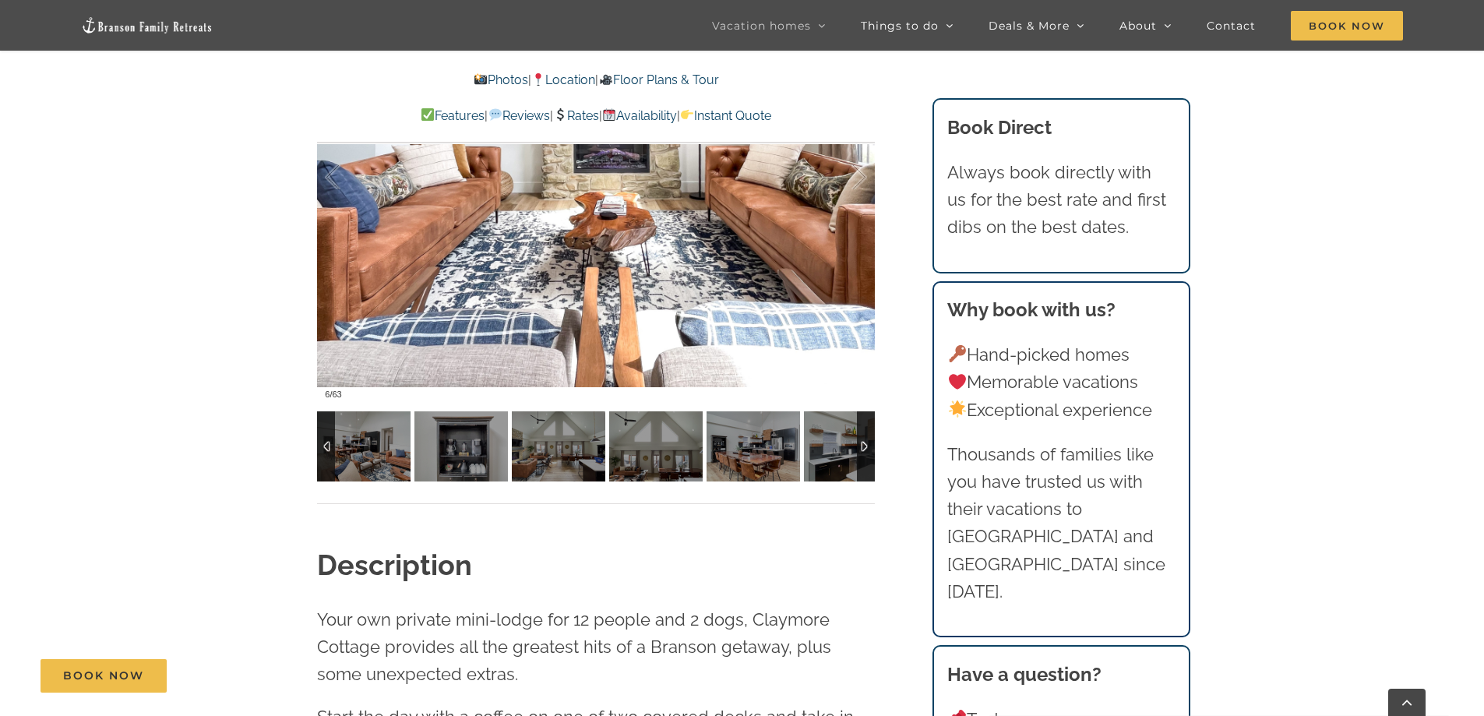
click at [869, 442] on div at bounding box center [866, 446] width 18 height 70
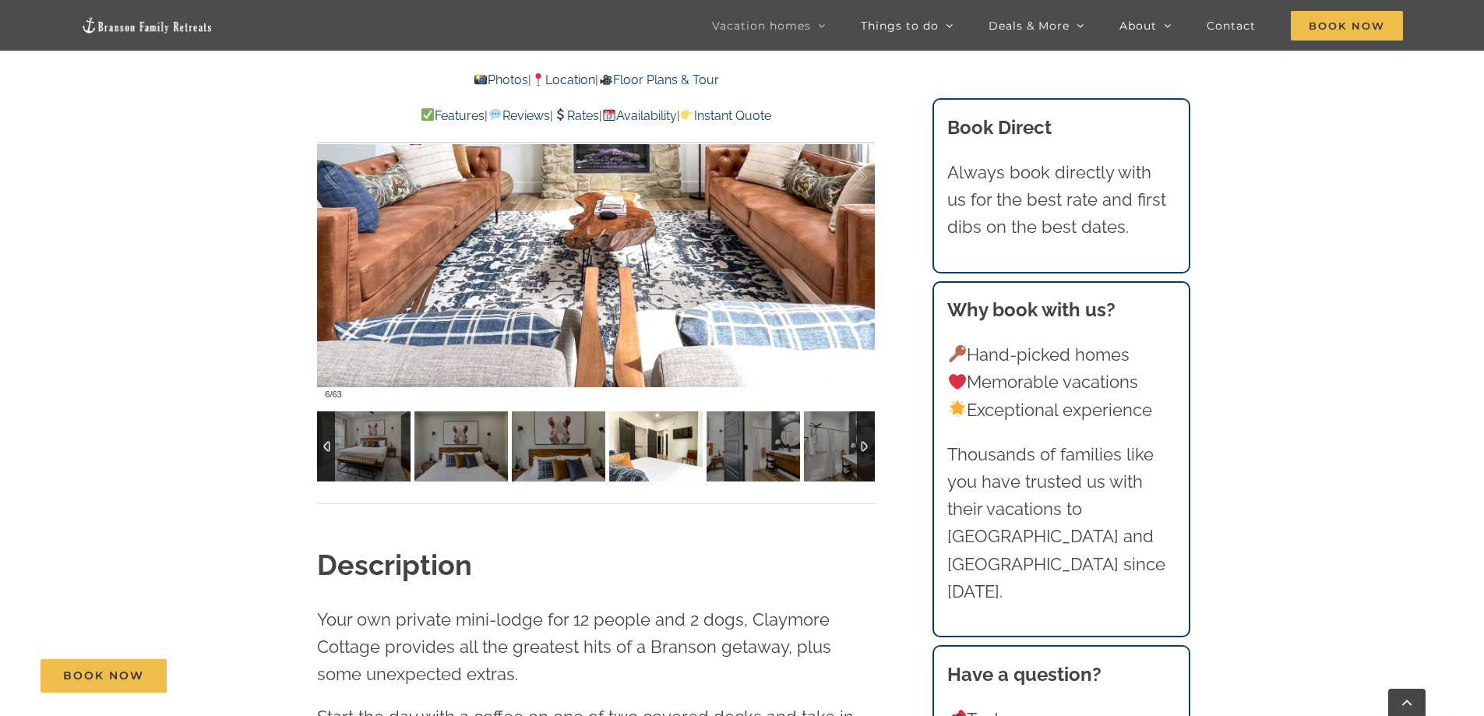
click at [648, 439] on img at bounding box center [655, 446] width 93 height 70
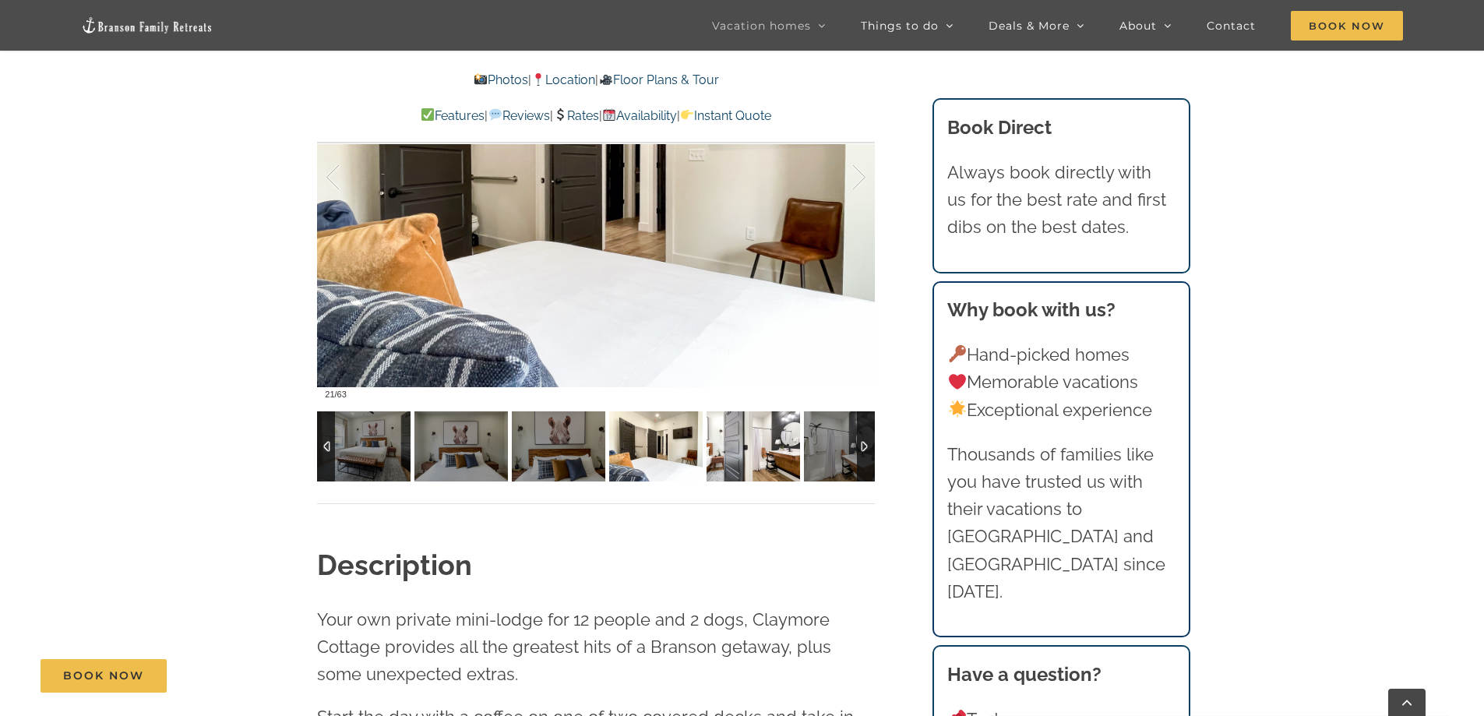
click at [741, 449] on img at bounding box center [752, 446] width 93 height 70
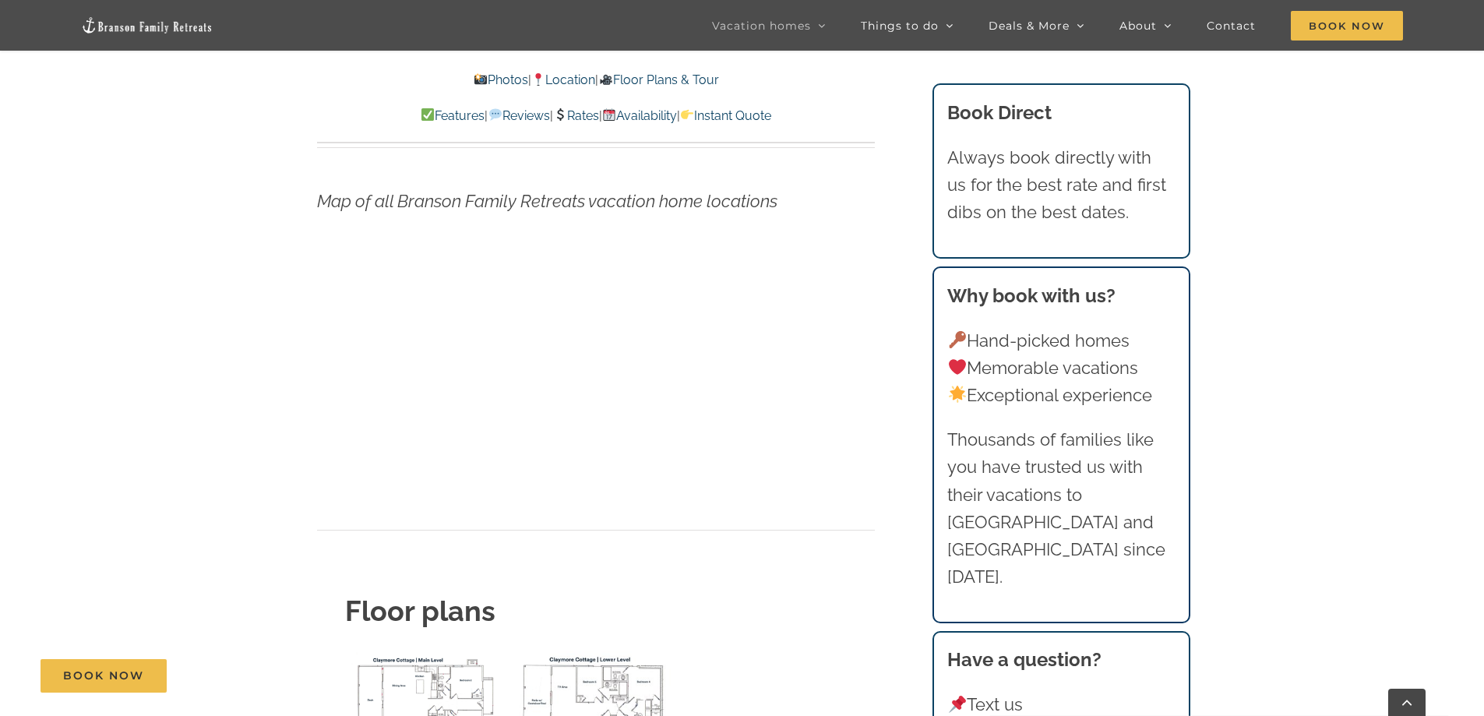
scroll to position [5997, 0]
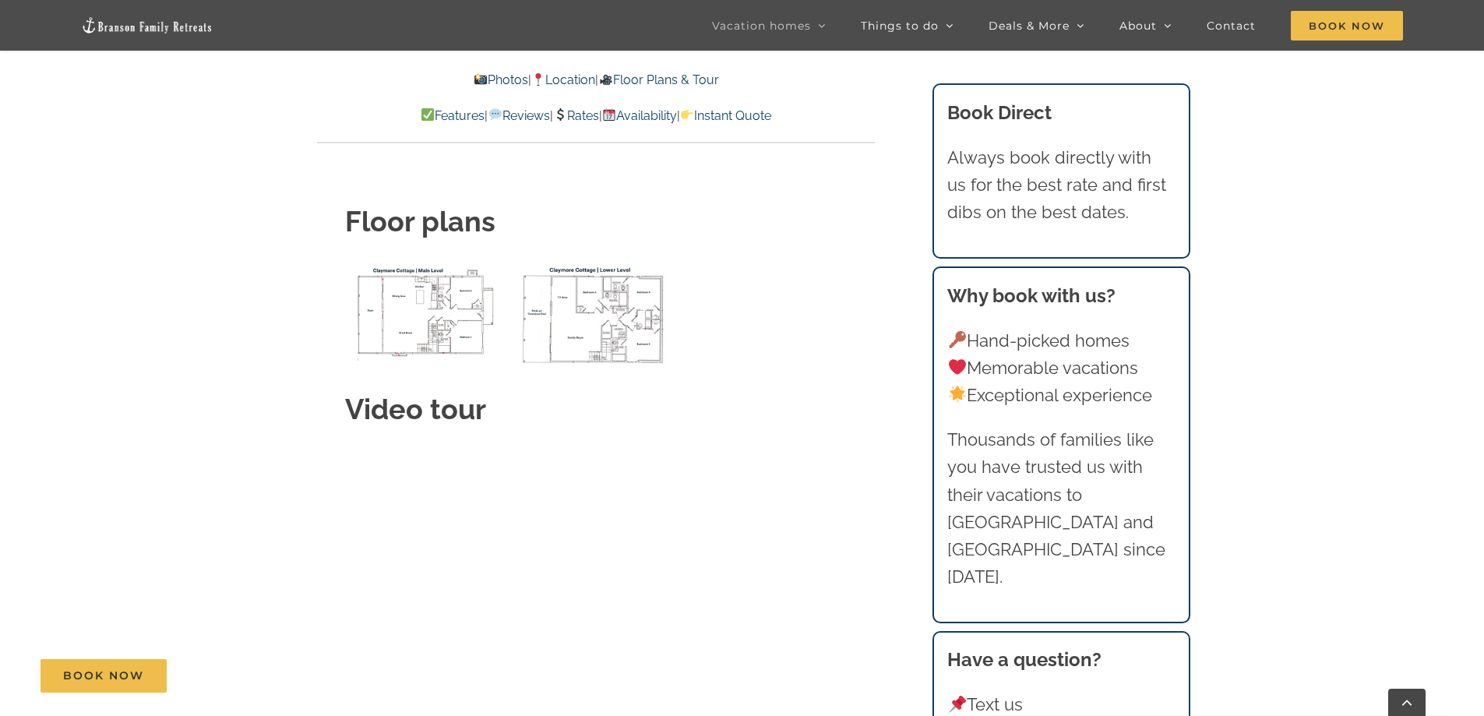
click at [433, 297] on img "Claymore Cottage main level floor plan" at bounding box center [426, 311] width 162 height 99
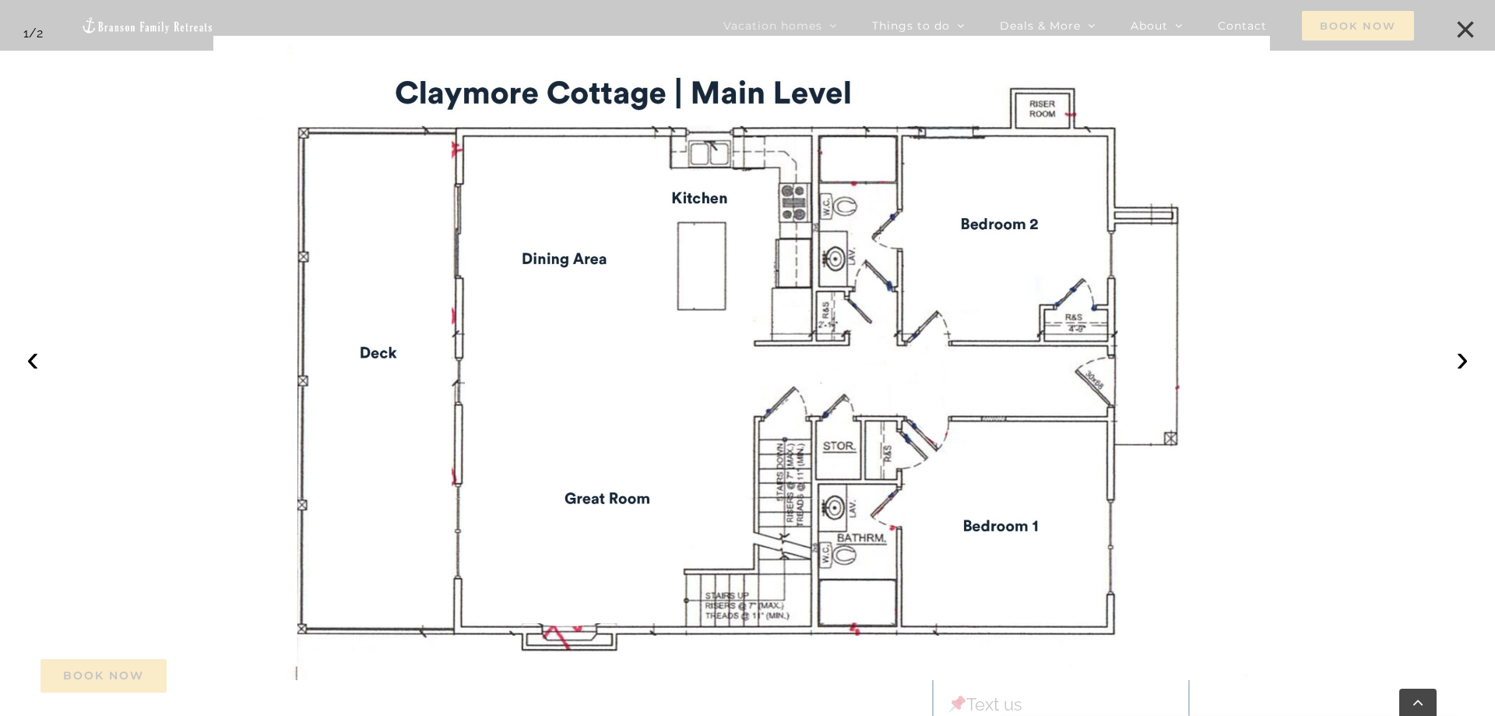
click at [1470, 27] on button "×" at bounding box center [1466, 29] width 34 height 34
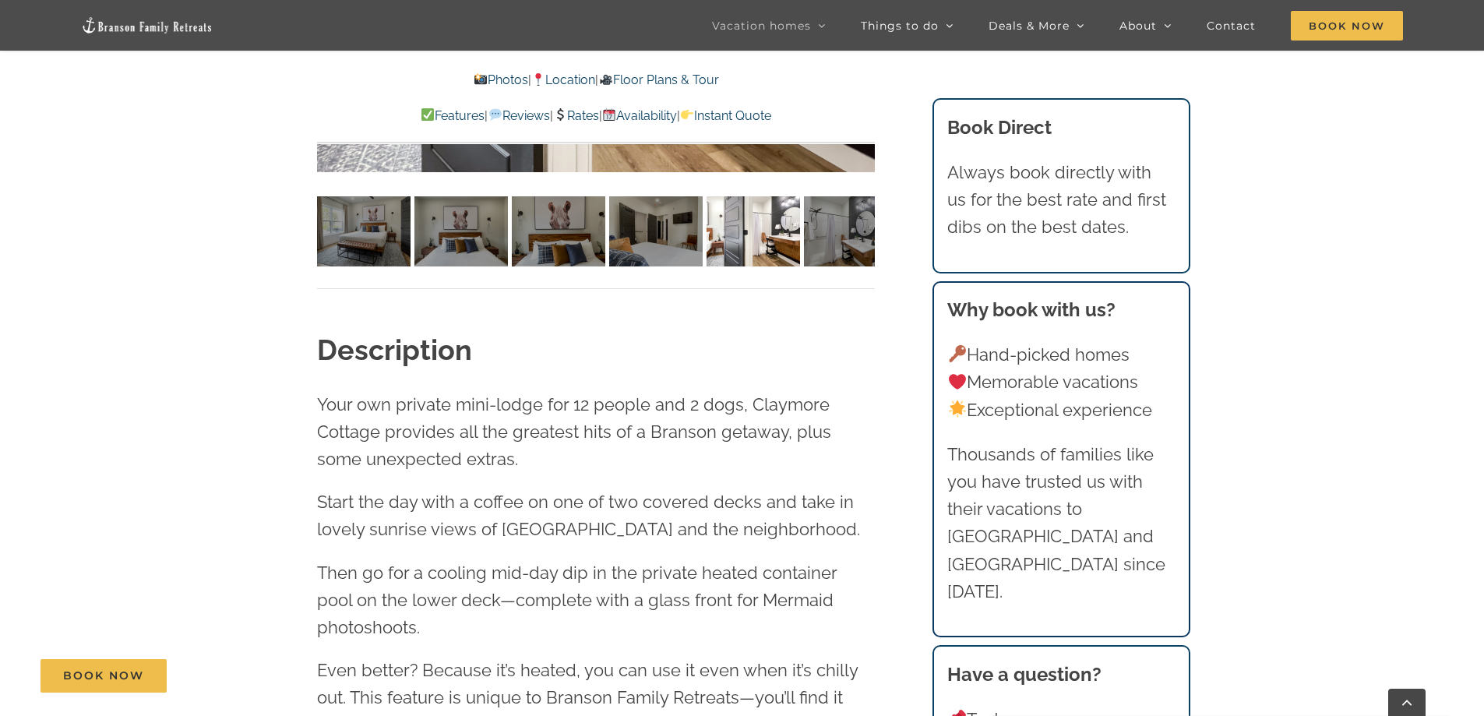
scroll to position [1168, 0]
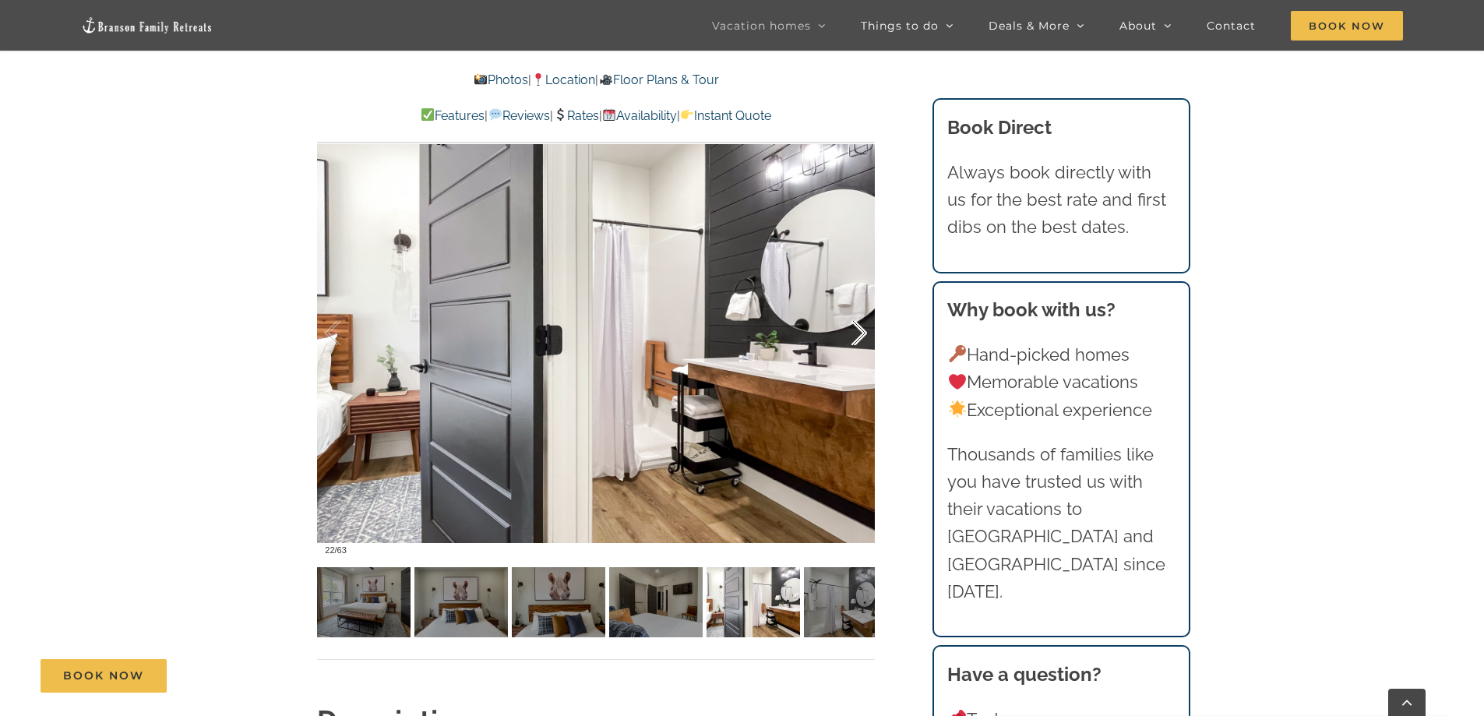
click at [857, 338] on div at bounding box center [842, 333] width 48 height 97
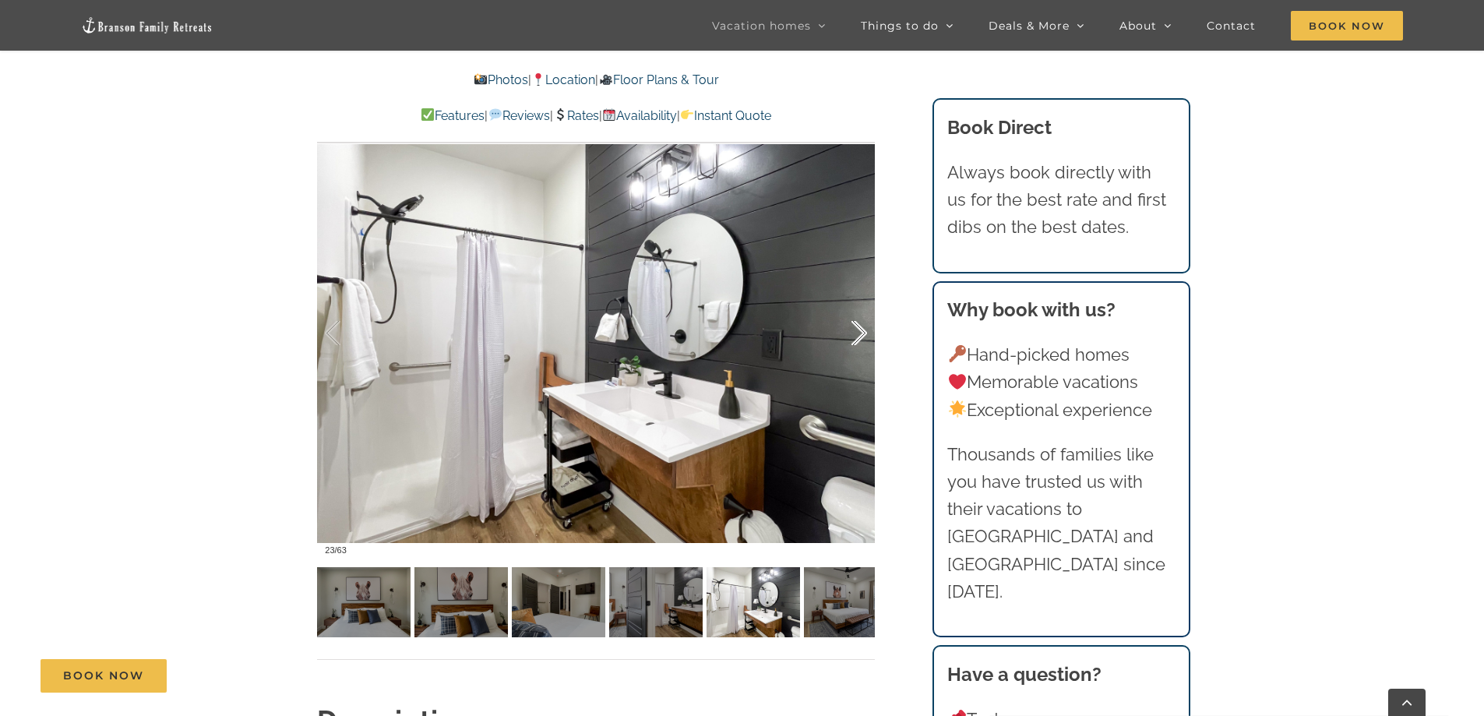
click at [856, 334] on div at bounding box center [842, 333] width 48 height 97
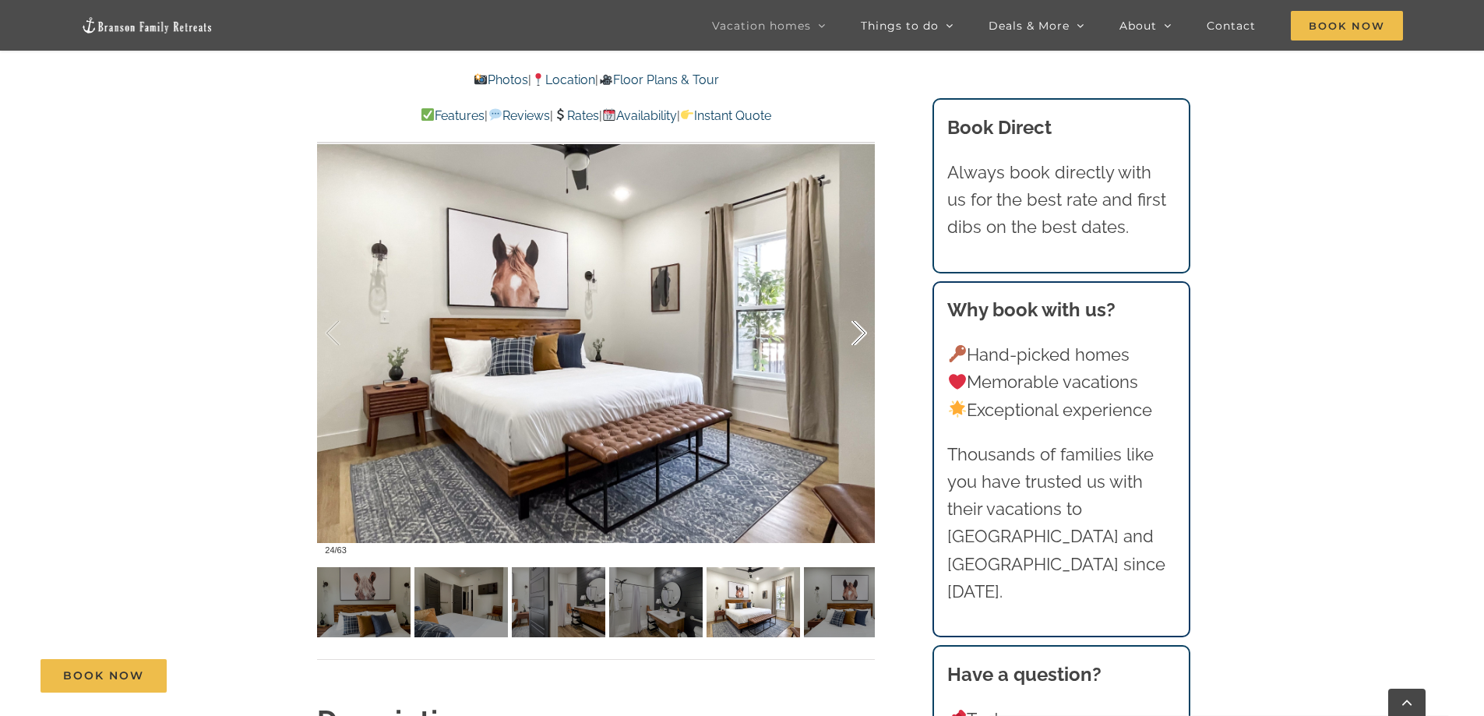
click at [855, 334] on div at bounding box center [842, 333] width 48 height 97
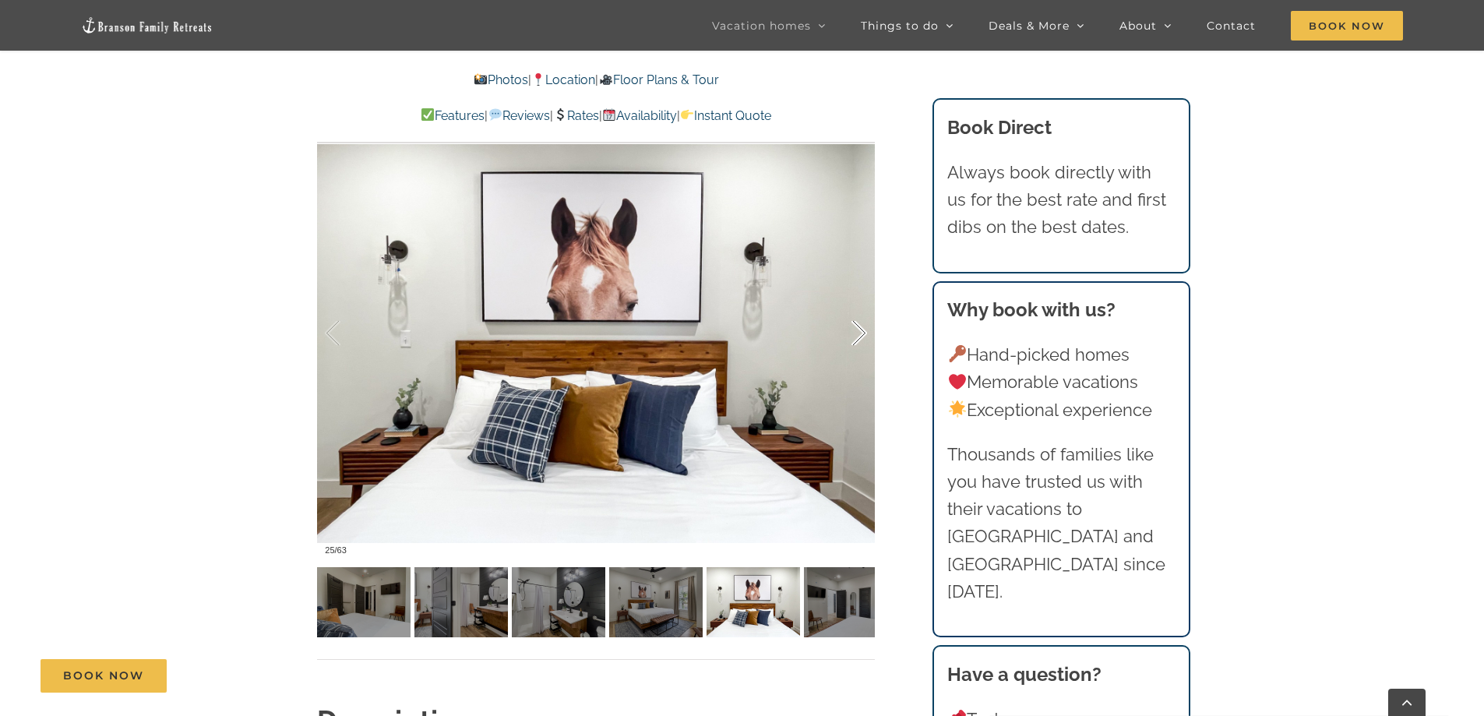
click at [855, 334] on div at bounding box center [842, 333] width 48 height 97
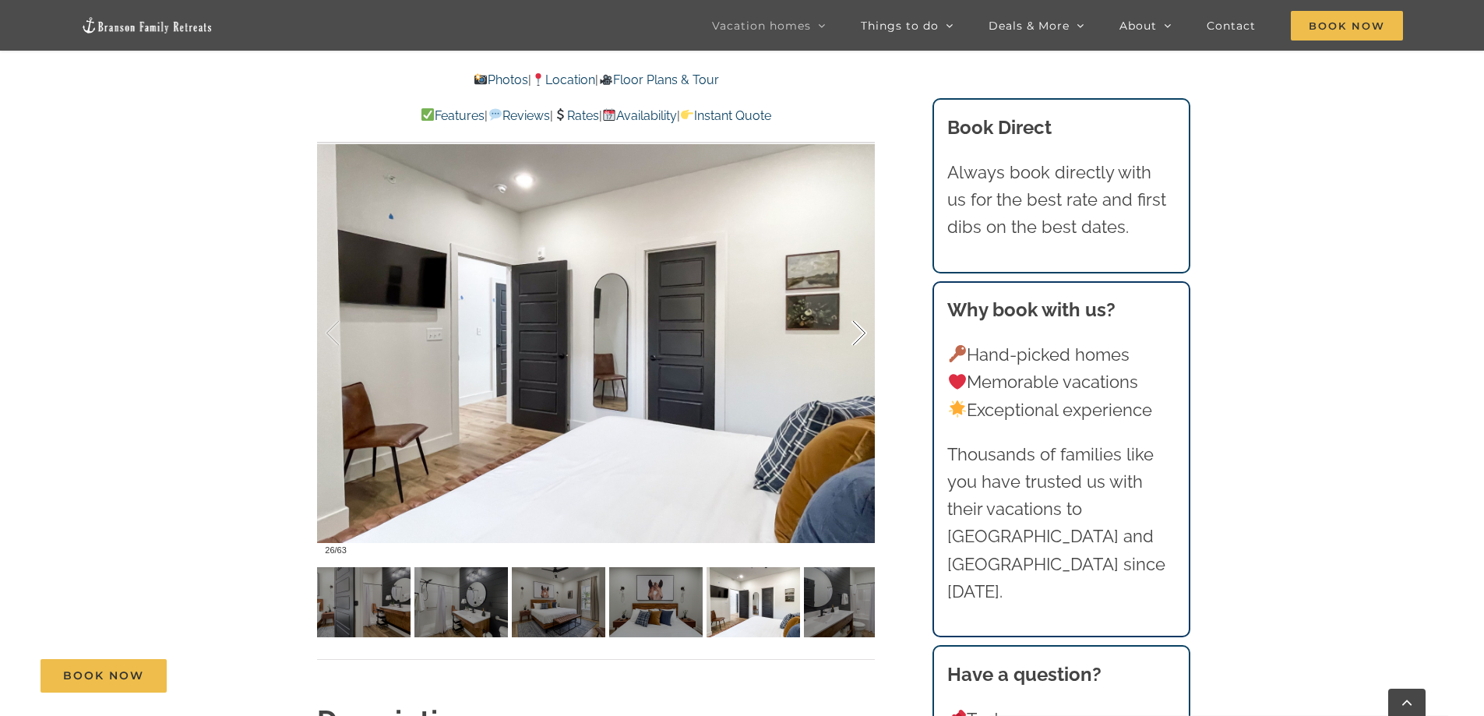
click at [855, 334] on div at bounding box center [842, 333] width 48 height 97
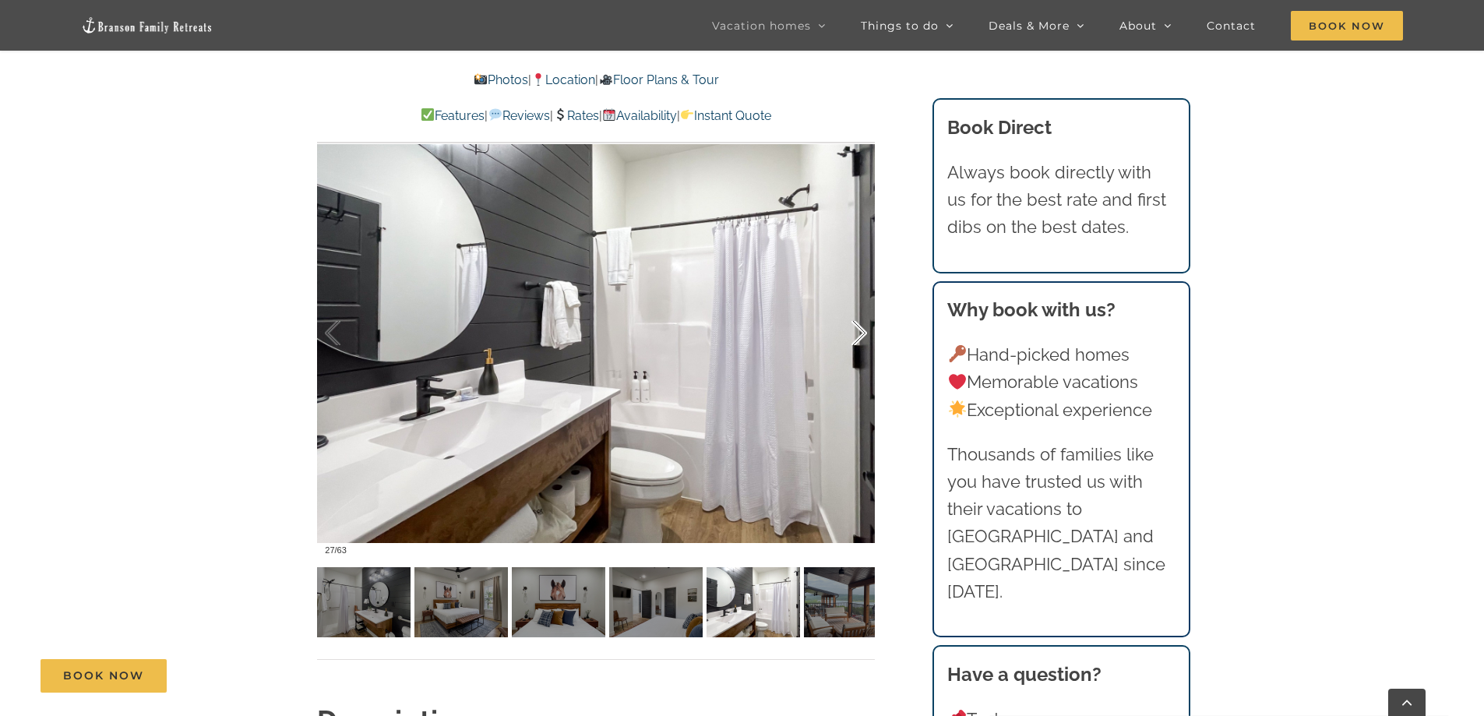
click at [859, 333] on div at bounding box center [842, 333] width 48 height 97
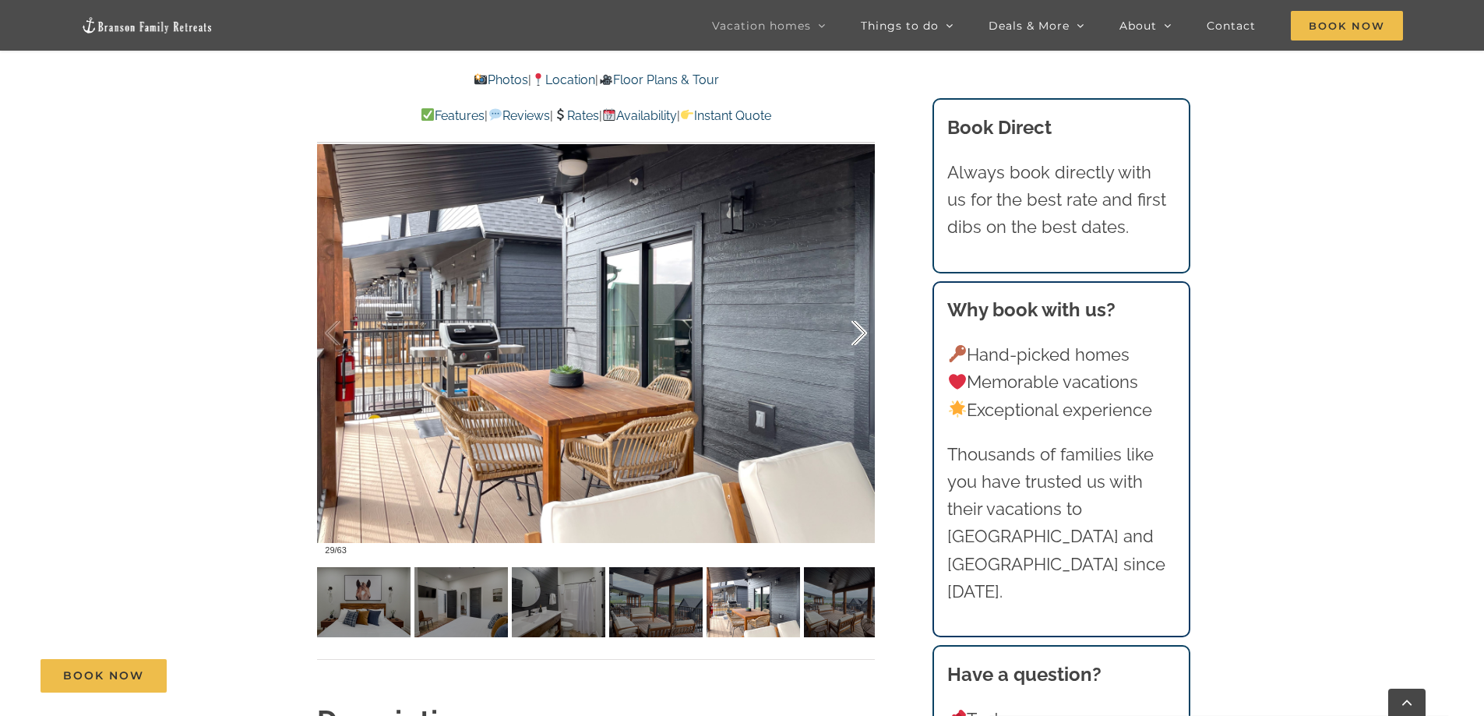
click at [859, 333] on div at bounding box center [842, 333] width 48 height 97
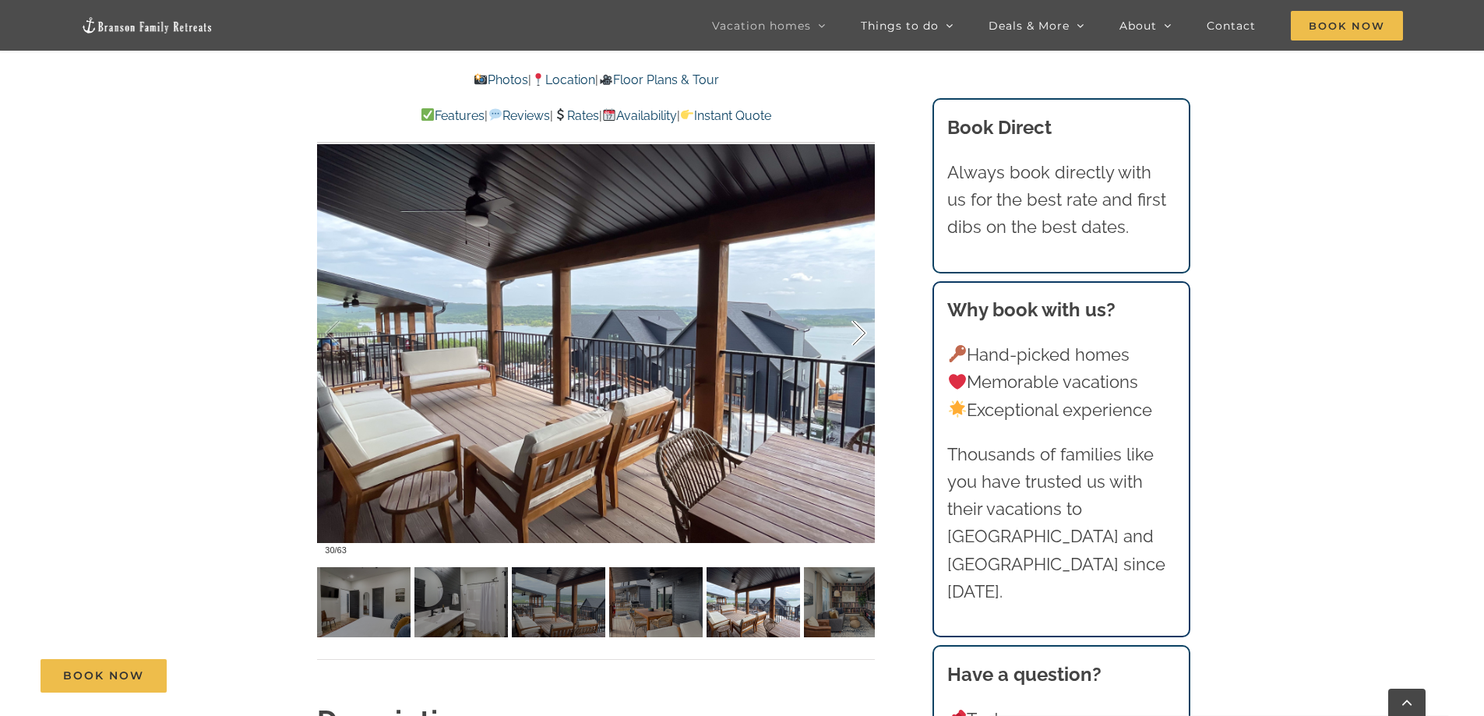
click at [859, 333] on div at bounding box center [842, 333] width 48 height 97
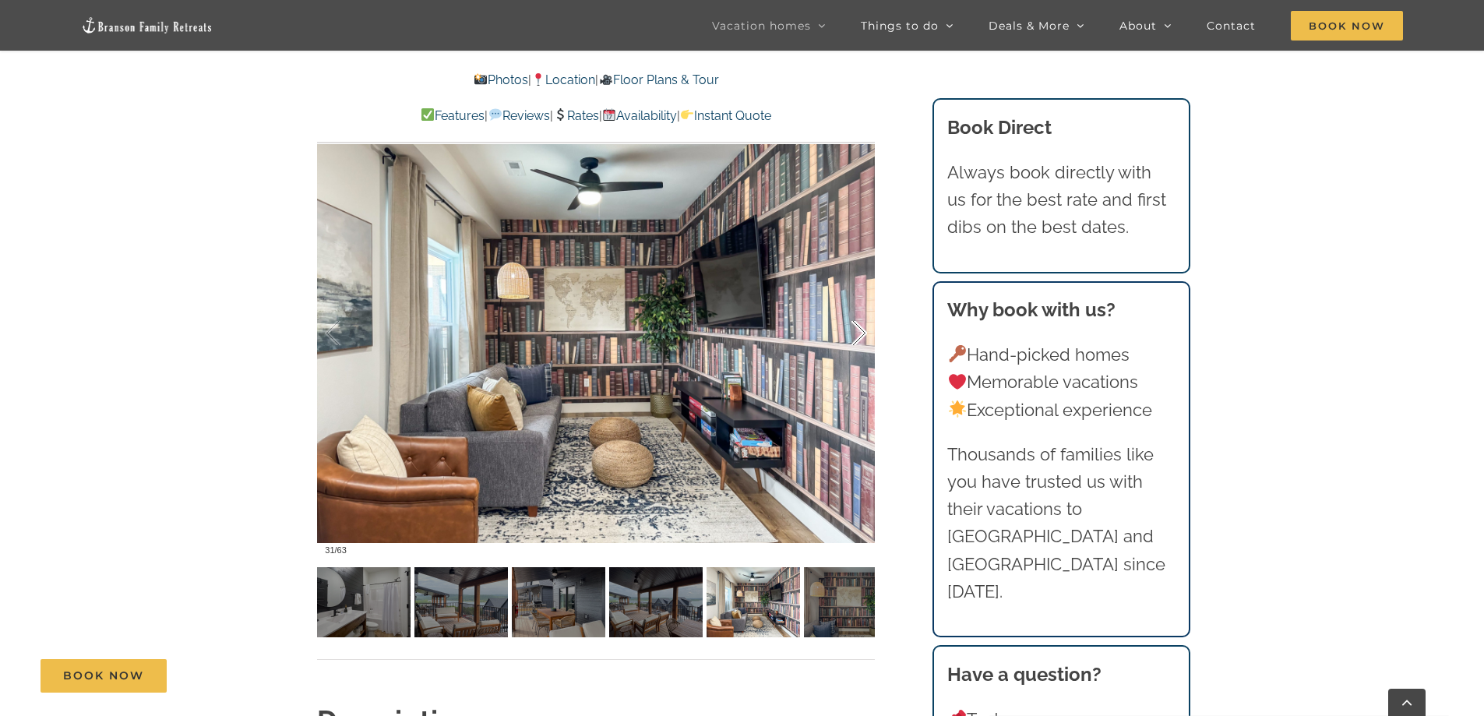
click at [859, 333] on div at bounding box center [842, 333] width 48 height 97
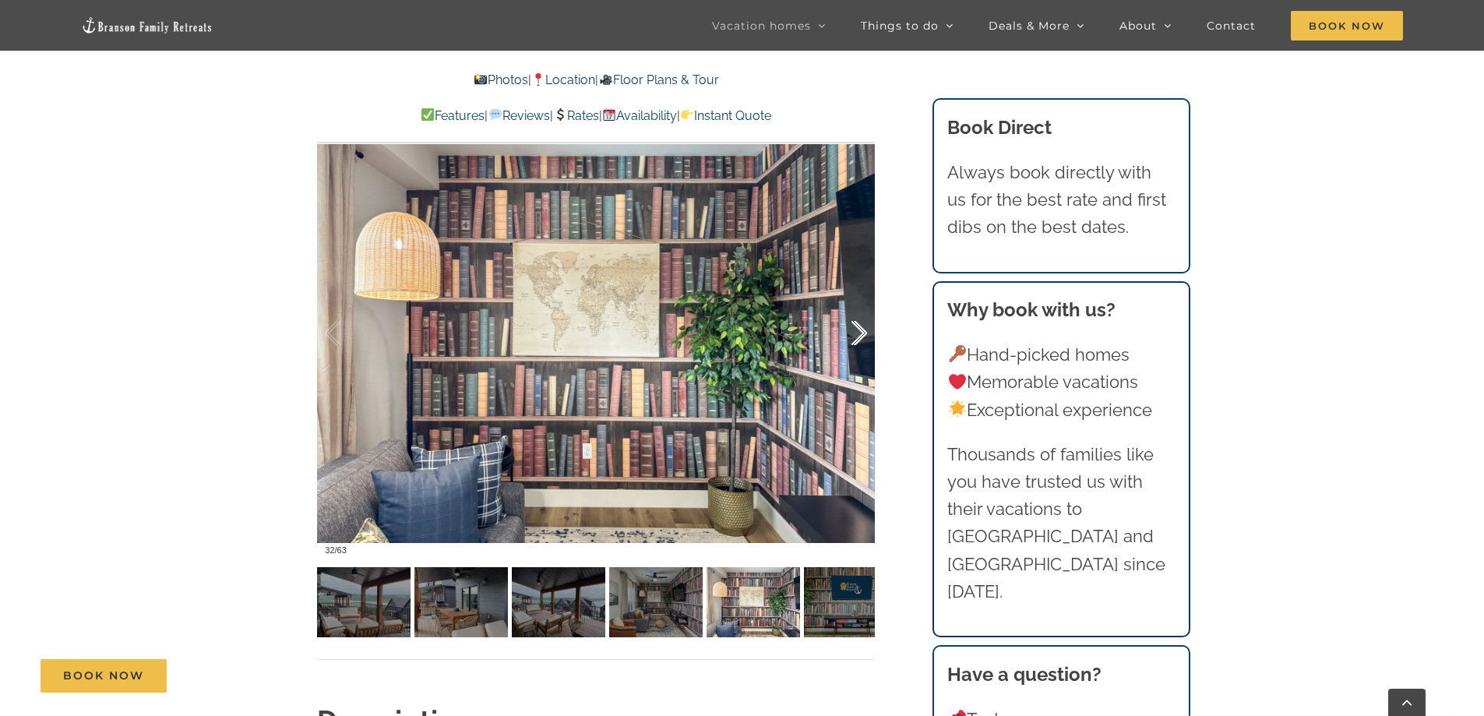
click at [859, 333] on div at bounding box center [842, 333] width 48 height 97
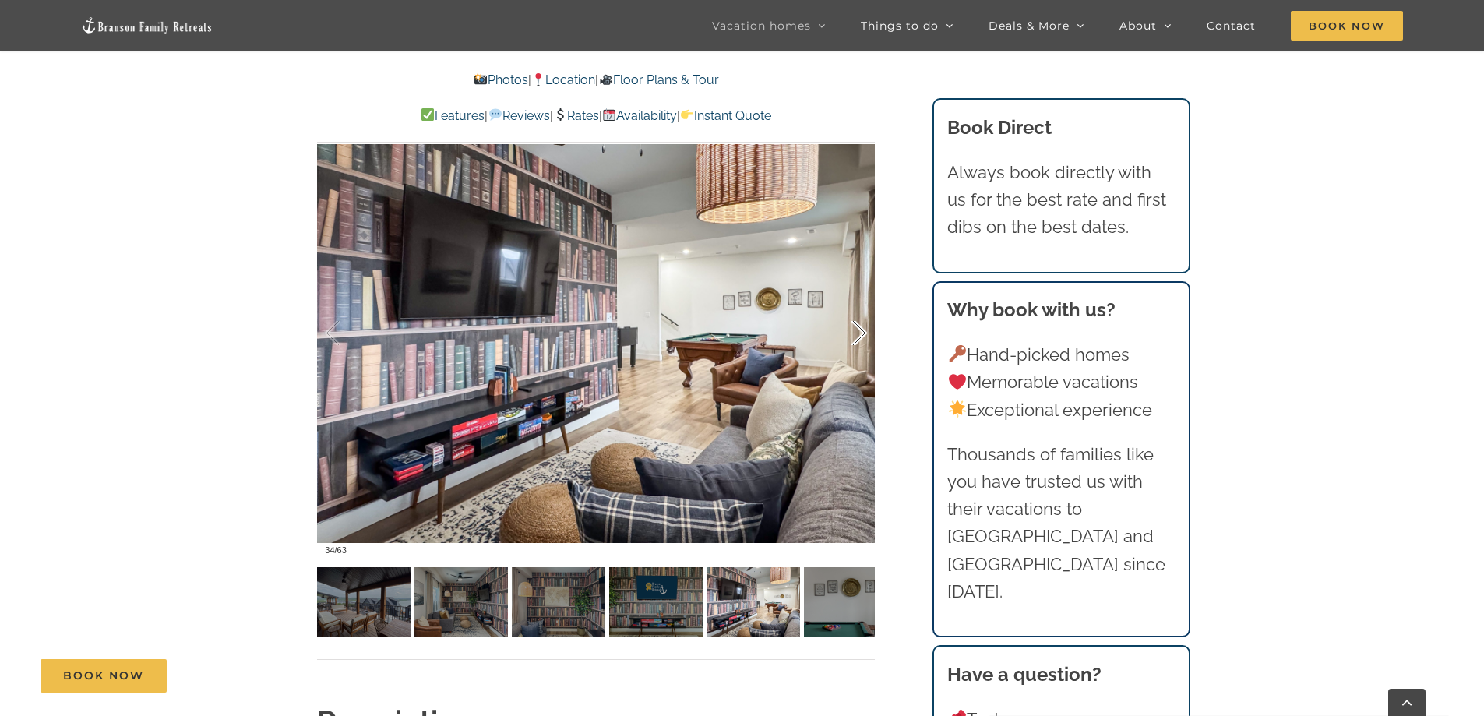
click at [859, 333] on div at bounding box center [842, 333] width 48 height 97
